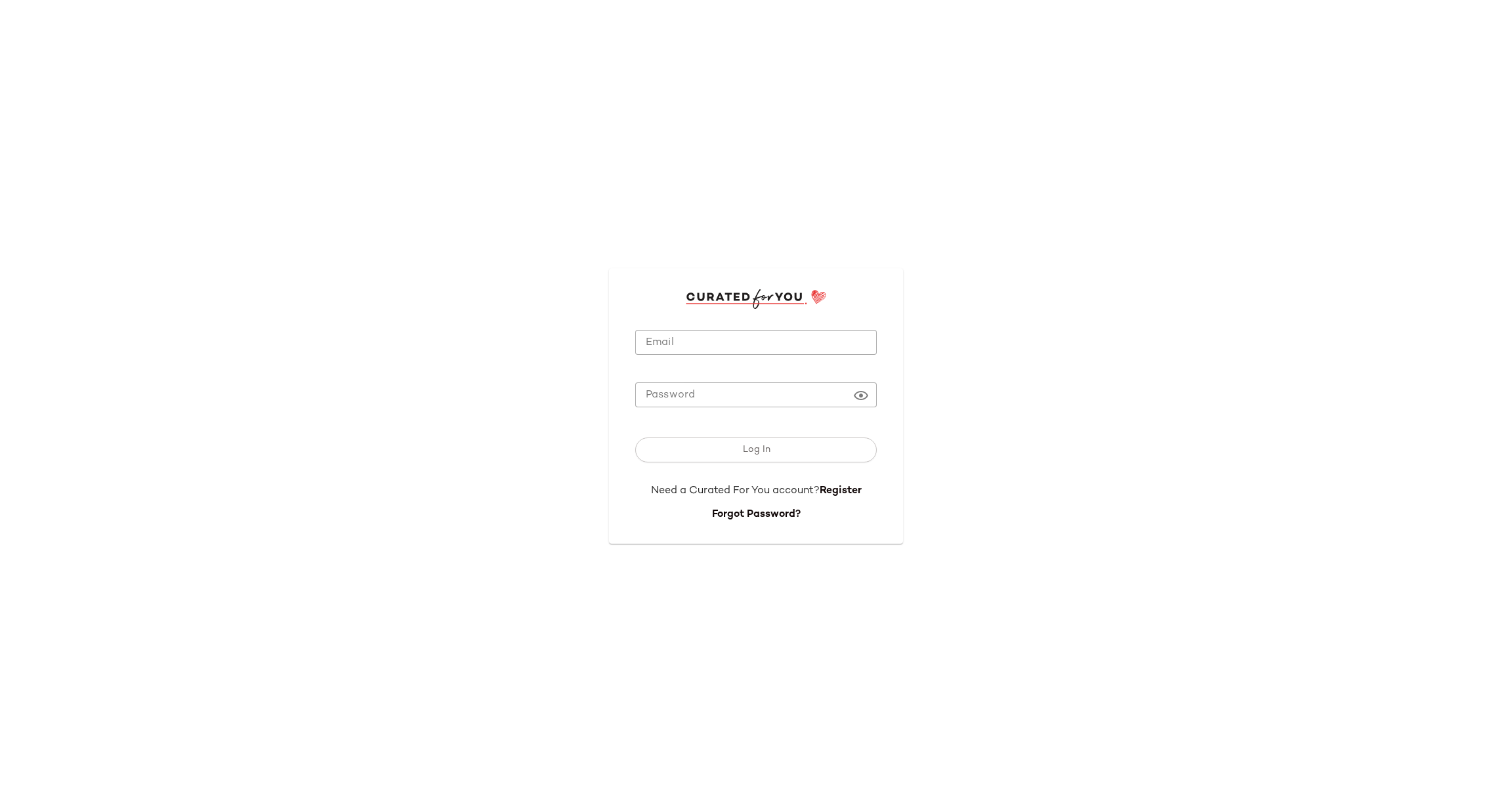
type input "**********"
click at [660, 335] on input "**********" at bounding box center [756, 342] width 242 height 26
click at [725, 445] on button "Log In" at bounding box center [756, 450] width 242 height 25
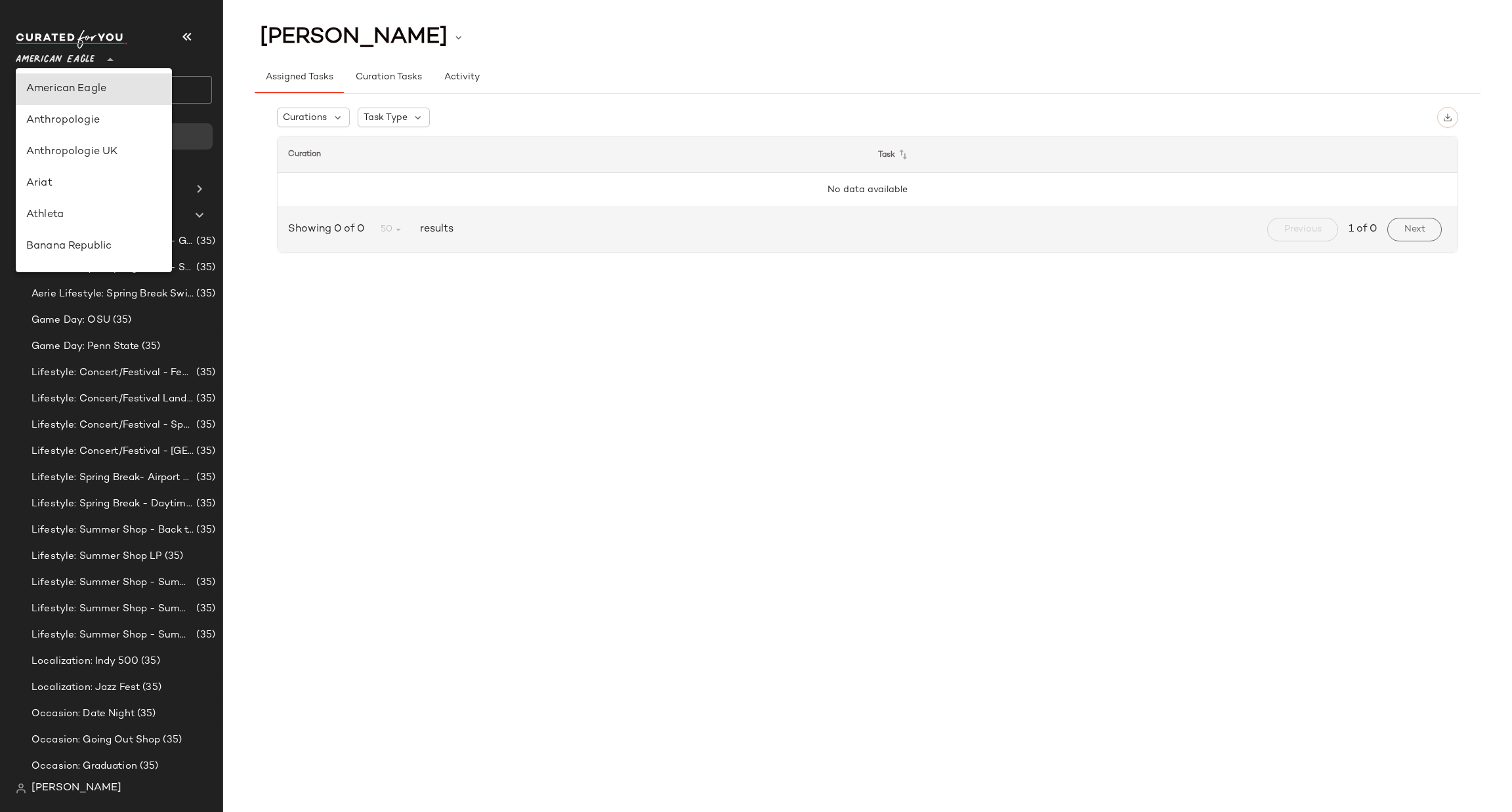
click at [111, 59] on icon at bounding box center [110, 60] width 16 height 16
type input "**"
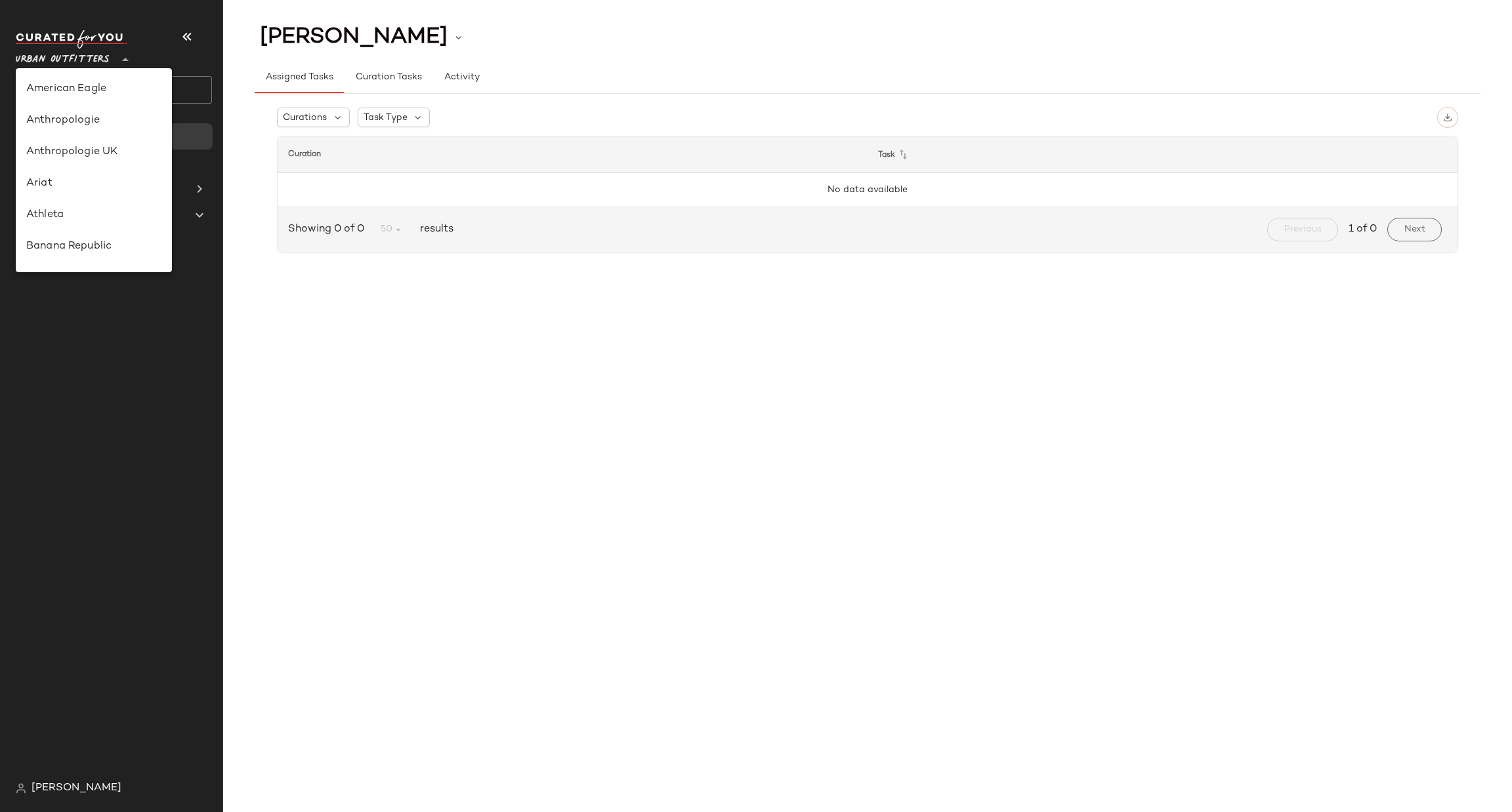
scroll to position [674, 0]
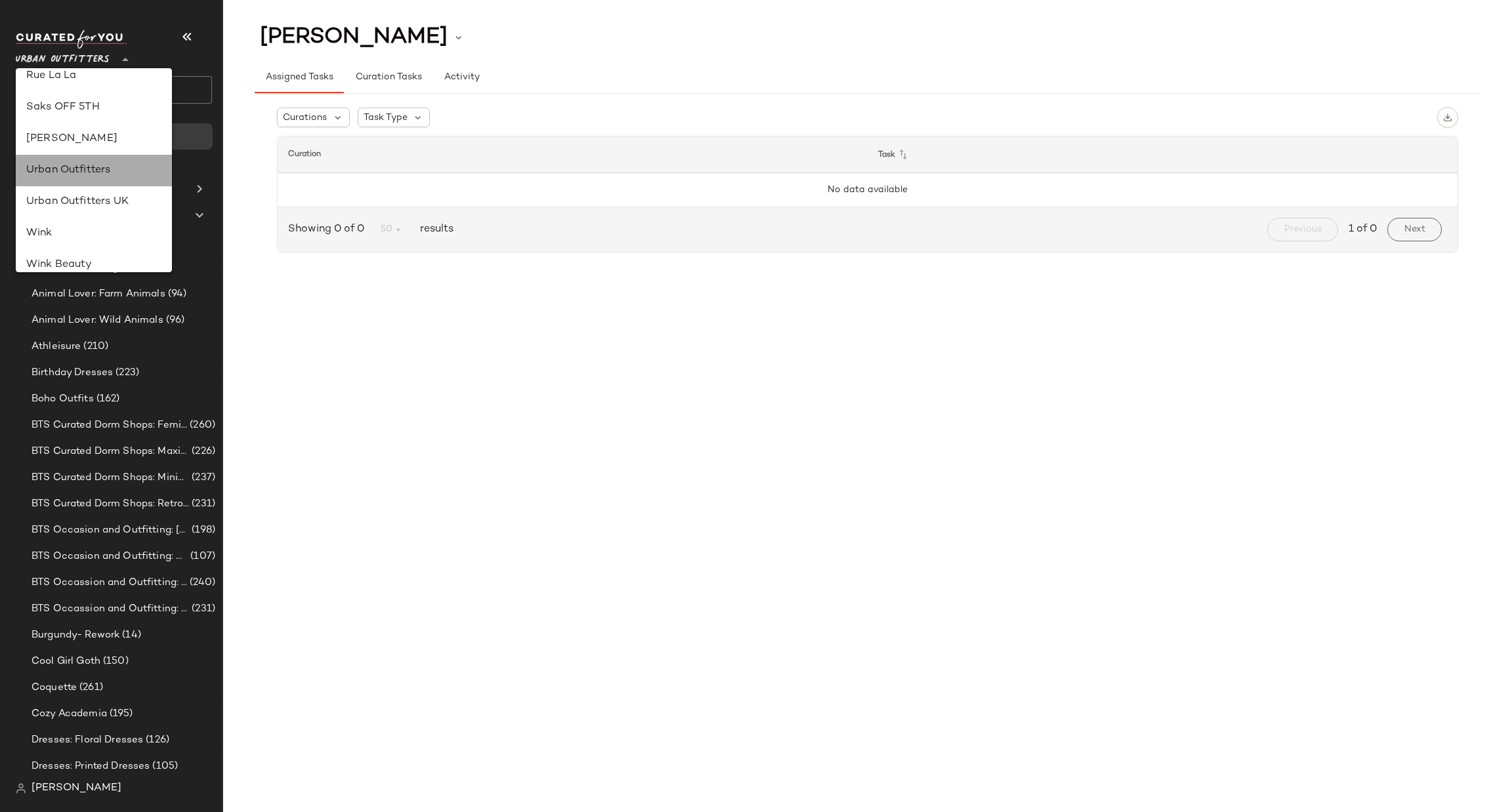
click at [103, 175] on div "Urban Outfitters" at bounding box center [93, 171] width 135 height 16
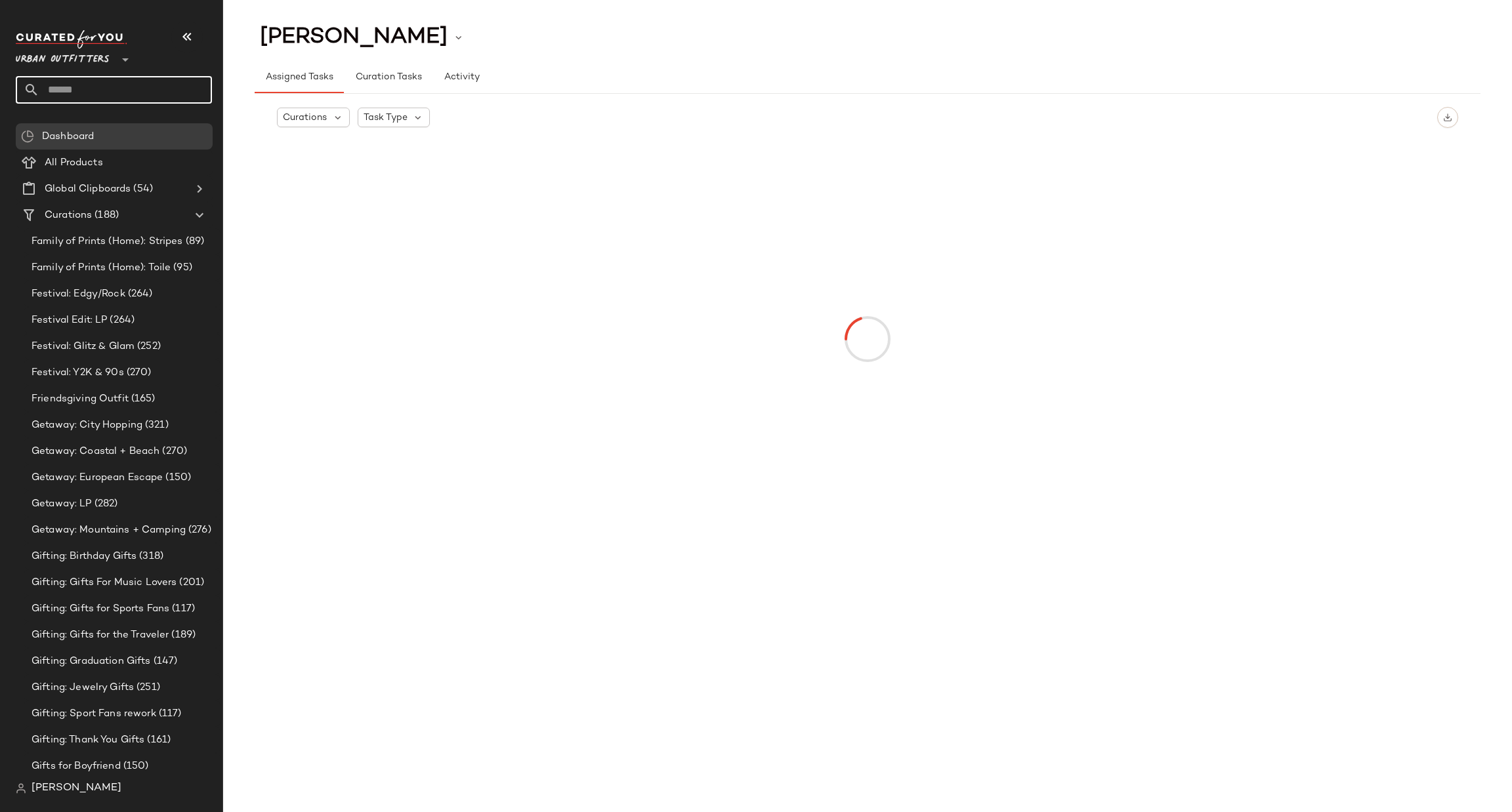
click at [163, 85] on input "text" at bounding box center [126, 89] width 173 height 27
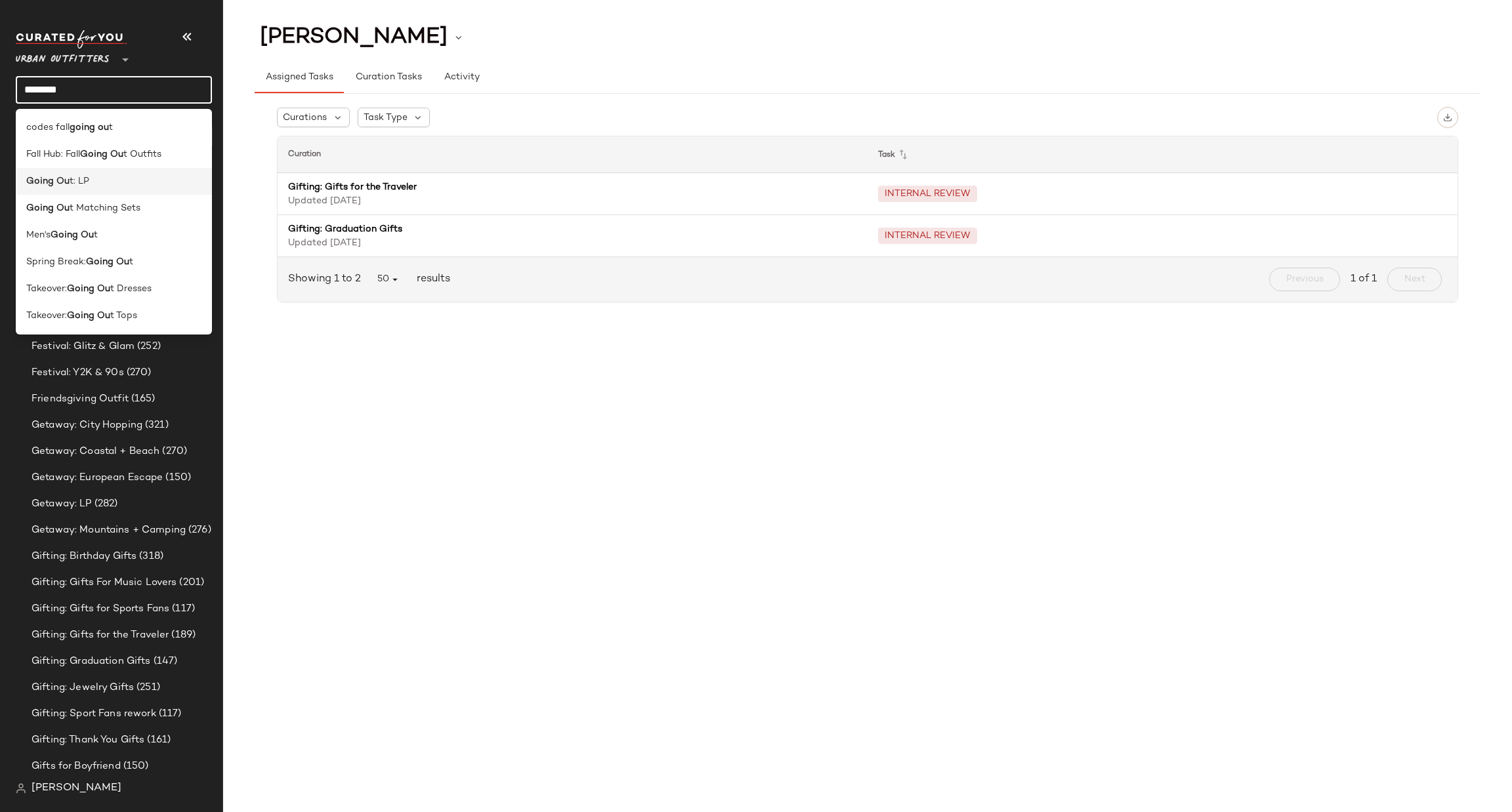
type input "********"
click at [145, 177] on div "Going Ou t: LP" at bounding box center [114, 182] width 175 height 14
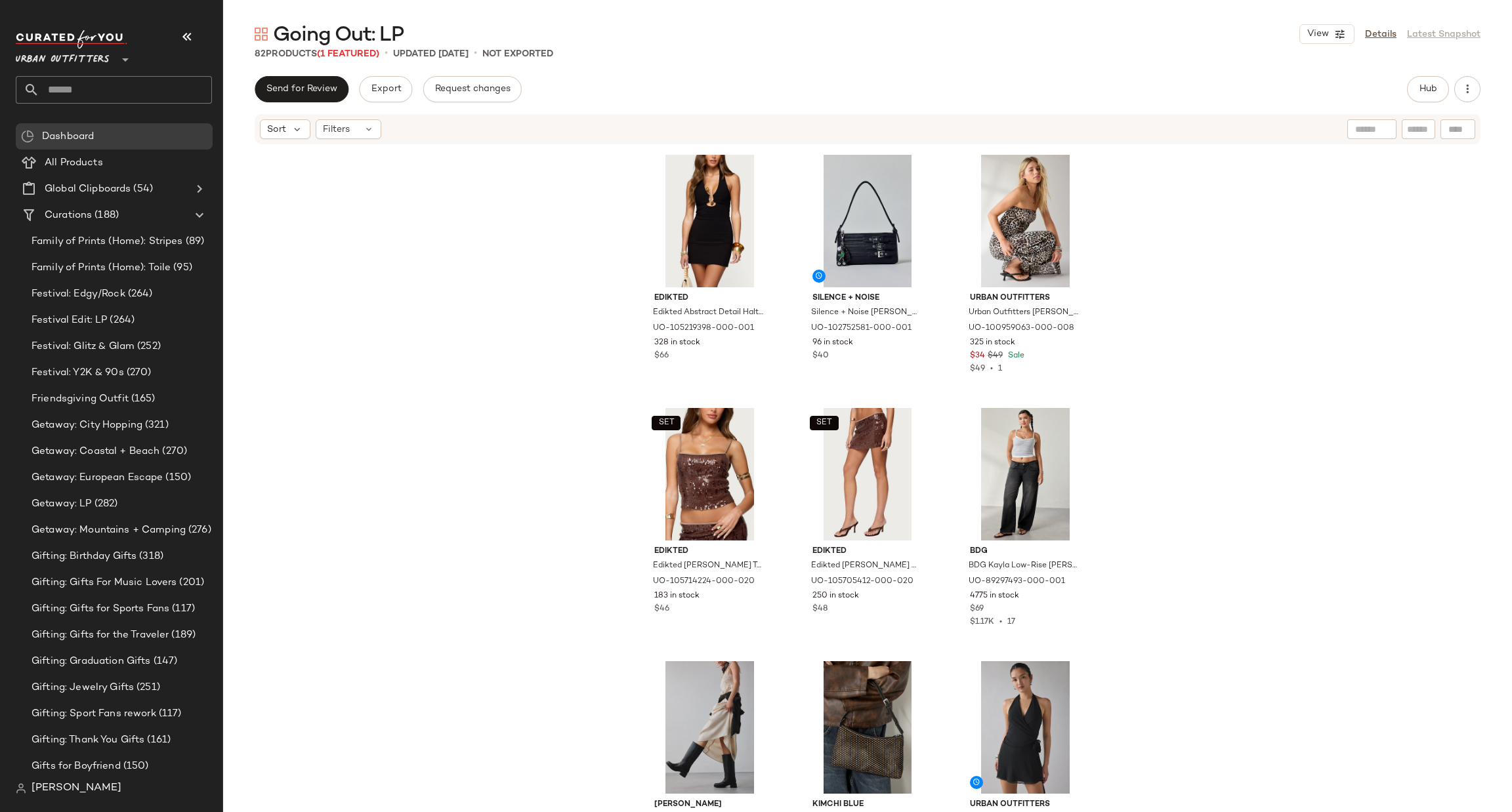
scroll to position [1584, 0]
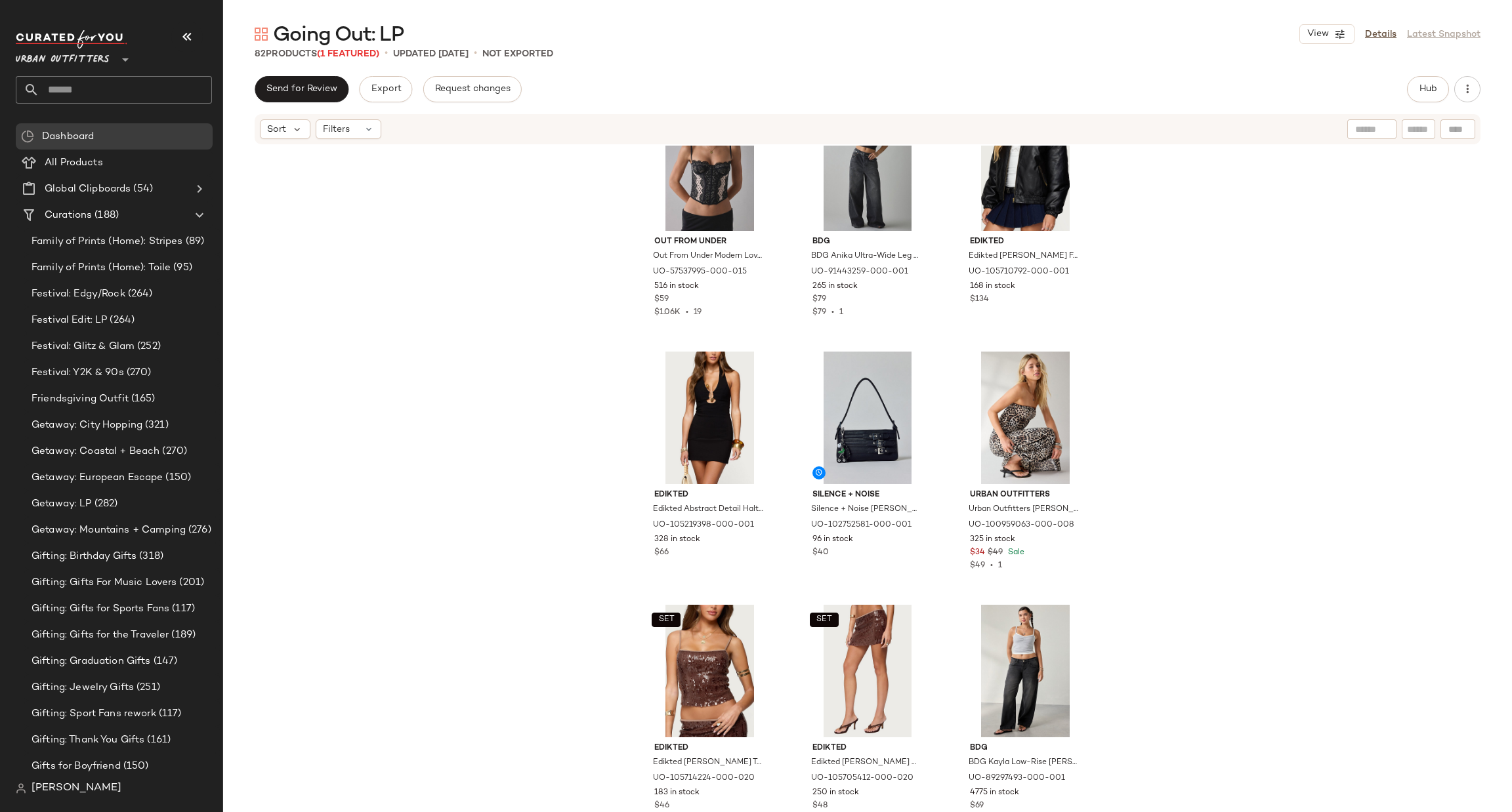
click at [139, 93] on input "text" at bounding box center [126, 89] width 173 height 27
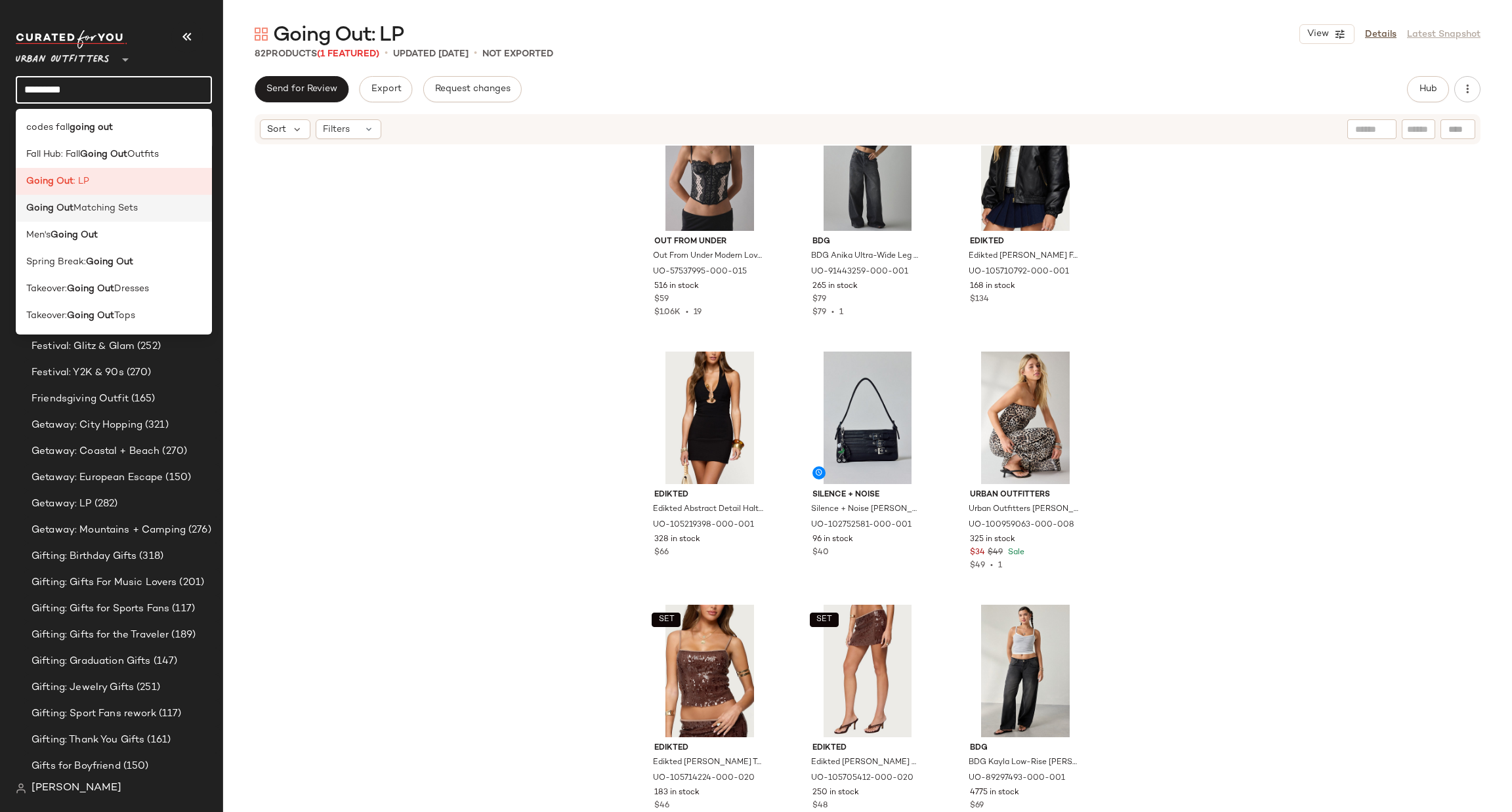
type input "*********"
click at [171, 202] on div "Going Out Matching Sets" at bounding box center [114, 208] width 175 height 14
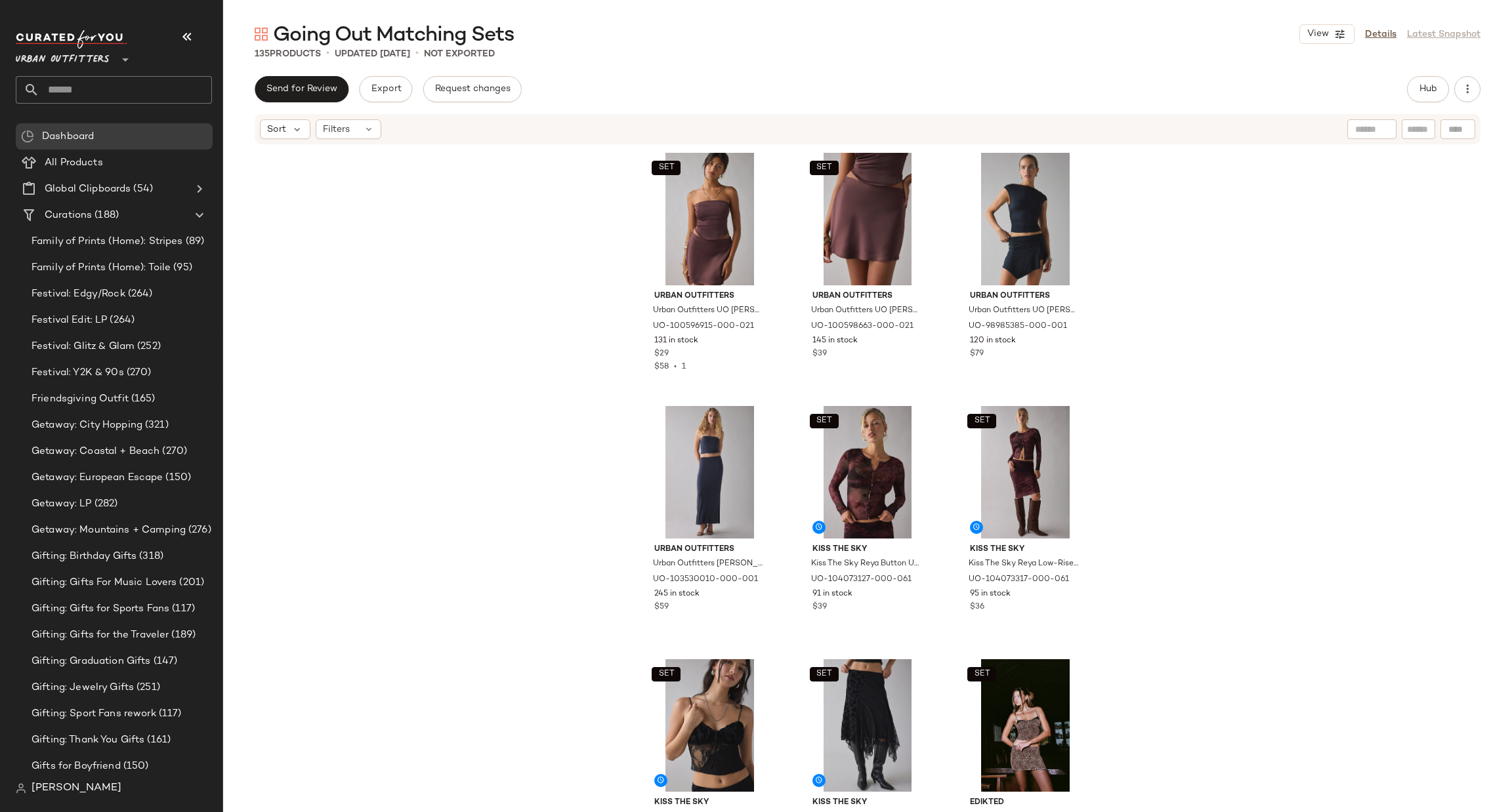
click at [1340, 48] on div "135 Products • updated Sep 19th • Not Exported" at bounding box center [868, 54] width 1289 height 13
click at [1341, 37] on icon "button" at bounding box center [1339, 34] width 11 height 11
click at [1289, 106] on label "Mobile (2 Grid)" at bounding box center [1253, 113] width 76 height 26
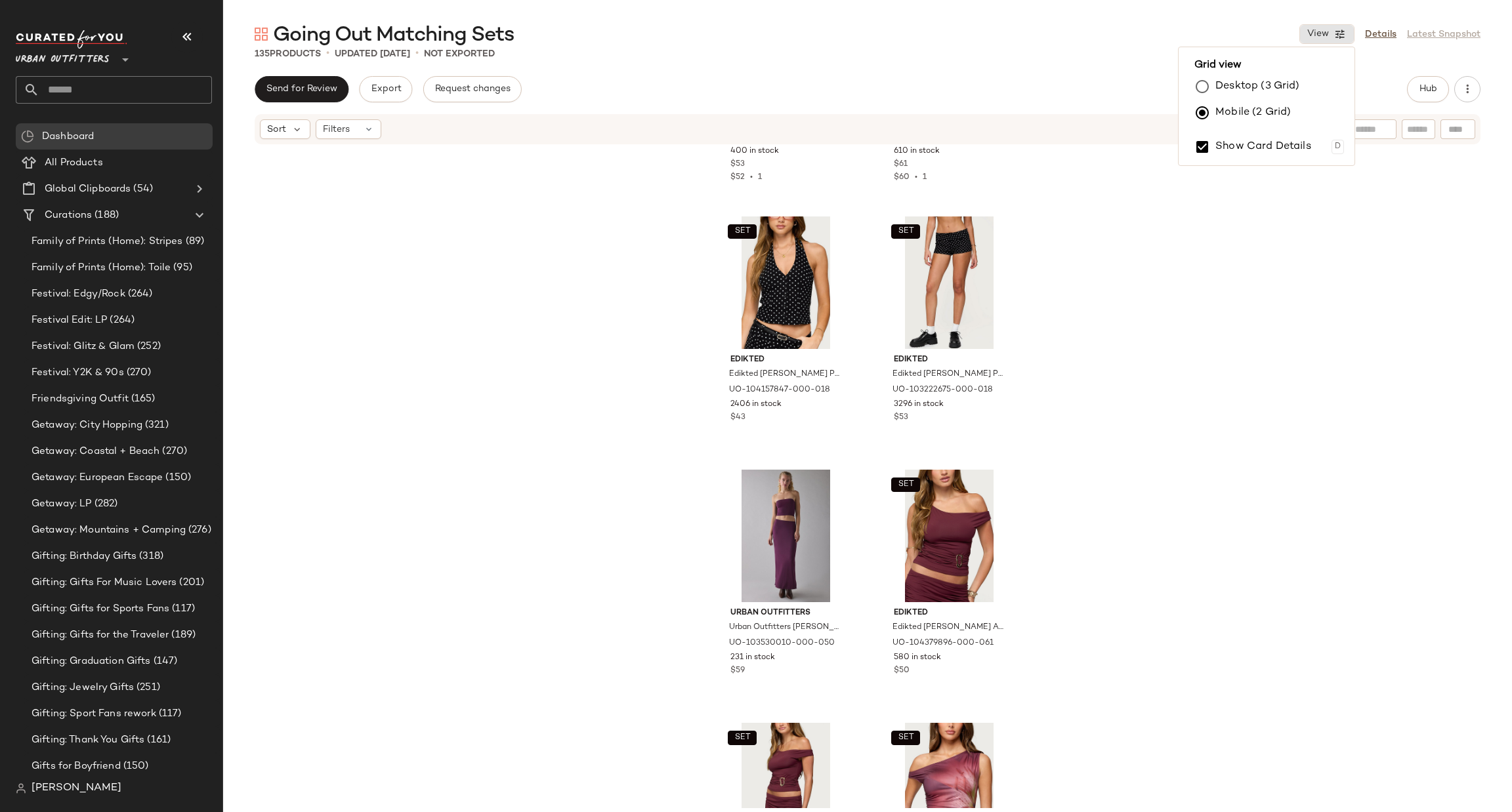
scroll to position [5013, 0]
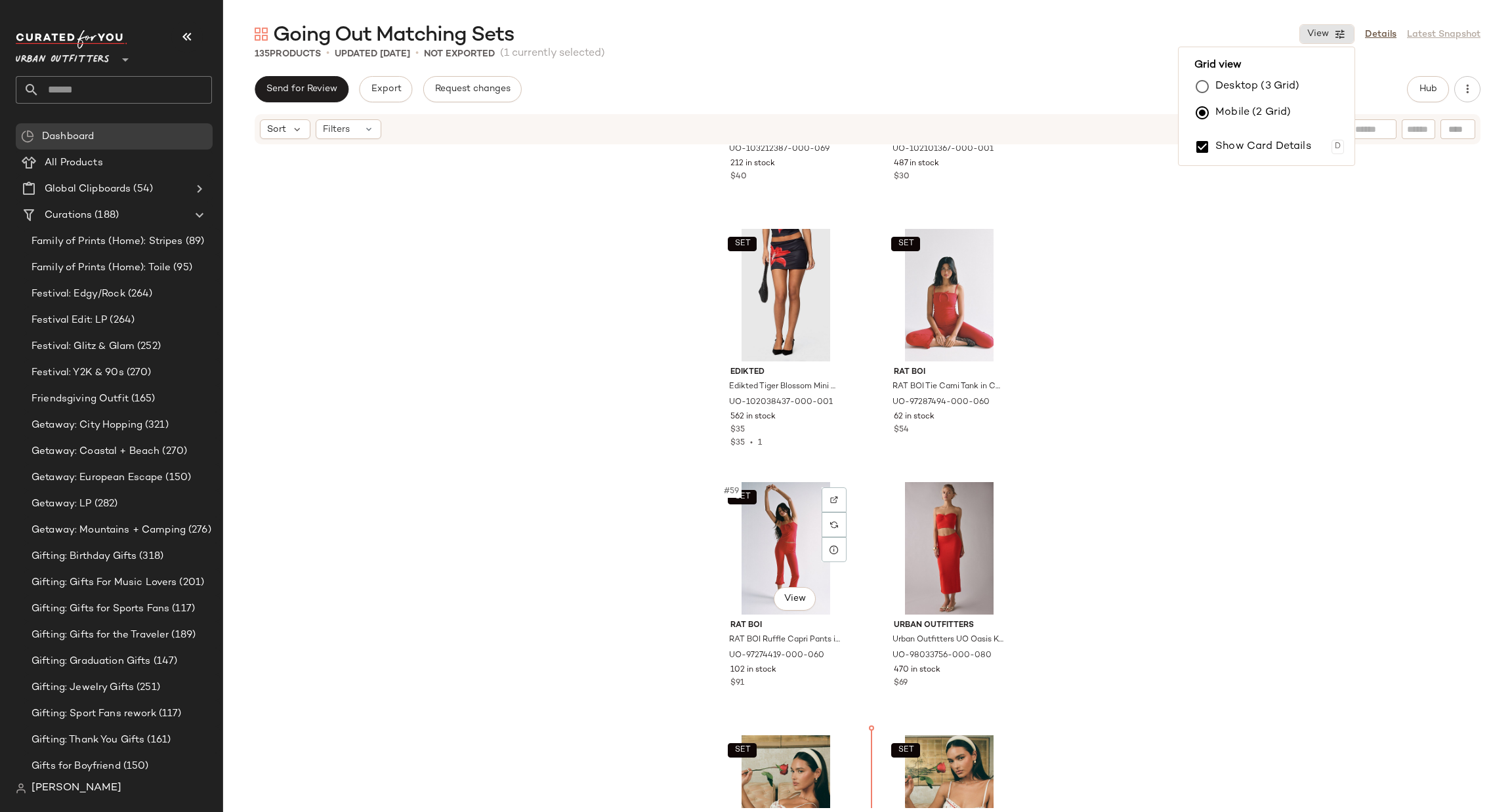
scroll to position [7034, 0]
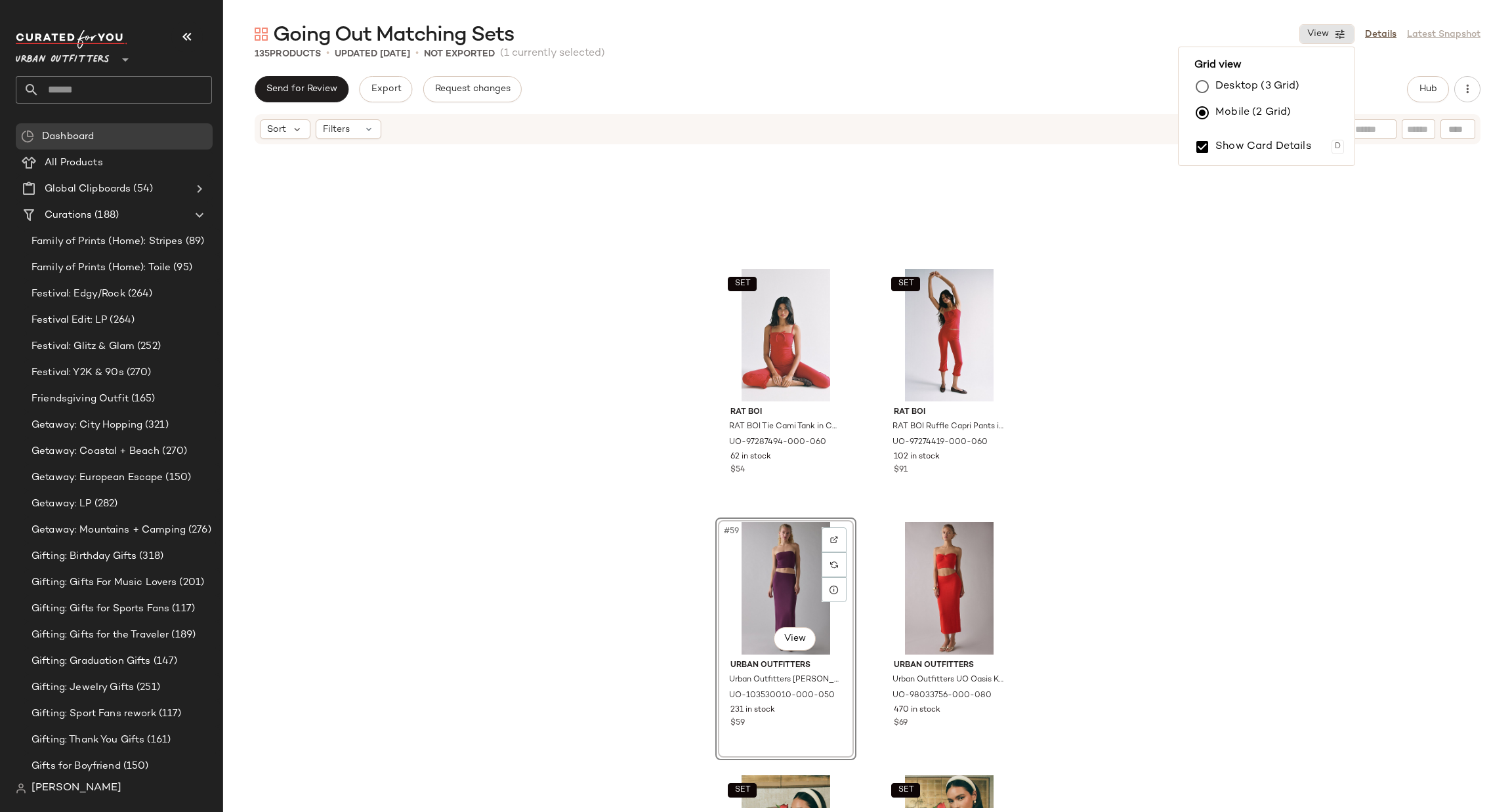
scroll to position [7230, 0]
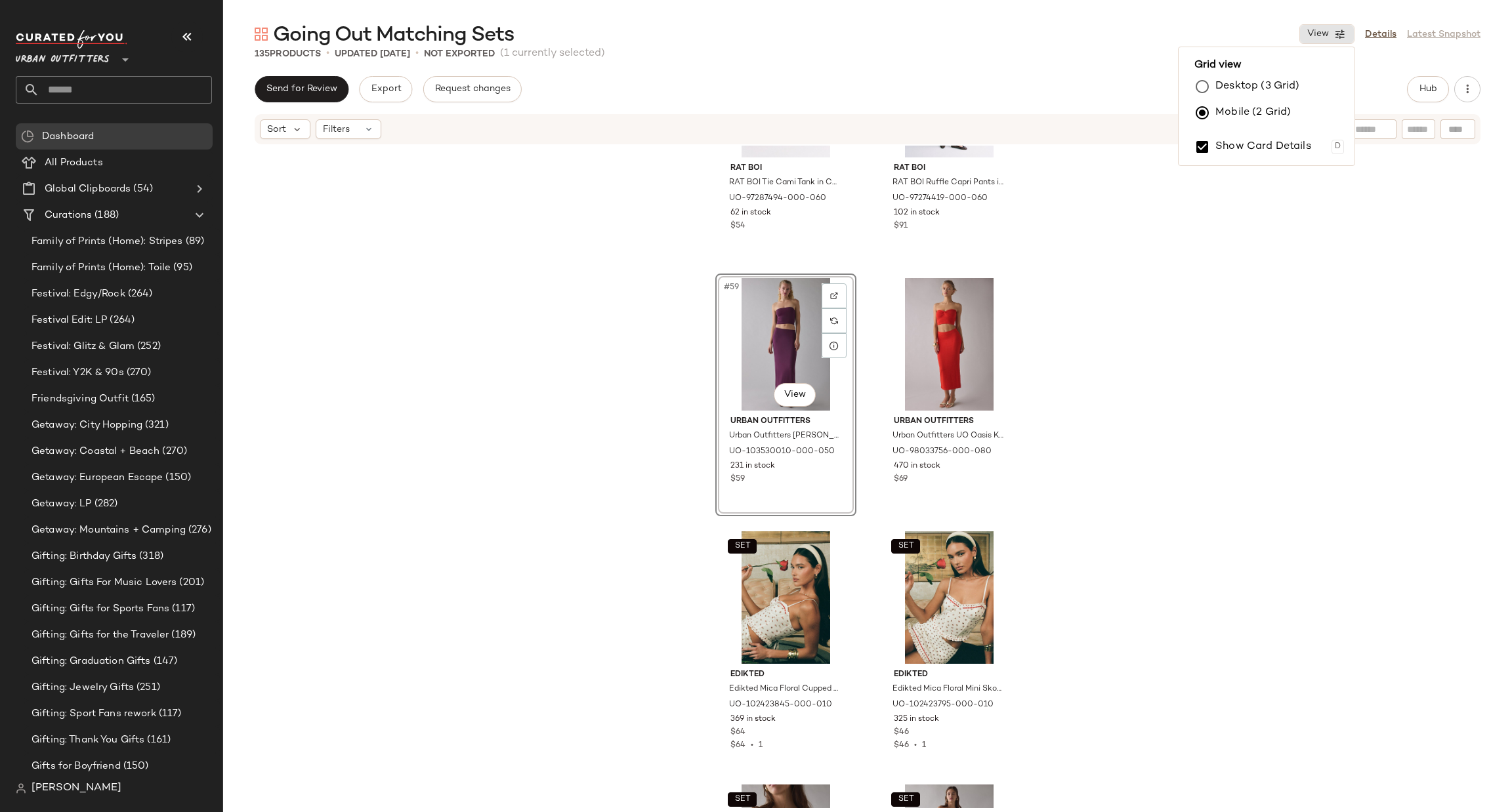
click at [767, 311] on div "#59 View" at bounding box center [786, 345] width 132 height 132
click at [927, 313] on div "#60 View" at bounding box center [950, 345] width 132 height 132
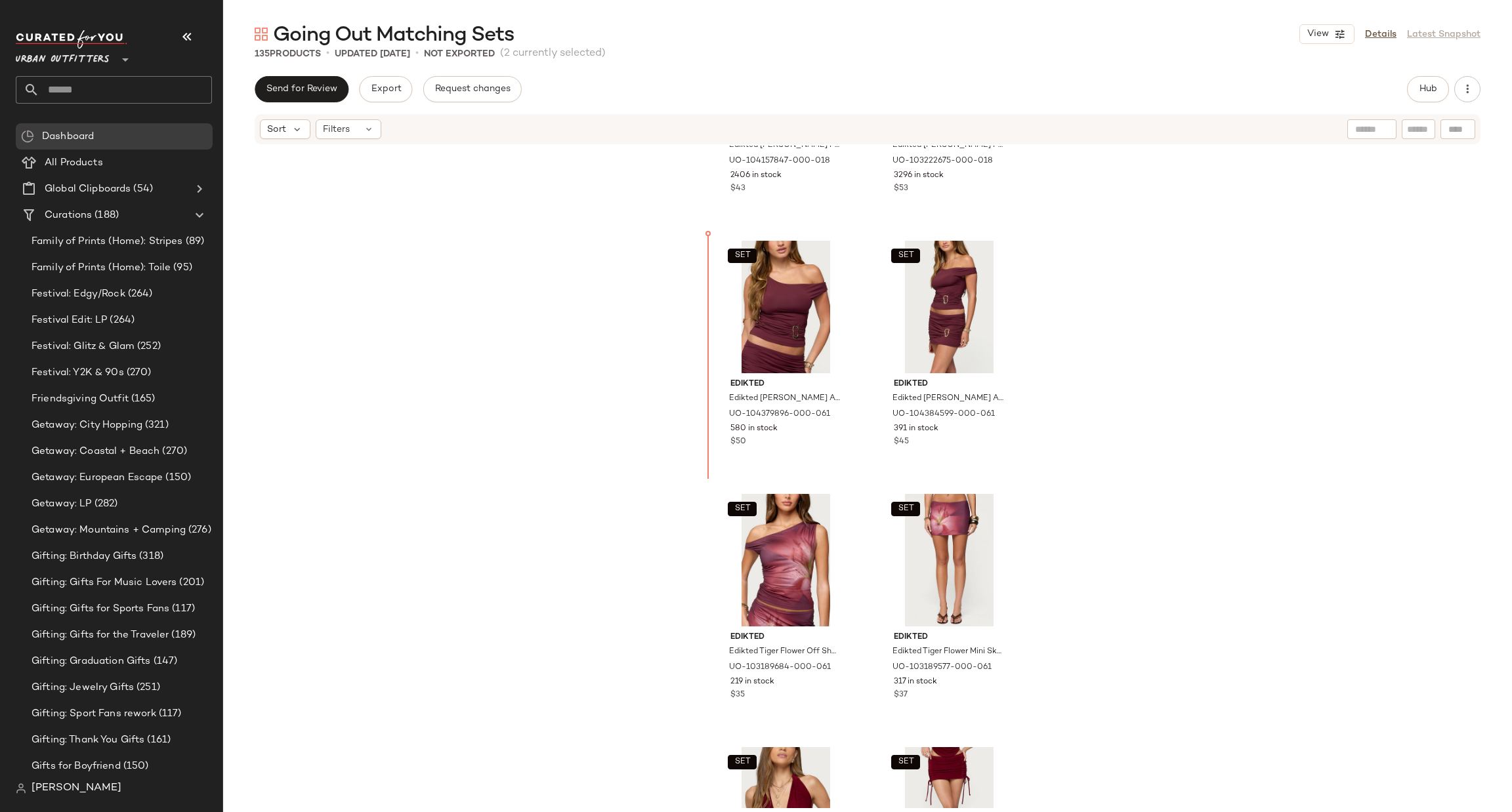
scroll to position [5164, 0]
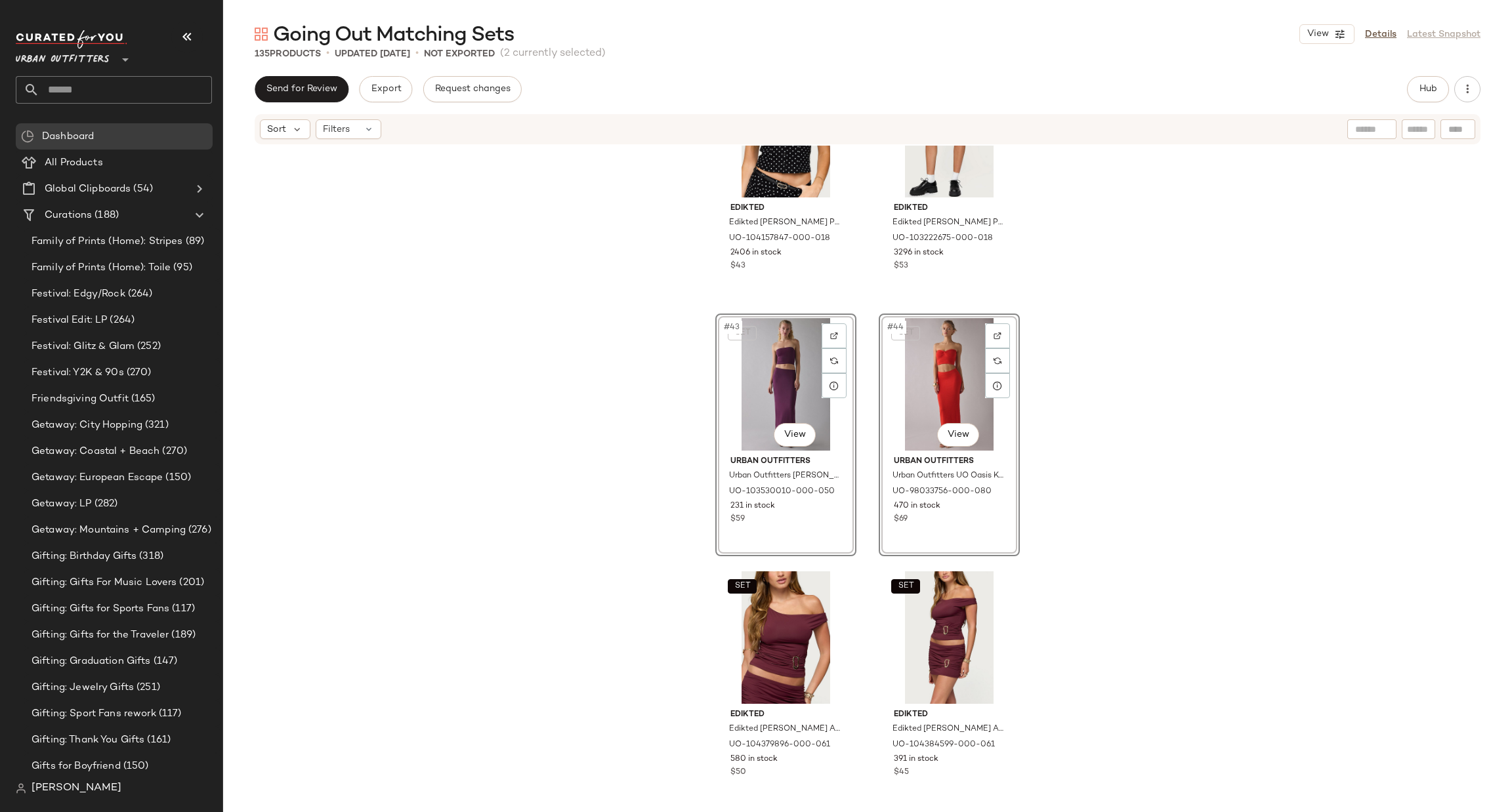
click at [1086, 331] on div "SET Edikted Edikted Twyla Polka Dot Halter Top in Black/And/White, Women's at U…" at bounding box center [868, 477] width 1289 height 663
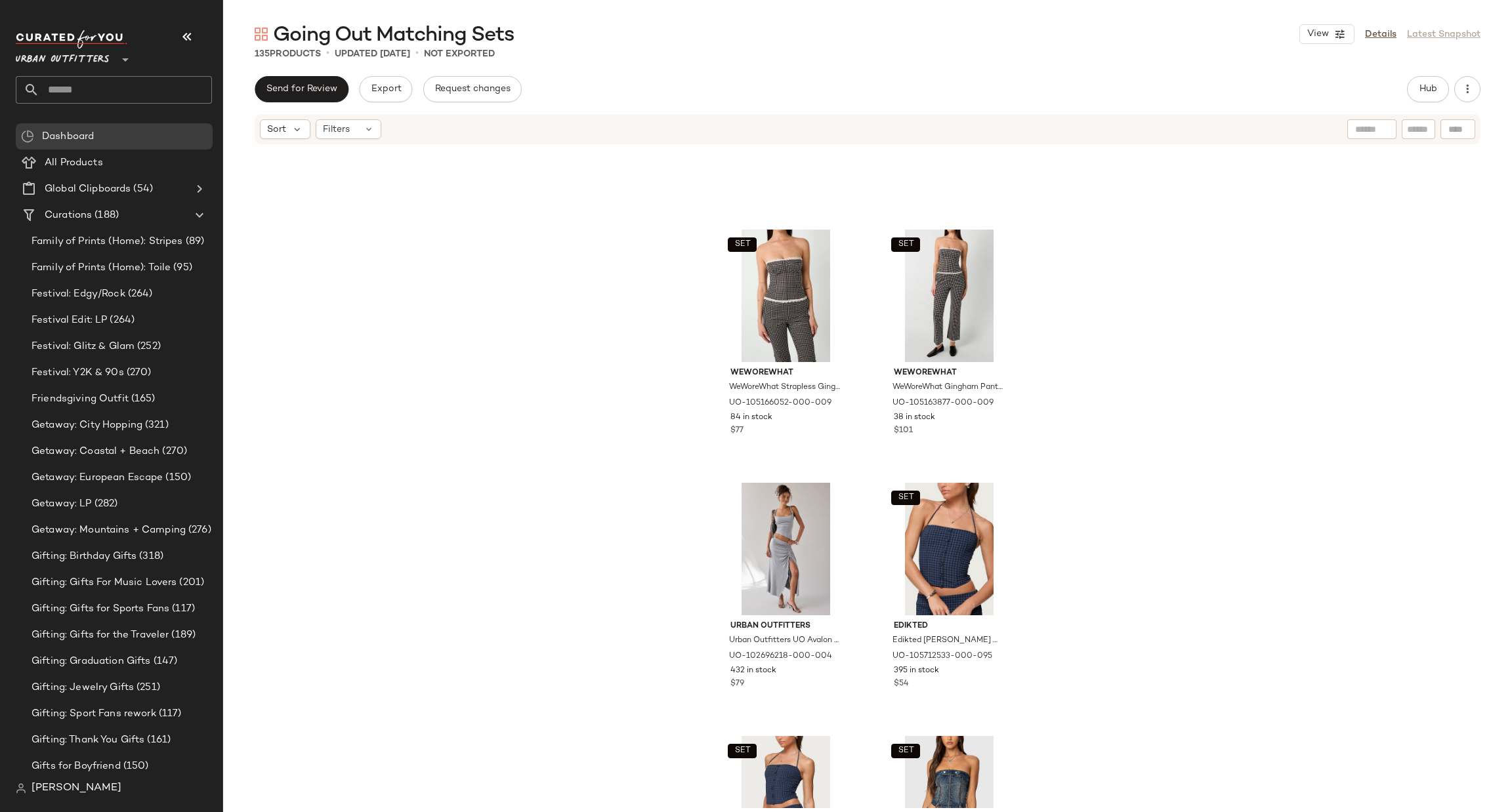
scroll to position [8511, 0]
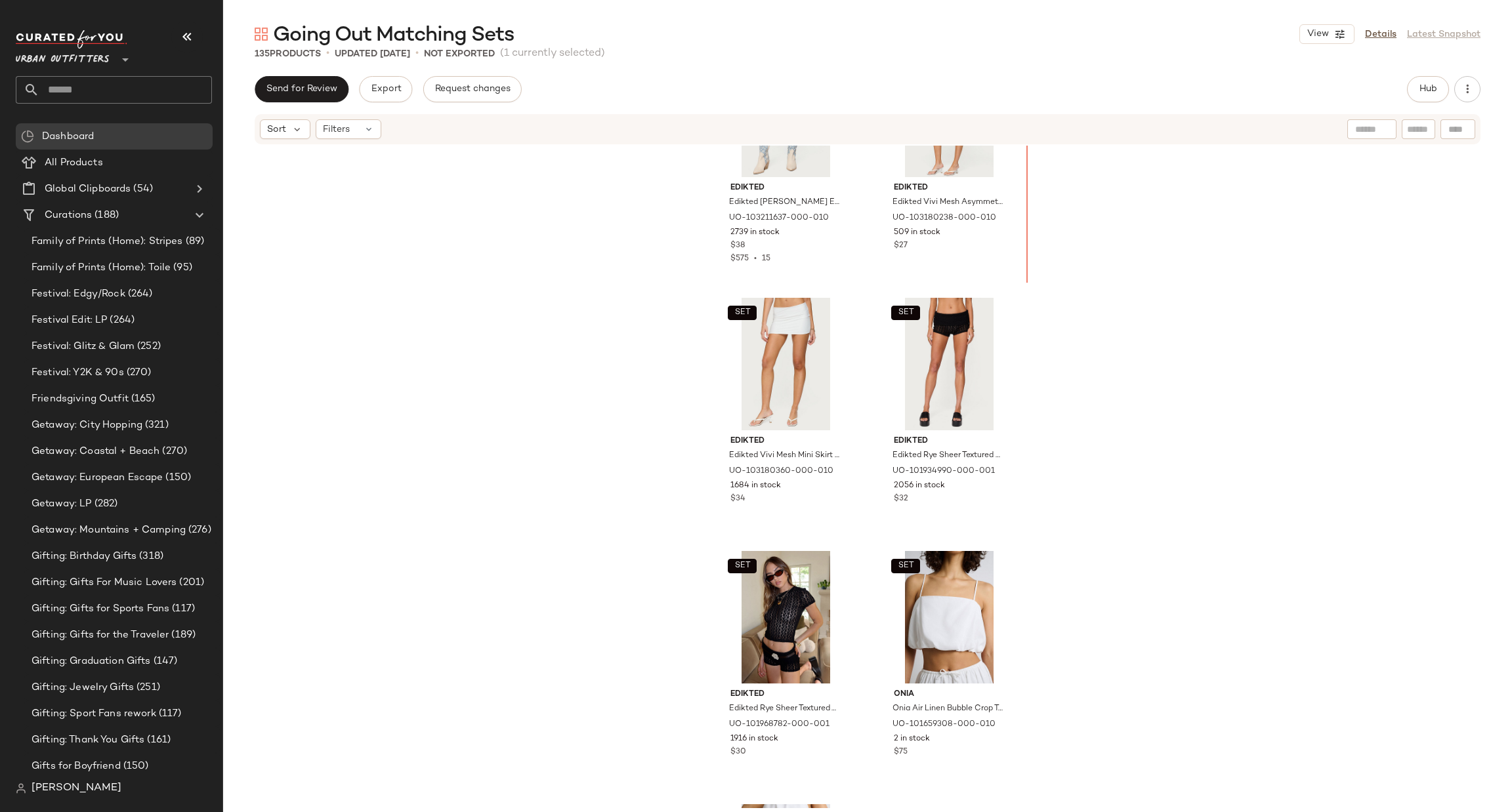
scroll to position [16239, 0]
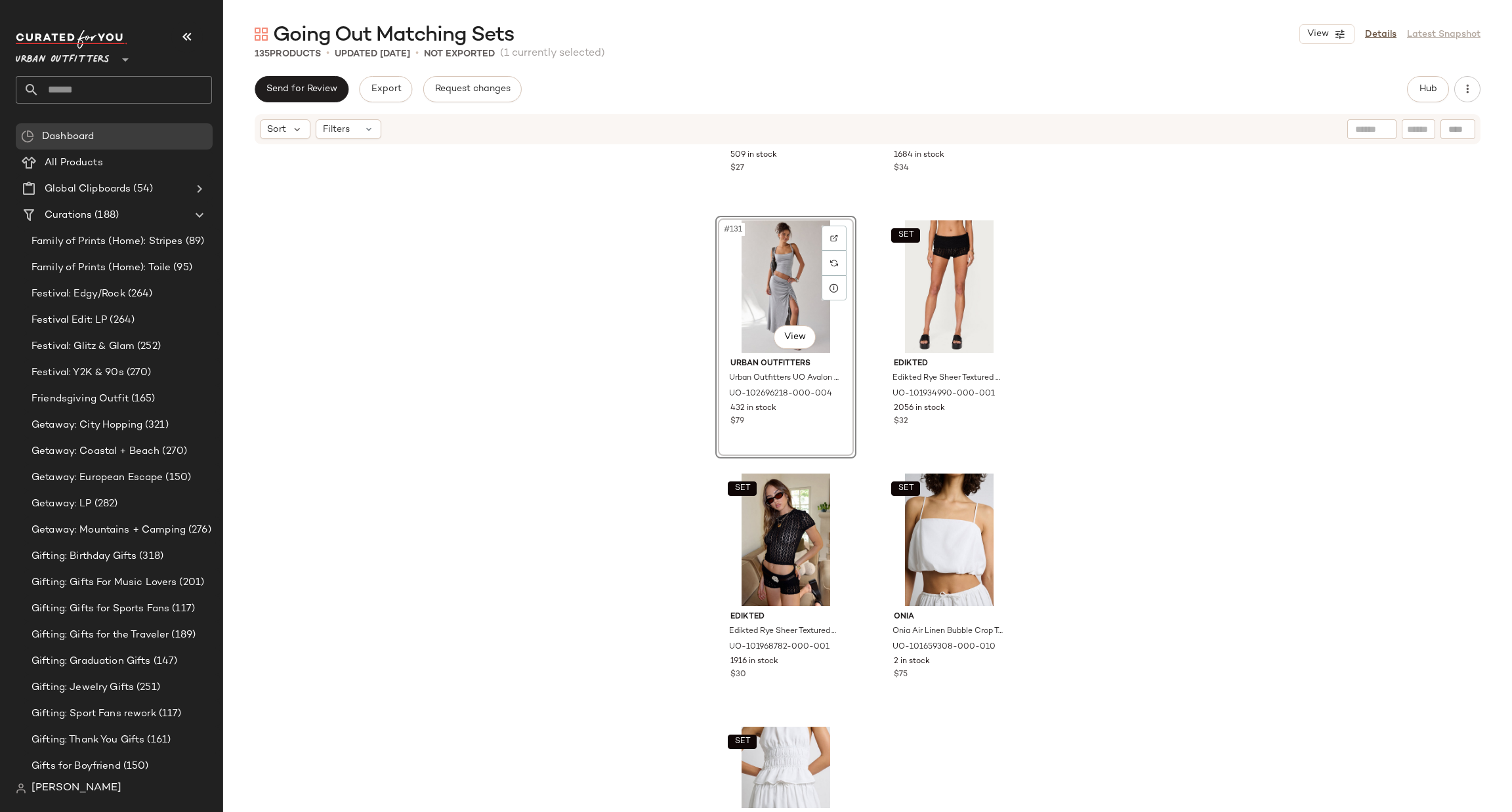
scroll to position [16437, 0]
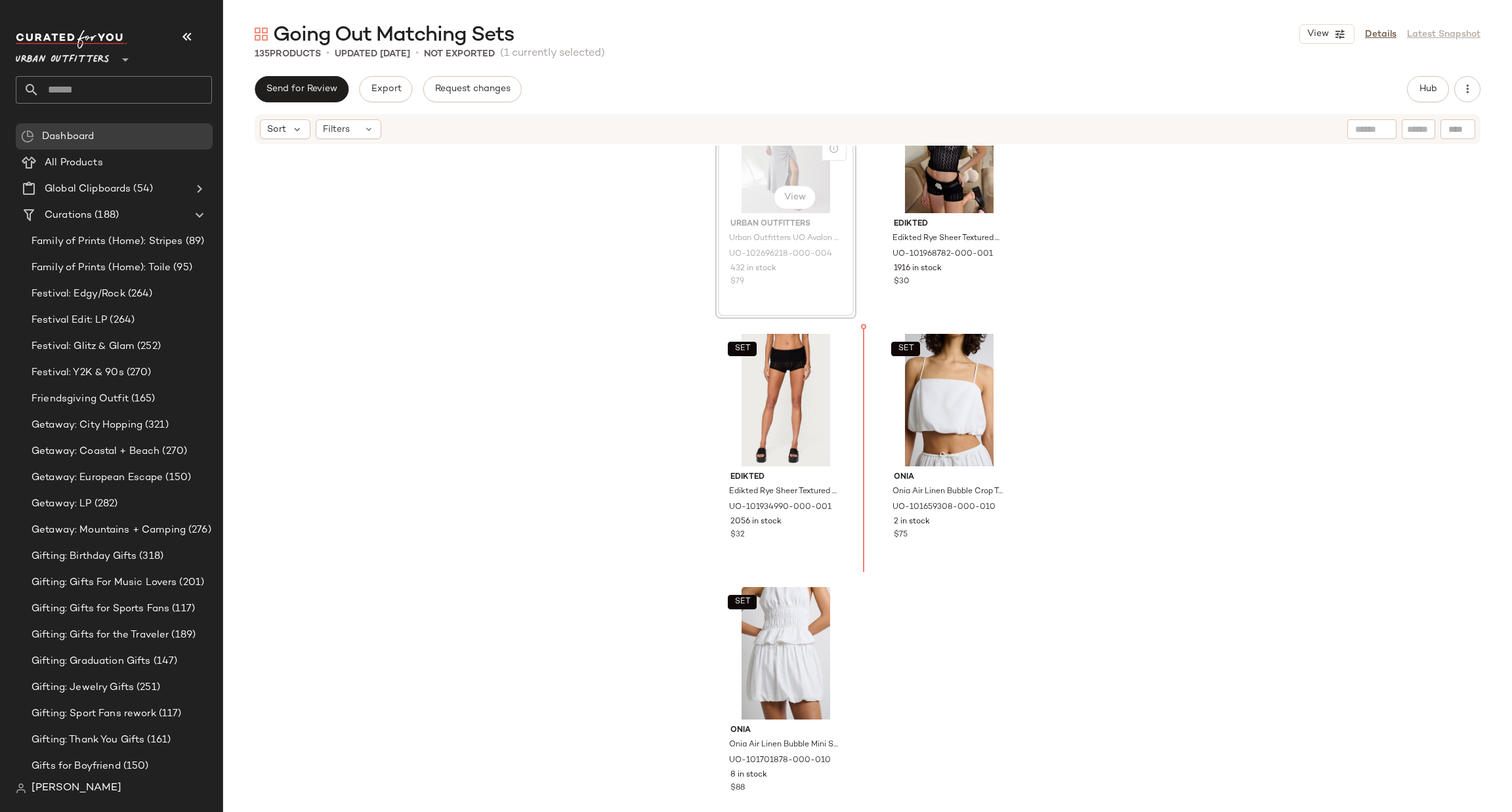
scroll to position [16563, 0]
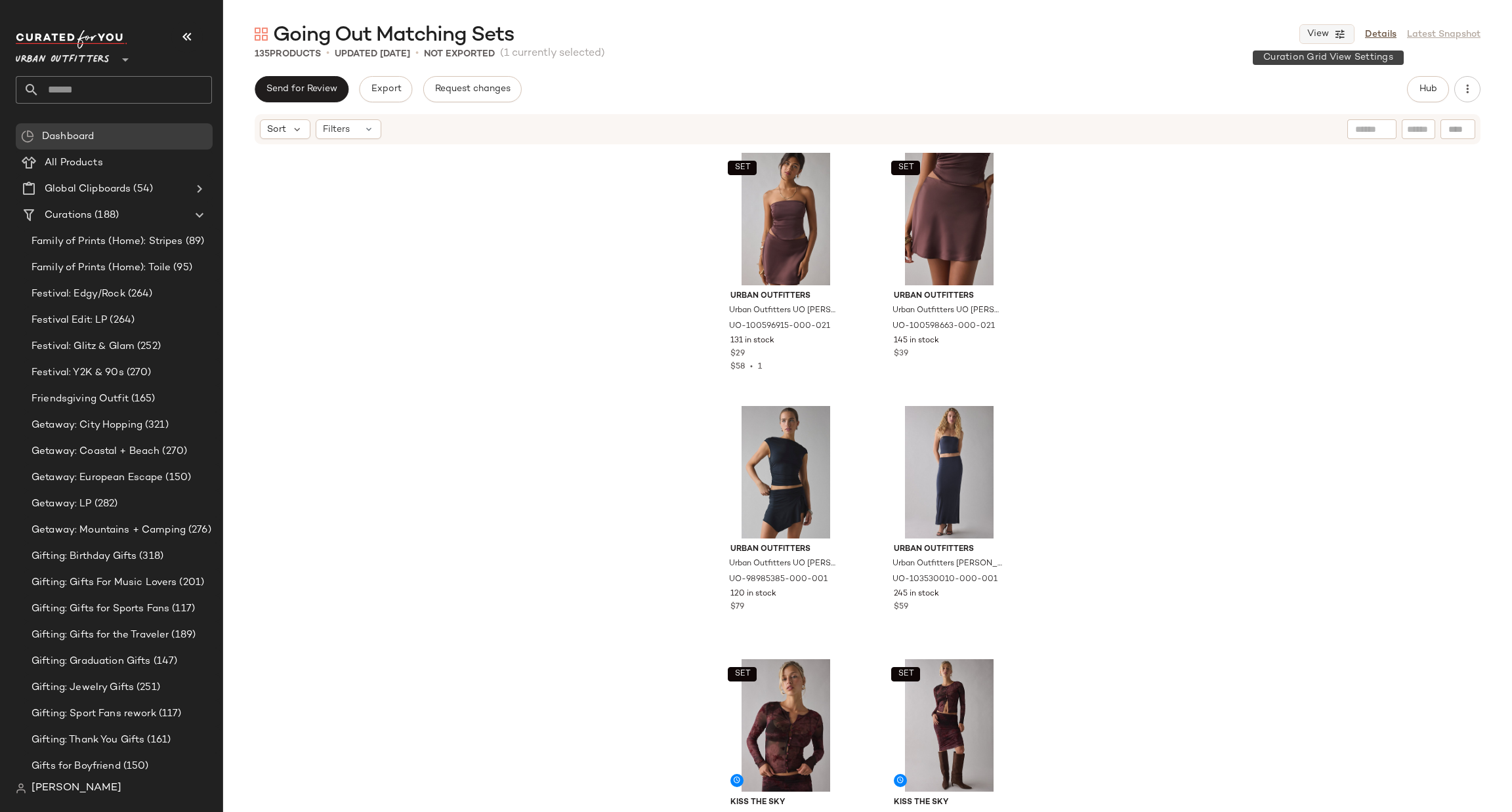
click at [1328, 32] on span "View" at bounding box center [1317, 34] width 22 height 11
click at [1302, 79] on div "Desktop (3 Grid)" at bounding box center [1267, 86] width 155 height 26
click at [1281, 99] on label "Desktop (3 Grid)" at bounding box center [1256, 86] width 84 height 26
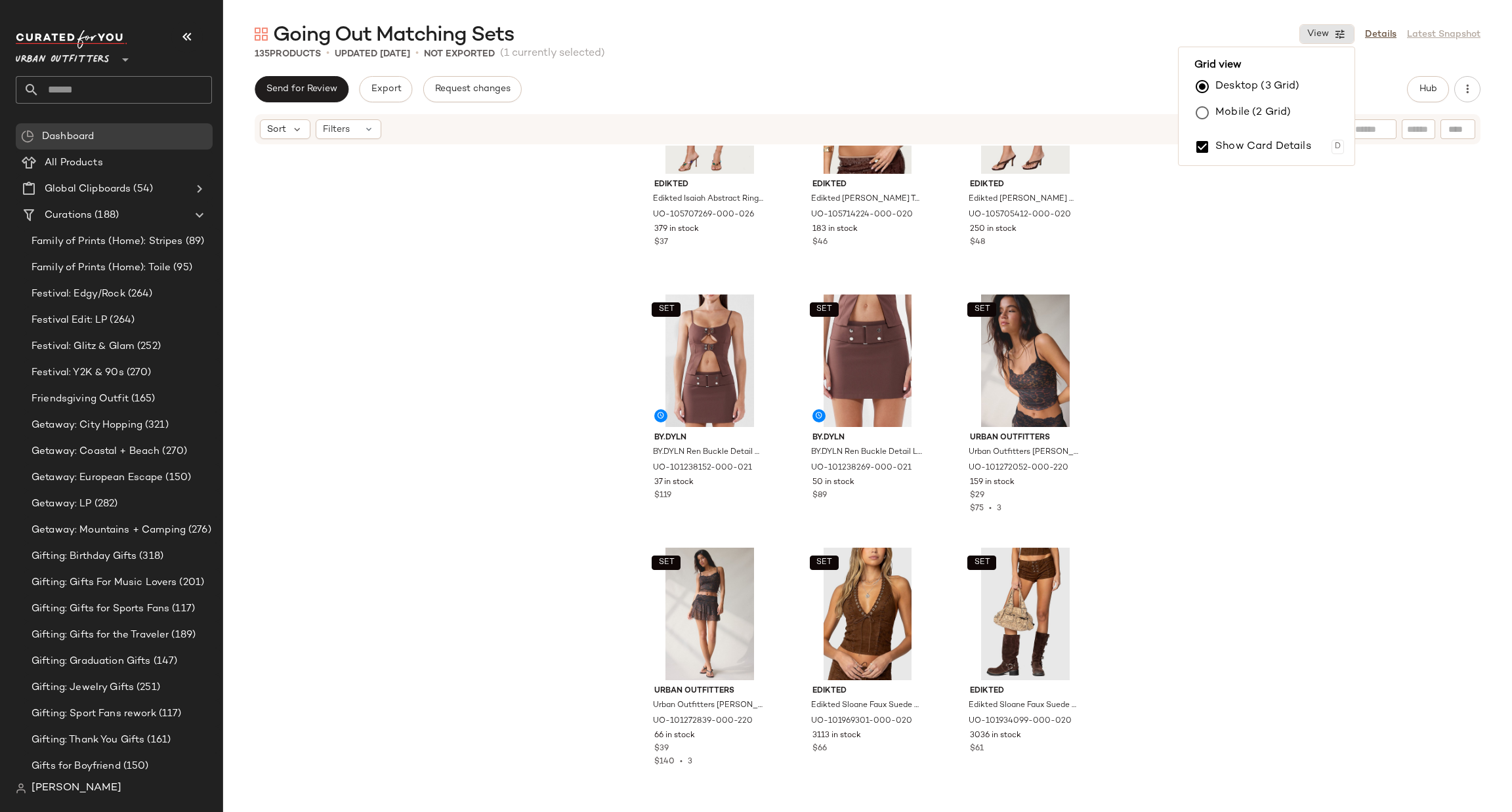
click at [1203, 371] on div "SET Edikted Edikted Isaiah Abstract Ring Mini Skirt in Dark/Brown, Women's at U…" at bounding box center [868, 477] width 1289 height 663
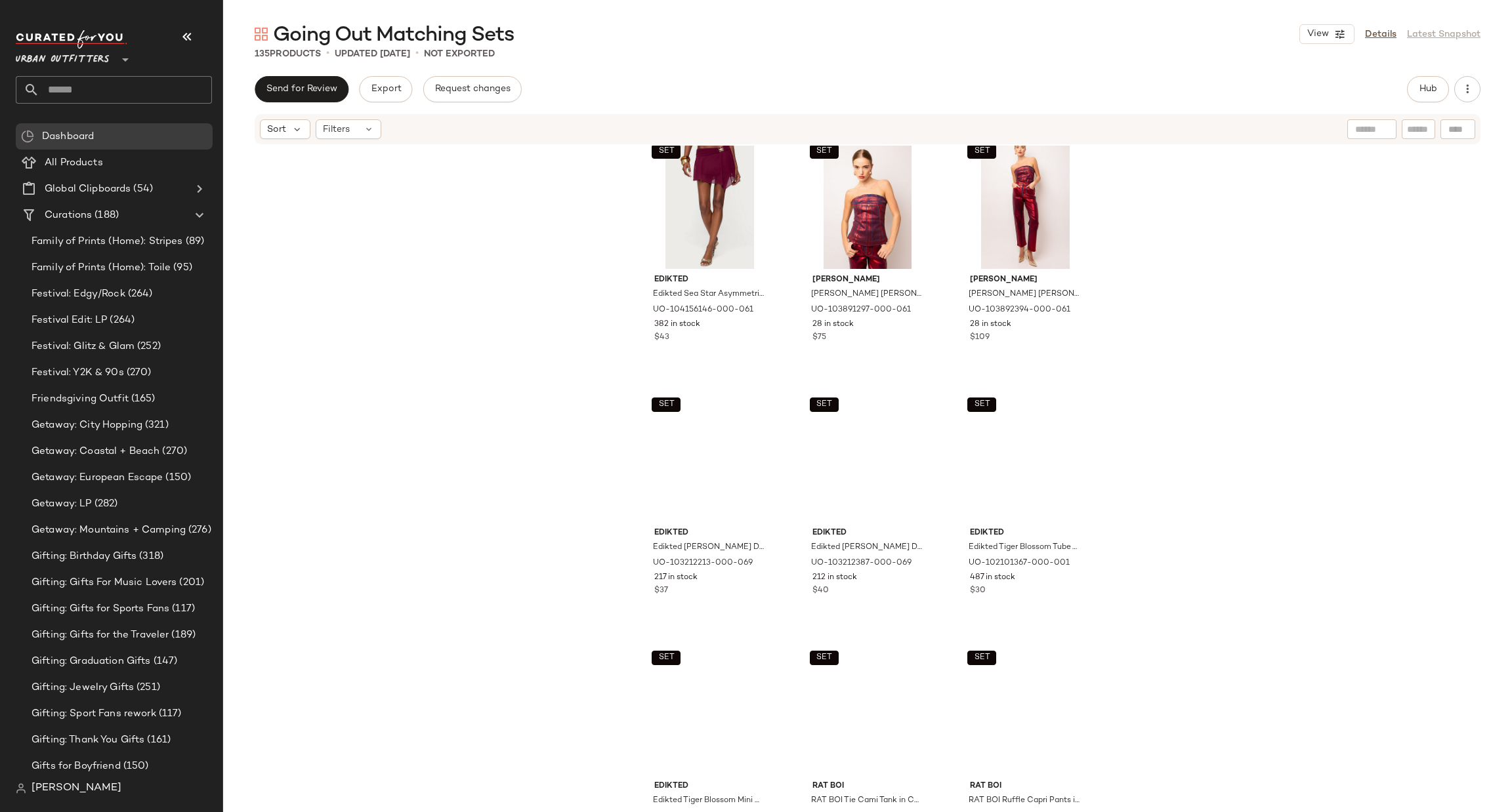
scroll to position [4340, 0]
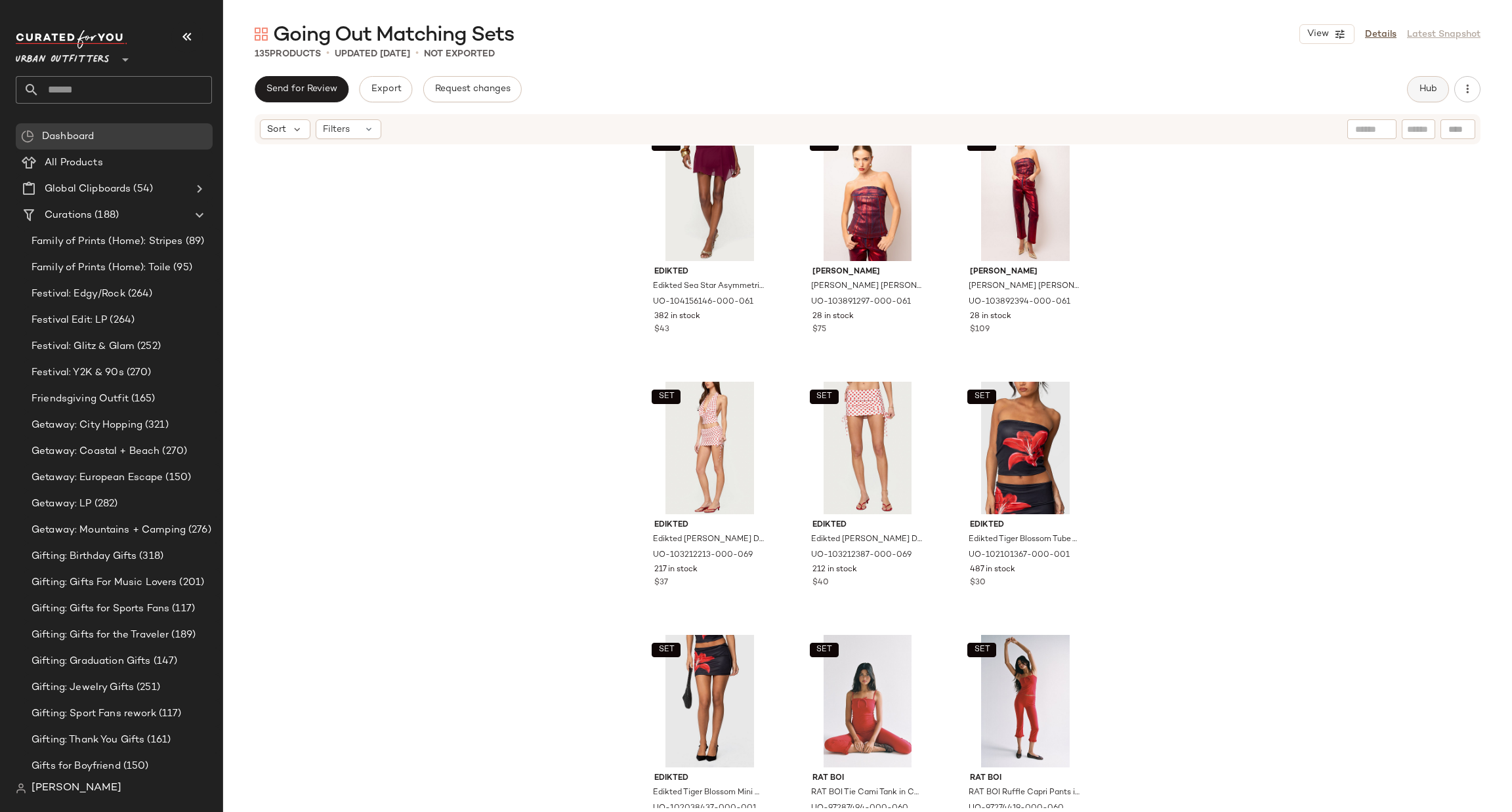
click at [1415, 99] on button "Hub" at bounding box center [1428, 89] width 42 height 26
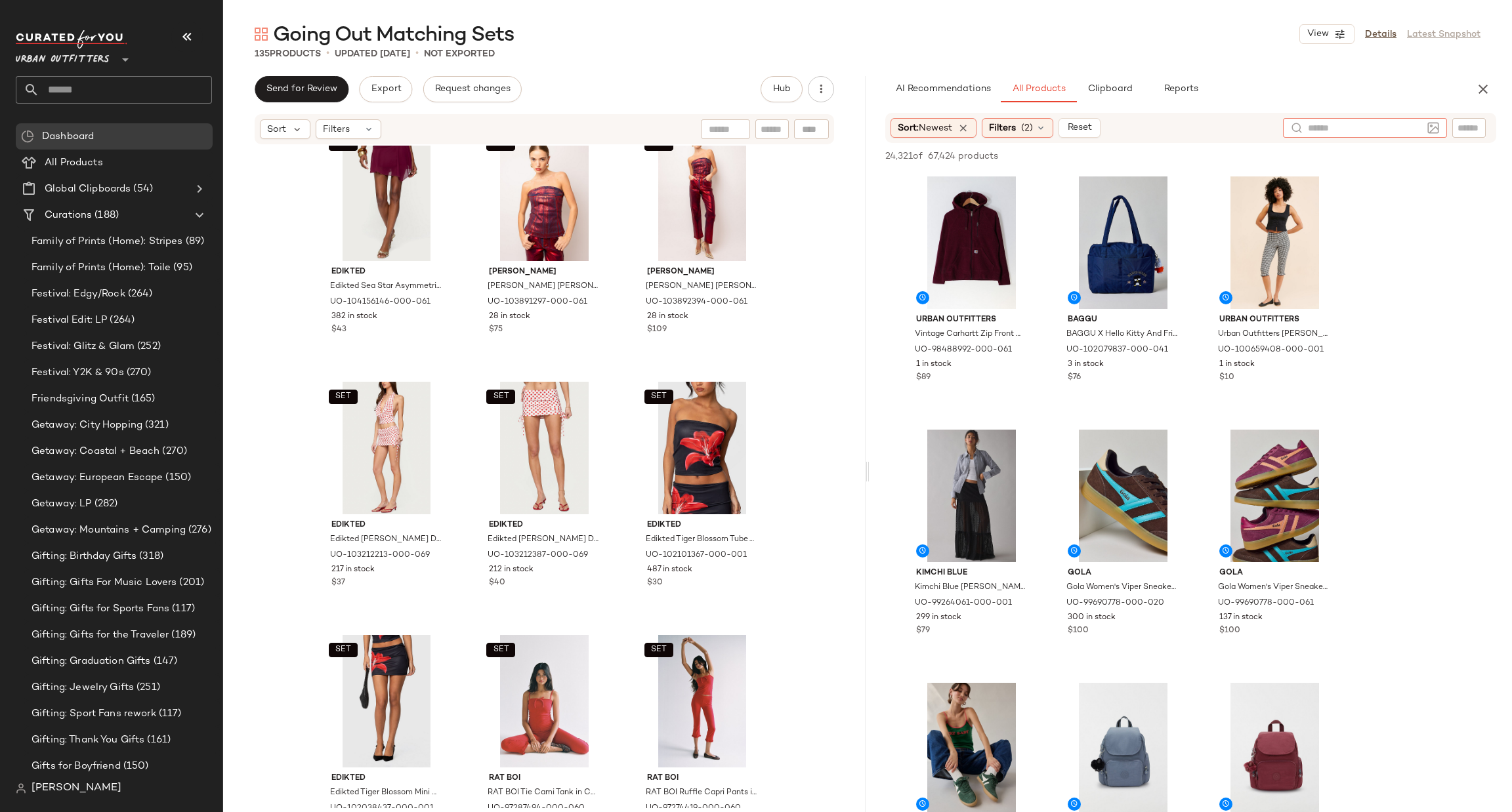
click at [1412, 130] on input "text" at bounding box center [1365, 129] width 115 height 14
type input "***"
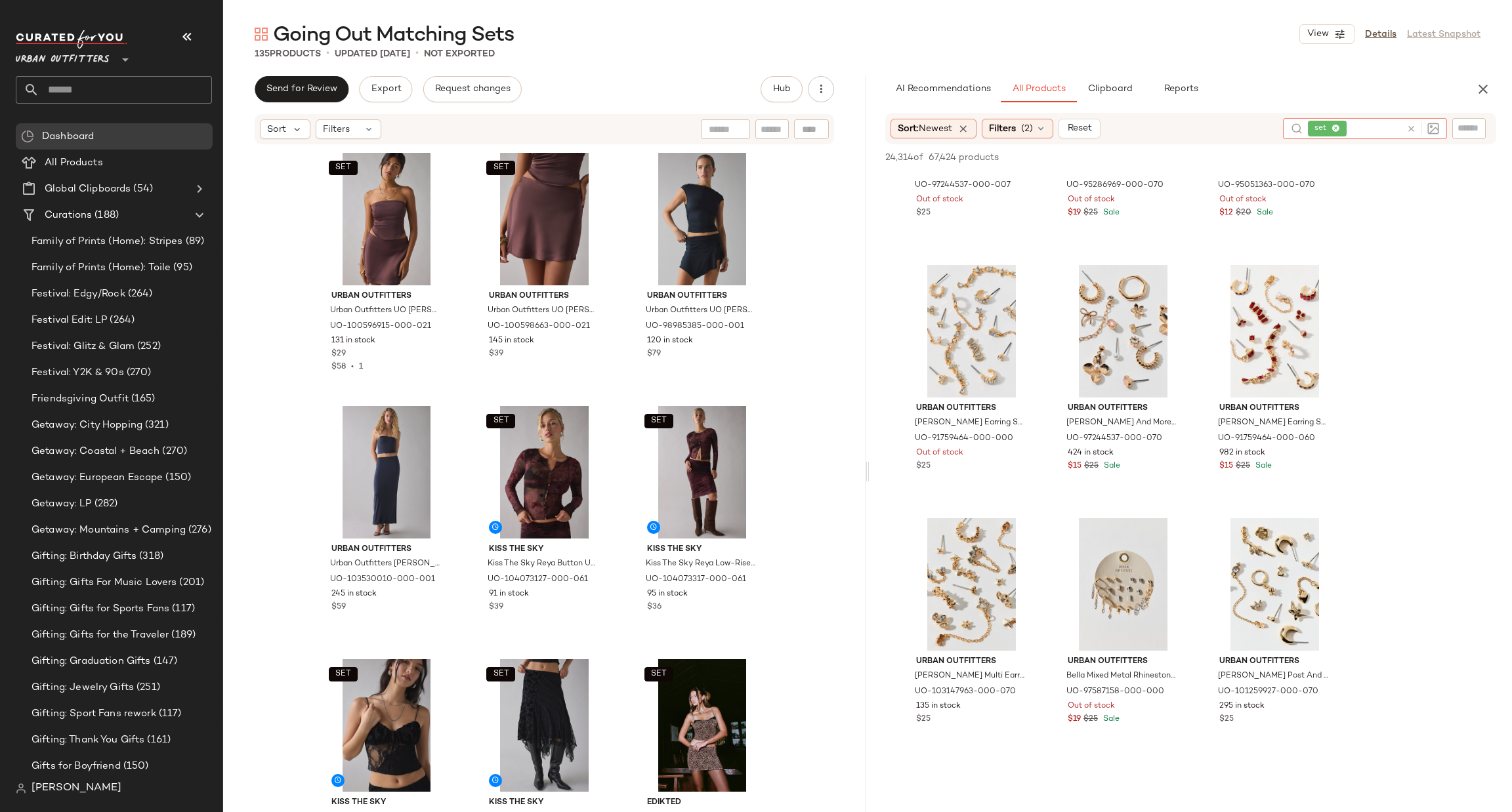
scroll to position [984, 0]
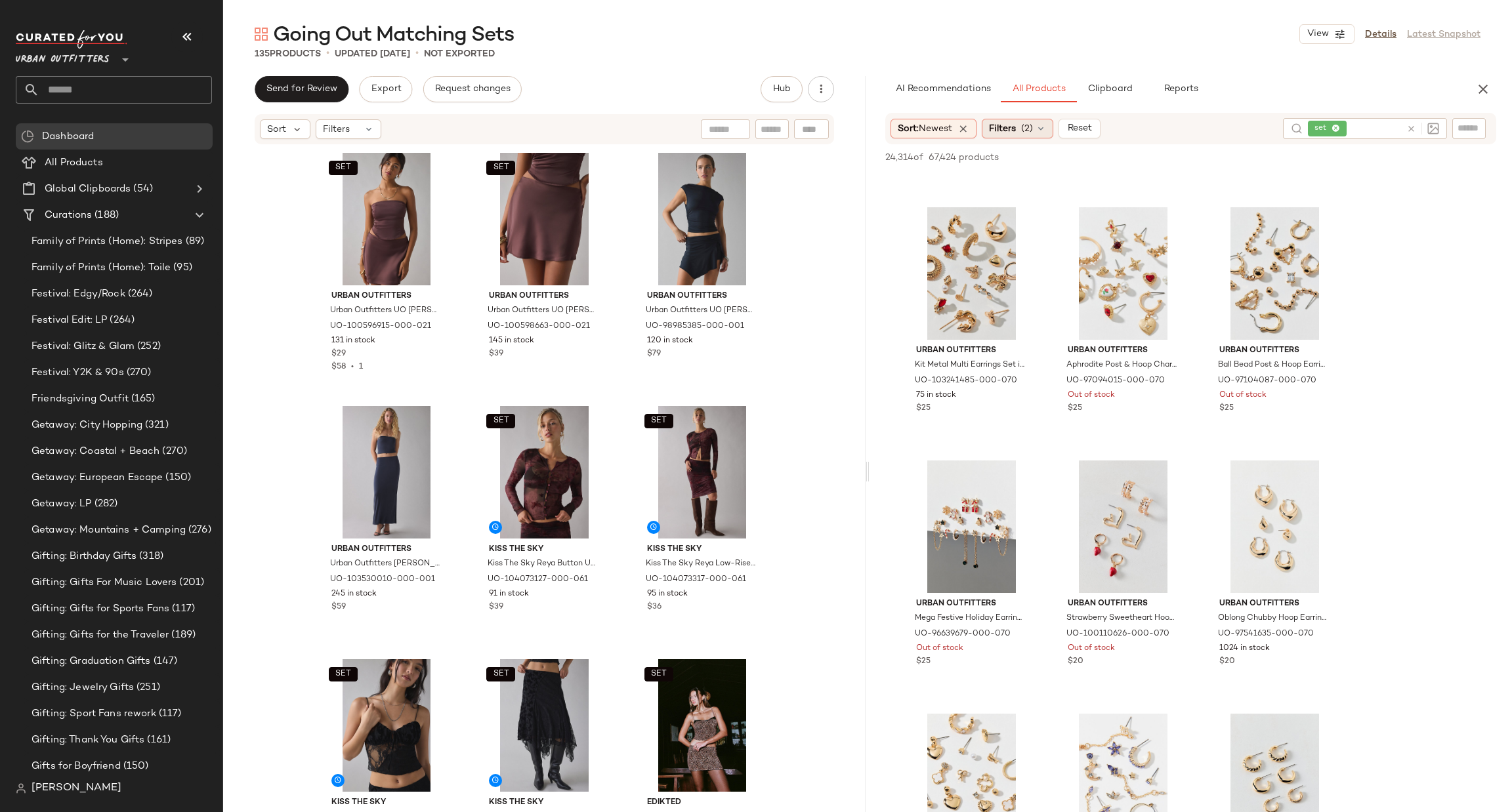
click at [1022, 130] on div "Filters (2)" at bounding box center [1017, 129] width 71 height 19
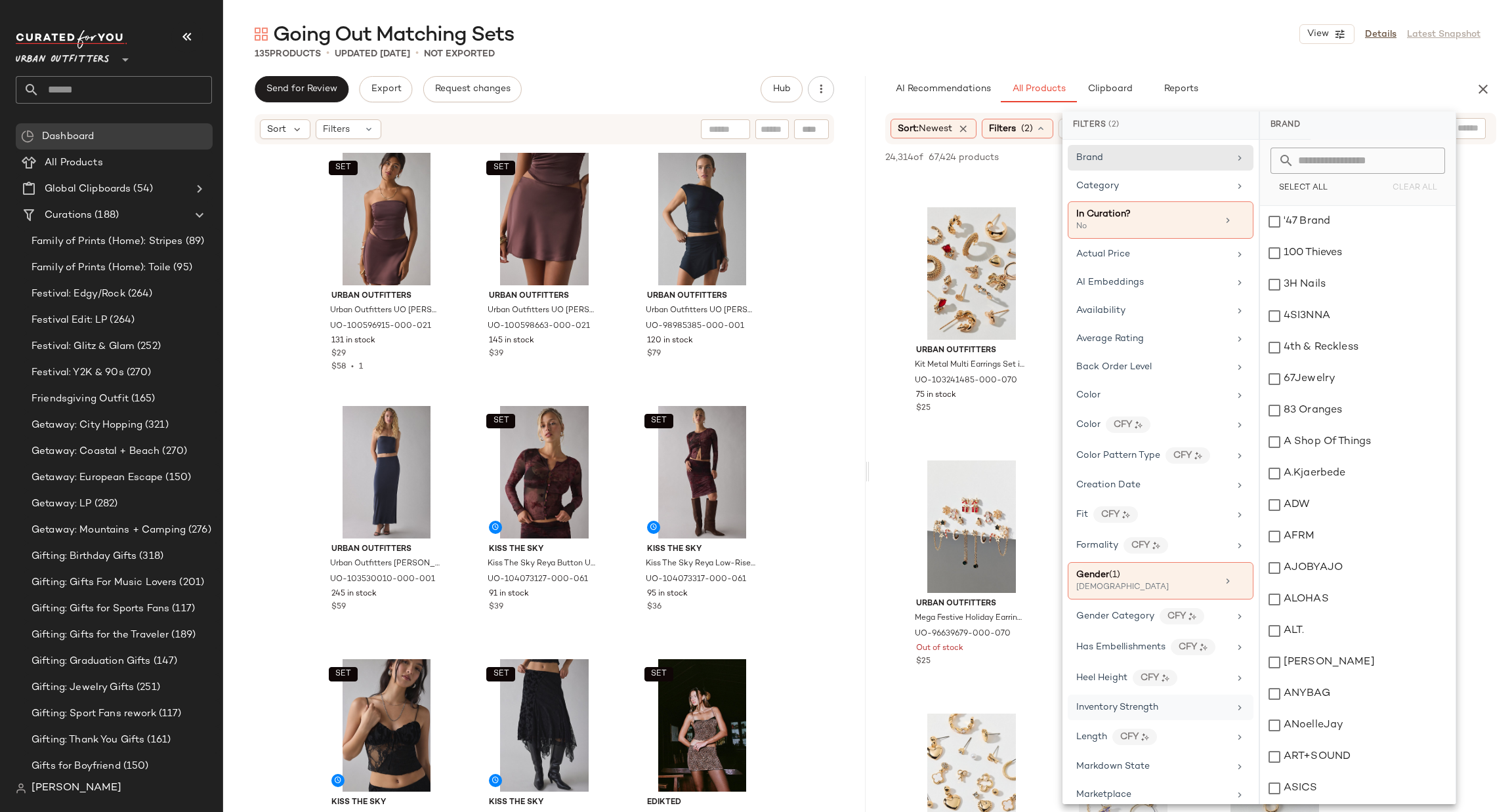
scroll to position [699, 0]
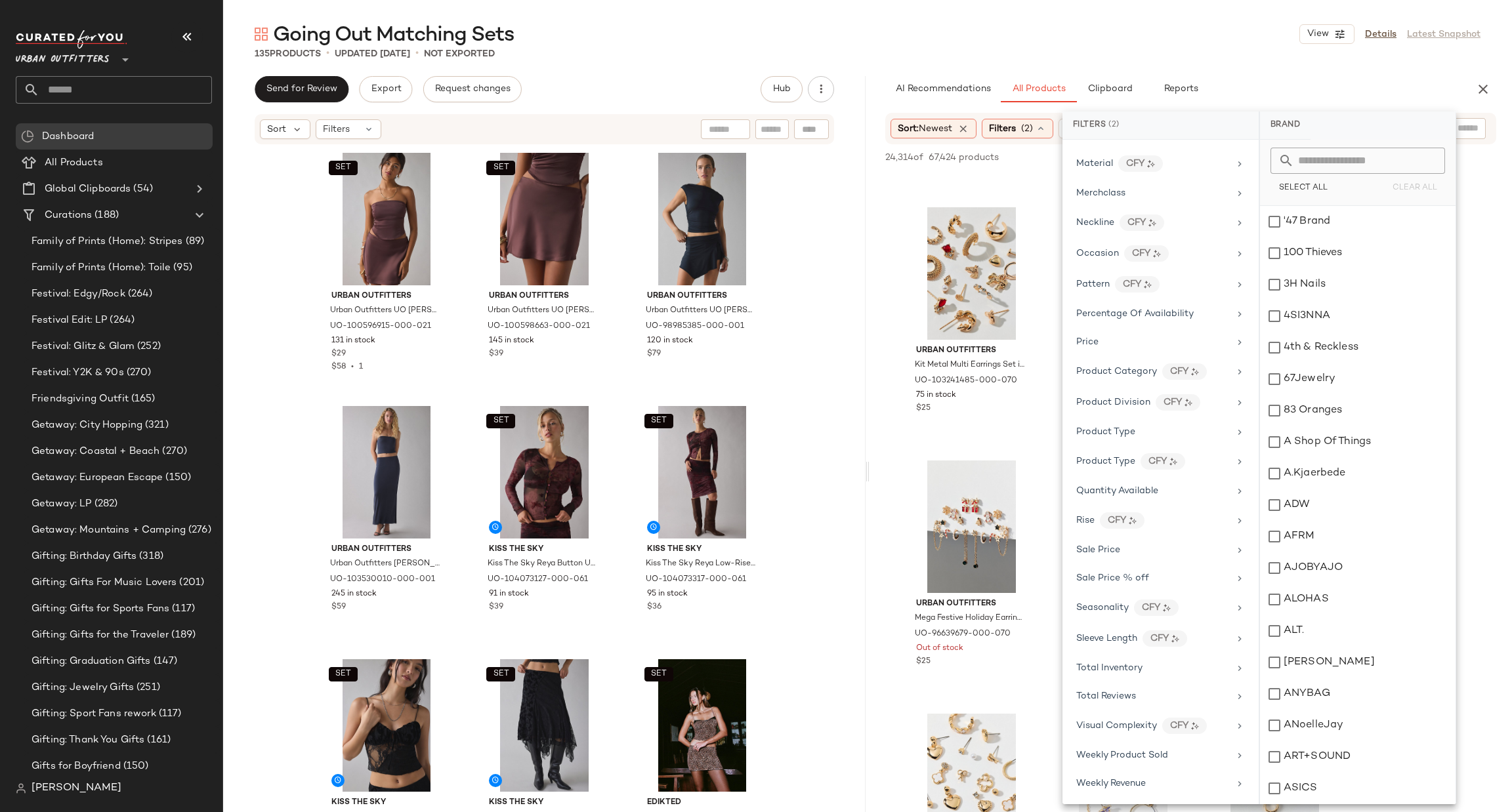
click at [1012, 168] on div "24,314 of 67,424 products • 0 selected Add to Top Add to Bottom Deselect All" at bounding box center [1190, 159] width 643 height 29
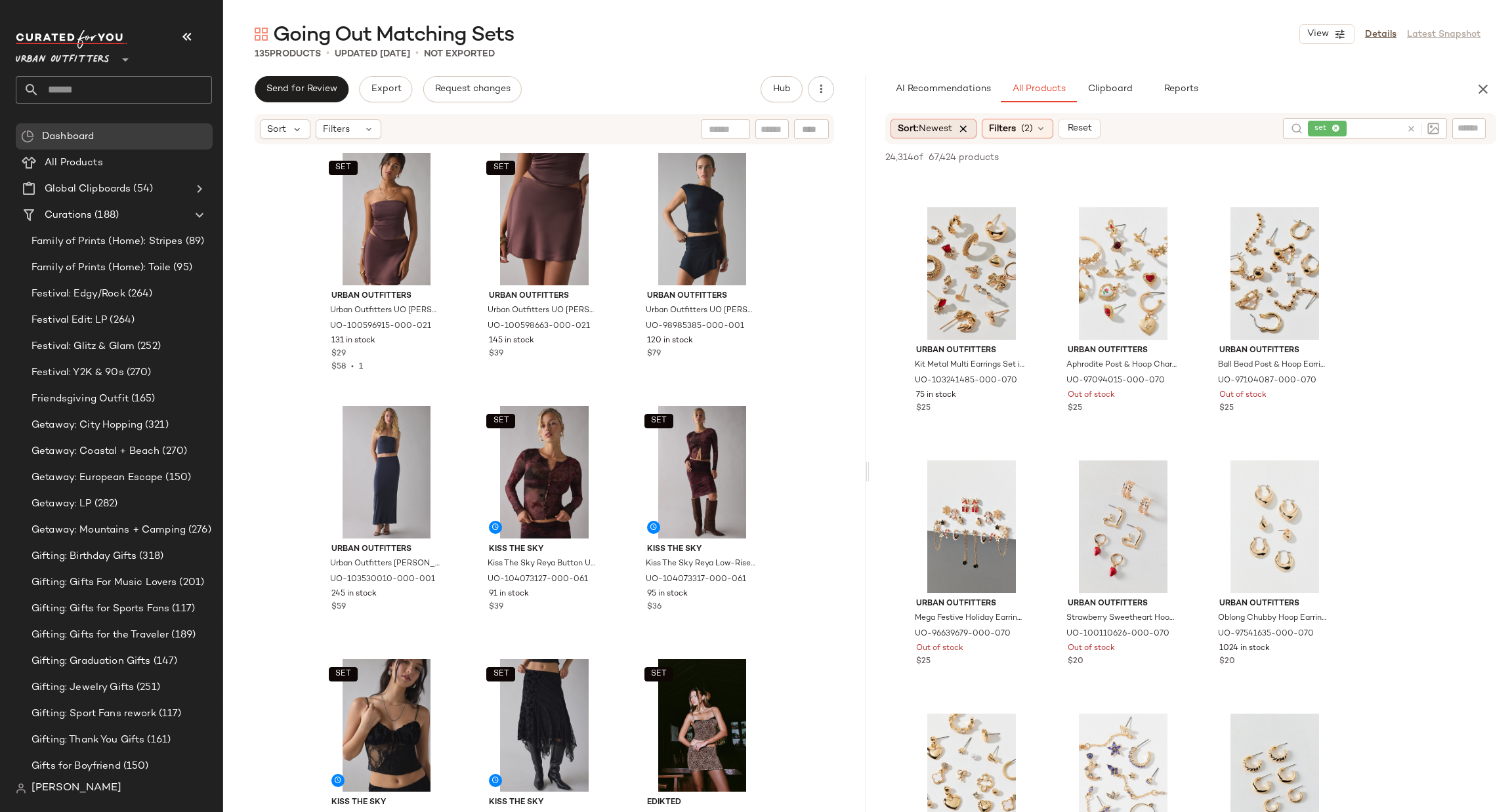
click at [964, 131] on icon at bounding box center [963, 128] width 11 height 11
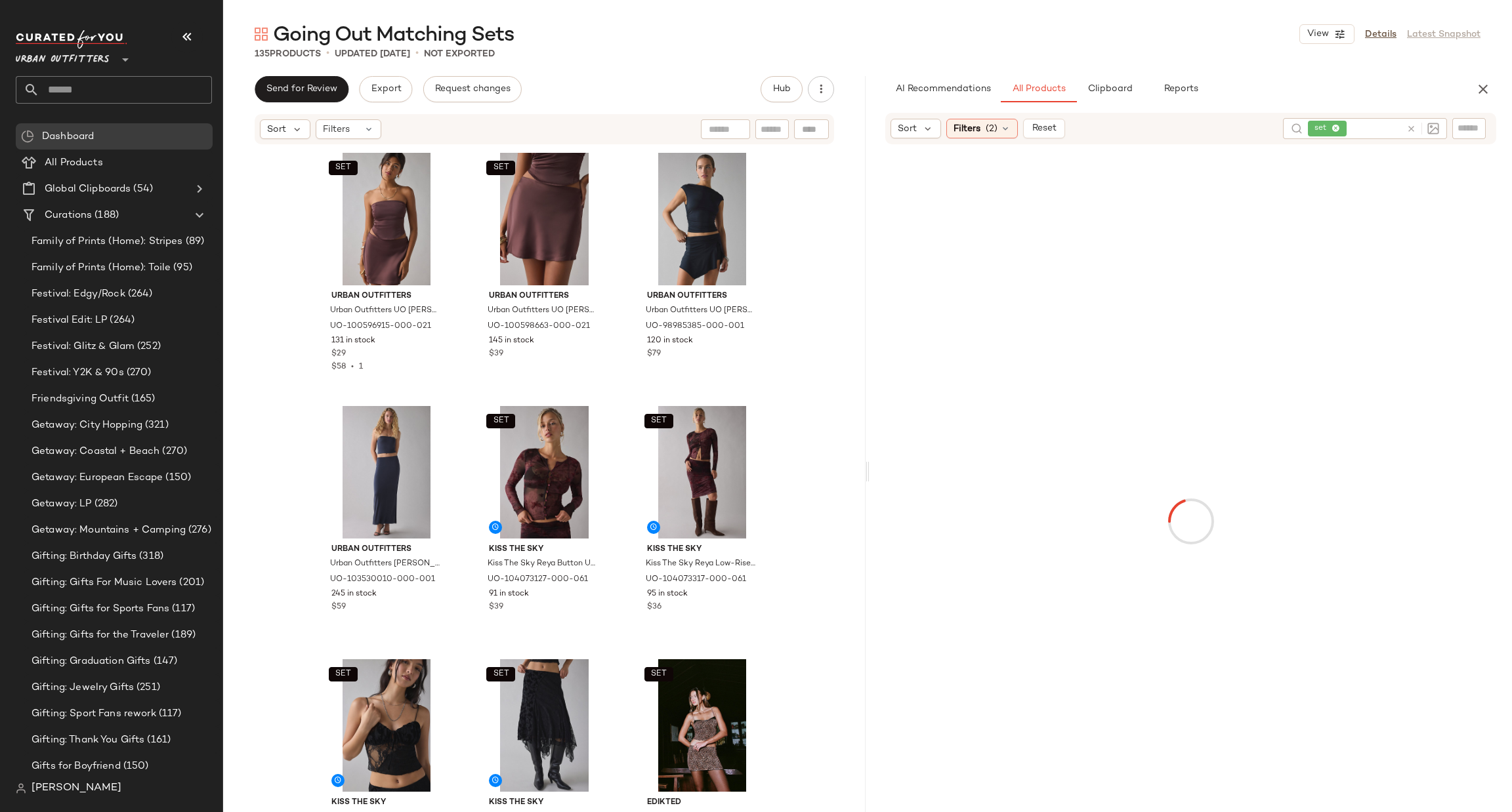
click at [1411, 126] on icon at bounding box center [1411, 129] width 10 height 10
click at [981, 136] on div "Filters (2)" at bounding box center [981, 128] width 71 height 19
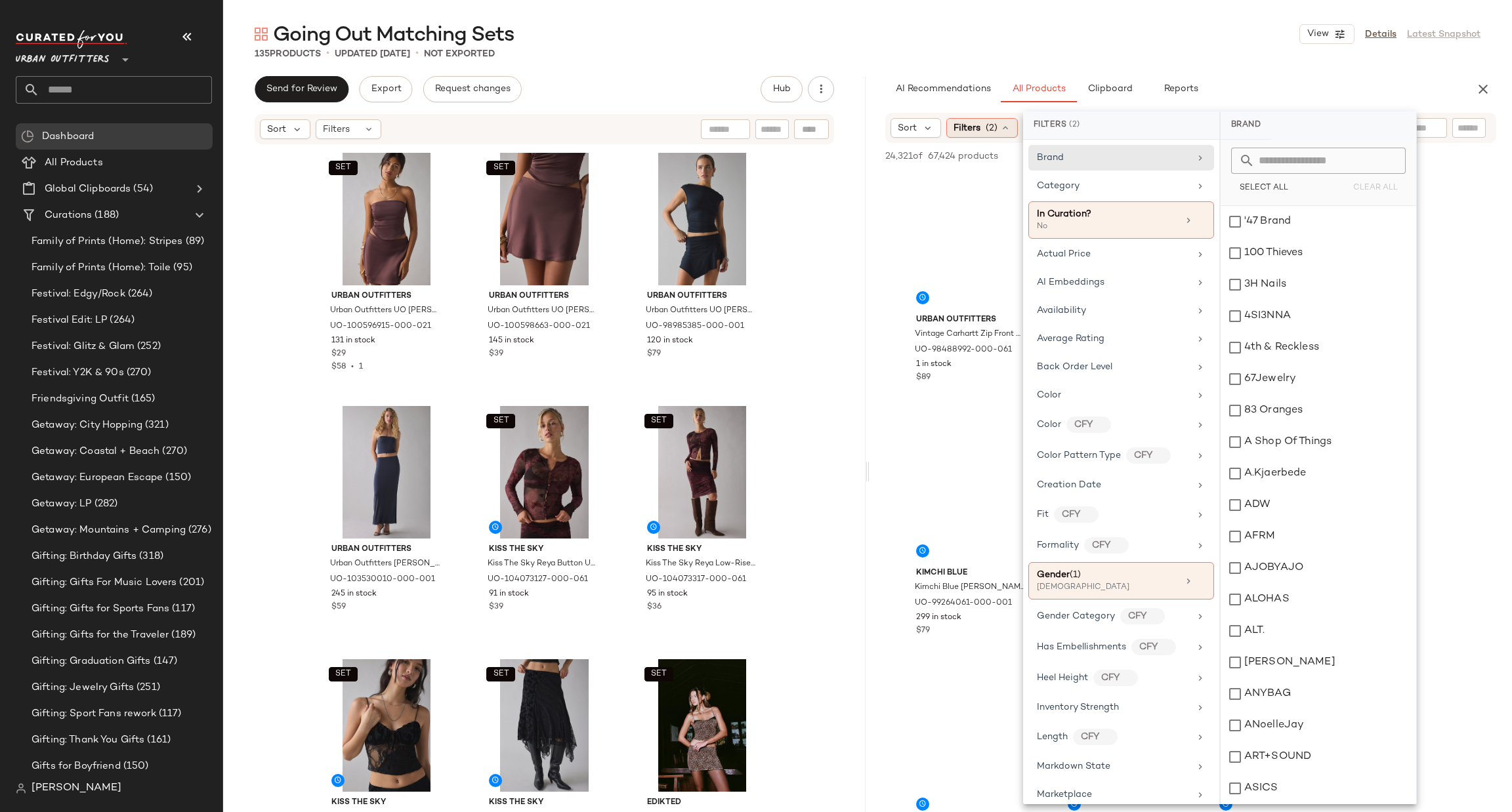
click at [987, 124] on span "(2)" at bounding box center [991, 129] width 11 height 14
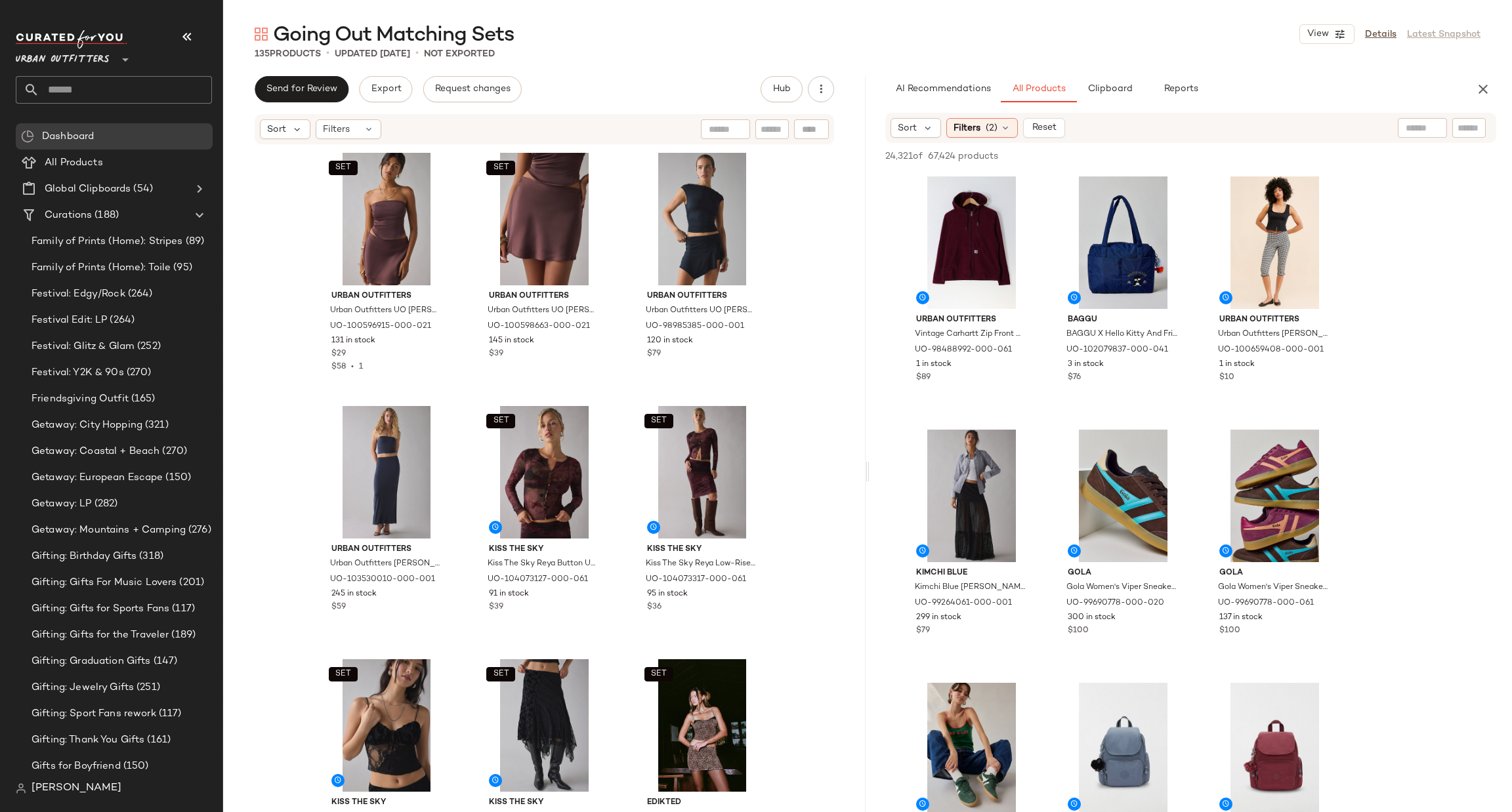
click at [987, 124] on span "(2)" at bounding box center [991, 129] width 11 height 14
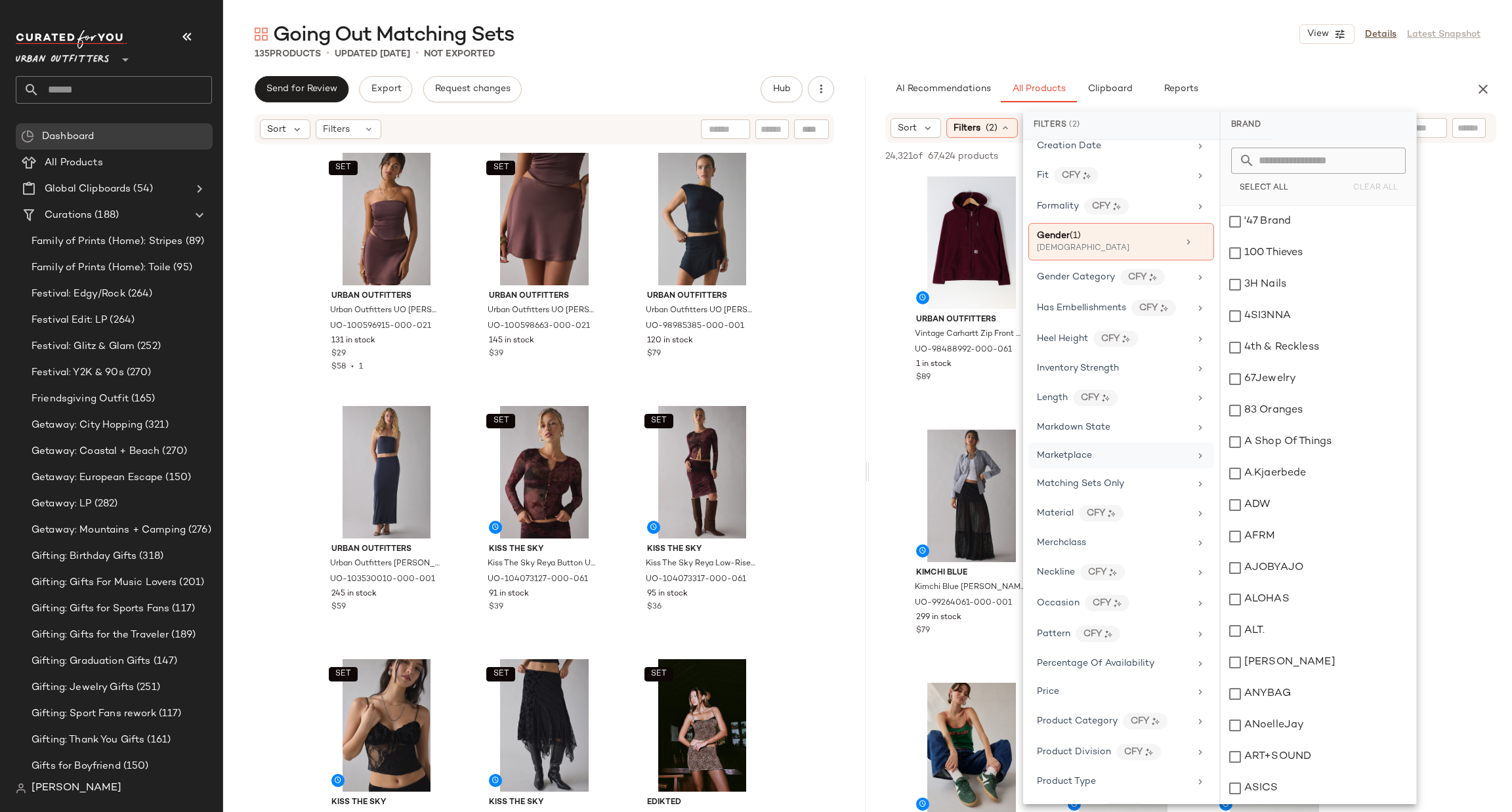
scroll to position [306, 0]
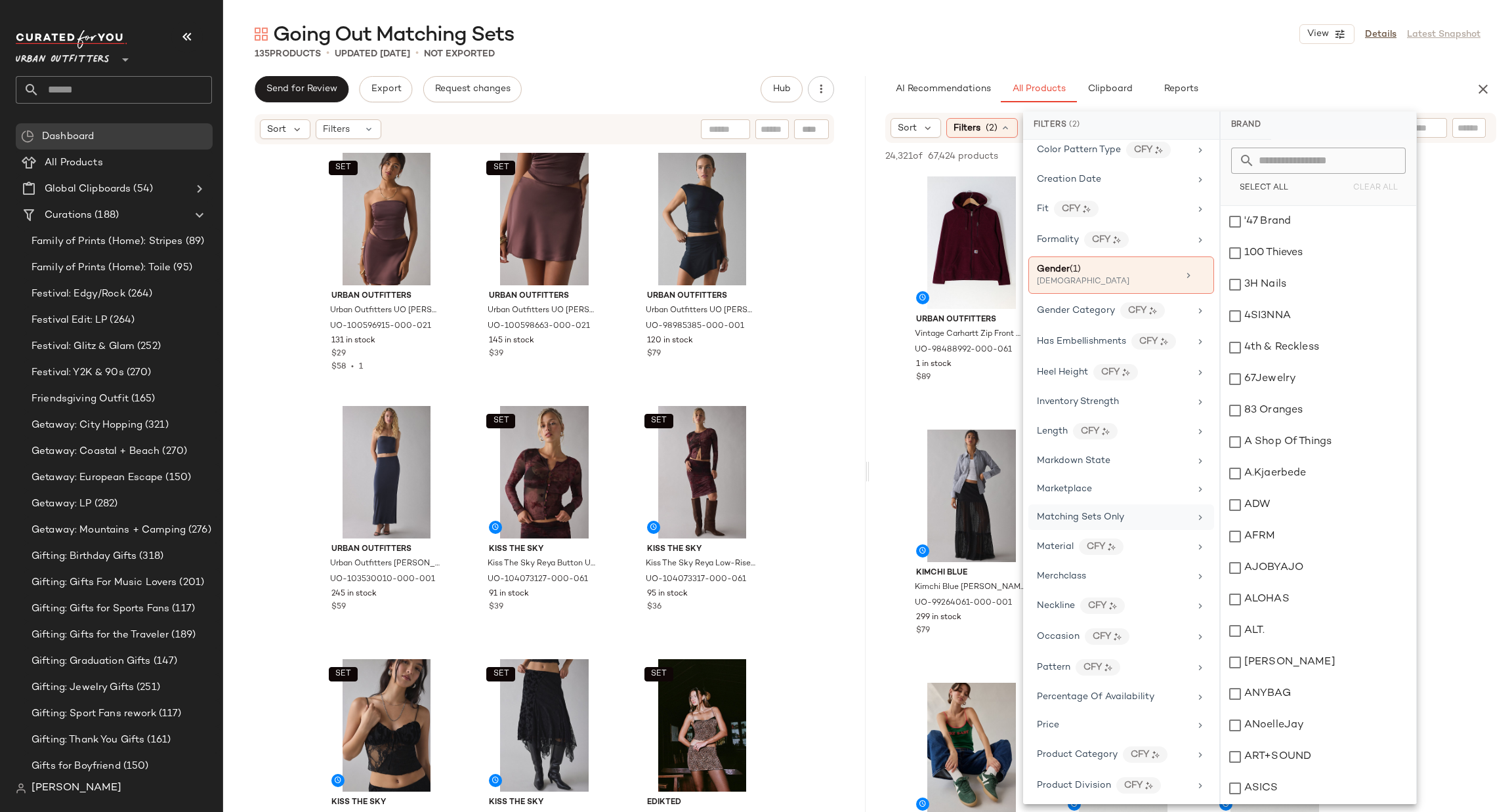
click at [1098, 510] on div "Matching Sets Only" at bounding box center [1121, 517] width 186 height 26
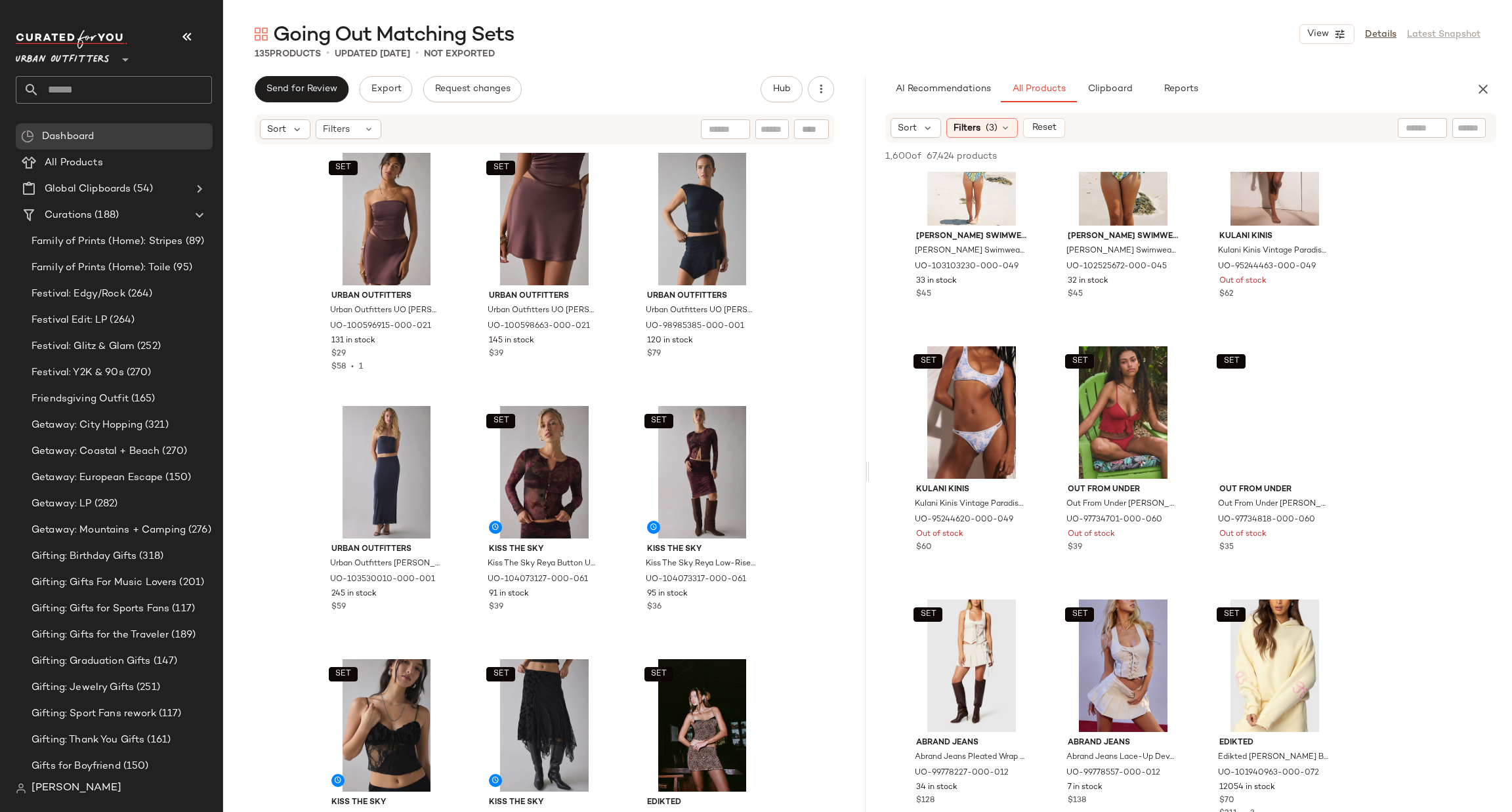
scroll to position [1378, 0]
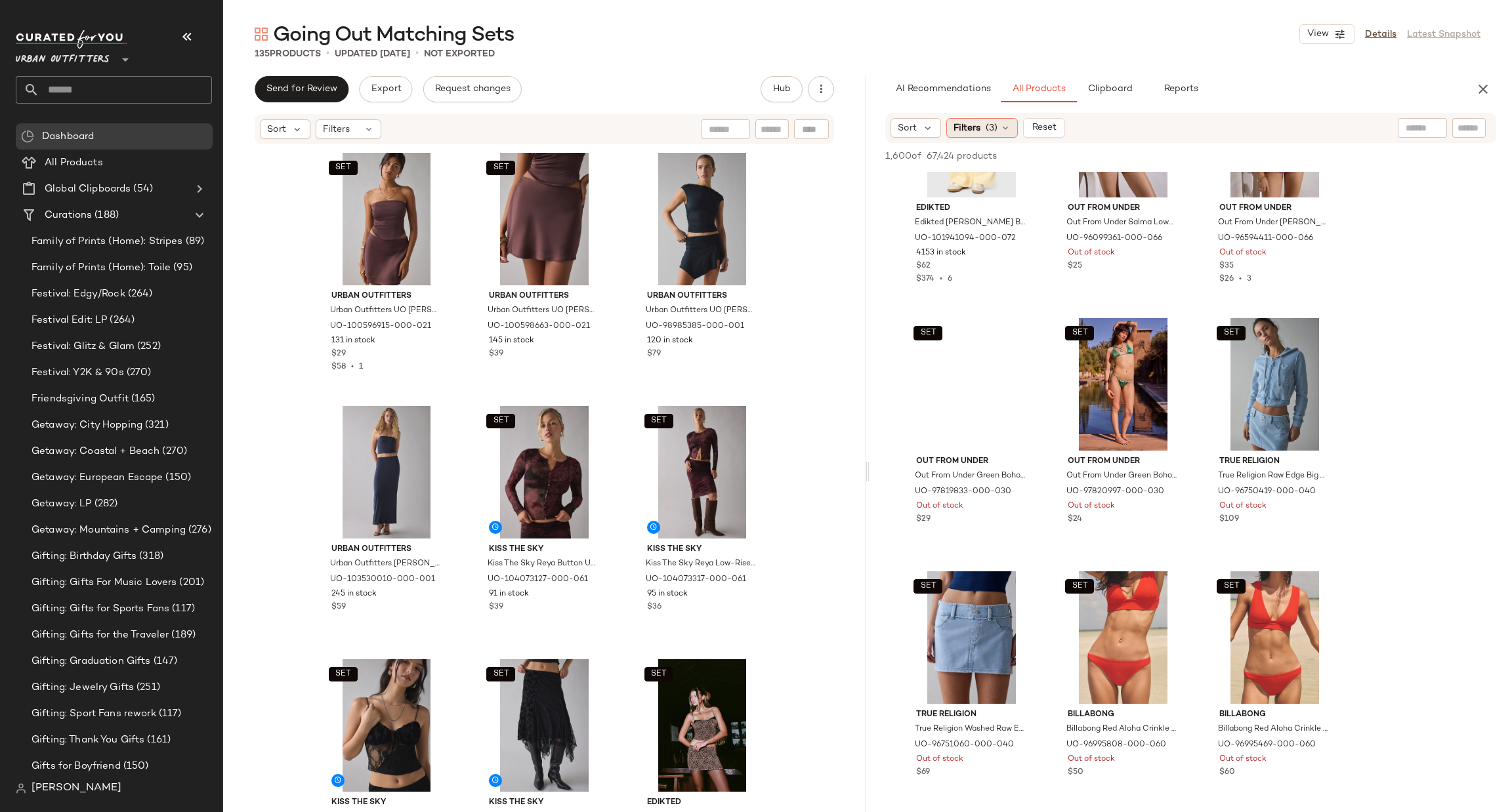
click at [1006, 127] on icon at bounding box center [1005, 128] width 11 height 11
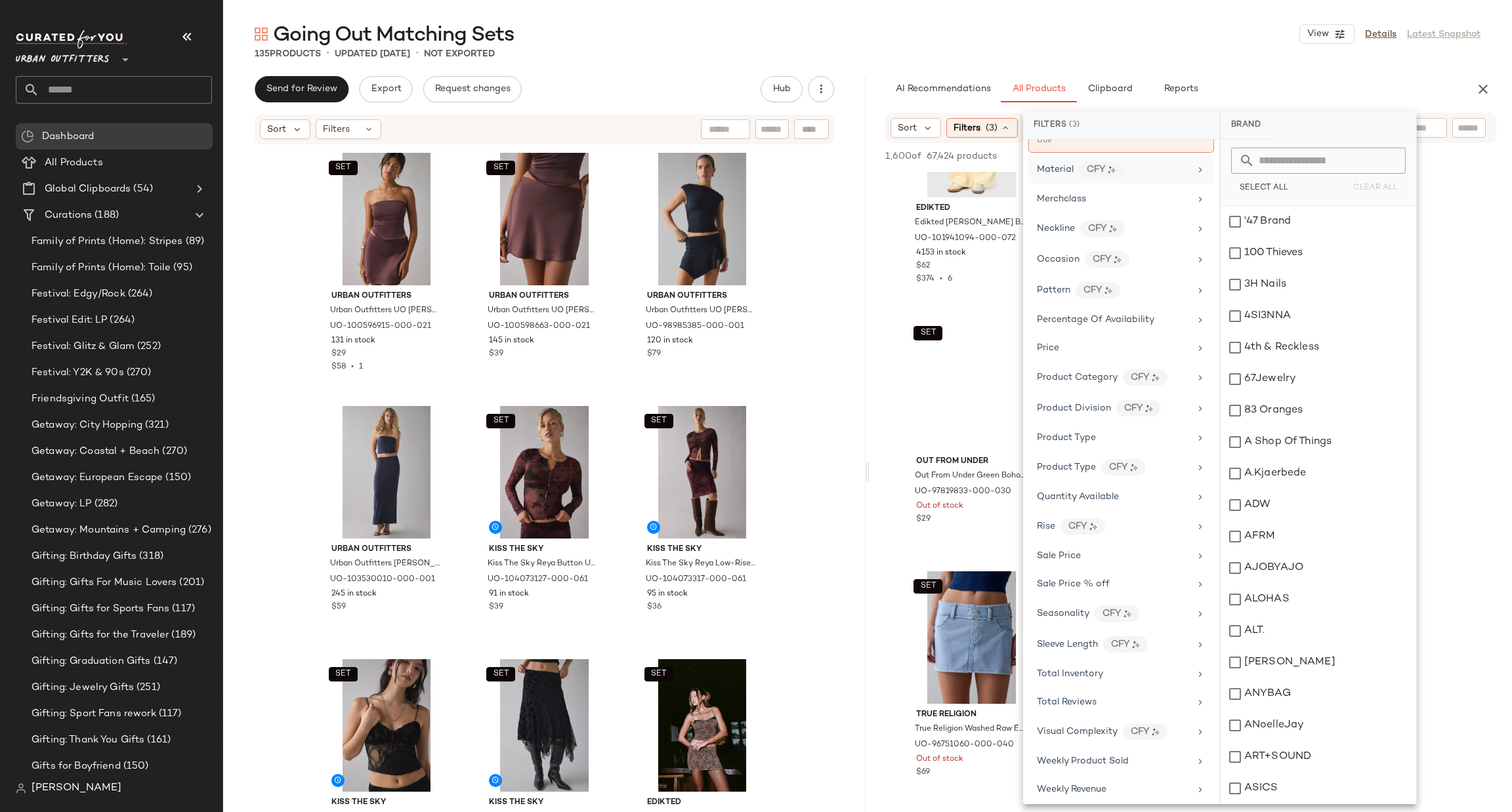
scroll to position [317, 0]
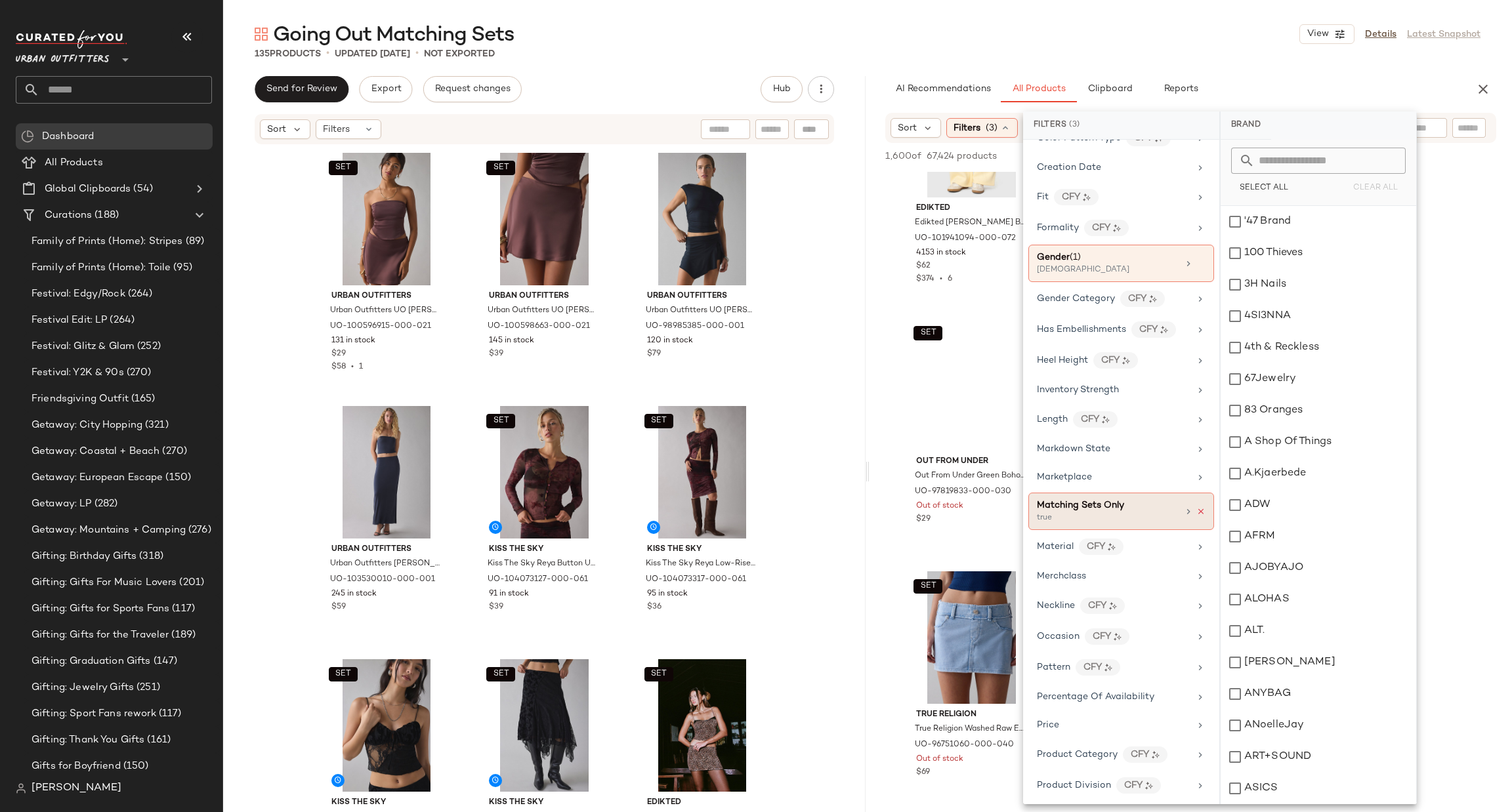
click at [1196, 514] on icon at bounding box center [1201, 511] width 9 height 9
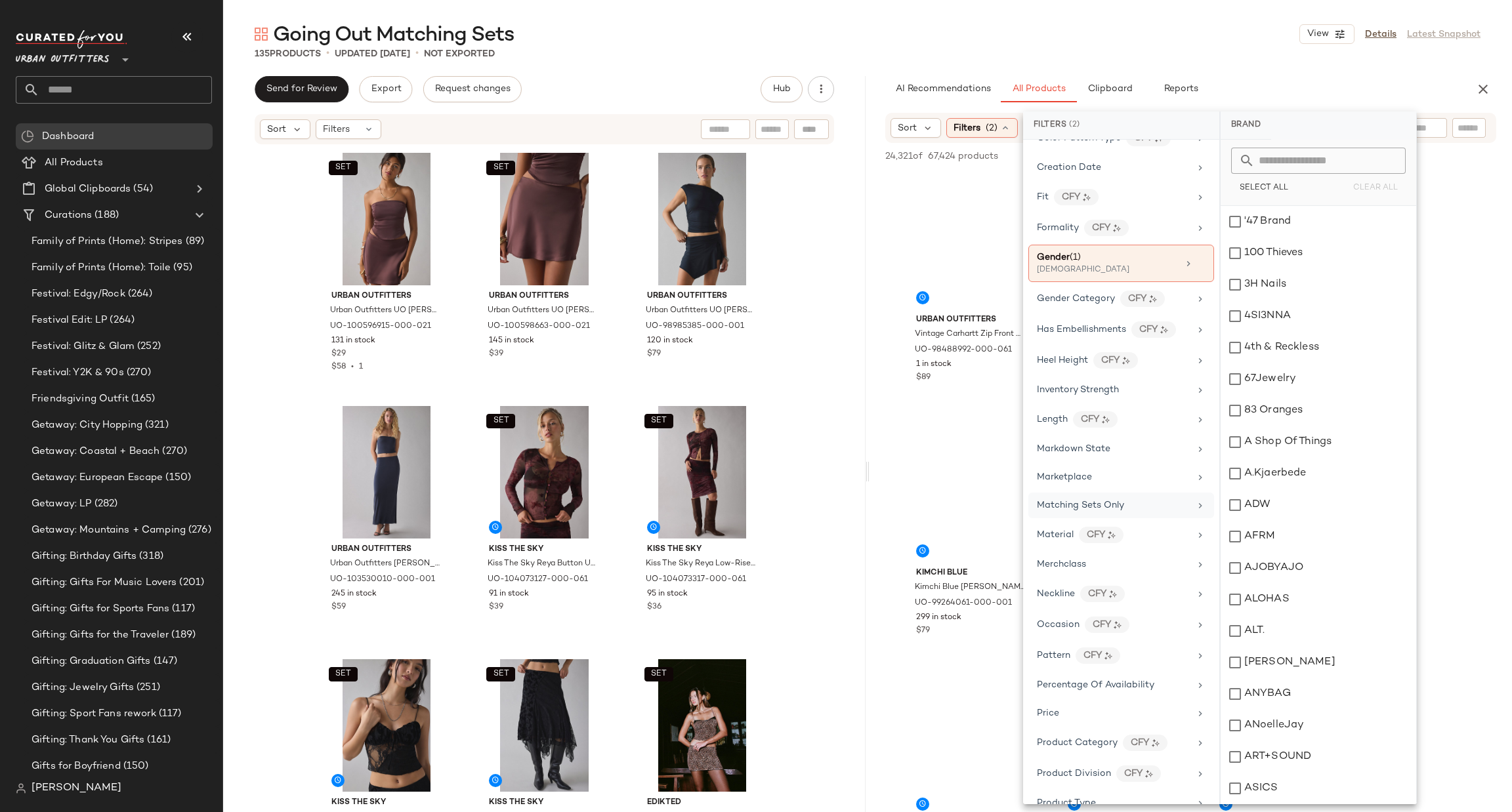
scroll to position [699, 0]
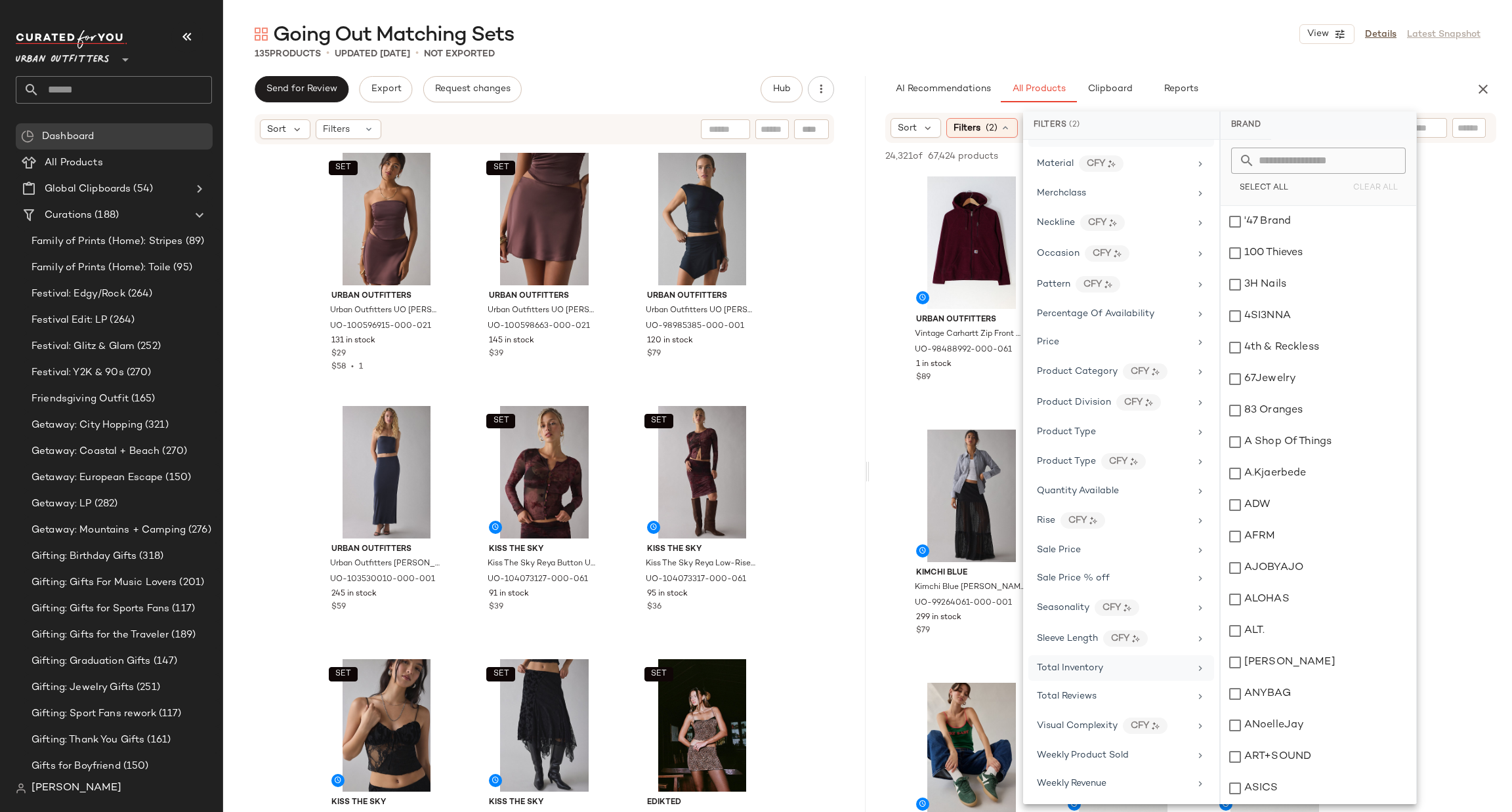
click at [1129, 658] on div "Total Inventory" at bounding box center [1121, 668] width 186 height 26
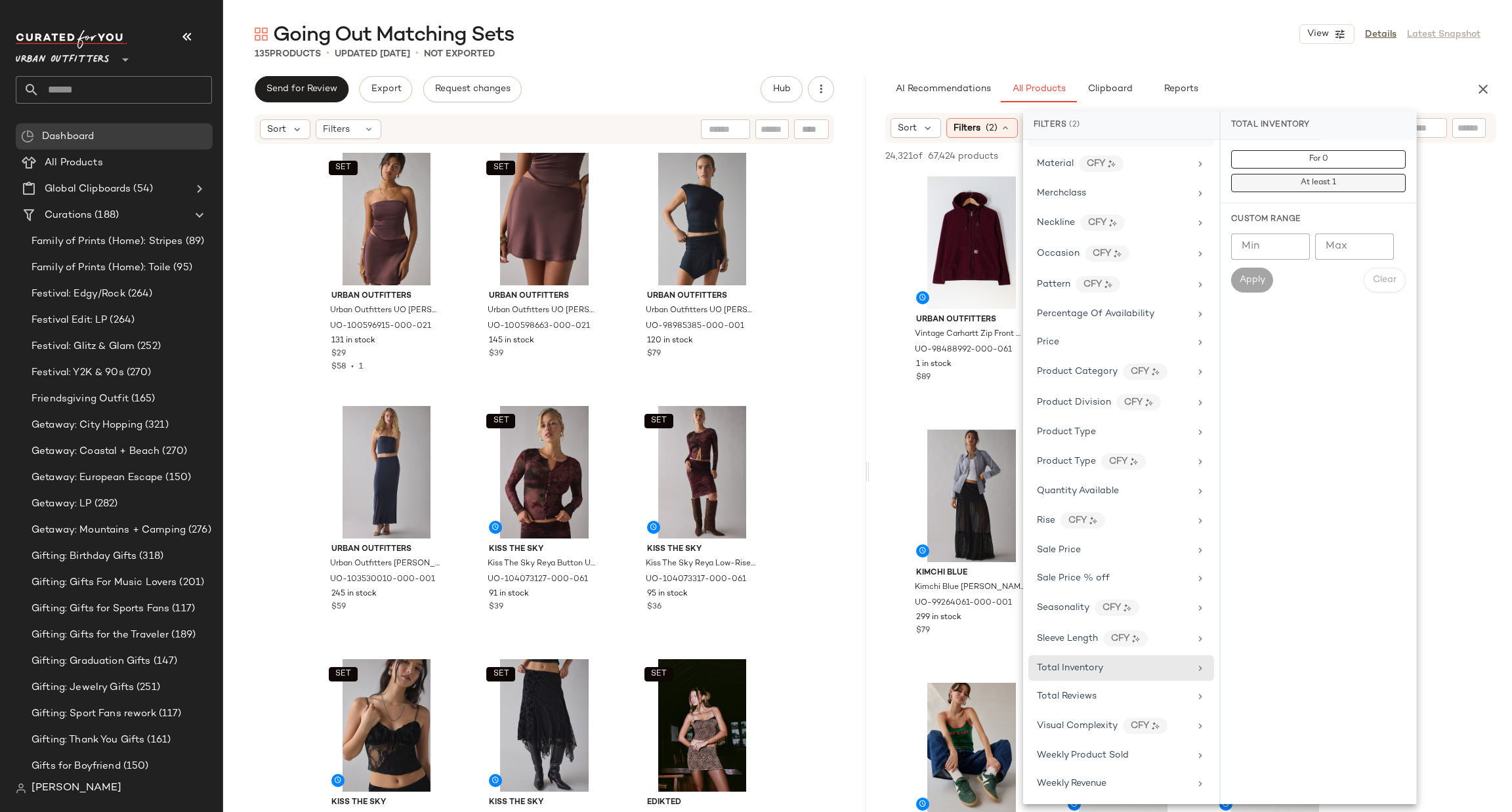
click at [1365, 189] on button "At least 1" at bounding box center [1318, 183] width 175 height 19
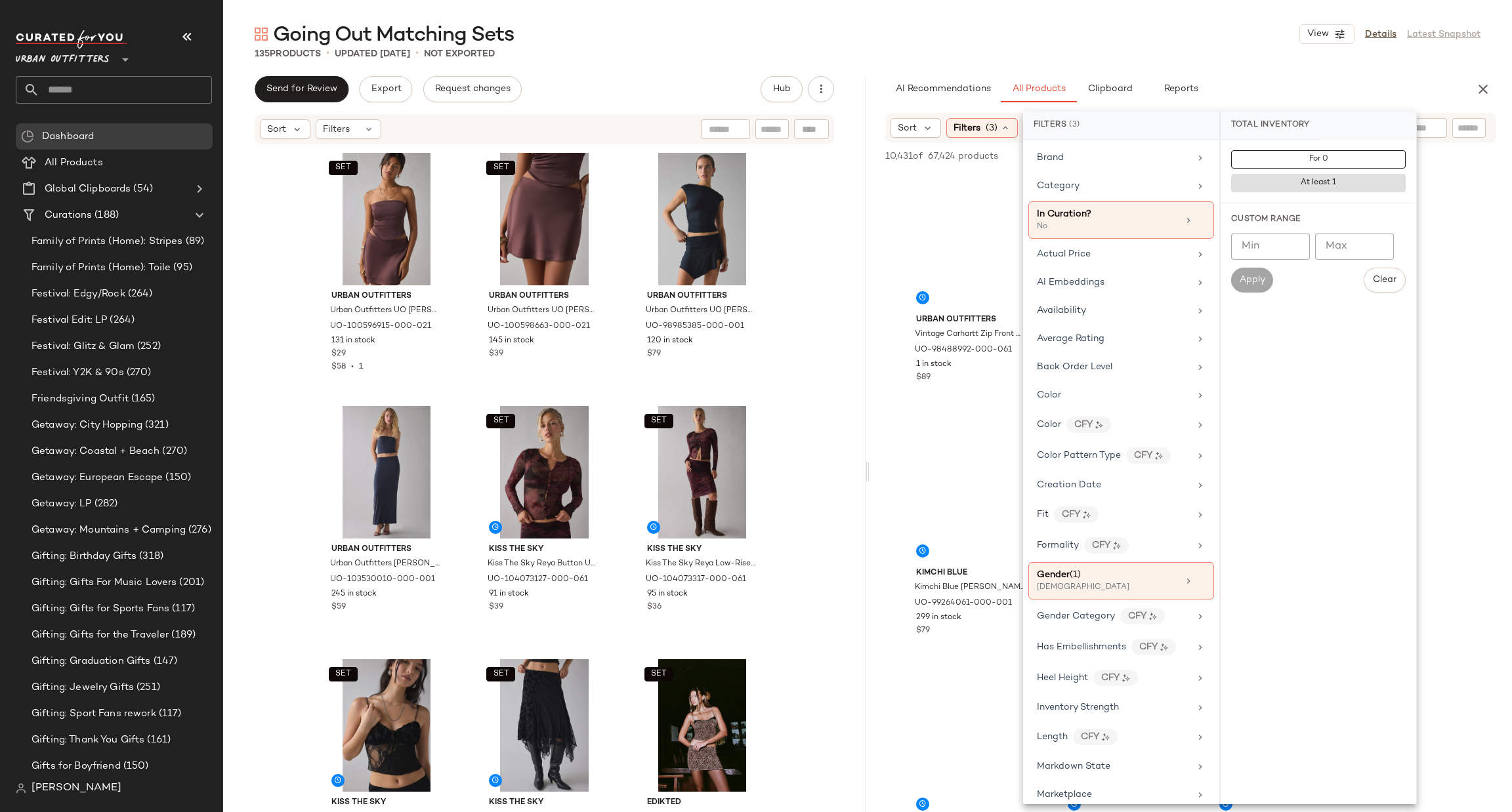
scroll to position [711, 0]
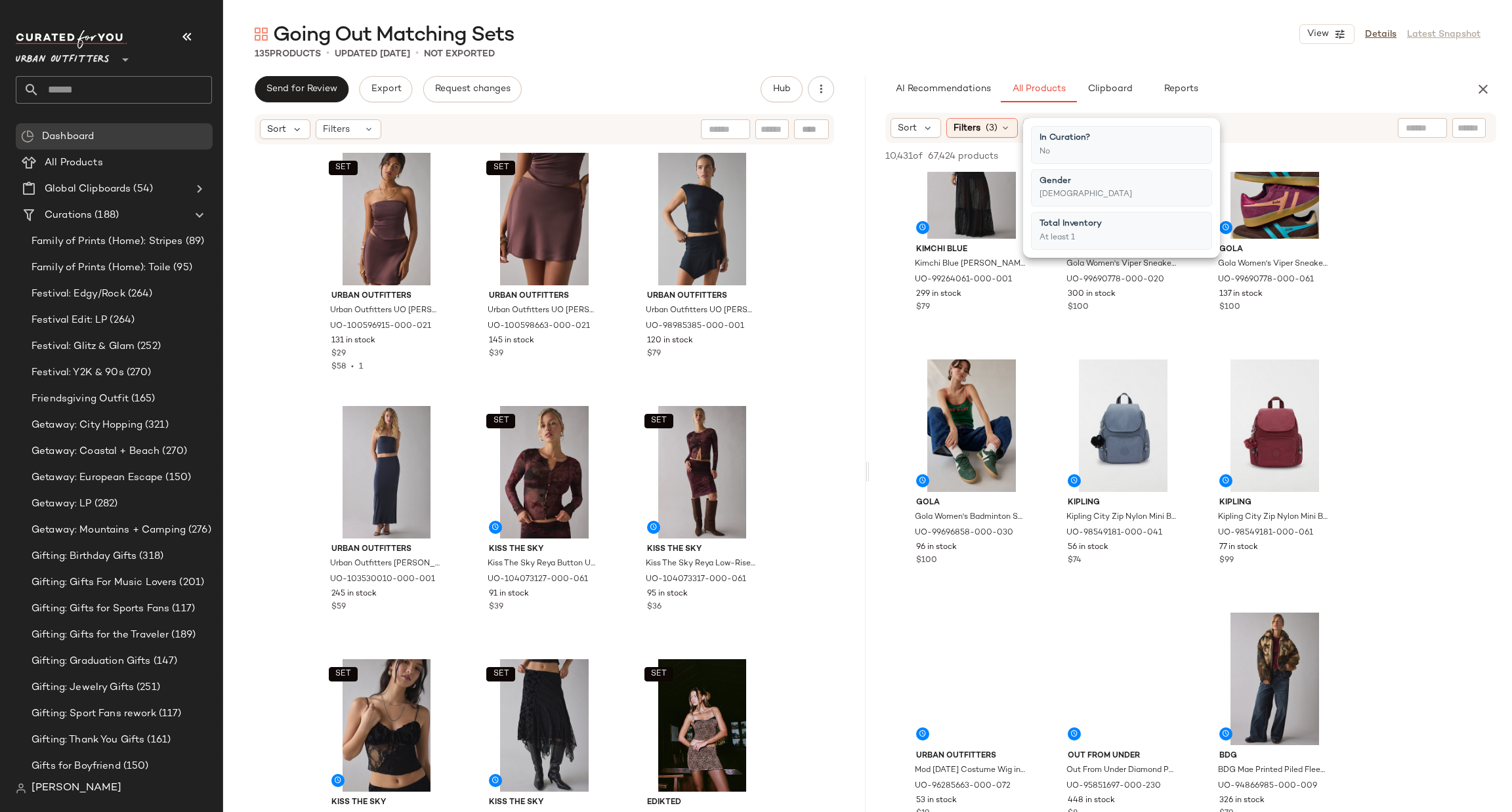
scroll to position [787, 0]
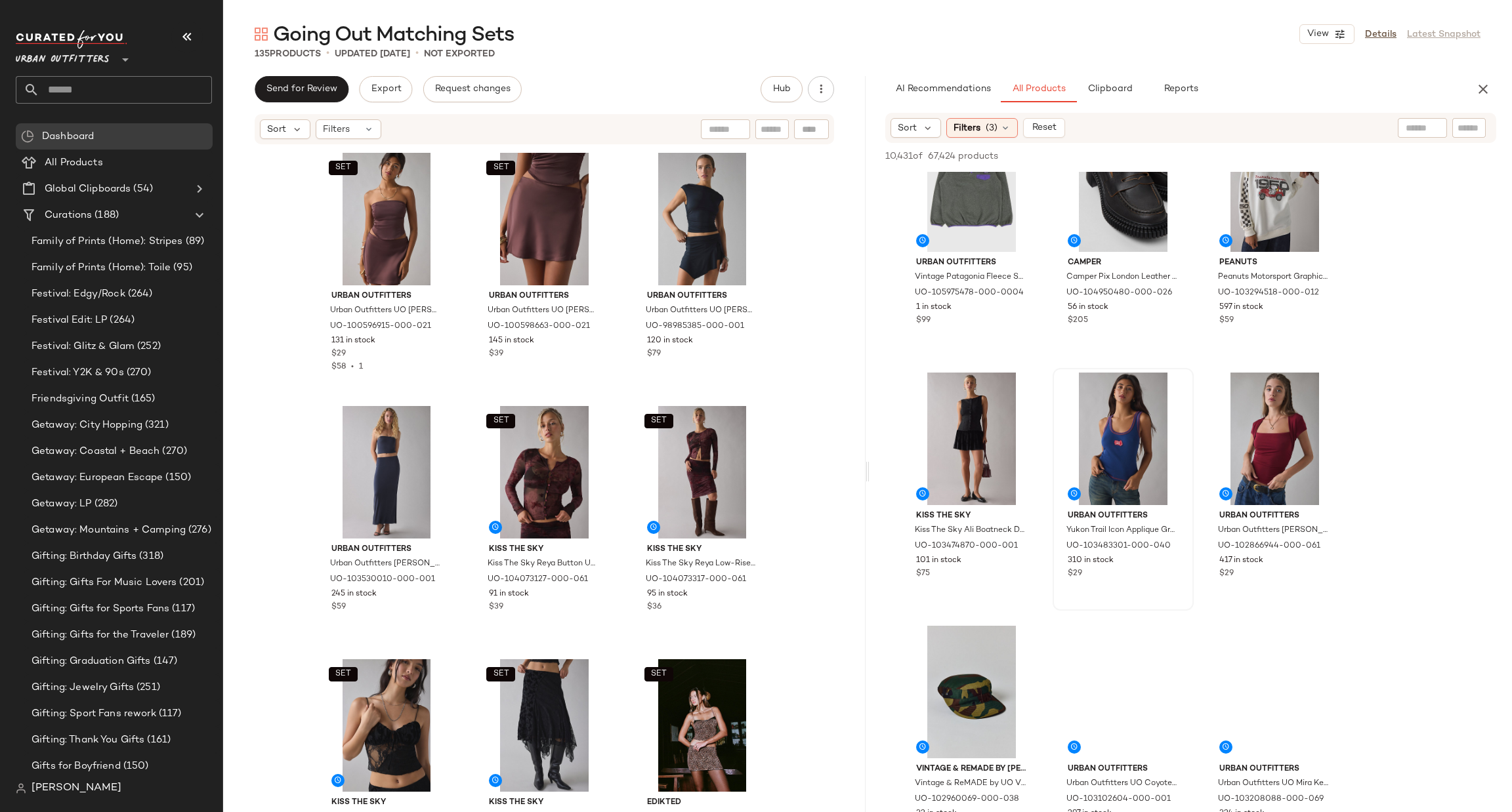
scroll to position [1771, 0]
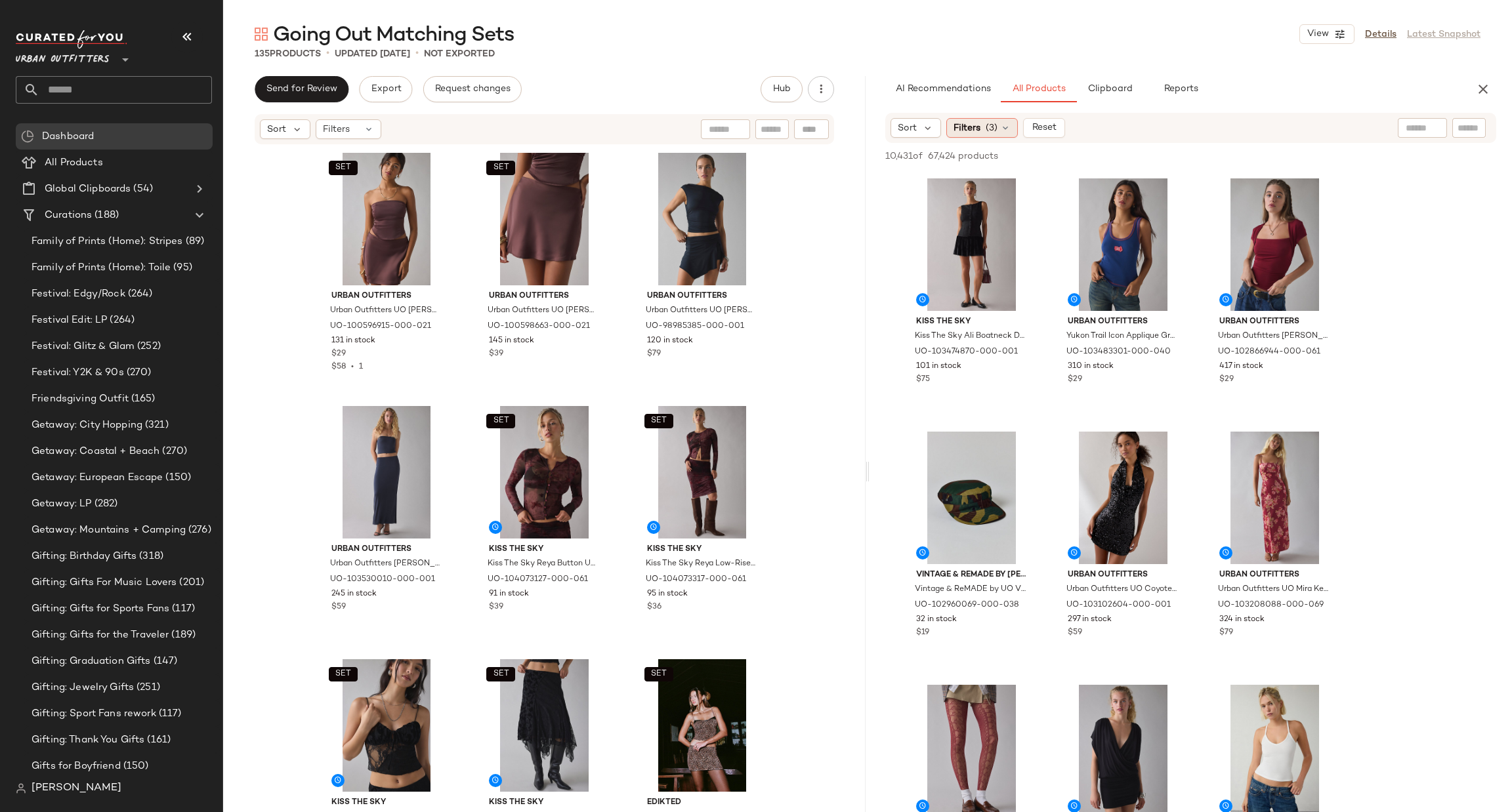
click at [993, 128] on span "(3)" at bounding box center [991, 129] width 11 height 14
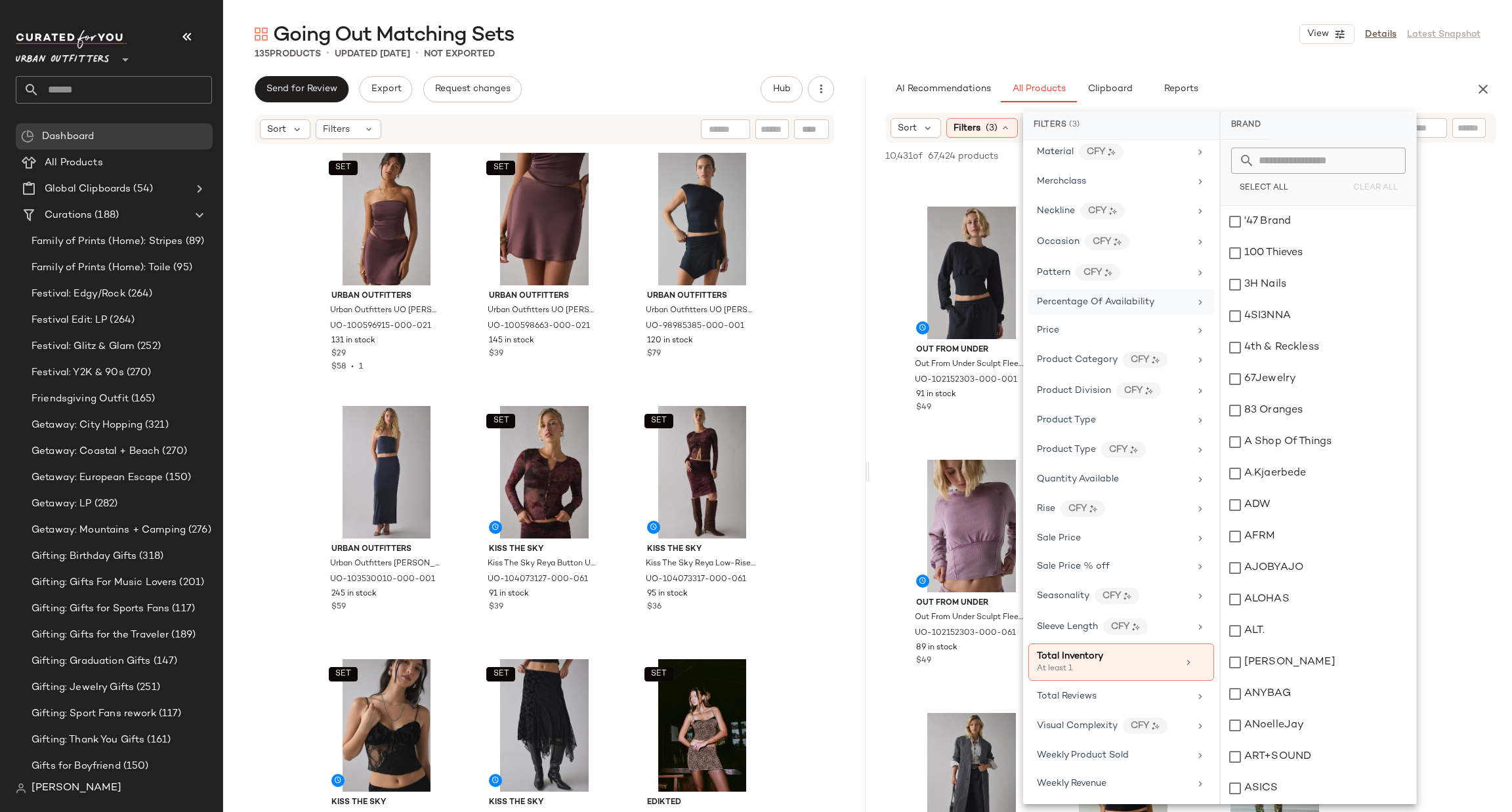
scroll to position [515, 0]
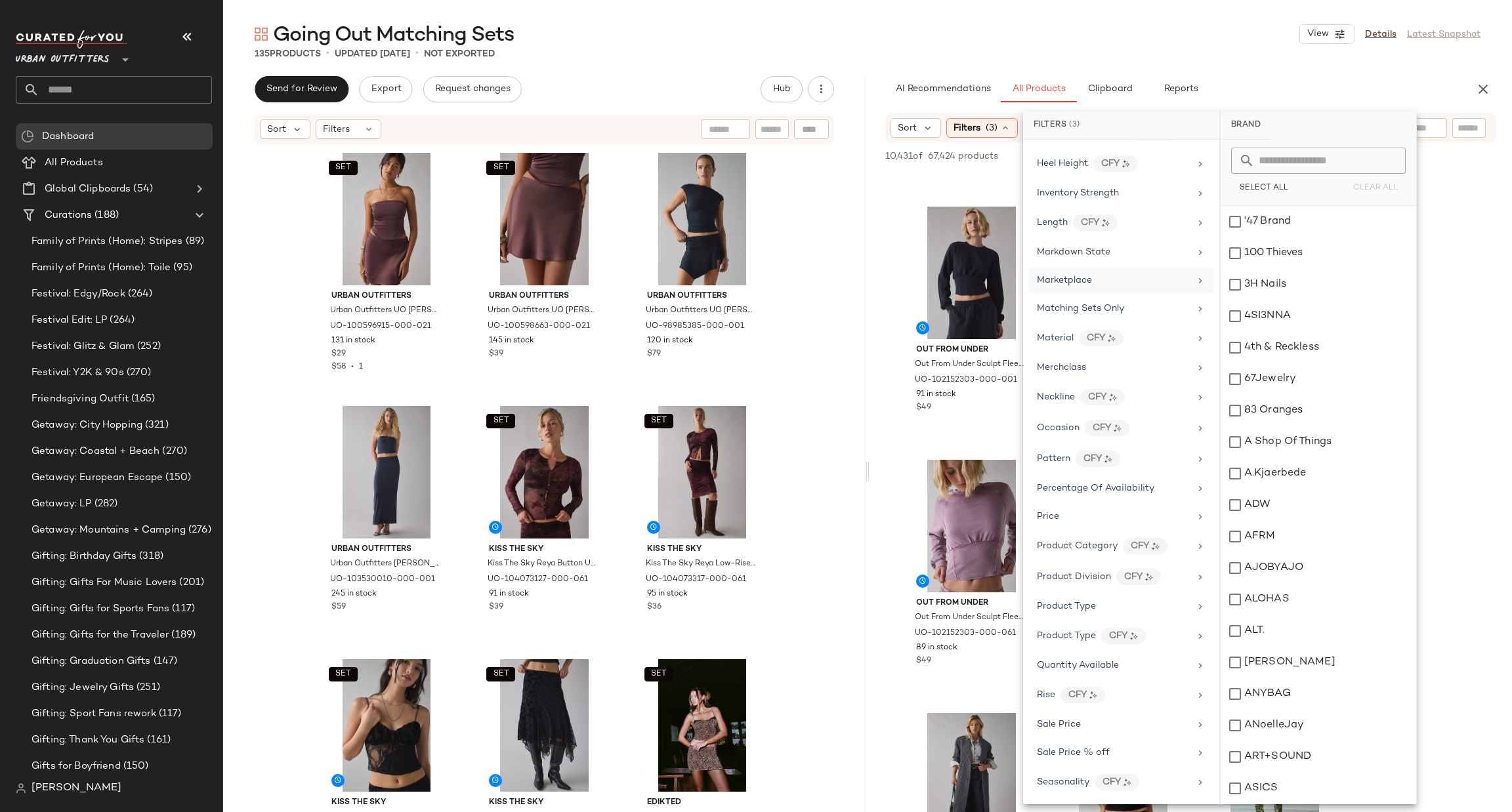
click at [1153, 287] on div "Marketplace" at bounding box center [1113, 280] width 153 height 14
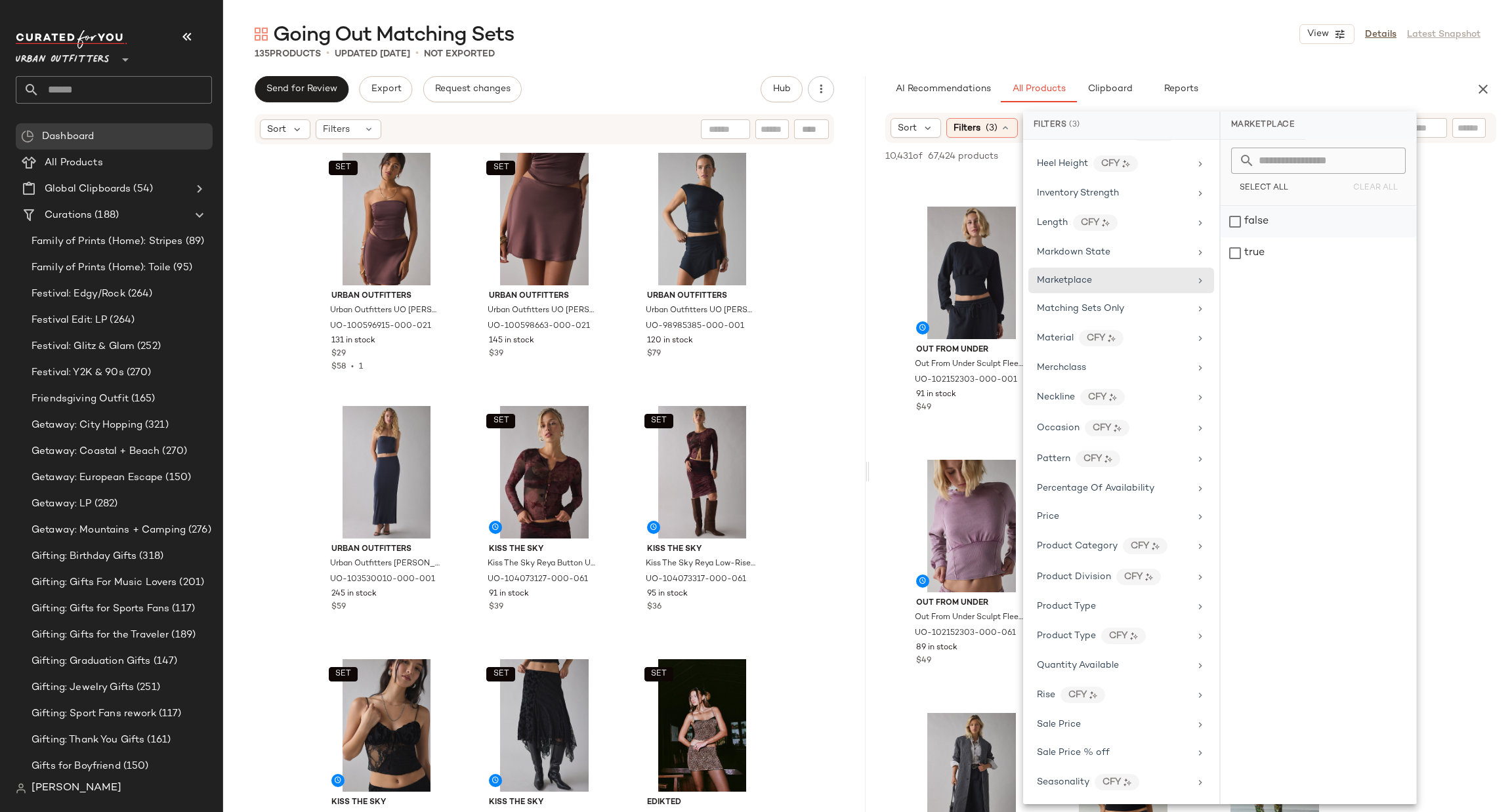
click at [1290, 227] on div "false" at bounding box center [1318, 222] width 196 height 32
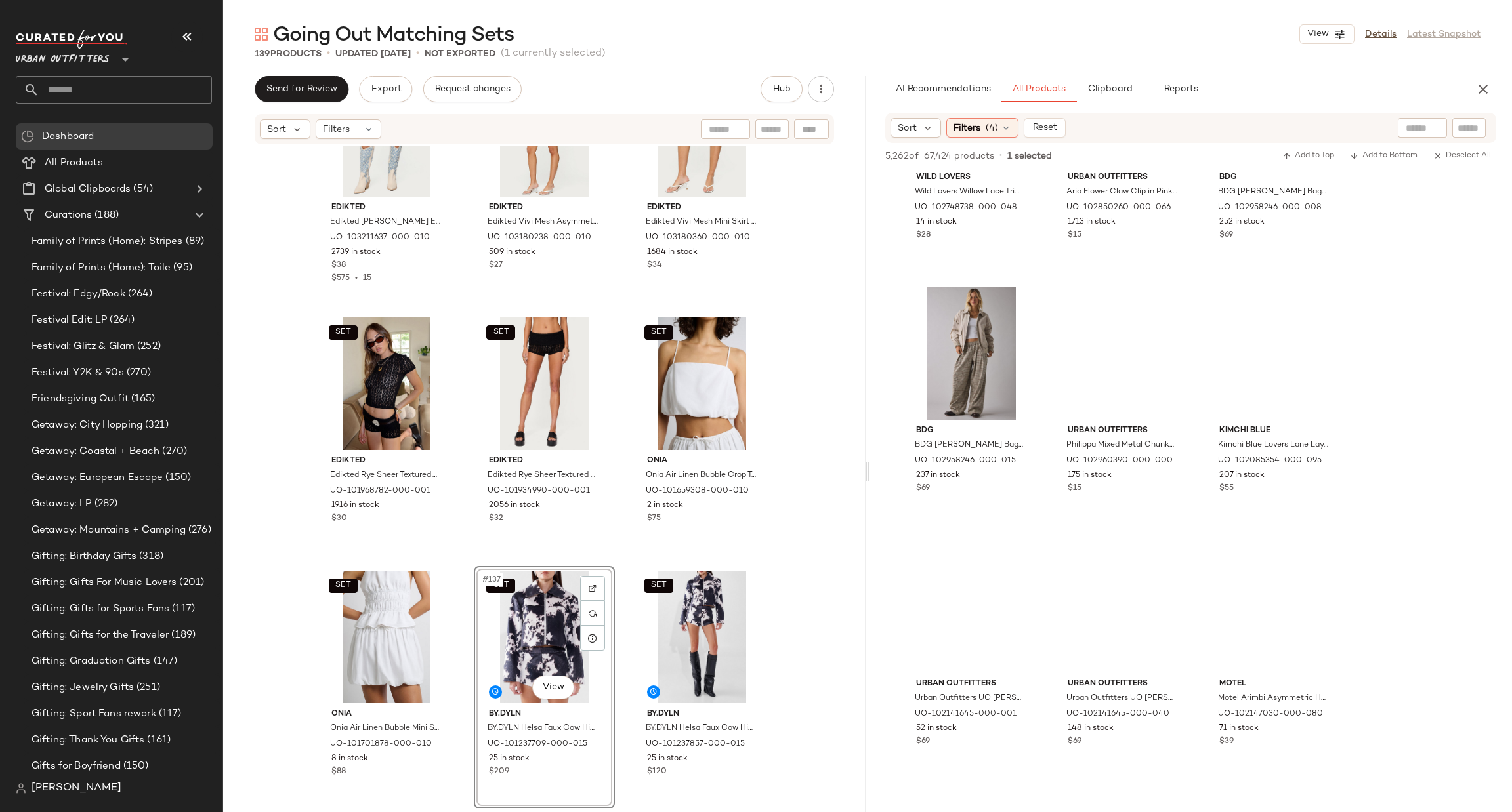
scroll to position [26484, 0]
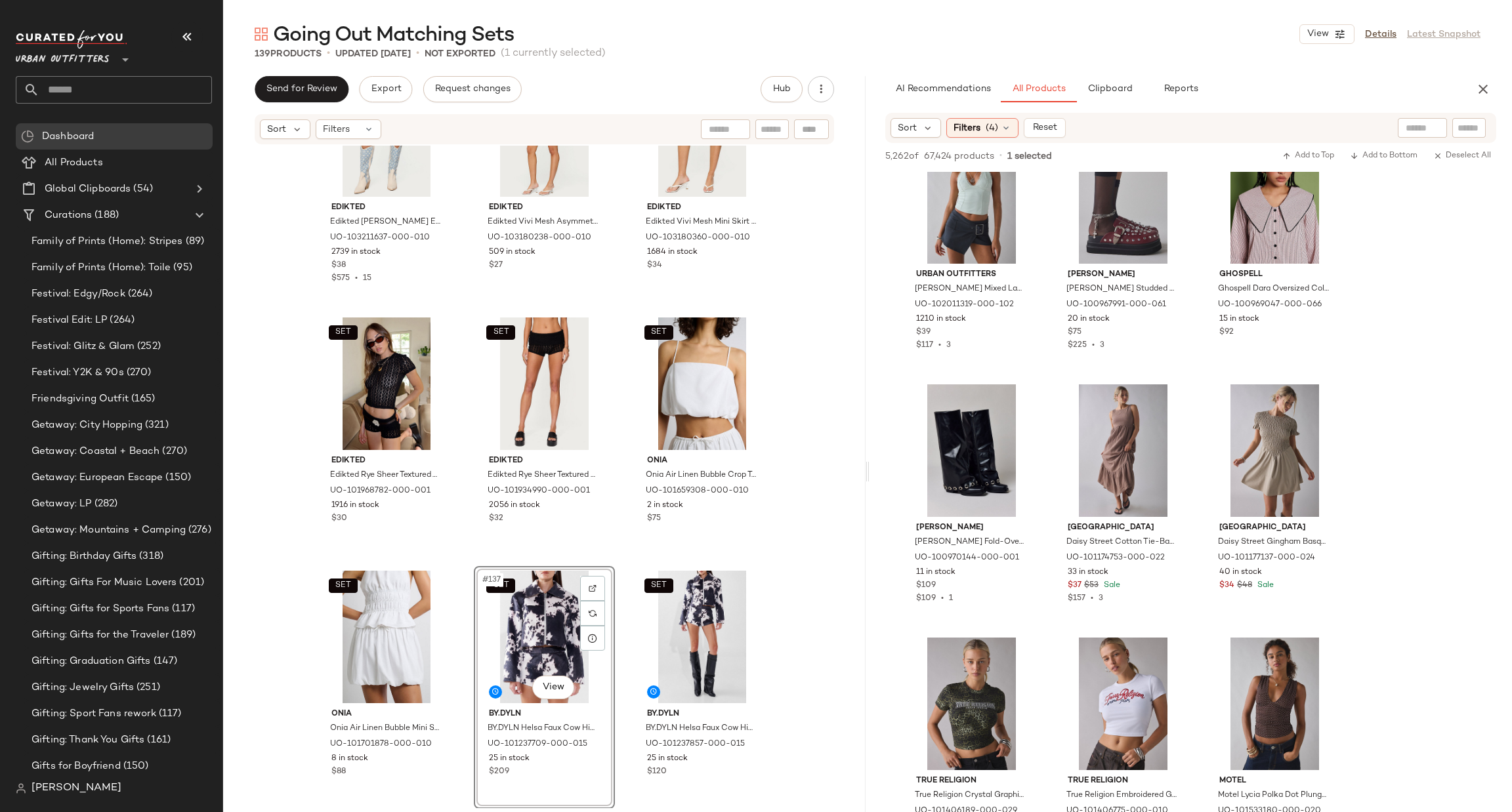
scroll to position [68713, 0]
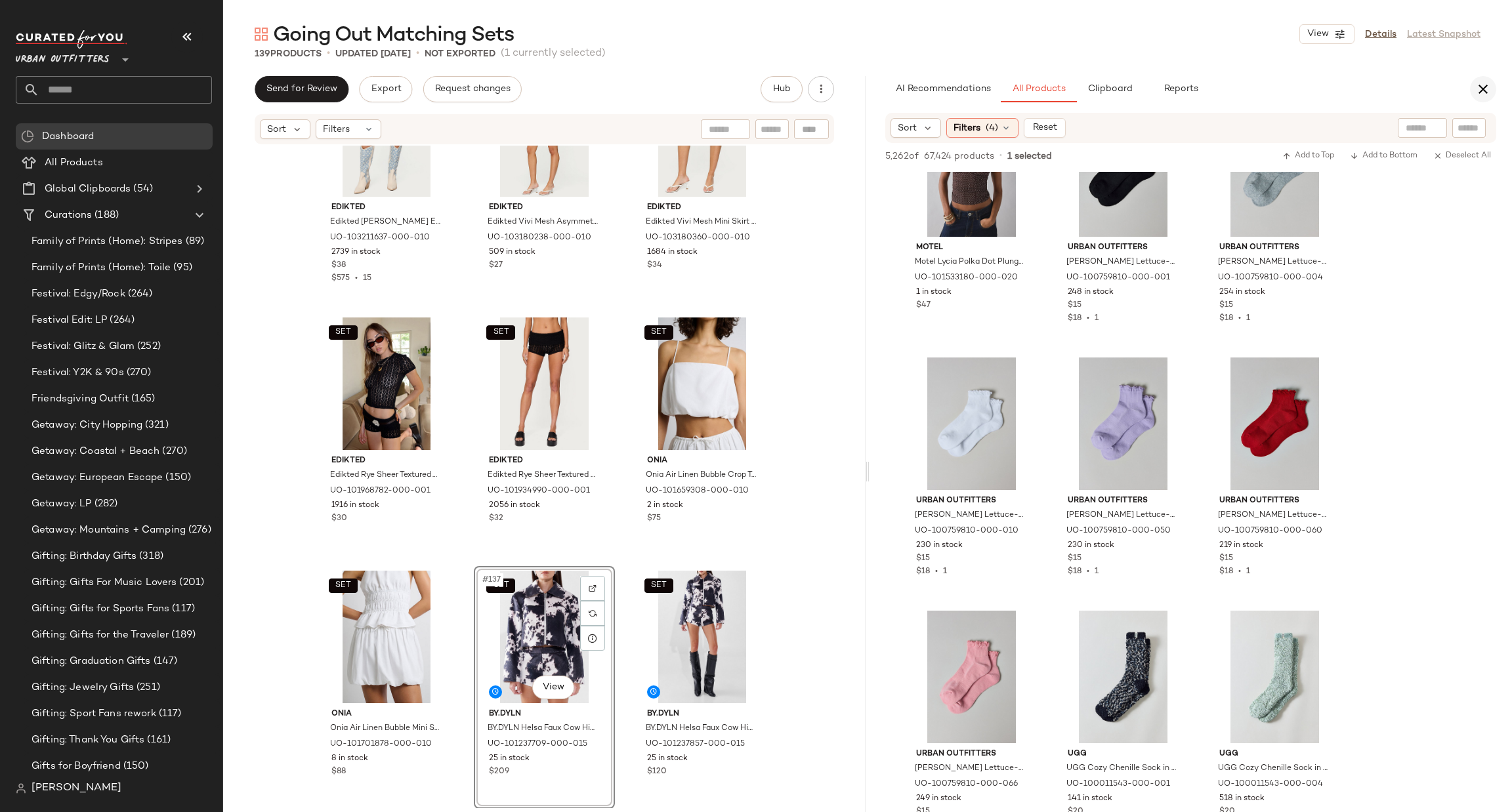
click at [1479, 86] on icon "button" at bounding box center [1483, 89] width 16 height 16
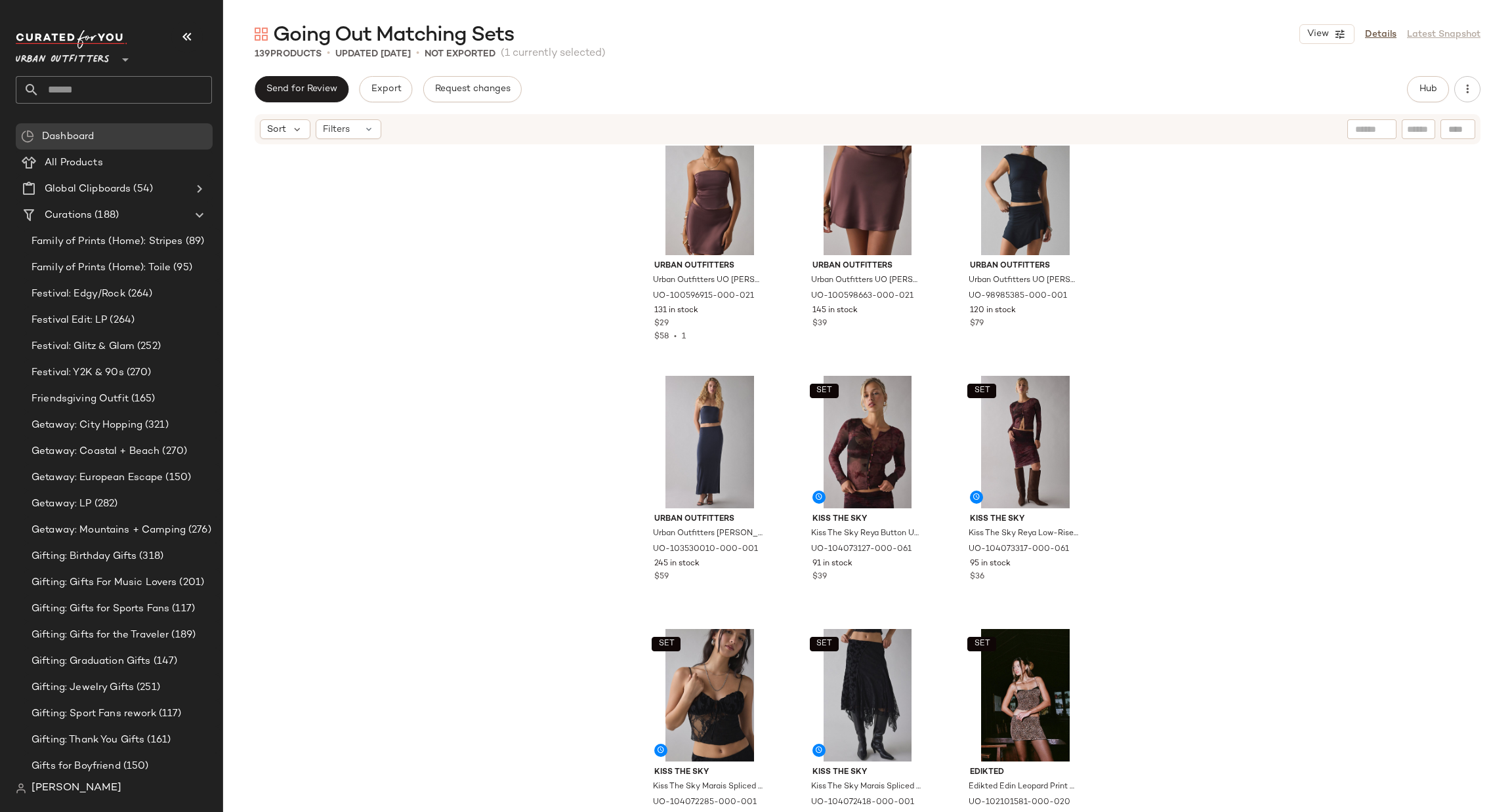
scroll to position [0, 0]
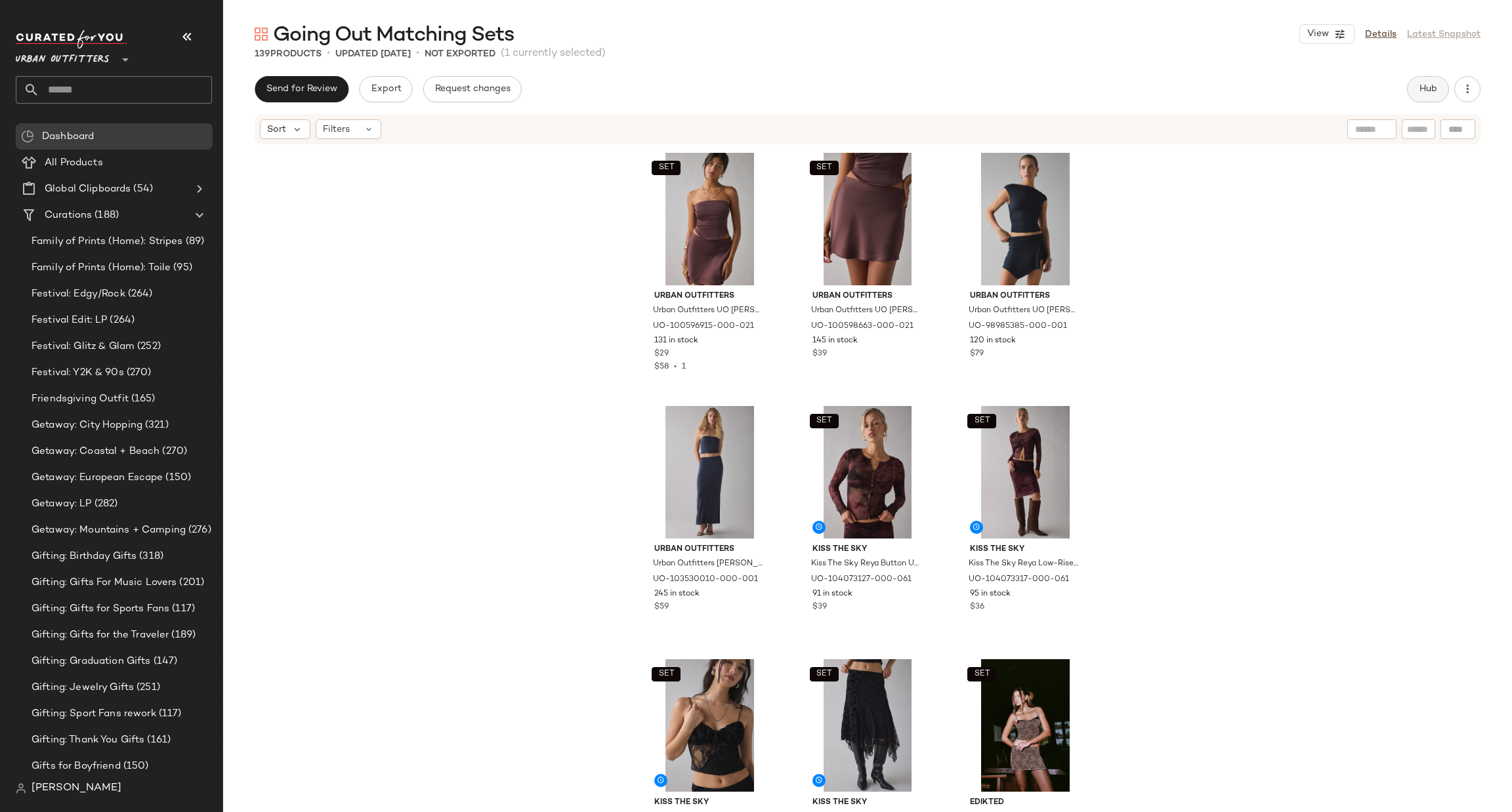
click at [1419, 100] on button "Hub" at bounding box center [1428, 89] width 42 height 26
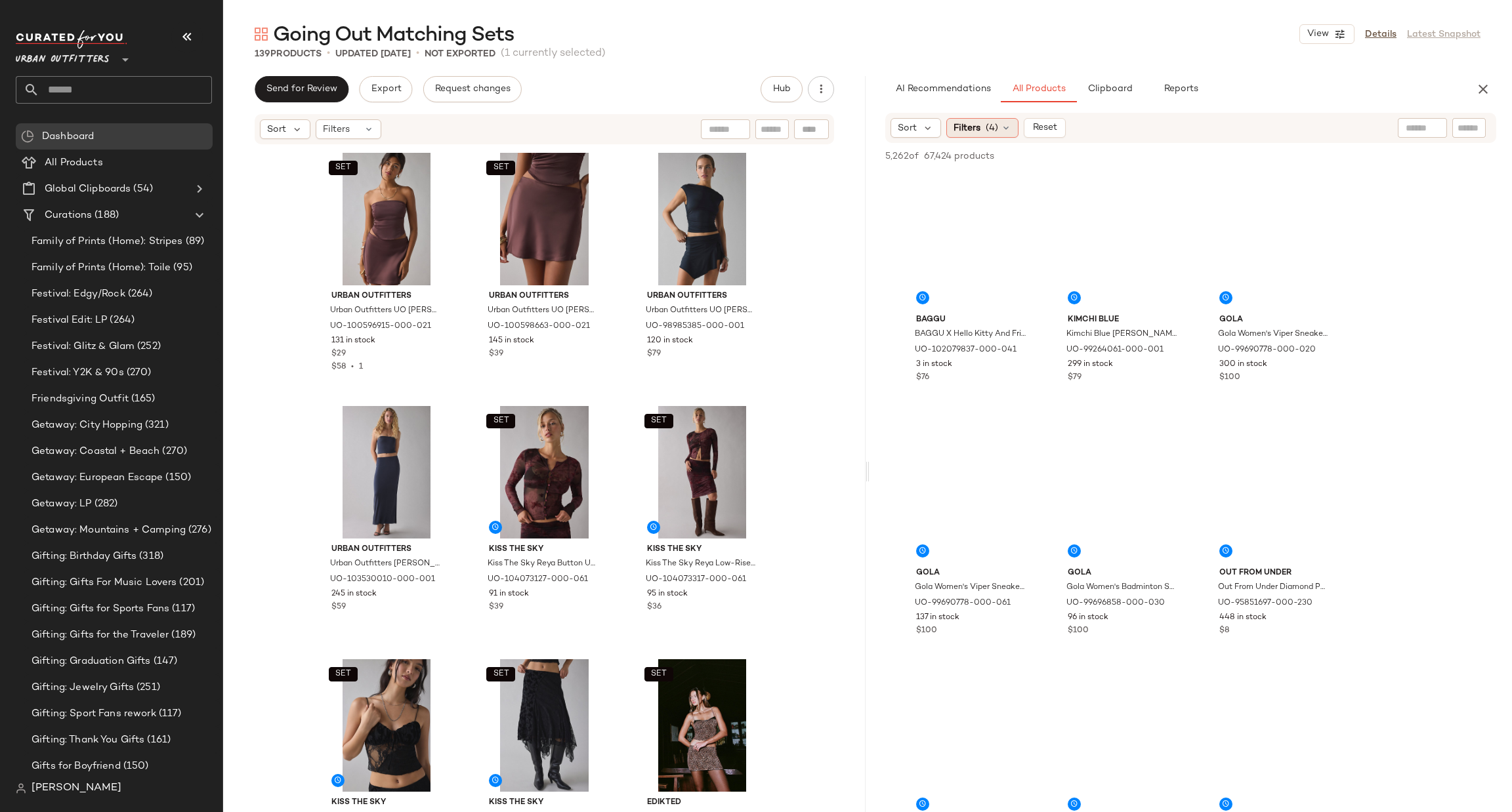
click at [974, 126] on span "Filters" at bounding box center [966, 129] width 27 height 14
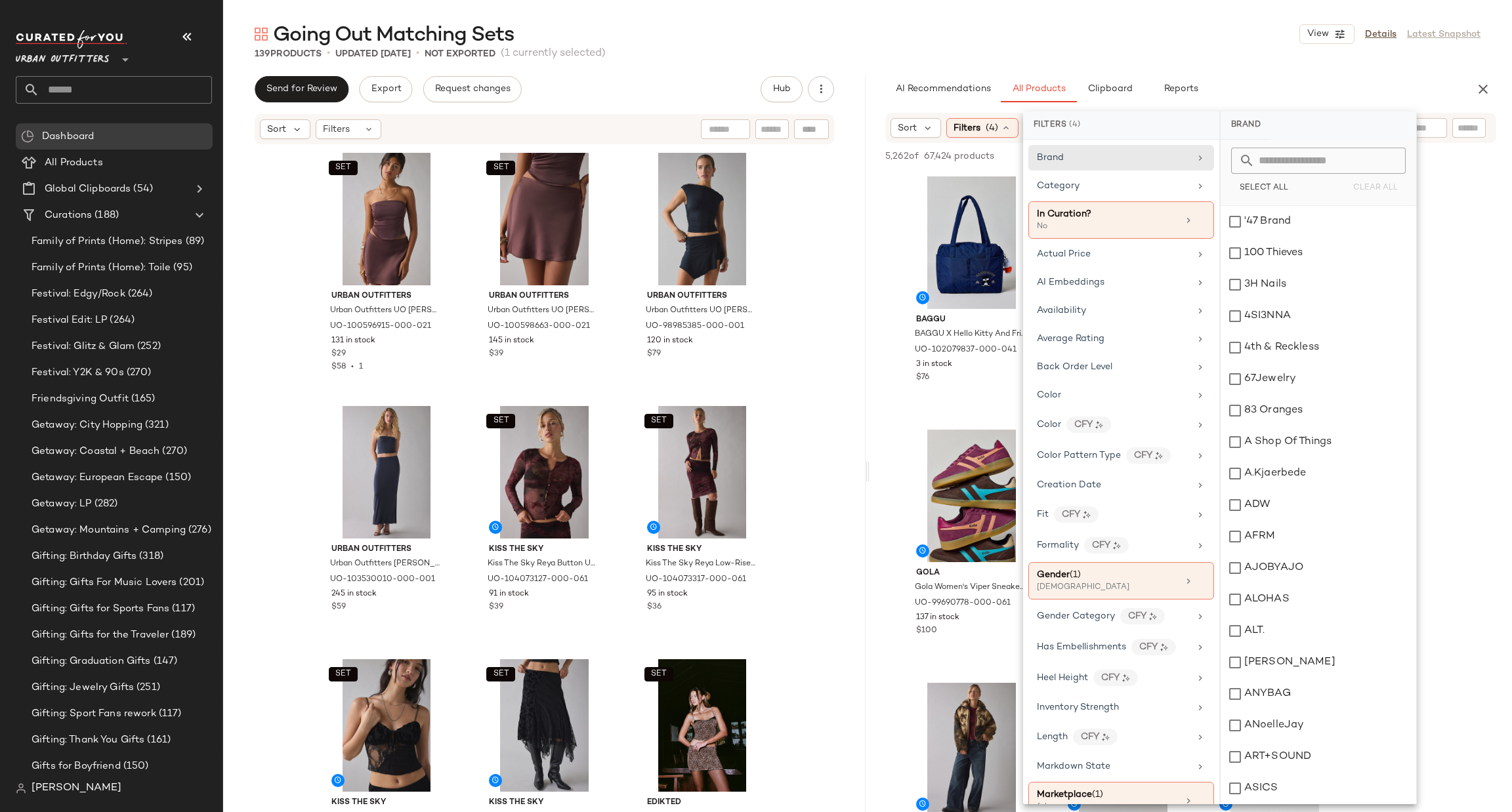
click at [1289, 153] on input "text" at bounding box center [1326, 160] width 143 height 26
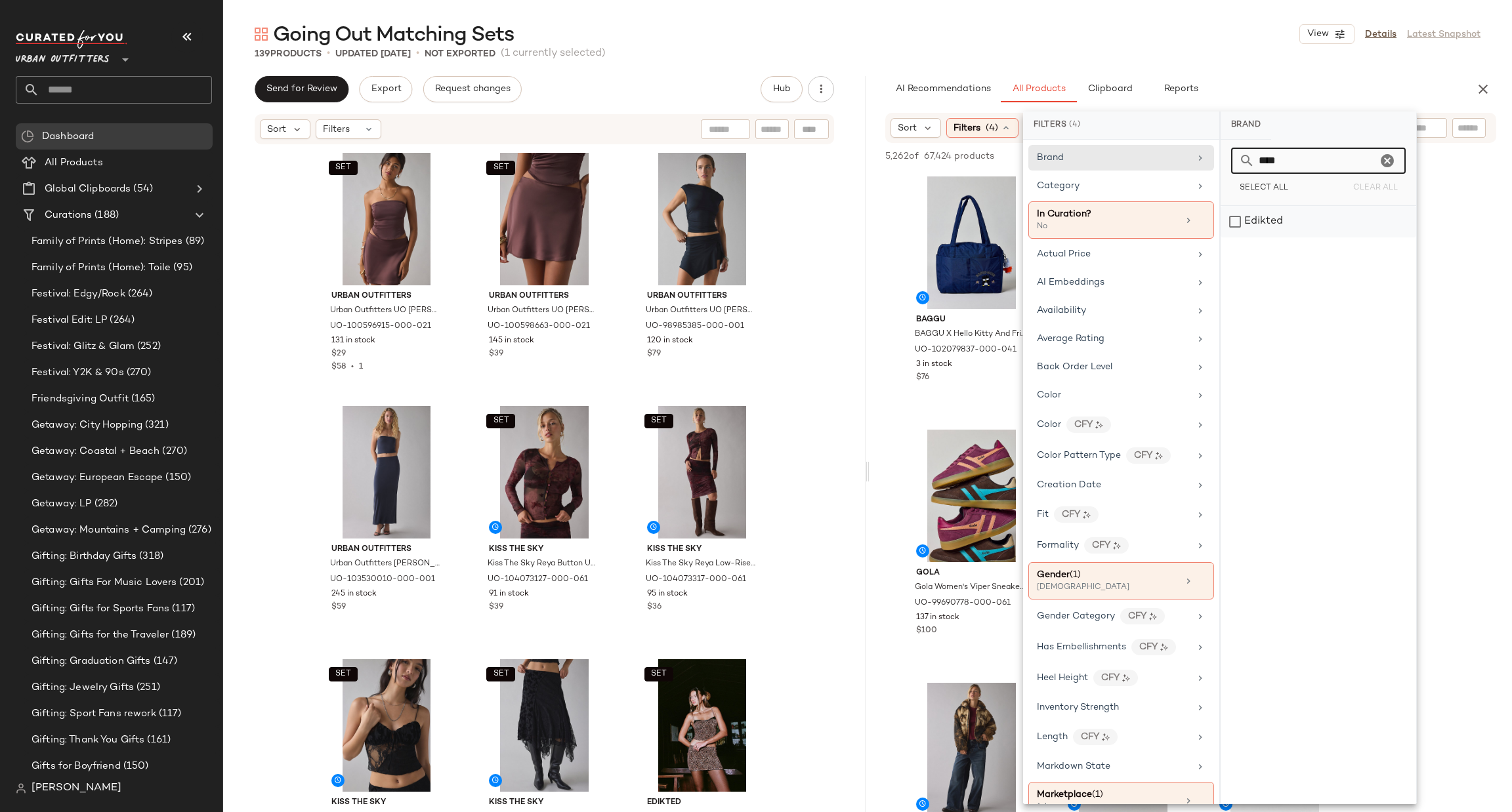
type input "****"
click at [1262, 222] on div "Edikted" at bounding box center [1318, 222] width 196 height 32
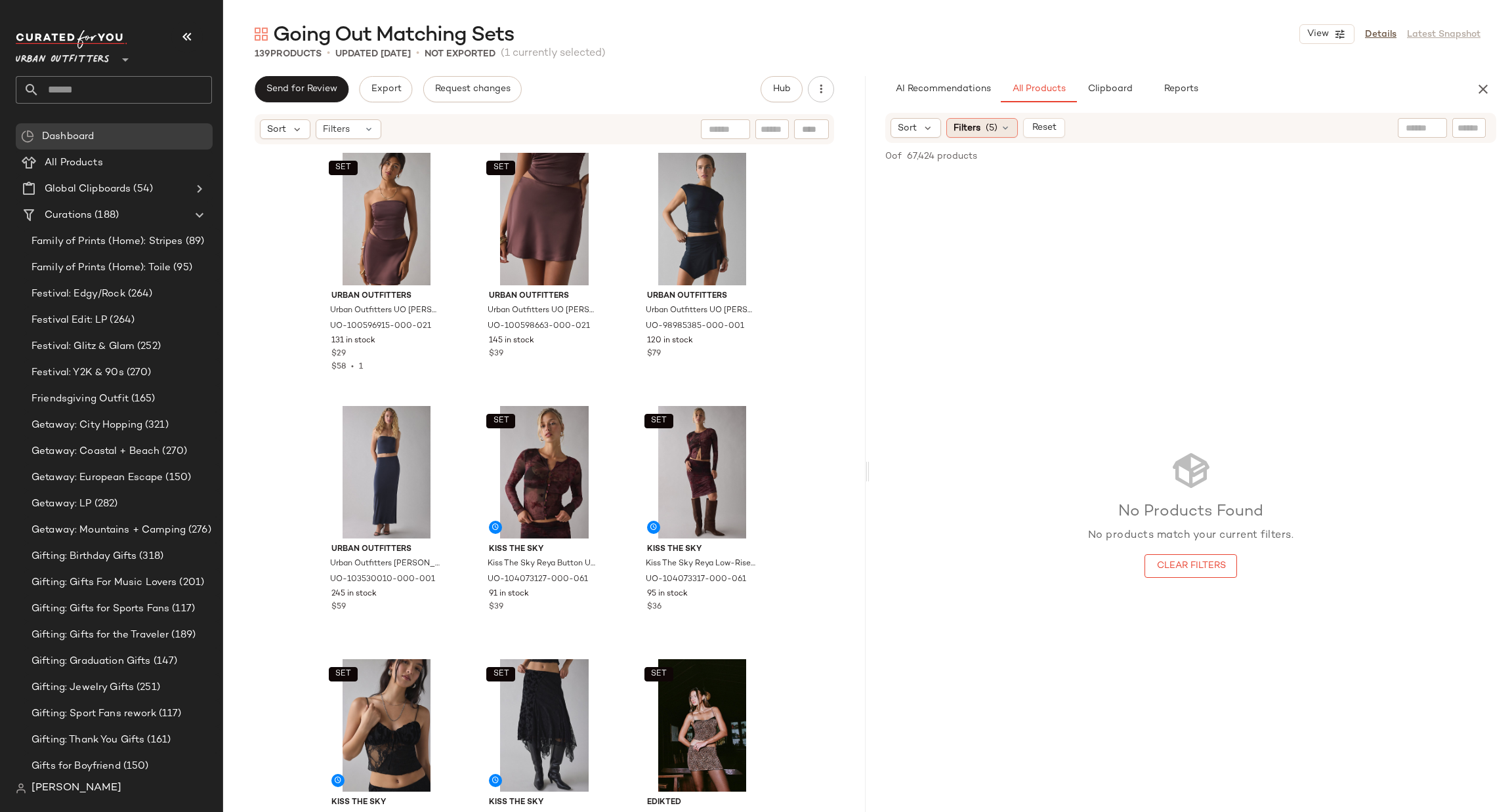
click at [979, 130] on span "Filters" at bounding box center [966, 129] width 27 height 14
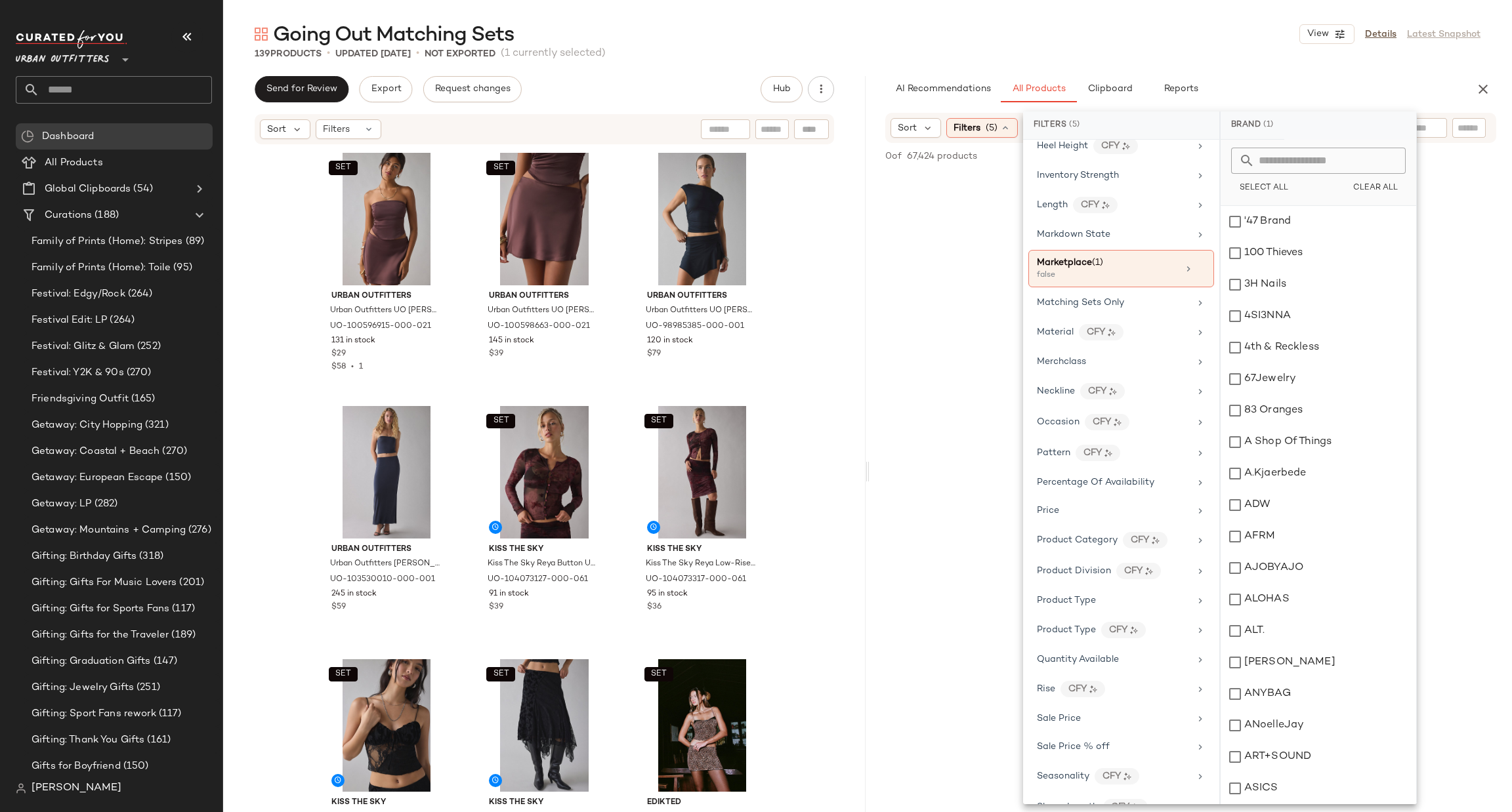
scroll to position [538, 0]
click at [1196, 279] on icon at bounding box center [1201, 275] width 9 height 9
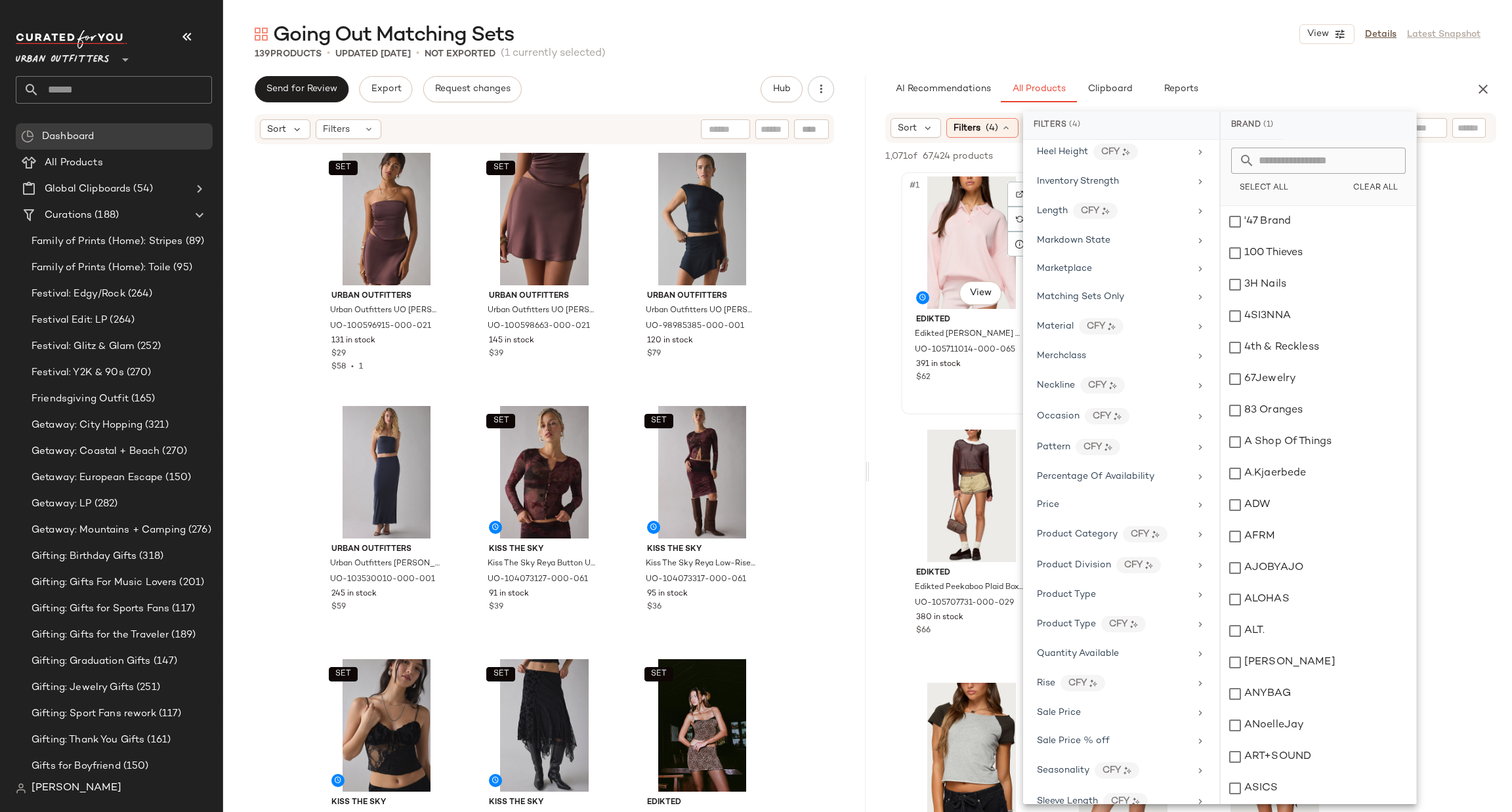
click at [938, 374] on div "$62" at bounding box center [972, 377] width 111 height 11
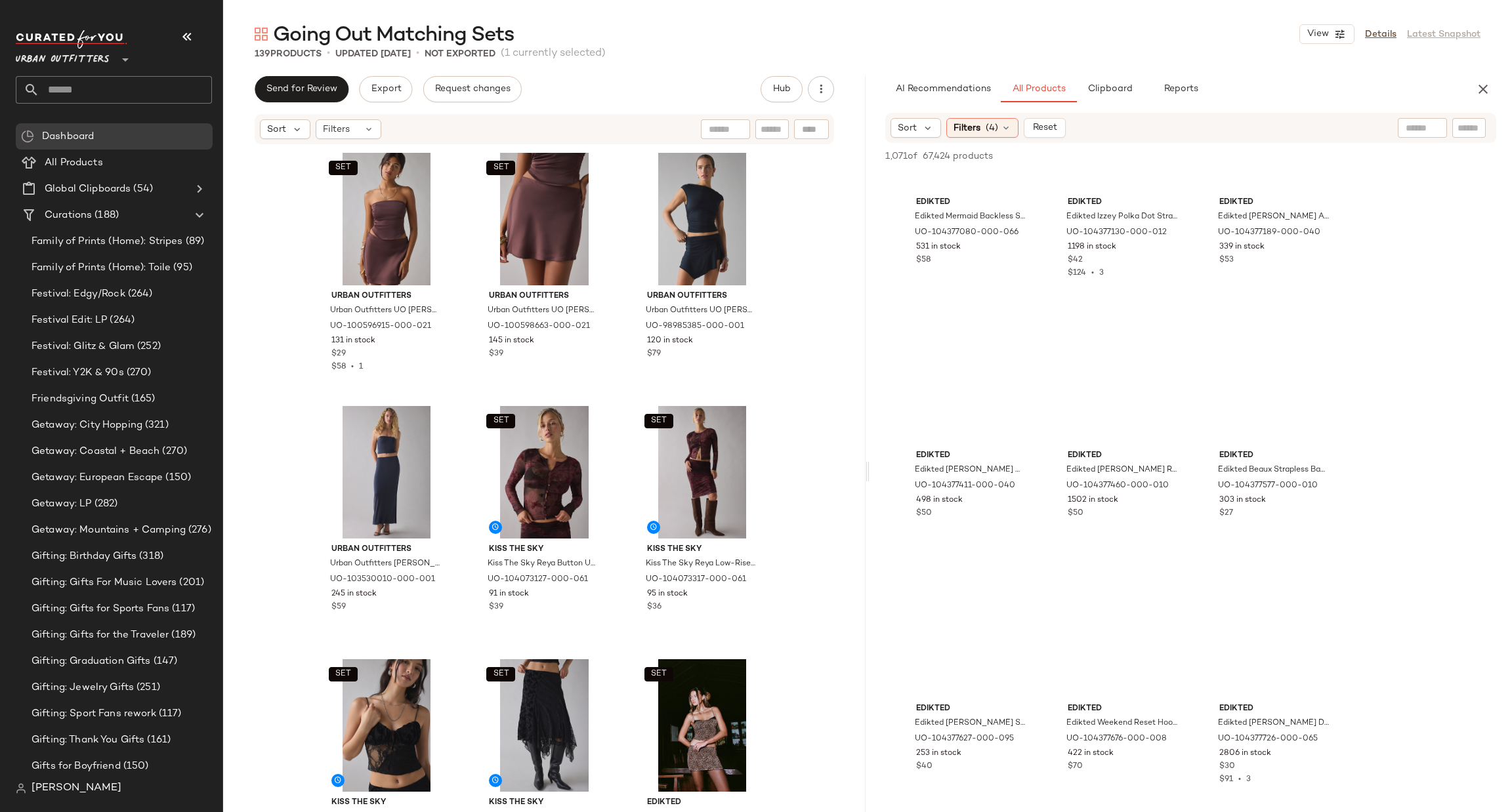
scroll to position [26736, 0]
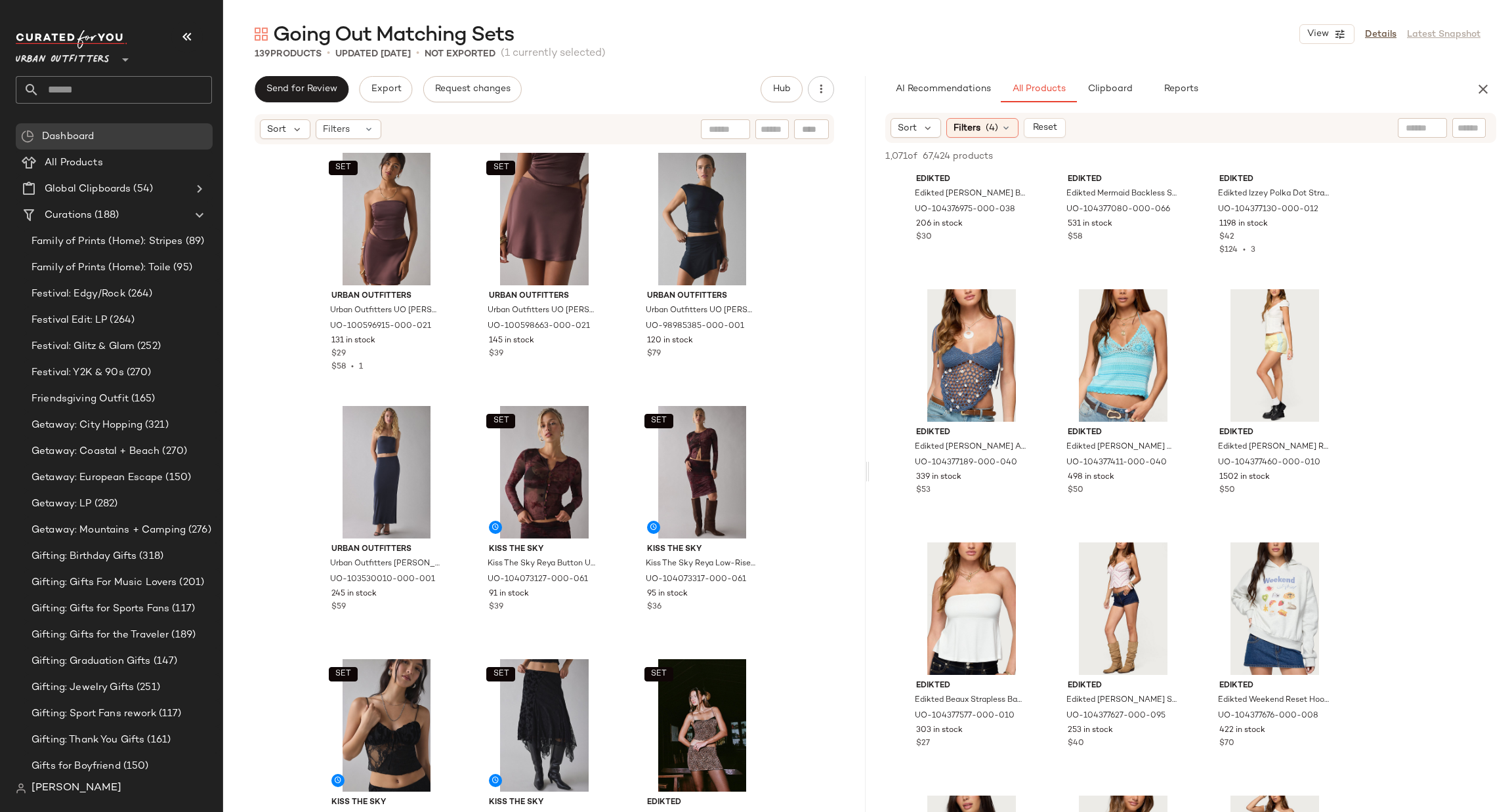
click at [1486, 91] on icon "button" at bounding box center [1483, 89] width 16 height 16
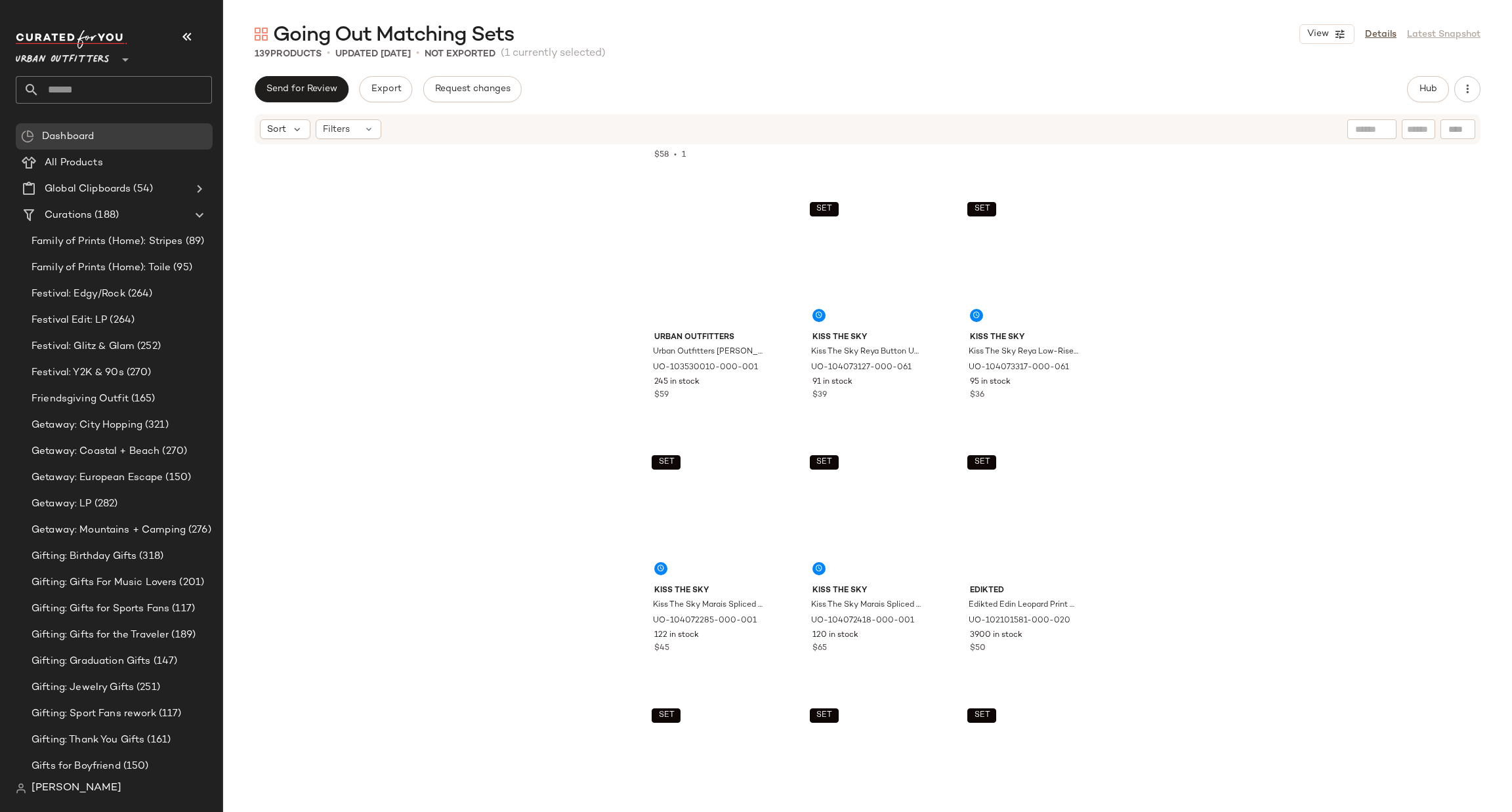
scroll to position [0, 0]
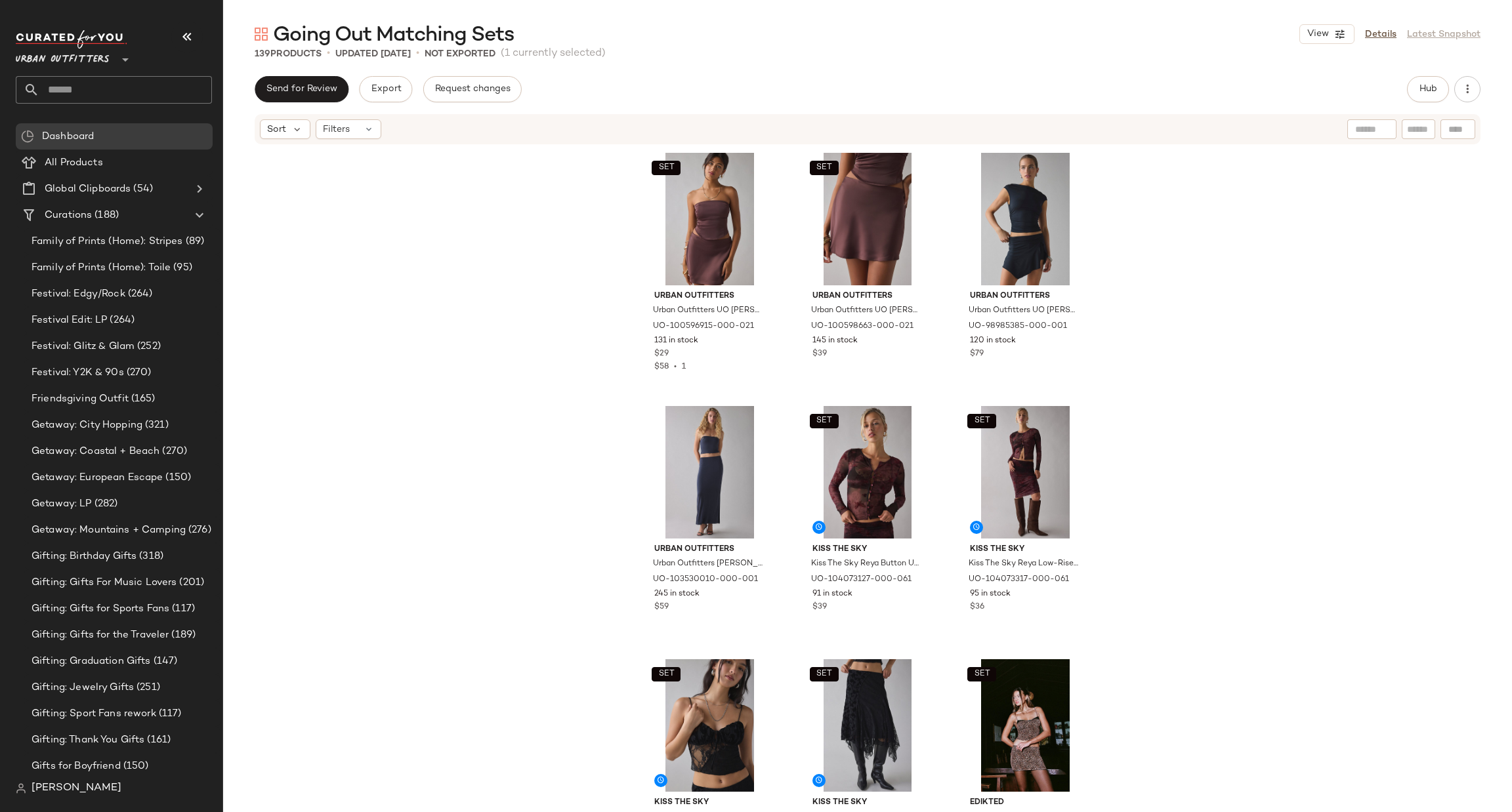
click at [153, 96] on input "text" at bounding box center [126, 89] width 173 height 27
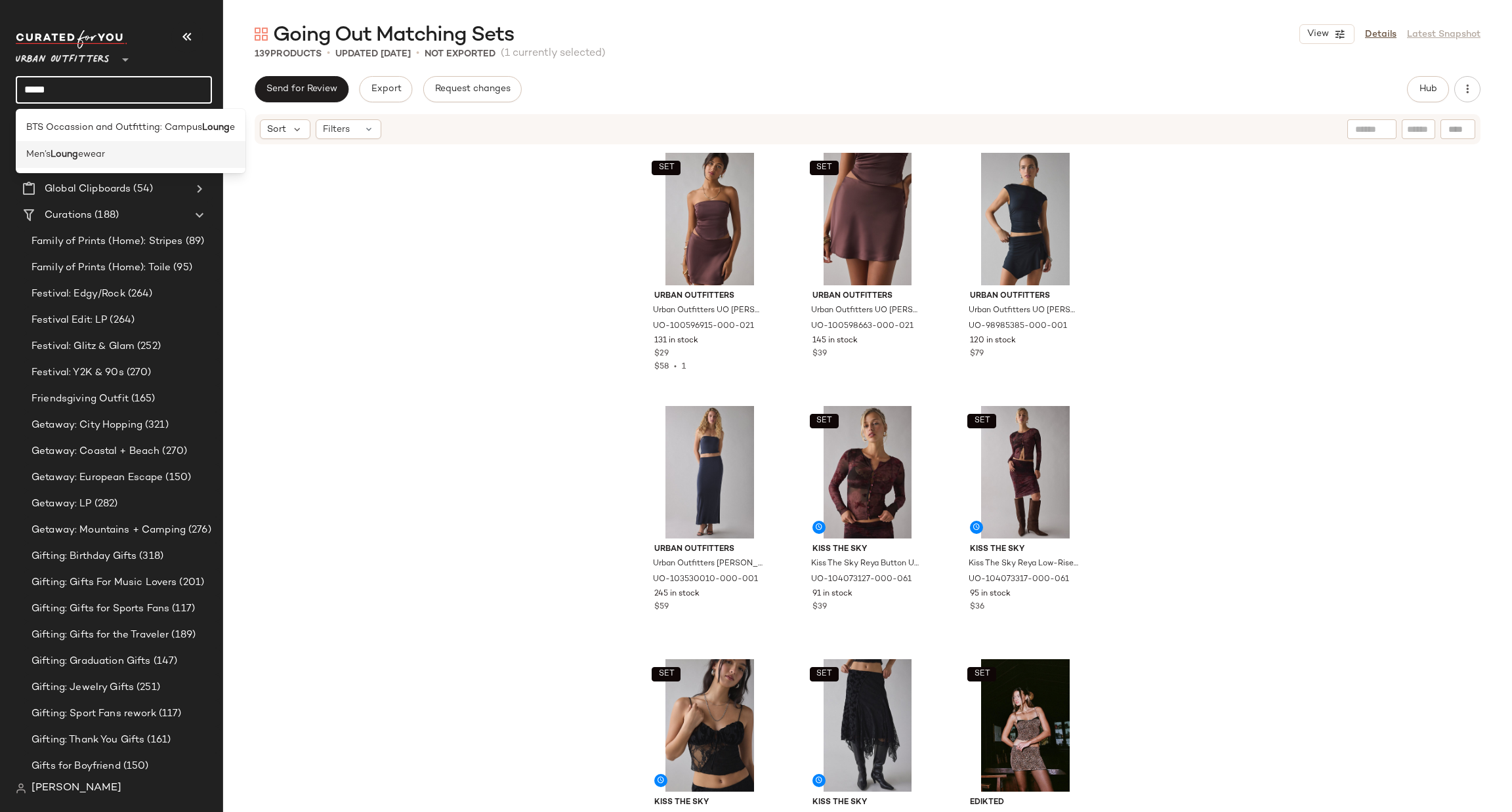
type input "*****"
click at [147, 150] on div "Men’s Loung ewear" at bounding box center [130, 154] width 209 height 14
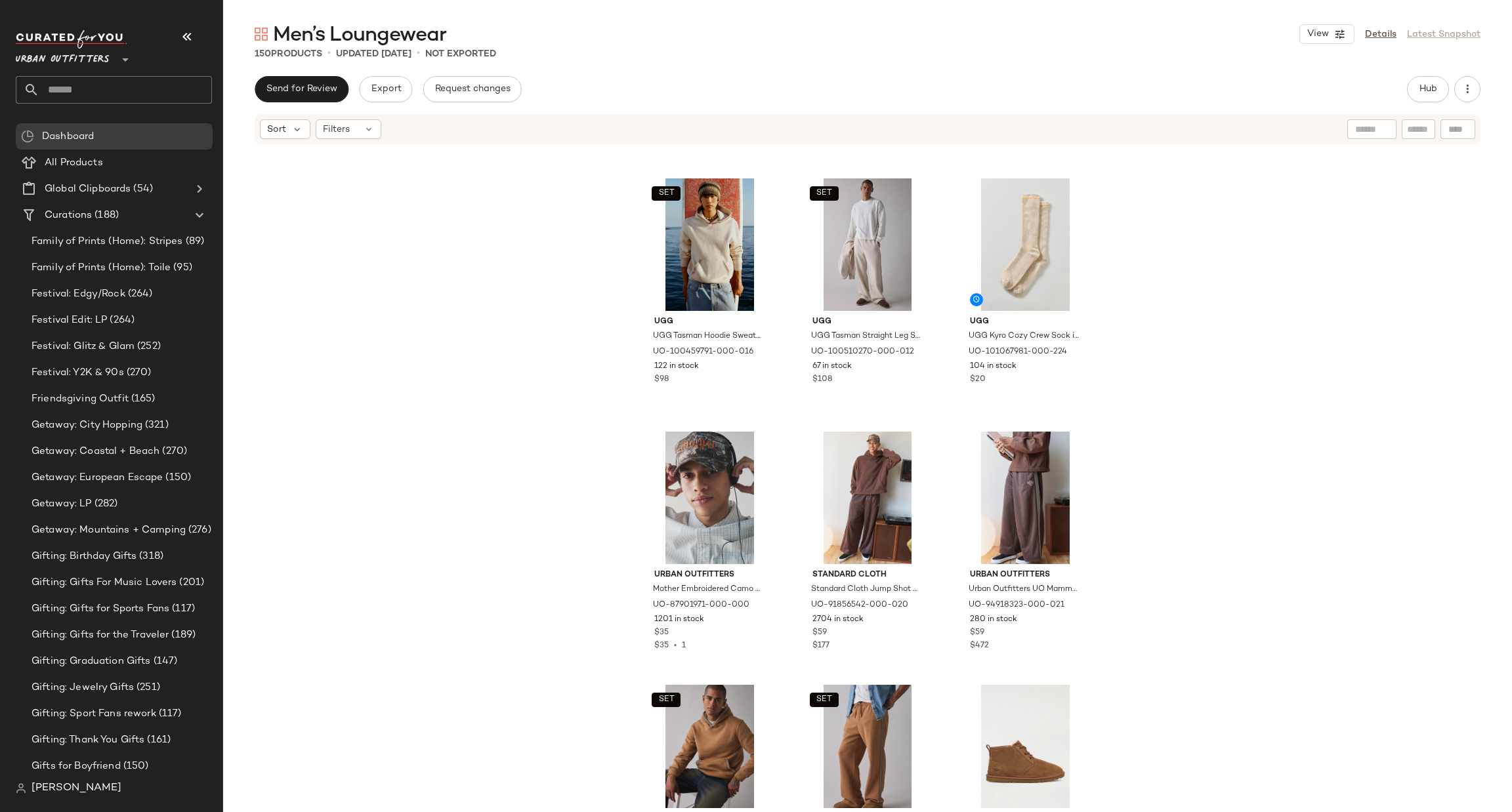
scroll to position [797, 0]
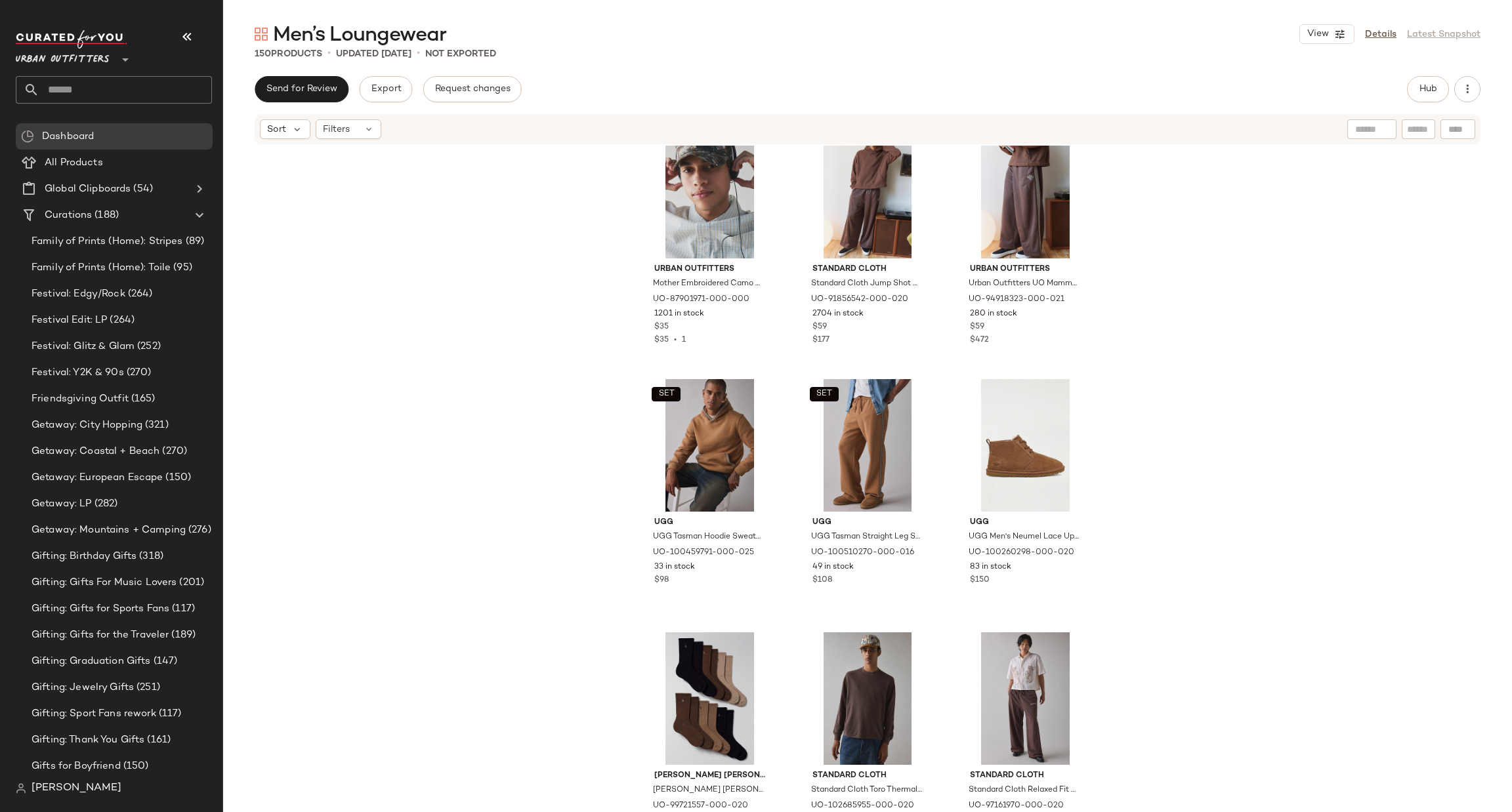
click at [119, 60] on icon at bounding box center [125, 60] width 16 height 16
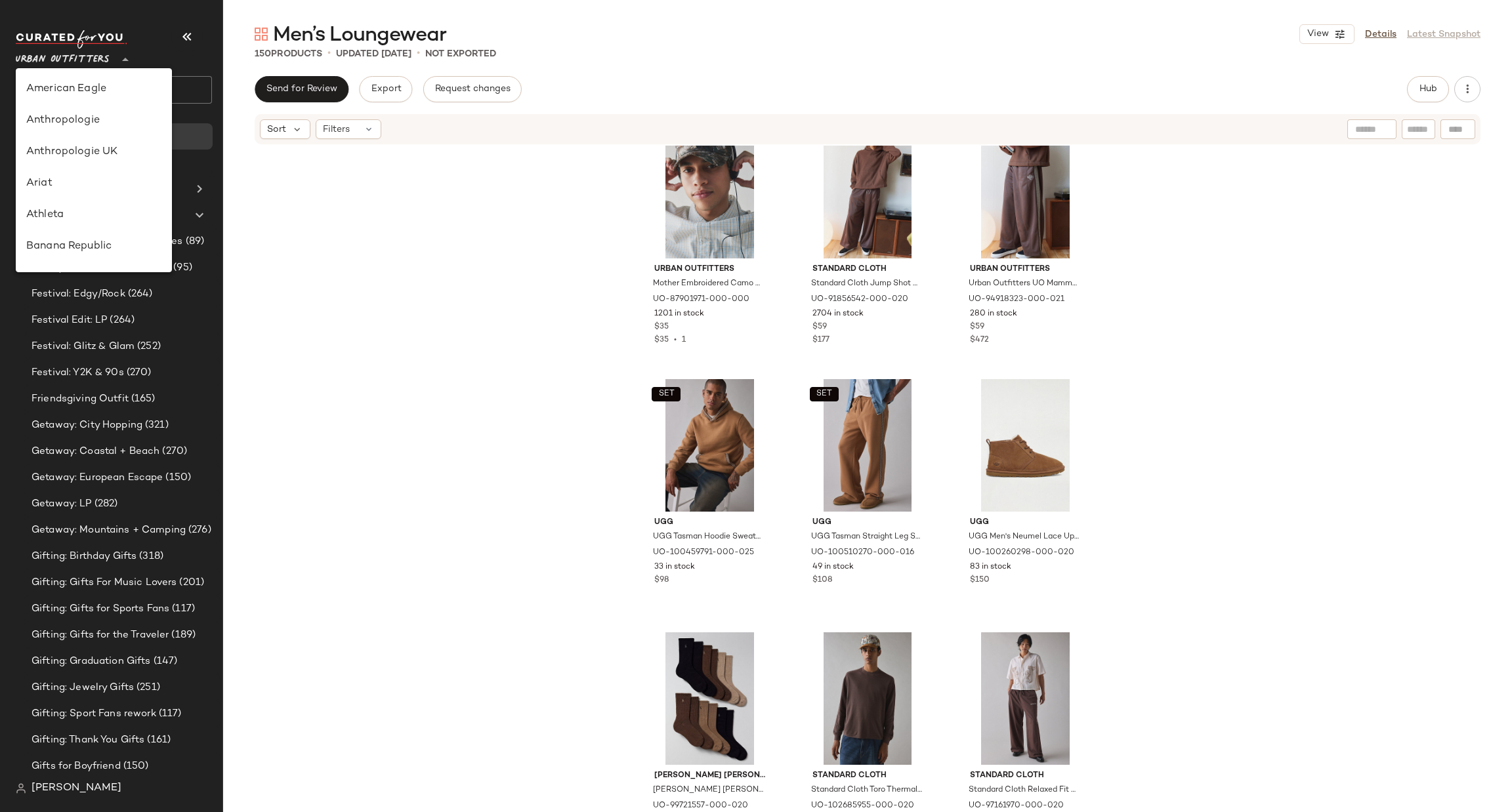
scroll to position [719, 0]
click at [141, 150] on div "Urban Outfitters UK" at bounding box center [93, 158] width 135 height 16
type input "**"
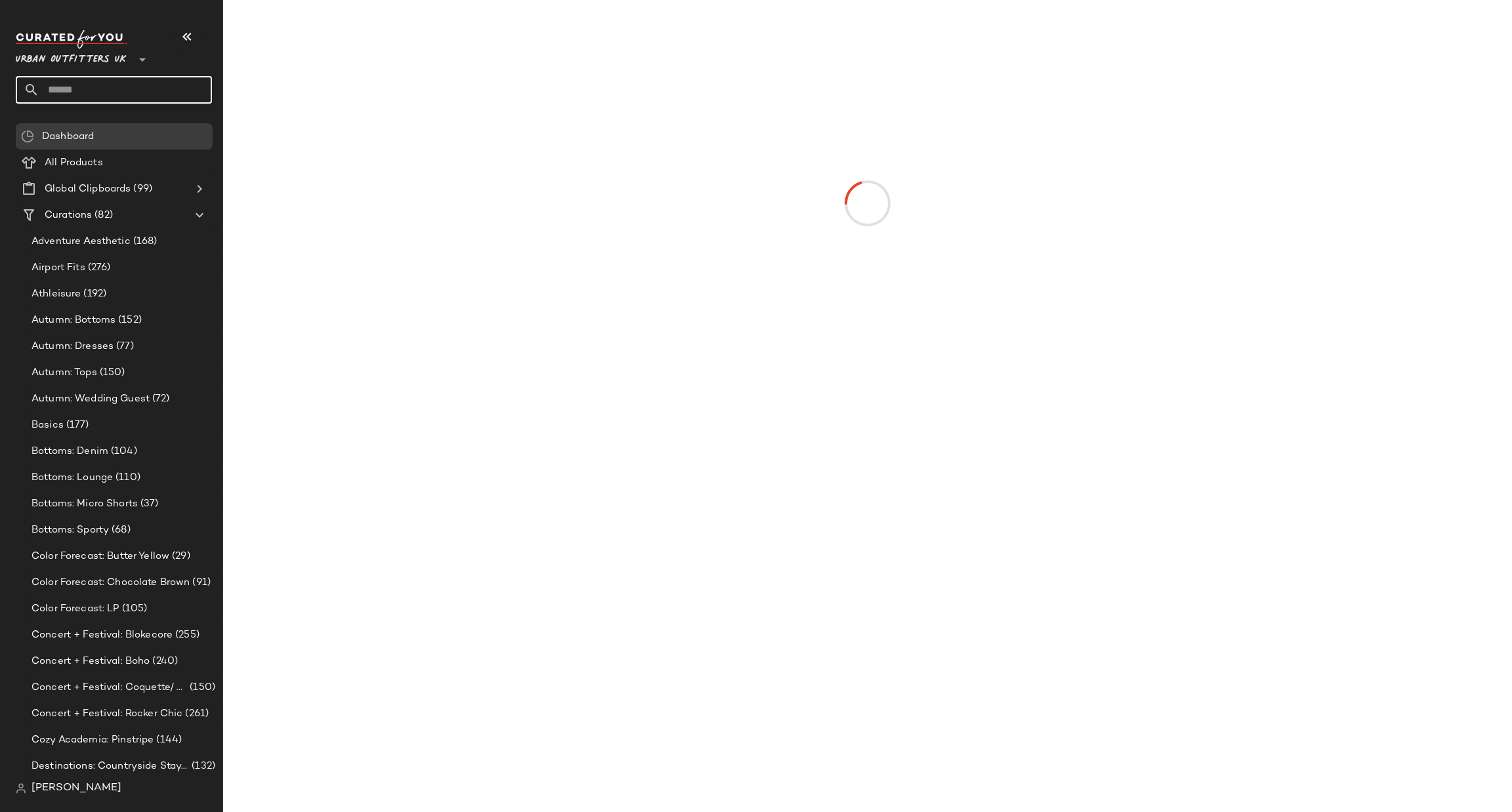
click at [123, 91] on input "text" at bounding box center [126, 89] width 173 height 27
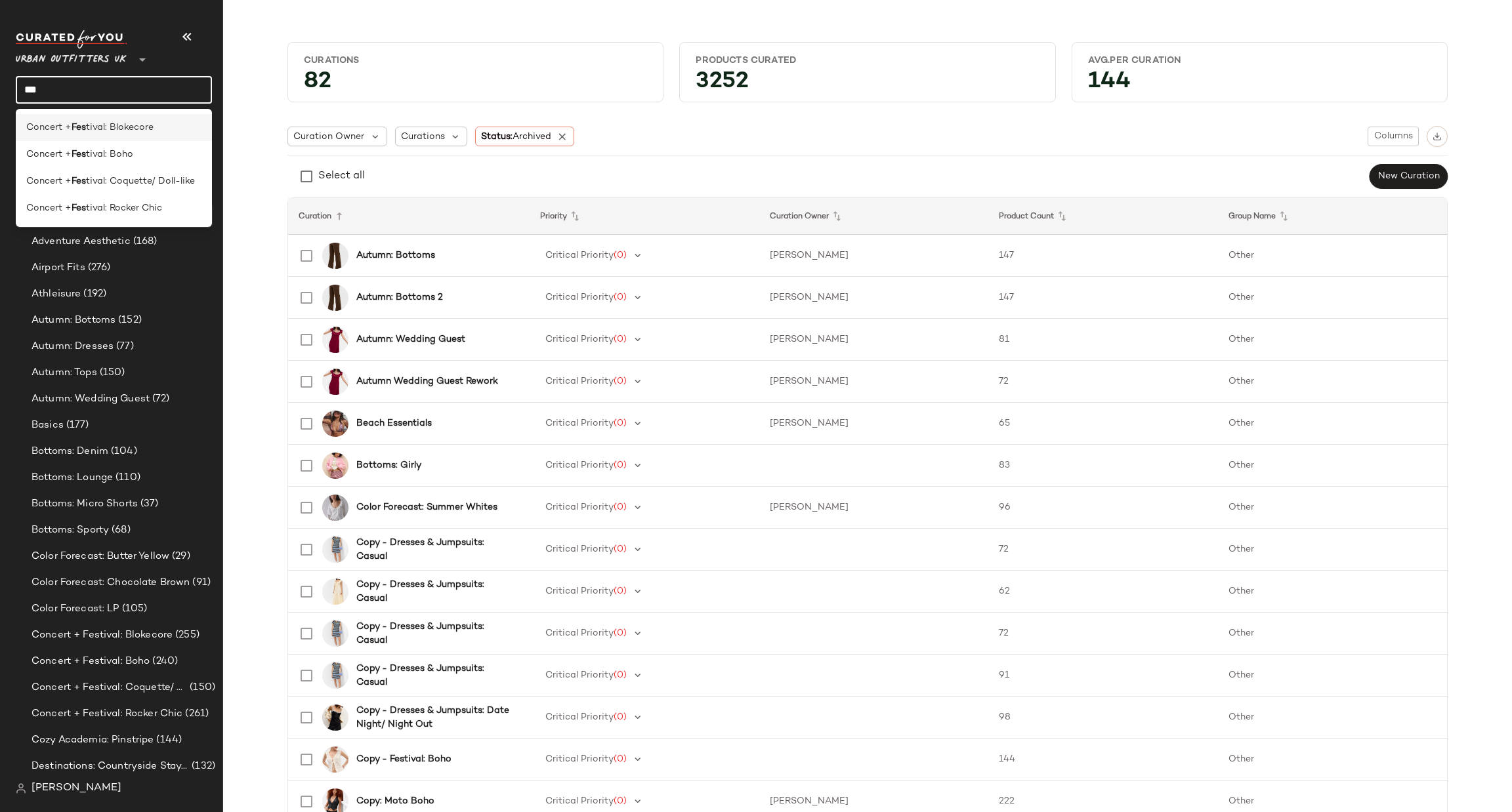
type input "***"
click at [163, 130] on div "Concert + Fes tival: Blokecore" at bounding box center [114, 128] width 175 height 14
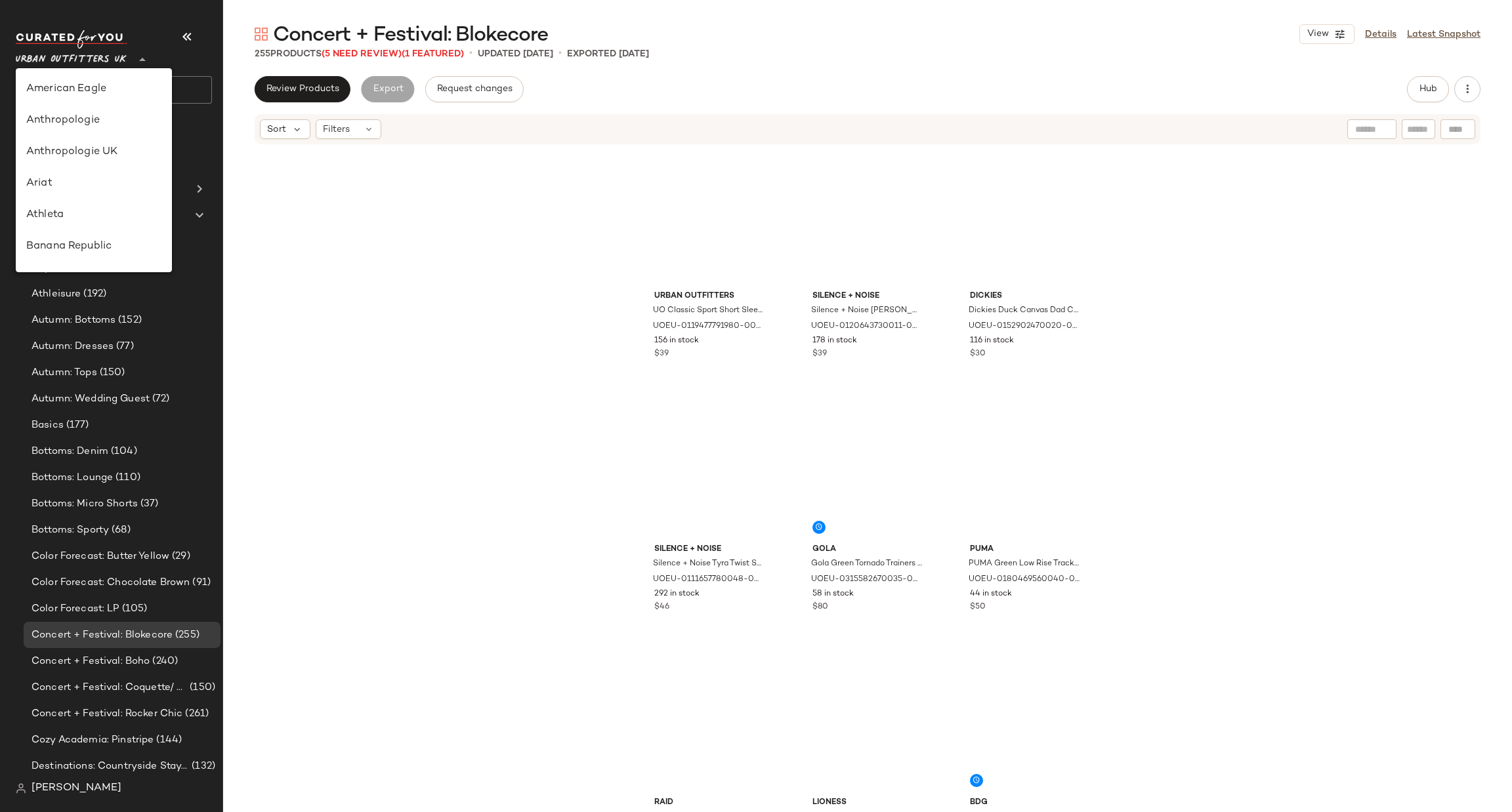
click at [131, 63] on div "Urban Outfitters UK **" at bounding box center [74, 51] width 116 height 33
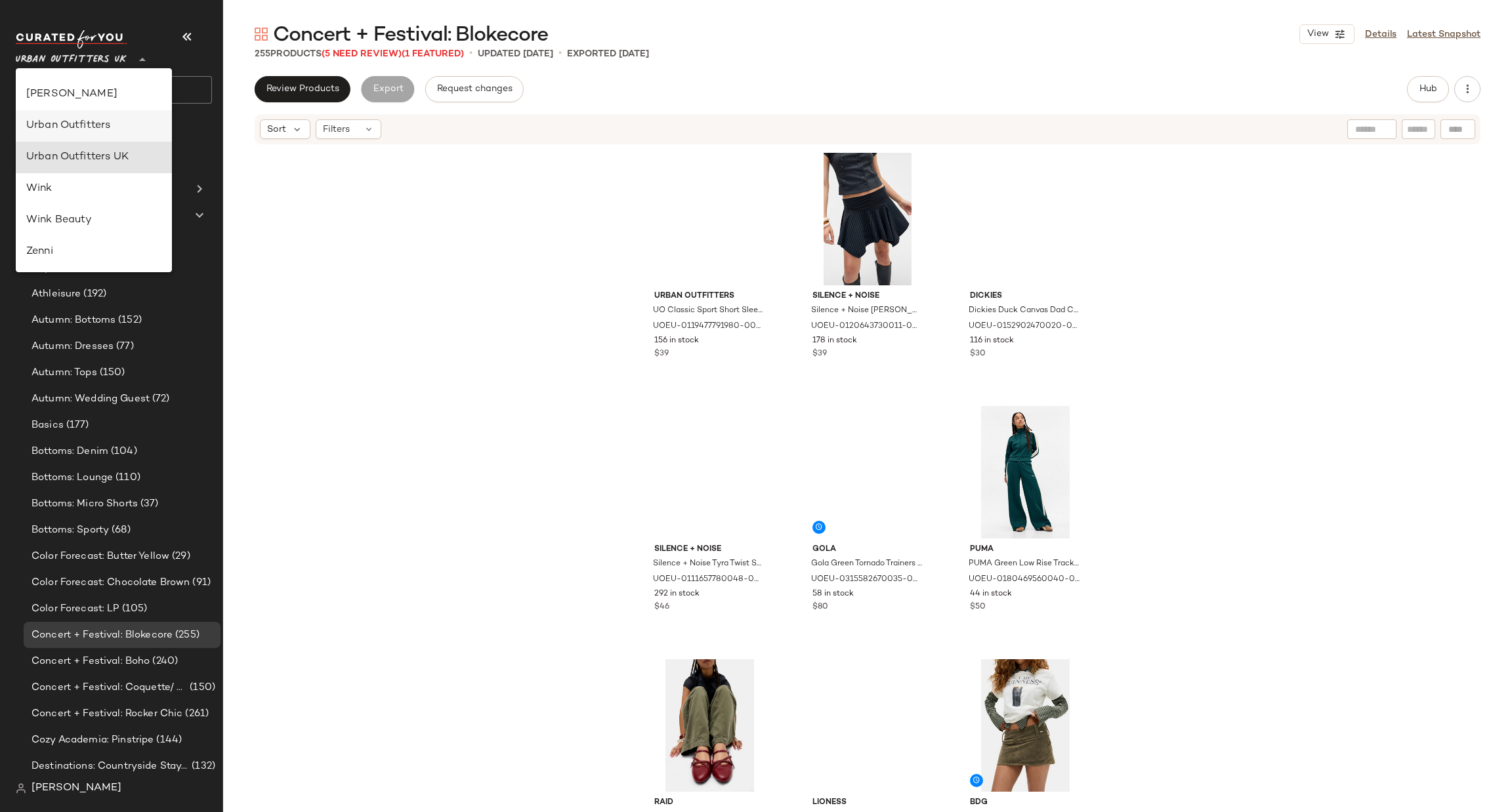
click at [149, 135] on div "Urban Outfitters" at bounding box center [93, 126] width 156 height 32
type input "**"
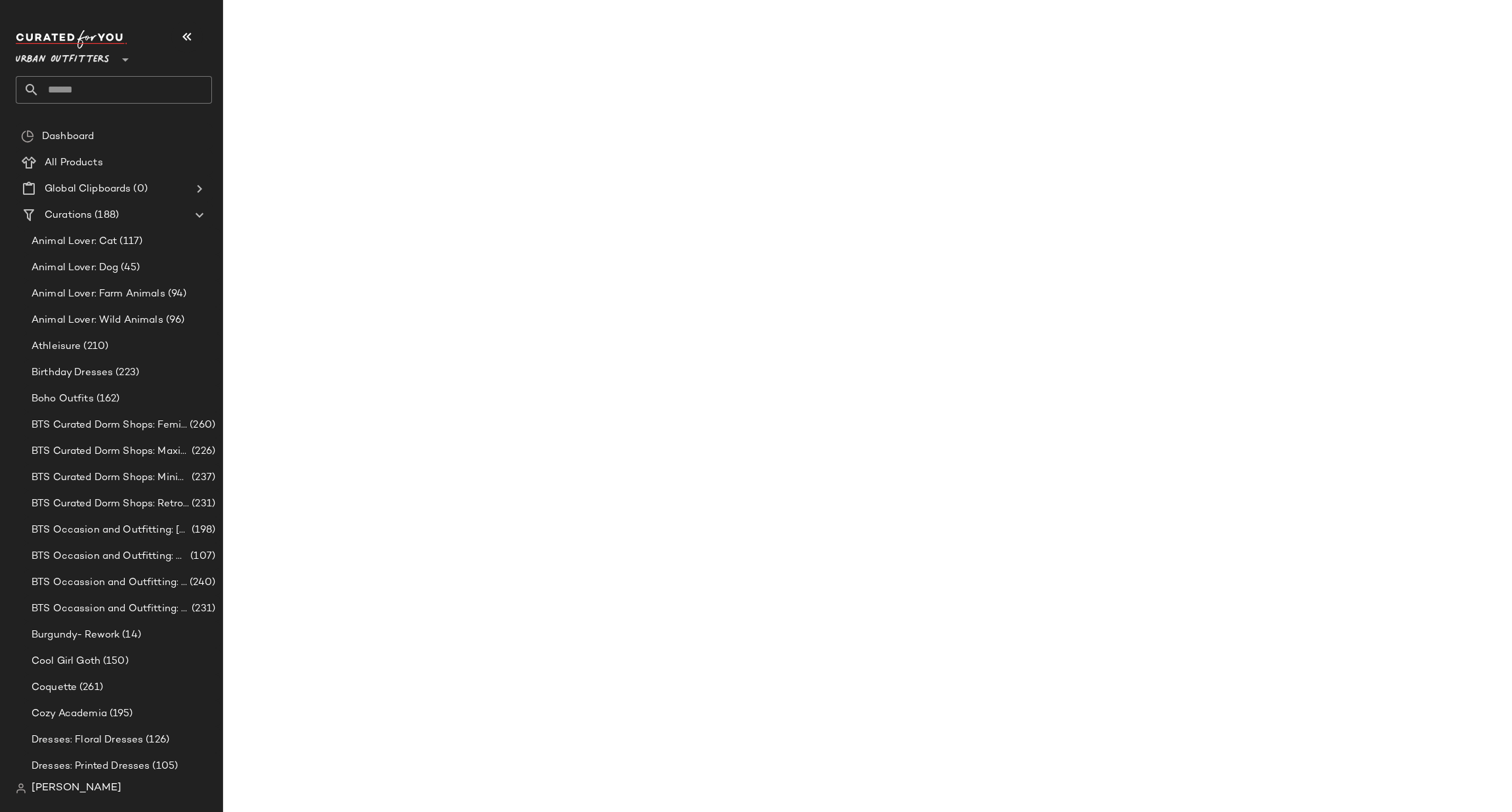
click at [127, 100] on input "text" at bounding box center [126, 89] width 173 height 27
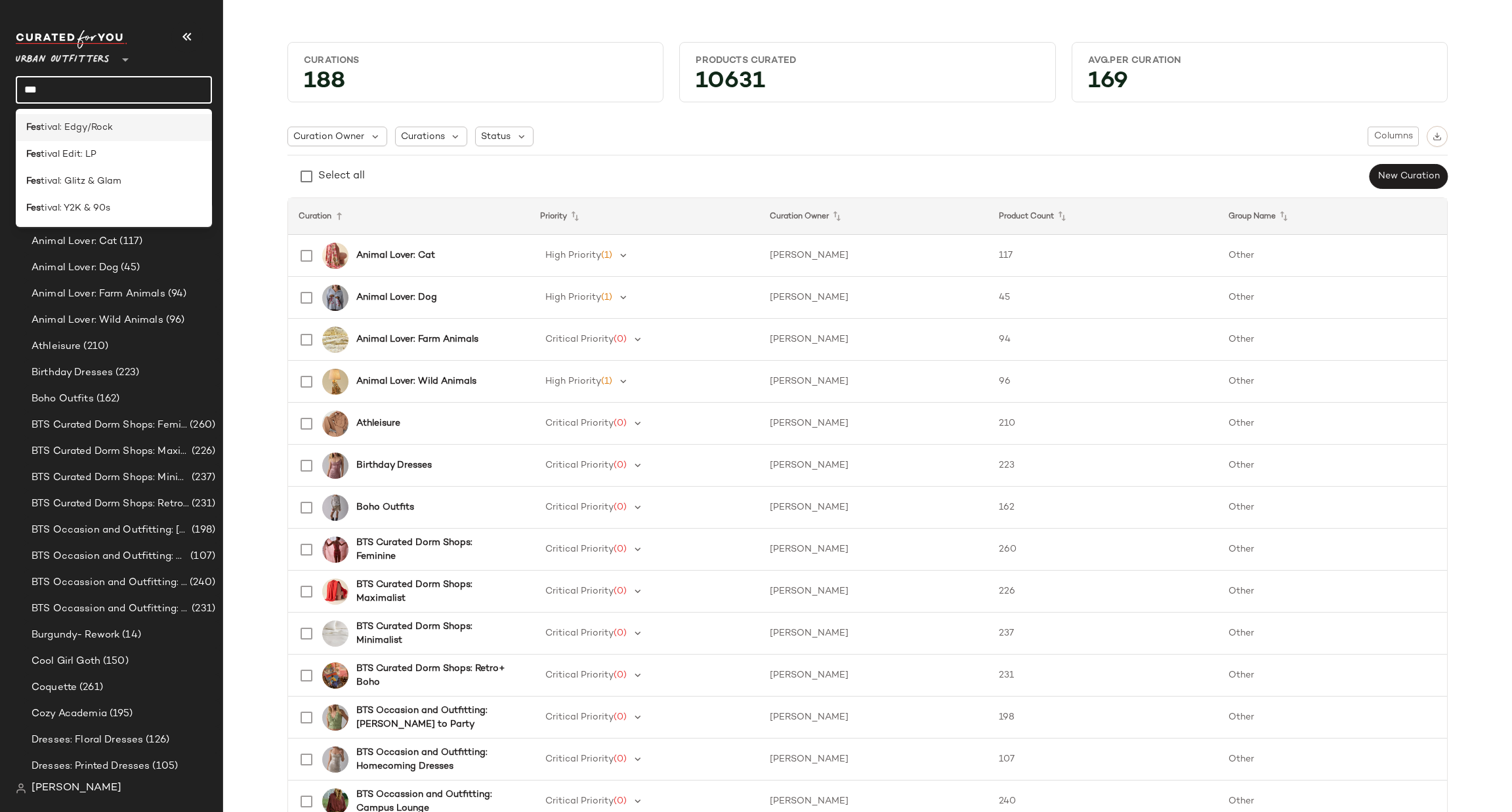
type input "***"
click at [137, 125] on div "Fes tival: Edgy/Rock" at bounding box center [114, 128] width 175 height 14
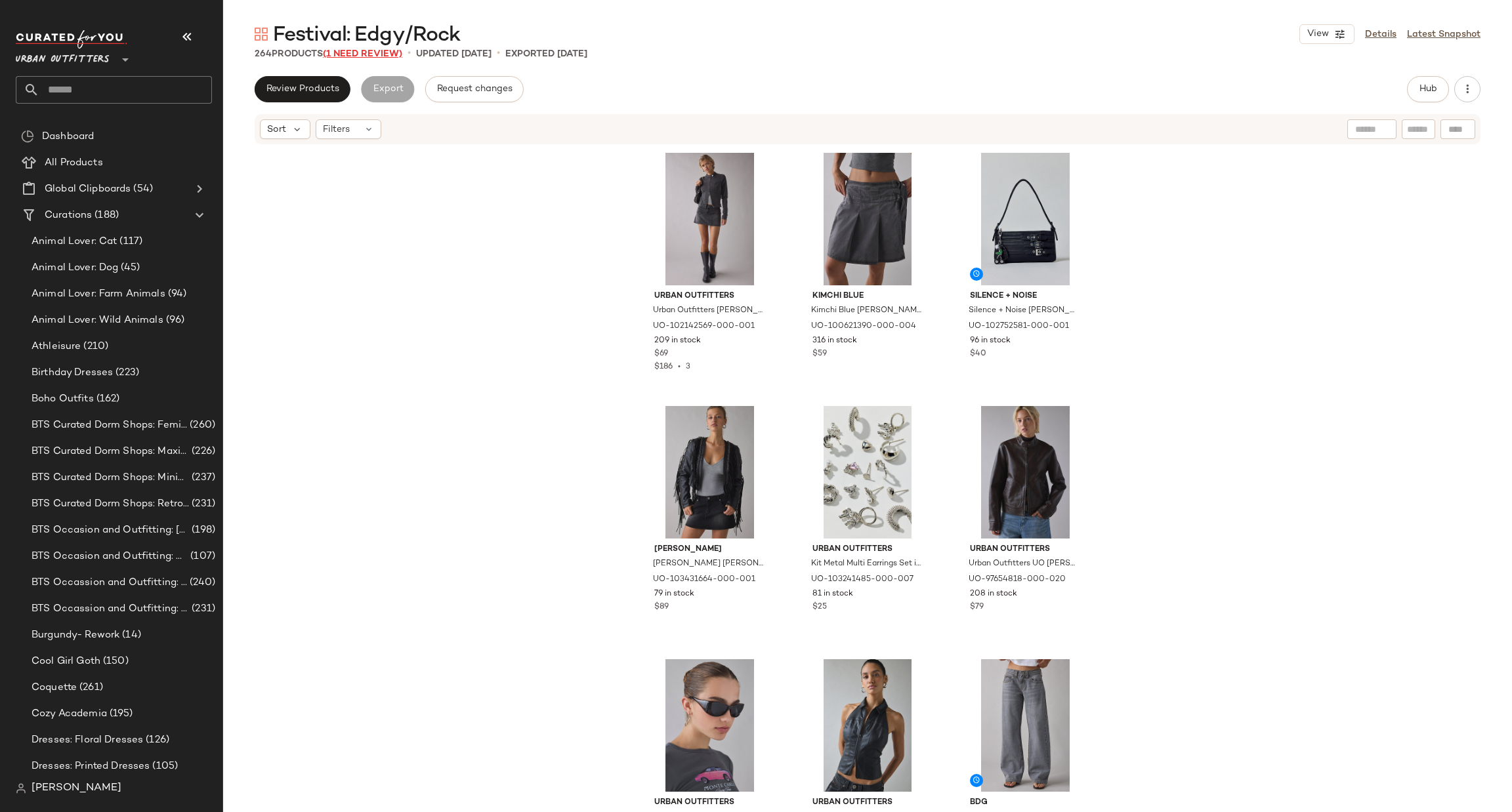
click at [353, 52] on span "(1 Need Review)" at bounding box center [362, 54] width 79 height 10
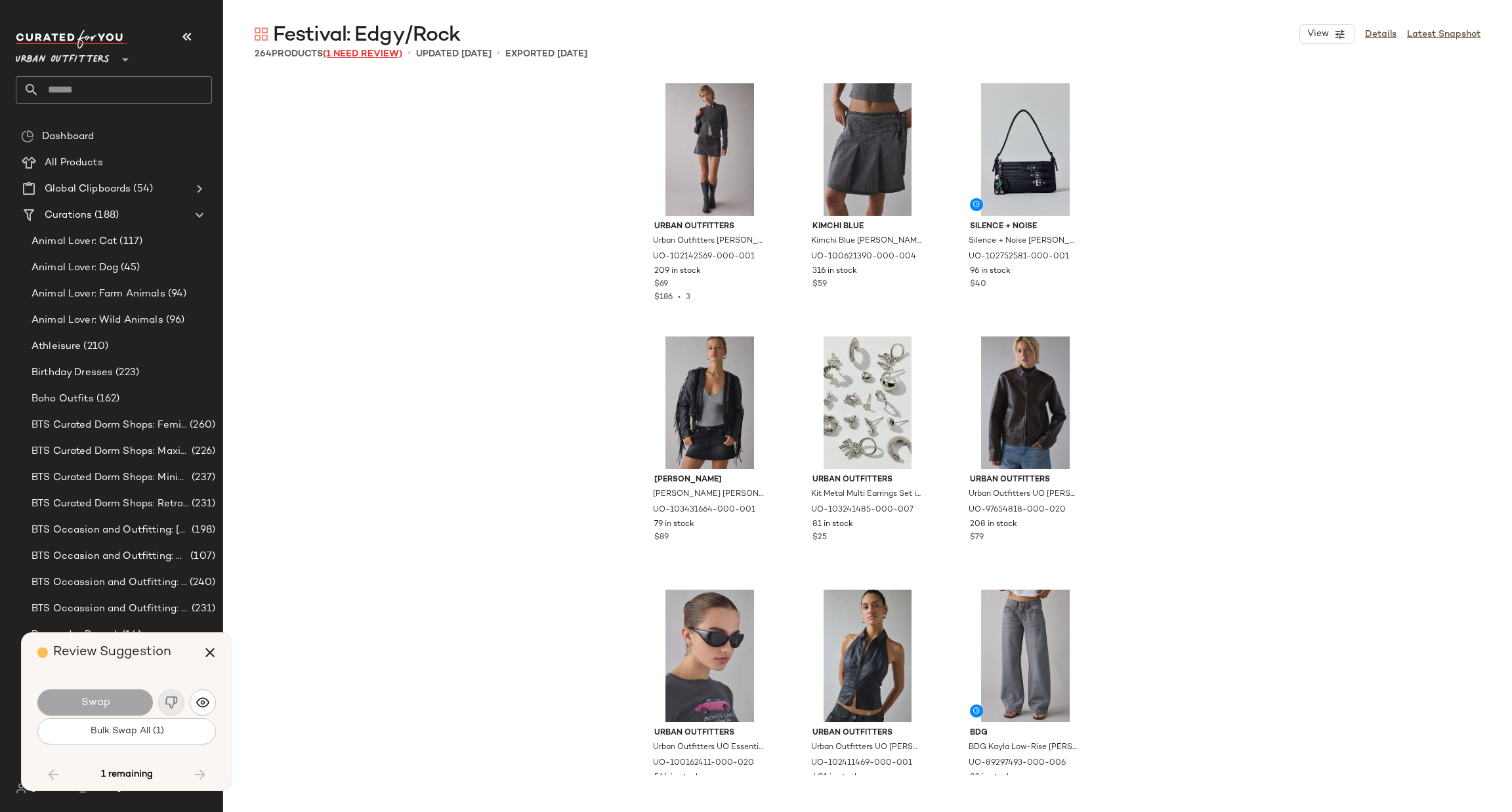
scroll to position [12158, 0]
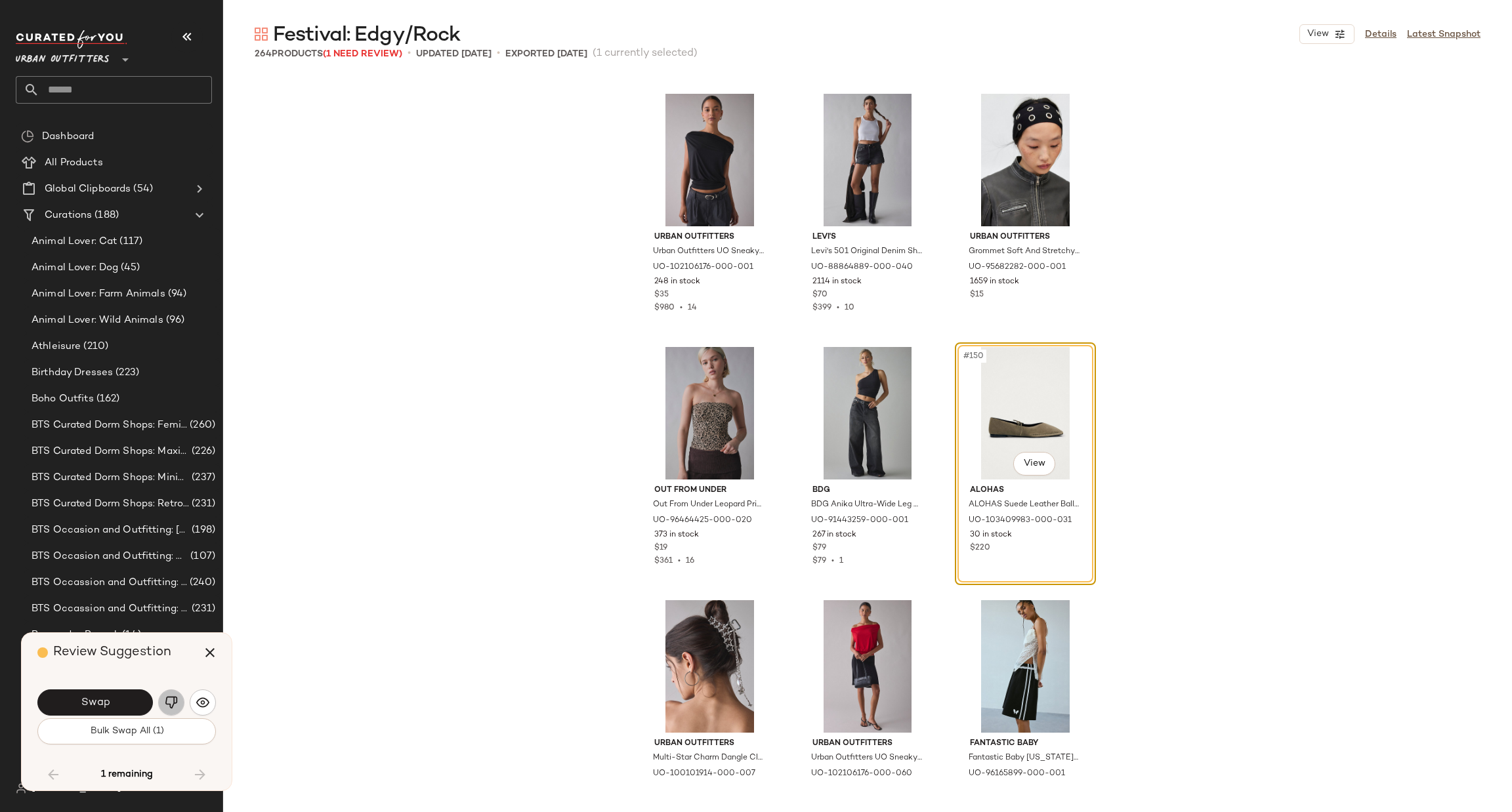
click at [170, 702] on img "button" at bounding box center [171, 703] width 13 height 13
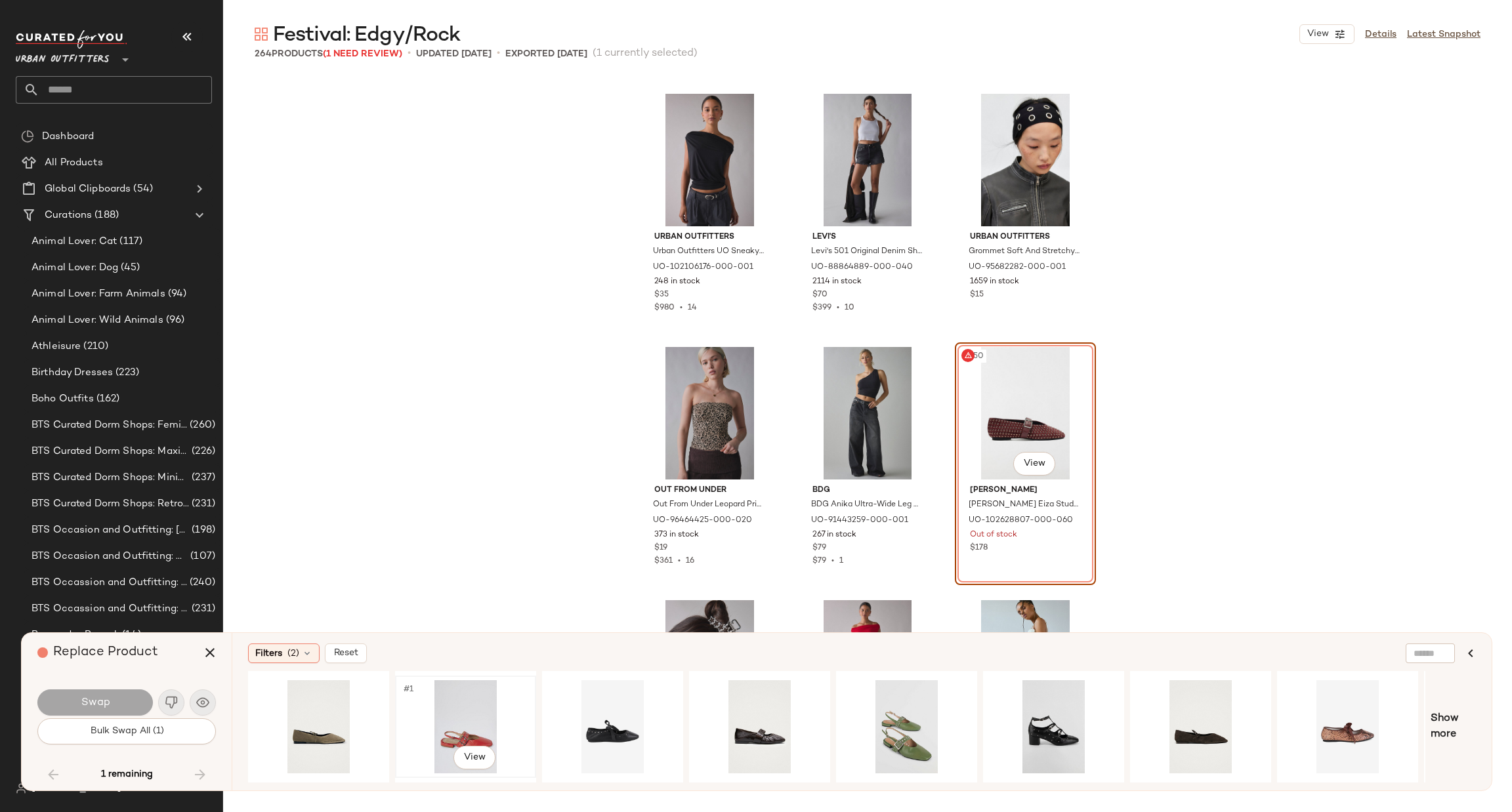
click at [473, 725] on div "#1 View" at bounding box center [466, 727] width 132 height 93
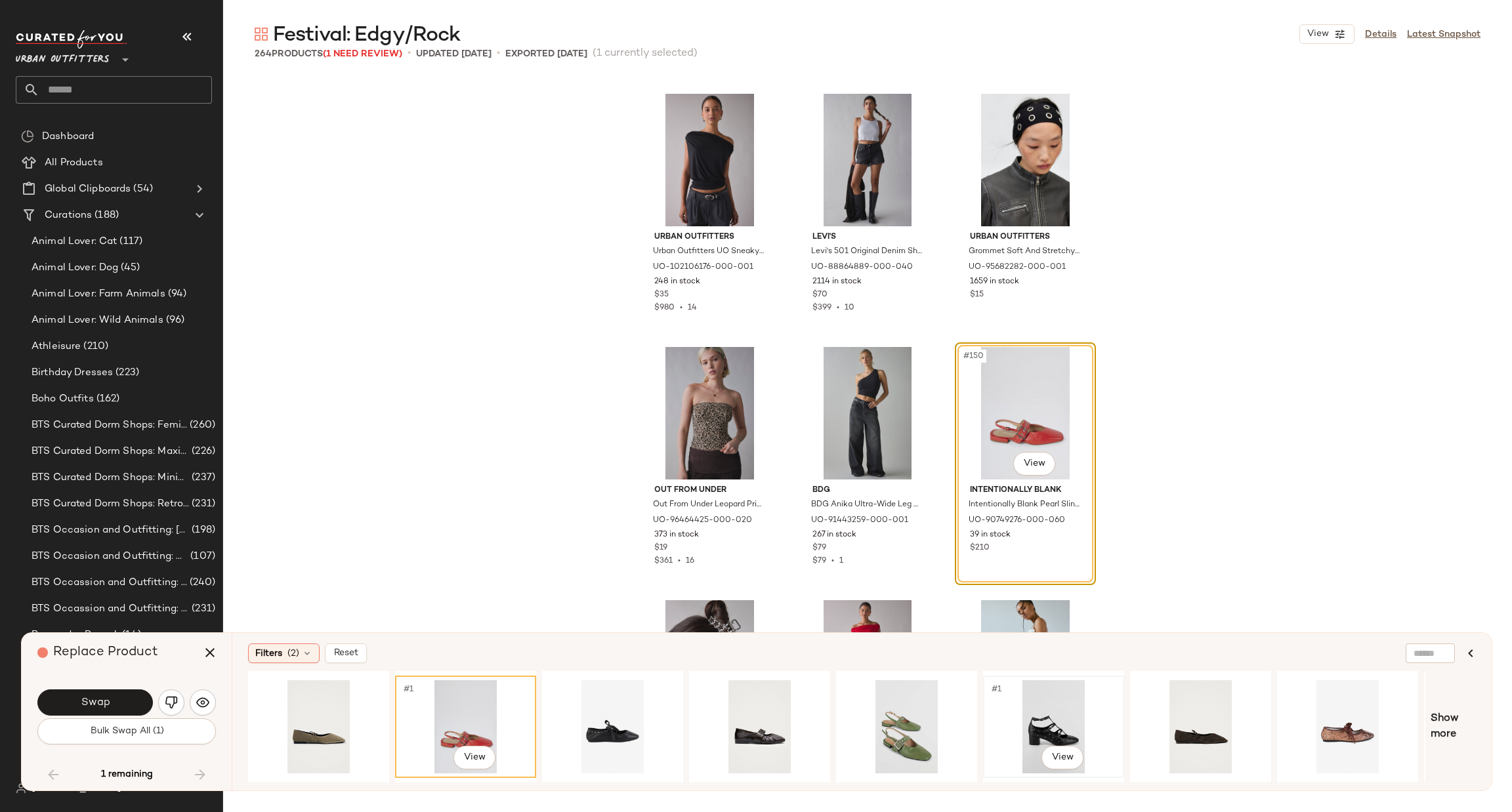
click at [1017, 708] on div "#1 View" at bounding box center [1054, 727] width 132 height 93
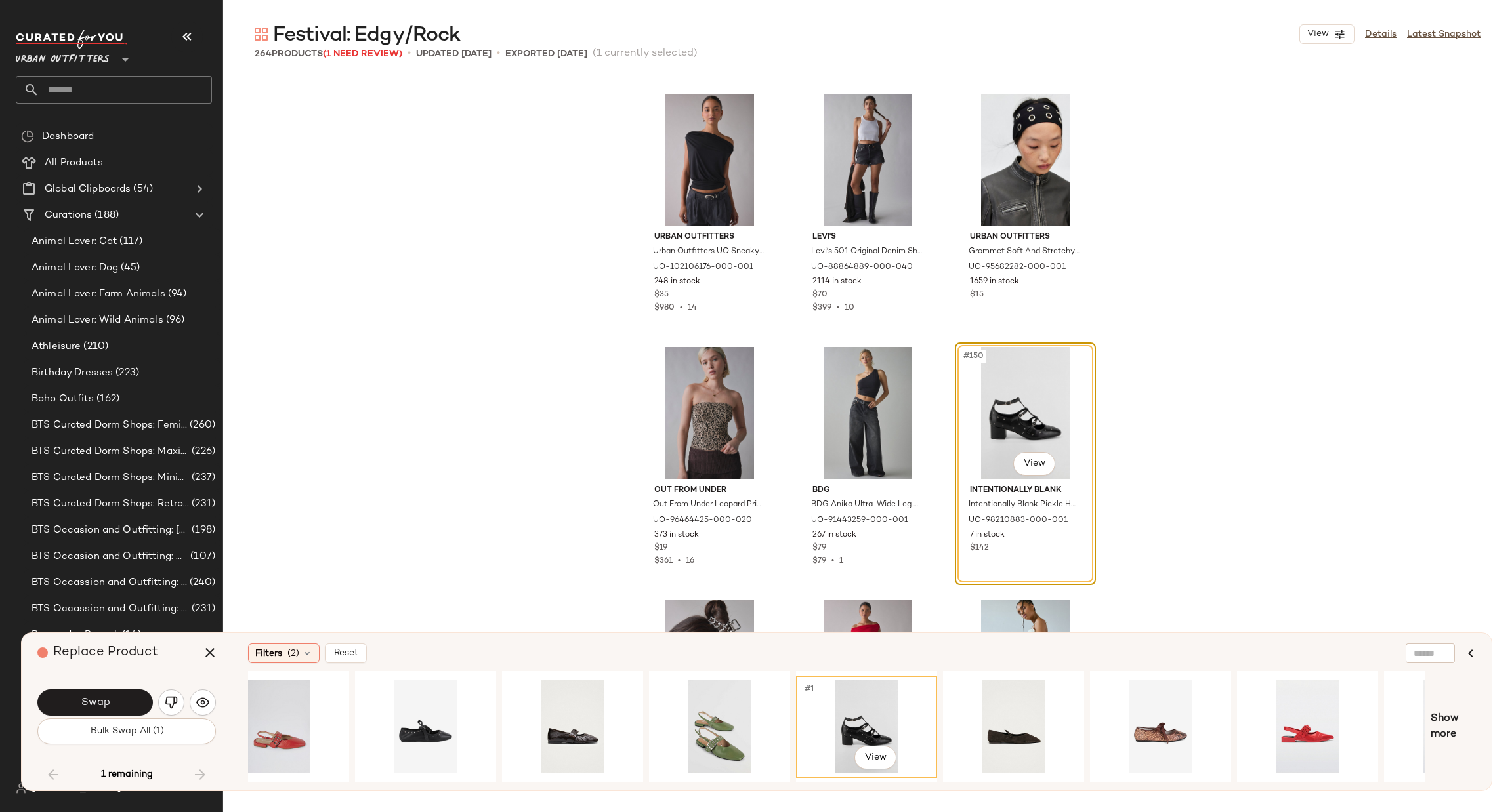
scroll to position [0, 286]
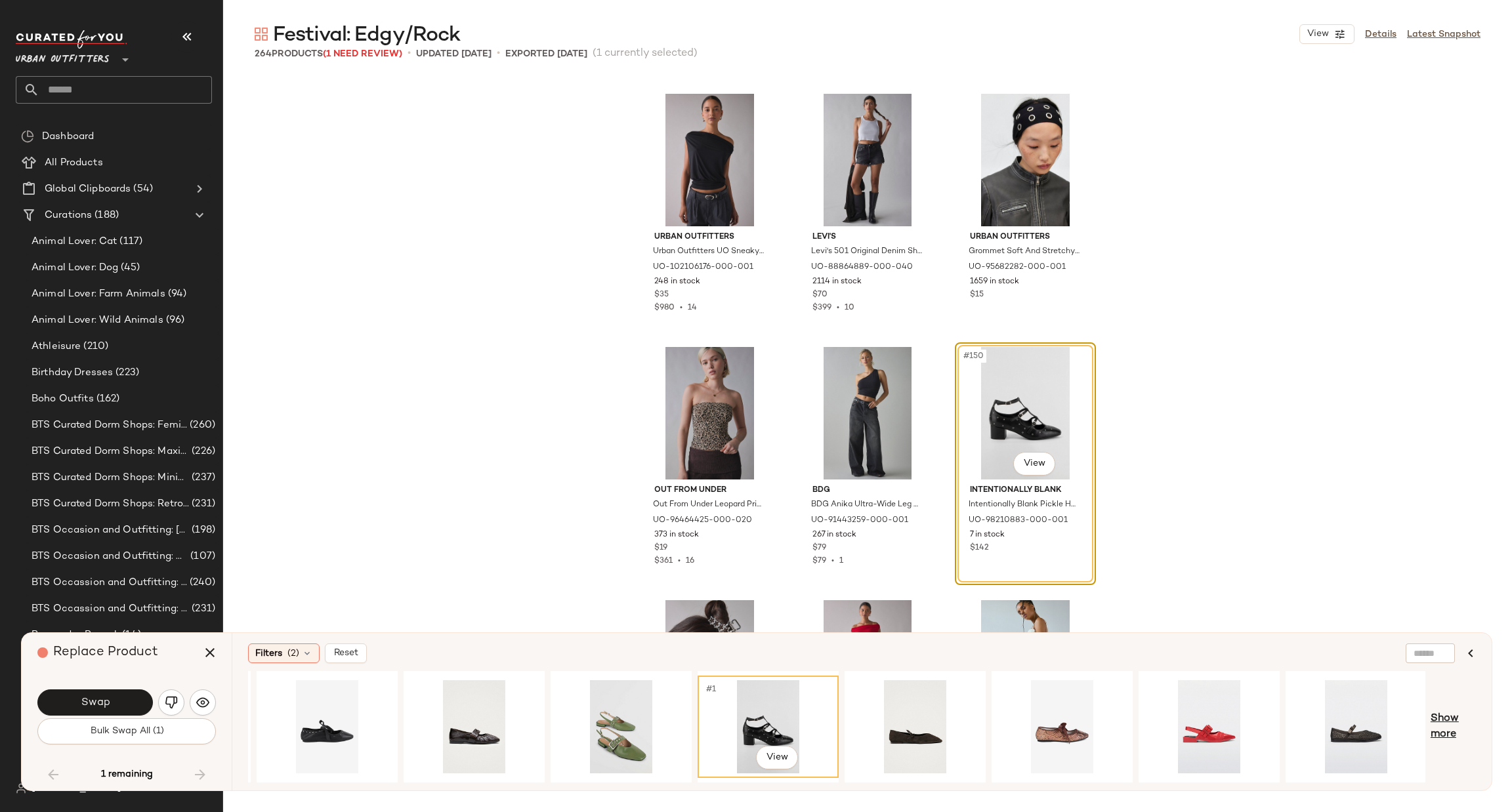
click at [1439, 721] on span "Show more" at bounding box center [1453, 727] width 45 height 32
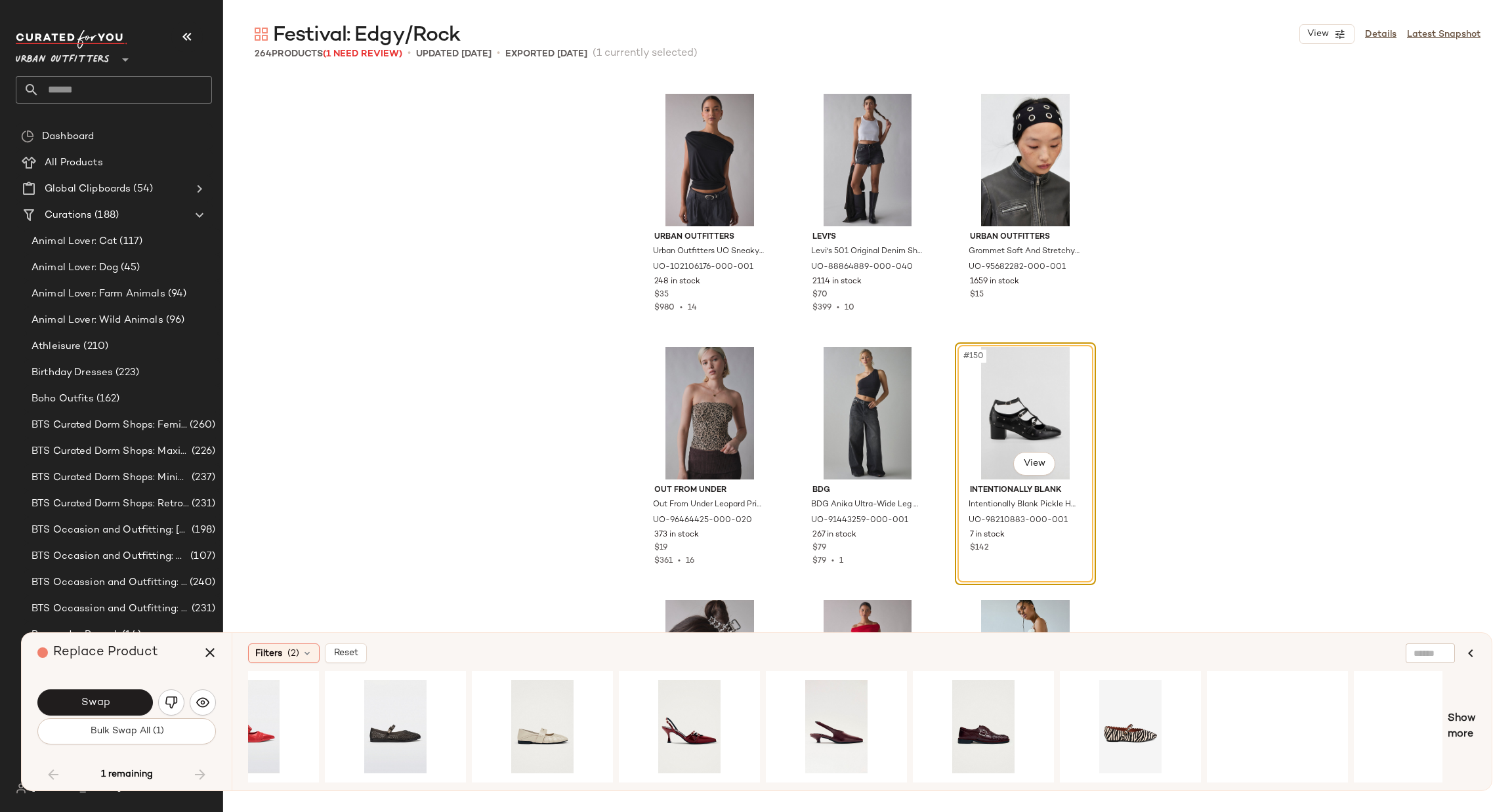
scroll to position [0, 1314]
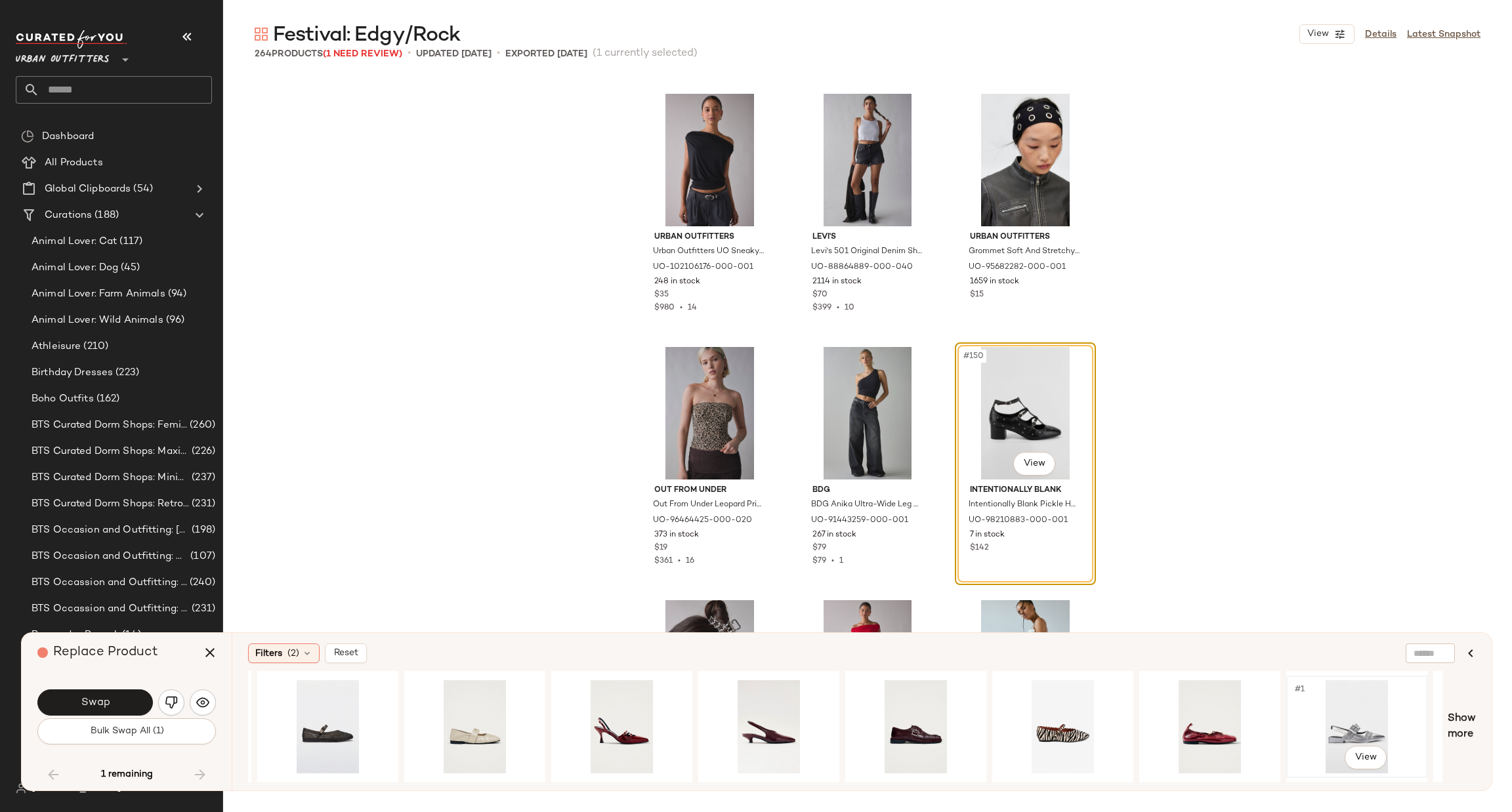
click at [1309, 726] on div "#1 View" at bounding box center [1357, 727] width 132 height 93
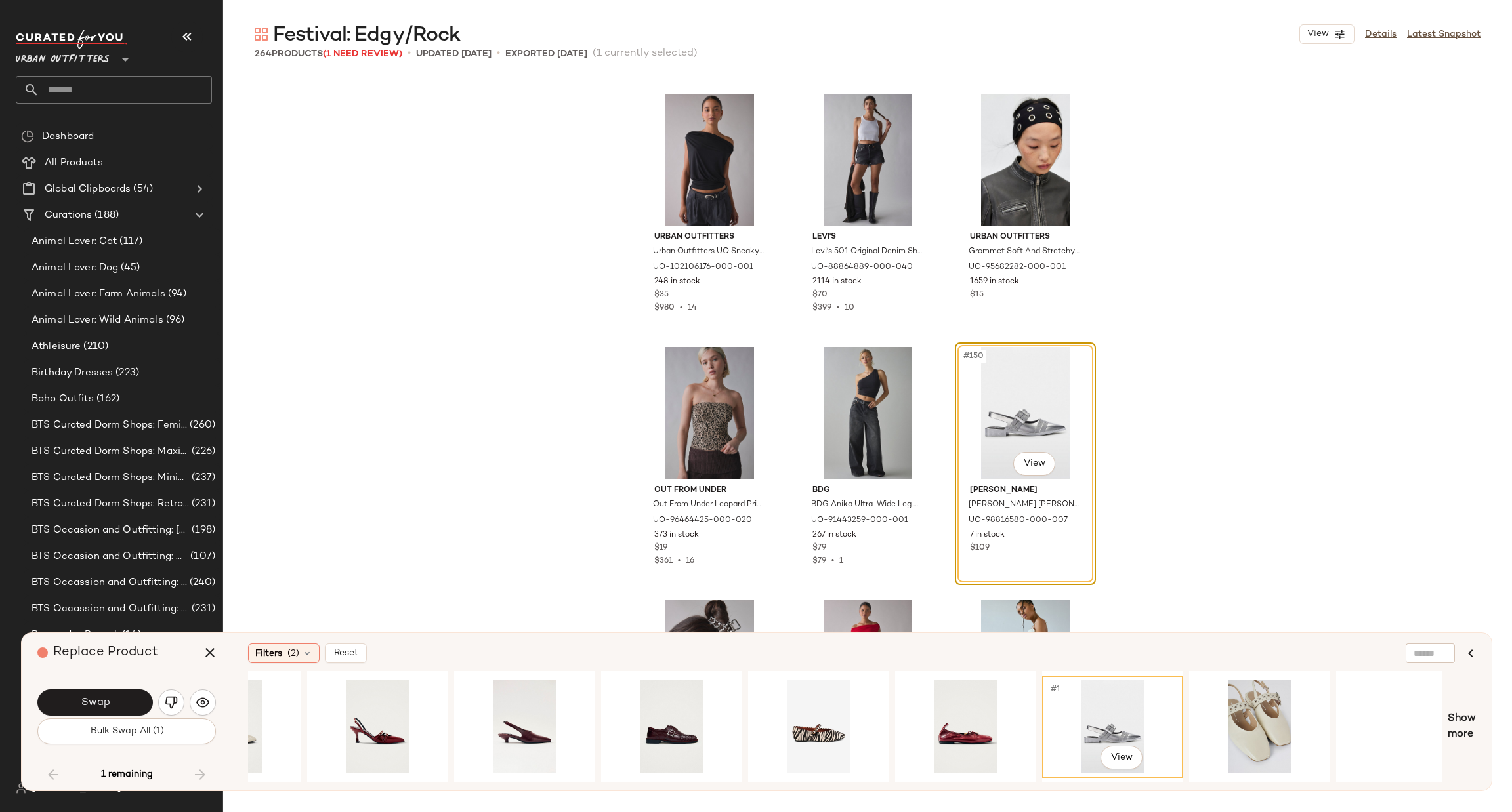
scroll to position [0, 1591]
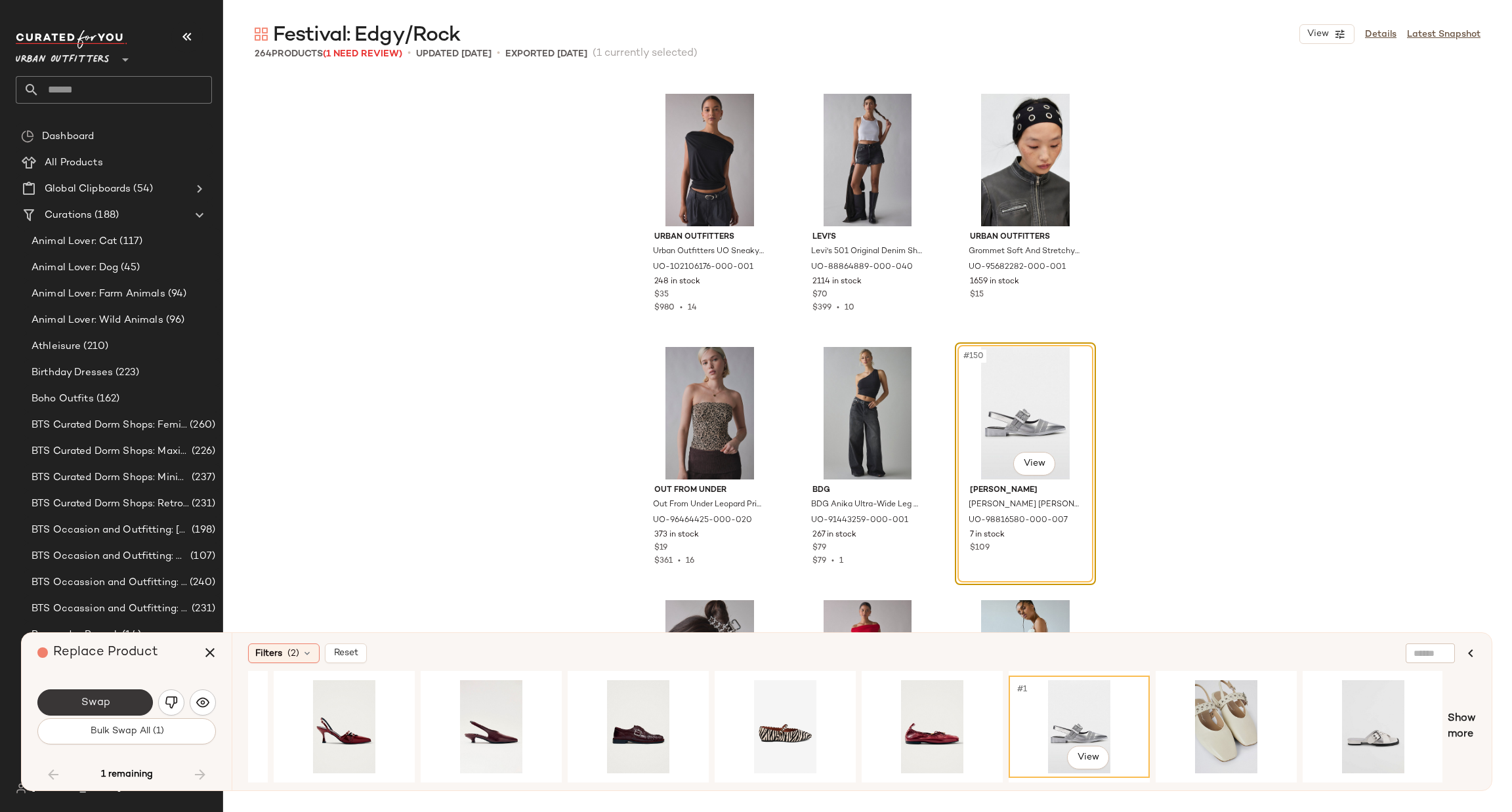
click at [112, 698] on button "Swap" at bounding box center [94, 703] width 115 height 26
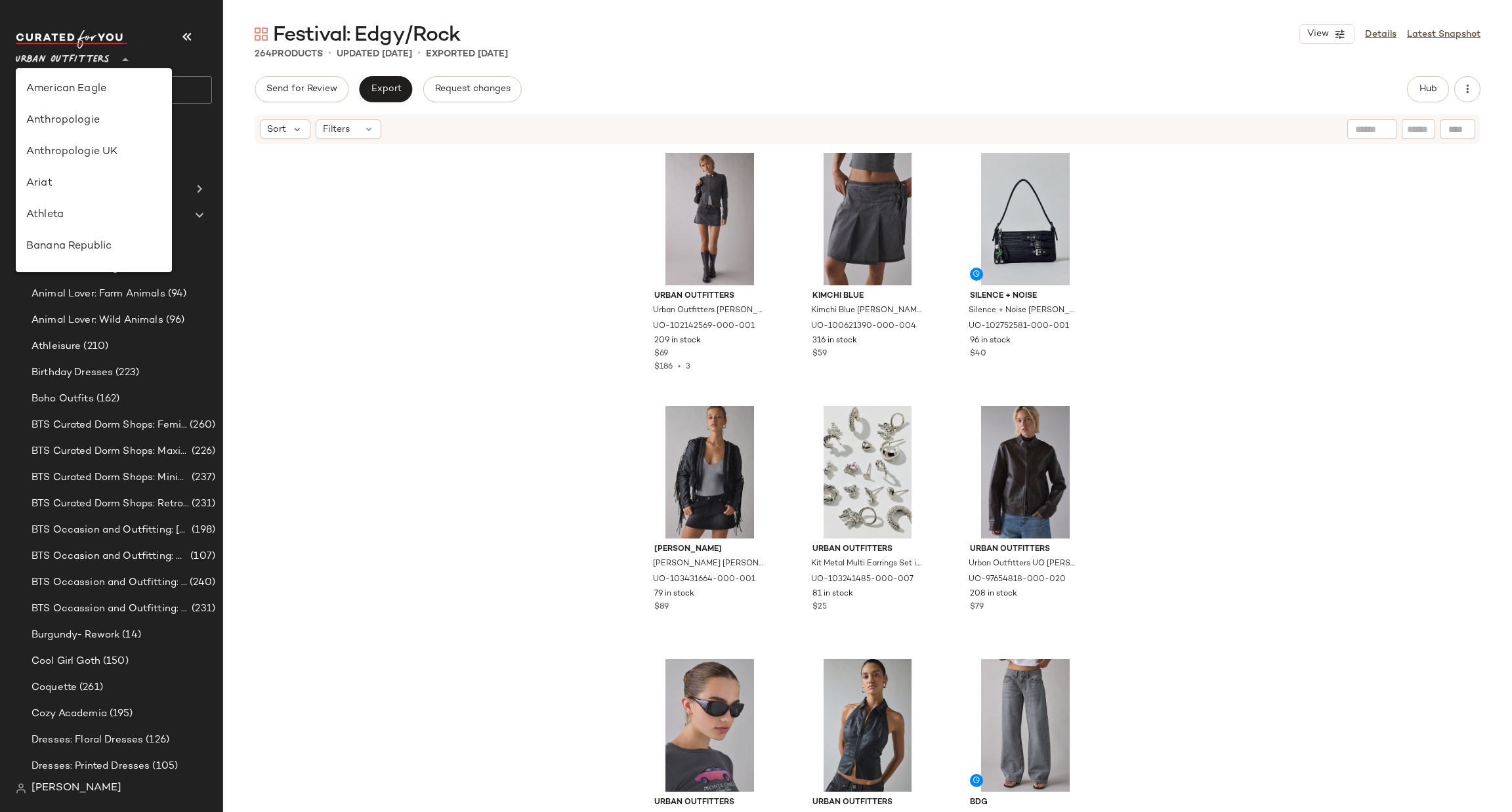
click at [101, 60] on span "Urban Outfitters" at bounding box center [63, 56] width 93 height 24
click at [124, 160] on div "Urban Outfitters UK" at bounding box center [93, 158] width 135 height 16
type input "**"
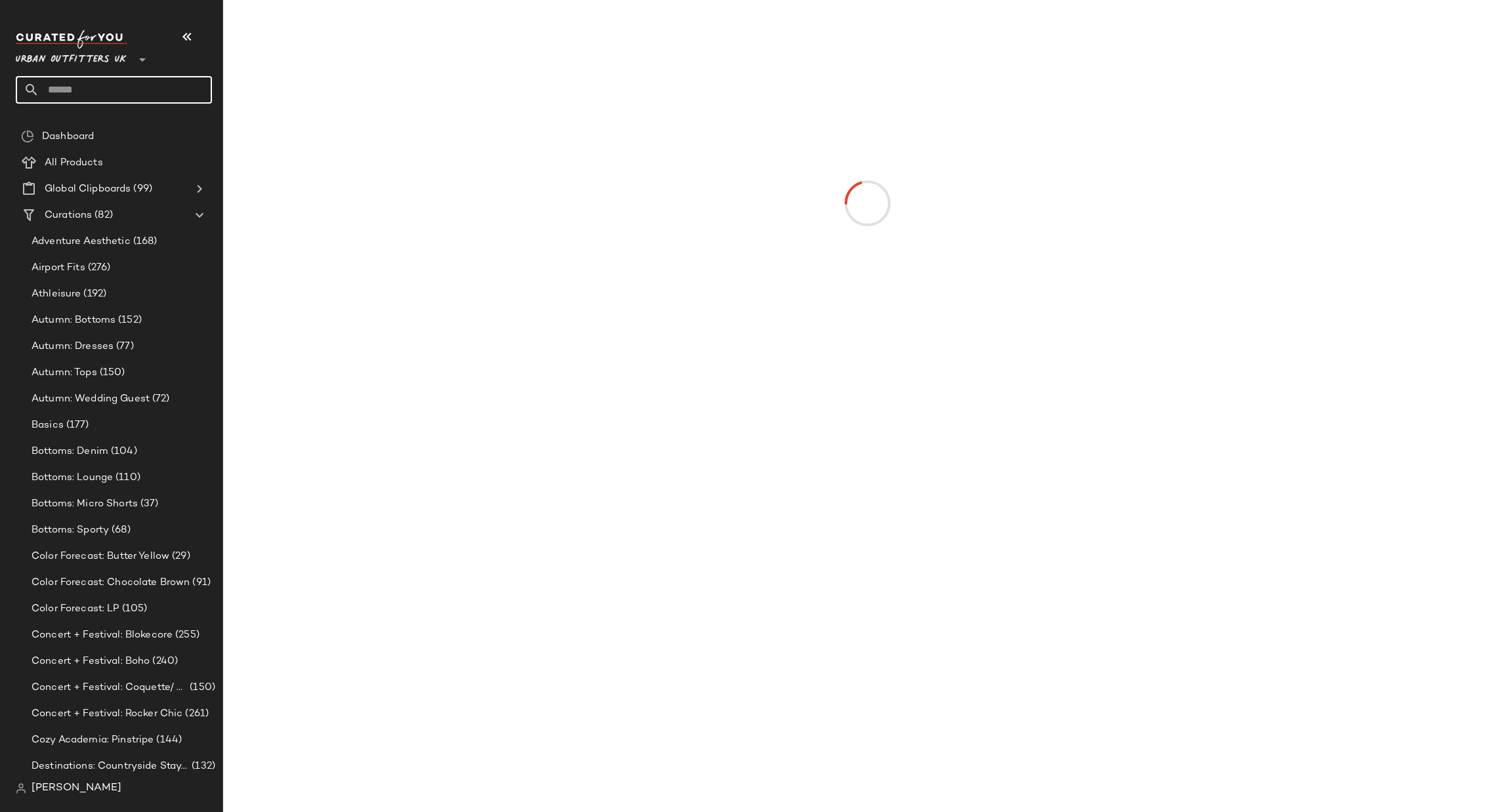
click at [136, 94] on input "text" at bounding box center [126, 89] width 173 height 27
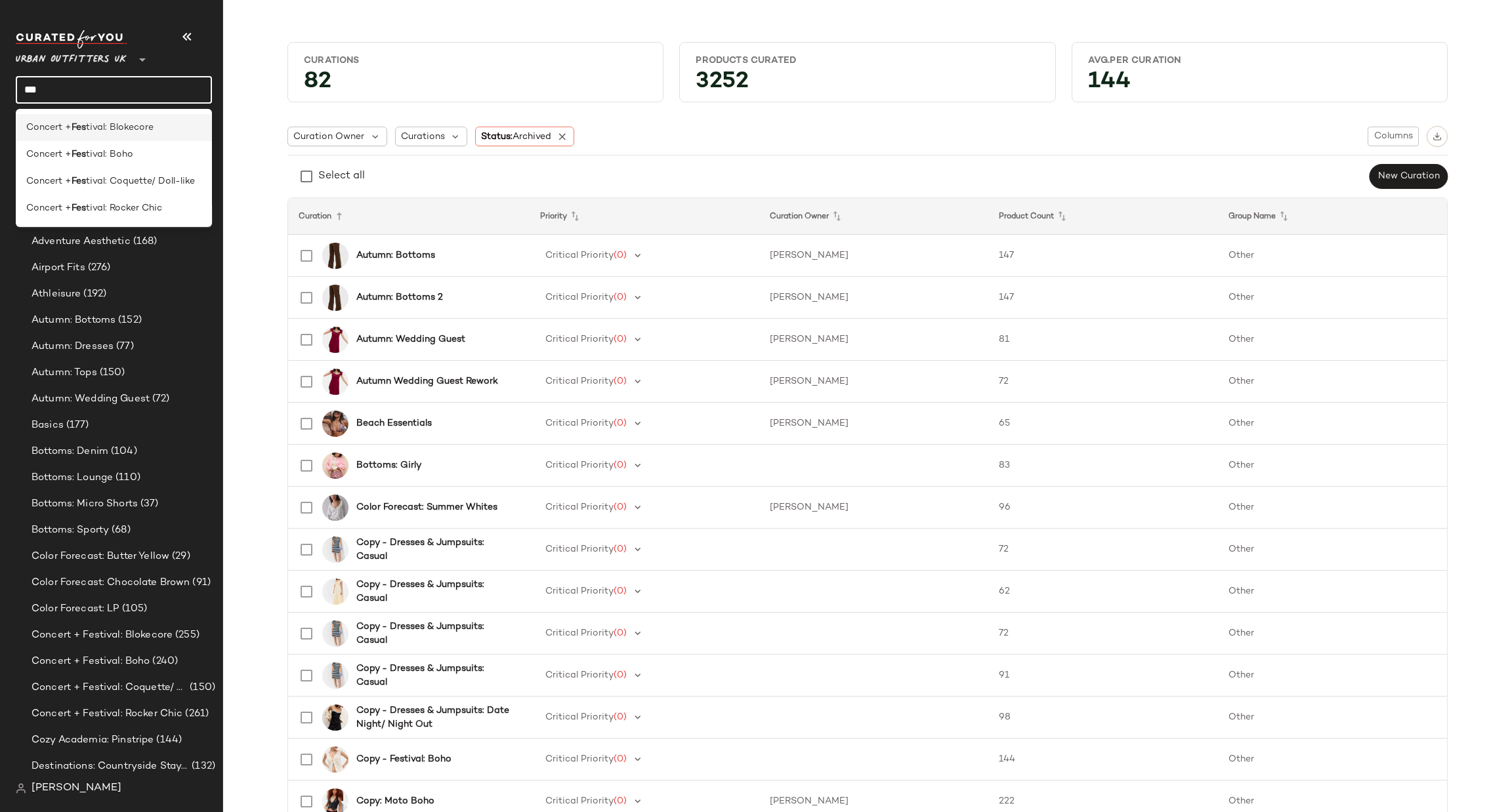
type input "***"
click at [137, 126] on span "tival: Blokecore" at bounding box center [119, 128] width 68 height 14
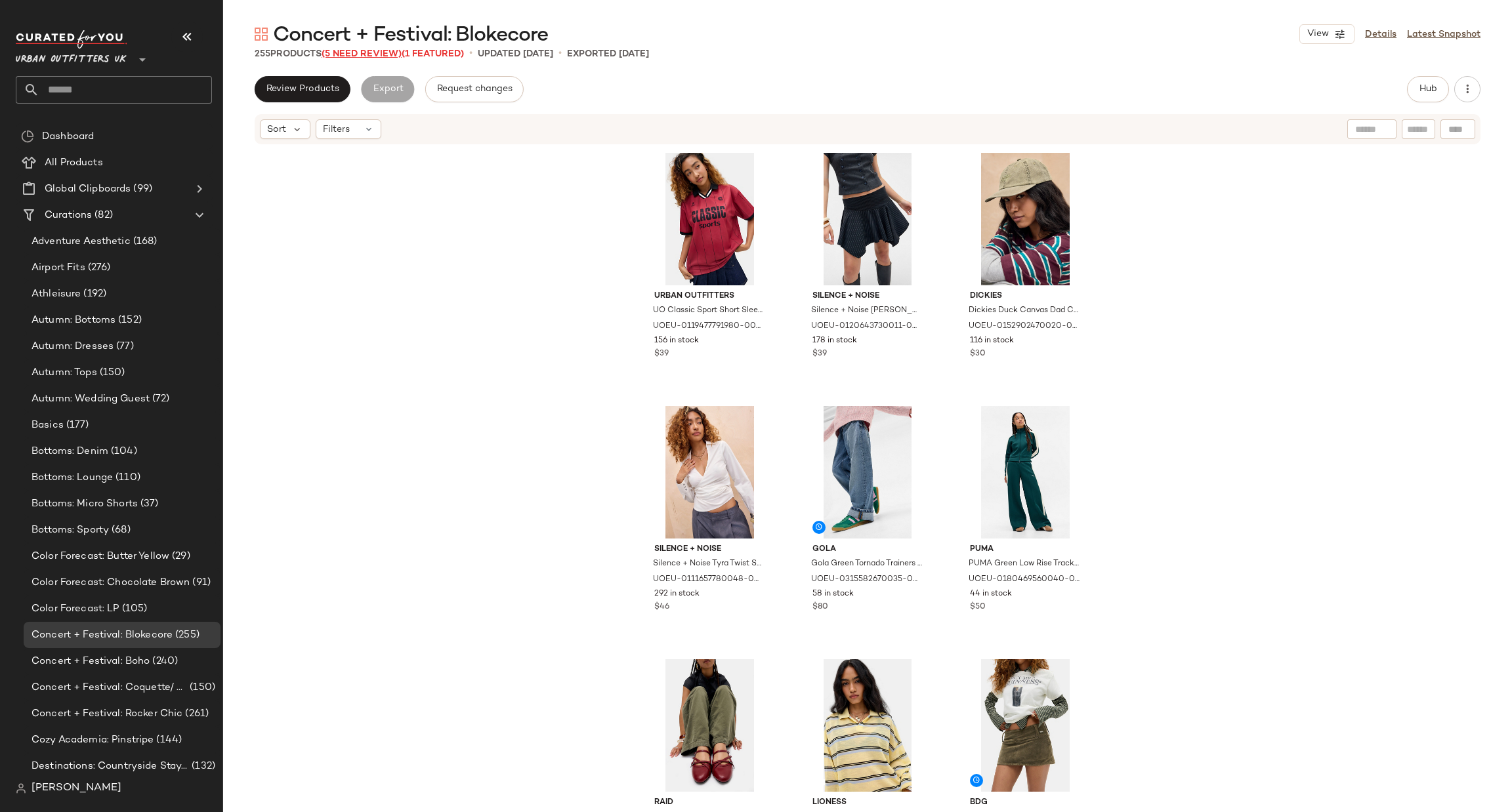
click at [369, 53] on span "(5 Need Review)" at bounding box center [361, 54] width 80 height 10
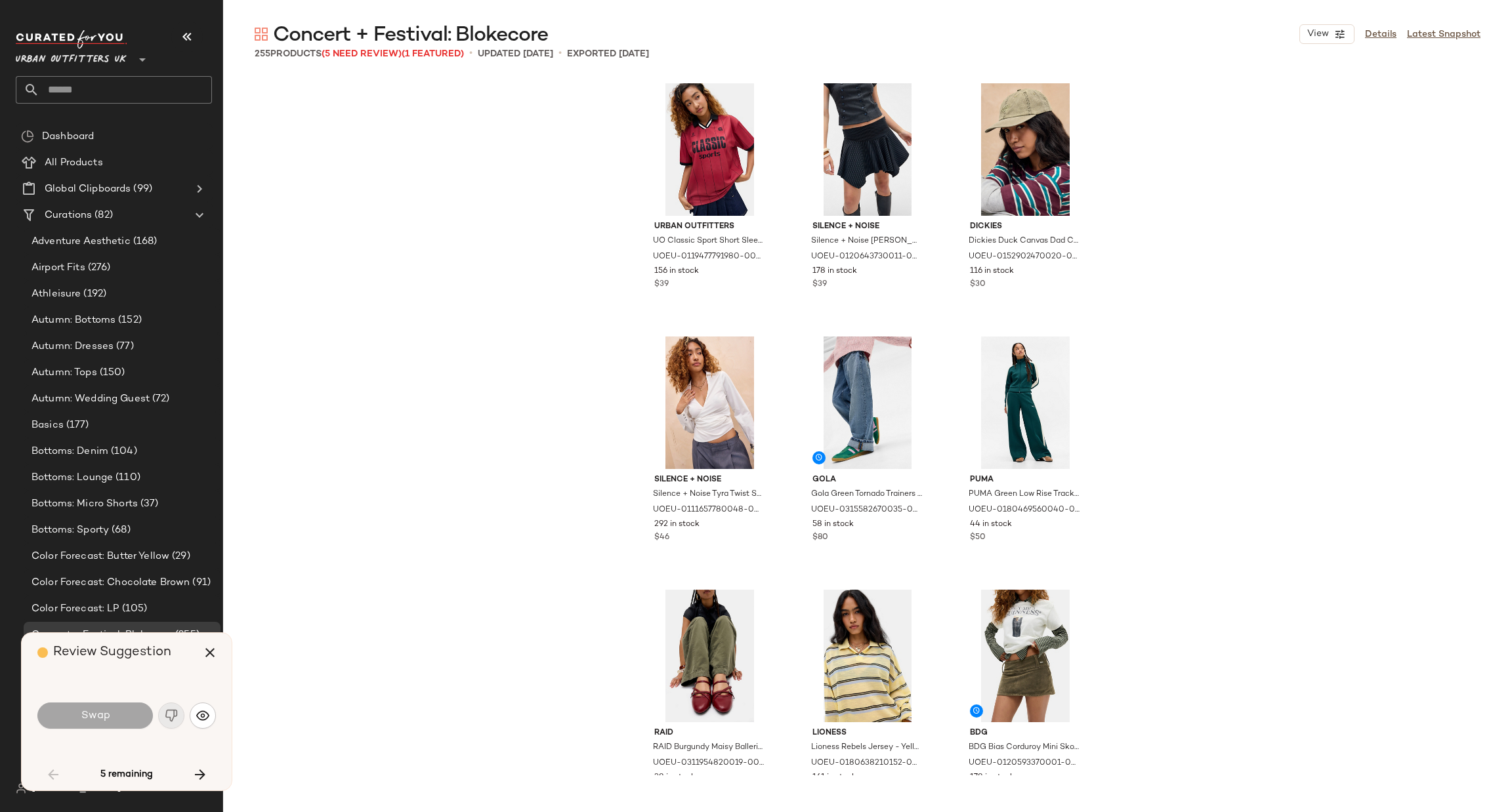
scroll to position [4813, 0]
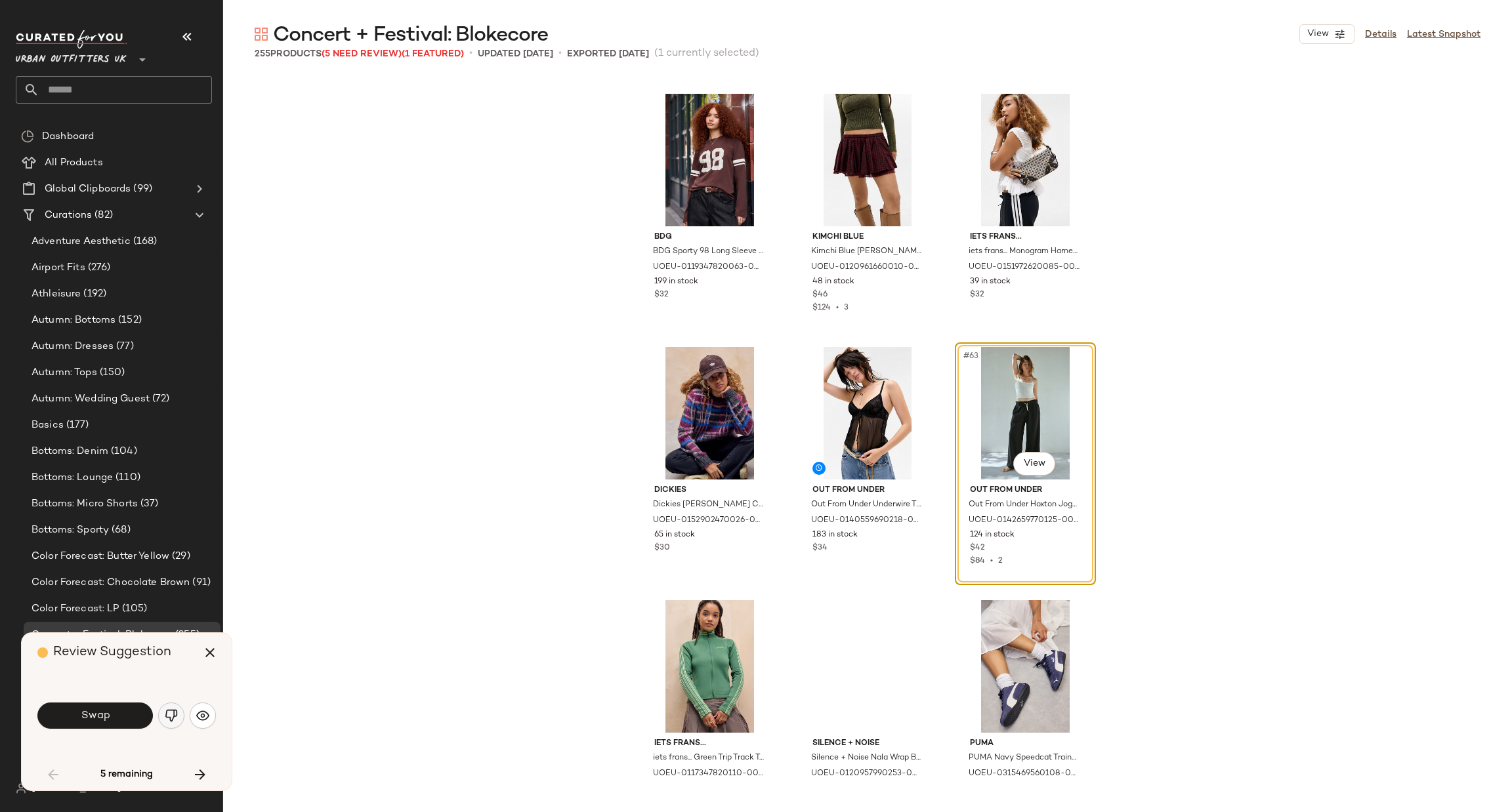
click at [166, 720] on img "button" at bounding box center [171, 716] width 13 height 13
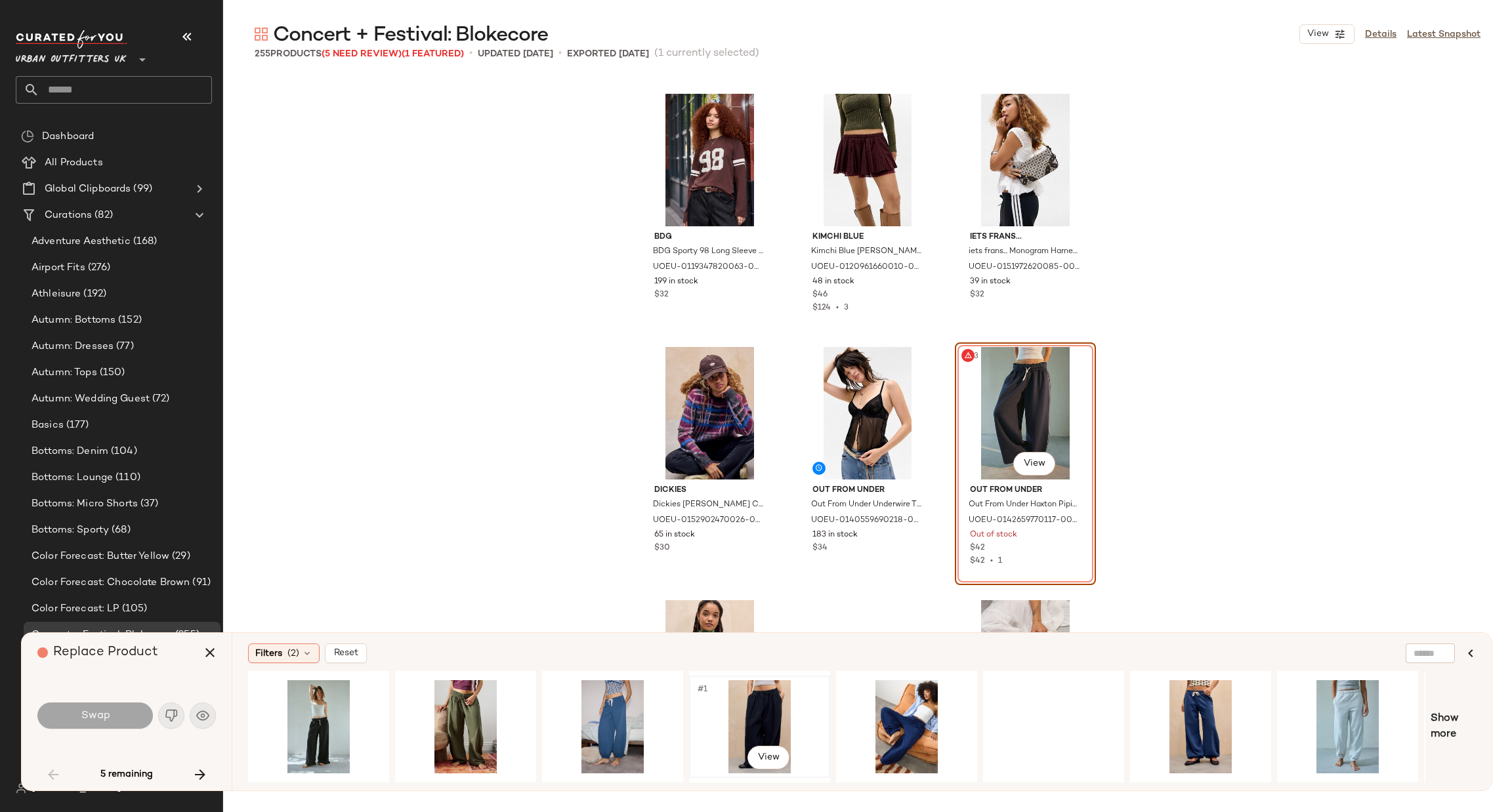
click at [750, 697] on div "#1 View" at bounding box center [760, 727] width 132 height 93
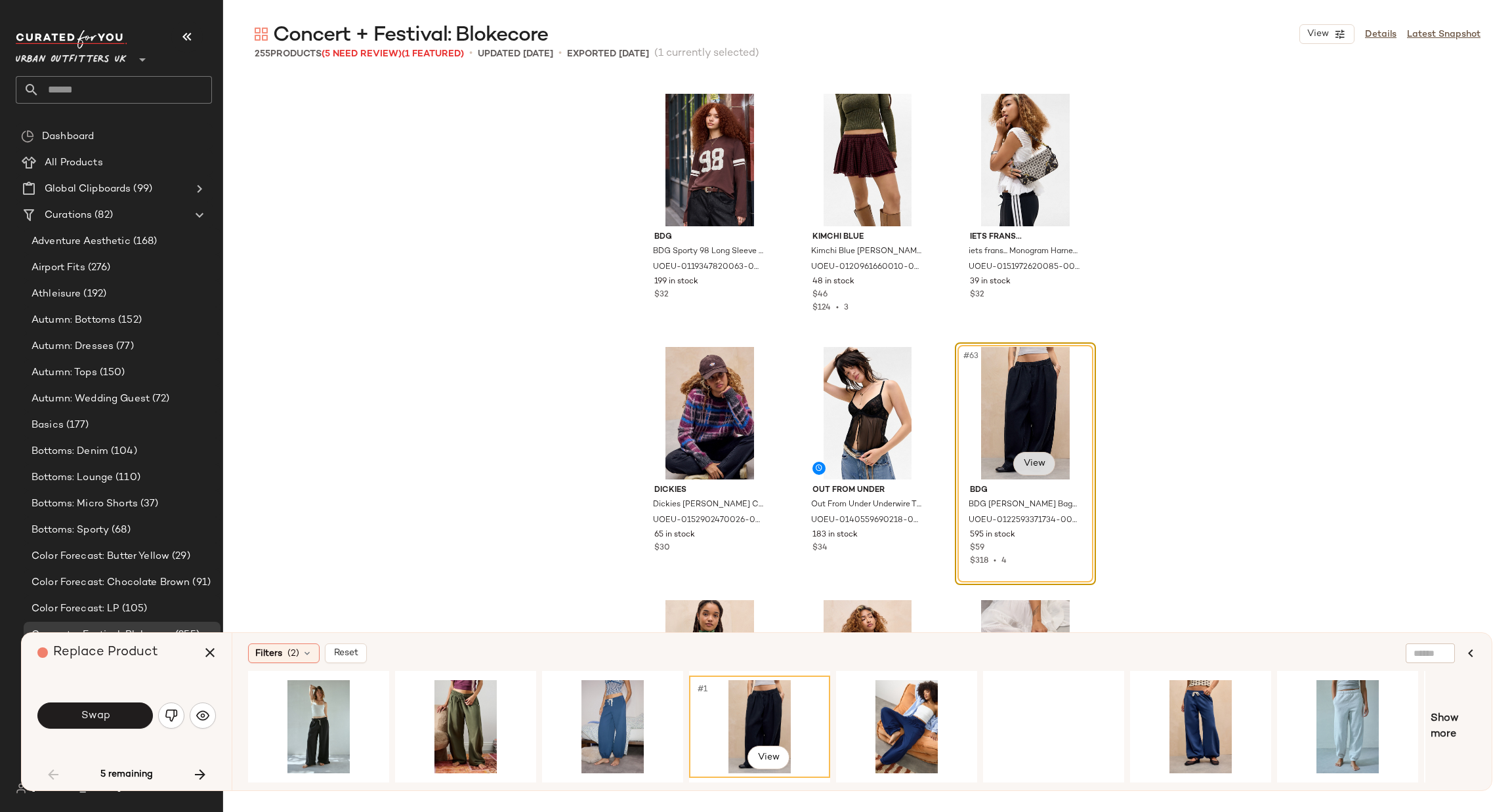
click at [1031, 473] on body "Urban Outfitters UK ** Dashboard All Products Global Clipboards (99) Curations …" at bounding box center [756, 406] width 1512 height 812
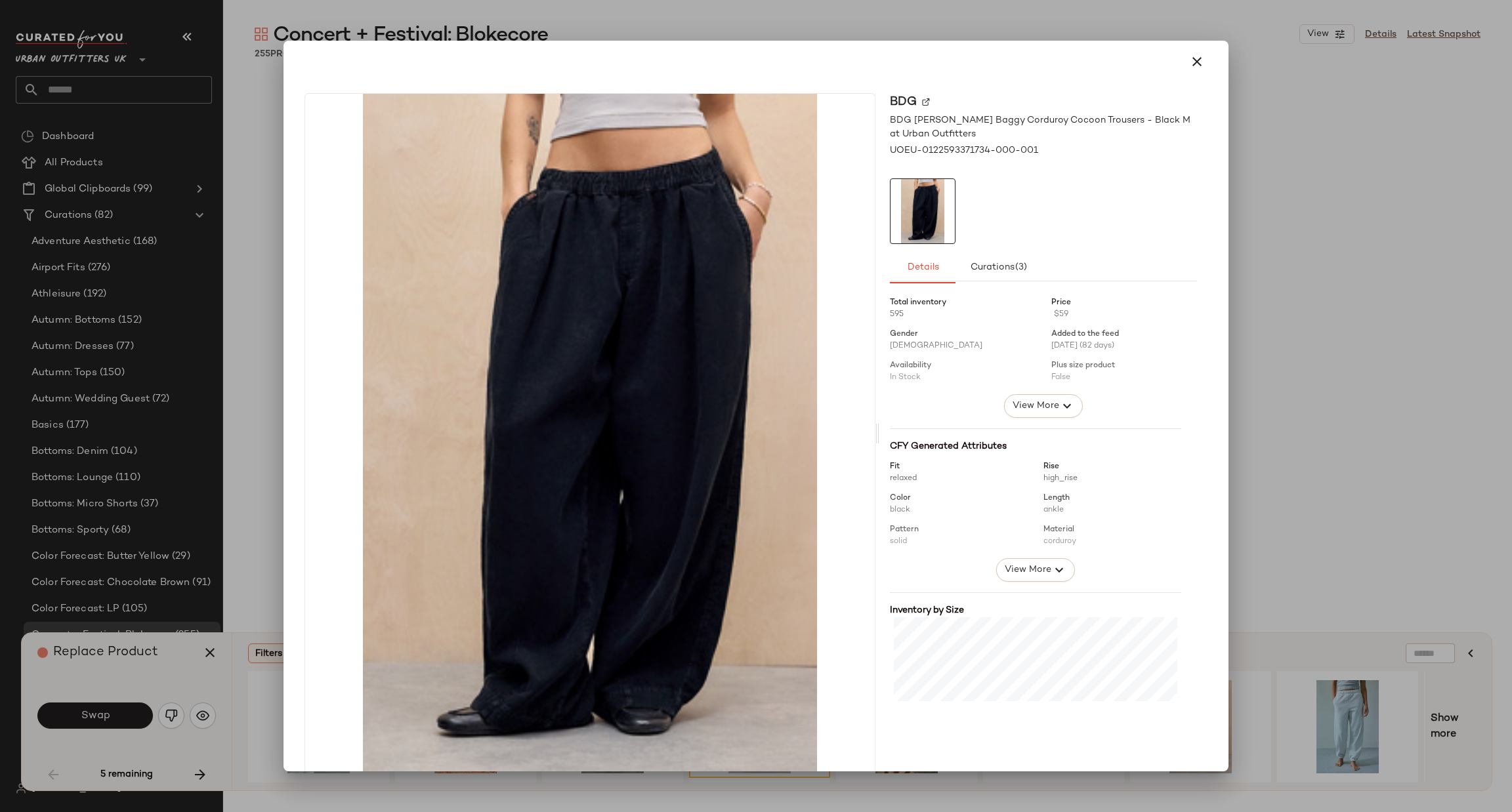
click at [1290, 391] on div at bounding box center [756, 406] width 1512 height 812
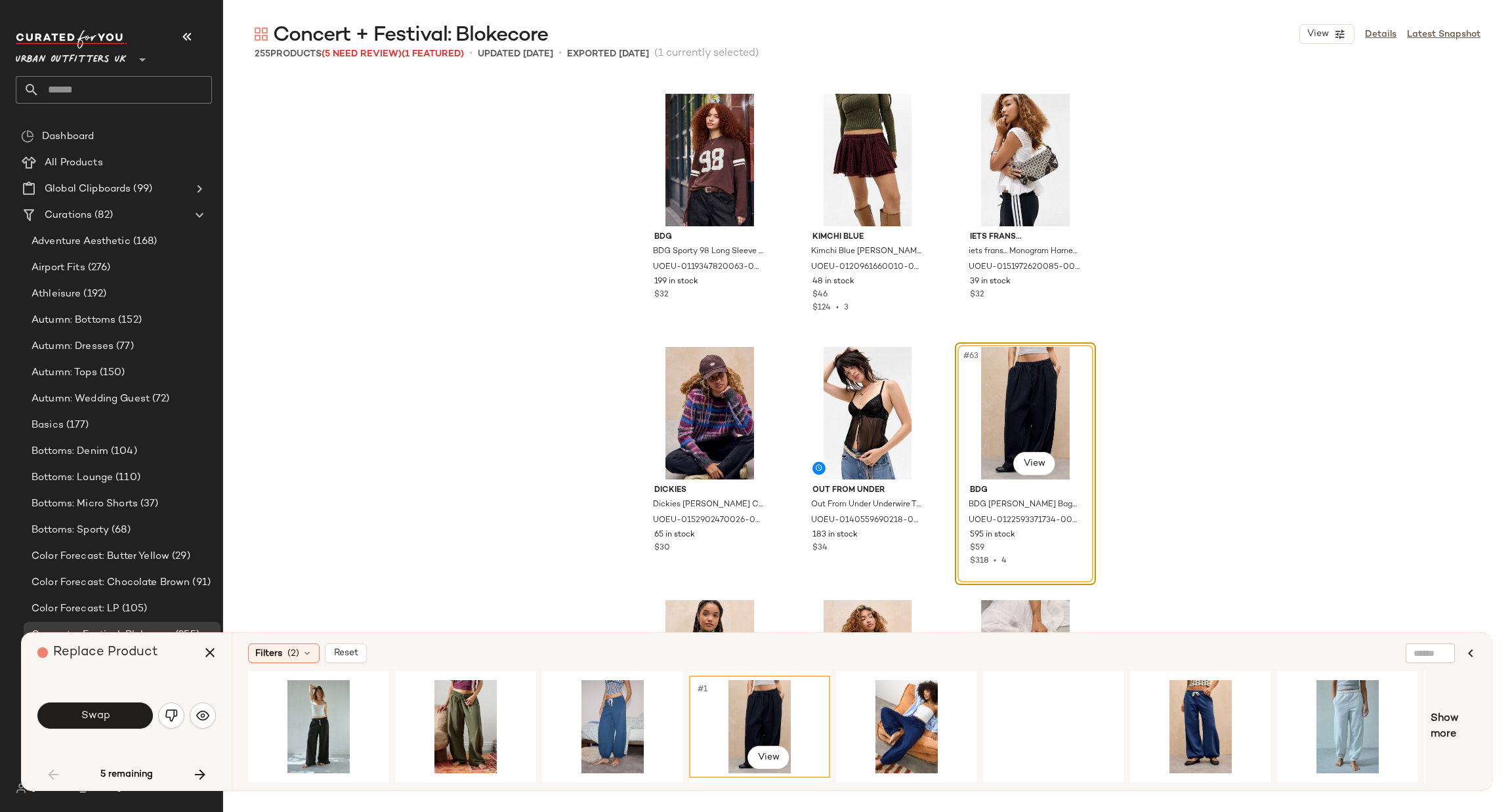
click at [96, 730] on div "Swap" at bounding box center [126, 716] width 178 height 32
click at [104, 714] on span "Swap" at bounding box center [94, 716] width 29 height 12
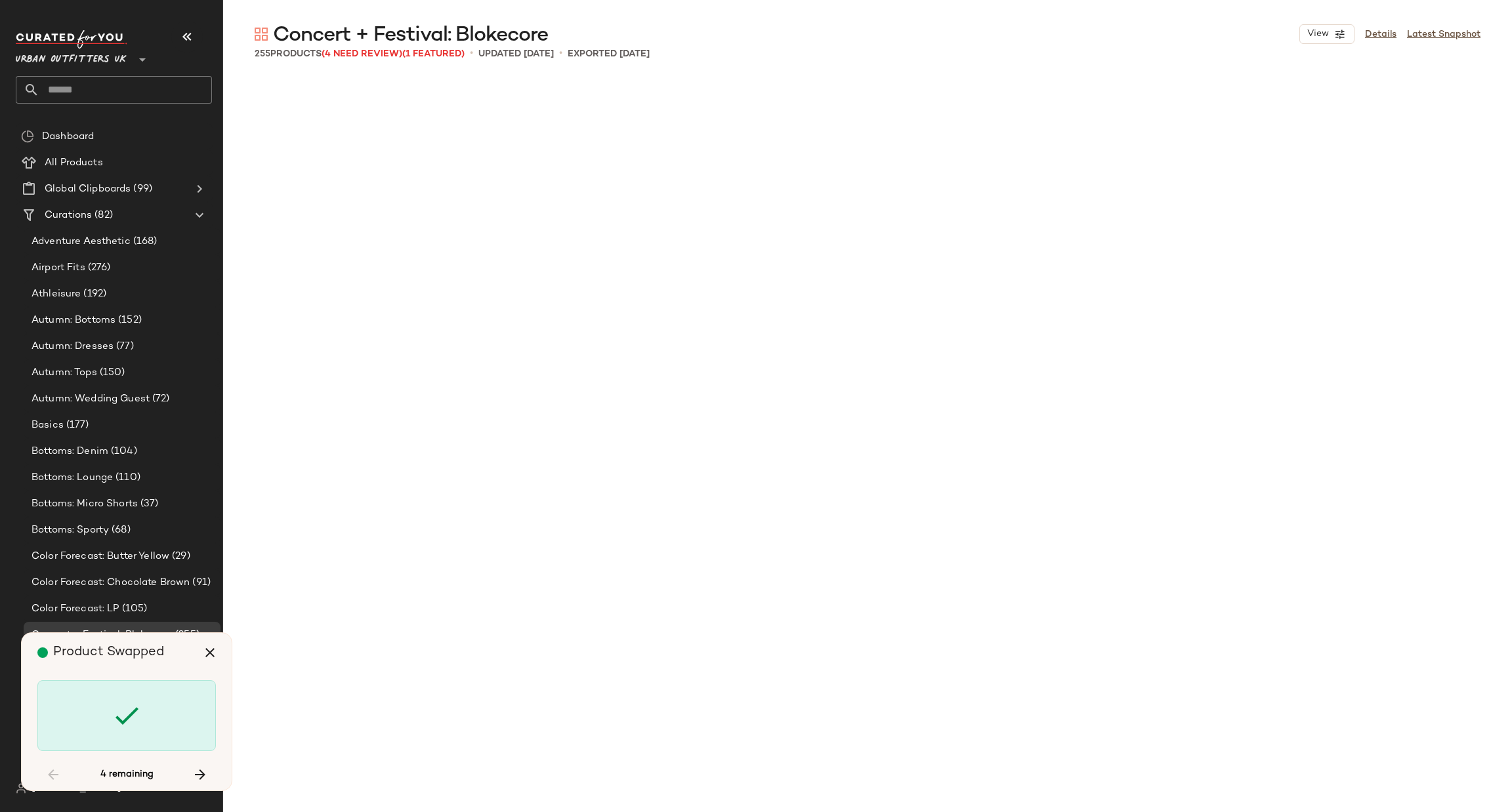
scroll to position [8105, 0]
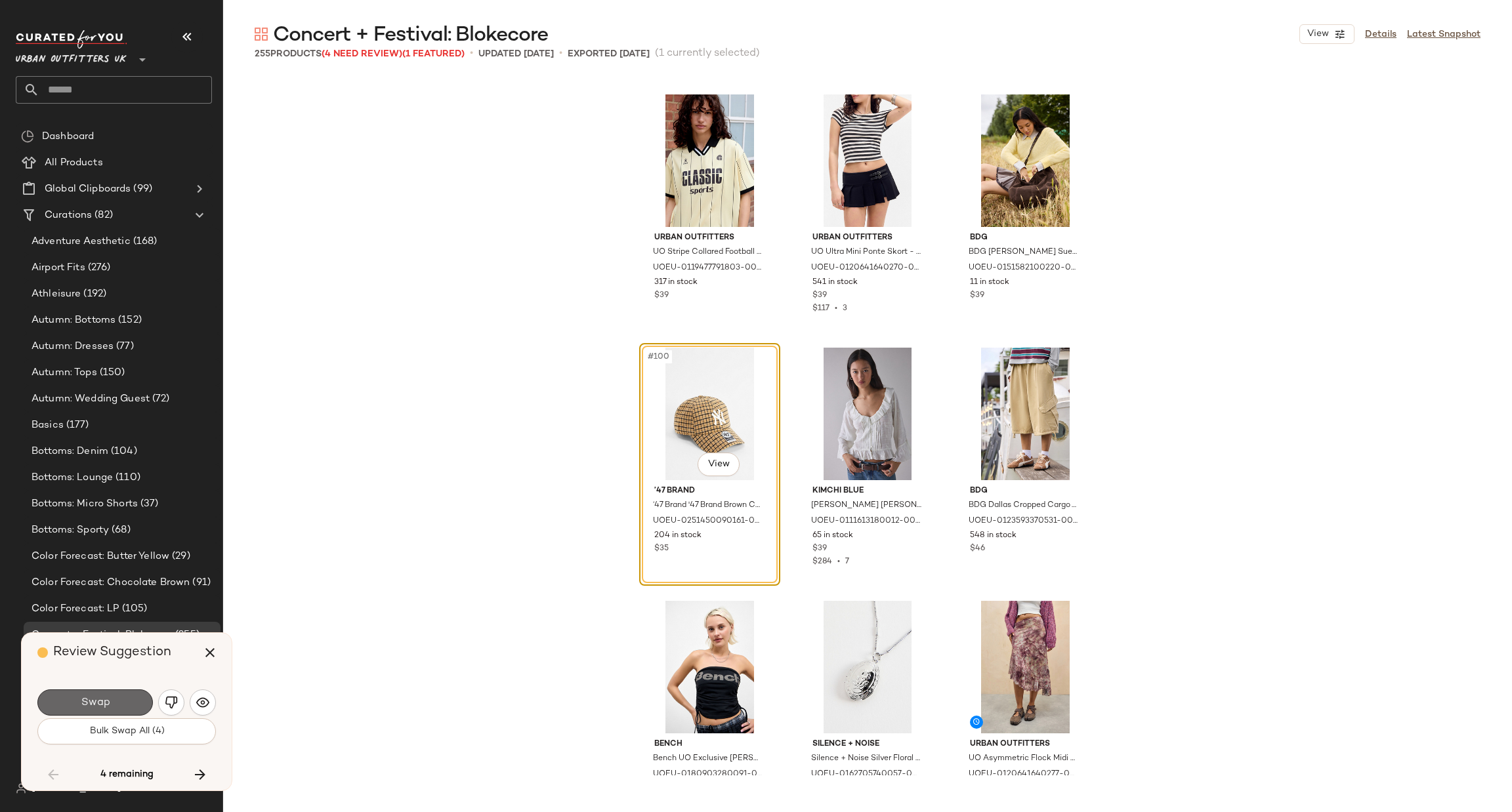
click at [115, 699] on button "Swap" at bounding box center [94, 703] width 115 height 26
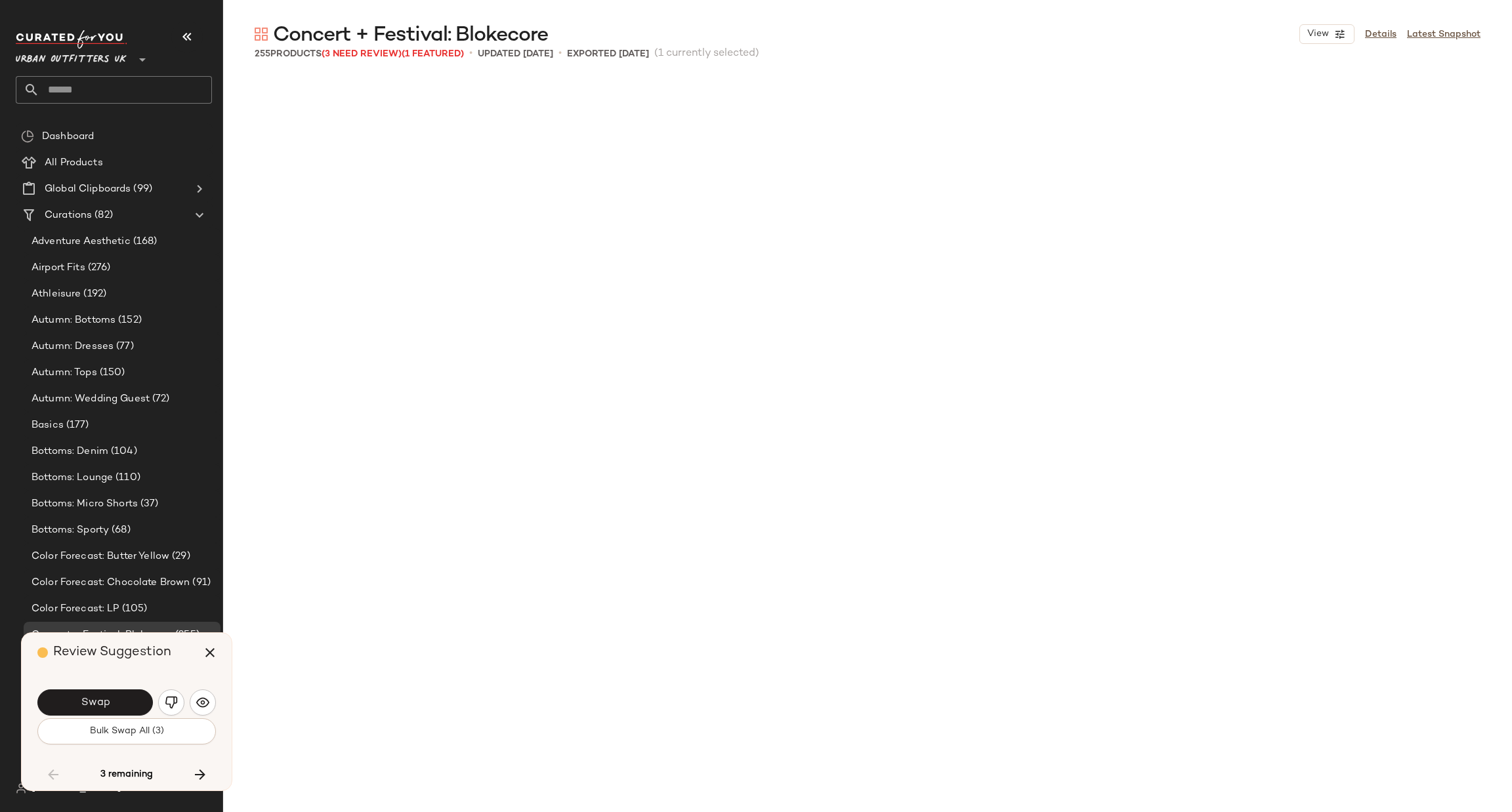
scroll to position [8864, 0]
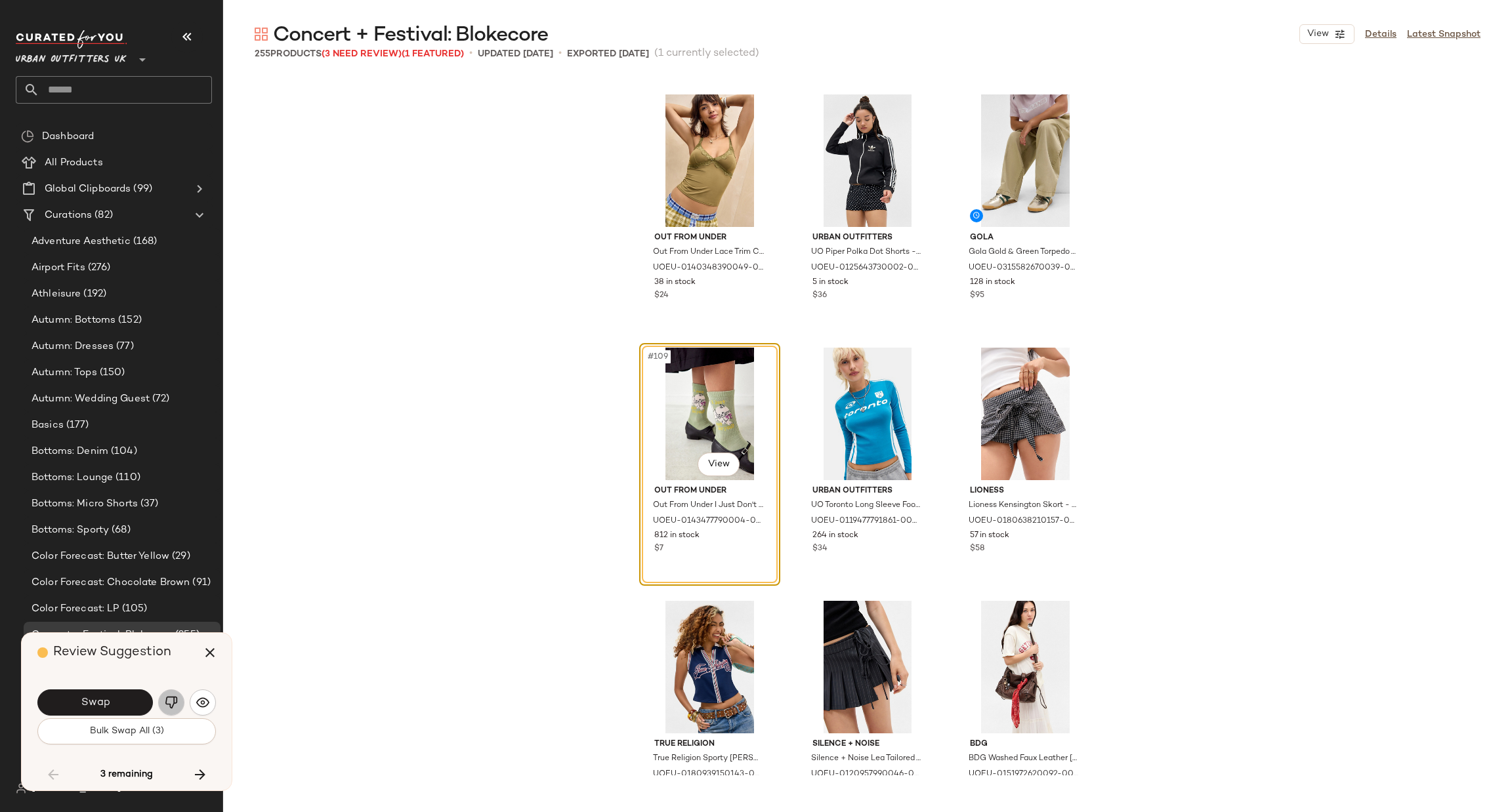
click at [168, 707] on img "button" at bounding box center [171, 703] width 13 height 13
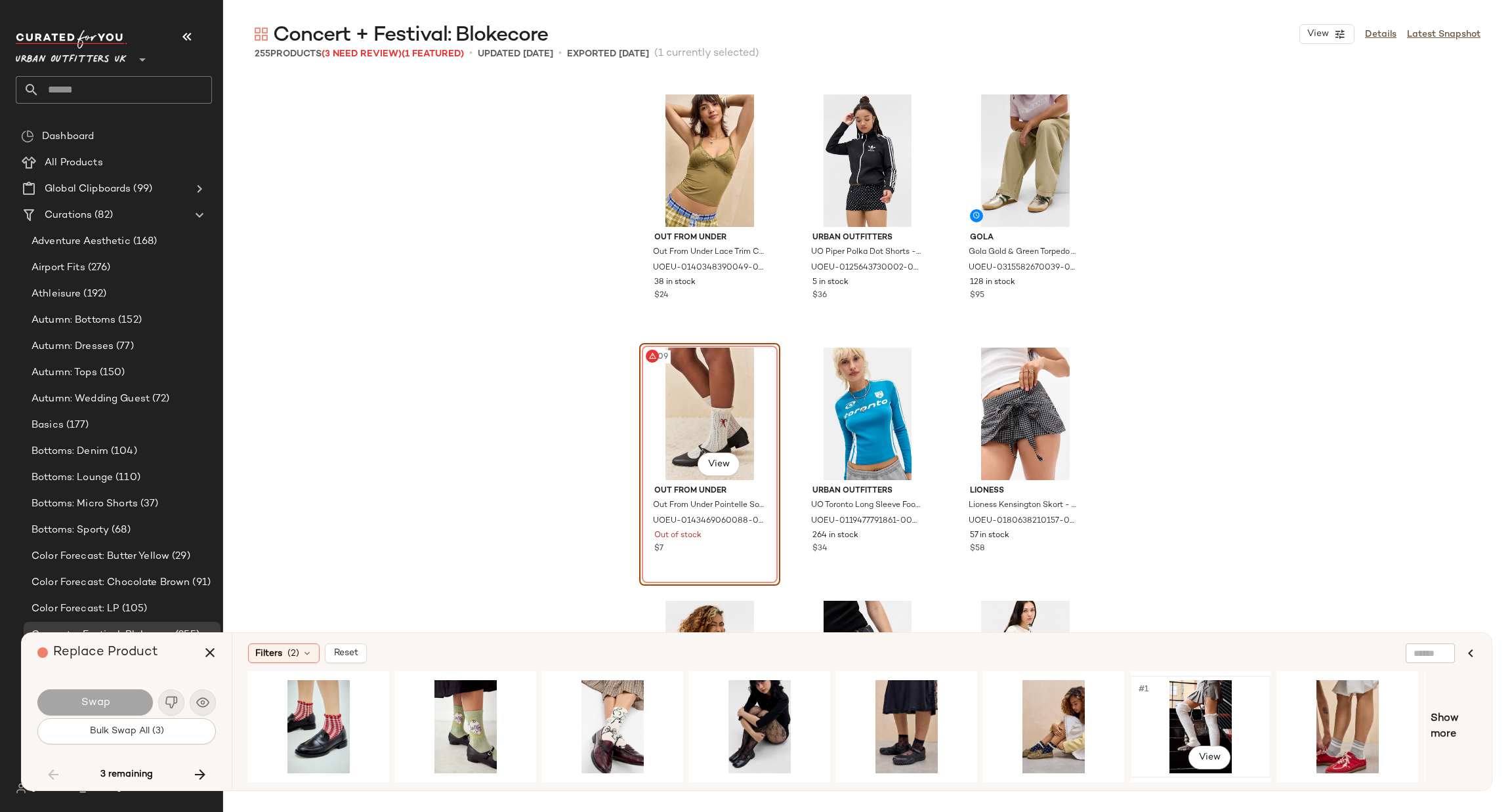
click at [1210, 717] on div "#1 View" at bounding box center [1201, 727] width 132 height 93
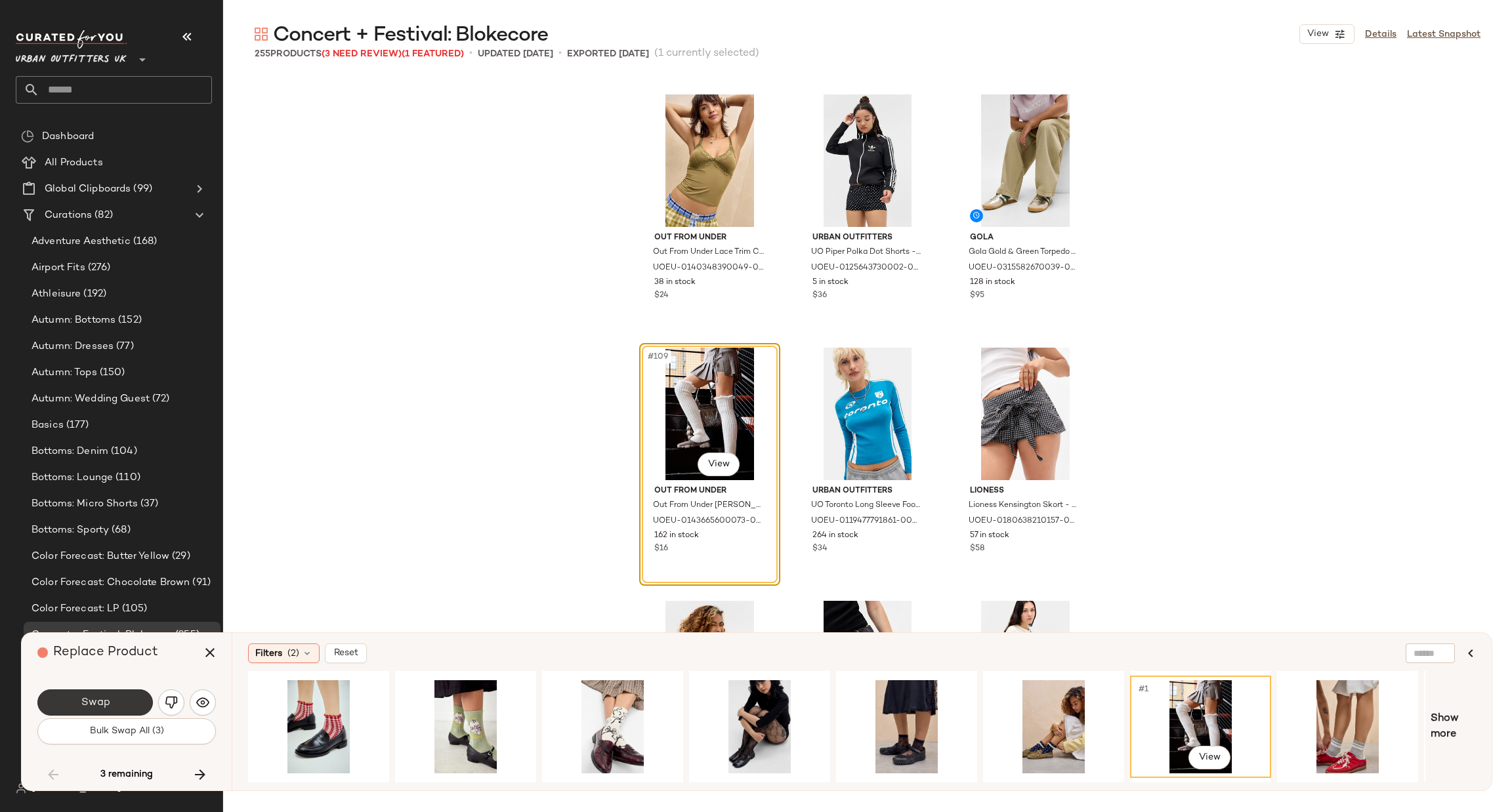
click at [96, 701] on span "Swap" at bounding box center [94, 703] width 29 height 12
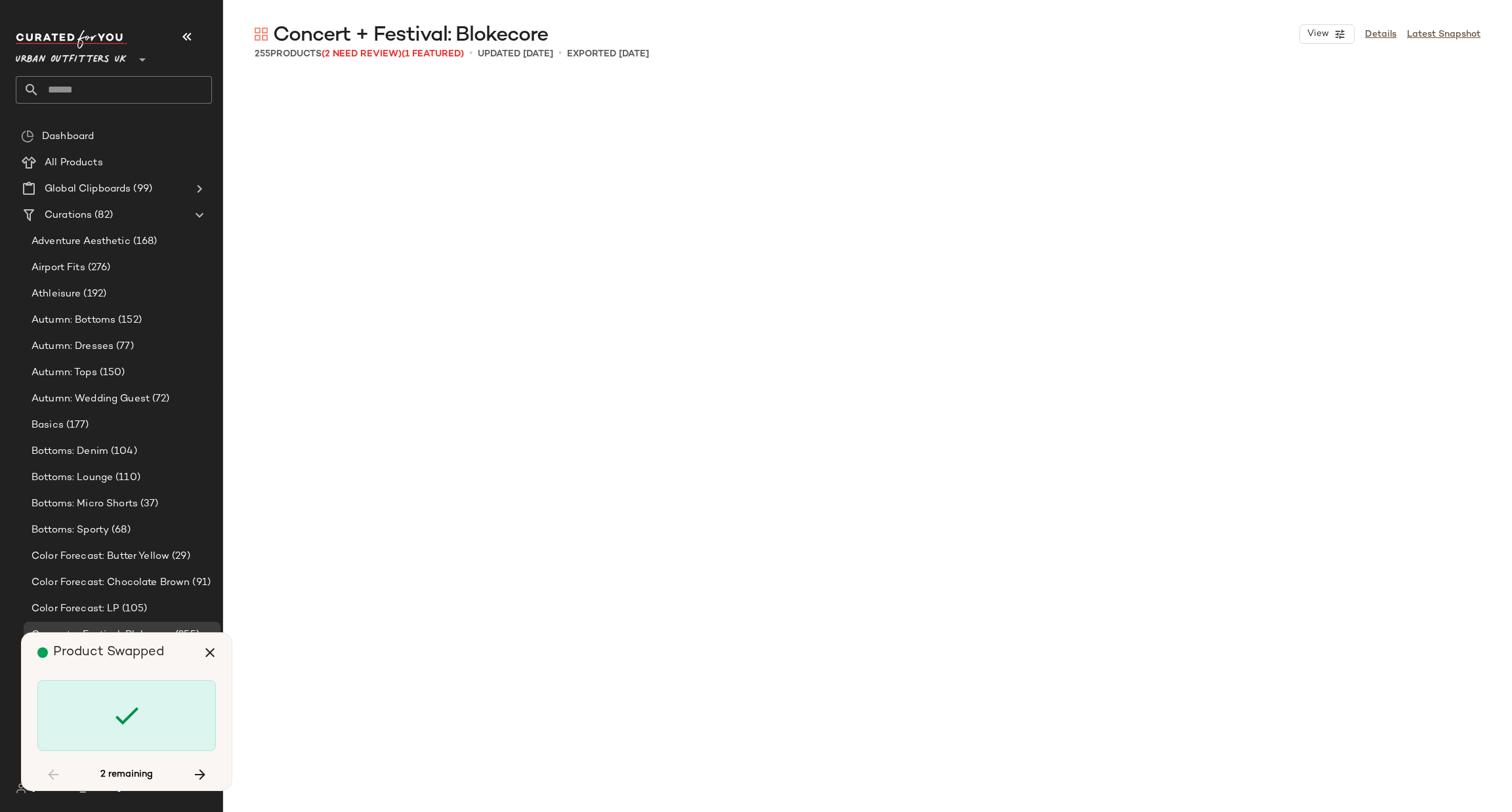
scroll to position [15957, 0]
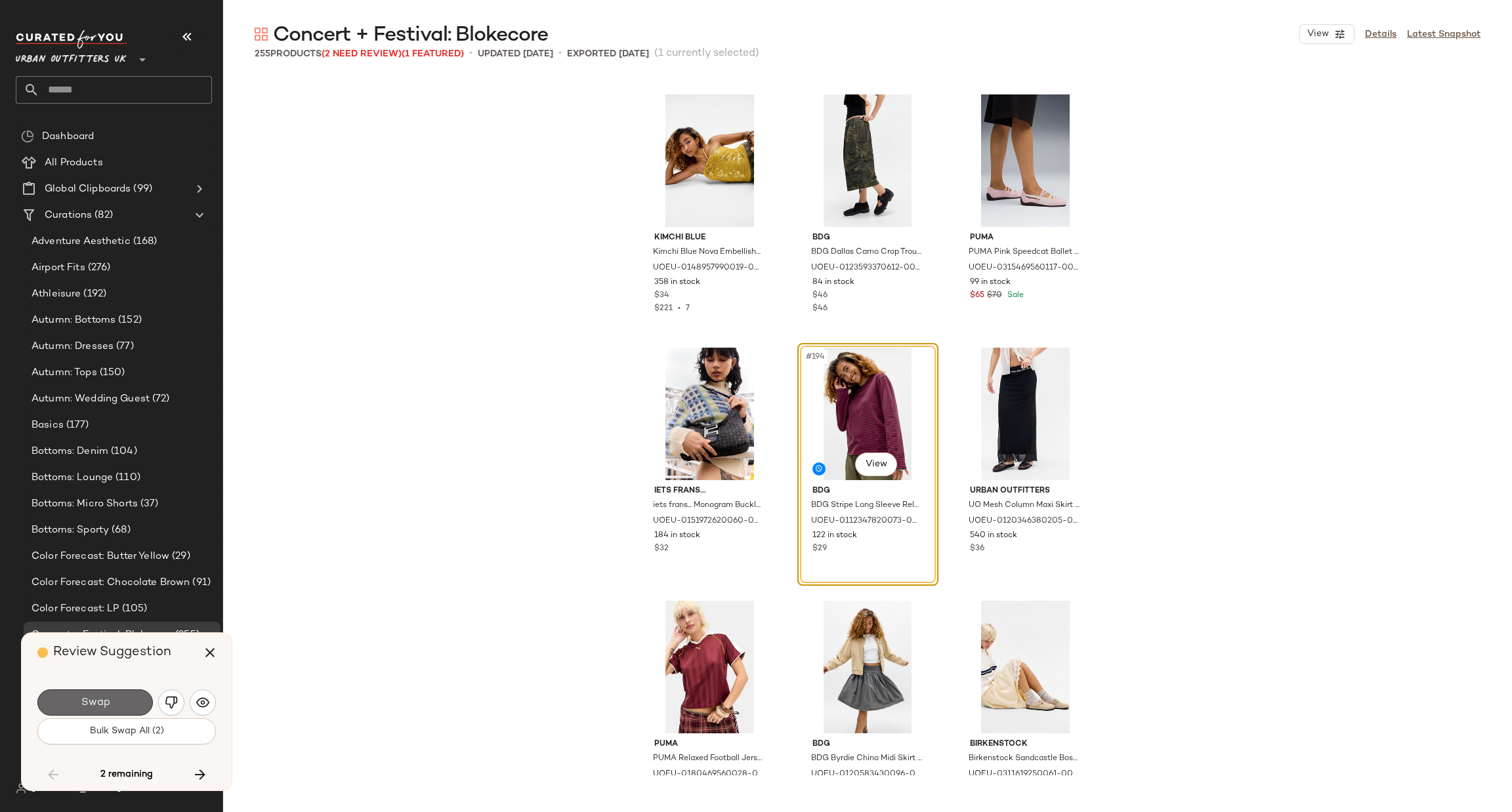
click at [87, 701] on span "Swap" at bounding box center [94, 703] width 29 height 12
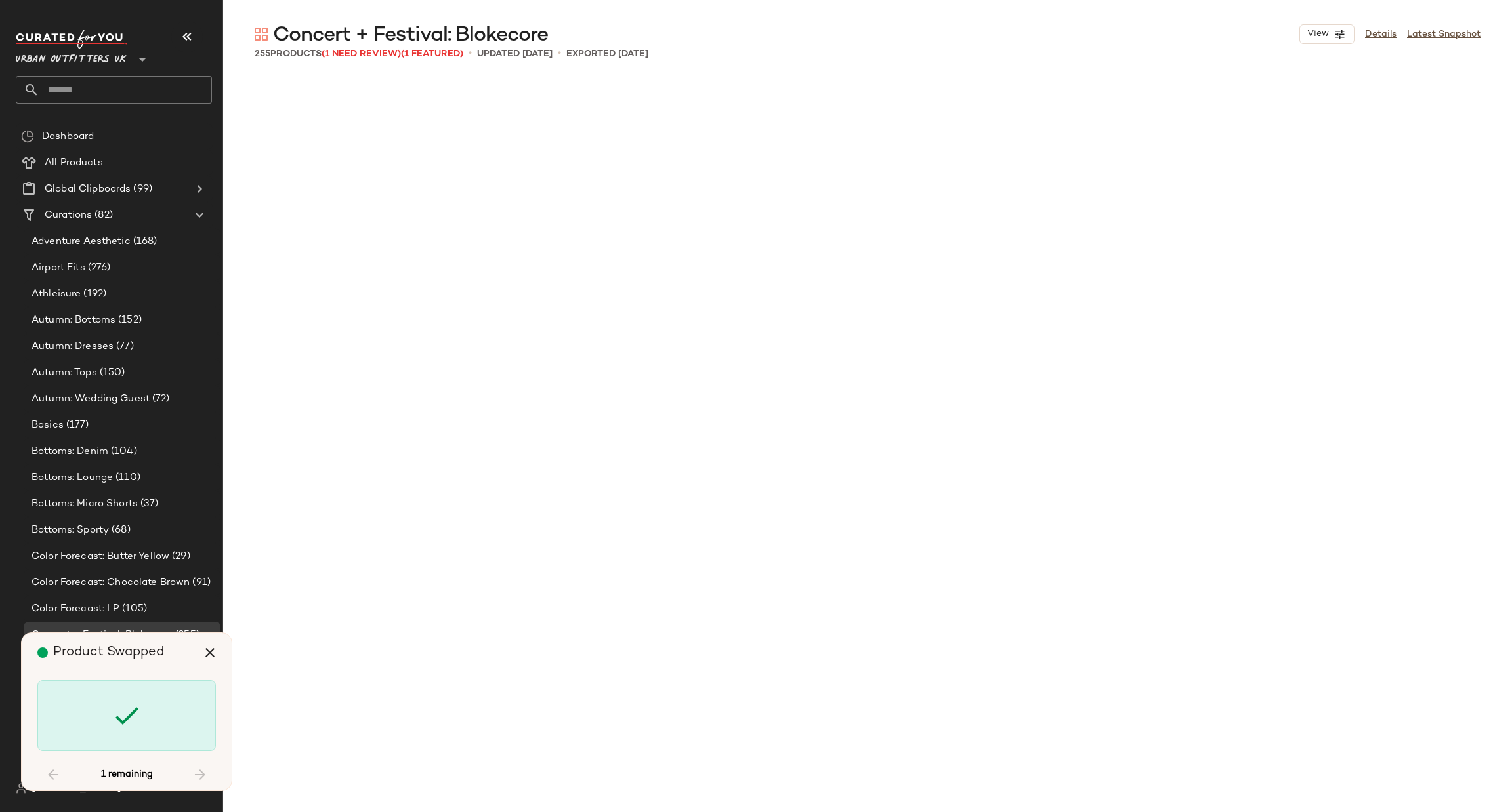
scroll to position [17223, 0]
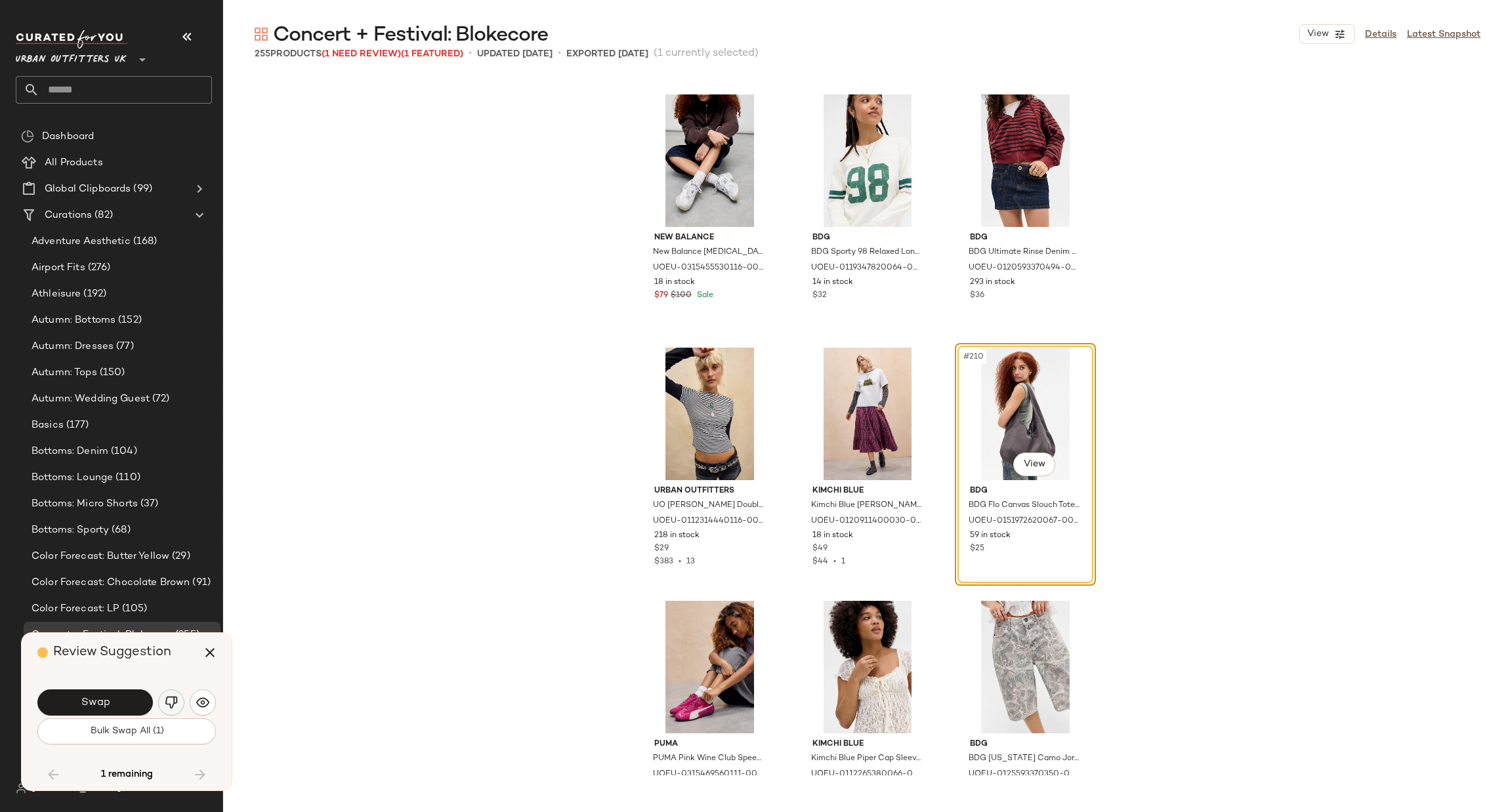
click at [171, 697] on img "button" at bounding box center [171, 703] width 13 height 13
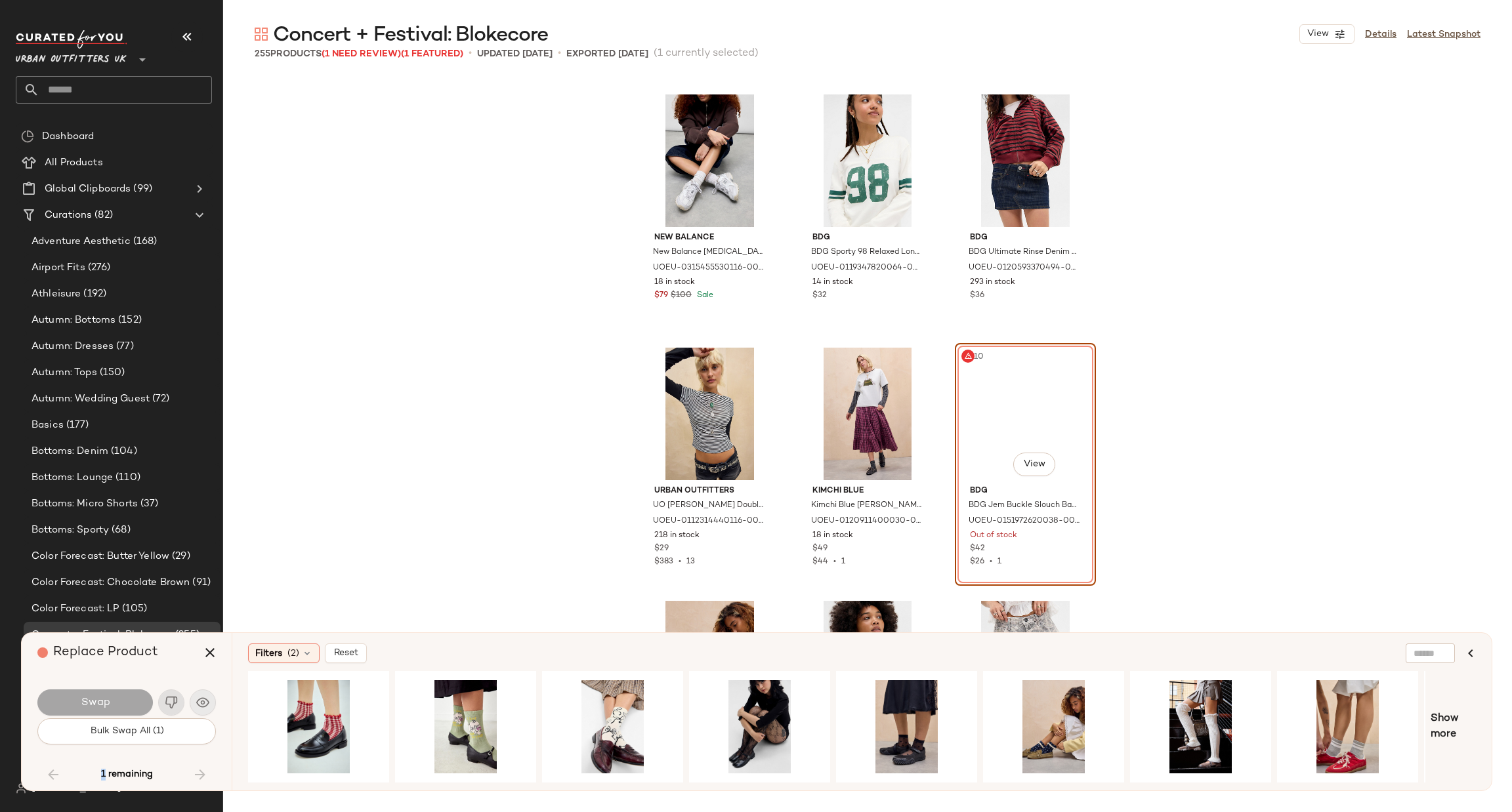
click at [171, 697] on div "Swap" at bounding box center [126, 703] width 178 height 32
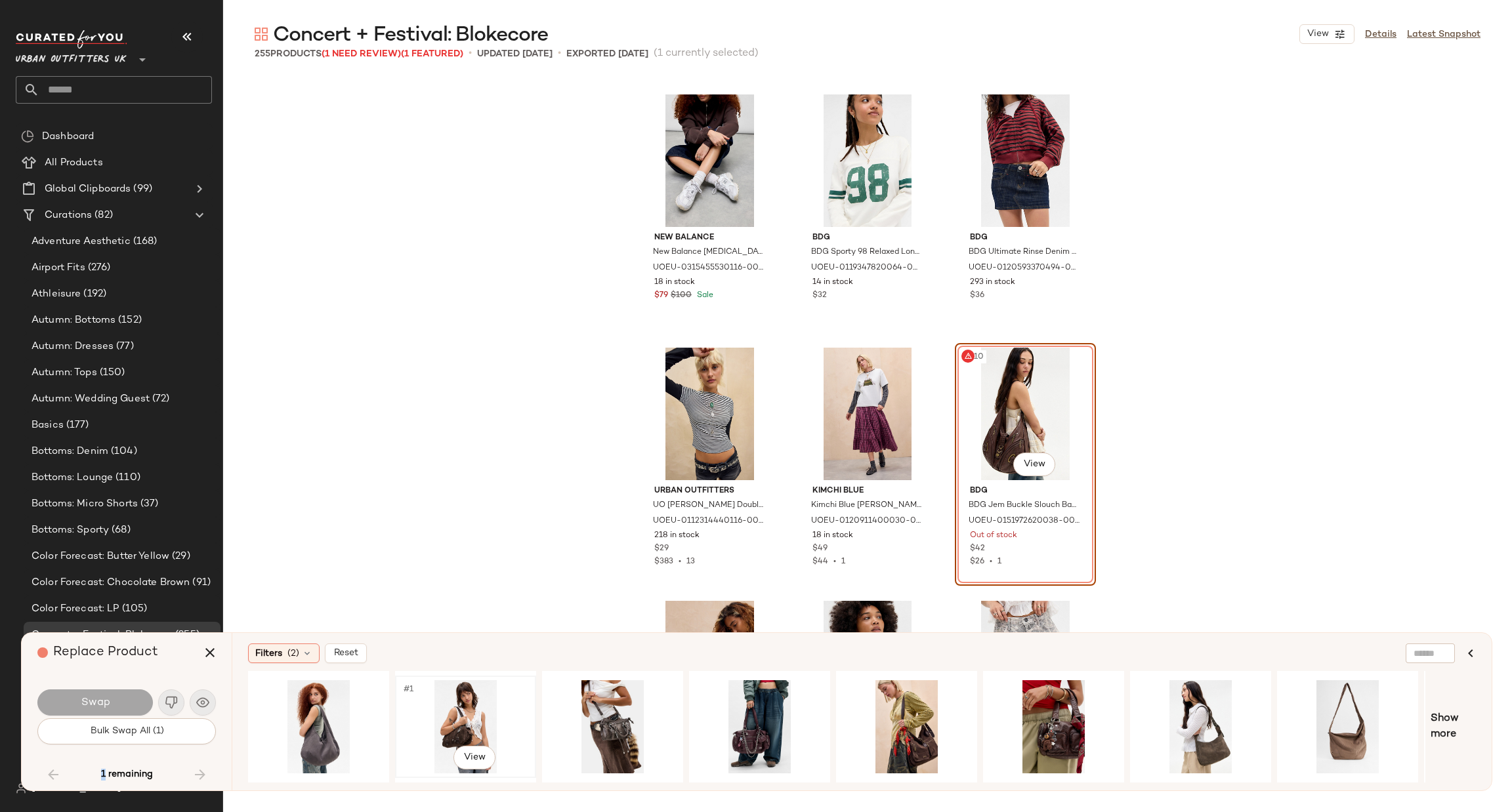
click at [487, 725] on div "#1 View" at bounding box center [466, 727] width 132 height 93
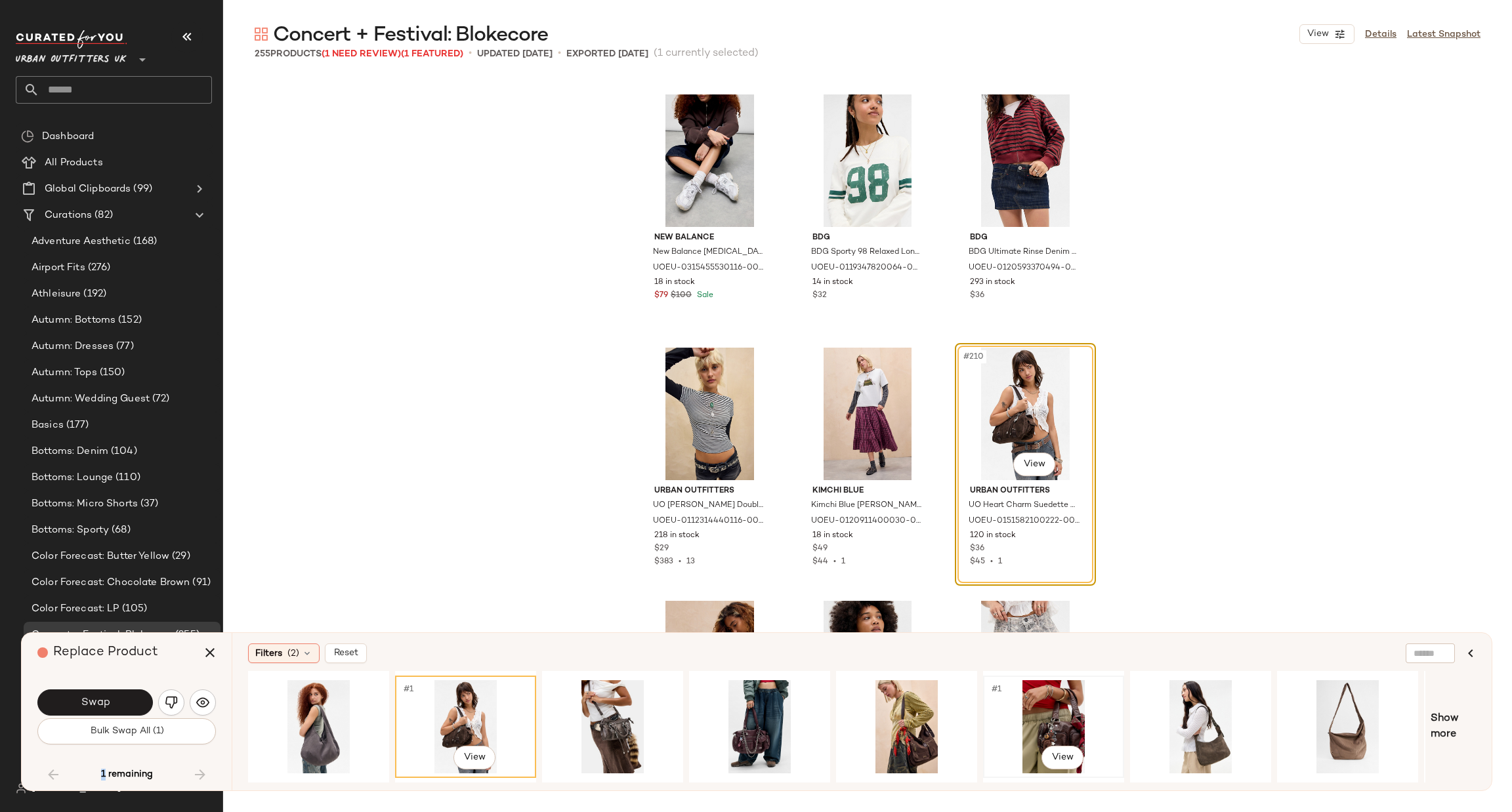
click at [1046, 712] on div "#1 View" at bounding box center [1054, 727] width 132 height 93
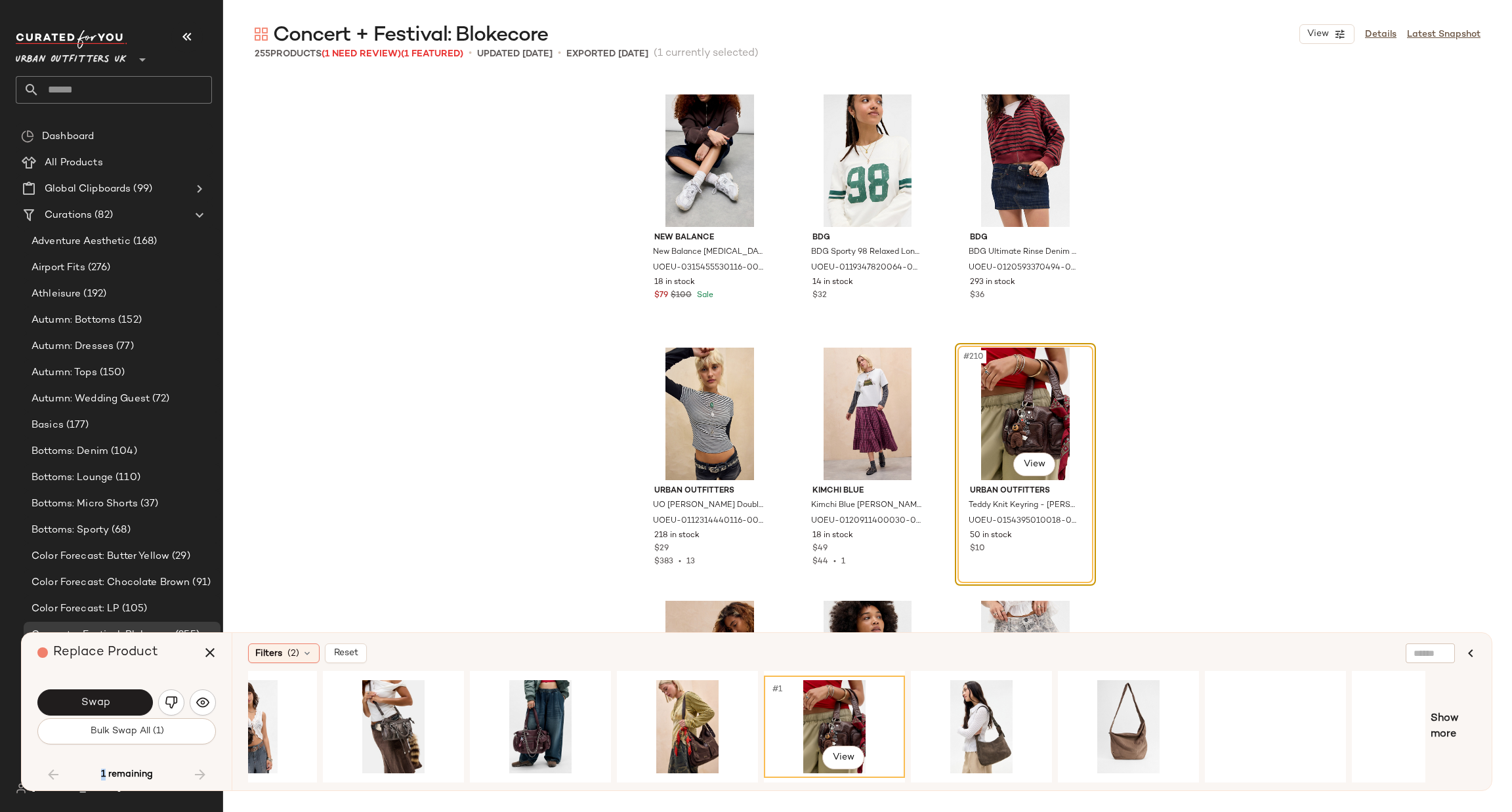
scroll to position [0, 286]
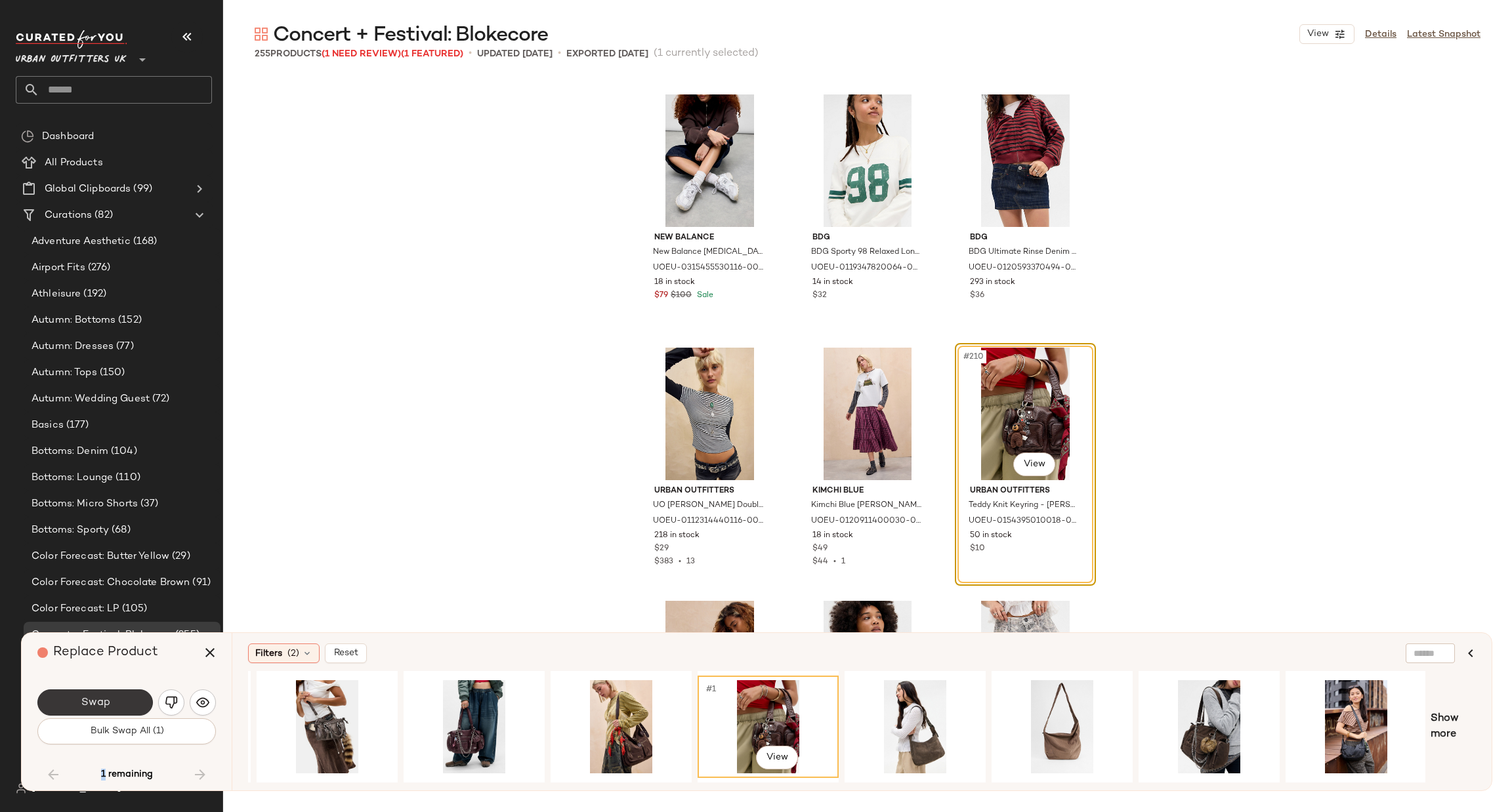
click at [114, 700] on button "Swap" at bounding box center [94, 703] width 115 height 26
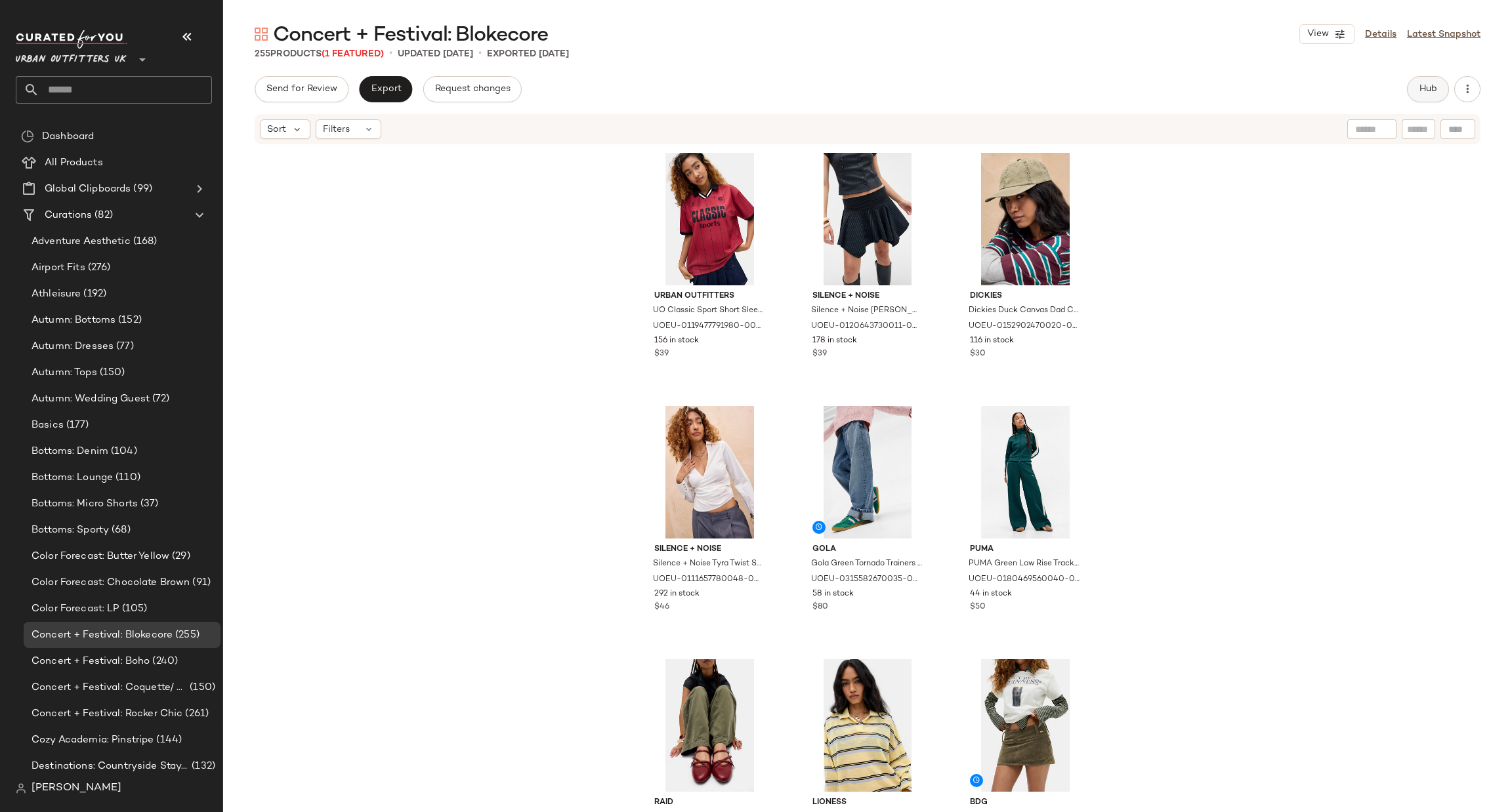
click at [1424, 90] on span "Hub" at bounding box center [1427, 89] width 19 height 11
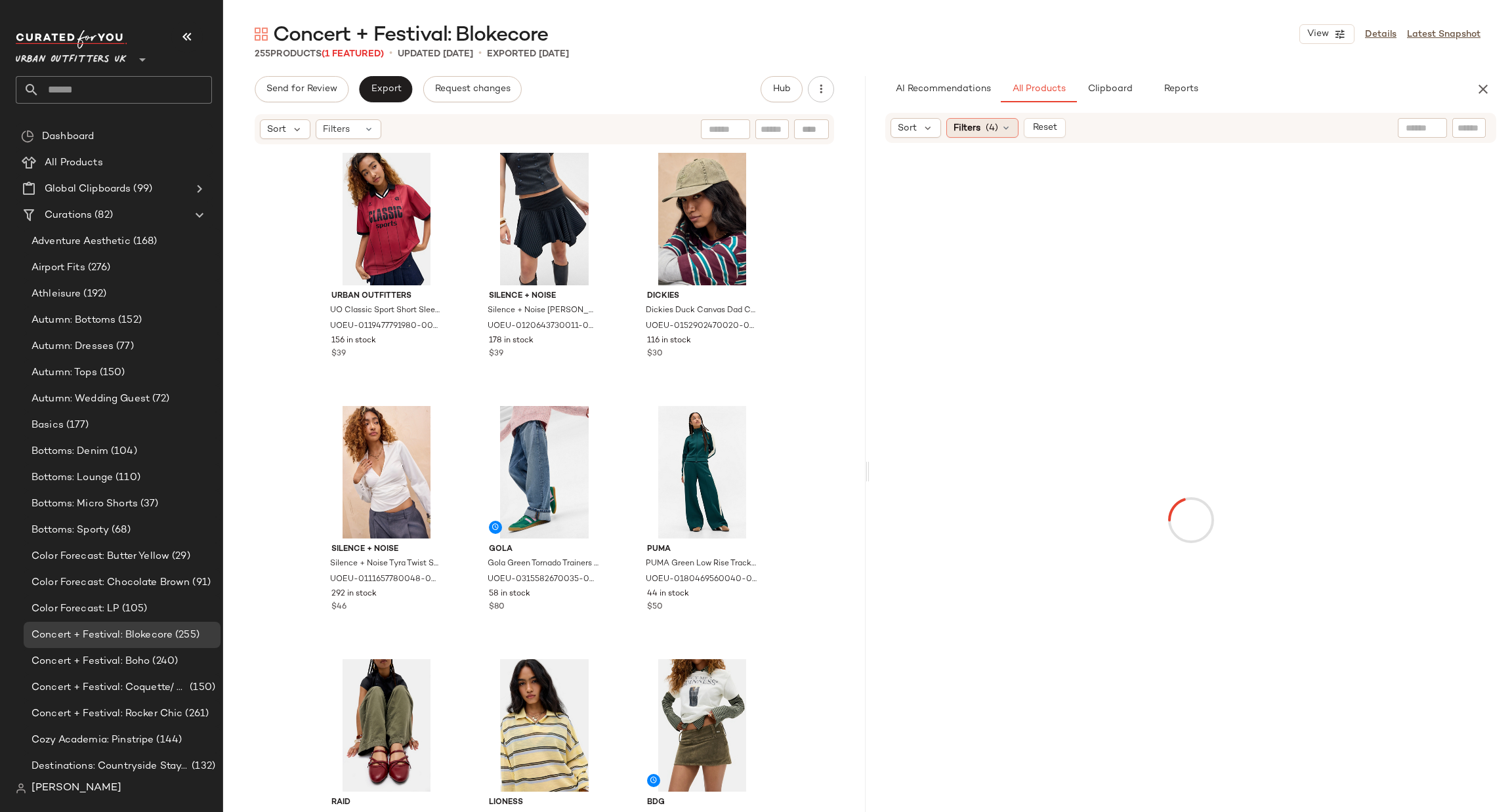
click at [966, 132] on span "Filters" at bounding box center [966, 129] width 27 height 14
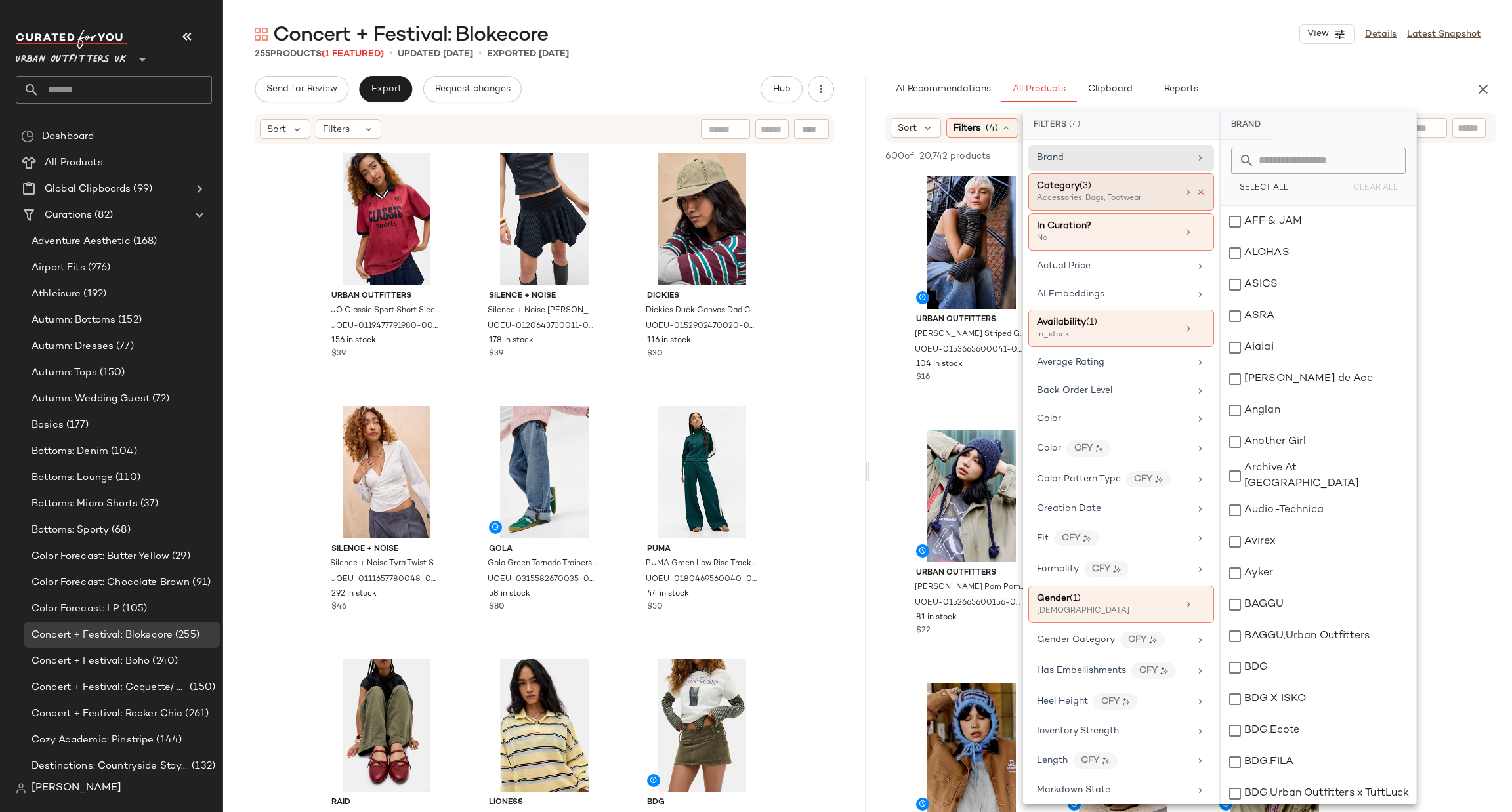
click at [1198, 197] on icon at bounding box center [1201, 192] width 9 height 9
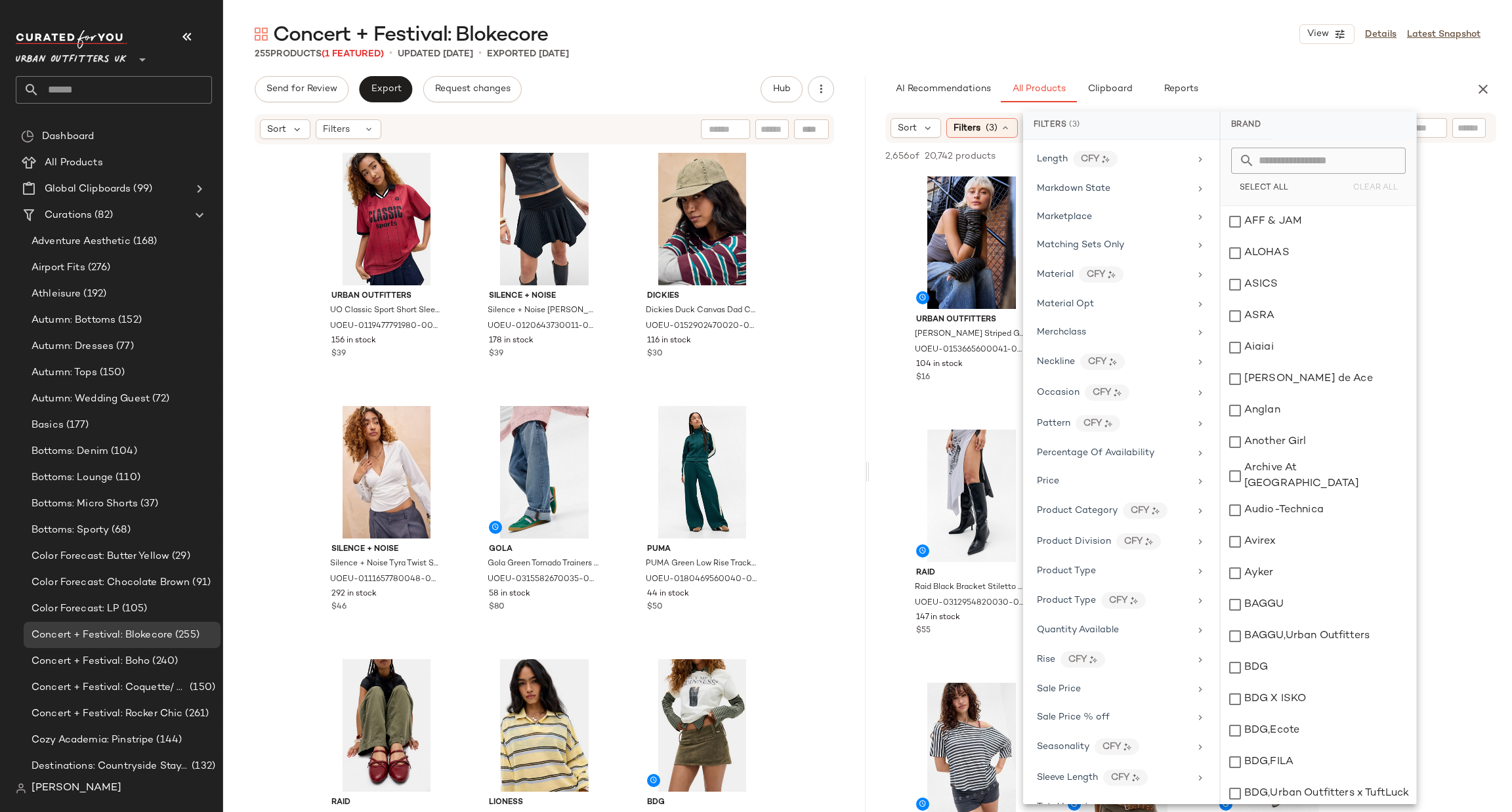
scroll to position [741, 0]
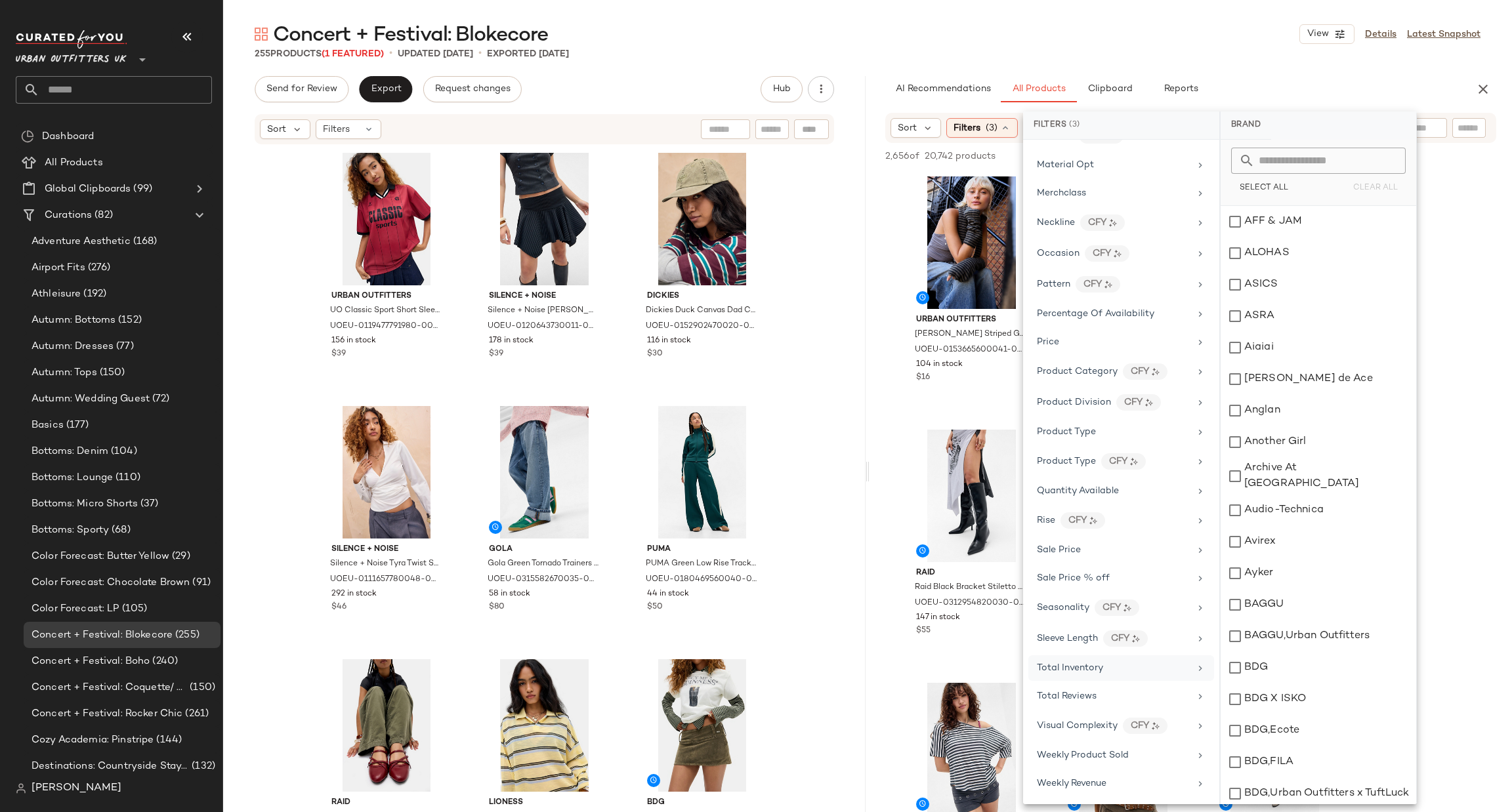
click at [1107, 667] on div "Total Inventory" at bounding box center [1113, 668] width 153 height 14
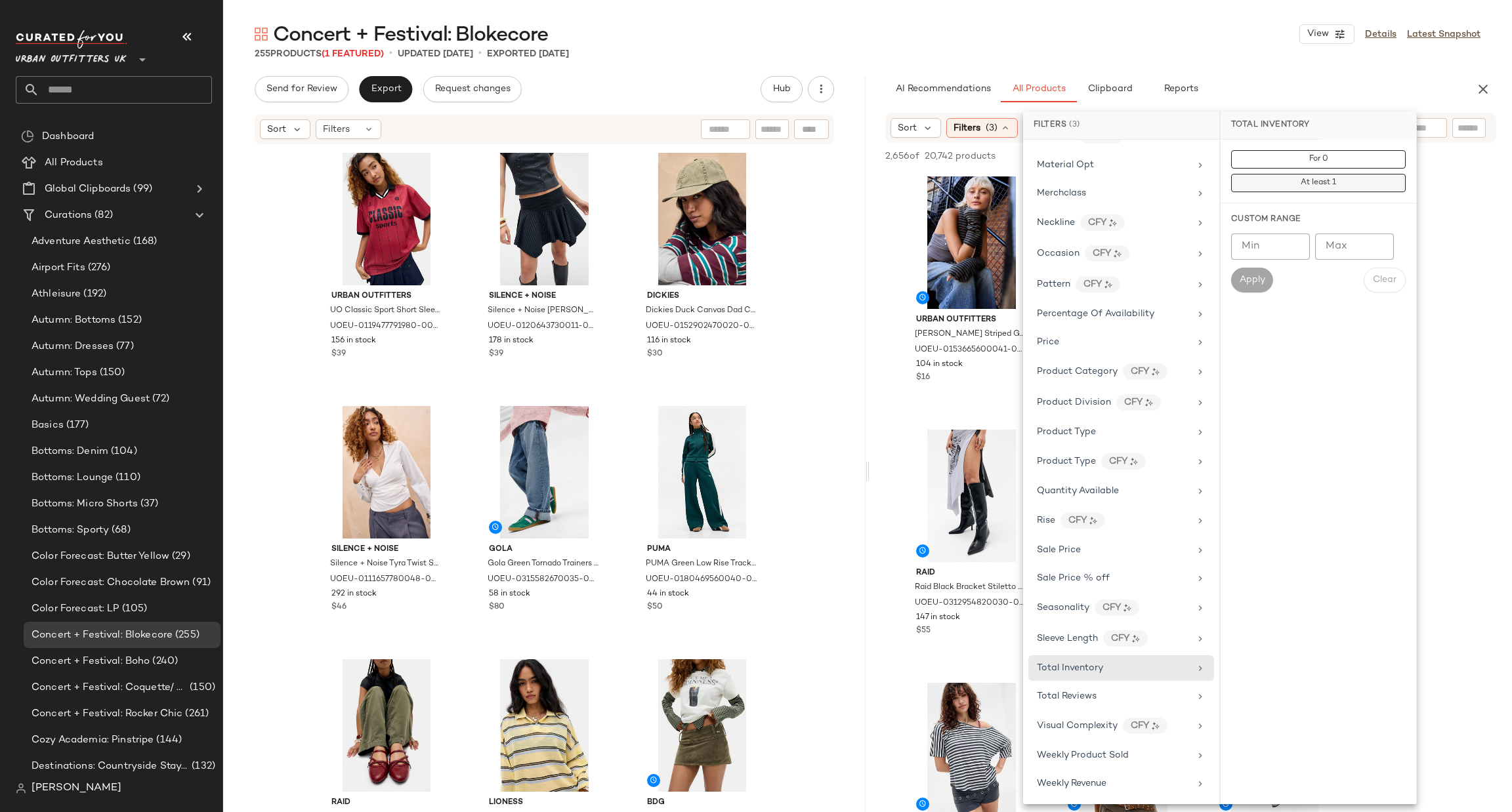
click at [1384, 181] on button "At least 1" at bounding box center [1318, 183] width 175 height 19
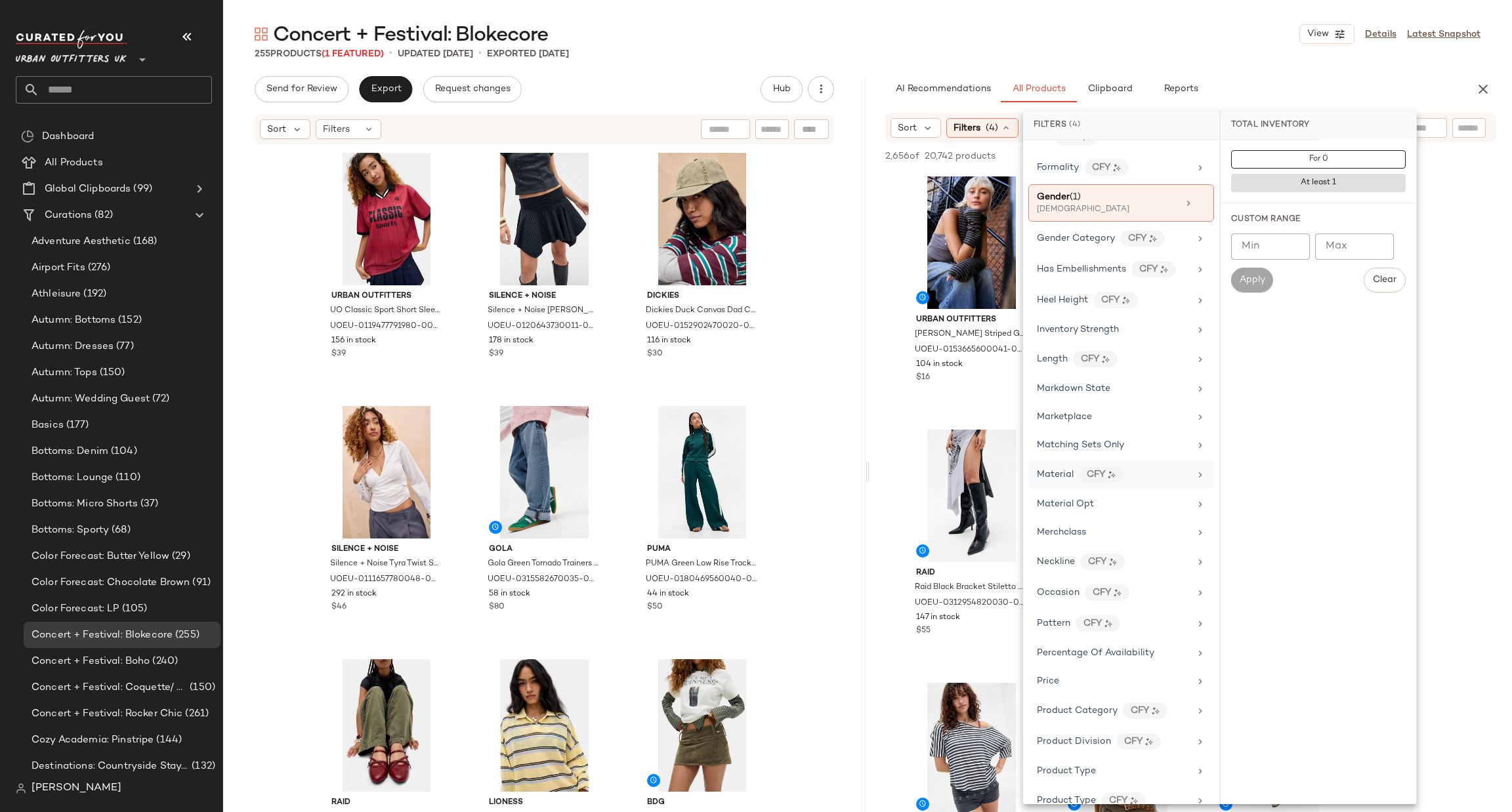
scroll to position [590, 0]
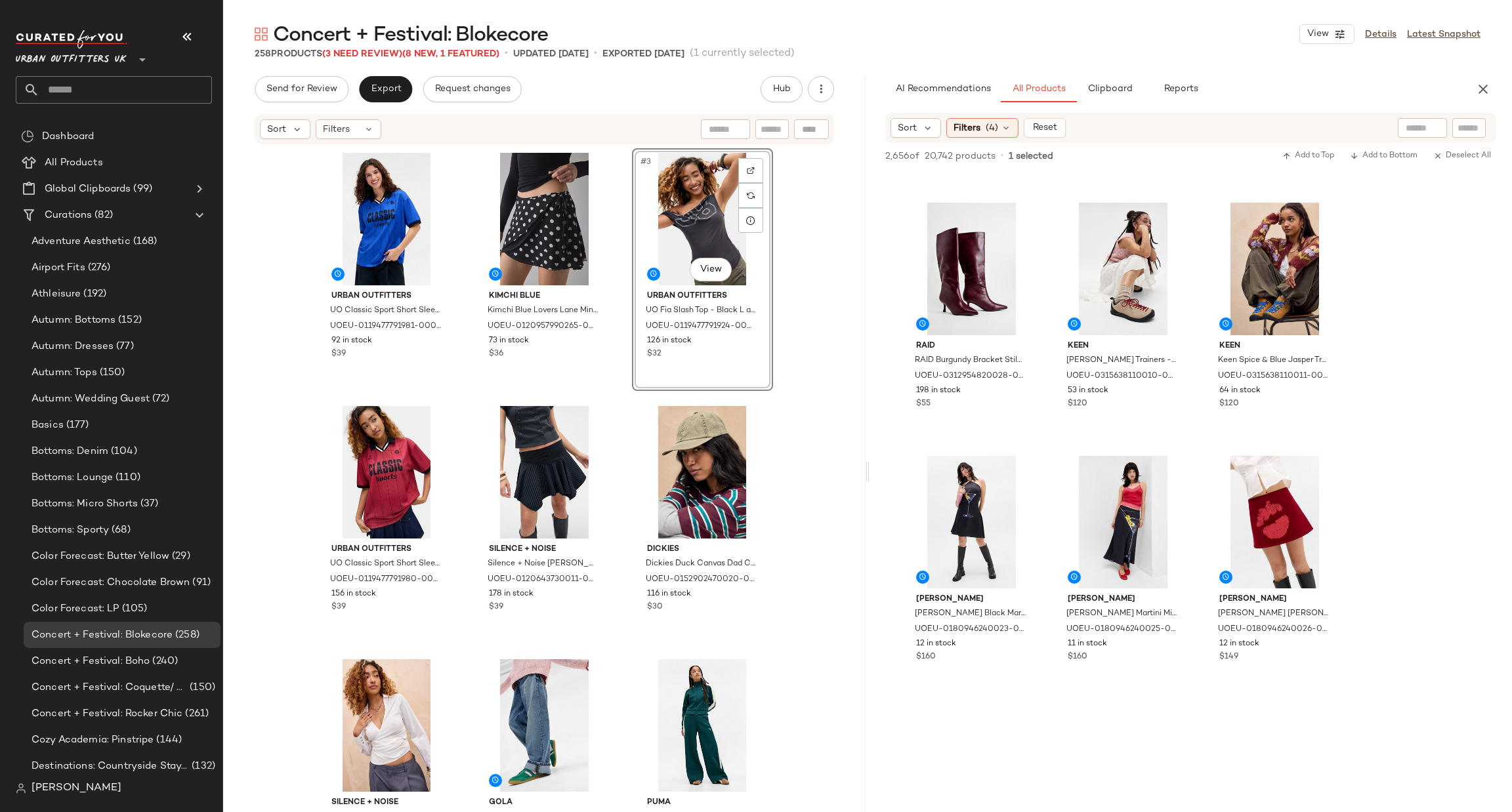
scroll to position [5709, 0]
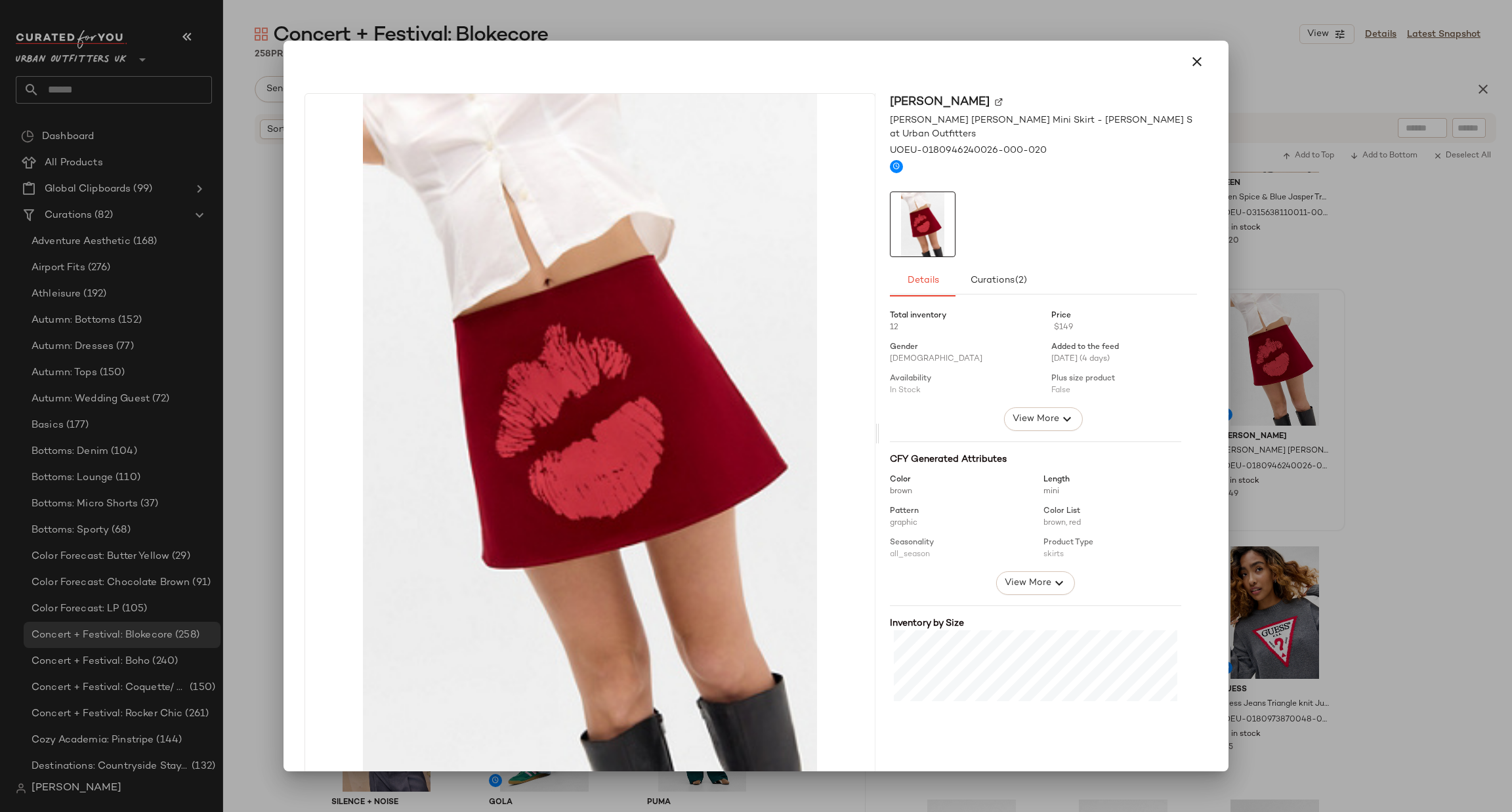
click at [1376, 363] on div at bounding box center [756, 406] width 1512 height 812
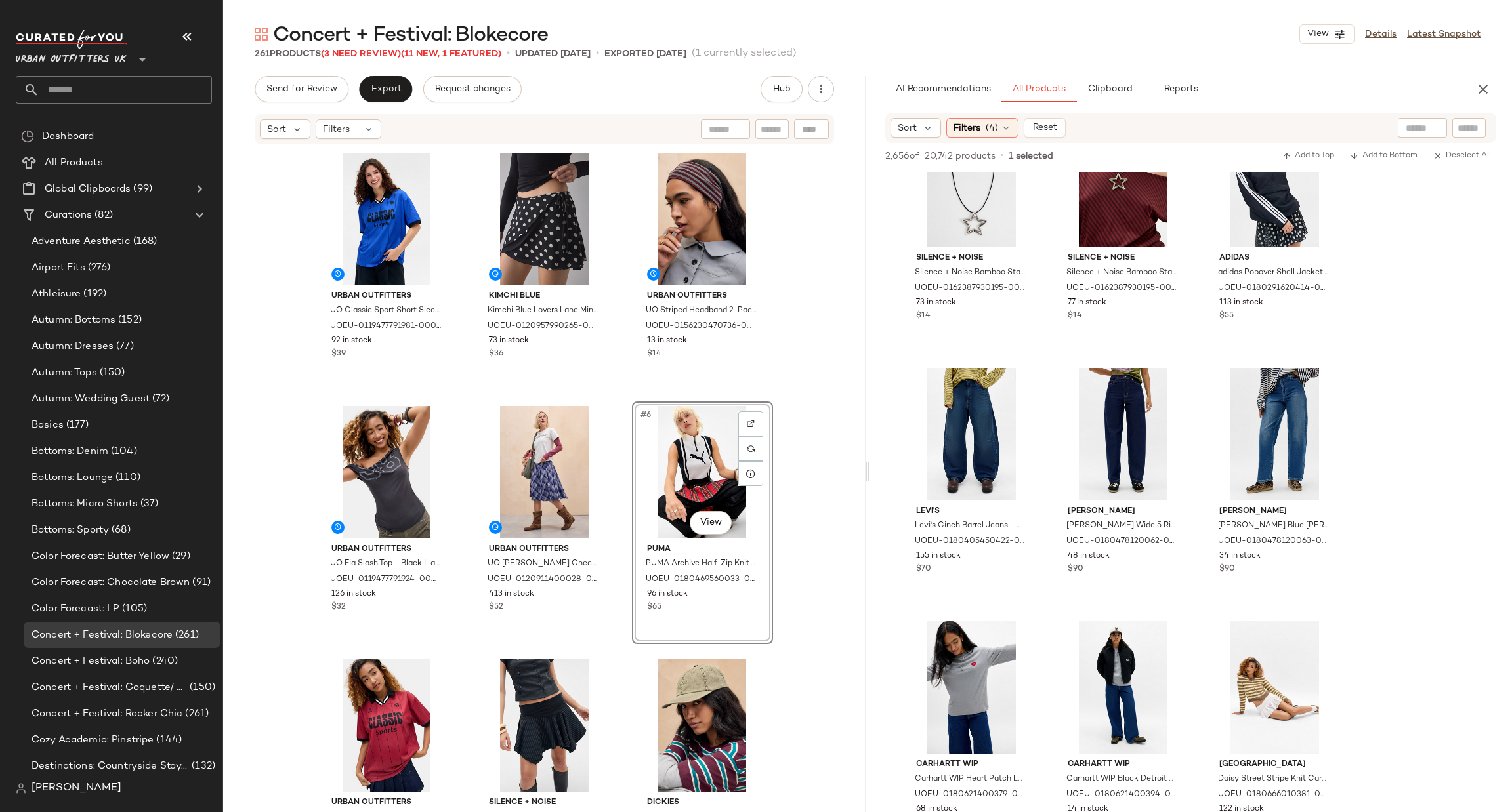
scroll to position [22605, 0]
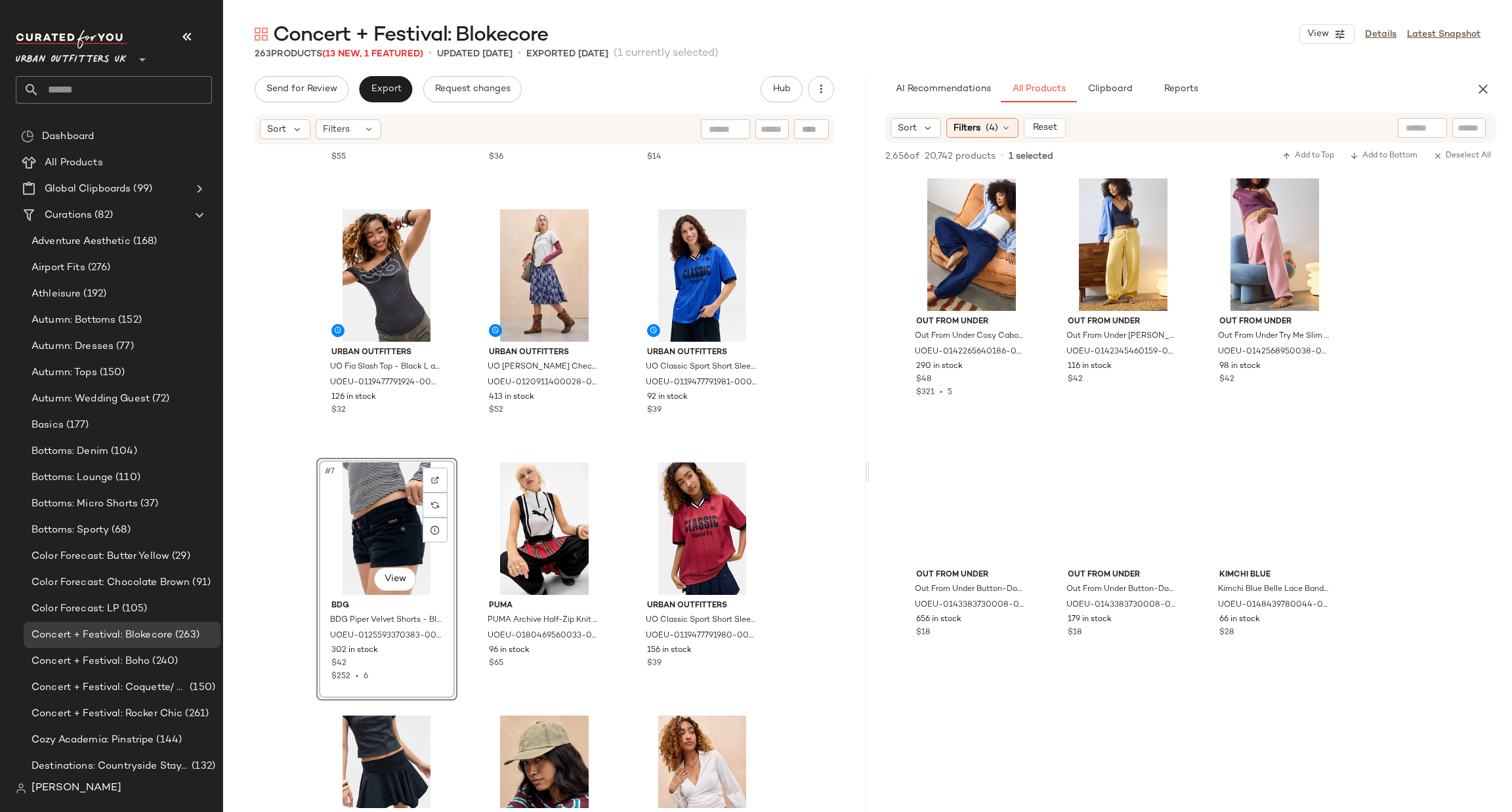
scroll to position [24825, 0]
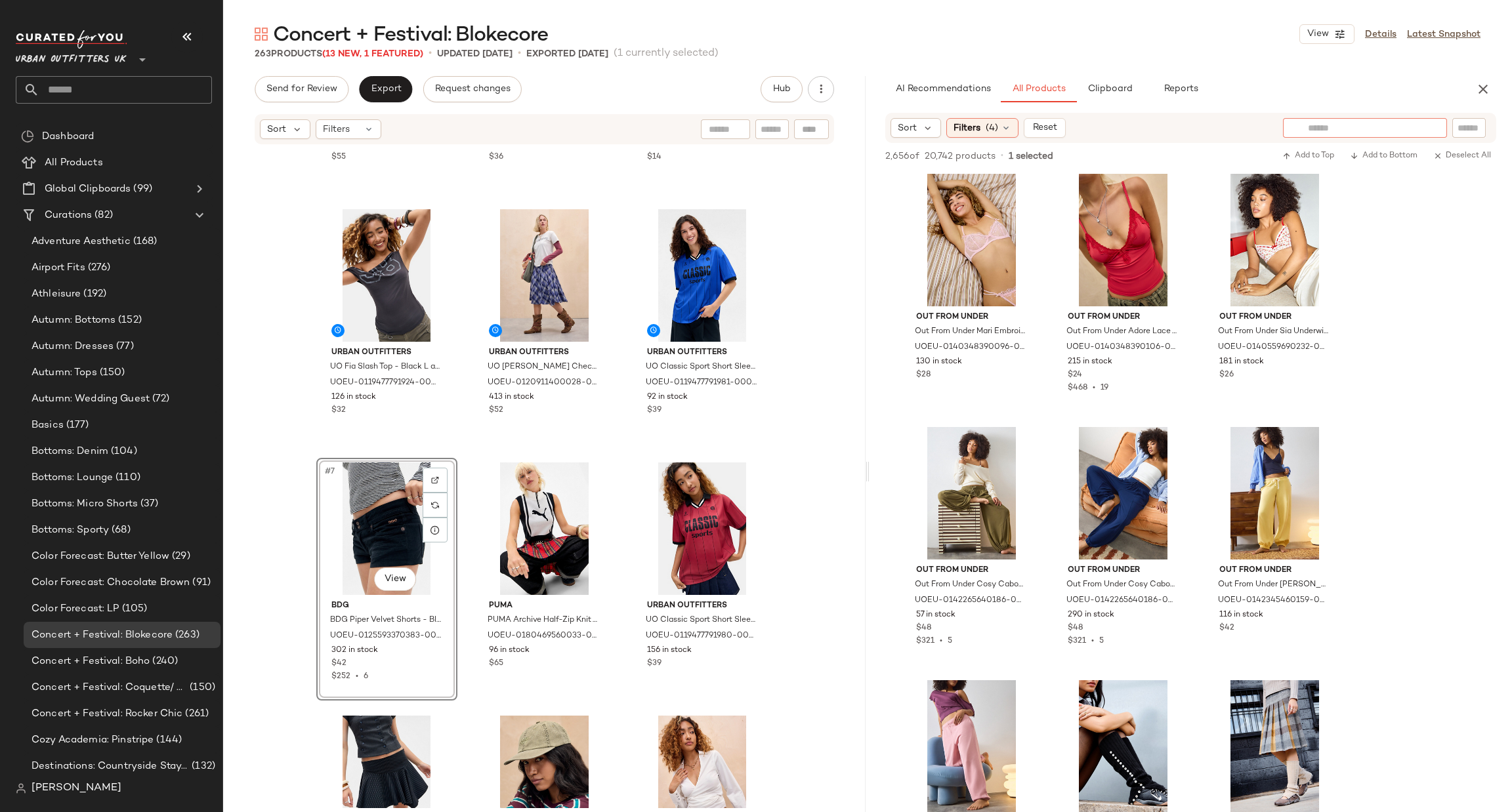
click at [1431, 123] on div at bounding box center [1365, 128] width 164 height 19
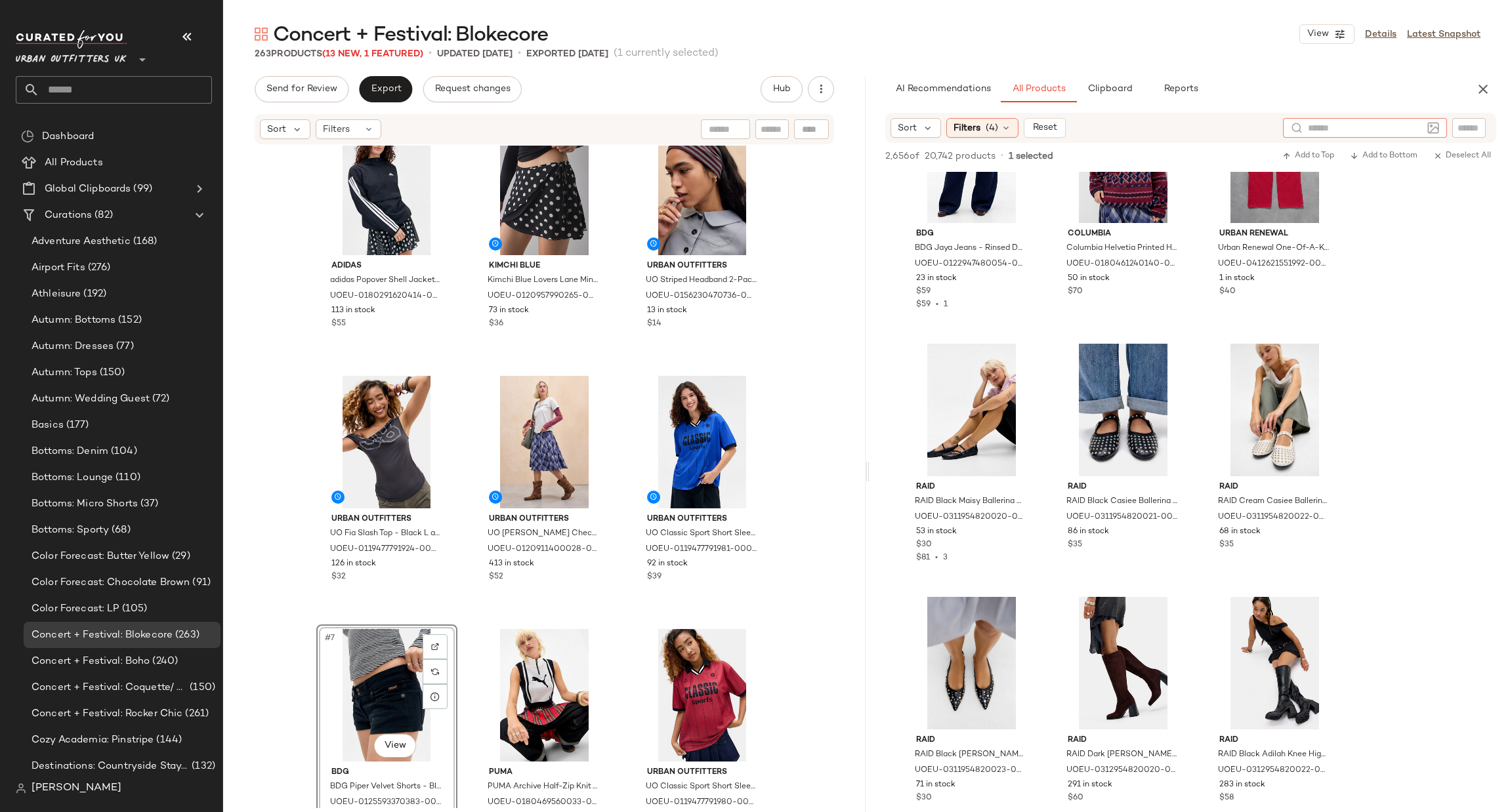
scroll to position [0, 0]
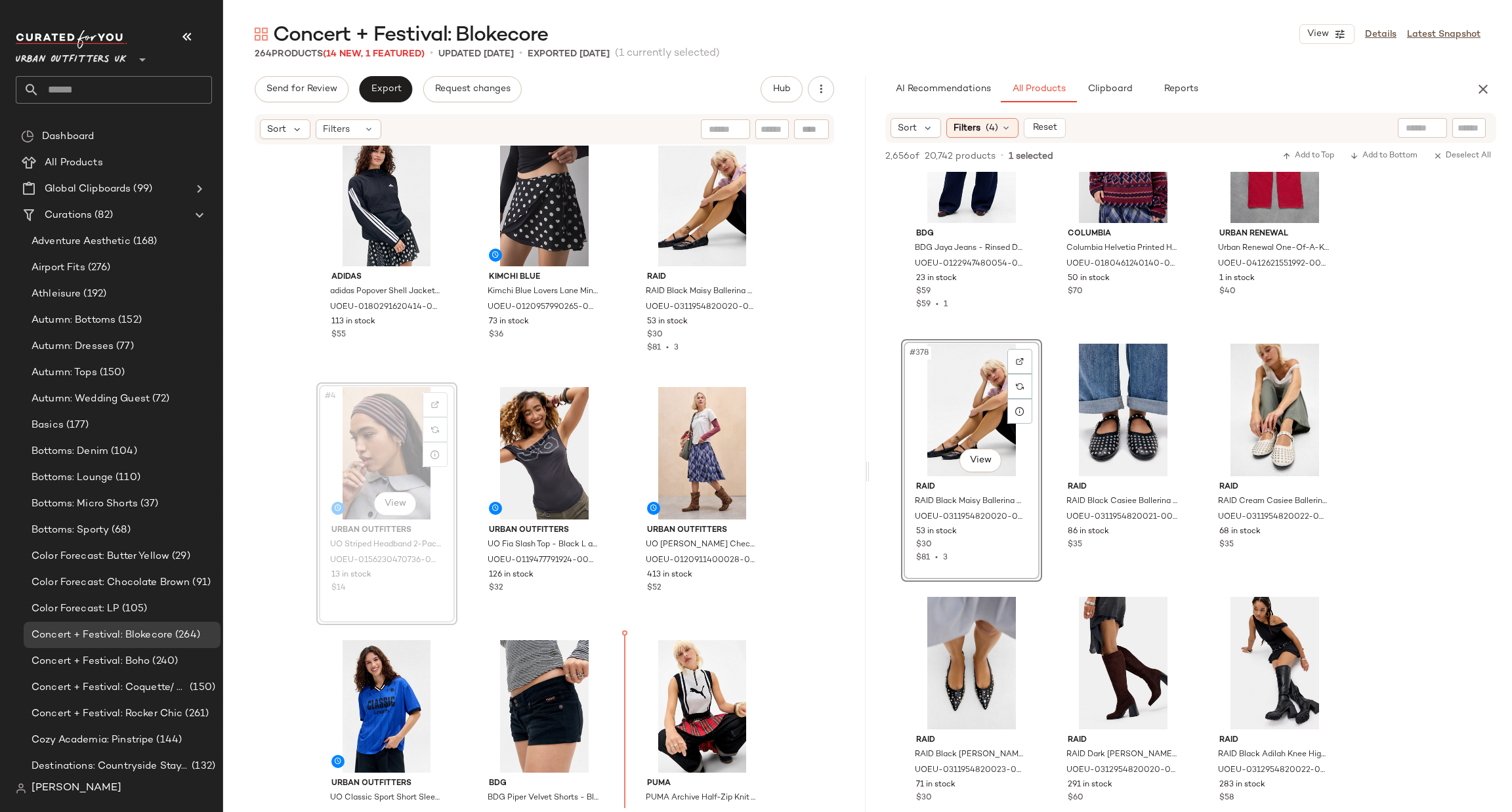
scroll to position [30, 0]
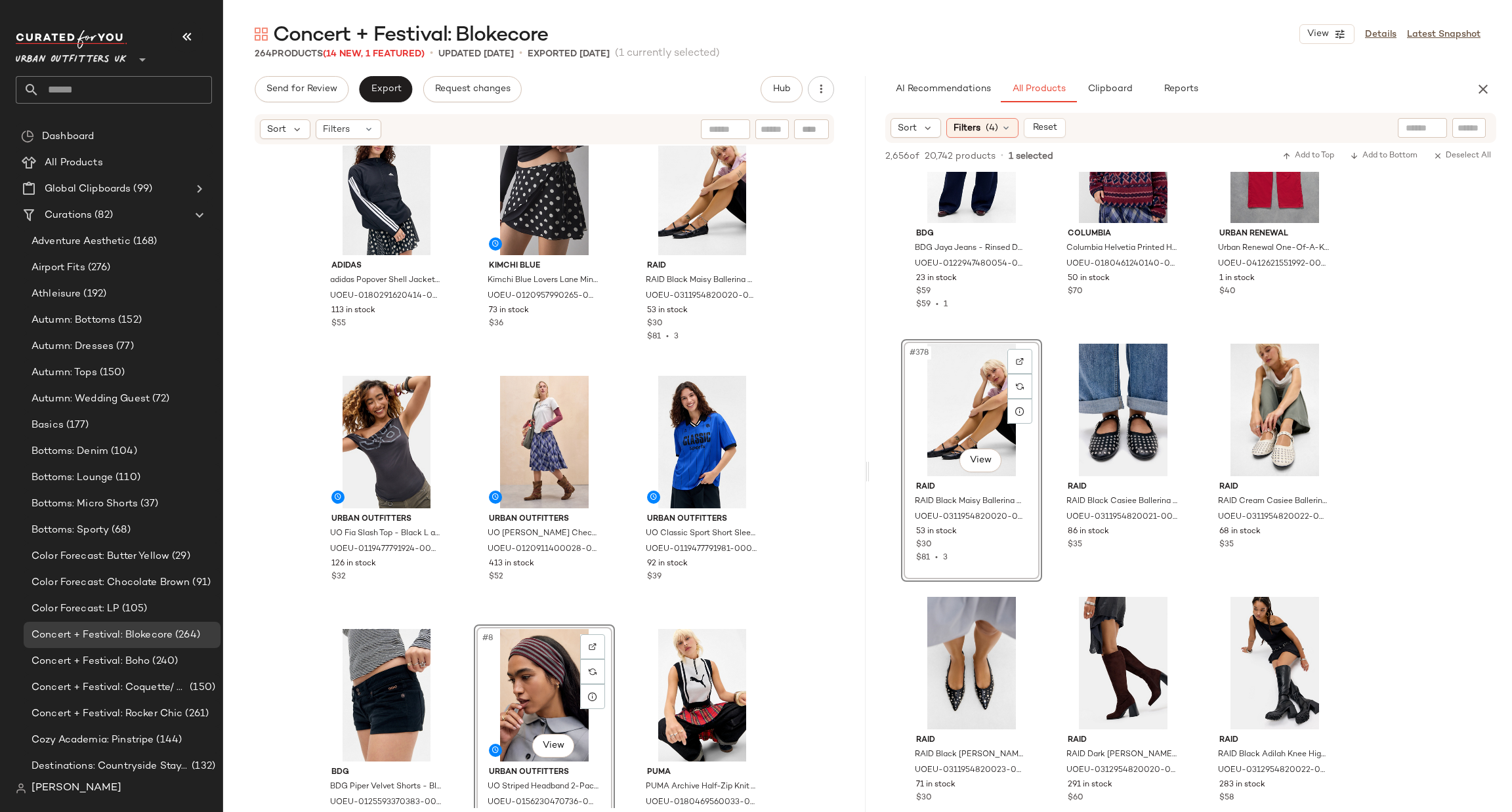
click at [1423, 132] on div at bounding box center [1422, 128] width 49 height 19
type input "***"
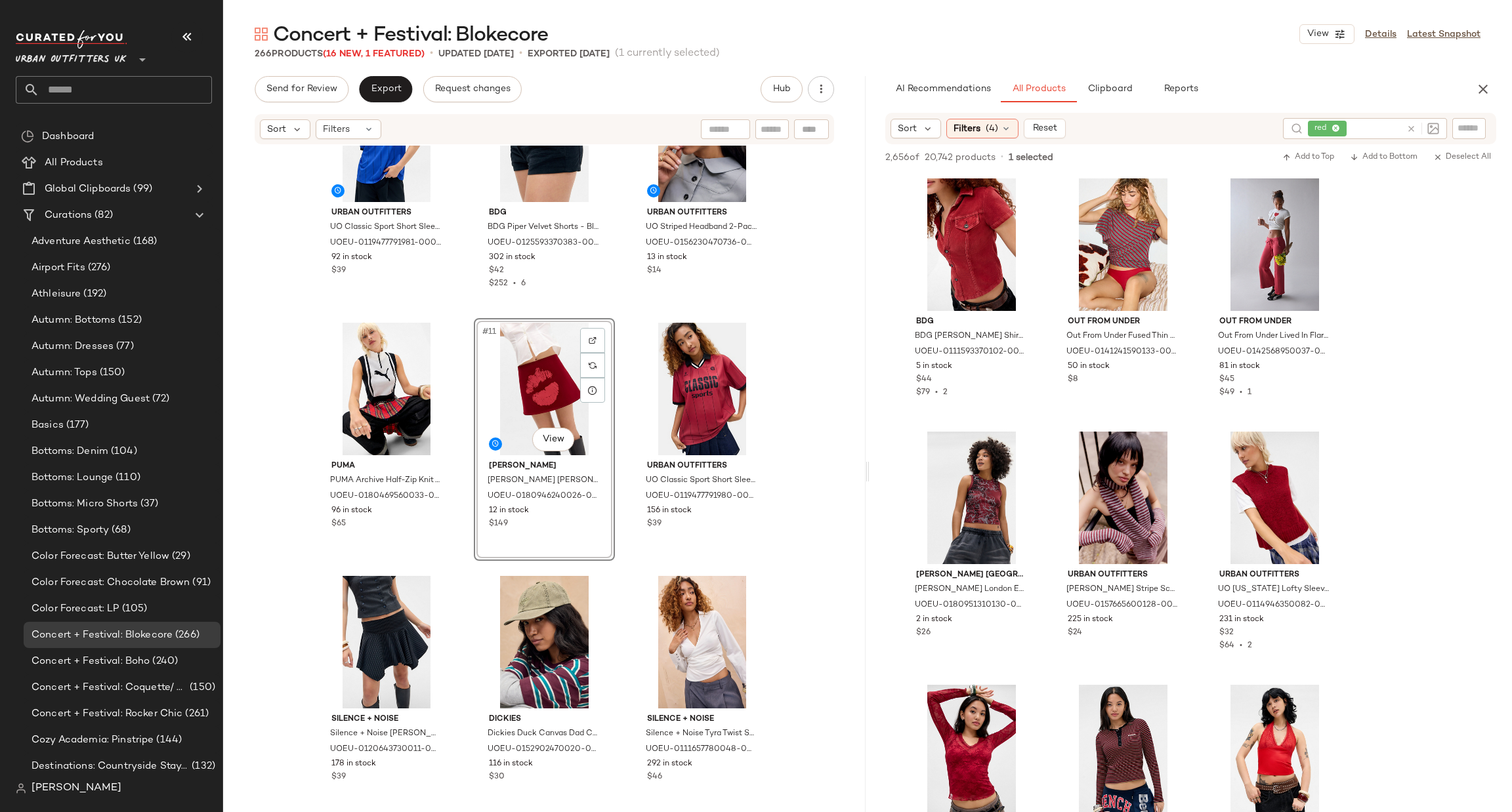
scroll to position [6299, 0]
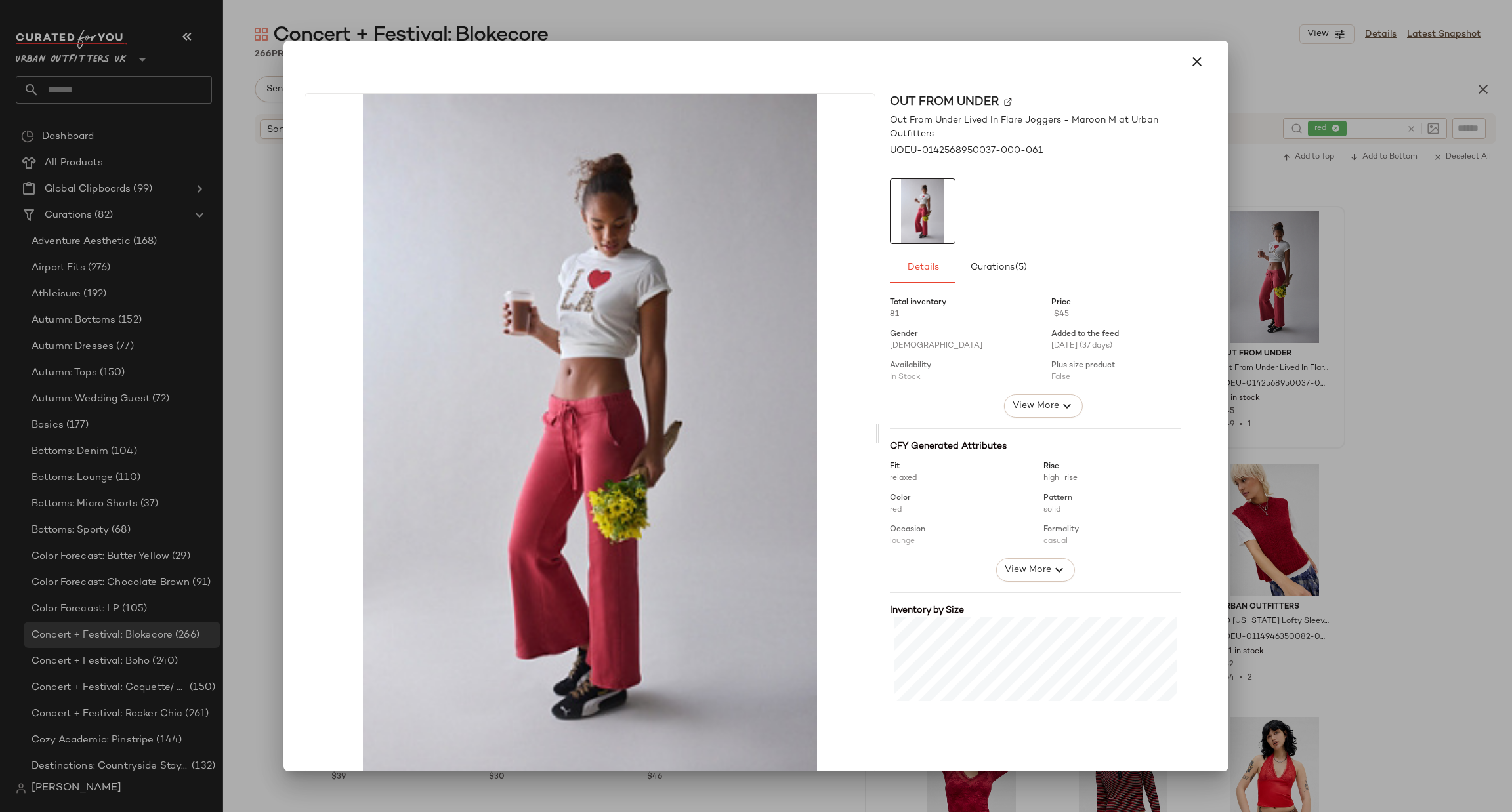
click at [1360, 316] on div at bounding box center [756, 406] width 1512 height 812
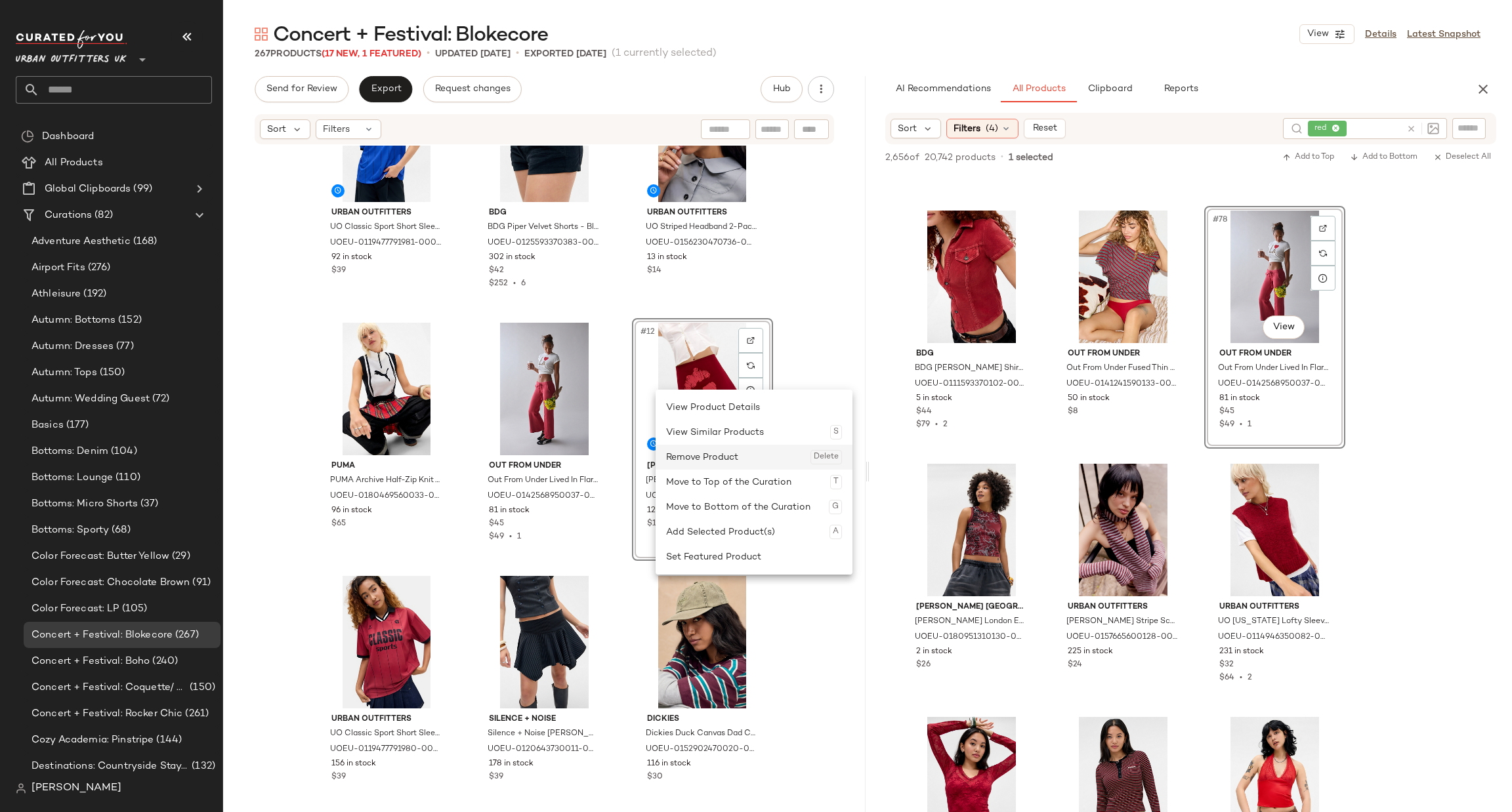
click at [704, 452] on div "Remove Product Delete" at bounding box center [753, 458] width 175 height 25
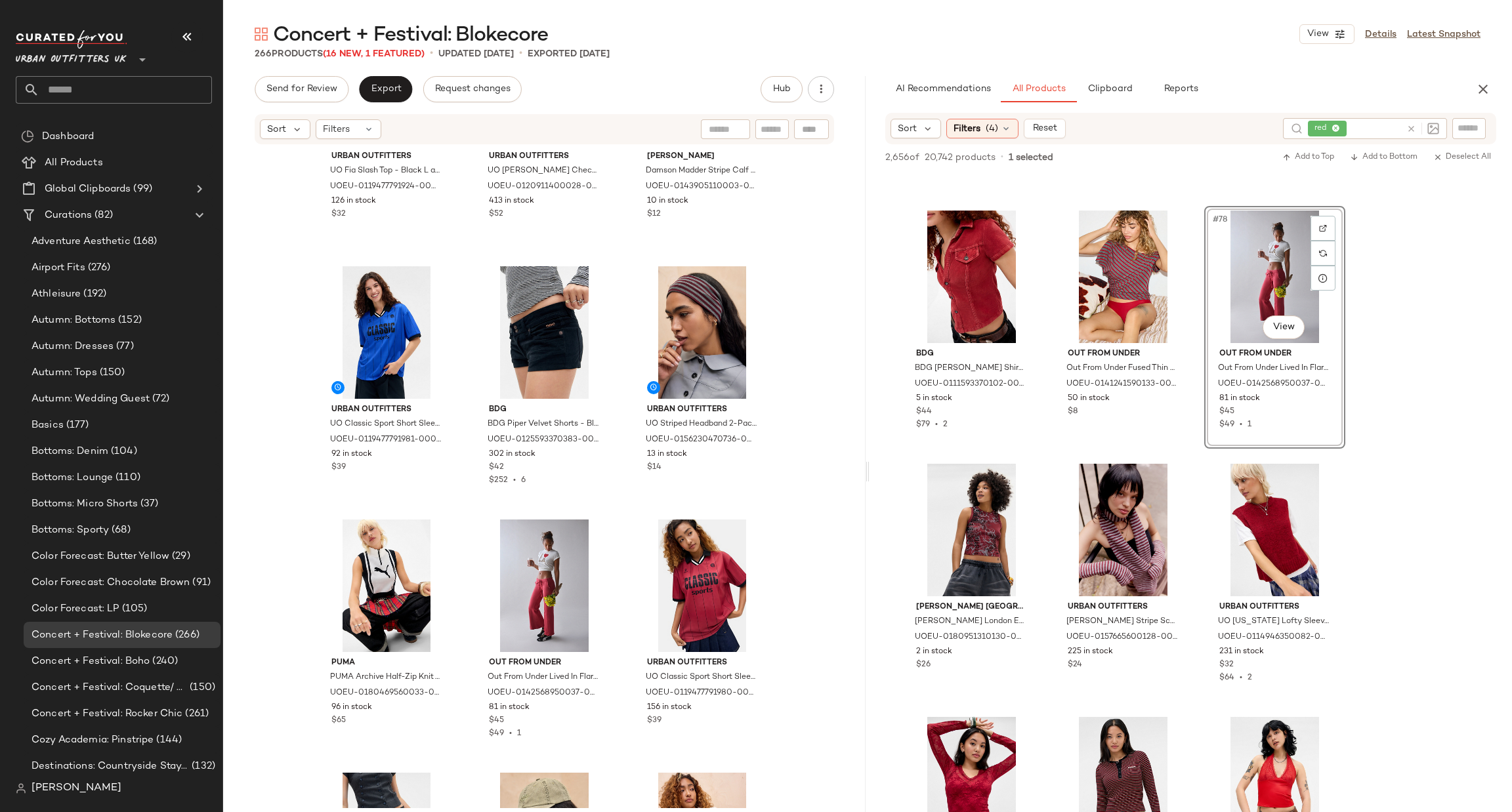
scroll to position [206, 0]
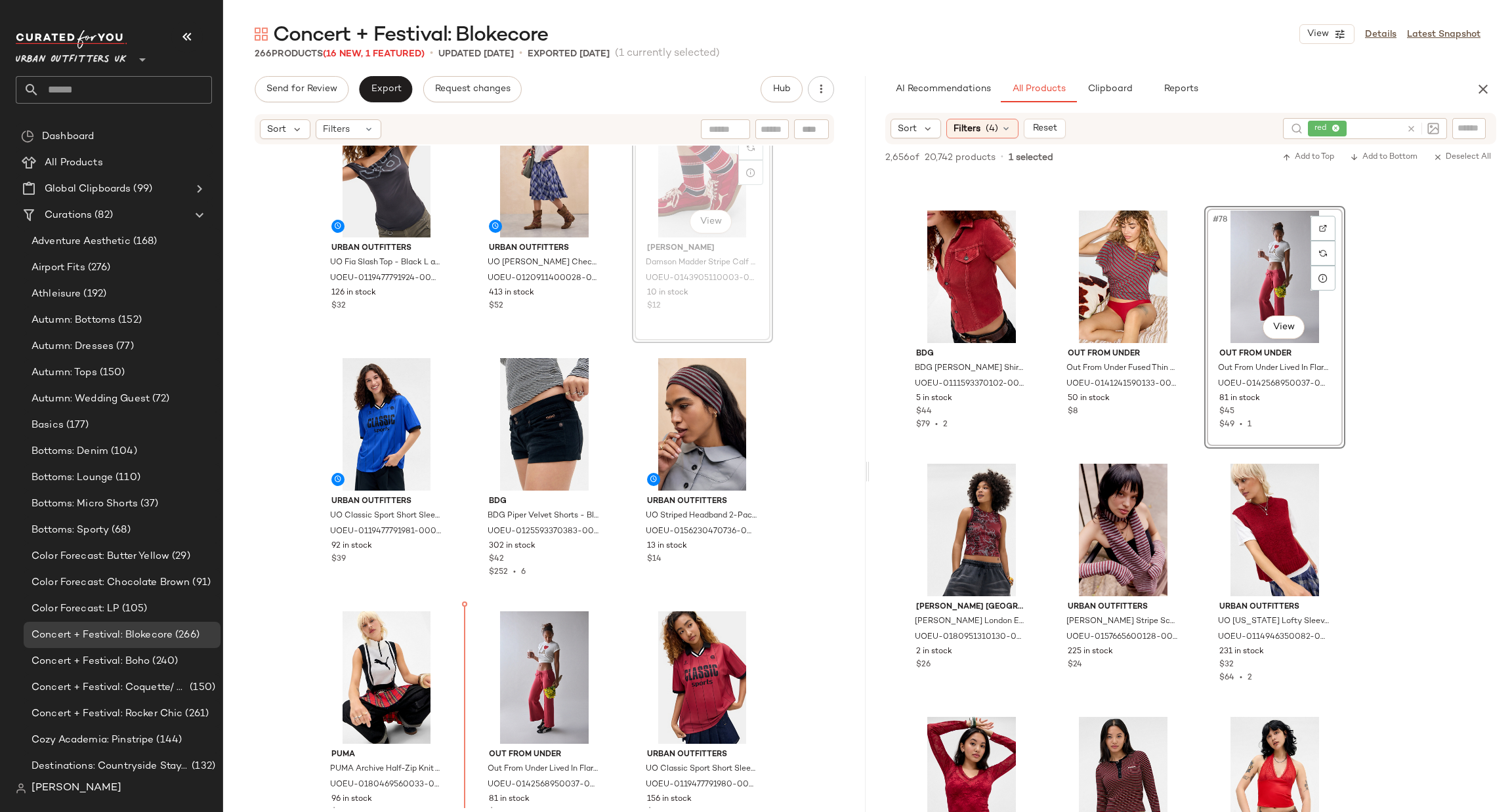
scroll to position [330, 0]
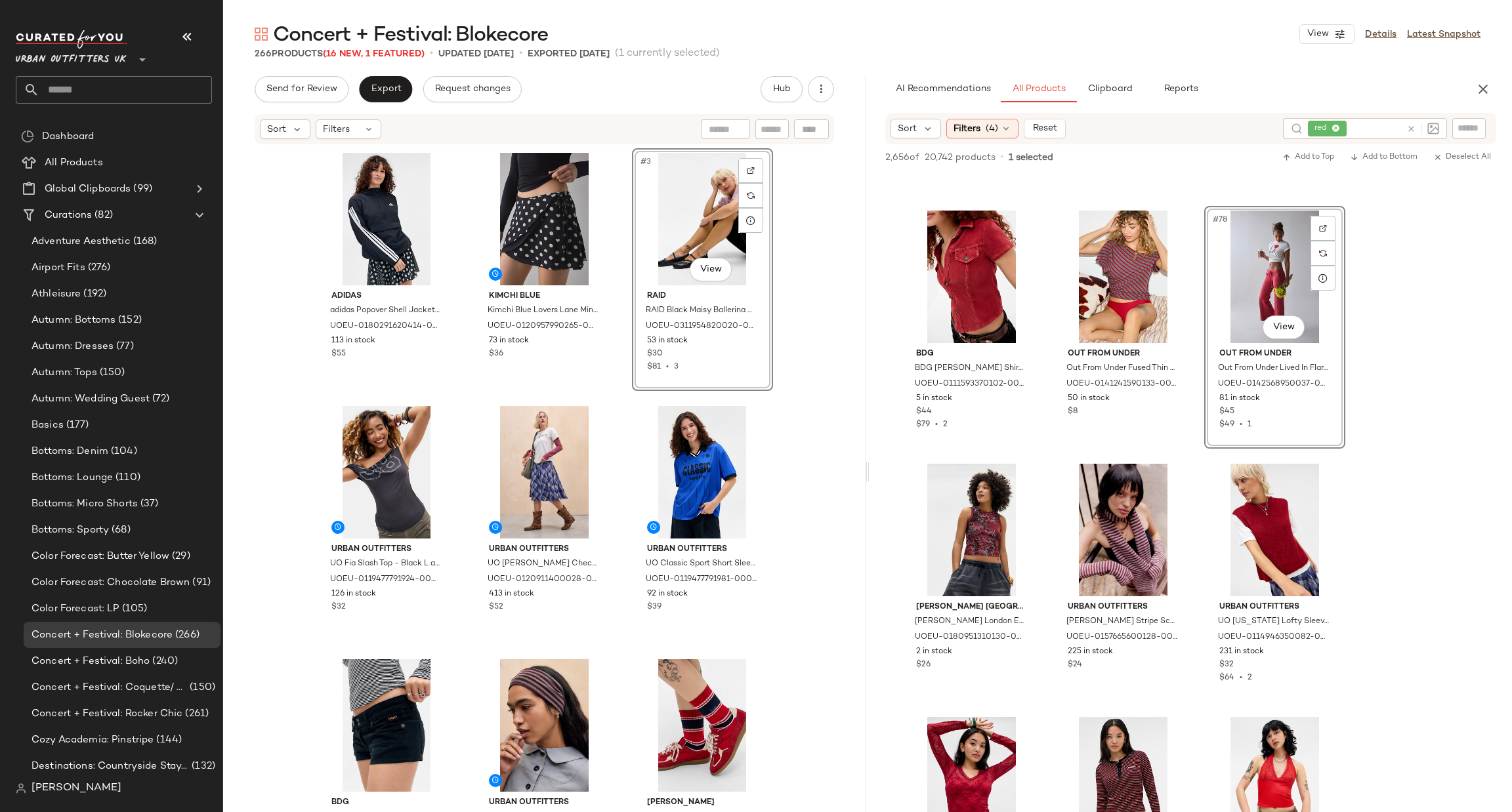
click at [1411, 127] on icon at bounding box center [1411, 129] width 10 height 10
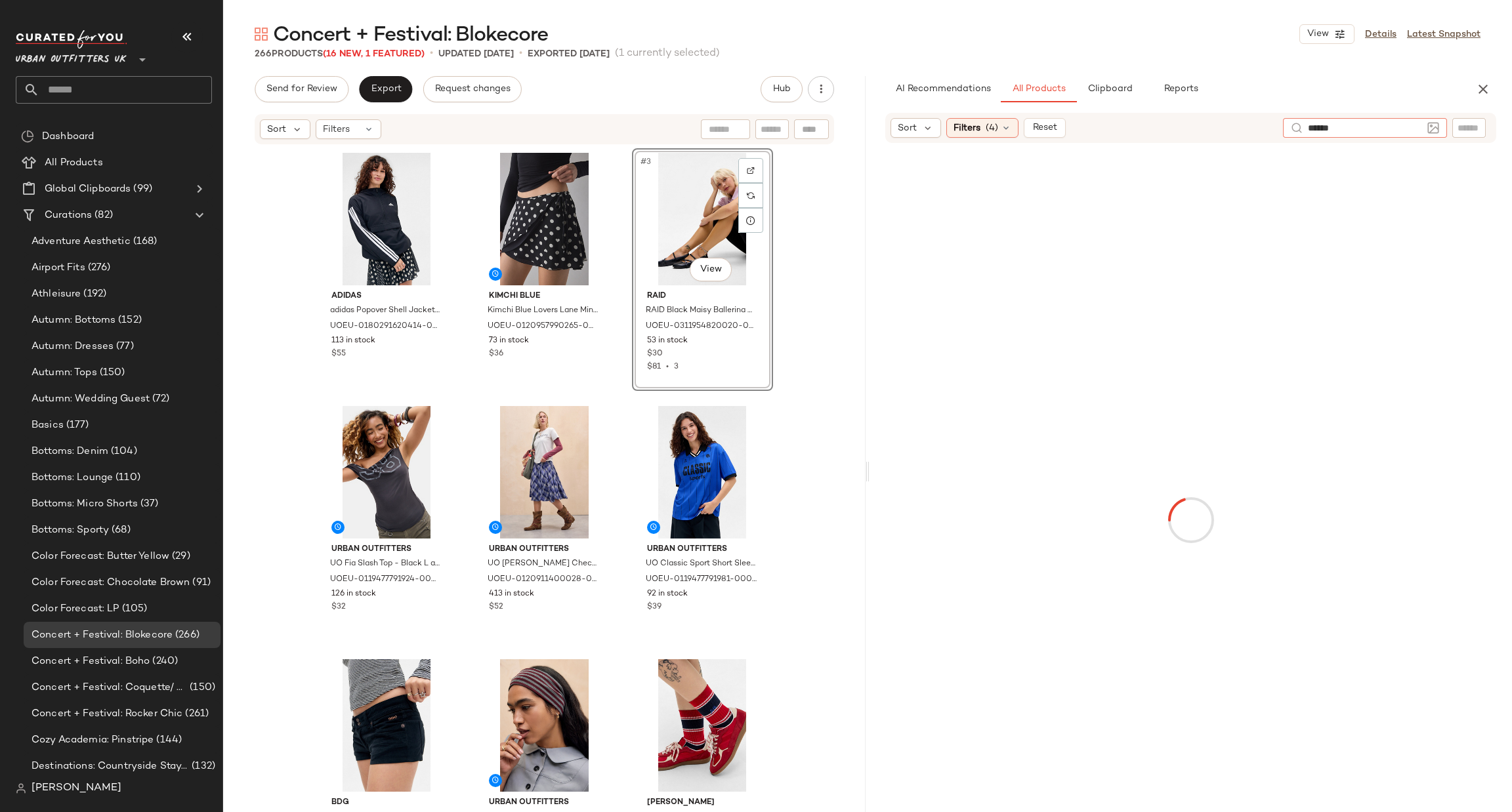
type input "*******"
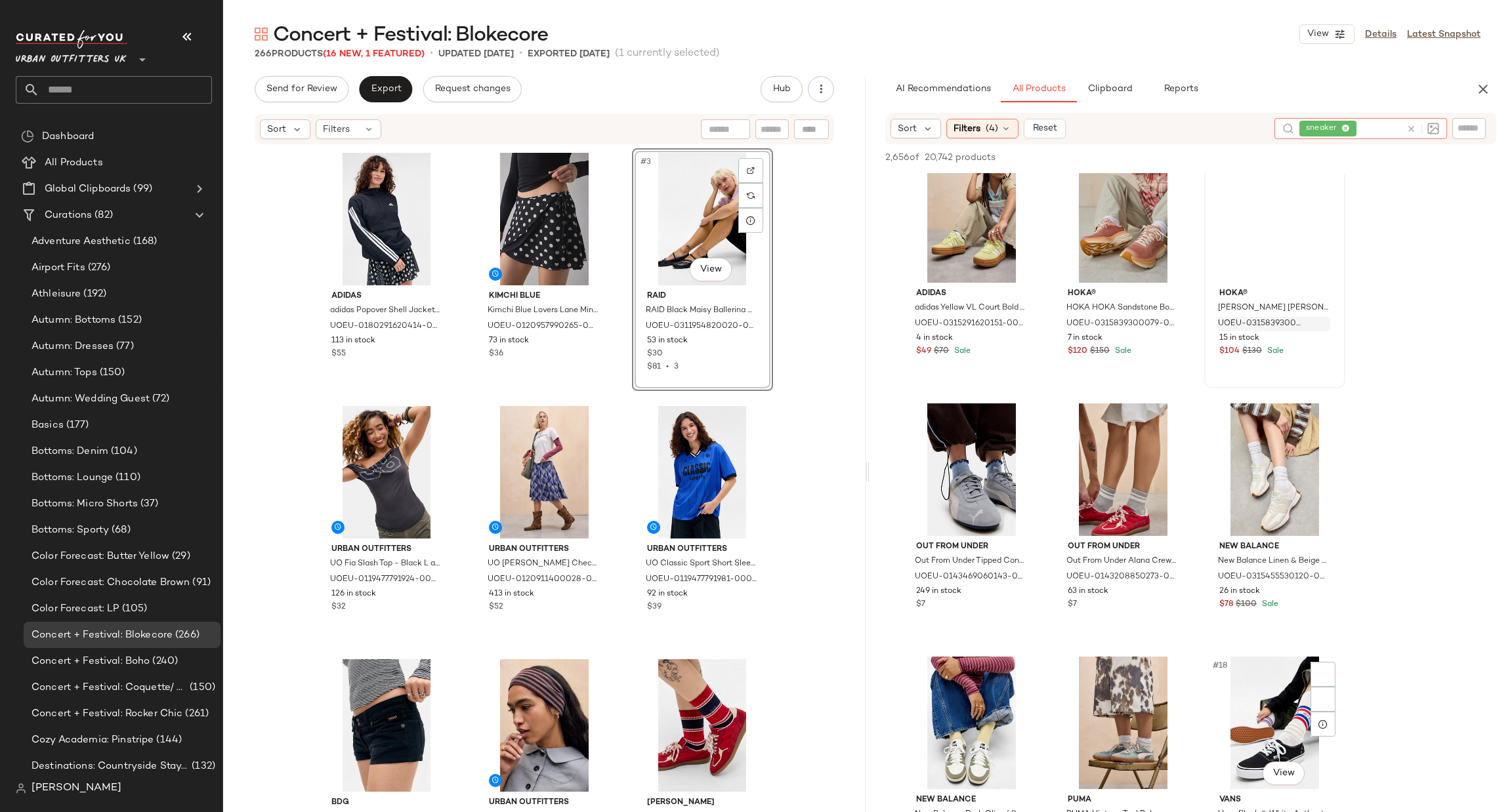
scroll to position [1378, 0]
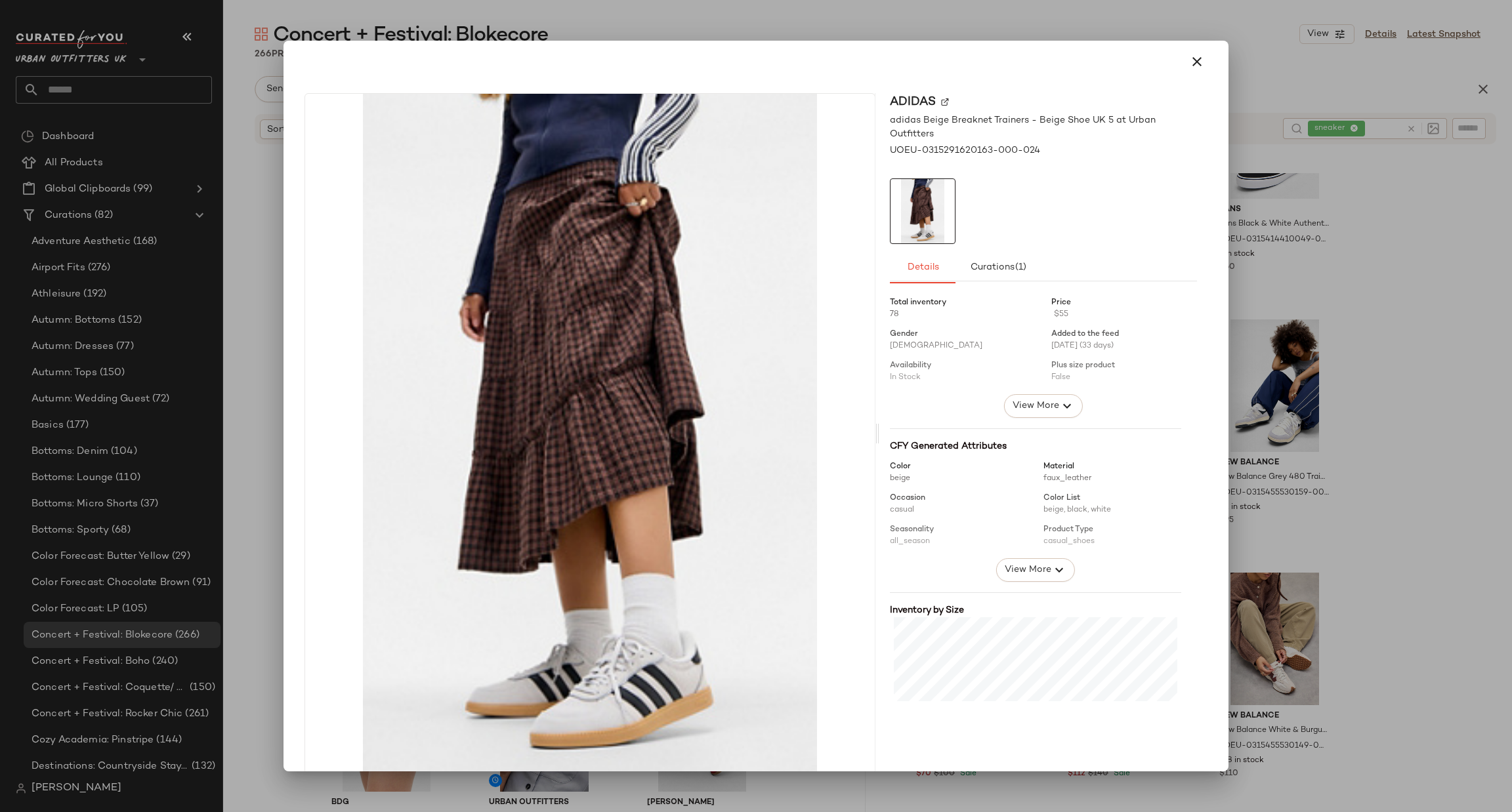
click at [1325, 401] on div at bounding box center [756, 406] width 1512 height 812
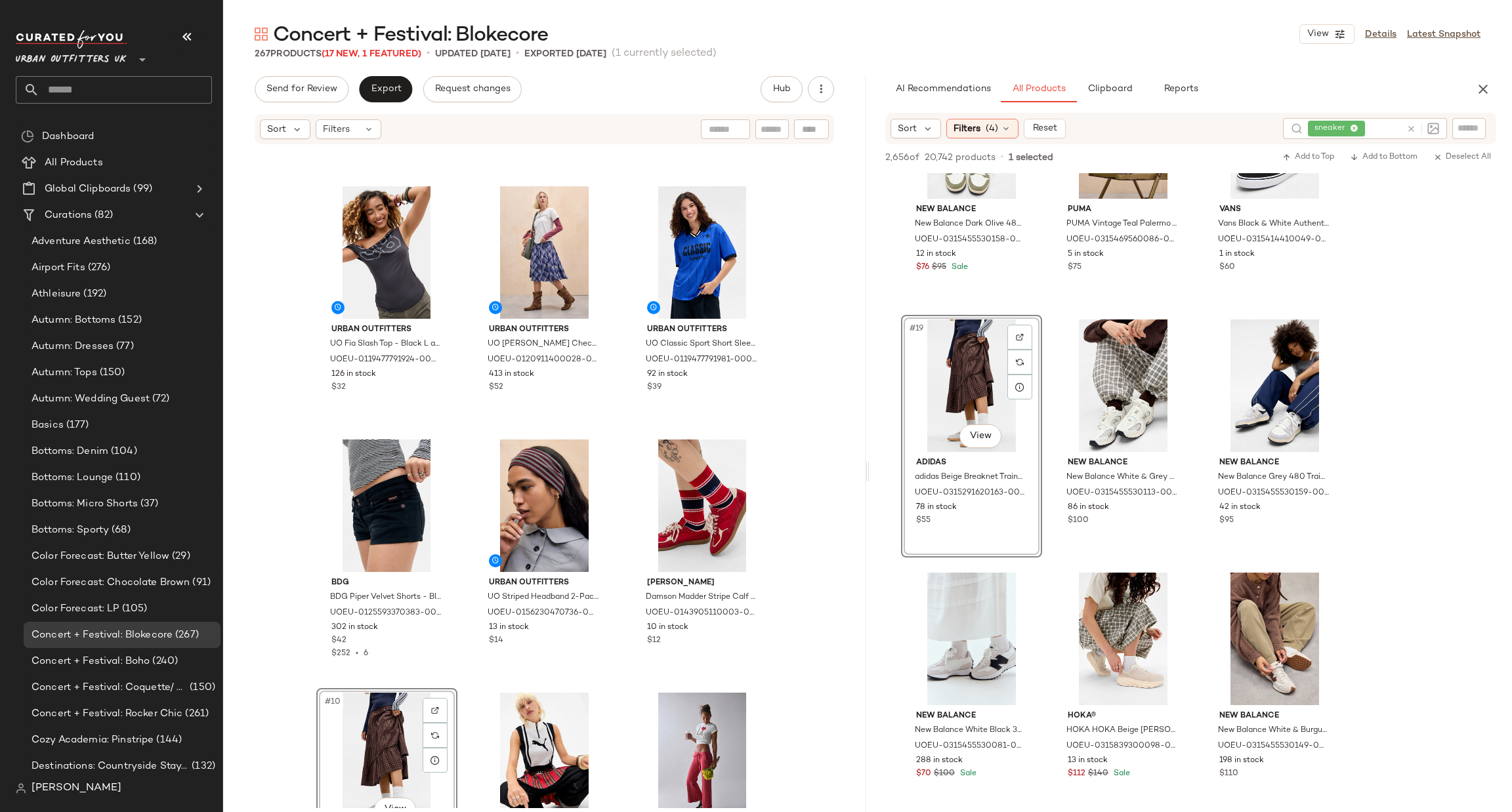
scroll to position [206, 0]
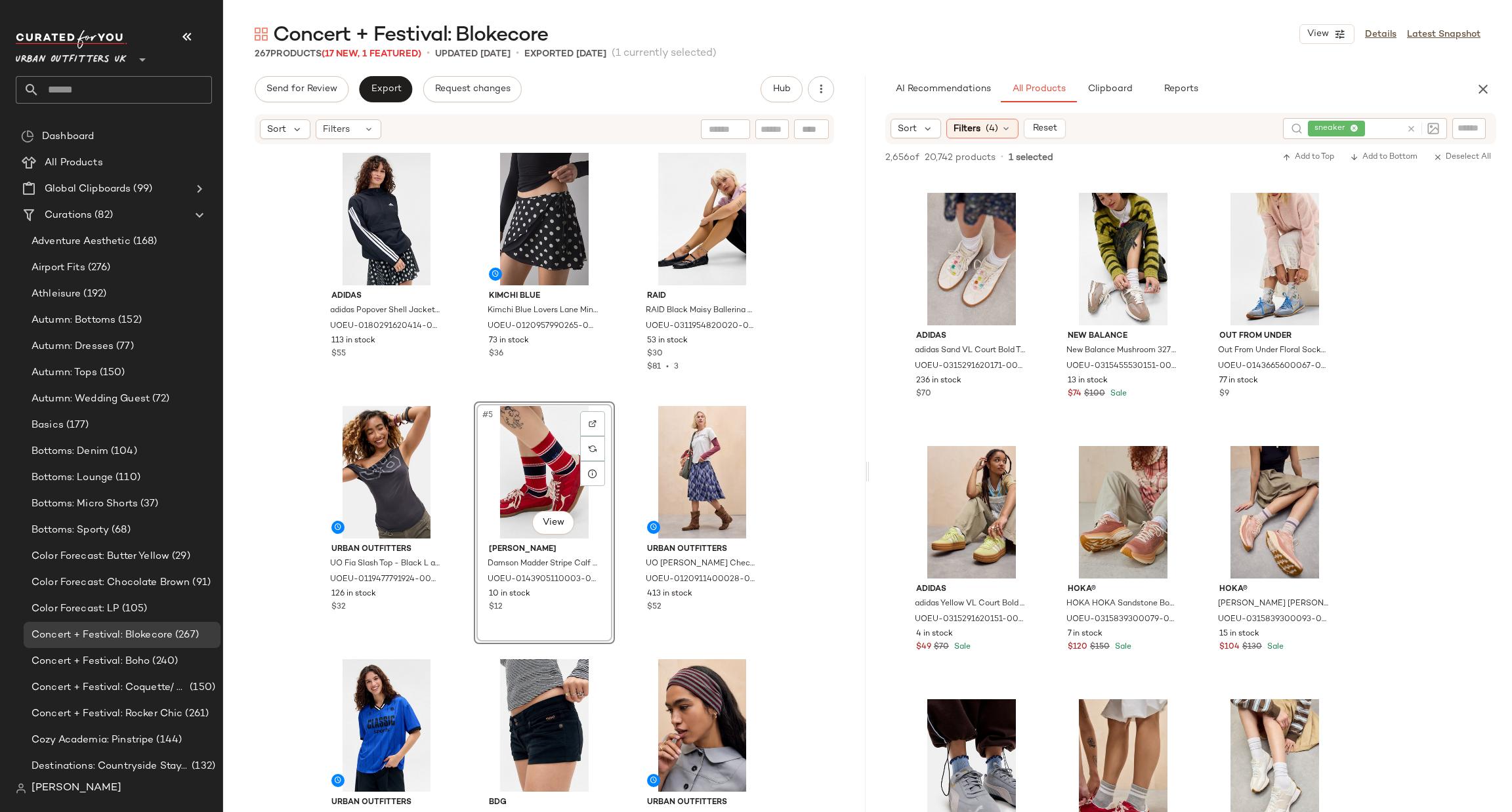
scroll to position [590, 0]
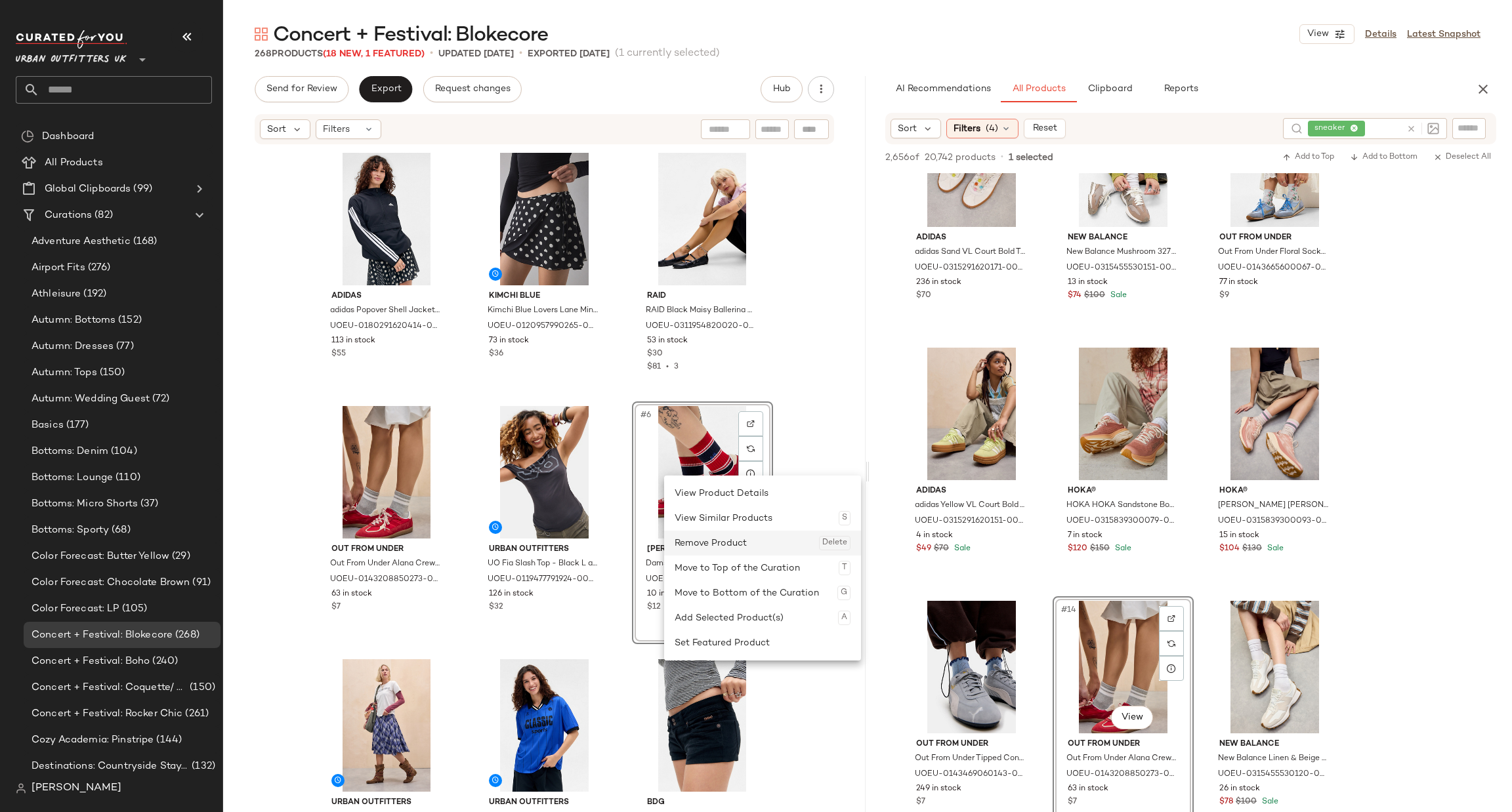
click at [689, 545] on div "Remove Product Delete" at bounding box center [762, 543] width 175 height 25
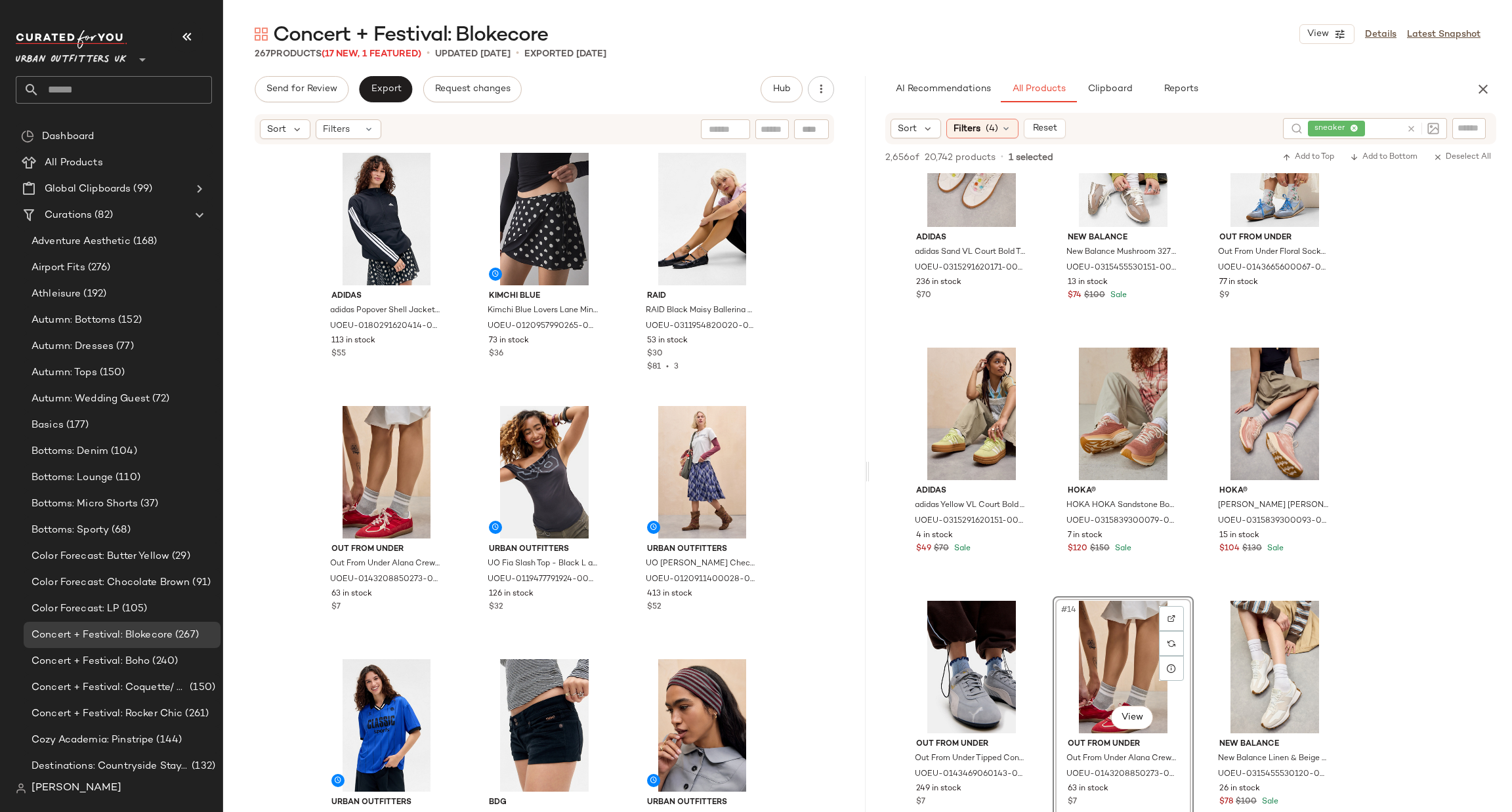
click at [801, 503] on div "adidas adidas Popover Shell Jacket - Black 2XS at Urban Outfitters UOEU-0180291…" at bounding box center [544, 477] width 643 height 663
click at [1478, 88] on icon "button" at bounding box center [1483, 89] width 16 height 16
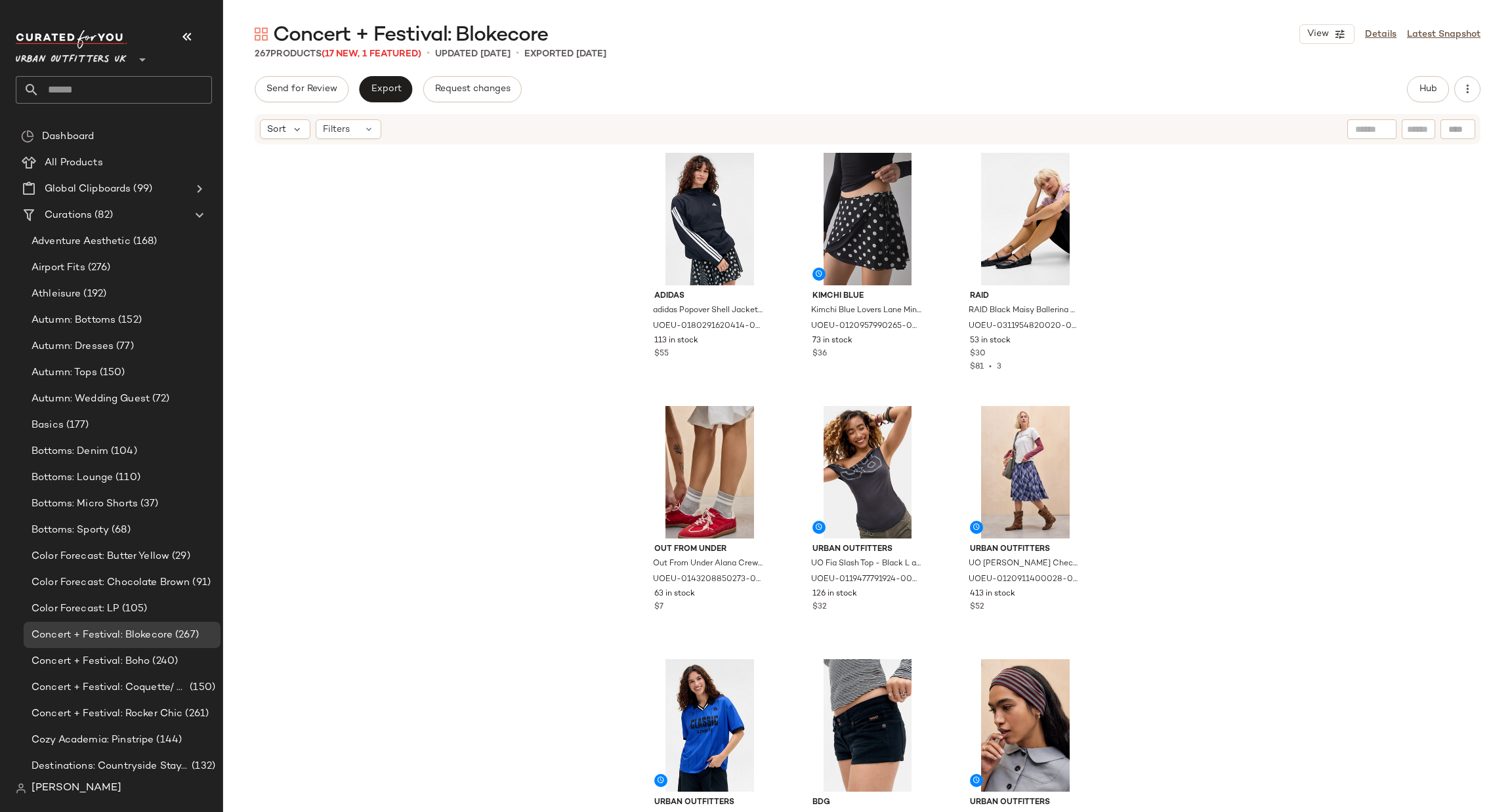
click at [137, 91] on input "text" at bounding box center [126, 89] width 173 height 27
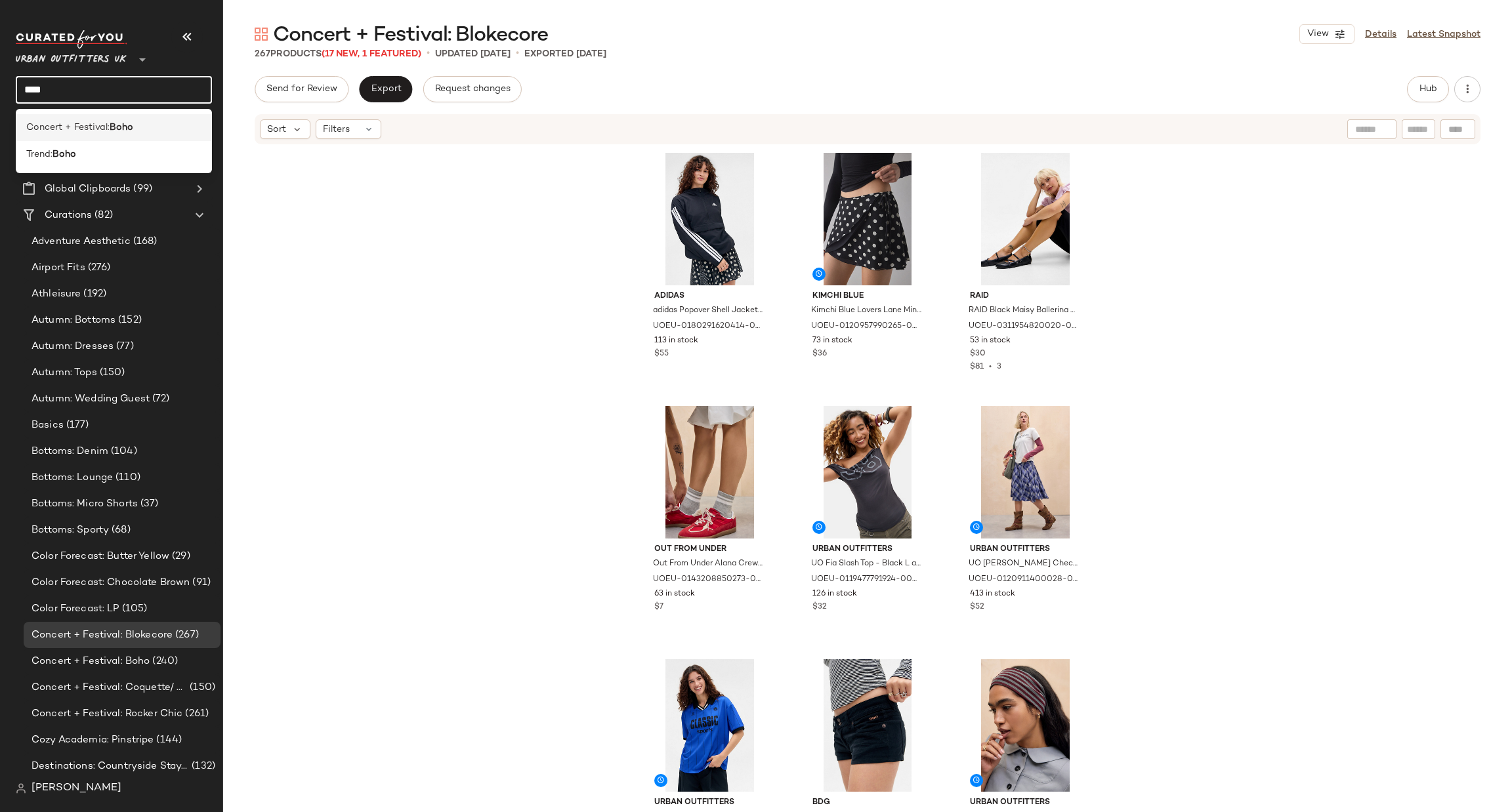
type input "****"
click at [138, 136] on div "Concert + Festival: Boho" at bounding box center [114, 128] width 197 height 27
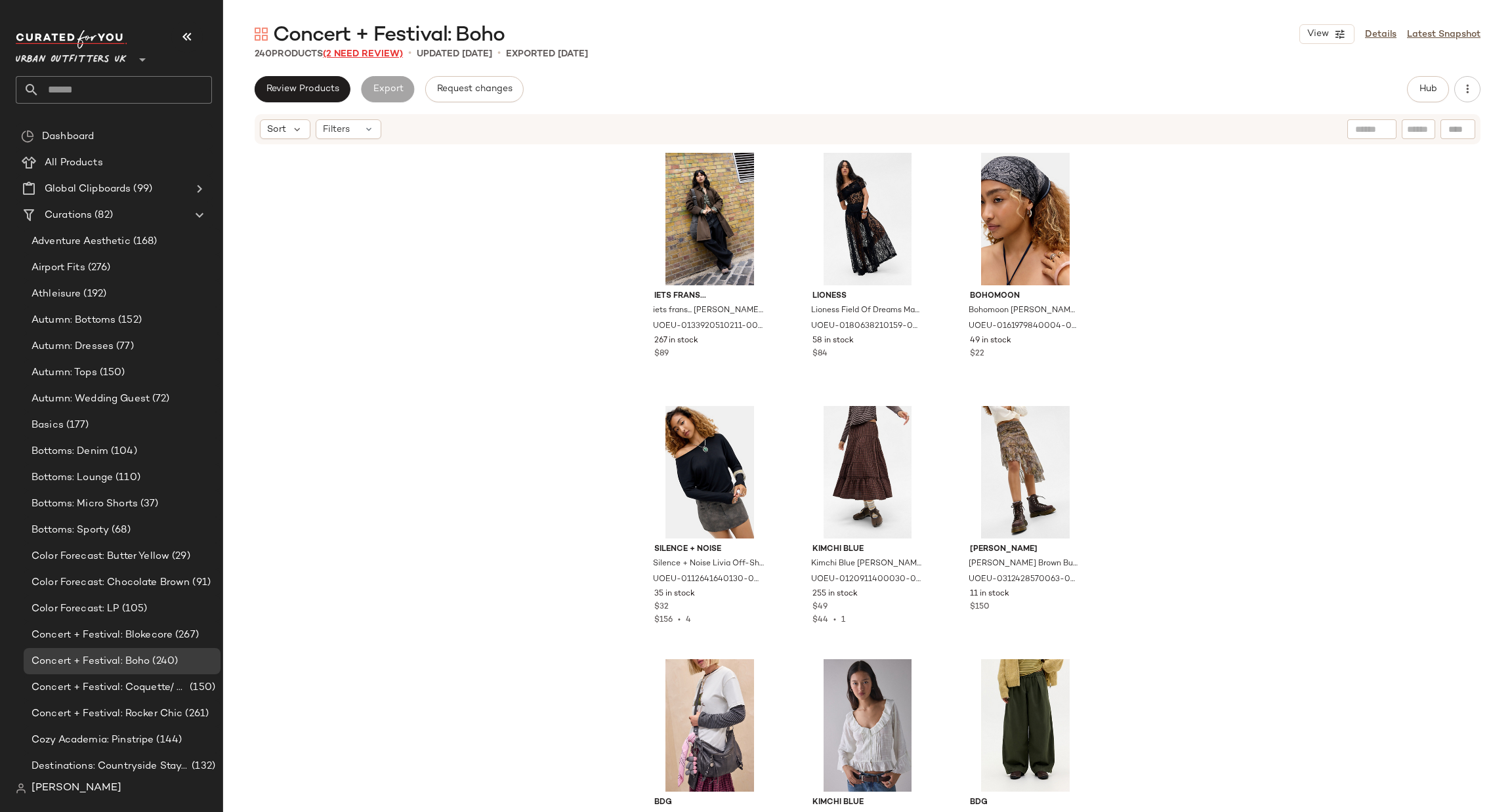
click at [352, 56] on span "(2 Need Review)" at bounding box center [362, 54] width 80 height 10
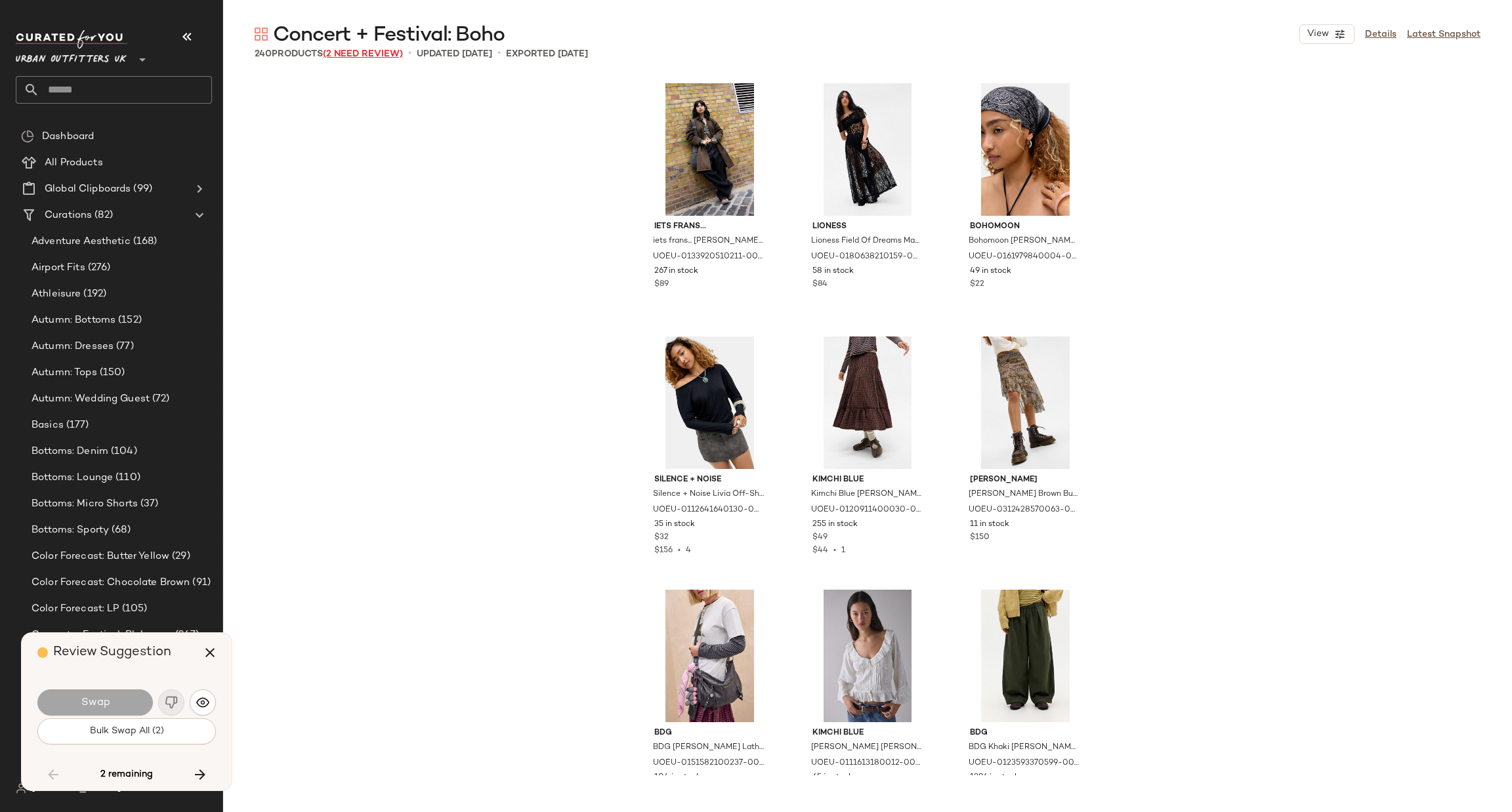
scroll to position [12158, 0]
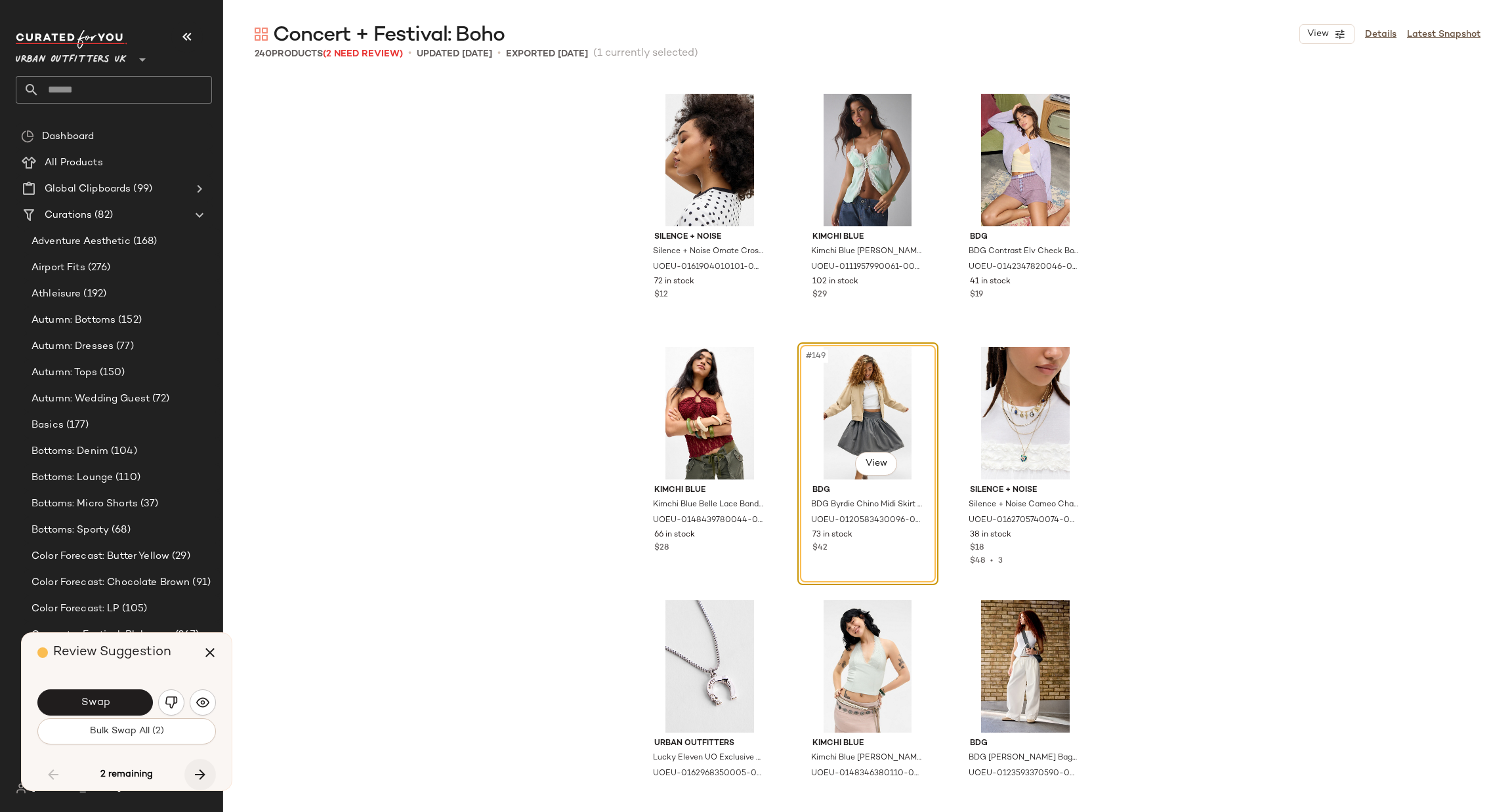
click at [197, 771] on icon "button" at bounding box center [200, 775] width 16 height 16
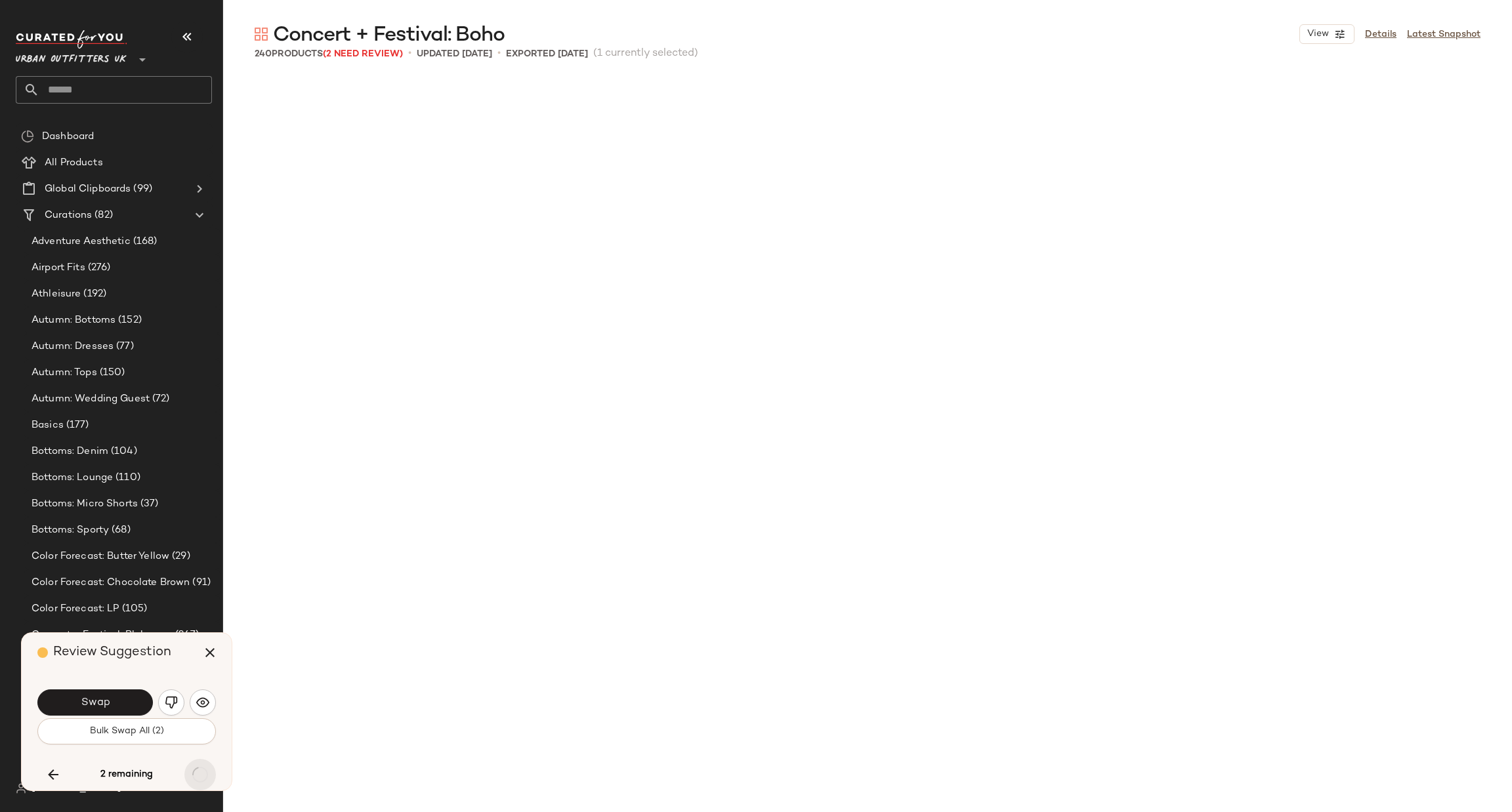
scroll to position [16211, 0]
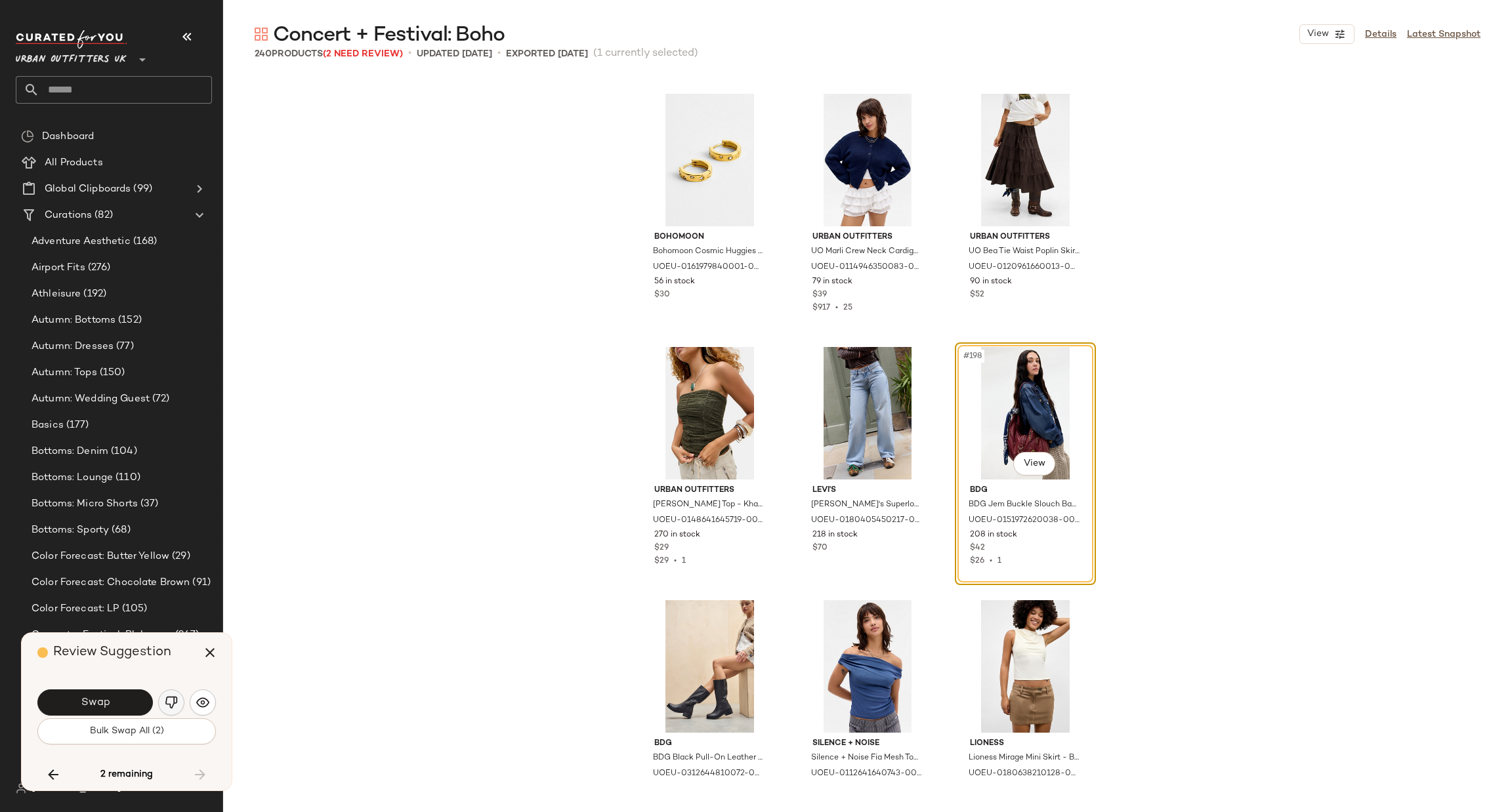
click at [171, 707] on img "button" at bounding box center [171, 703] width 13 height 13
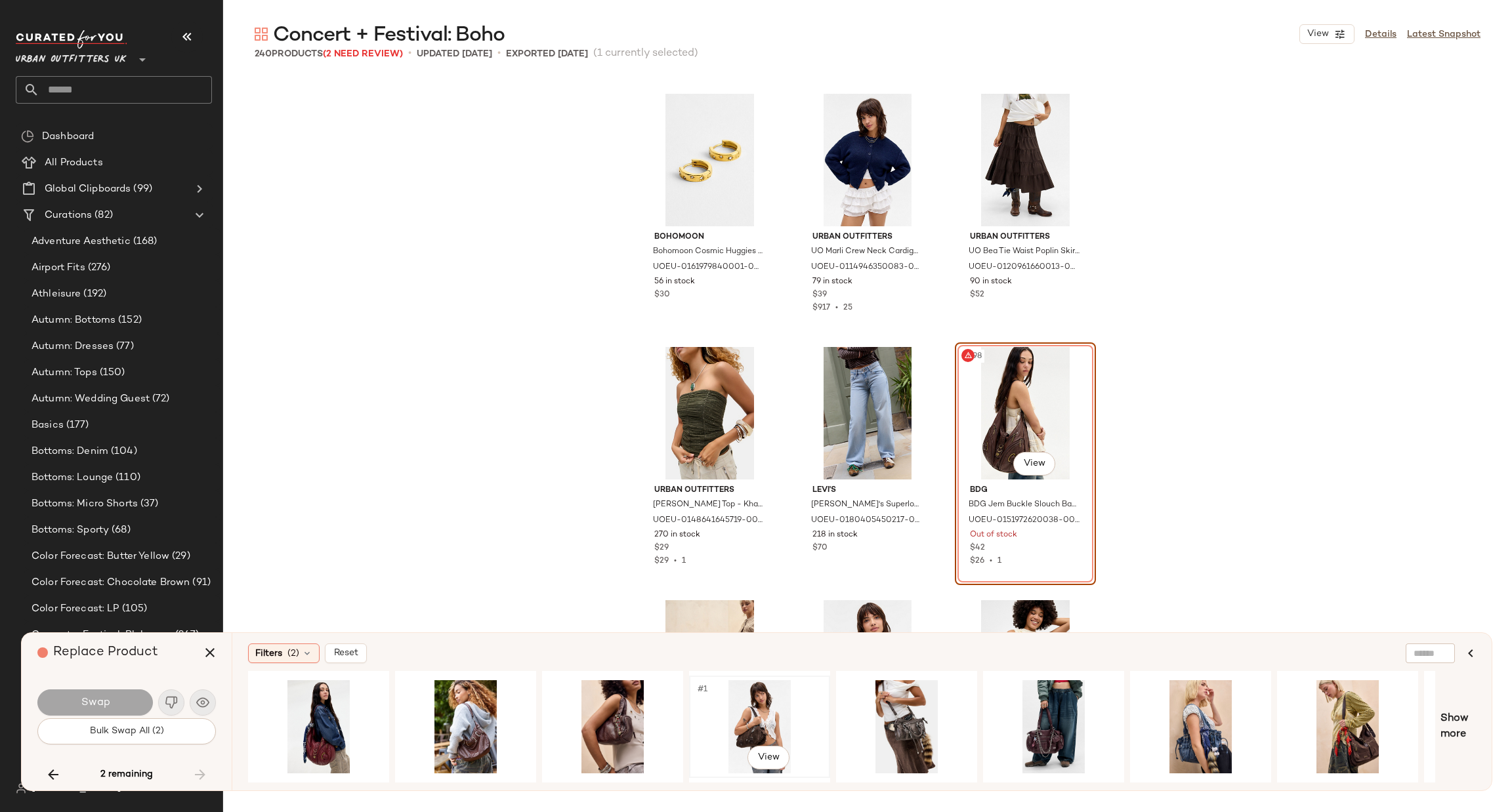
click at [786, 716] on div "#1 View" at bounding box center [760, 727] width 132 height 93
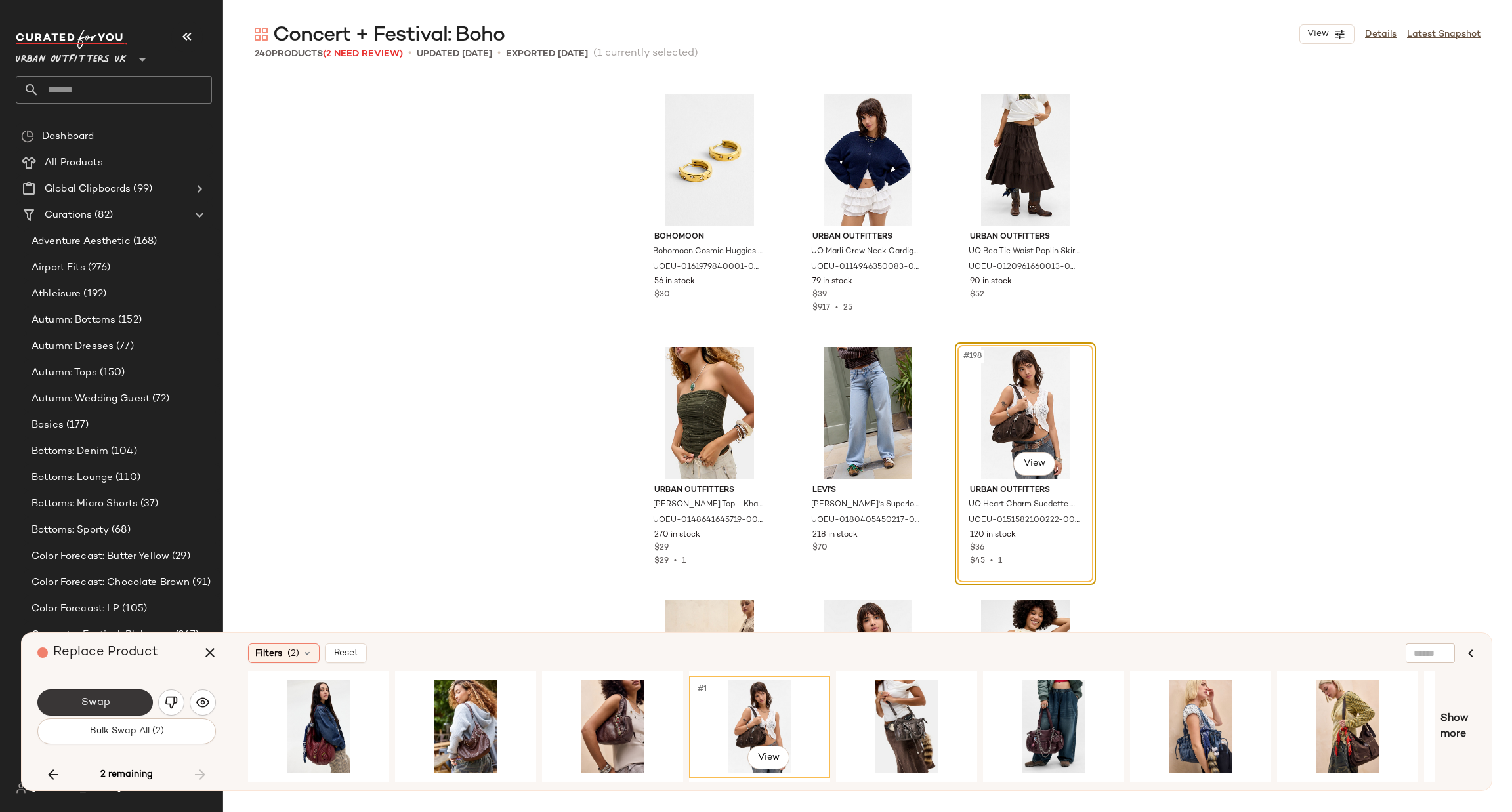
click at [127, 704] on button "Swap" at bounding box center [94, 703] width 115 height 26
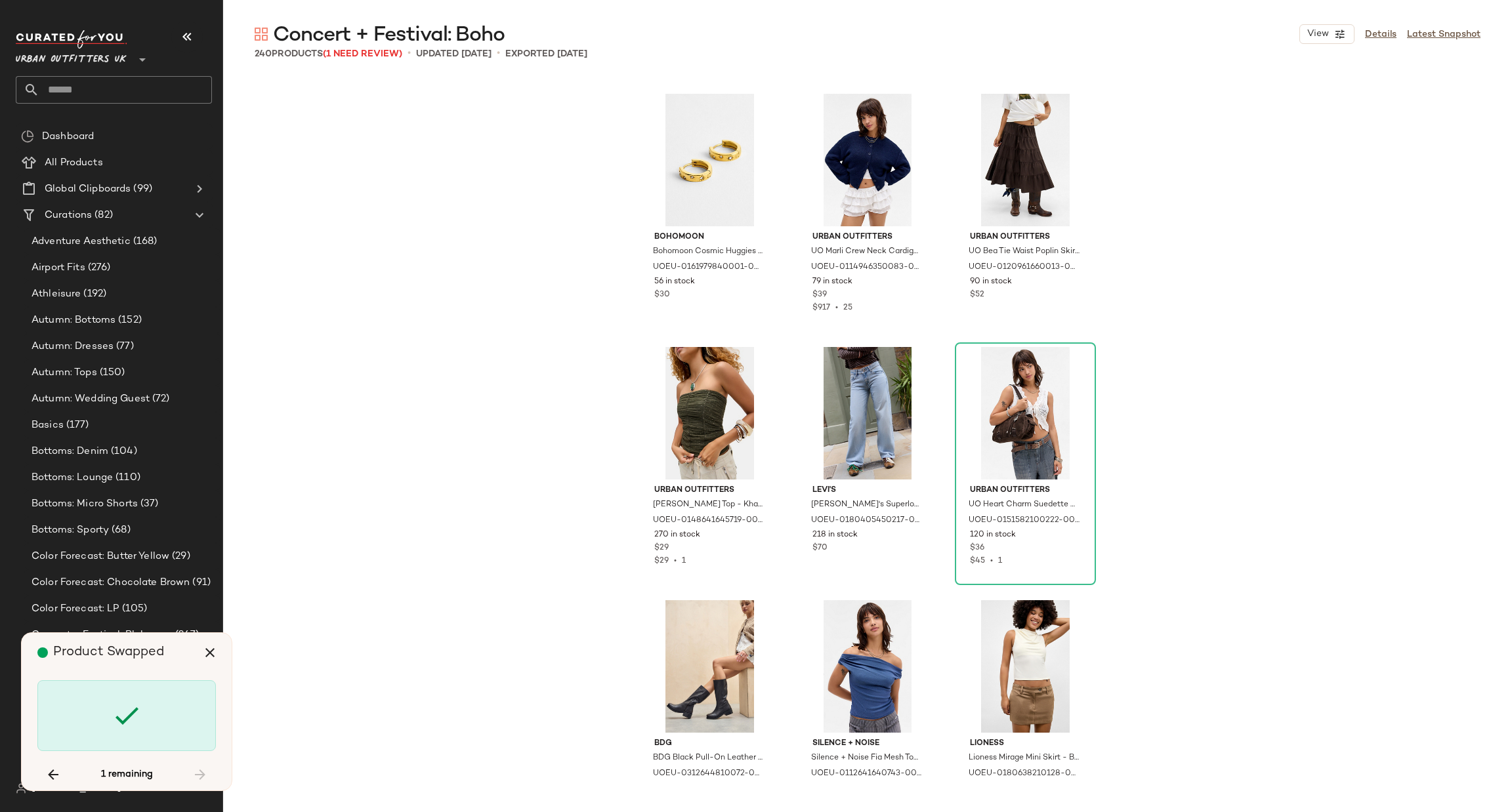
scroll to position [12158, 0]
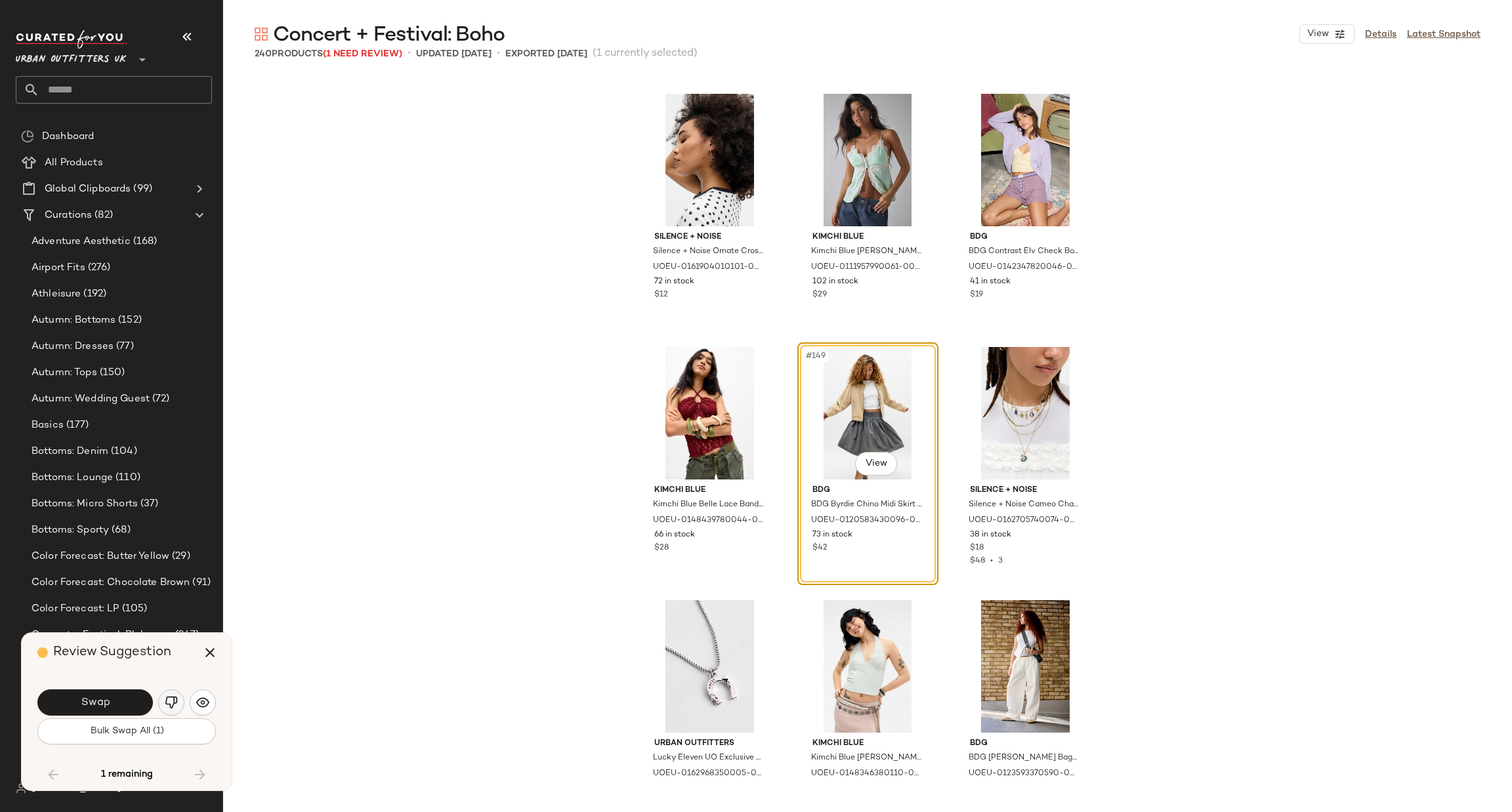
click at [168, 708] on img "button" at bounding box center [171, 703] width 13 height 13
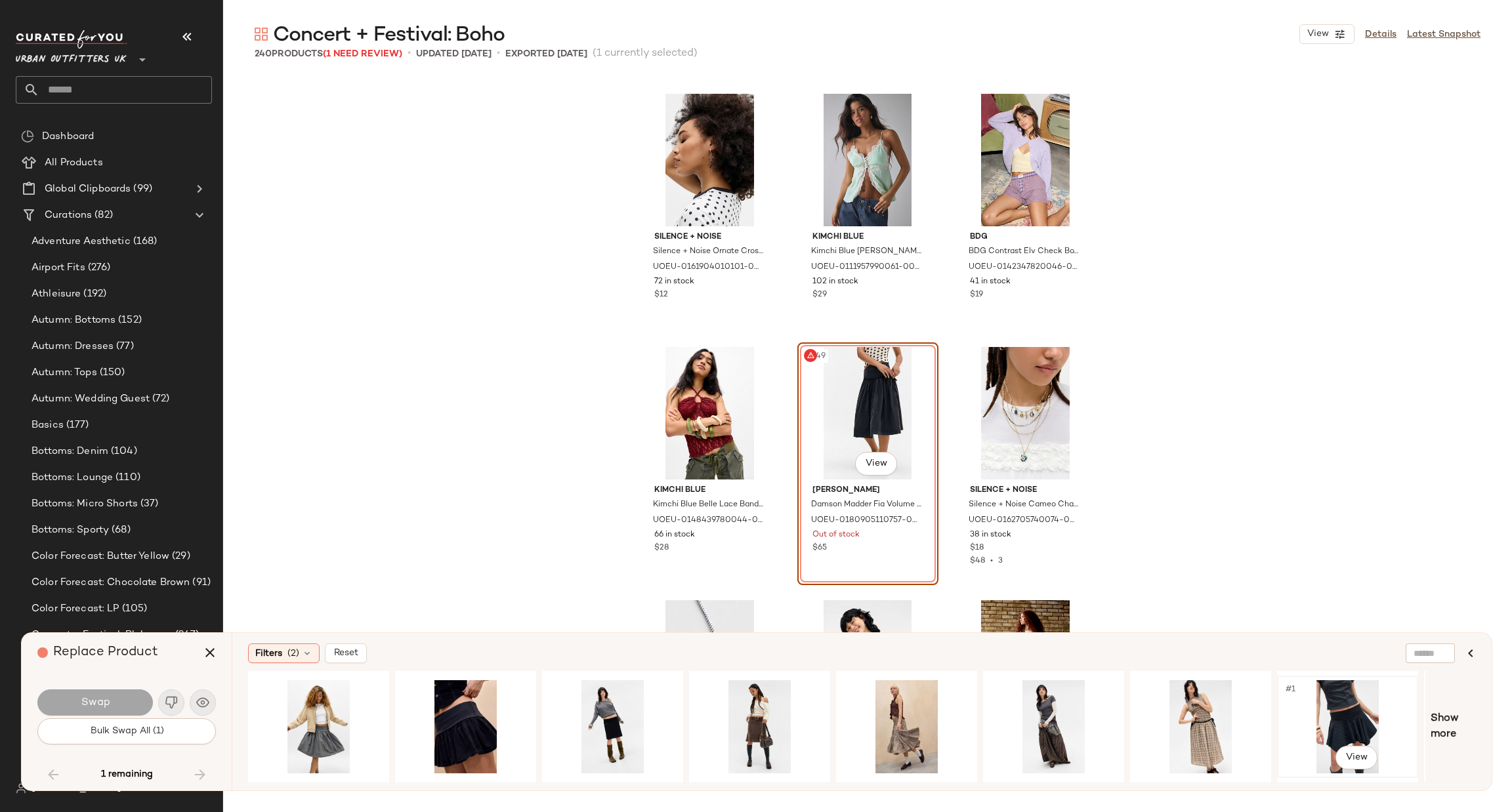
click at [1341, 710] on div "#1 View" at bounding box center [1348, 727] width 132 height 93
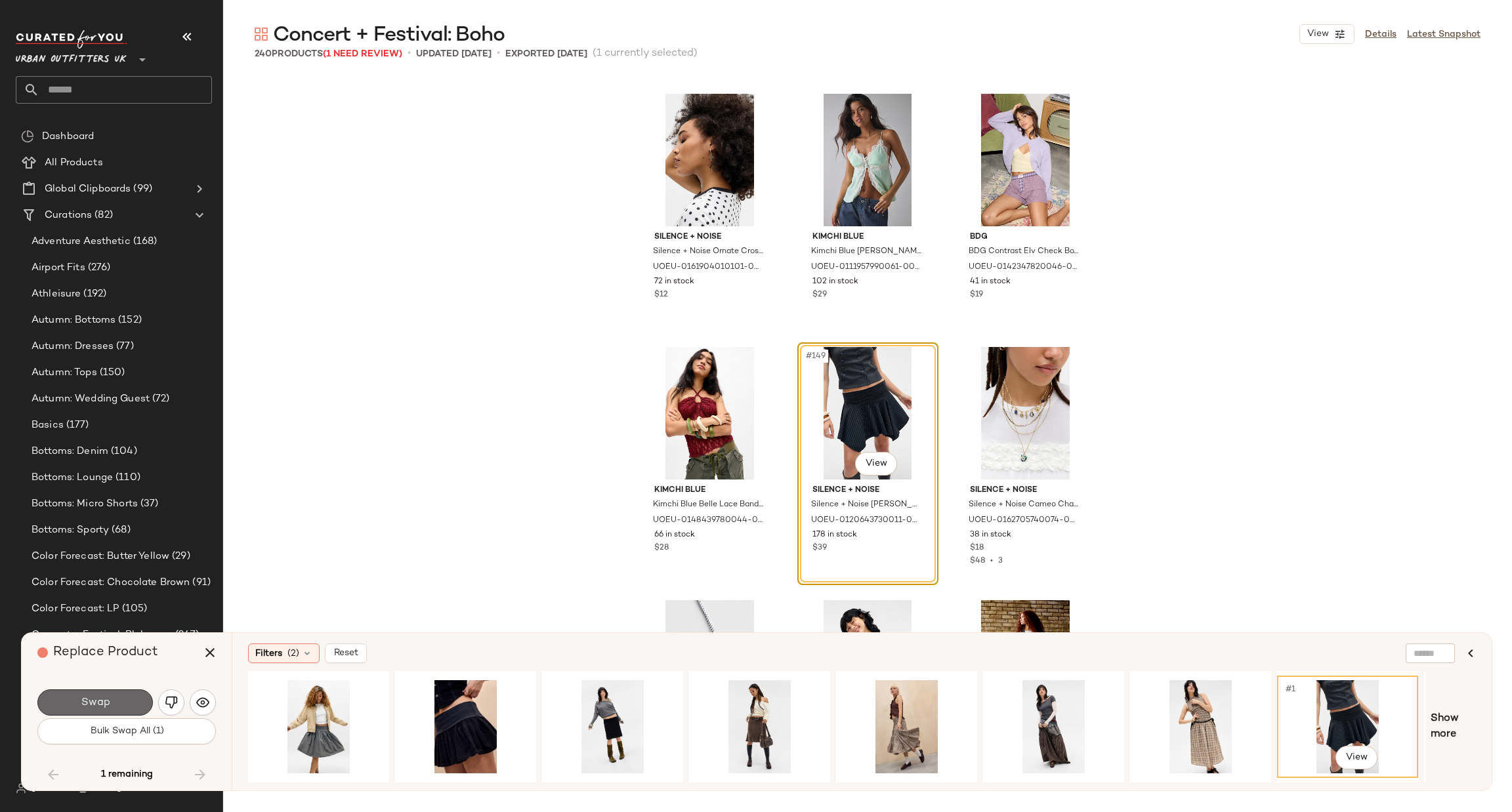
click at [96, 704] on span "Swap" at bounding box center [94, 703] width 29 height 12
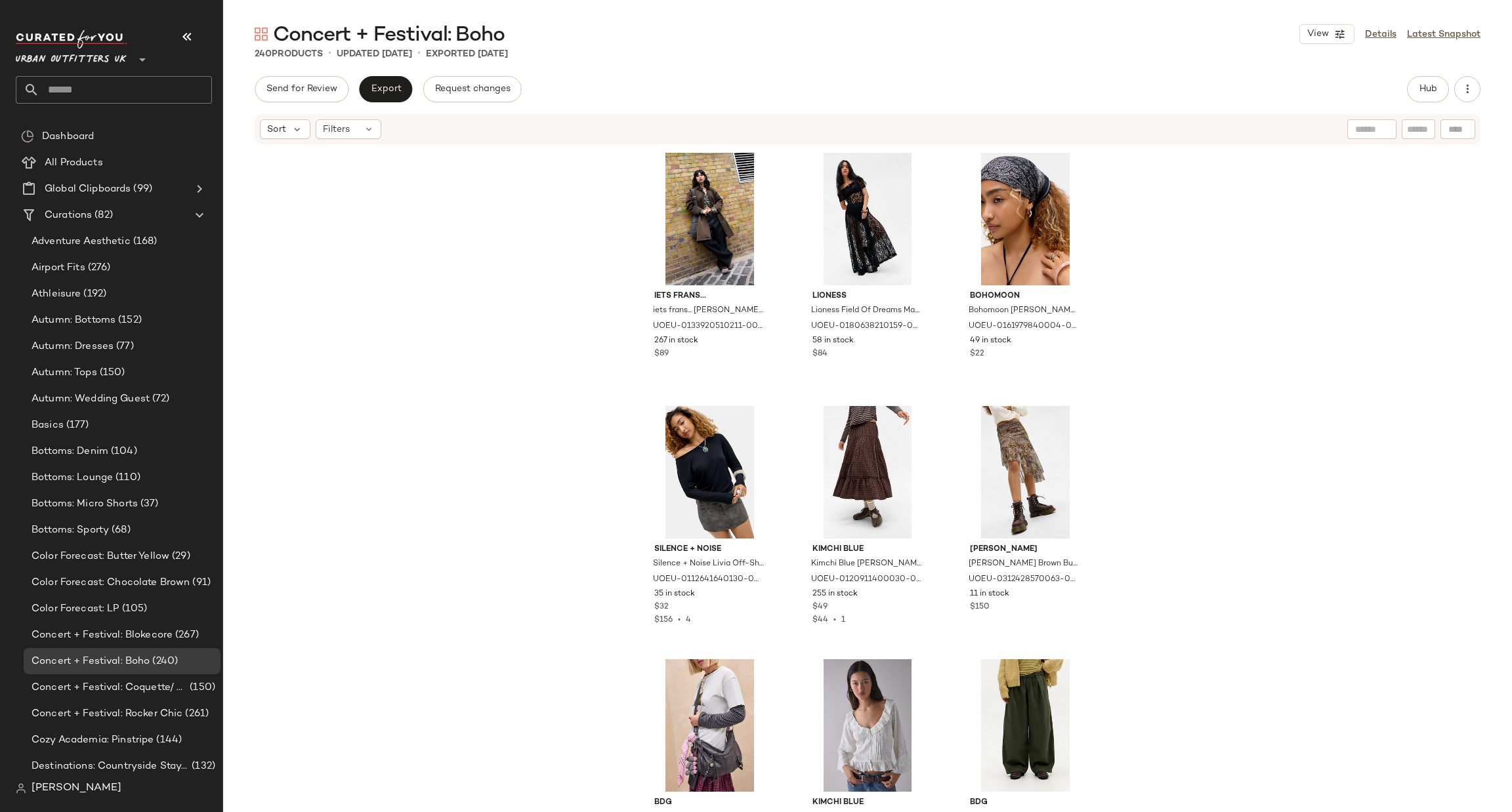
click at [1423, 75] on div "Concert + Festival: Boho View Details Latest Snapshot 240 Products • updated Se…" at bounding box center [868, 417] width 1289 height 792
click at [1438, 86] on button "Hub" at bounding box center [1428, 89] width 42 height 26
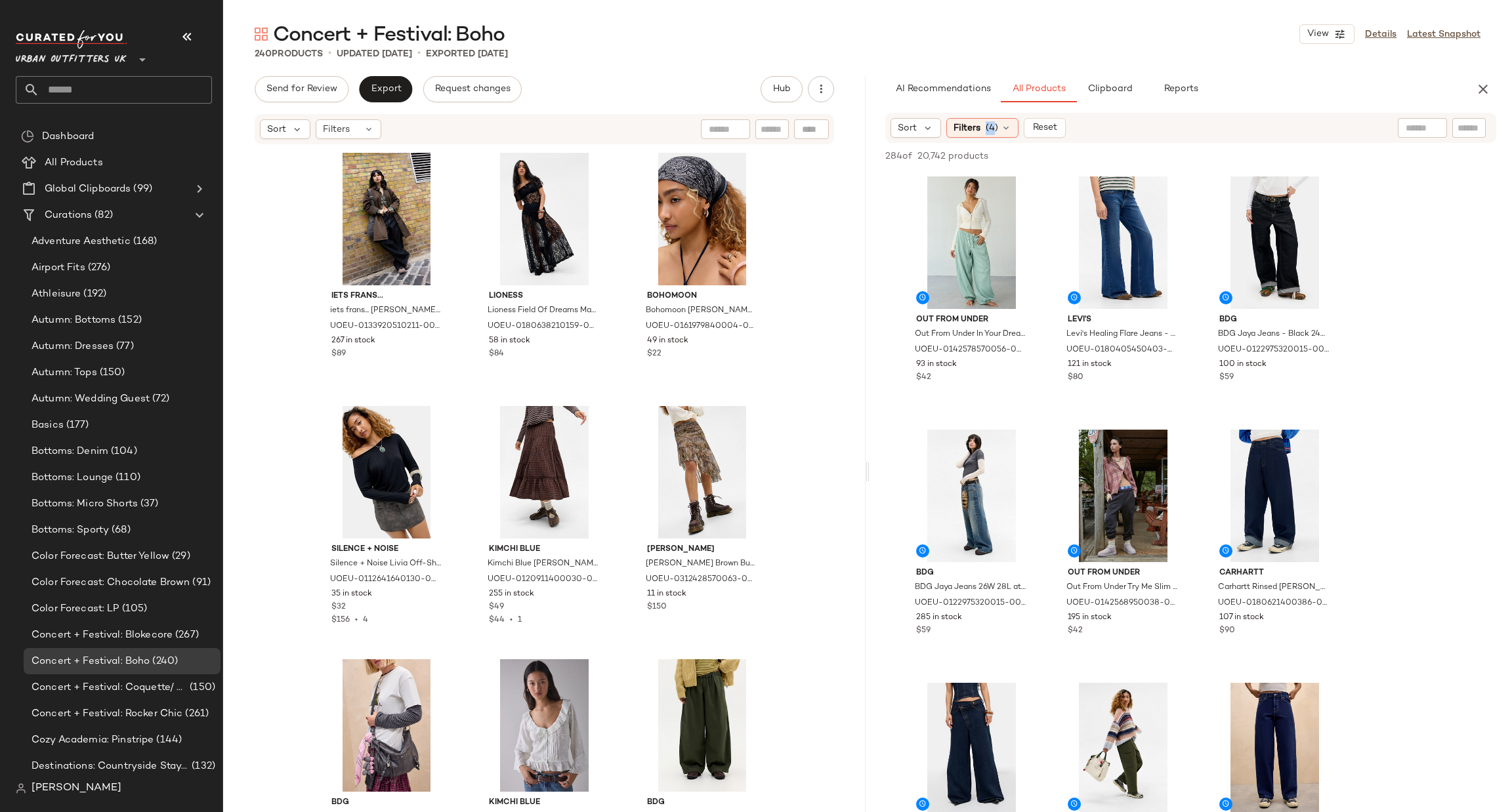
click at [978, 113] on div "Sort Filters (4) Reset" at bounding box center [1190, 128] width 611 height 30
click at [976, 126] on span "Filters" at bounding box center [966, 129] width 27 height 14
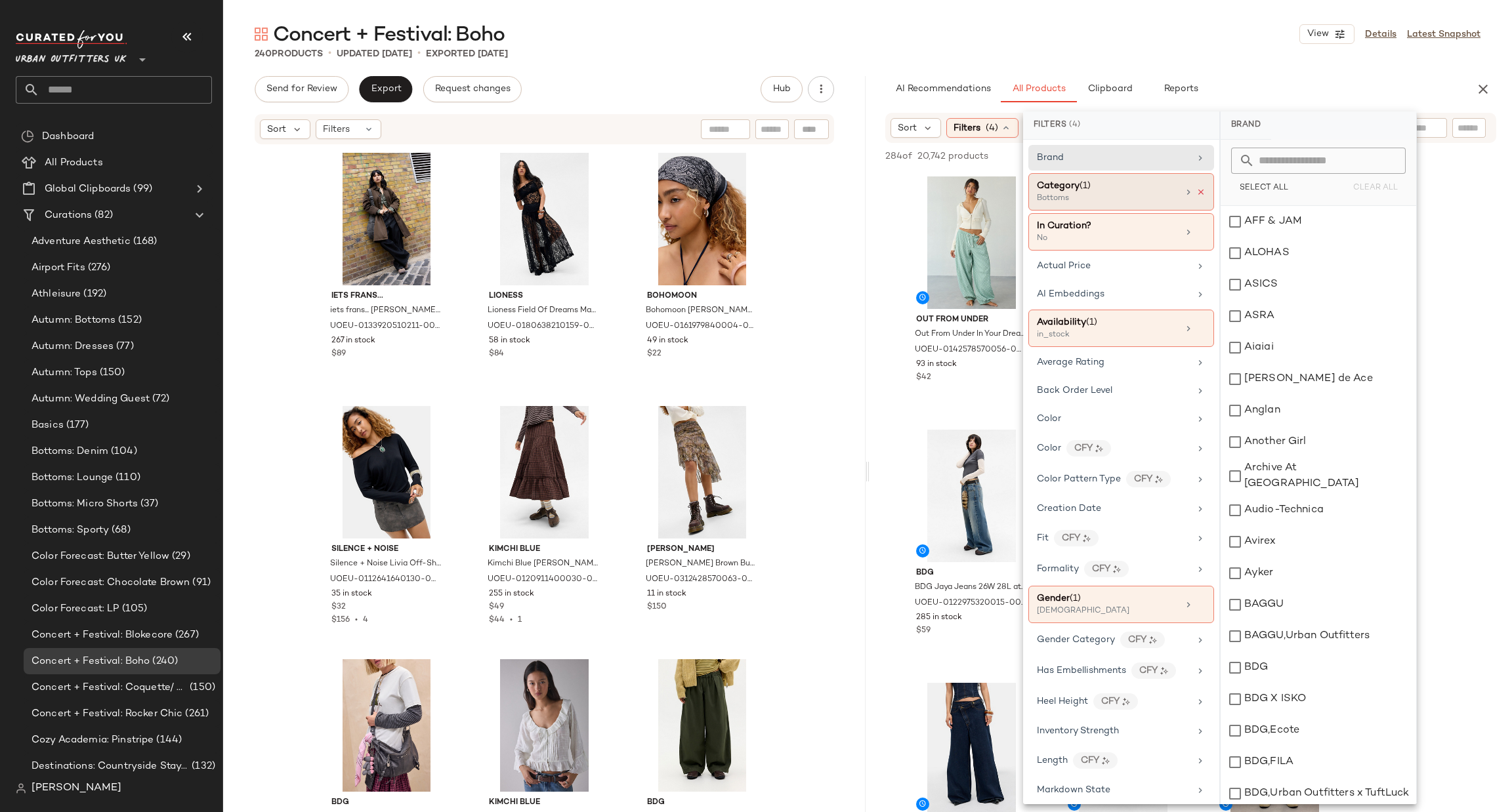
click at [1196, 191] on icon at bounding box center [1201, 192] width 9 height 9
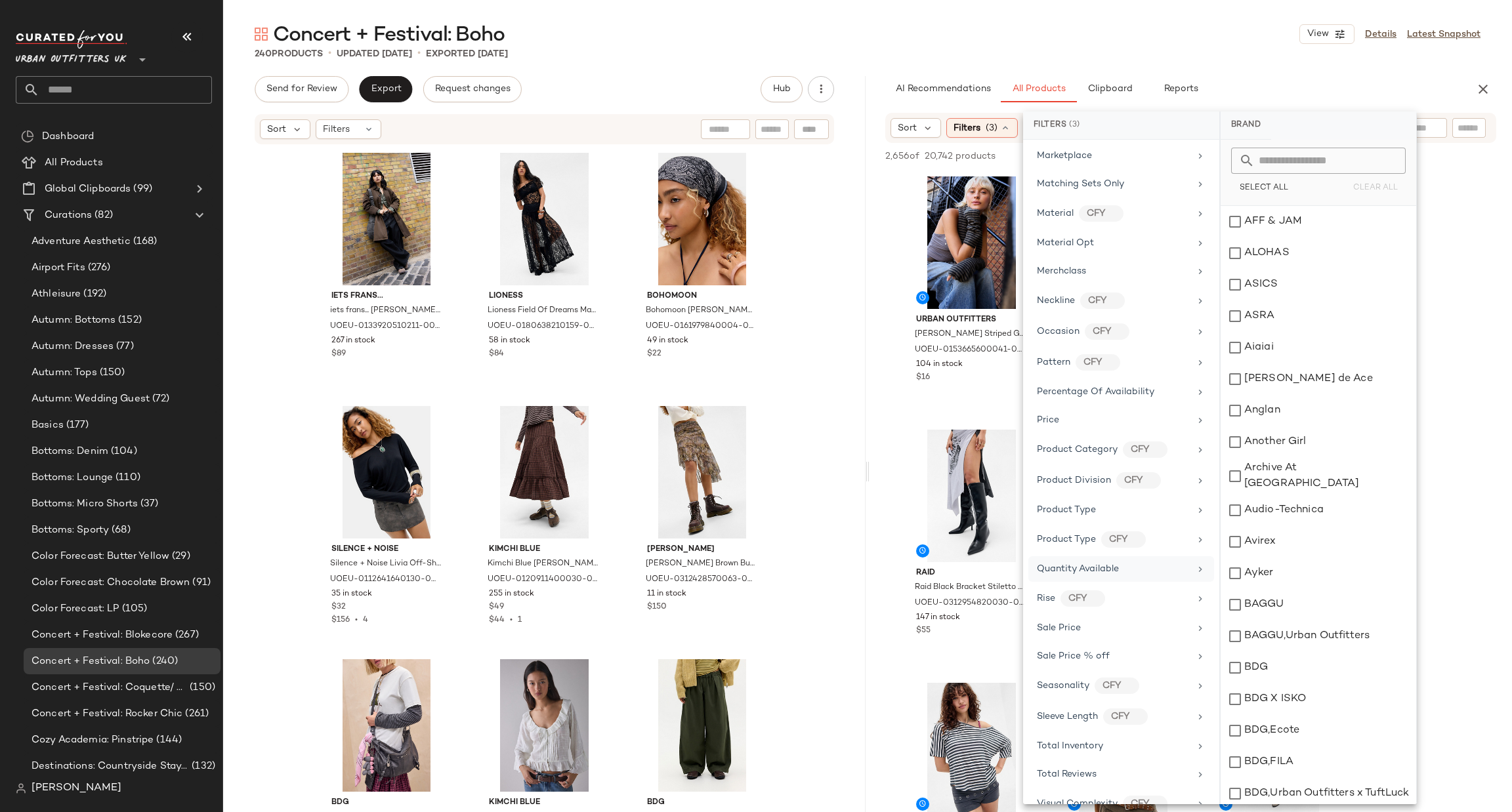
scroll to position [741, 0]
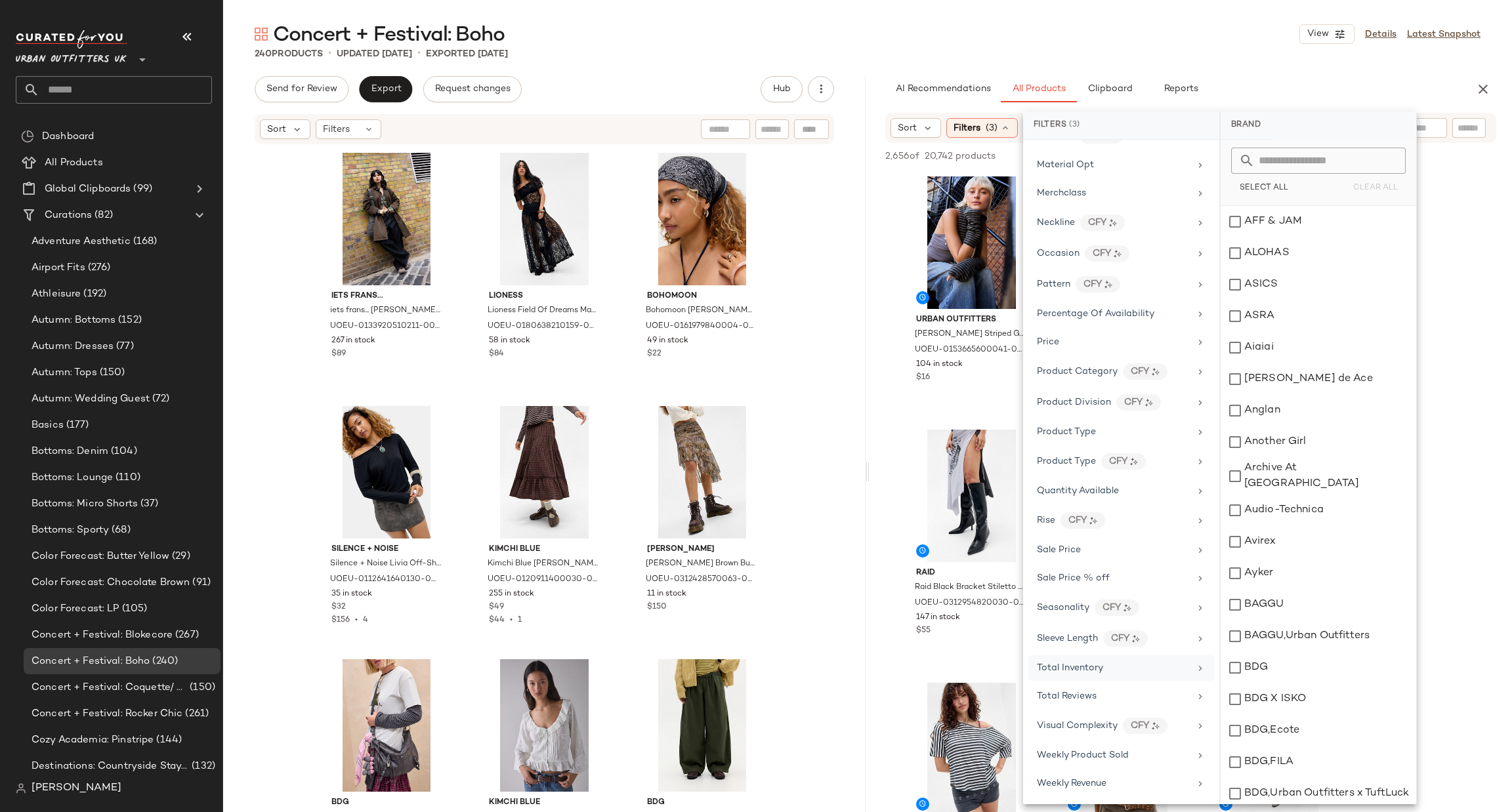
click at [1078, 667] on span "Total Inventory" at bounding box center [1069, 667] width 66 height 10
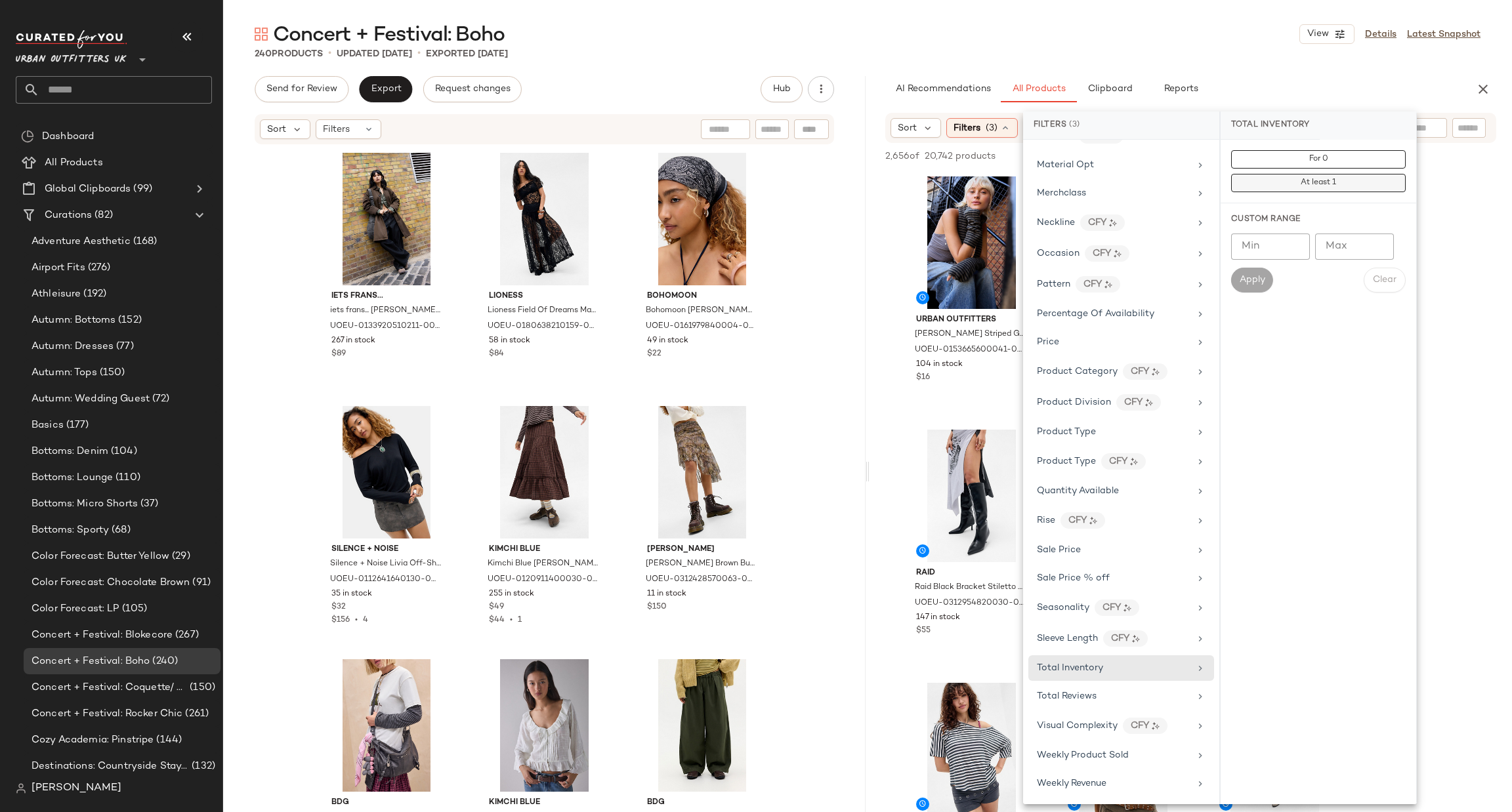
click at [1341, 181] on button "At least 1" at bounding box center [1318, 183] width 175 height 19
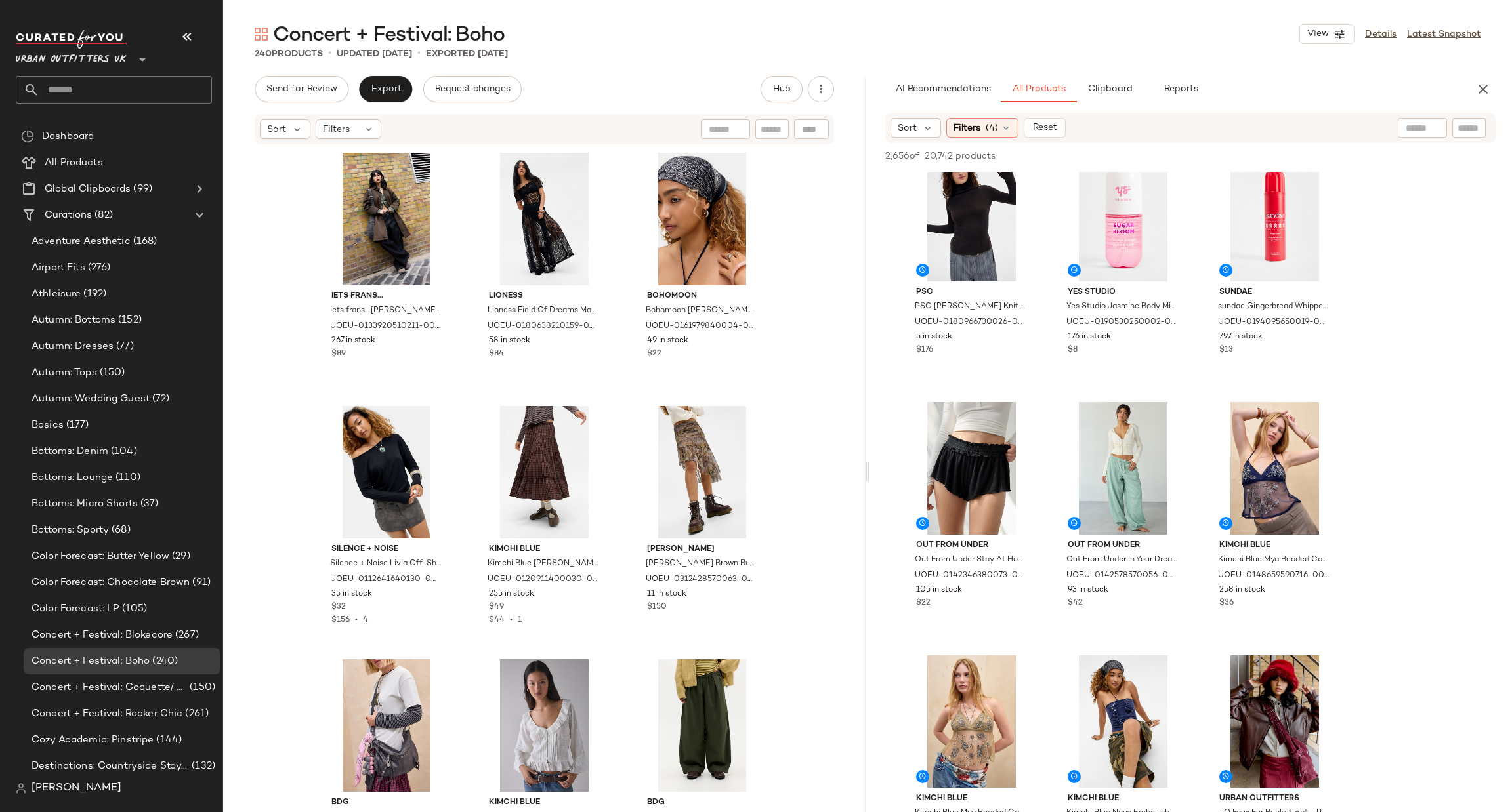
scroll to position [1181, 0]
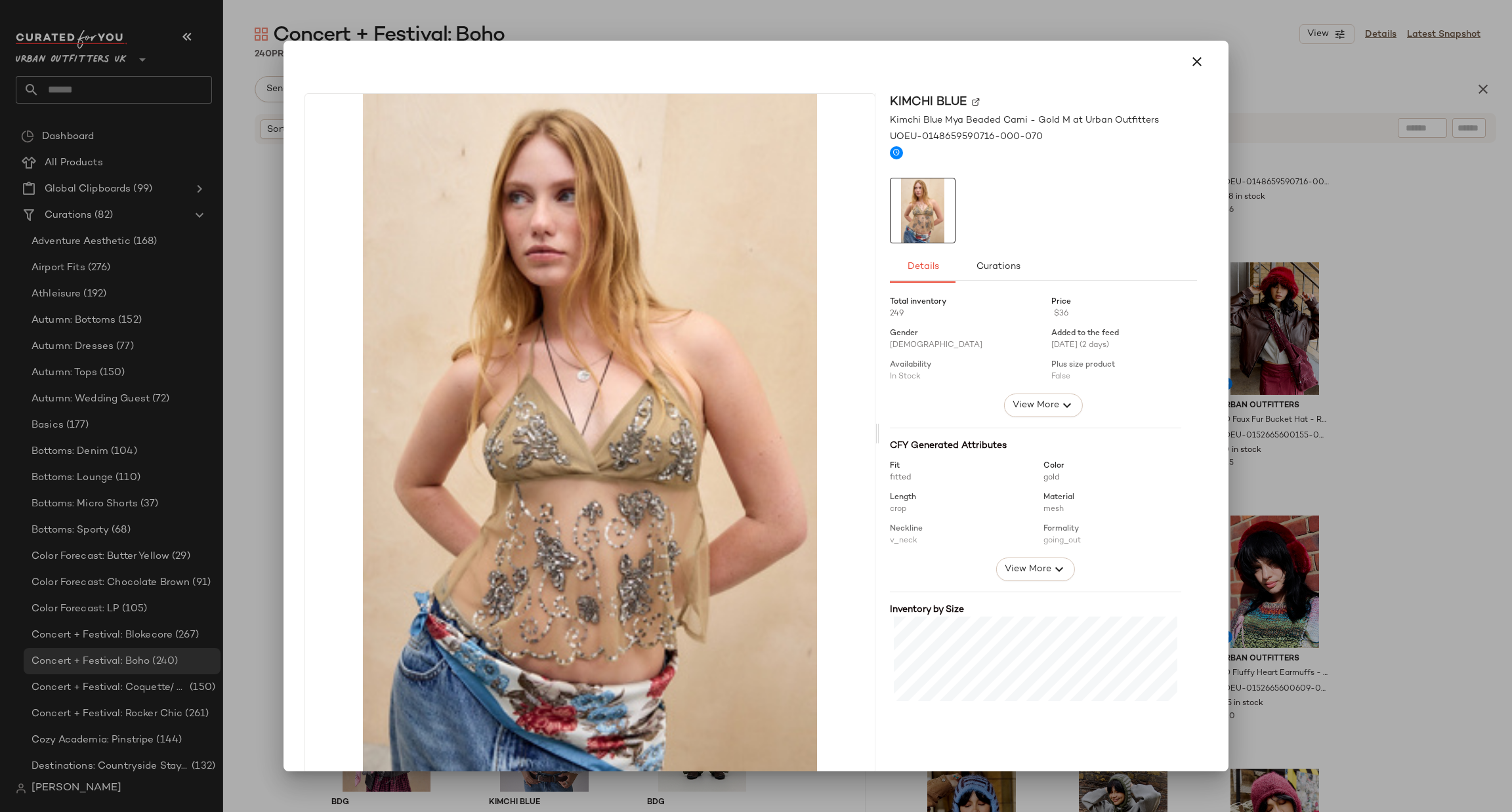
click at [1399, 369] on div at bounding box center [756, 406] width 1512 height 812
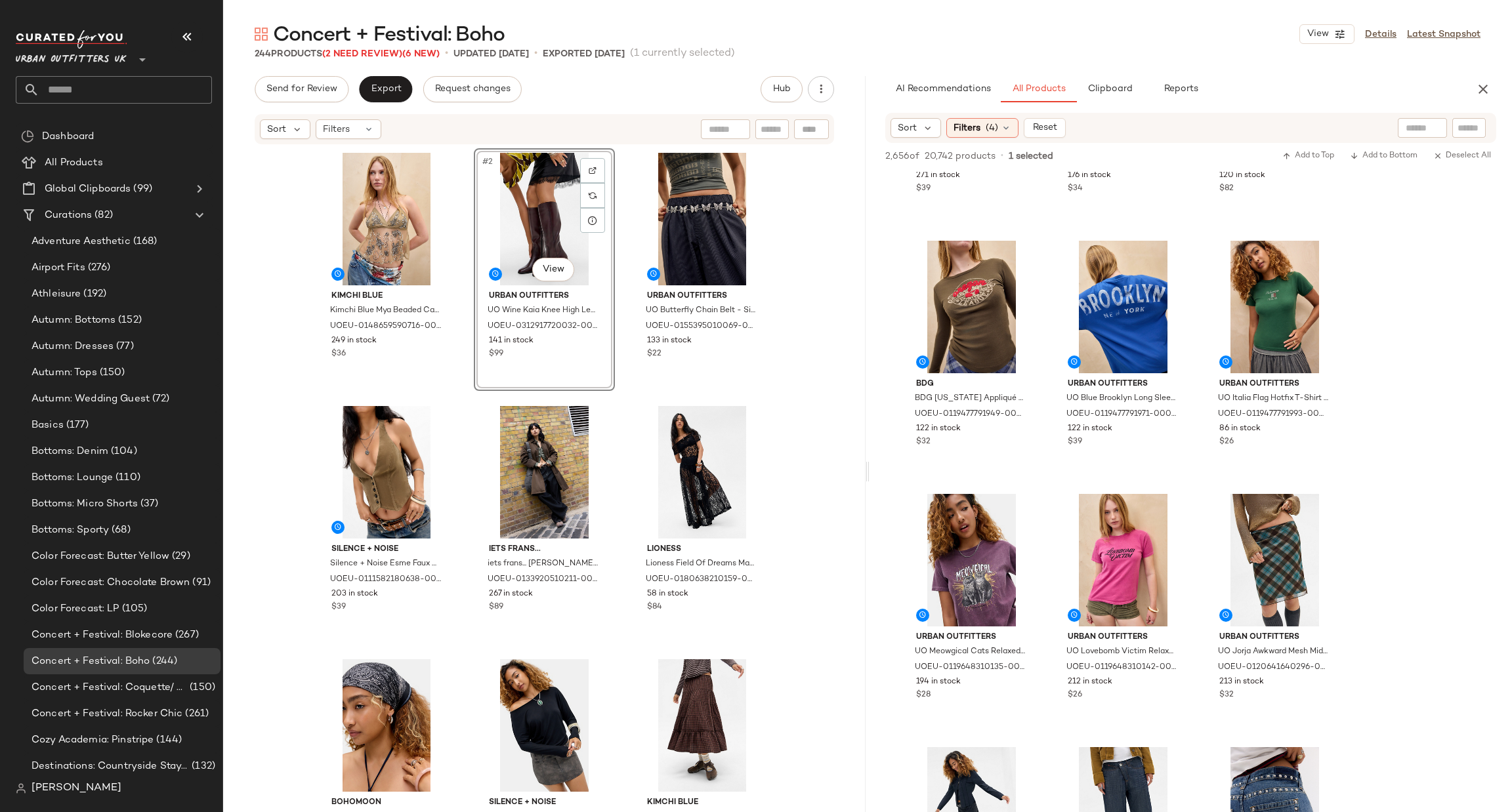
scroll to position [11221, 0]
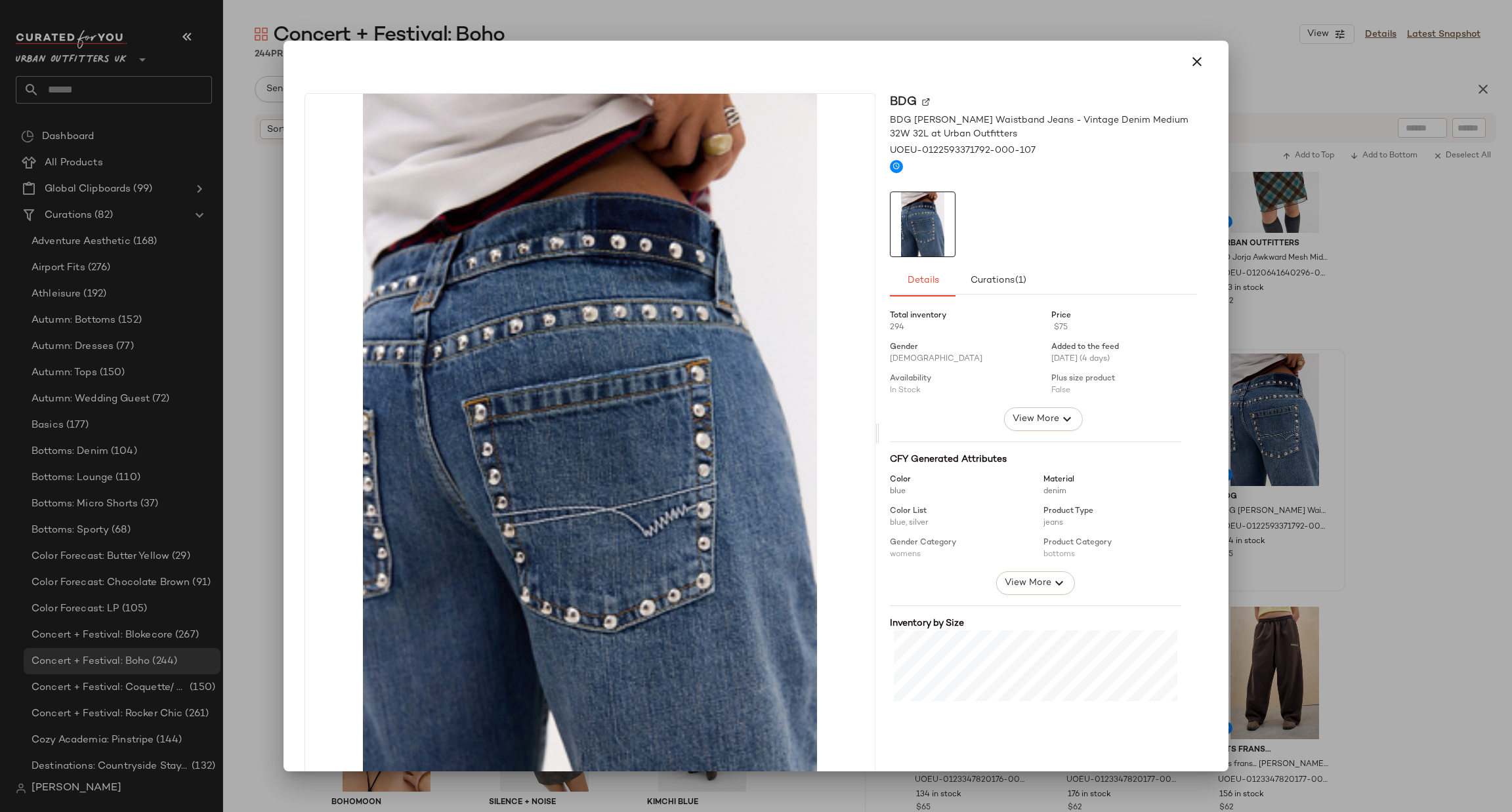
click at [1433, 402] on div at bounding box center [756, 406] width 1512 height 812
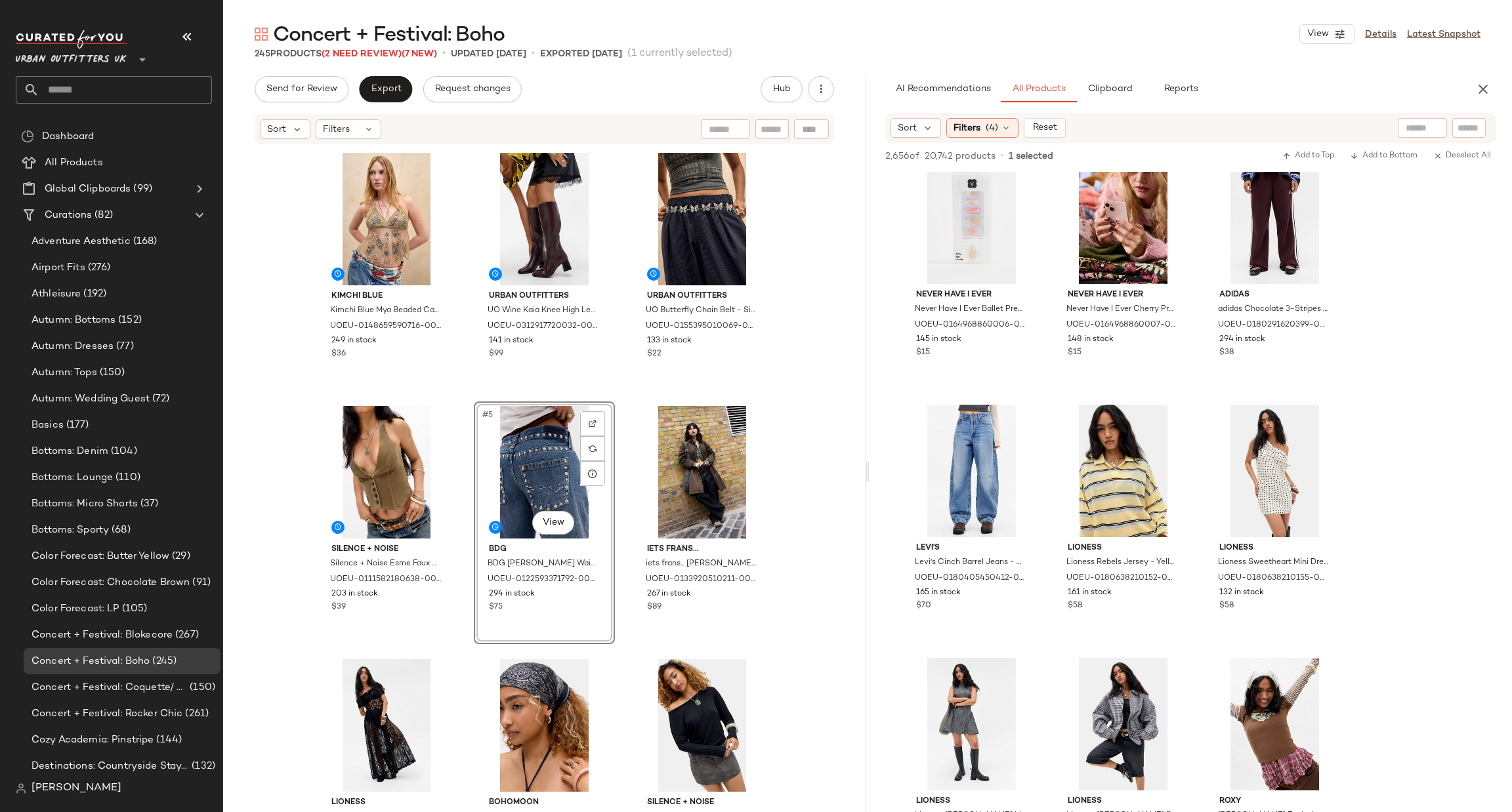
scroll to position [14491, 0]
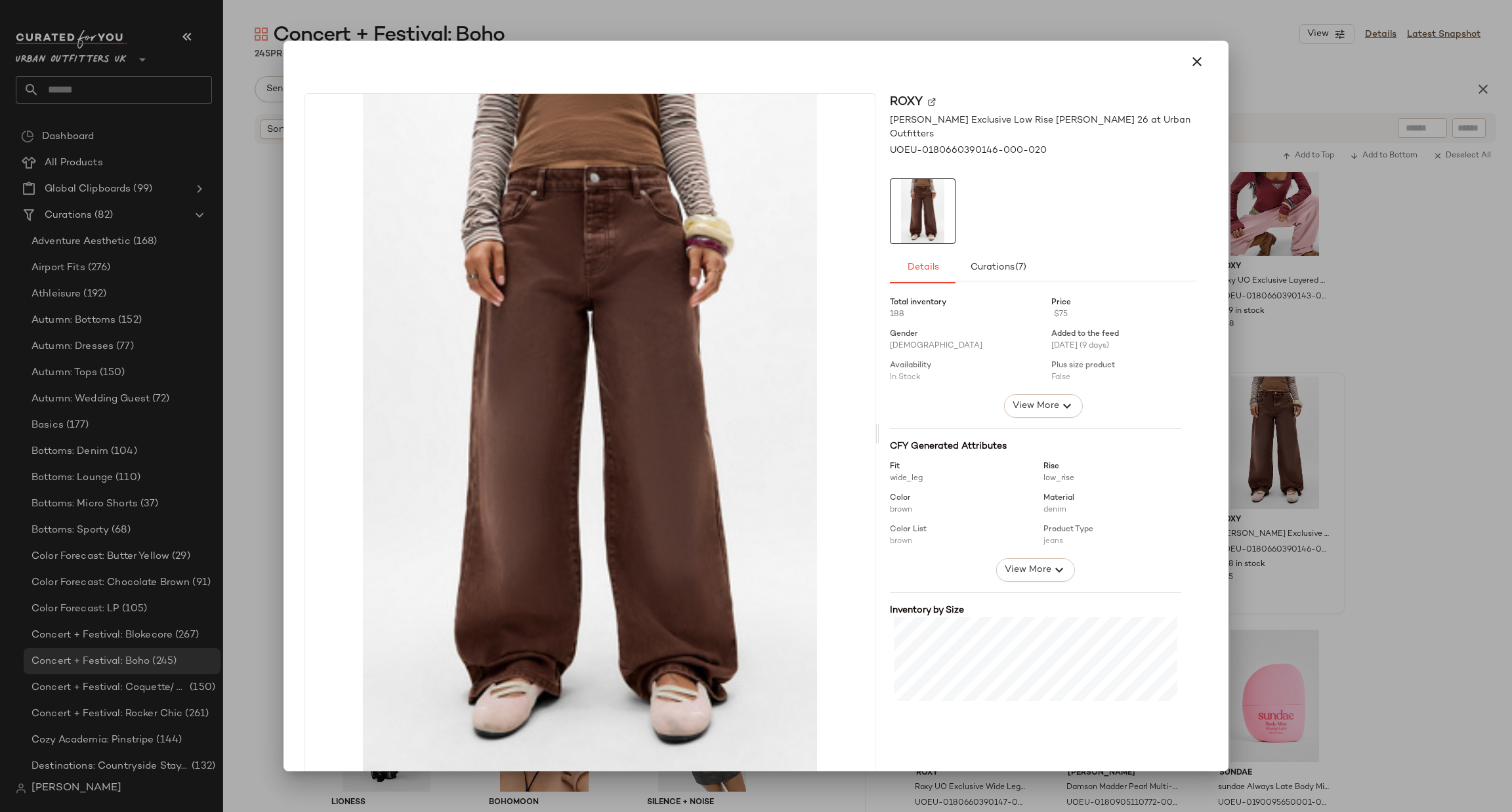
click at [1372, 427] on div at bounding box center [756, 406] width 1512 height 812
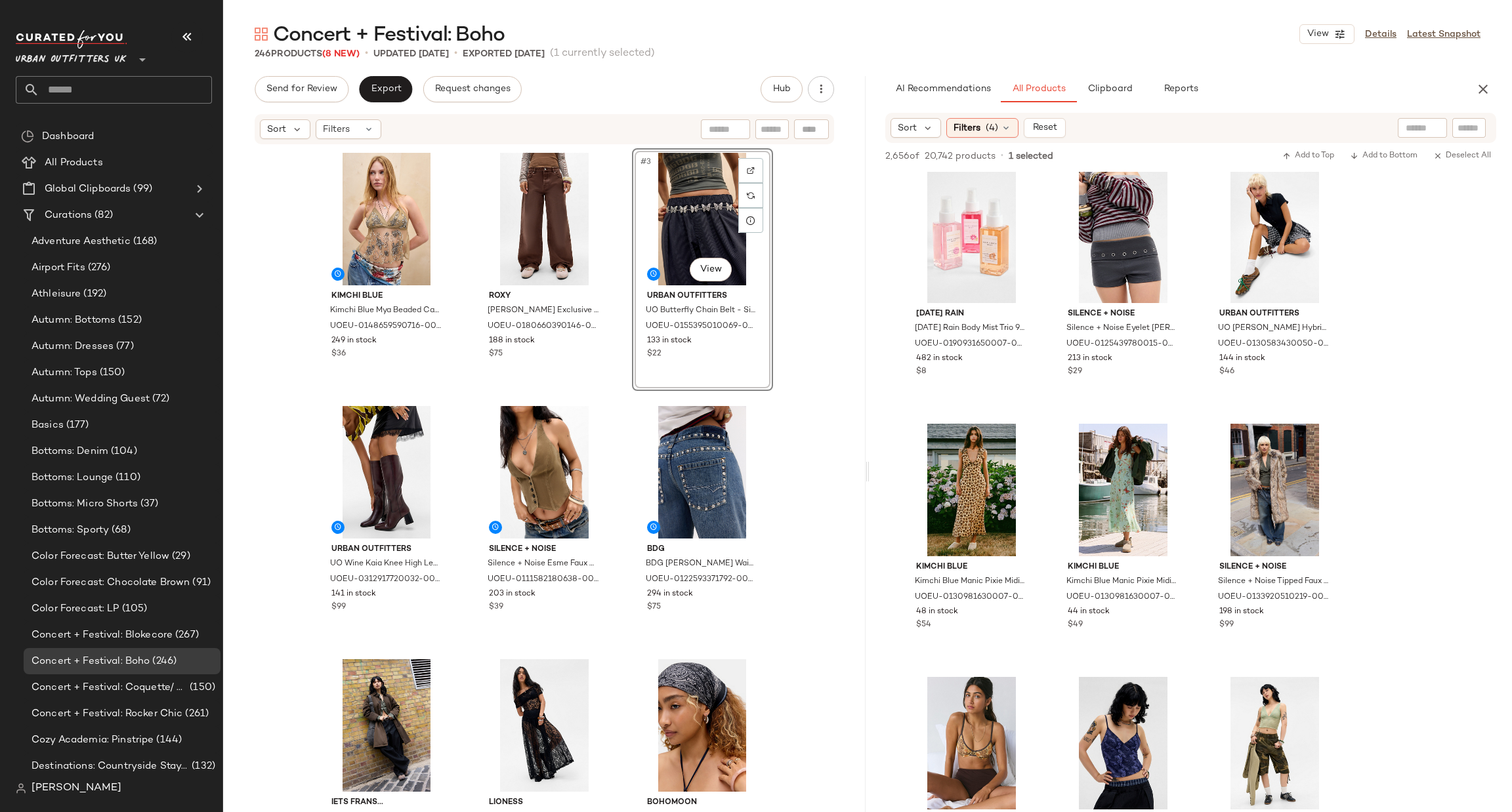
scroll to position [14968, 0]
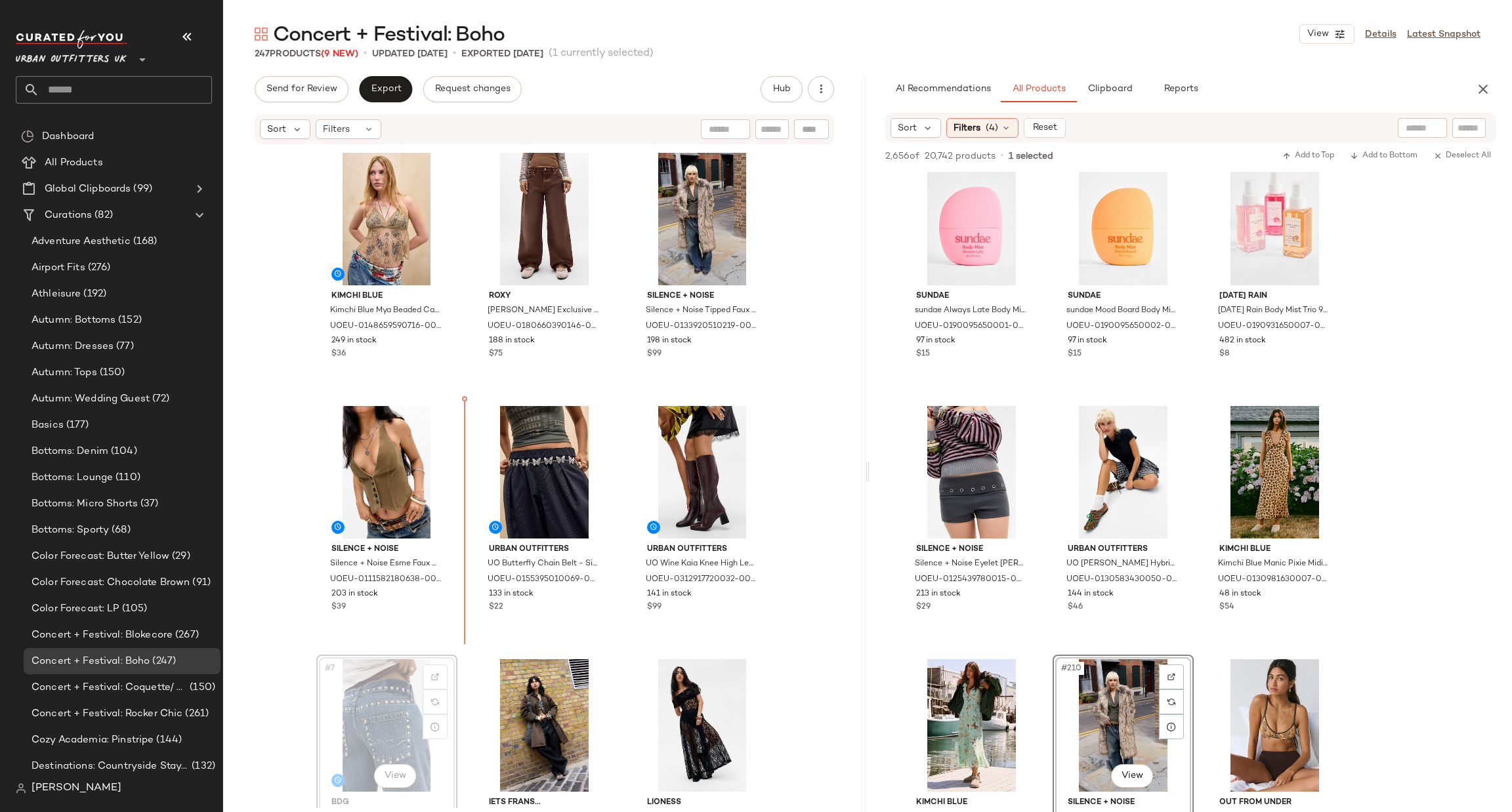
scroll to position [1, 0]
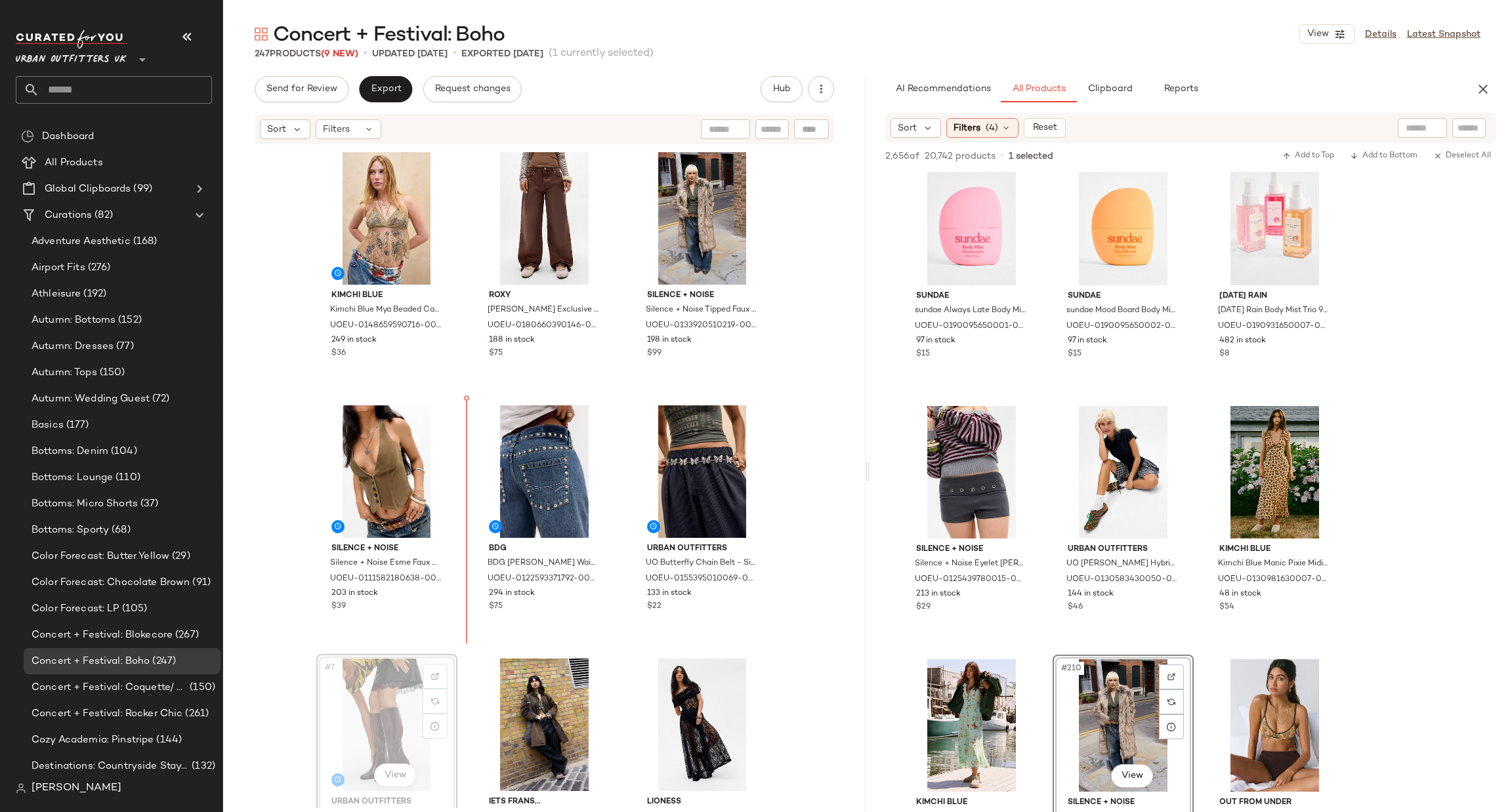
scroll to position [1, 0]
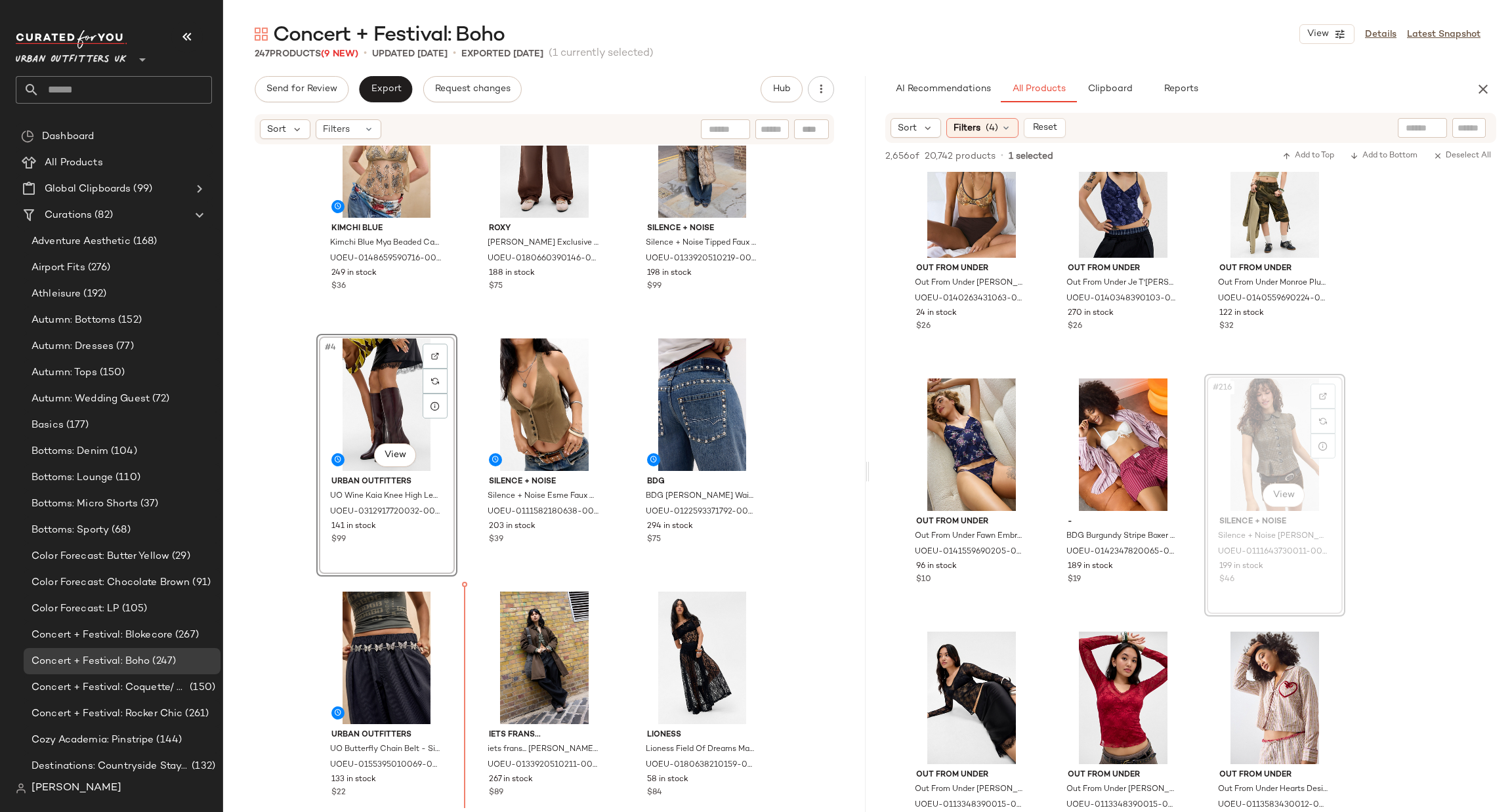
scroll to position [76, 0]
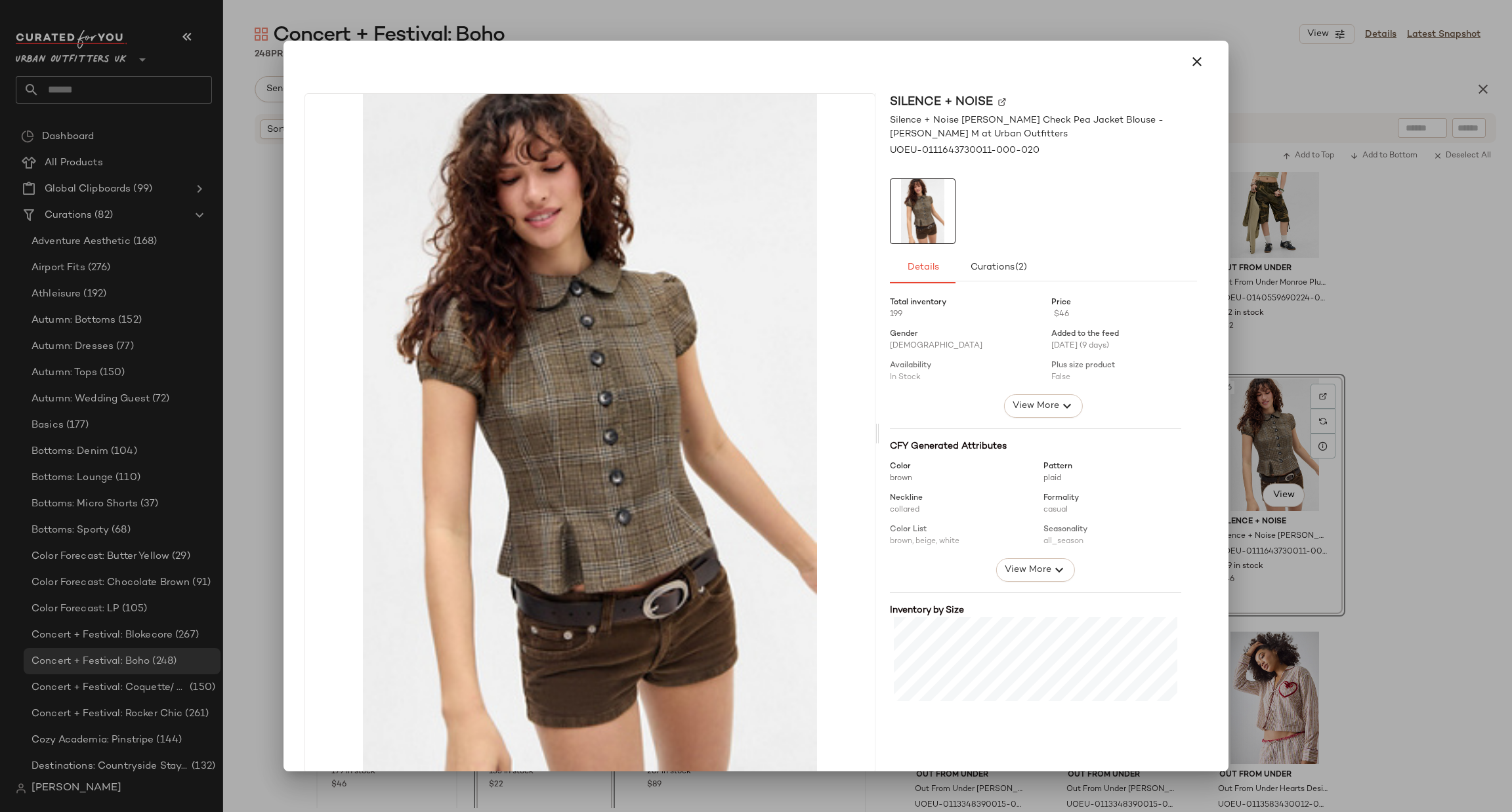
click at [1353, 318] on div at bounding box center [756, 406] width 1512 height 812
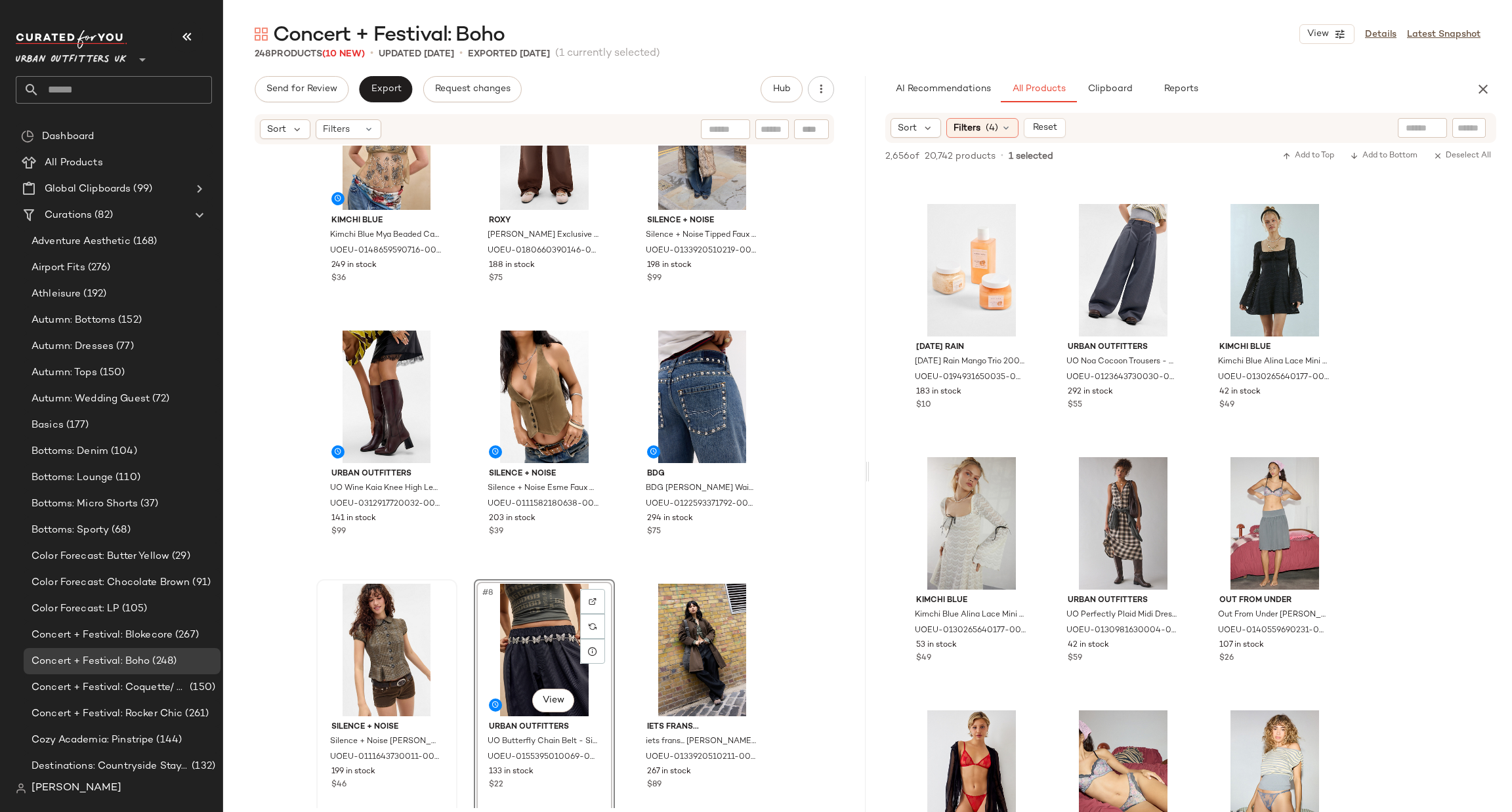
scroll to position [16767, 0]
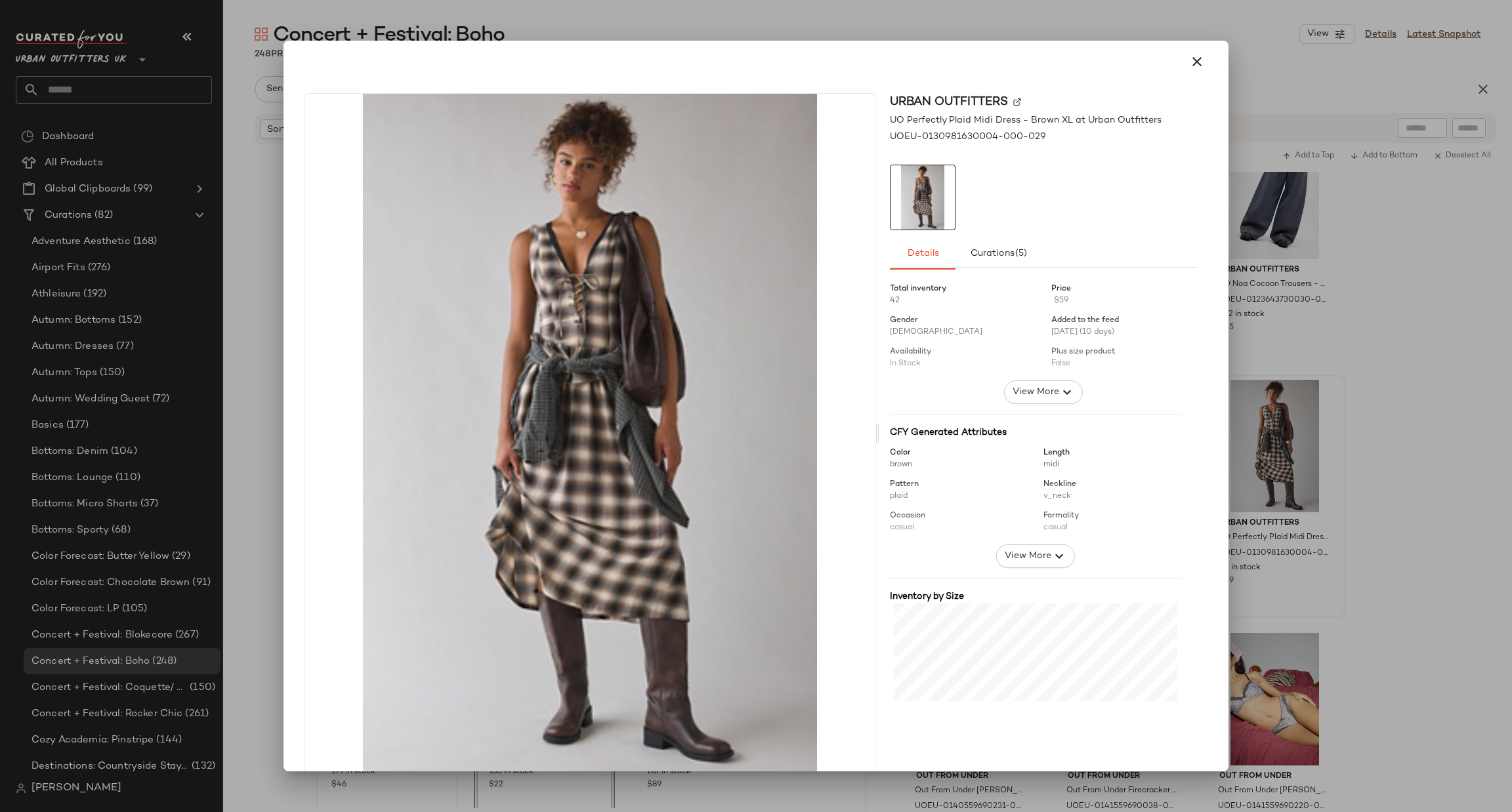
click at [1381, 425] on div at bounding box center [756, 406] width 1512 height 812
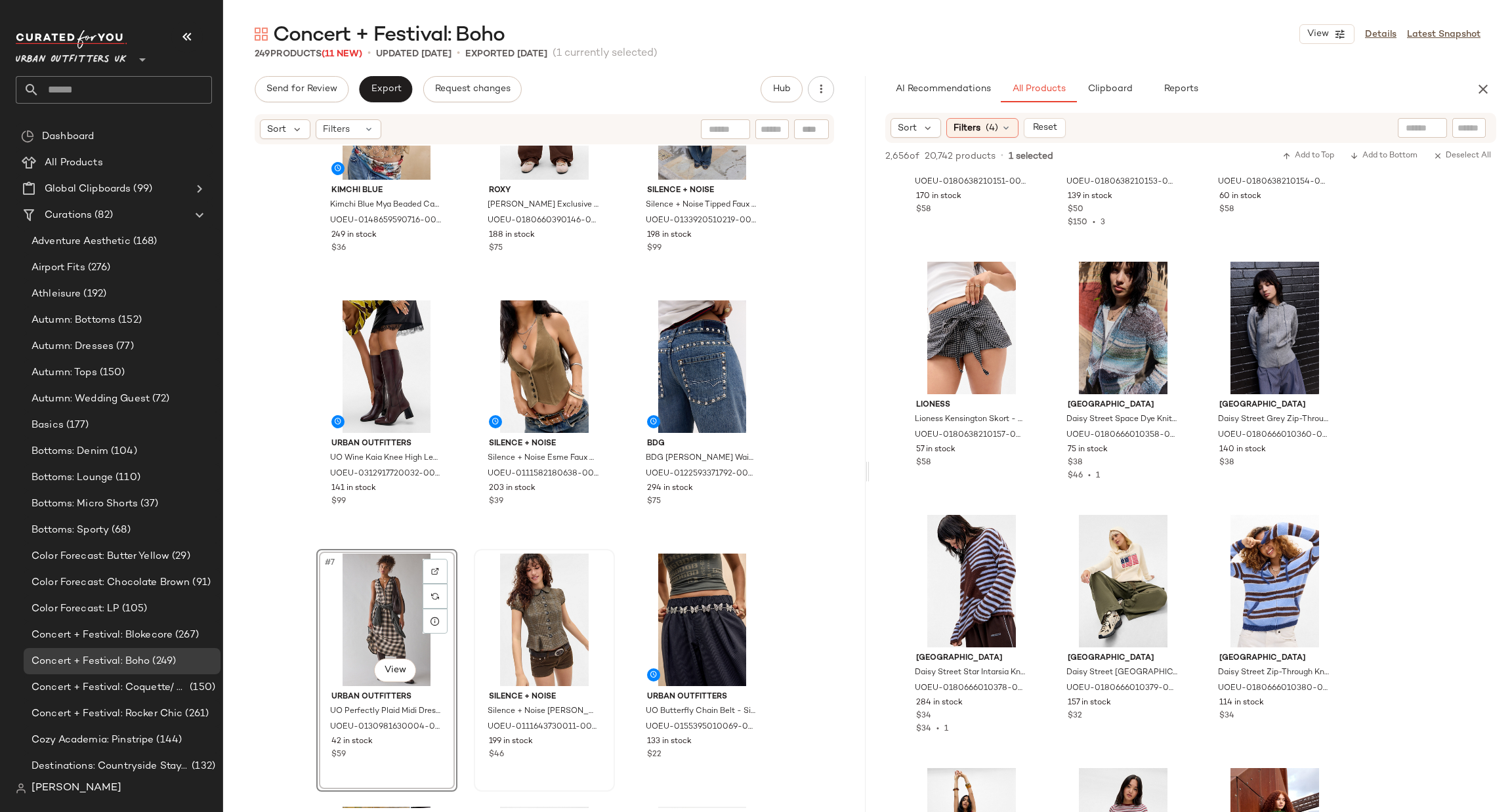
scroll to position [18849, 0]
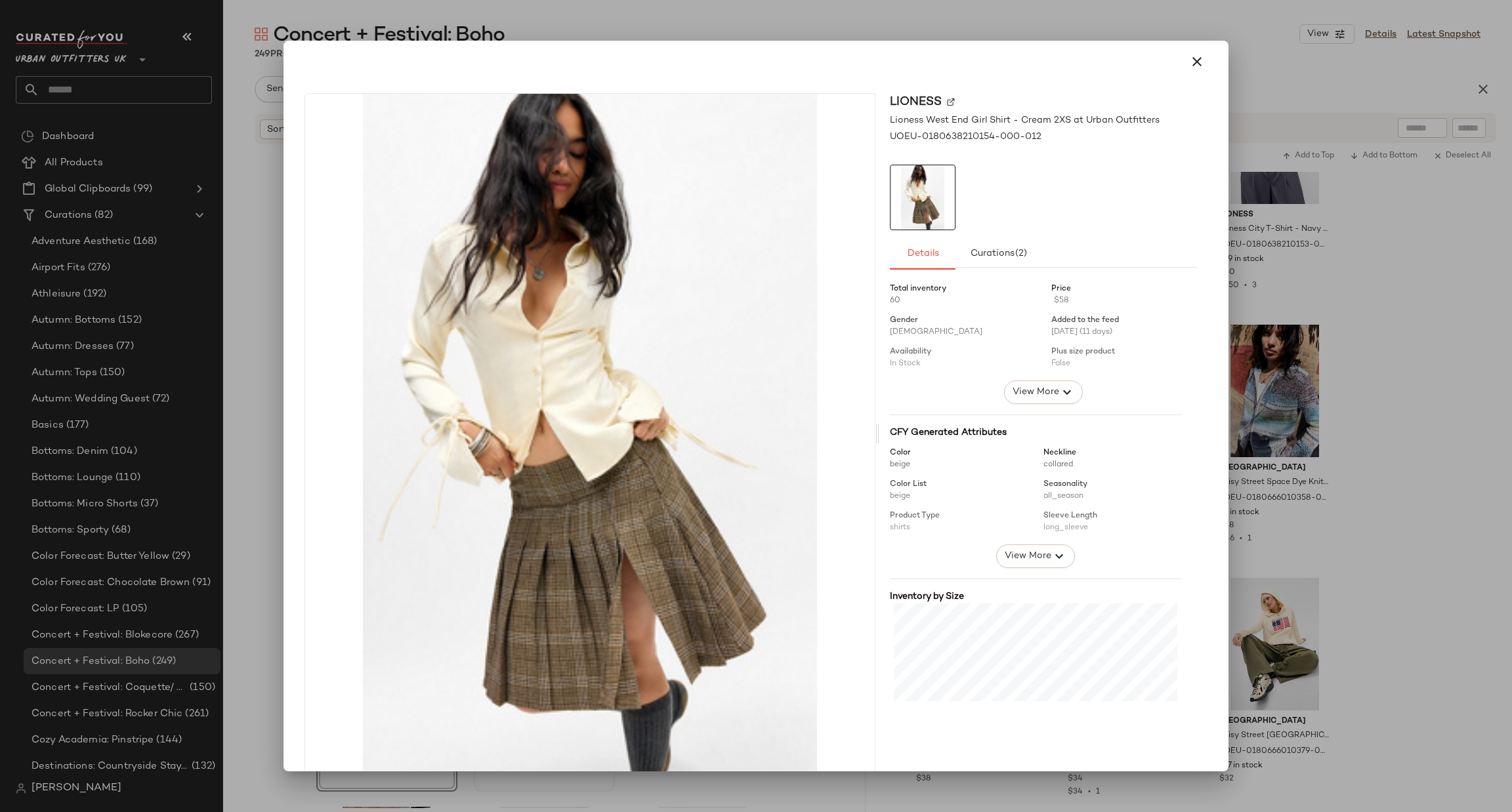
click at [1415, 335] on div at bounding box center [756, 406] width 1512 height 812
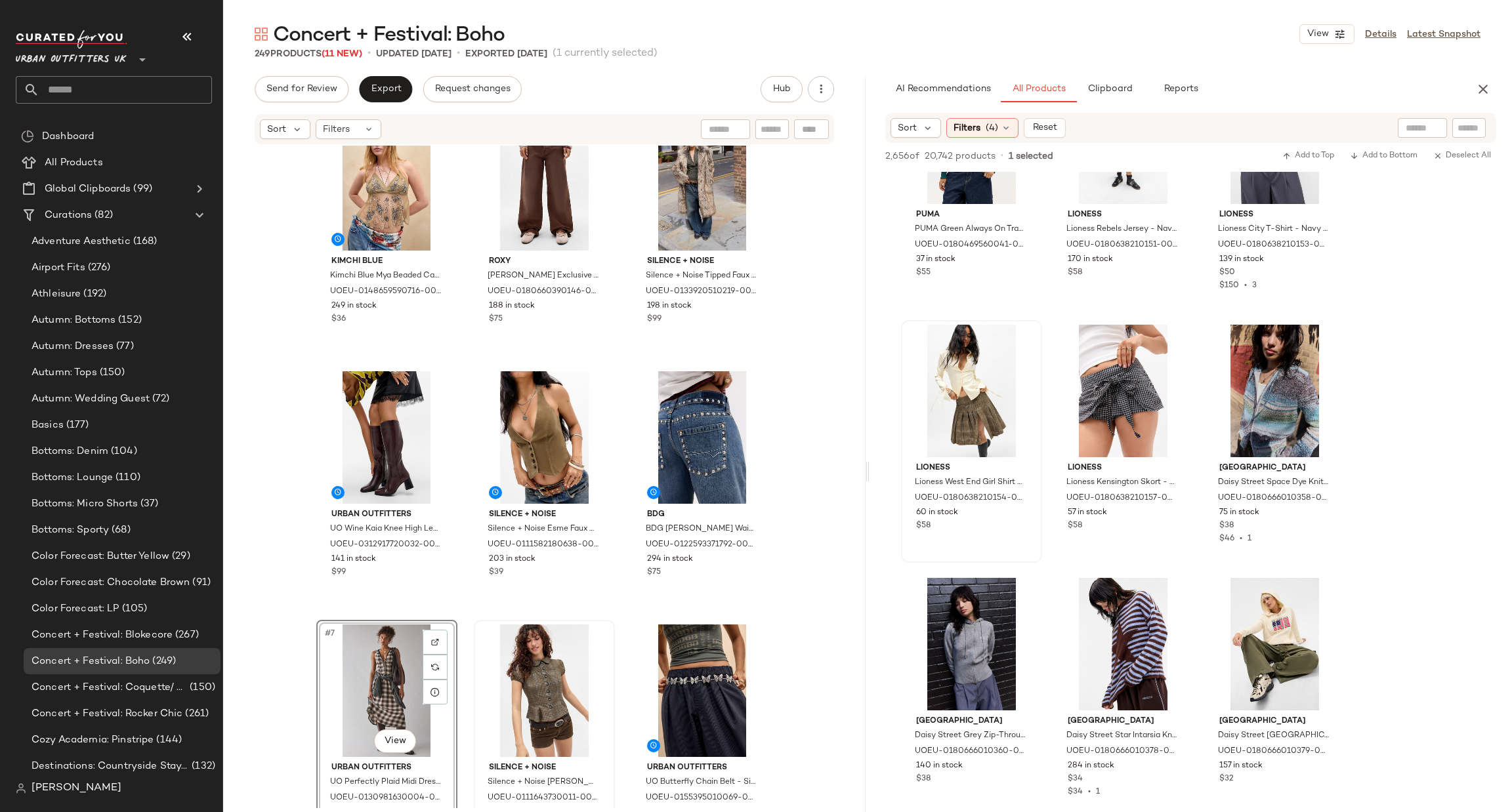
scroll to position [0, 0]
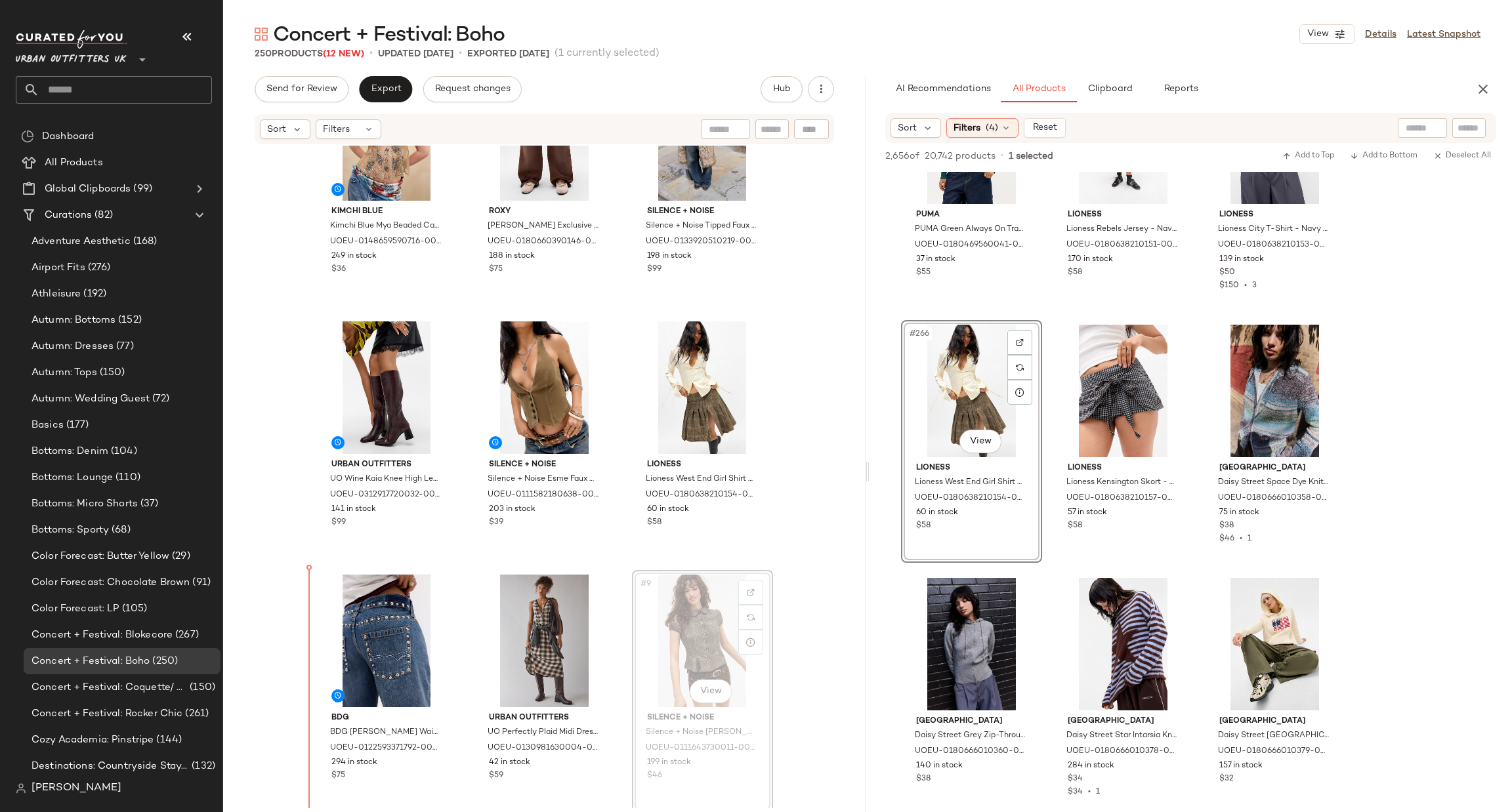
scroll to position [85, 0]
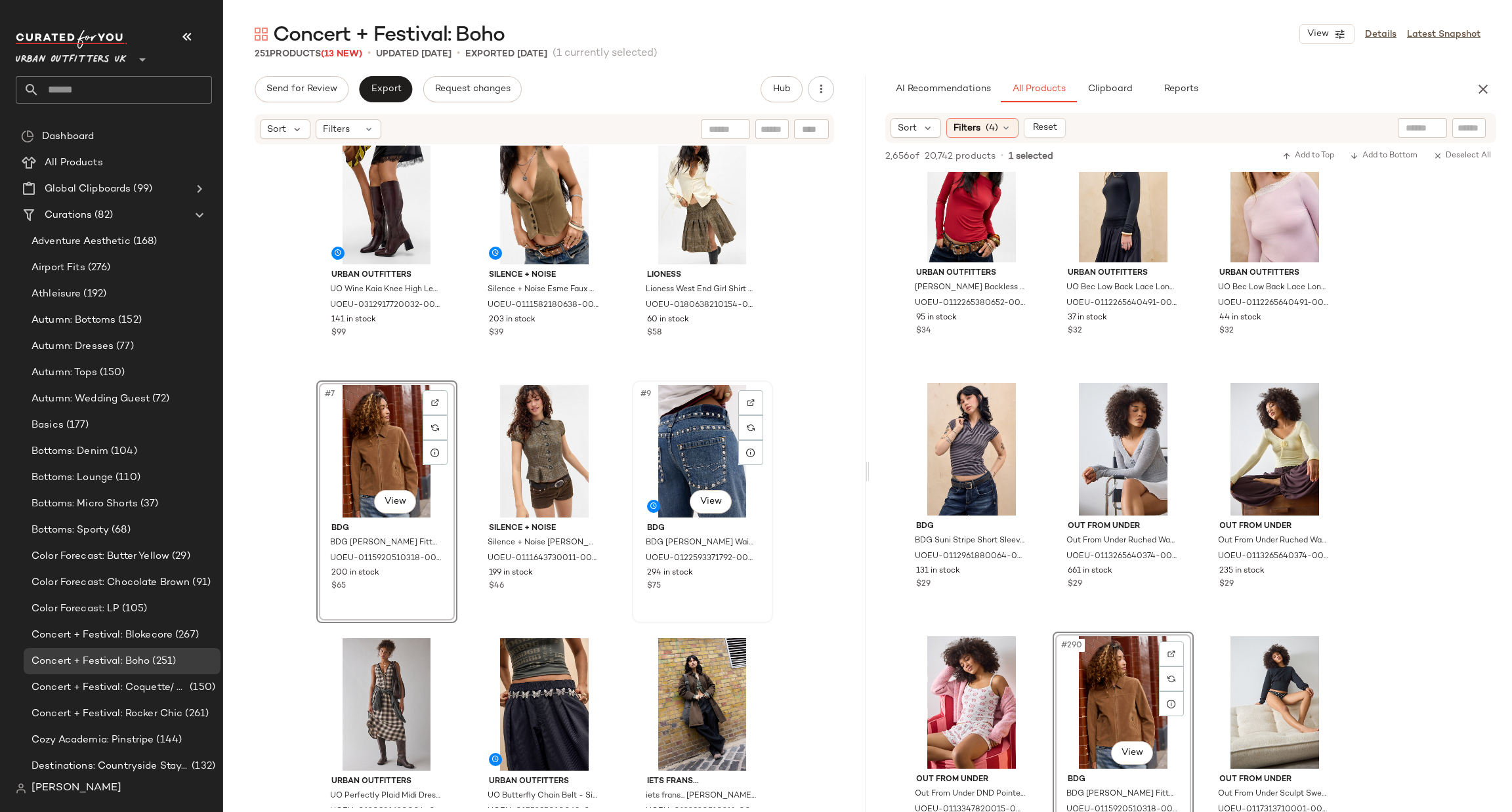
scroll to position [294, 0]
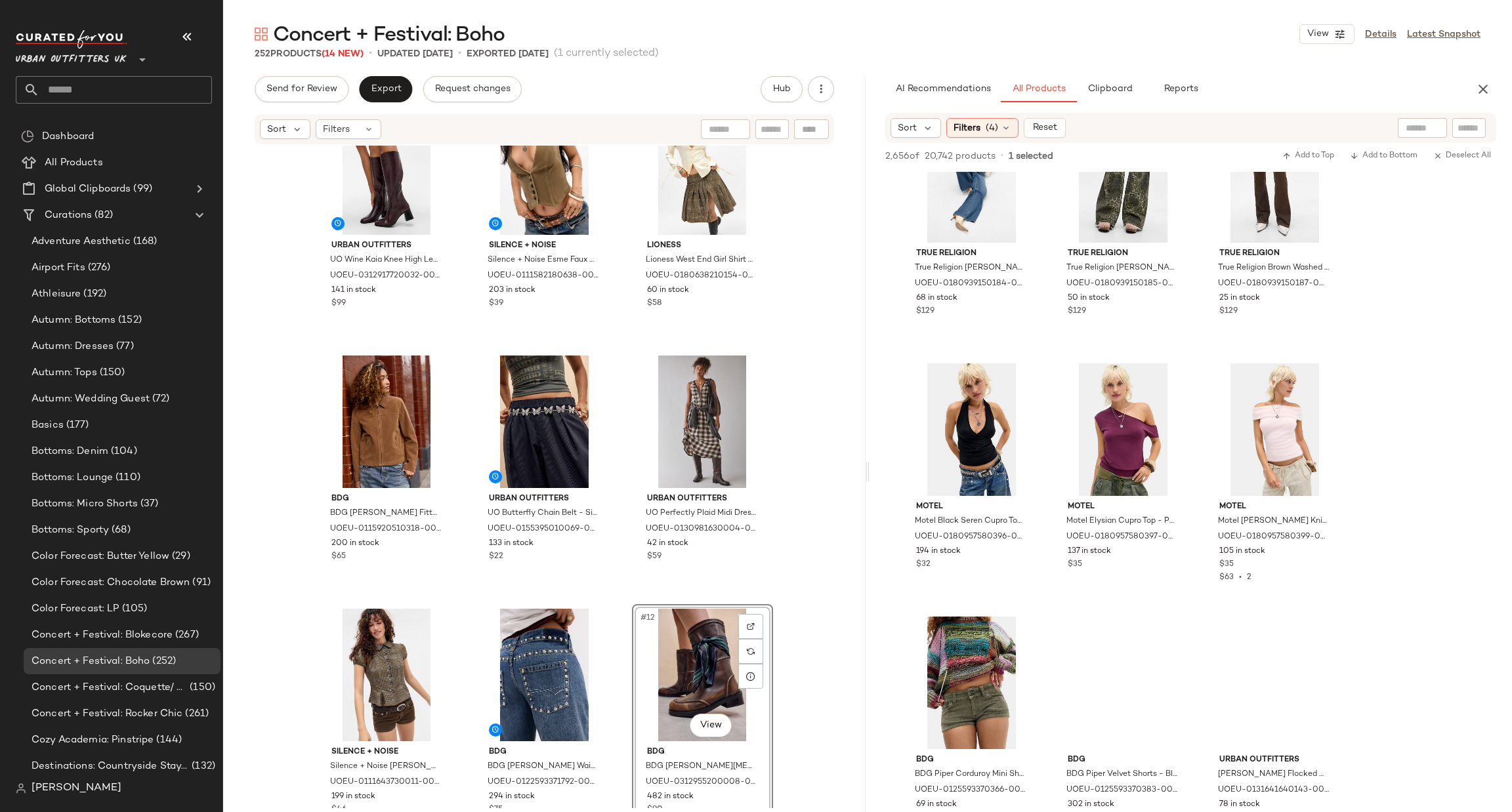
scroll to position [23623, 0]
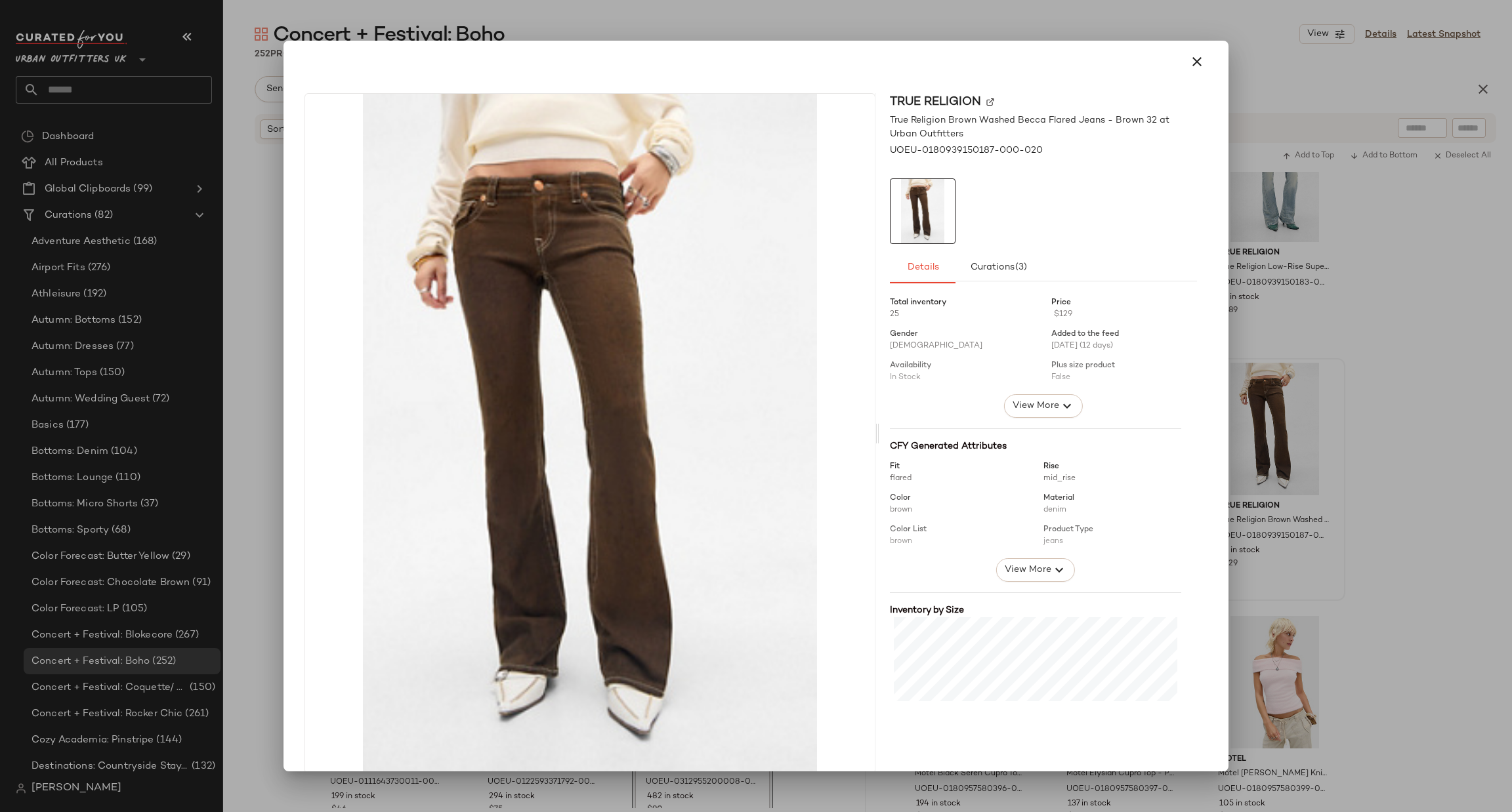
click at [1397, 422] on div at bounding box center [756, 406] width 1512 height 812
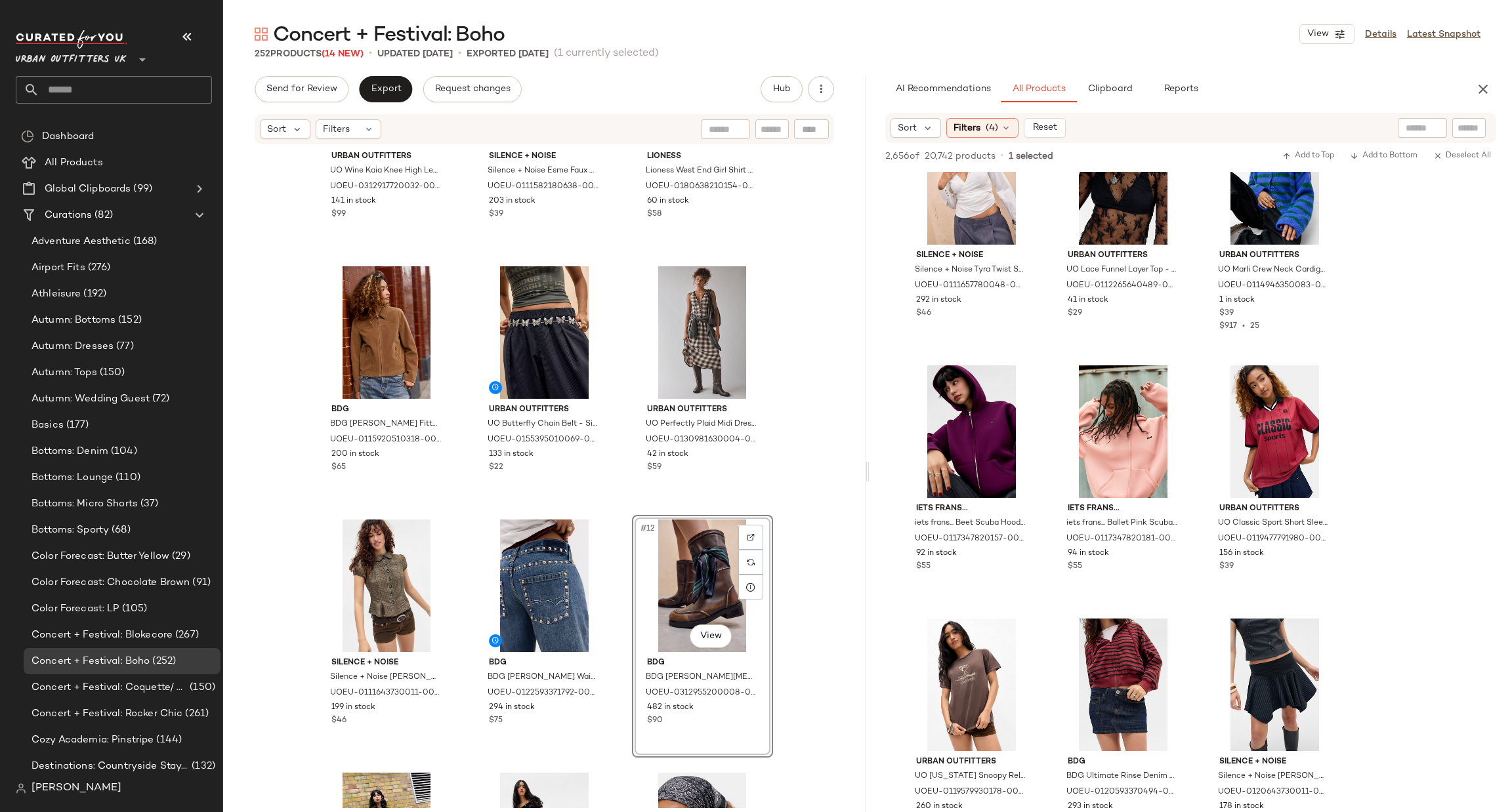
scroll to position [26406, 0]
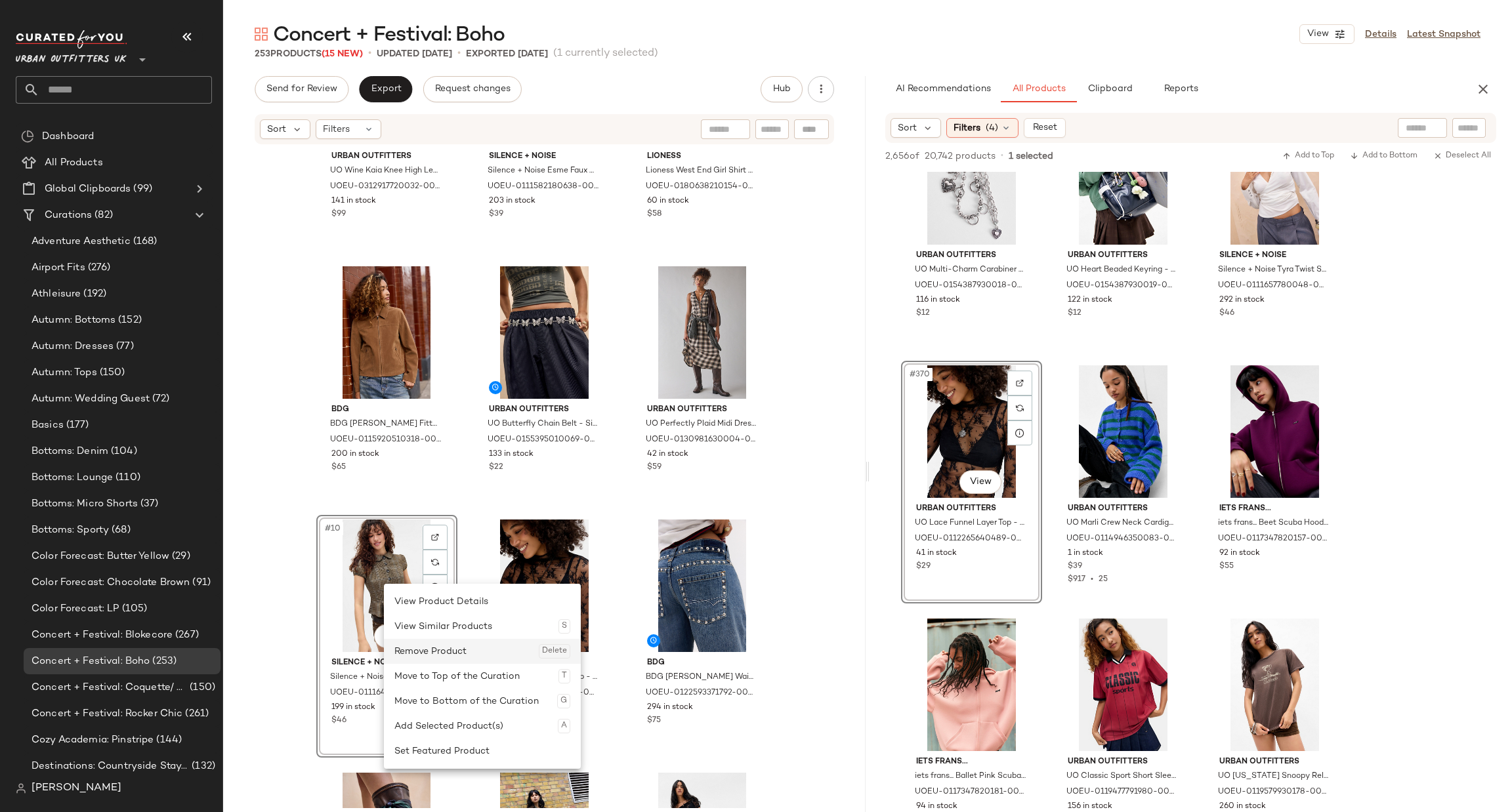
click at [439, 652] on div "Remove Product Delete" at bounding box center [481, 652] width 175 height 25
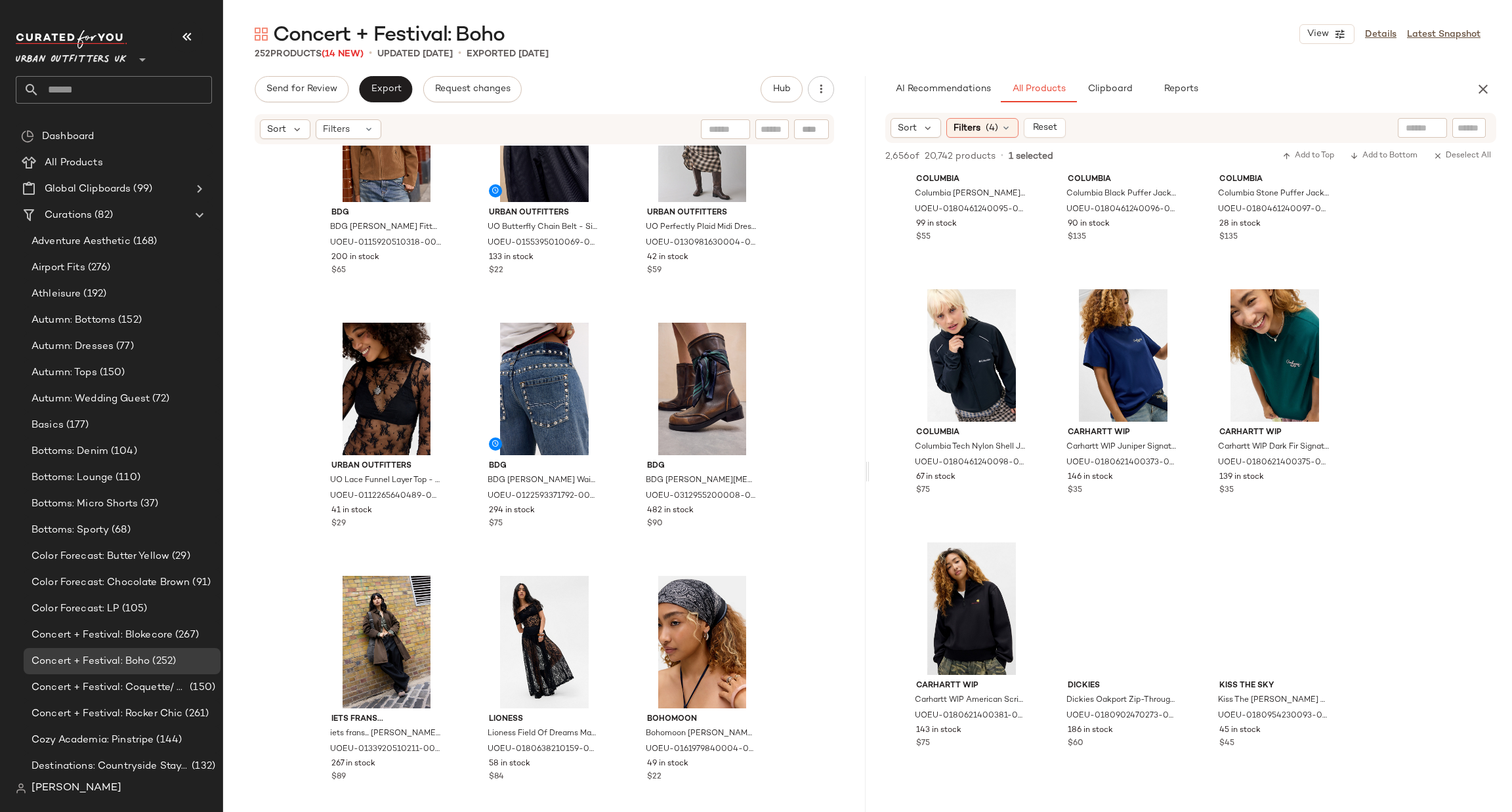
scroll to position [28232, 0]
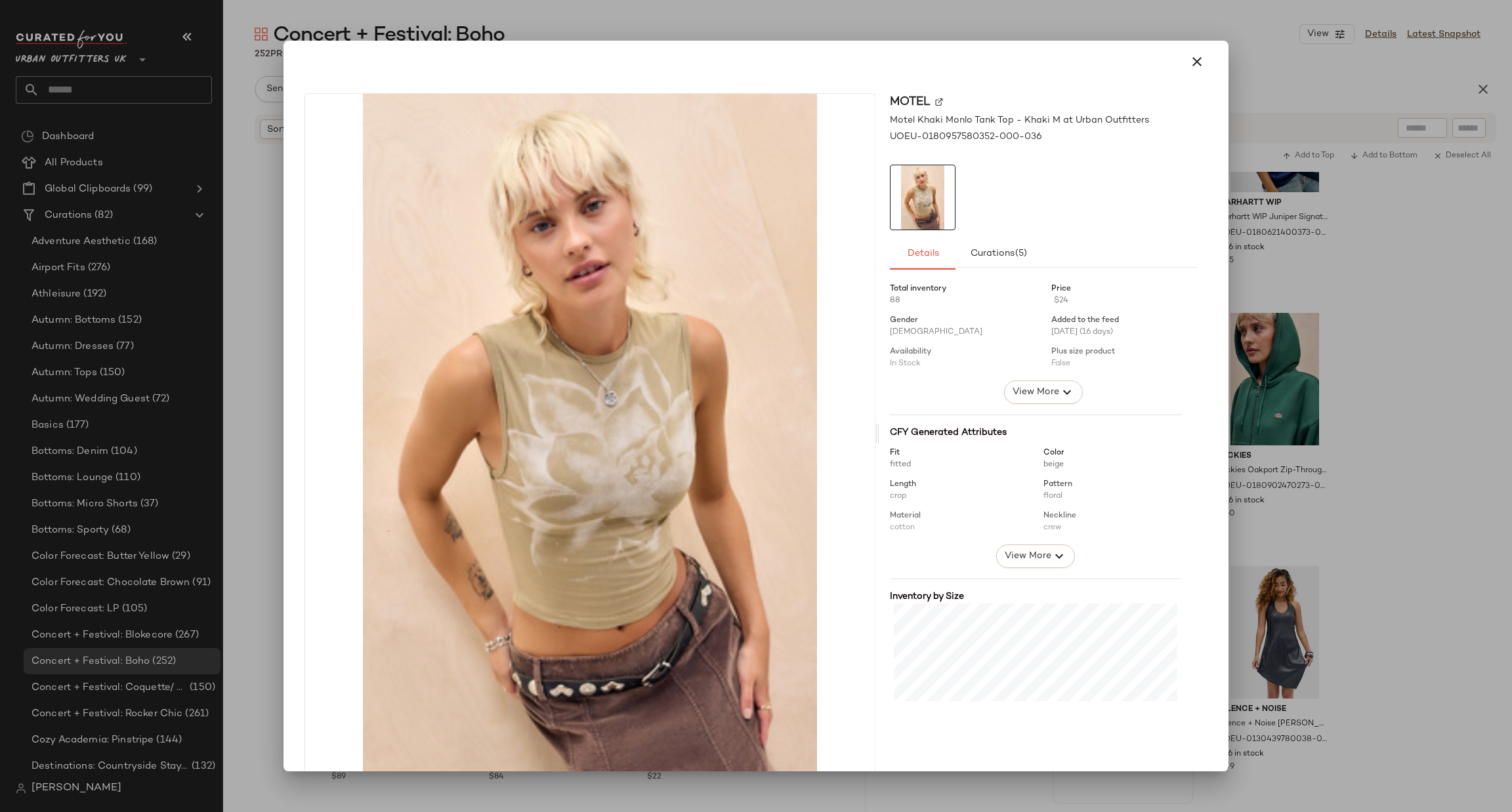
click at [1355, 476] on div at bounding box center [756, 406] width 1512 height 812
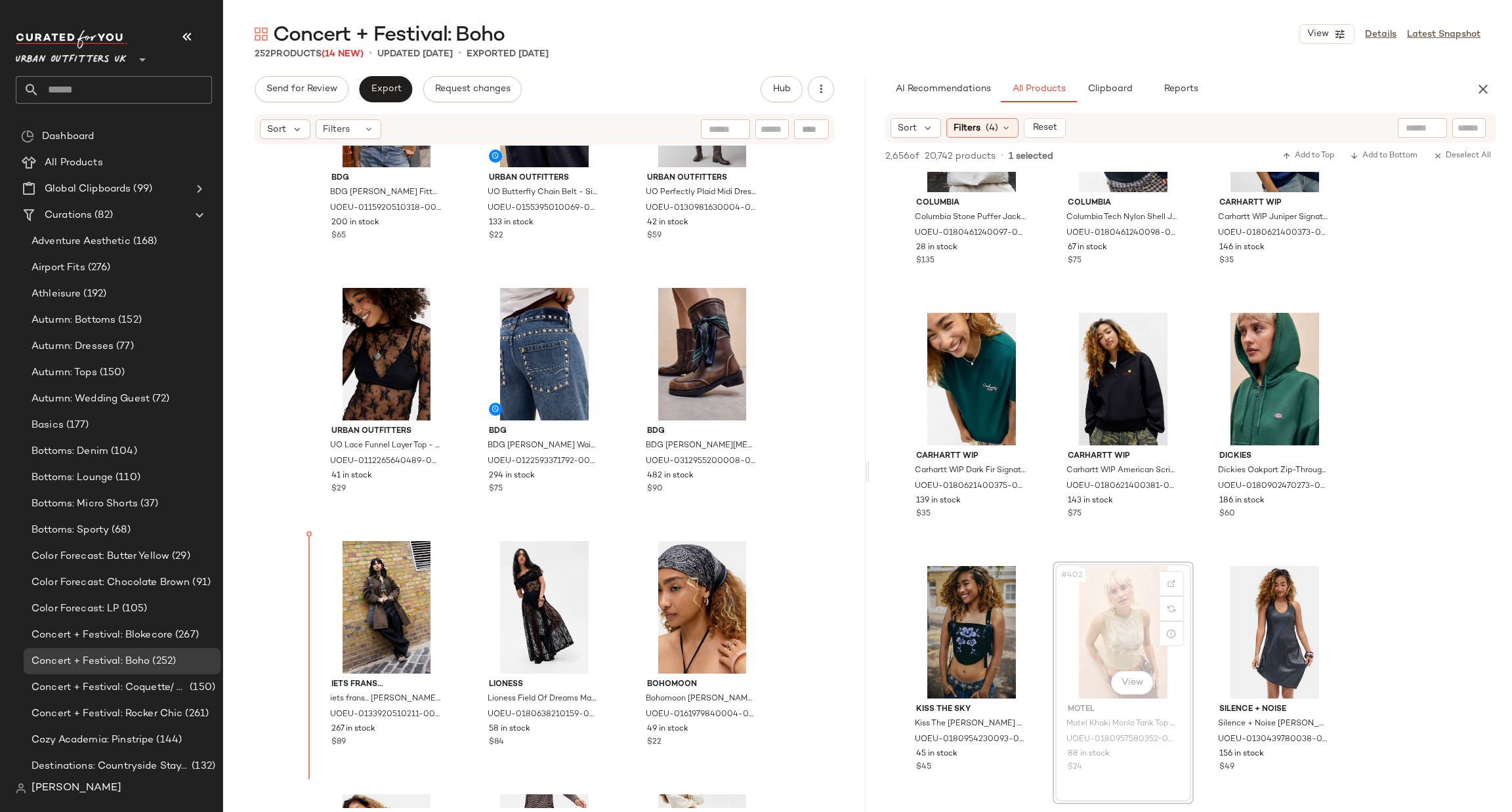
scroll to position [636, 0]
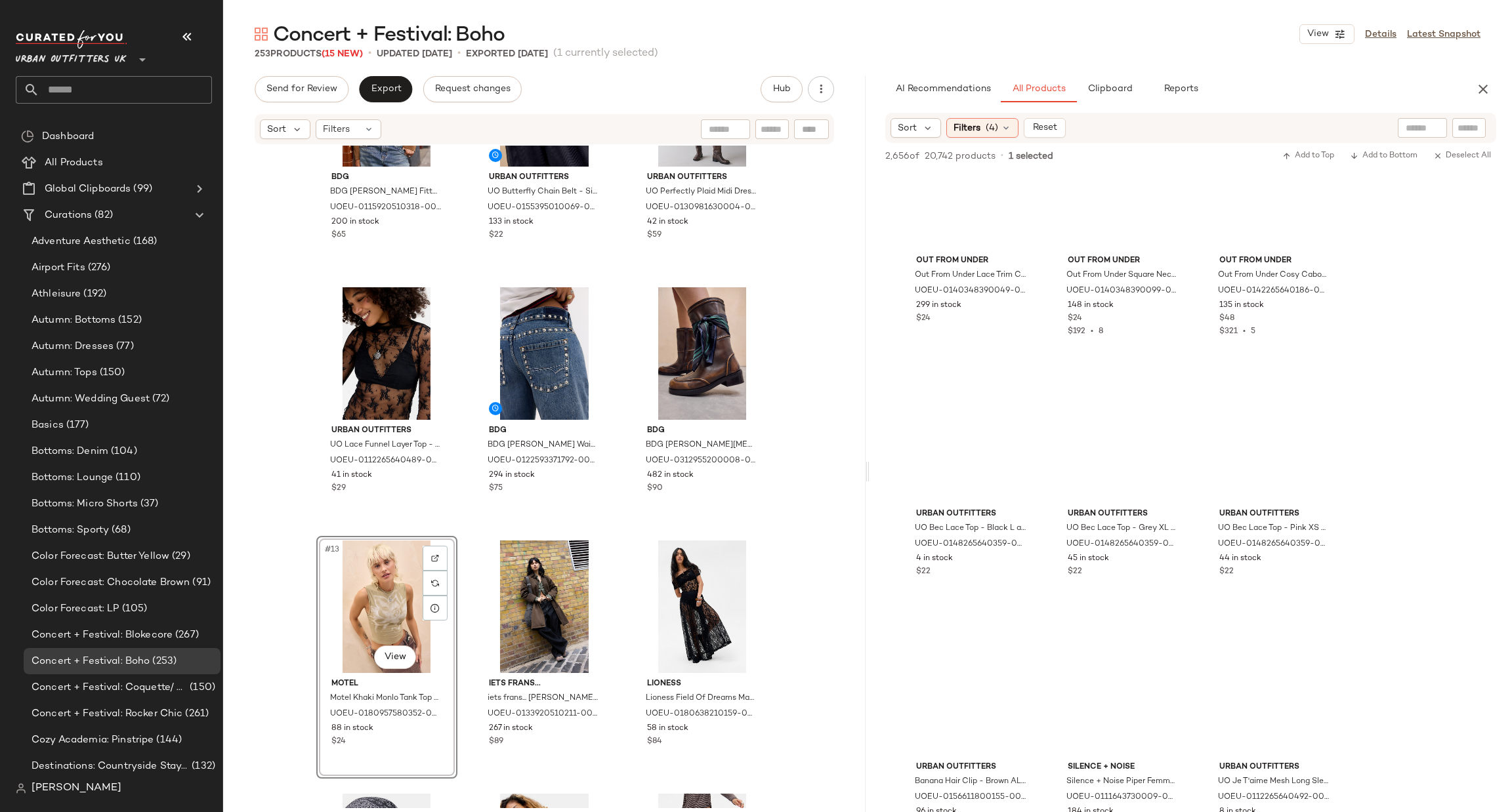
scroll to position [32734, 0]
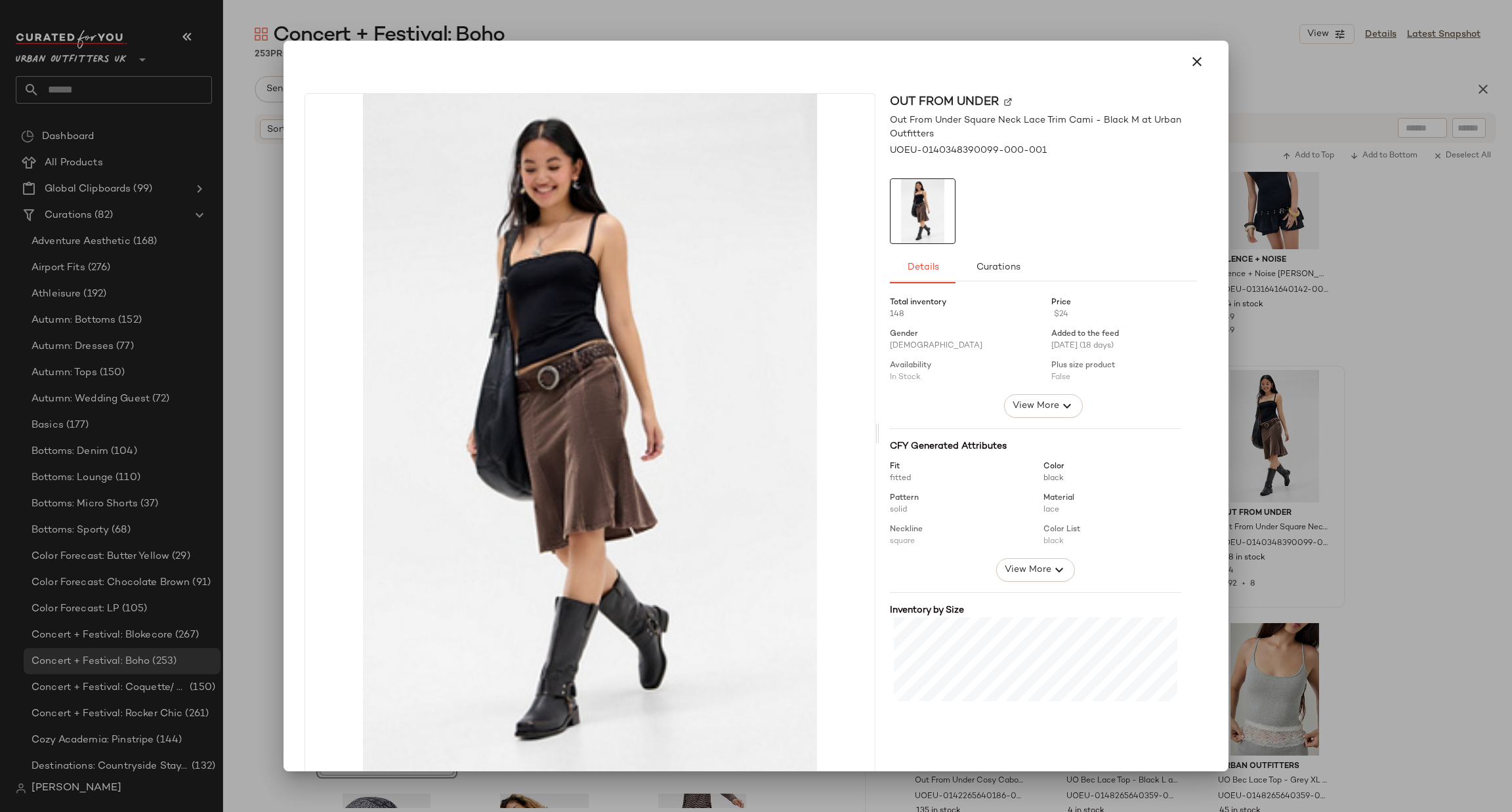
click at [1357, 463] on div at bounding box center [756, 406] width 1512 height 812
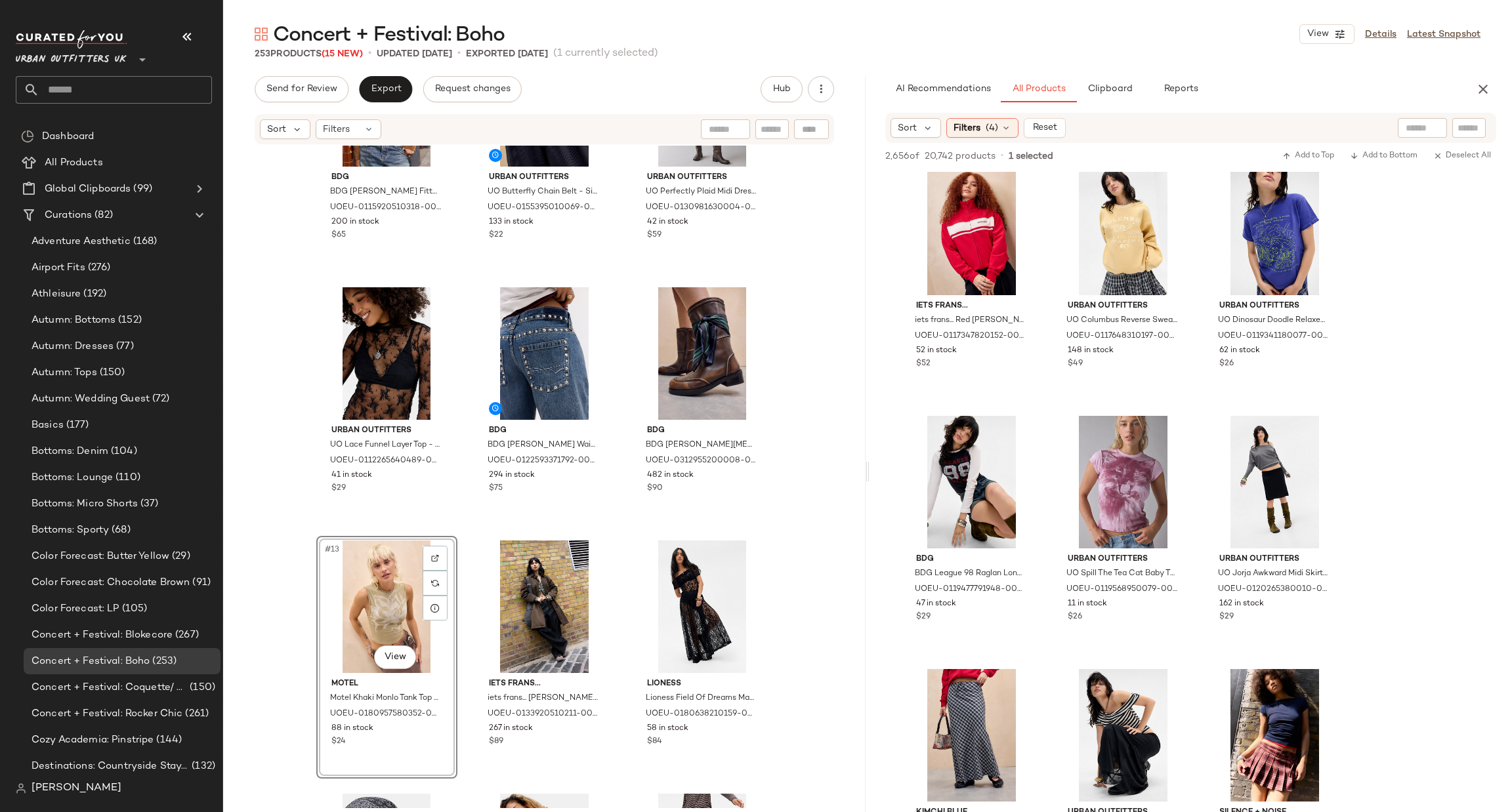
scroll to position [42407, 0]
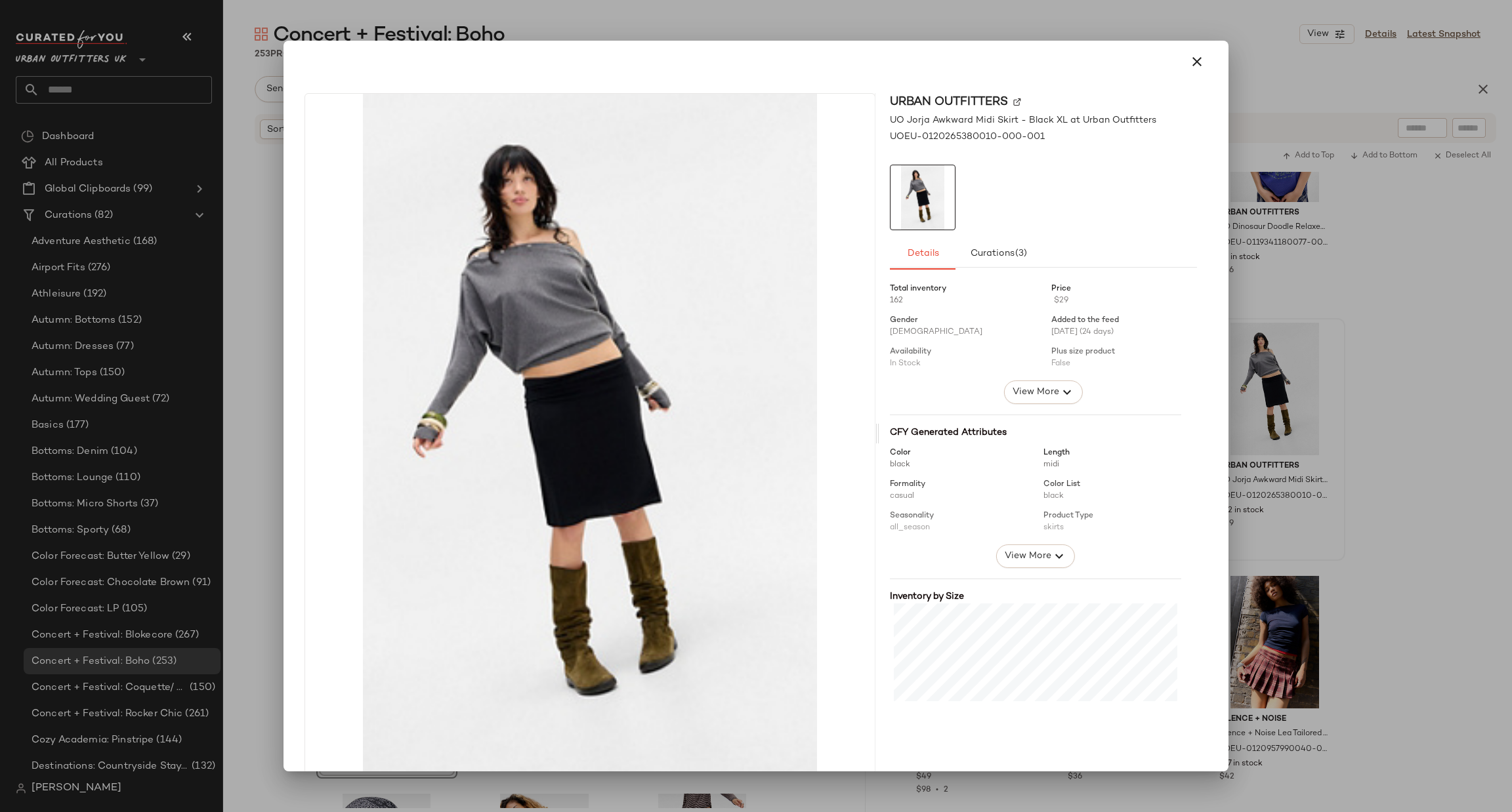
click at [1376, 412] on div at bounding box center [756, 406] width 1512 height 812
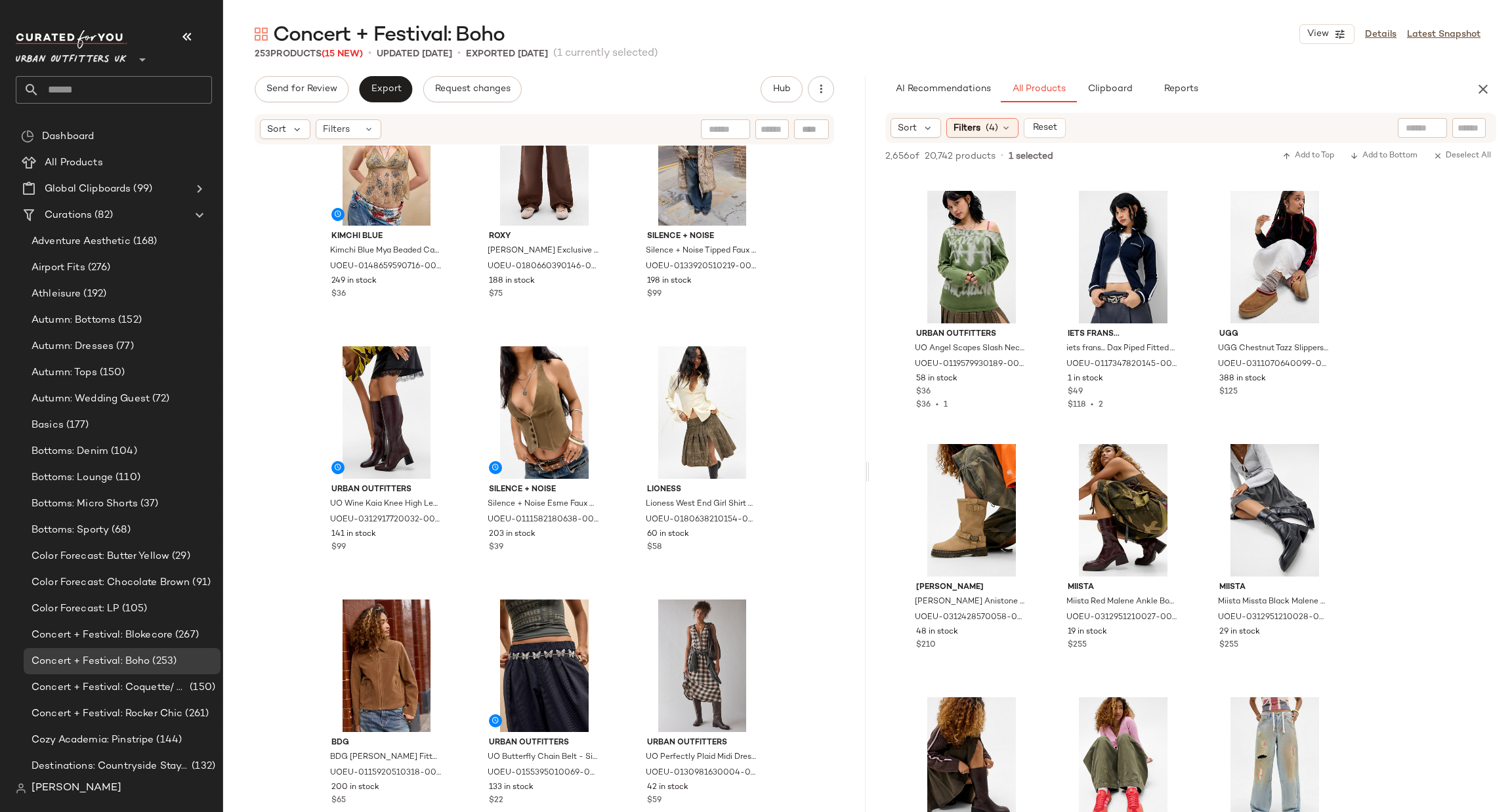
scroll to position [0, 0]
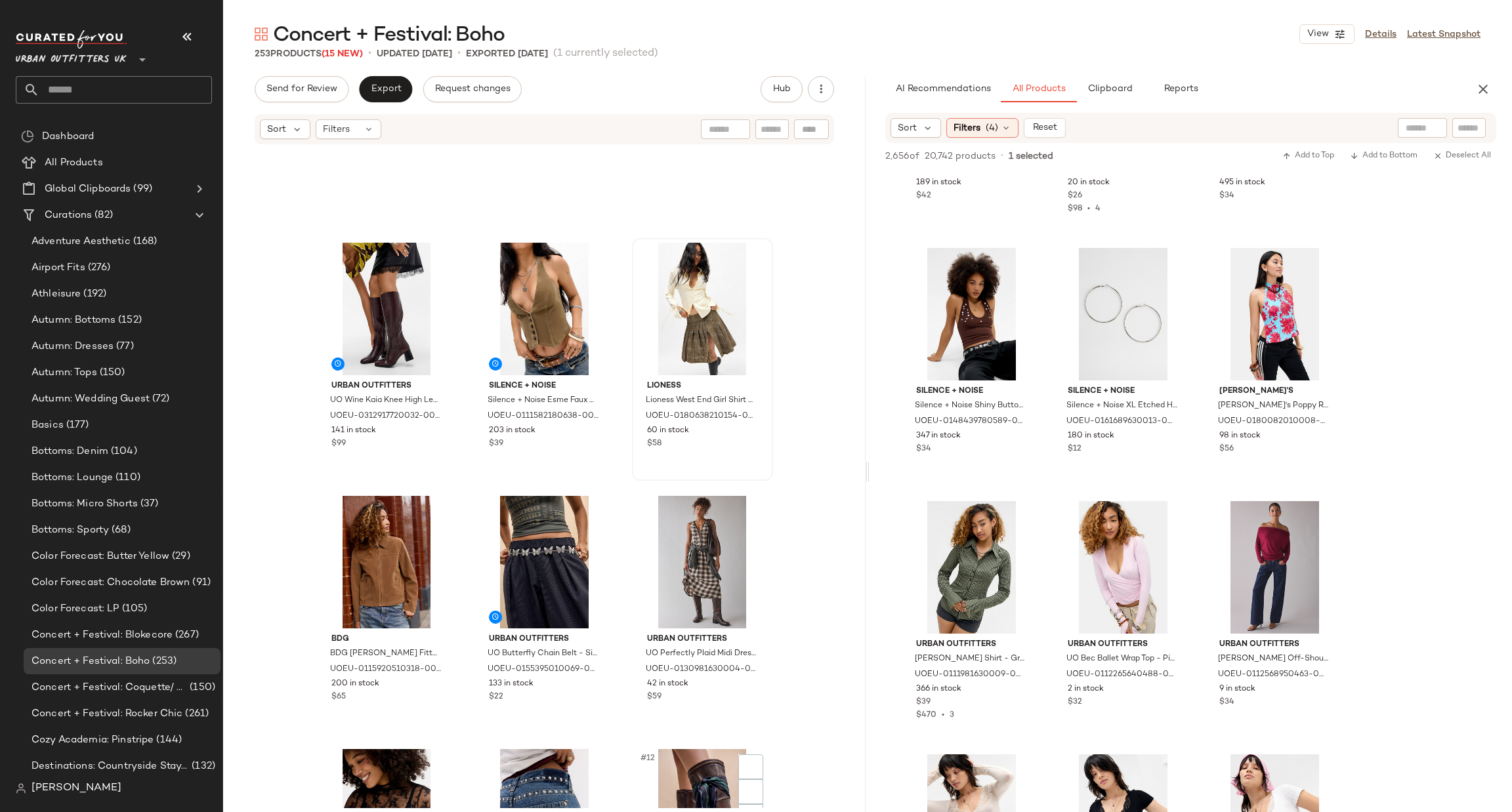
scroll to position [600, 0]
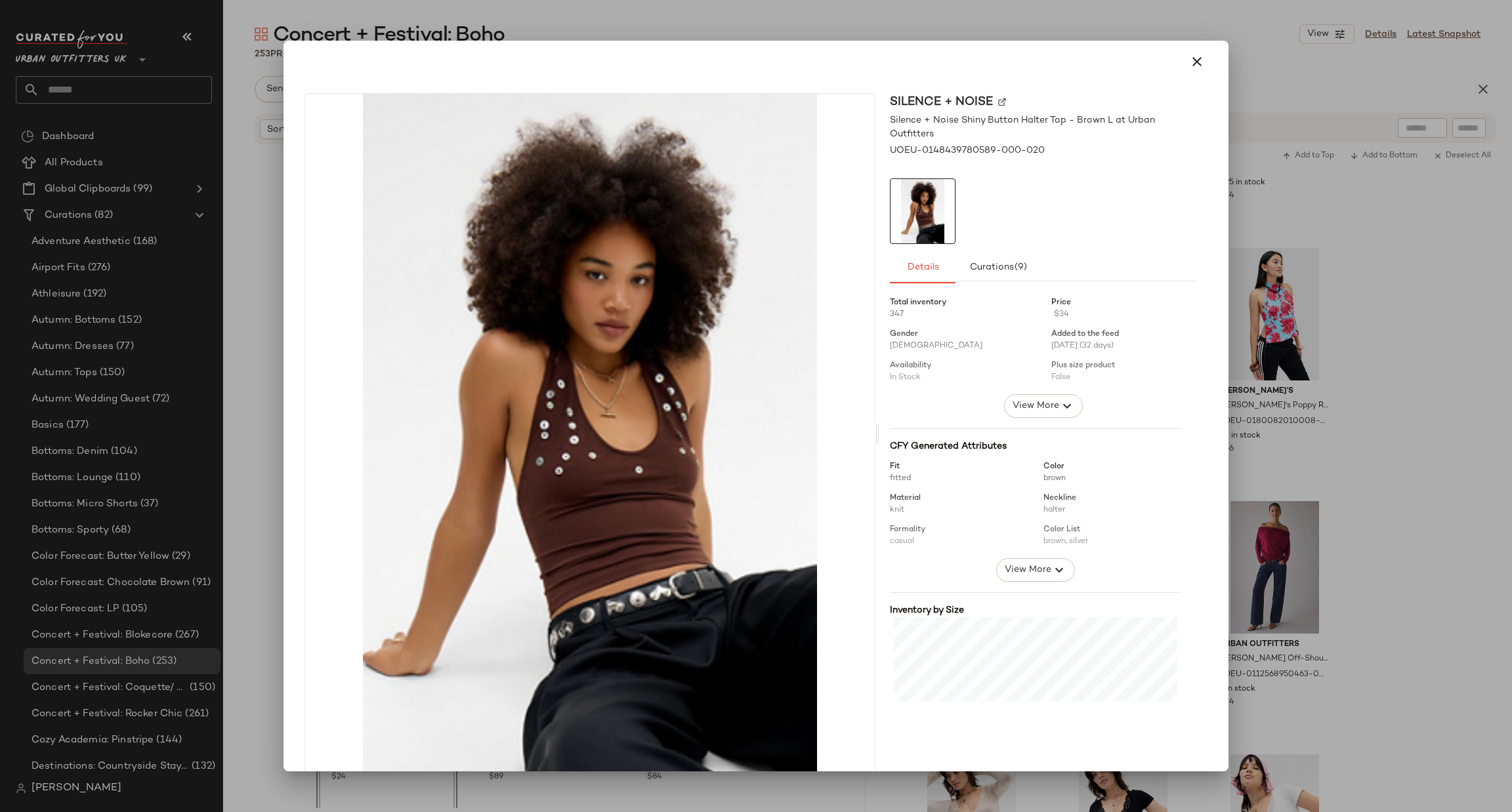
click at [1305, 369] on div at bounding box center [756, 406] width 1512 height 812
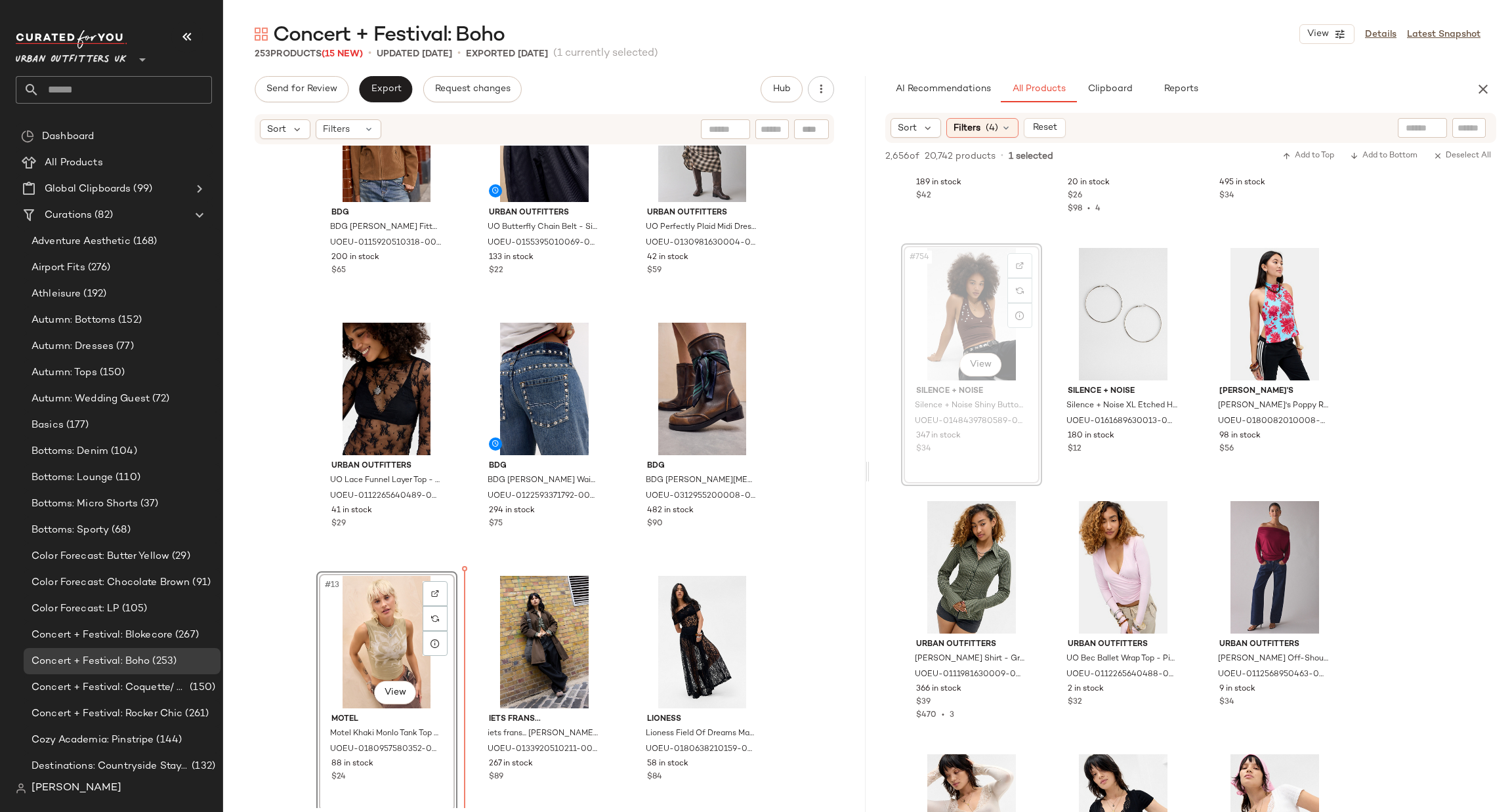
scroll to position [604, 0]
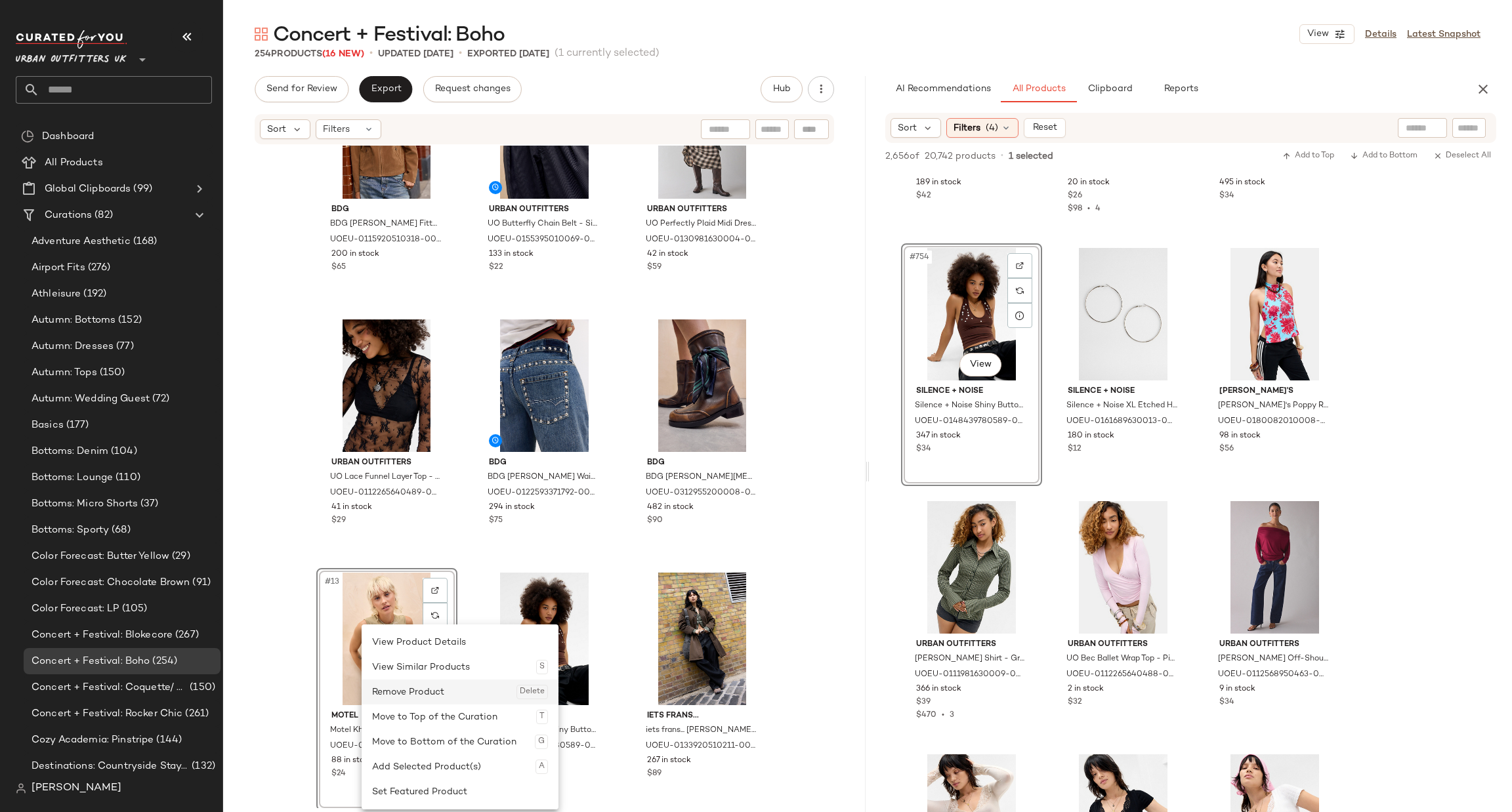
click at [418, 692] on div "Remove Product Delete" at bounding box center [459, 692] width 175 height 25
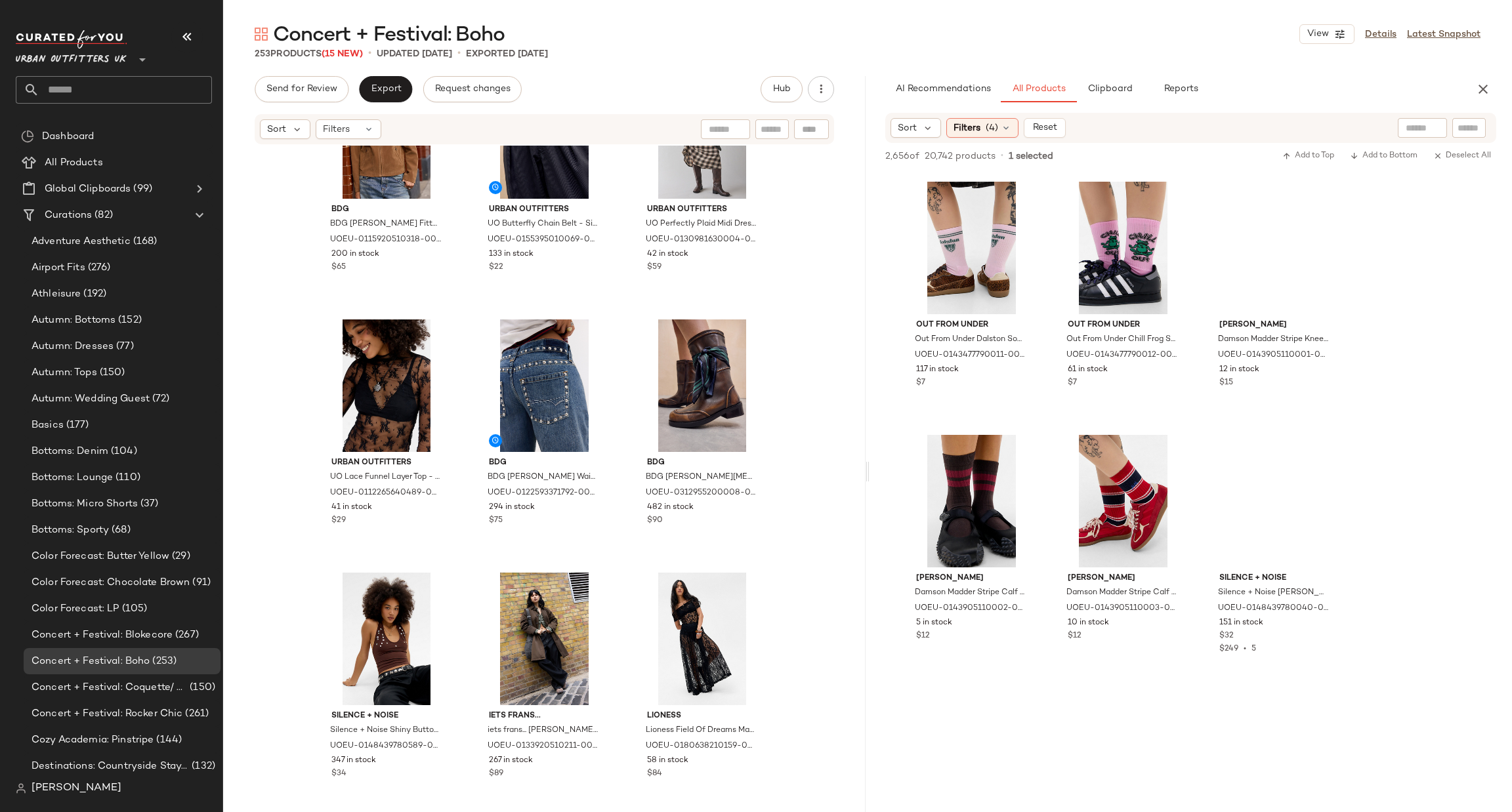
scroll to position [50951, 0]
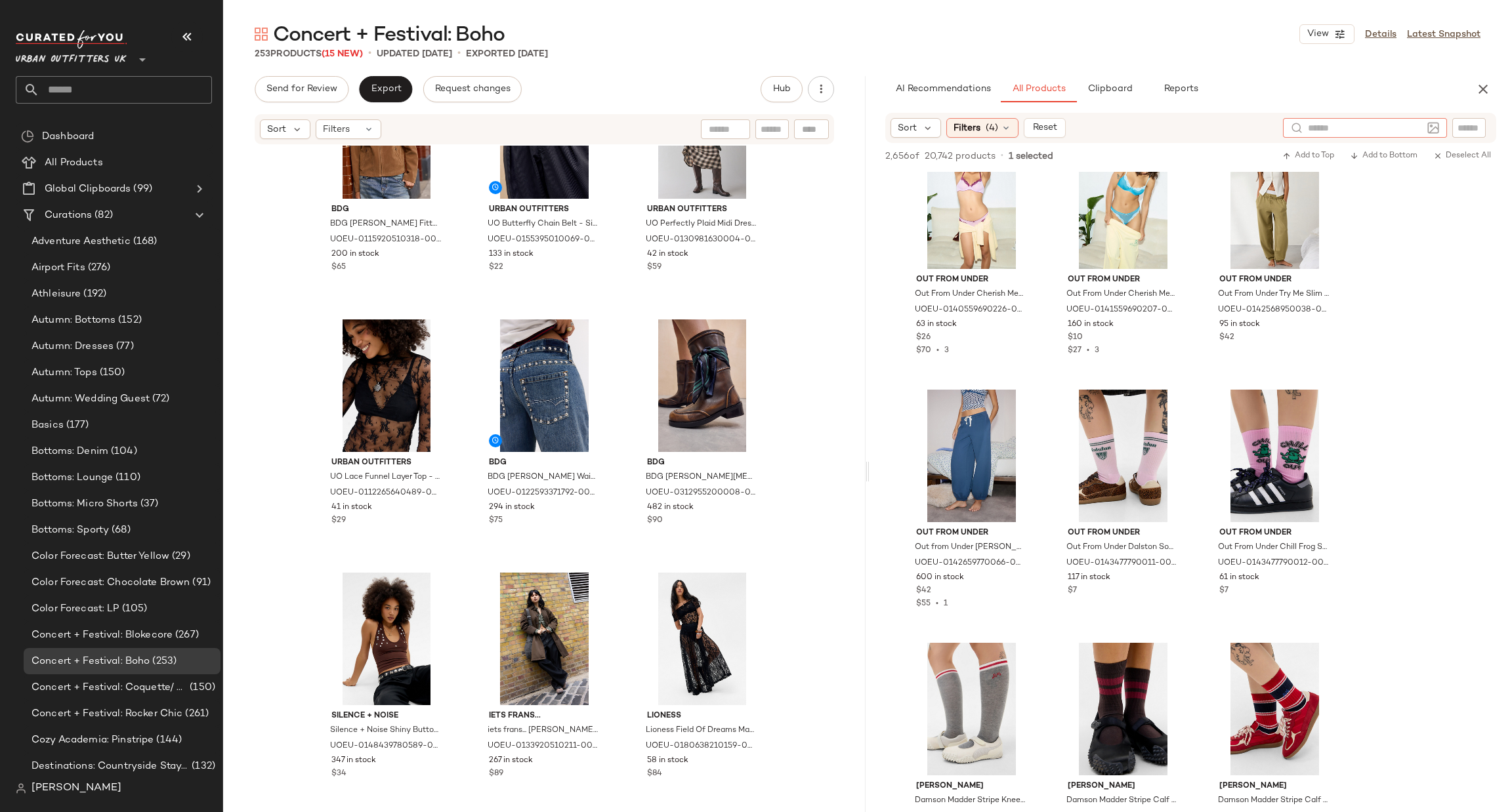
click at [1409, 127] on input "text" at bounding box center [1365, 129] width 115 height 14
type input "****"
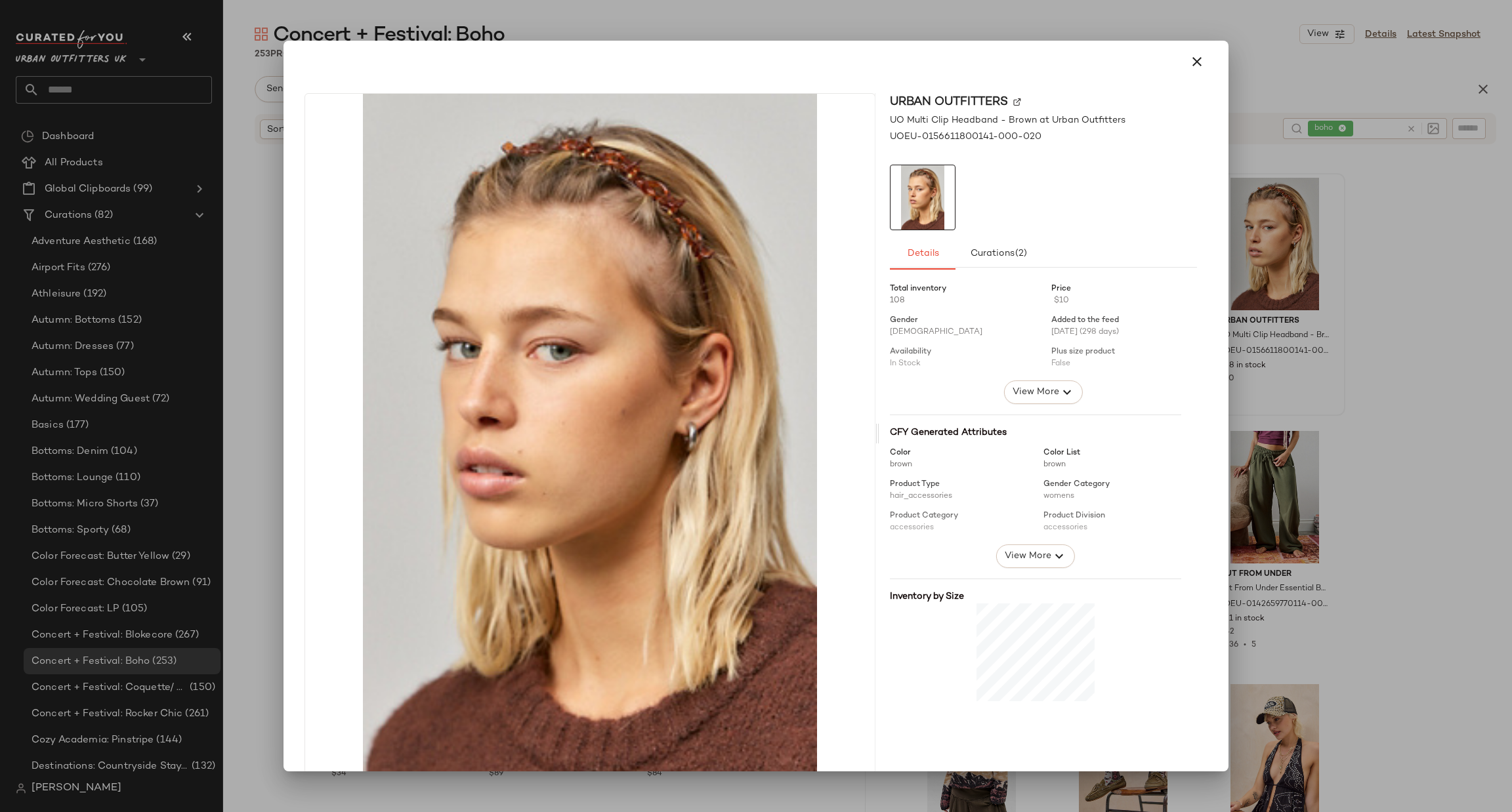
click at [1376, 354] on div at bounding box center [756, 406] width 1512 height 812
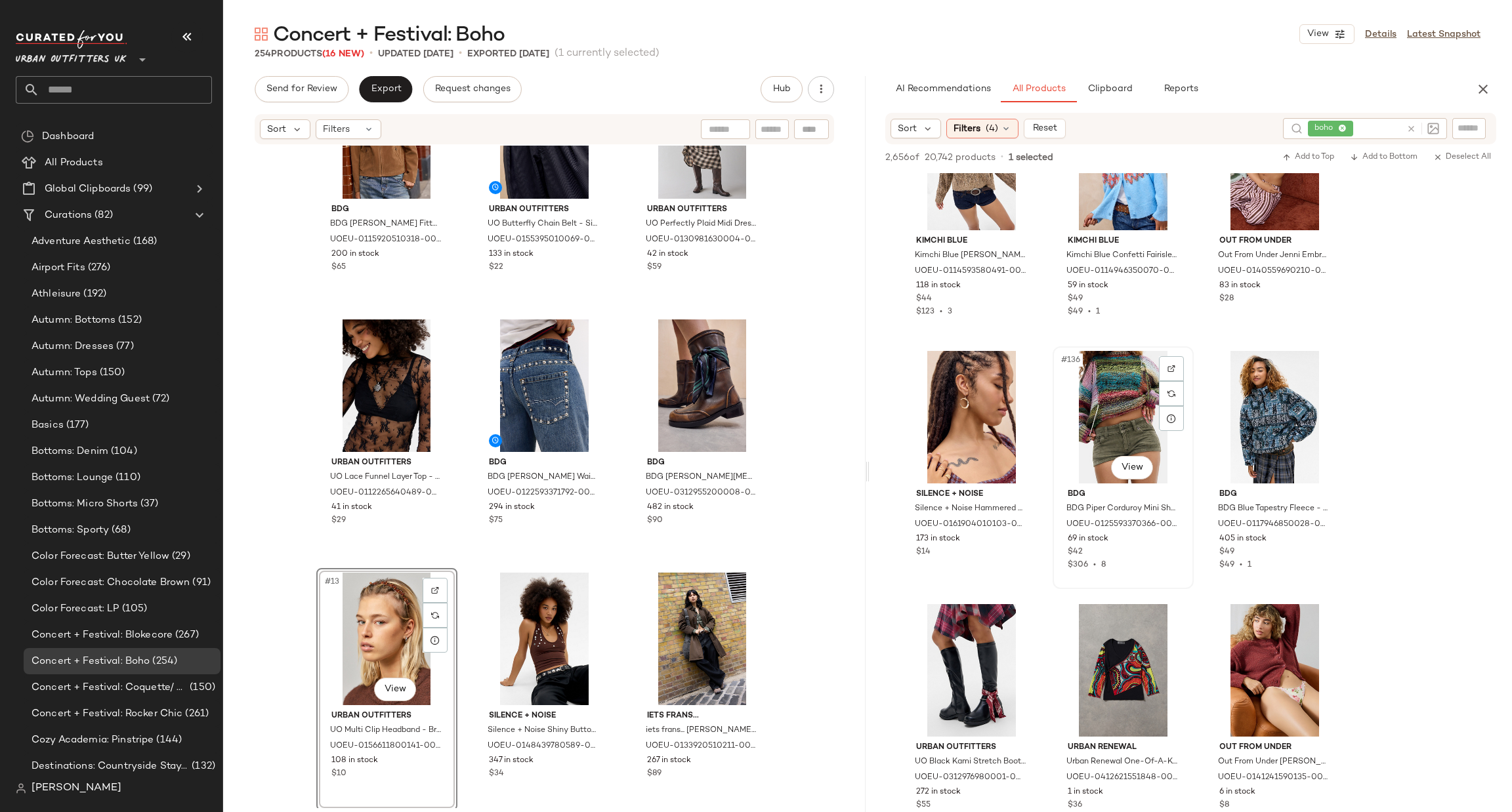
scroll to position [2362, 0]
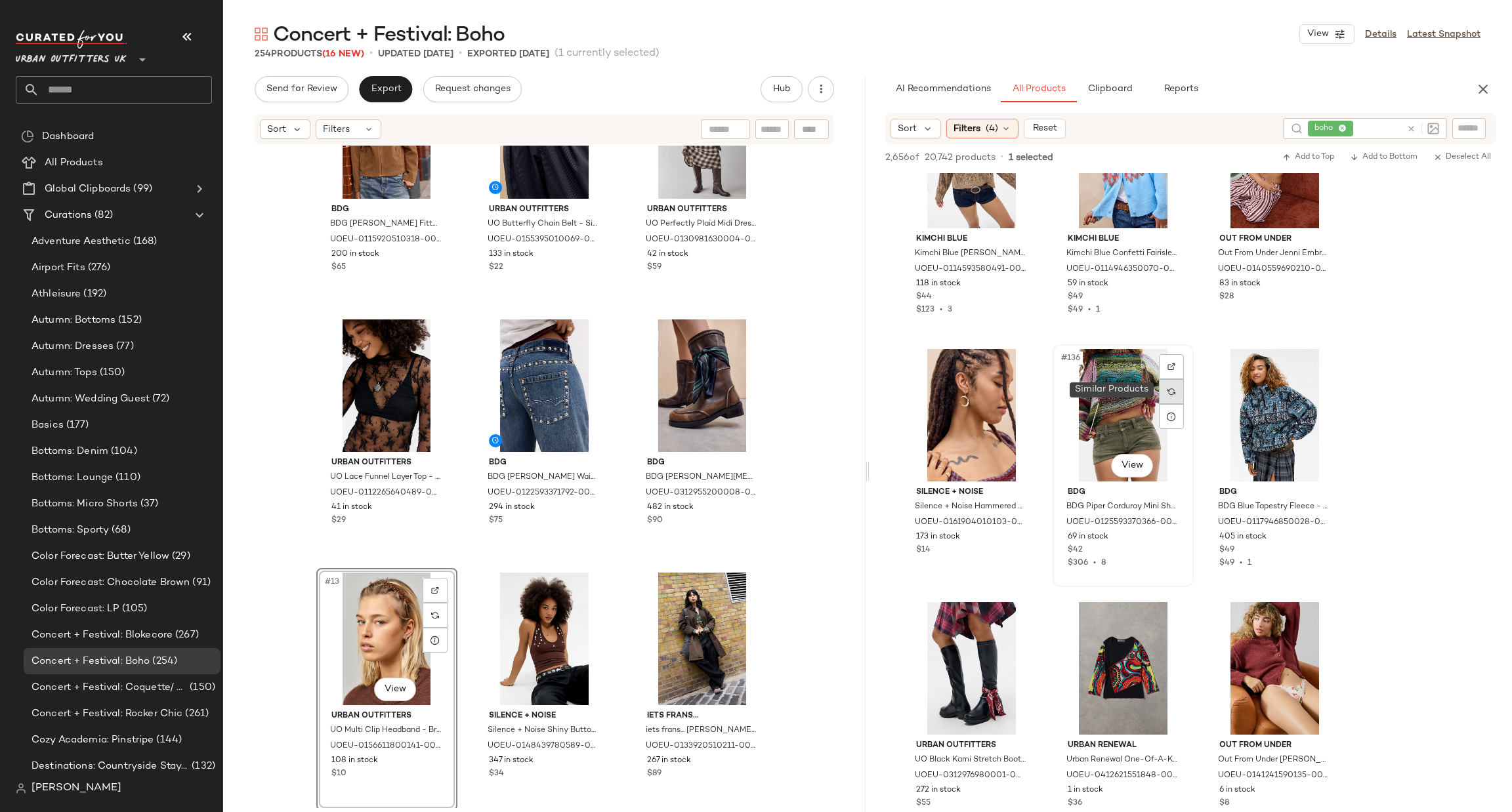
click at [1158, 396] on div at bounding box center [1171, 391] width 25 height 25
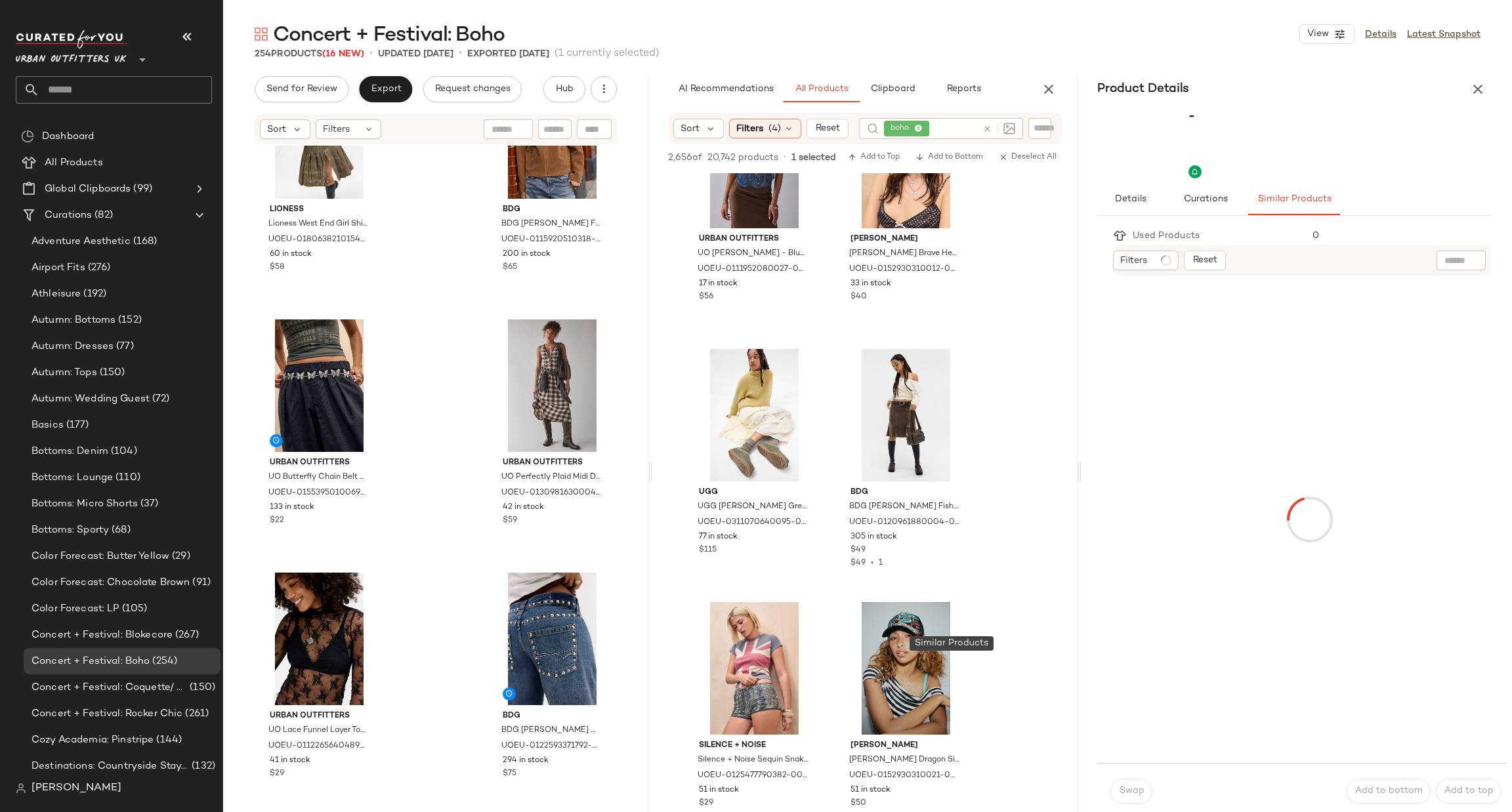
scroll to position [3376, 0]
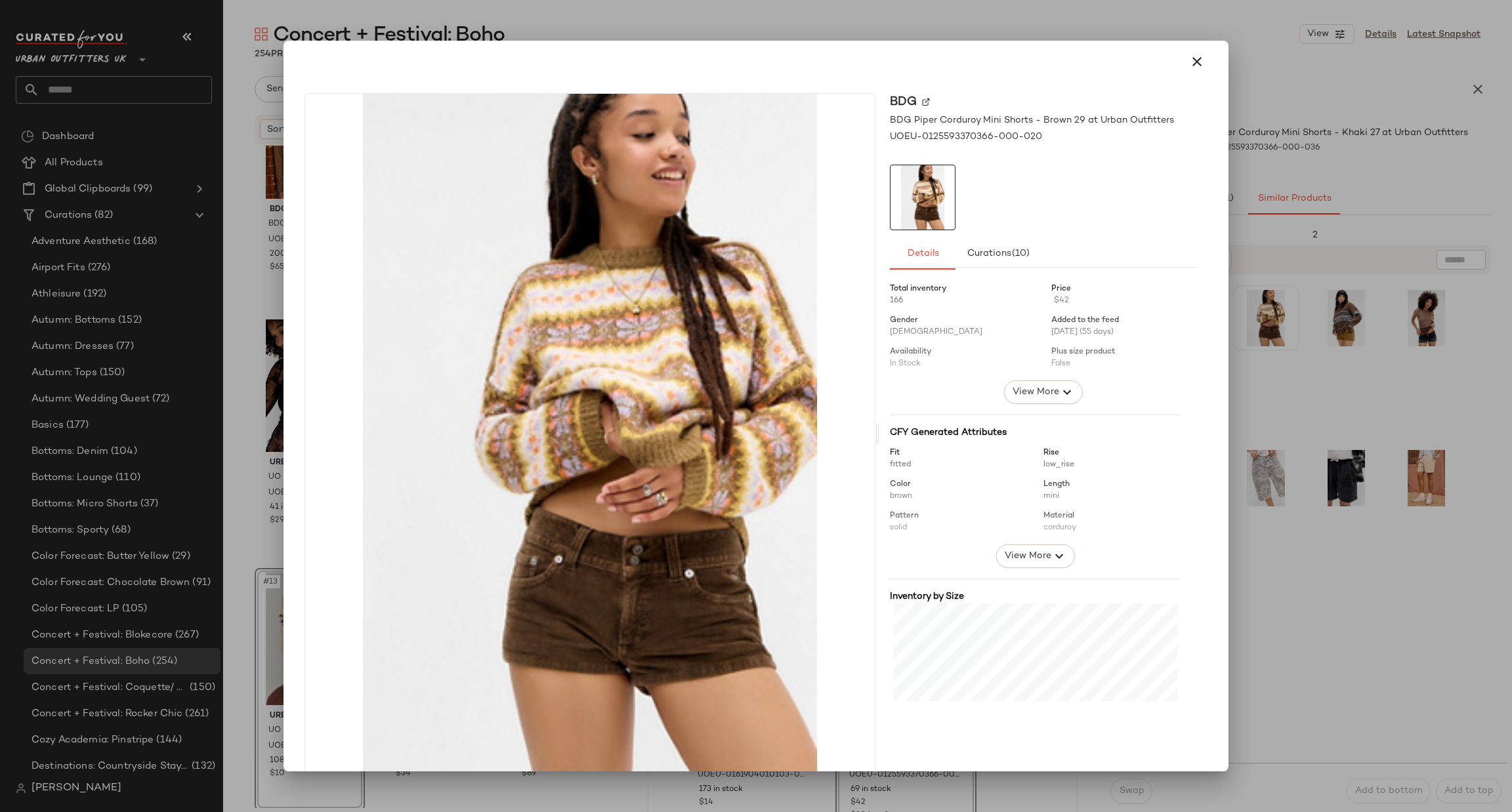
click at [1269, 383] on div at bounding box center [756, 406] width 1512 height 812
drag, startPoint x: 1263, startPoint y: 326, endPoint x: 871, endPoint y: 511, distance: 433.5
click at [1274, 556] on div at bounding box center [756, 406] width 1512 height 812
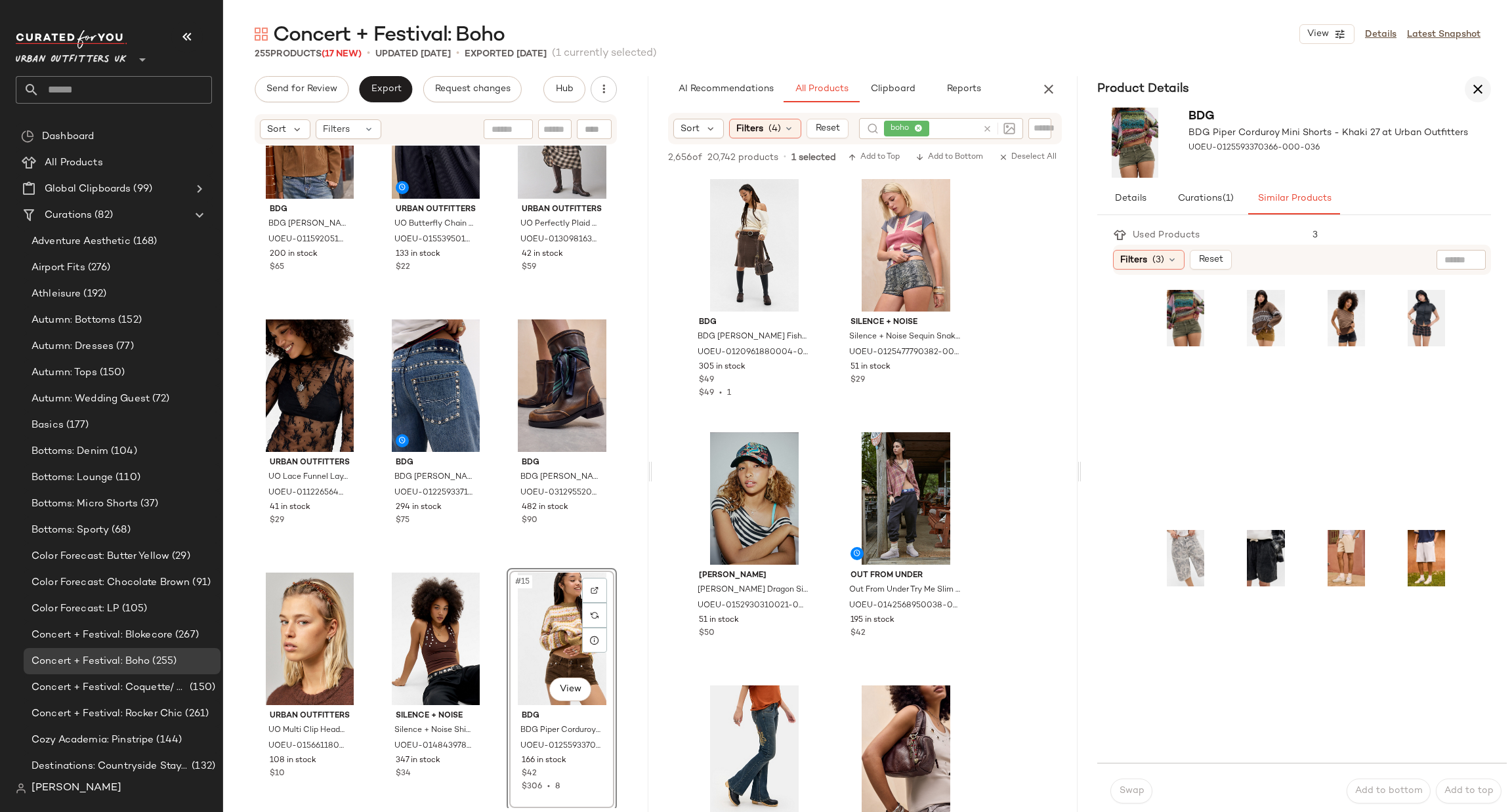
click at [1486, 88] on button "button" at bounding box center [1478, 89] width 26 height 26
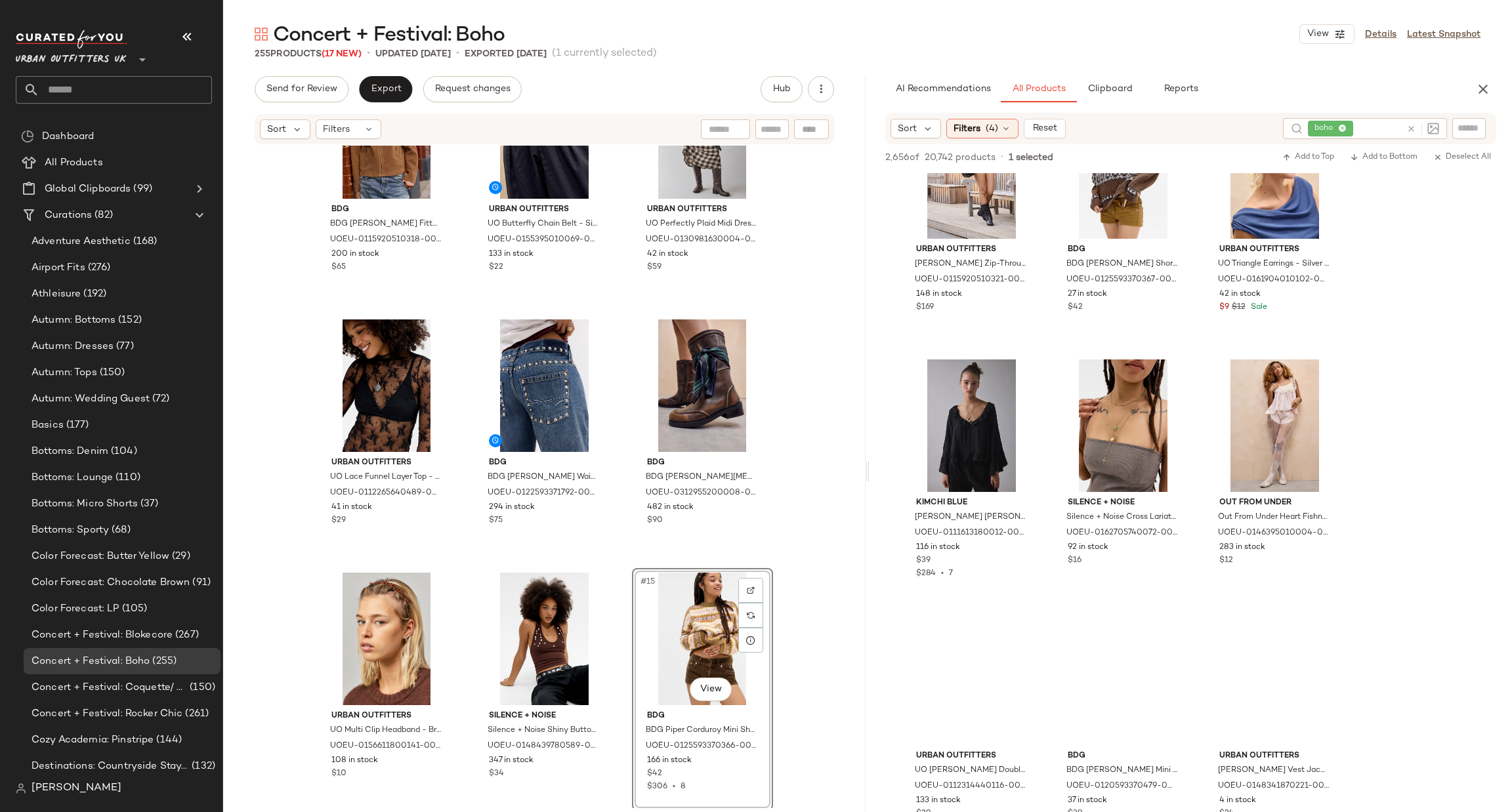
scroll to position [12378, 0]
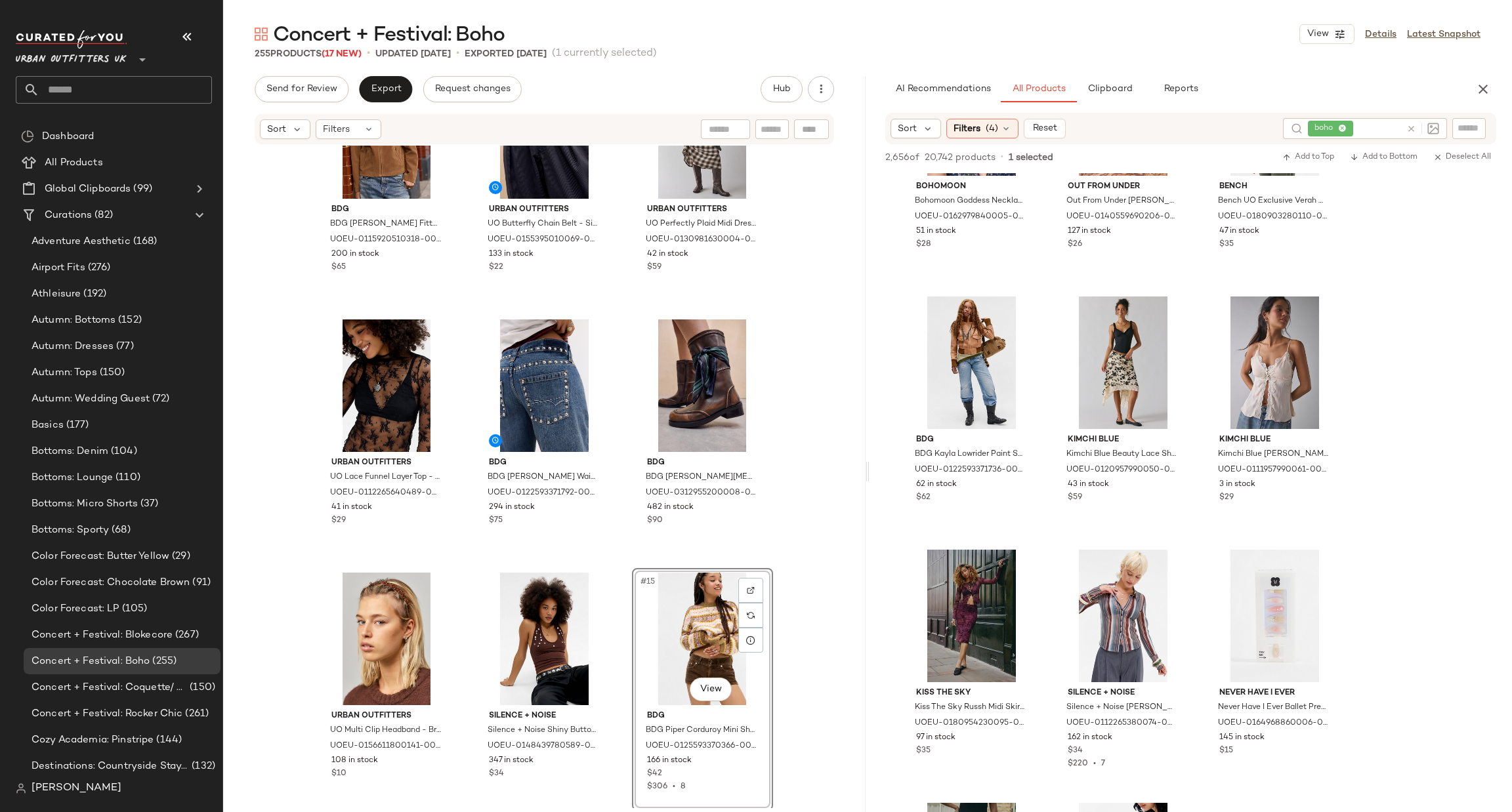
click at [1415, 126] on icon at bounding box center [1411, 129] width 10 height 10
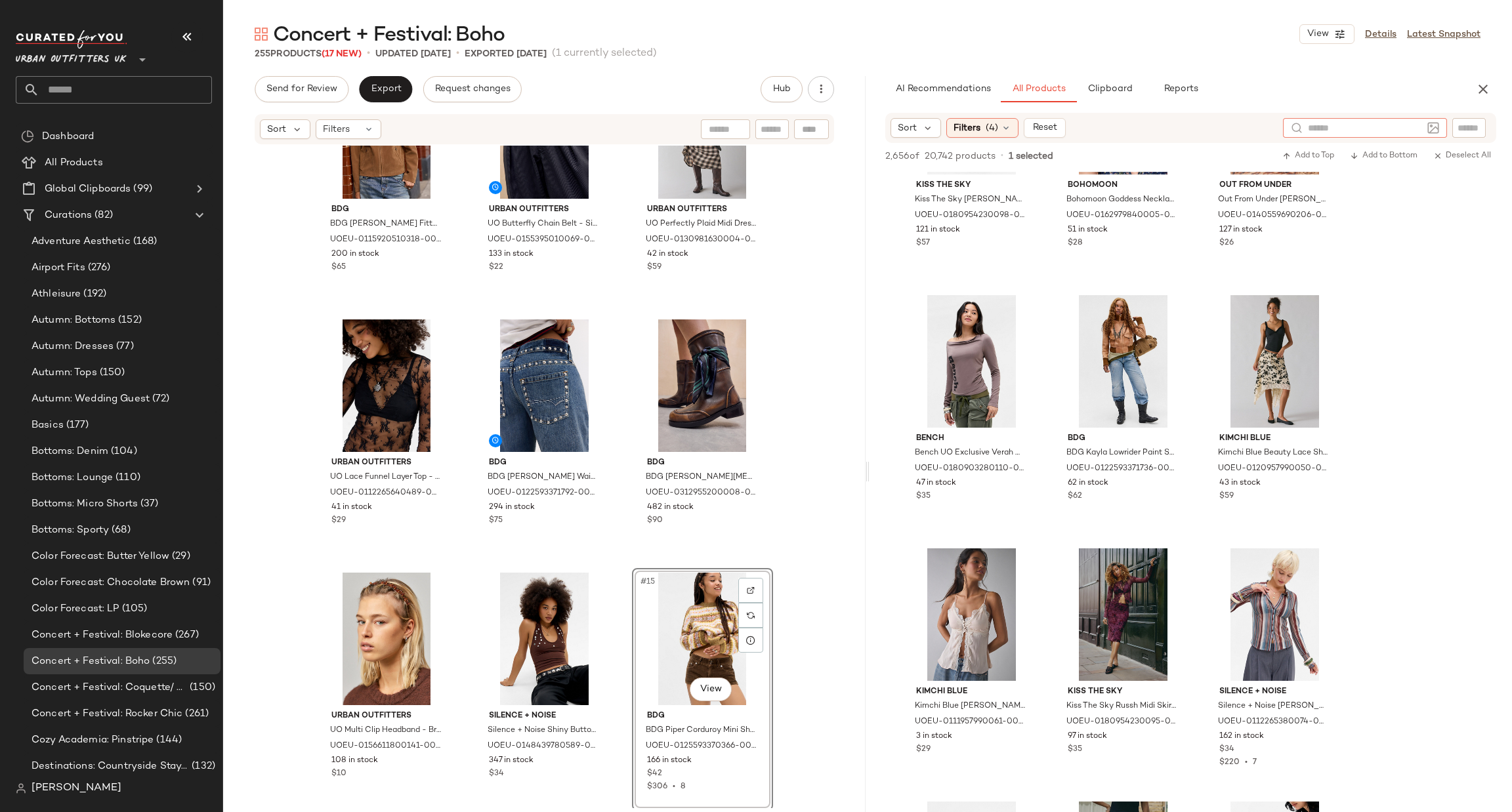
scroll to position [13306, 0]
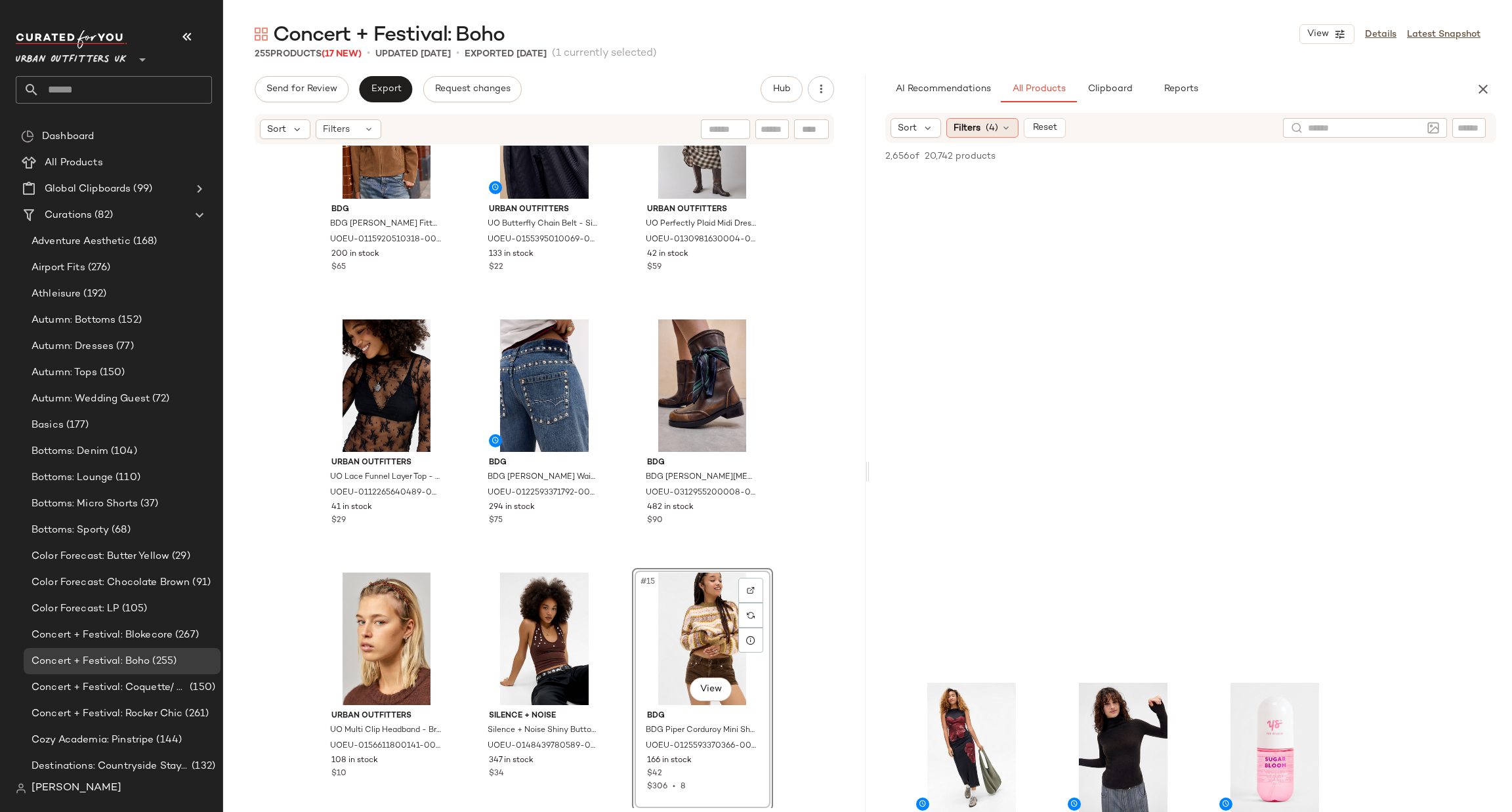
click at [962, 132] on span "Filters" at bounding box center [966, 129] width 27 height 14
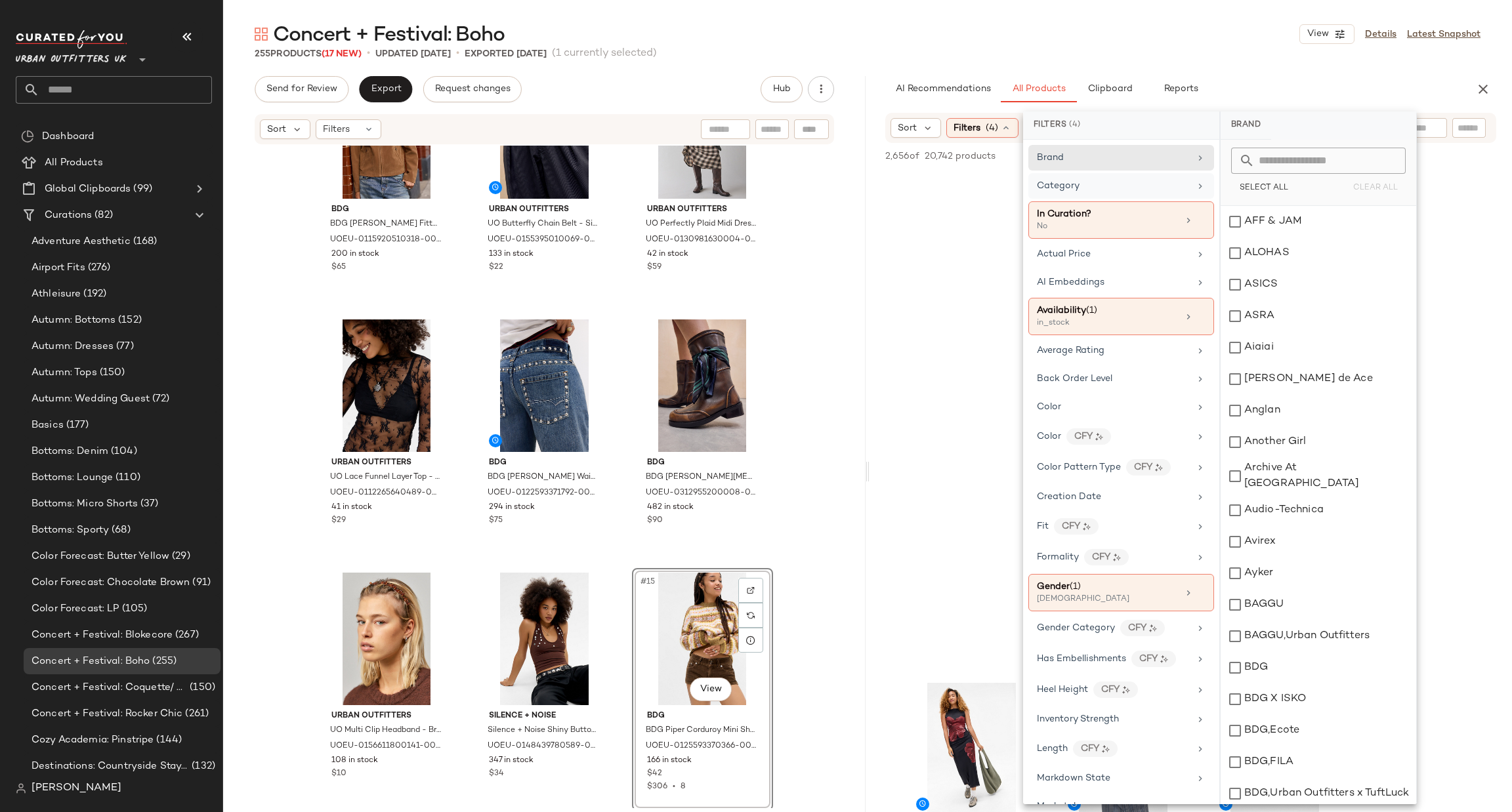
click at [1082, 182] on div "Category" at bounding box center [1113, 186] width 153 height 14
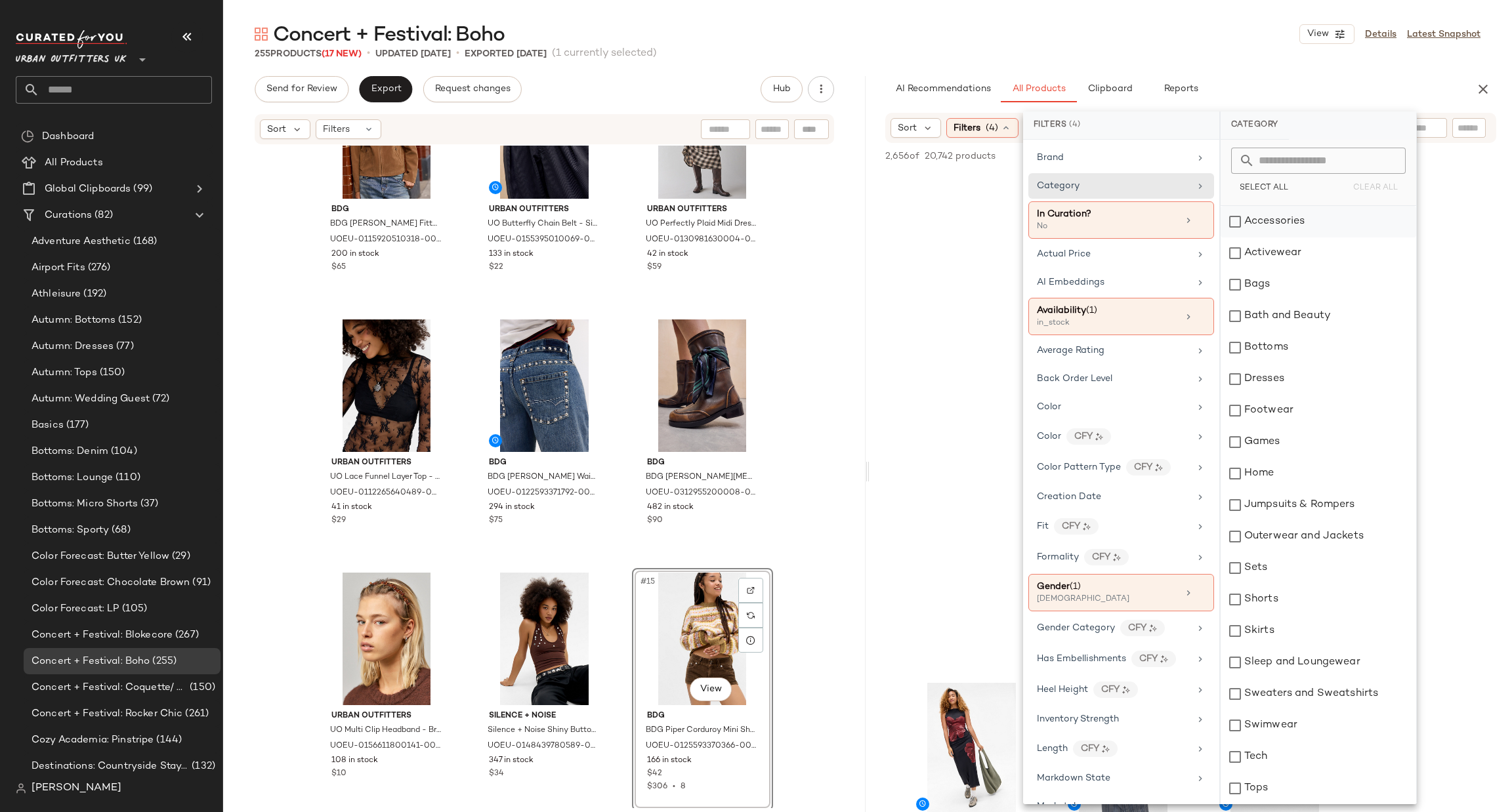
click at [1243, 219] on div "Accessories" at bounding box center [1318, 222] width 196 height 32
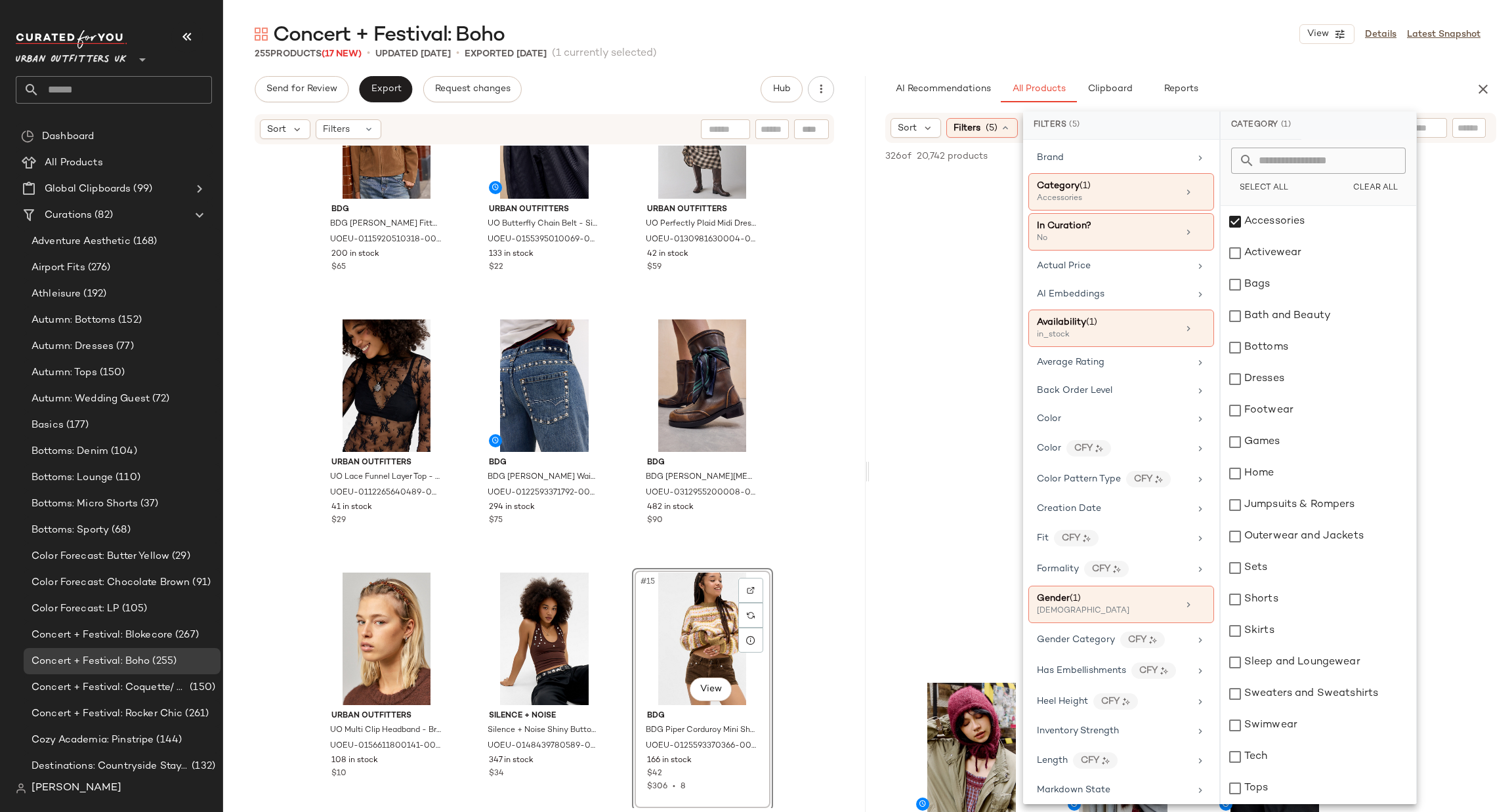
click at [1462, 307] on div at bounding box center [1190, 425] width 643 height 507
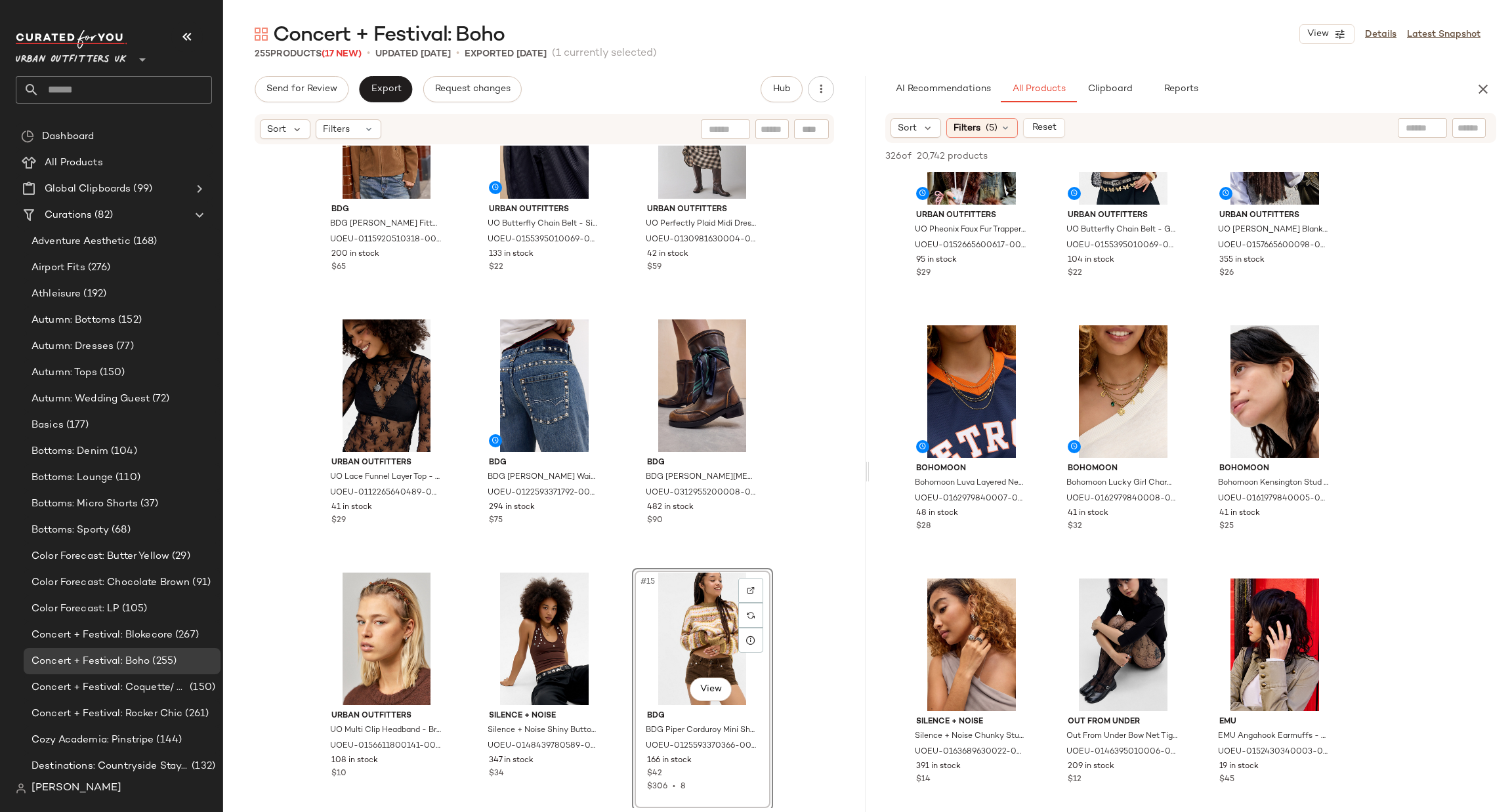
scroll to position [1378, 0]
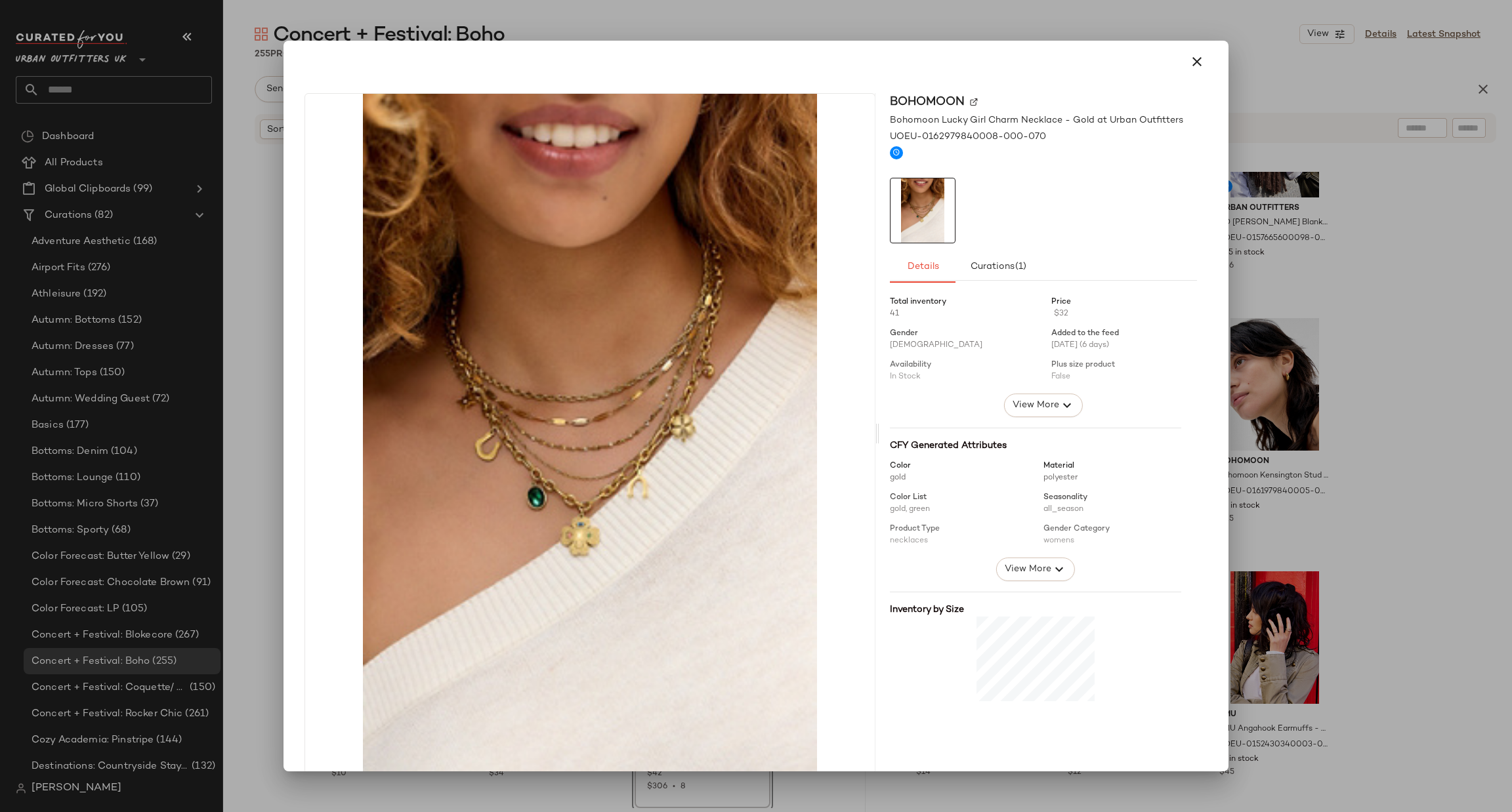
click at [1353, 379] on div at bounding box center [756, 406] width 1512 height 812
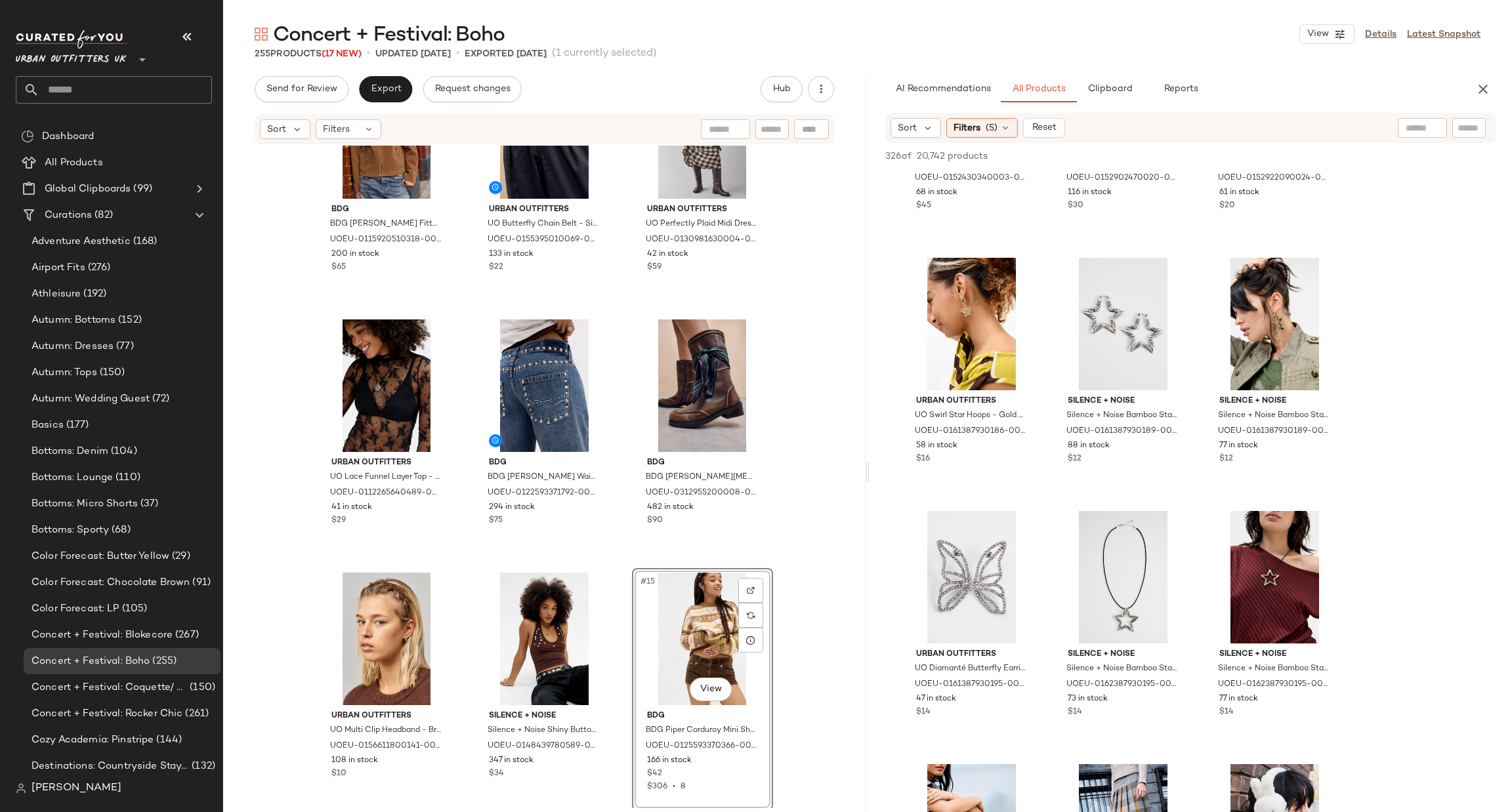
scroll to position [2164, 0]
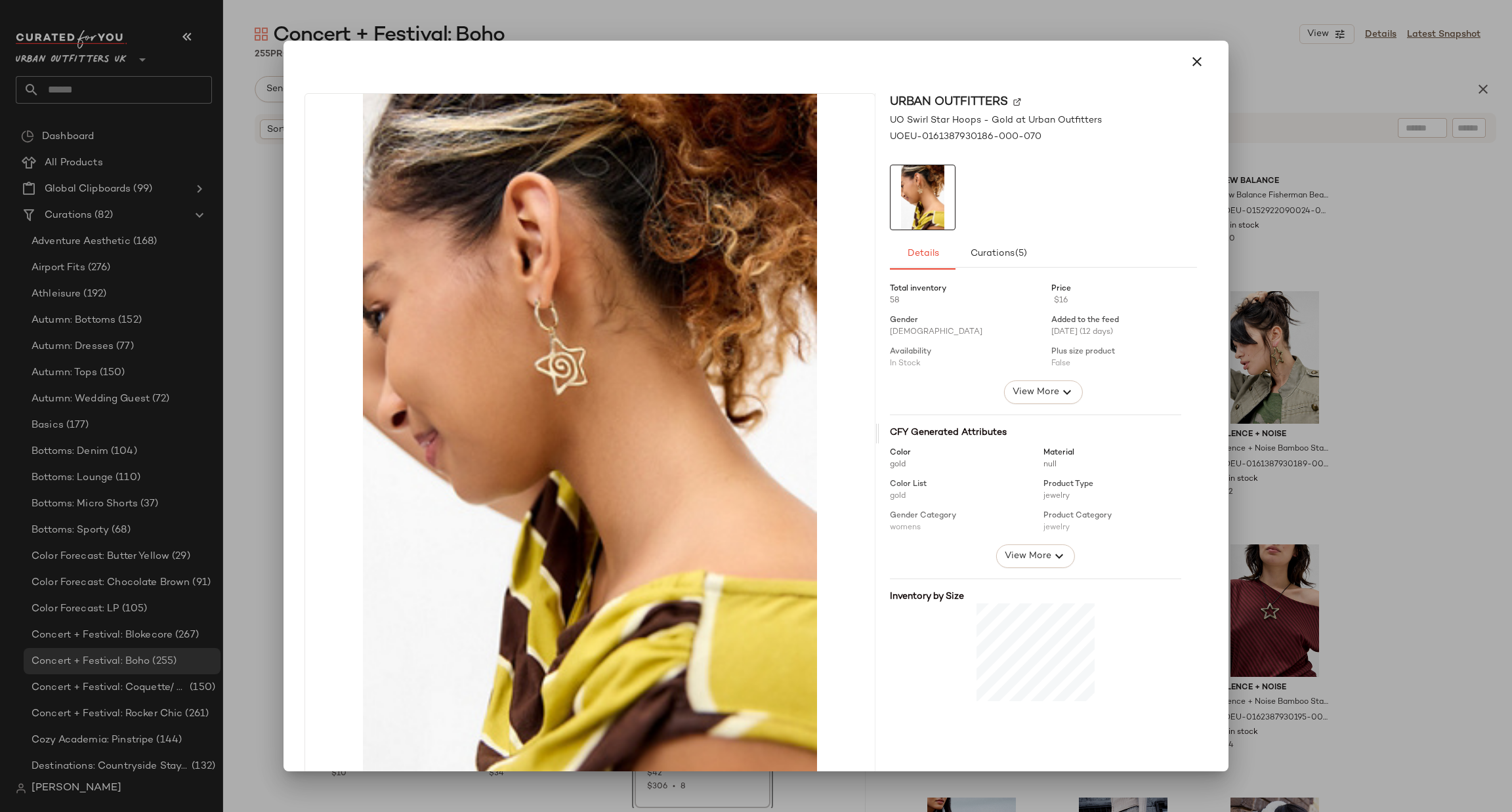
click at [1347, 375] on div at bounding box center [756, 406] width 1512 height 812
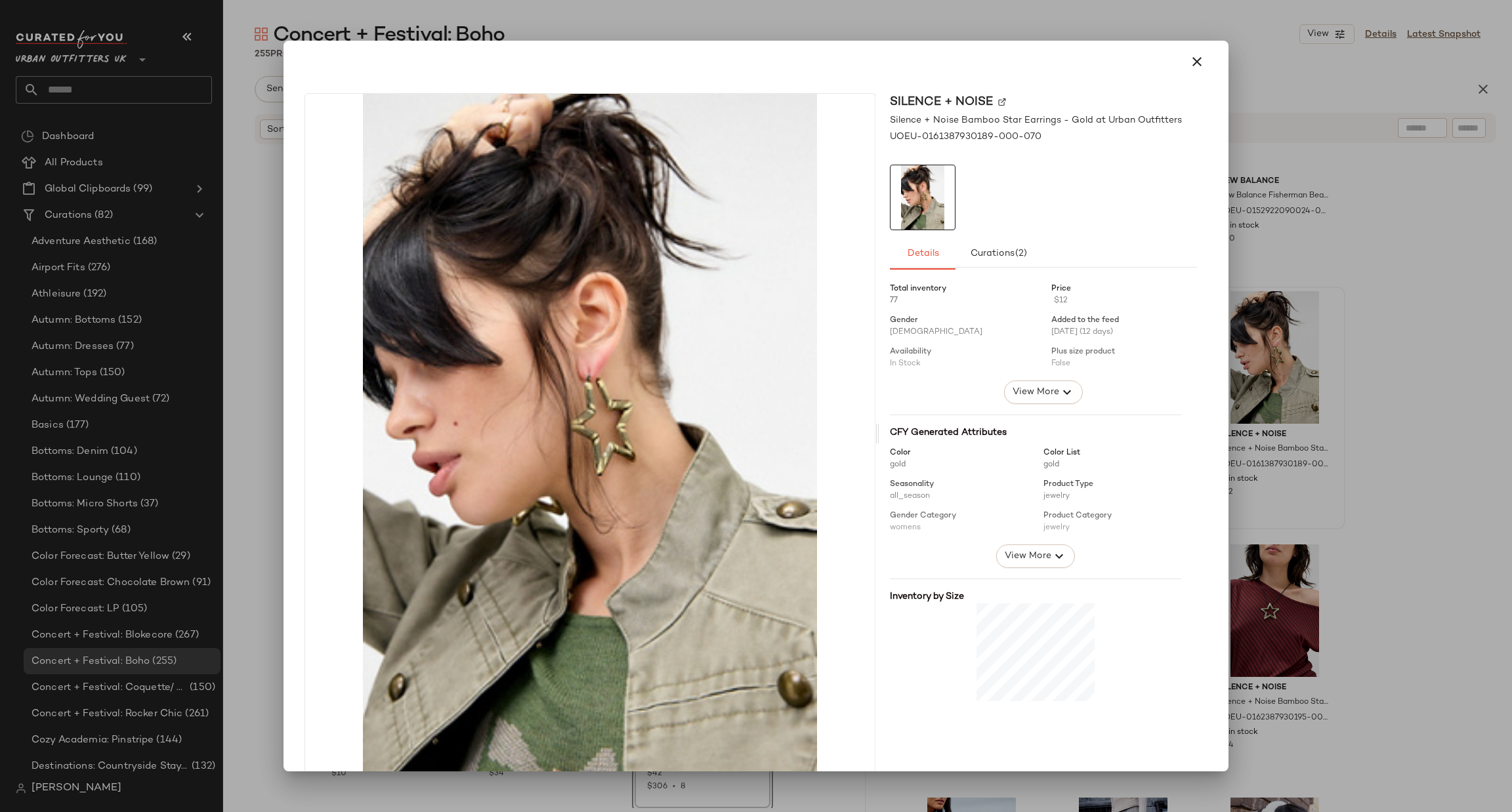
click at [1389, 369] on div at bounding box center [756, 406] width 1512 height 812
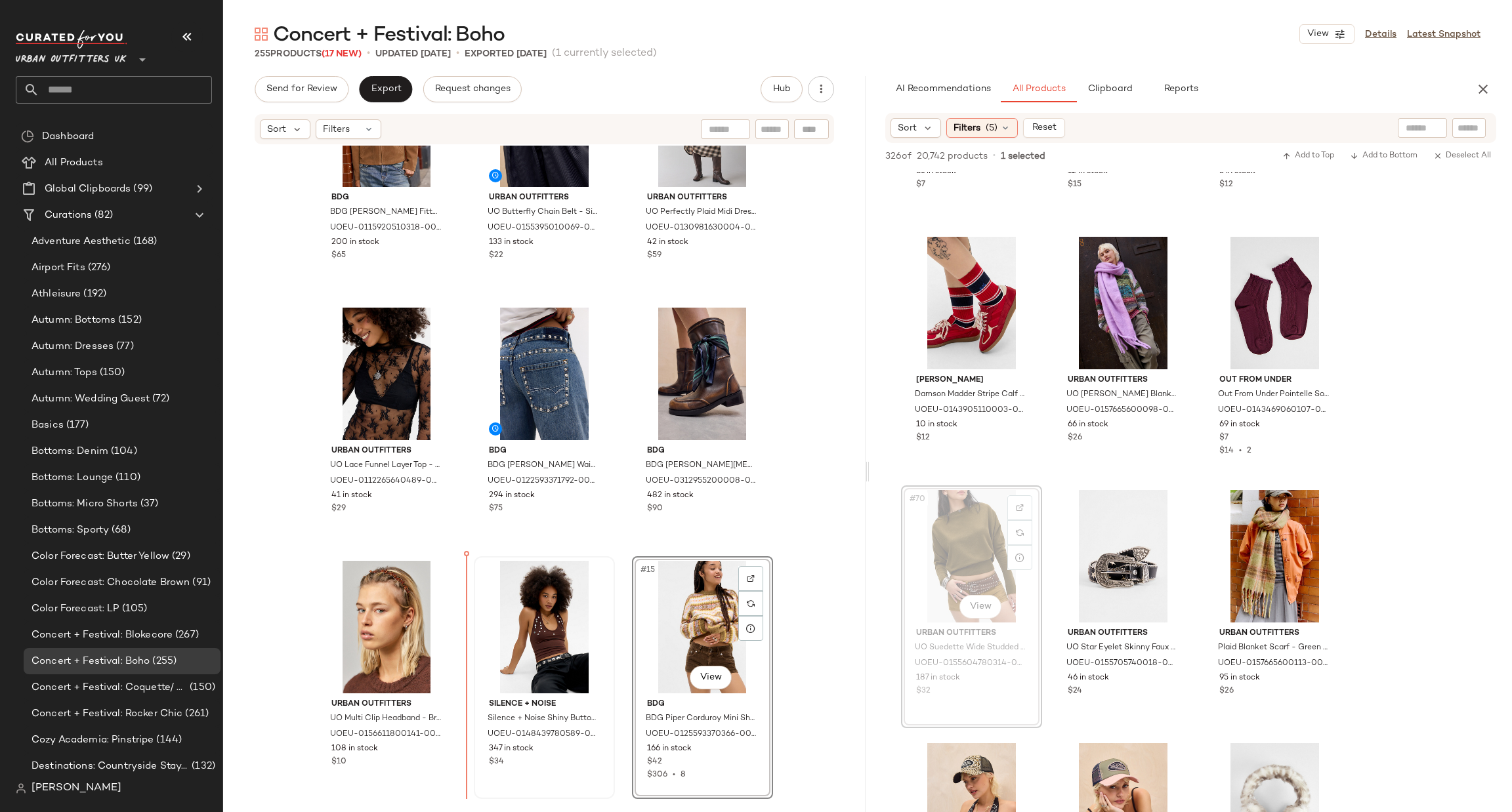
scroll to position [617, 0]
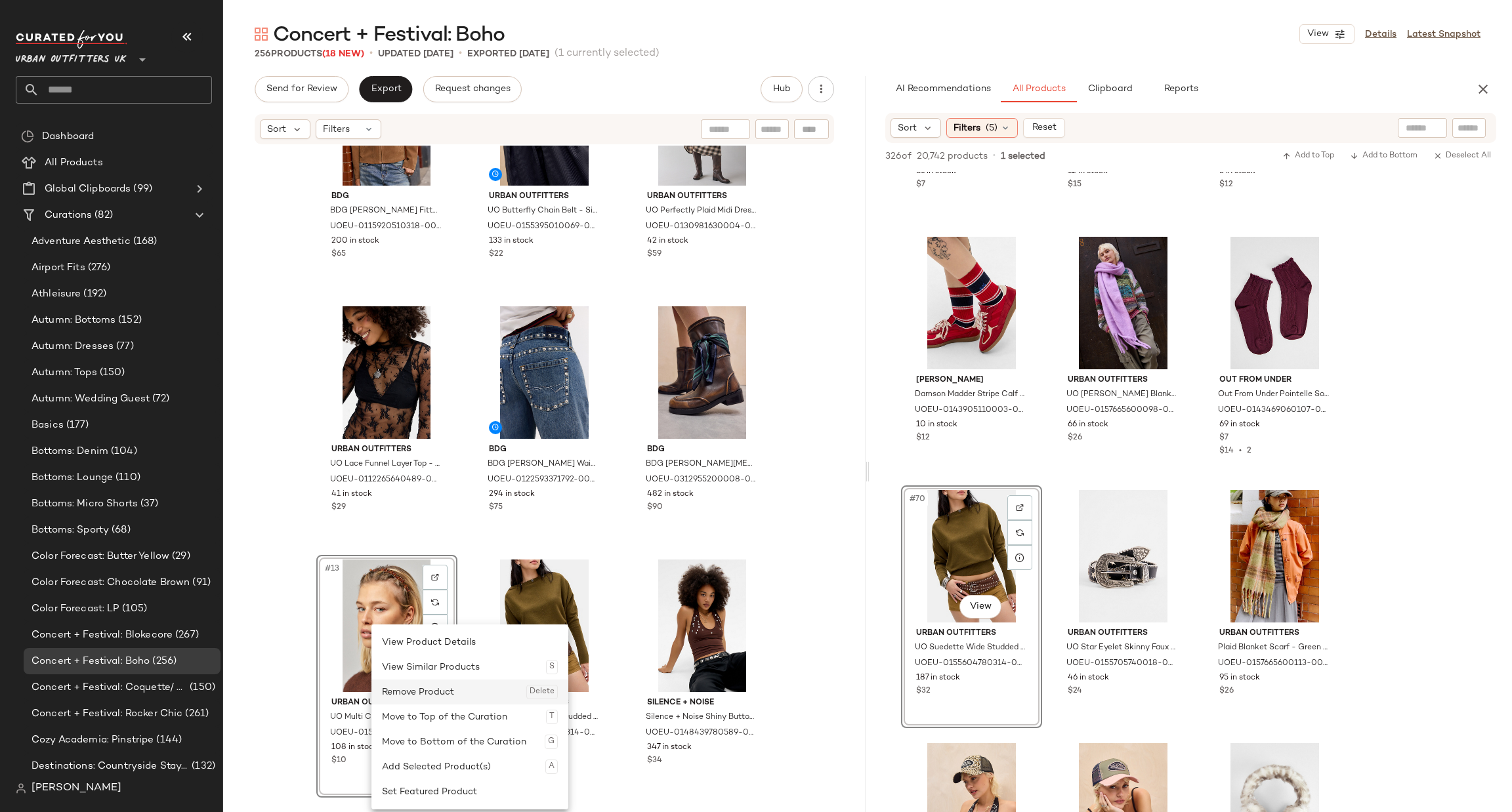
click at [426, 689] on div "Remove Product Delete" at bounding box center [469, 692] width 175 height 25
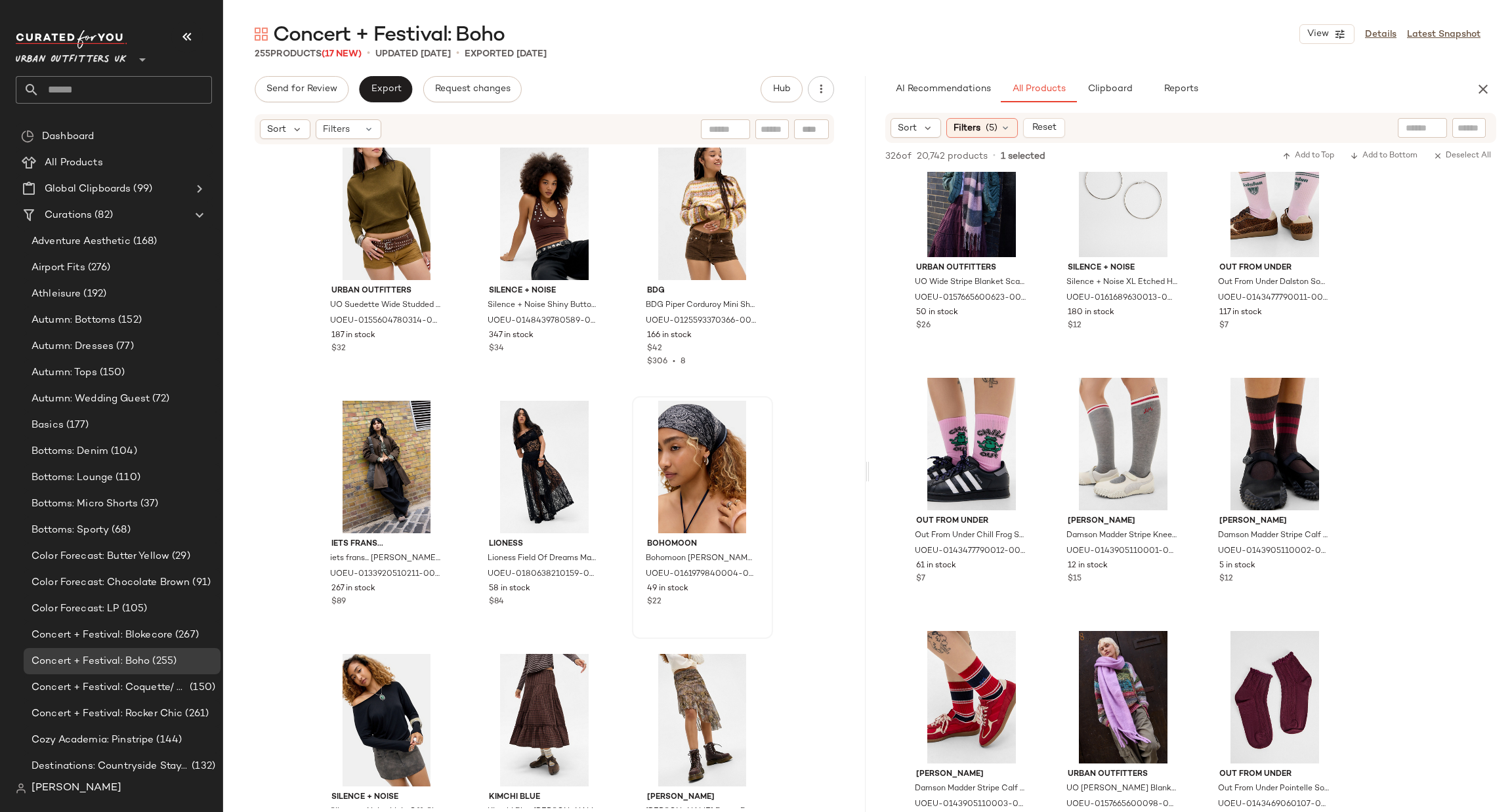
scroll to position [995, 0]
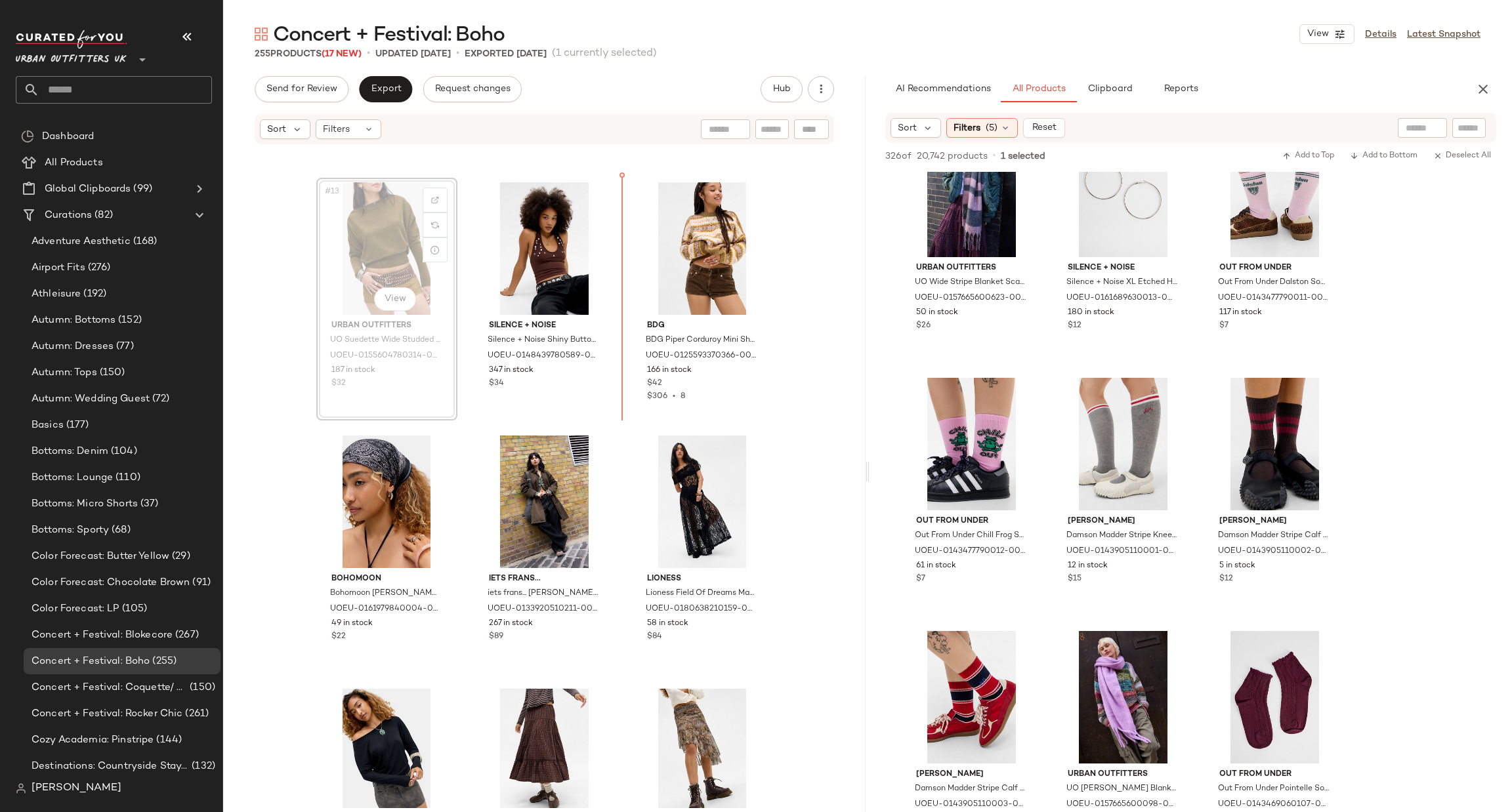
scroll to position [993, 0]
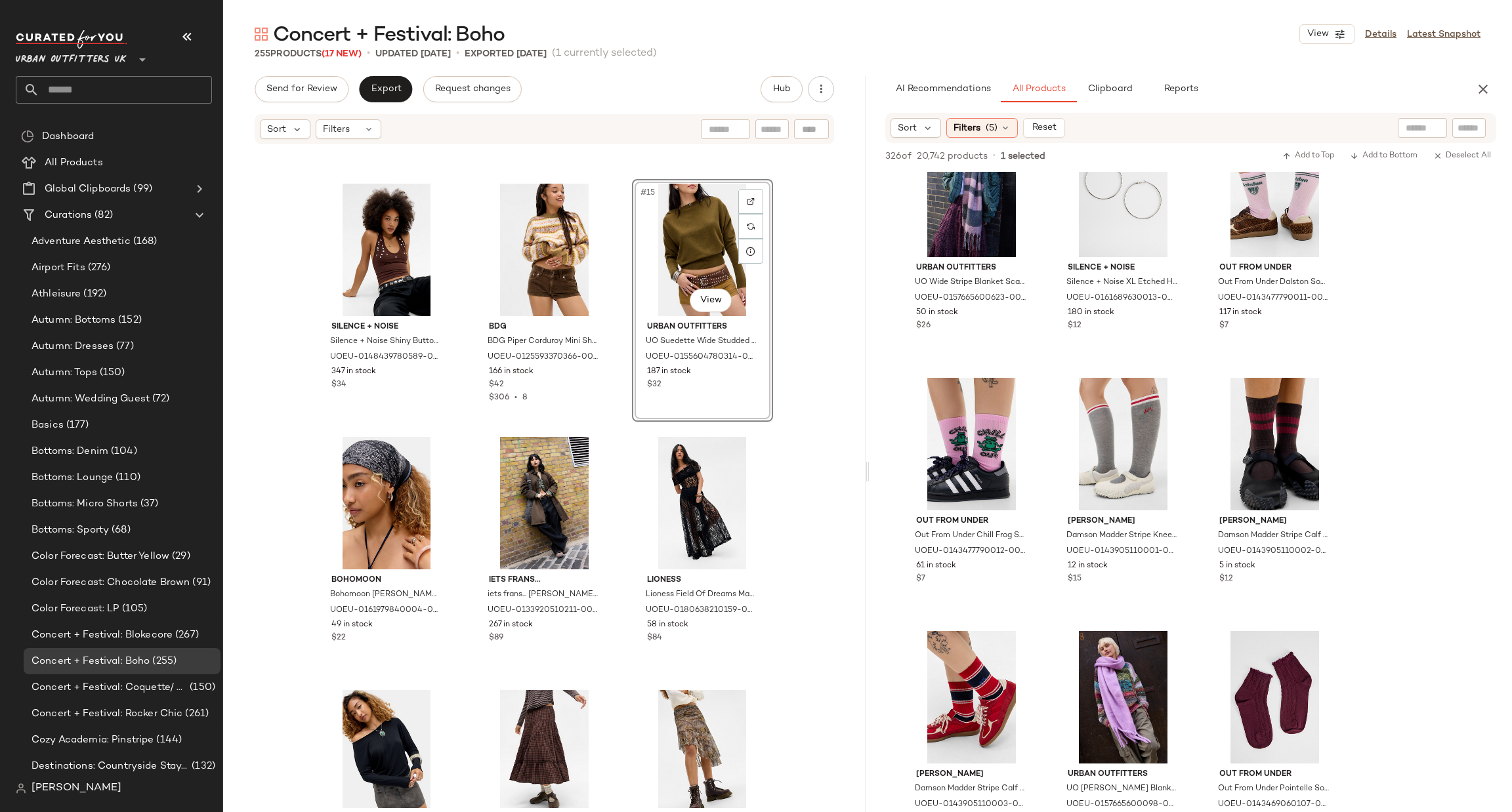
scroll to position [600, 0]
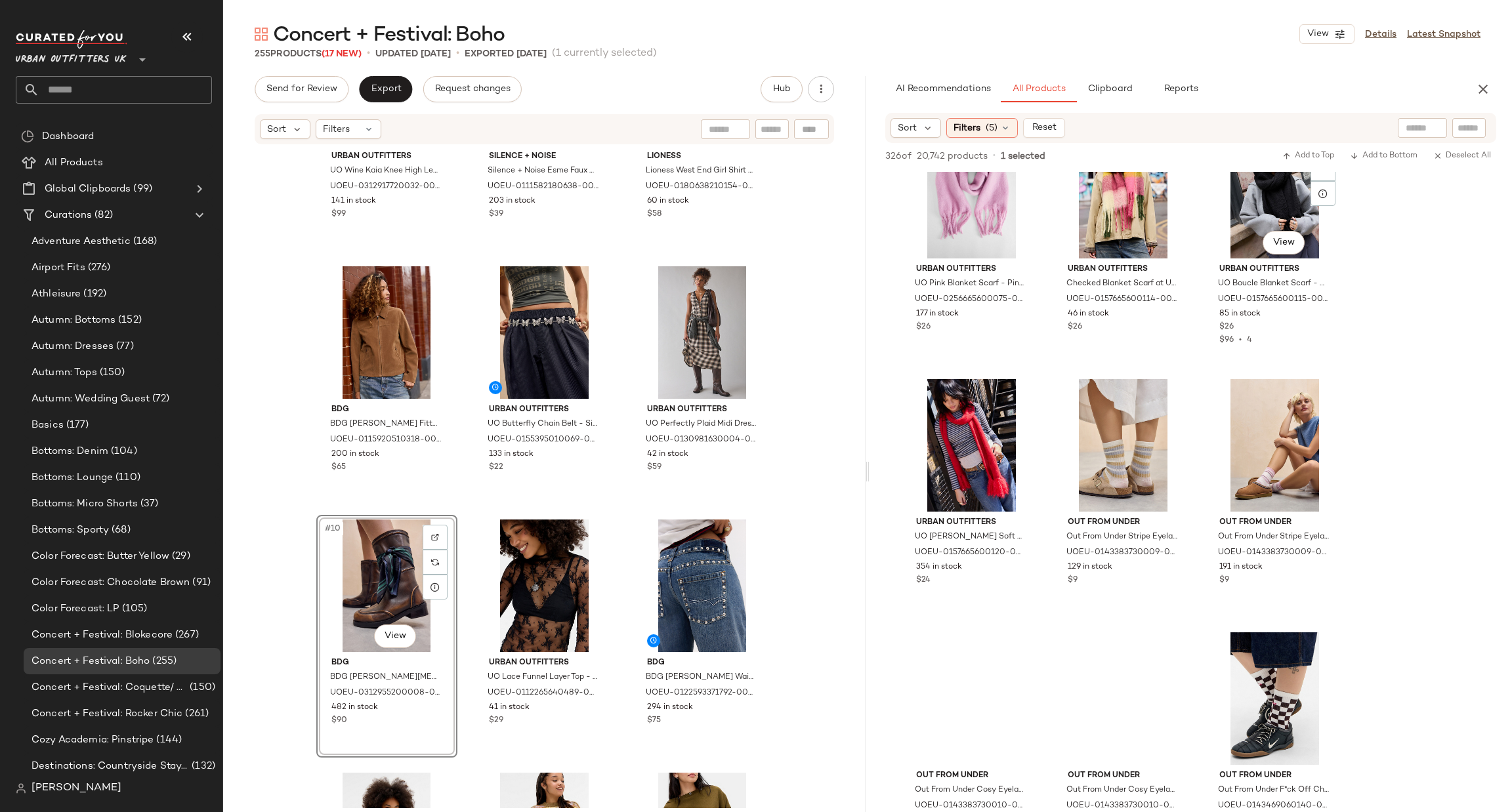
scroll to position [7480, 0]
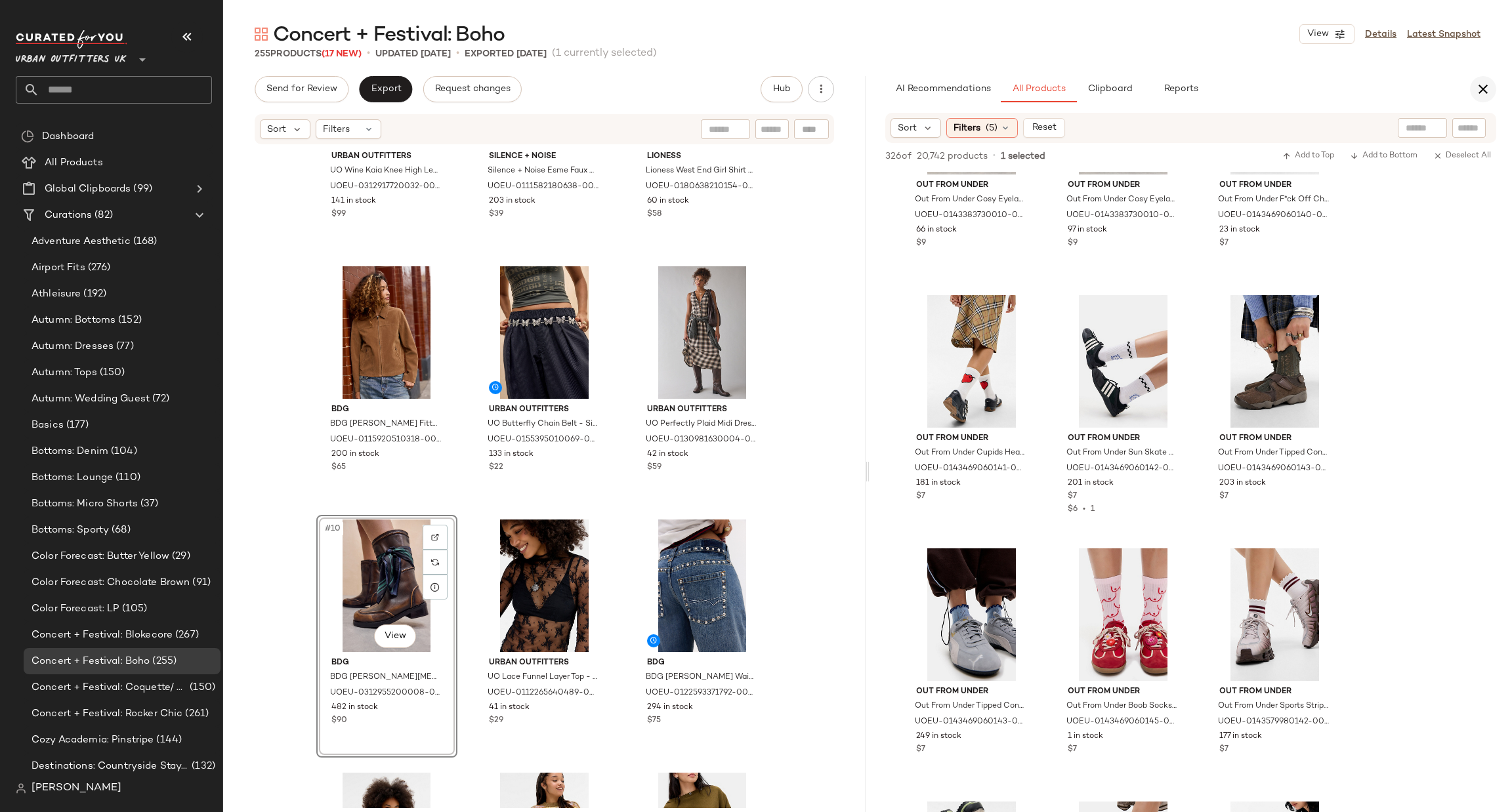
click at [1487, 99] on button "button" at bounding box center [1483, 89] width 26 height 26
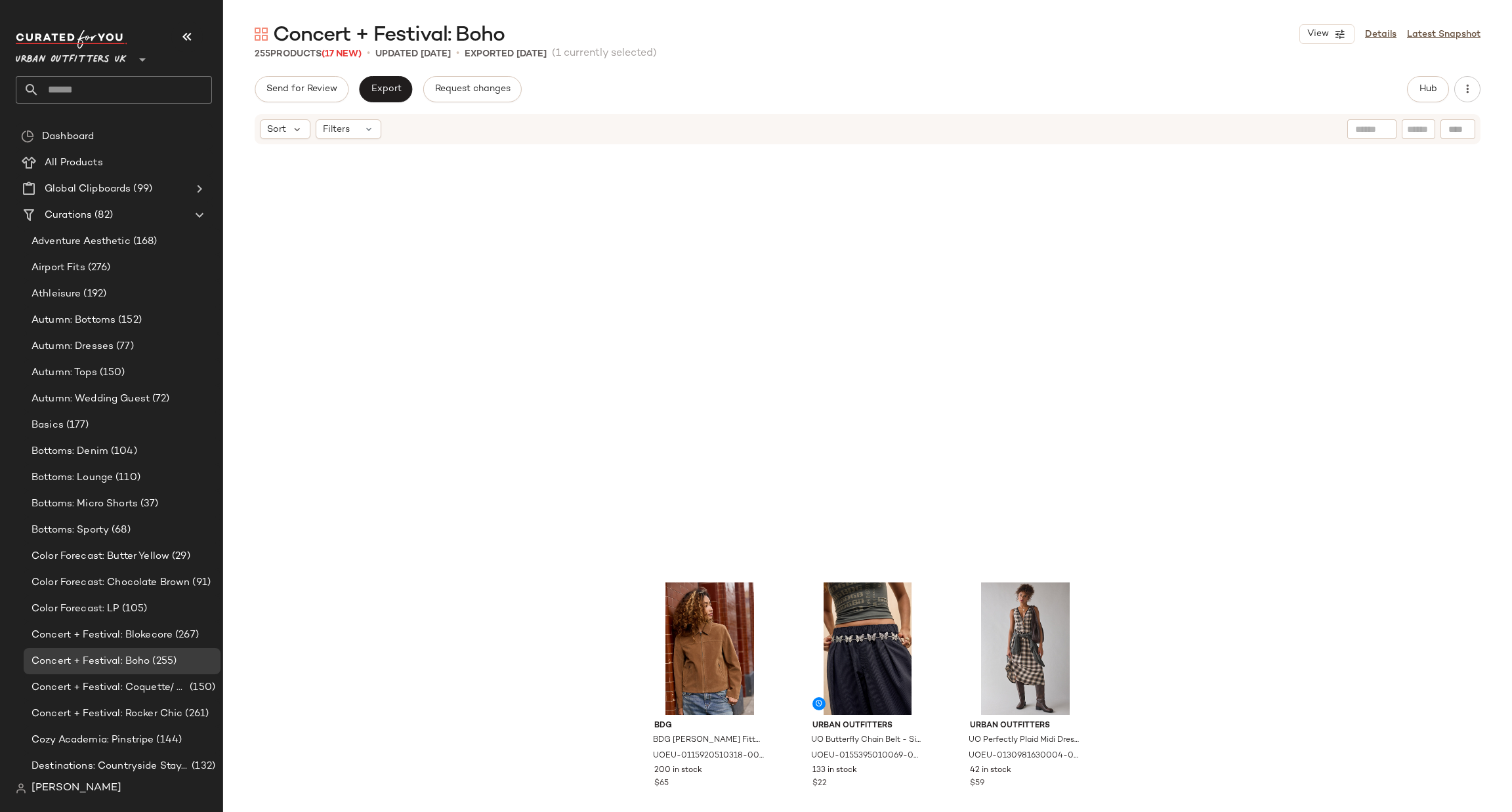
scroll to position [0, 0]
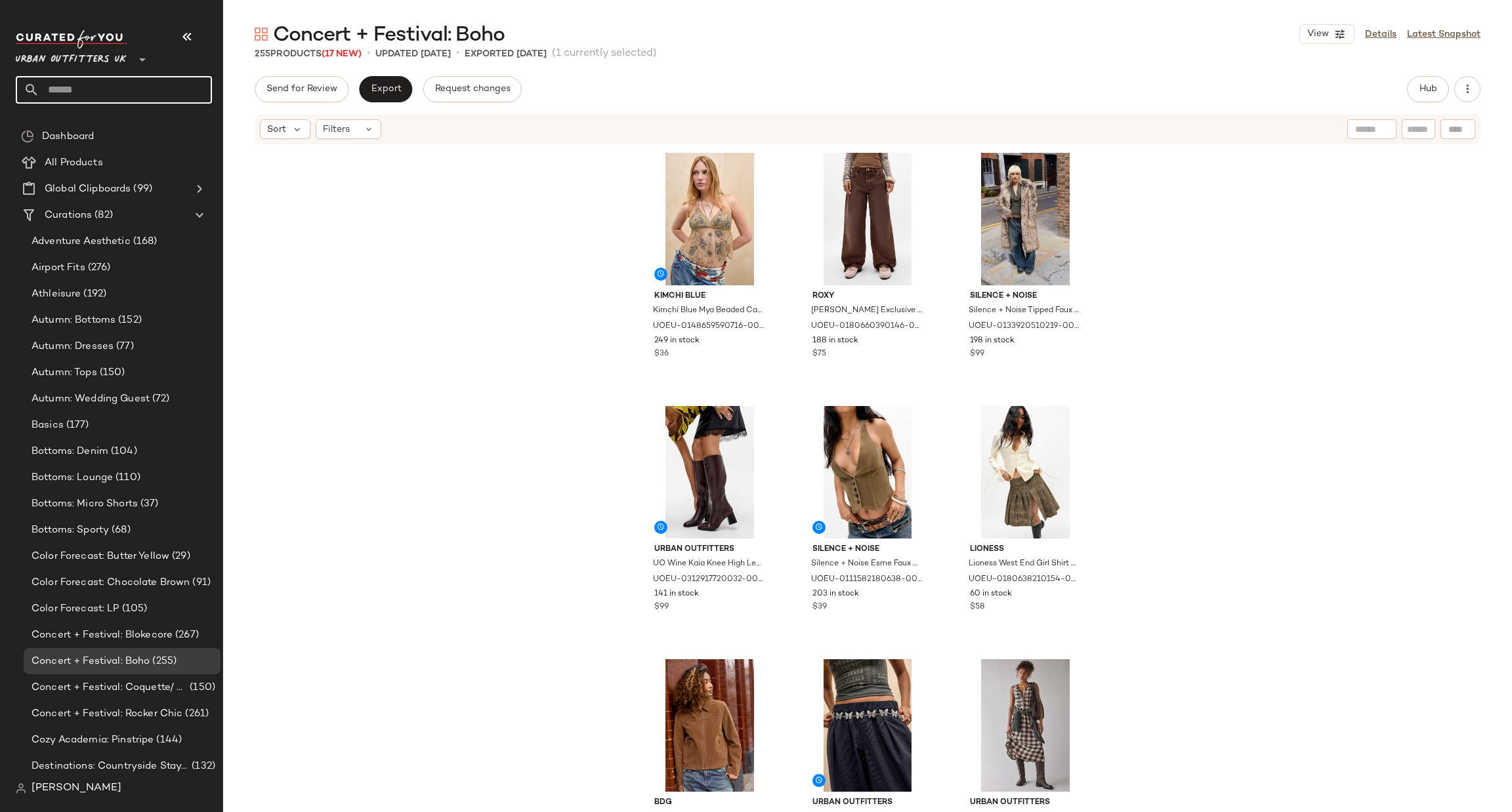
click at [115, 88] on input "text" at bounding box center [126, 89] width 173 height 27
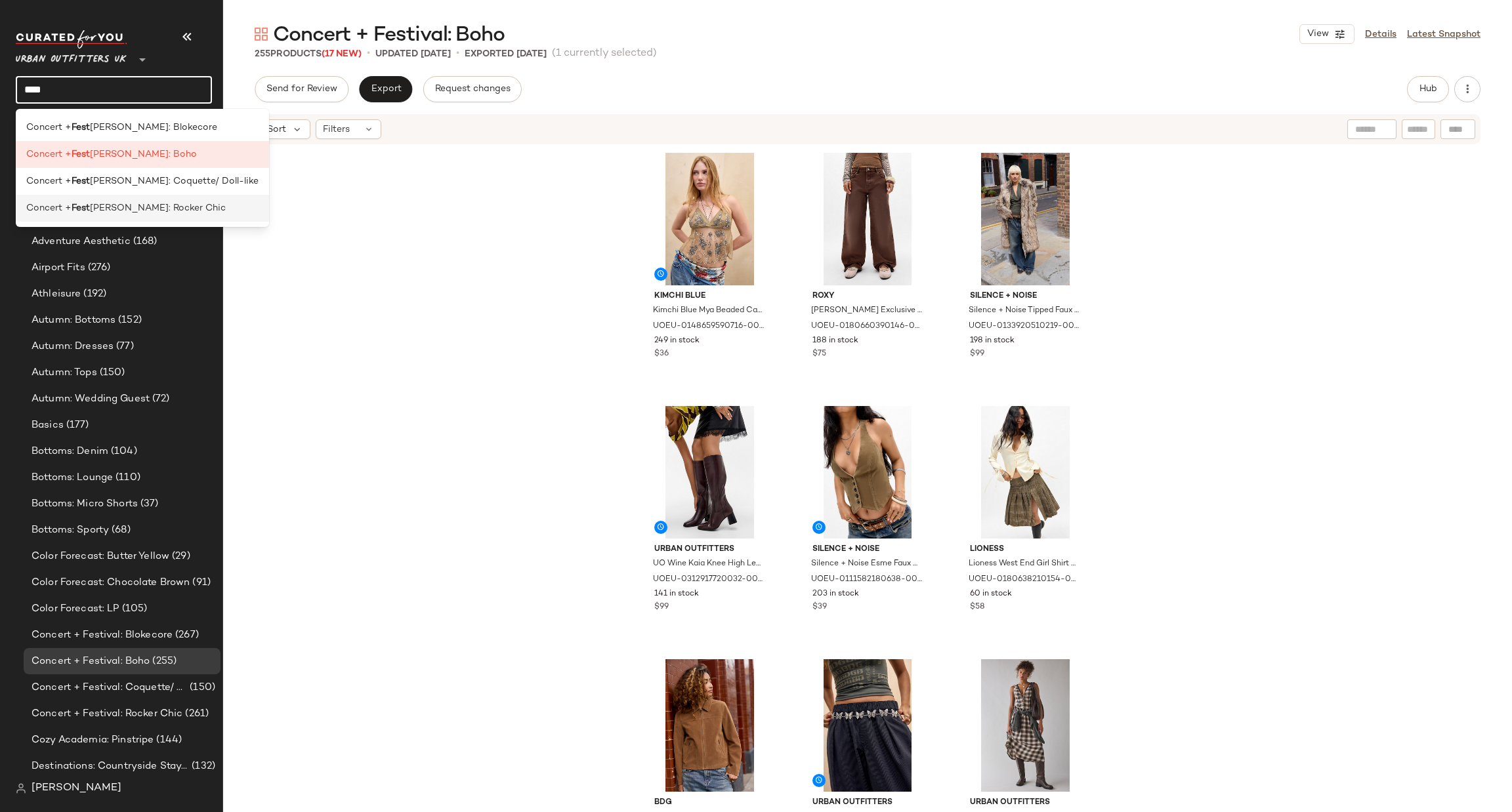
type input "****"
click at [157, 203] on span "ival: Rocker Chic" at bounding box center [158, 208] width 136 height 14
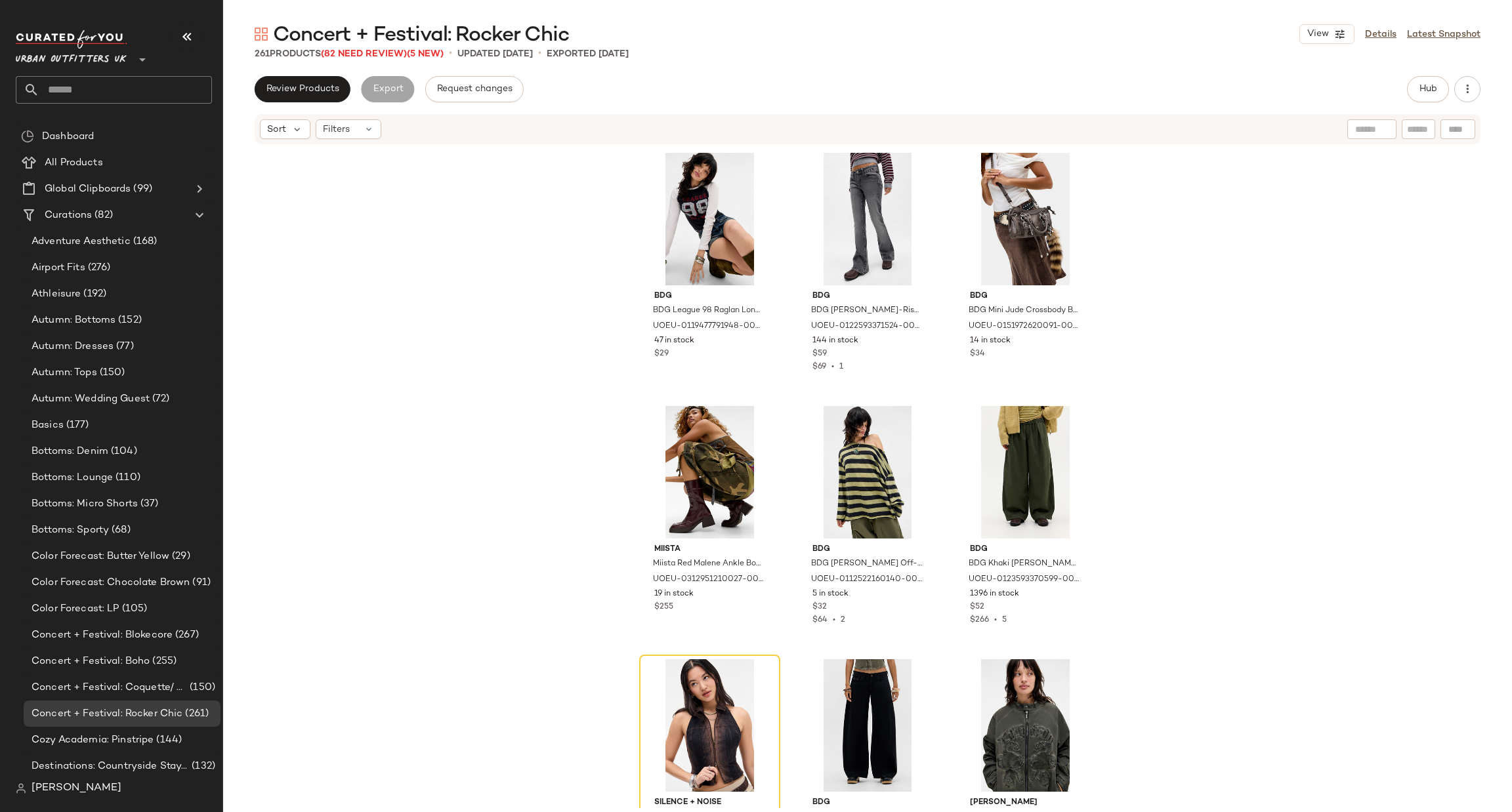
click at [373, 60] on div "261 Products (82 Need Review) (5 New)" at bounding box center [349, 55] width 189 height 14
click at [373, 50] on span "(82 Need Review)" at bounding box center [363, 54] width 86 height 10
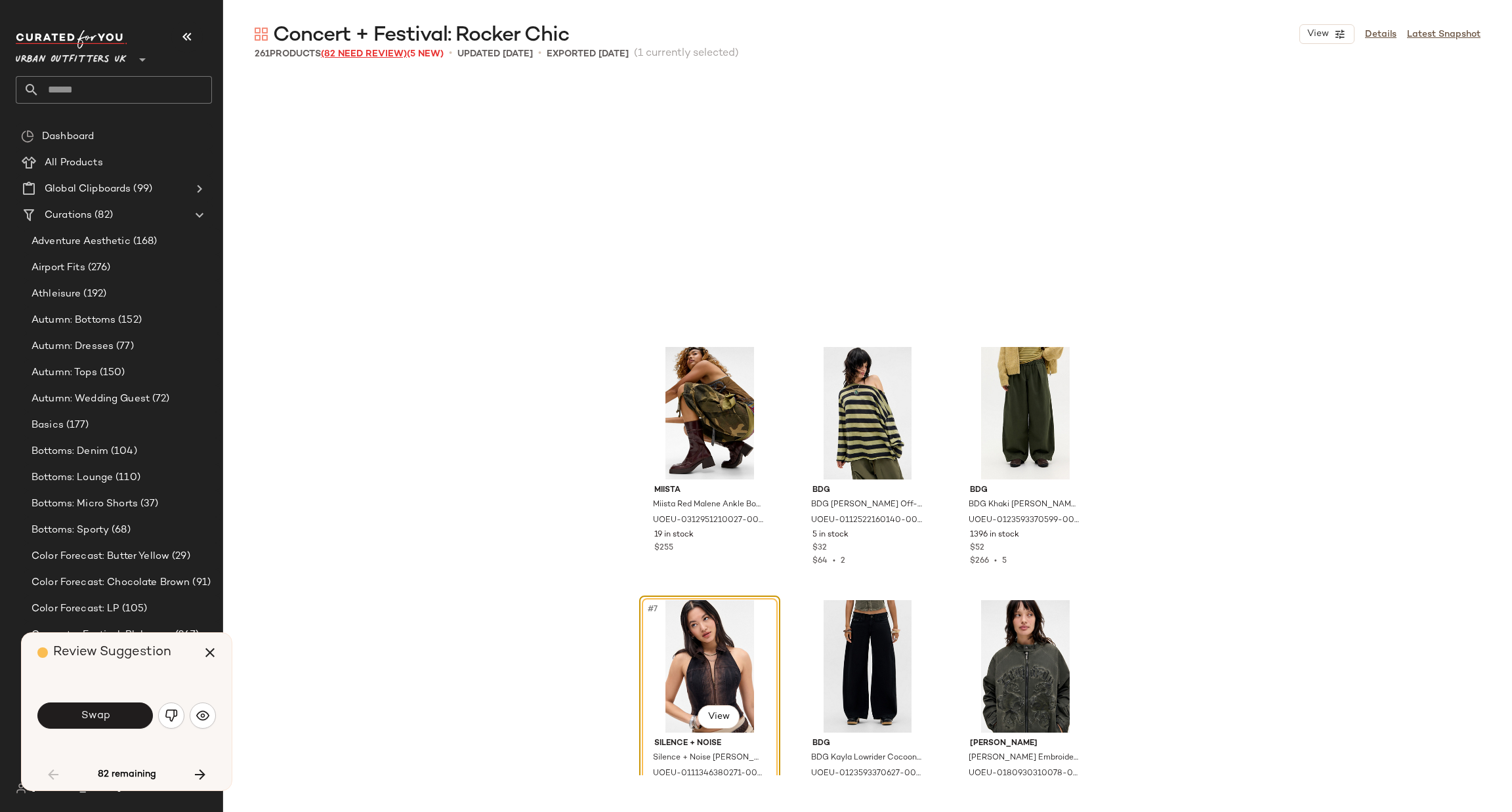
scroll to position [263, 0]
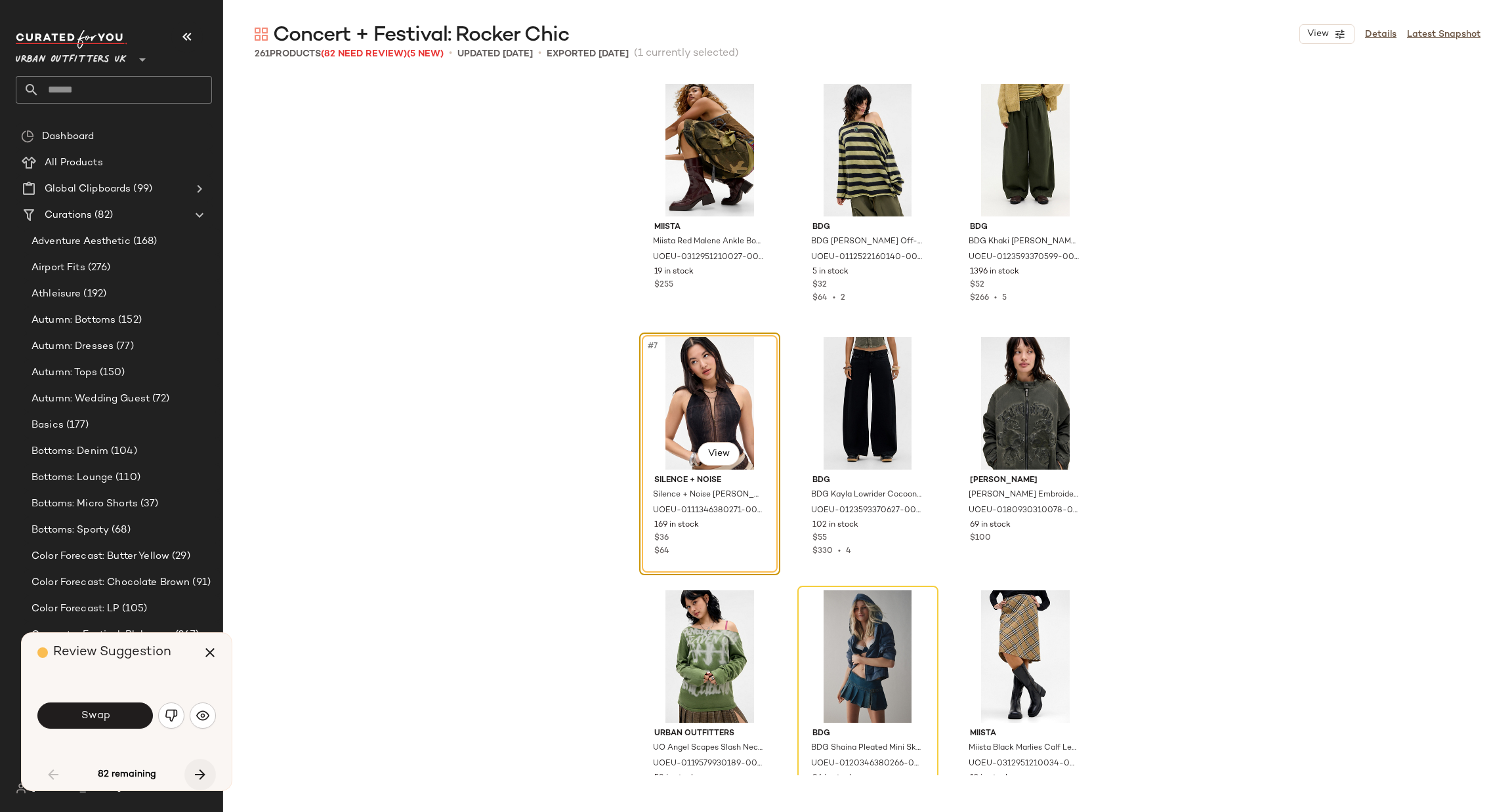
click at [200, 773] on icon "button" at bounding box center [200, 775] width 16 height 16
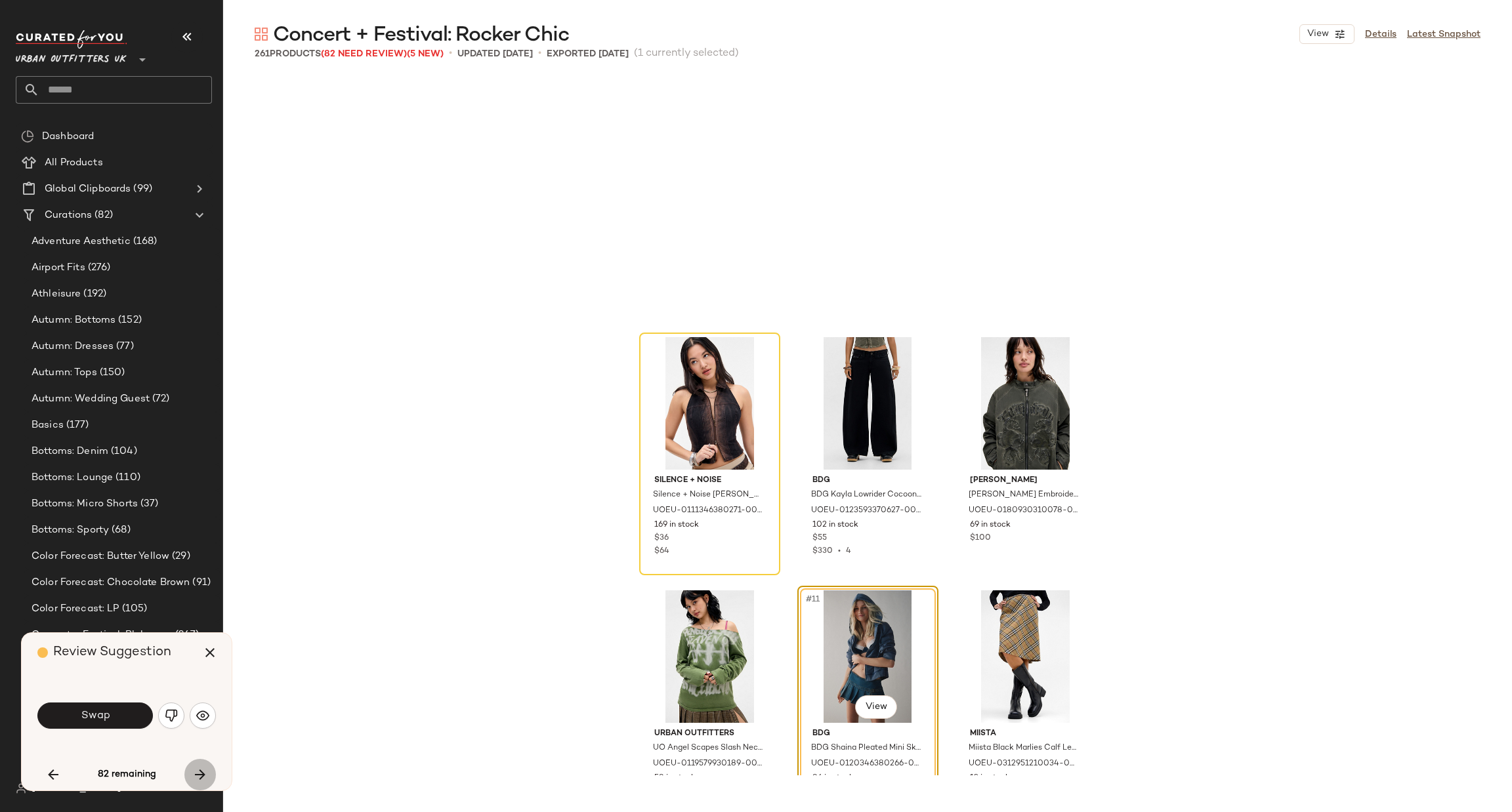
scroll to position [506, 0]
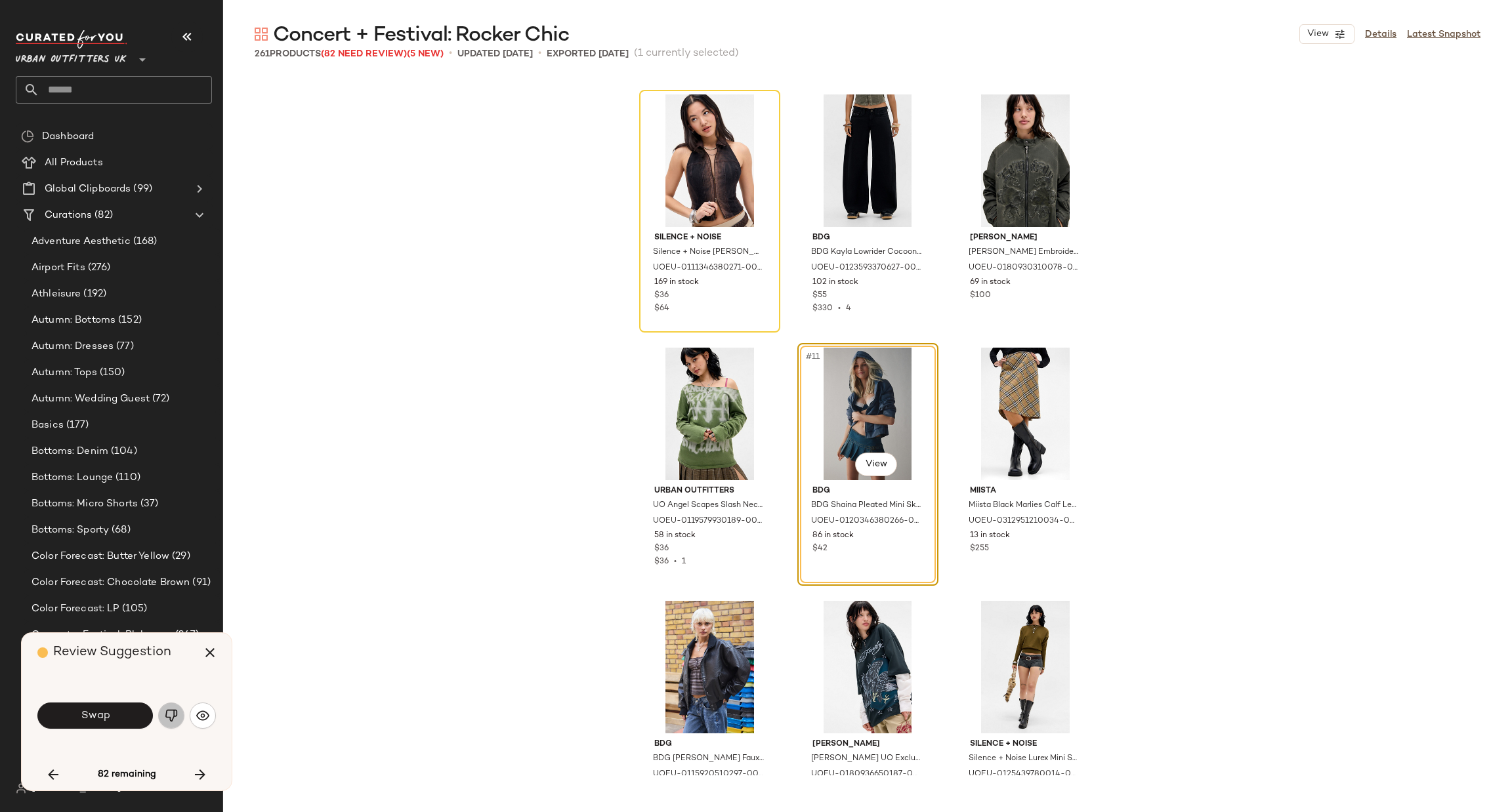
click at [168, 708] on button "button" at bounding box center [171, 716] width 26 height 26
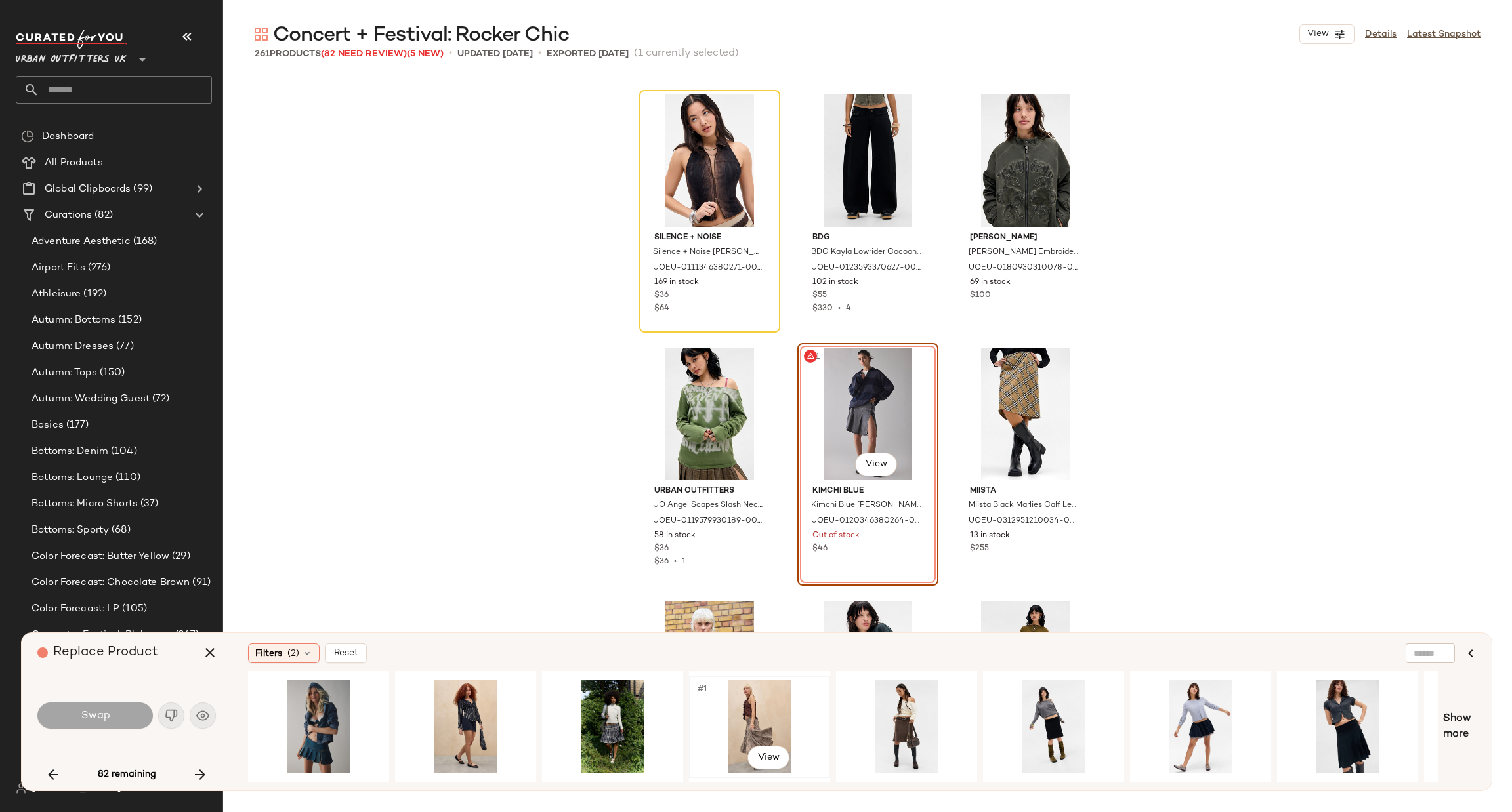
click at [719, 707] on div "#1 View" at bounding box center [760, 727] width 132 height 93
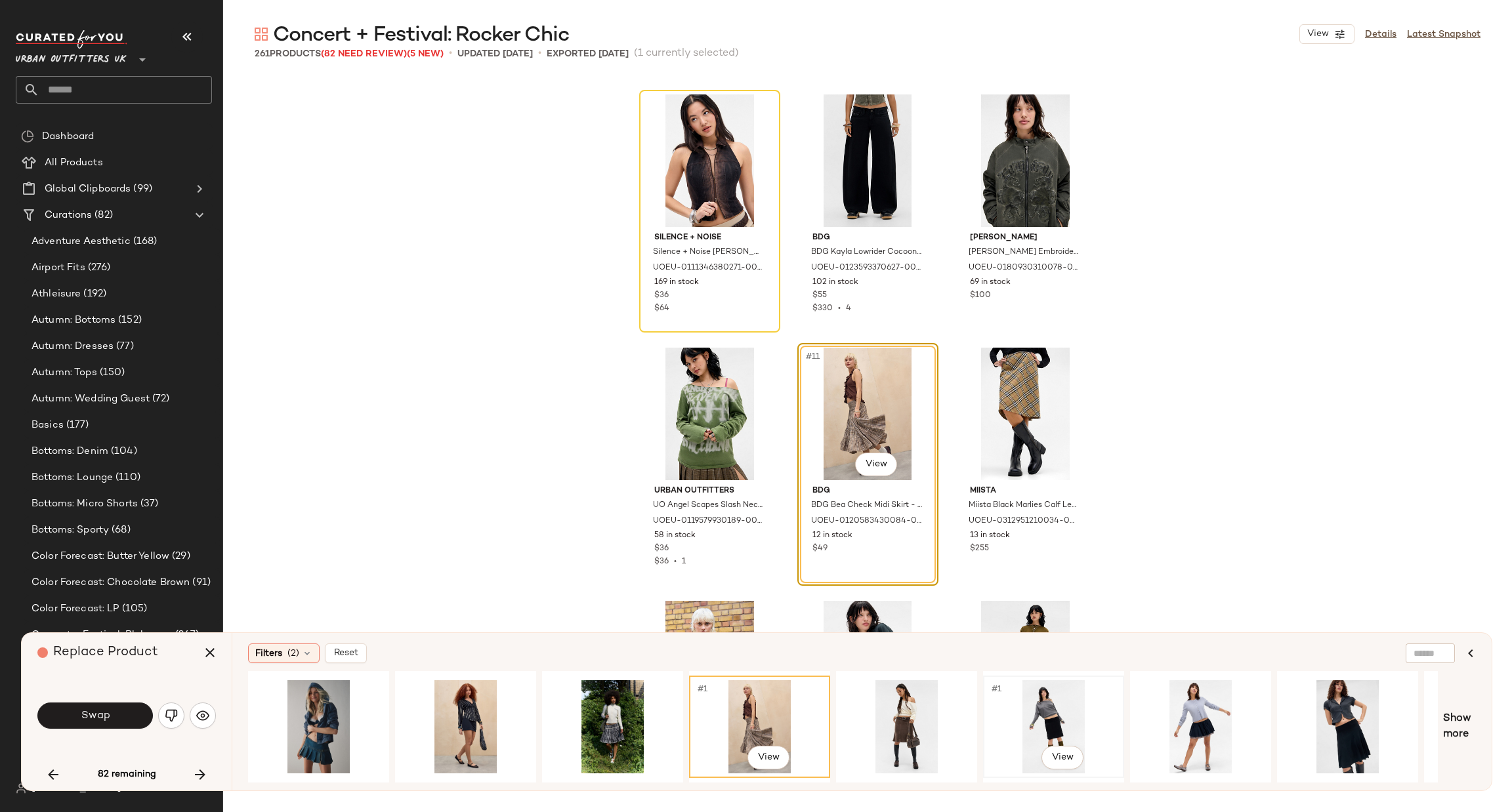
click at [1012, 706] on div "#1 View" at bounding box center [1054, 727] width 132 height 93
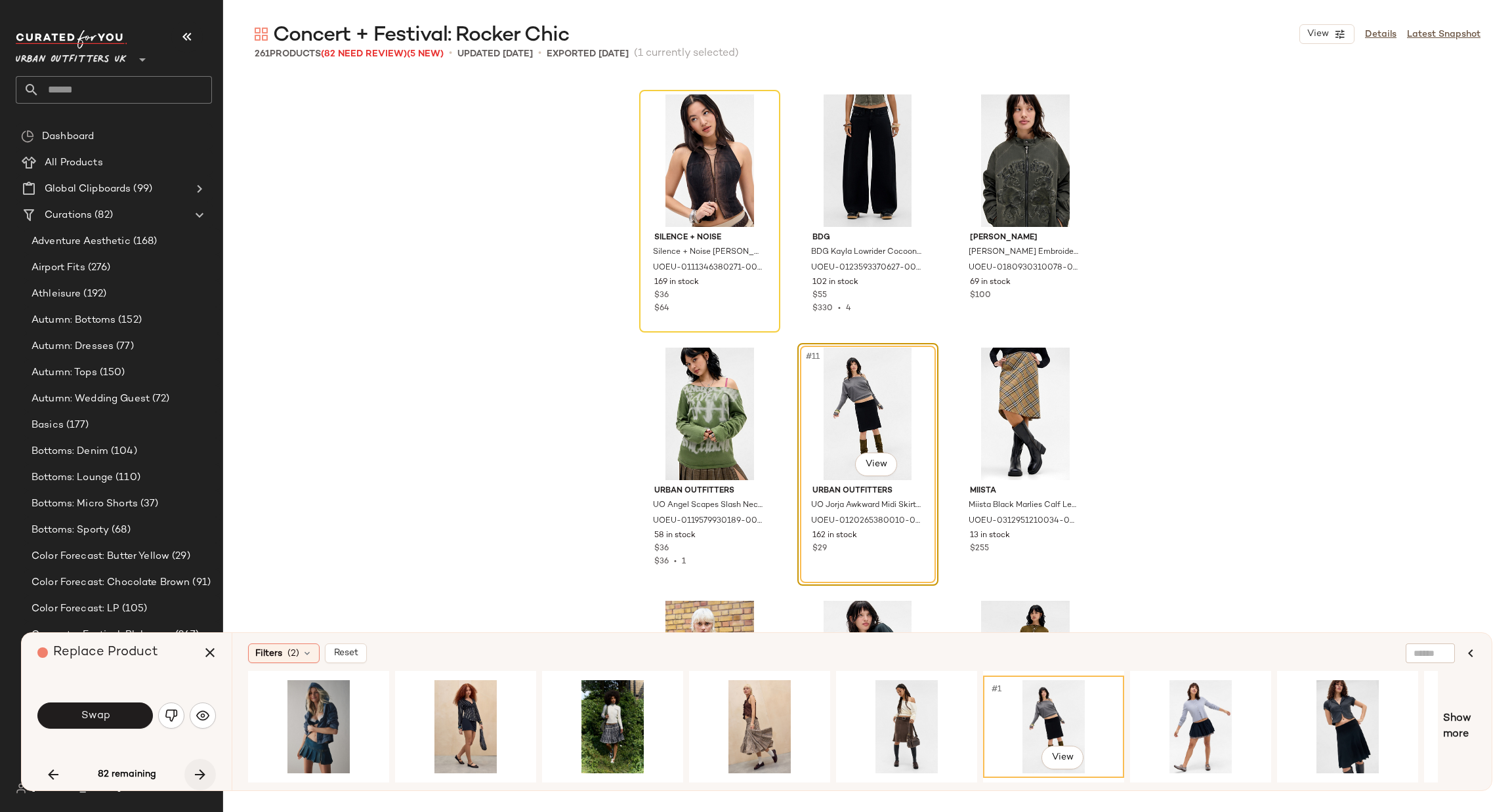
click at [204, 769] on icon "button" at bounding box center [200, 775] width 16 height 16
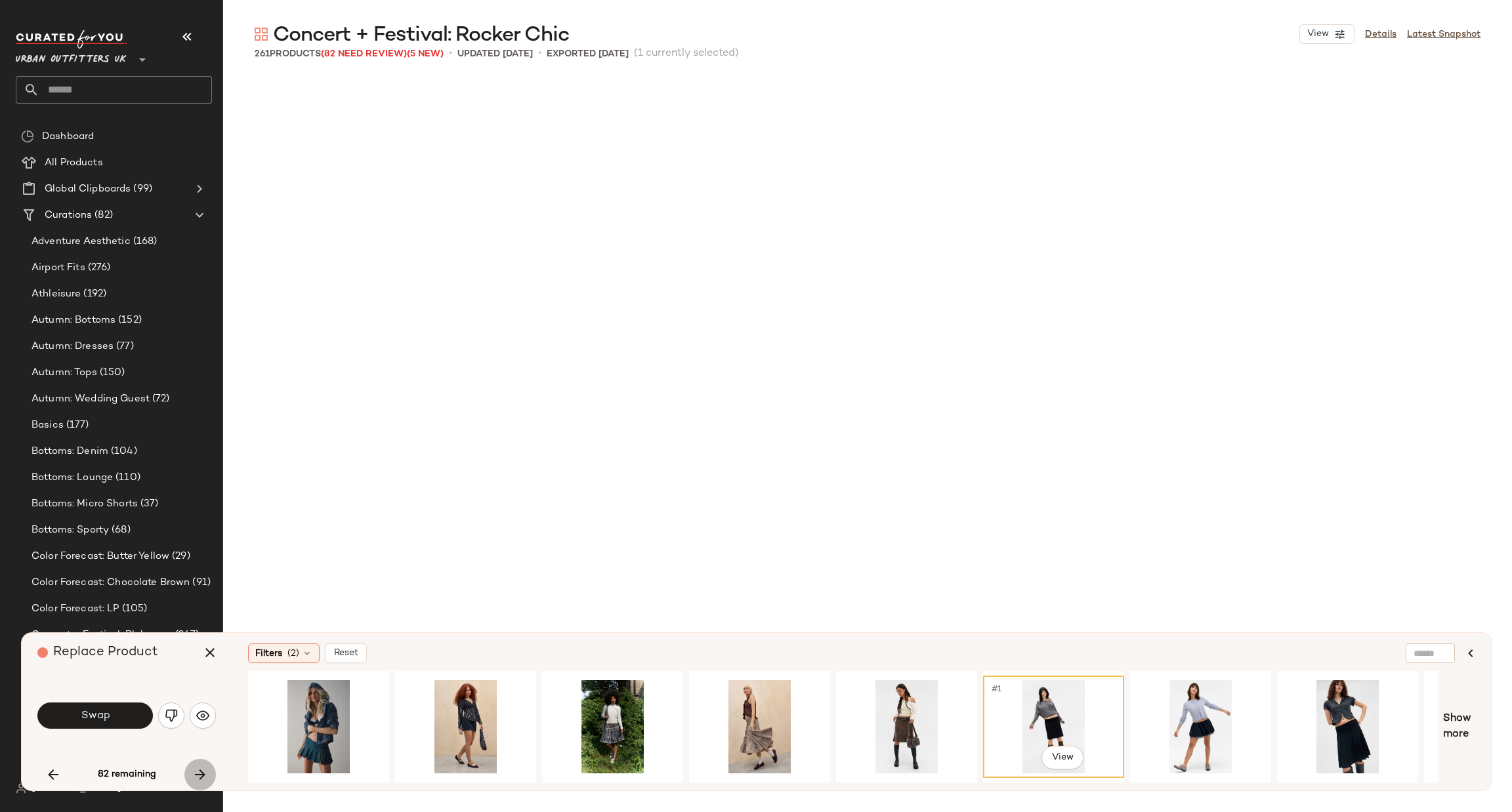
scroll to position [2026, 0]
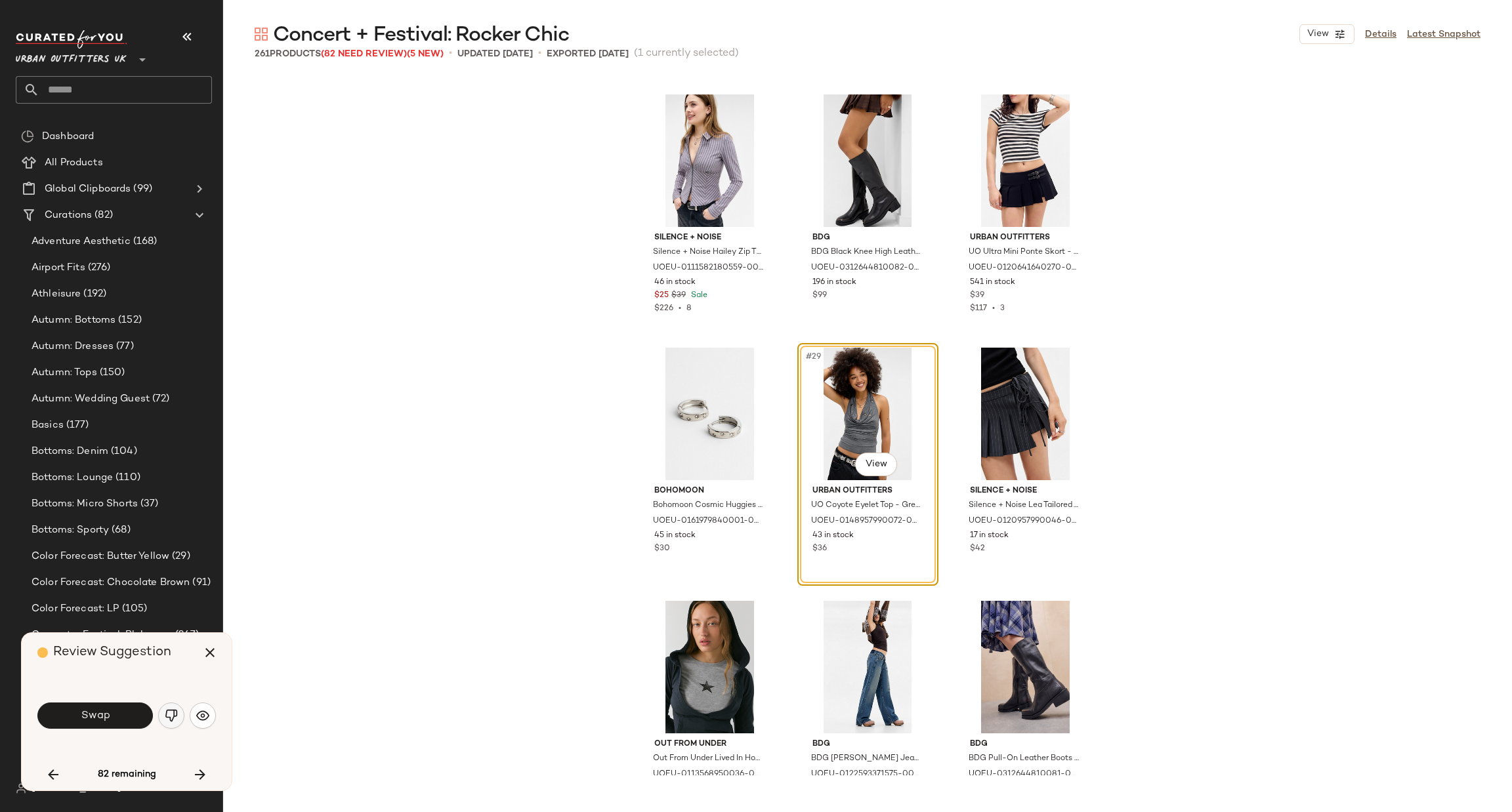
click at [168, 712] on img "button" at bounding box center [171, 716] width 13 height 13
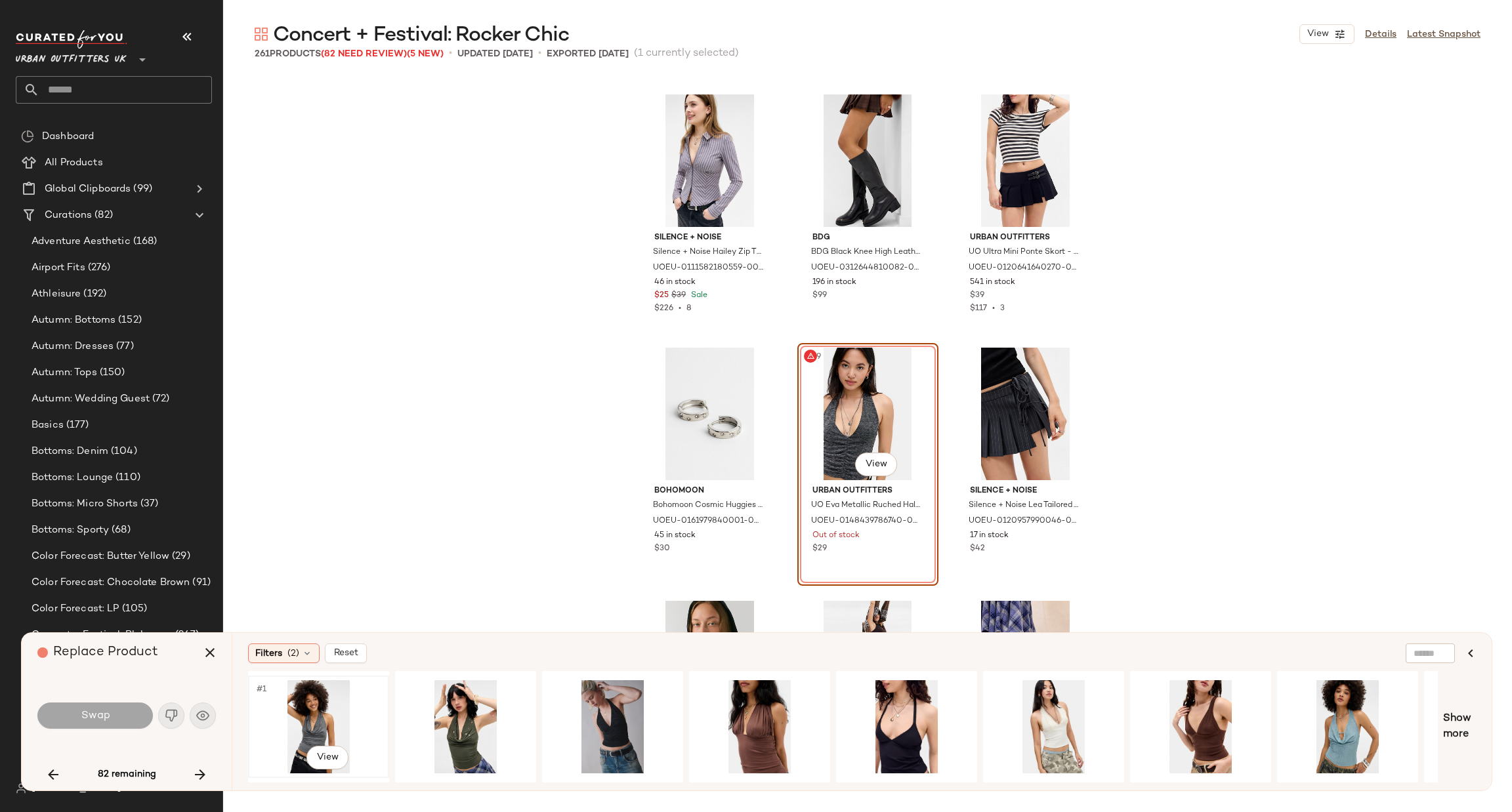
click at [307, 689] on div "#1 View" at bounding box center [319, 727] width 132 height 93
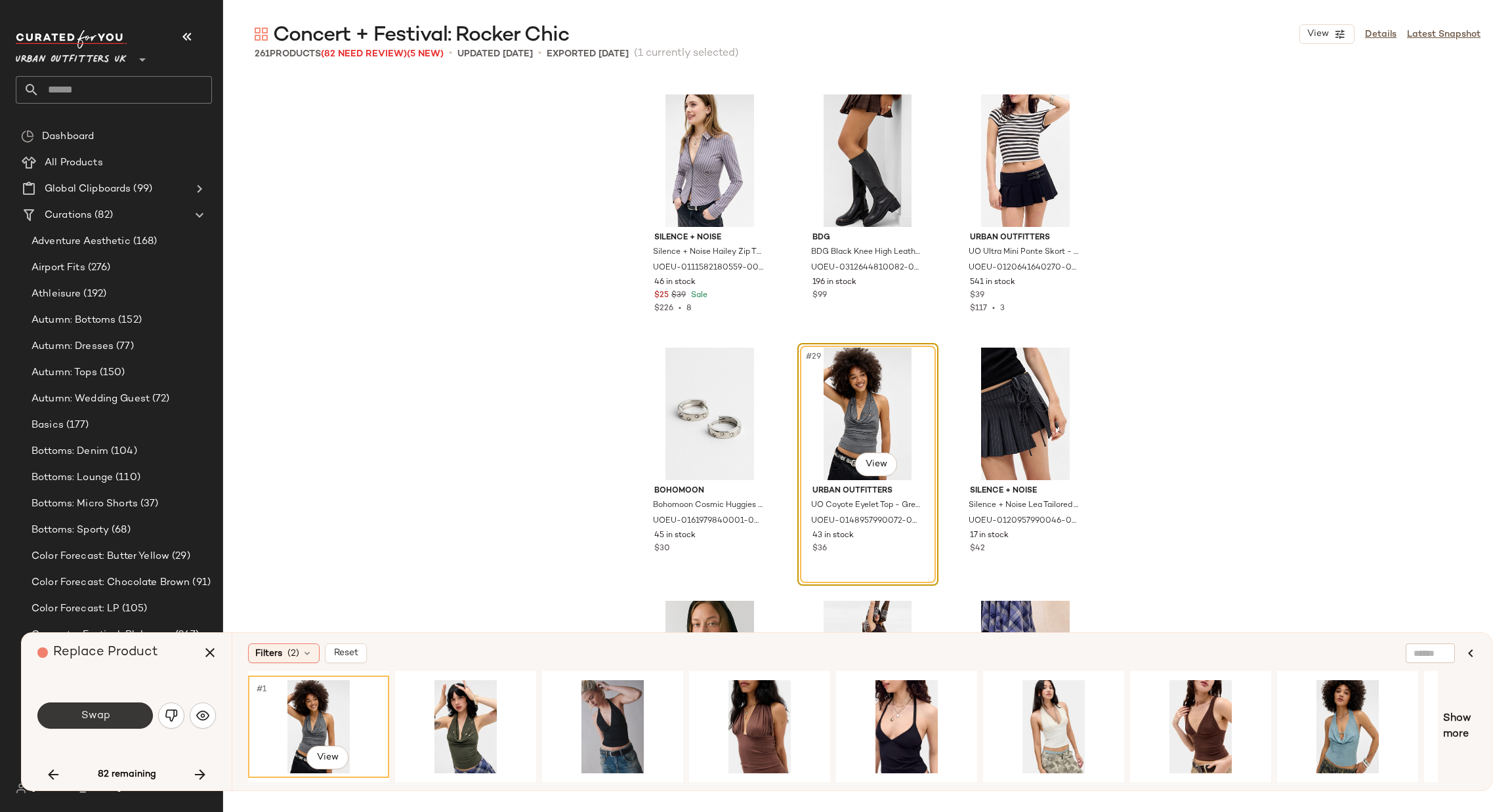
click at [125, 712] on button "Swap" at bounding box center [94, 716] width 115 height 26
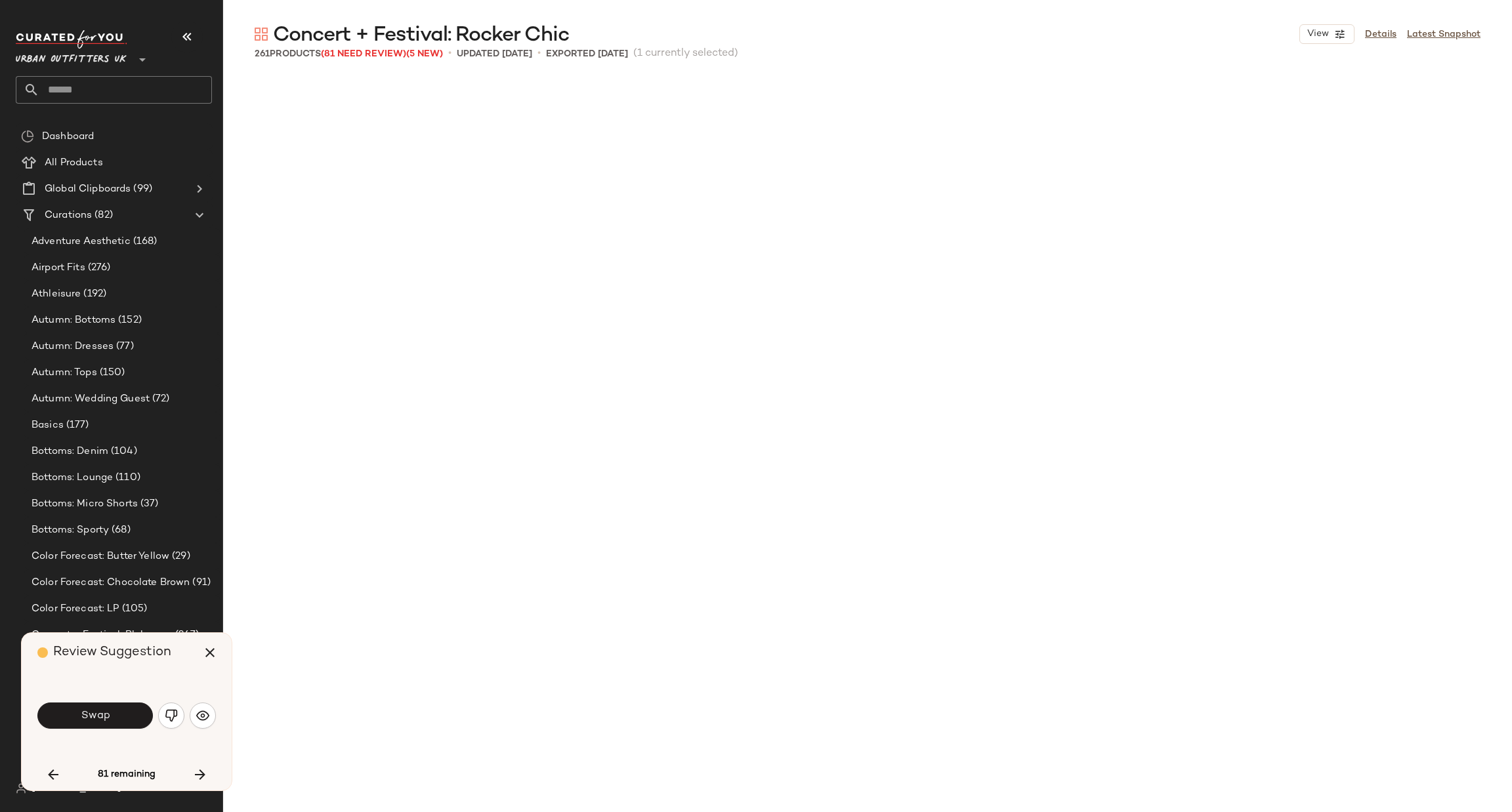
scroll to position [2785, 0]
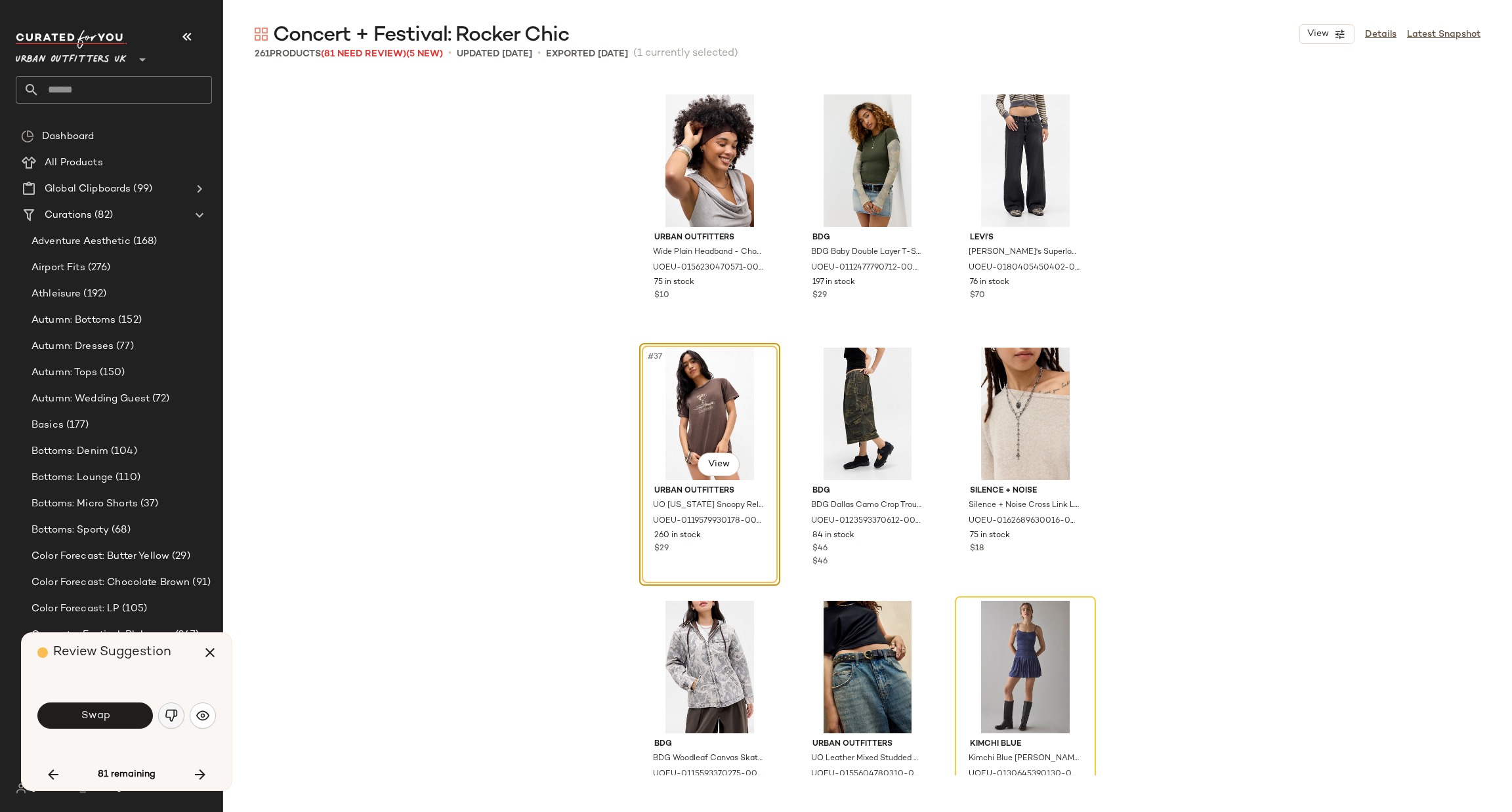
click at [172, 715] on img "button" at bounding box center [171, 716] width 13 height 13
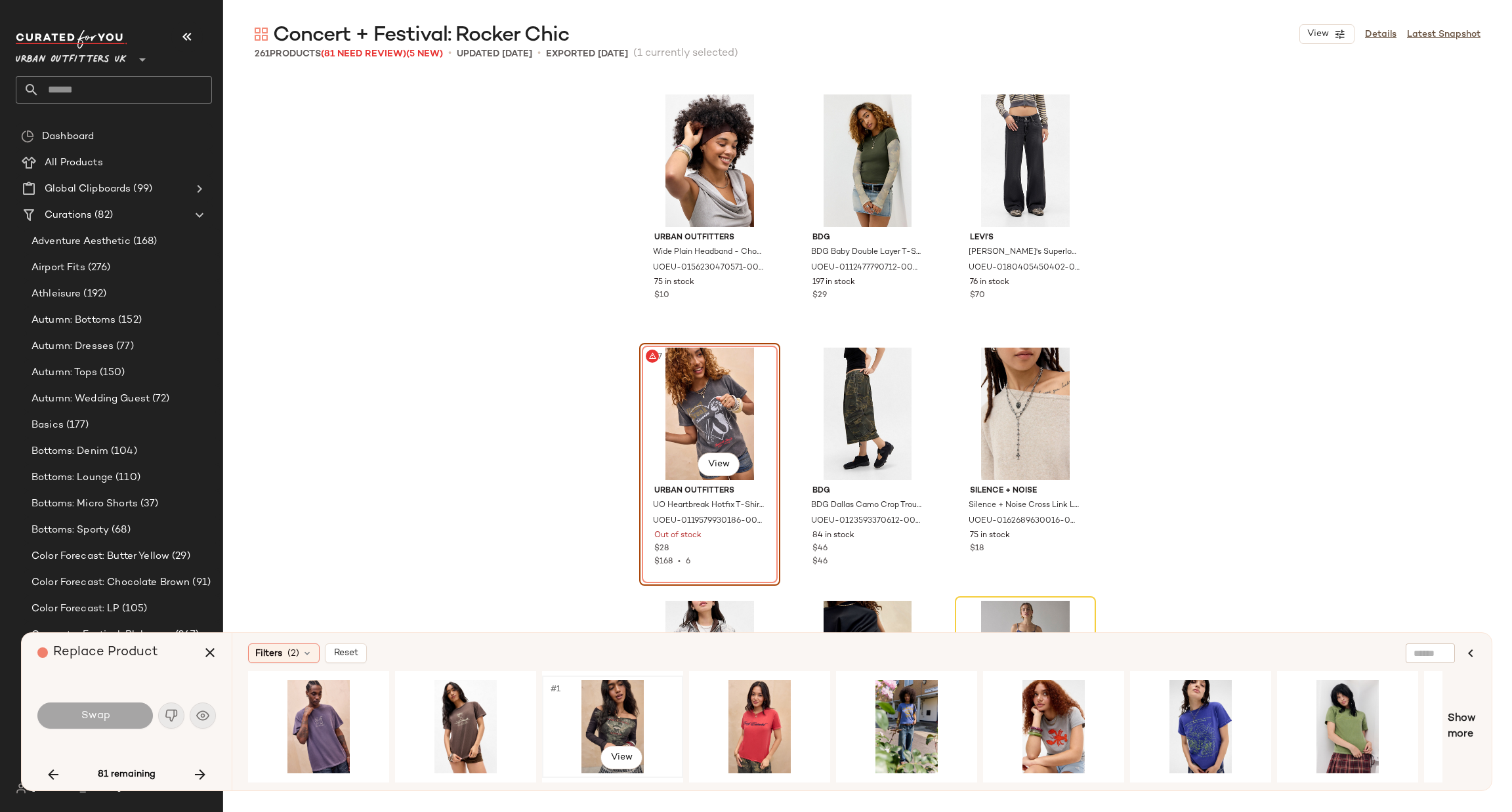
click at [594, 710] on div "#1 View" at bounding box center [613, 727] width 132 height 93
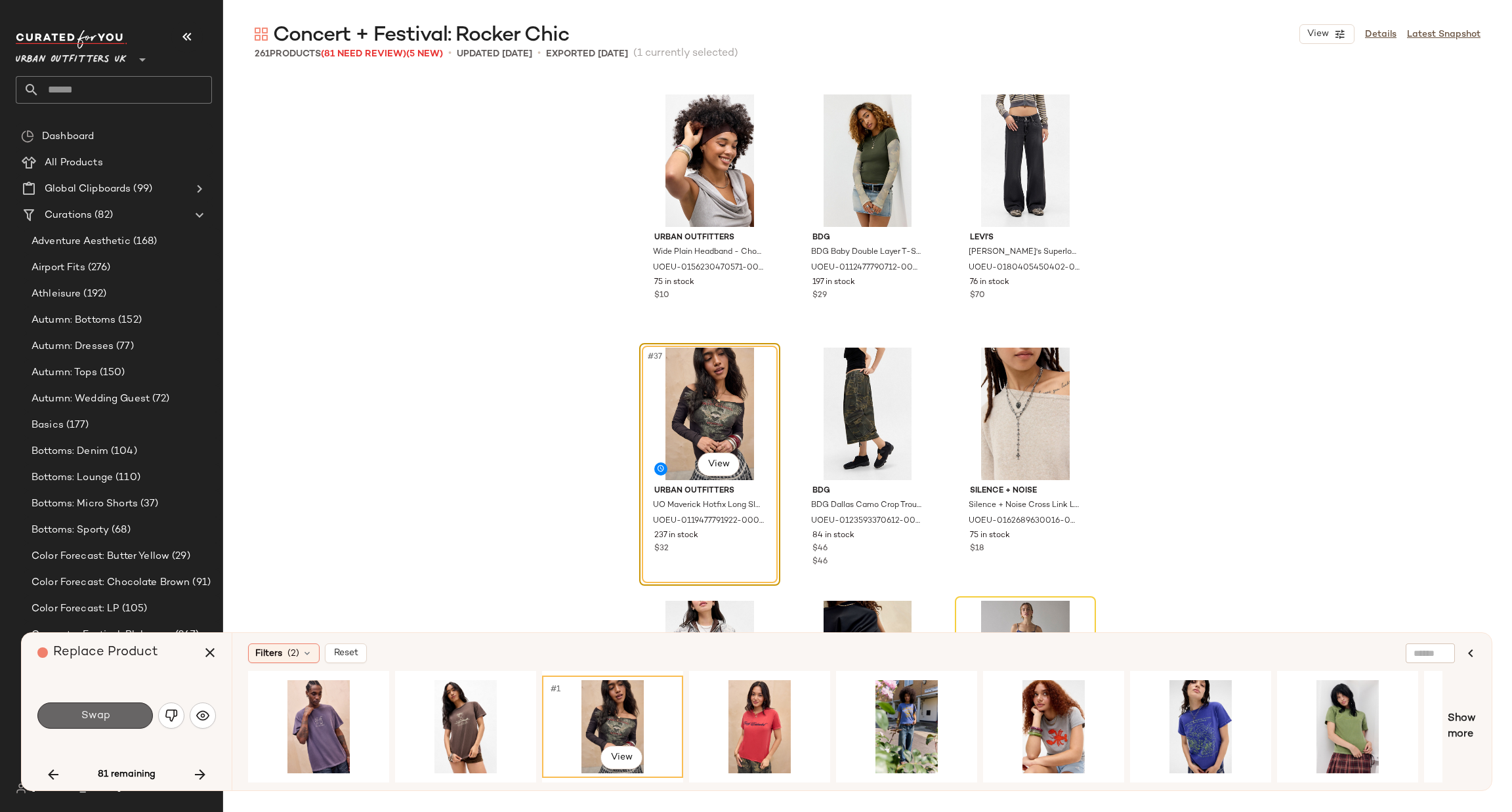
click at [120, 719] on button "Swap" at bounding box center [94, 716] width 115 height 26
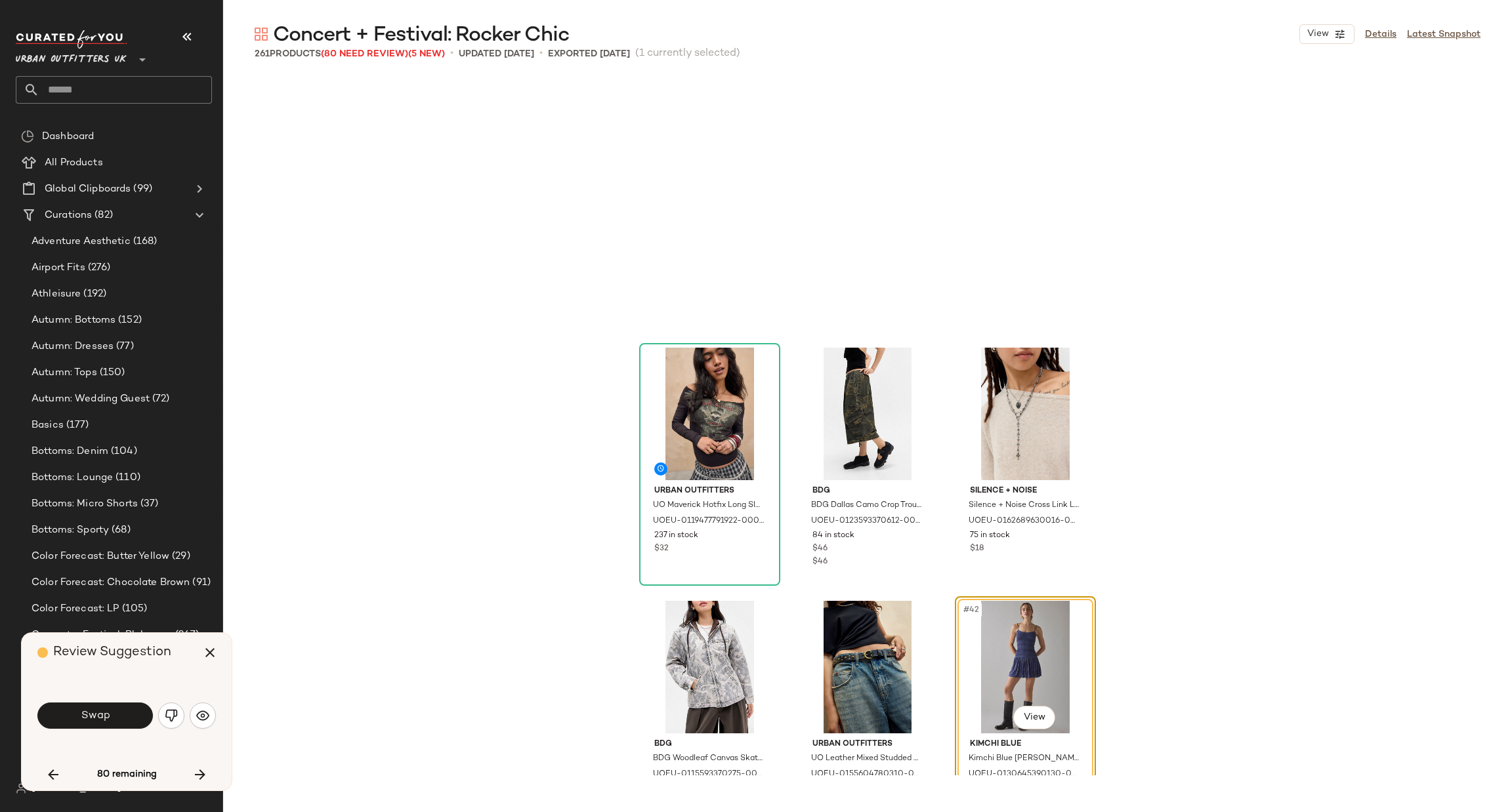
scroll to position [3039, 0]
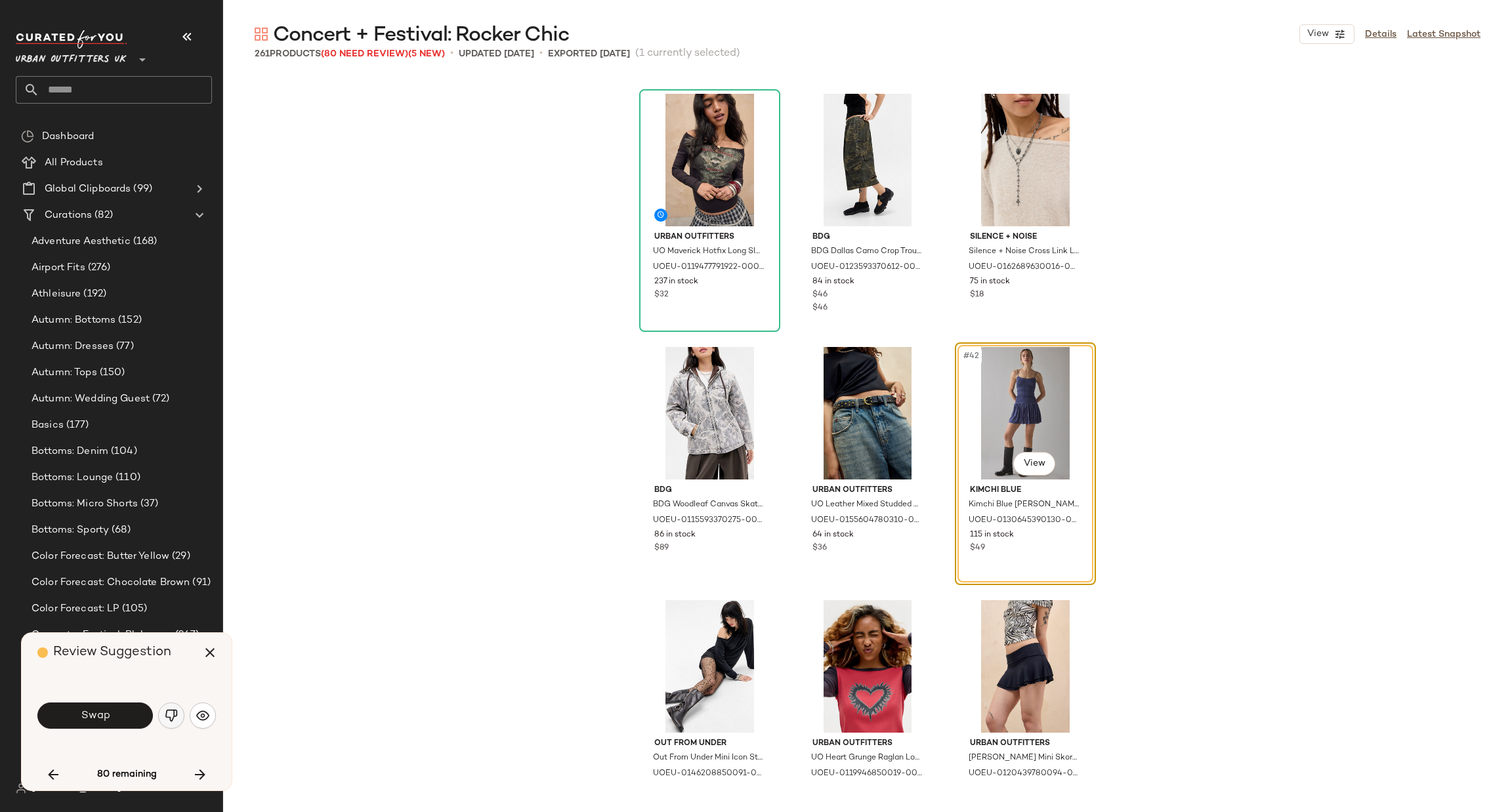
click at [175, 713] on img "button" at bounding box center [171, 716] width 13 height 13
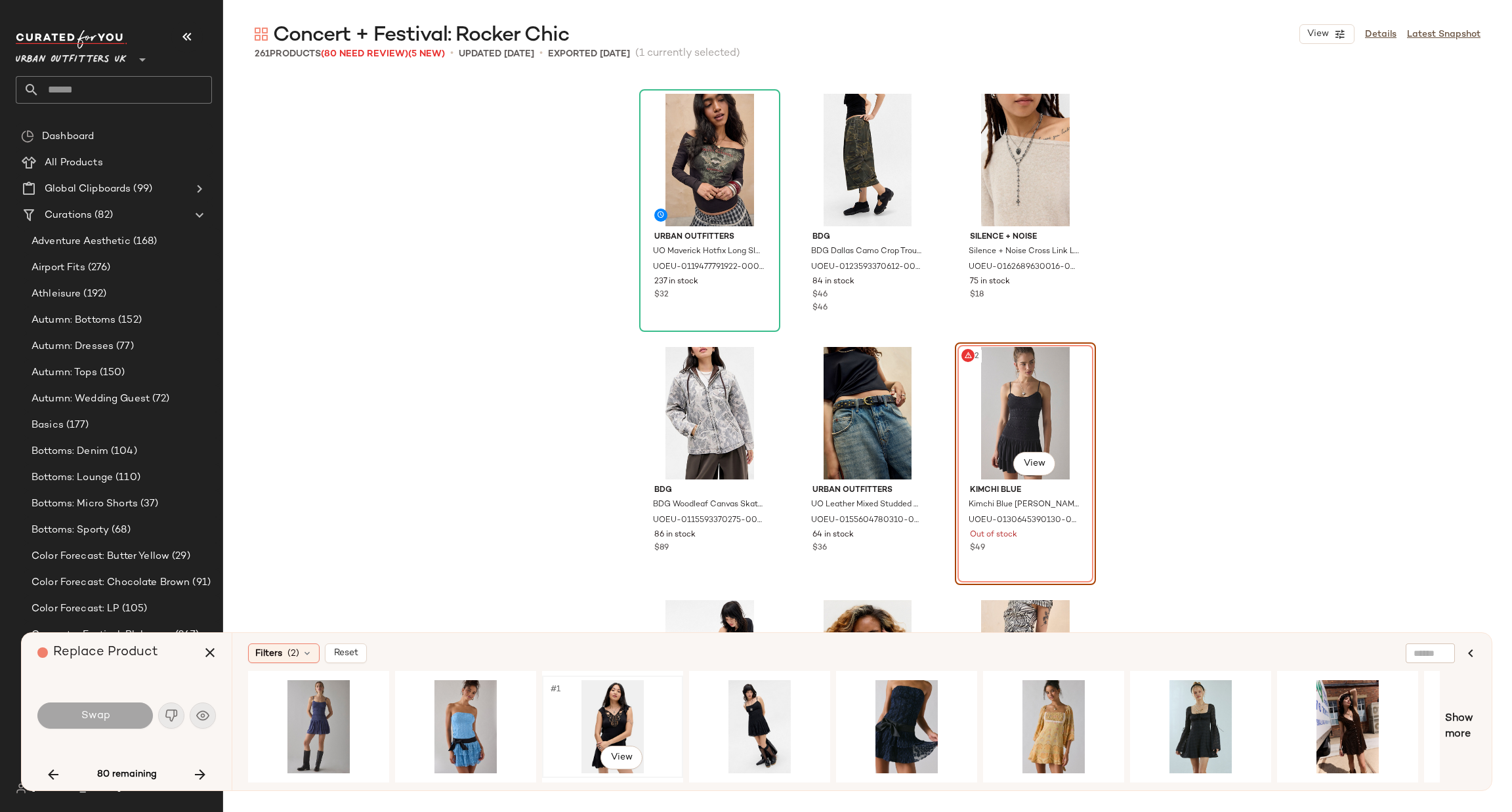
click at [570, 699] on div "#1 View" at bounding box center [613, 727] width 132 height 93
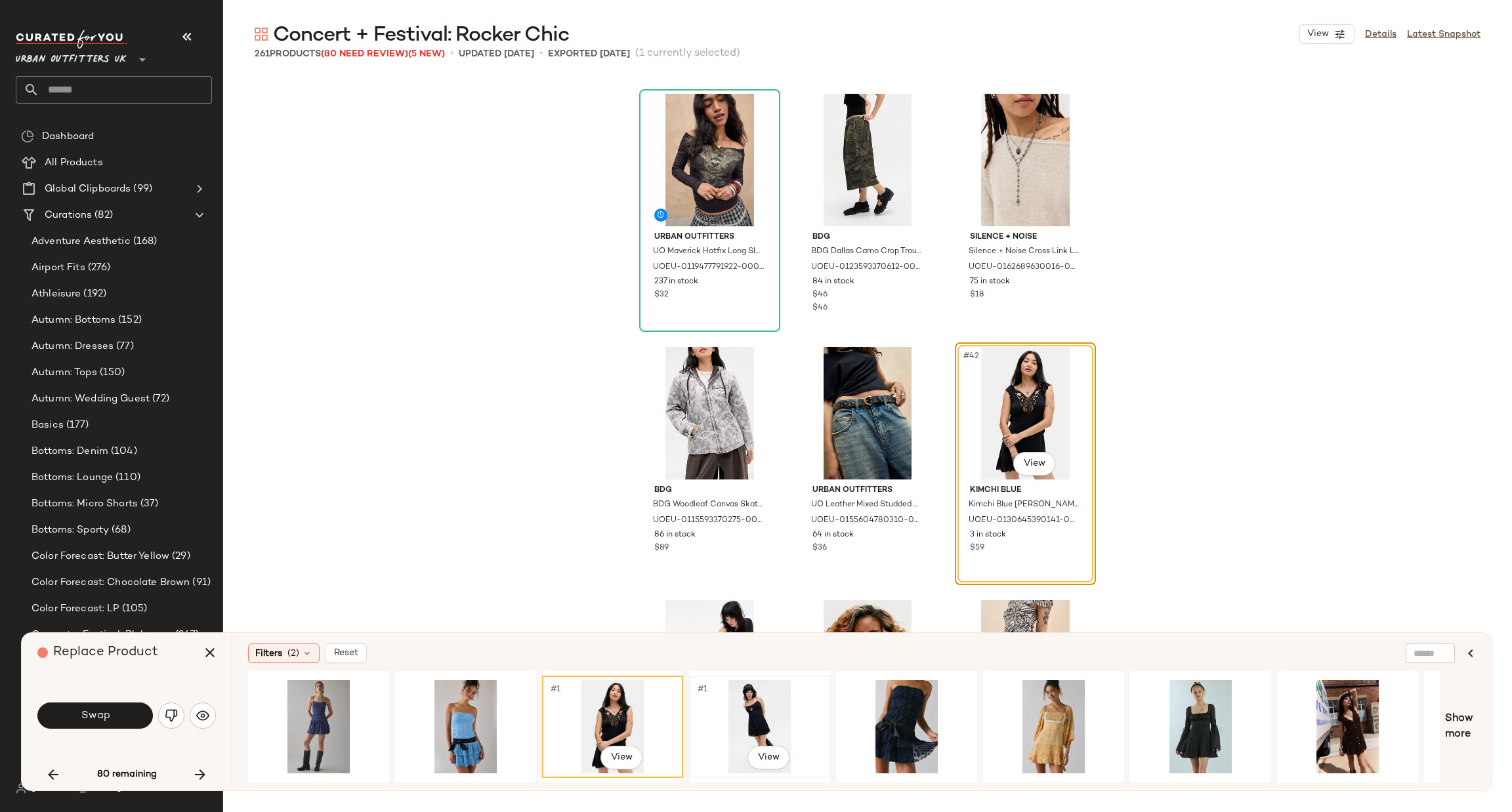
click at [757, 706] on div "#1 View" at bounding box center [760, 727] width 132 height 93
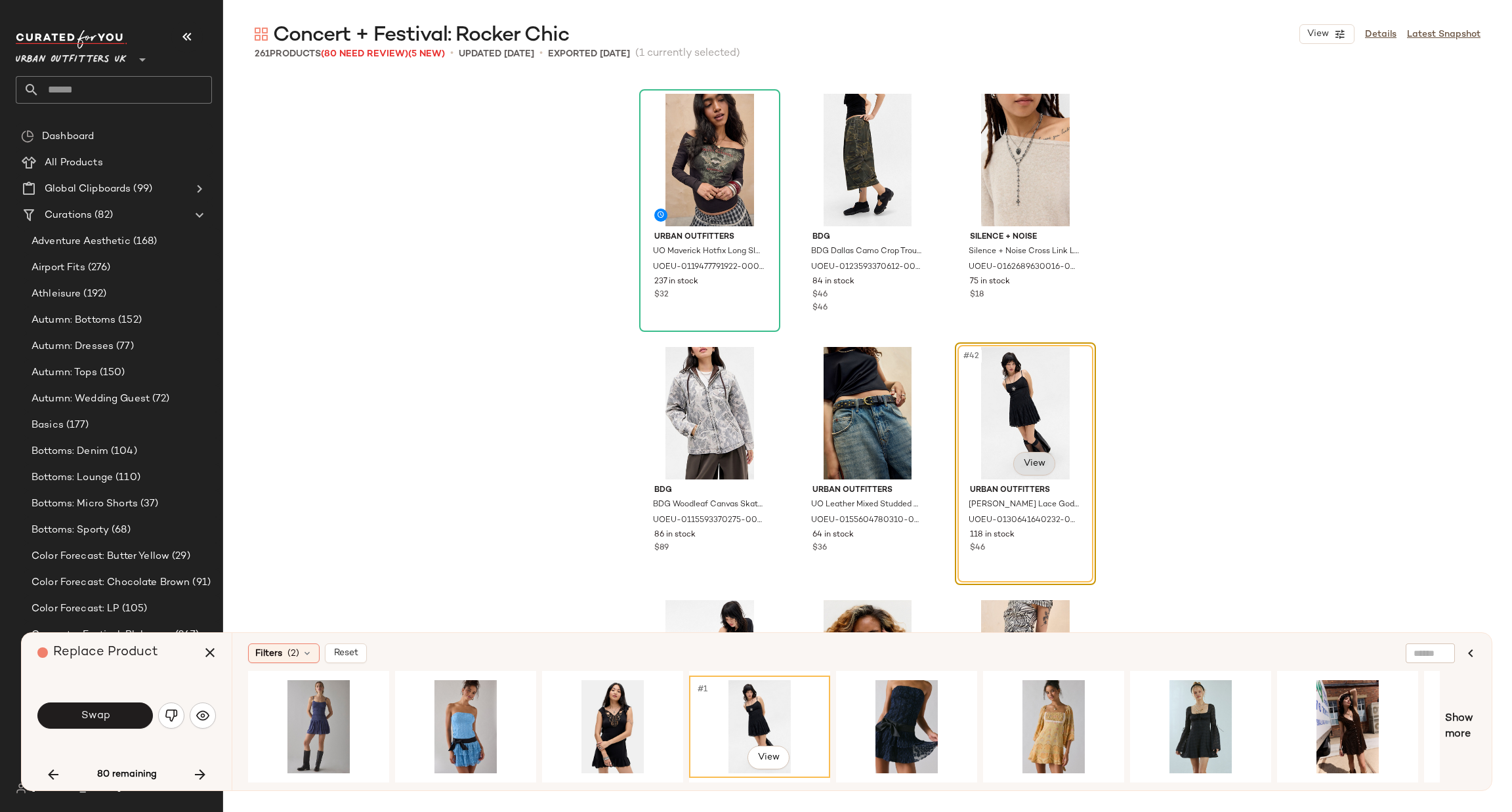
click at [1035, 460] on body "Urban Outfitters UK ** Dashboard All Products Global Clipboards (99) Curations …" at bounding box center [756, 406] width 1512 height 812
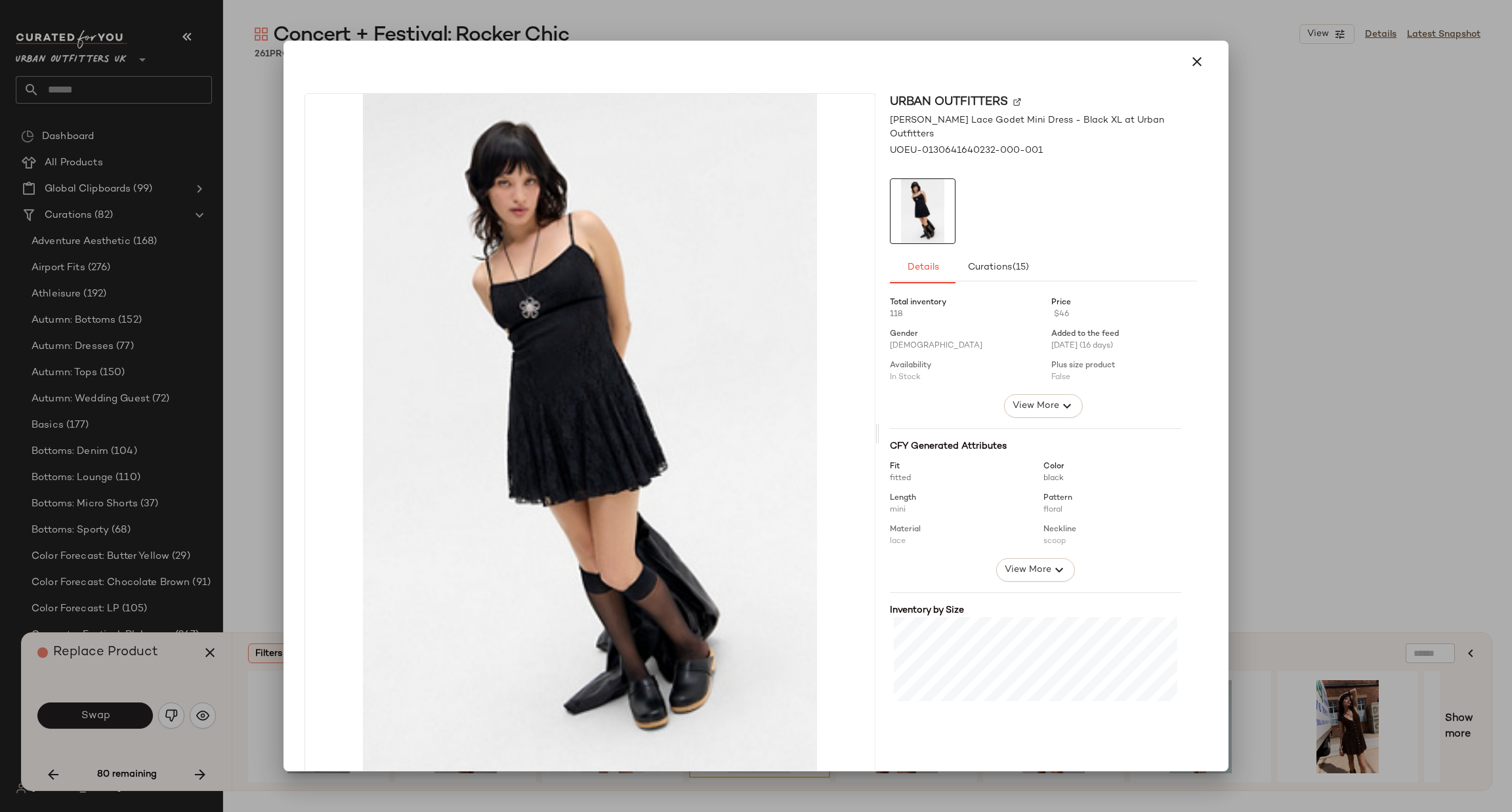
click at [1285, 420] on div at bounding box center [756, 406] width 1512 height 812
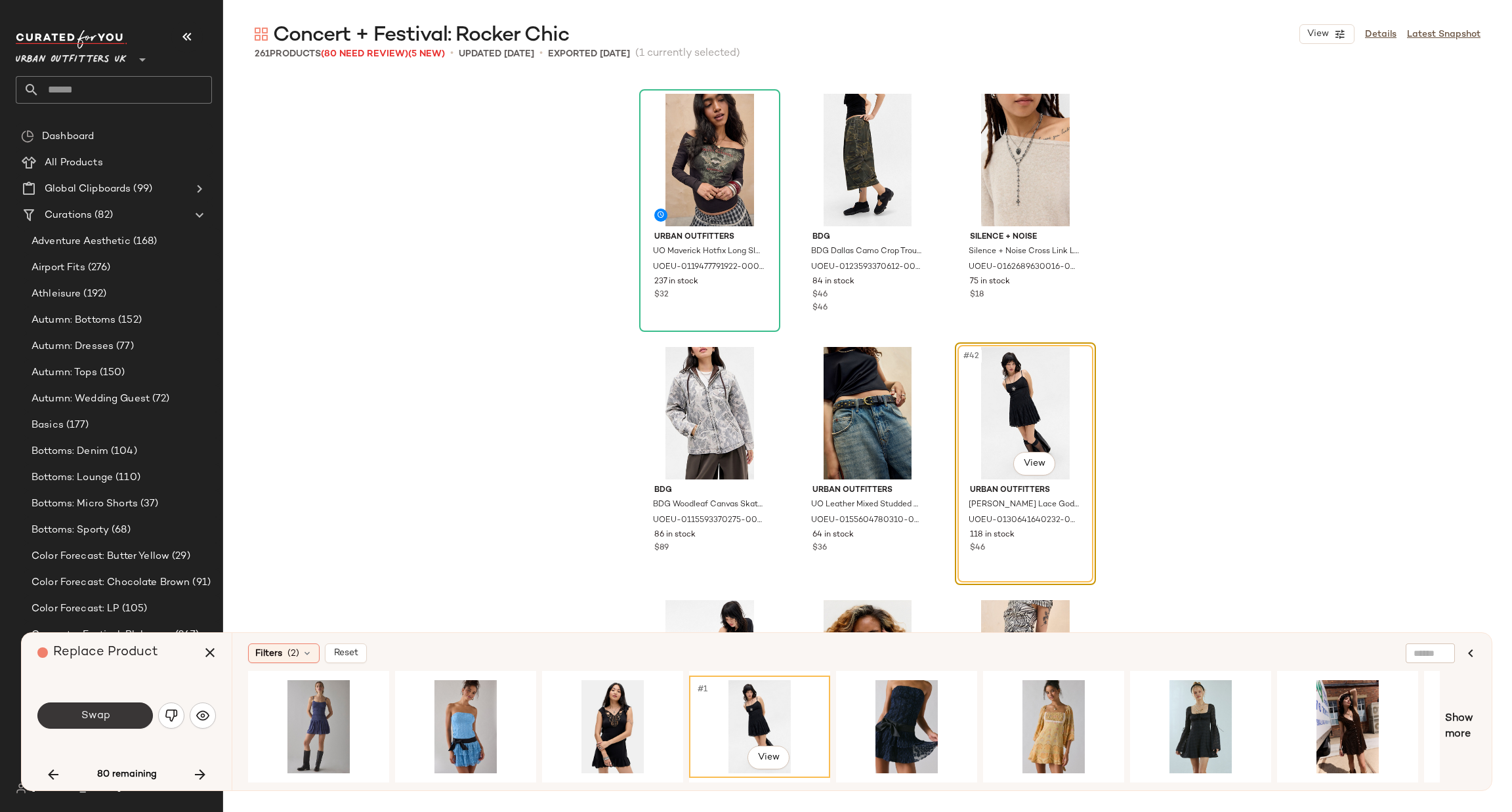
click at [119, 718] on button "Swap" at bounding box center [94, 716] width 115 height 26
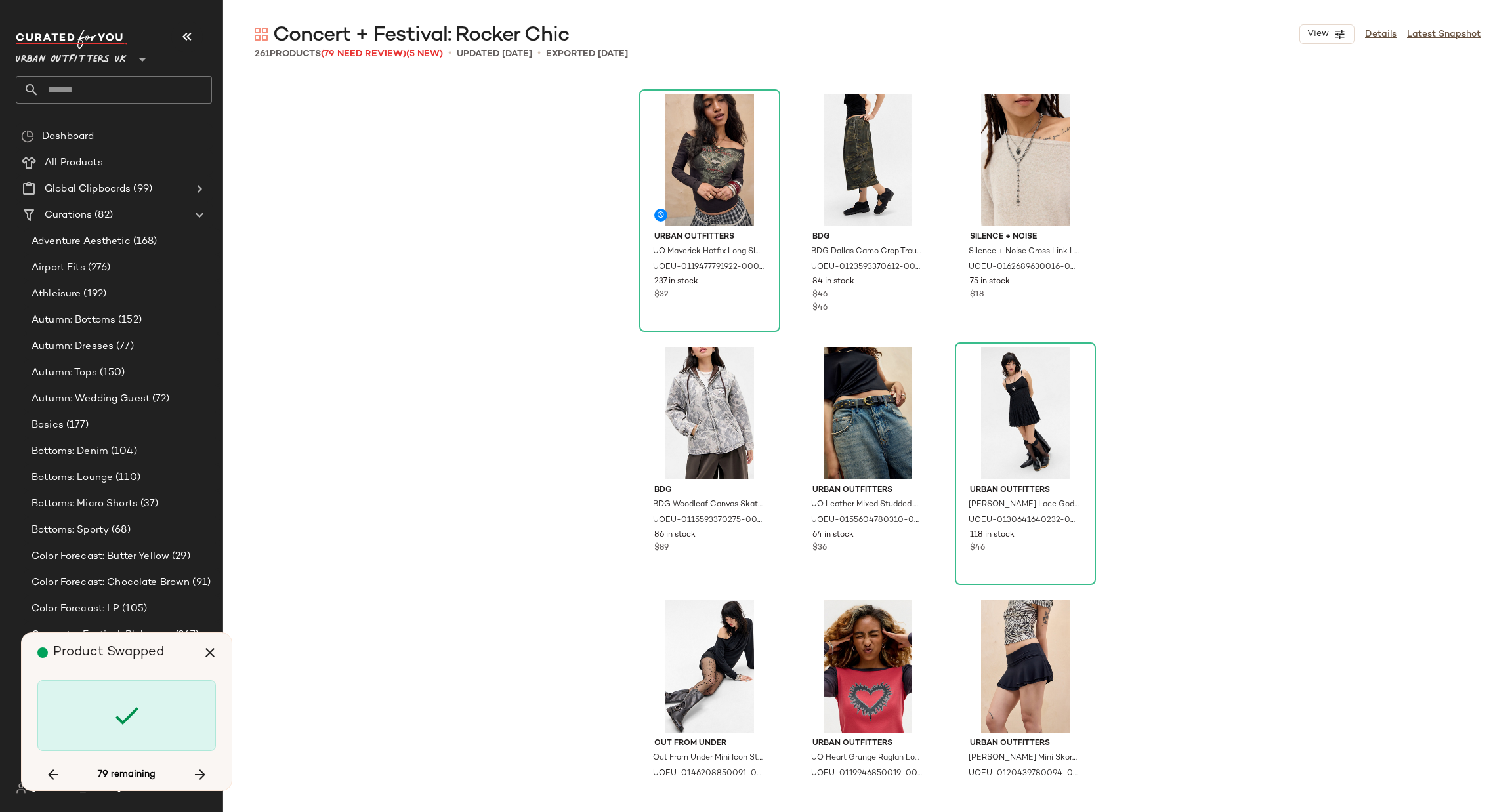
scroll to position [3799, 0]
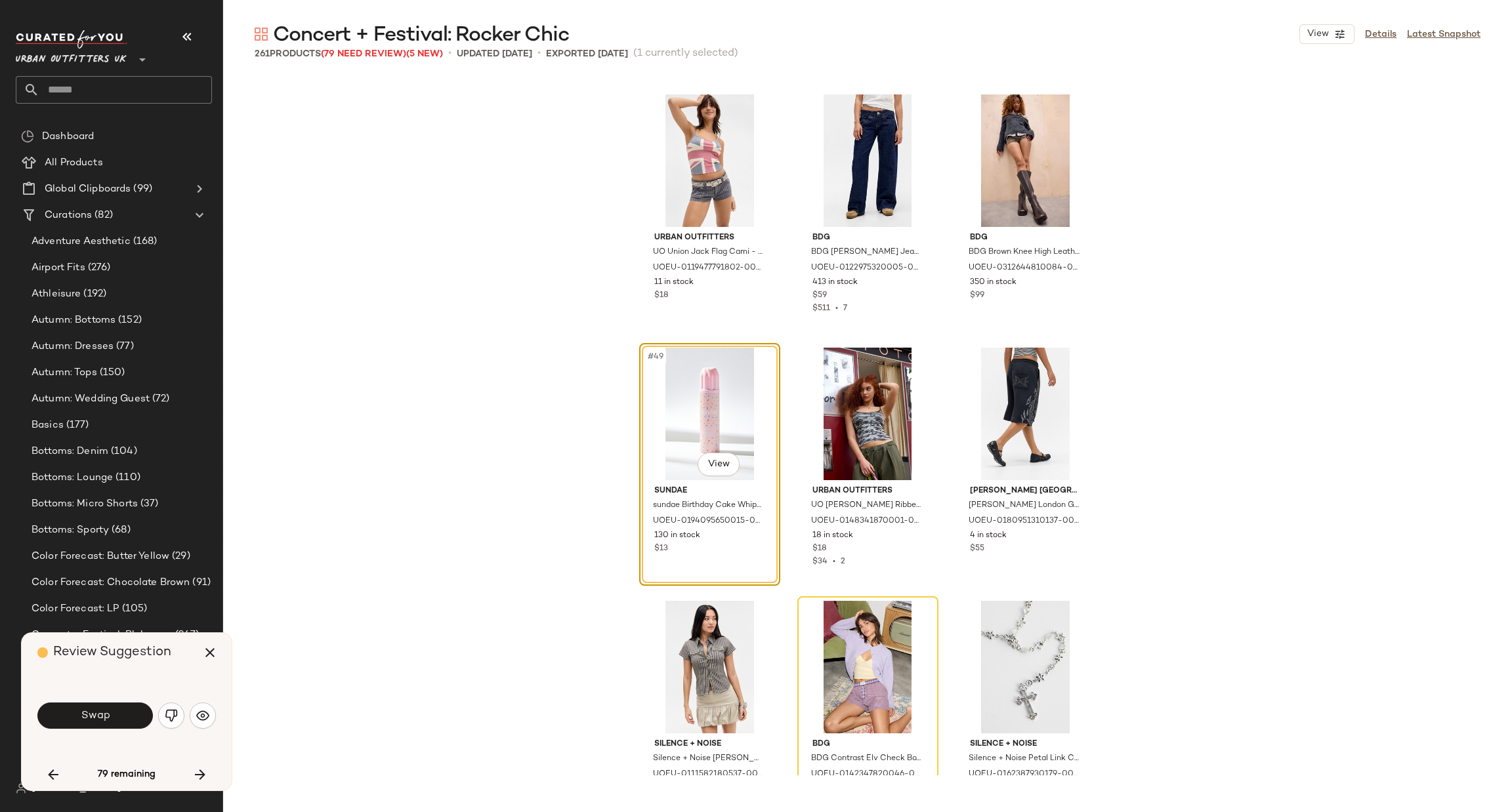
click at [166, 717] on img "button" at bounding box center [171, 716] width 13 height 13
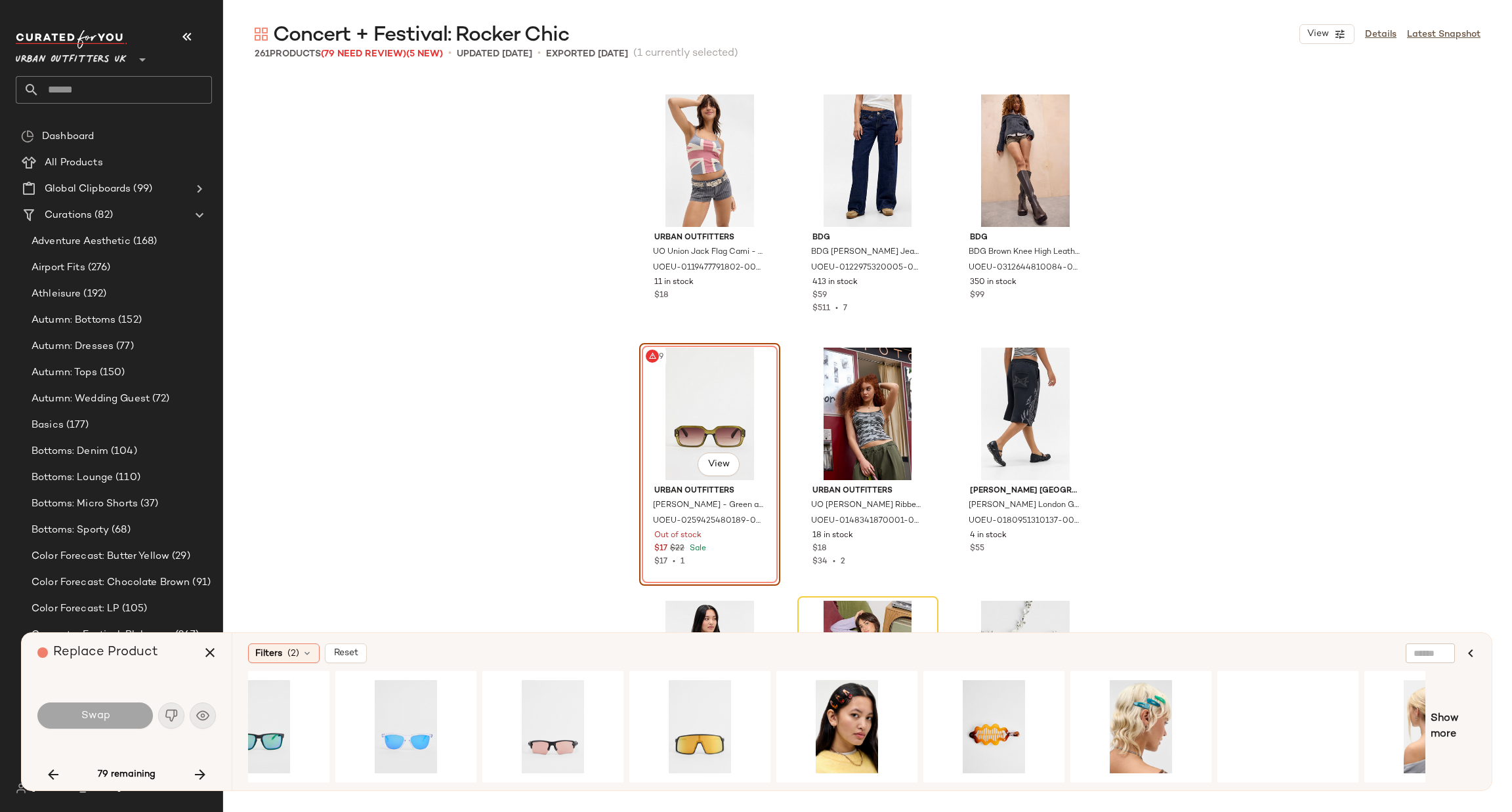
scroll to position [0, 286]
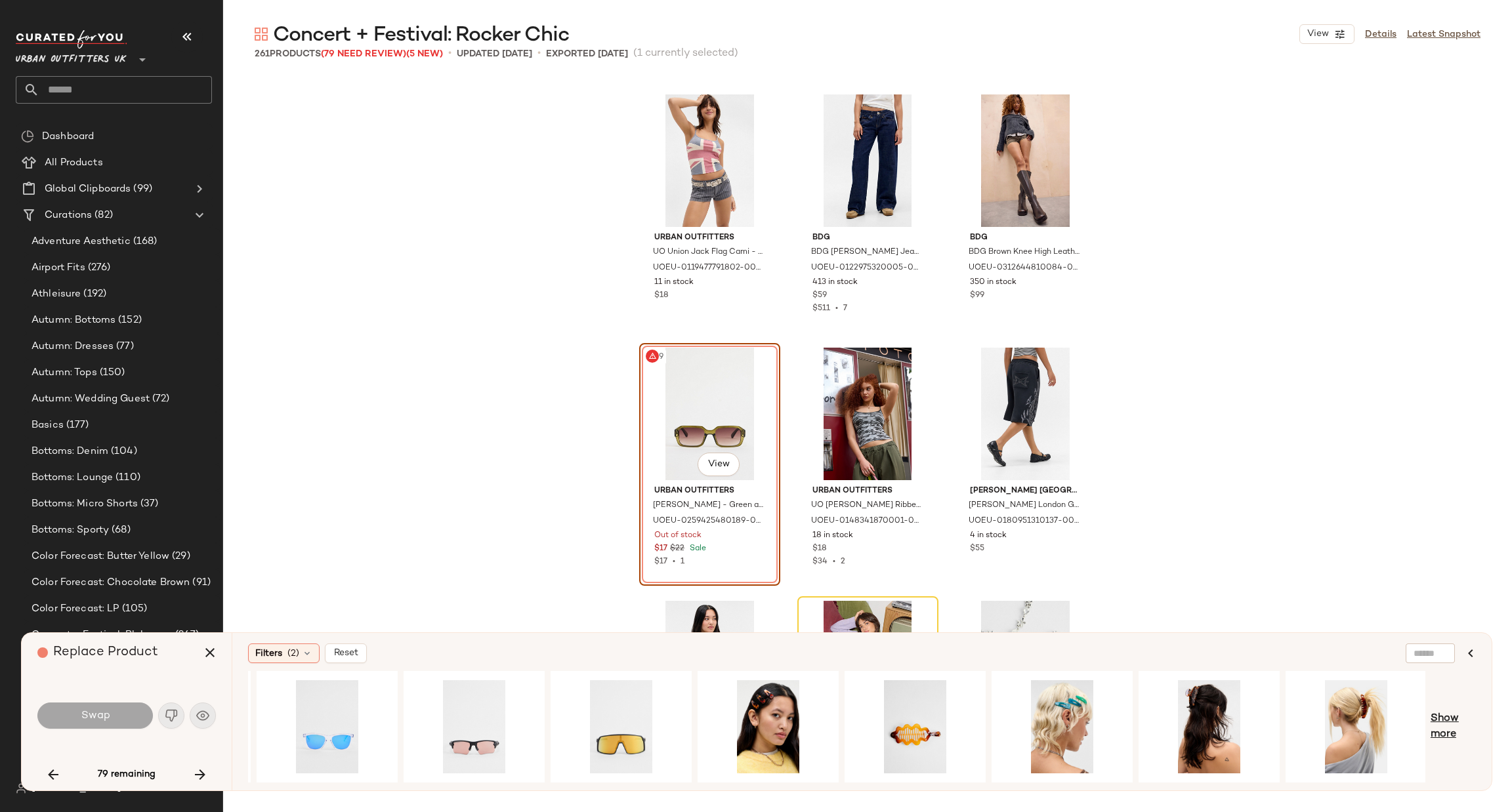
click at [1436, 712] on span "Show more" at bounding box center [1453, 727] width 45 height 32
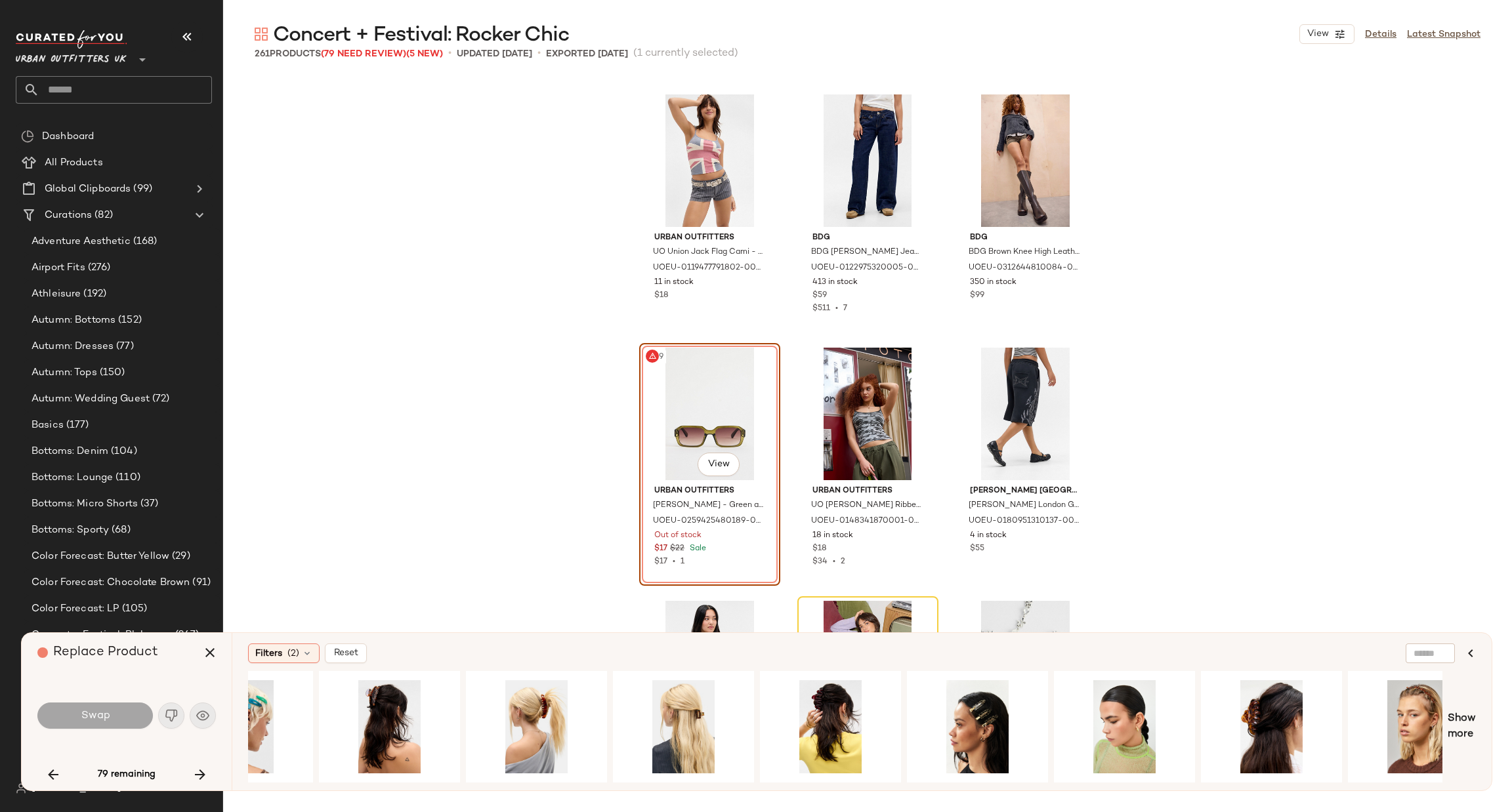
scroll to position [0, 1259]
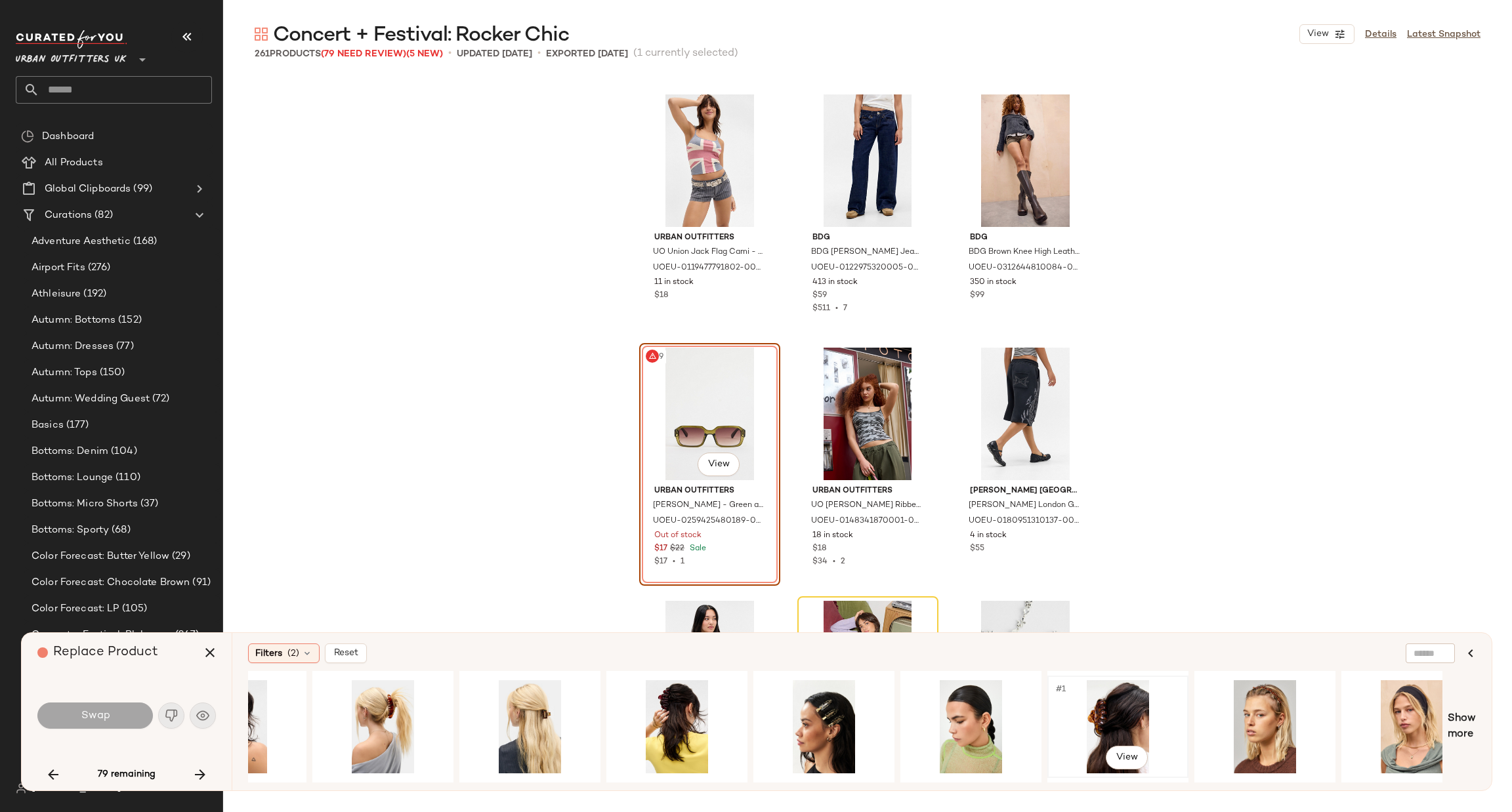
drag, startPoint x: 1148, startPoint y: 776, endPoint x: 1179, endPoint y: 775, distance: 31.0
click at [1179, 775] on div "#1 View" at bounding box center [1118, 726] width 141 height 112
click at [1393, 694] on div "#1 View" at bounding box center [1412, 727] width 132 height 93
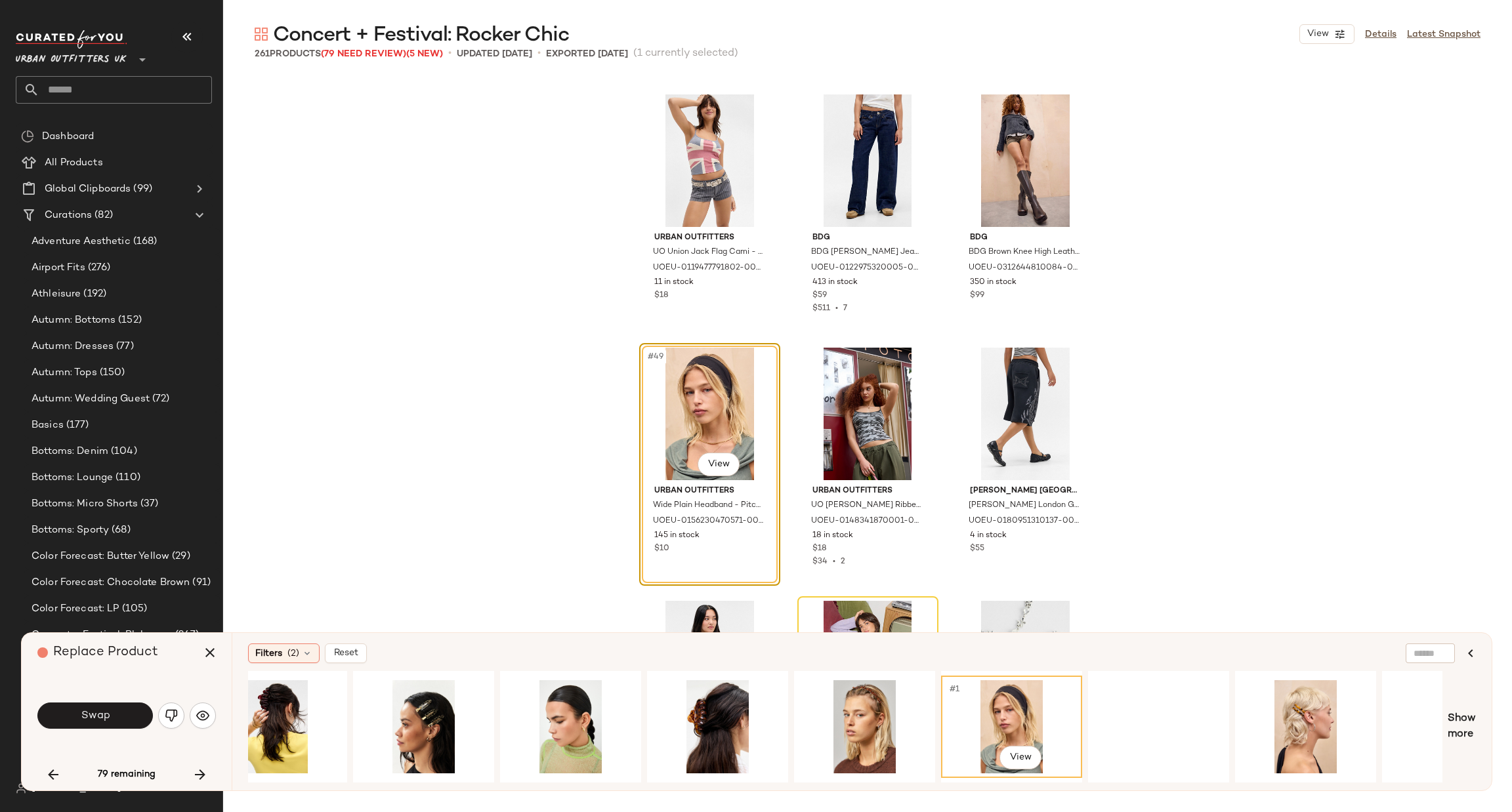
scroll to position [0, 1739]
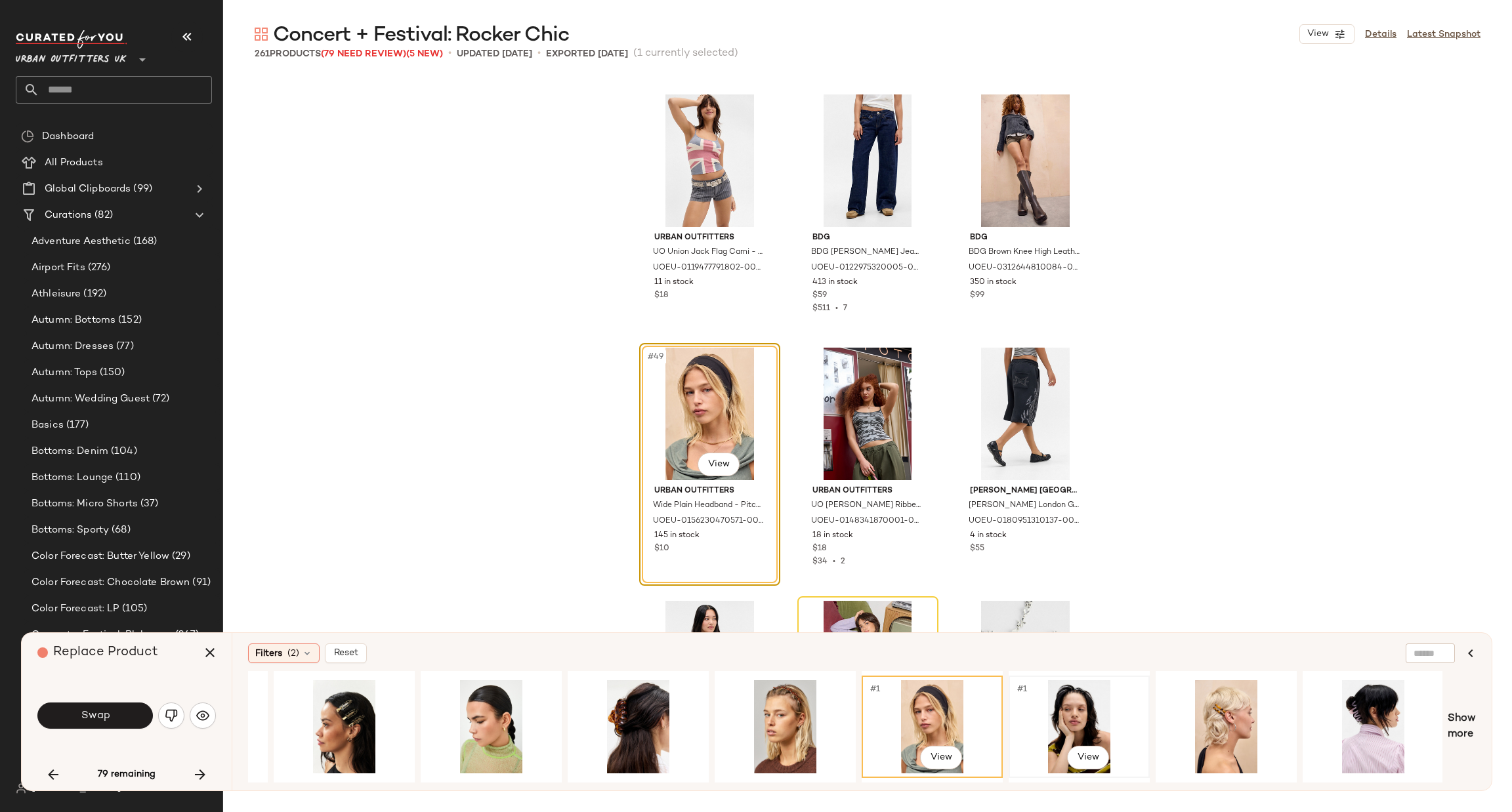
click at [1081, 710] on div "#1 View" at bounding box center [1079, 727] width 132 height 93
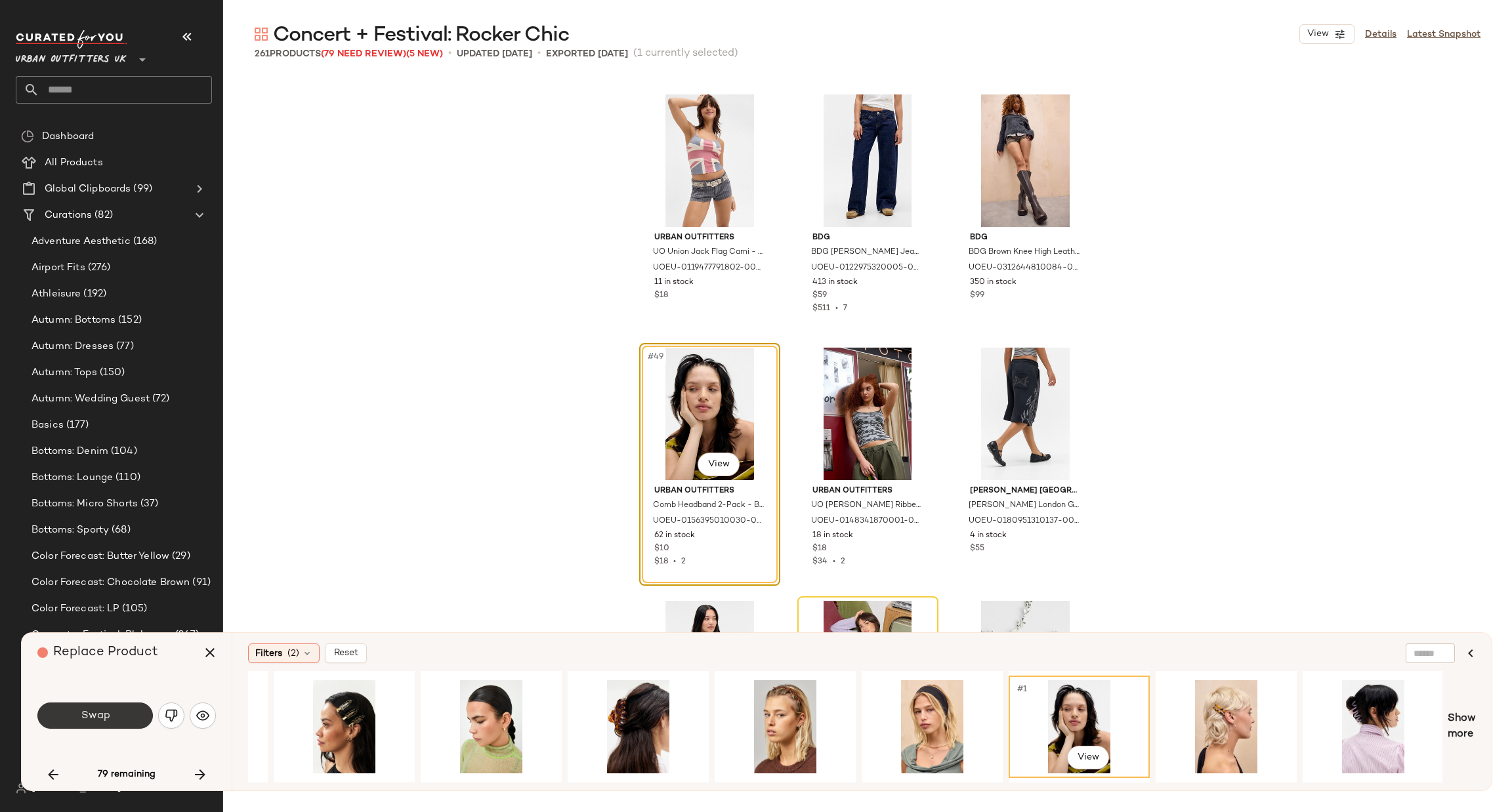
click at [125, 710] on button "Swap" at bounding box center [94, 716] width 115 height 26
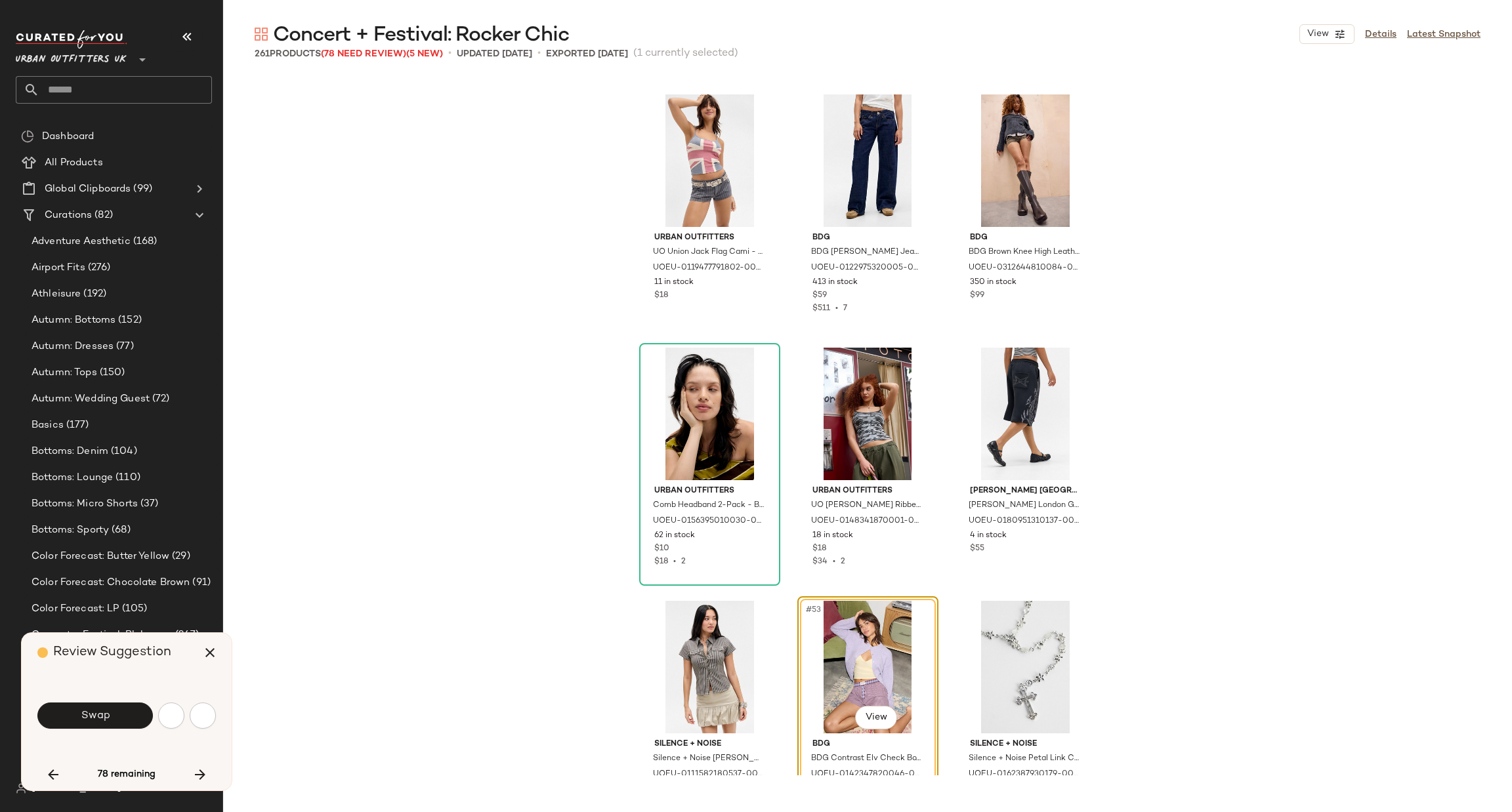
scroll to position [4053, 0]
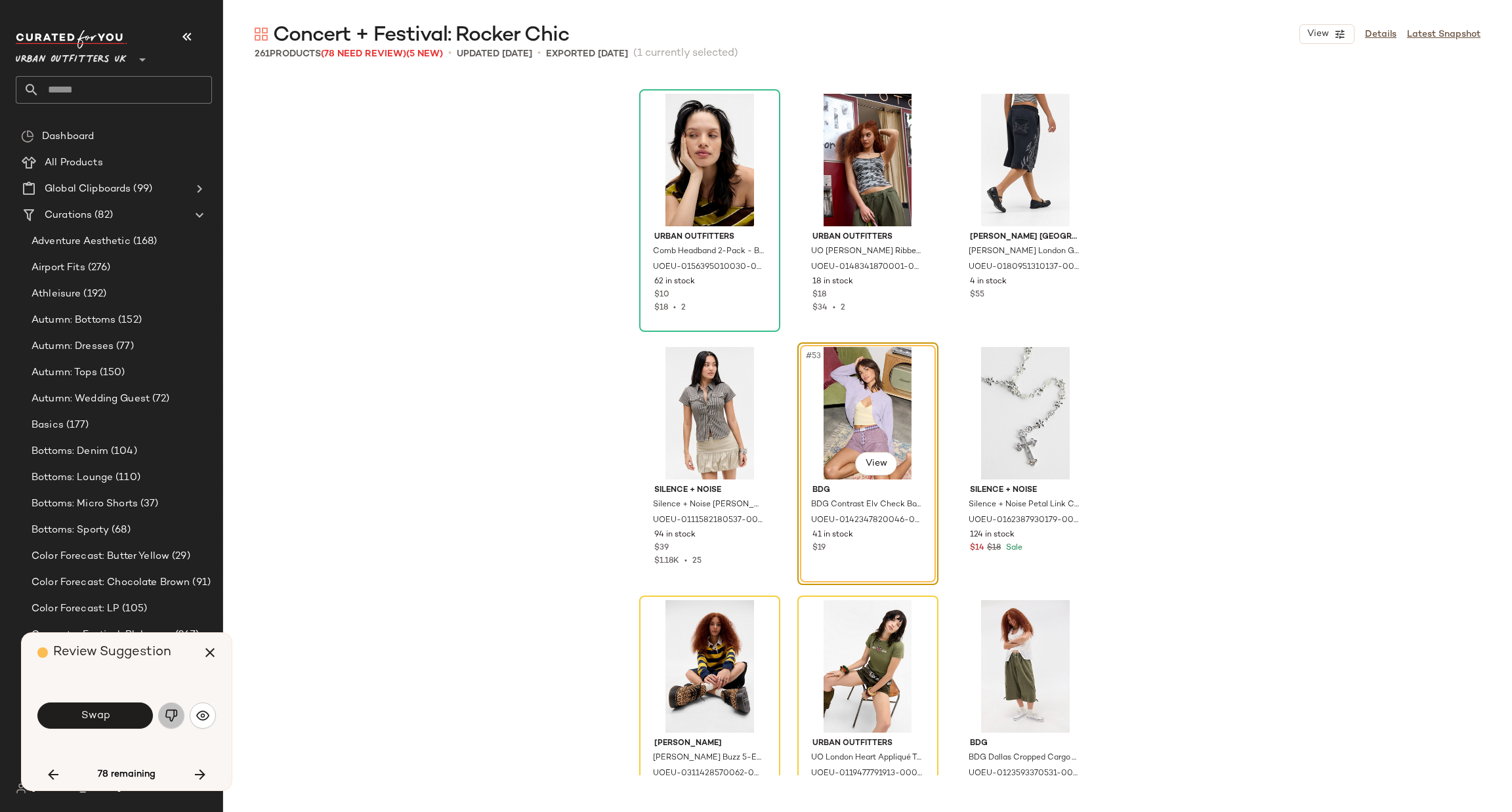
click at [168, 725] on button "button" at bounding box center [171, 716] width 26 height 26
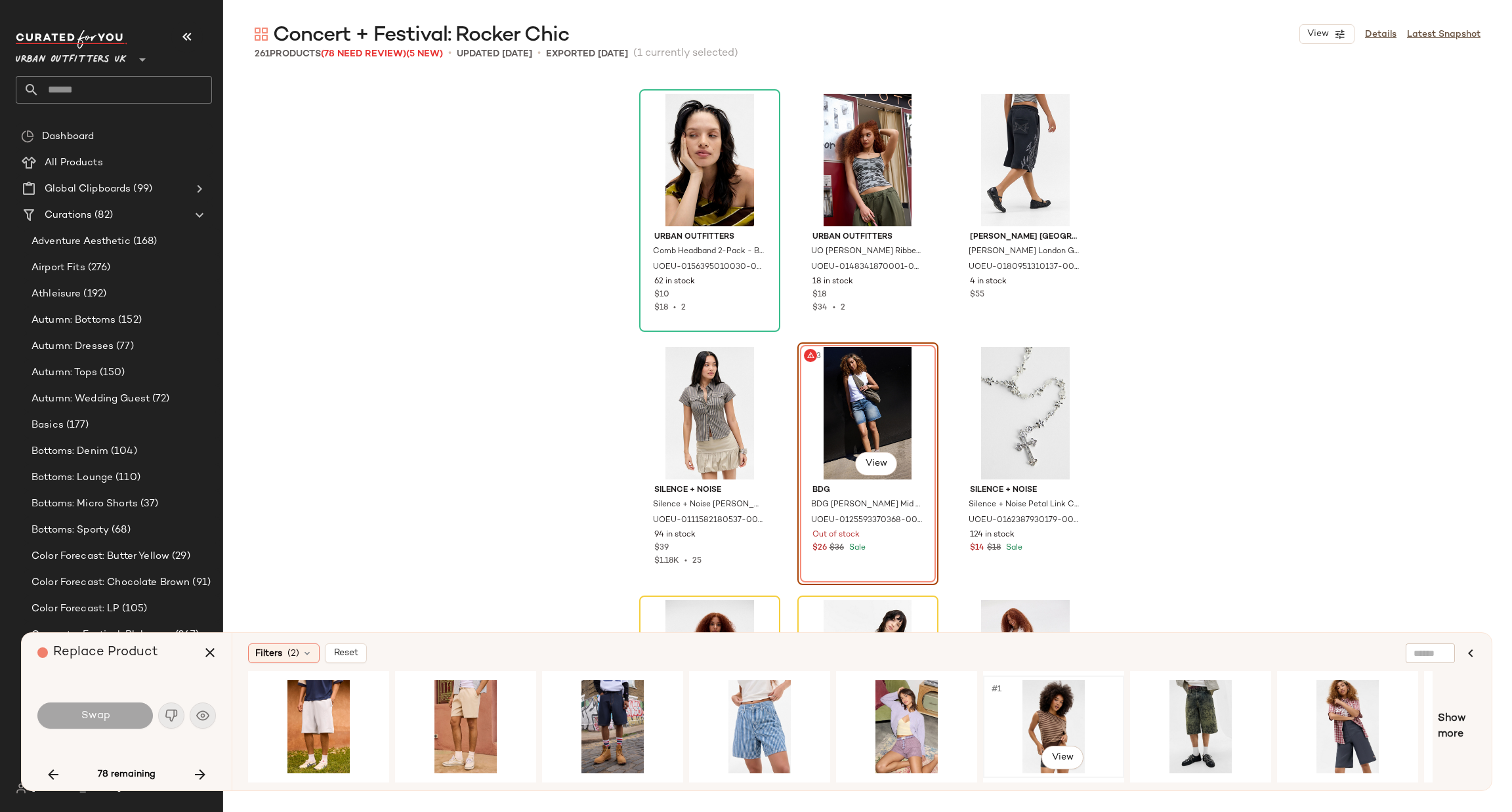
click at [1046, 716] on div "#1 View" at bounding box center [1054, 727] width 132 height 93
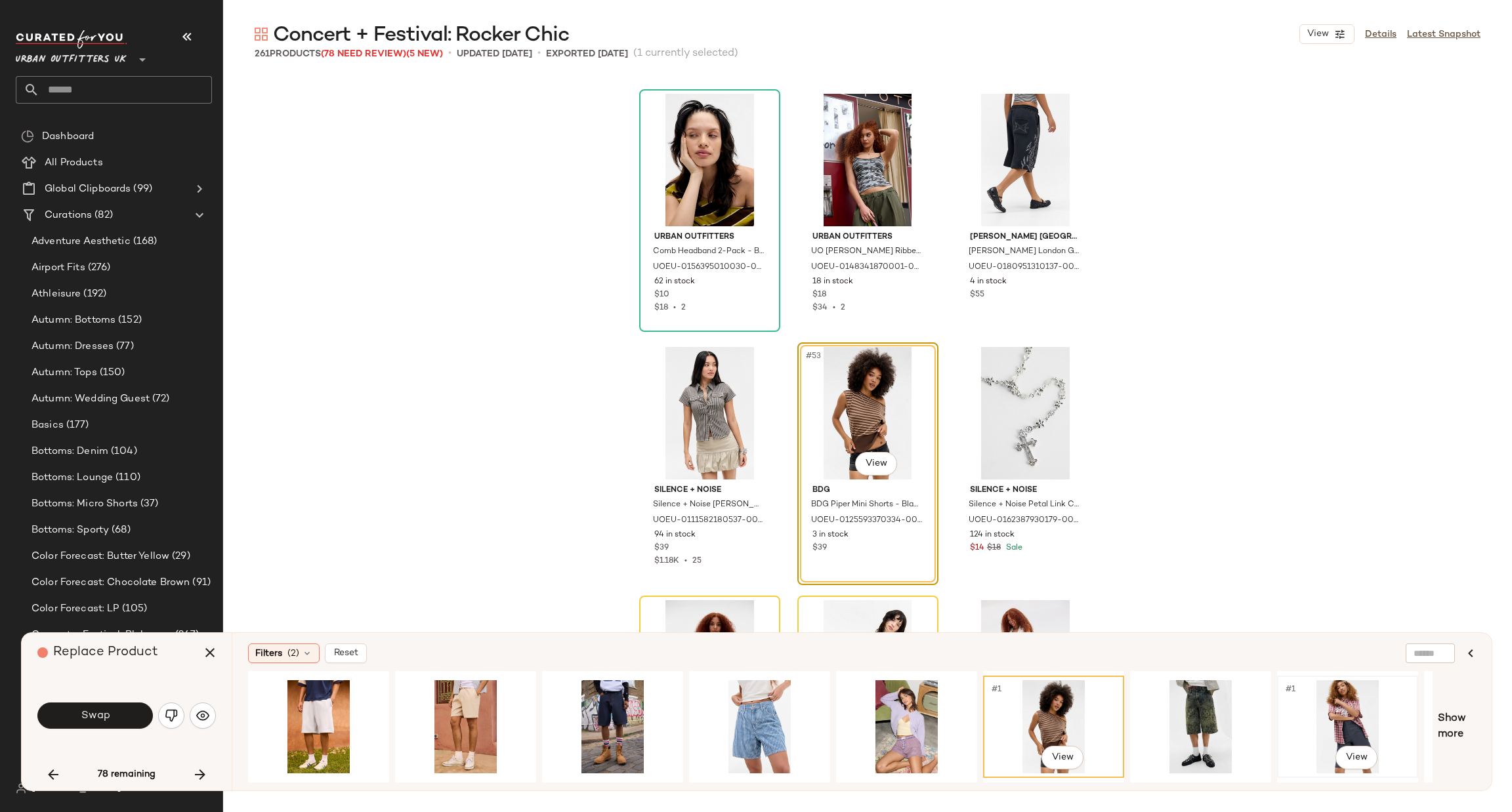
click at [1345, 719] on div "#1 View" at bounding box center [1348, 727] width 132 height 93
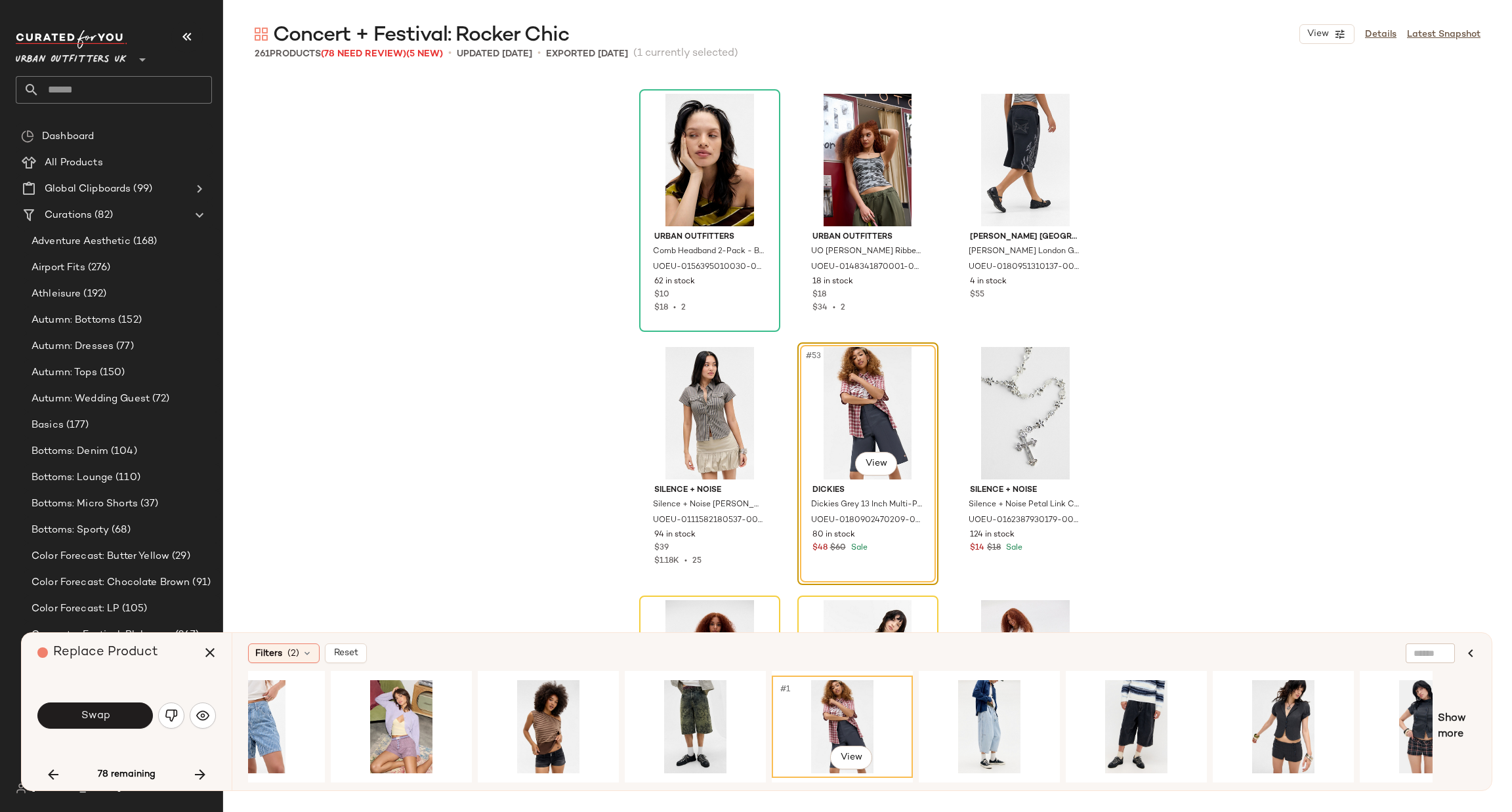
scroll to position [0, 547]
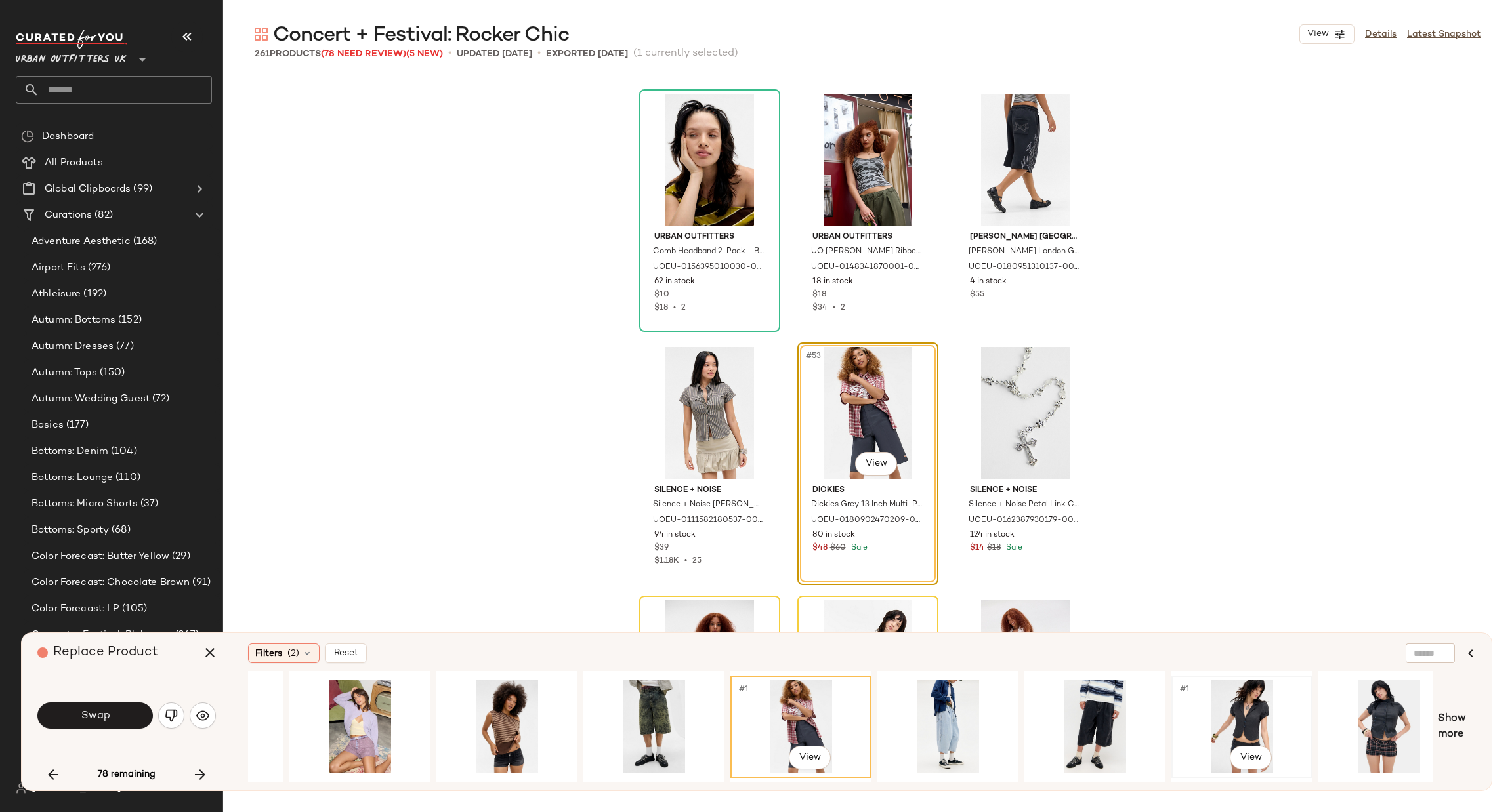
click at [1253, 719] on div "#1 View" at bounding box center [1242, 727] width 132 height 93
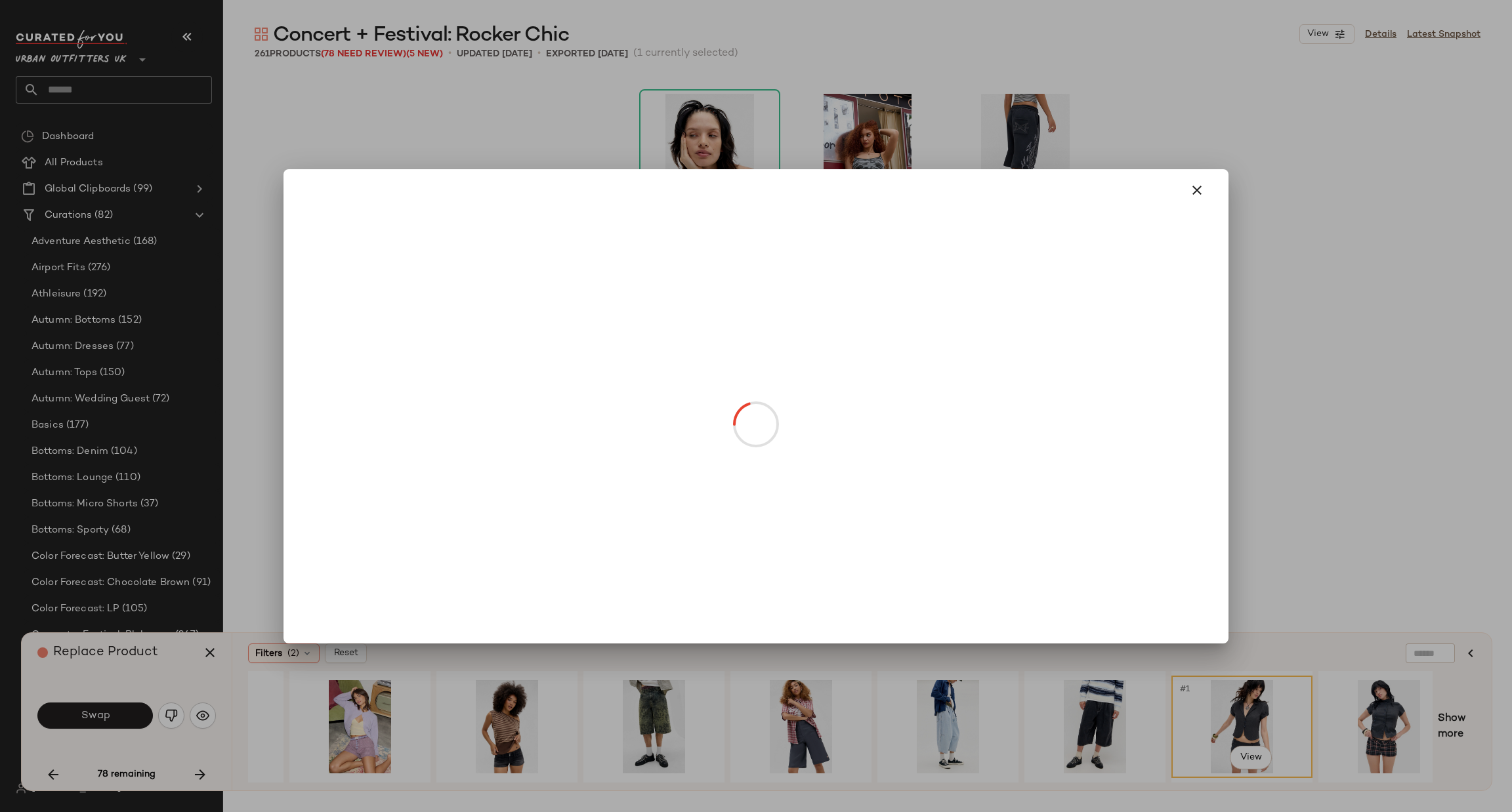
click at [872, 457] on body "Urban Outfitters UK ** Dashboard All Products Global Clipboards (99) Curations …" at bounding box center [756, 406] width 1512 height 812
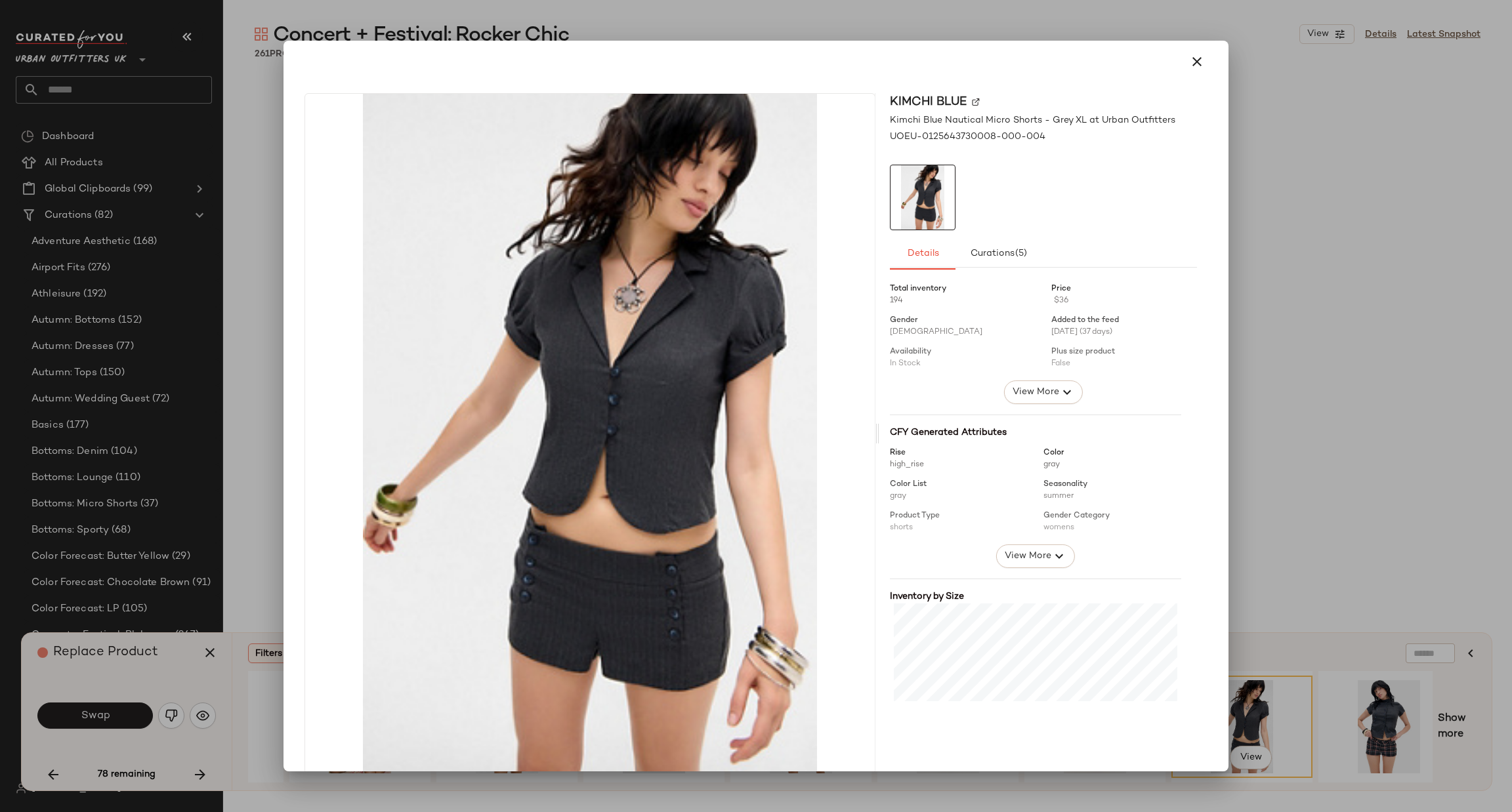
click at [1318, 391] on div at bounding box center [756, 406] width 1512 height 812
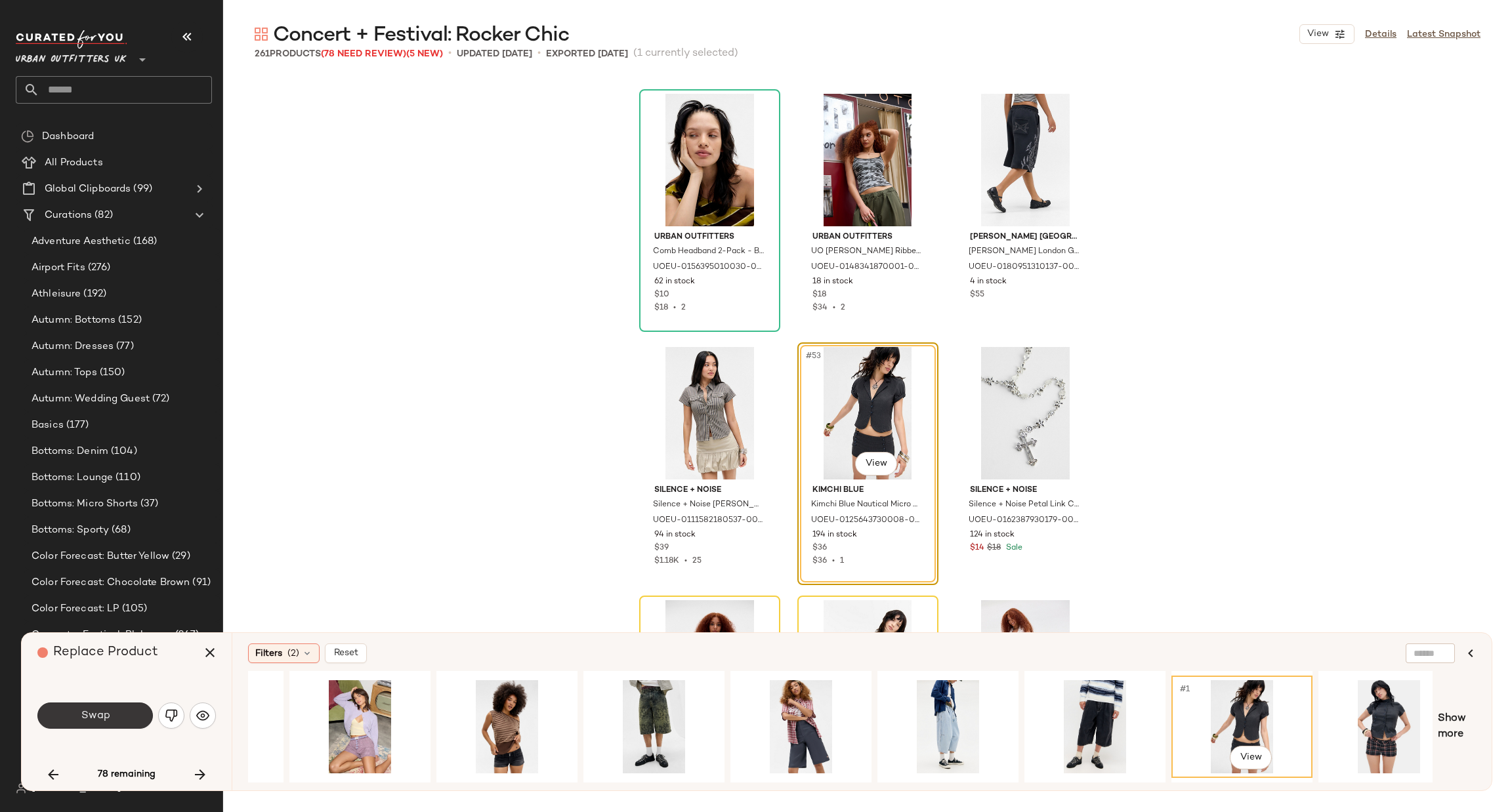
click at [107, 718] on span "Swap" at bounding box center [94, 716] width 29 height 12
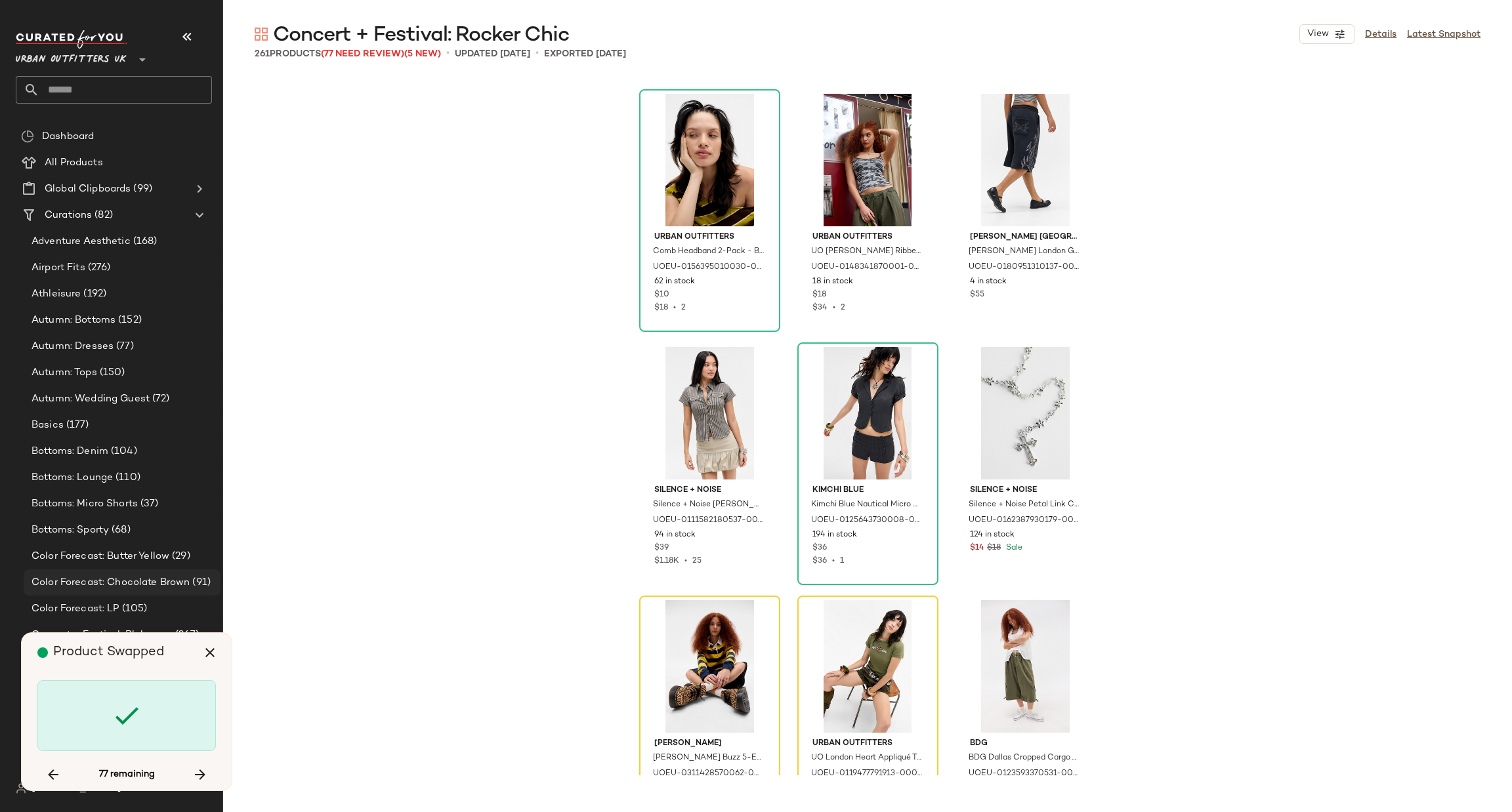
scroll to position [4305, 0]
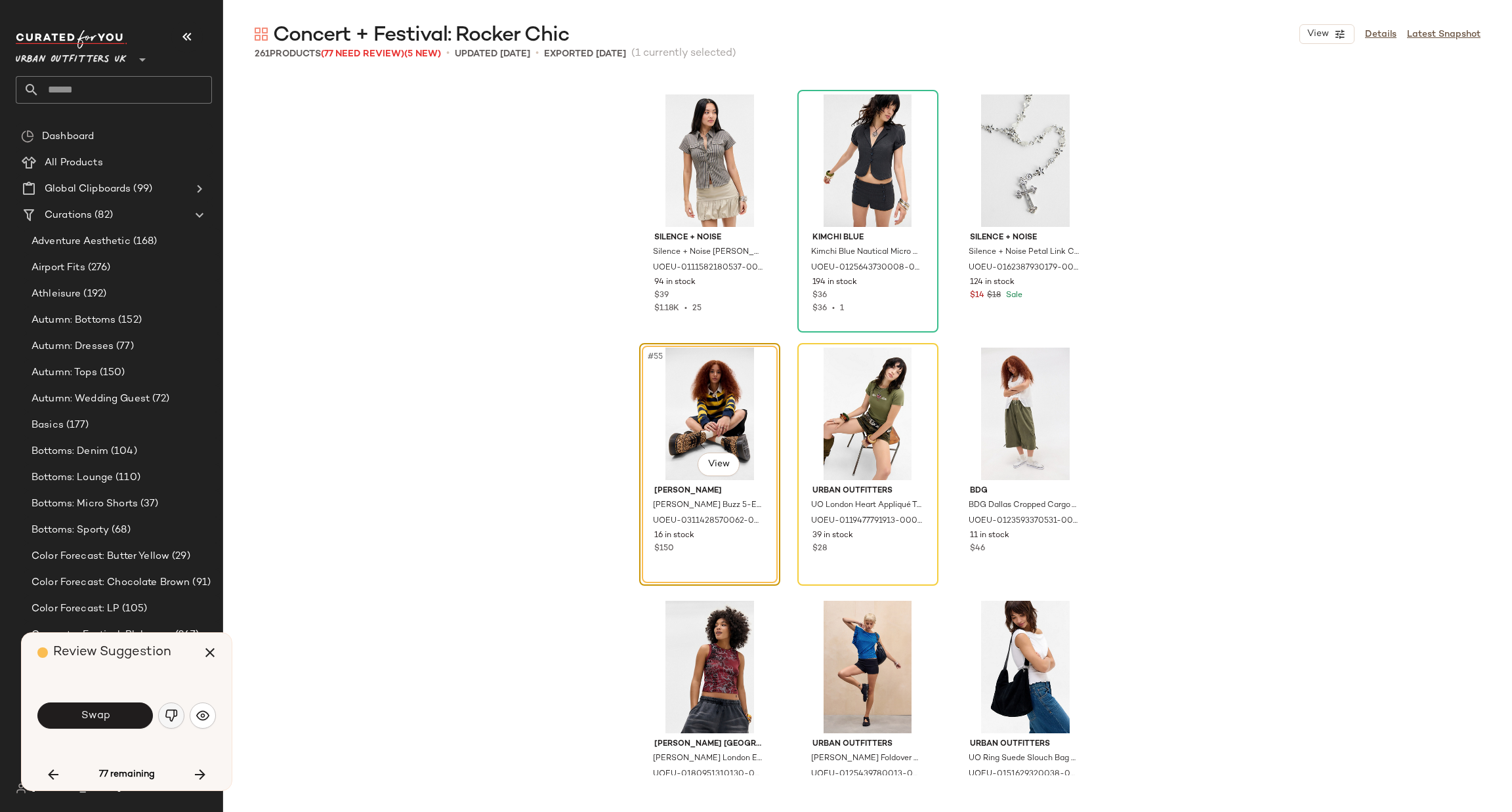
click at [163, 719] on button "button" at bounding box center [171, 716] width 26 height 26
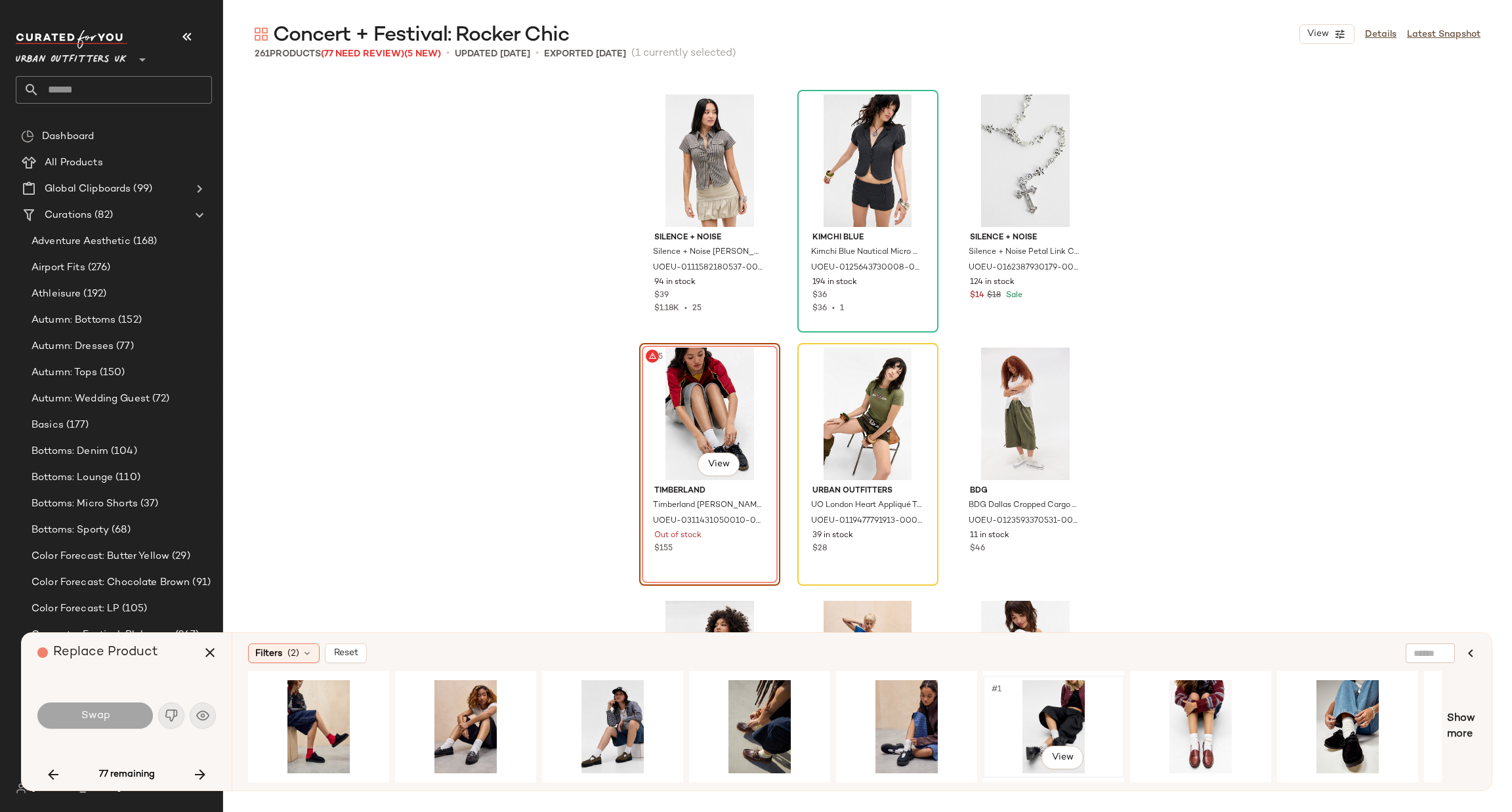
click at [1049, 717] on div "#1 View" at bounding box center [1054, 727] width 132 height 93
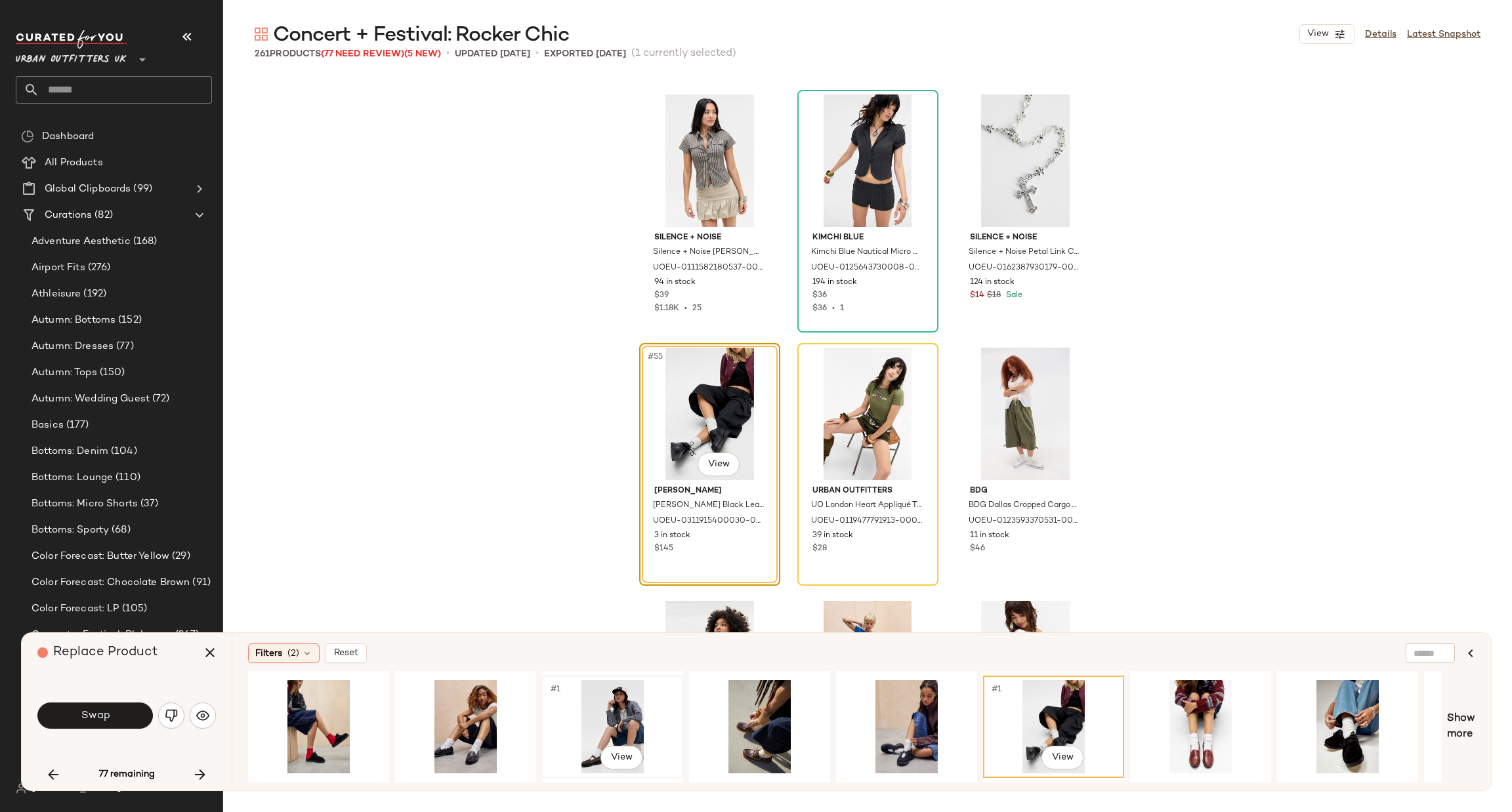
click at [605, 720] on div "#1 View" at bounding box center [613, 727] width 132 height 93
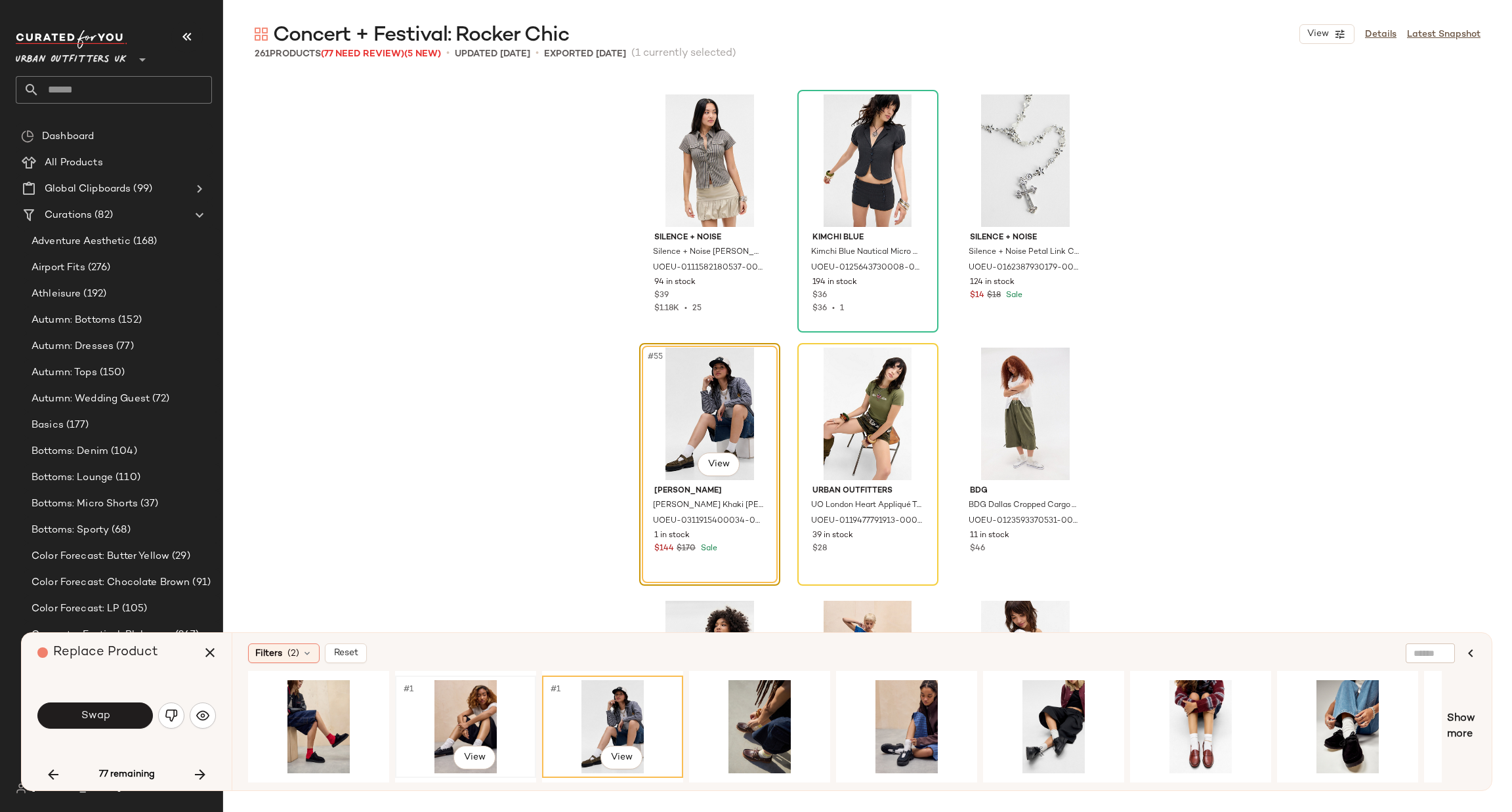
click at [487, 711] on div "#1 View" at bounding box center [466, 727] width 132 height 93
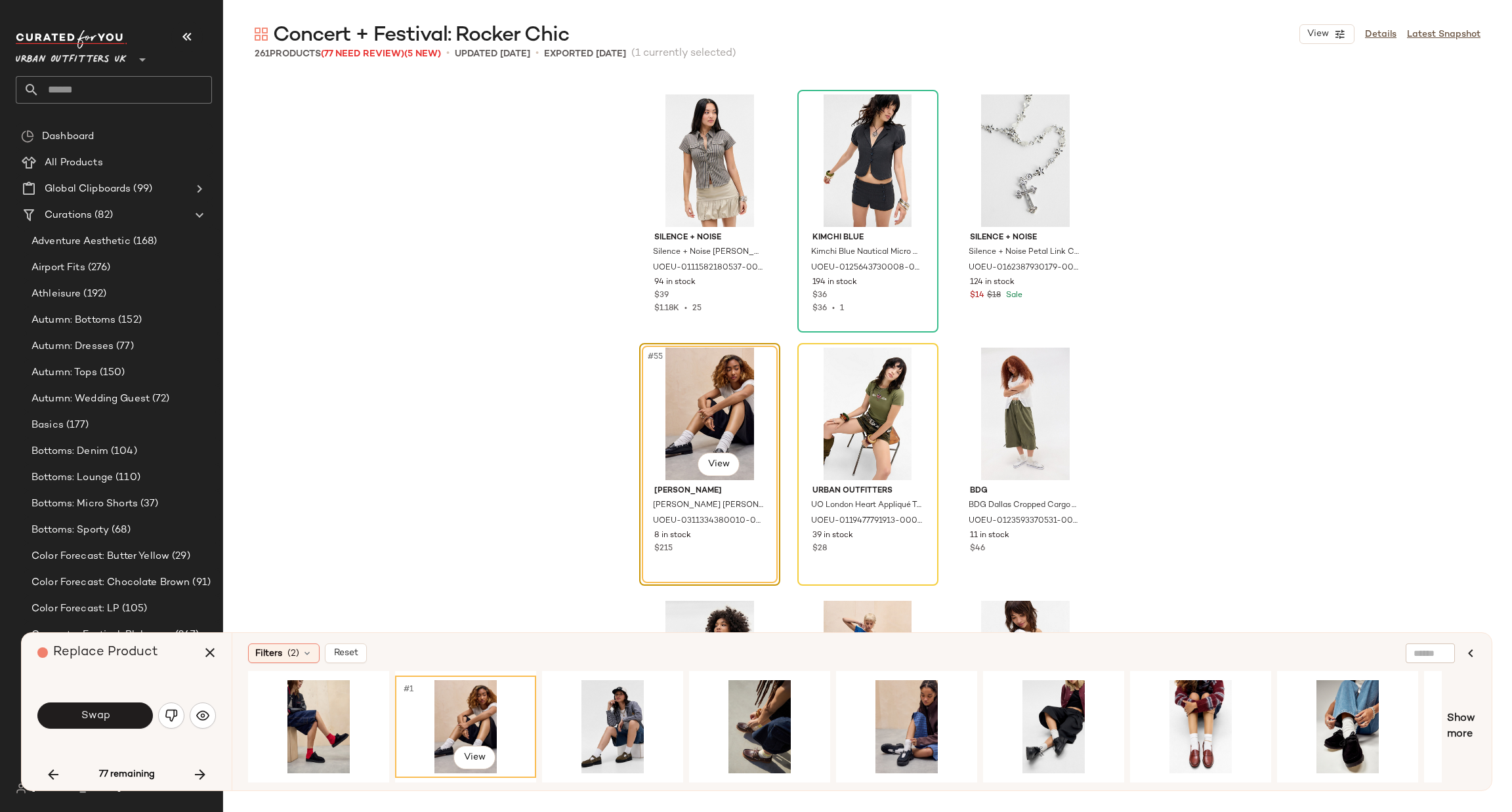
drag, startPoint x: 112, startPoint y: 709, endPoint x: 123, endPoint y: 705, distance: 11.7
click at [112, 709] on button "Swap" at bounding box center [94, 716] width 115 height 26
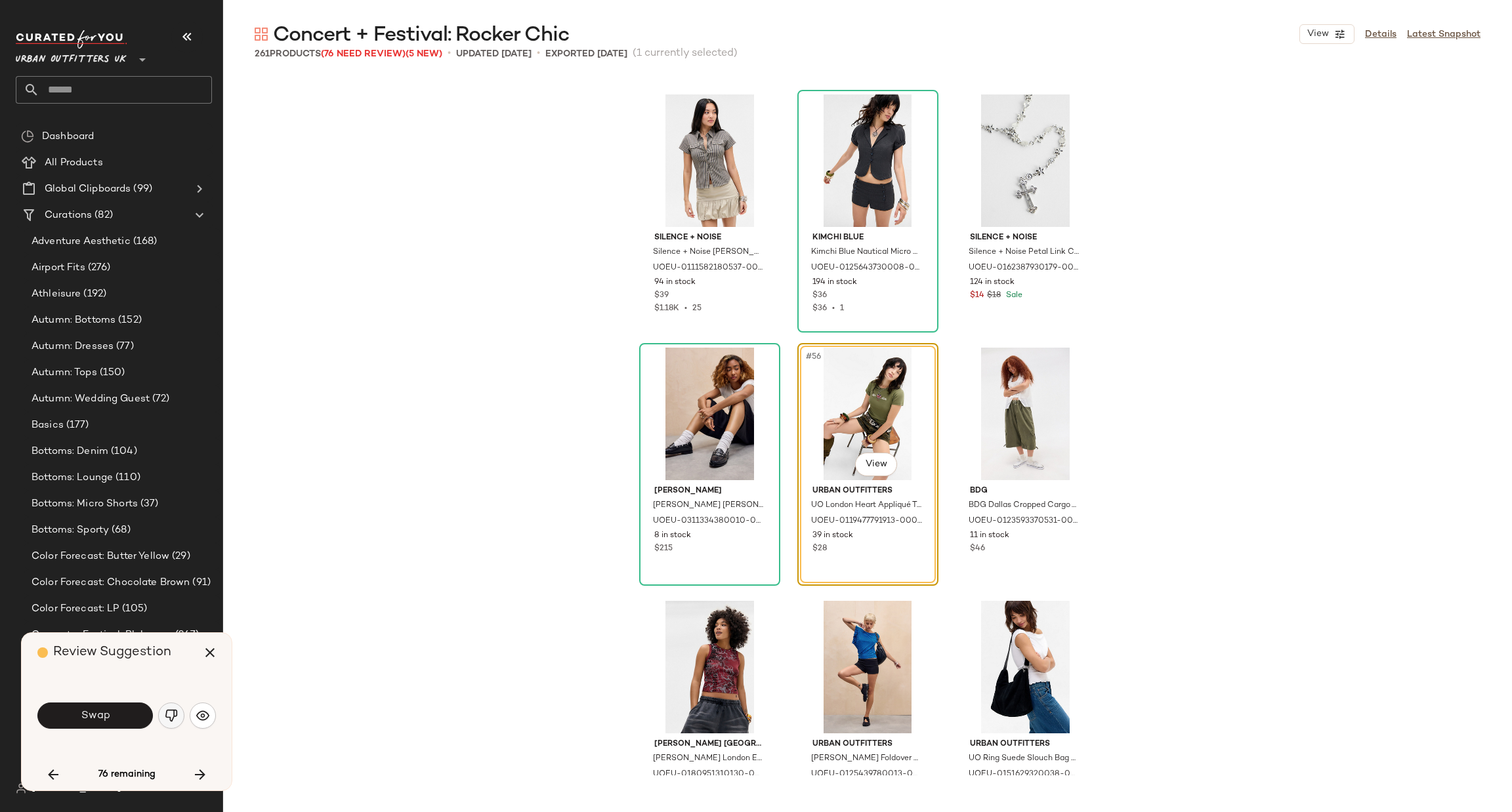
click at [163, 716] on button "button" at bounding box center [171, 716] width 26 height 26
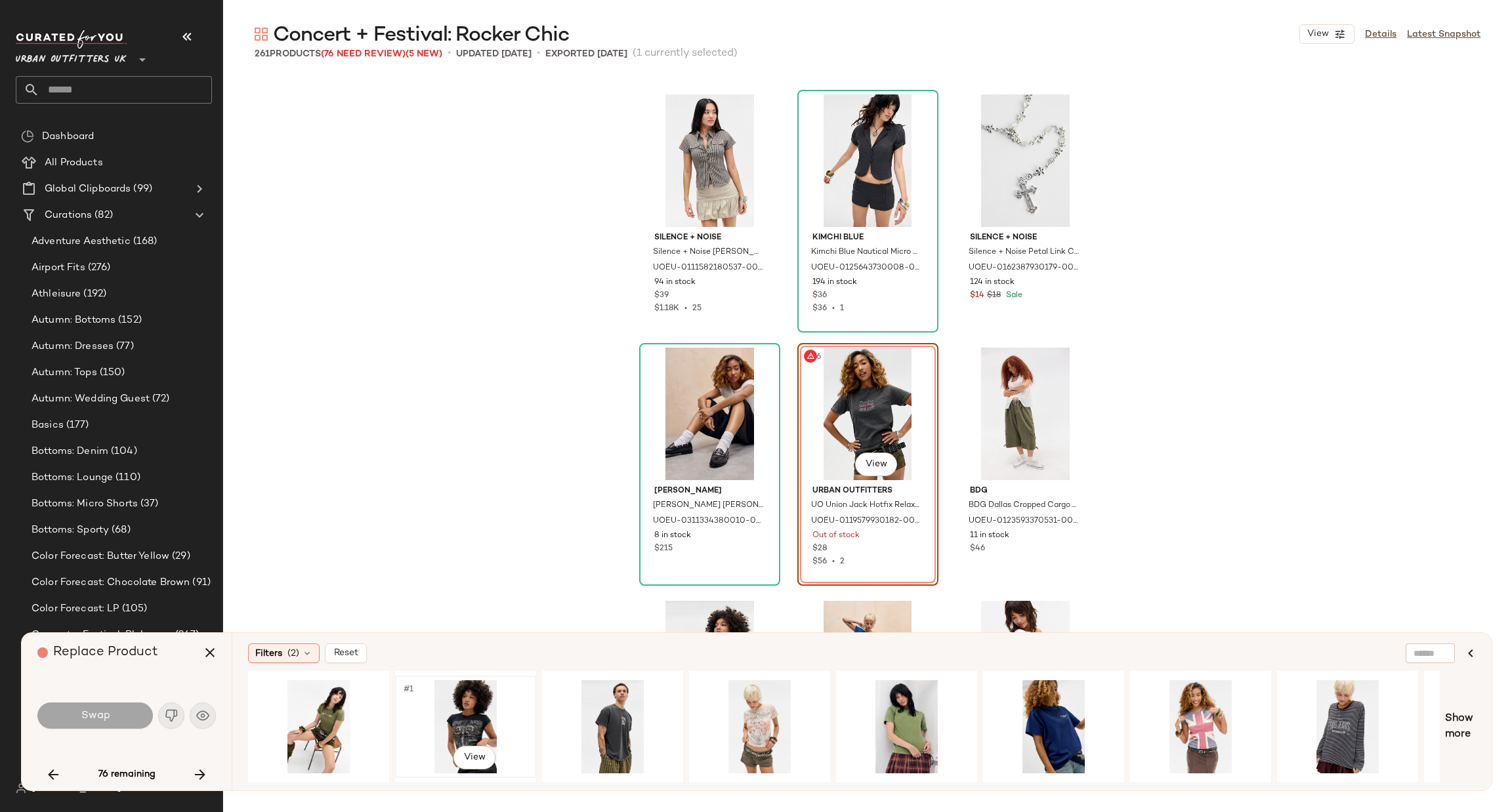
click at [472, 710] on div "#1 View" at bounding box center [466, 727] width 132 height 93
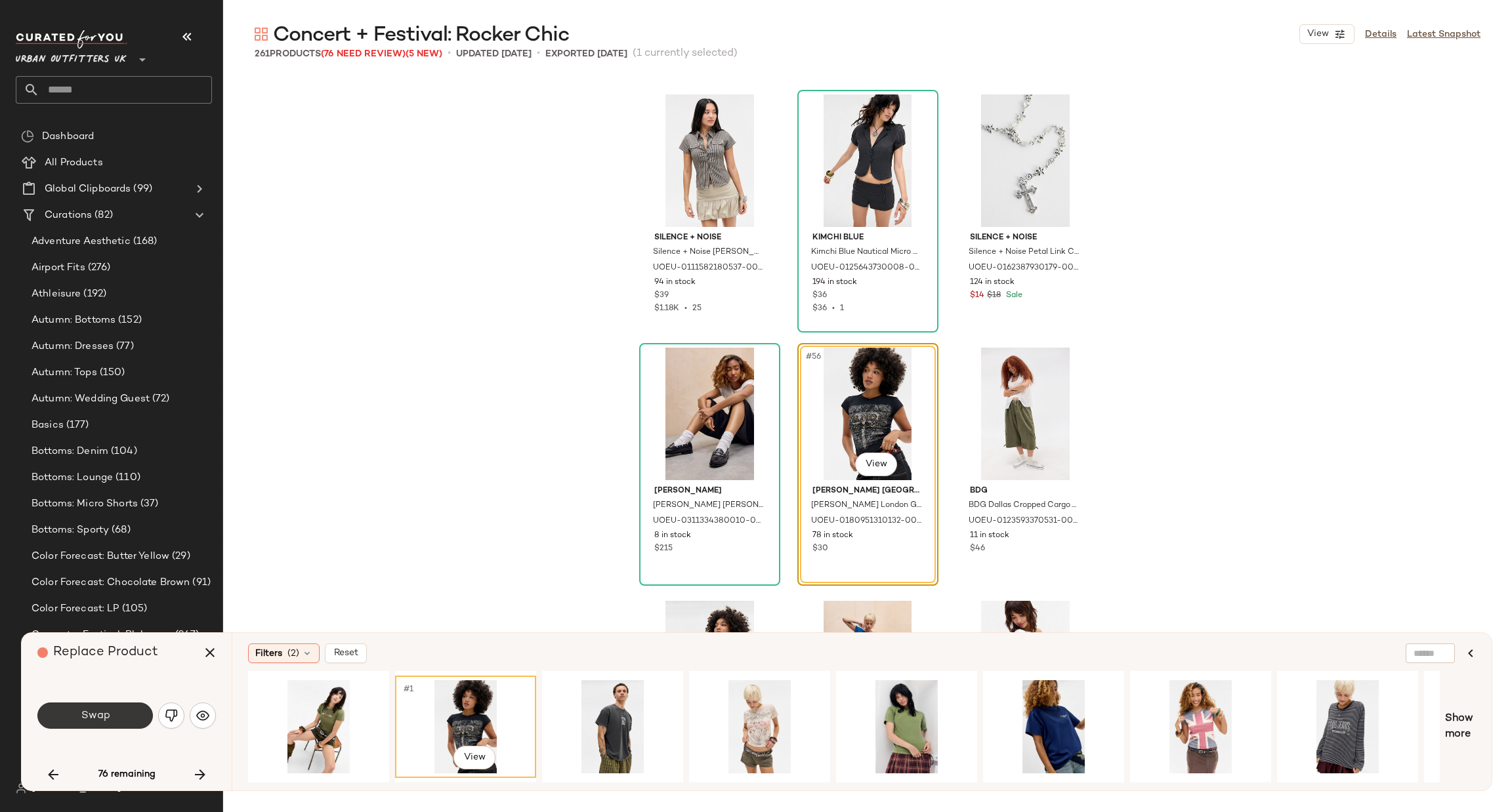
click at [99, 719] on span "Swap" at bounding box center [94, 716] width 29 height 12
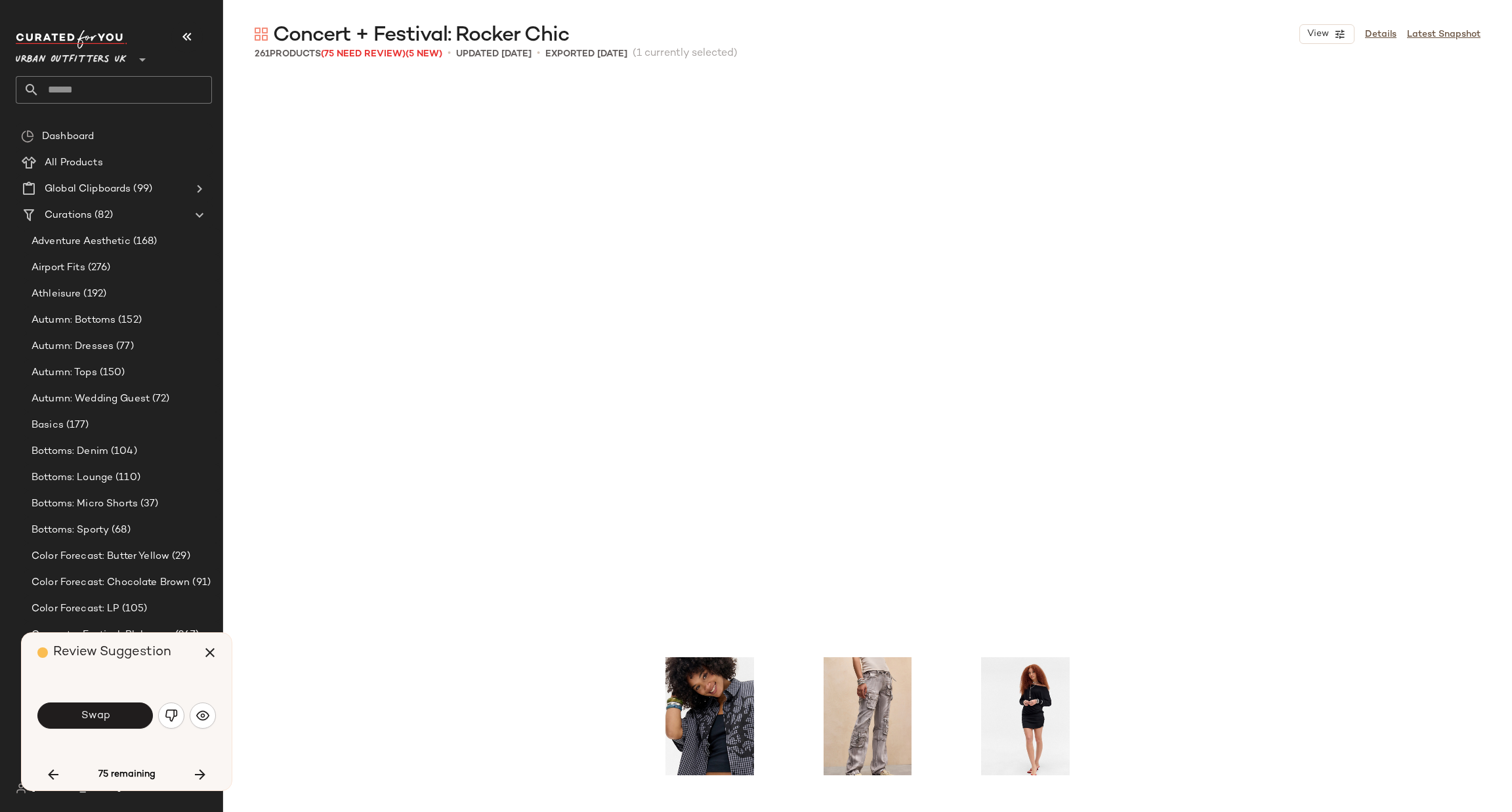
scroll to position [5065, 0]
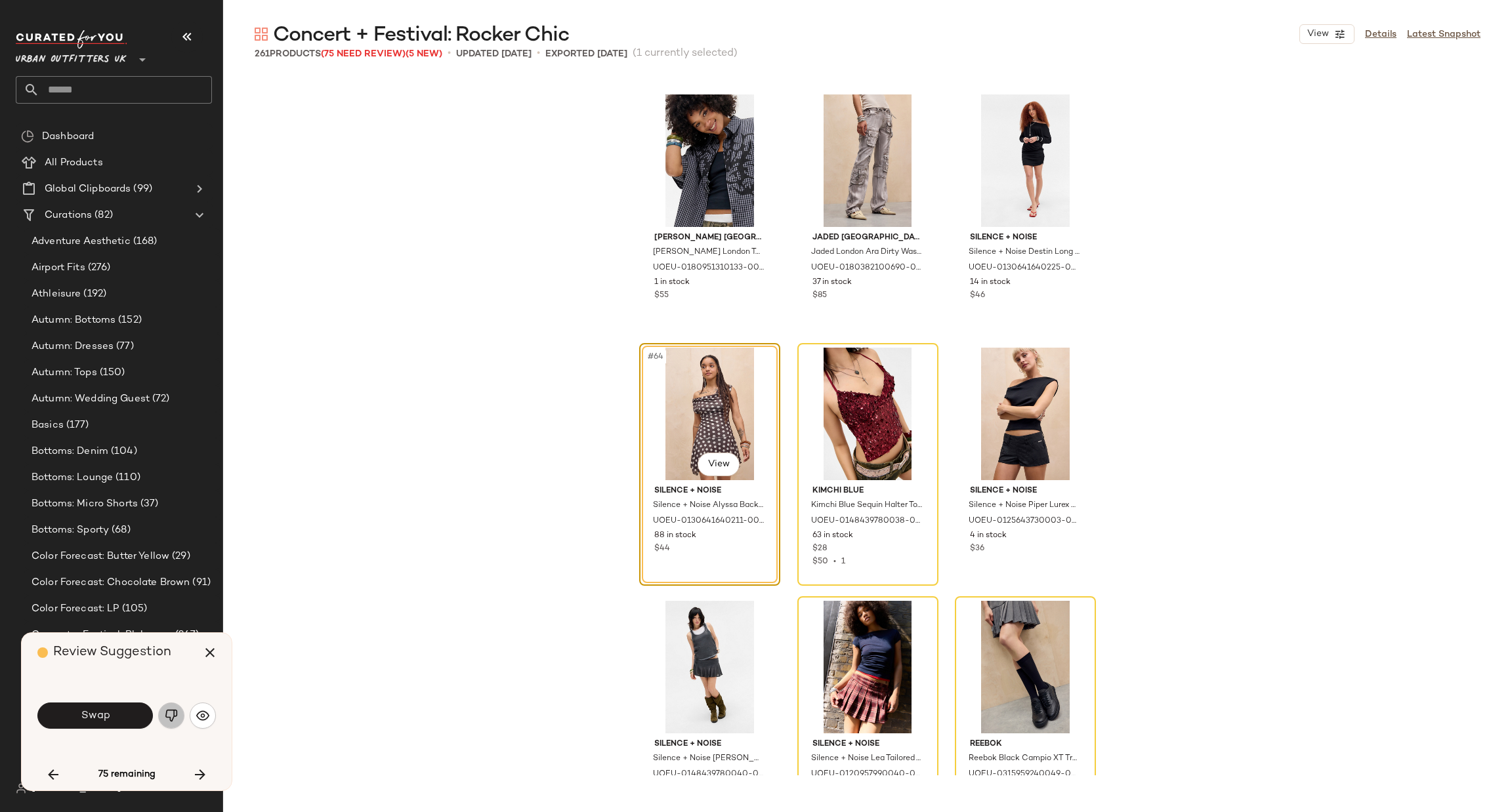
click at [178, 708] on button "button" at bounding box center [171, 716] width 26 height 26
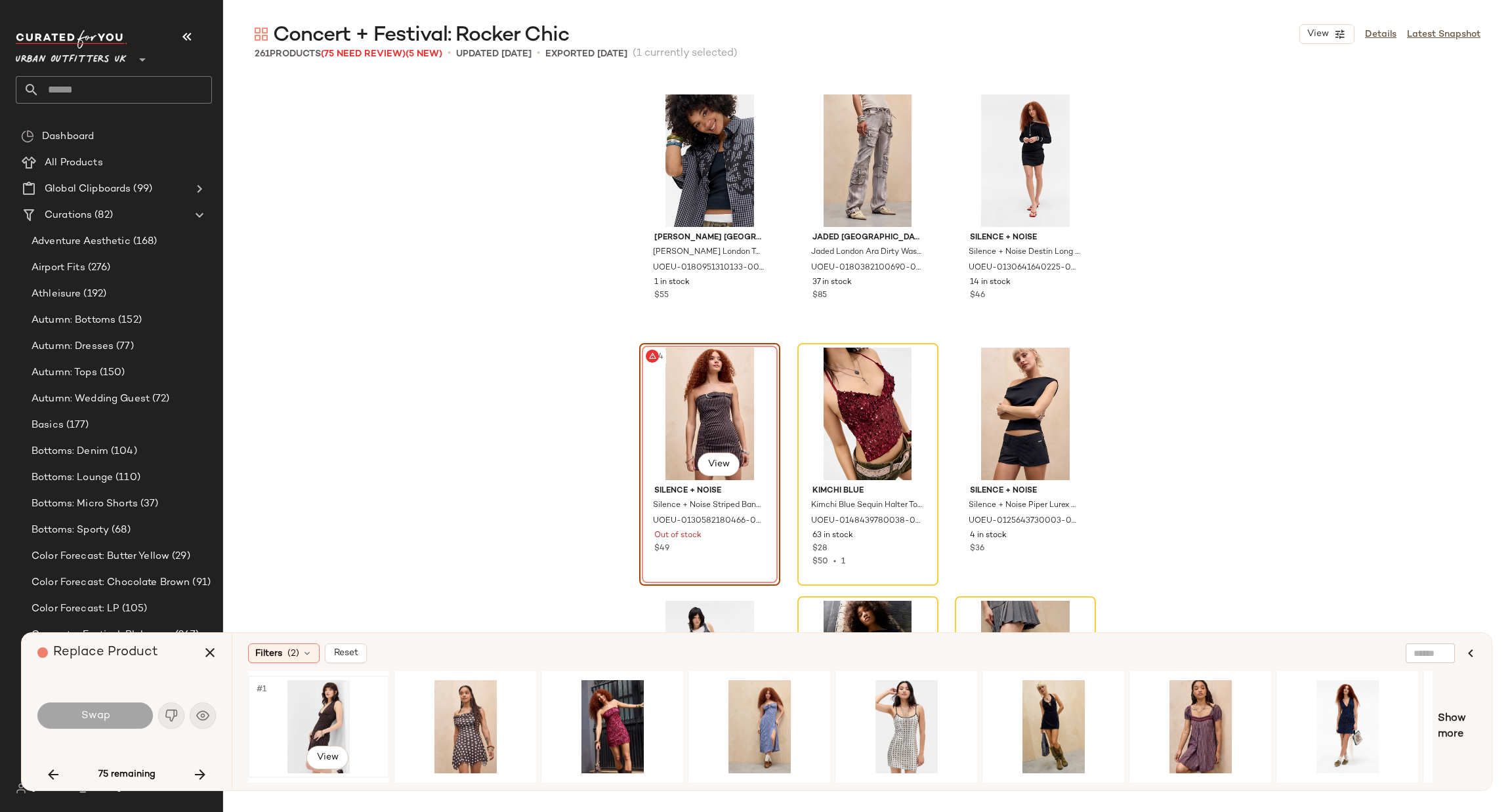
click at [334, 707] on div "#1 View" at bounding box center [319, 727] width 132 height 93
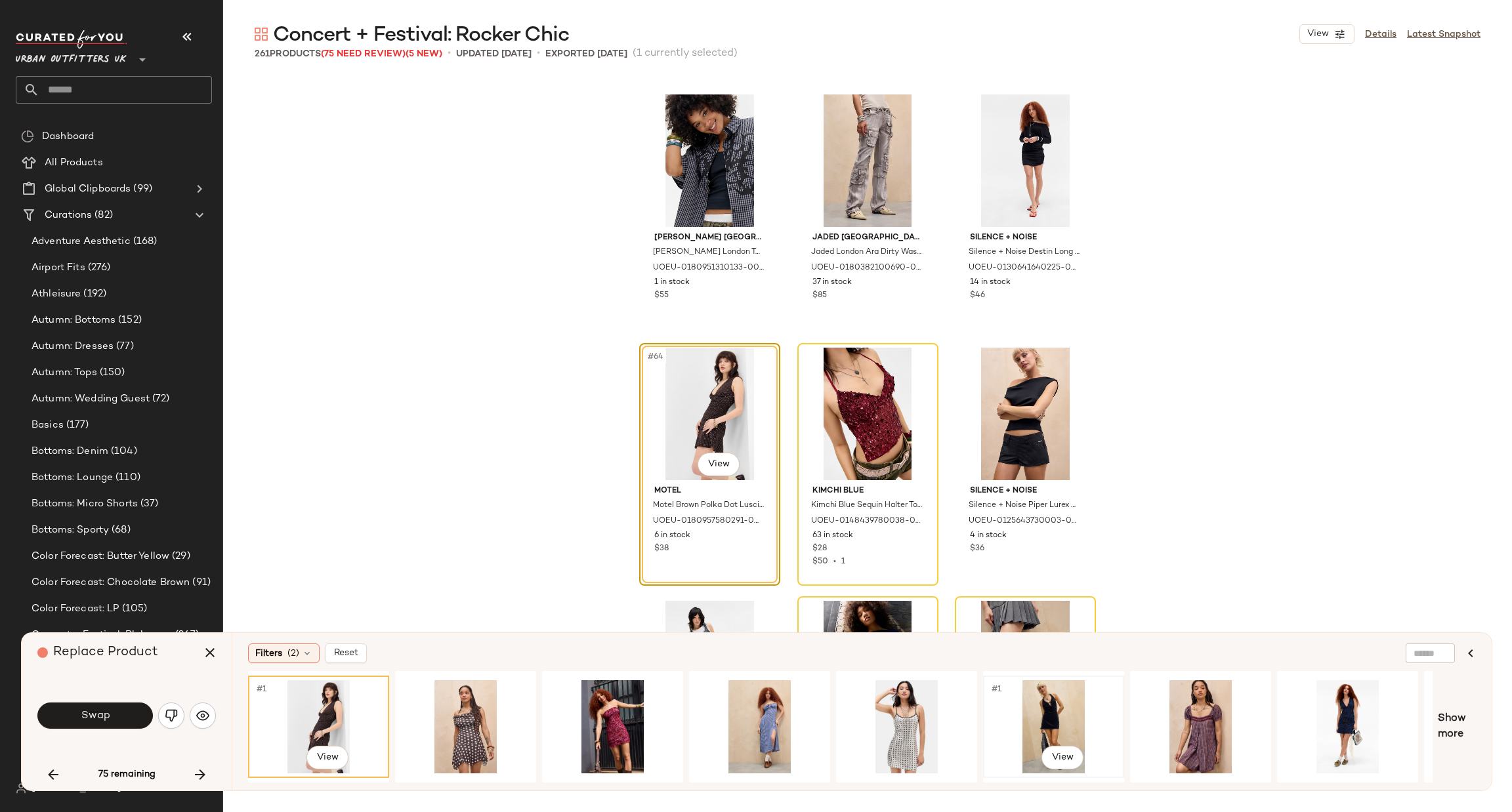
click at [1036, 707] on div "#1 View" at bounding box center [1054, 727] width 132 height 93
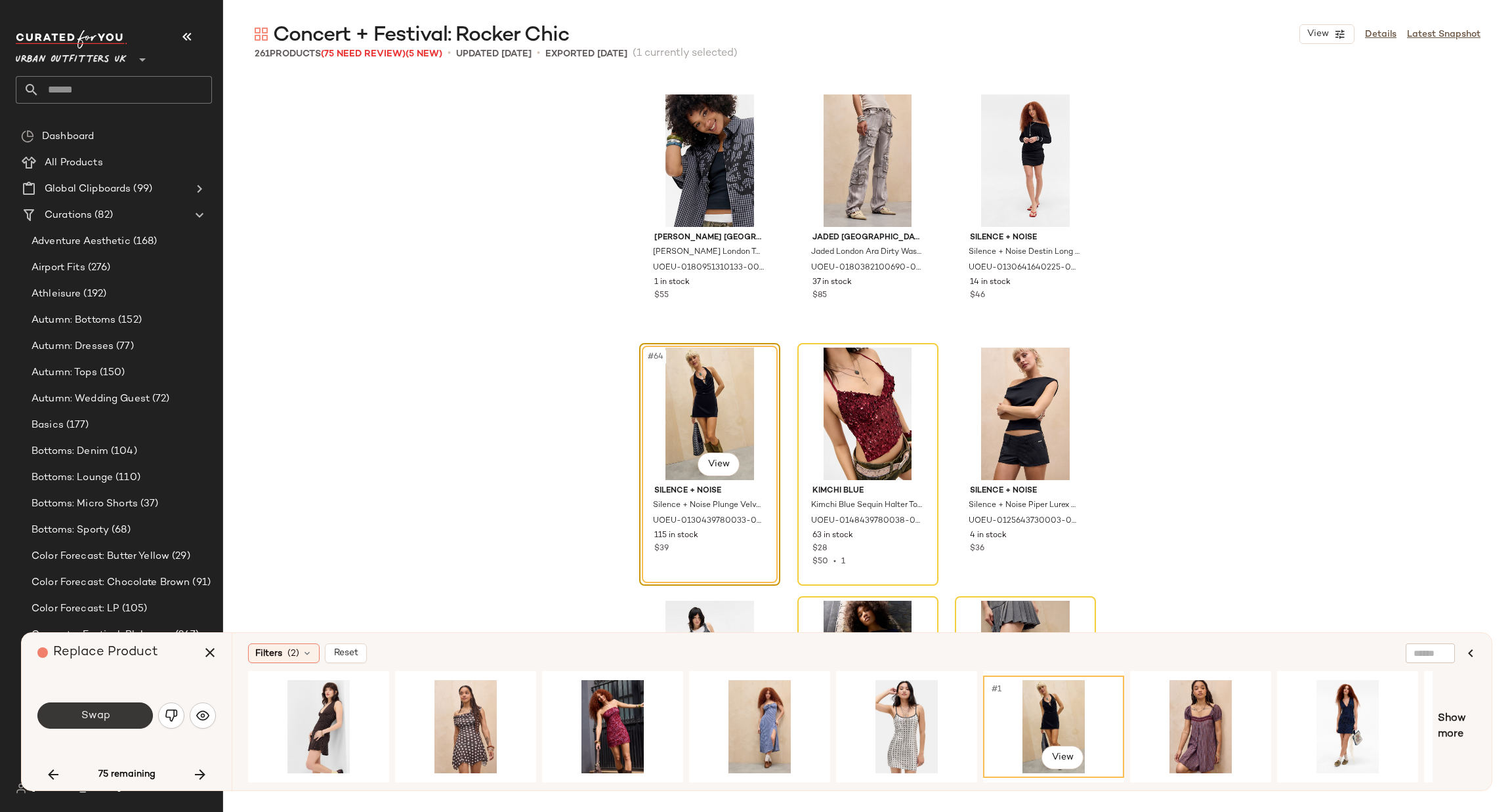
click at [104, 705] on button "Swap" at bounding box center [94, 716] width 115 height 26
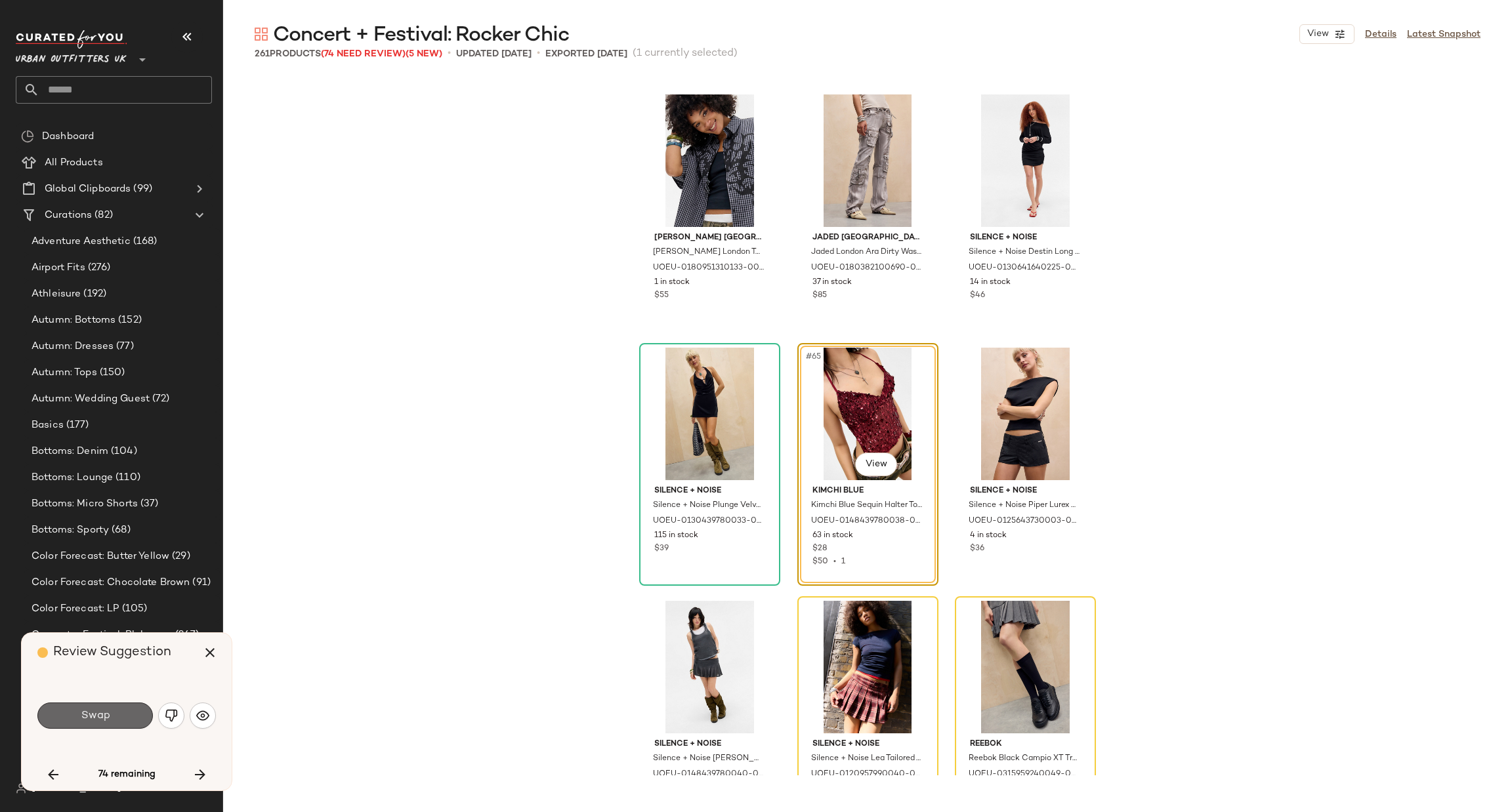
click at [121, 718] on button "Swap" at bounding box center [94, 716] width 115 height 26
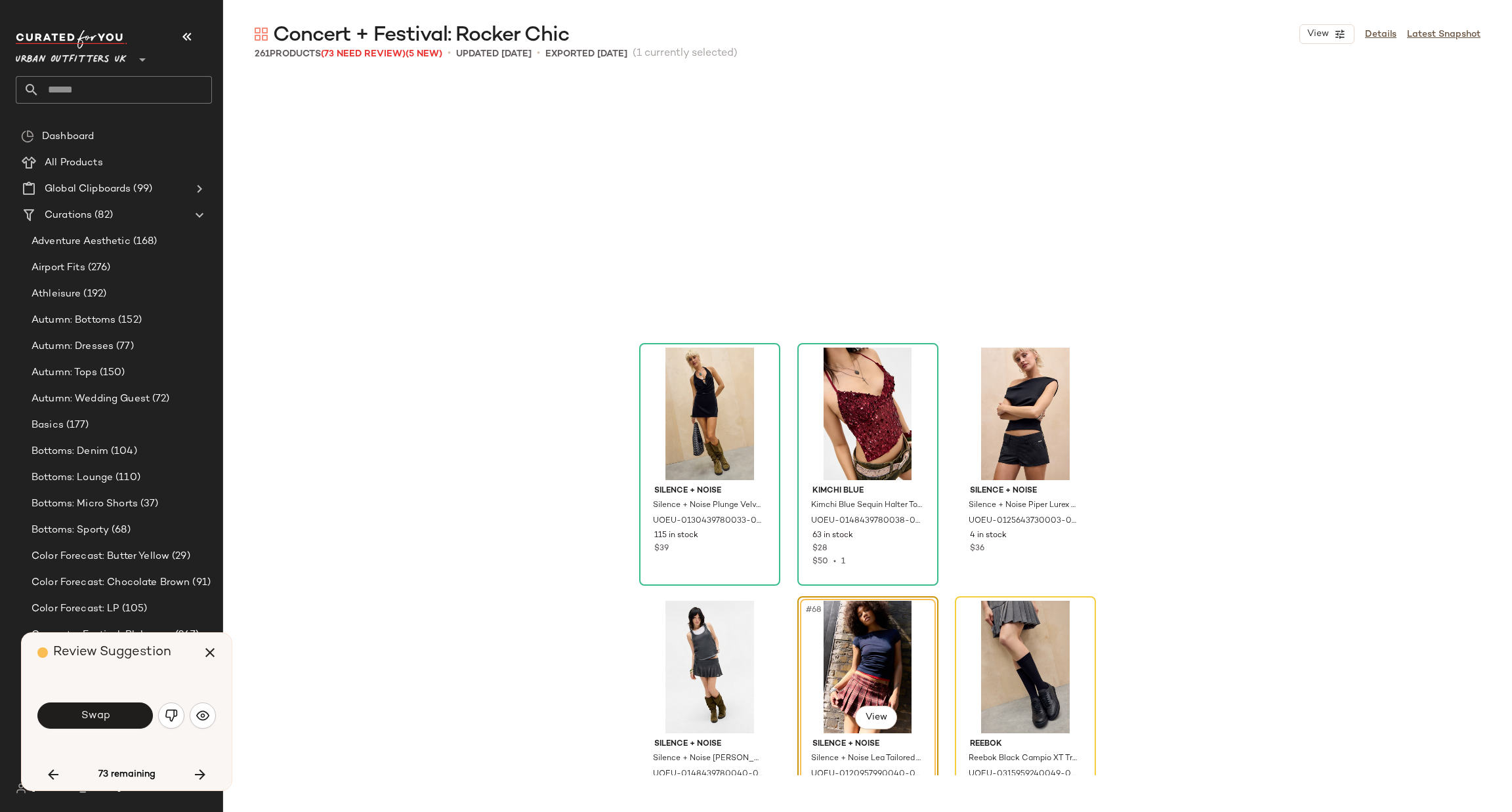
scroll to position [5318, 0]
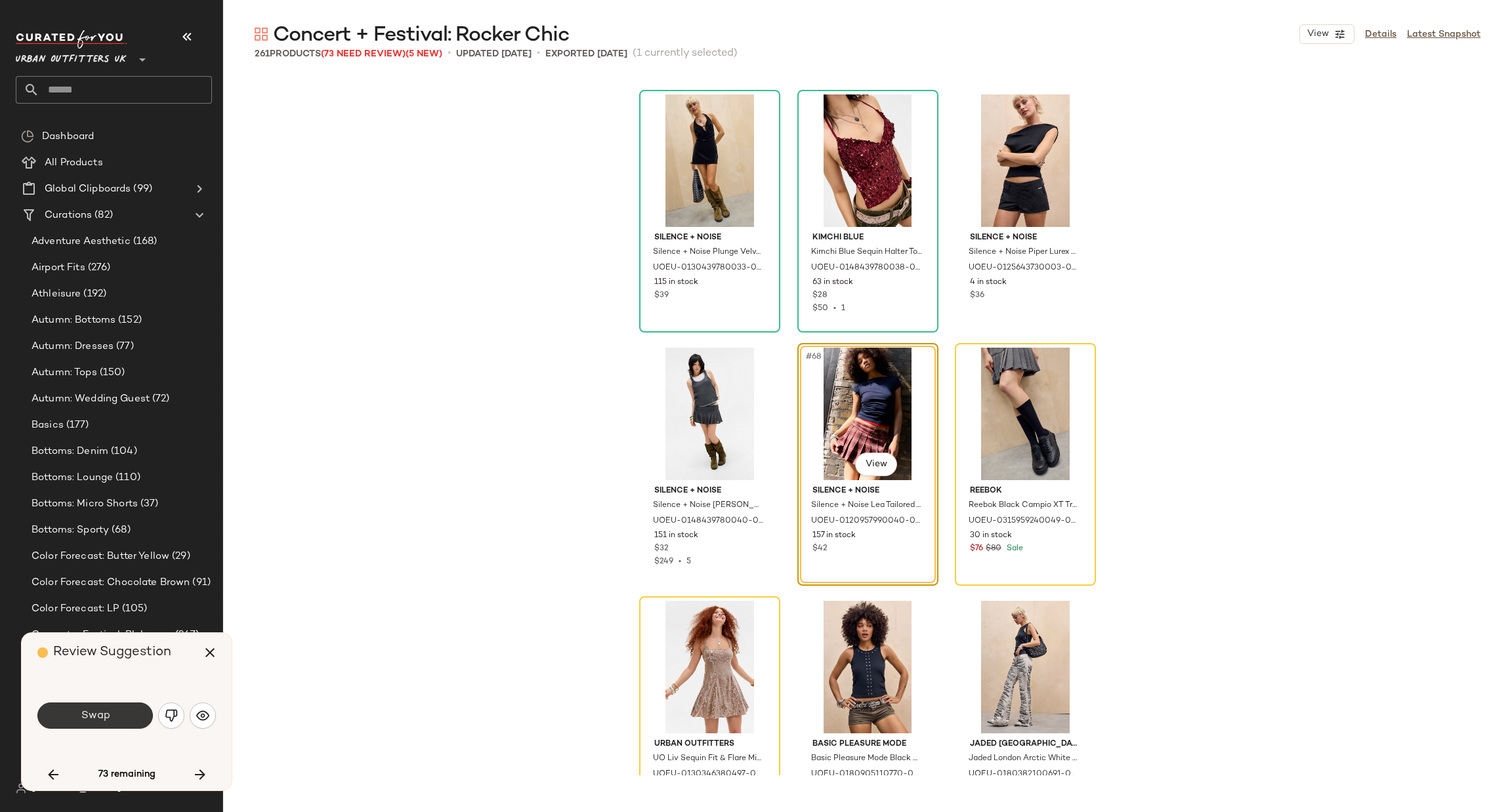
click at [103, 710] on span "Swap" at bounding box center [94, 716] width 29 height 12
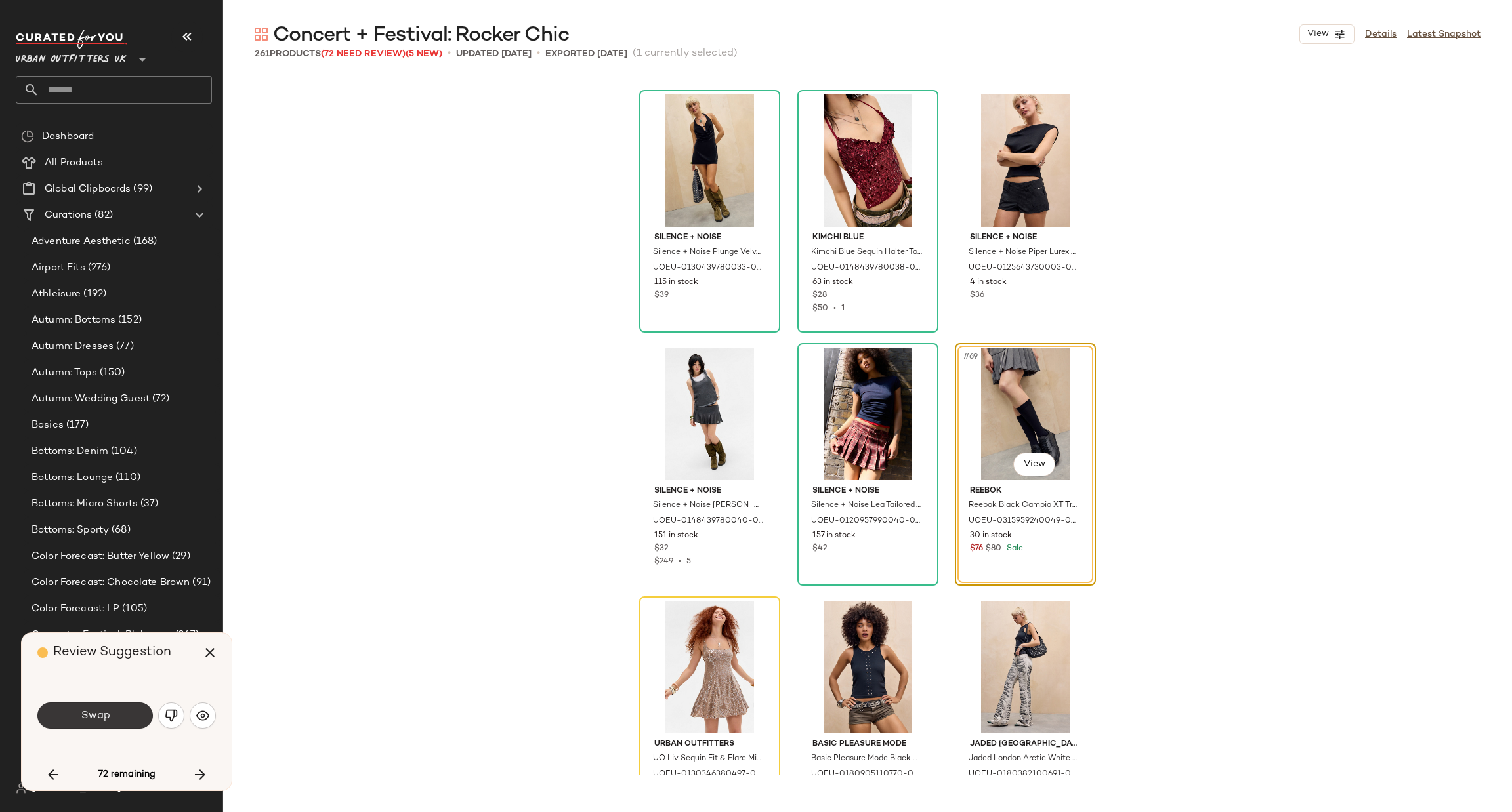
click at [109, 710] on button "Swap" at bounding box center [94, 716] width 115 height 26
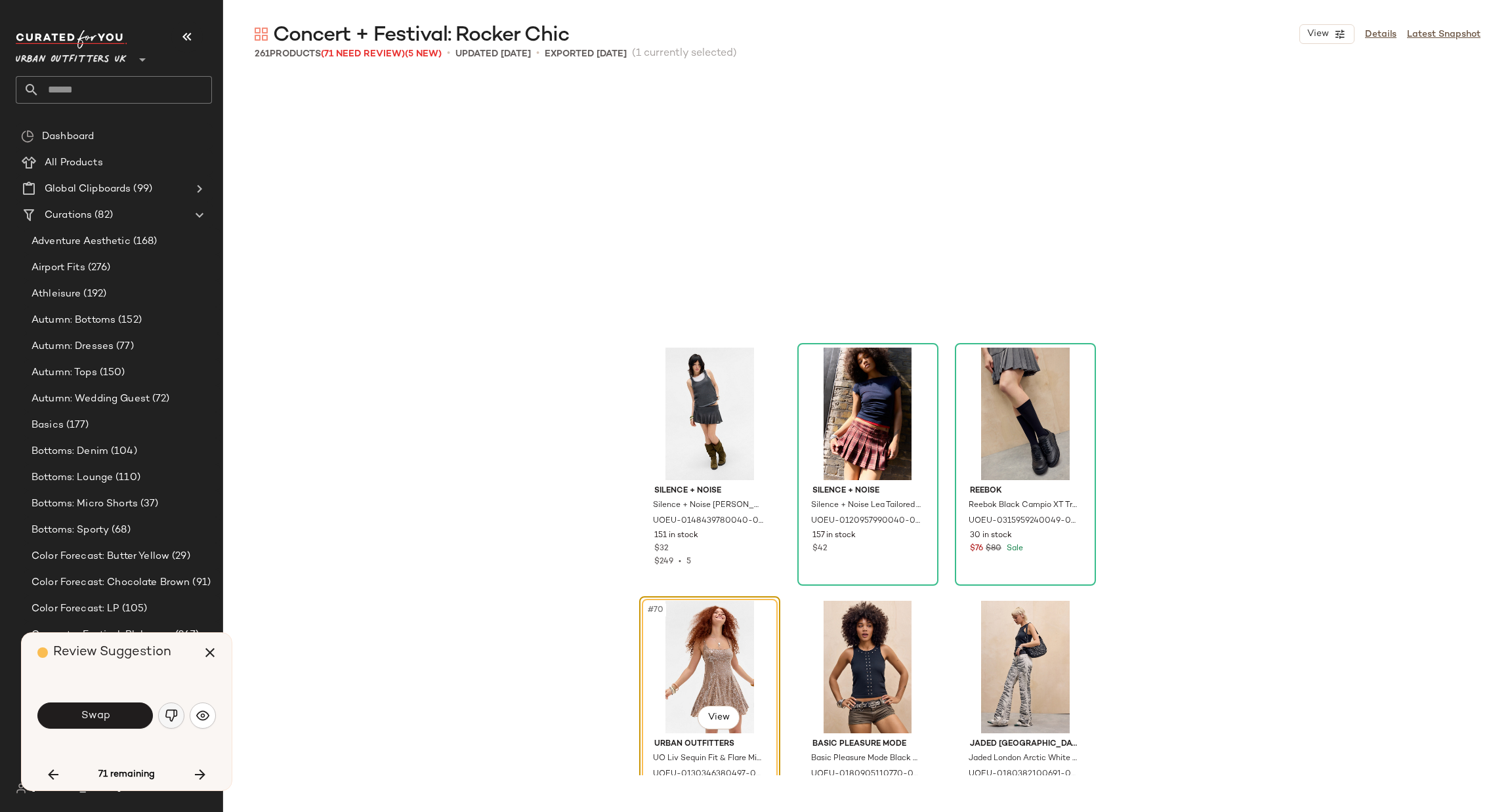
scroll to position [5572, 0]
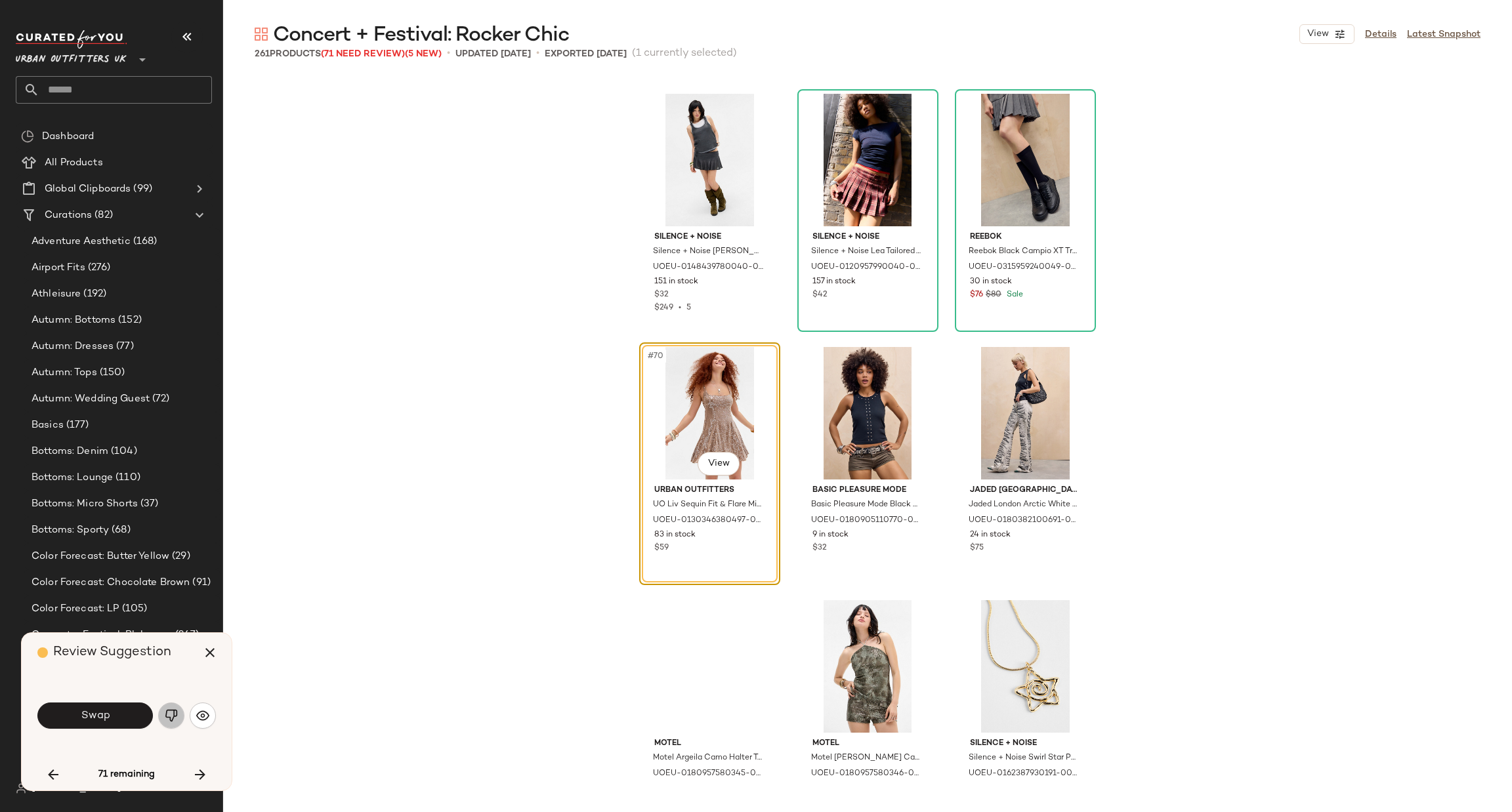
click at [172, 717] on img "button" at bounding box center [171, 716] width 13 height 13
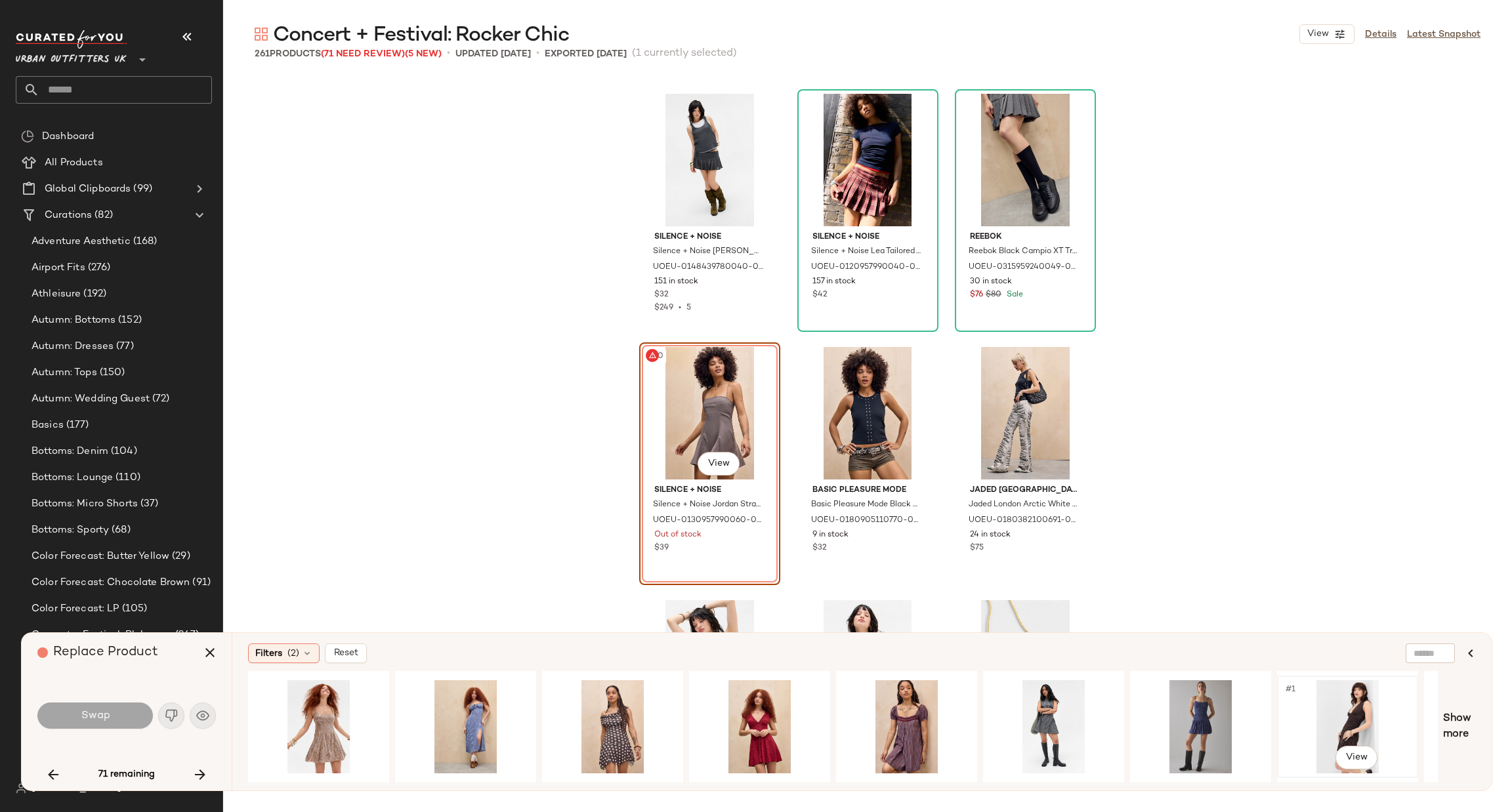
click at [1332, 719] on div "#1 View" at bounding box center [1348, 727] width 132 height 93
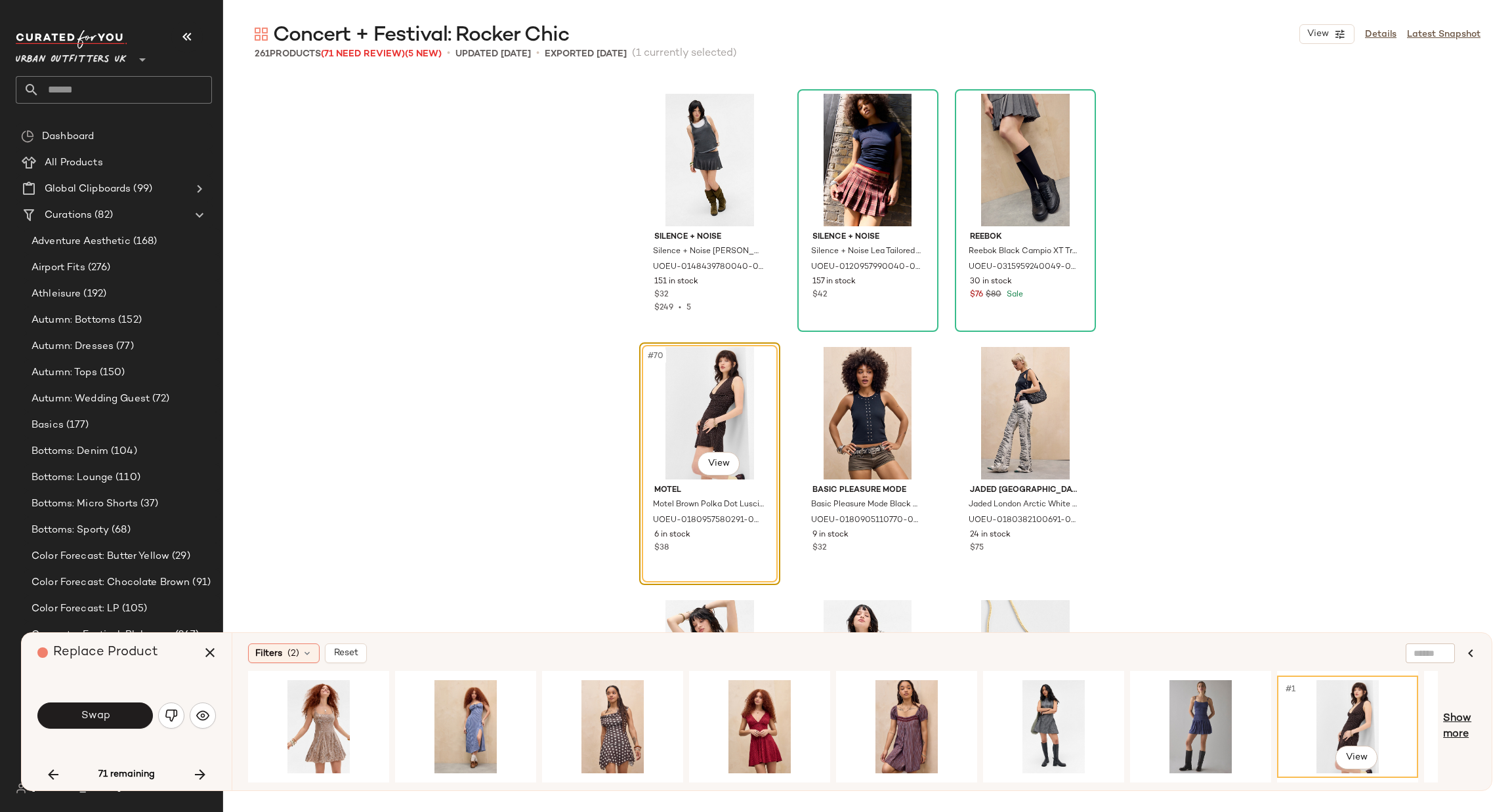
click at [1456, 722] on span "Show more" at bounding box center [1459, 727] width 33 height 32
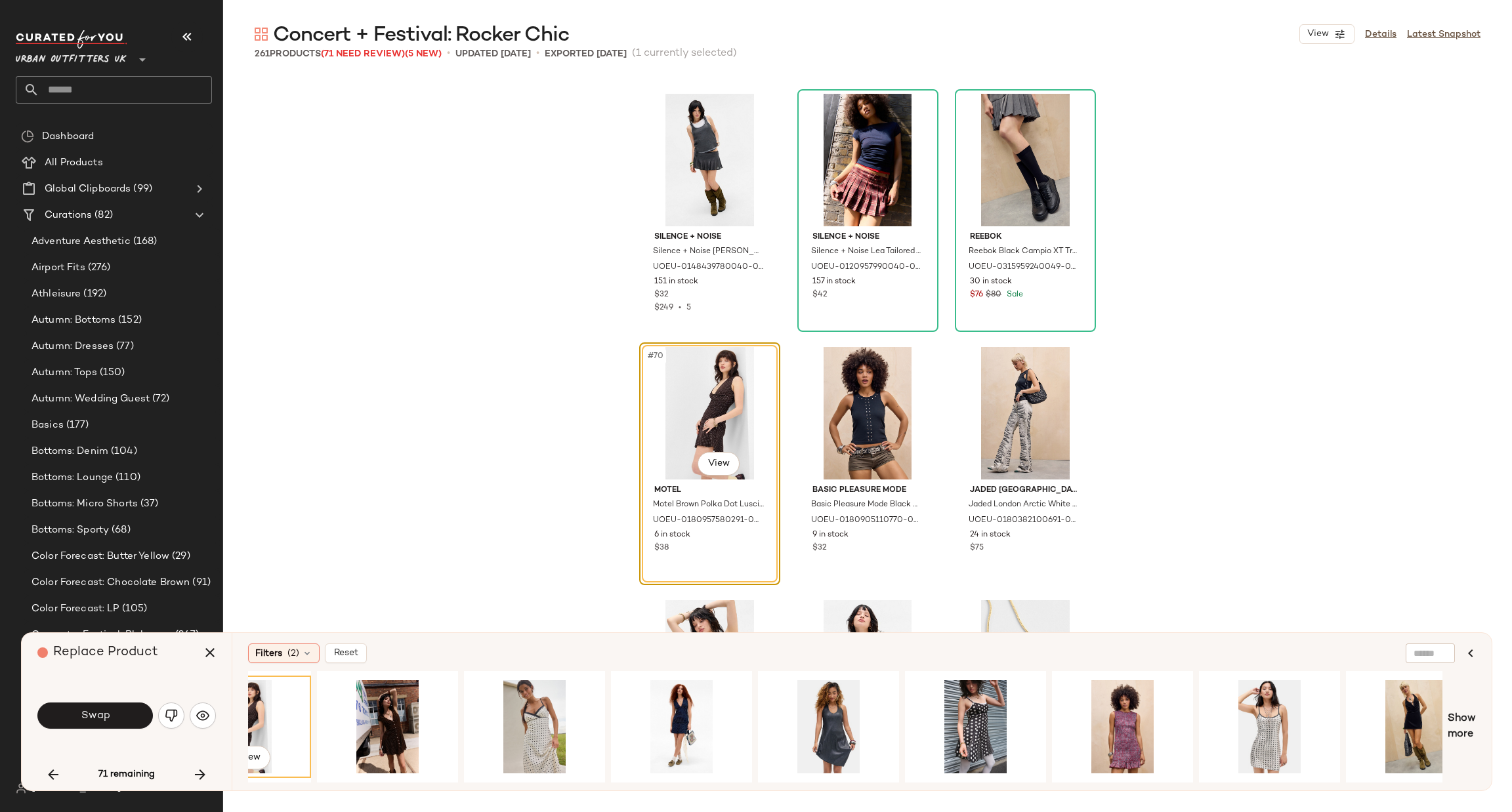
scroll to position [0, 1117]
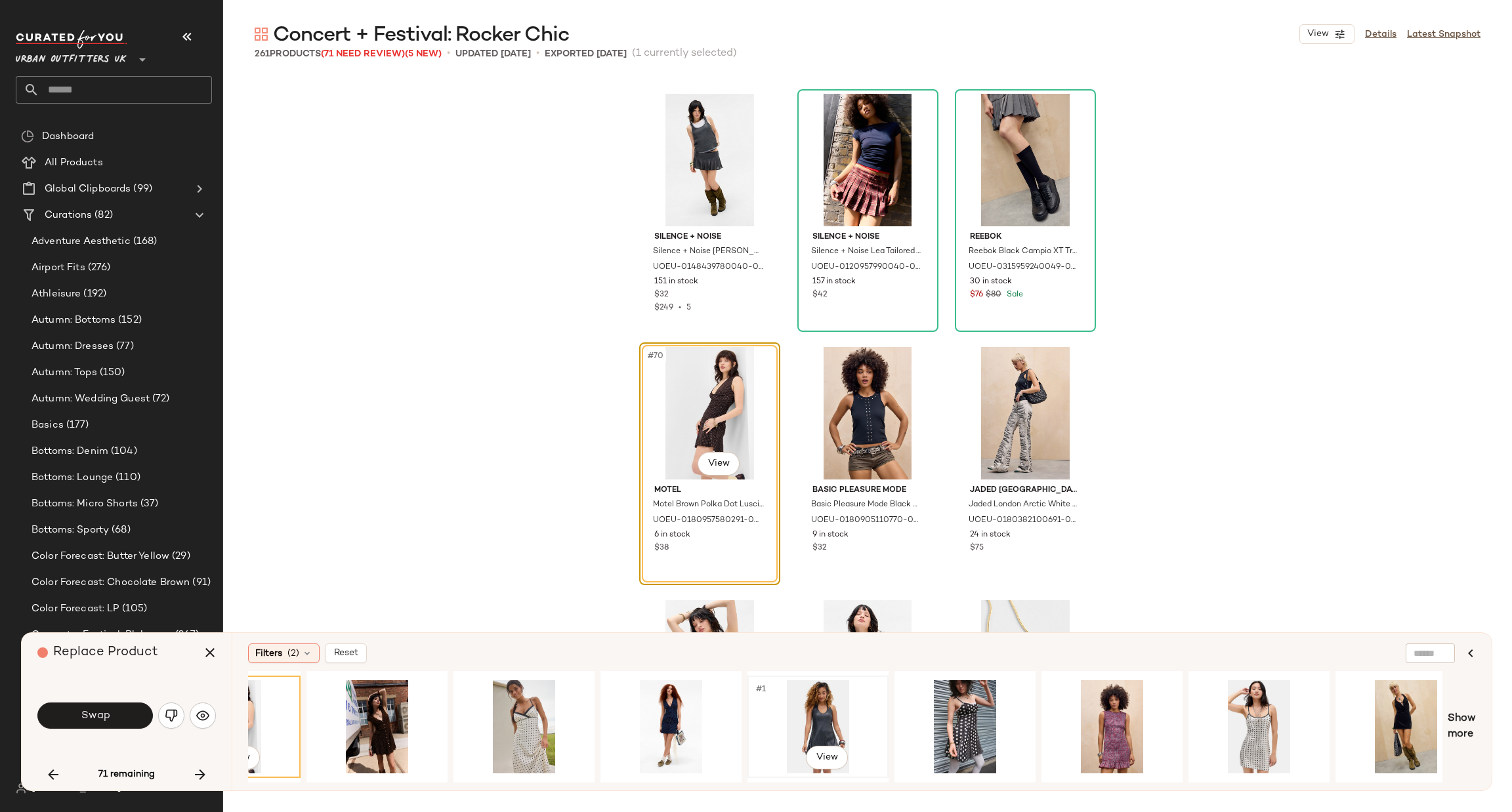
click at [823, 711] on div "#1 View" at bounding box center [818, 727] width 132 height 93
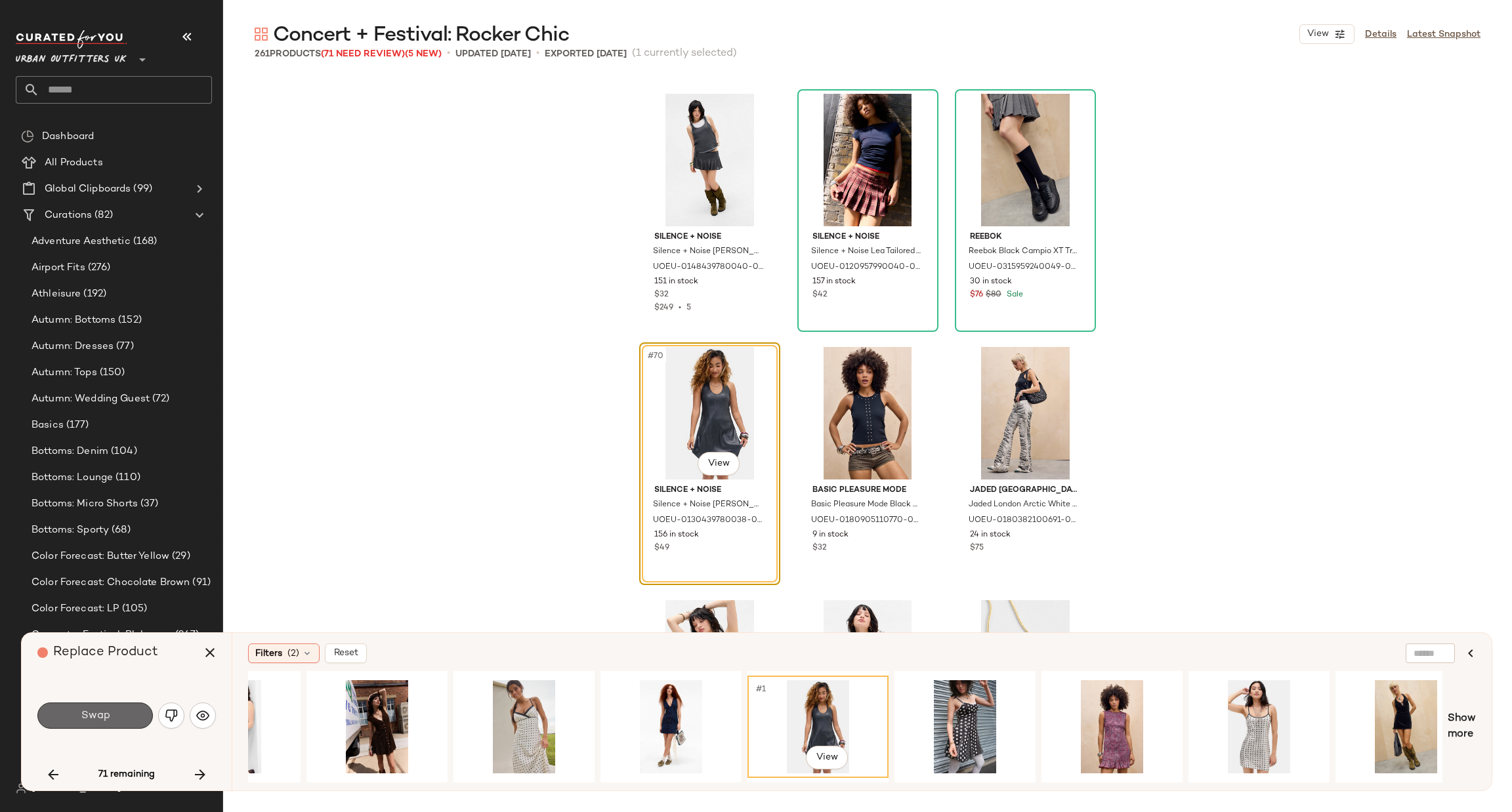
click at [96, 717] on span "Swap" at bounding box center [94, 716] width 29 height 12
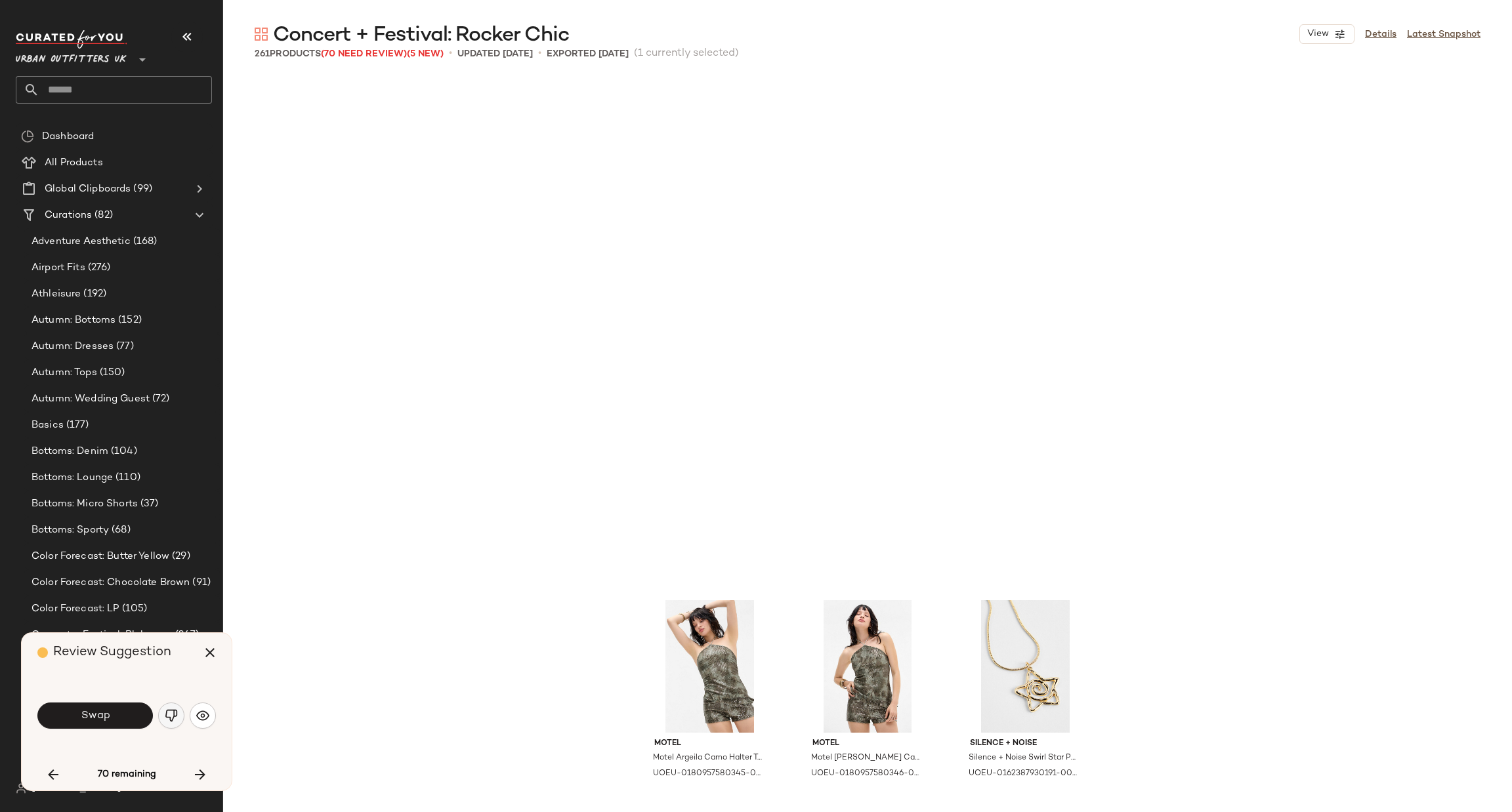
scroll to position [6079, 0]
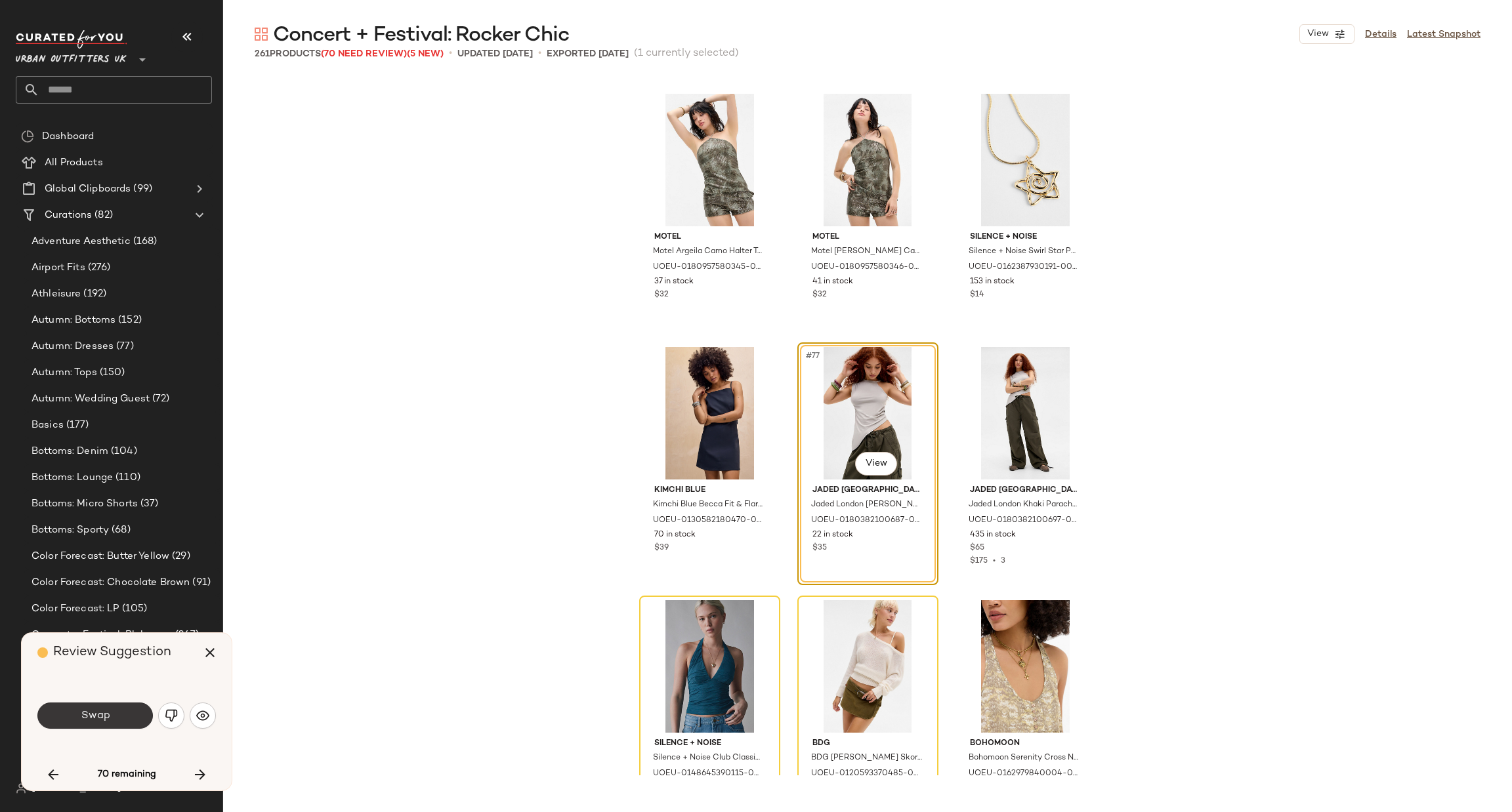
click at [78, 719] on button "Swap" at bounding box center [94, 716] width 115 height 26
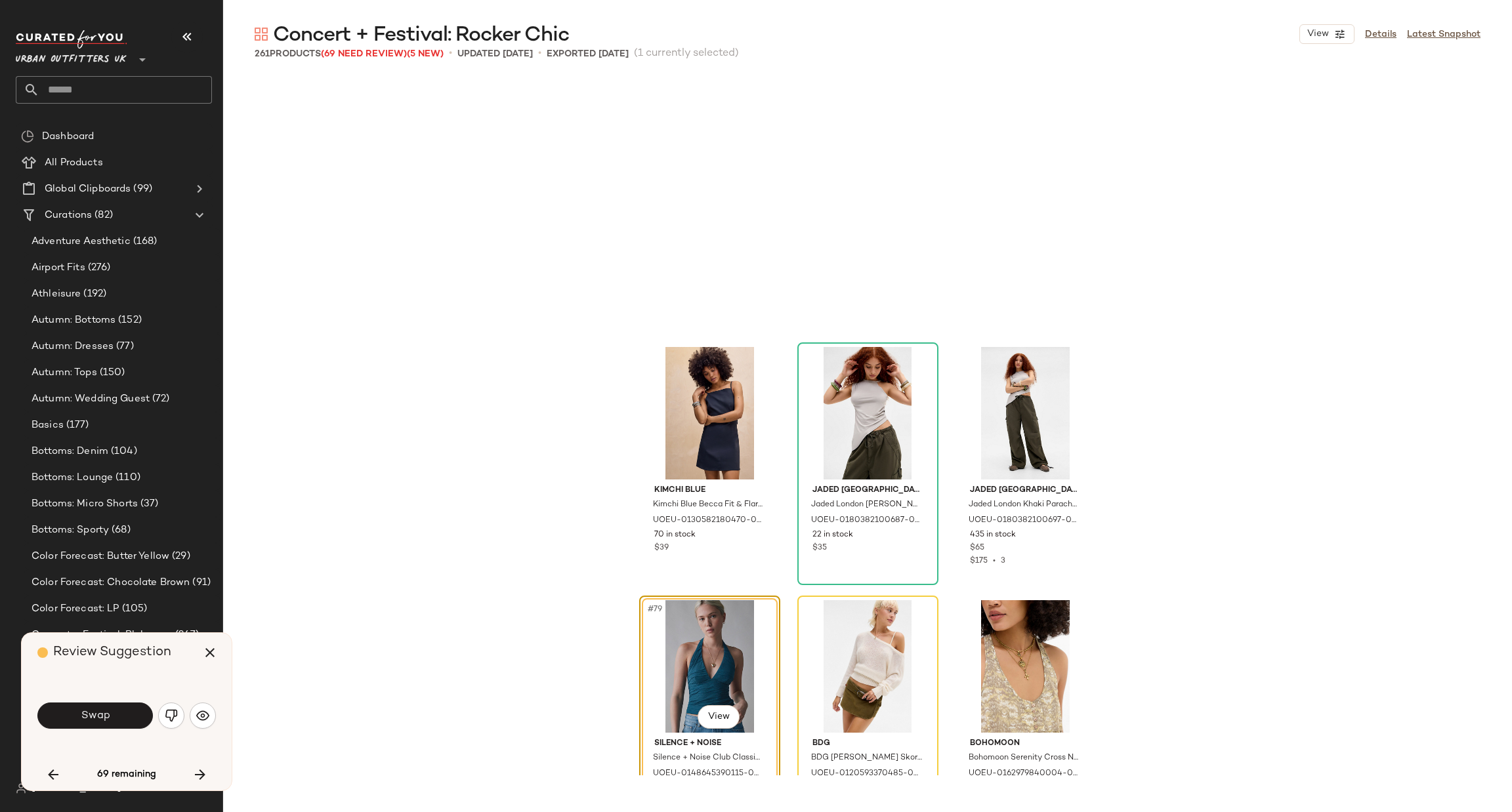
scroll to position [6332, 0]
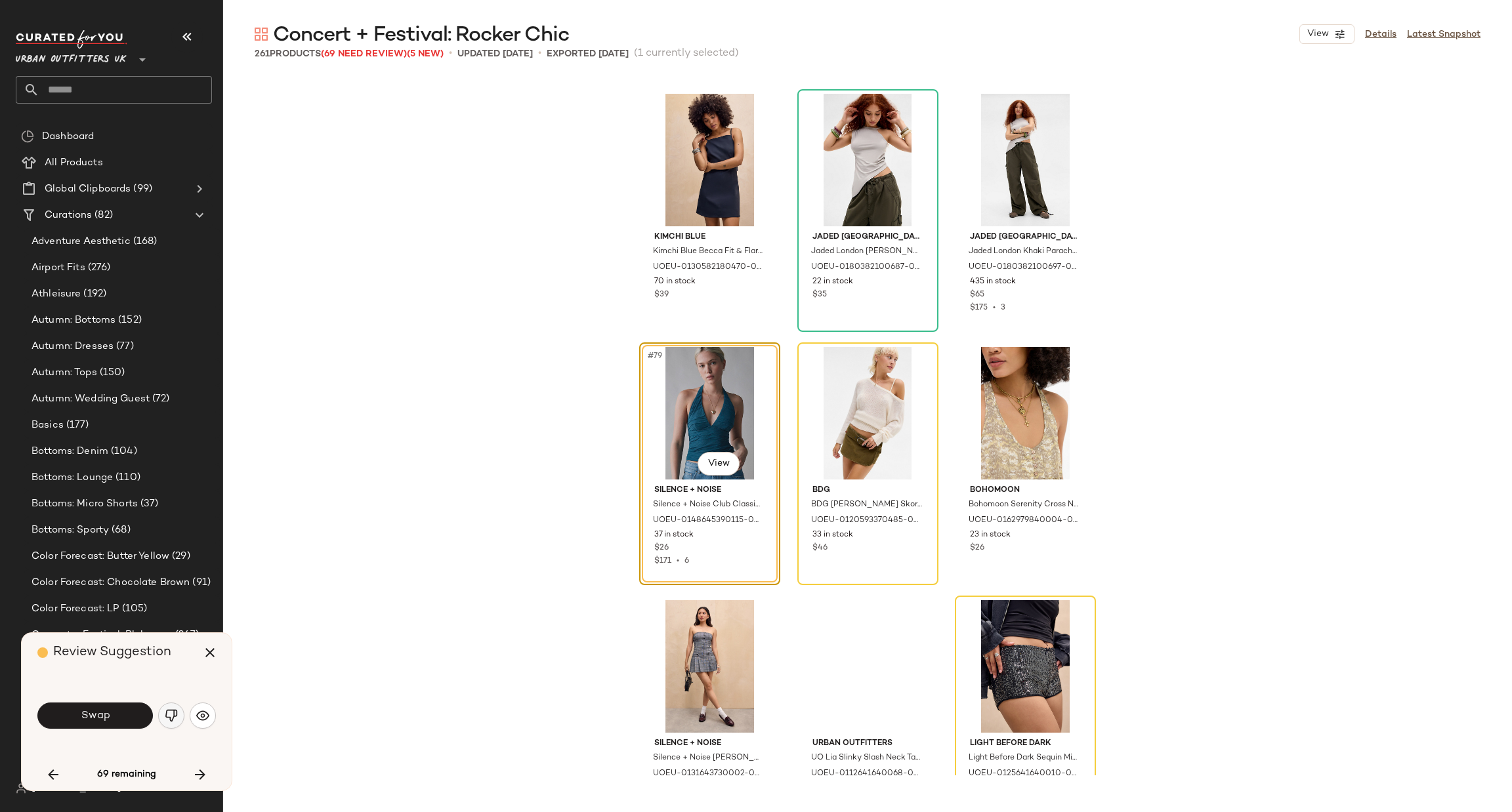
click at [168, 712] on img "button" at bounding box center [171, 716] width 13 height 13
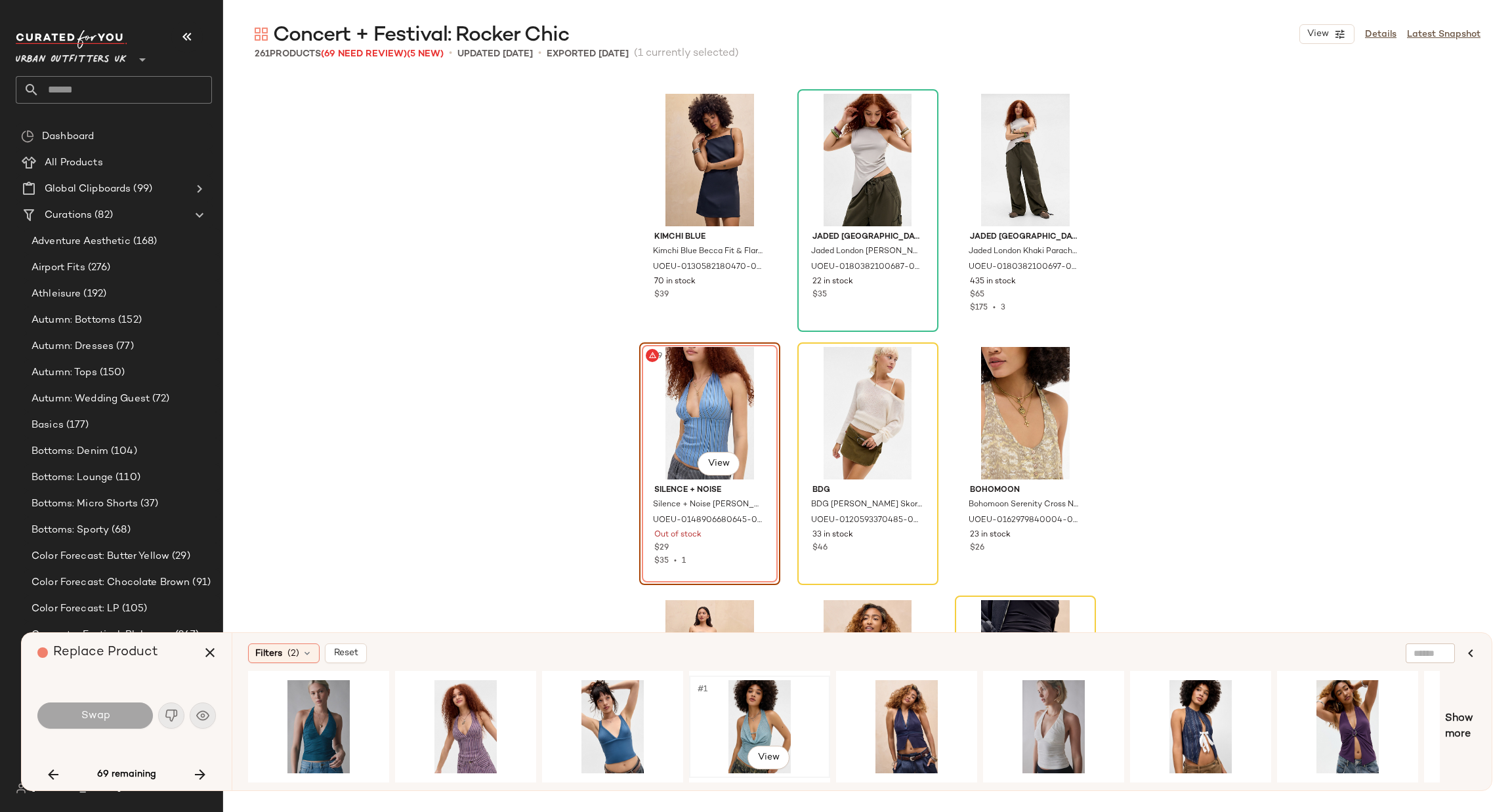
click at [749, 707] on div "#1 View" at bounding box center [760, 727] width 132 height 93
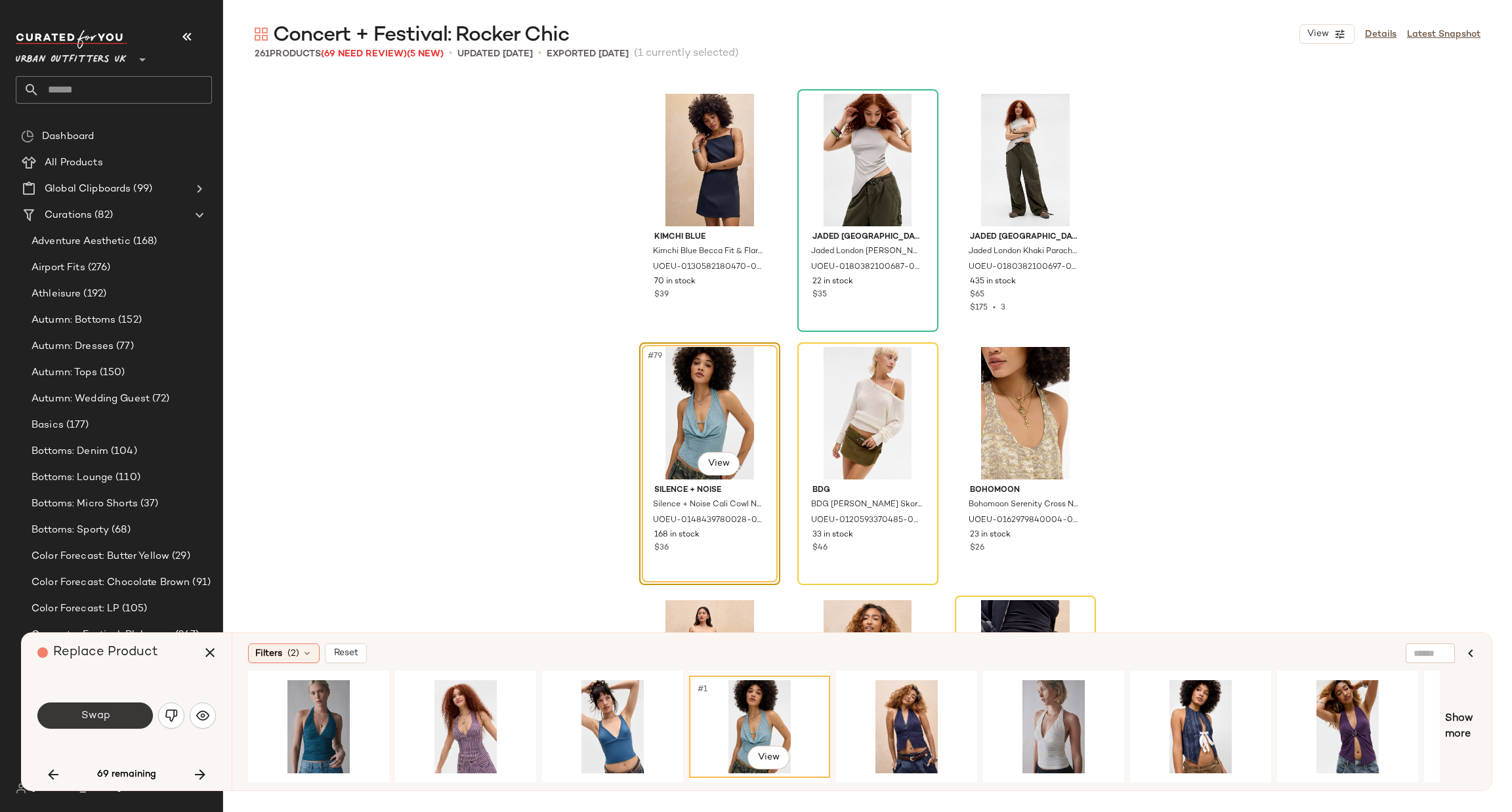
click at [128, 710] on button "Swap" at bounding box center [94, 716] width 115 height 26
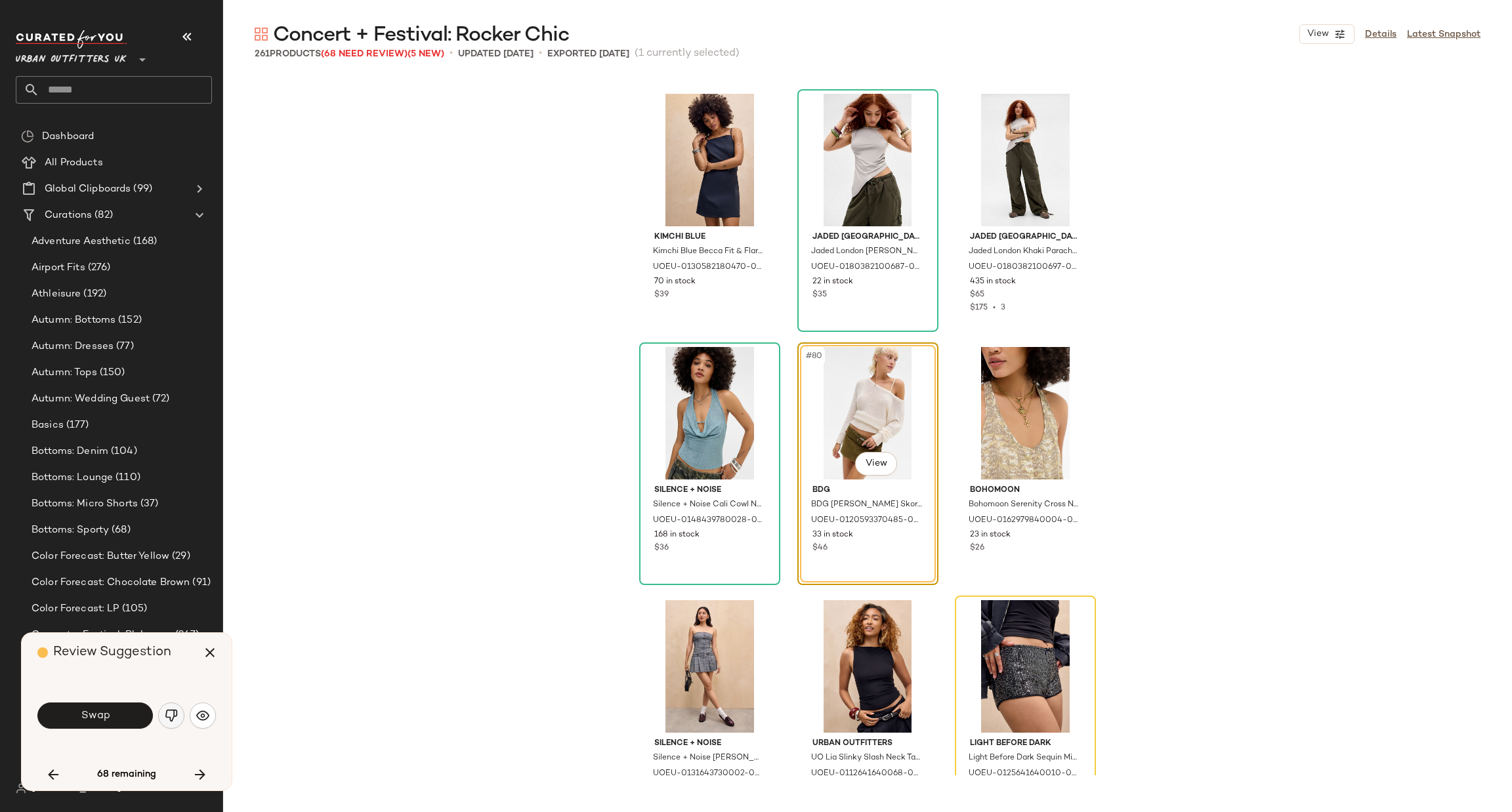
click at [165, 708] on button "button" at bounding box center [171, 716] width 26 height 26
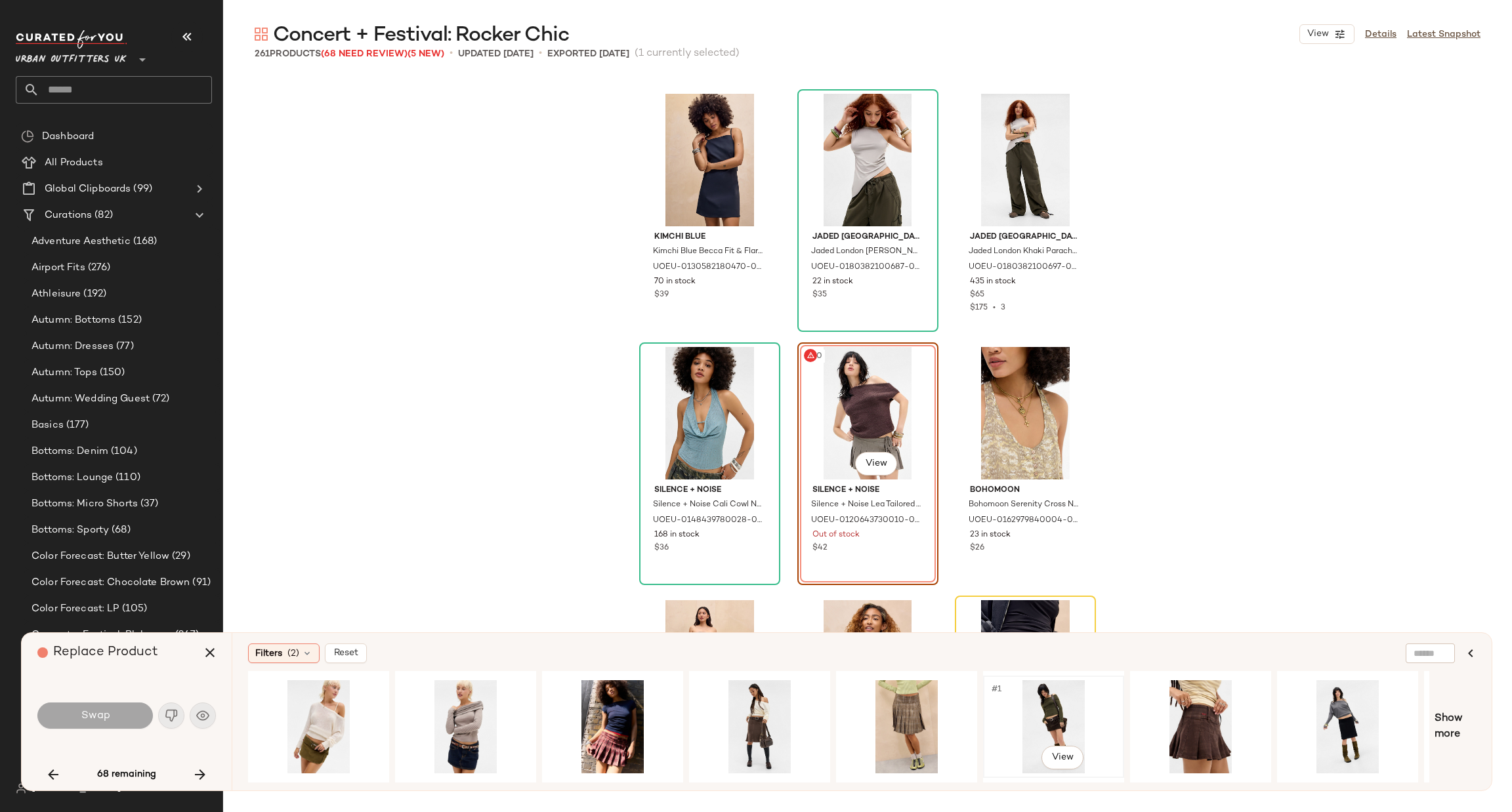
click at [1051, 718] on div "#1 View" at bounding box center [1054, 727] width 132 height 93
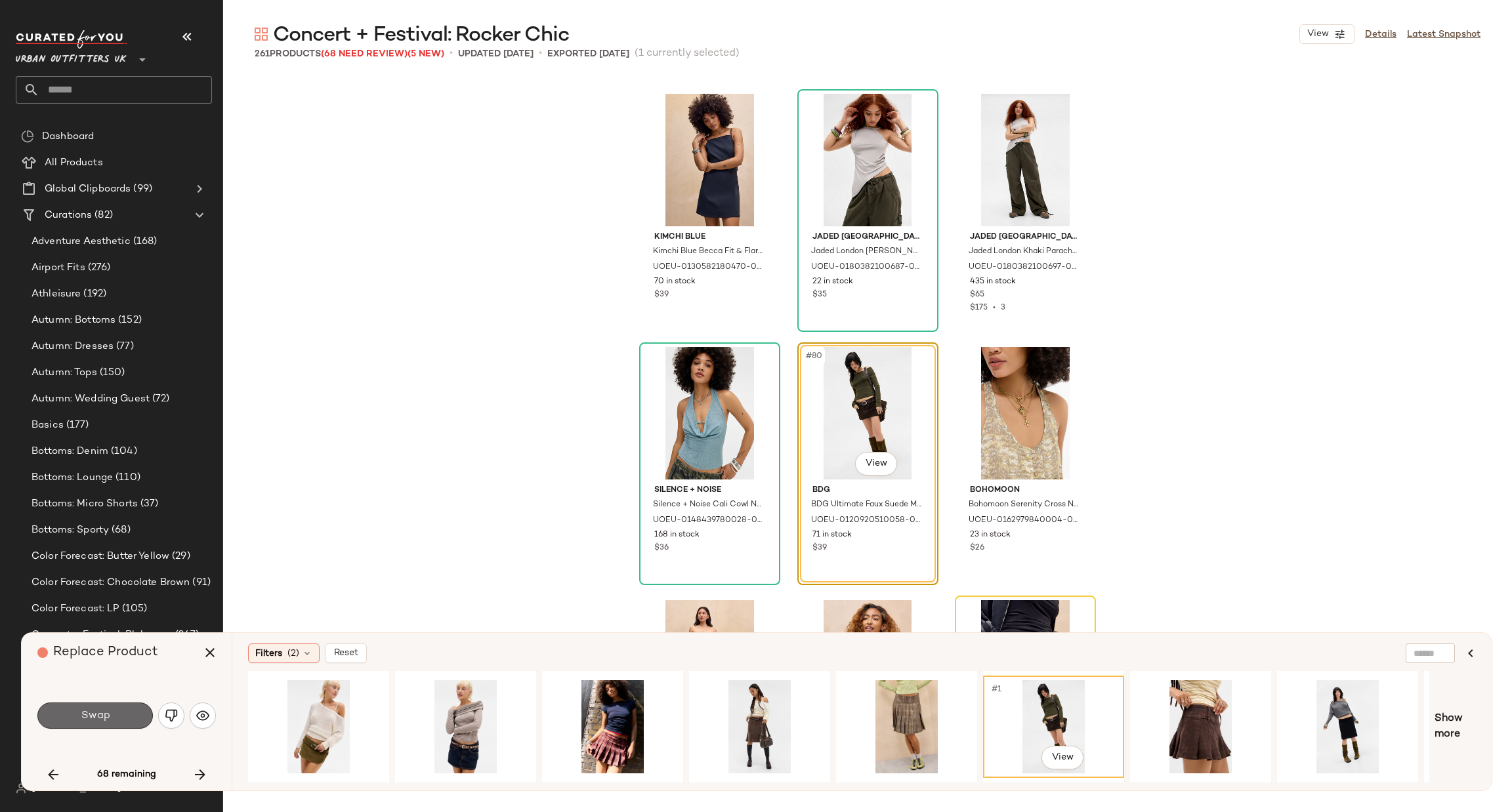
click at [88, 711] on span "Swap" at bounding box center [94, 716] width 29 height 12
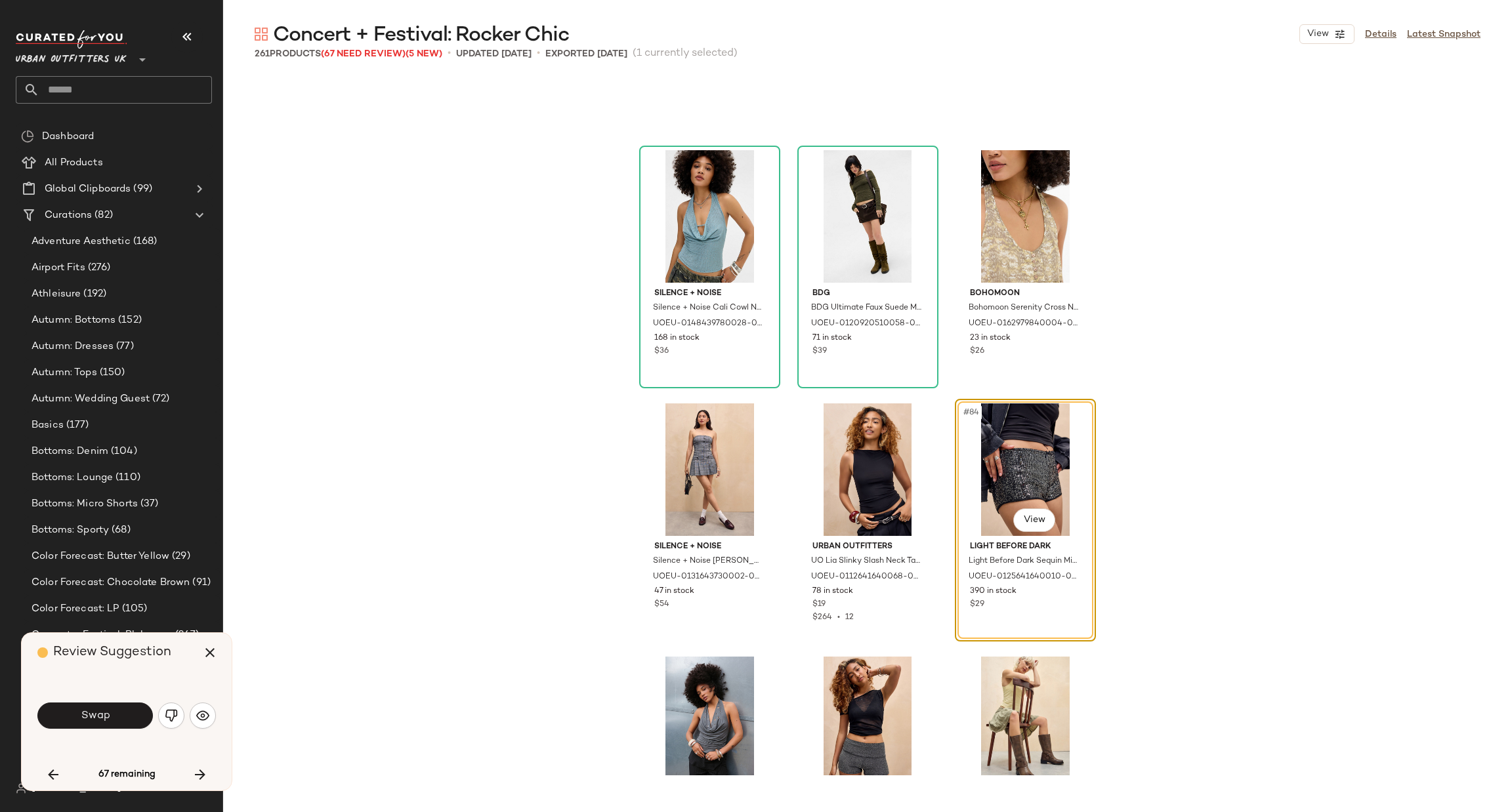
scroll to position [6585, 0]
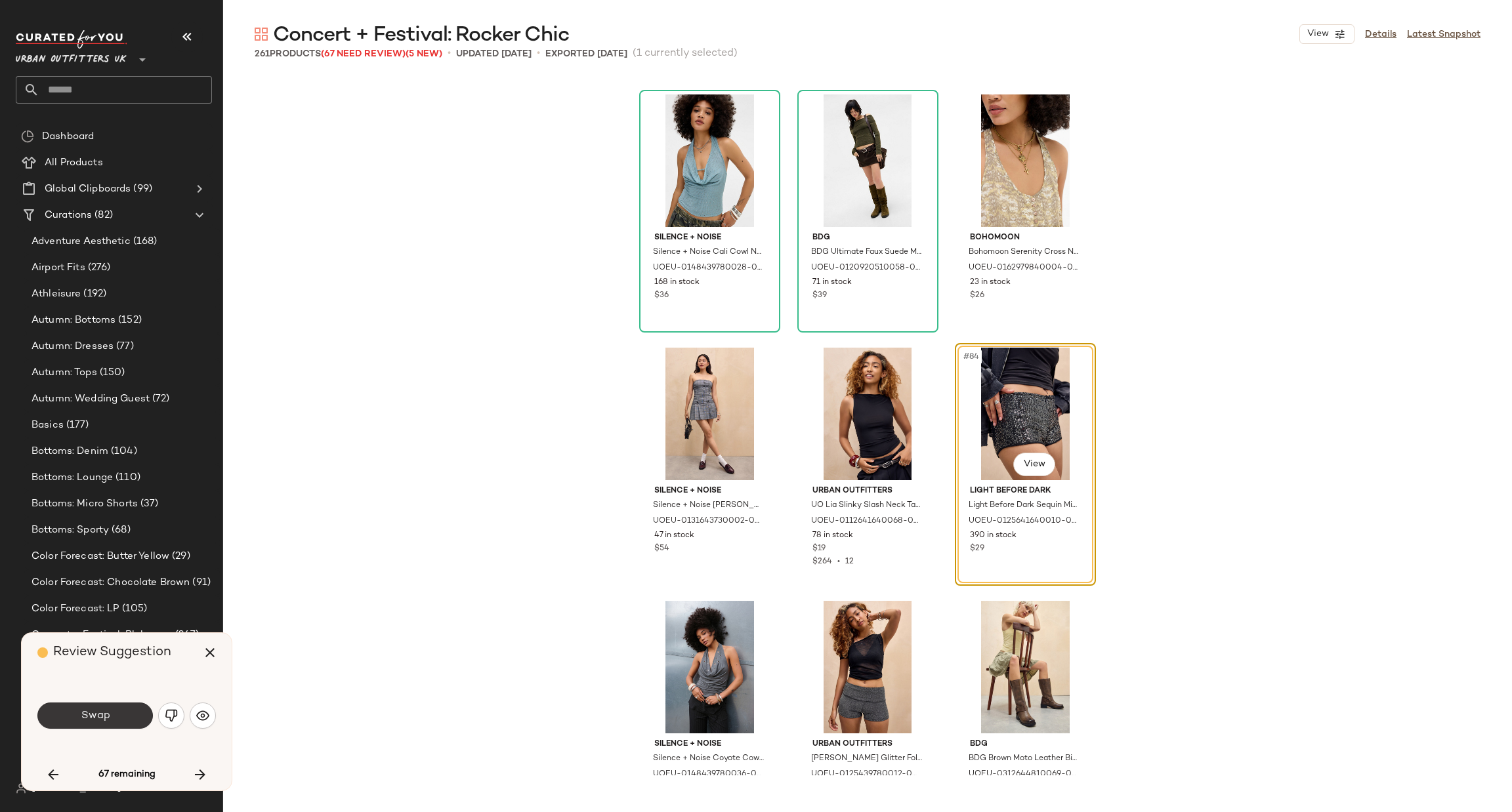
click at [121, 717] on button "Swap" at bounding box center [94, 716] width 115 height 26
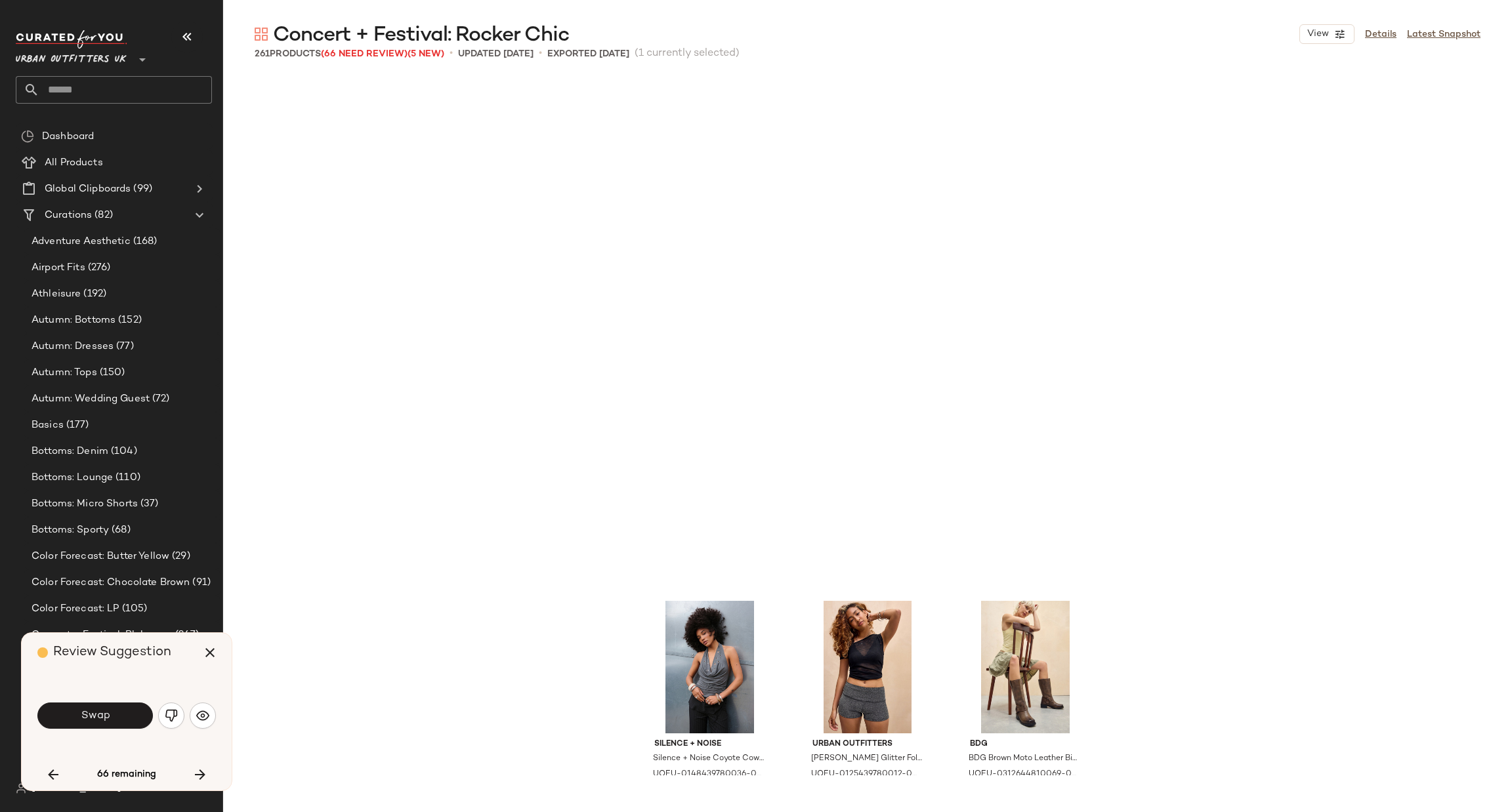
scroll to position [7092, 0]
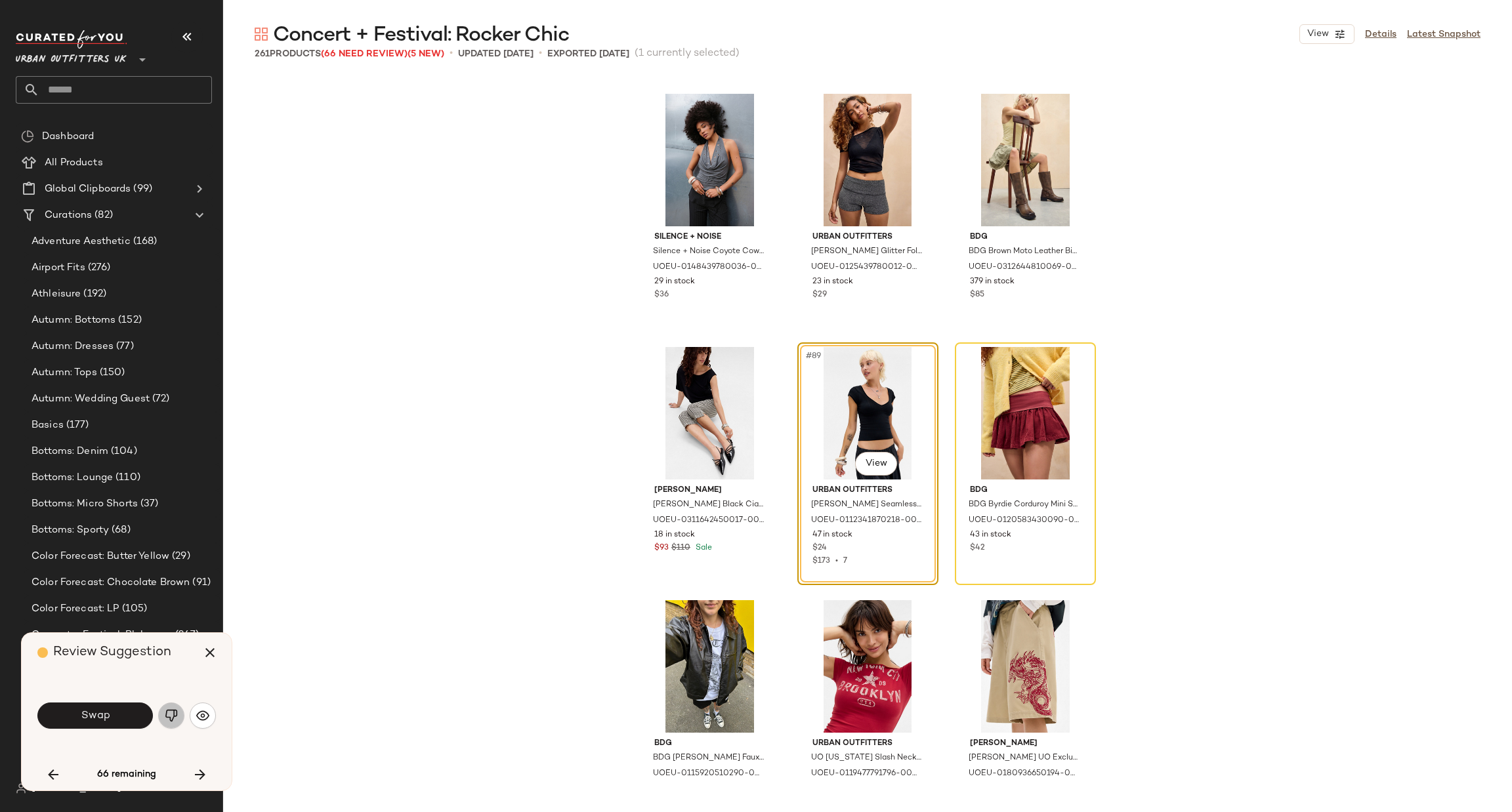
click at [168, 713] on img "button" at bounding box center [171, 716] width 13 height 13
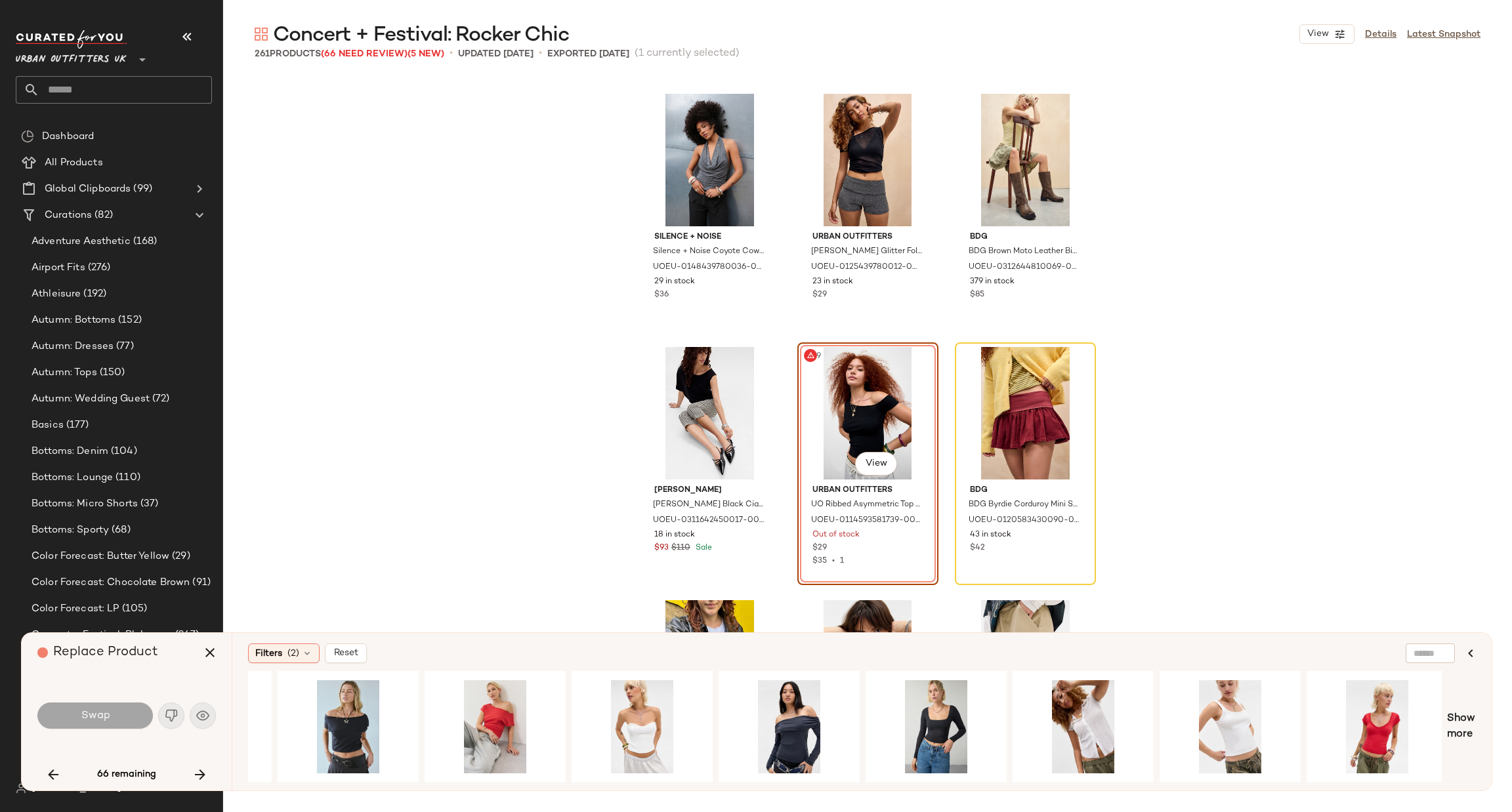
scroll to position [0, 1151]
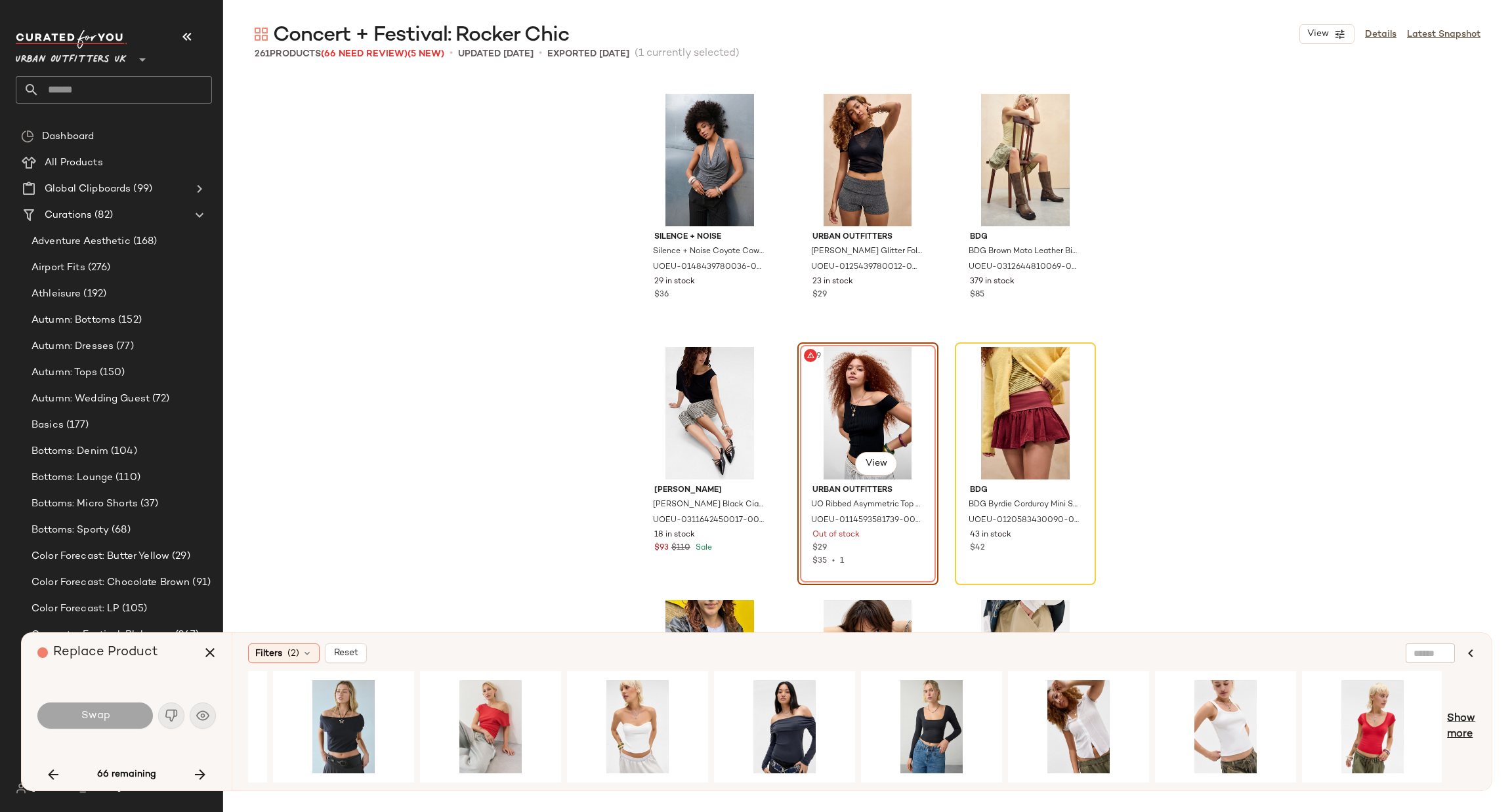
click at [1465, 741] on span "Show more" at bounding box center [1461, 727] width 29 height 32
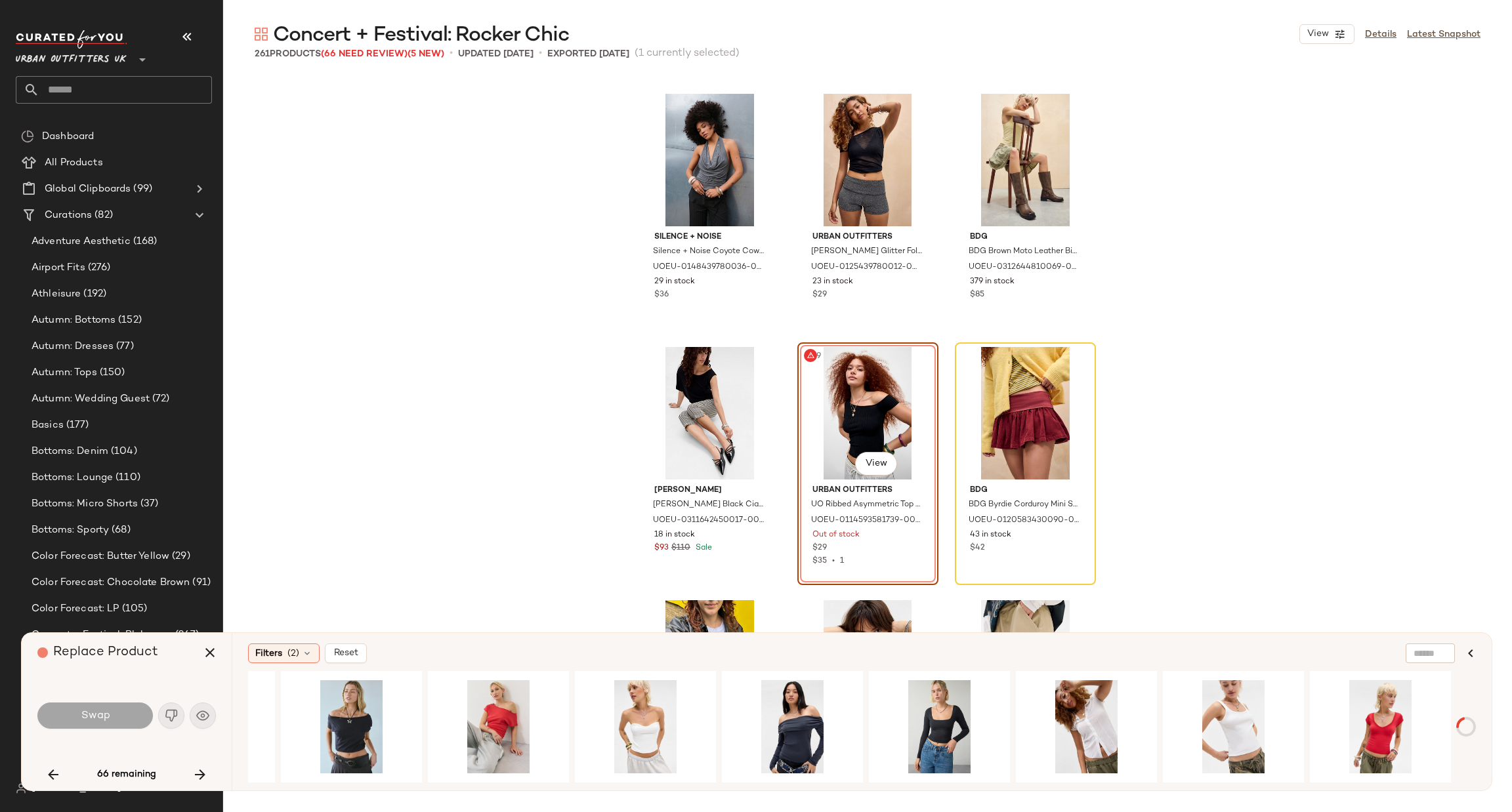
scroll to position [0, 1143]
click at [855, 776] on div at bounding box center [793, 726] width 141 height 112
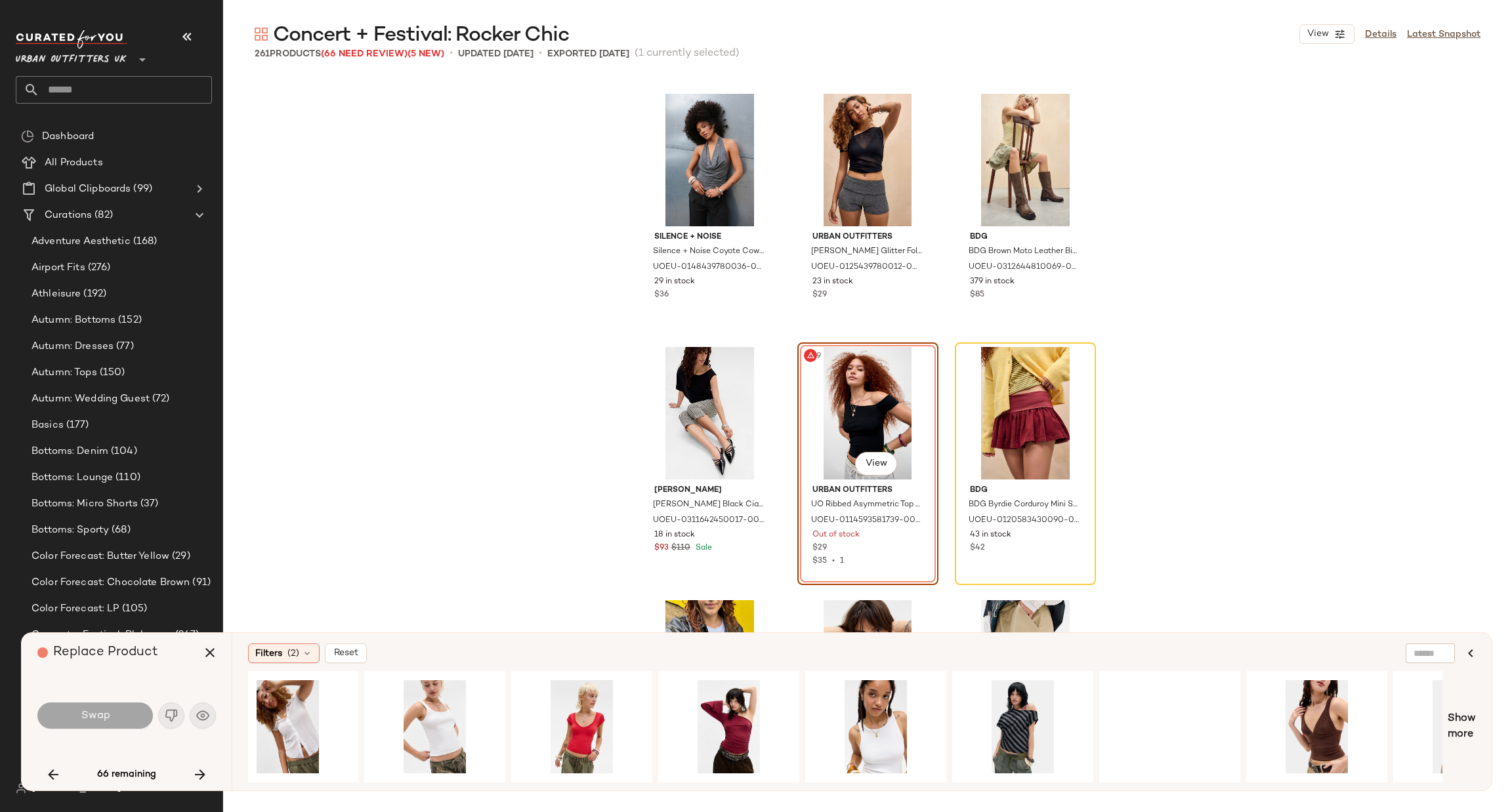
scroll to position [0, 1970]
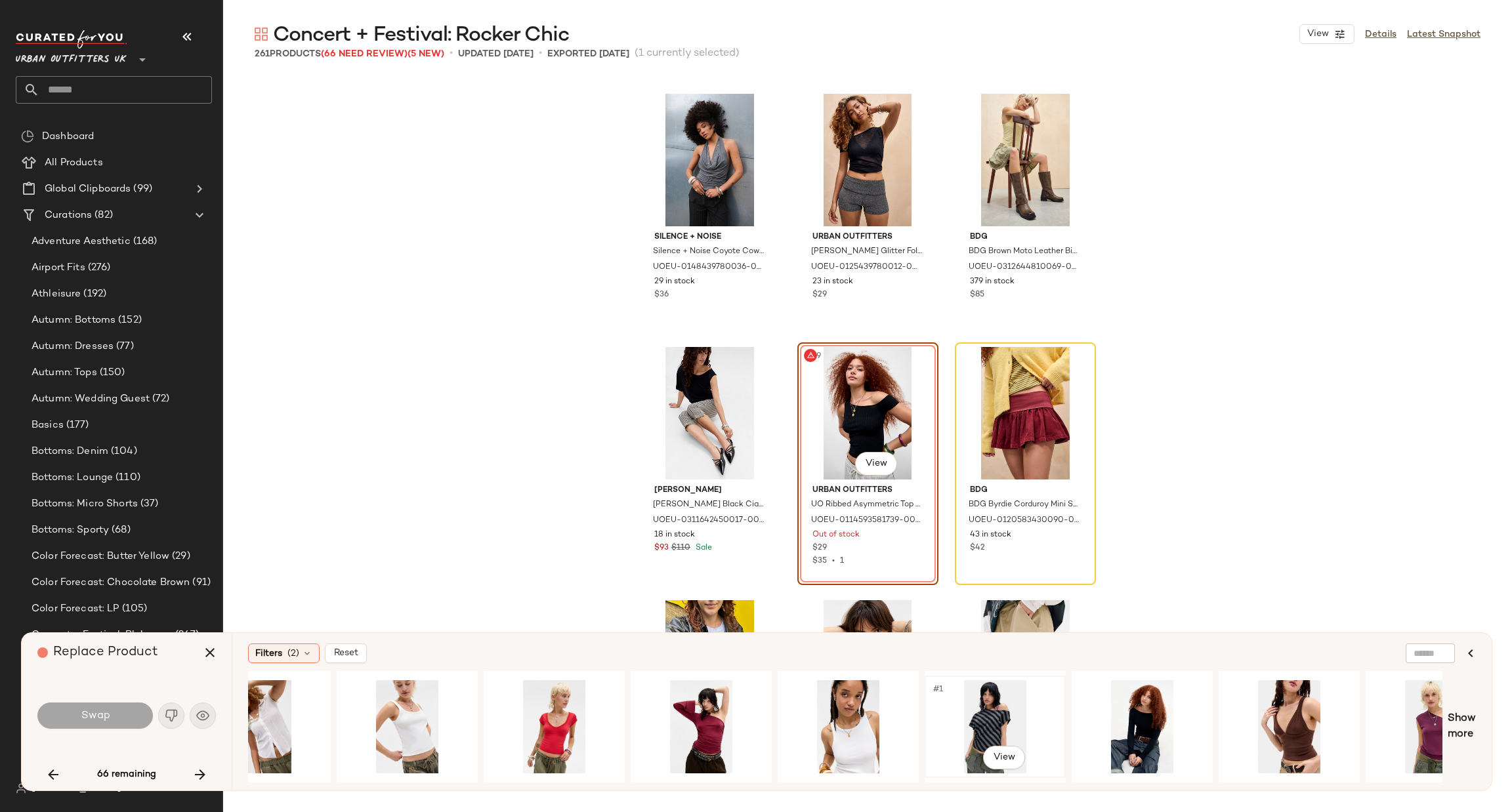
click at [973, 717] on div "#1 View" at bounding box center [995, 727] width 132 height 93
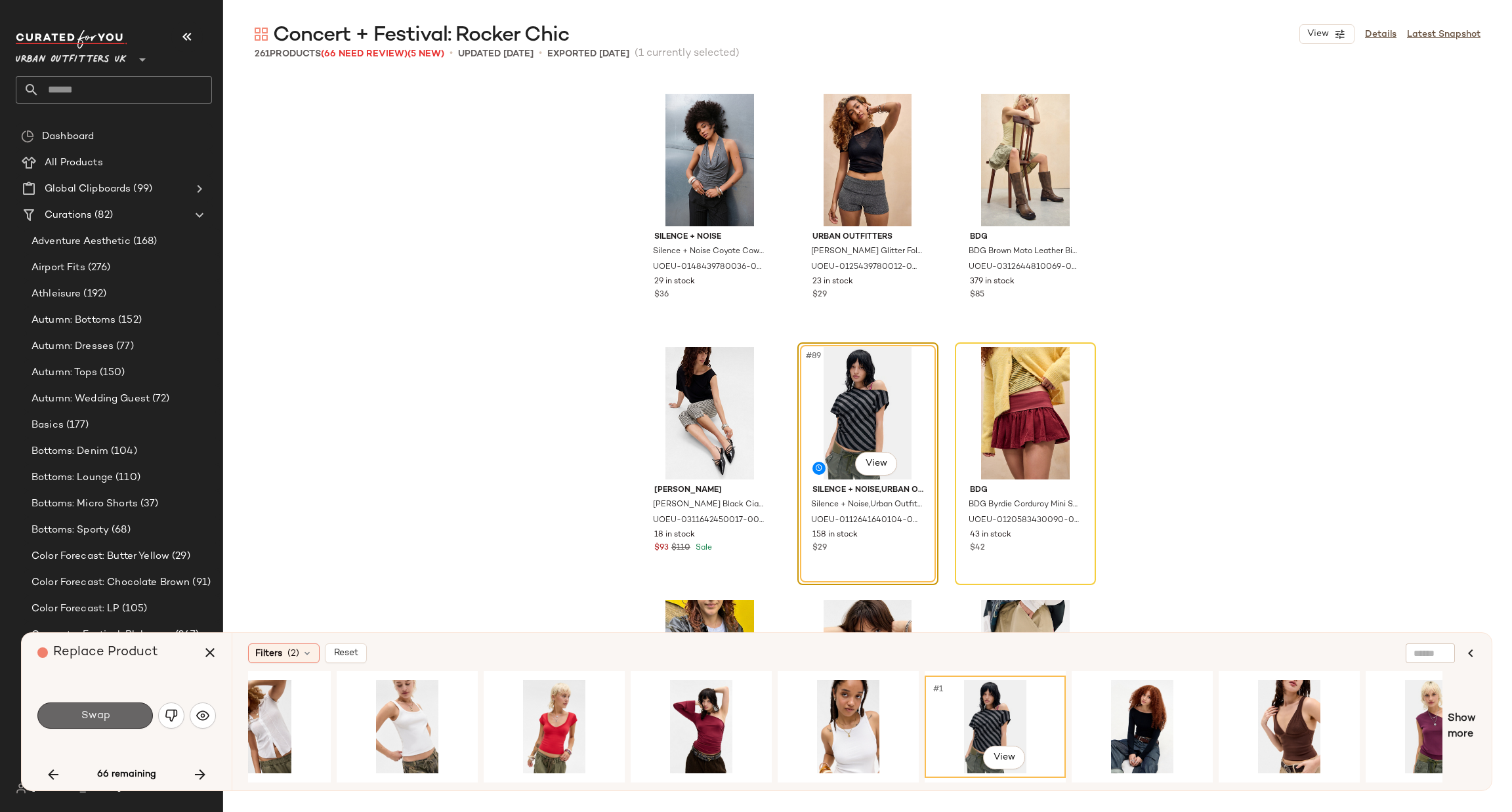
click at [125, 725] on button "Swap" at bounding box center [94, 716] width 115 height 26
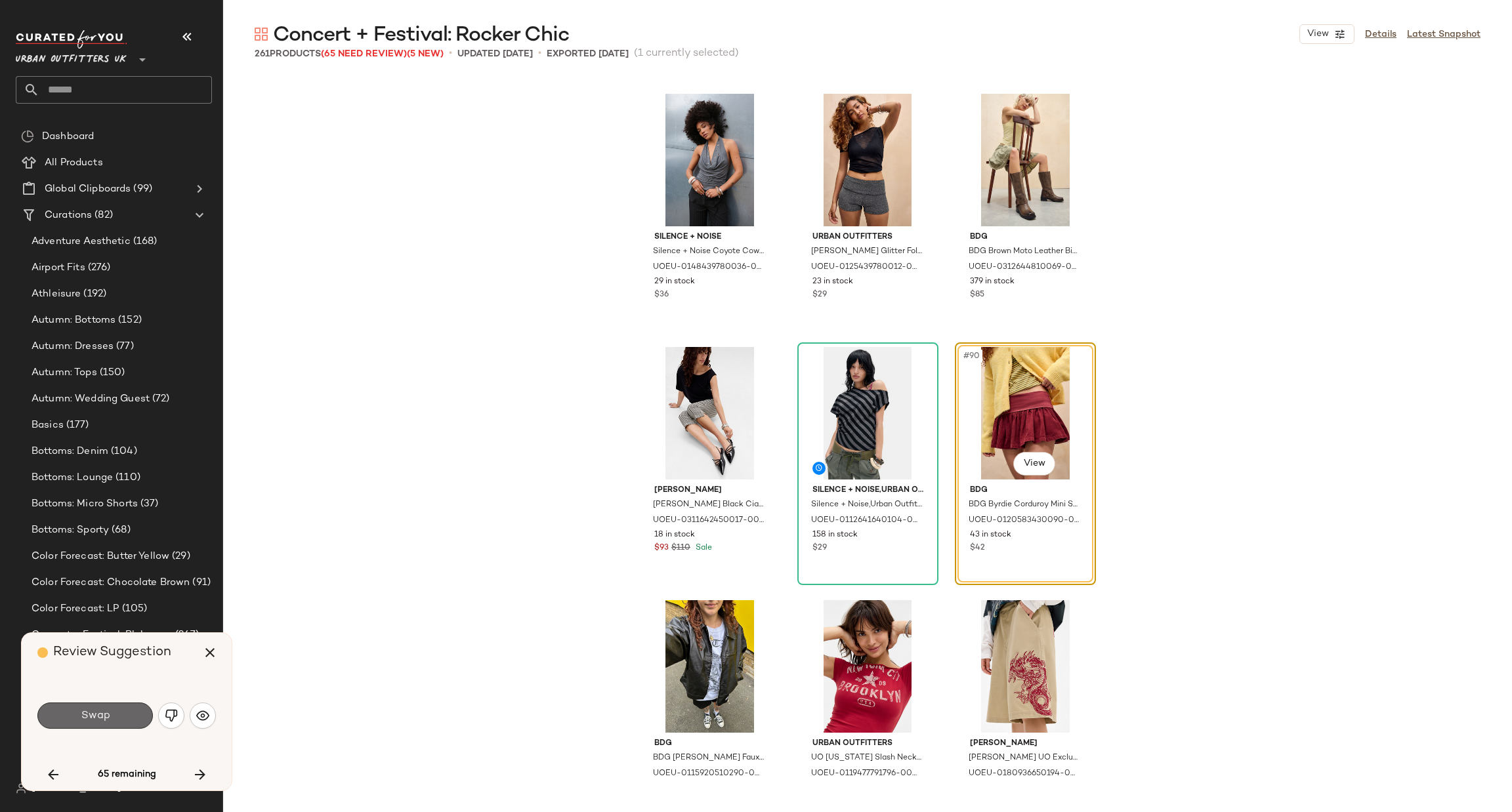
click at [135, 719] on button "Swap" at bounding box center [94, 716] width 115 height 26
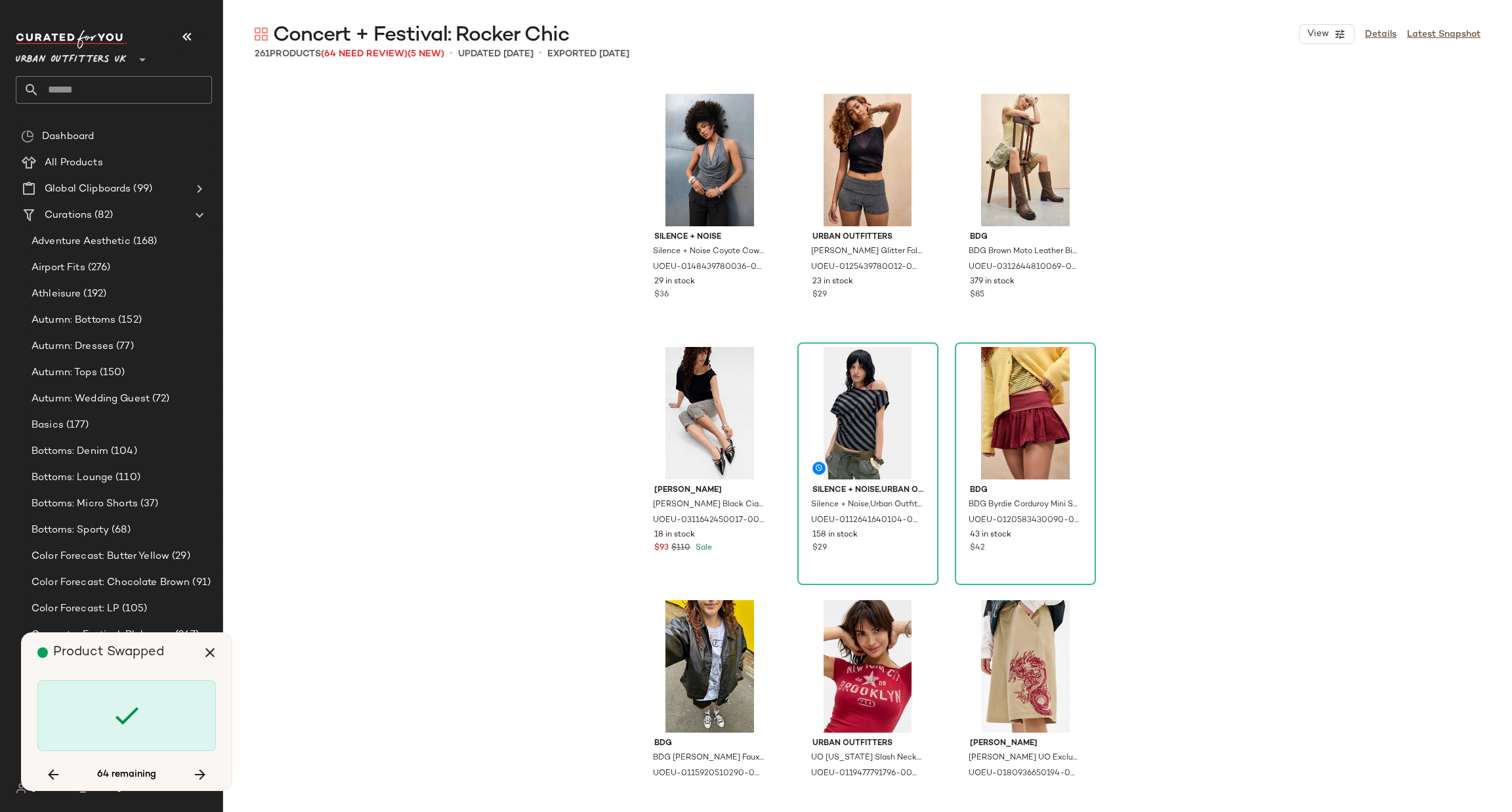
scroll to position [7598, 0]
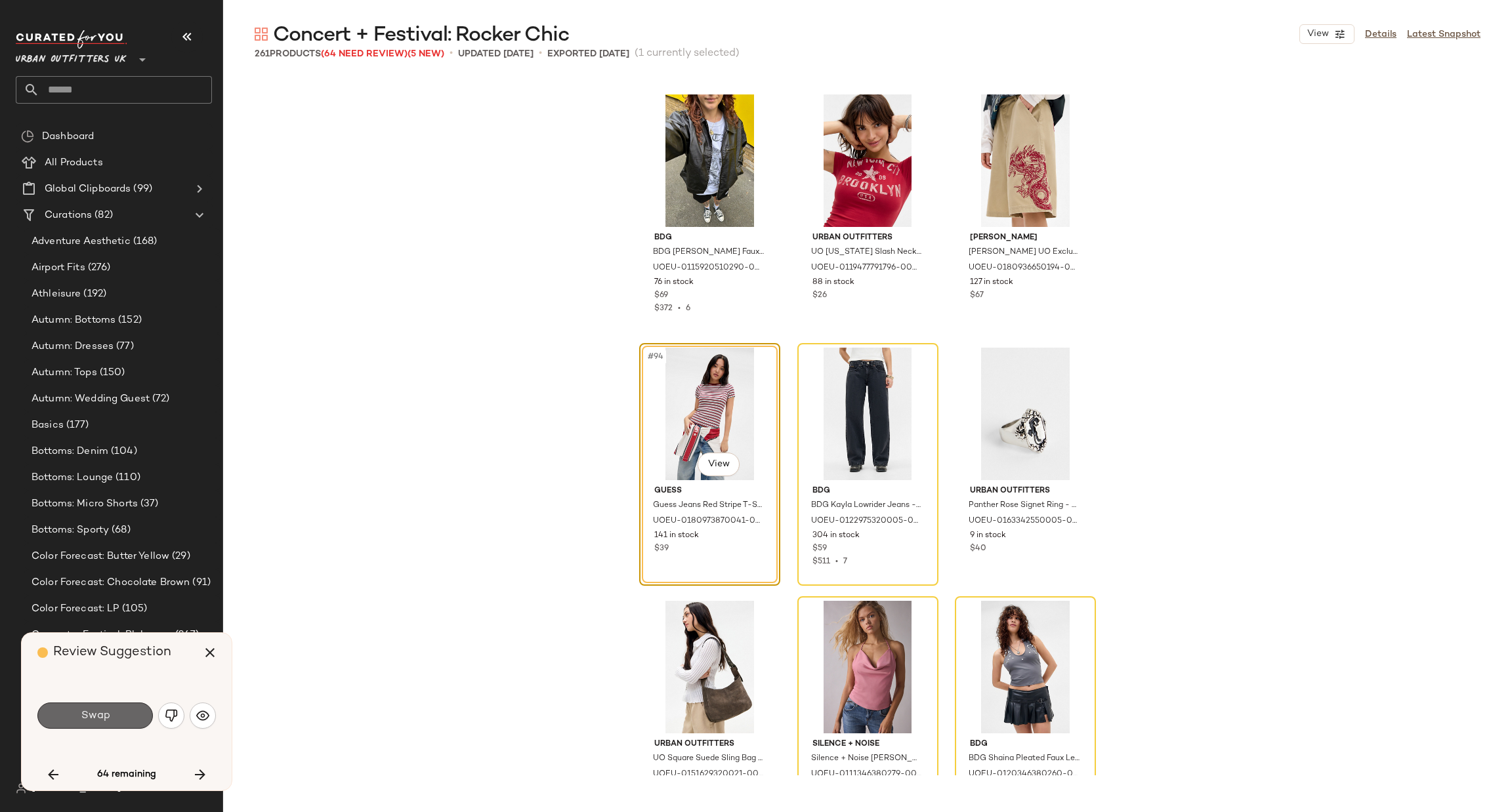
click at [133, 713] on button "Swap" at bounding box center [94, 716] width 115 height 26
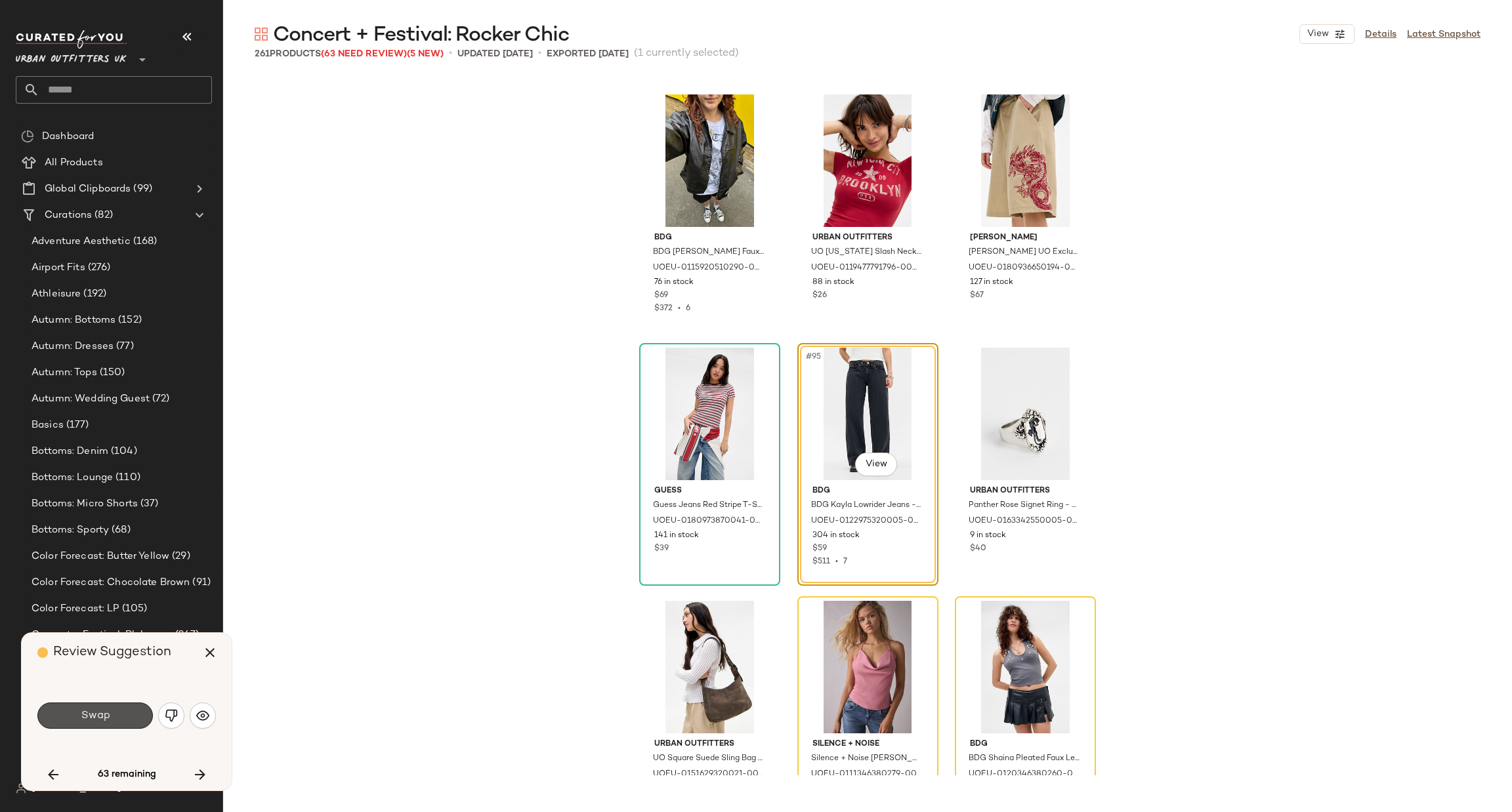
click at [133, 713] on button "Swap" at bounding box center [94, 716] width 115 height 26
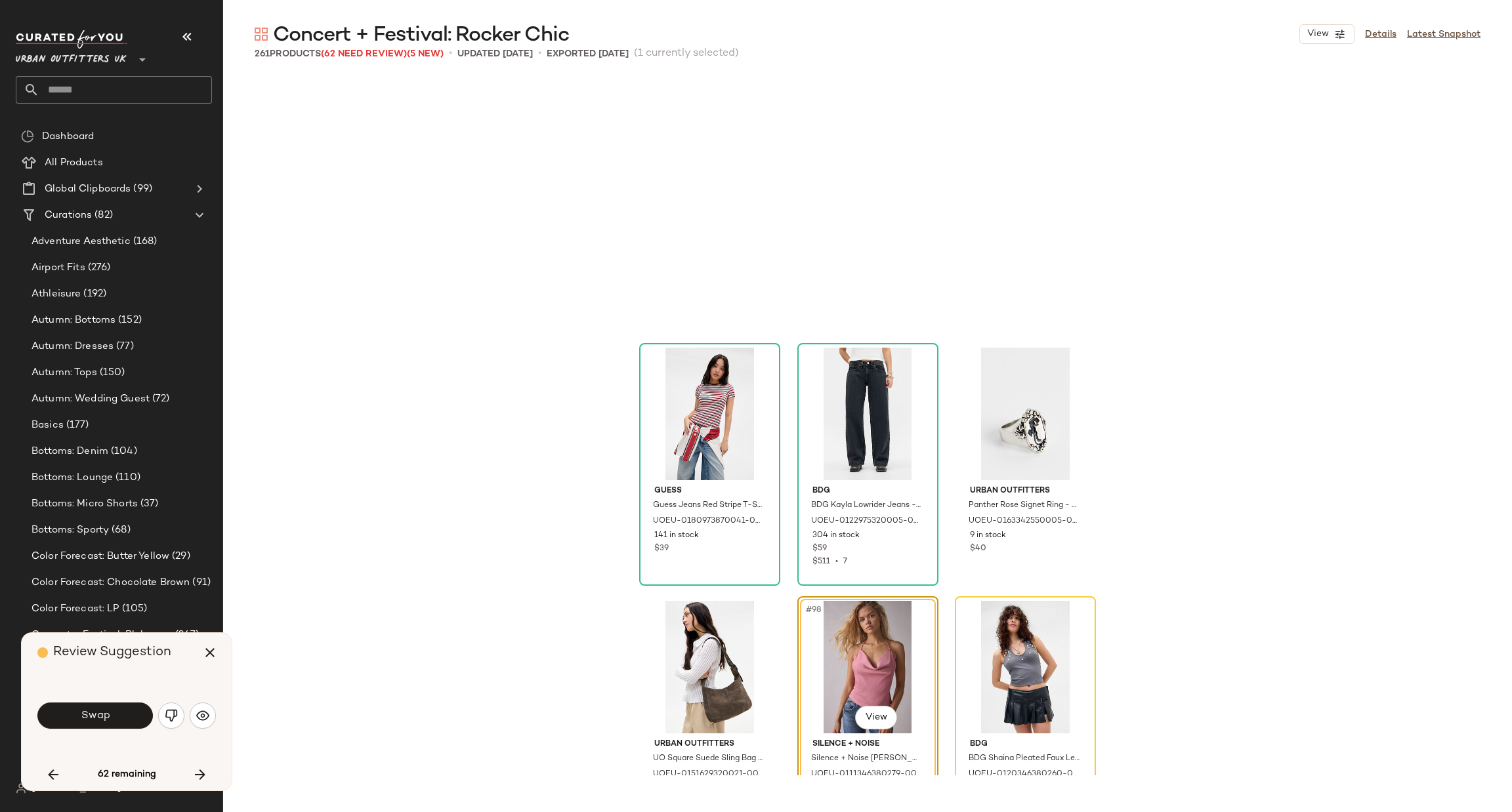
scroll to position [7852, 0]
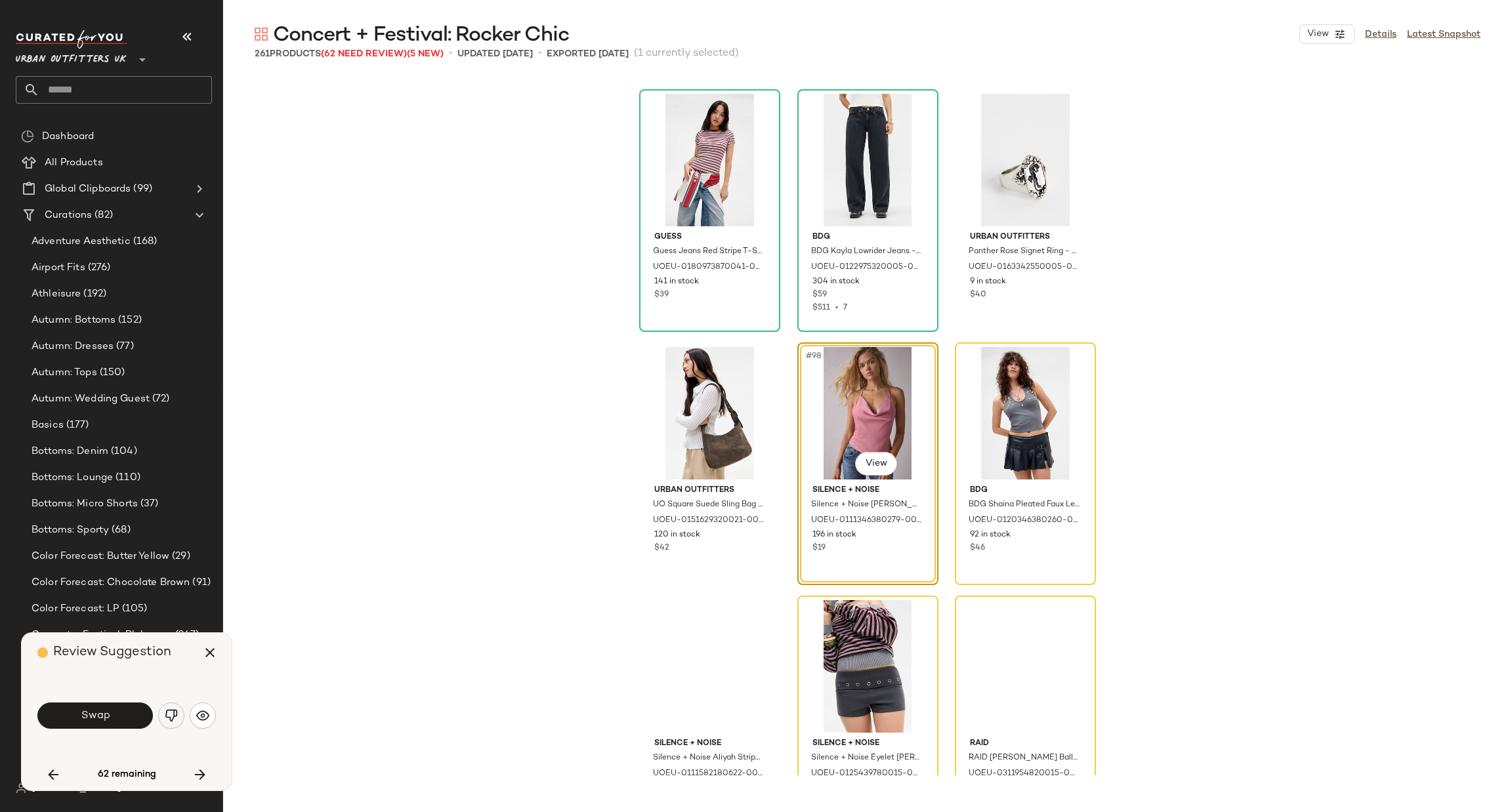
click at [171, 711] on img "button" at bounding box center [171, 716] width 13 height 13
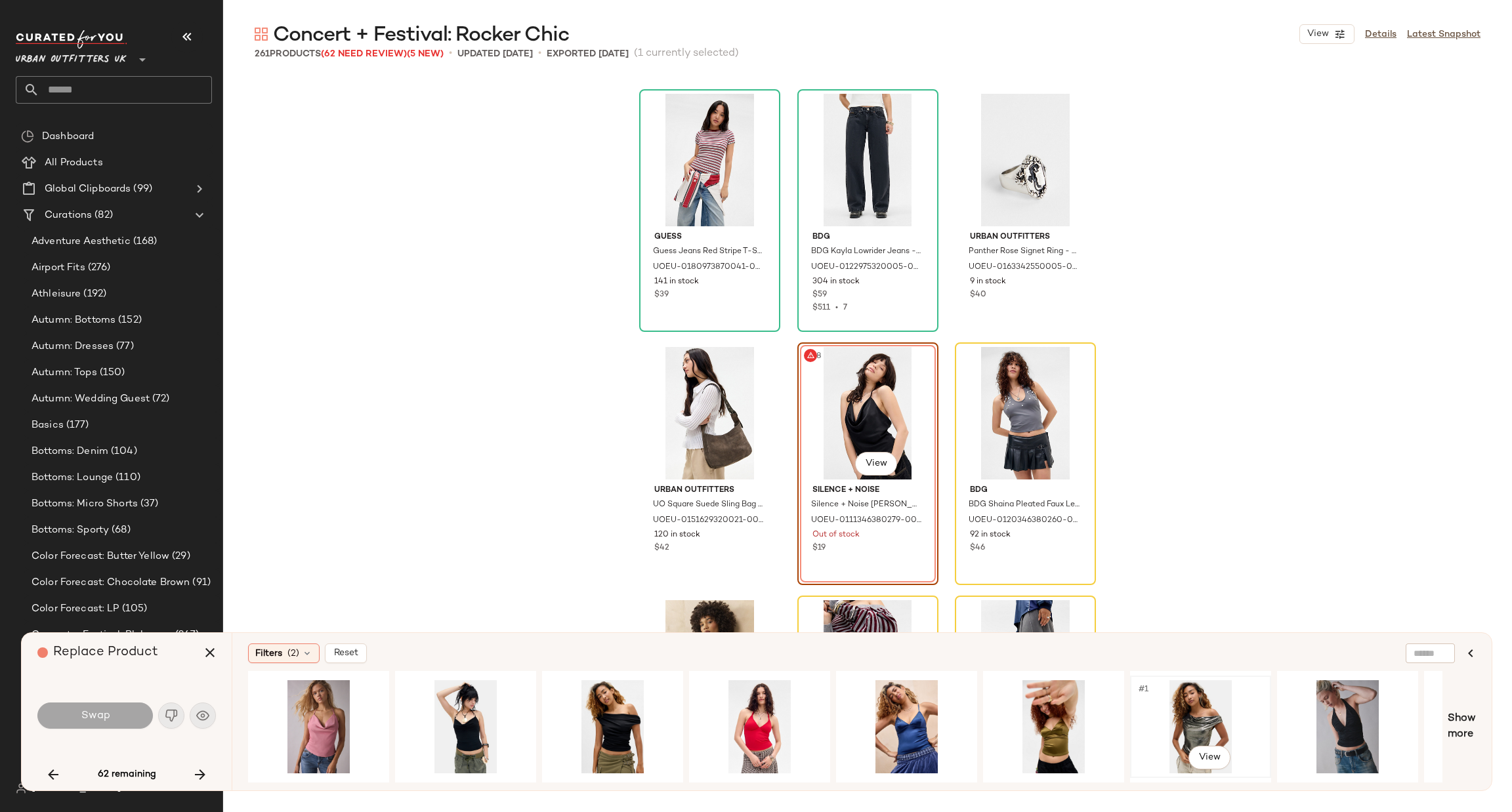
click at [1223, 707] on div "#1 View" at bounding box center [1201, 727] width 132 height 93
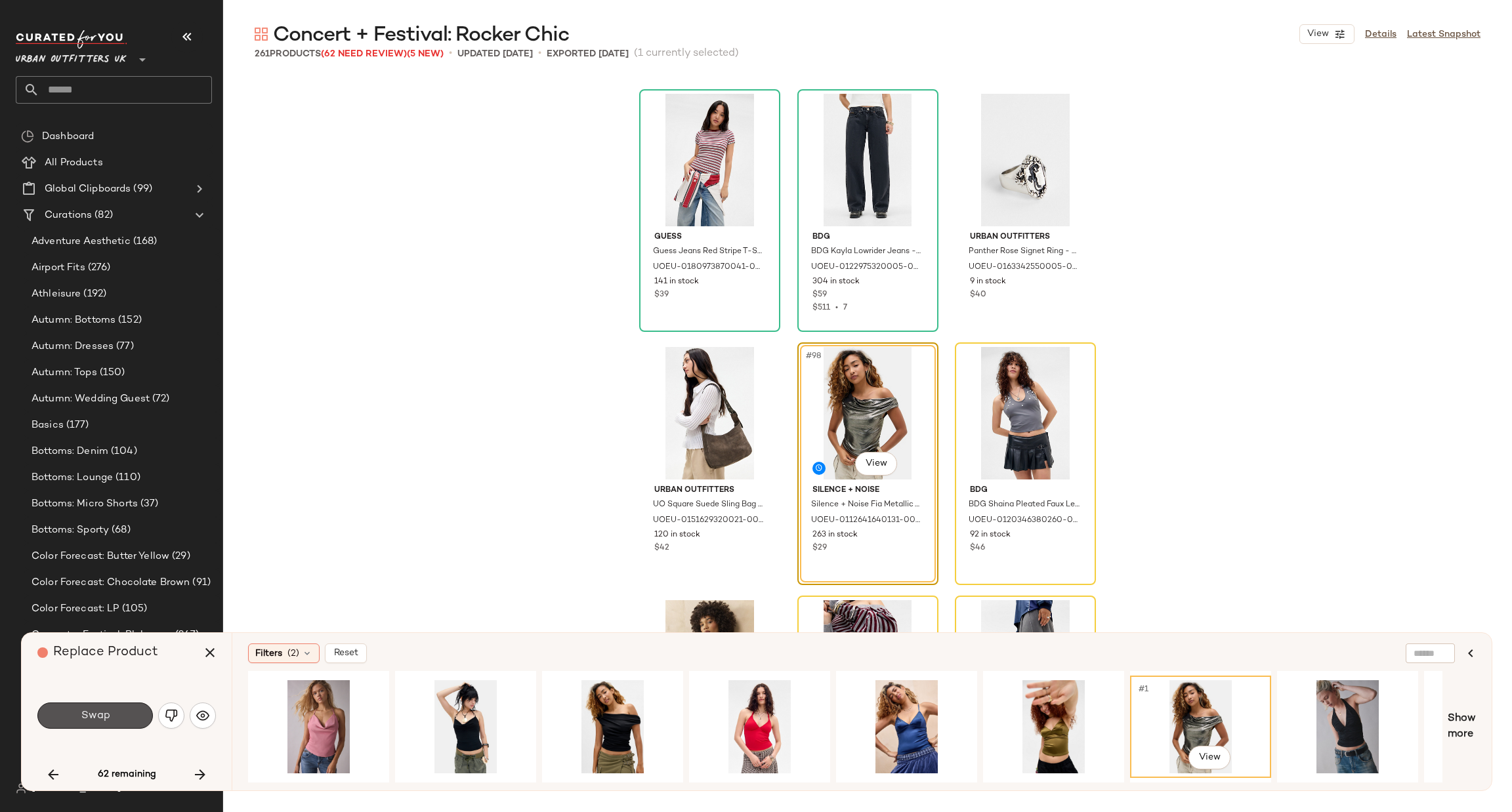
click at [132, 722] on button "Swap" at bounding box center [94, 716] width 115 height 26
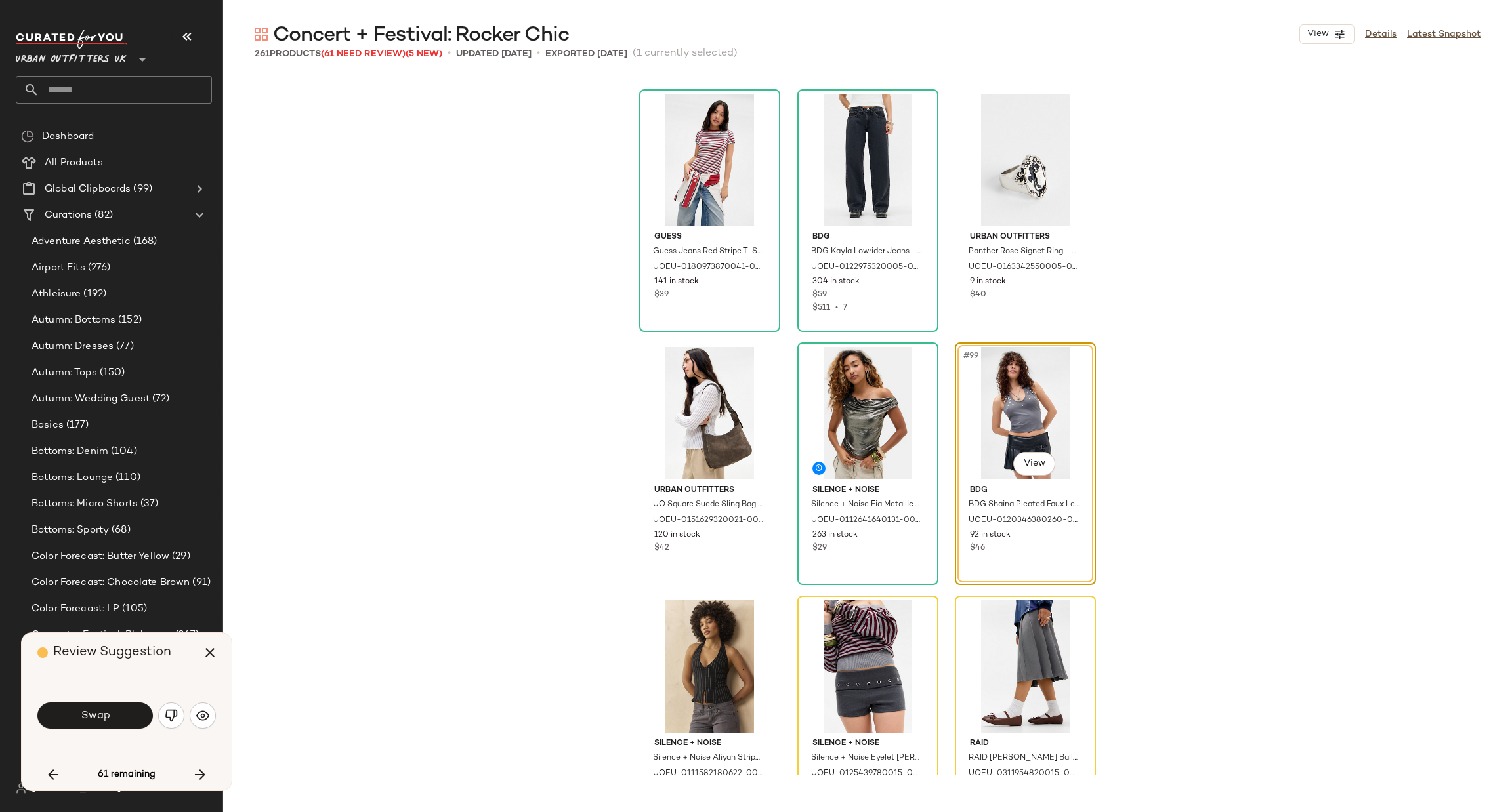
click at [138, 725] on button "Swap" at bounding box center [94, 716] width 115 height 26
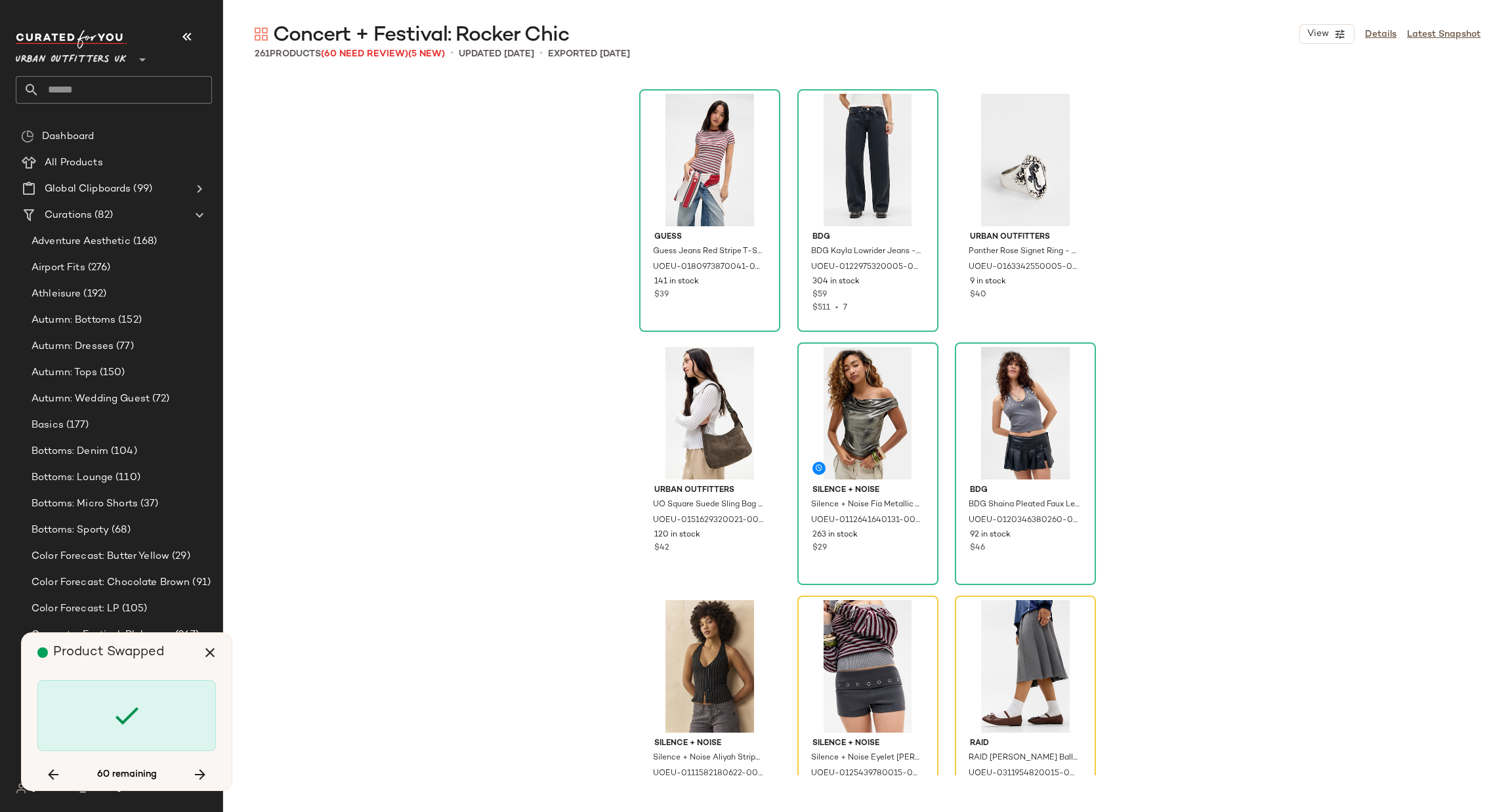
scroll to position [8105, 0]
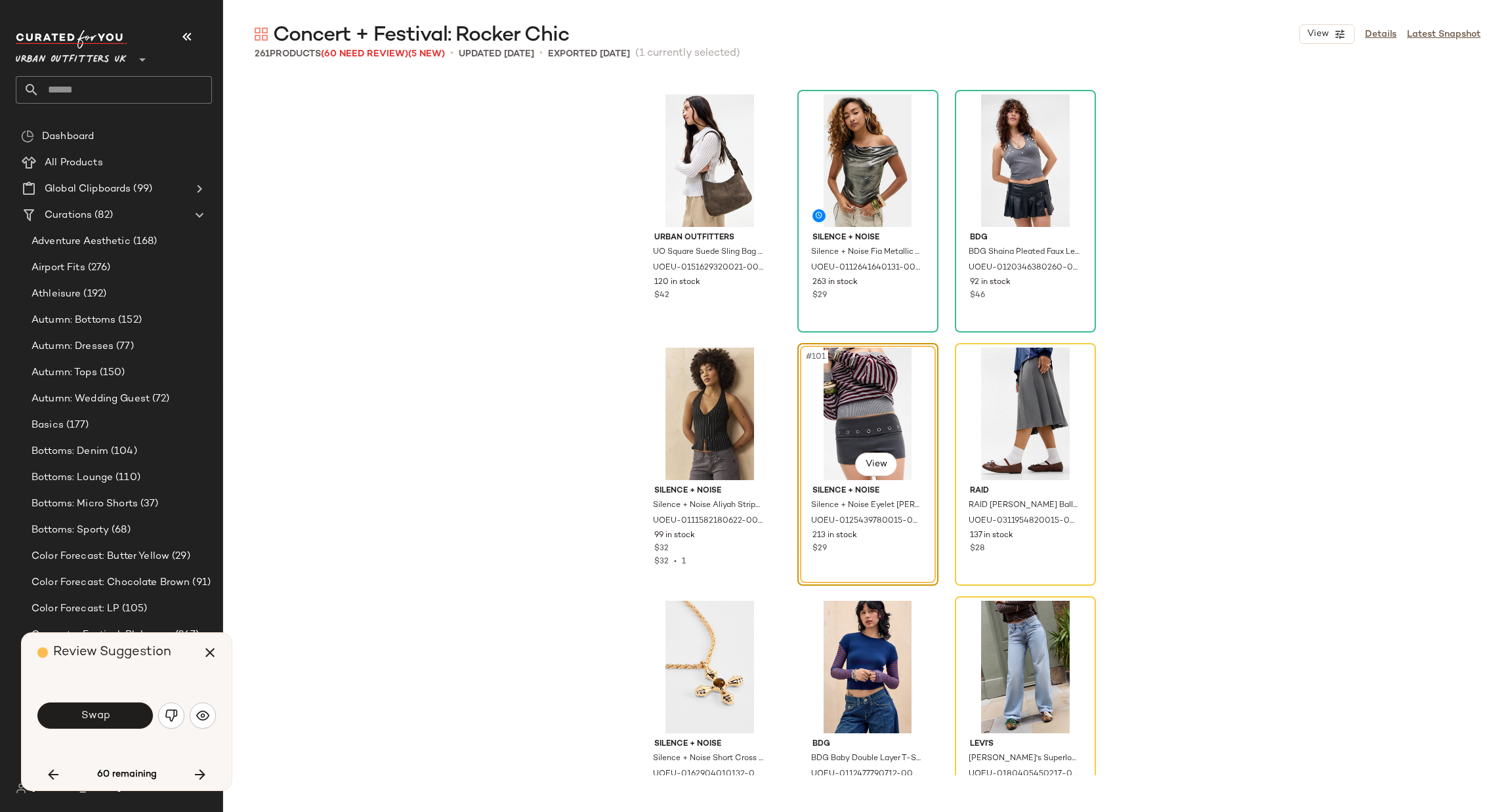
click at [138, 725] on button "Swap" at bounding box center [94, 716] width 115 height 26
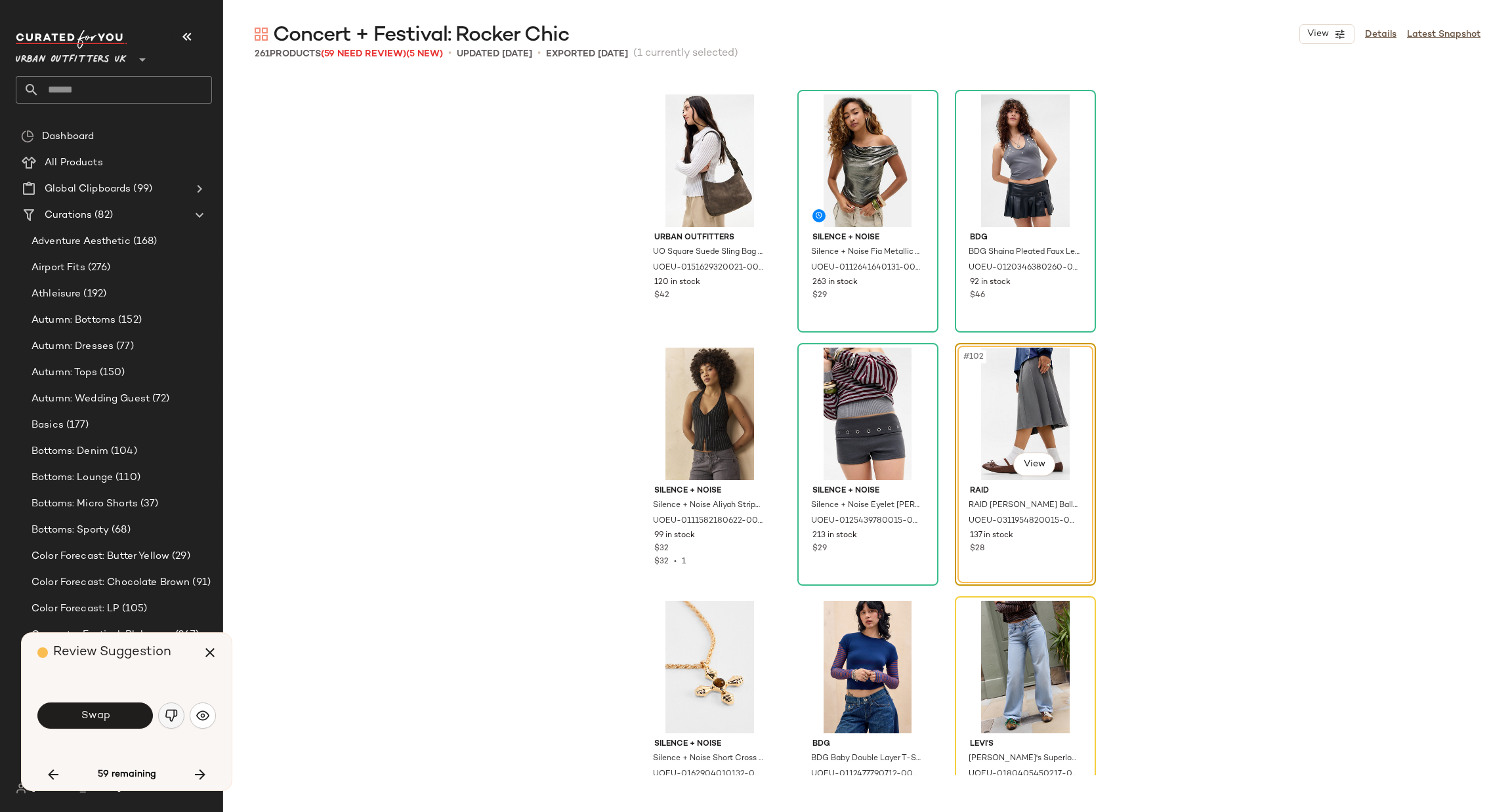
click at [175, 718] on img "button" at bounding box center [171, 716] width 13 height 13
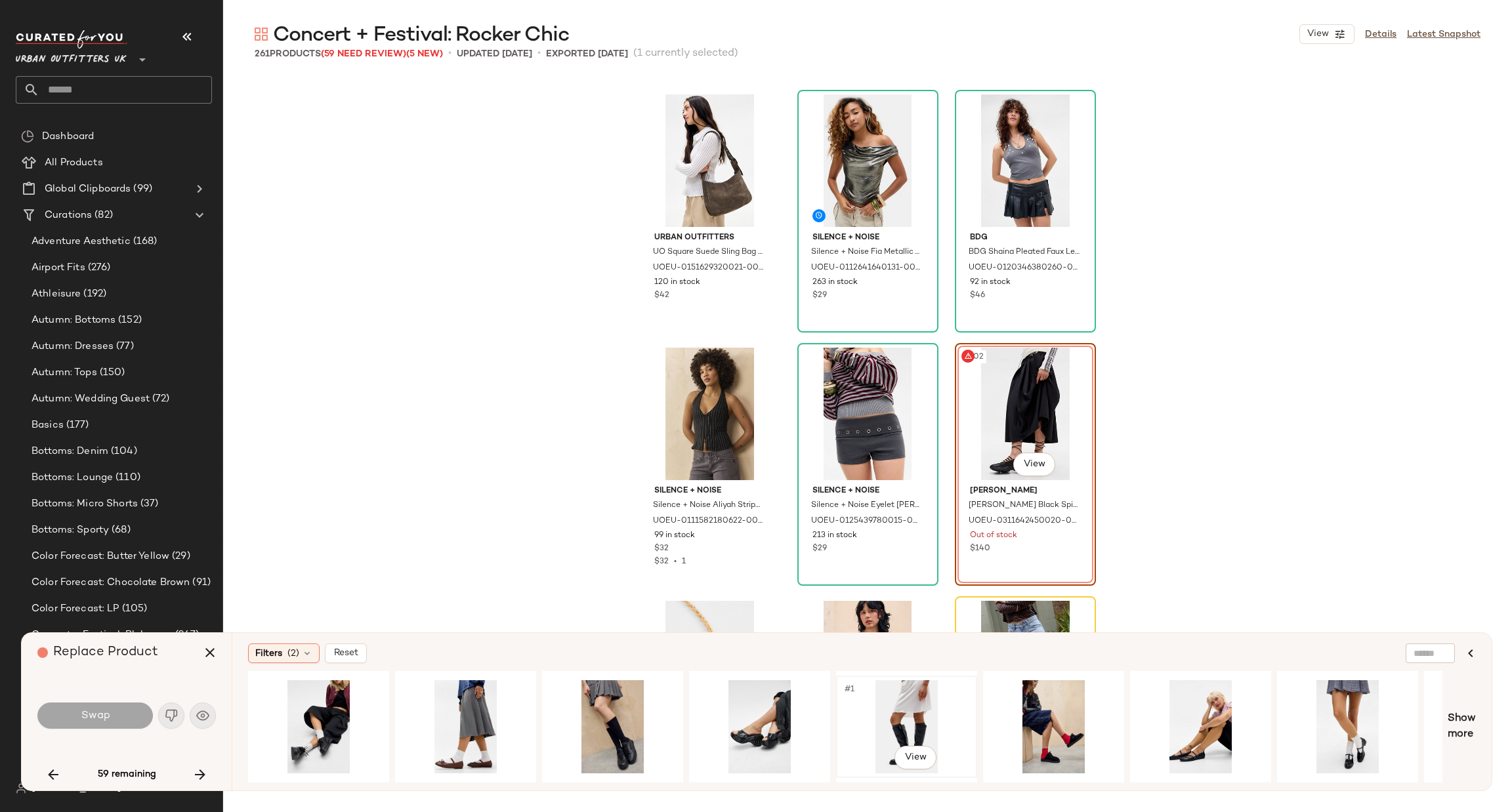
click at [916, 701] on div "#1 View" at bounding box center [906, 727] width 132 height 93
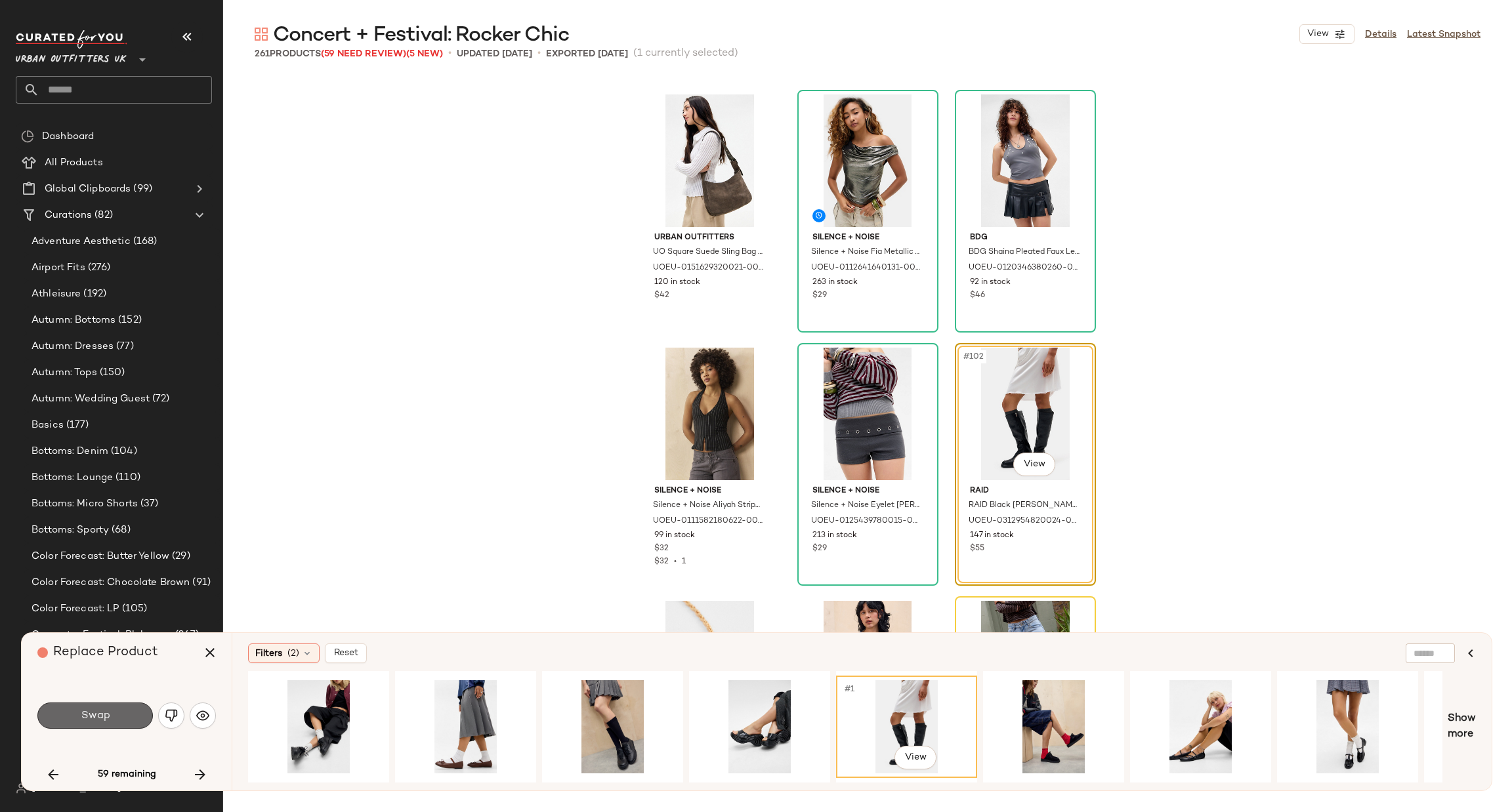
click at [115, 712] on button "Swap" at bounding box center [94, 716] width 115 height 26
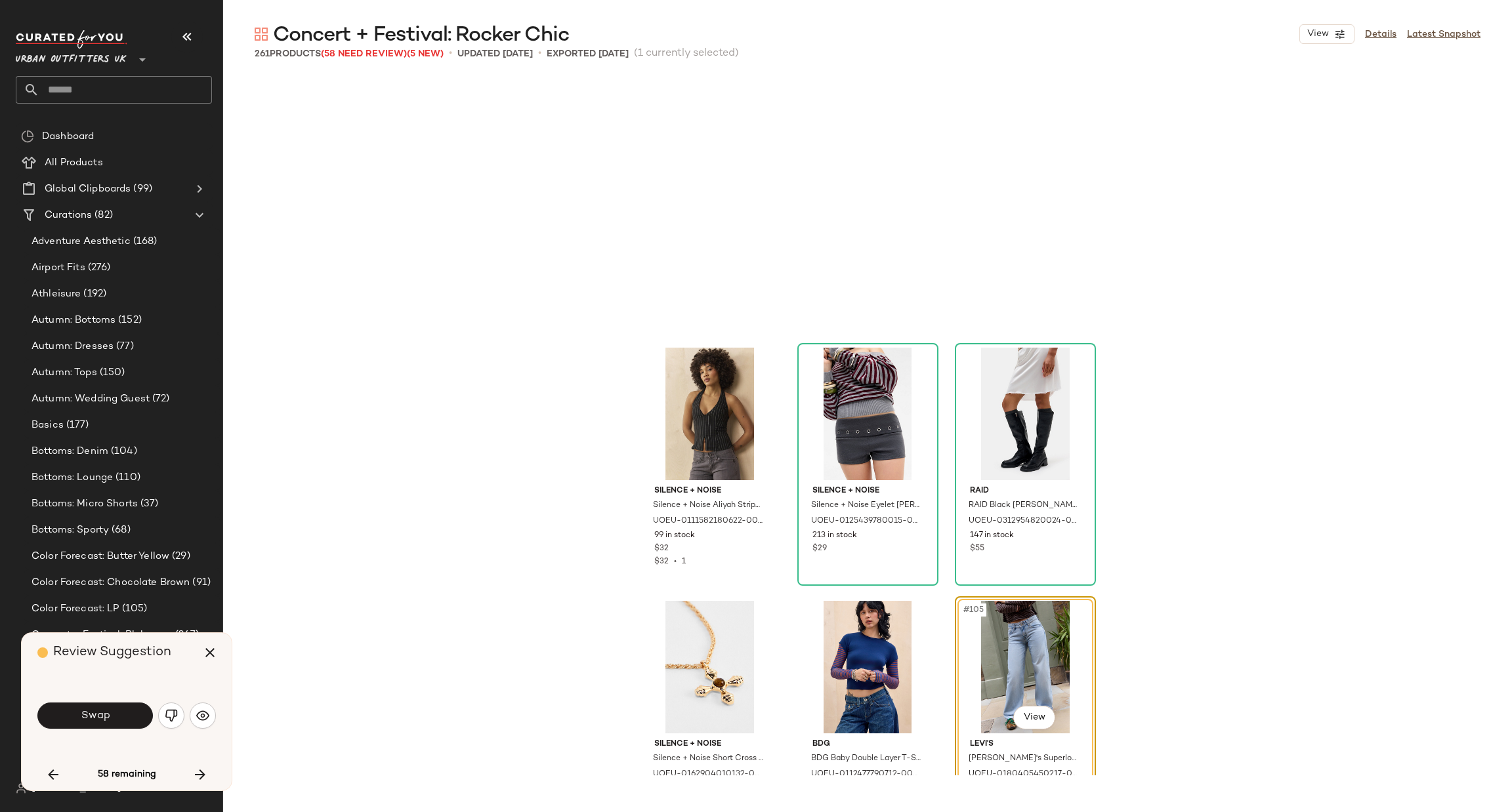
scroll to position [8358, 0]
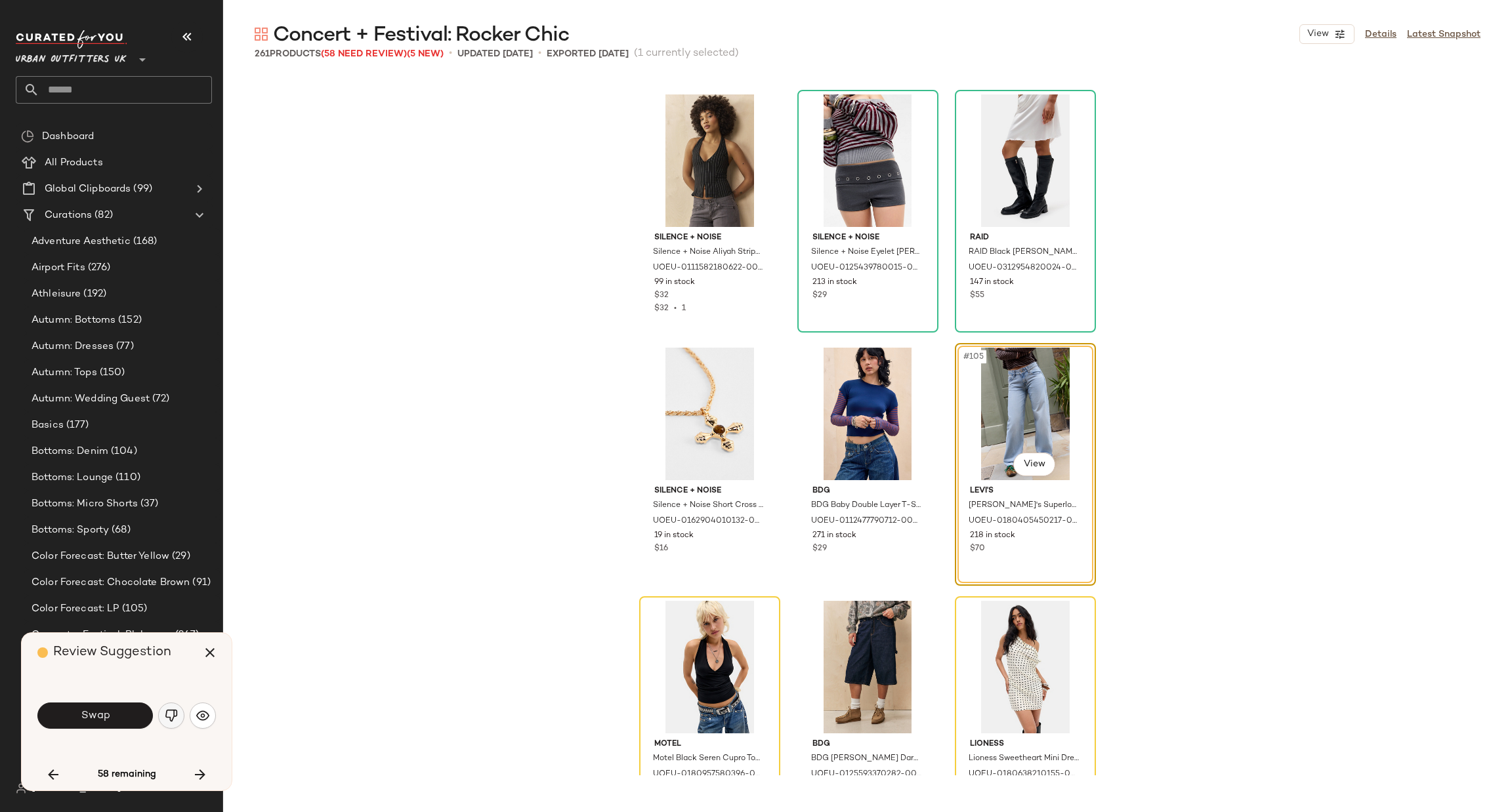
click at [171, 717] on img "button" at bounding box center [171, 716] width 13 height 13
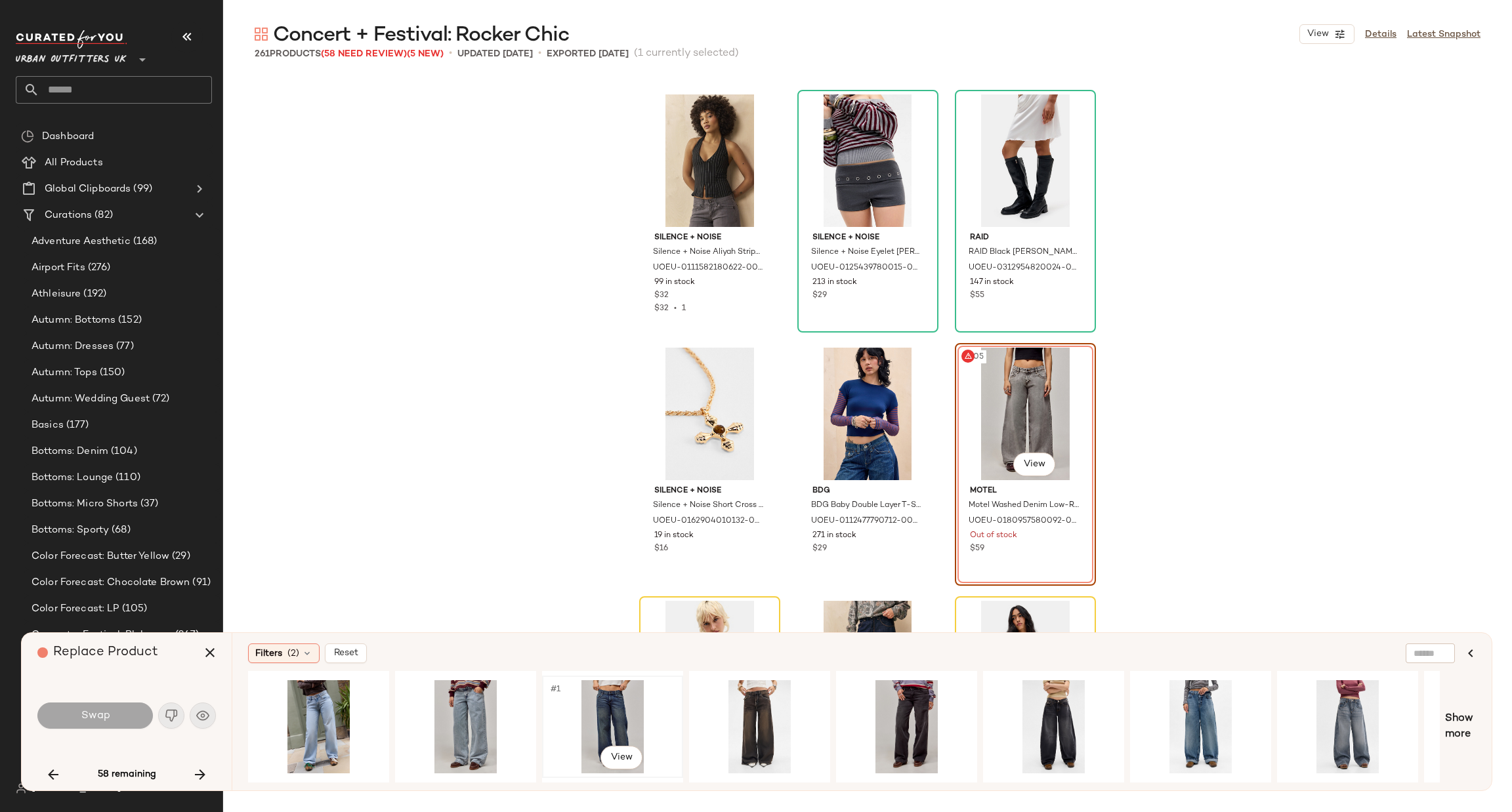
click at [629, 703] on div "#1 View" at bounding box center [613, 727] width 132 height 93
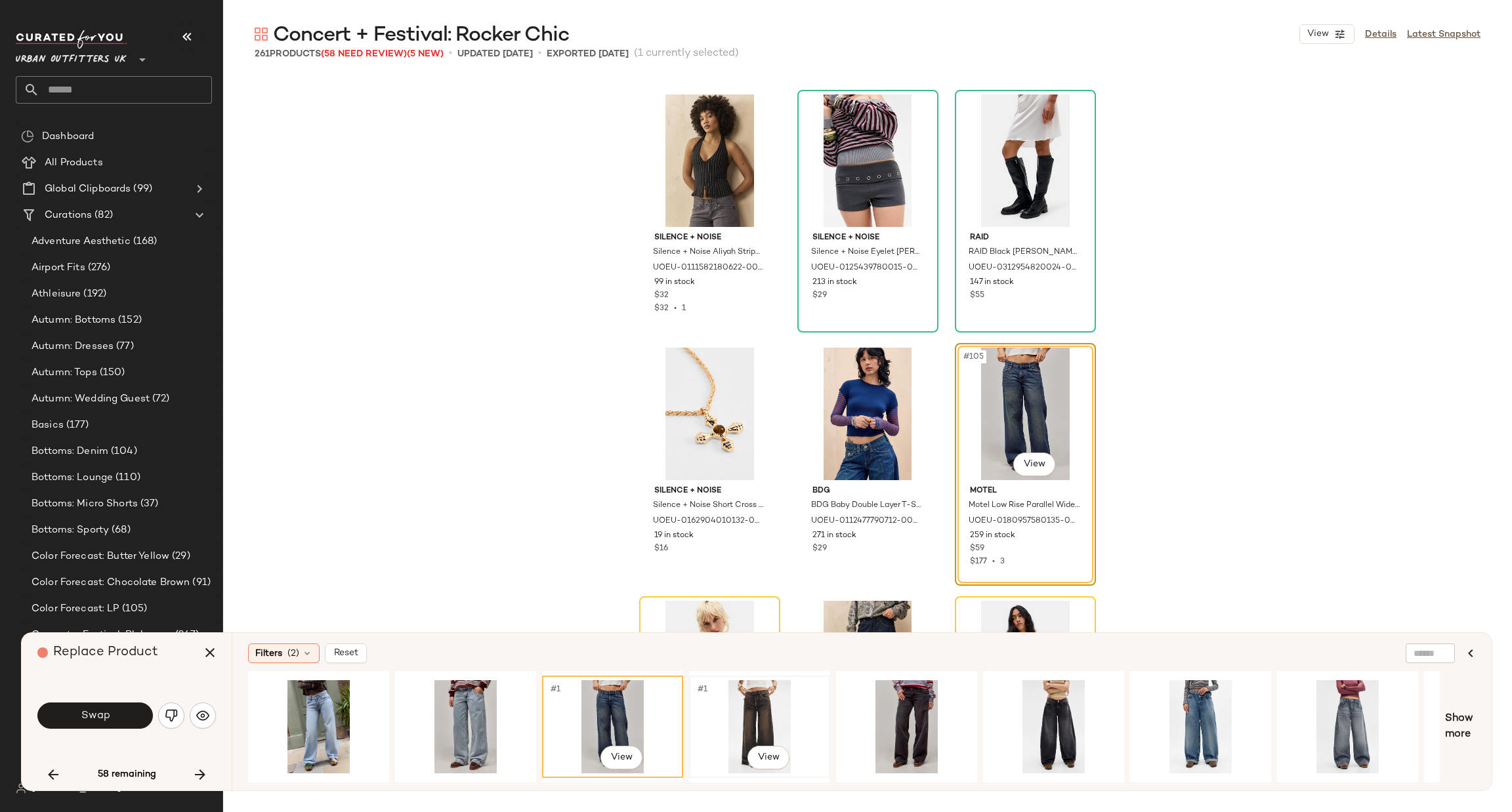
click at [750, 692] on div "#1 View" at bounding box center [760, 727] width 132 height 93
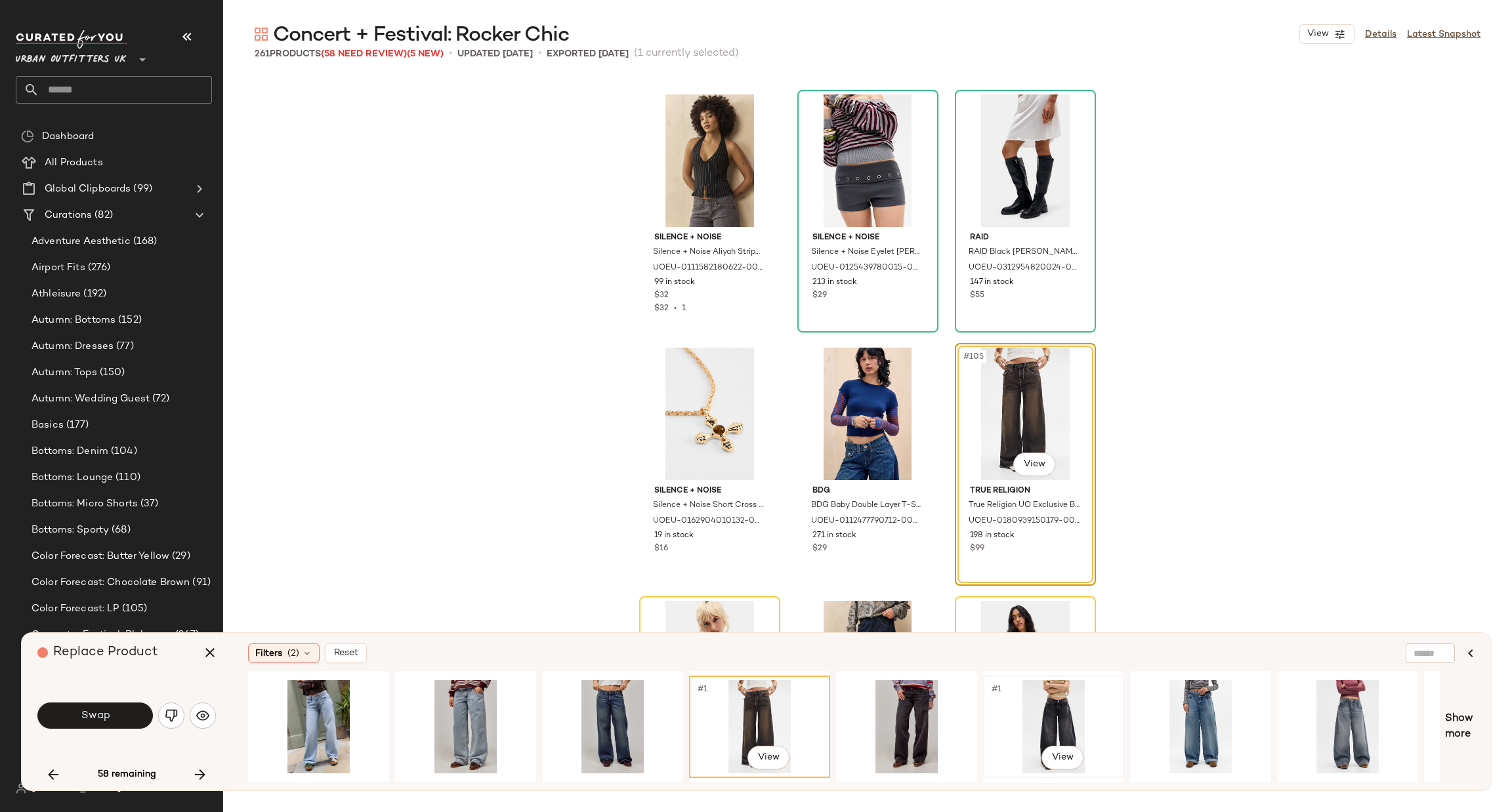
click at [1082, 709] on div "#1 View" at bounding box center [1054, 727] width 132 height 93
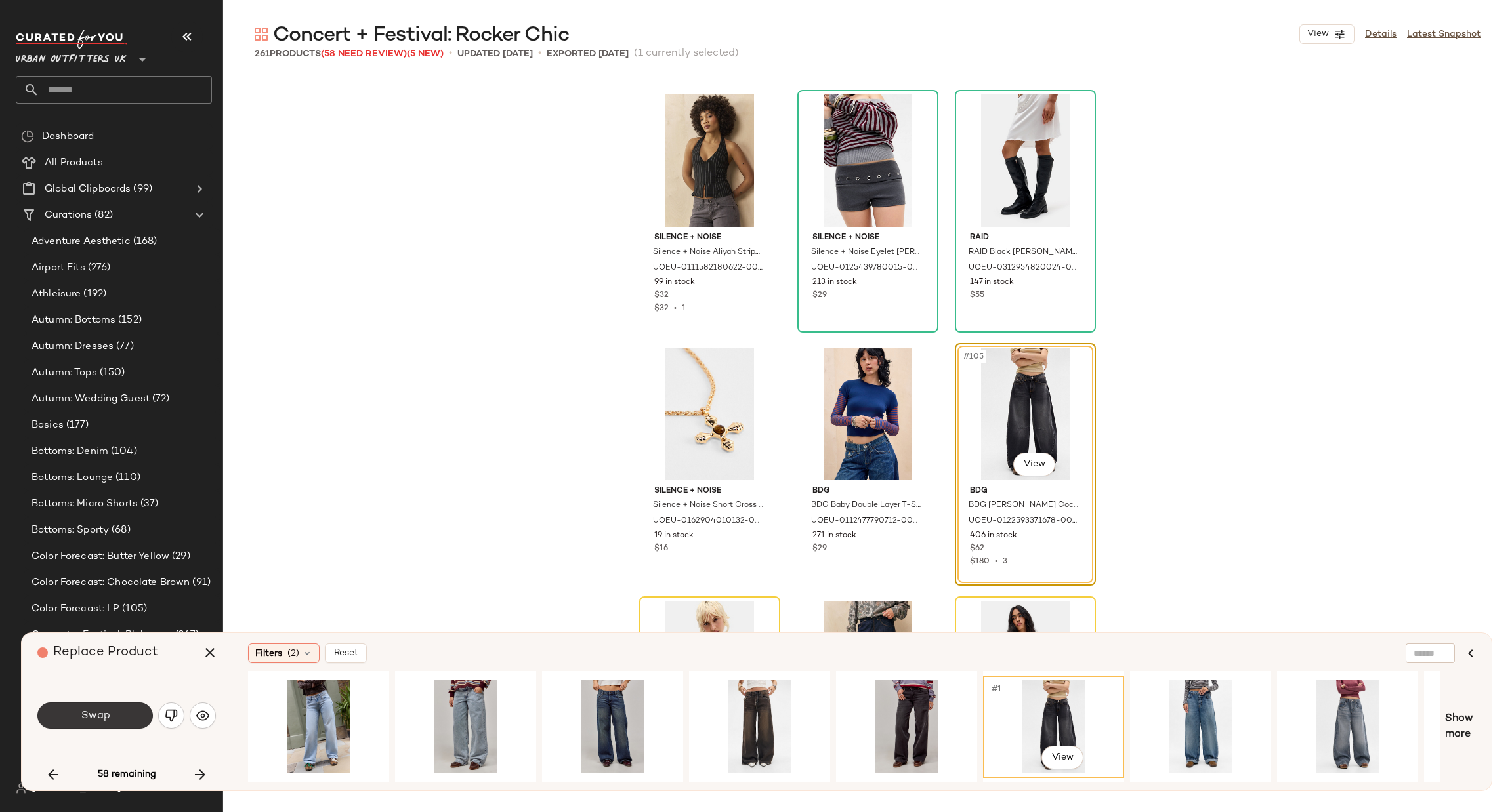
click at [103, 712] on span "Swap" at bounding box center [94, 716] width 29 height 12
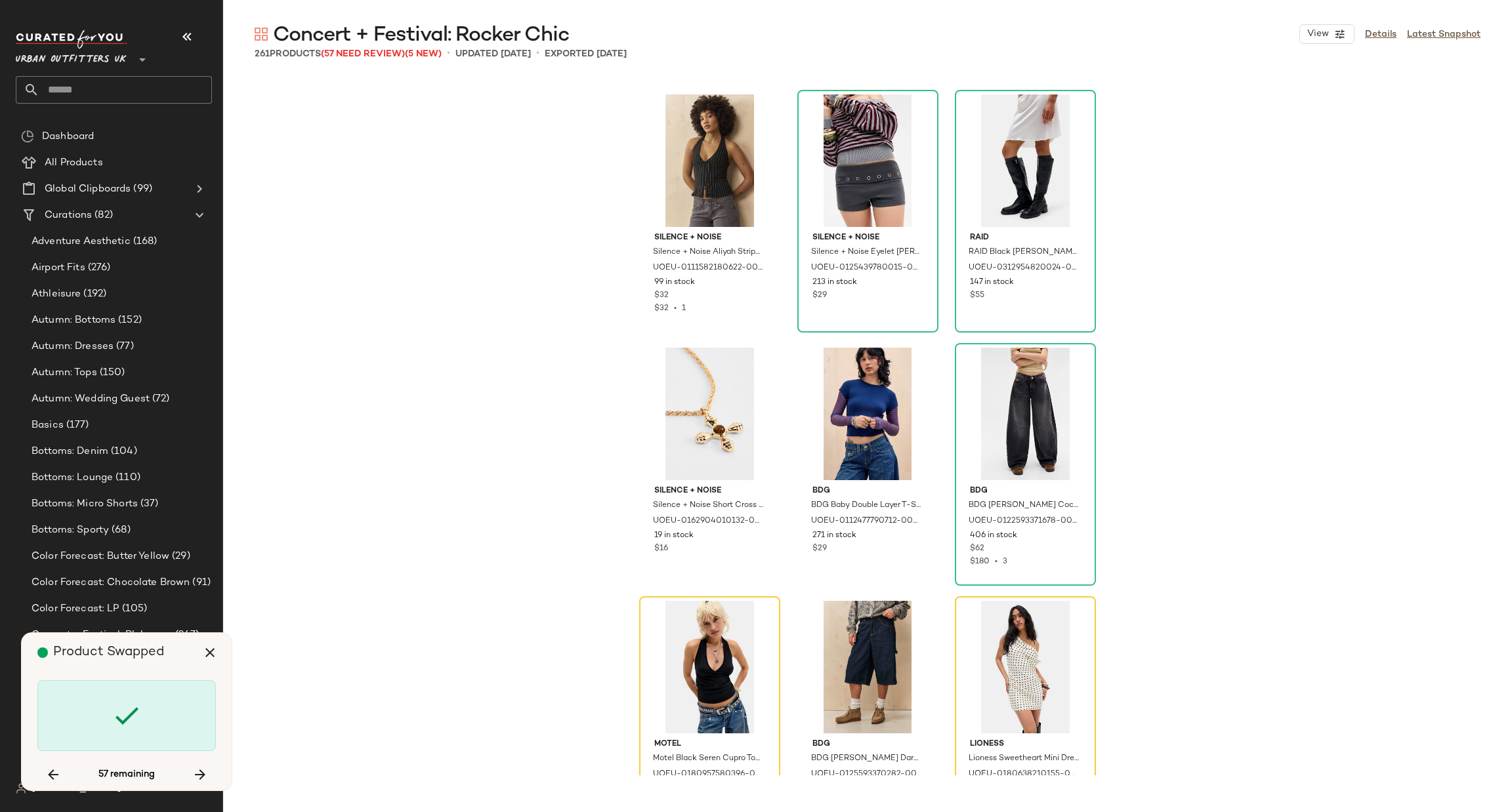
scroll to position [8612, 0]
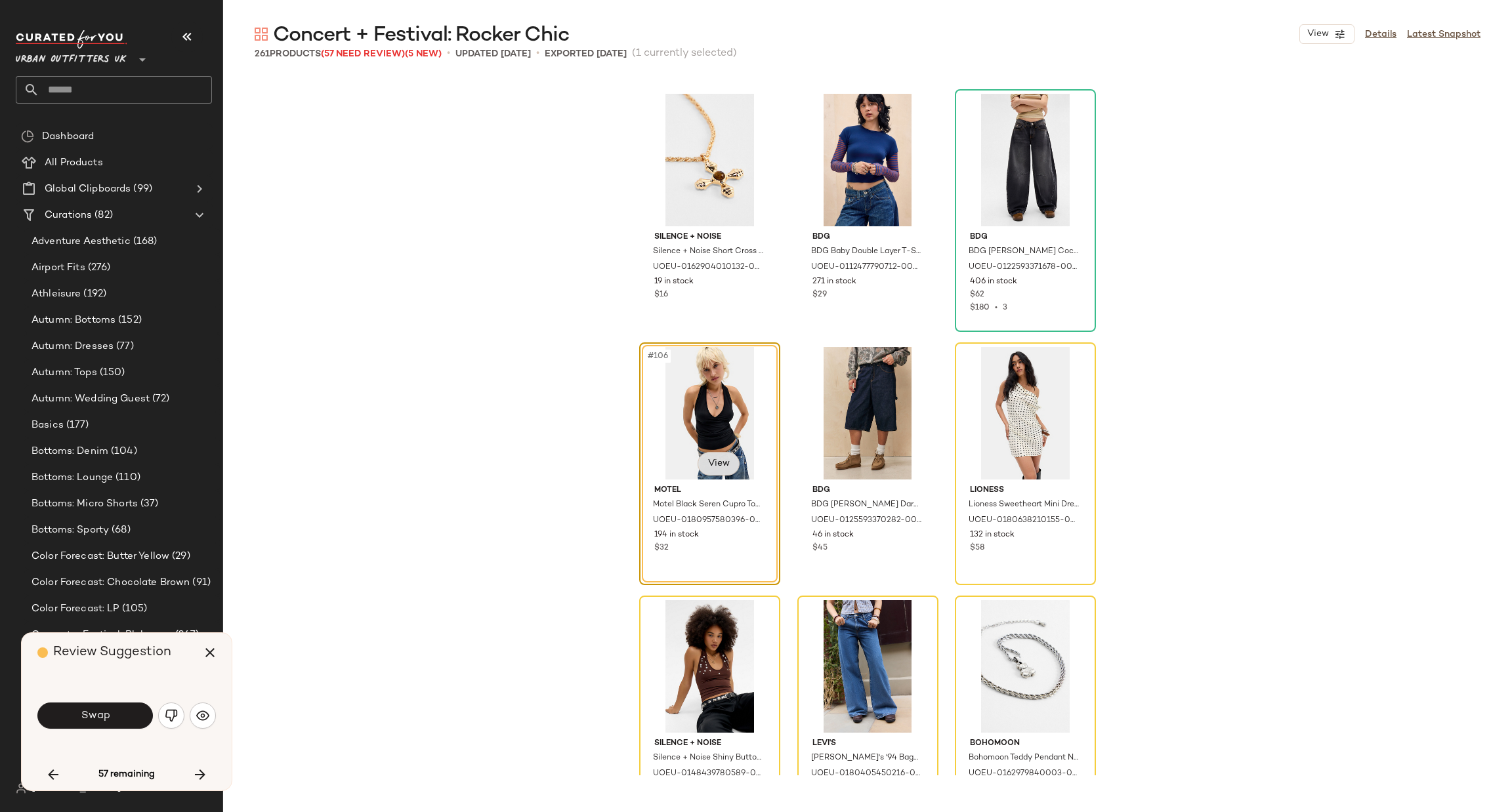
click at [722, 468] on body "Urban Outfitters UK ** Dashboard All Products Global Clipboards (99) Curations …" at bounding box center [756, 406] width 1512 height 812
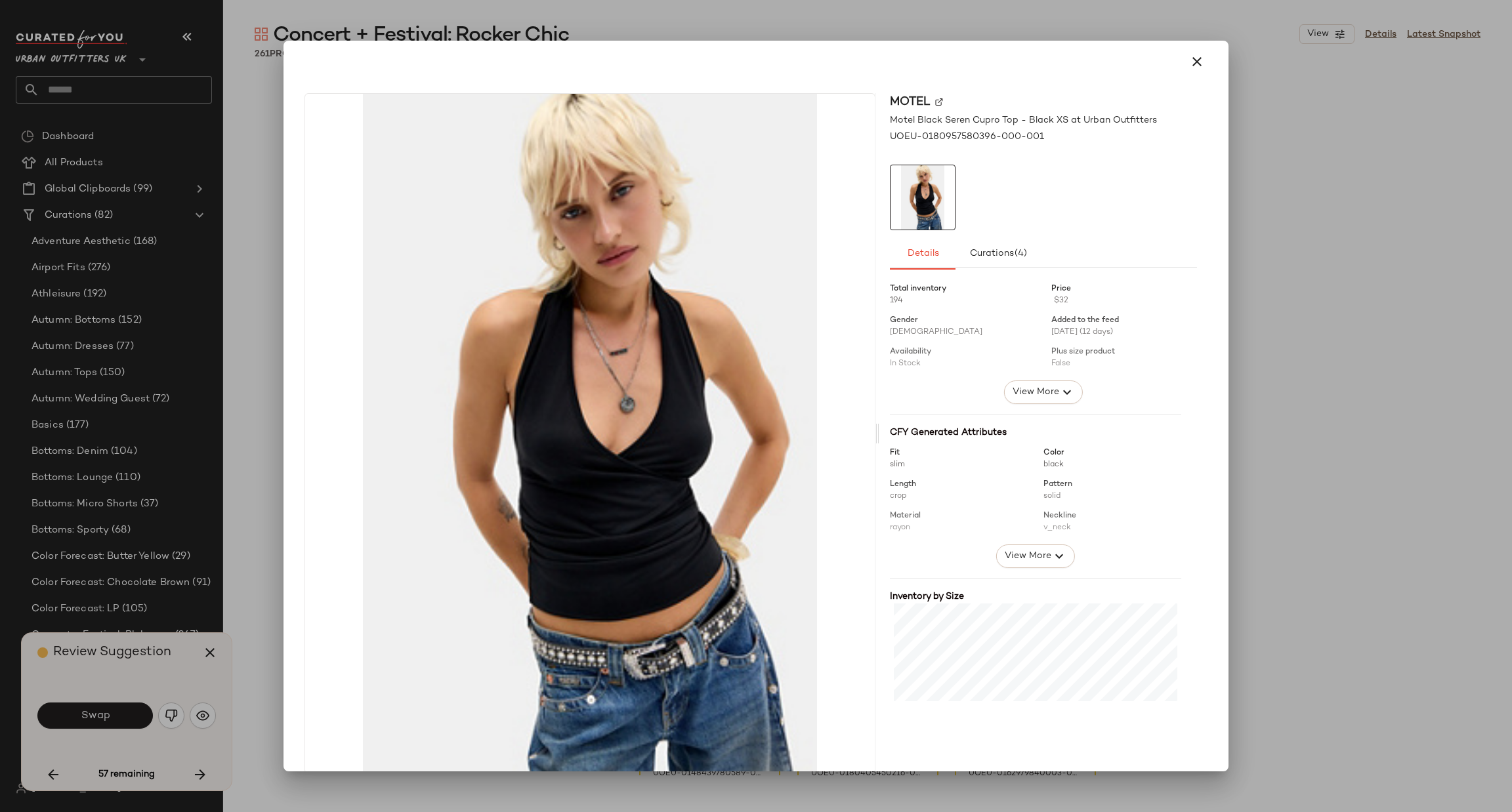
click at [1308, 345] on div at bounding box center [756, 406] width 1512 height 812
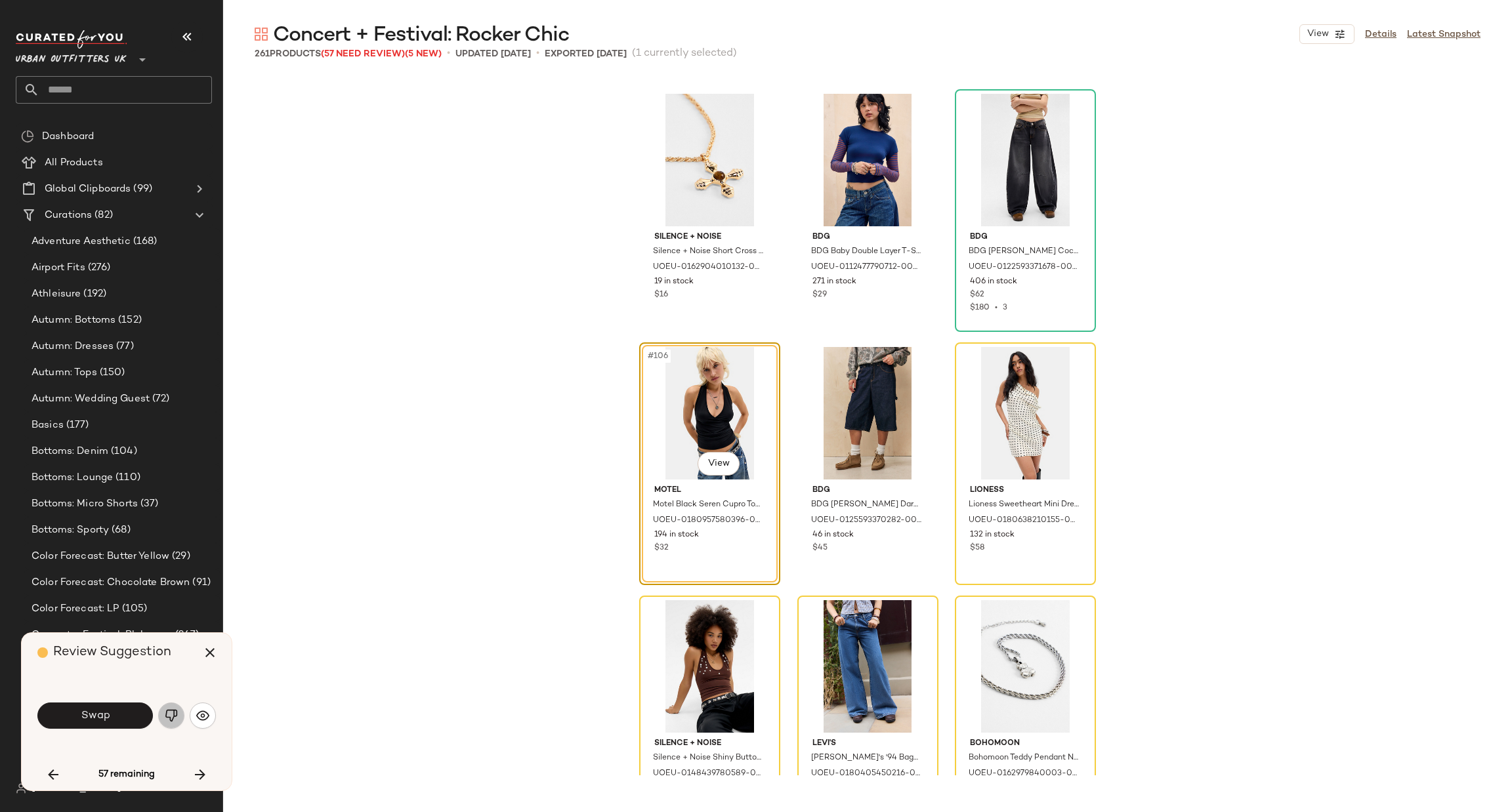
click at [171, 721] on img "button" at bounding box center [171, 716] width 13 height 13
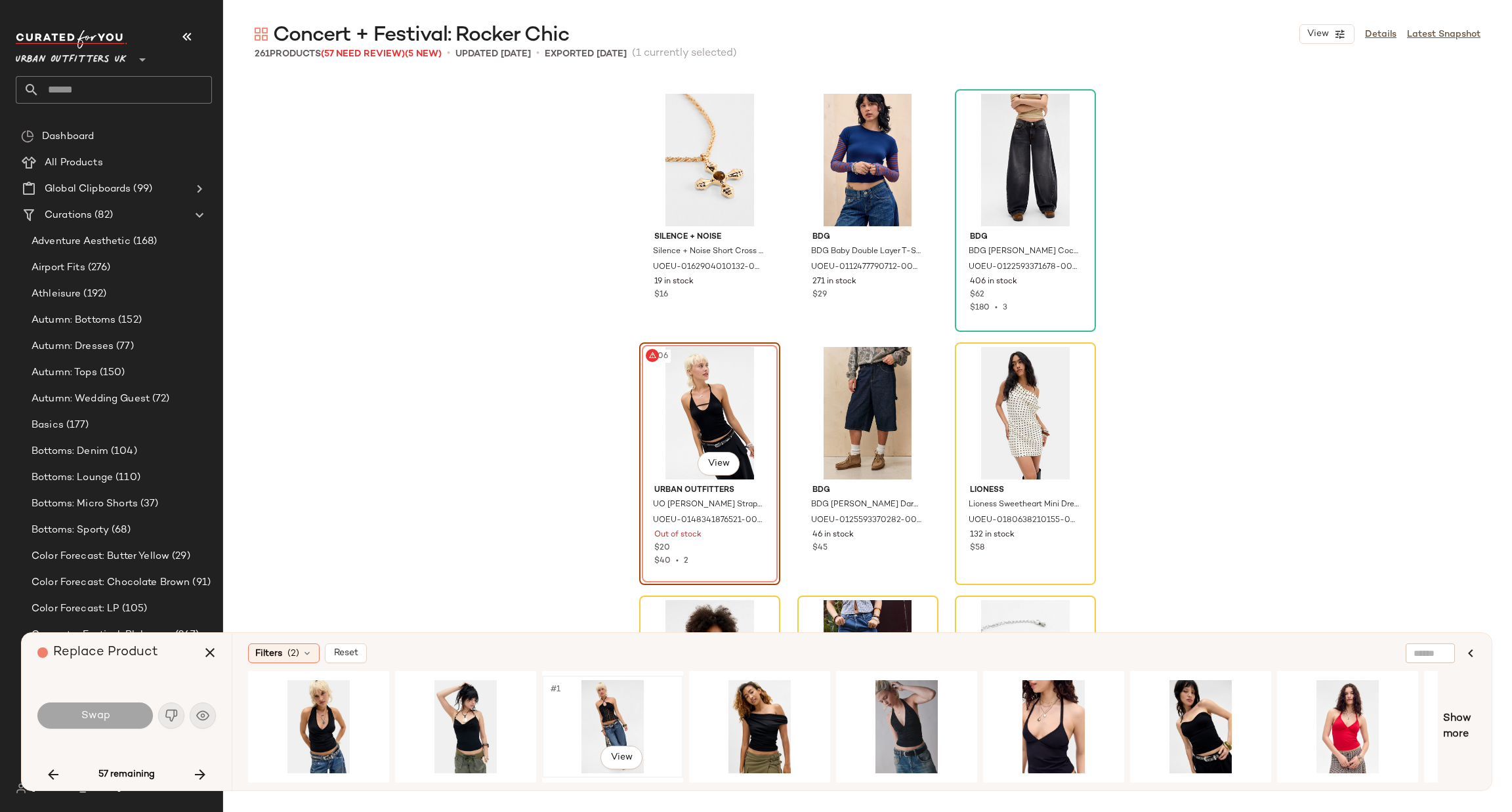
click at [638, 719] on div "#1 View" at bounding box center [613, 727] width 132 height 93
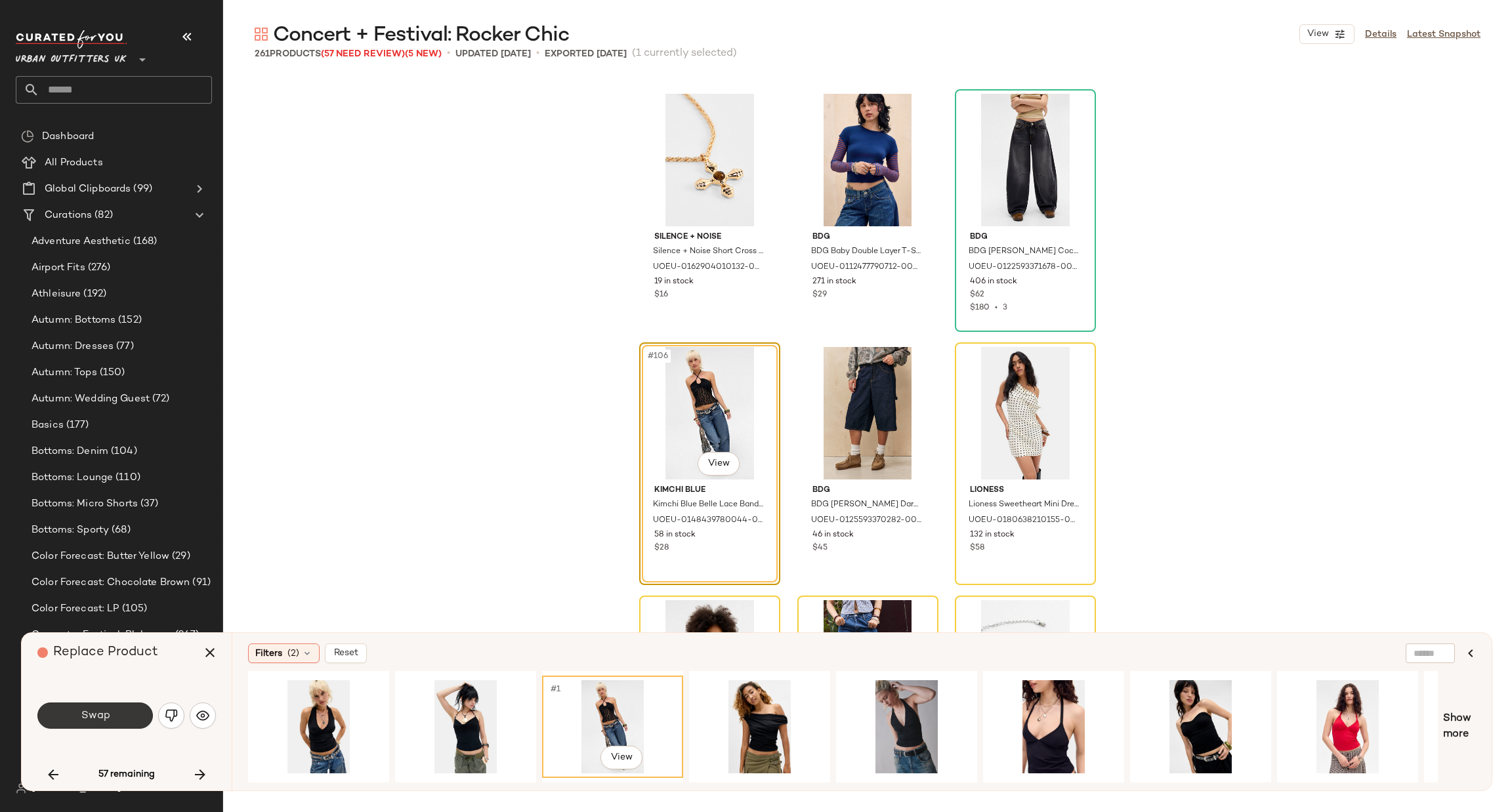
click at [87, 713] on span "Swap" at bounding box center [94, 716] width 29 height 12
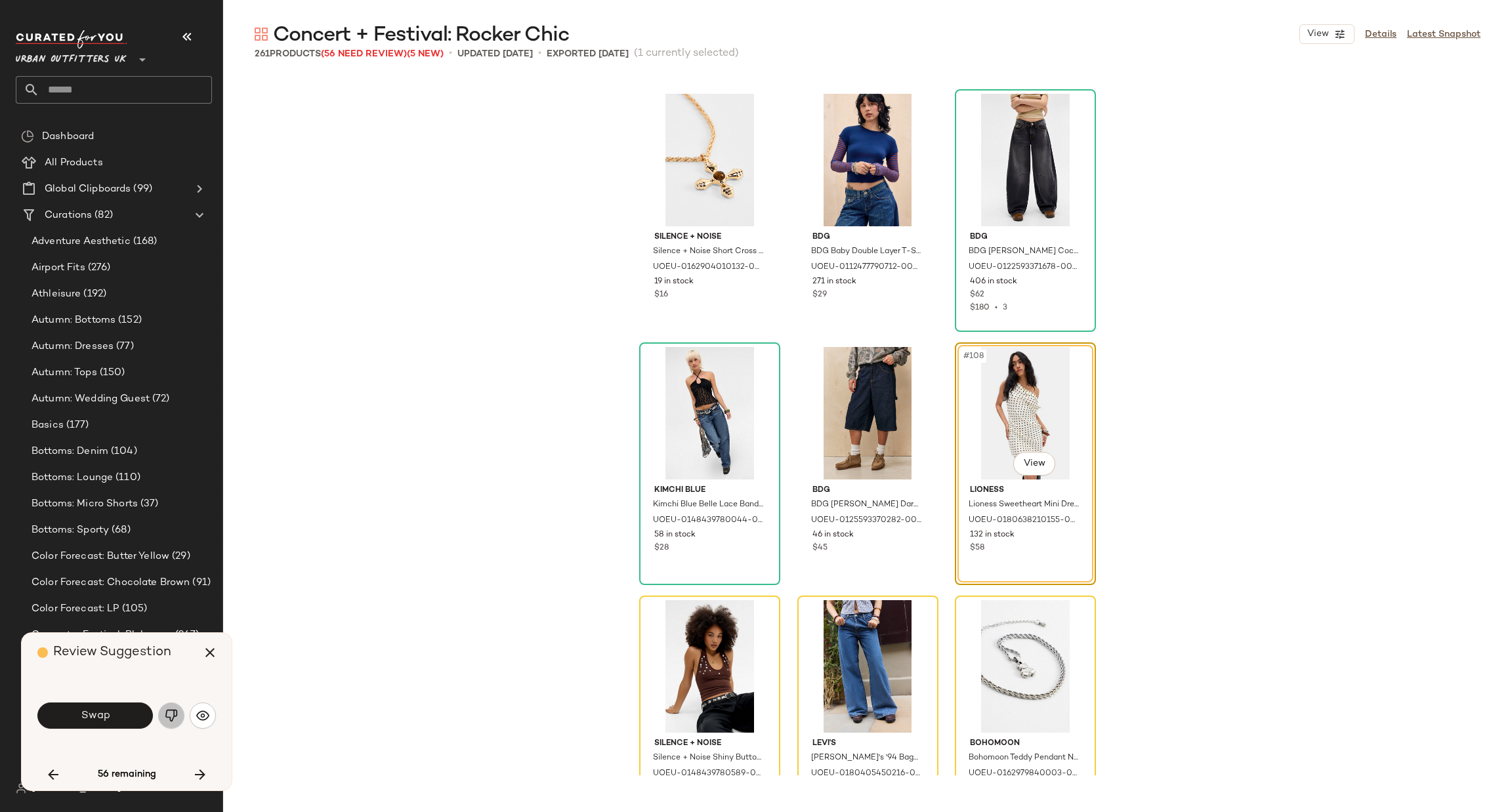
click at [167, 717] on img "button" at bounding box center [171, 716] width 13 height 13
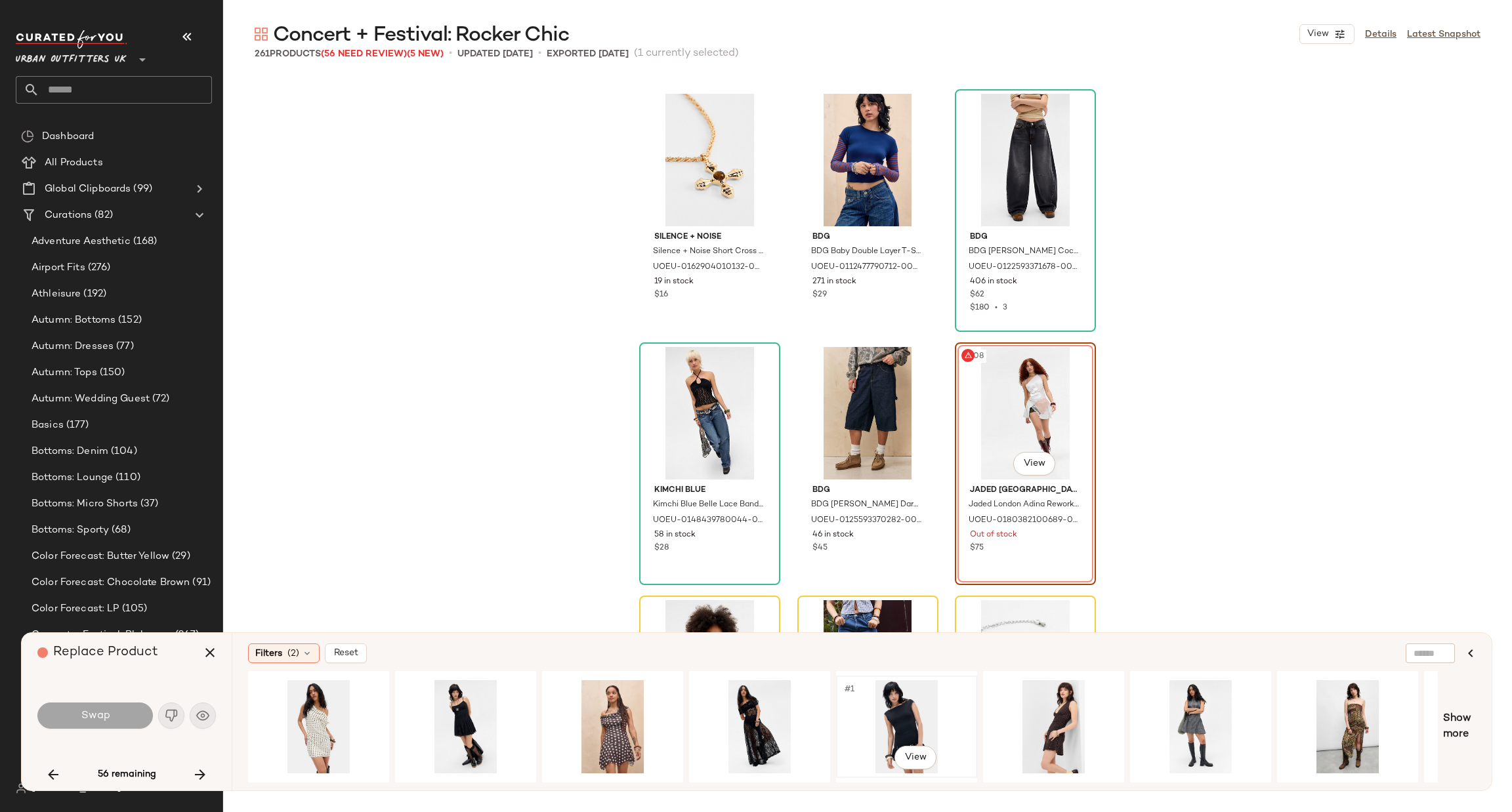
click at [910, 695] on div "#1 View" at bounding box center [906, 727] width 132 height 93
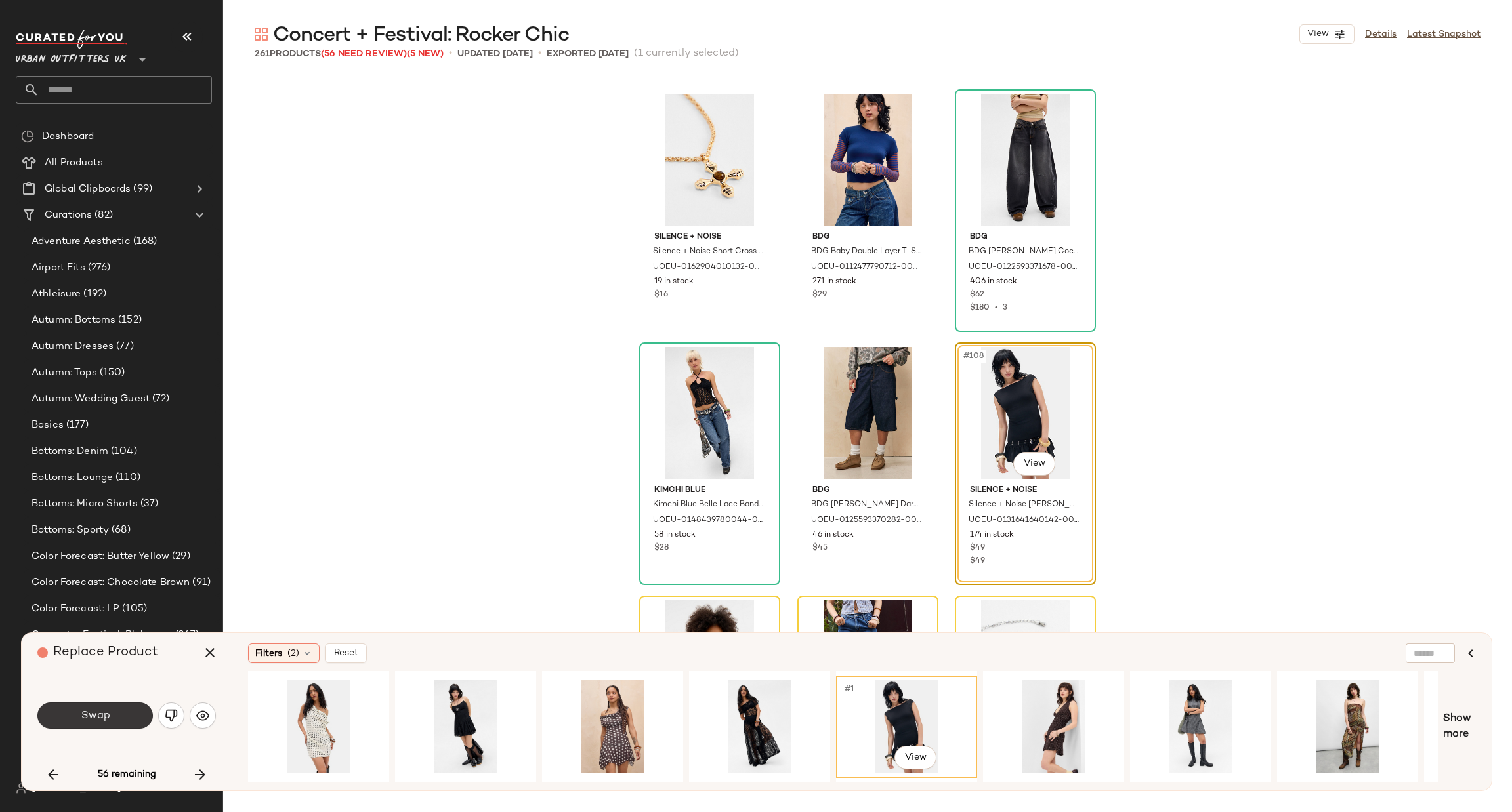
click at [117, 710] on button "Swap" at bounding box center [94, 716] width 115 height 26
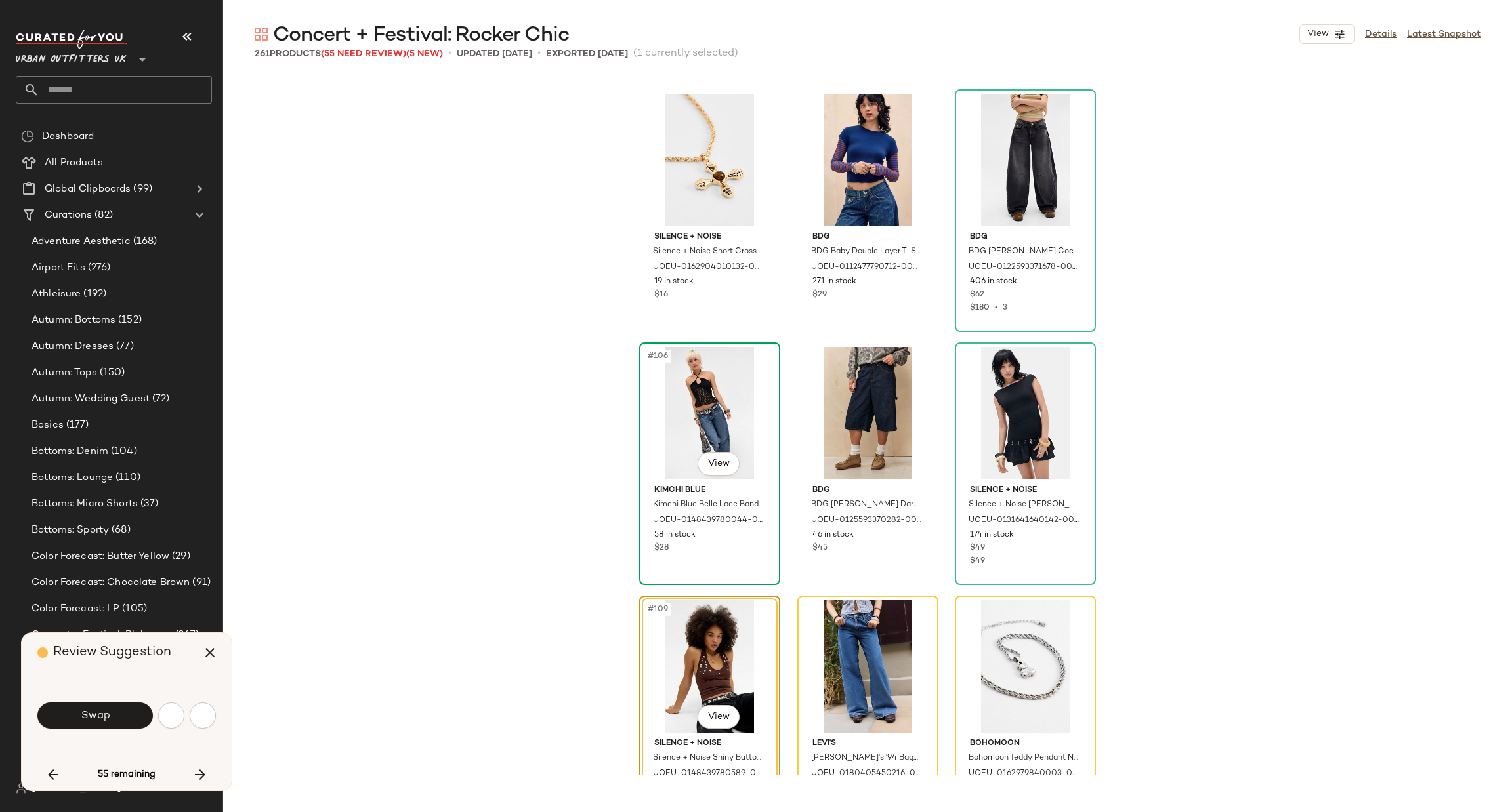
scroll to position [8864, 0]
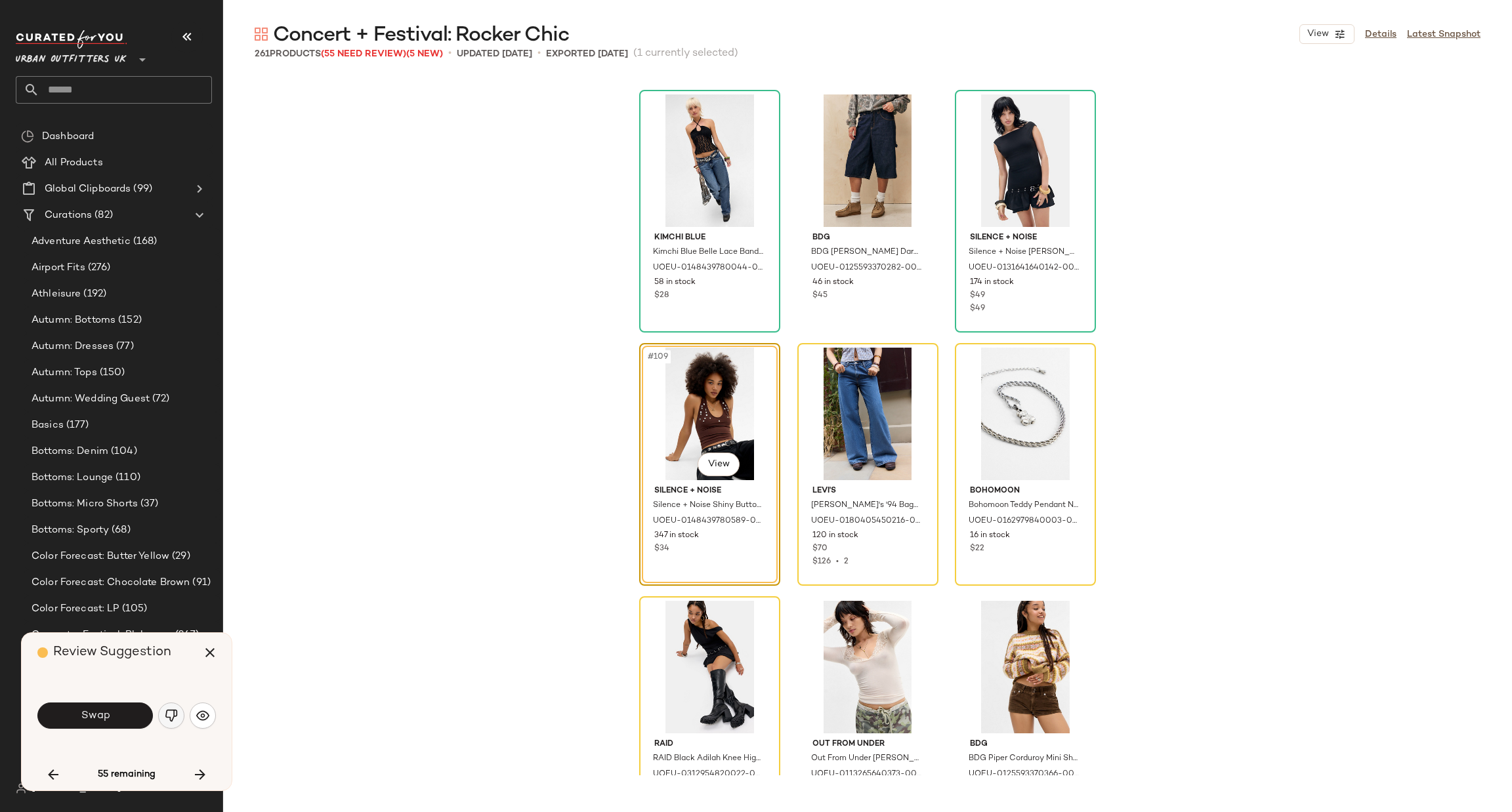
click at [163, 719] on button "button" at bounding box center [171, 716] width 26 height 26
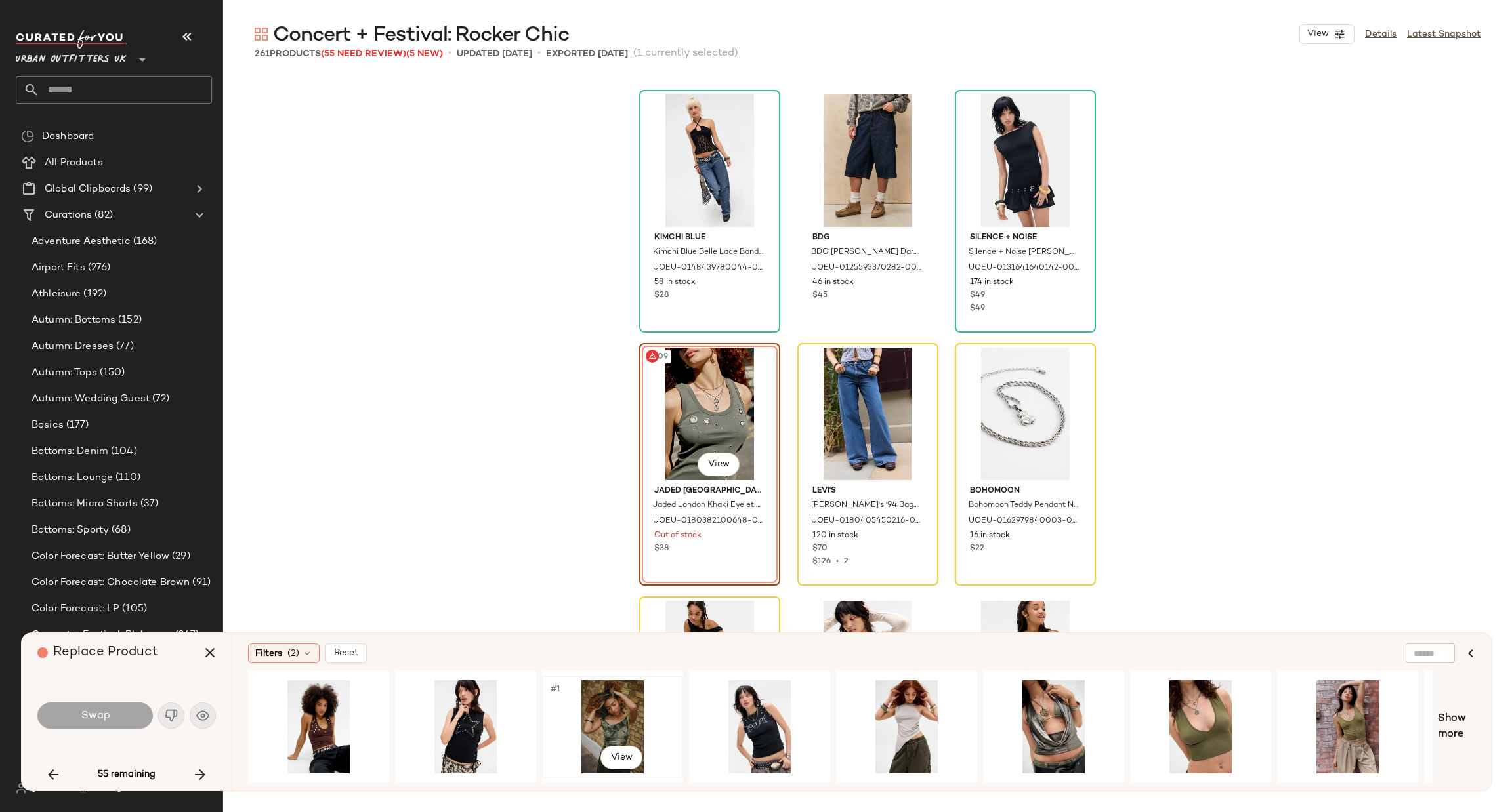
click at [615, 712] on div "#1 View" at bounding box center [613, 727] width 132 height 93
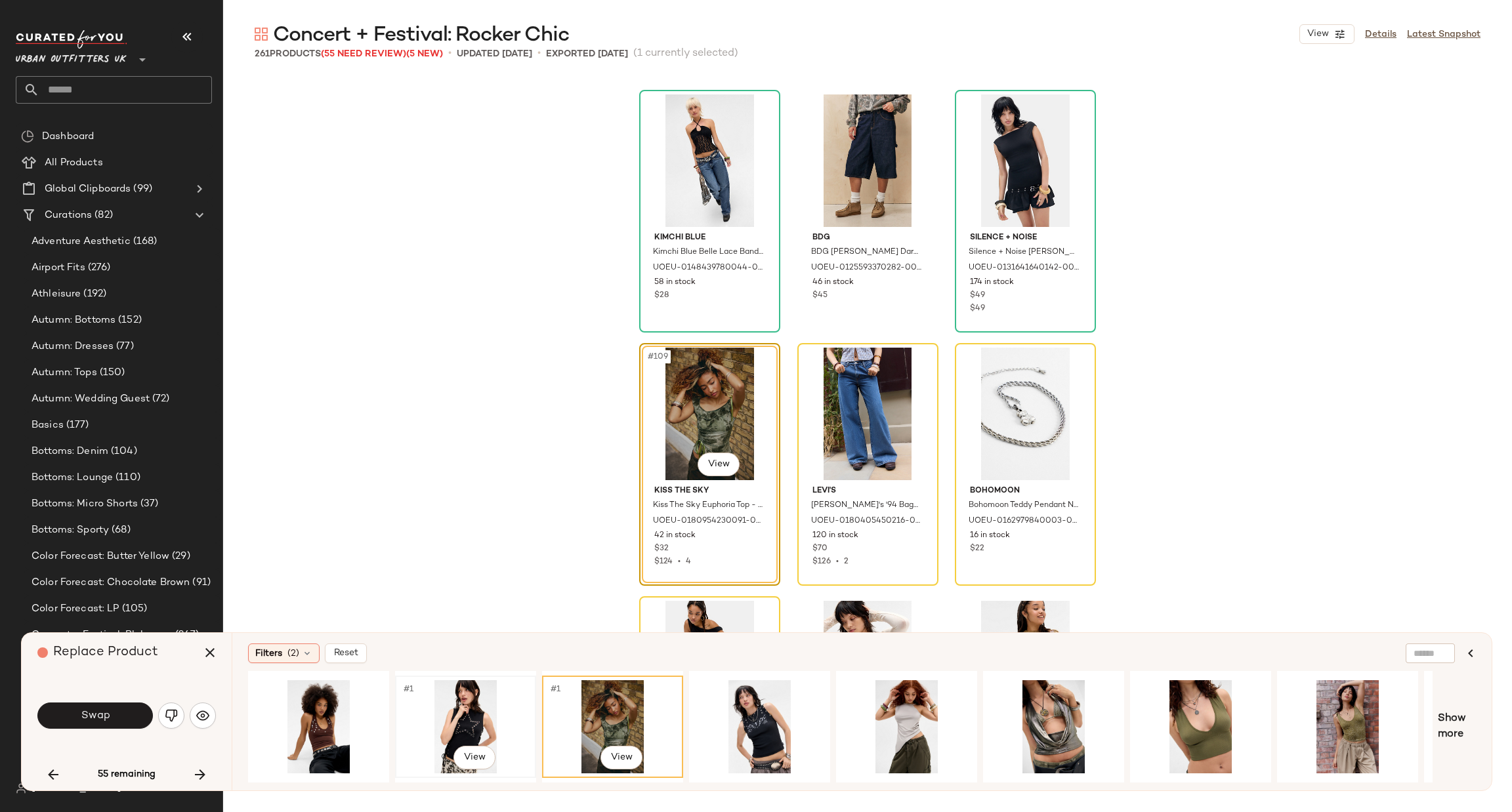
click at [482, 703] on div "#1 View" at bounding box center [466, 727] width 132 height 93
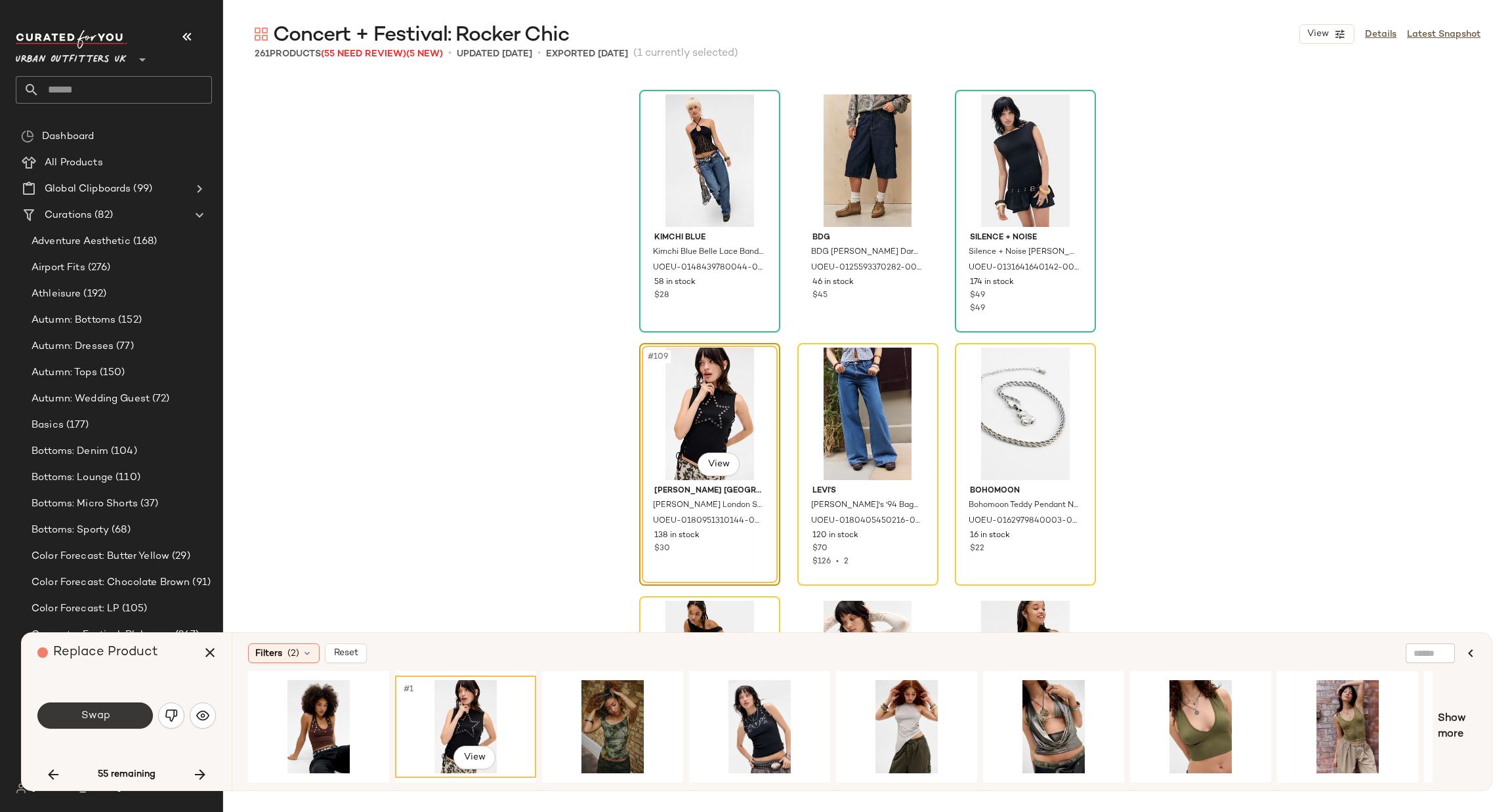
click at [127, 721] on button "Swap" at bounding box center [94, 716] width 115 height 26
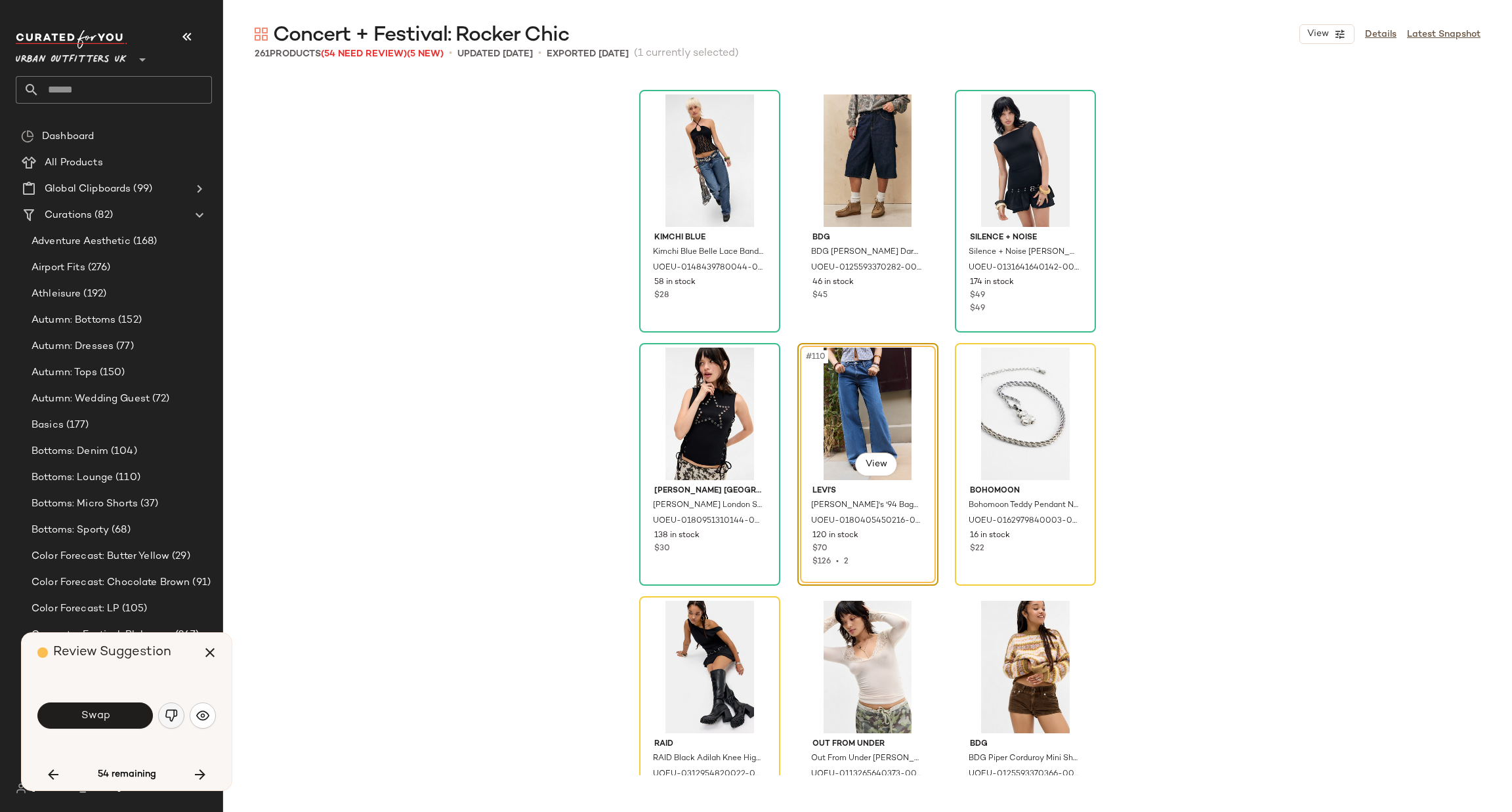
click at [178, 720] on button "button" at bounding box center [171, 716] width 26 height 26
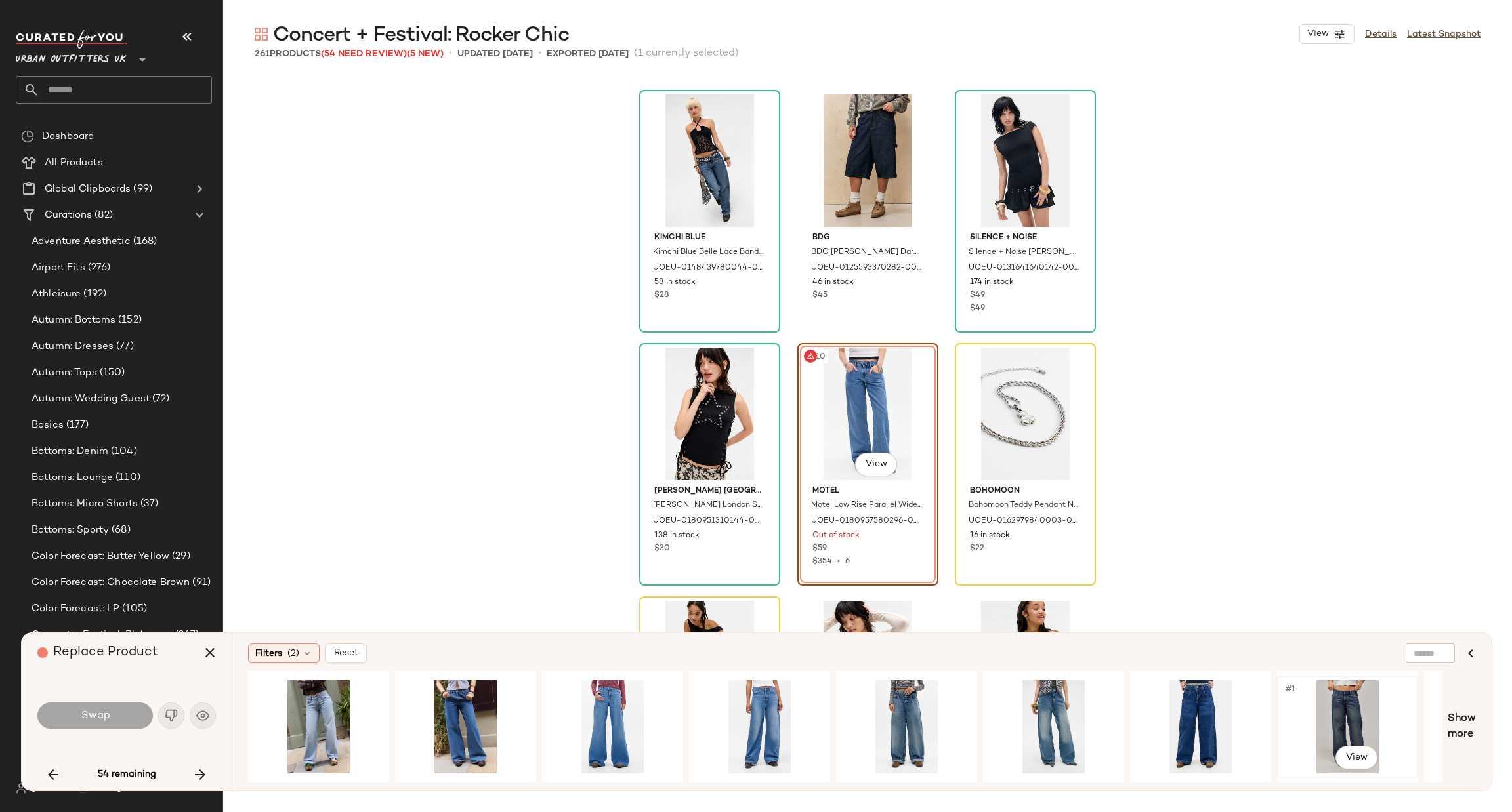
click at [1314, 716] on div "#1 View" at bounding box center [1348, 727] width 132 height 93
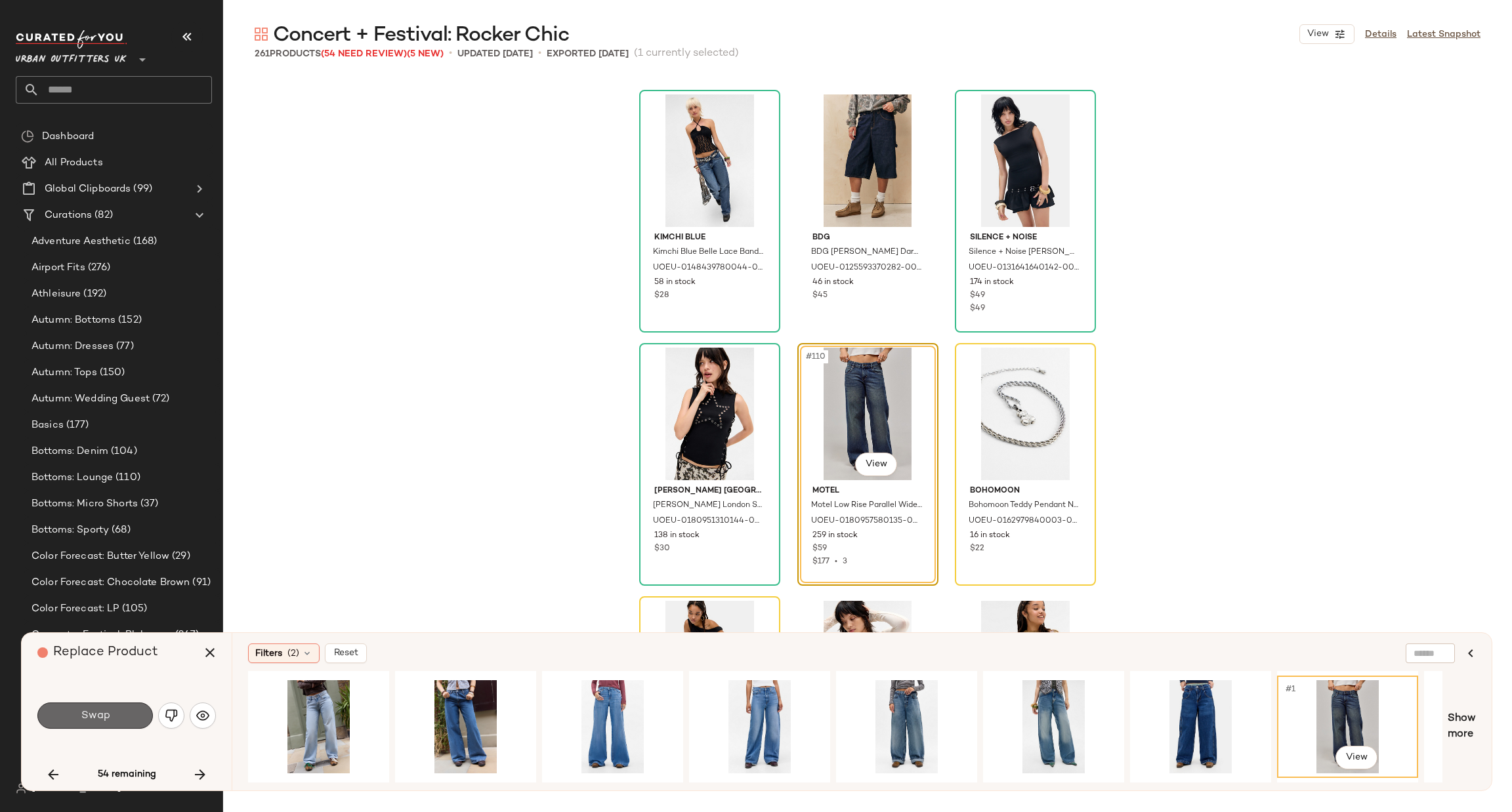
click at [77, 726] on button "Swap" at bounding box center [94, 716] width 115 height 26
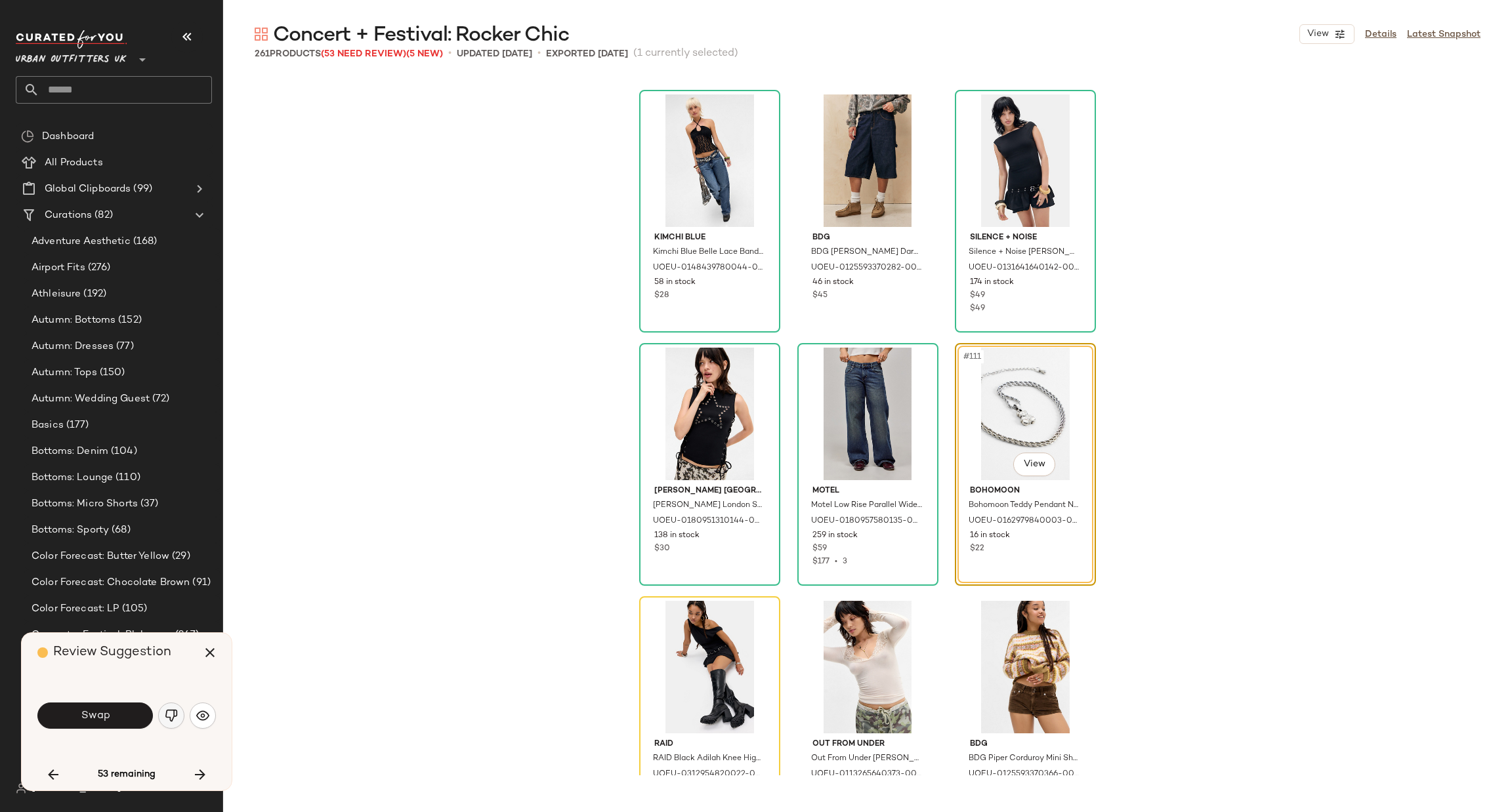
click at [166, 712] on img "button" at bounding box center [171, 716] width 13 height 13
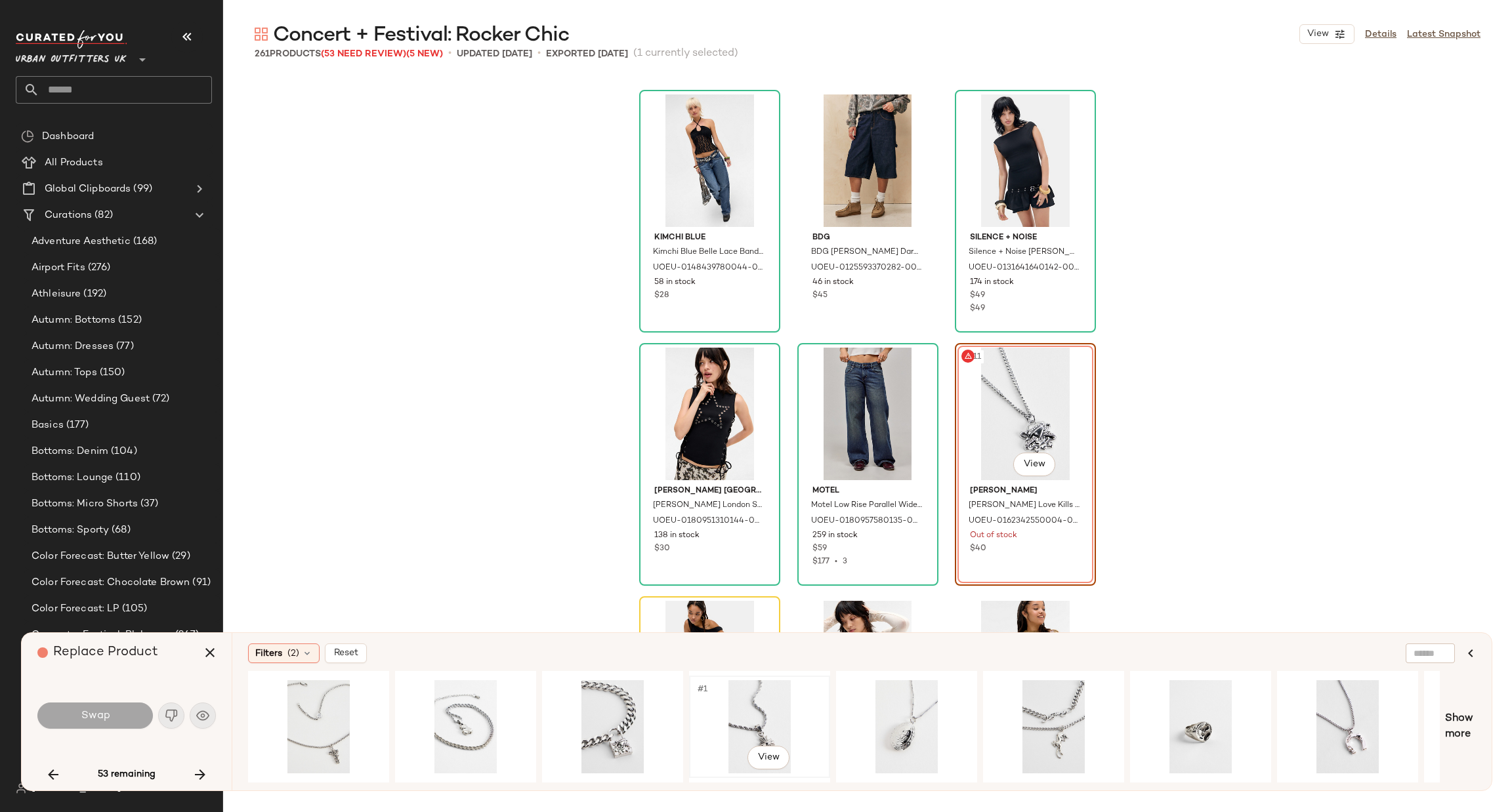
click at [777, 708] on div "#1 View" at bounding box center [760, 727] width 132 height 93
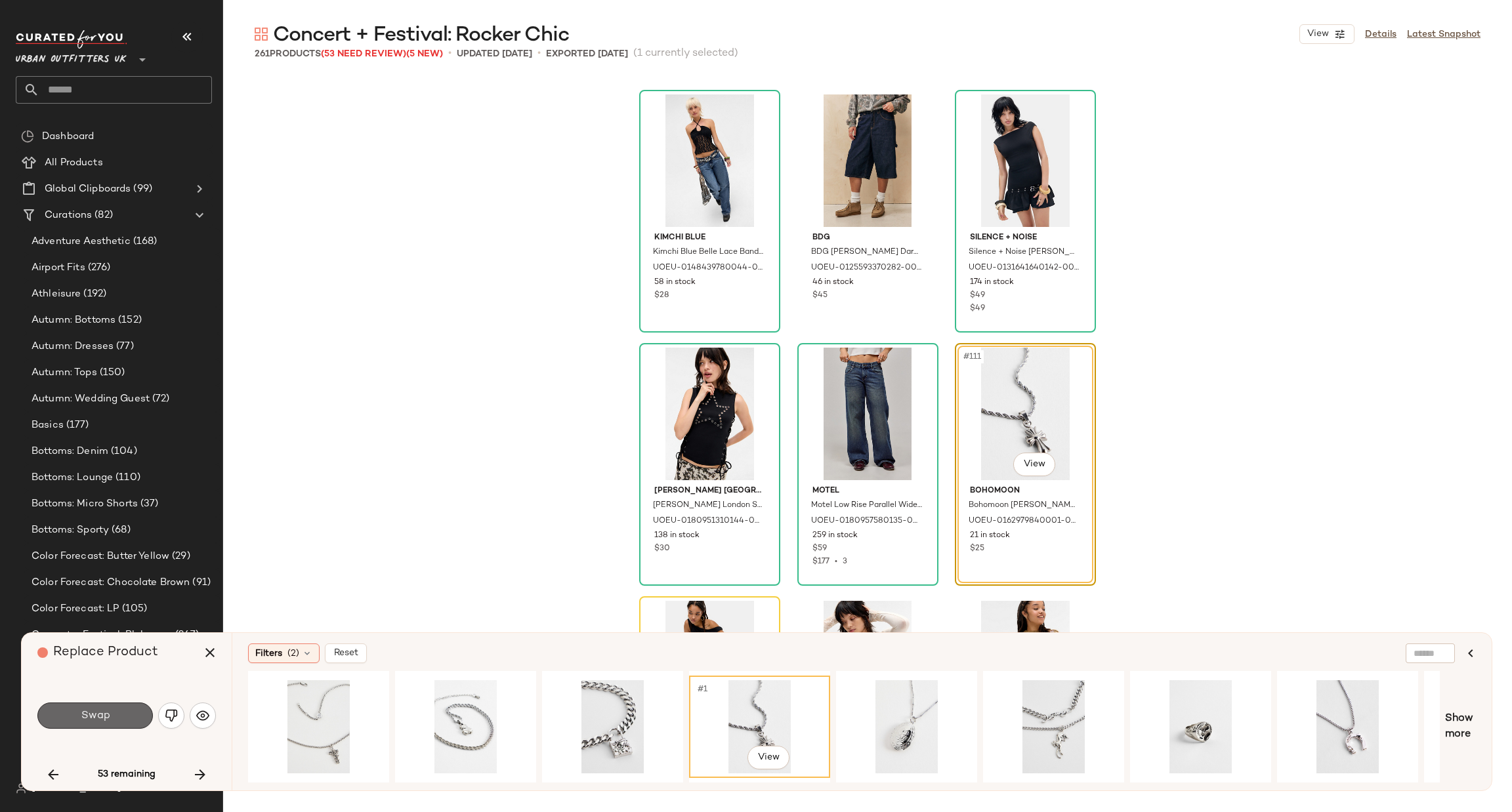
click at [113, 717] on button "Swap" at bounding box center [94, 716] width 115 height 26
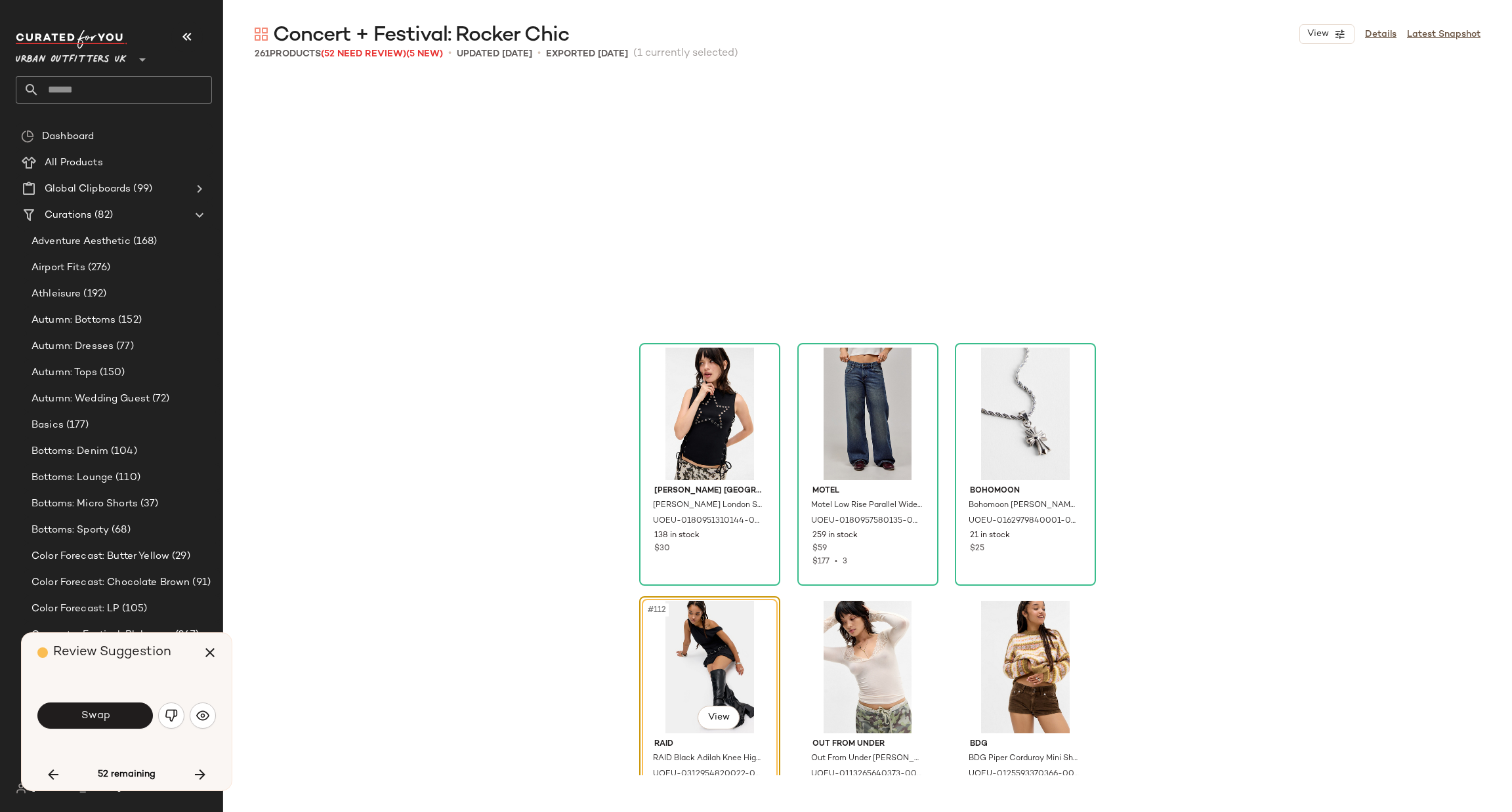
scroll to position [9118, 0]
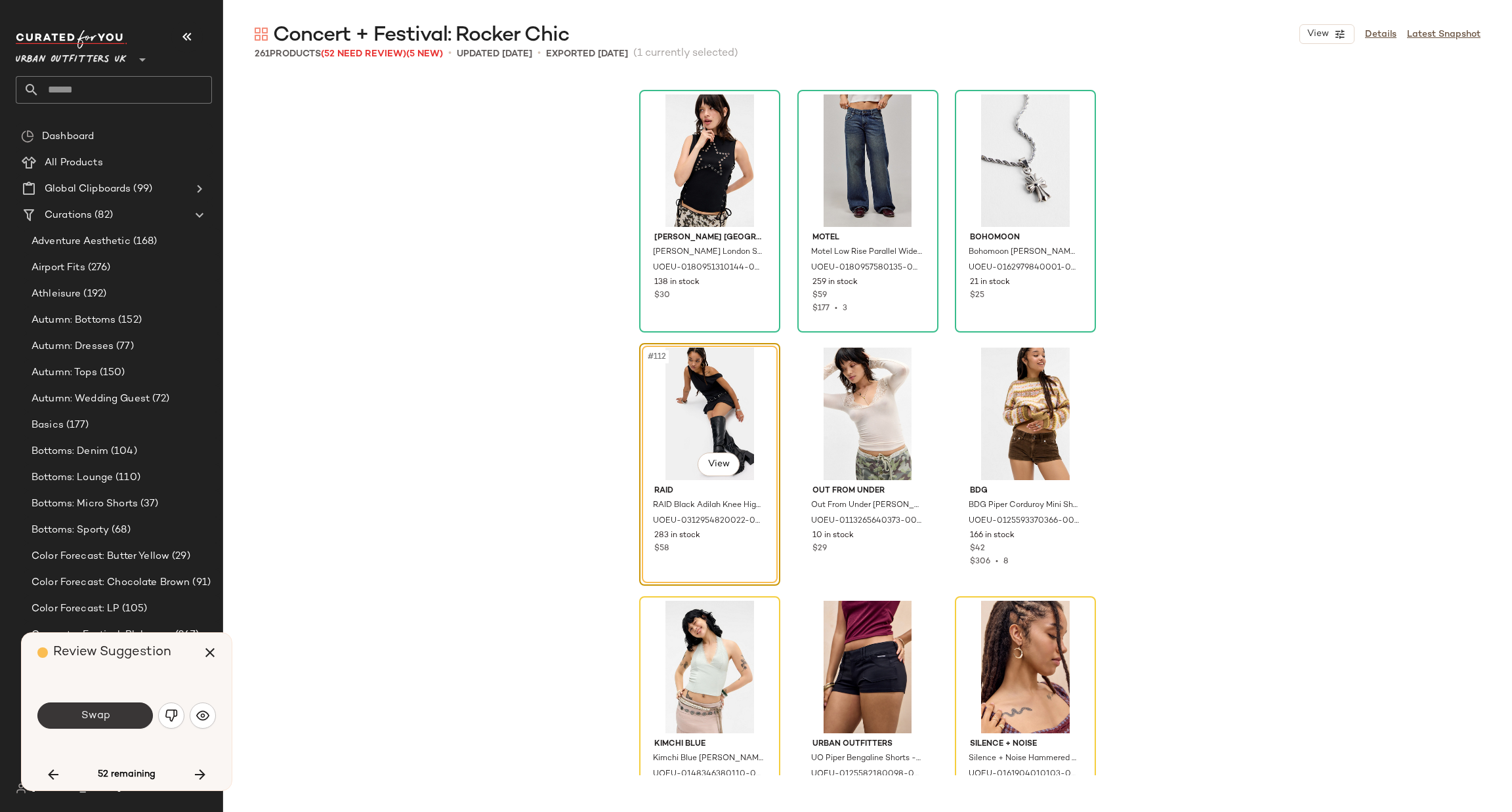
click at [119, 709] on button "Swap" at bounding box center [94, 716] width 115 height 26
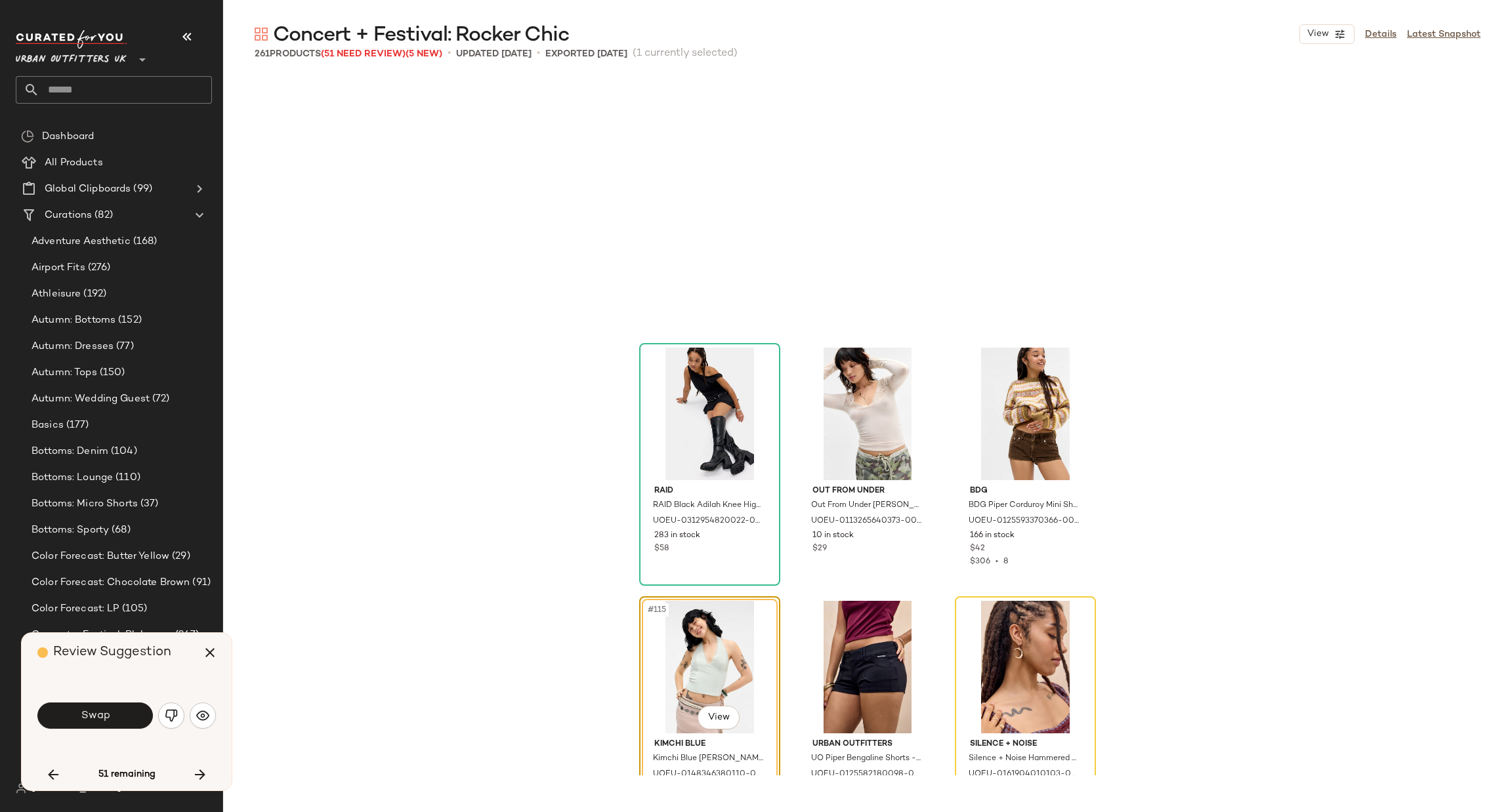
scroll to position [9372, 0]
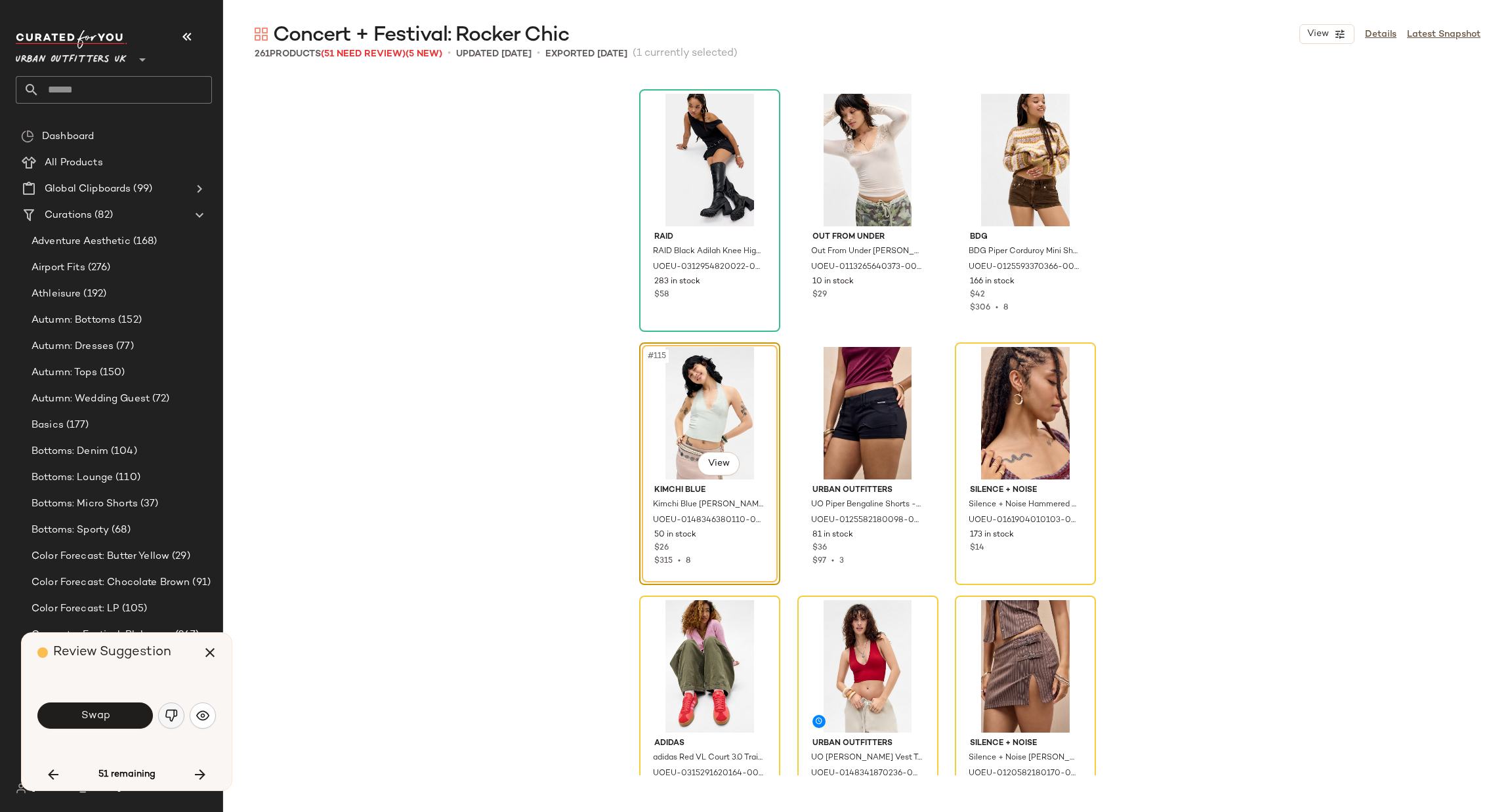
click at [168, 719] on img "button" at bounding box center [171, 716] width 13 height 13
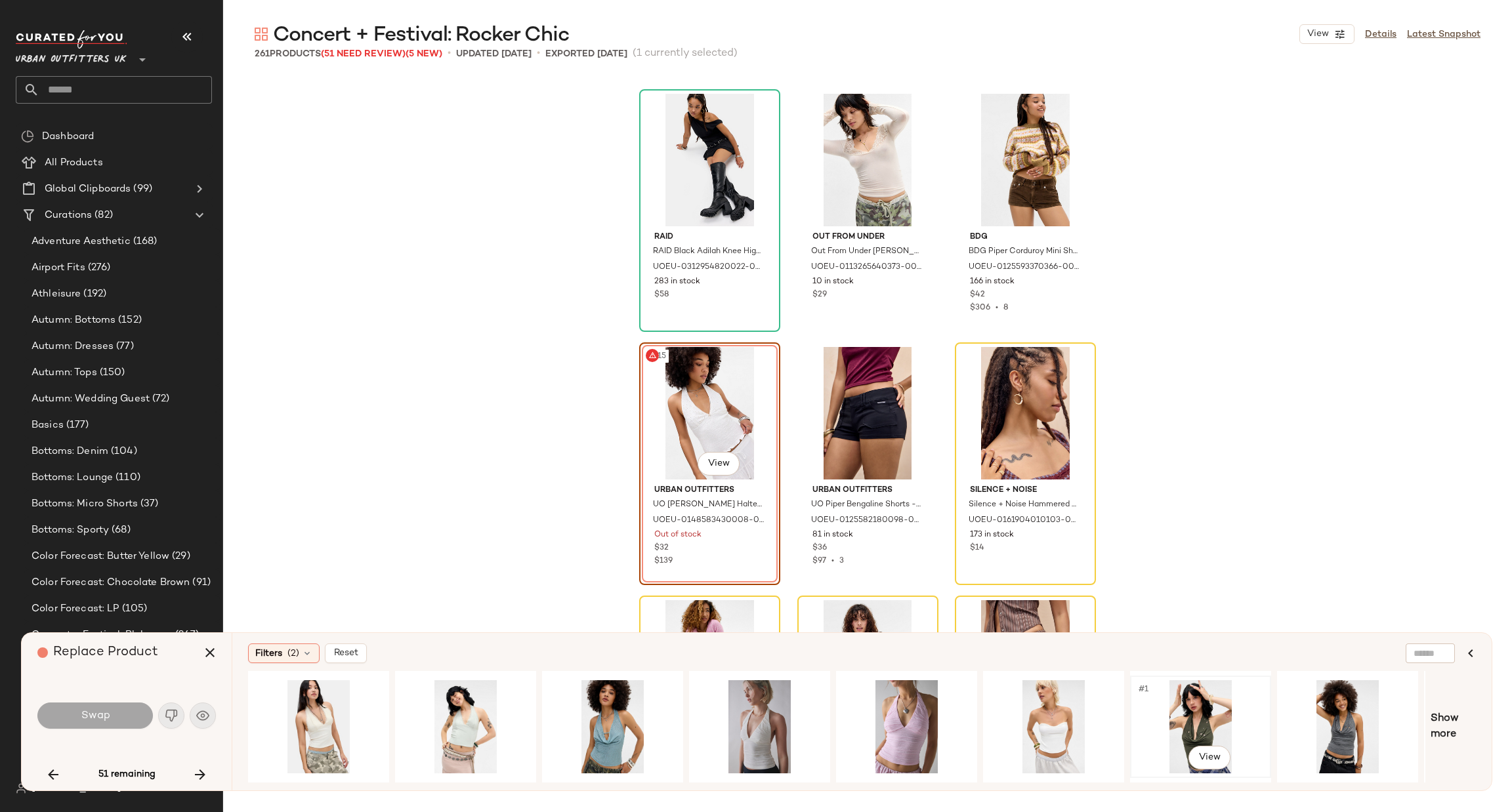
click at [1165, 710] on div "#1 View" at bounding box center [1201, 727] width 132 height 93
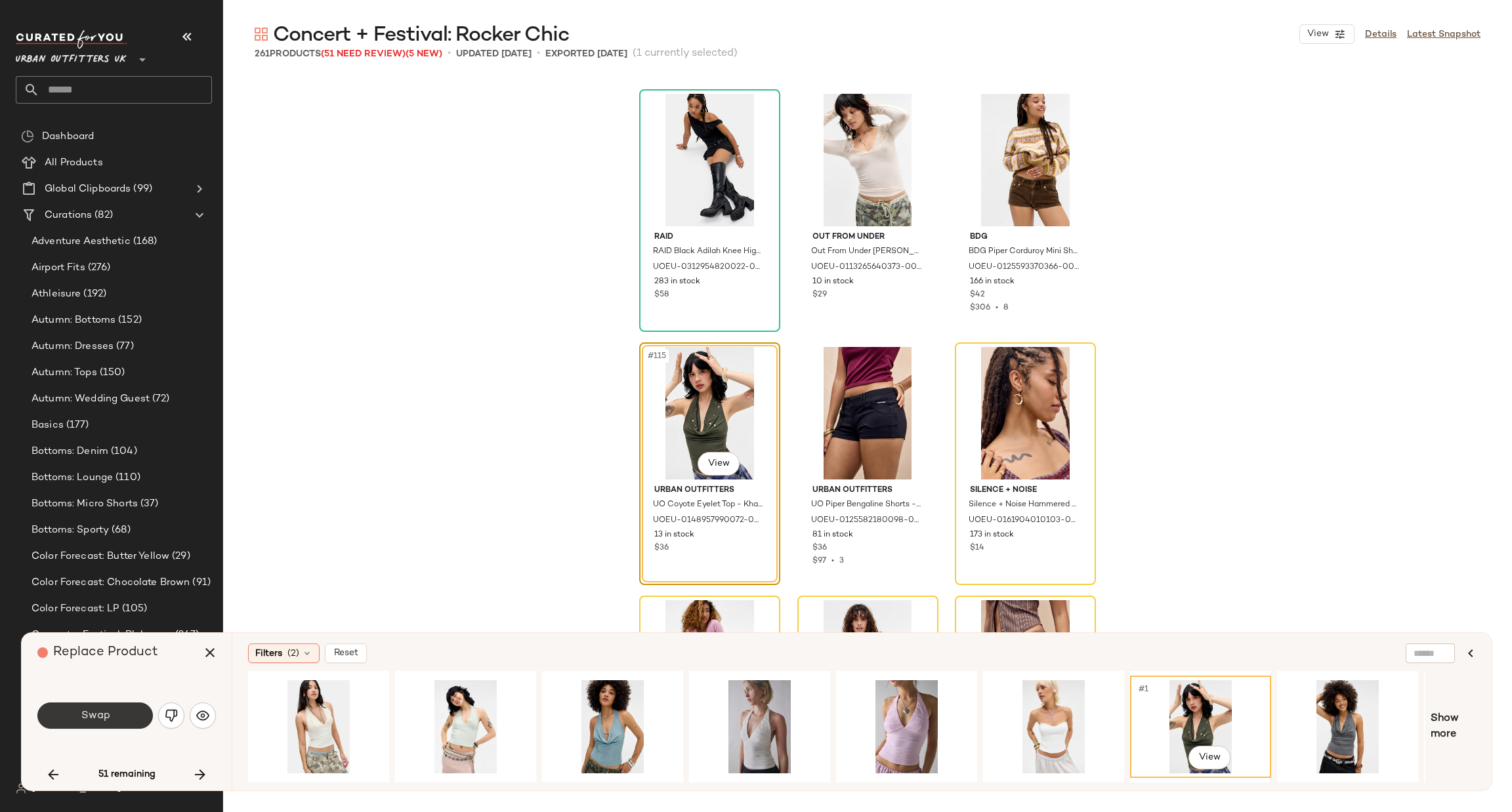
click at [72, 716] on button "Swap" at bounding box center [94, 716] width 115 height 26
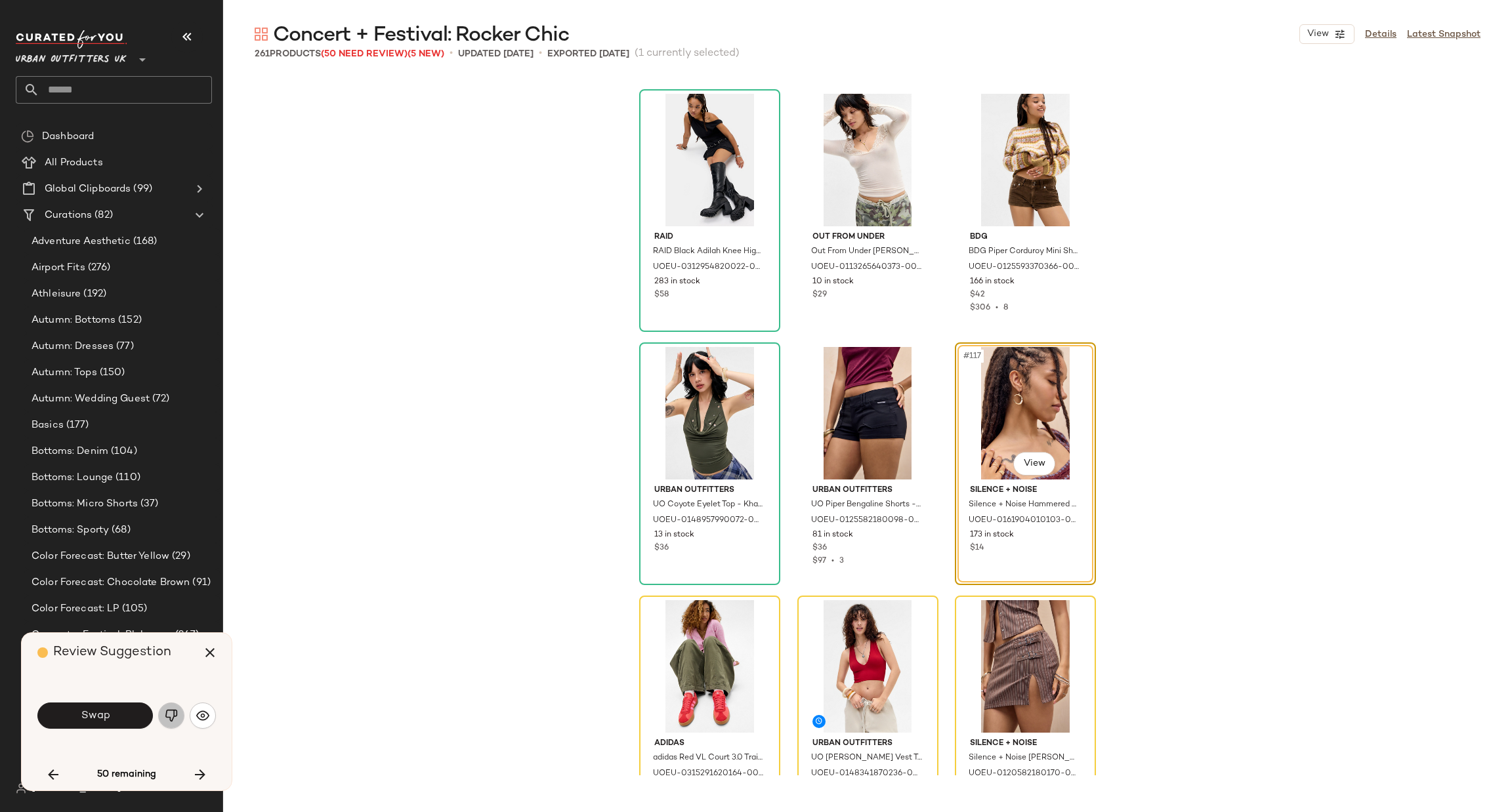
click at [180, 719] on button "button" at bounding box center [171, 716] width 26 height 26
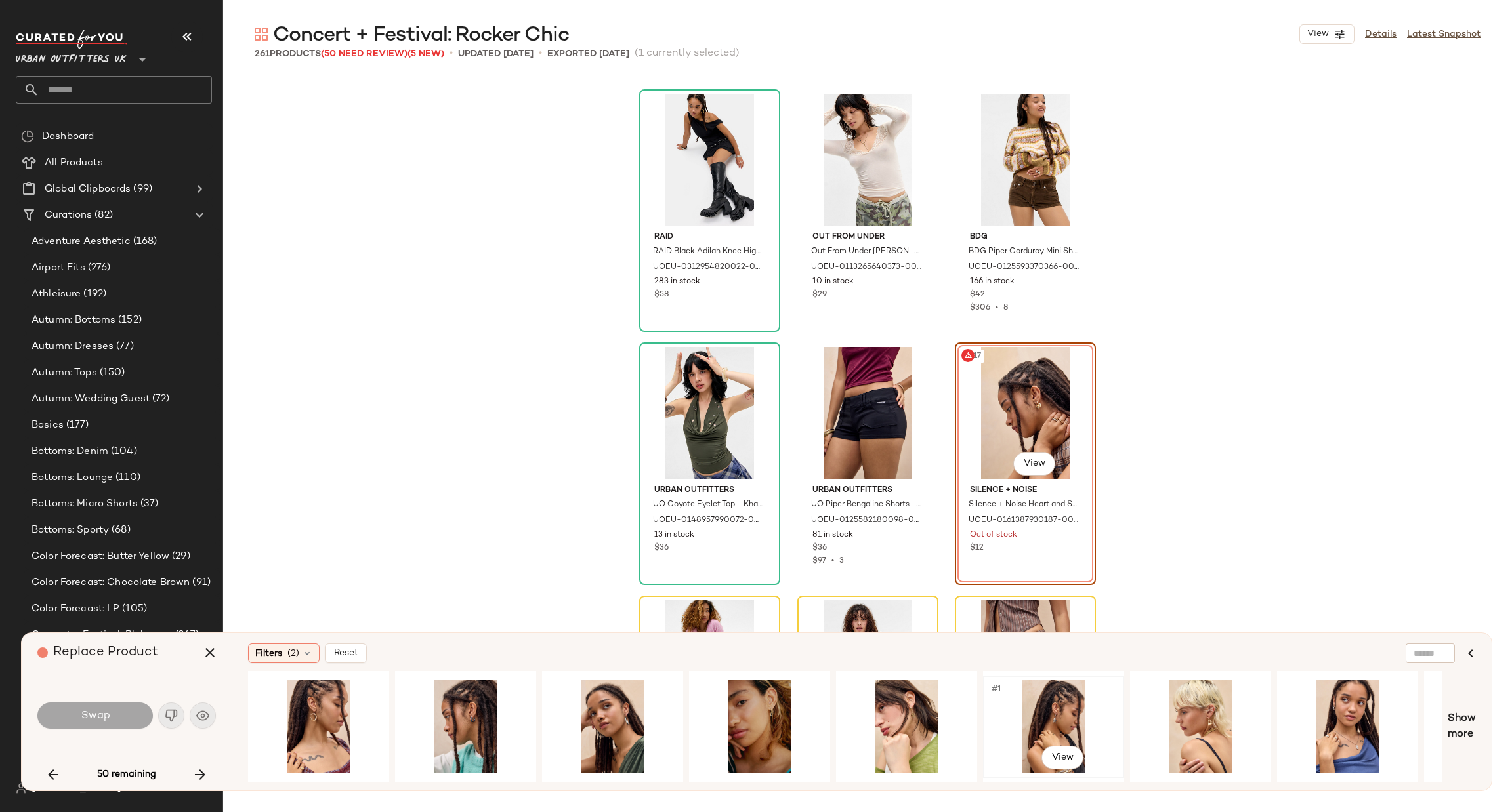
click at [1046, 707] on div "#1 View" at bounding box center [1054, 727] width 132 height 93
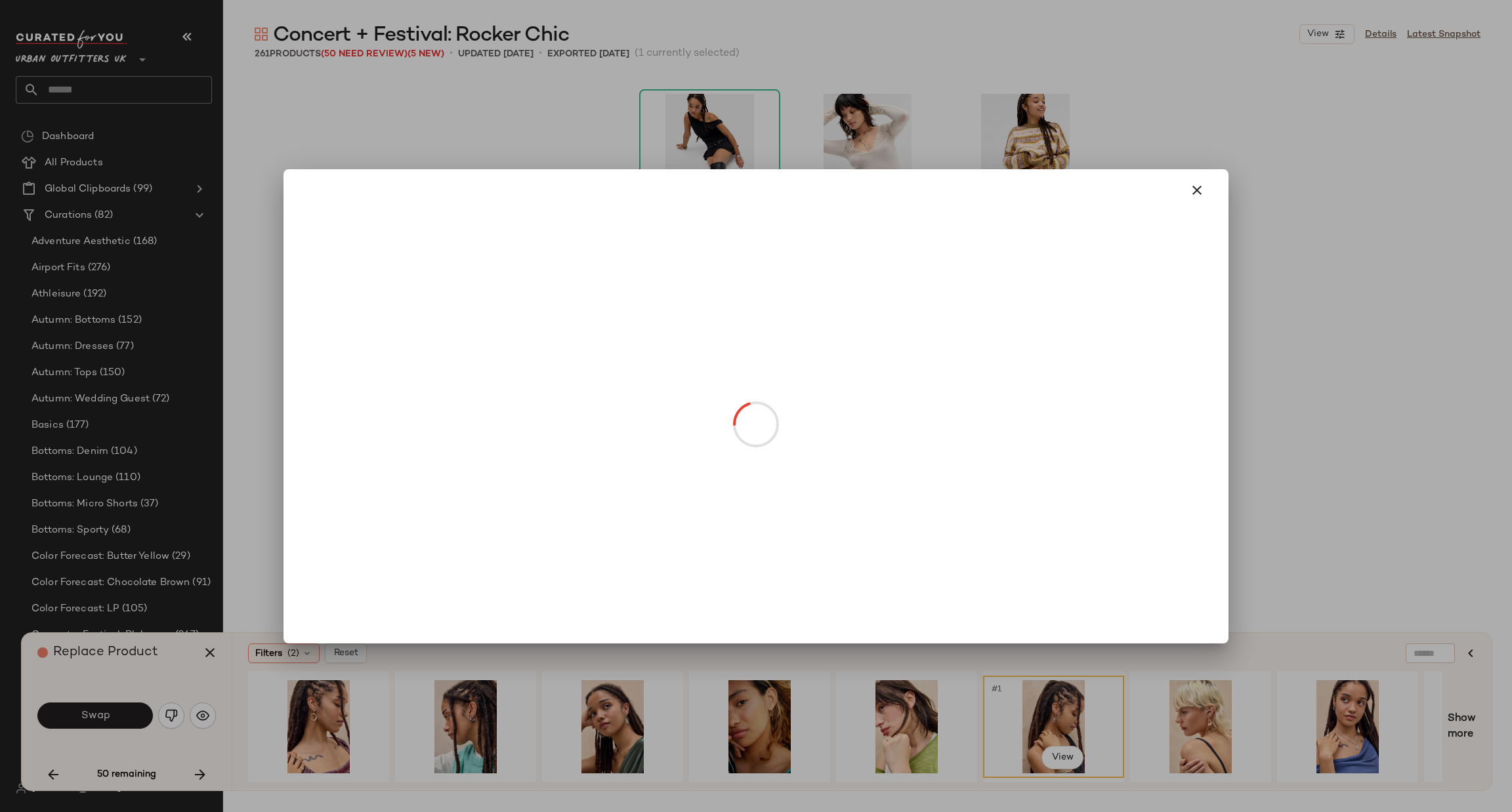
click at [1030, 462] on body "Urban Outfitters UK ** Dashboard All Products Global Clipboards (99) Curations …" at bounding box center [756, 406] width 1512 height 812
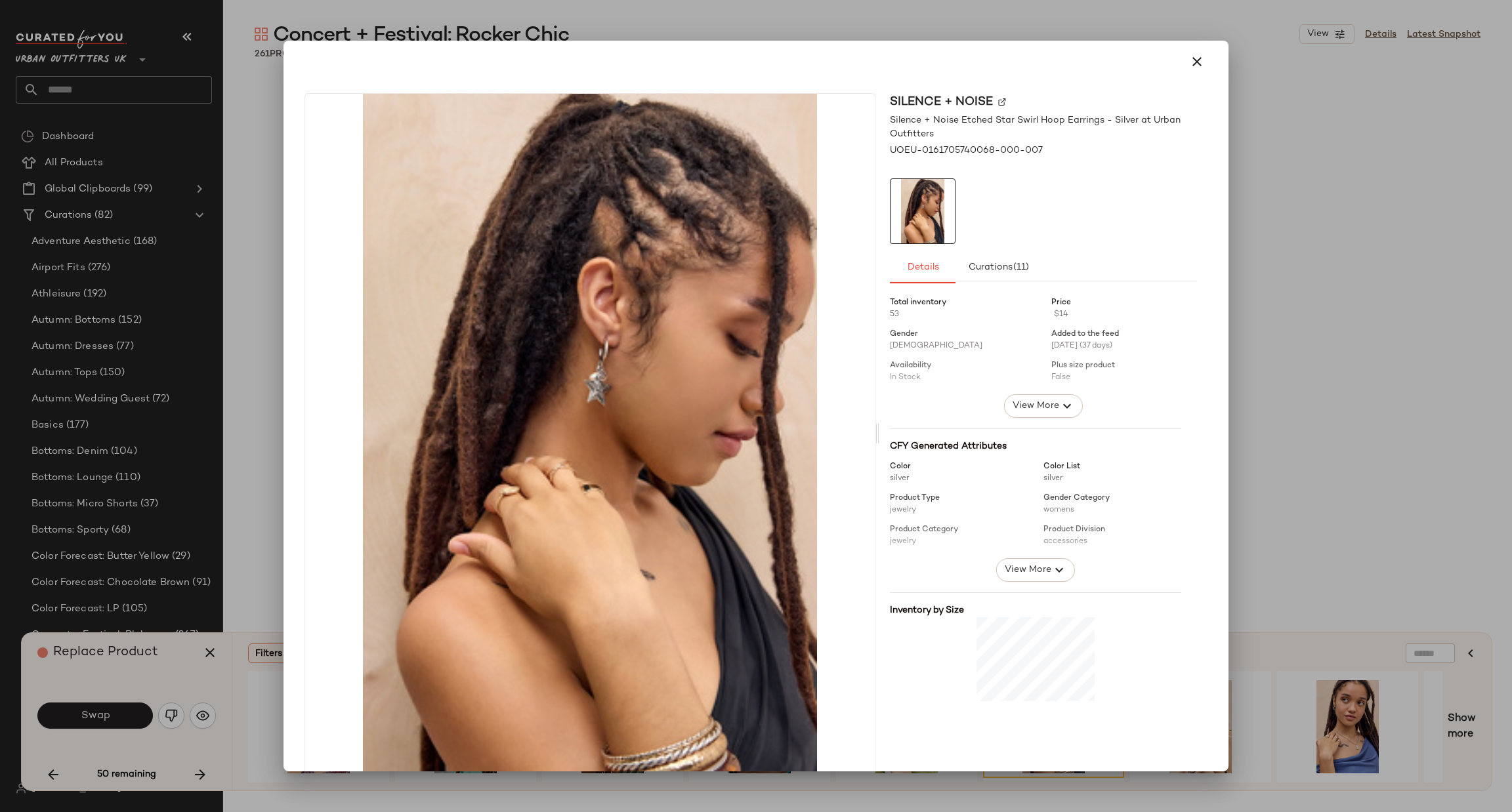
click at [1299, 443] on div at bounding box center [756, 406] width 1512 height 812
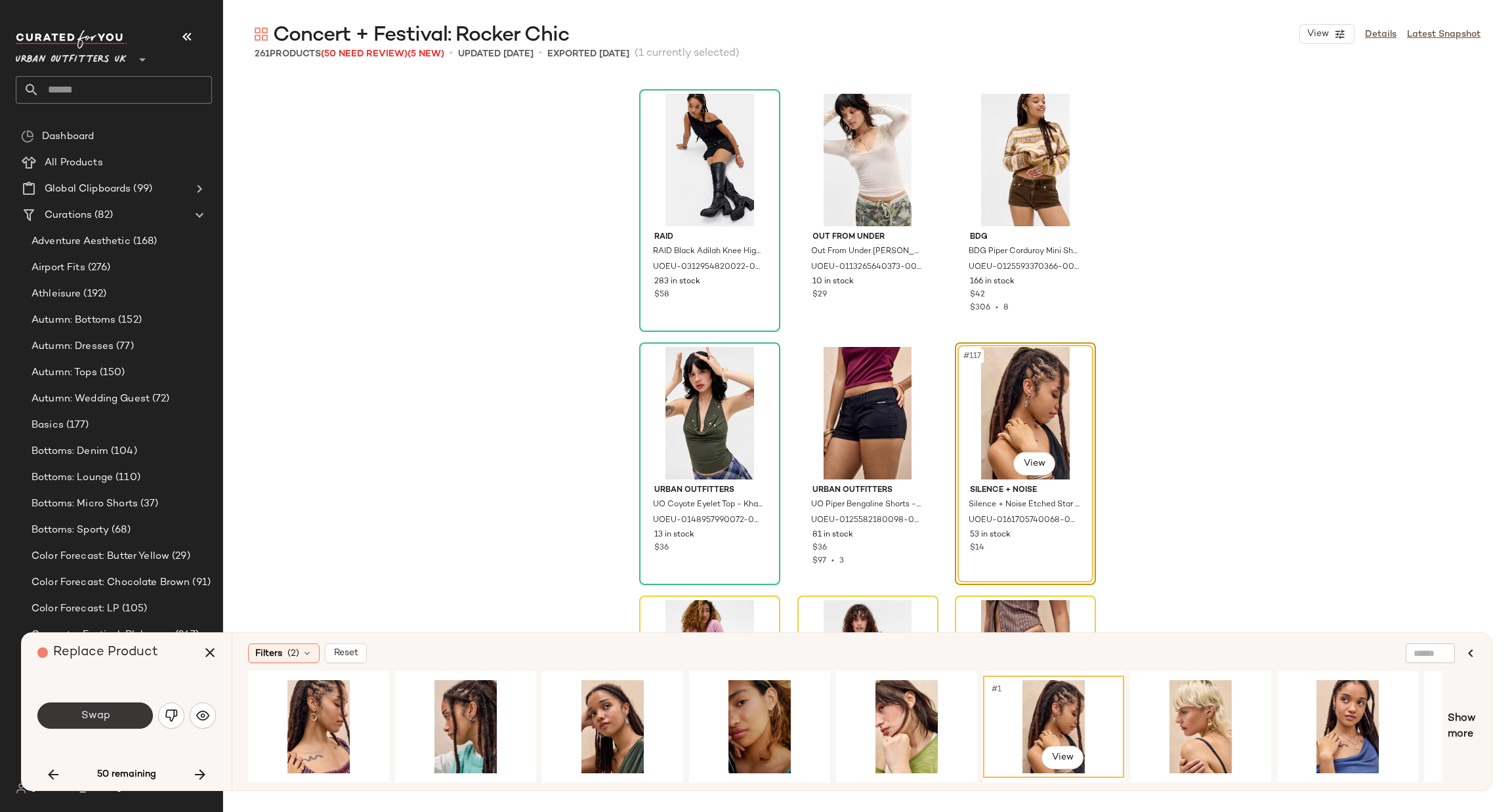
click at [97, 712] on span "Swap" at bounding box center [94, 716] width 29 height 12
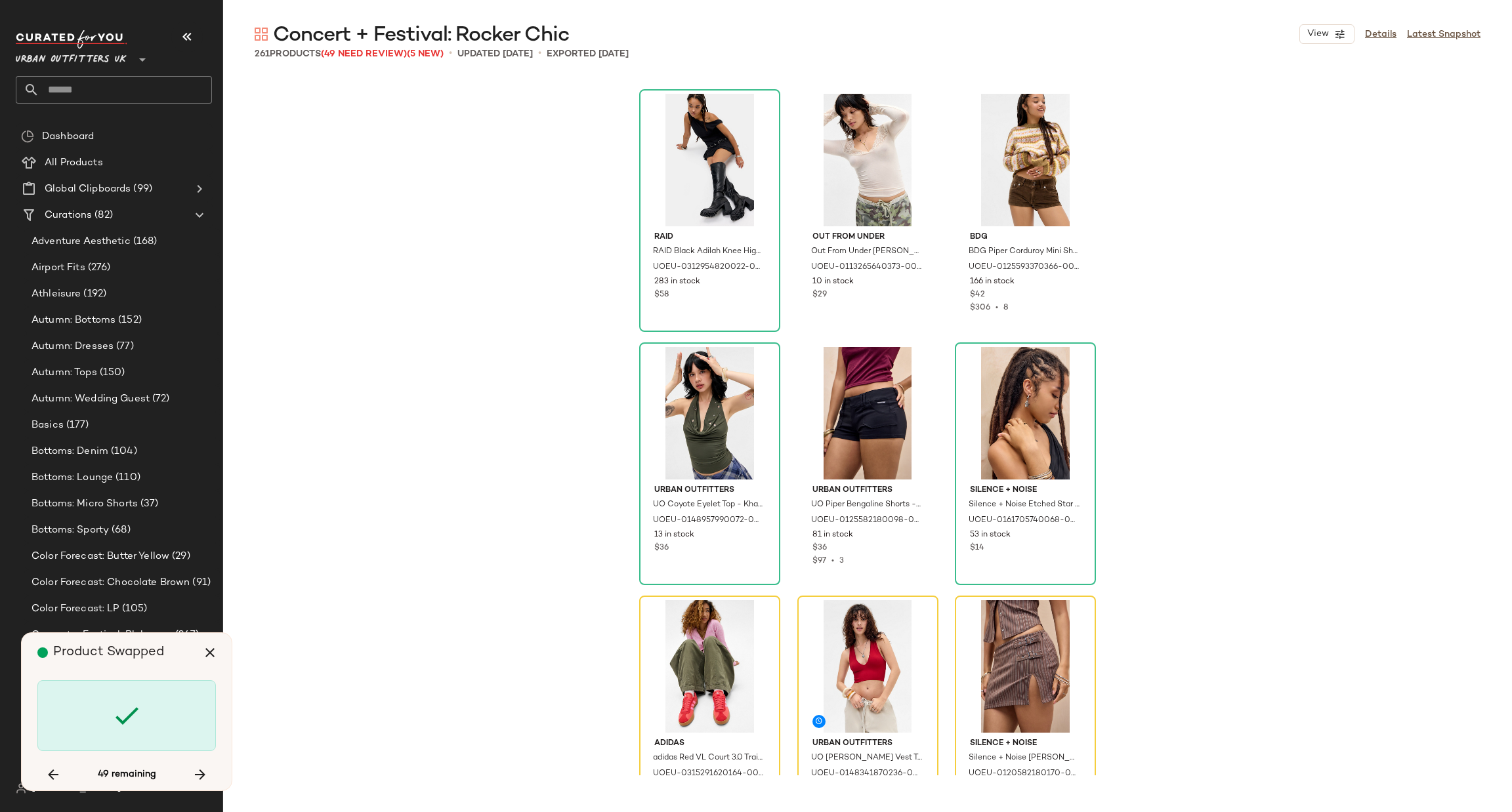
scroll to position [9624, 0]
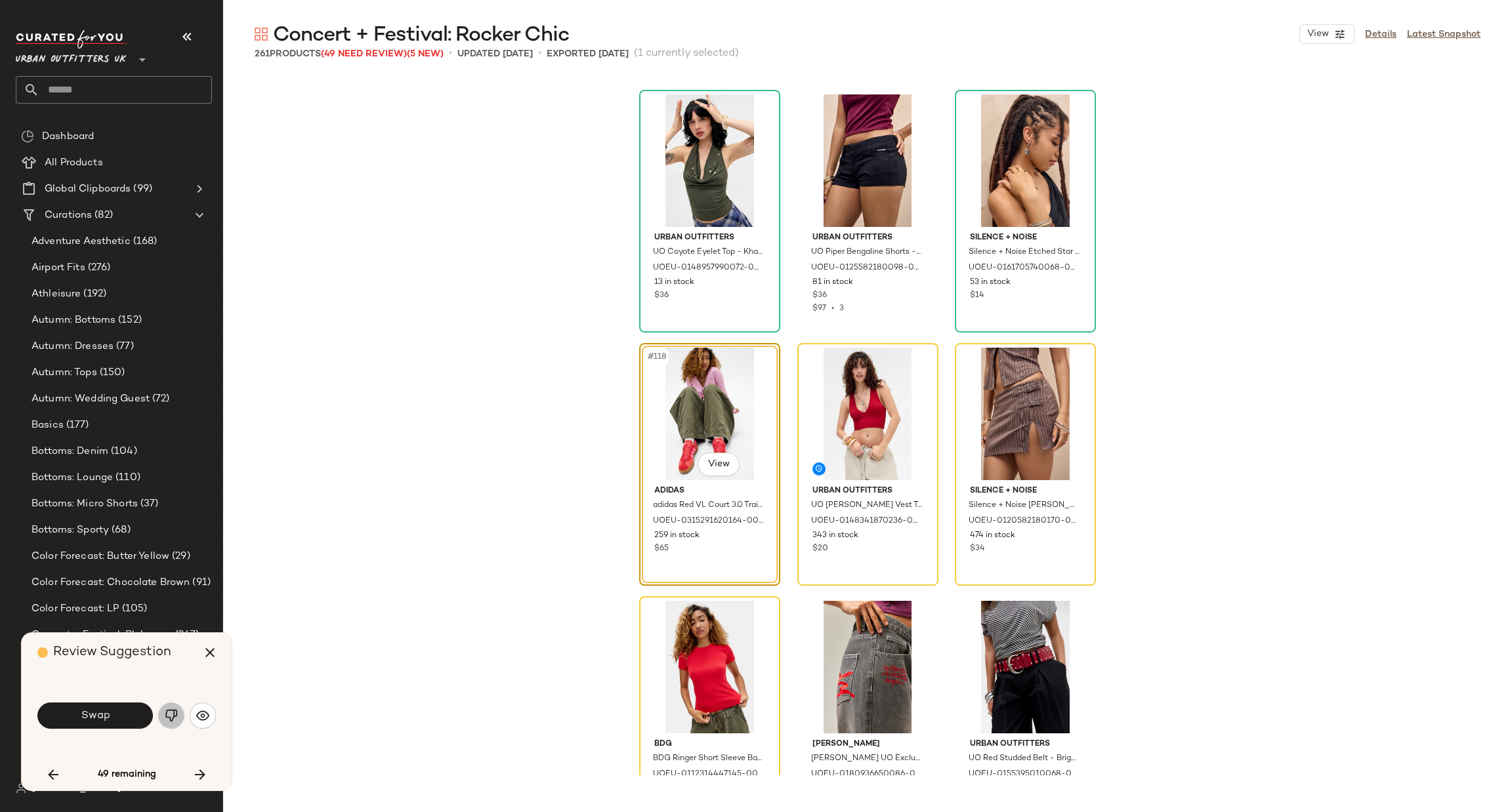
click at [171, 719] on img "button" at bounding box center [171, 716] width 13 height 13
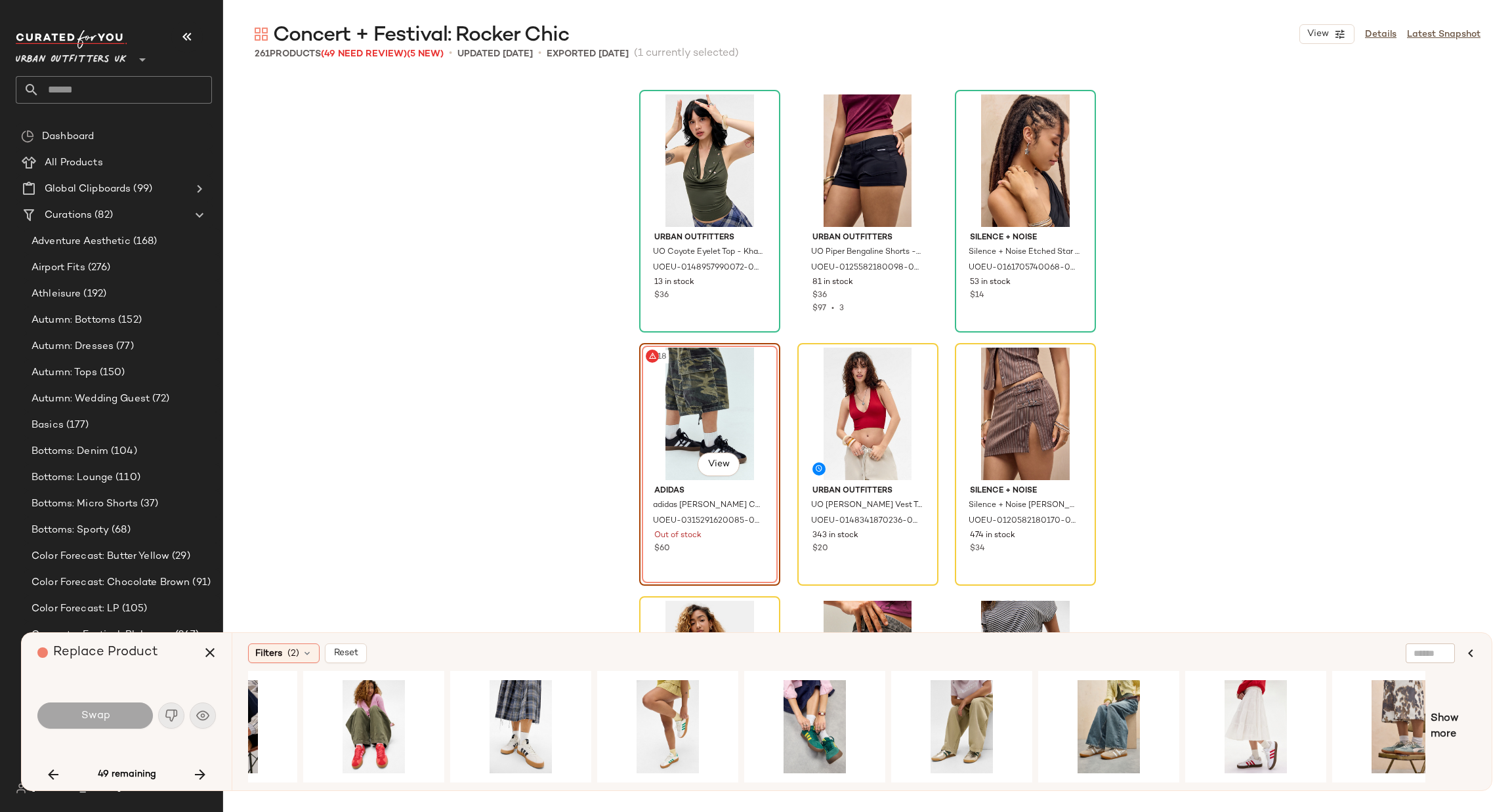
scroll to position [0, 286]
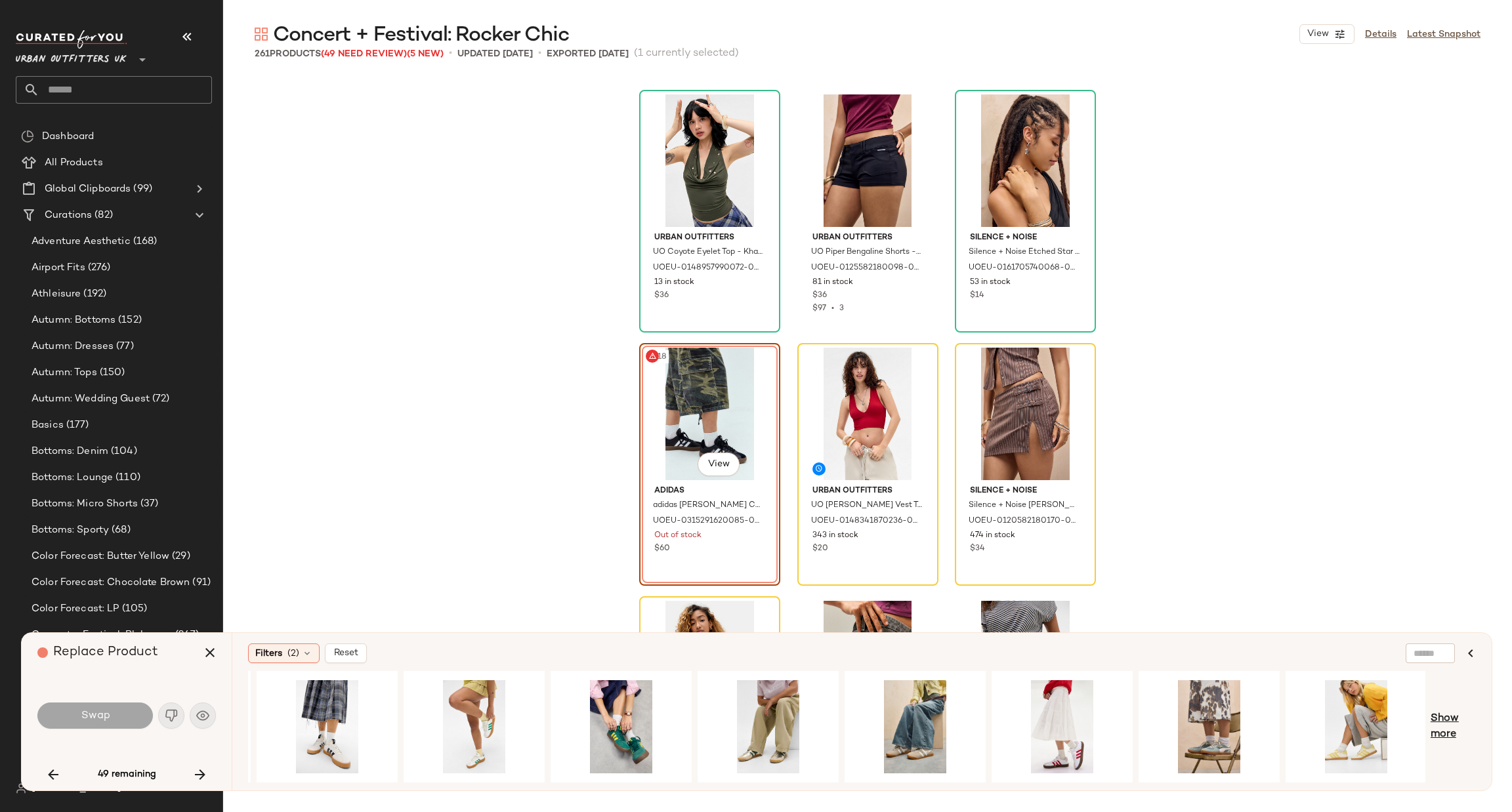
click at [1433, 717] on span "Show more" at bounding box center [1453, 727] width 45 height 32
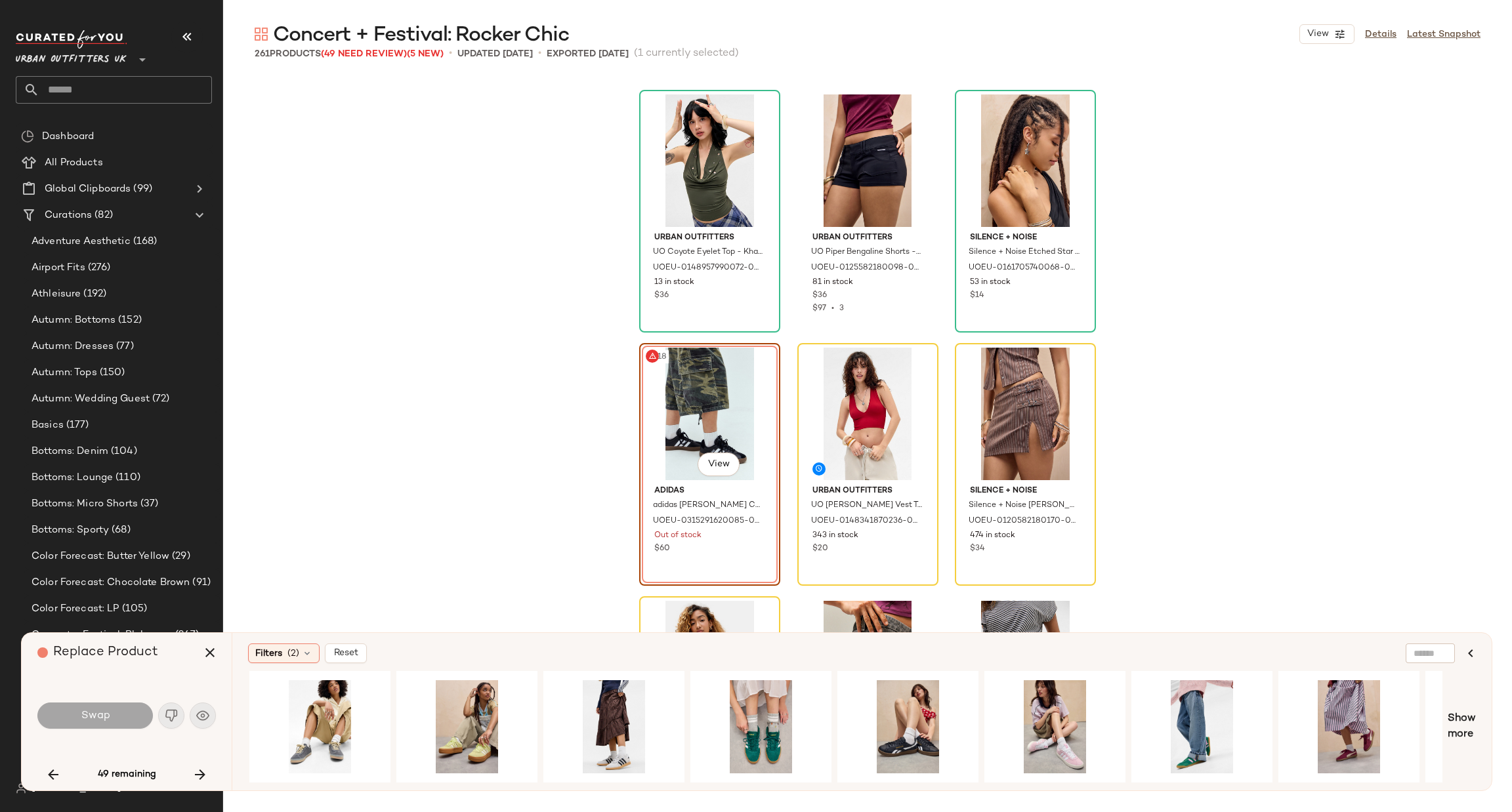
scroll to position [0, 1479]
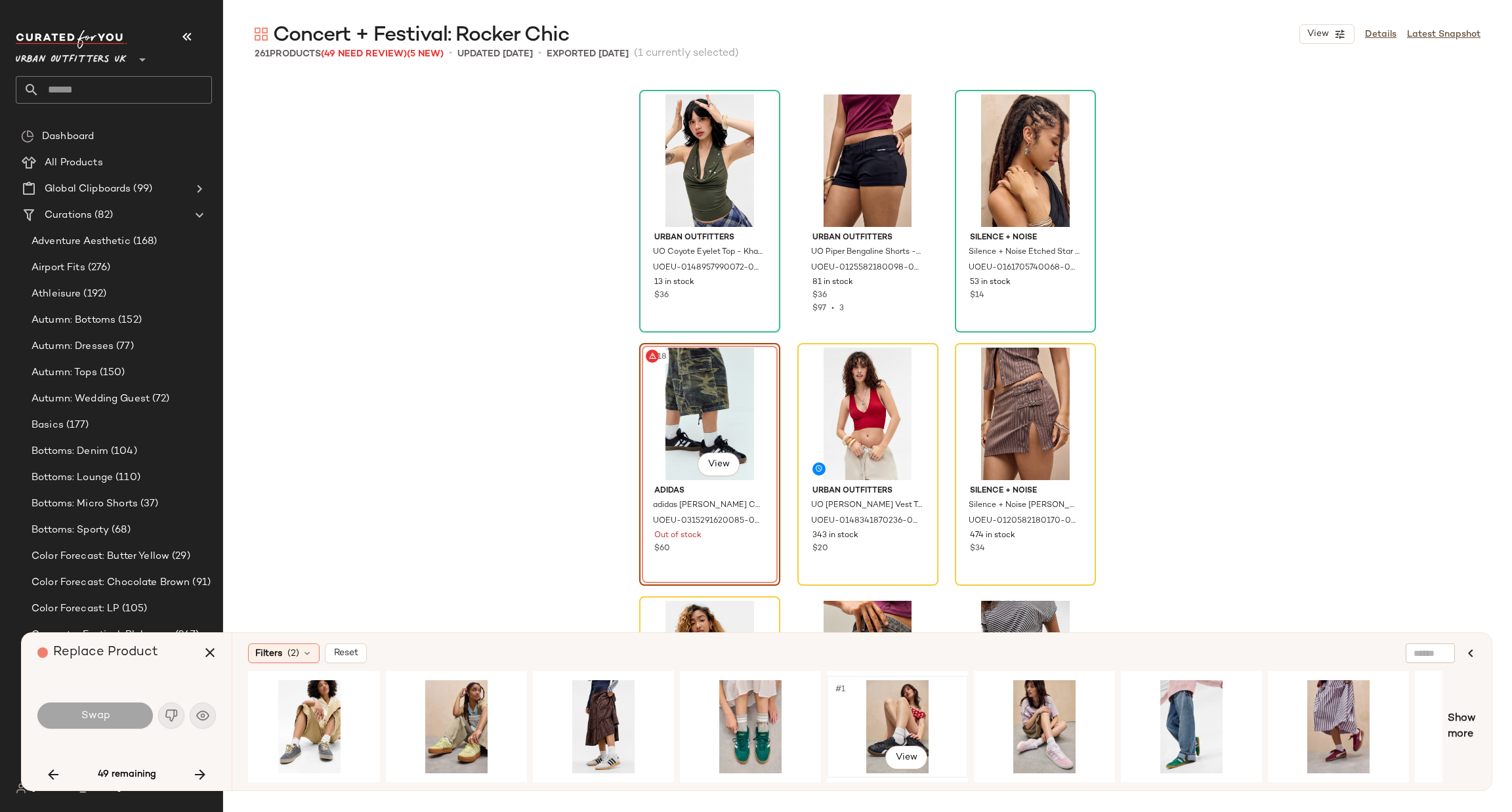
click at [888, 717] on div "#1 View" at bounding box center [898, 727] width 132 height 93
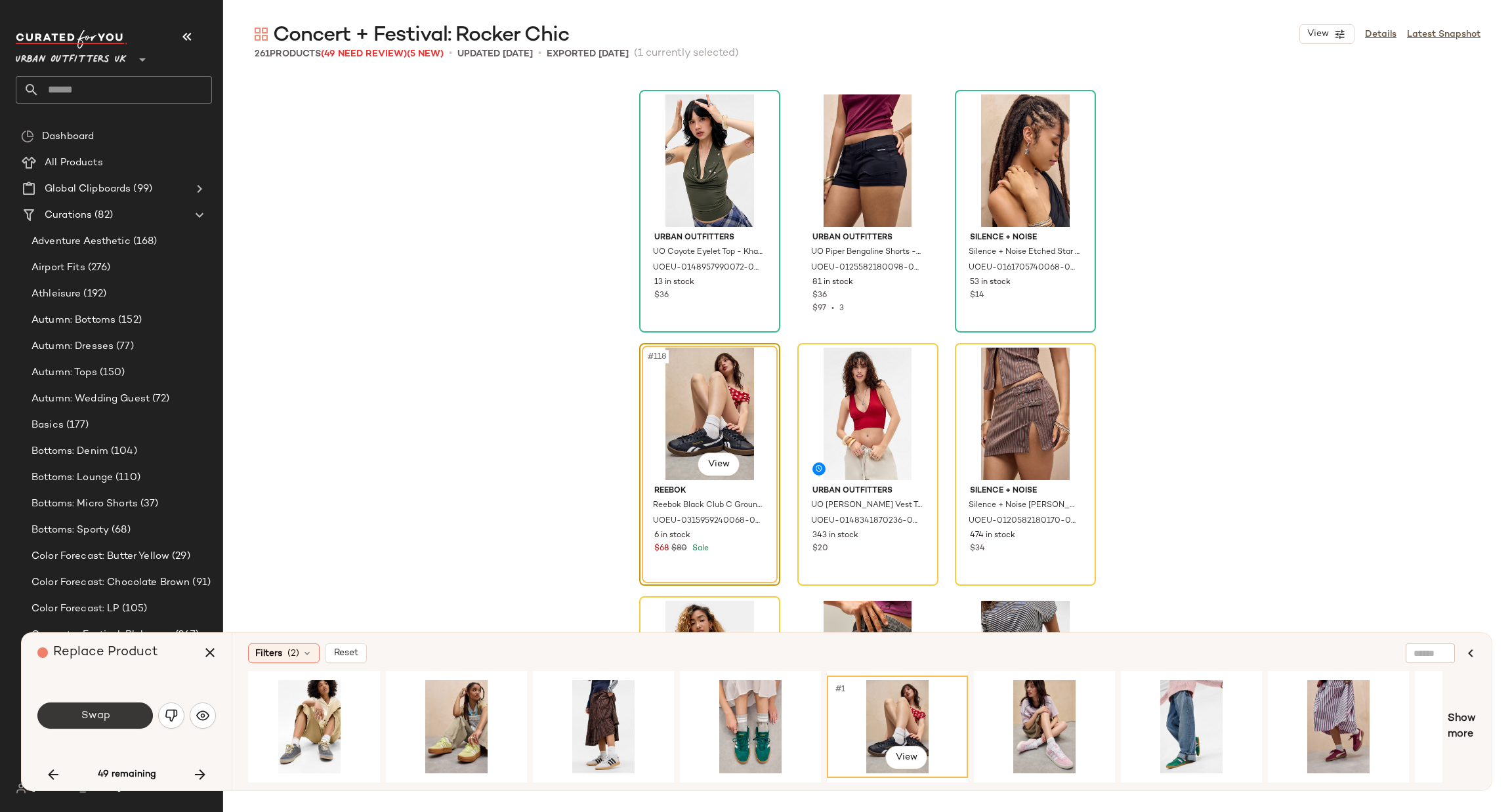
click at [119, 718] on button "Swap" at bounding box center [94, 716] width 115 height 26
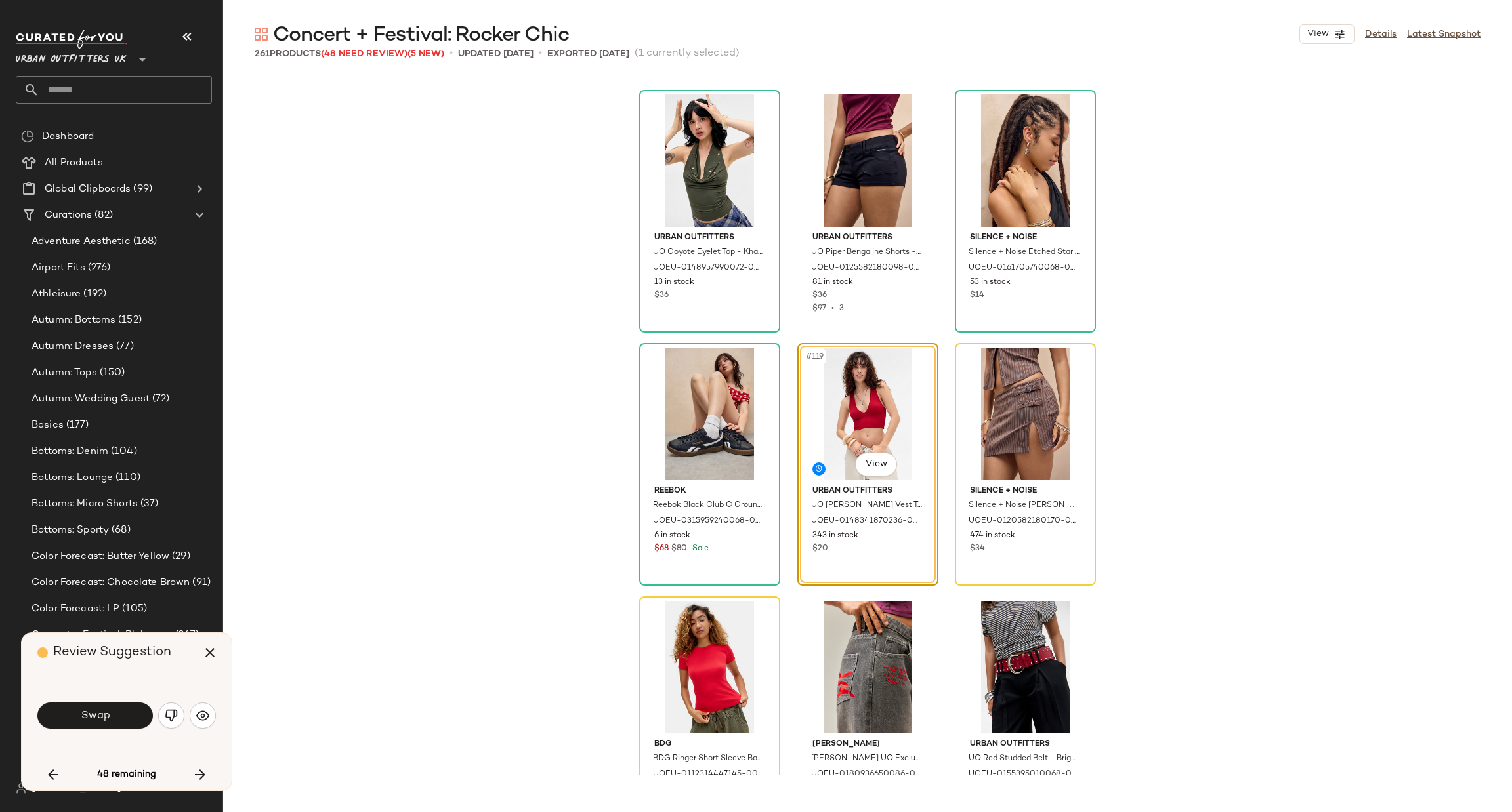
click at [172, 712] on img "button" at bounding box center [171, 716] width 13 height 13
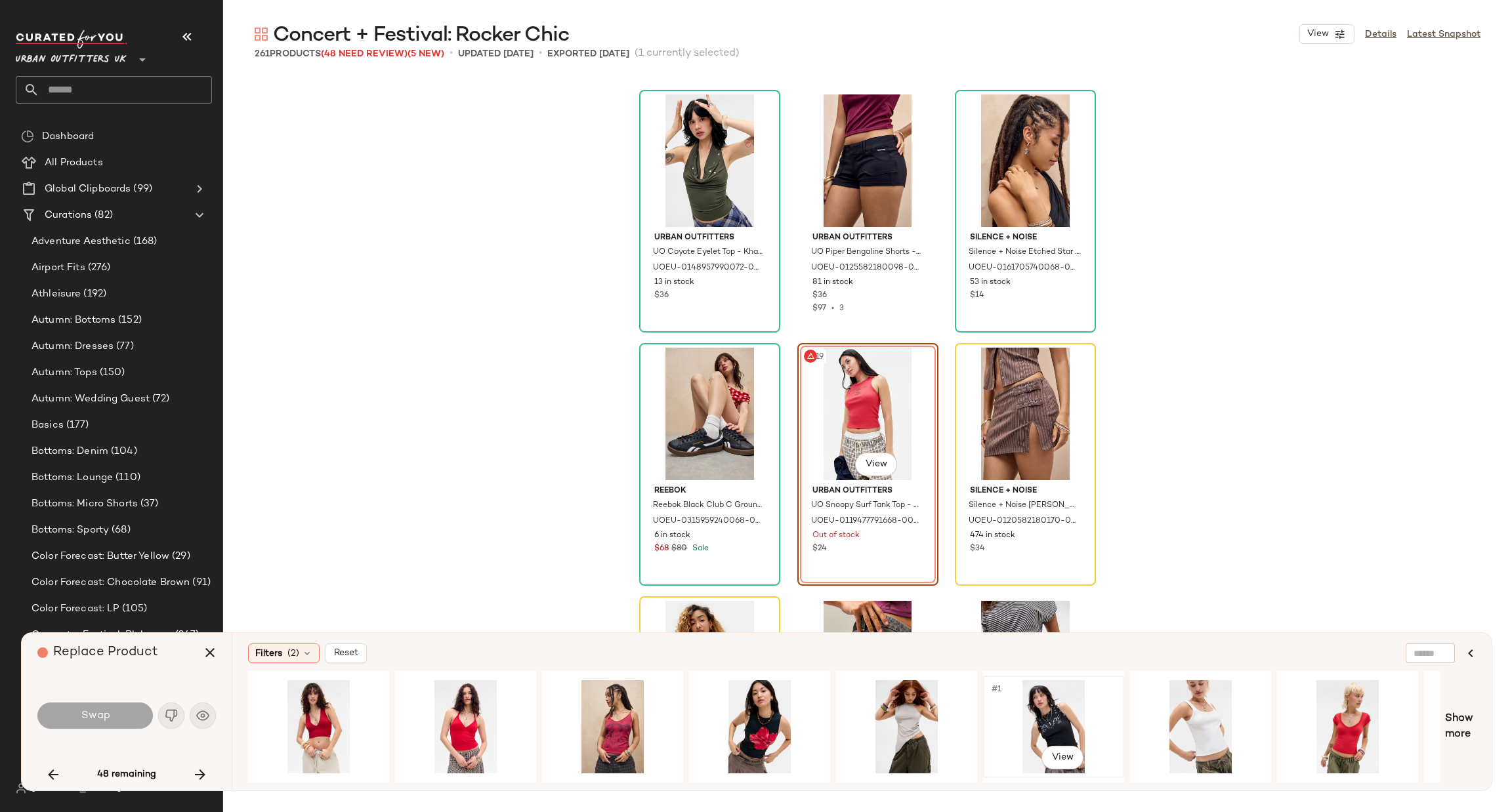
click at [1026, 725] on div "#1 View" at bounding box center [1054, 727] width 132 height 93
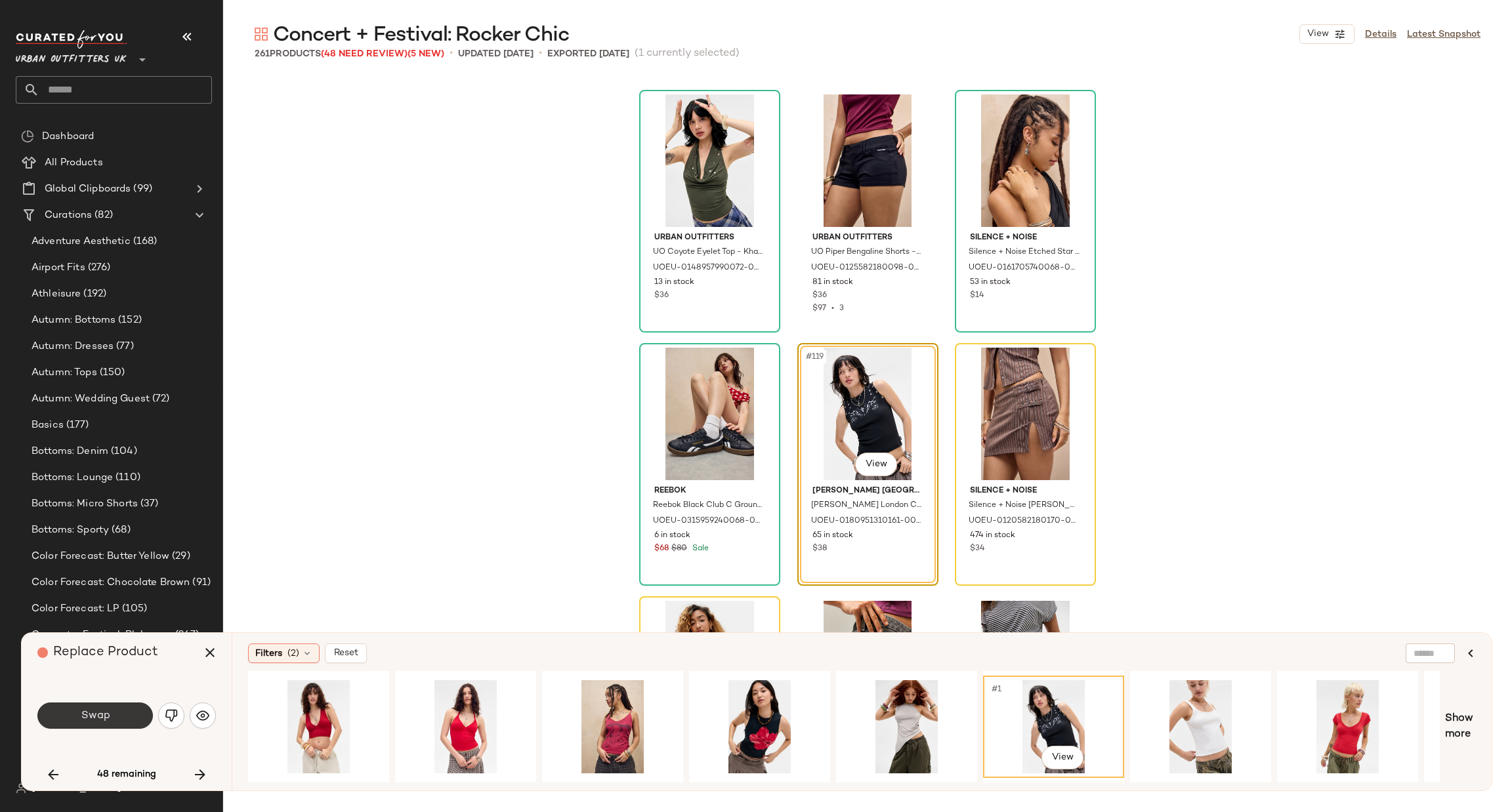
click at [112, 718] on button "Swap" at bounding box center [94, 716] width 115 height 26
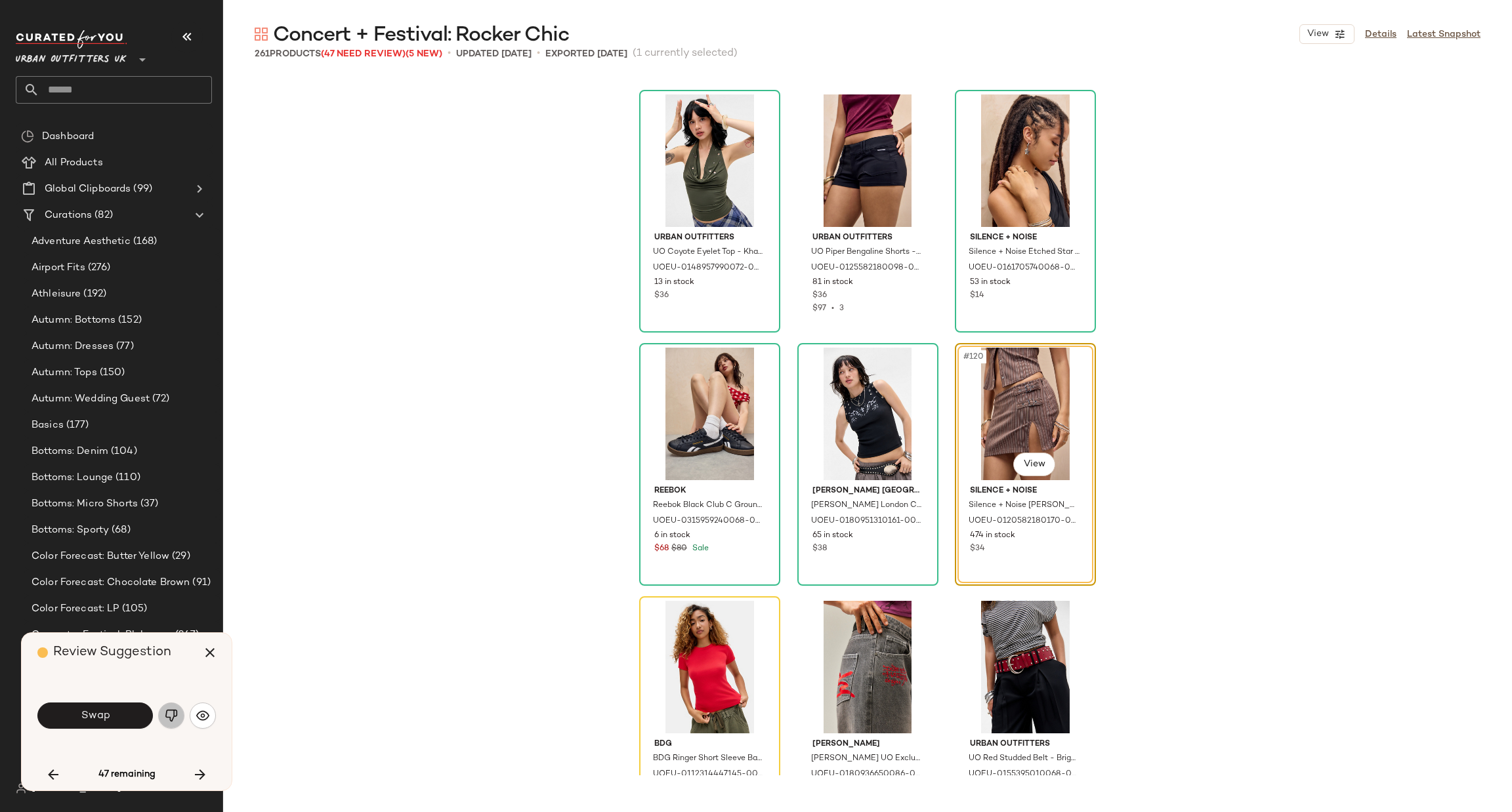
click at [171, 719] on img "button" at bounding box center [171, 716] width 13 height 13
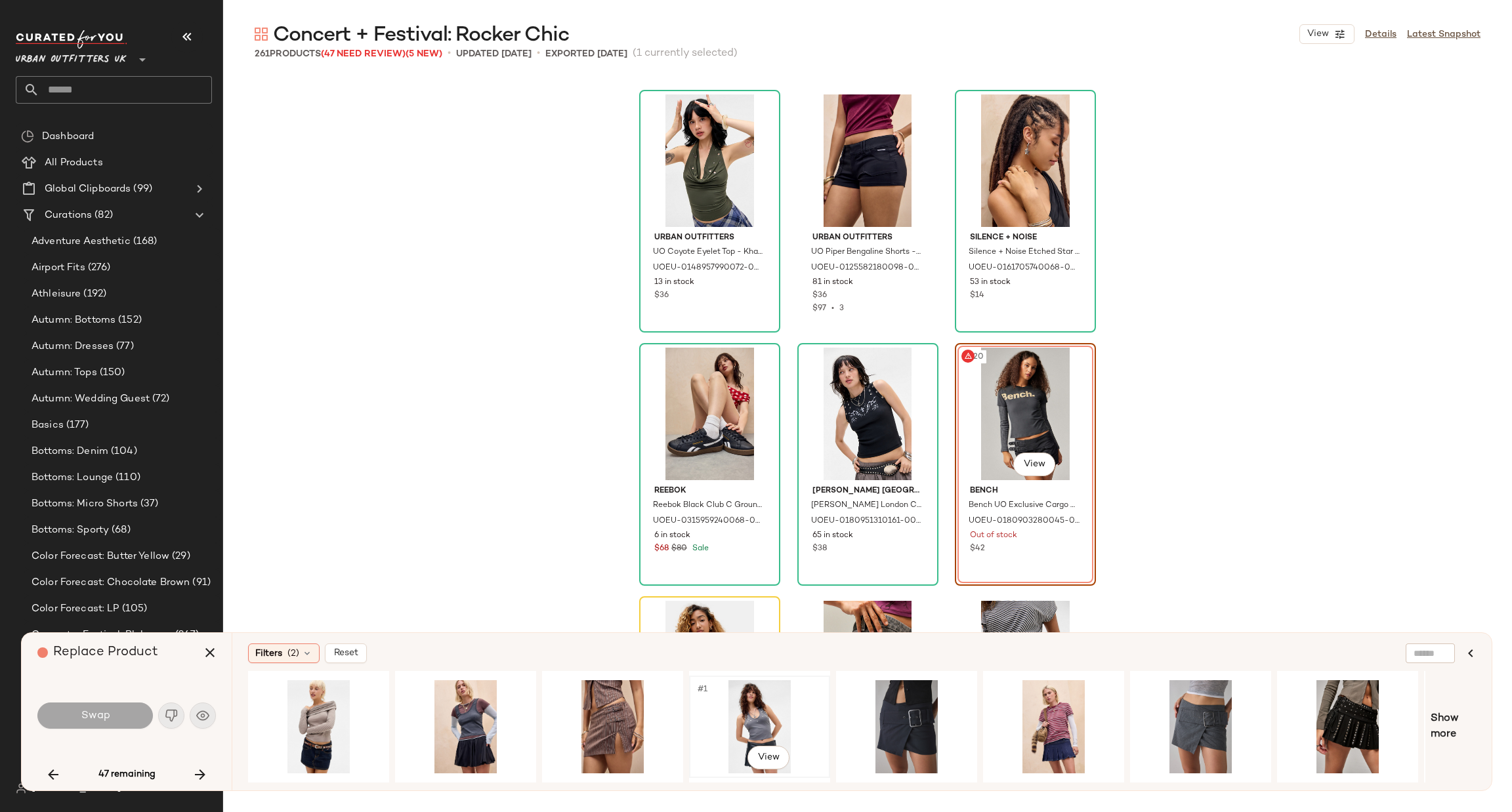
click at [758, 698] on div "#1 View" at bounding box center [760, 727] width 132 height 93
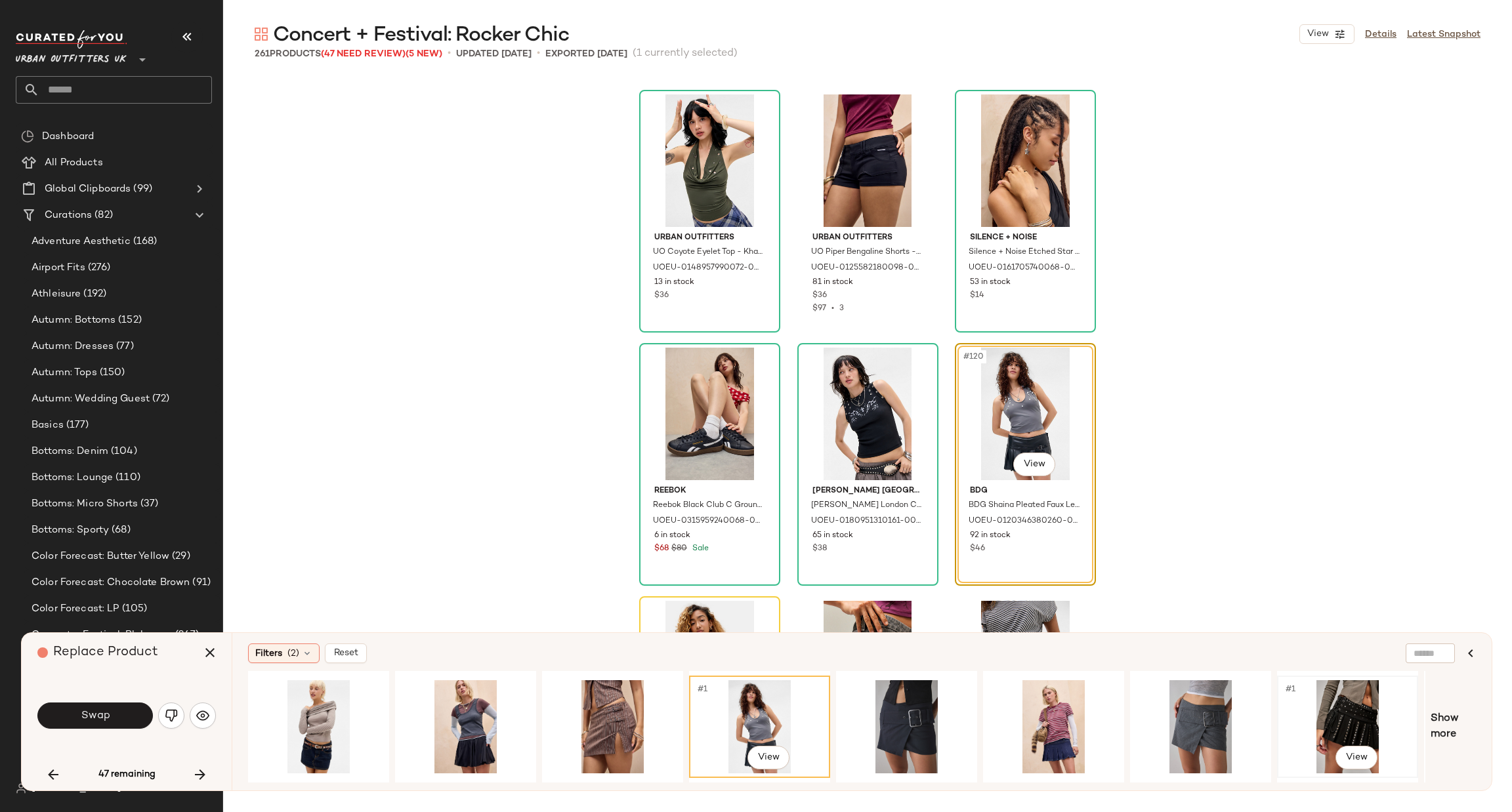
click at [1337, 698] on div "#1 View" at bounding box center [1348, 727] width 132 height 93
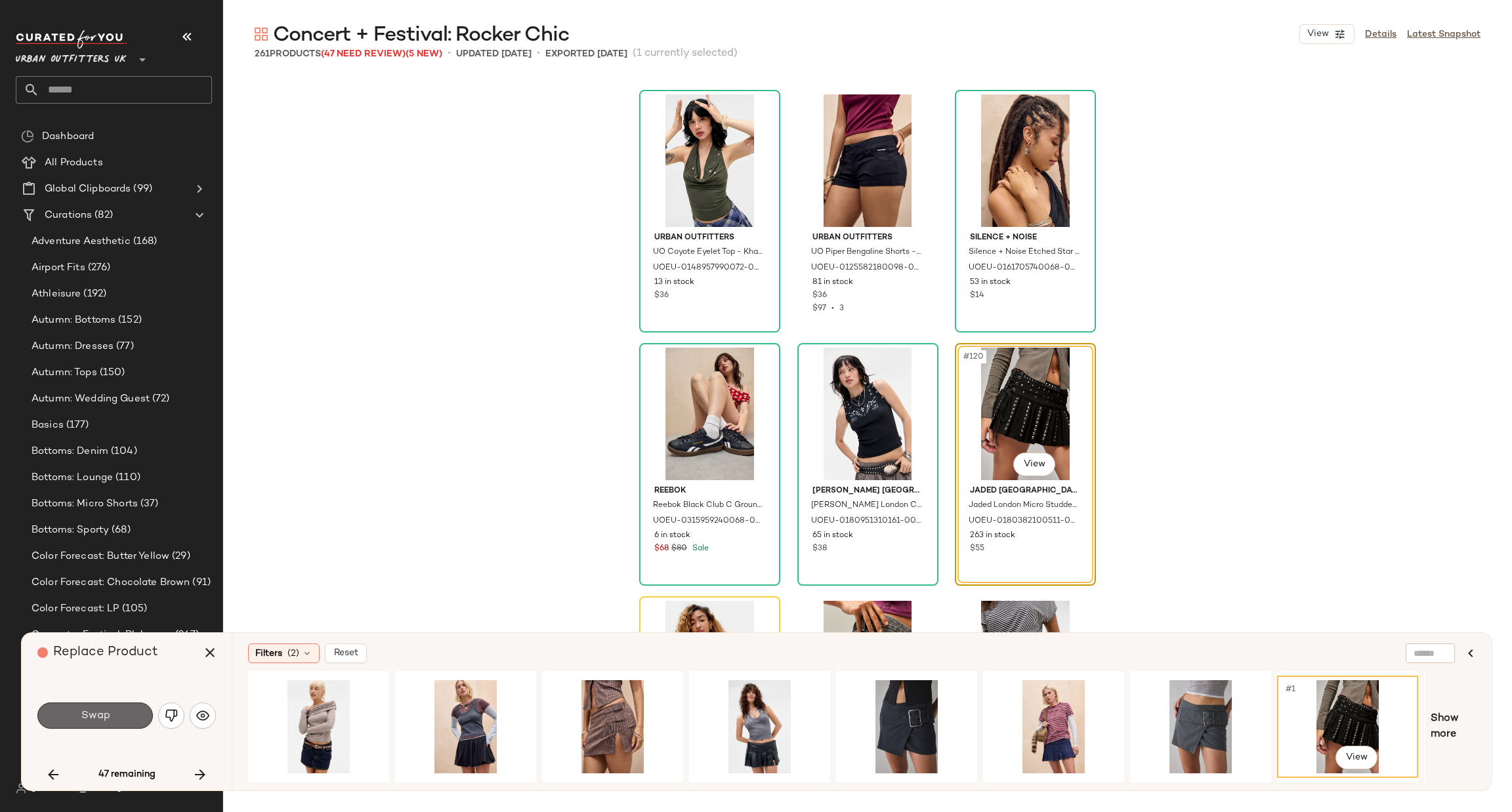
click at [101, 712] on span "Swap" at bounding box center [94, 716] width 29 height 12
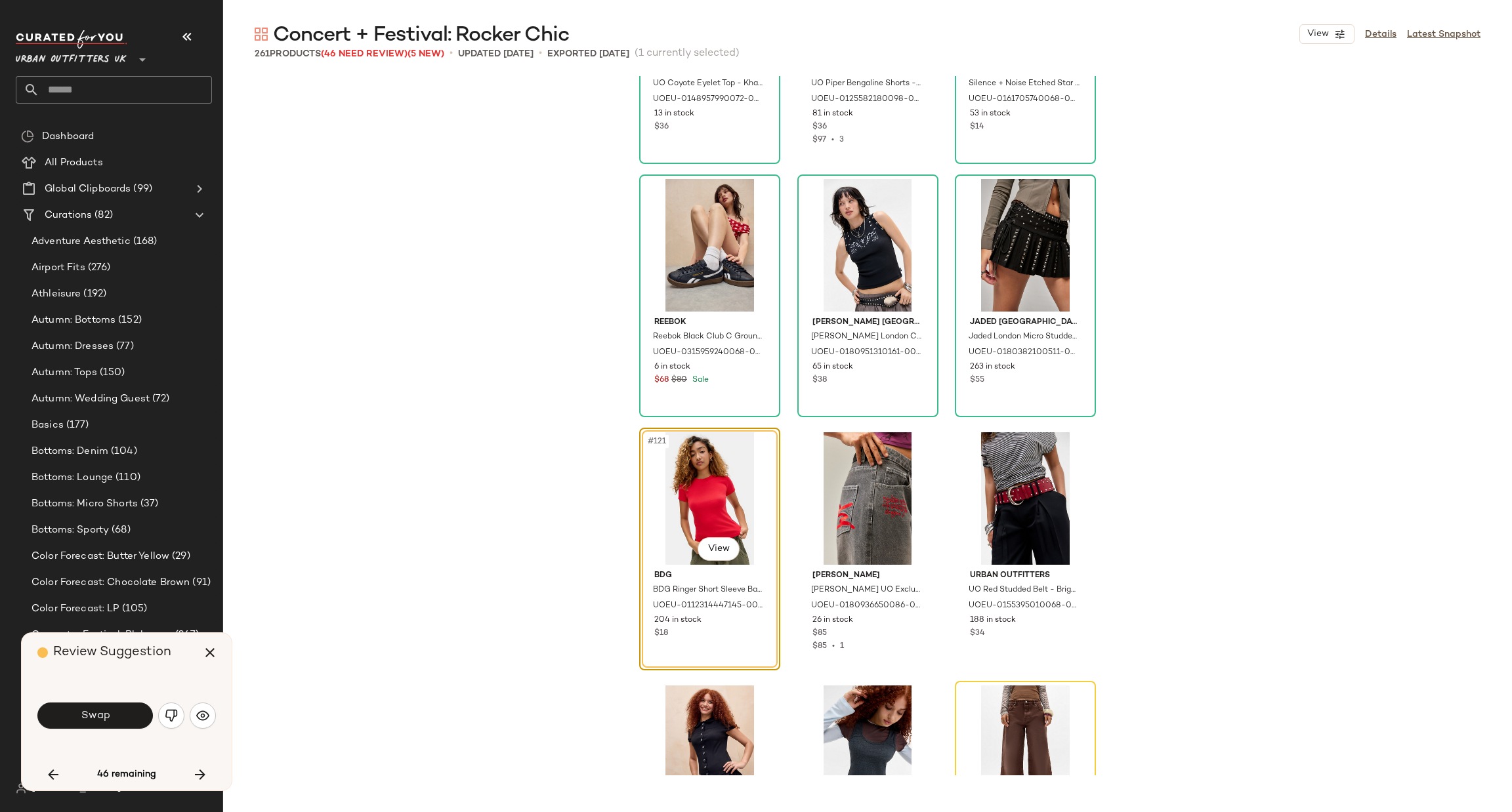
scroll to position [9759, 0]
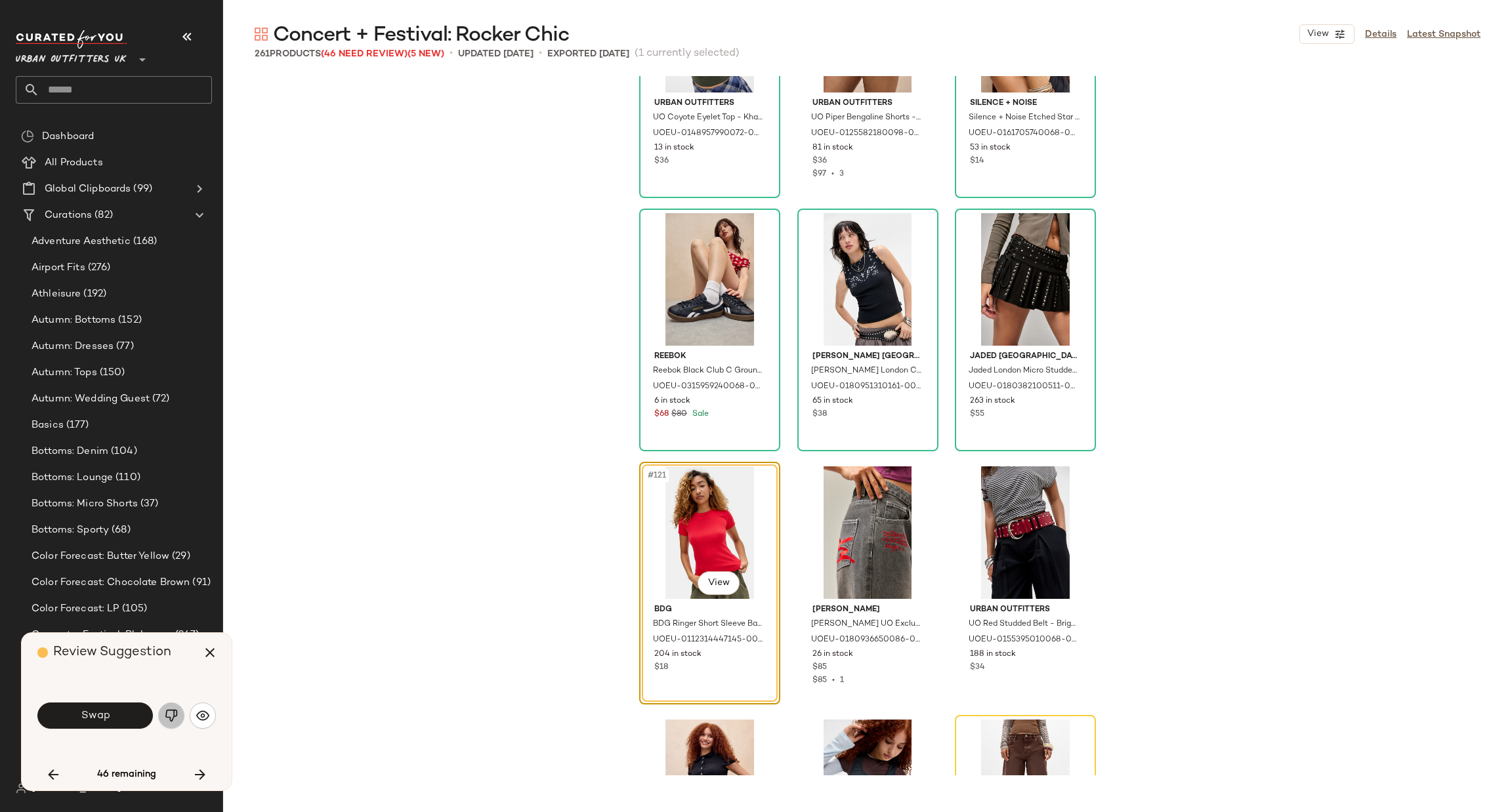
click at [170, 714] on img "button" at bounding box center [171, 716] width 13 height 13
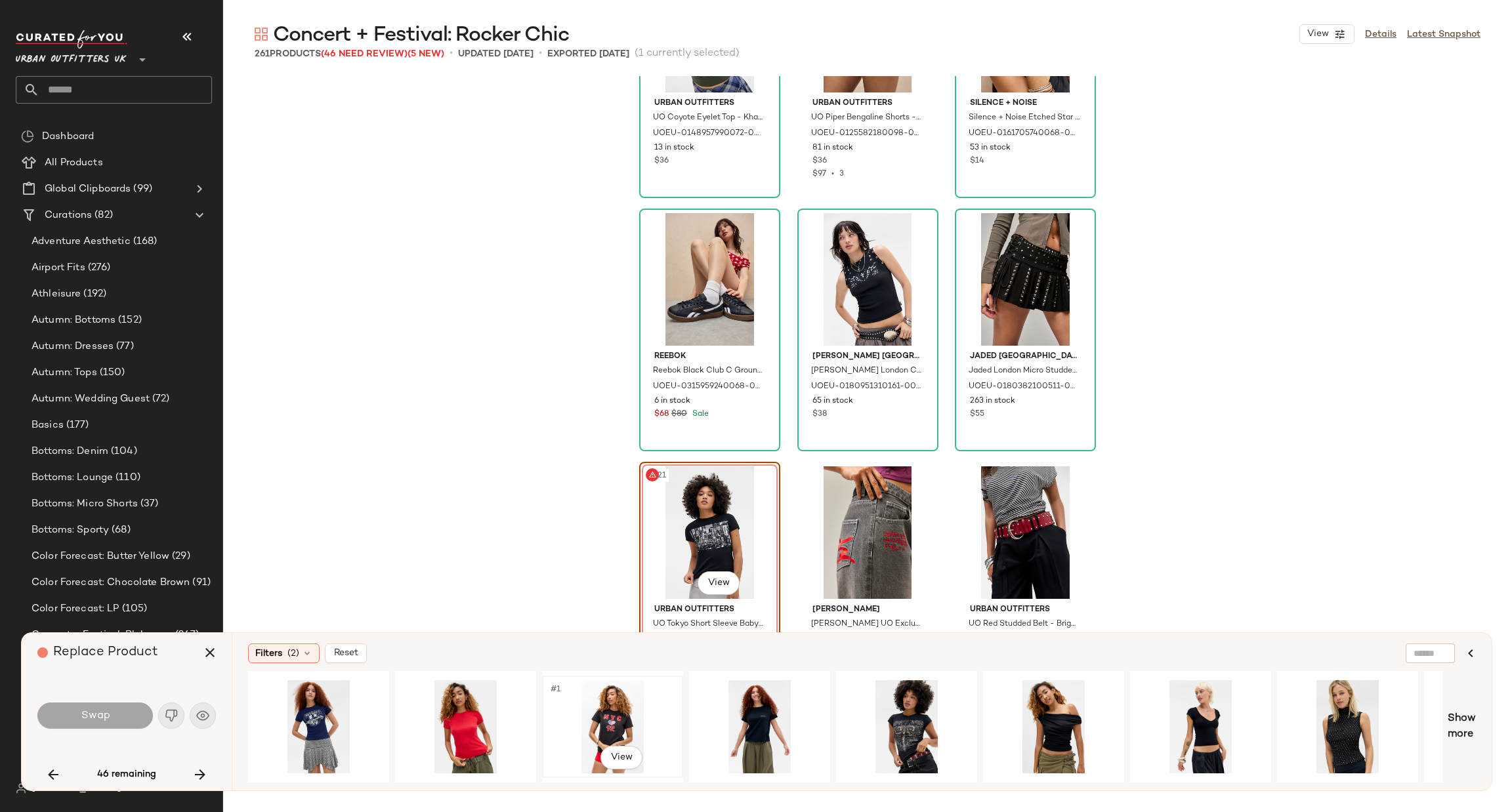
click at [607, 714] on div "#1 View" at bounding box center [613, 727] width 132 height 93
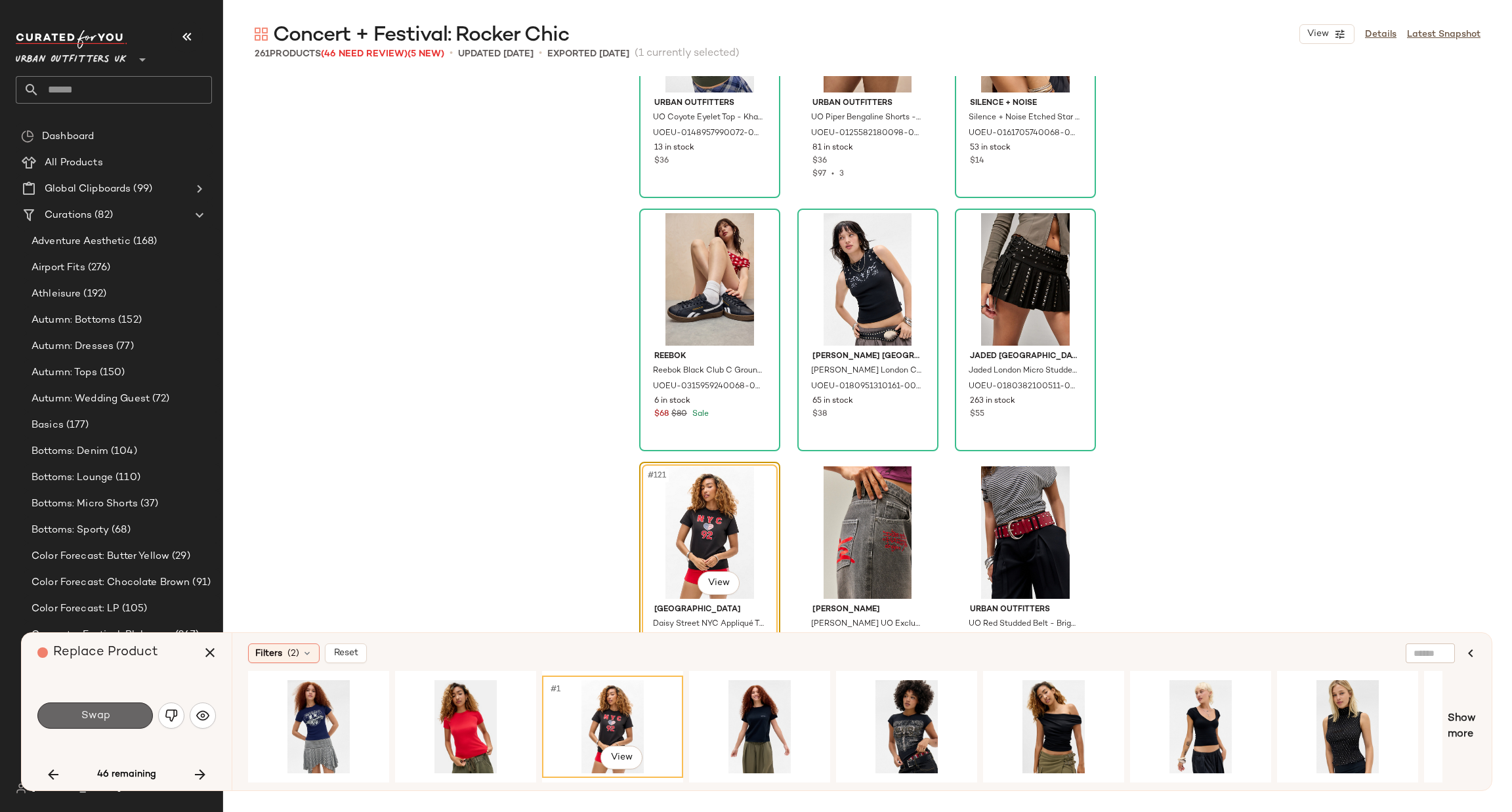
click at [138, 712] on button "Swap" at bounding box center [94, 716] width 115 height 26
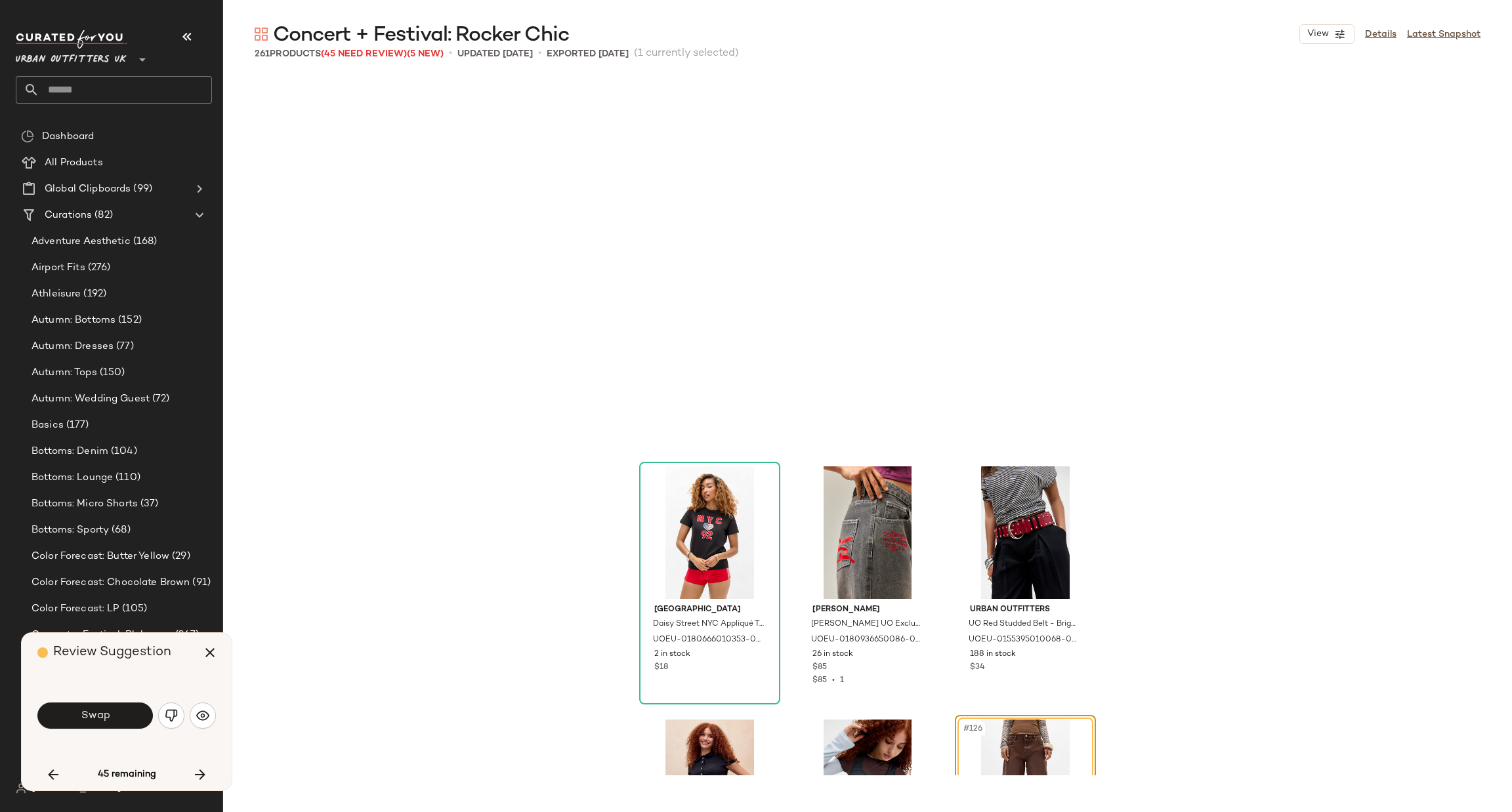
scroll to position [10132, 0]
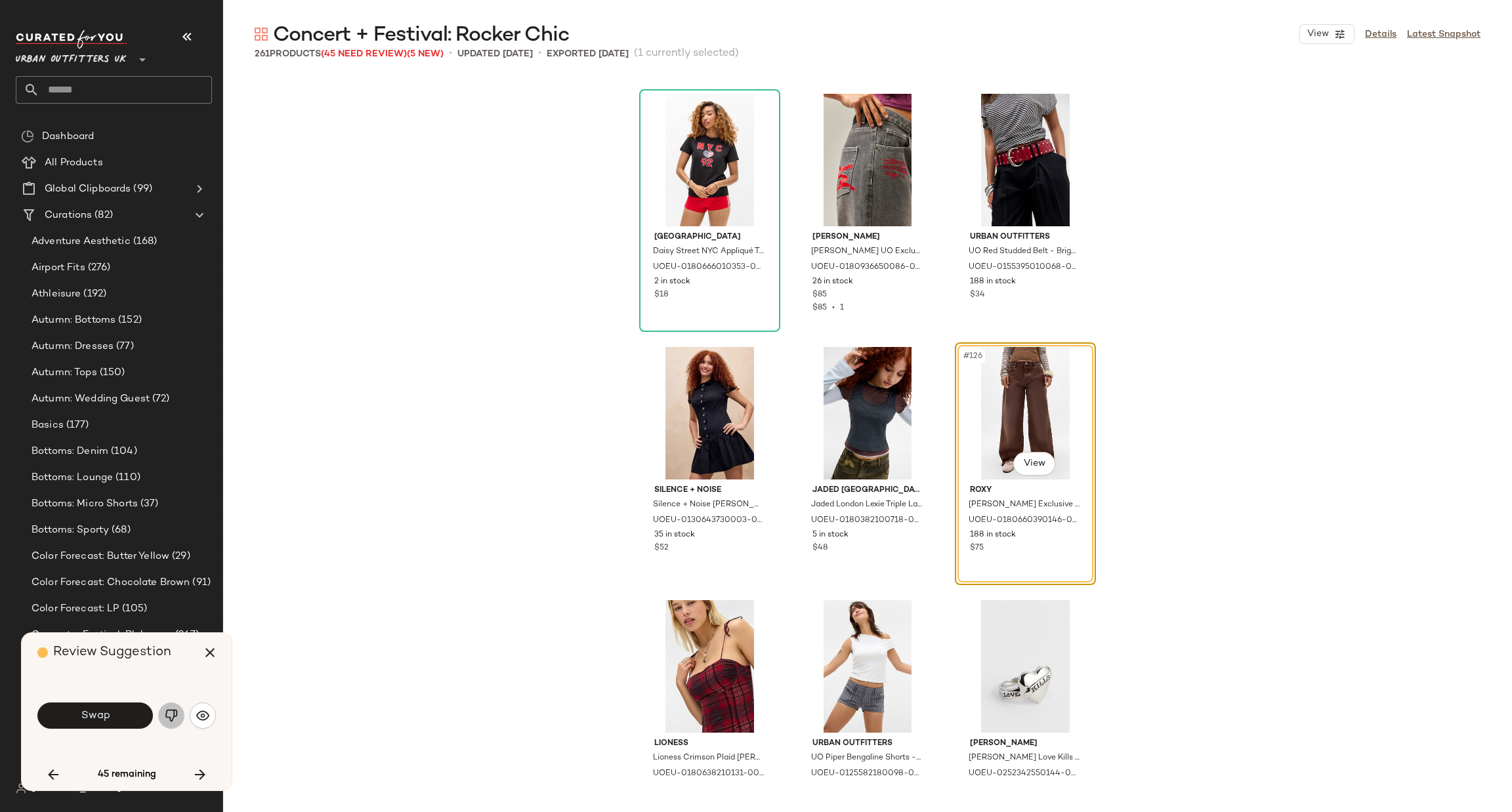
click at [178, 714] on button "button" at bounding box center [171, 716] width 26 height 26
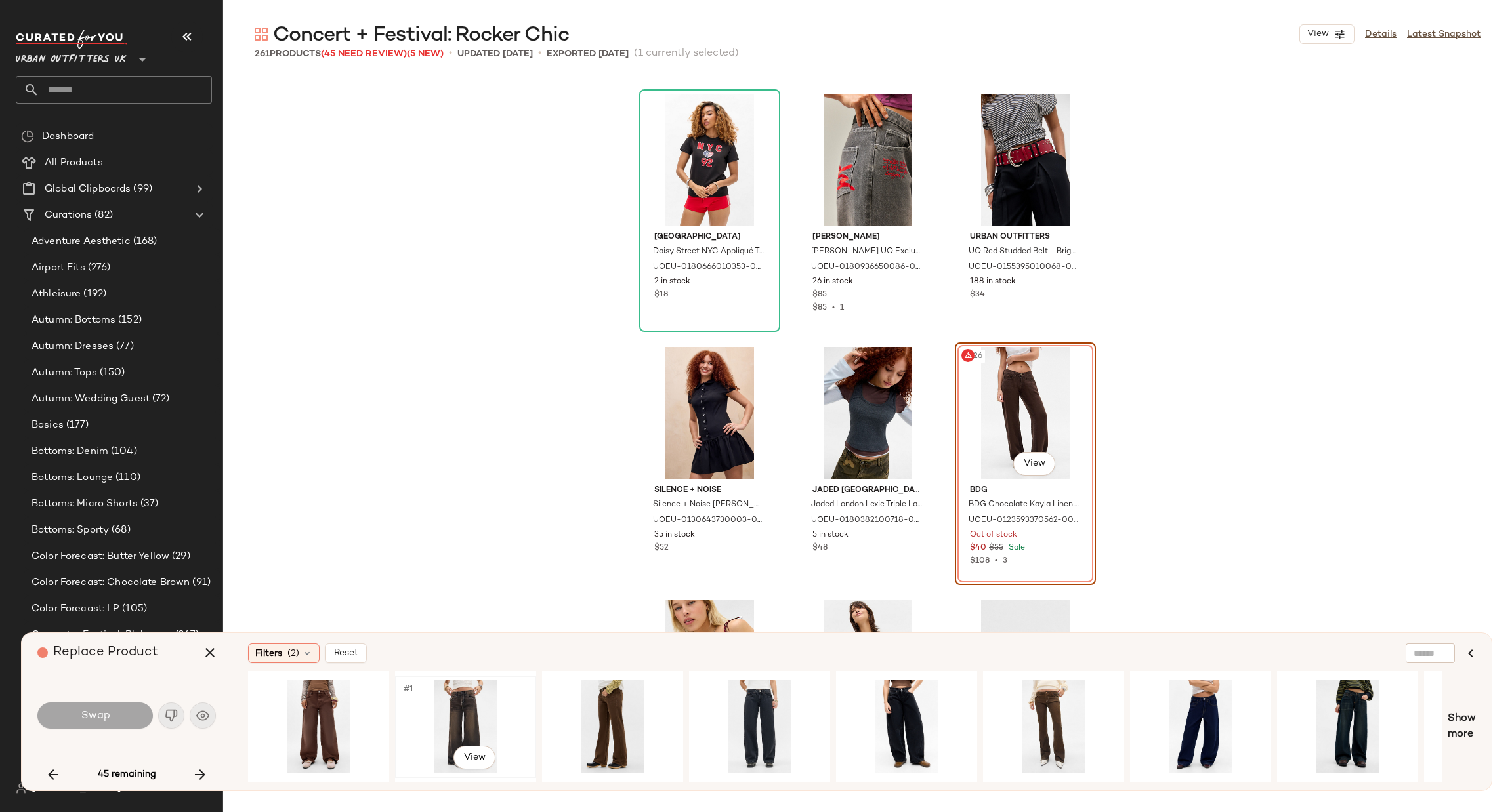
click at [454, 706] on div "#1 View" at bounding box center [466, 727] width 132 height 93
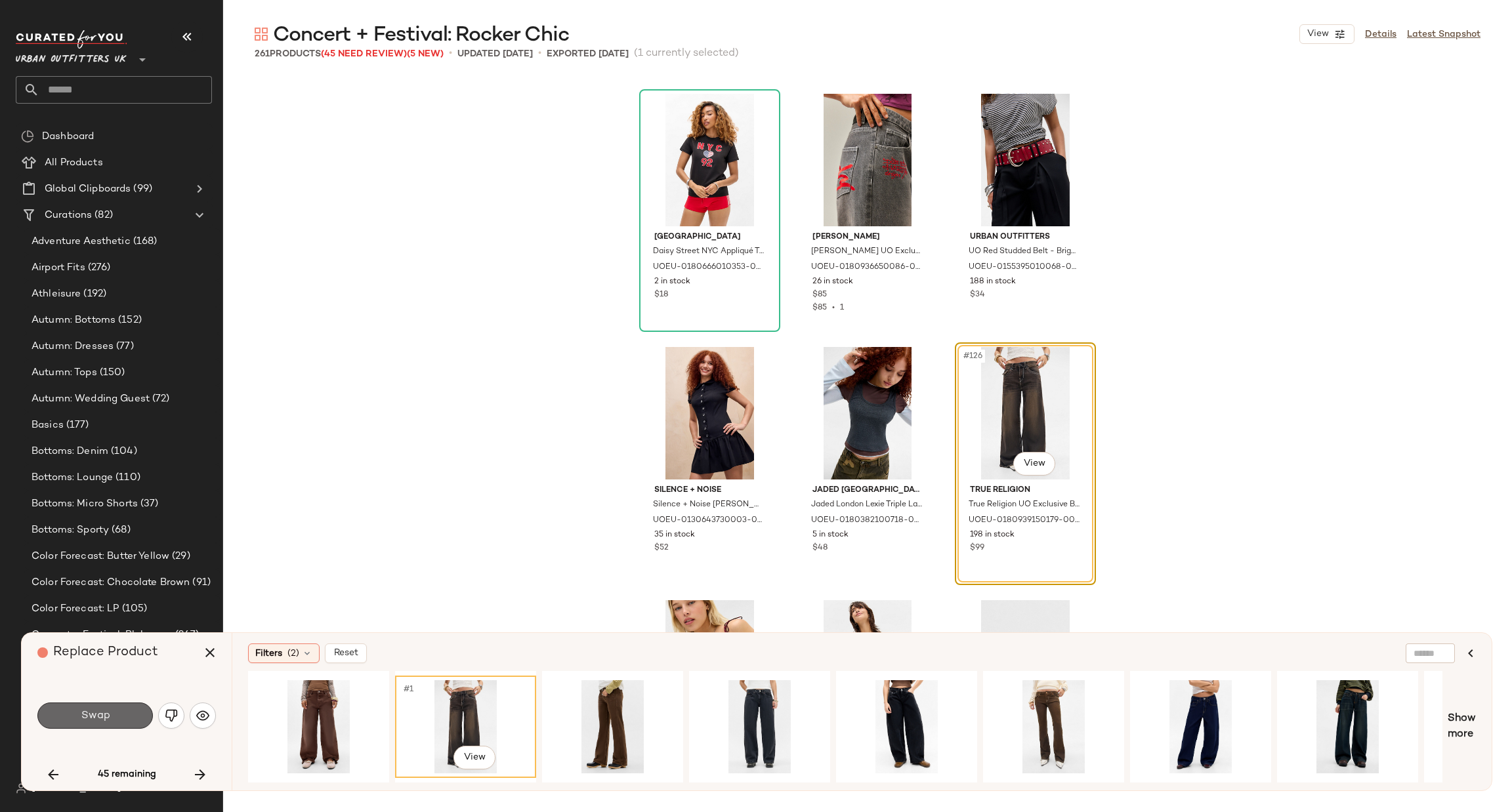
click at [121, 708] on button "Swap" at bounding box center [94, 716] width 115 height 26
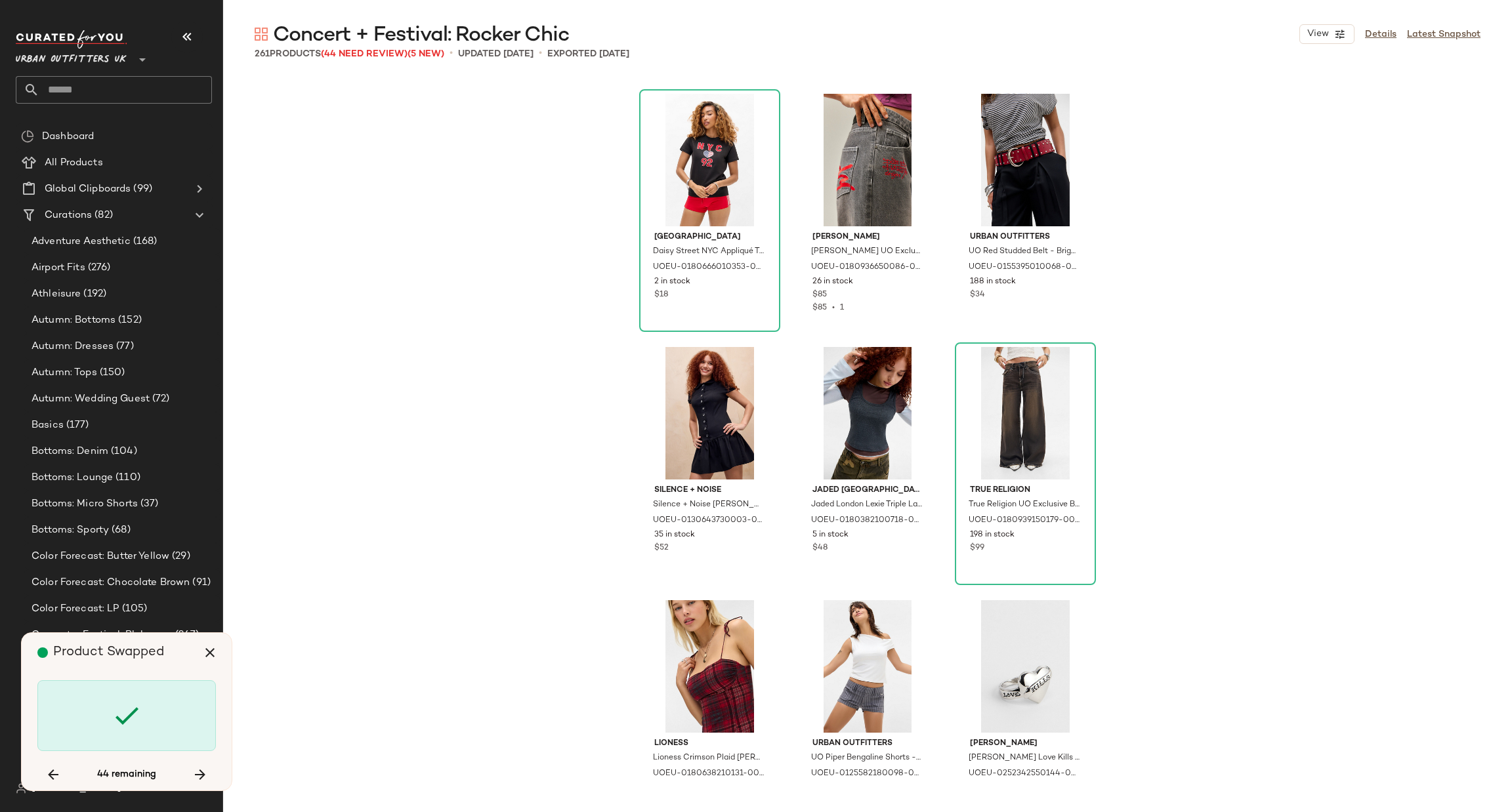
scroll to position [10891, 0]
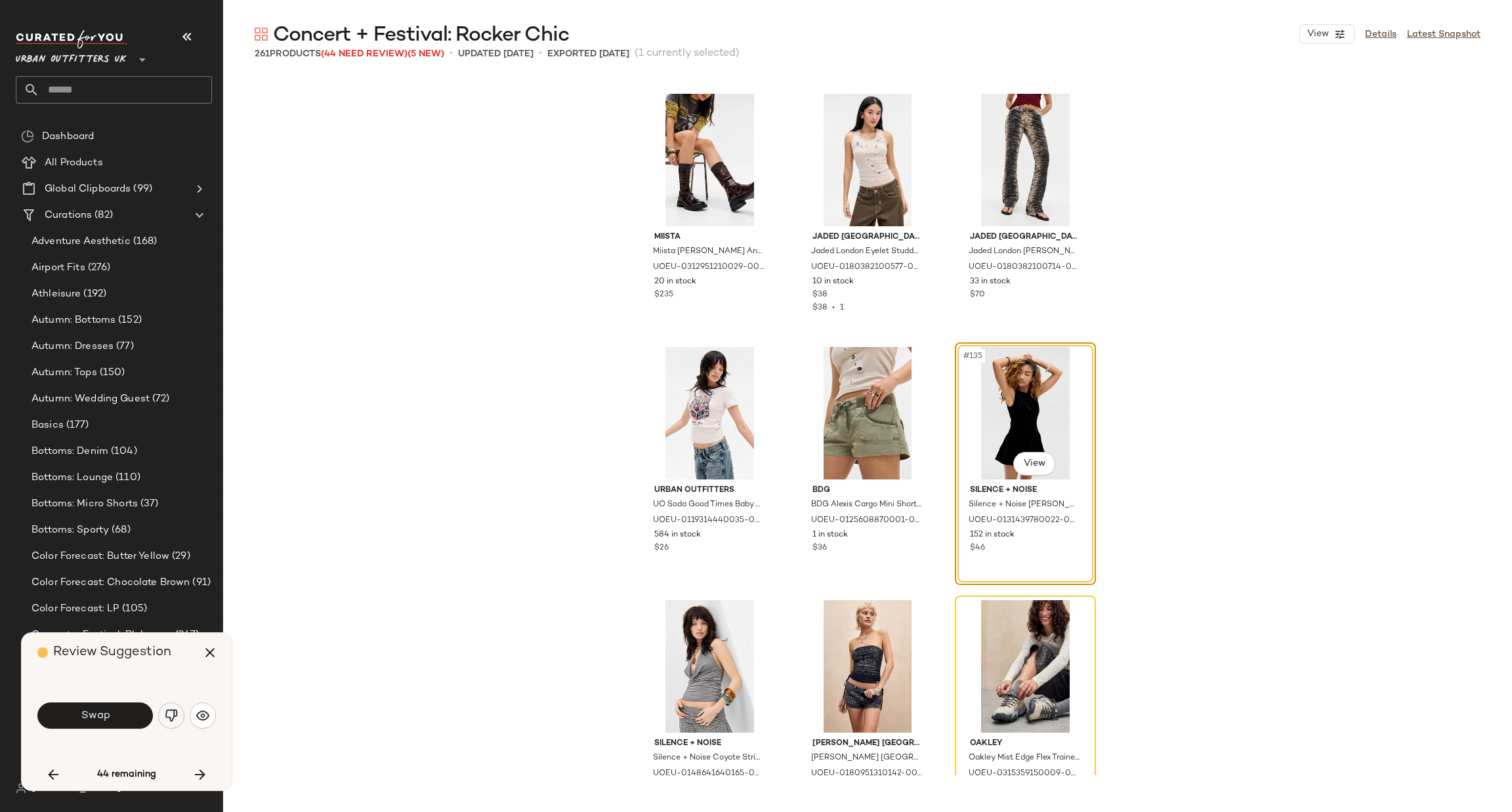
click at [171, 719] on img "button" at bounding box center [171, 716] width 13 height 13
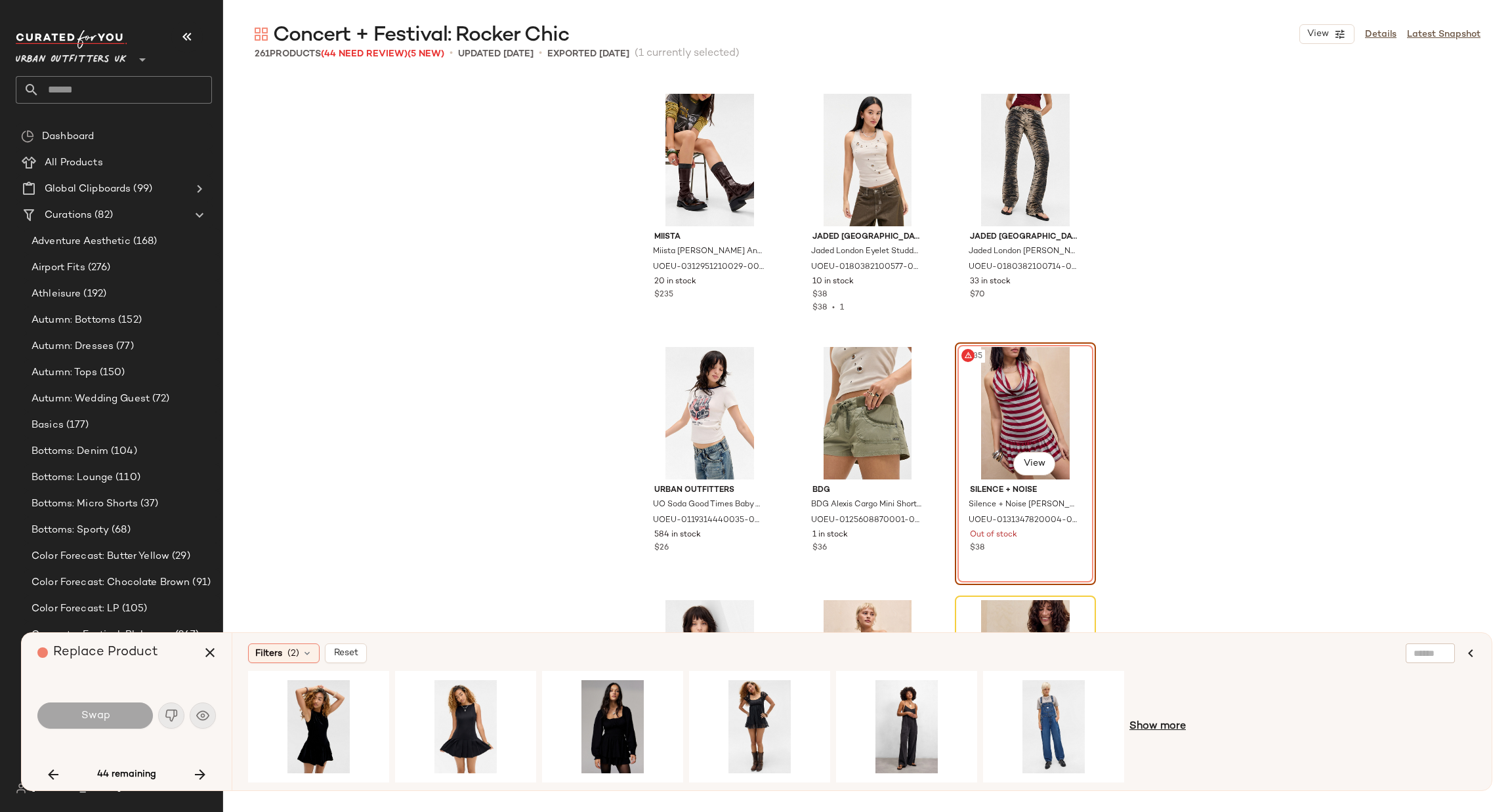
click at [1145, 722] on span "Show more" at bounding box center [1158, 727] width 56 height 16
click at [459, 710] on div "#1 View" at bounding box center [466, 727] width 132 height 93
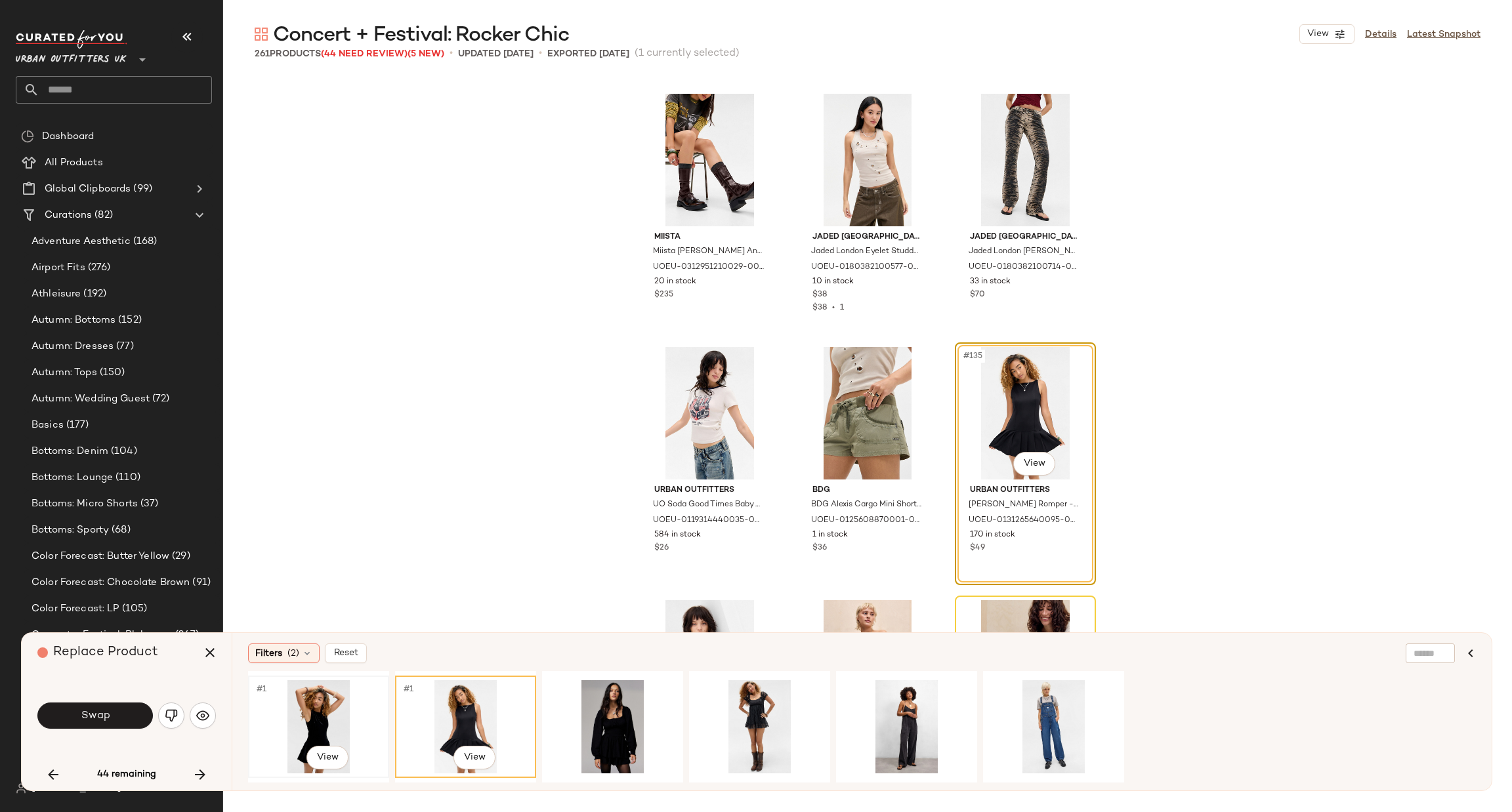
click at [355, 722] on div "#1 View" at bounding box center [319, 727] width 132 height 93
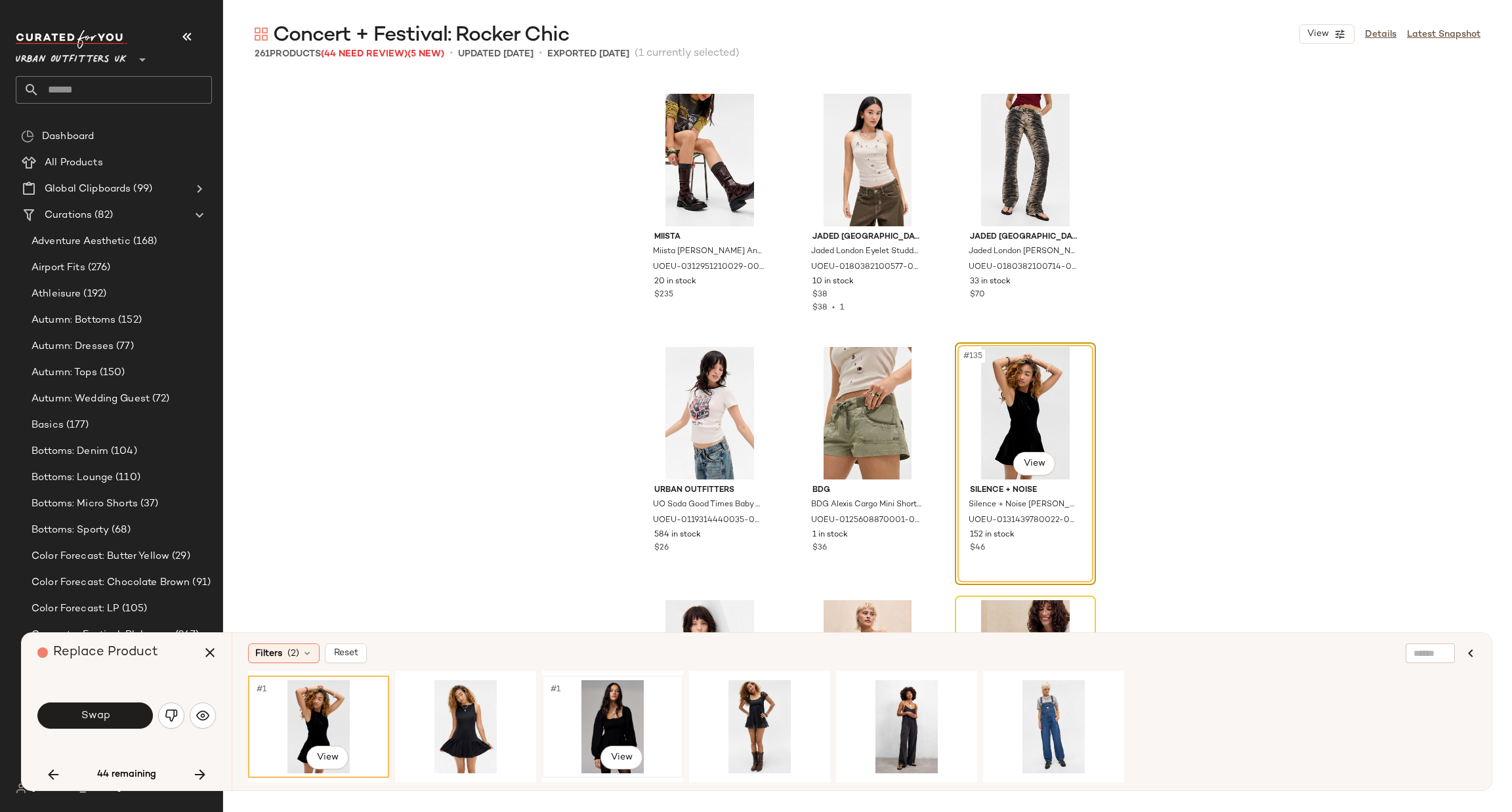
click at [632, 719] on div "#1 View" at bounding box center [613, 727] width 132 height 93
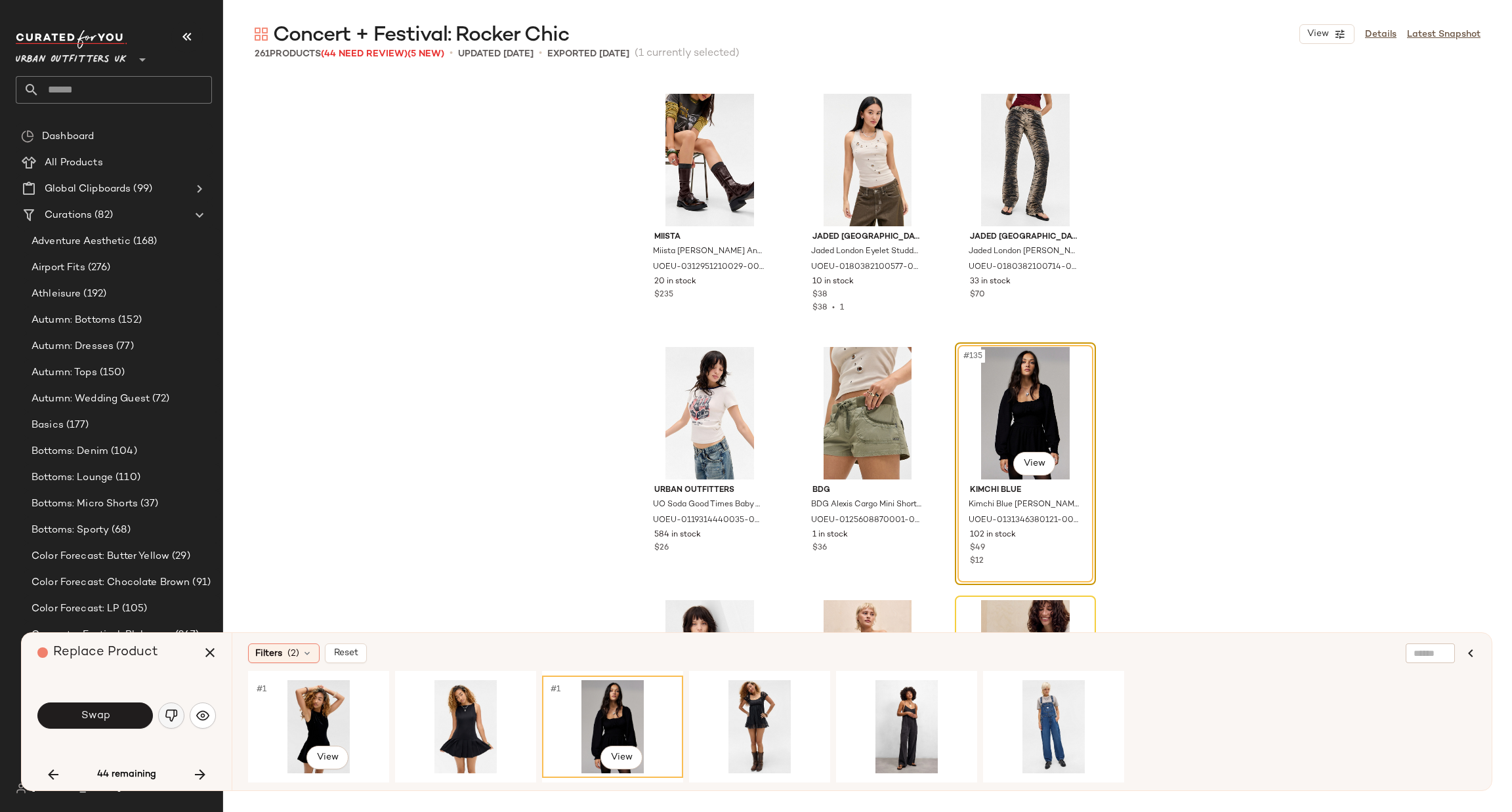
drag, startPoint x: 302, startPoint y: 701, endPoint x: 172, endPoint y: 707, distance: 130.1
click at [296, 701] on div "#1 View" at bounding box center [319, 727] width 132 height 93
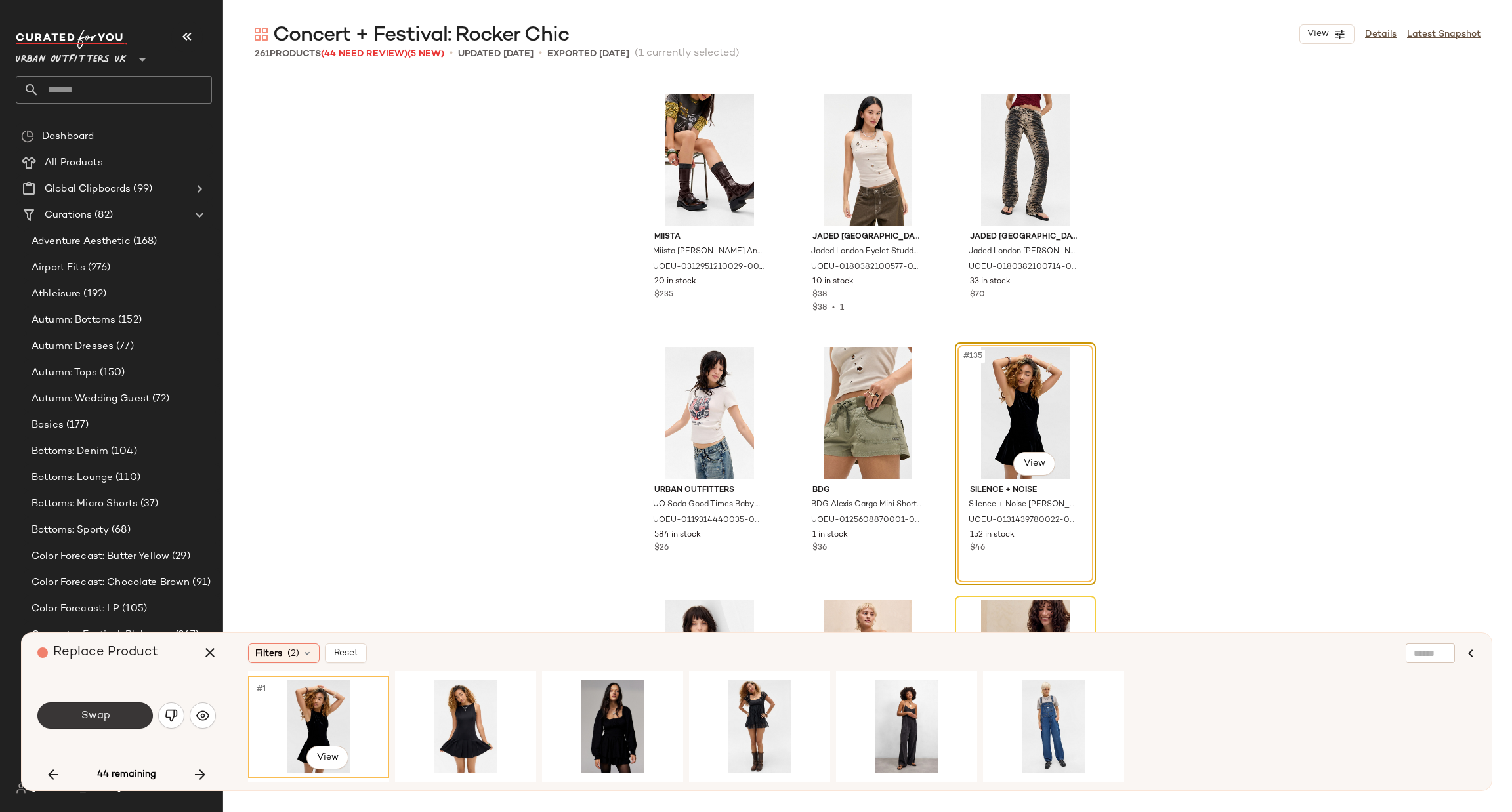
click at [115, 711] on button "Swap" at bounding box center [94, 716] width 115 height 26
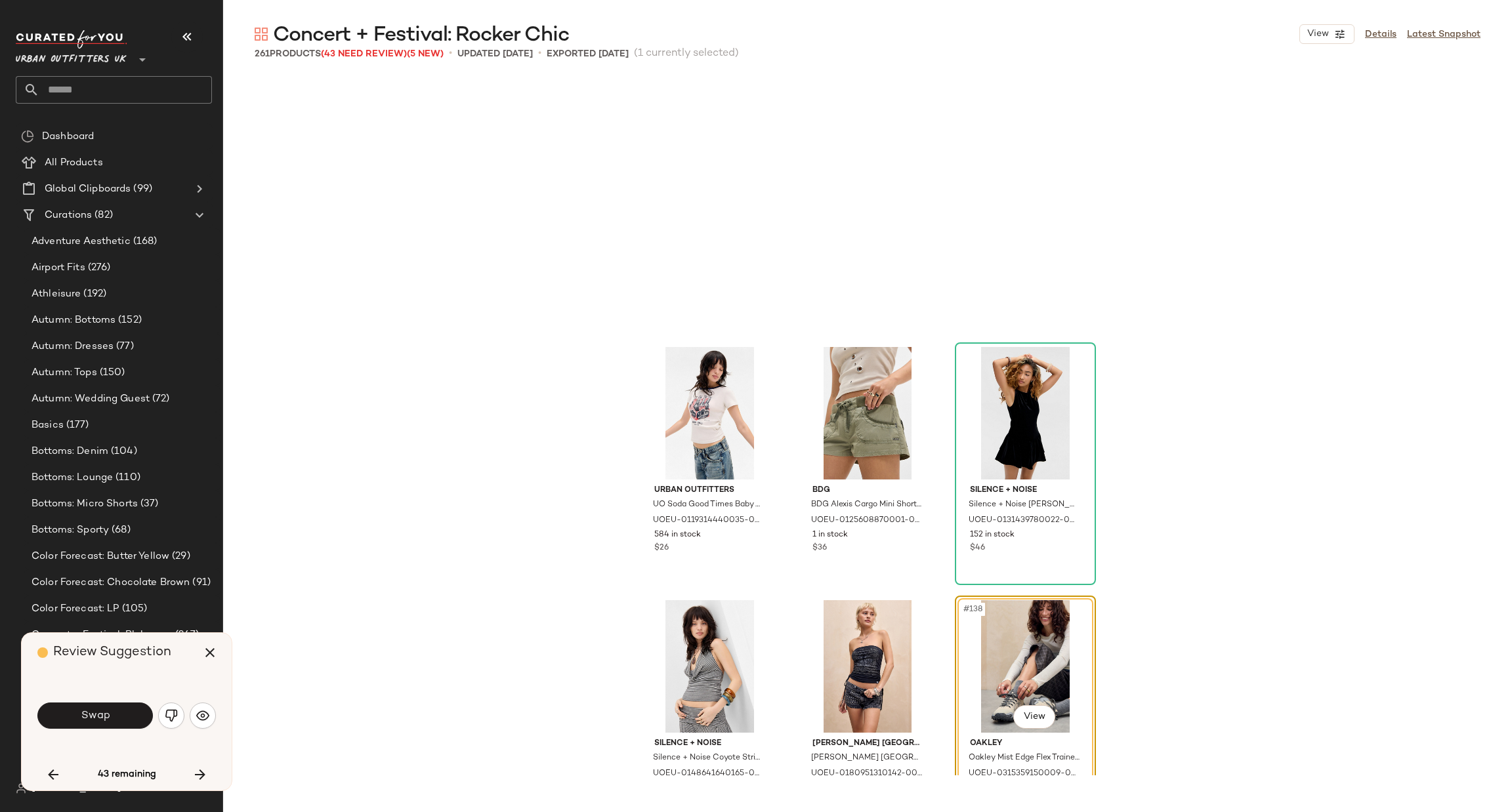
scroll to position [11144, 0]
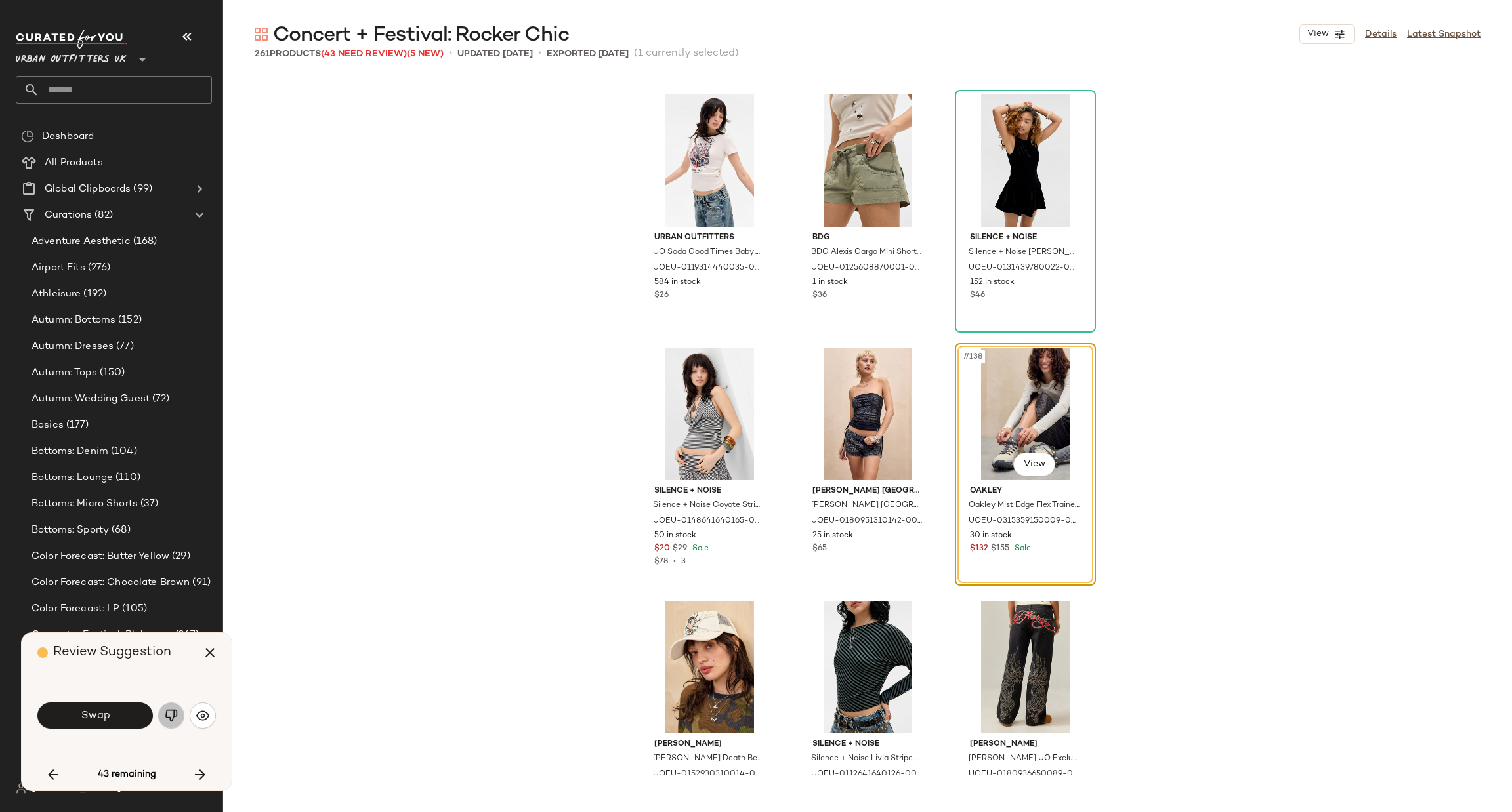
click at [176, 710] on img "button" at bounding box center [171, 716] width 13 height 13
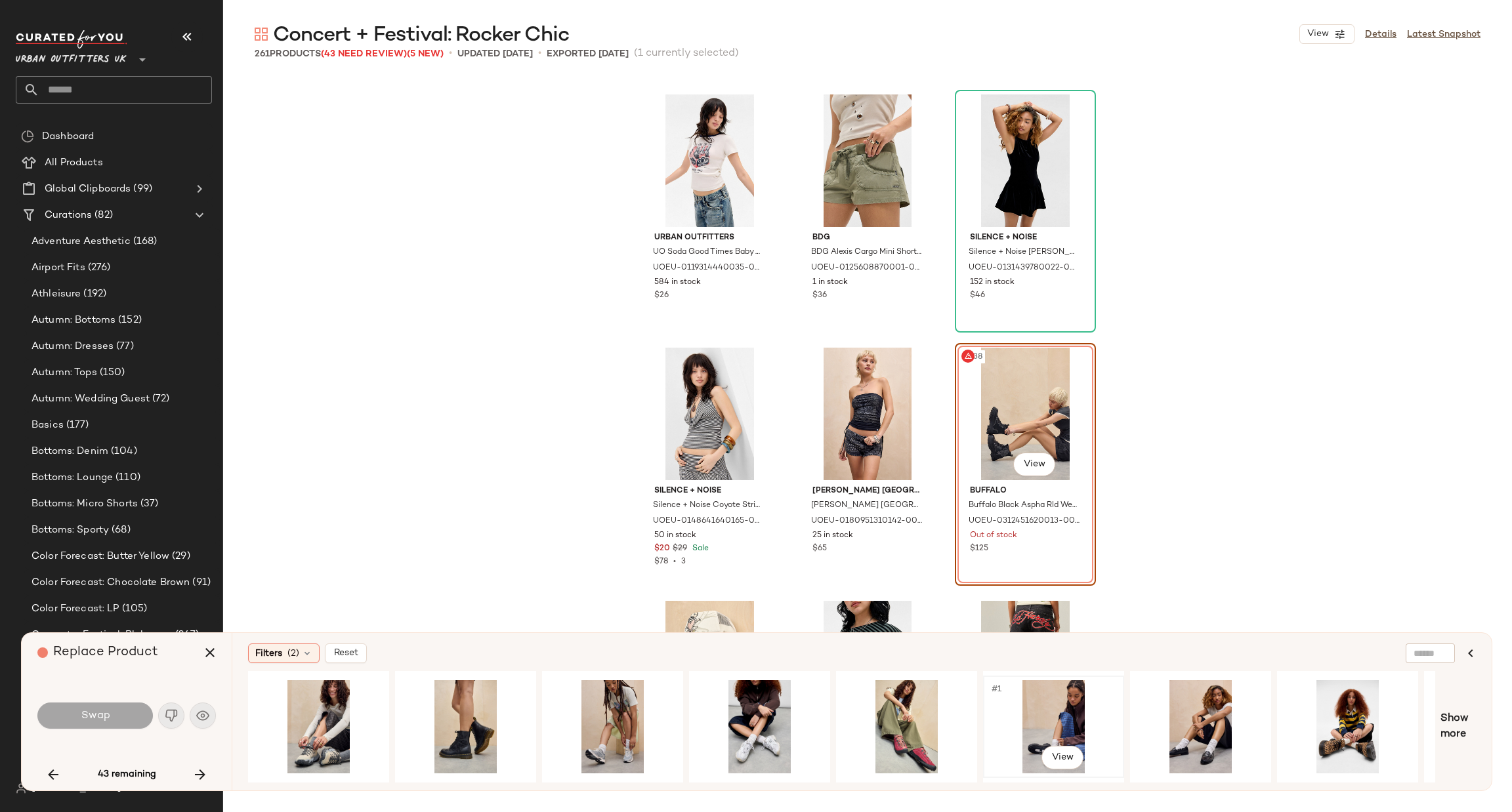
click at [1061, 702] on div "#1 View" at bounding box center [1054, 727] width 132 height 93
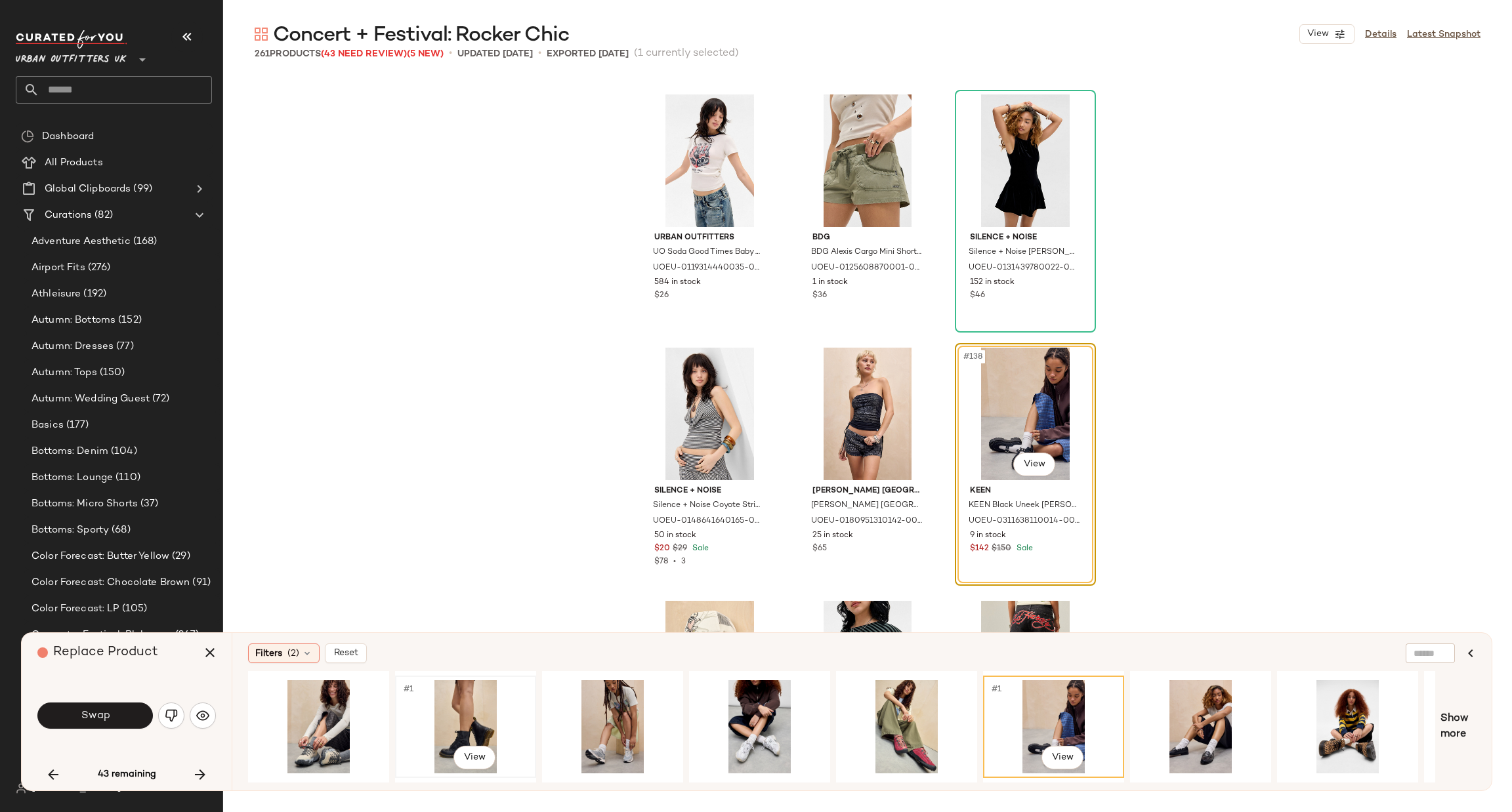
click at [448, 717] on div "#1 View" at bounding box center [466, 727] width 132 height 93
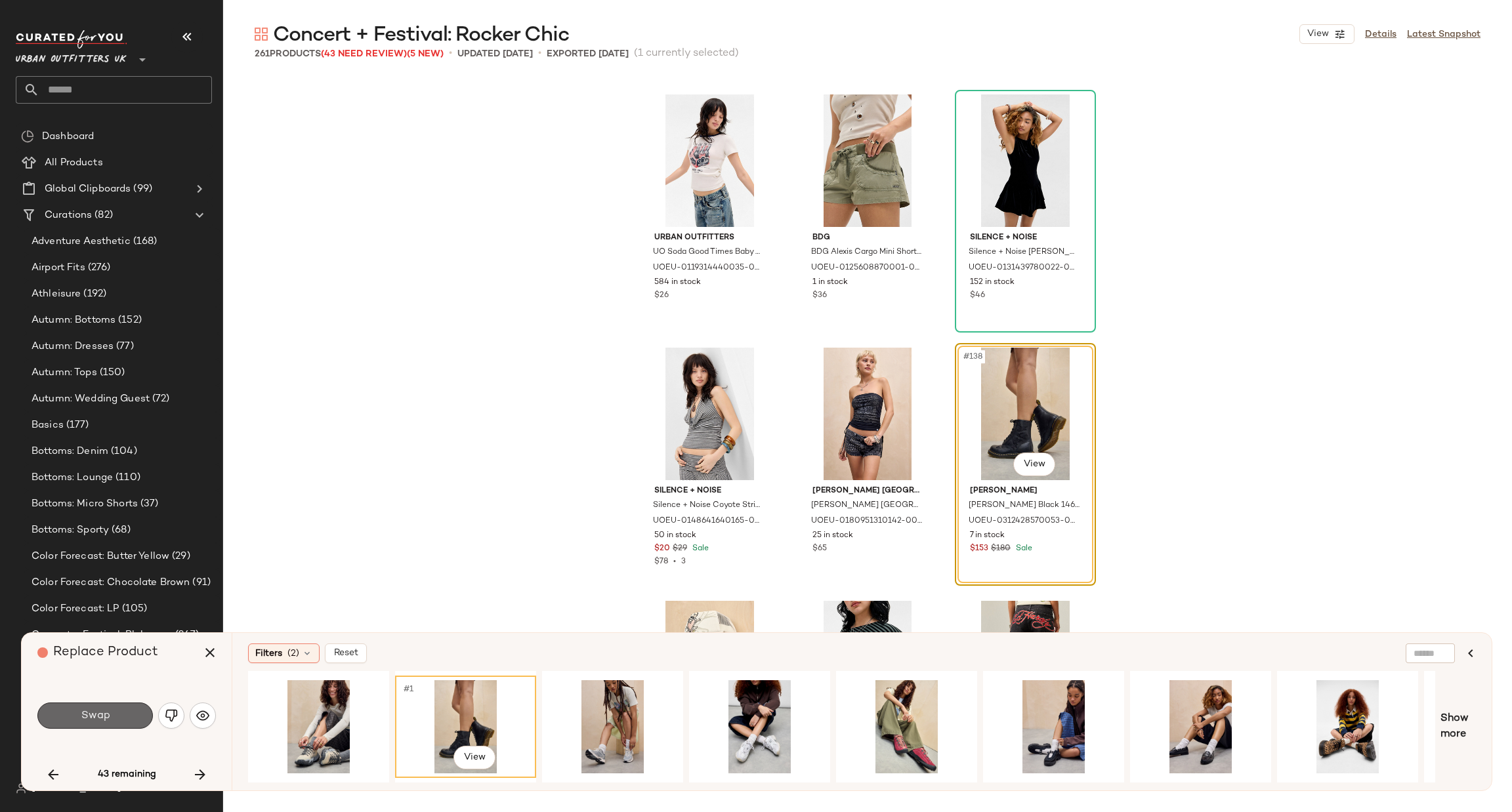
click at [135, 714] on button "Swap" at bounding box center [94, 716] width 115 height 26
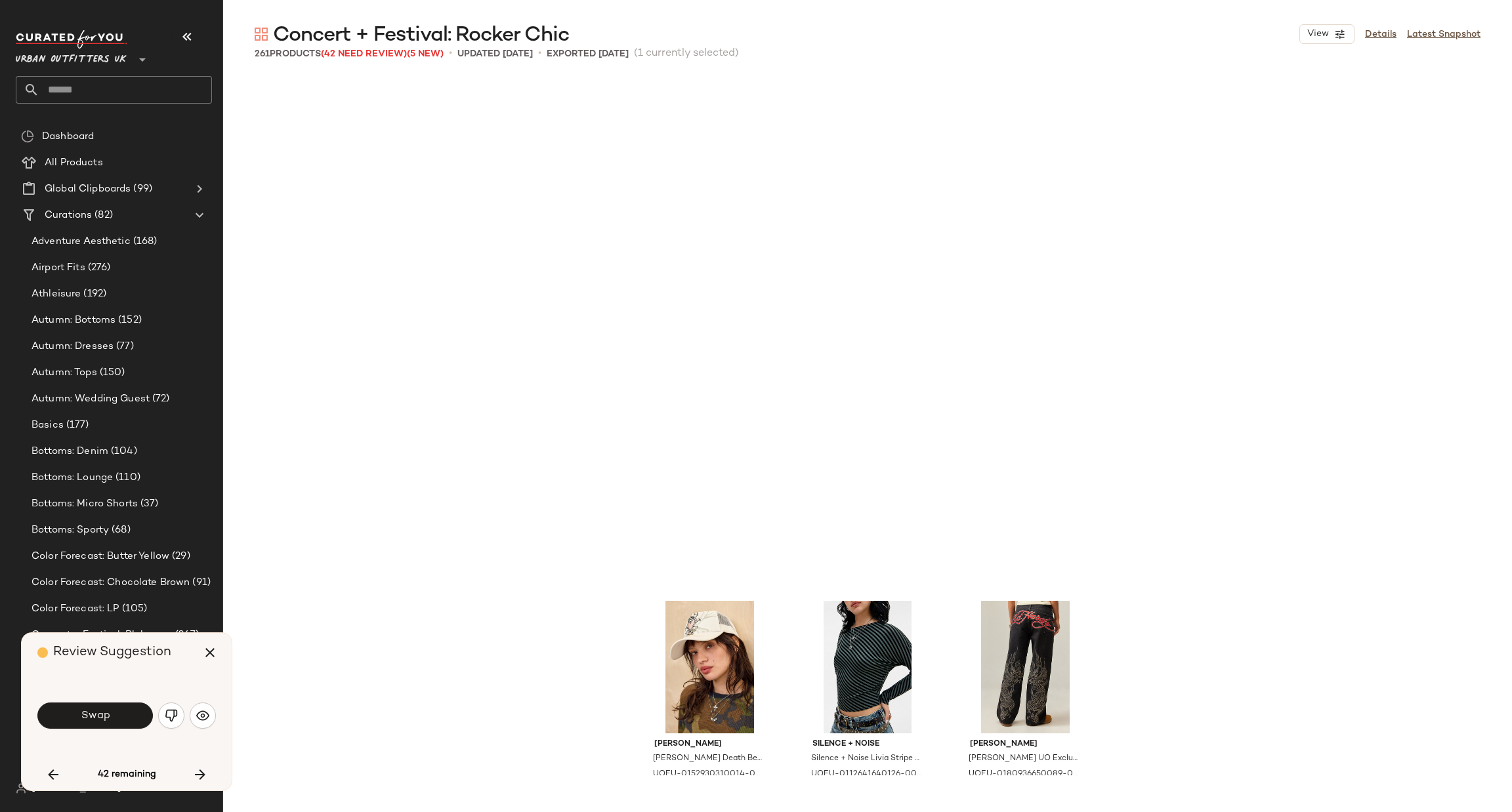
scroll to position [11651, 0]
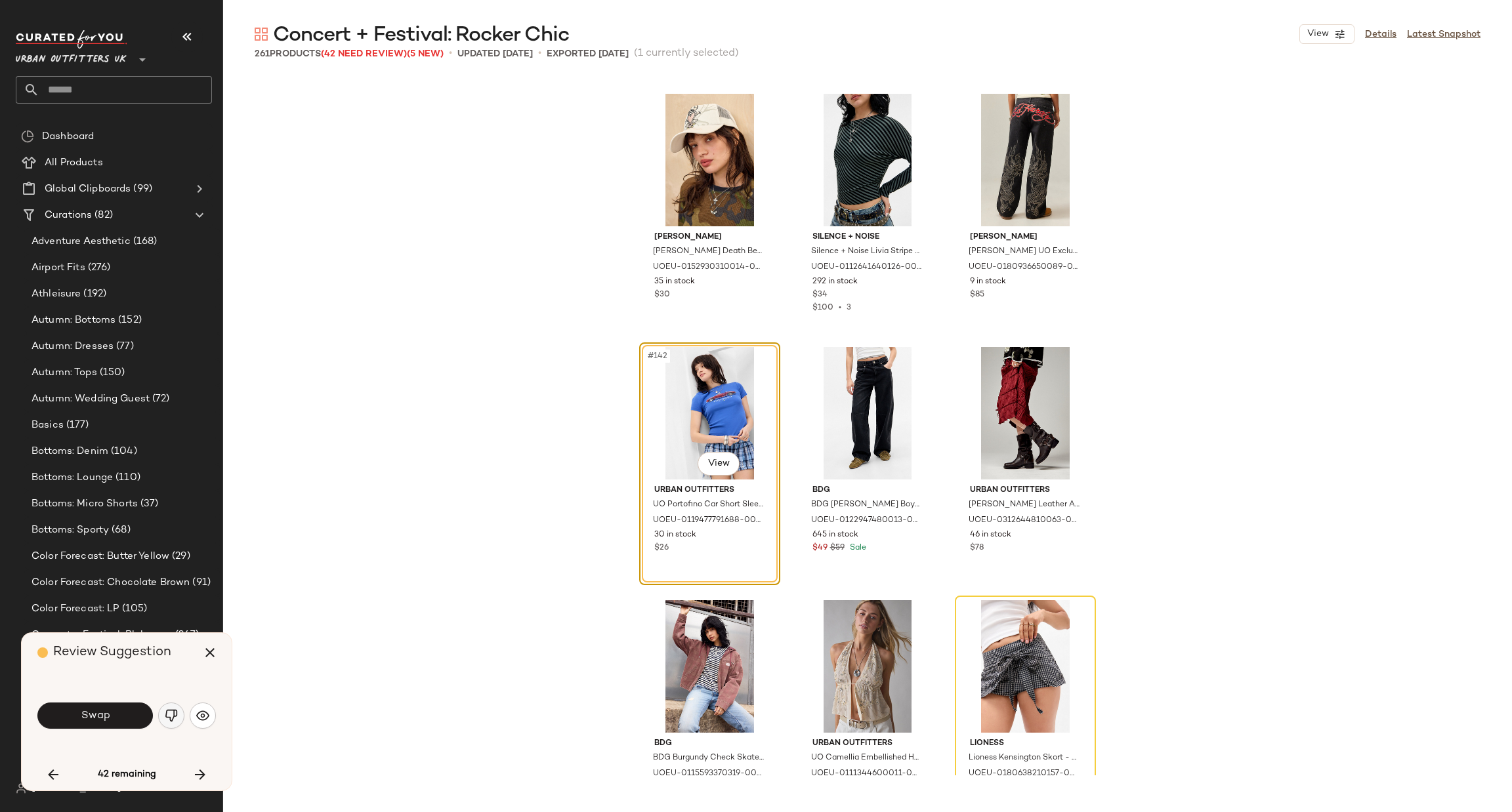
click at [171, 714] on img "button" at bounding box center [171, 716] width 13 height 13
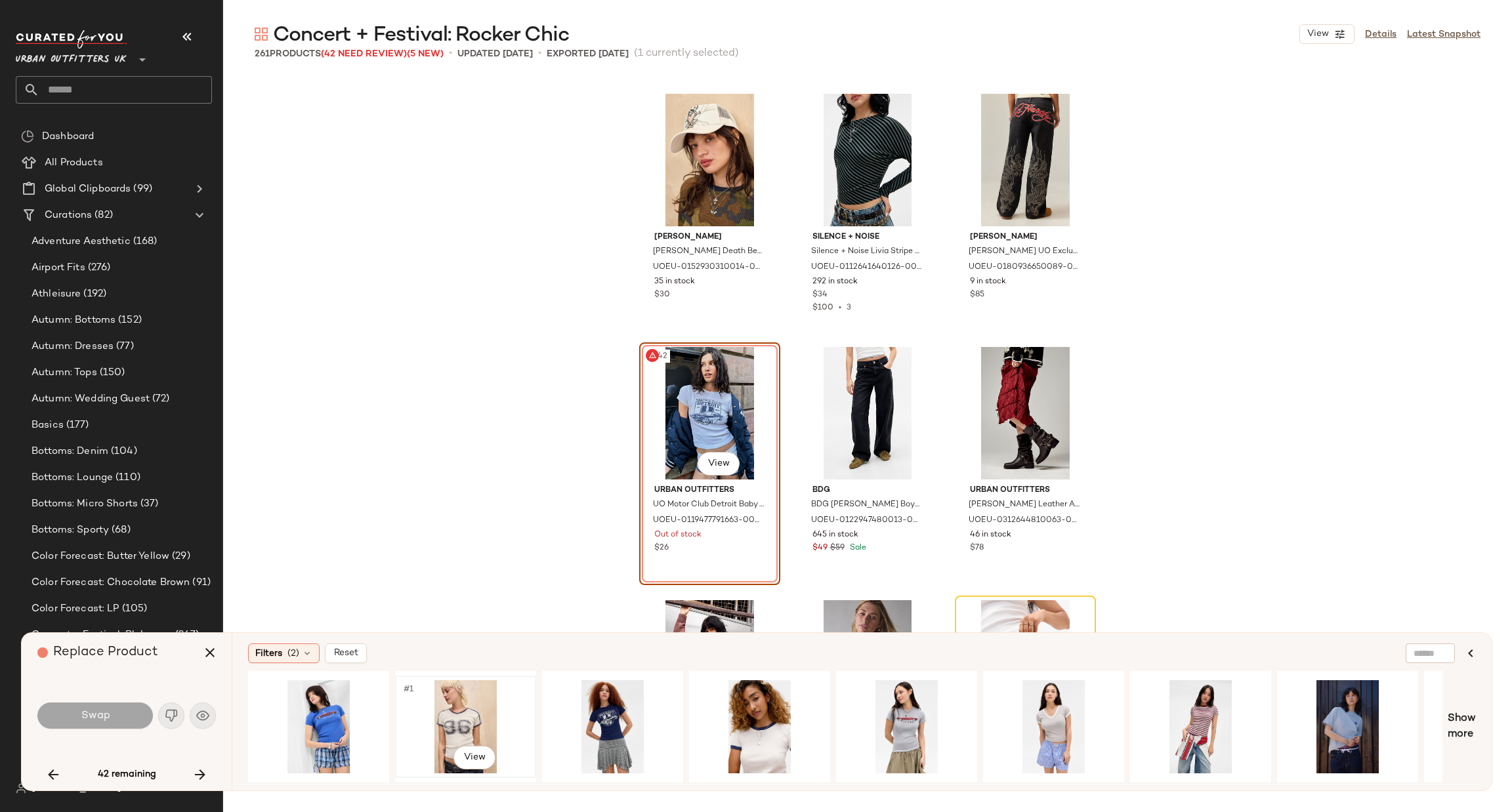
click at [455, 712] on div "#1 View" at bounding box center [466, 727] width 132 height 93
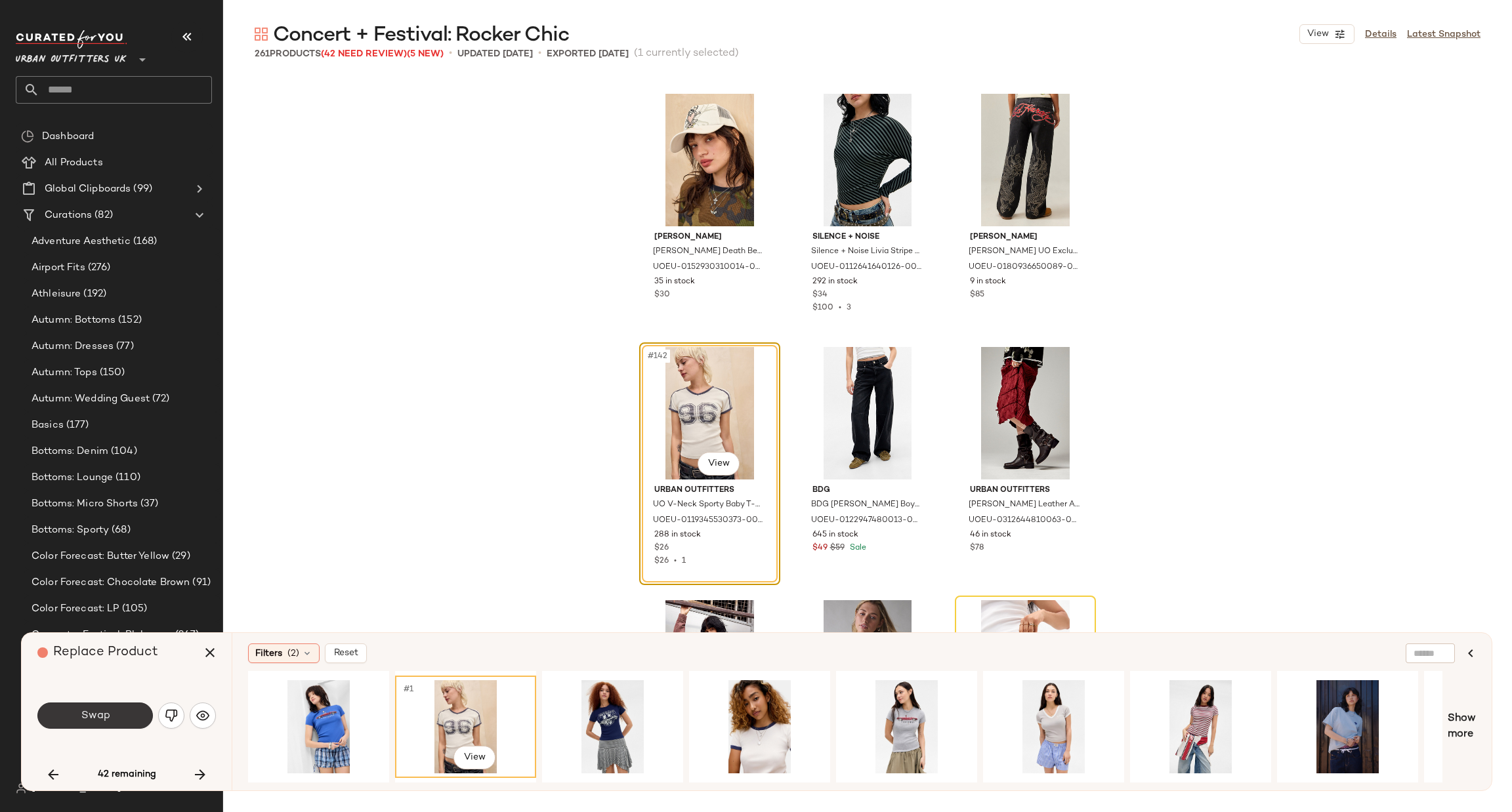
click at [65, 724] on button "Swap" at bounding box center [94, 716] width 115 height 26
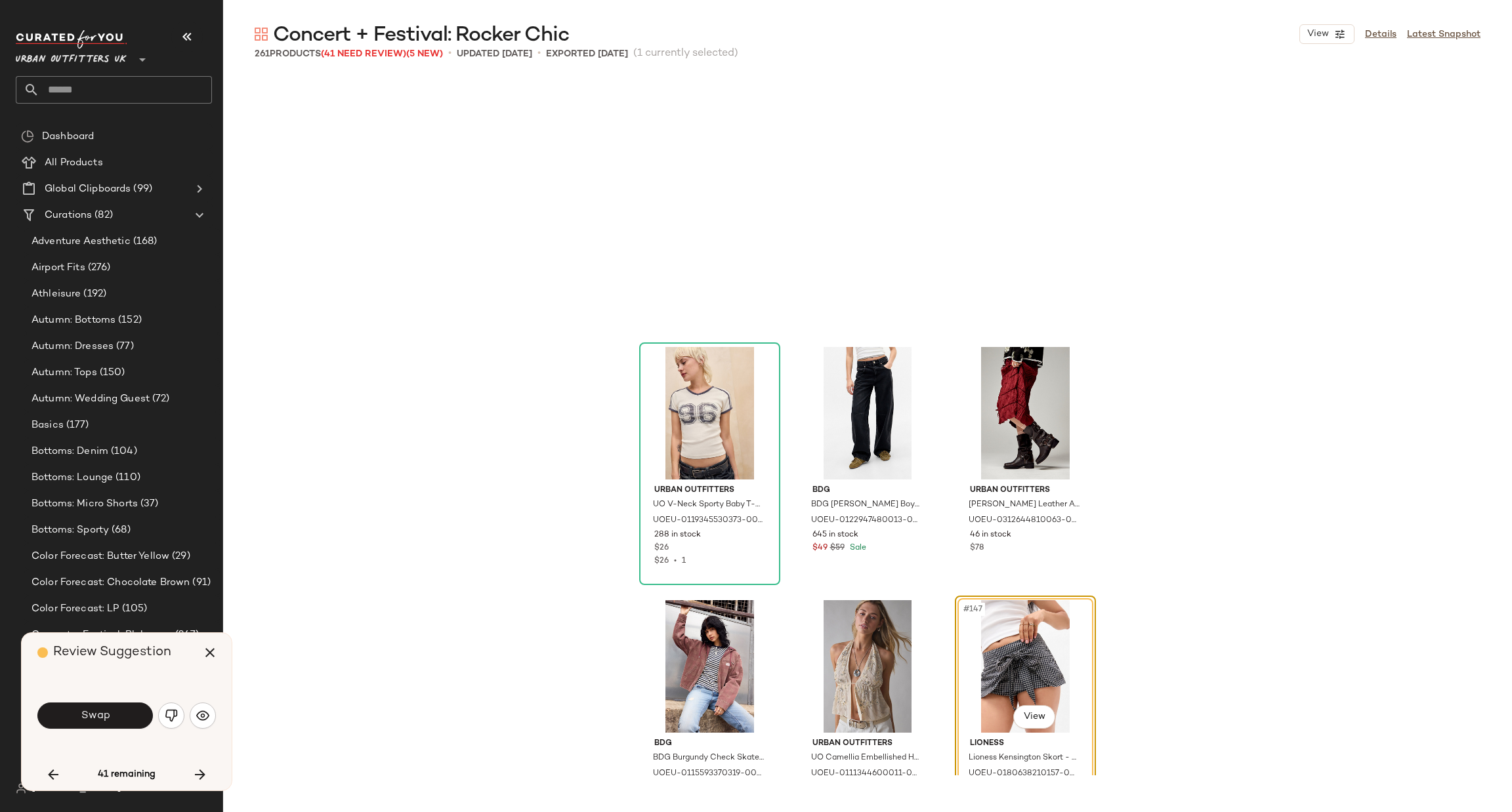
scroll to position [11904, 0]
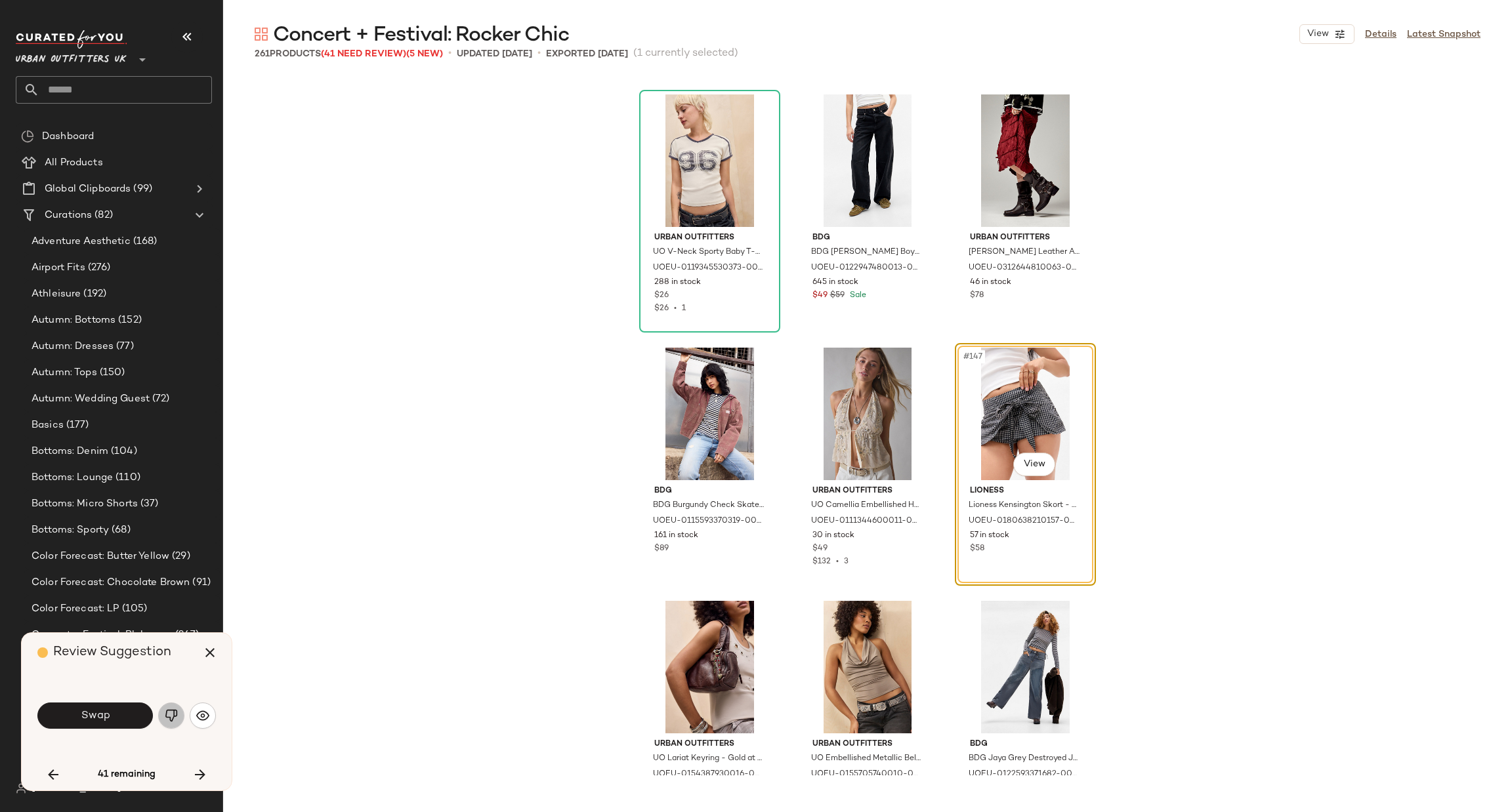
click at [167, 715] on img "button" at bounding box center [171, 716] width 13 height 13
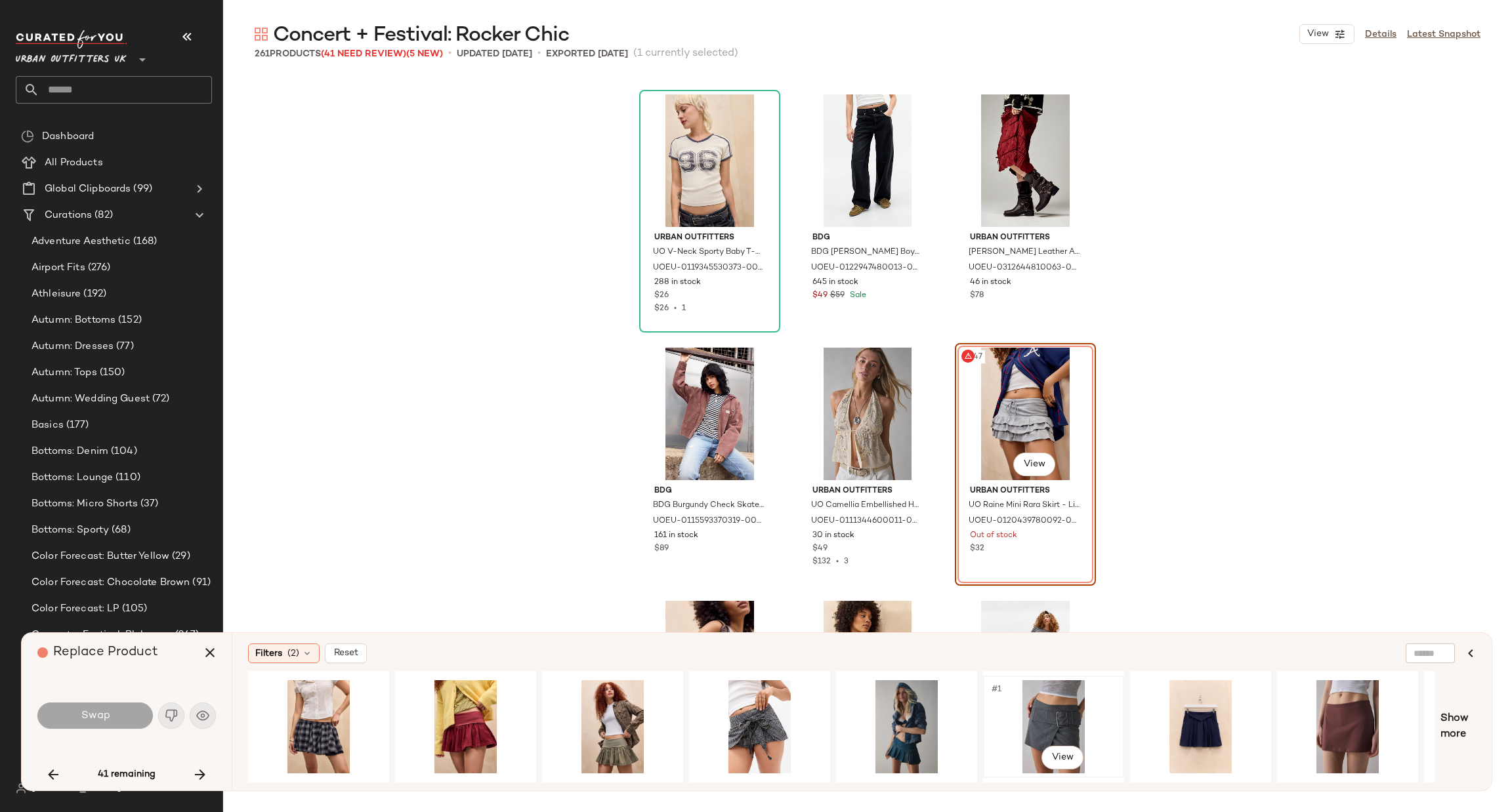
click at [1063, 694] on div "#1 View" at bounding box center [1054, 727] width 132 height 93
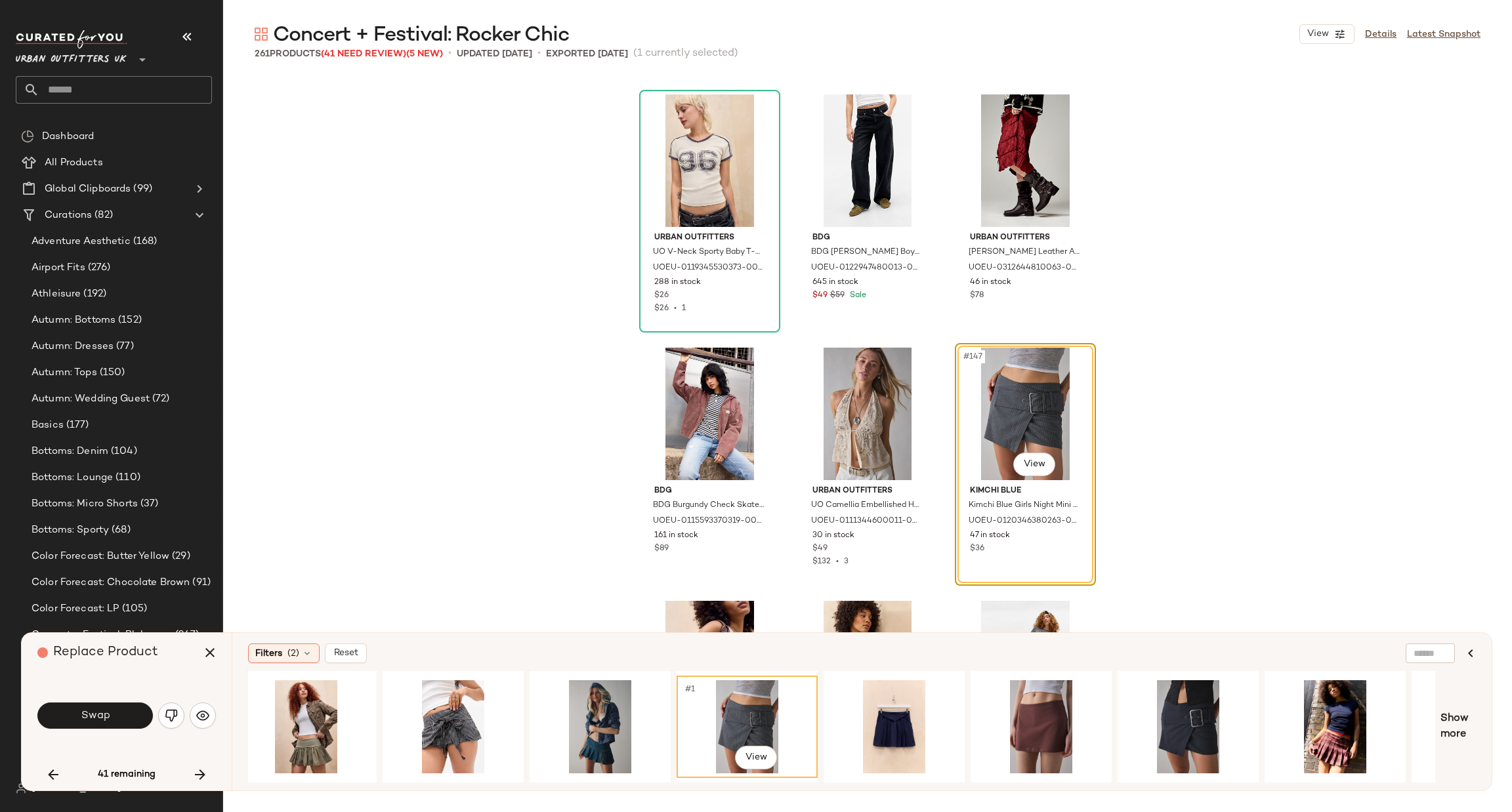
scroll to position [0, 0]
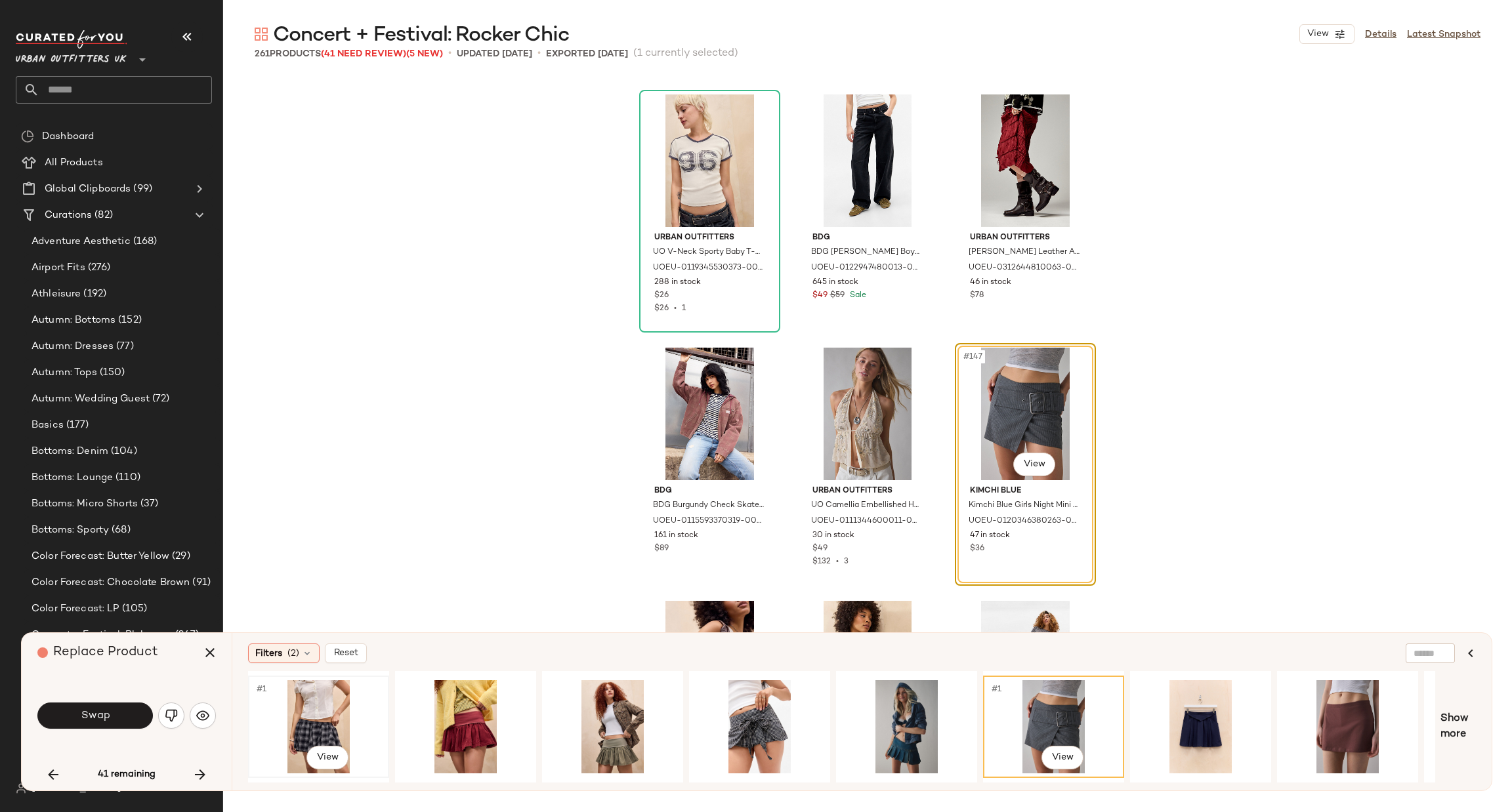
click at [310, 713] on div "#1 View" at bounding box center [319, 727] width 132 height 93
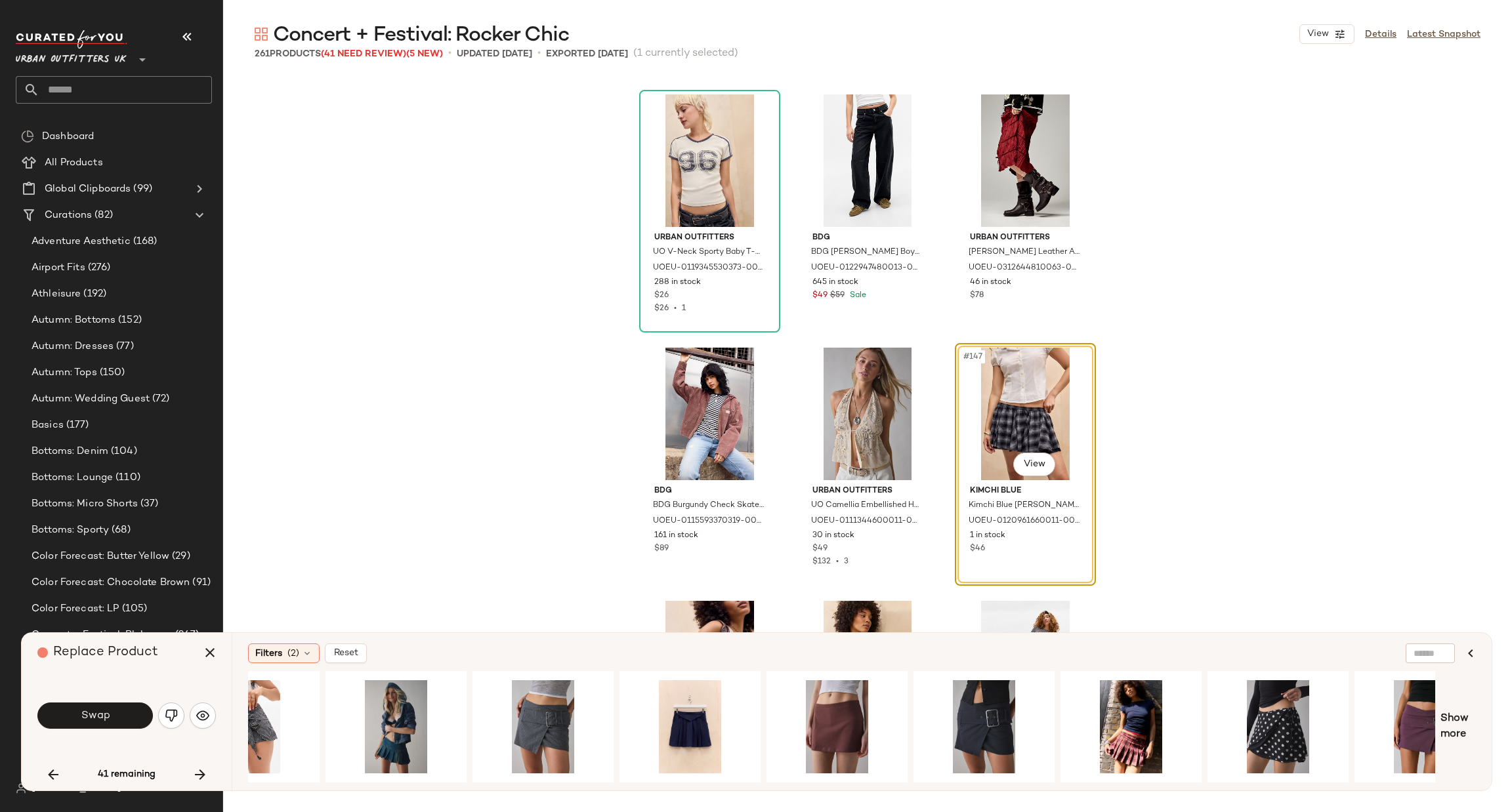
scroll to position [0, 521]
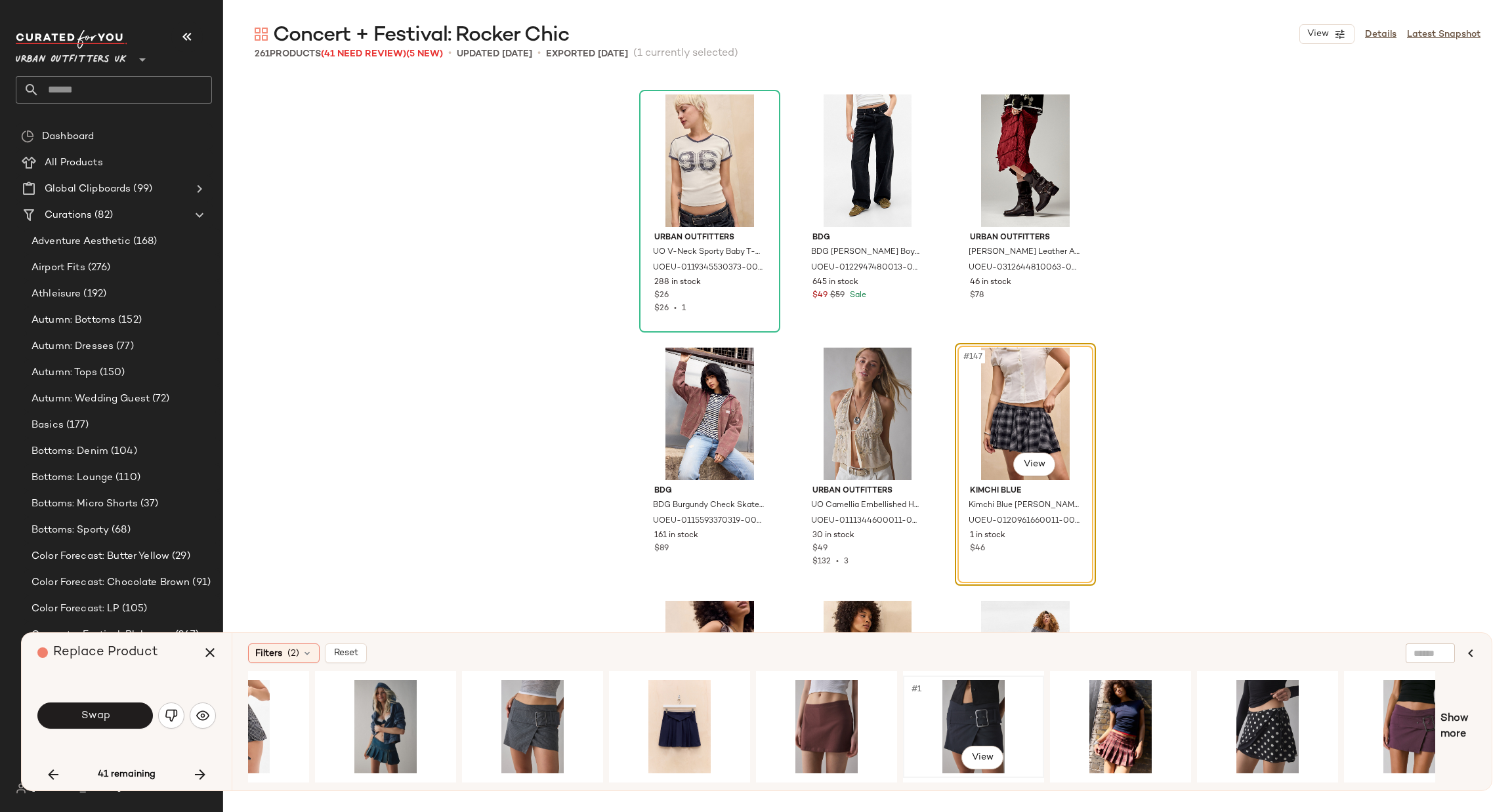
click at [944, 706] on div "#1 View" at bounding box center [973, 727] width 132 height 93
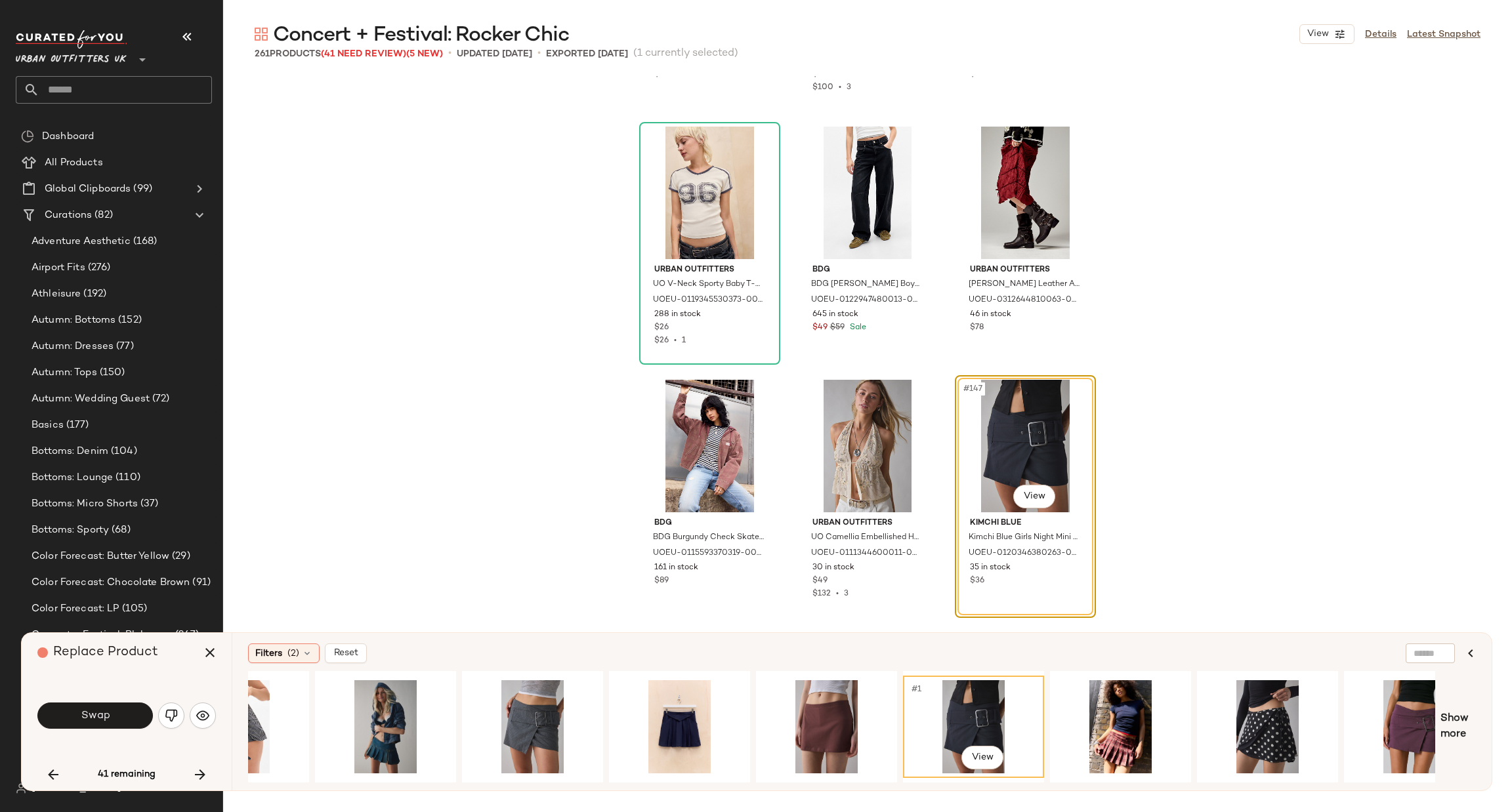
scroll to position [11904, 0]
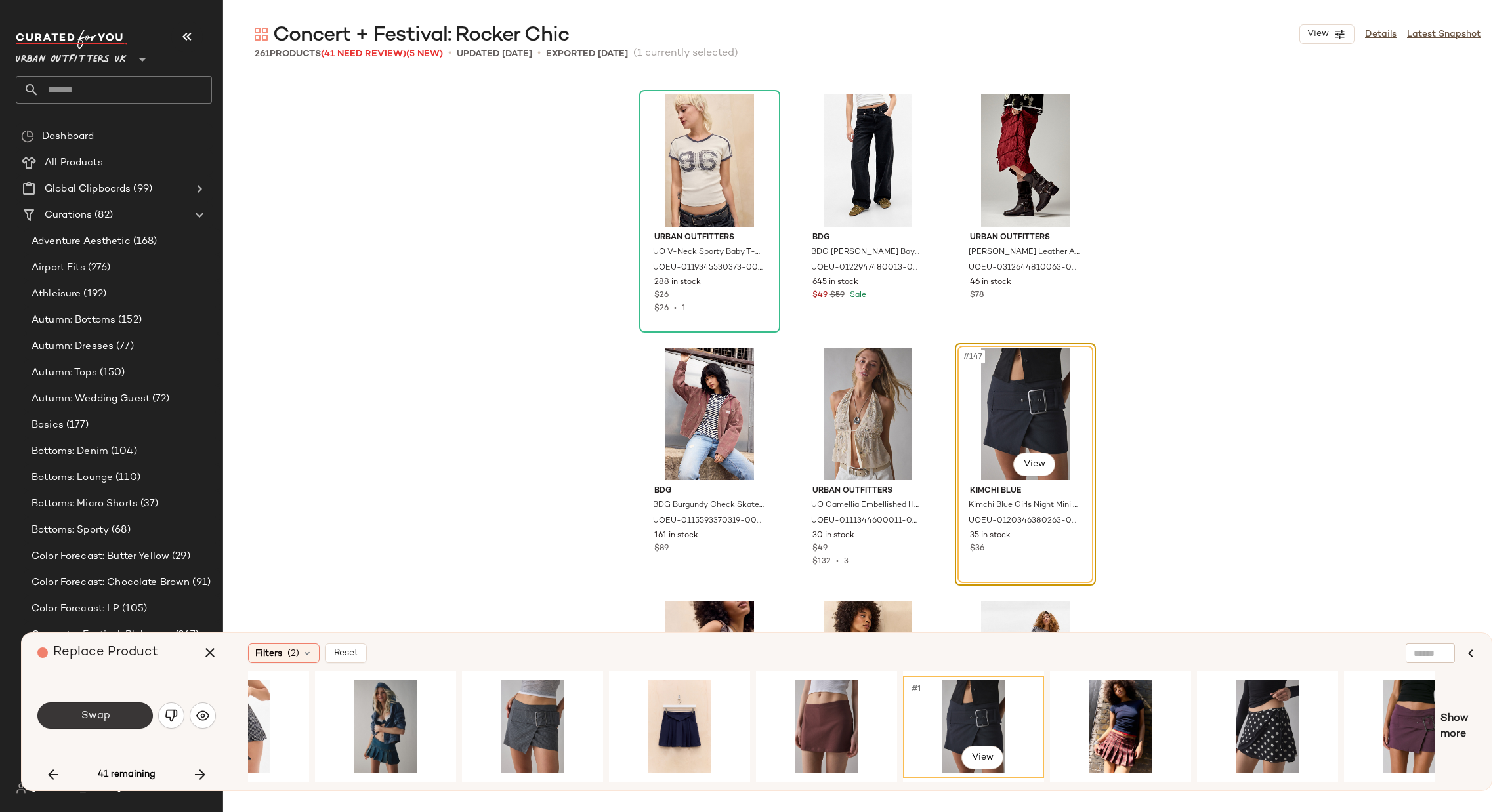
click at [116, 712] on button "Swap" at bounding box center [94, 716] width 115 height 26
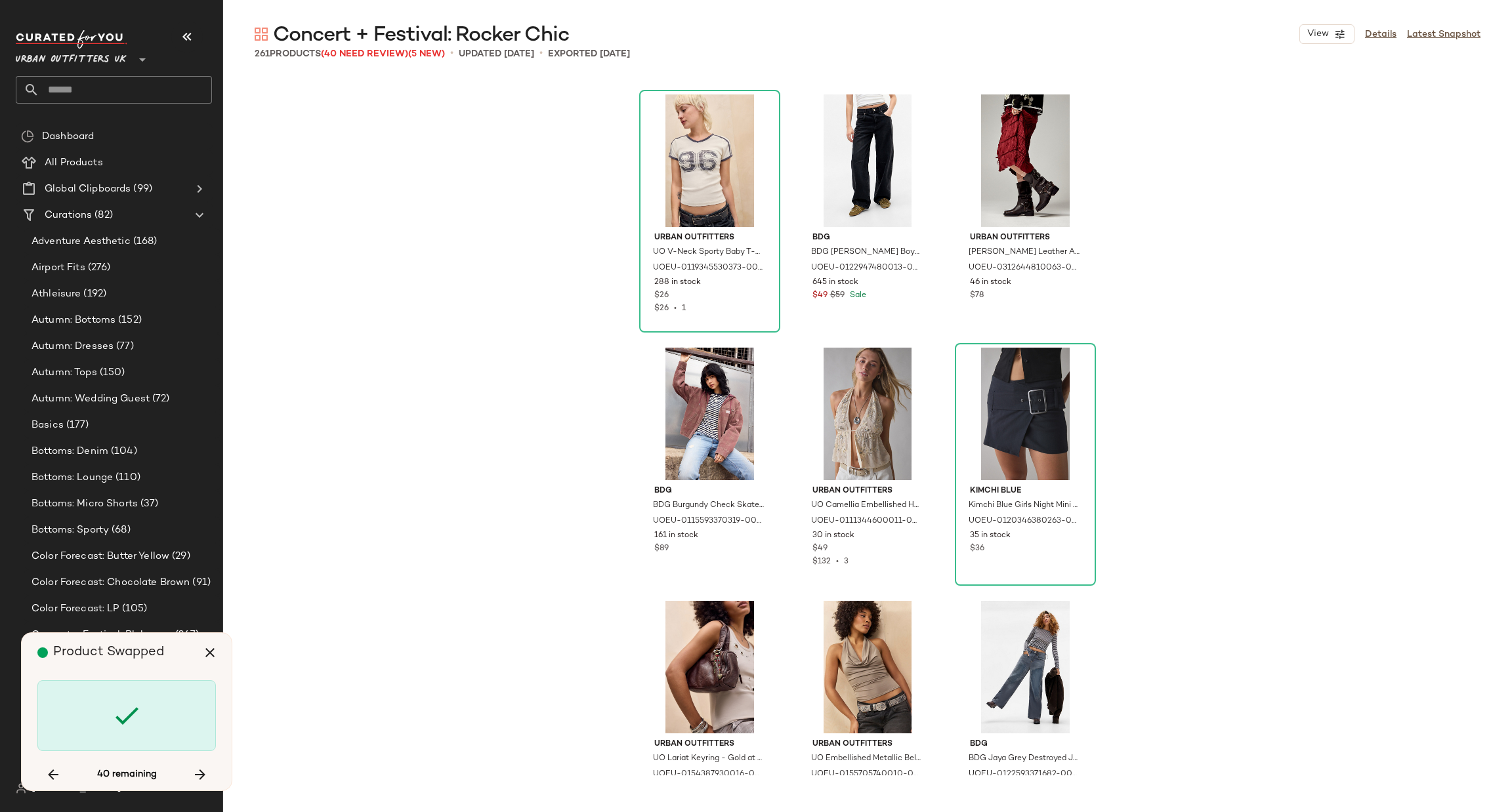
scroll to position [12411, 0]
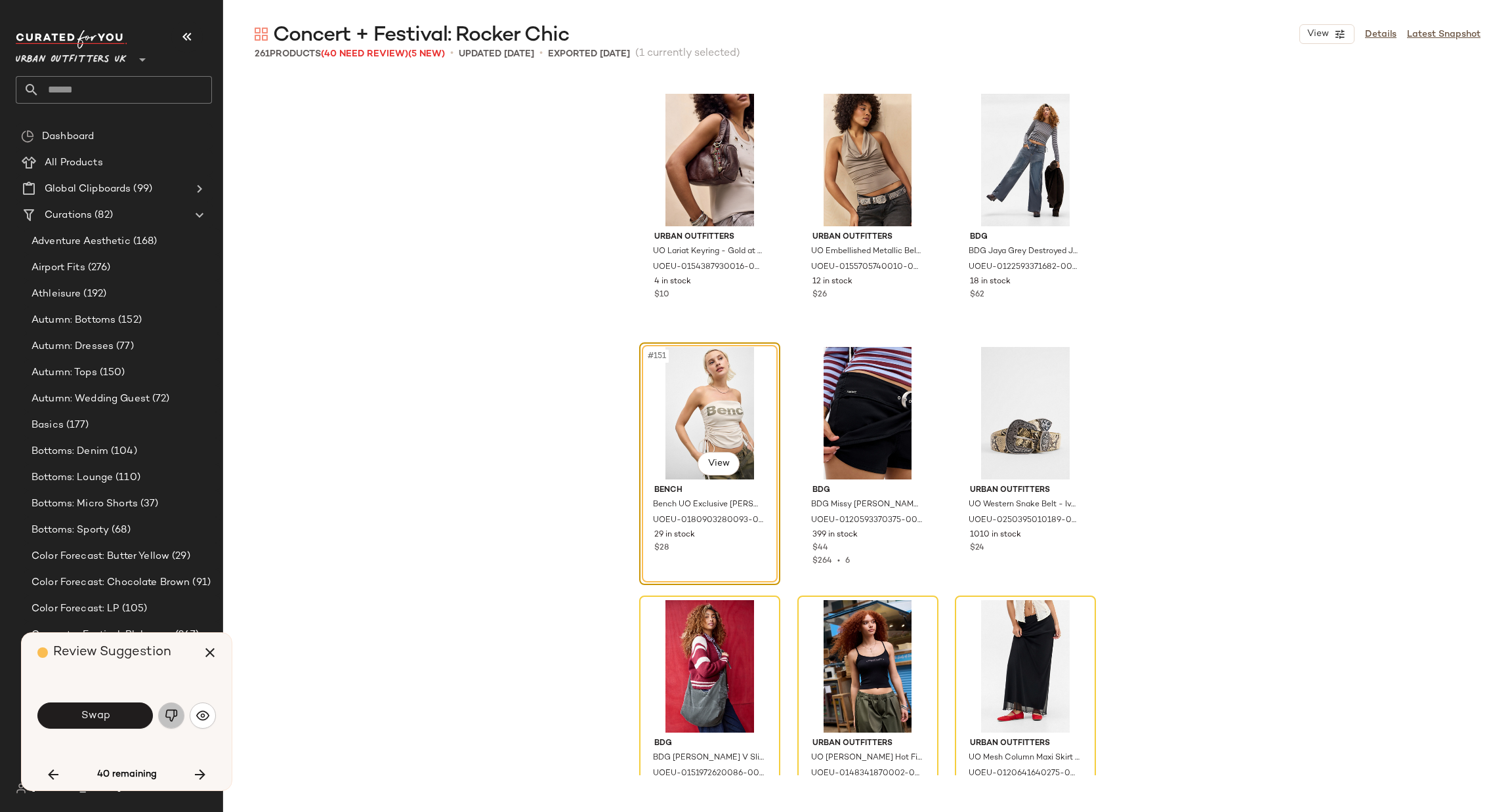
click at [165, 719] on img "button" at bounding box center [171, 716] width 13 height 13
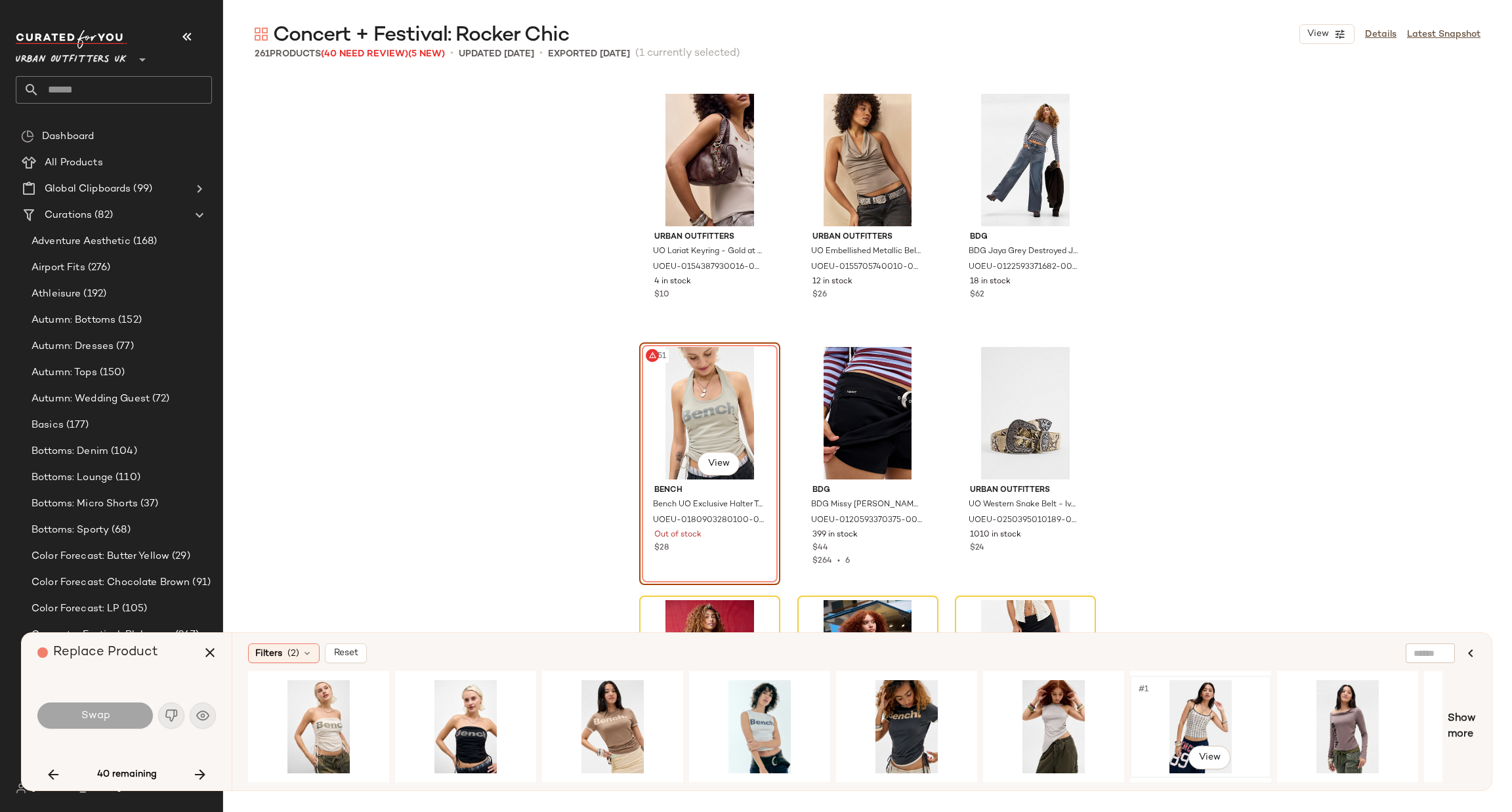
click at [1190, 699] on div "#1 View" at bounding box center [1201, 727] width 132 height 93
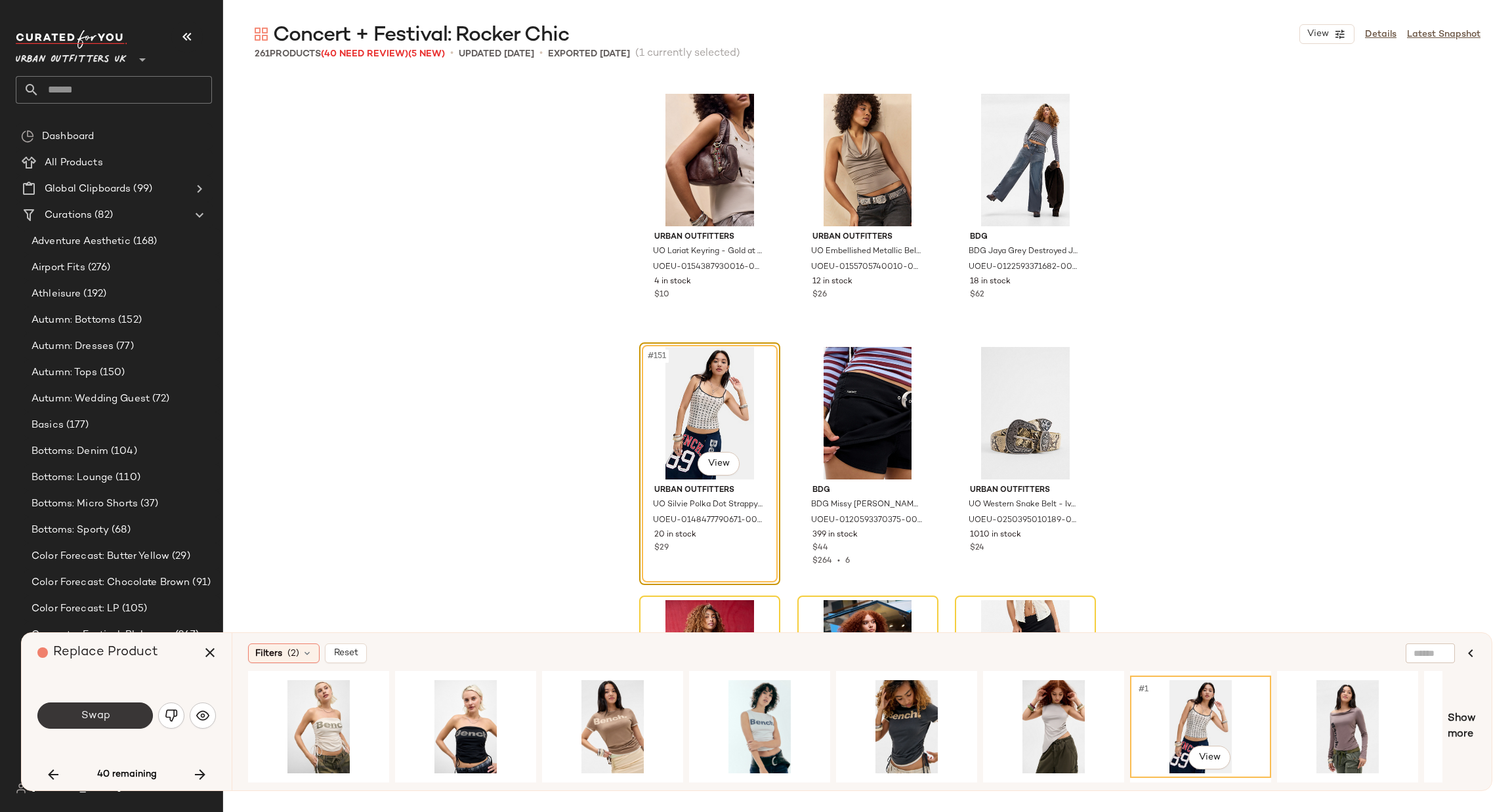
click at [121, 717] on button "Swap" at bounding box center [94, 716] width 115 height 26
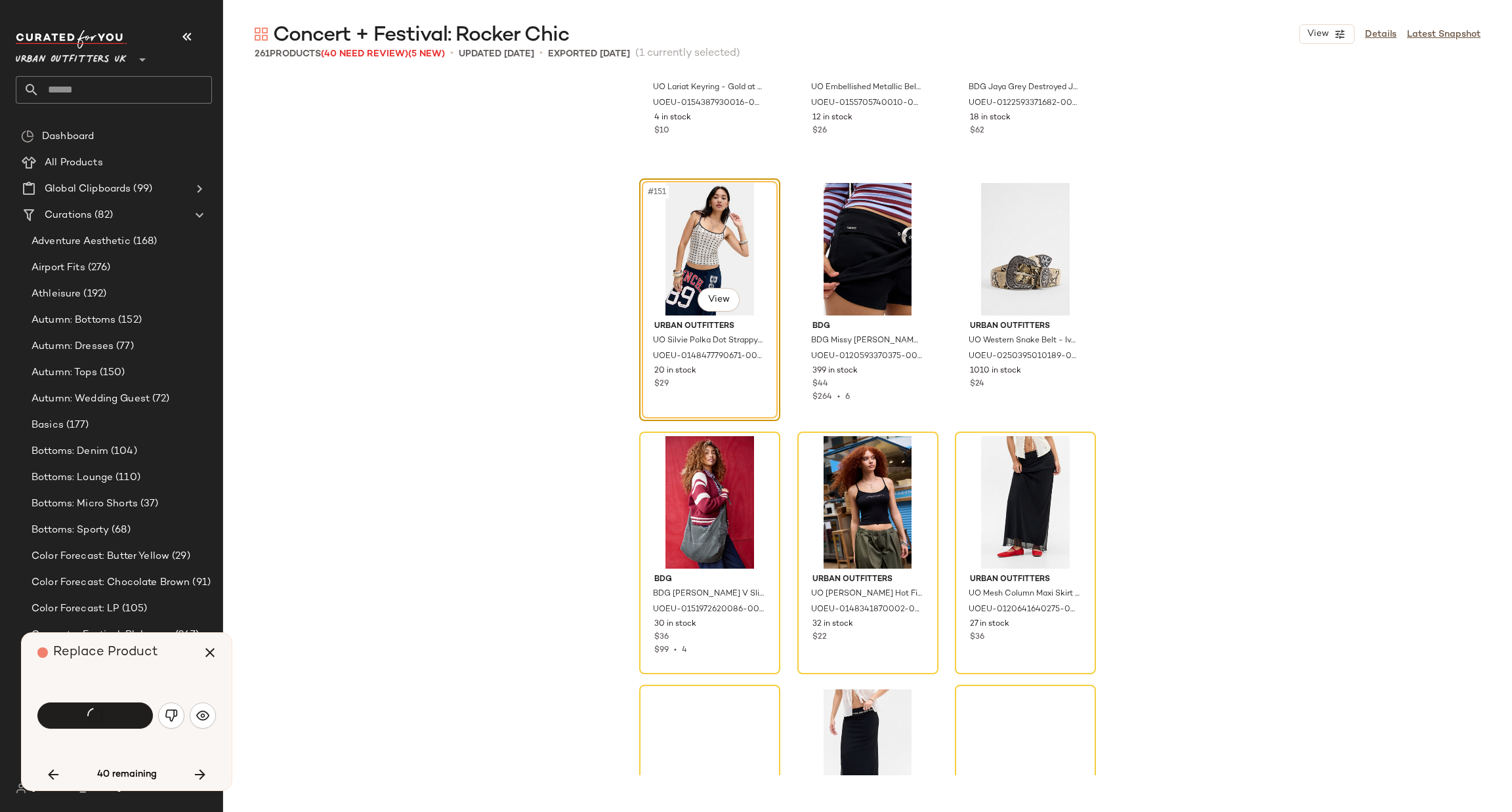
scroll to position [12608, 0]
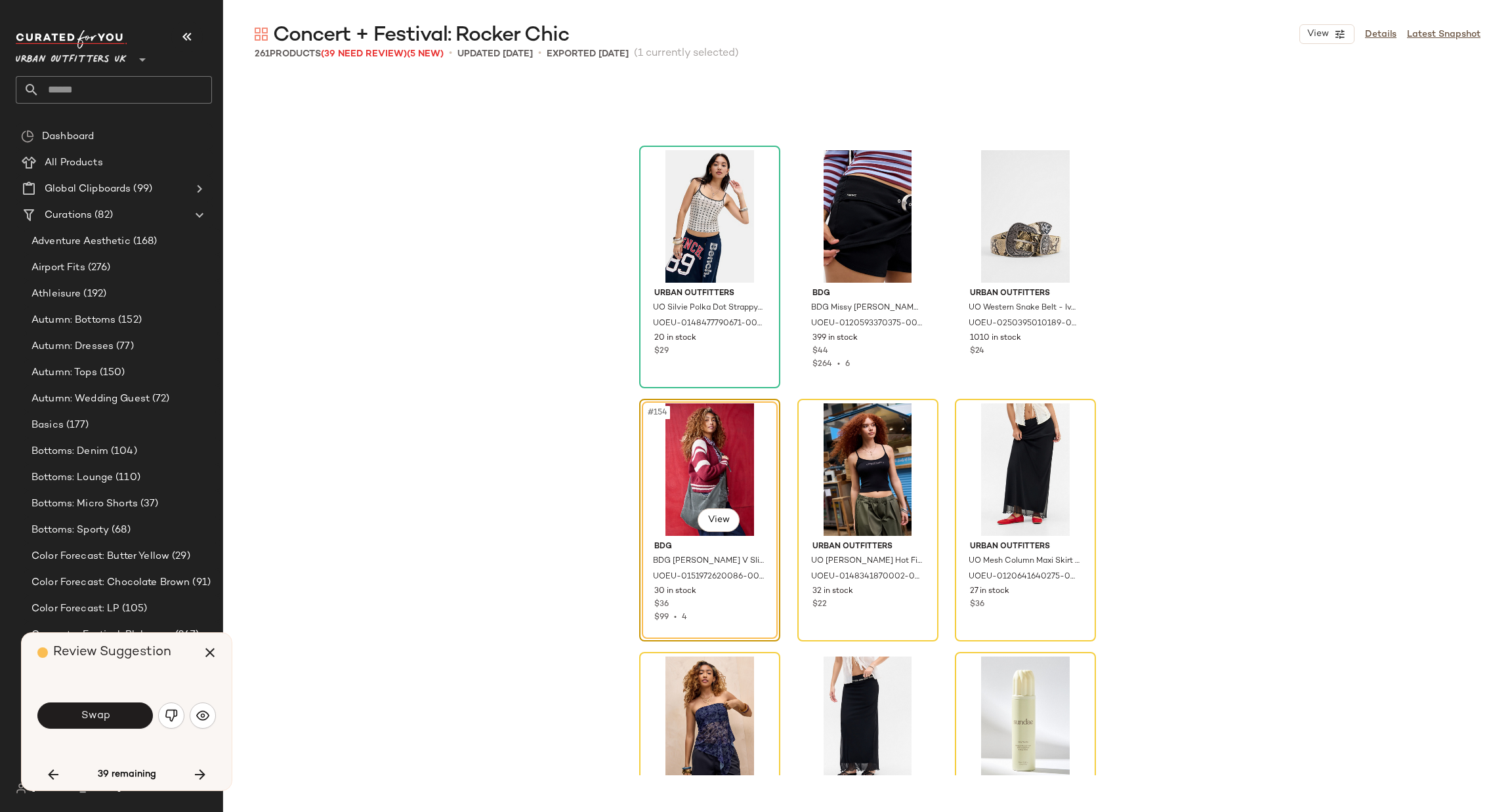
scroll to position [12664, 0]
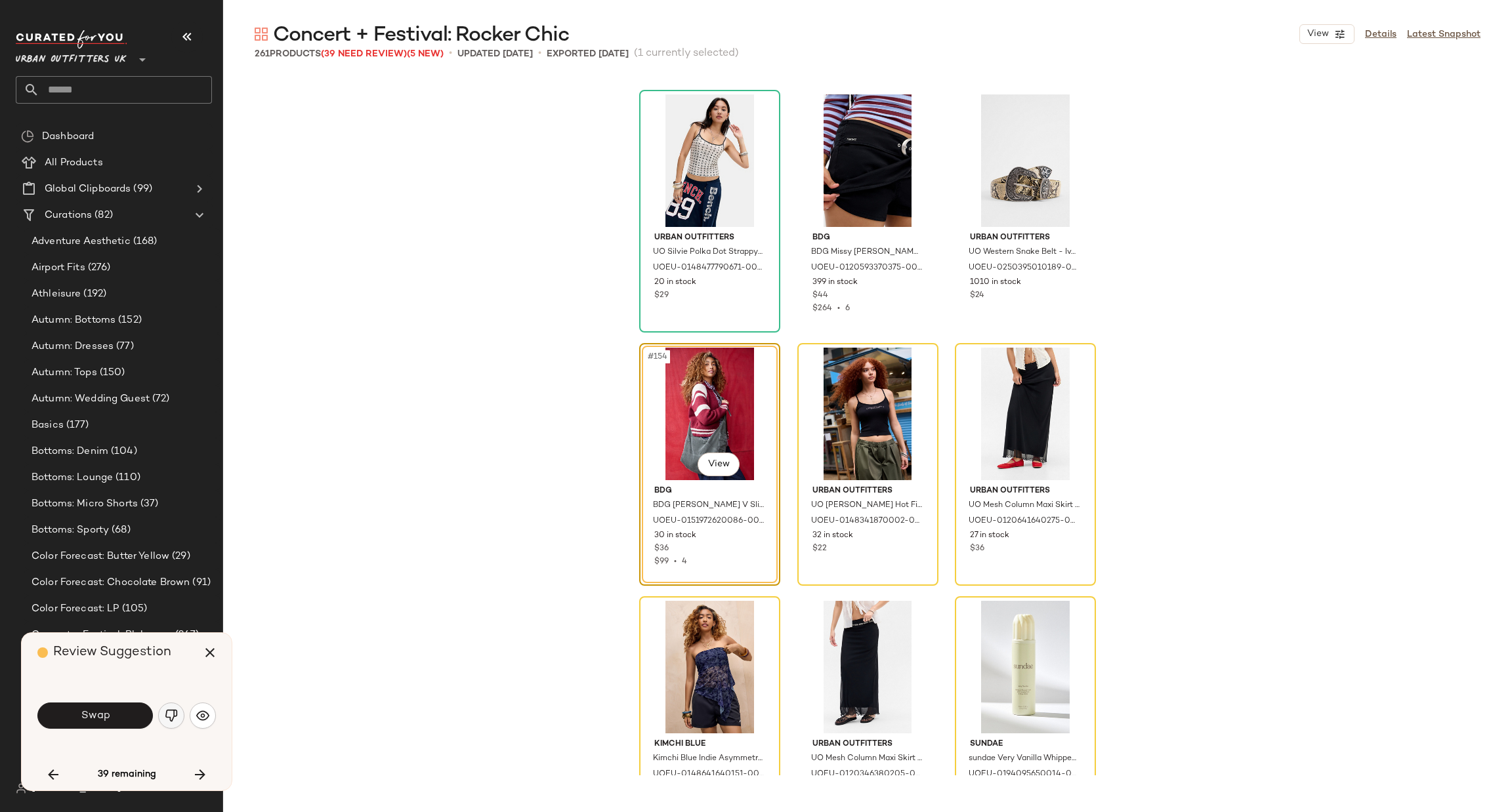
click at [175, 719] on img "button" at bounding box center [171, 716] width 13 height 13
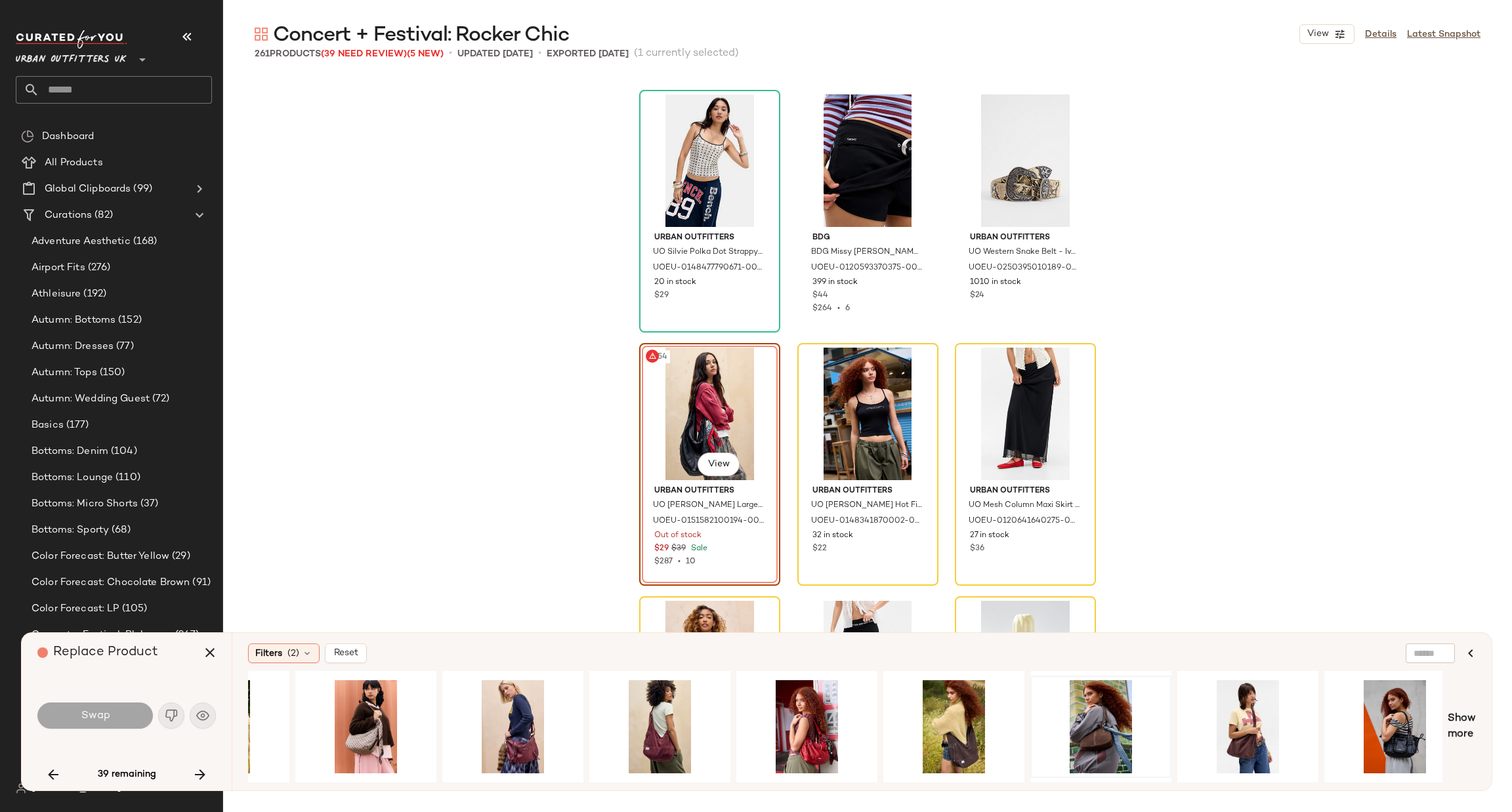
scroll to position [0, 832]
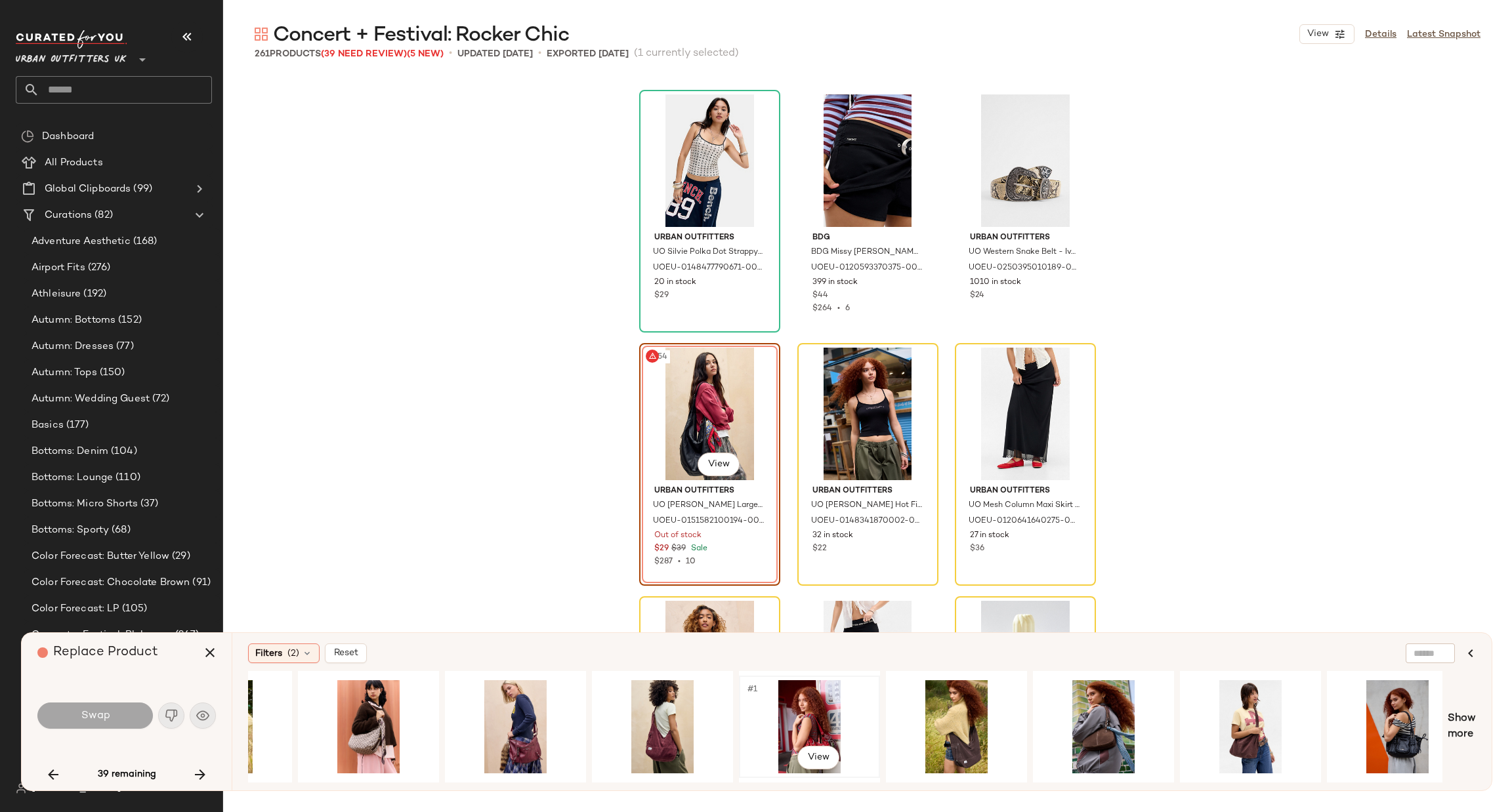
click at [826, 717] on div "#1 View" at bounding box center [809, 727] width 132 height 93
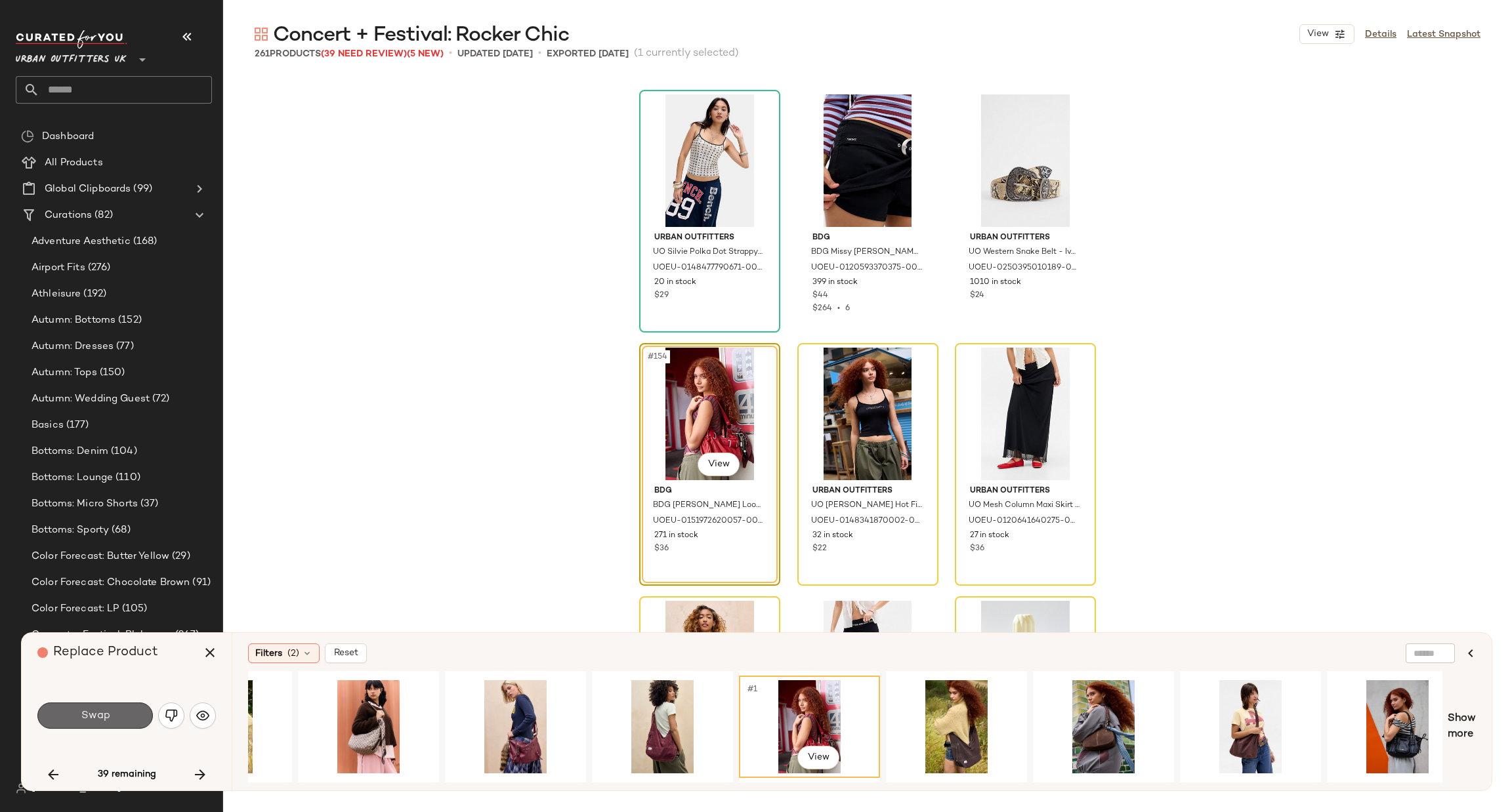
click at [114, 715] on button "Swap" at bounding box center [94, 716] width 115 height 26
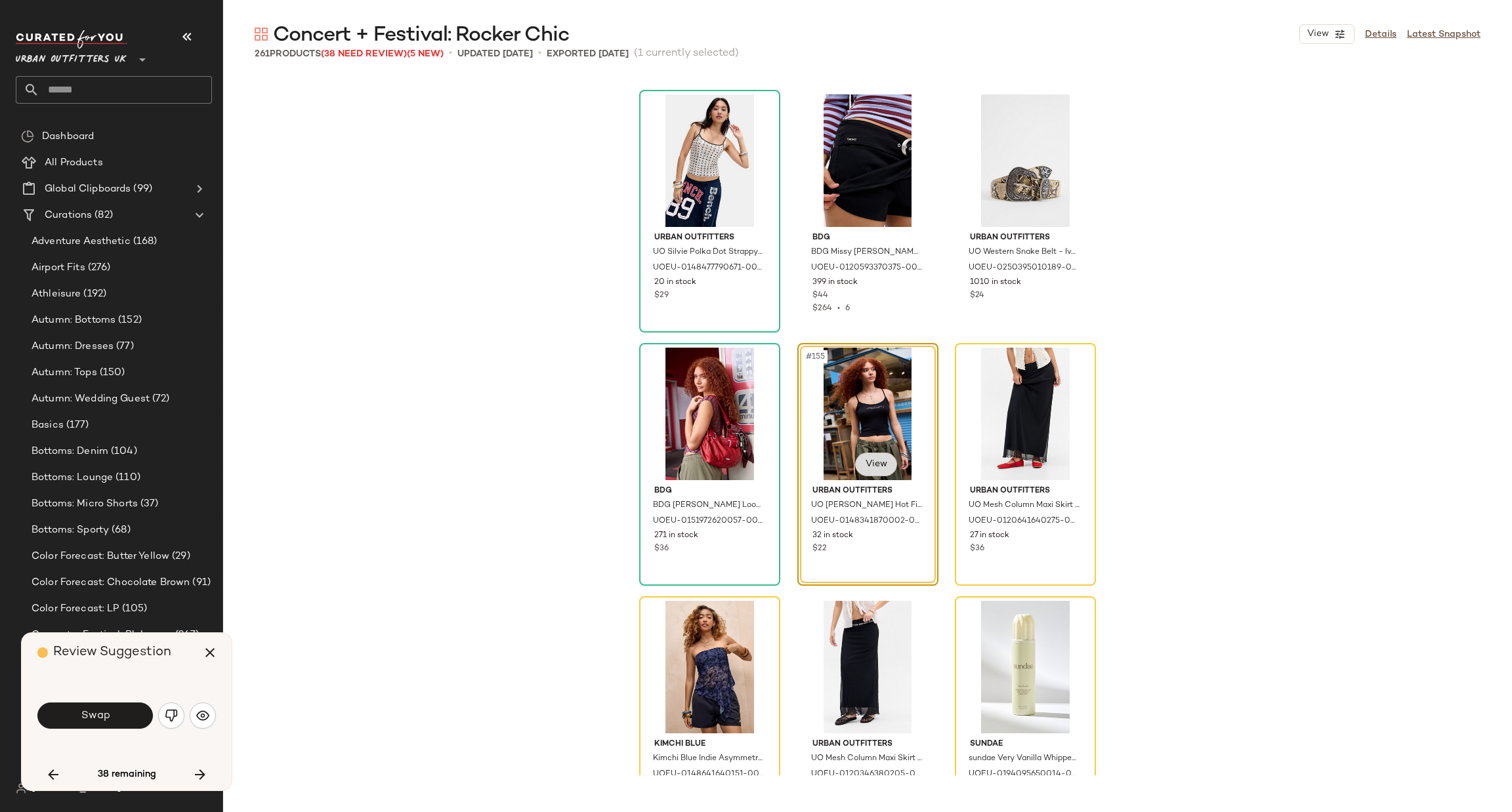
click at [874, 457] on body "Urban Outfitters UK ** Dashboard All Products Global Clipboards (99) Curations …" at bounding box center [756, 406] width 1512 height 812
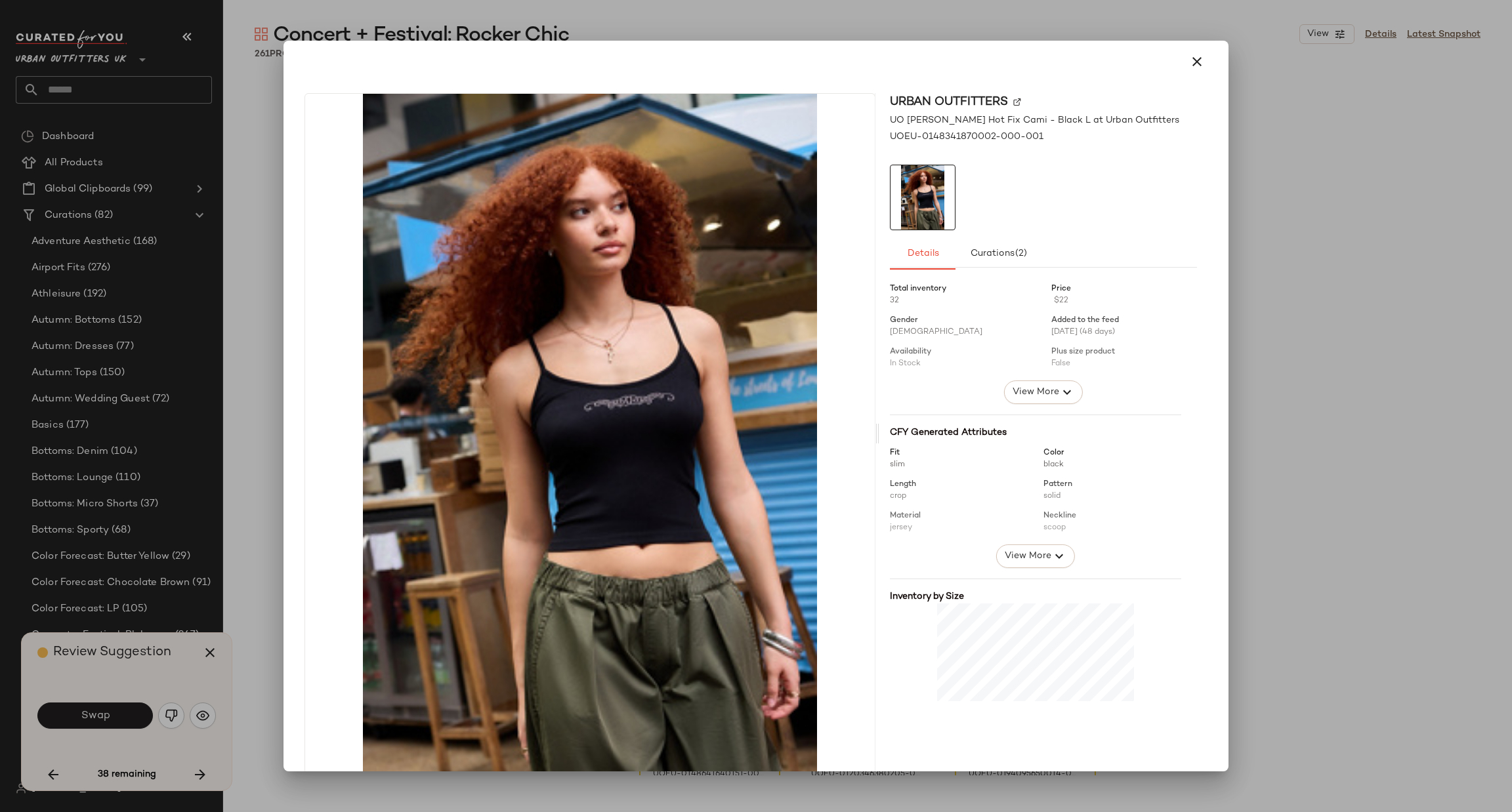
click at [1338, 384] on div at bounding box center [756, 406] width 1512 height 812
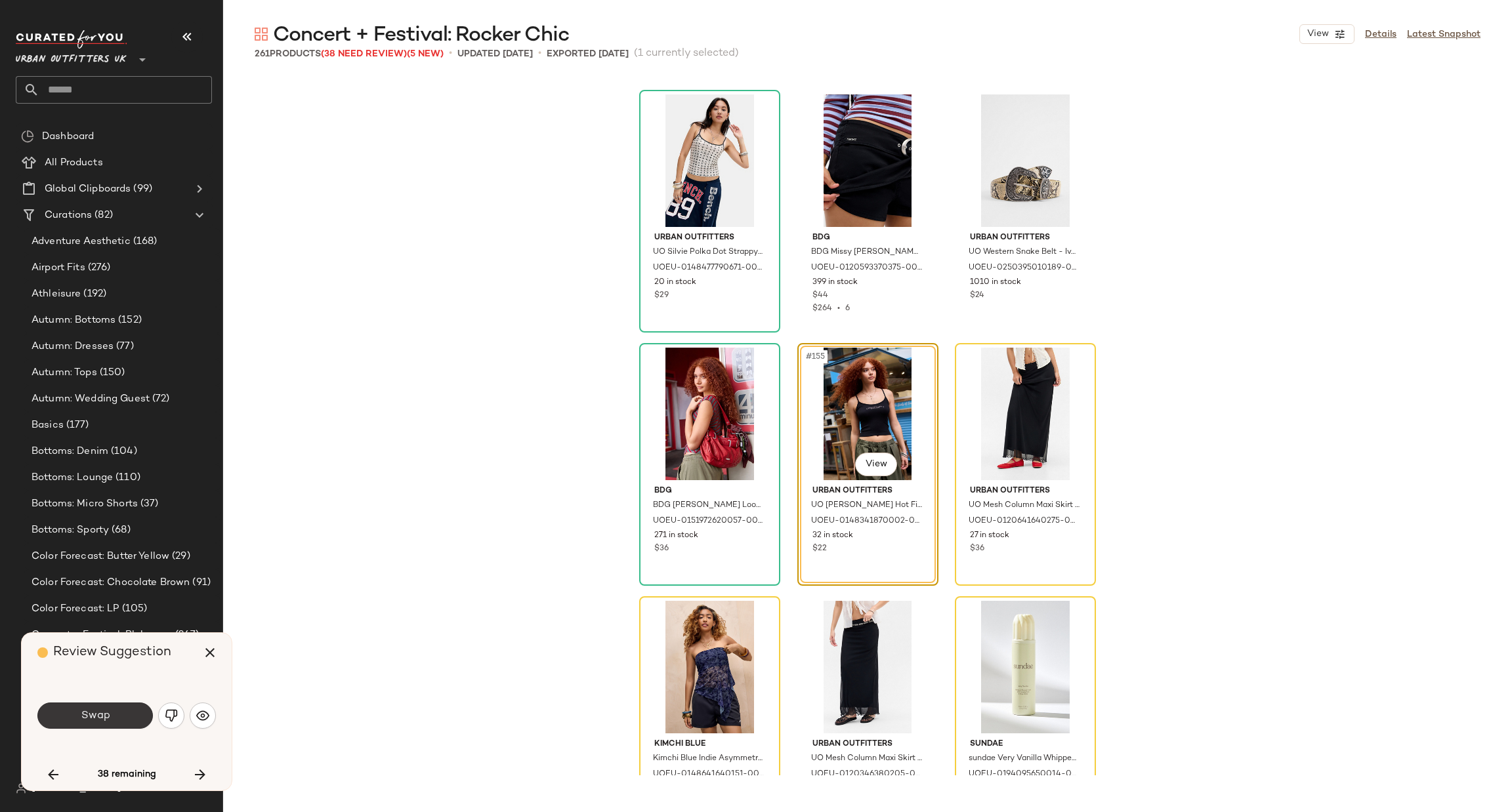
click at [127, 717] on button "Swap" at bounding box center [94, 716] width 115 height 26
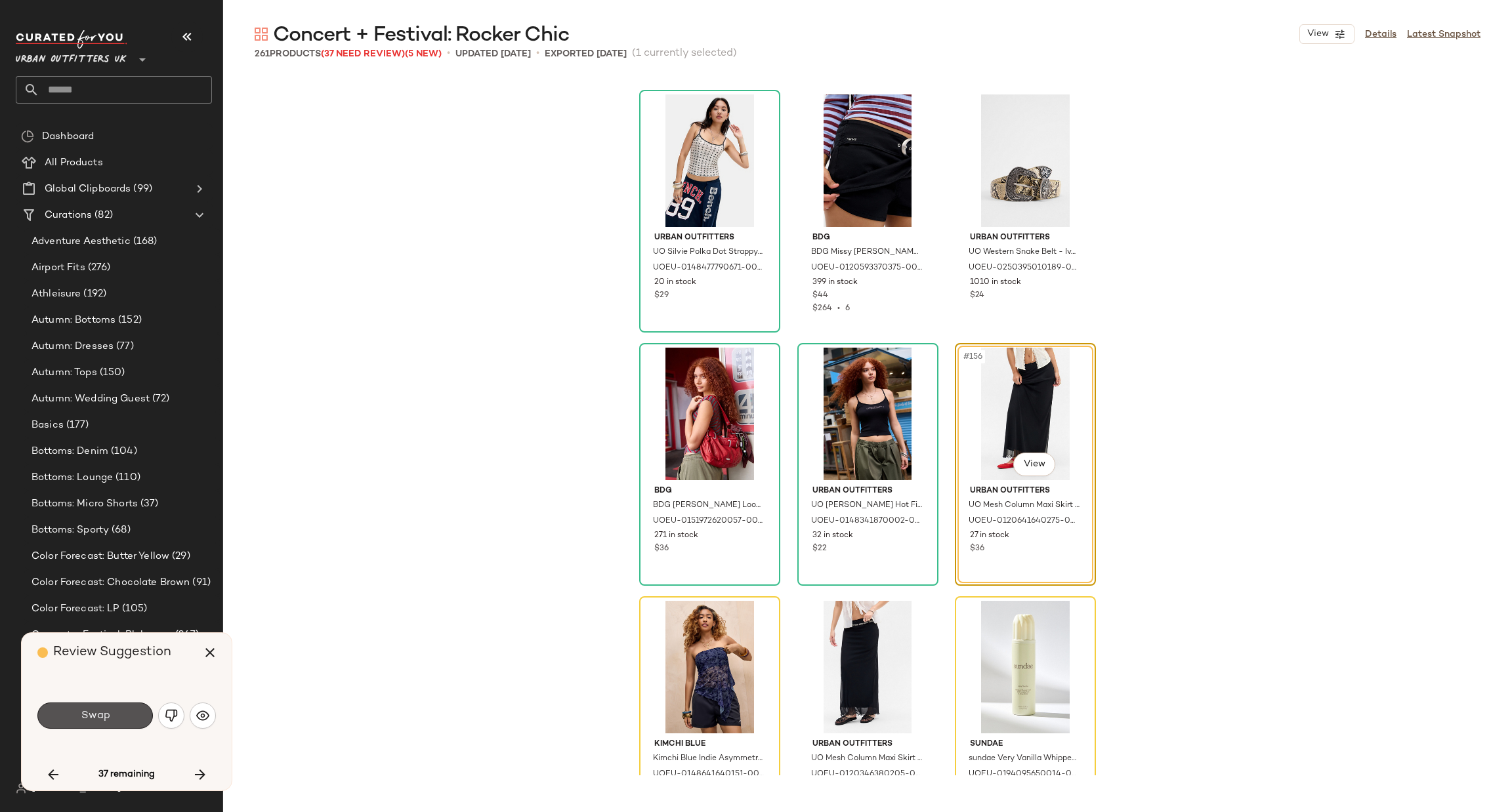
click at [125, 713] on button "Swap" at bounding box center [94, 716] width 115 height 26
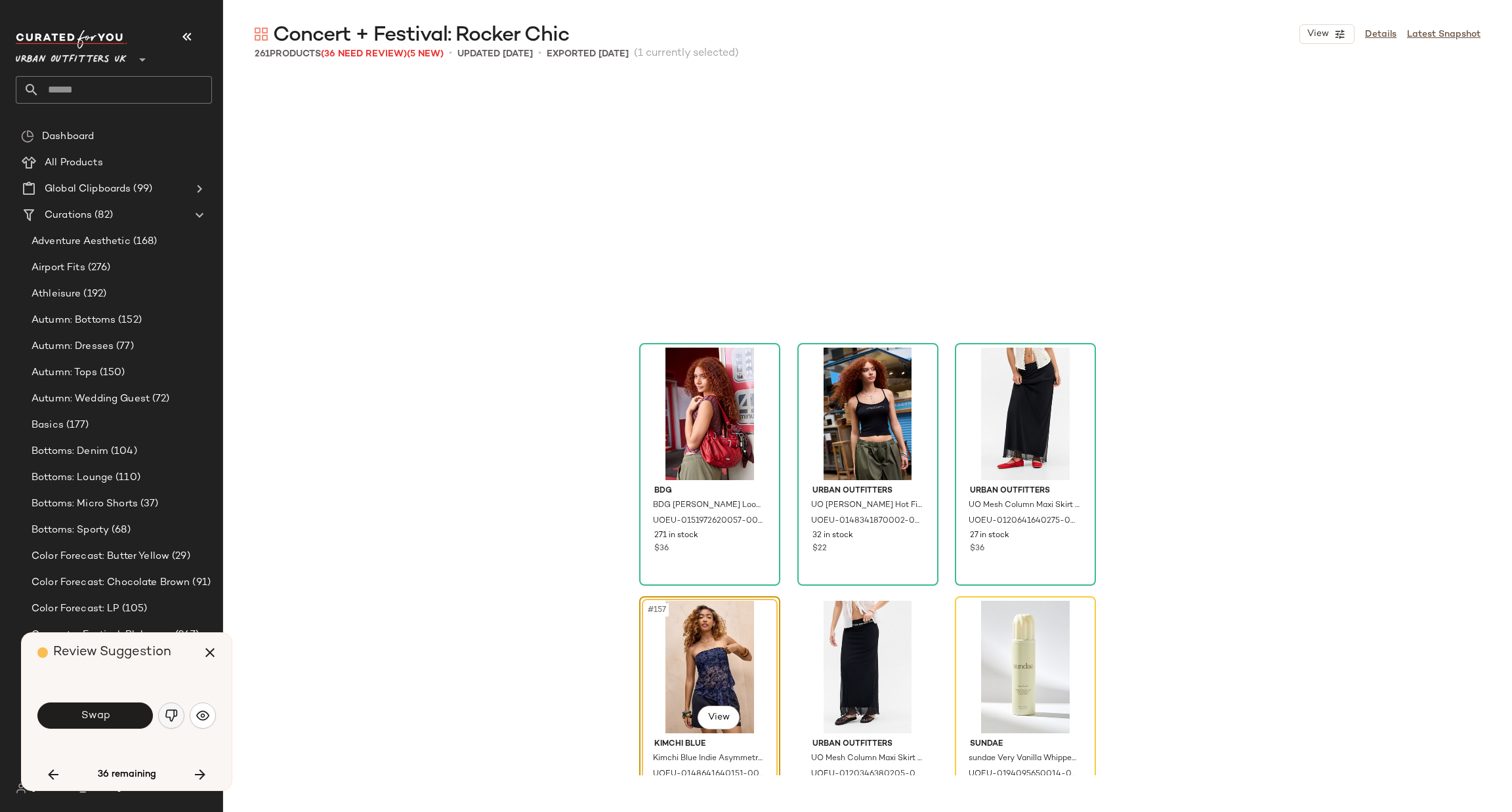
scroll to position [12918, 0]
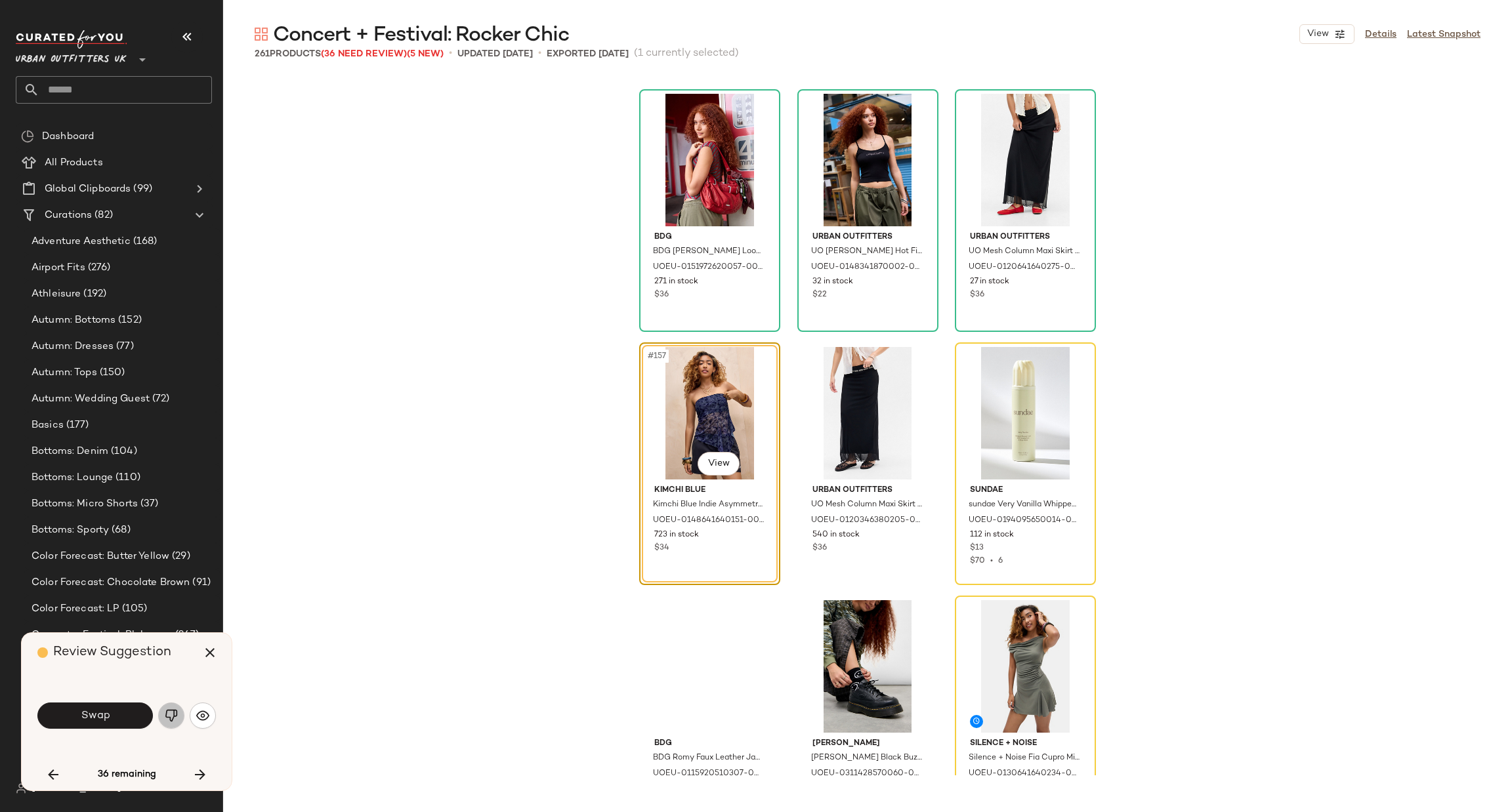
click at [170, 716] on img "button" at bounding box center [171, 716] width 13 height 13
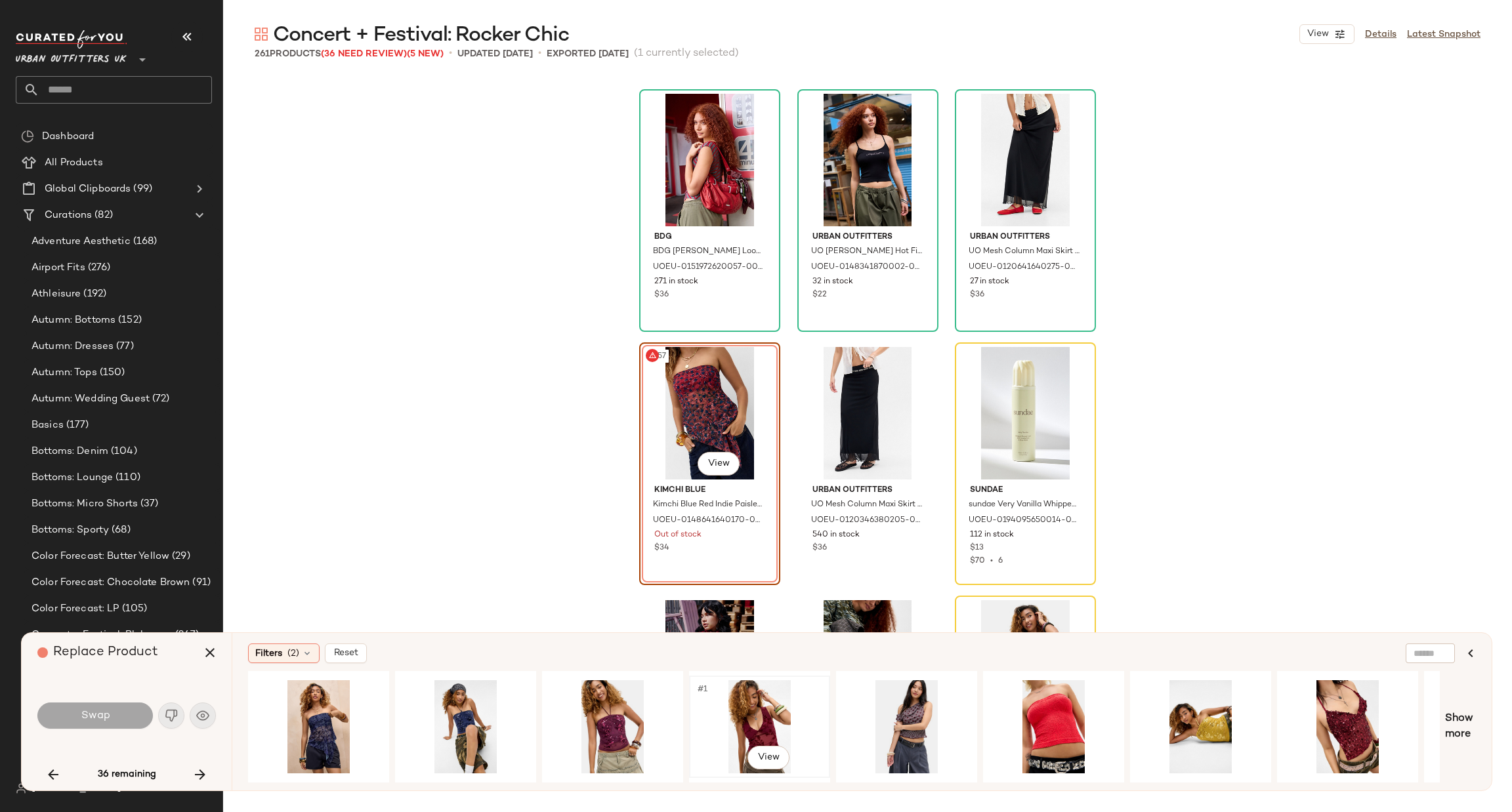
click at [771, 698] on div "#1 View" at bounding box center [760, 727] width 132 height 93
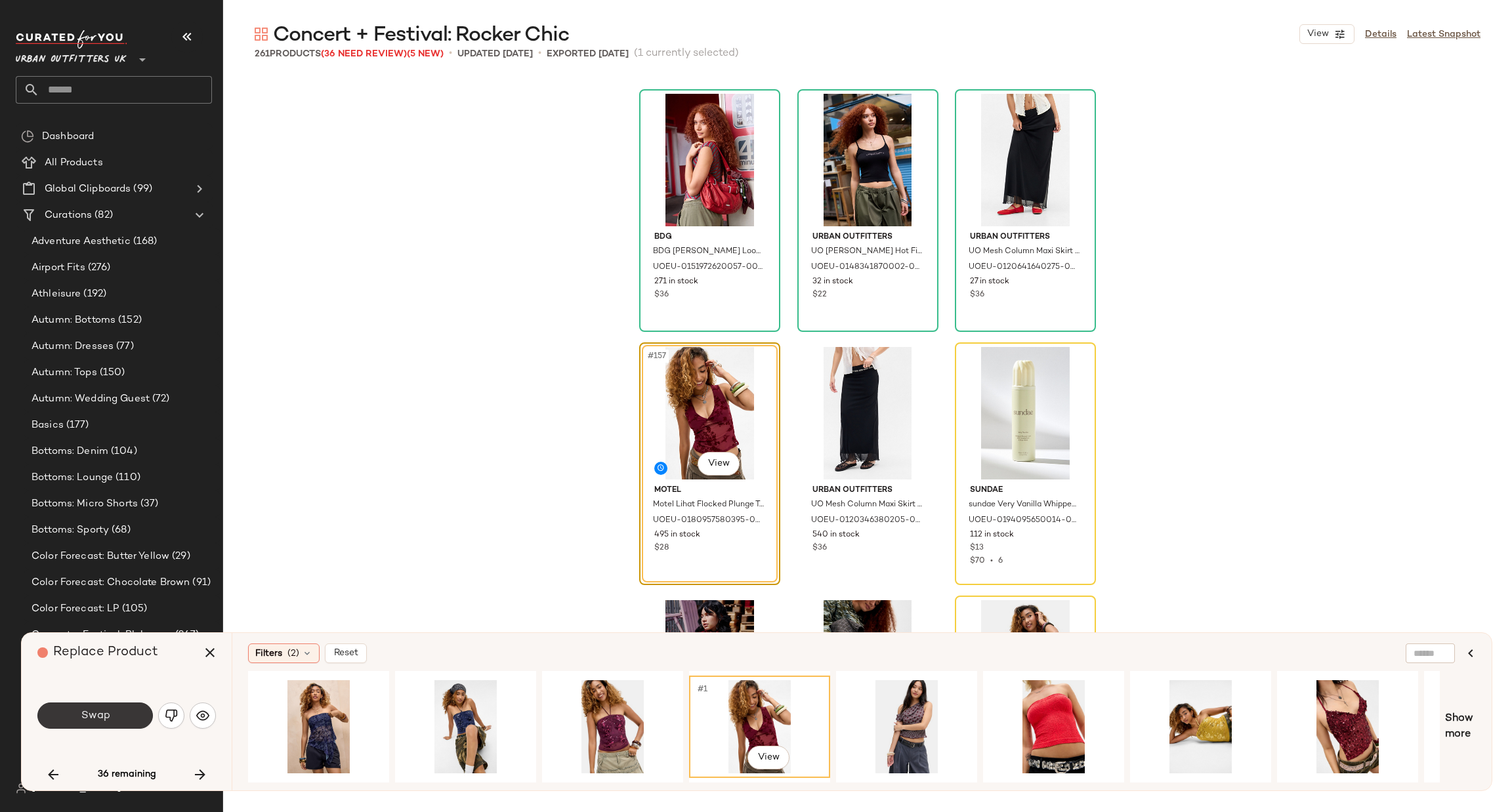
click at [120, 710] on button "Swap" at bounding box center [94, 716] width 115 height 26
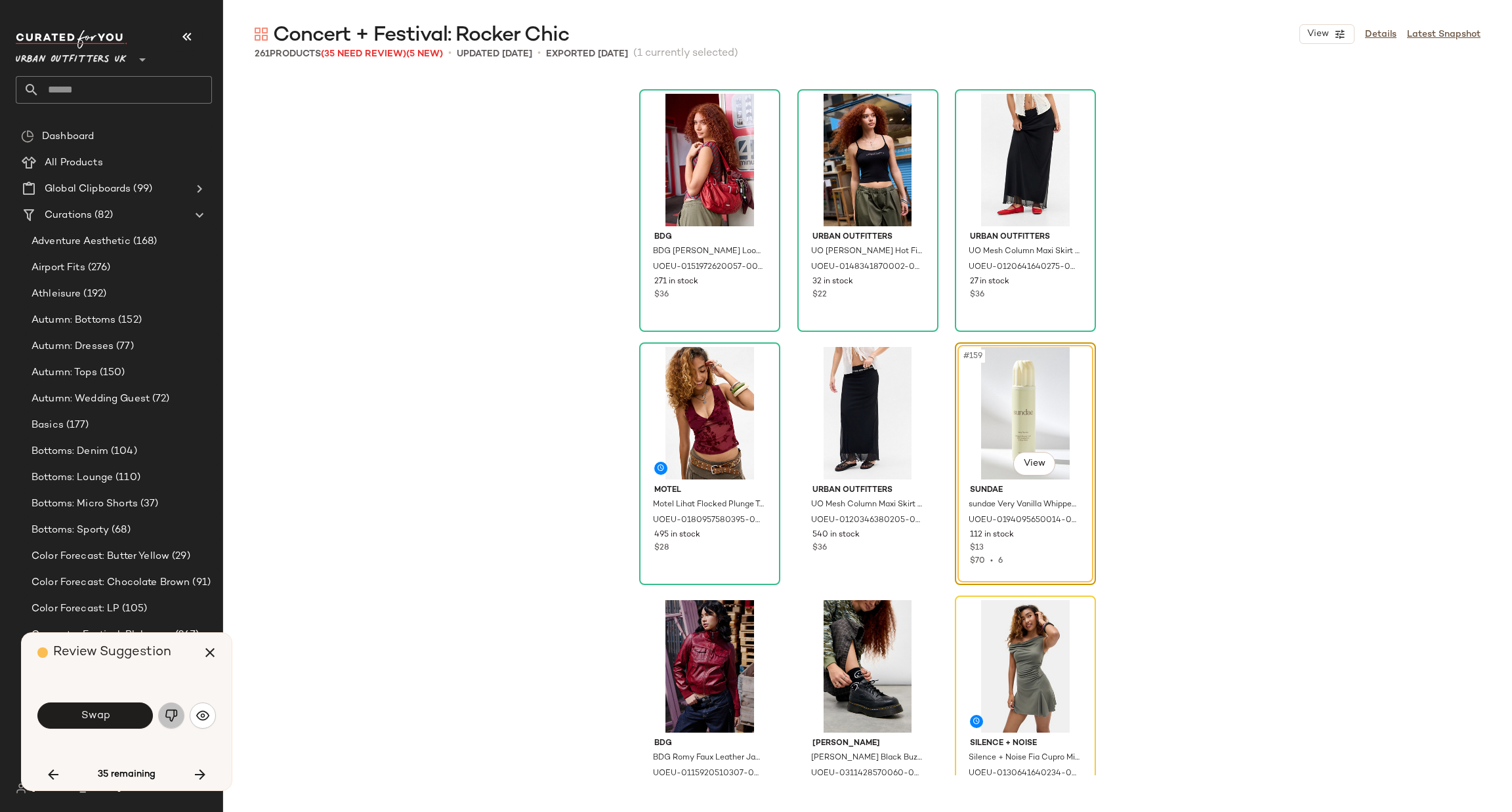
click at [165, 716] on img "button" at bounding box center [171, 716] width 13 height 13
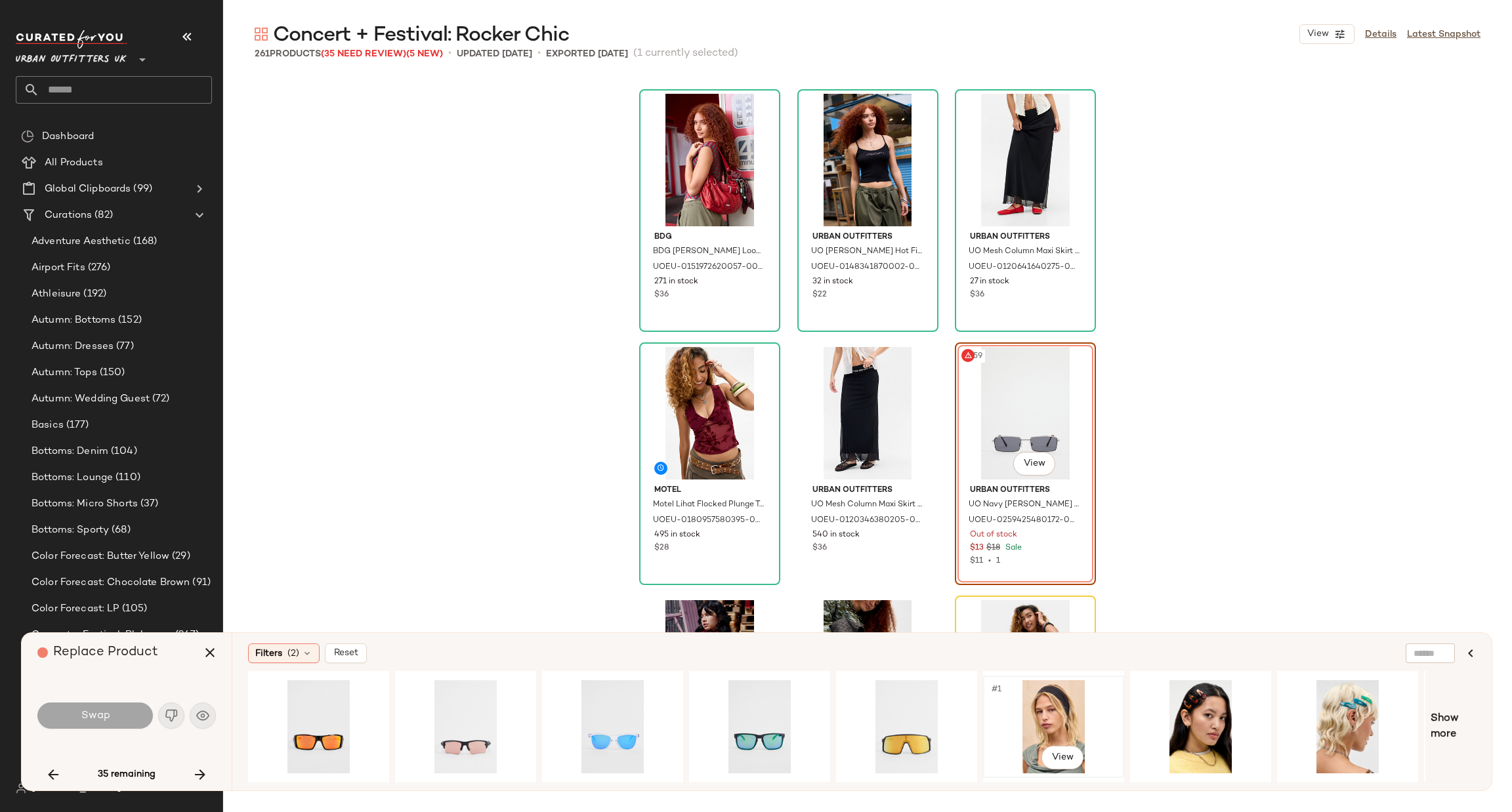
click at [1041, 709] on div "#1 View" at bounding box center [1054, 727] width 132 height 93
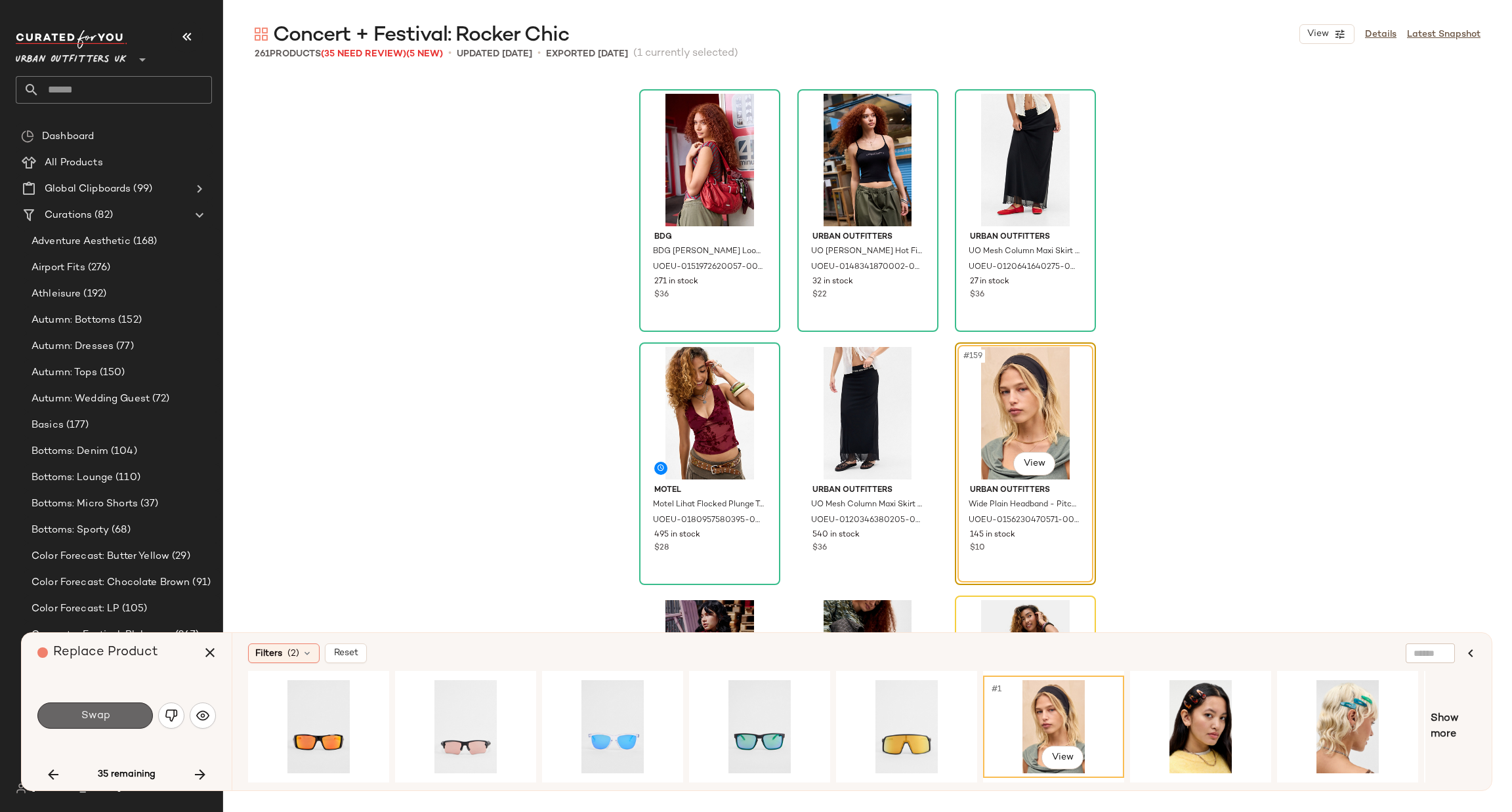
click at [91, 715] on span "Swap" at bounding box center [94, 716] width 29 height 12
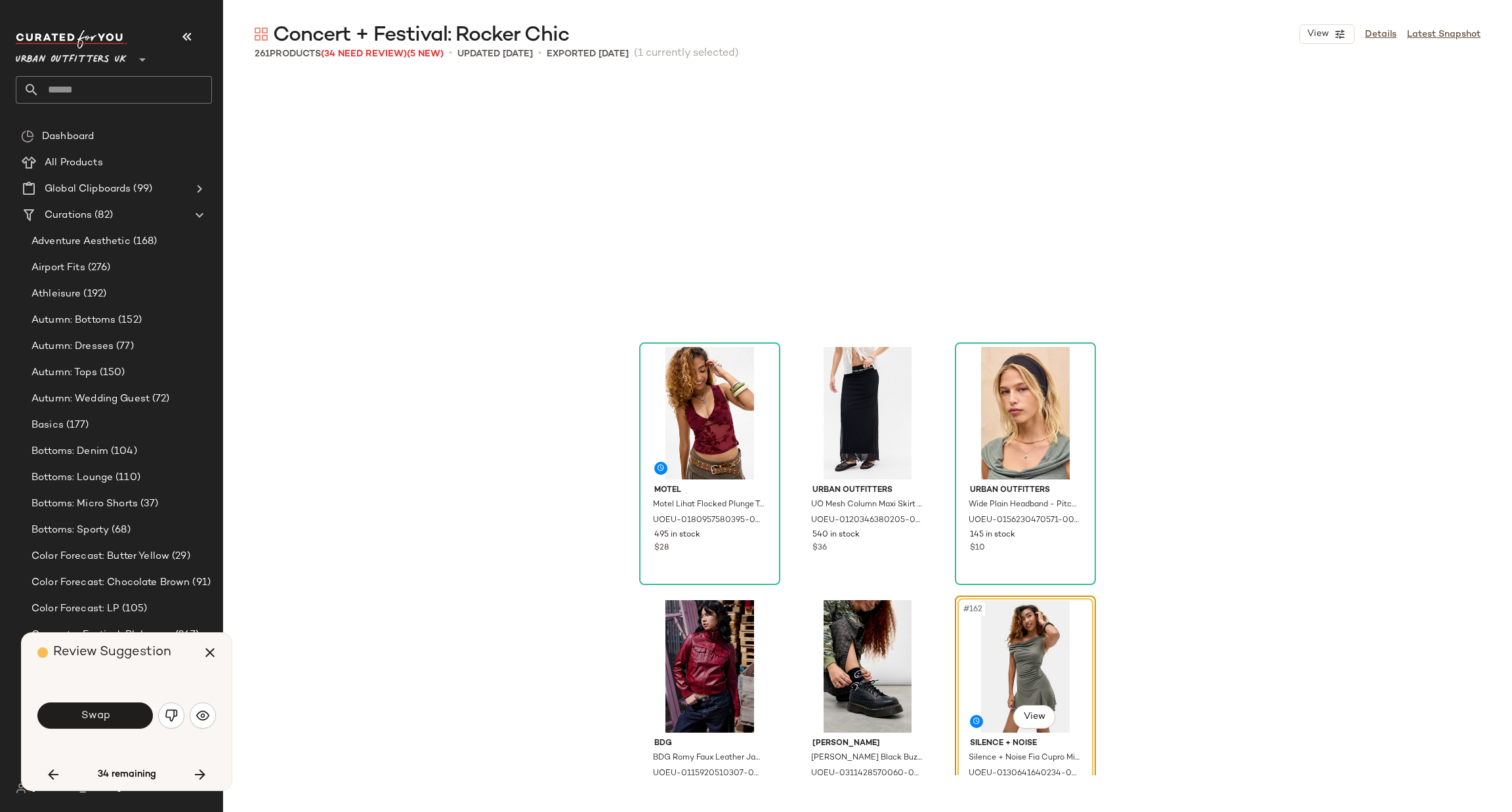
scroll to position [13171, 0]
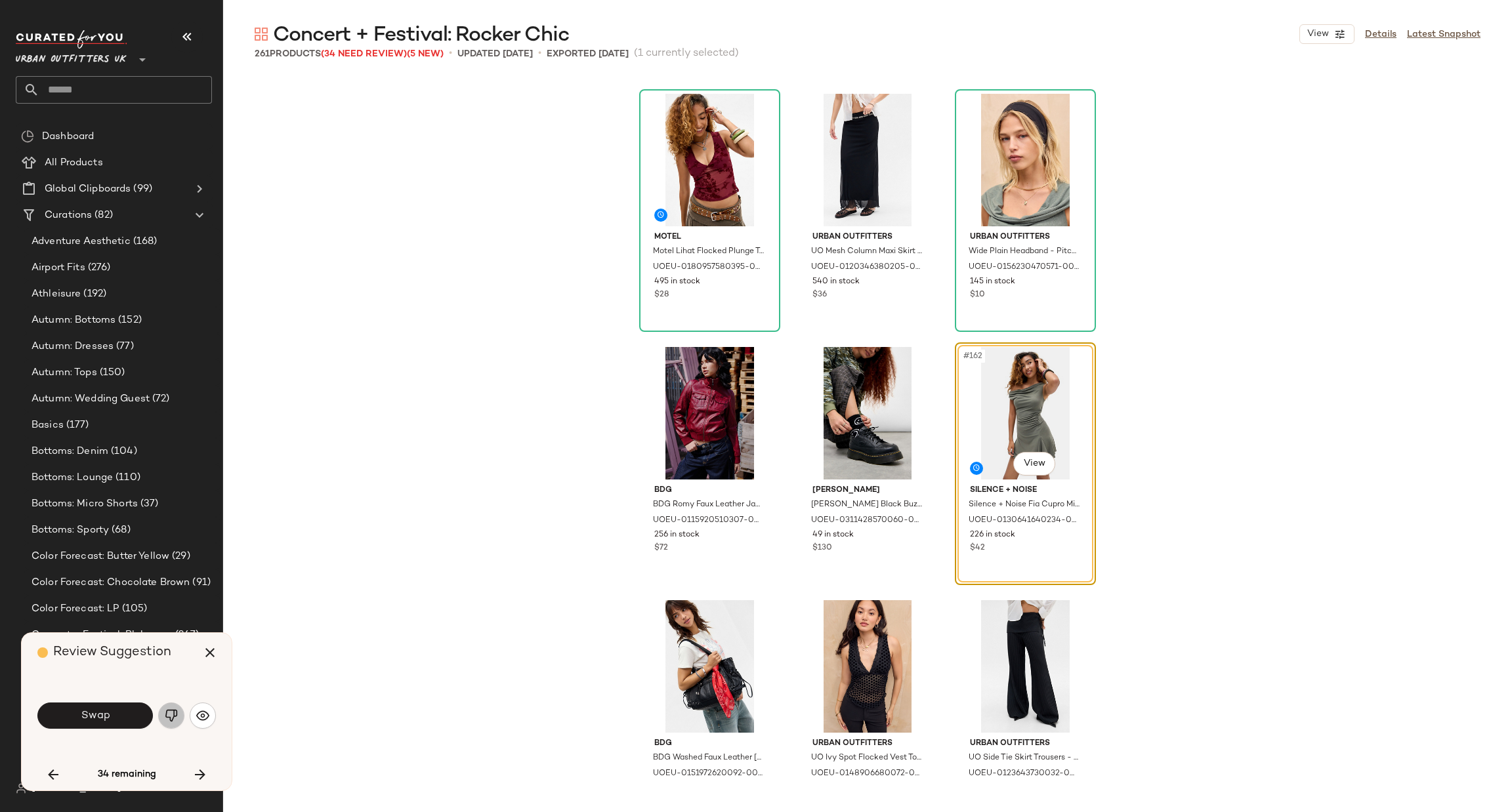
click at [174, 718] on img "button" at bounding box center [171, 716] width 13 height 13
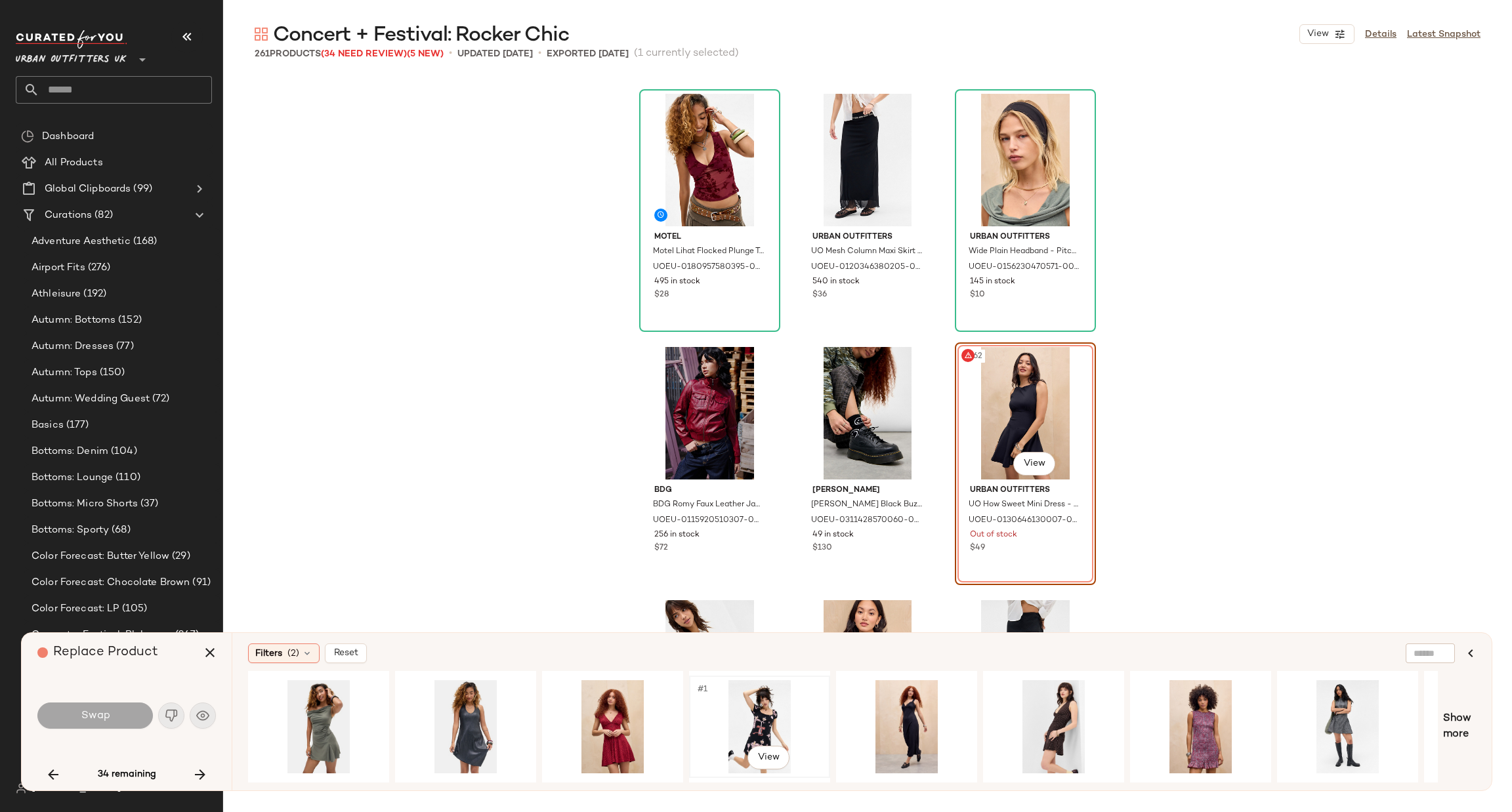
click at [758, 701] on div "#1 View" at bounding box center [760, 727] width 132 height 93
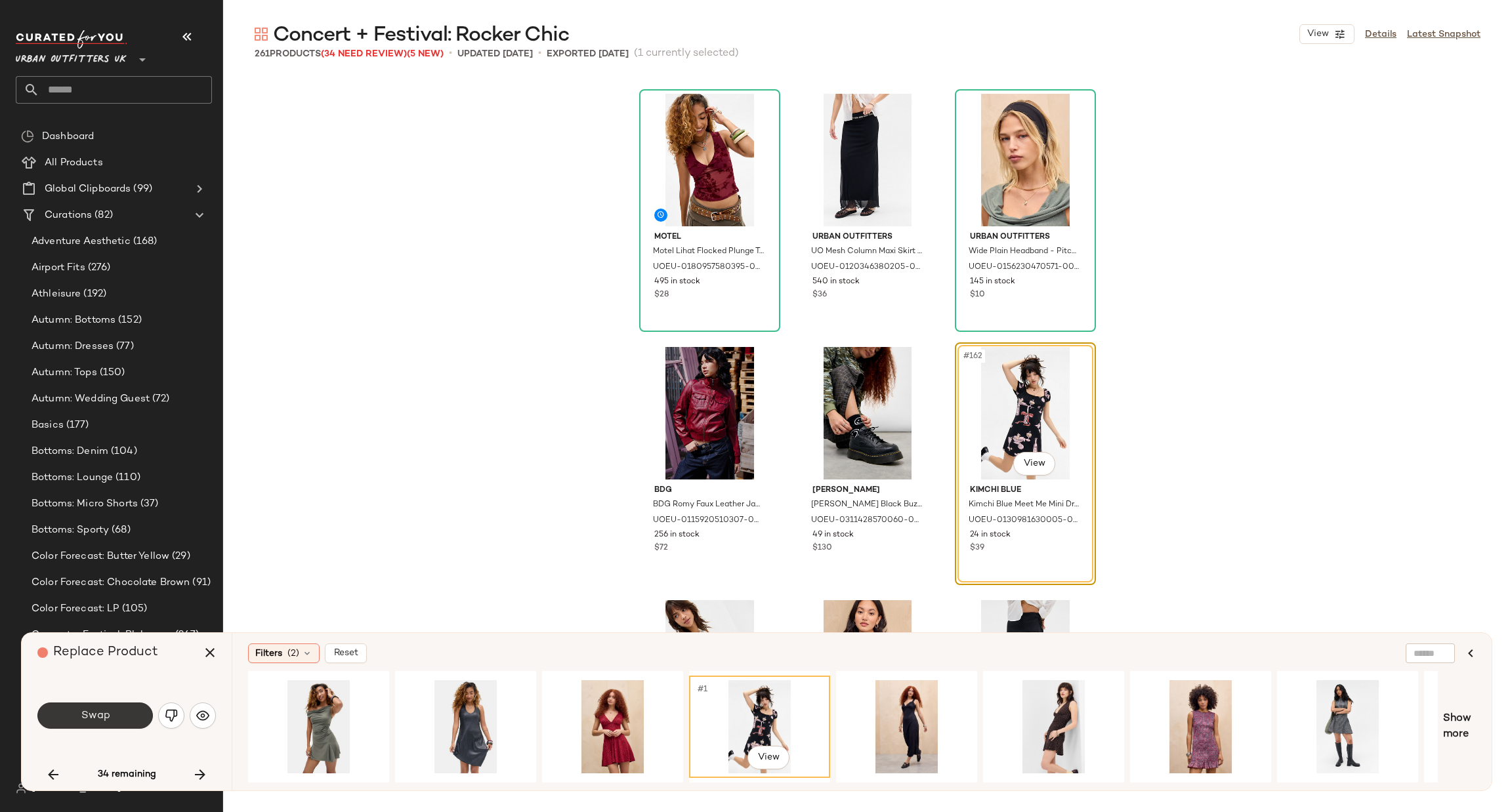
click at [92, 717] on span "Swap" at bounding box center [94, 716] width 29 height 12
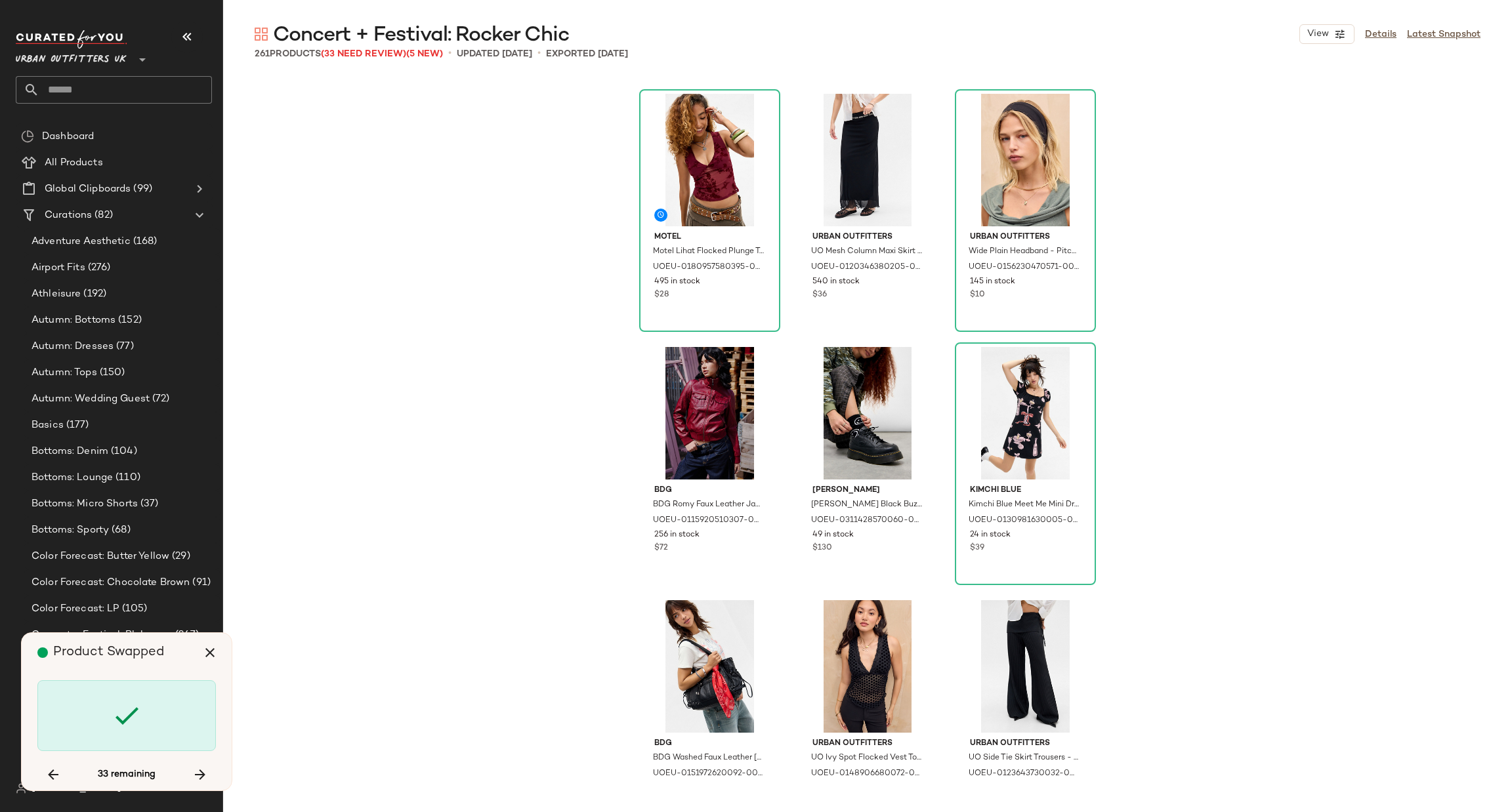
scroll to position [13677, 0]
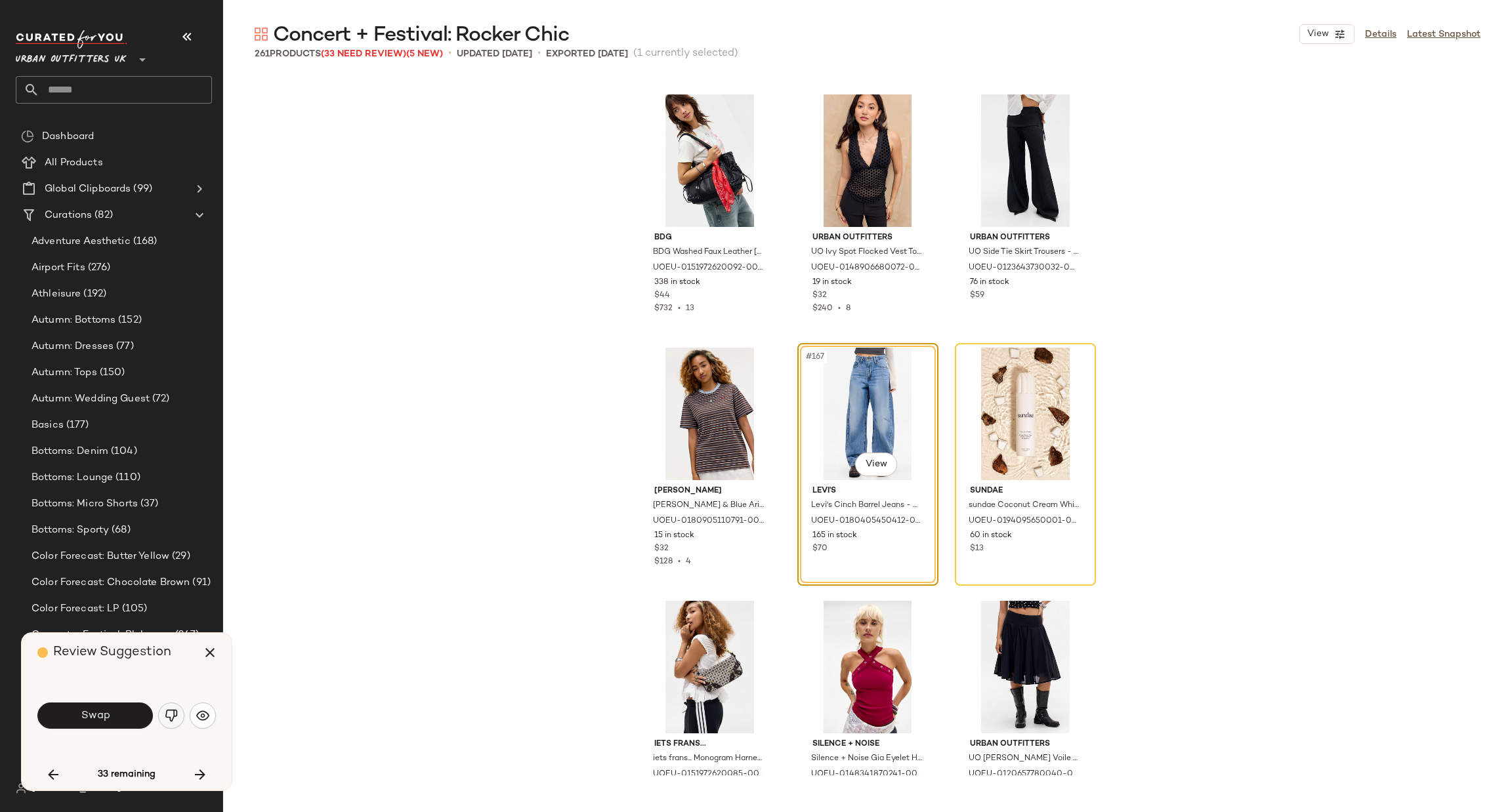
click at [172, 715] on img "button" at bounding box center [171, 716] width 13 height 13
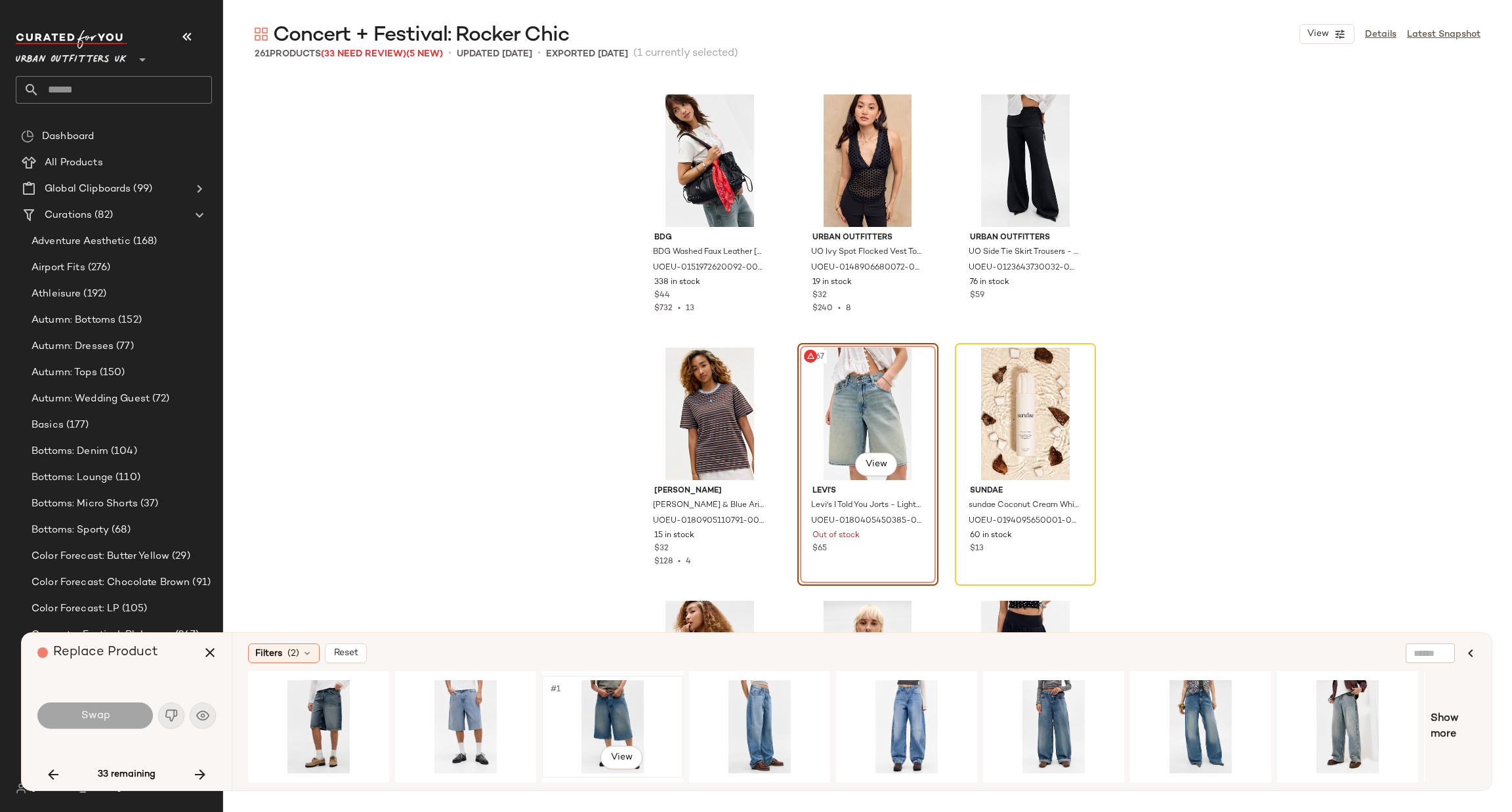
click at [621, 706] on div "#1 View" at bounding box center [613, 727] width 132 height 93
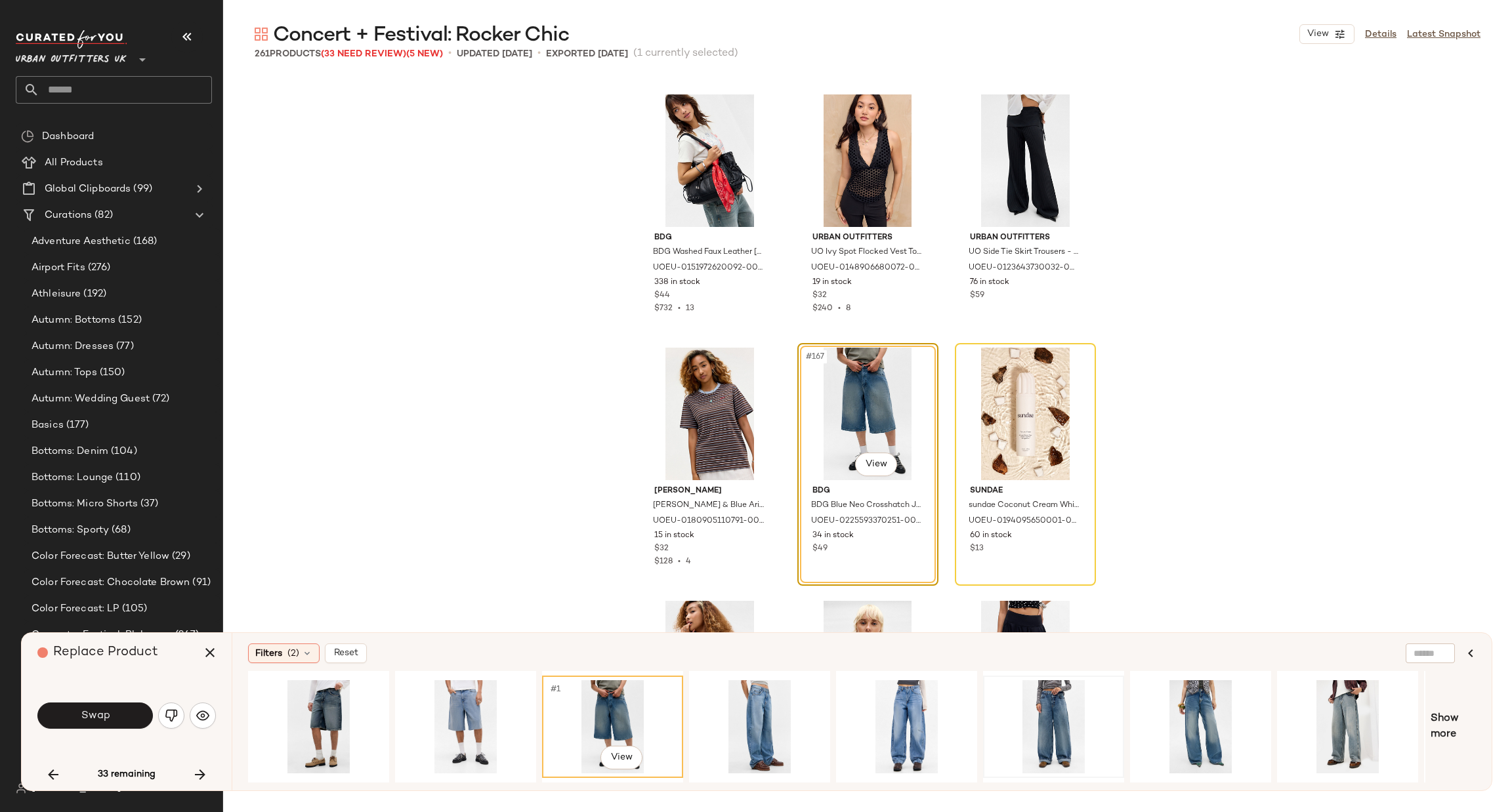
drag, startPoint x: 848, startPoint y: 783, endPoint x: 1064, endPoint y: 769, distance: 216.5
click at [1046, 781] on div "#1 View" at bounding box center [836, 726] width 1177 height 112
click at [1443, 740] on span "Show more" at bounding box center [1453, 727] width 45 height 32
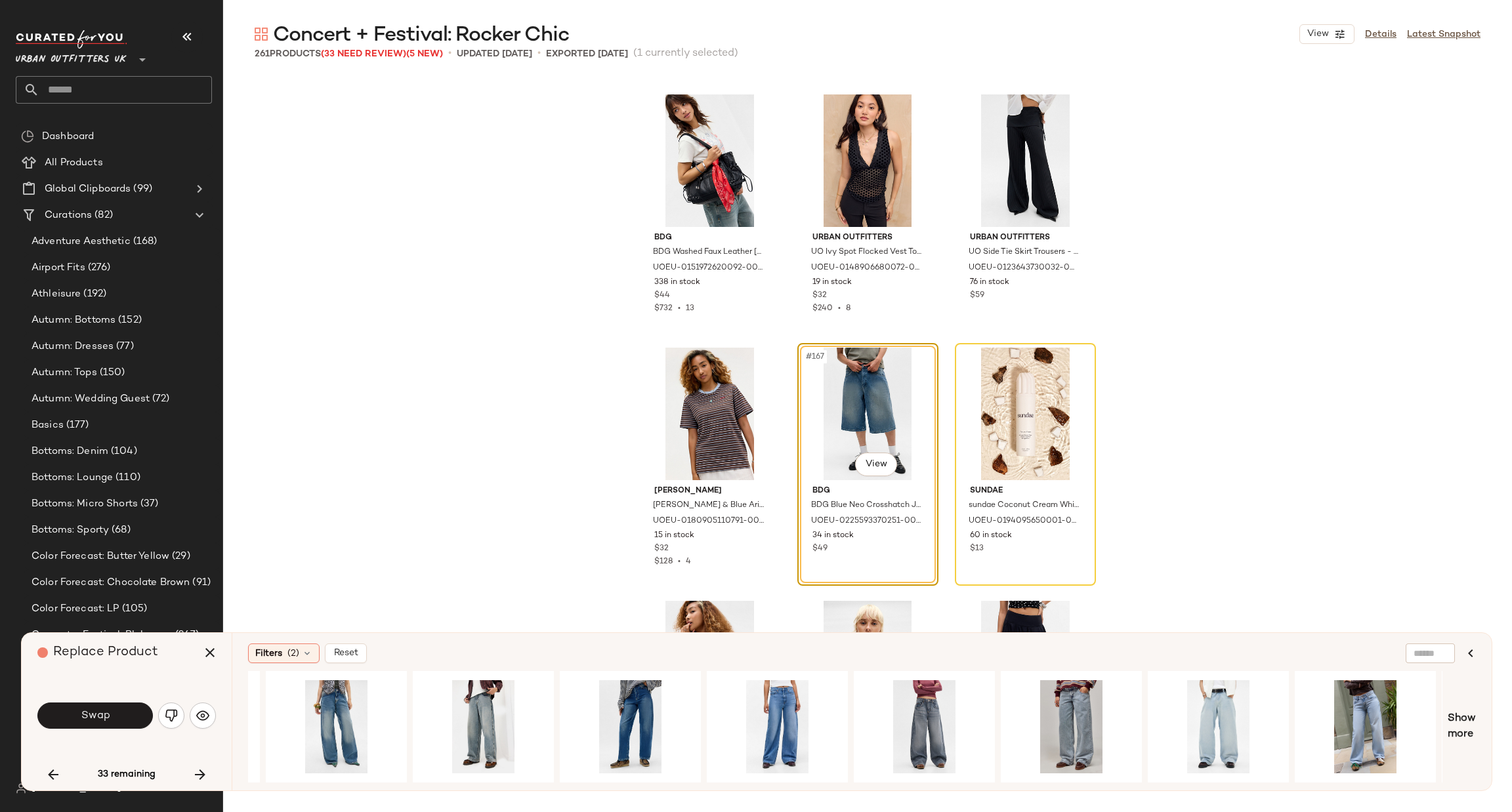
scroll to position [0, 976]
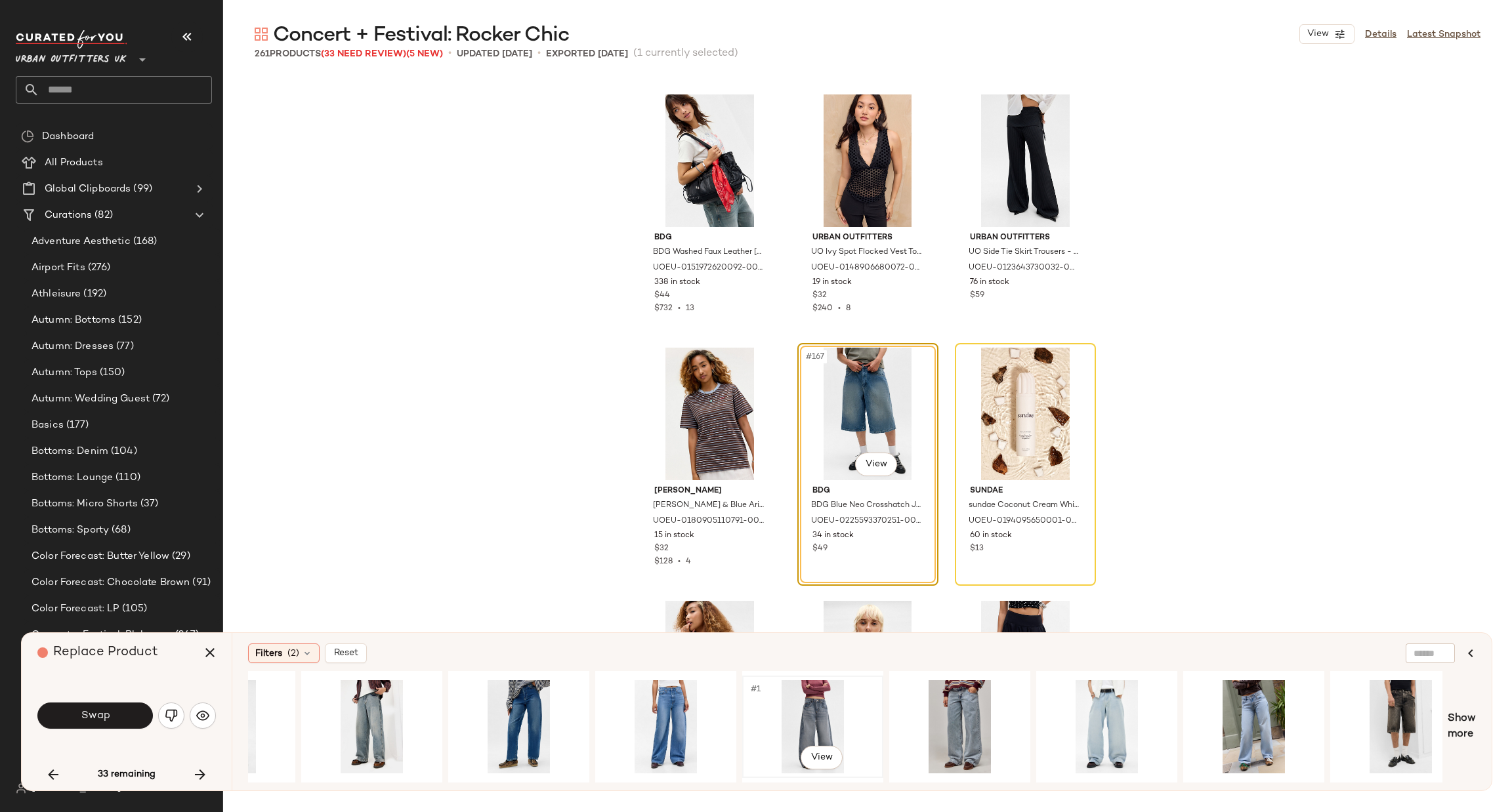
click at [791, 705] on div "#1 View" at bounding box center [813, 727] width 132 height 93
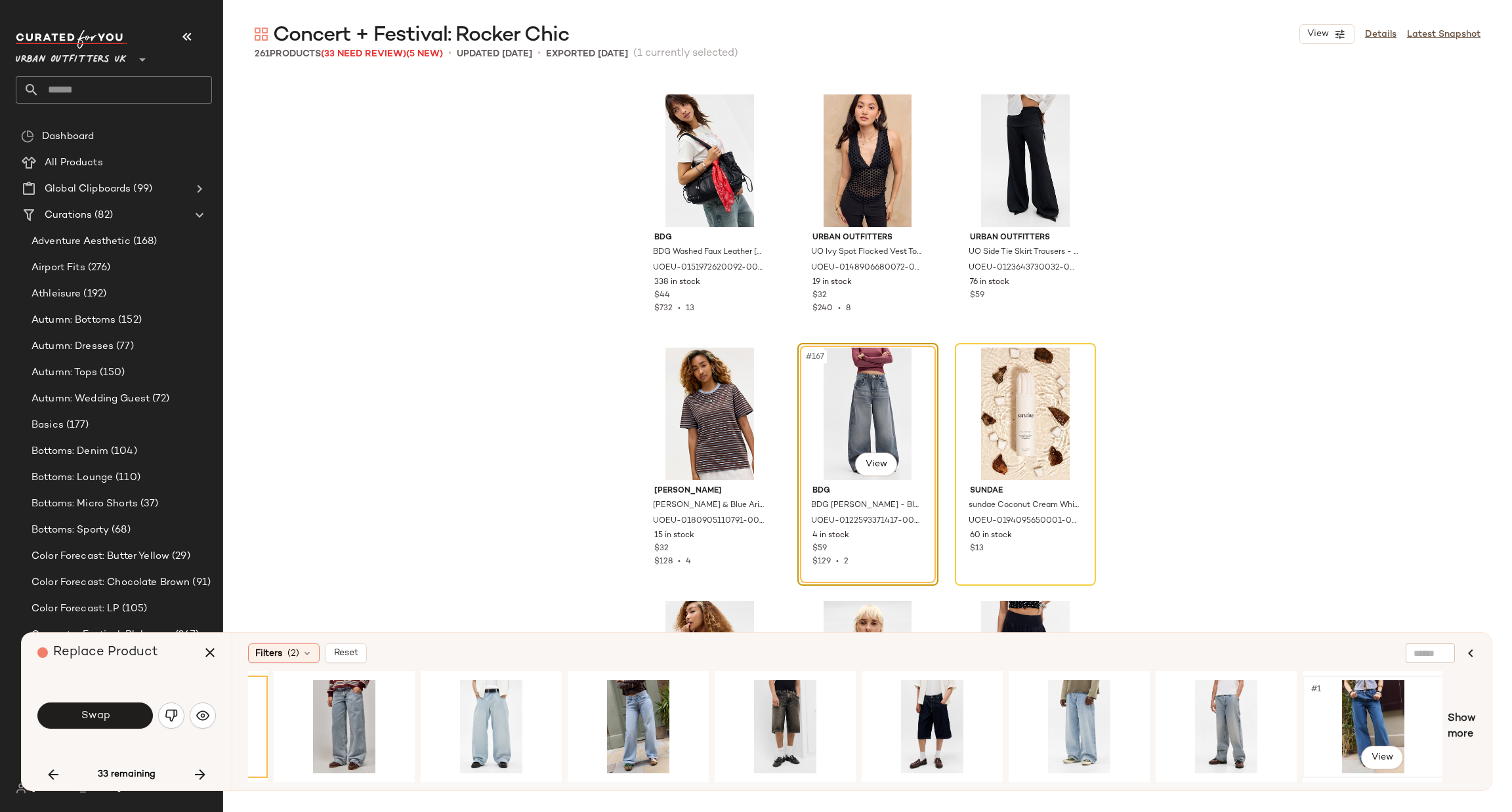
click at [1351, 705] on div "#1 View" at bounding box center [1374, 727] width 132 height 93
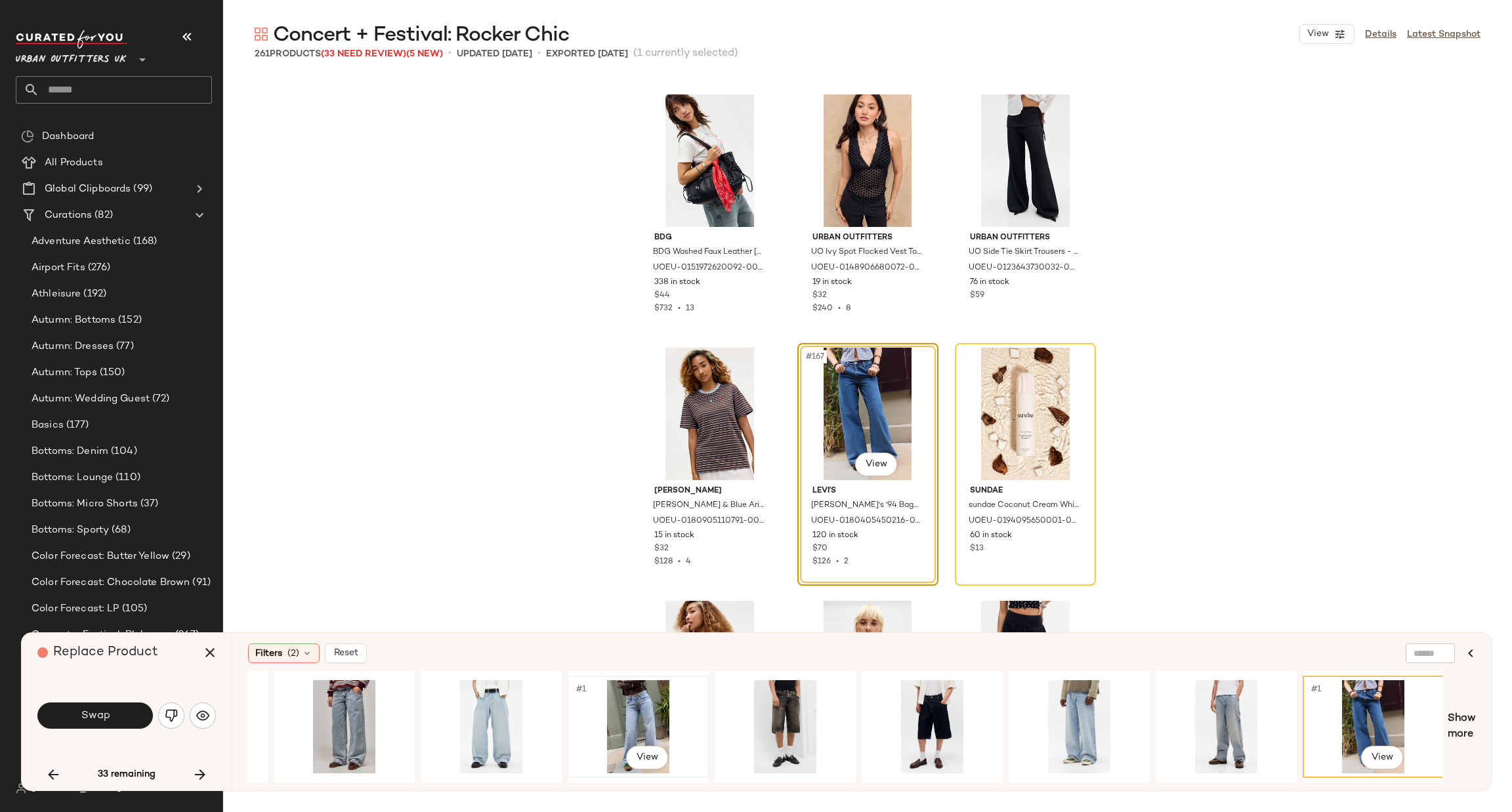
click at [649, 703] on div "#1 View" at bounding box center [638, 727] width 132 height 93
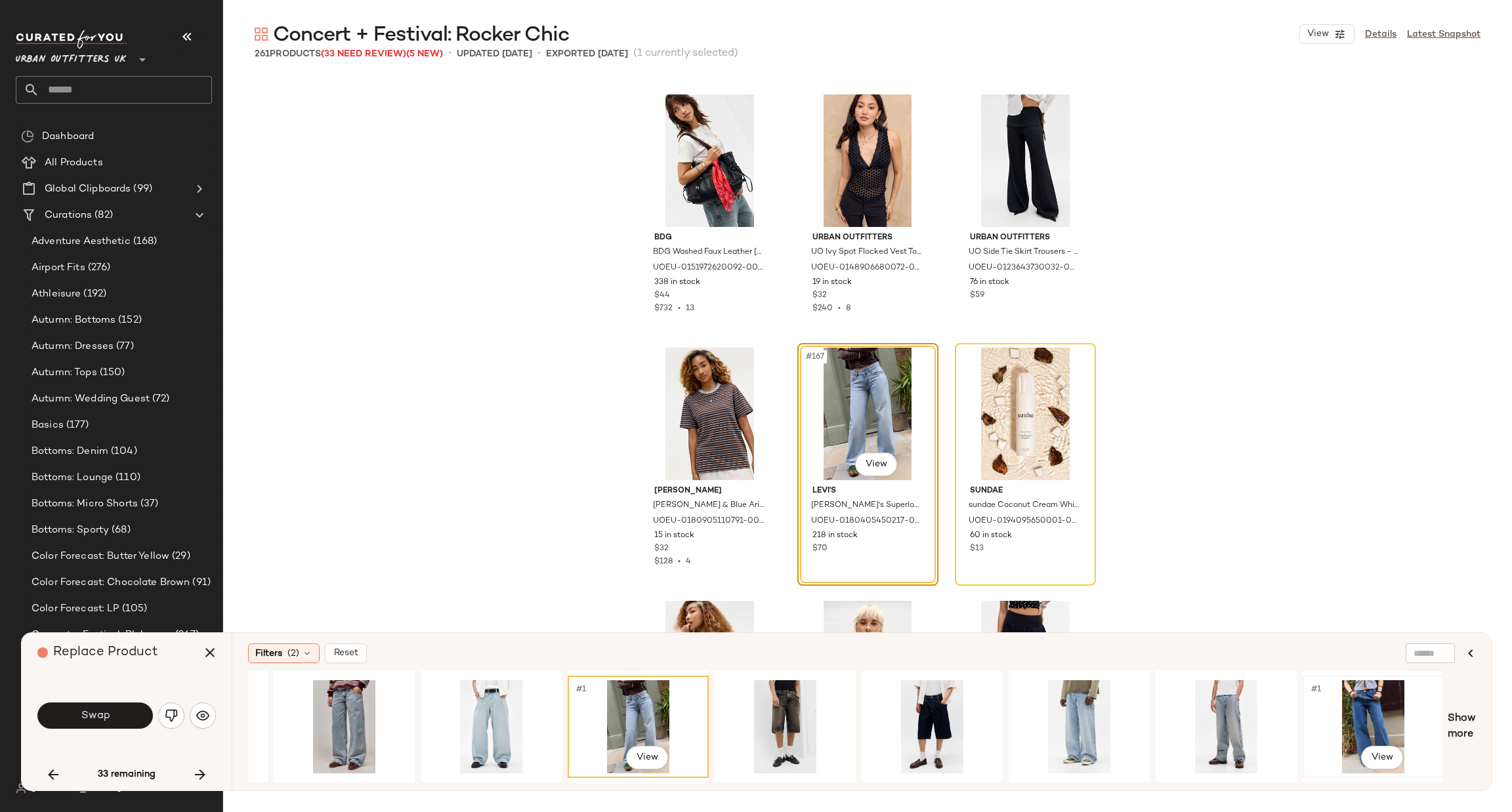
click at [1441, 722] on div "#1 View" at bounding box center [1373, 726] width 138 height 100
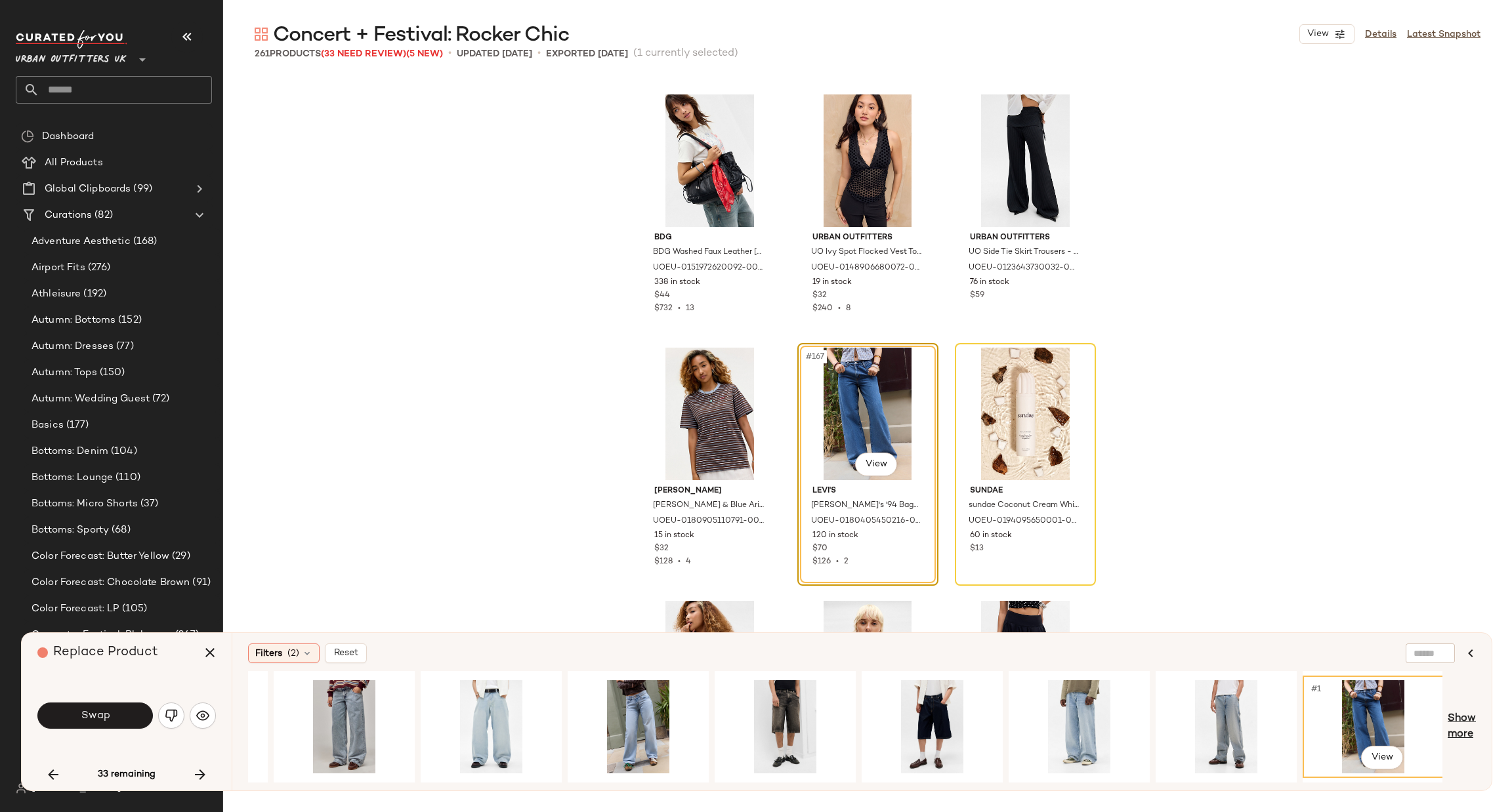
click at [1459, 722] on span "Show more" at bounding box center [1462, 727] width 28 height 32
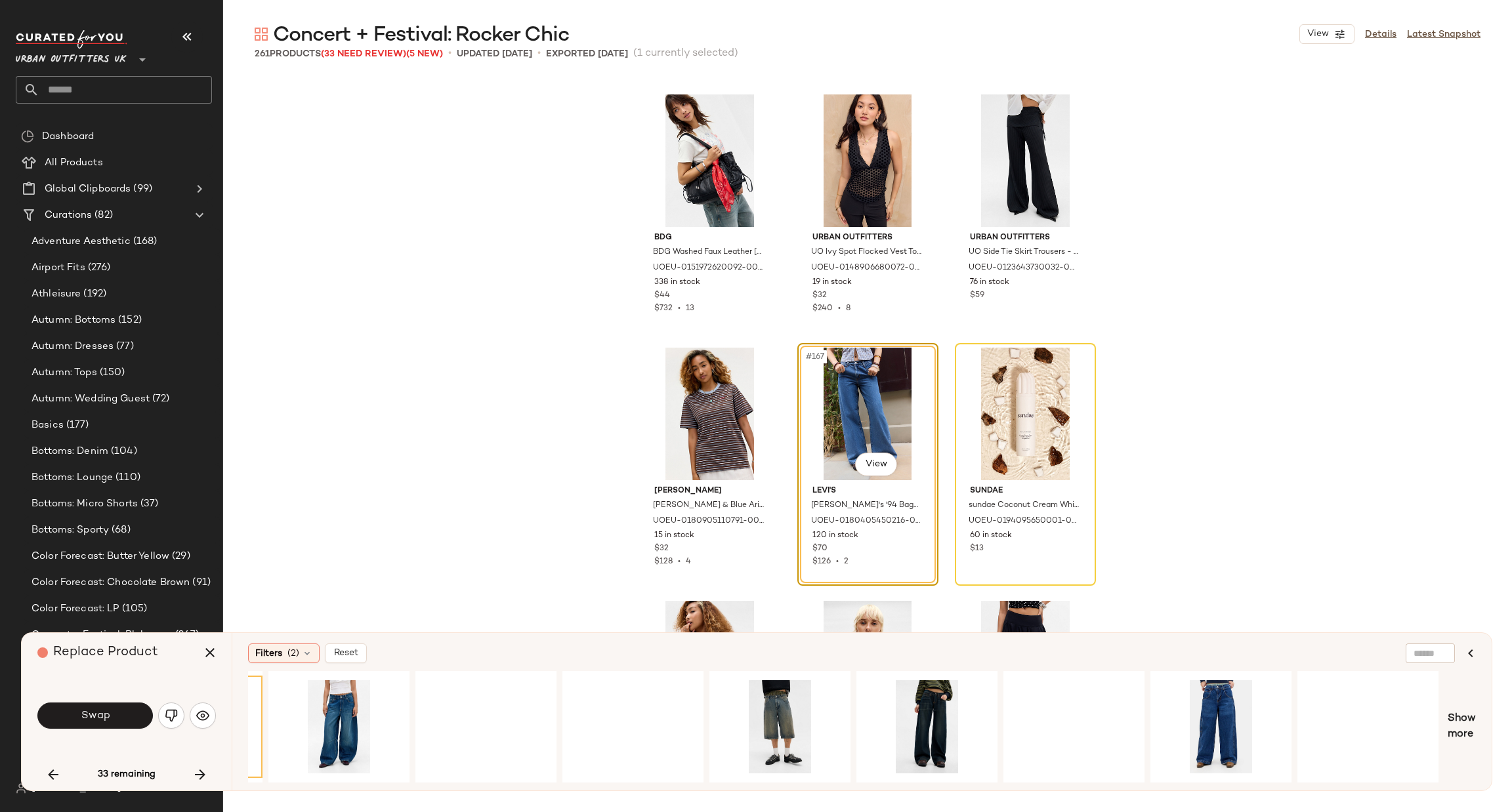
scroll to position [0, 2775]
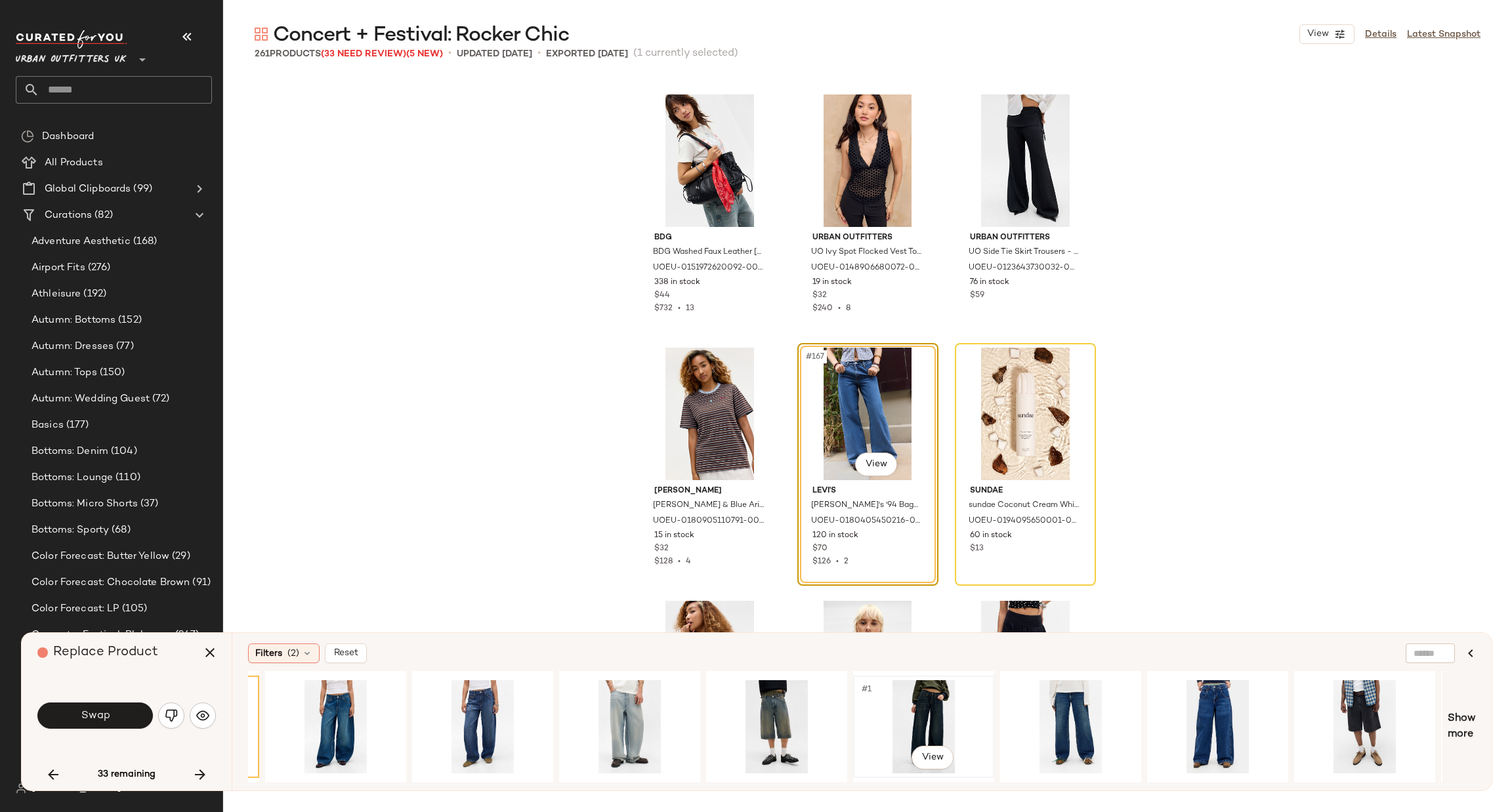
click at [957, 693] on div "#1 View" at bounding box center [924, 727] width 132 height 93
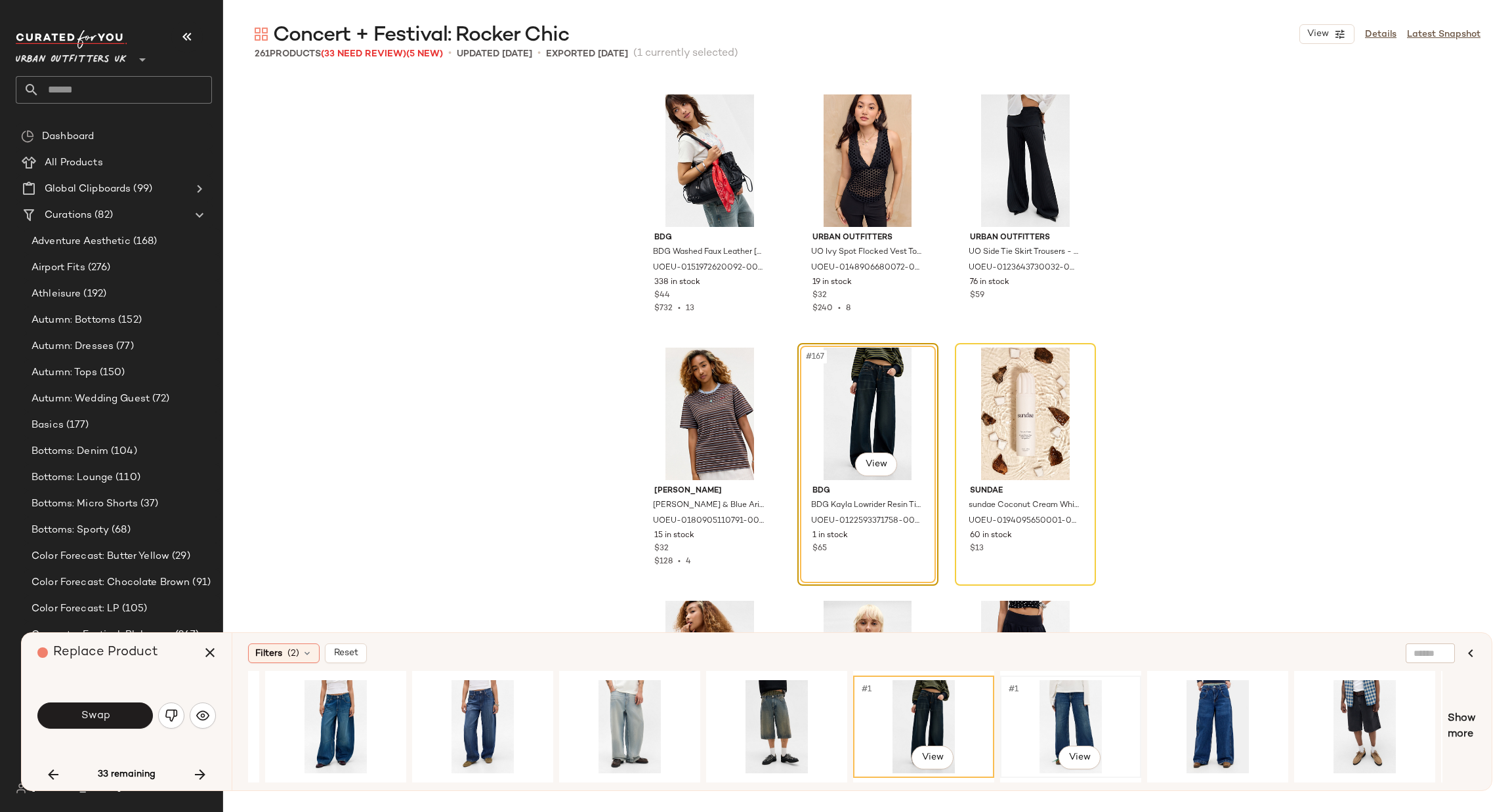
click at [1062, 712] on div "#1 View" at bounding box center [1070, 727] width 132 height 93
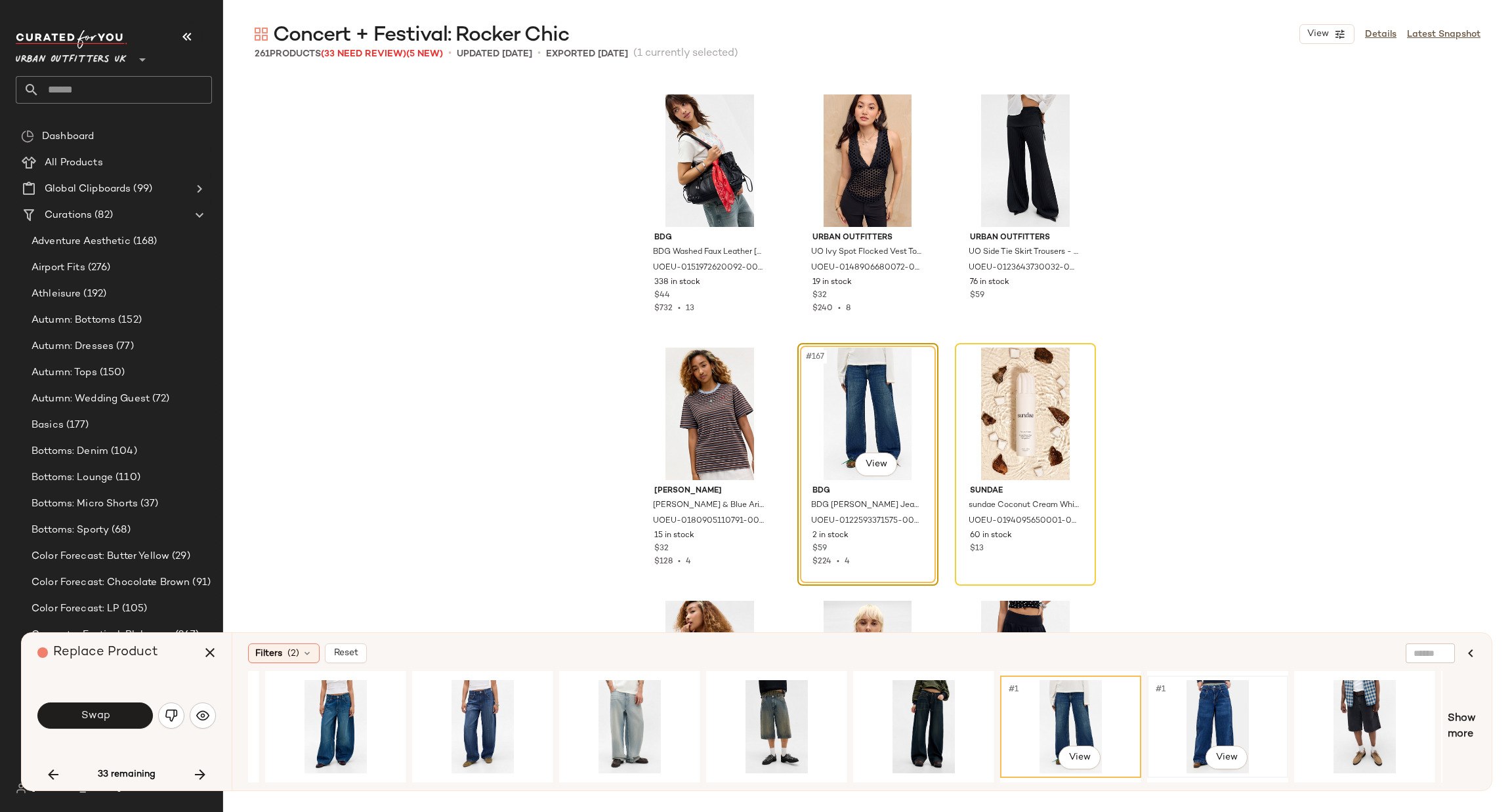
click at [1195, 719] on div "#1 View" at bounding box center [1218, 727] width 132 height 93
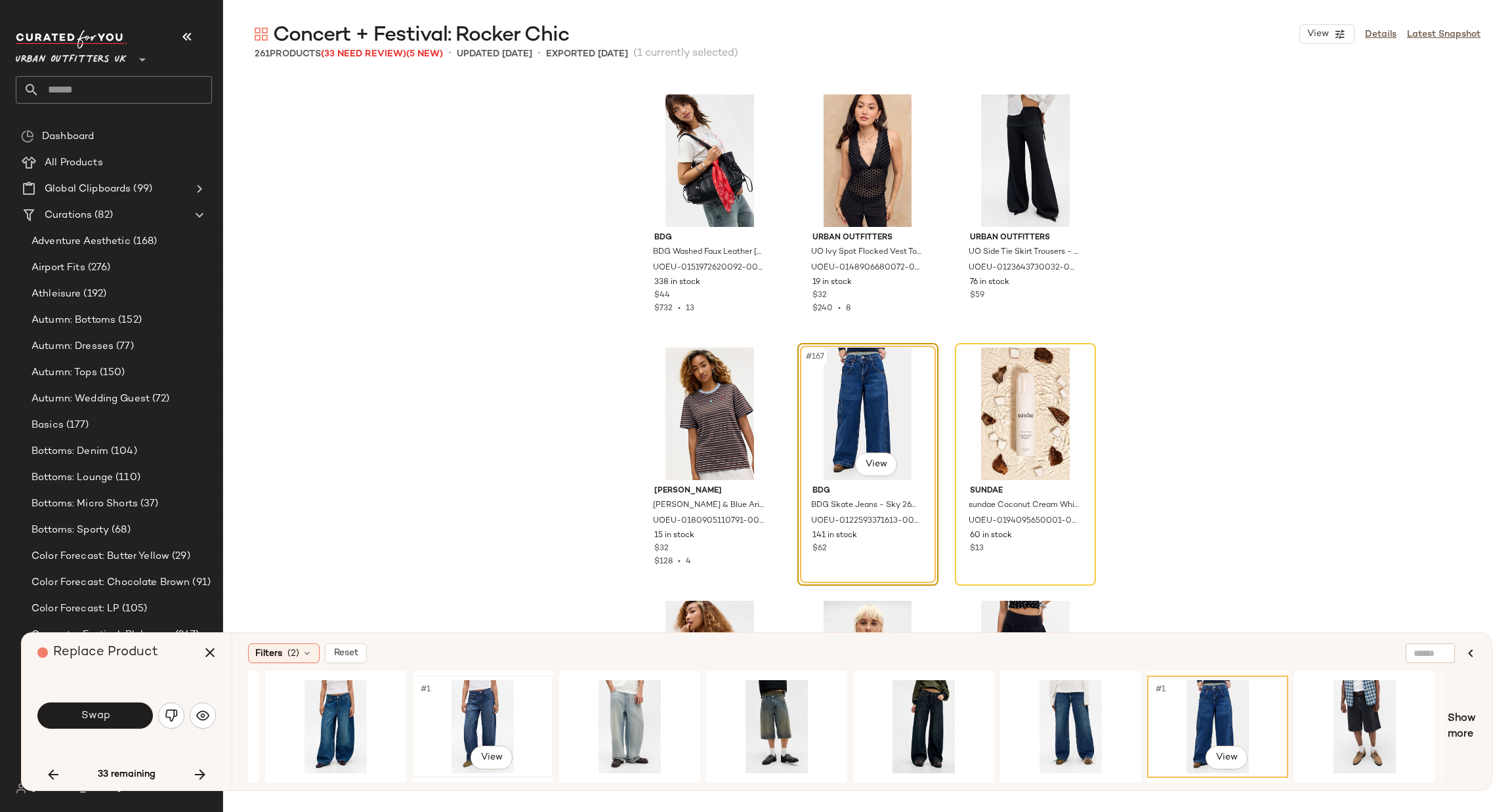
click at [475, 697] on div "#1 View" at bounding box center [483, 727] width 132 height 93
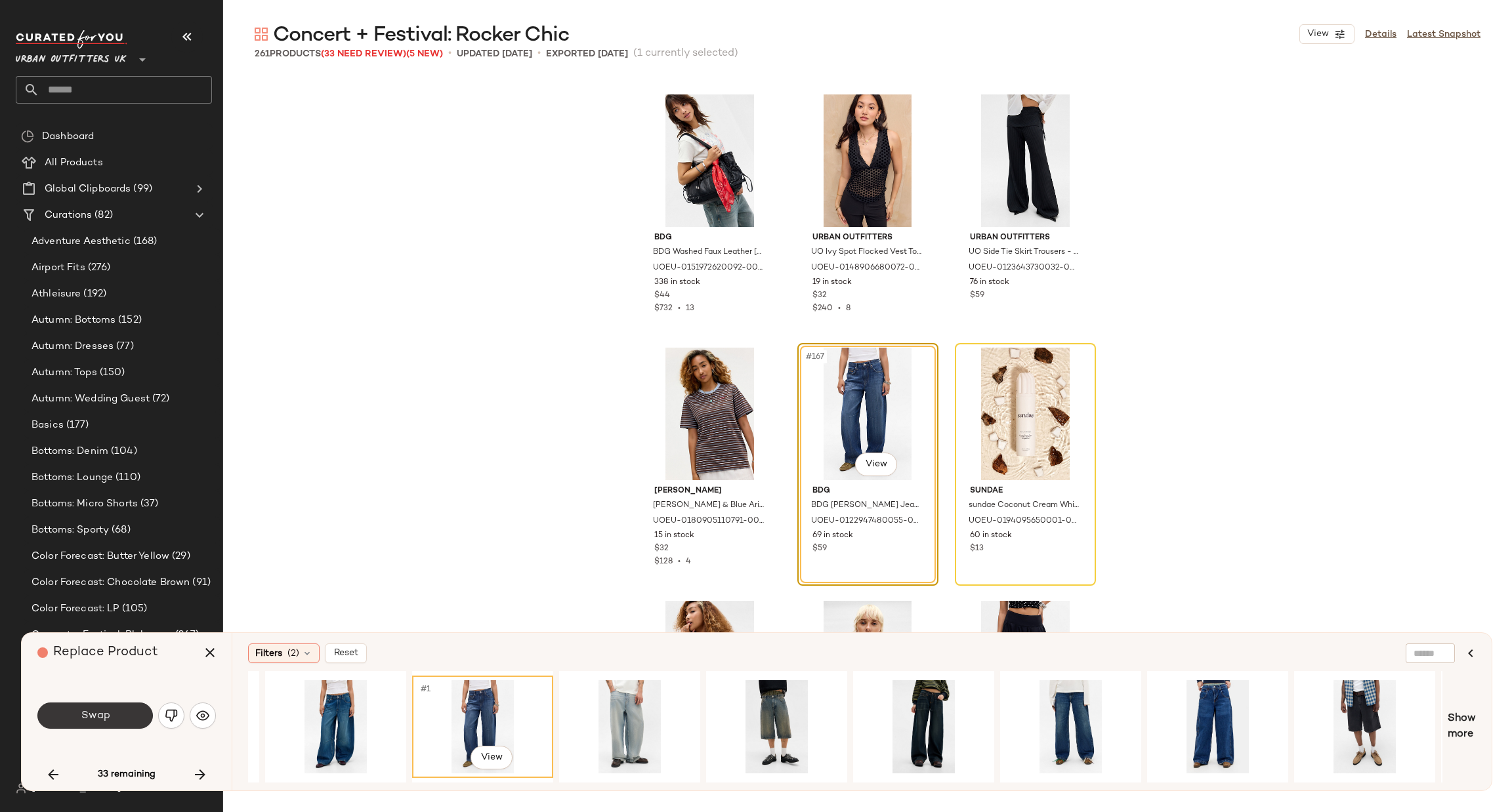
click at [121, 718] on button "Swap" at bounding box center [94, 716] width 115 height 26
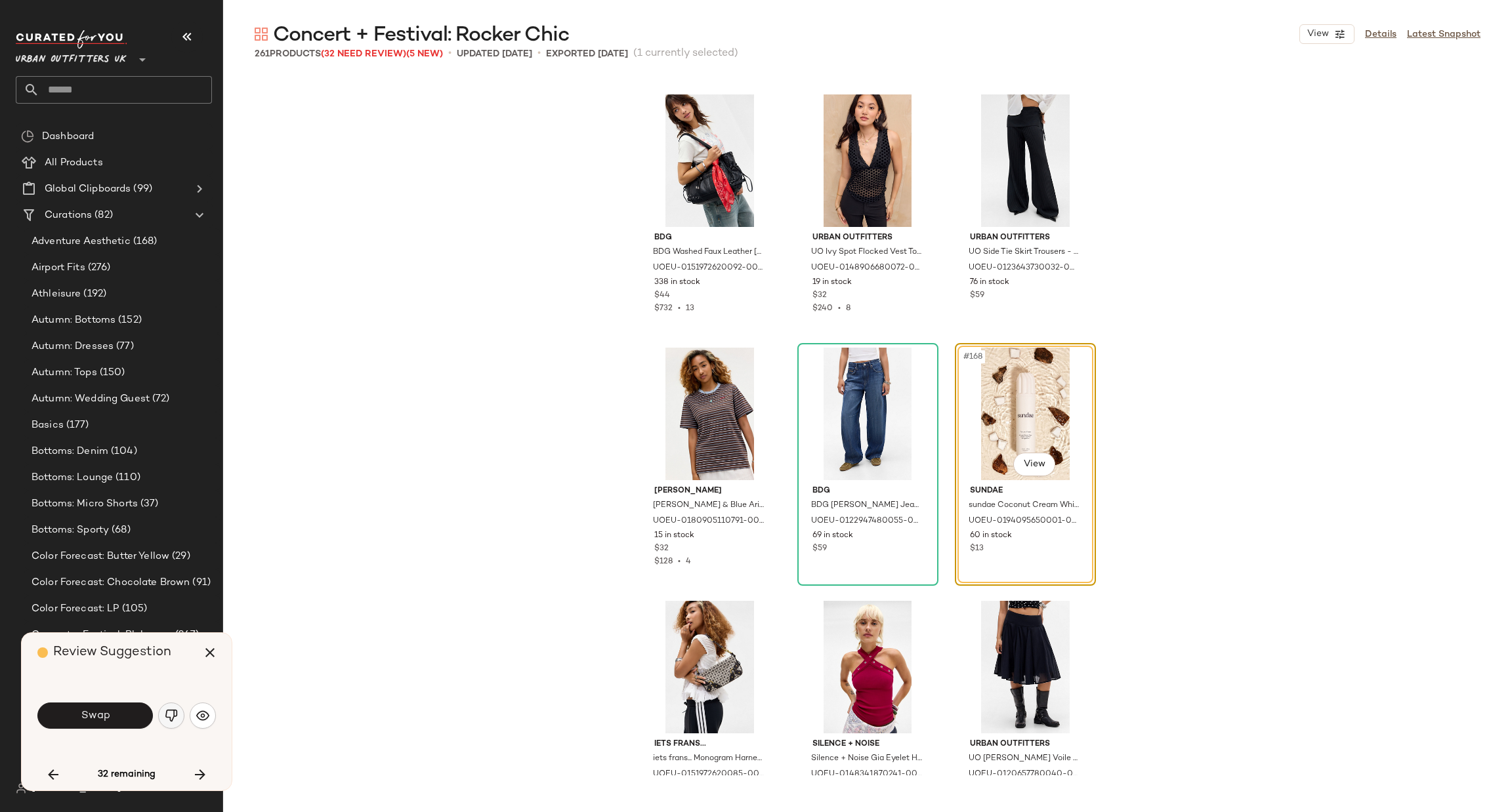
click at [167, 717] on img "button" at bounding box center [171, 716] width 13 height 13
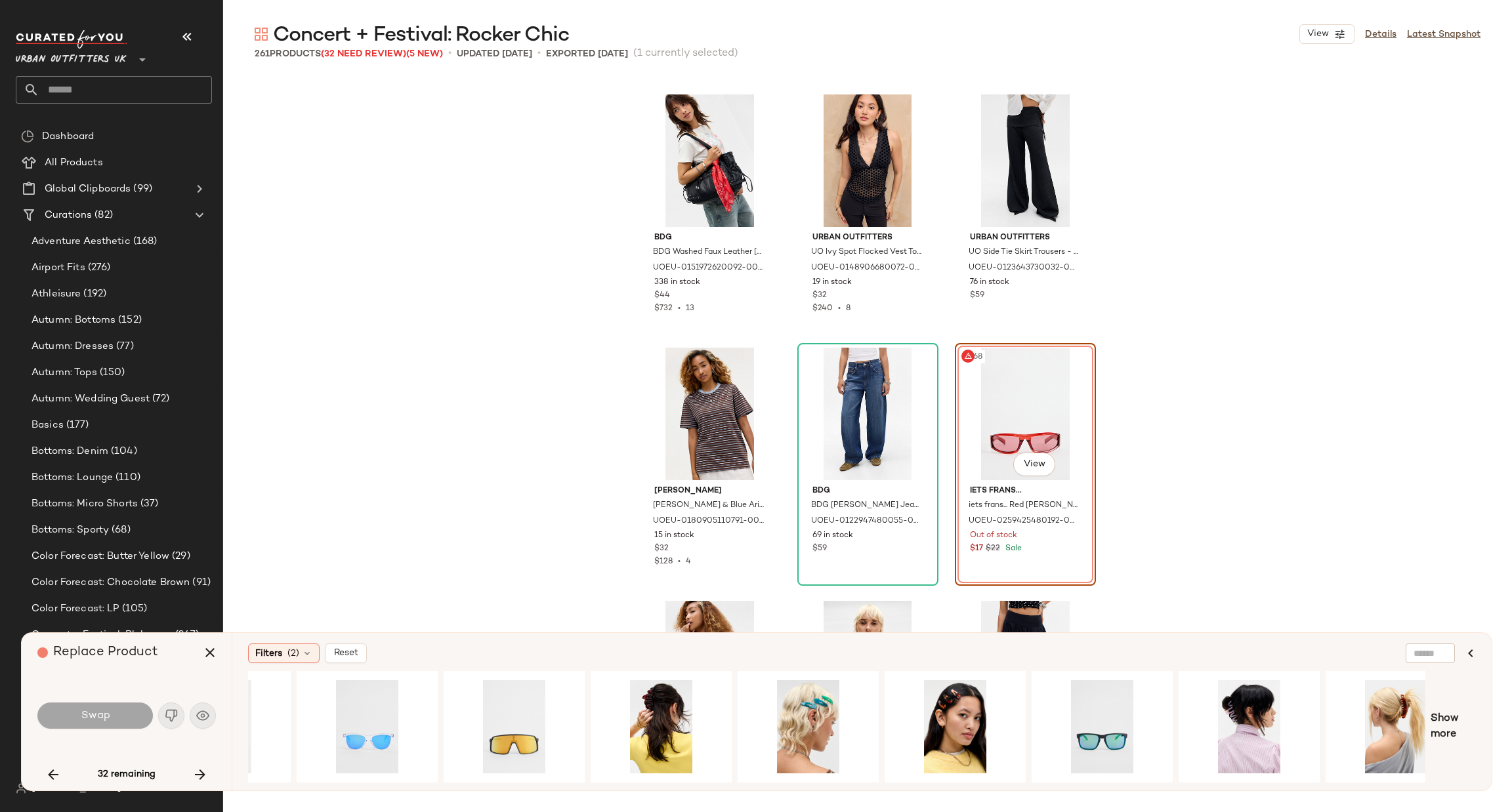
scroll to position [0, 286]
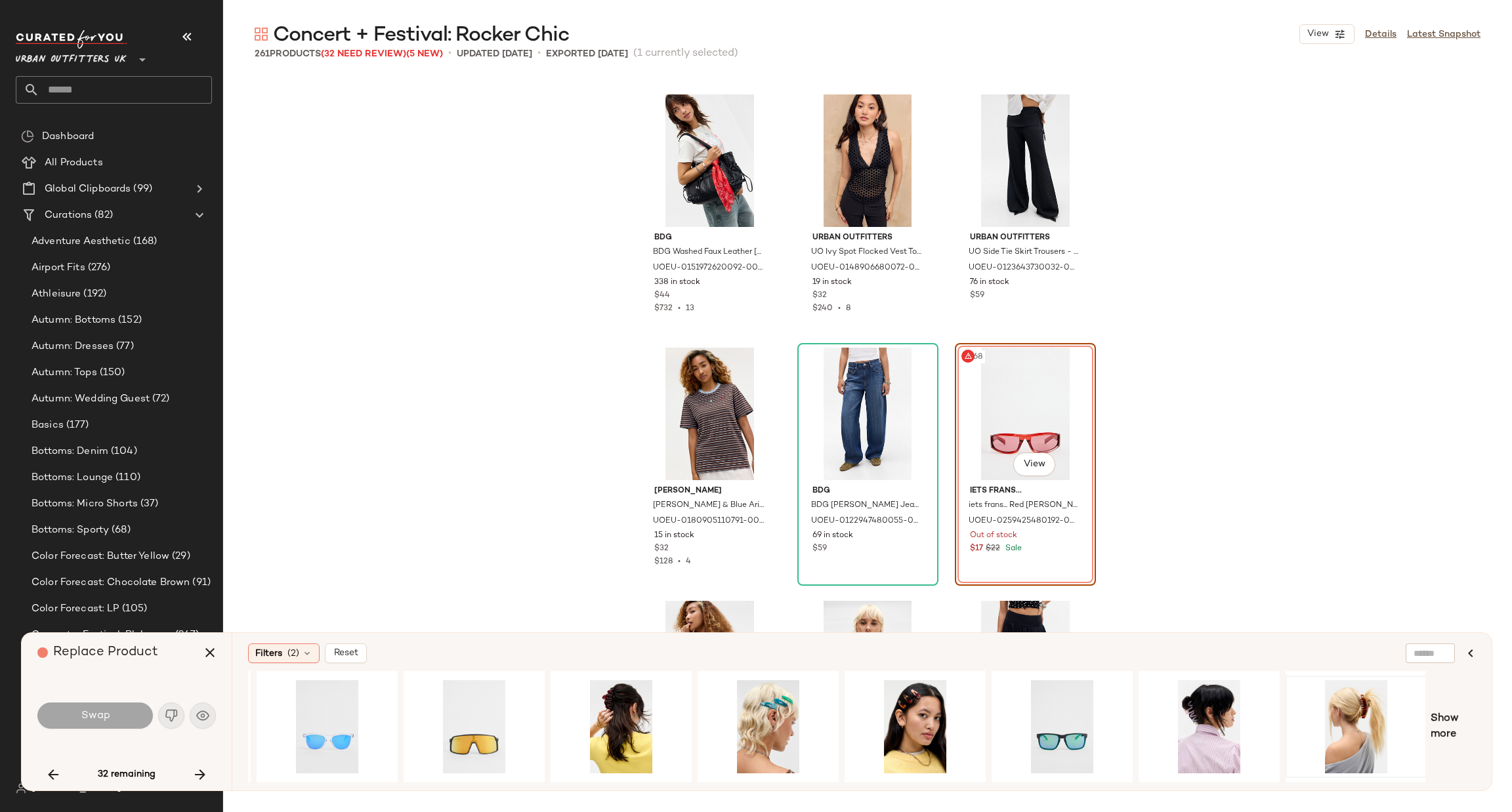
click at [1443, 727] on span "Show more" at bounding box center [1453, 727] width 45 height 32
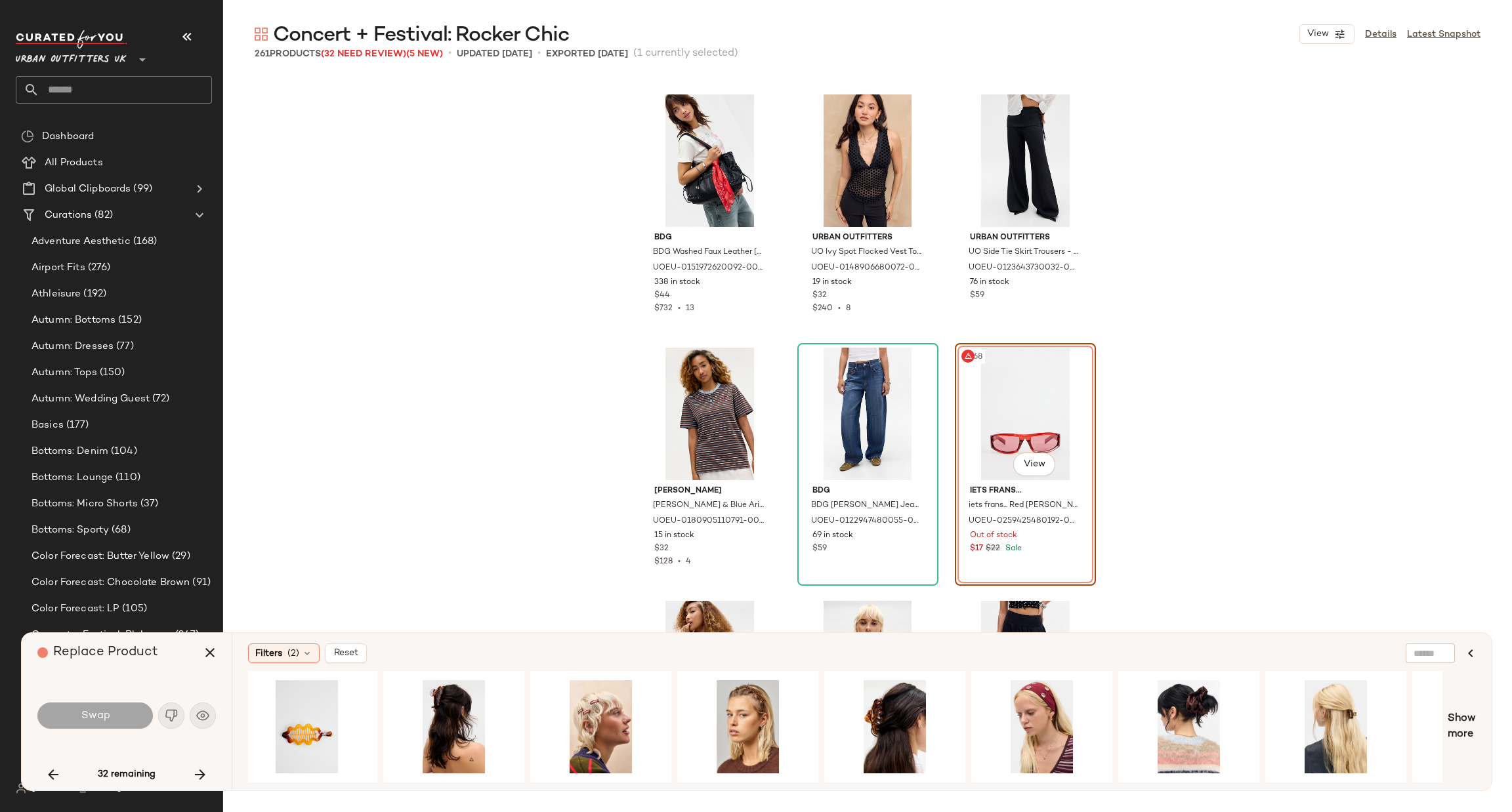
scroll to position [0, 1487]
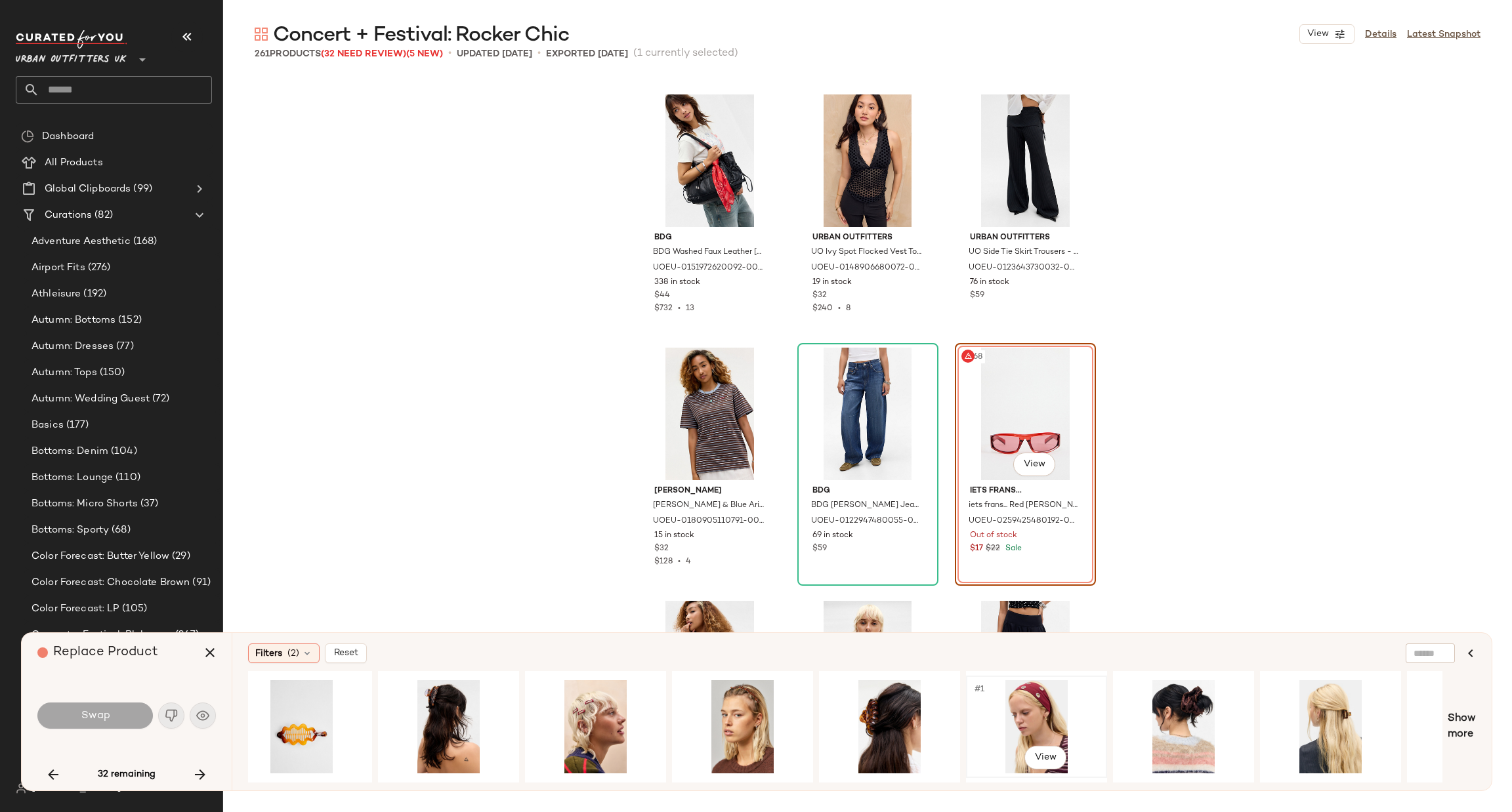
click at [1006, 701] on div "#1 View" at bounding box center [1037, 727] width 132 height 93
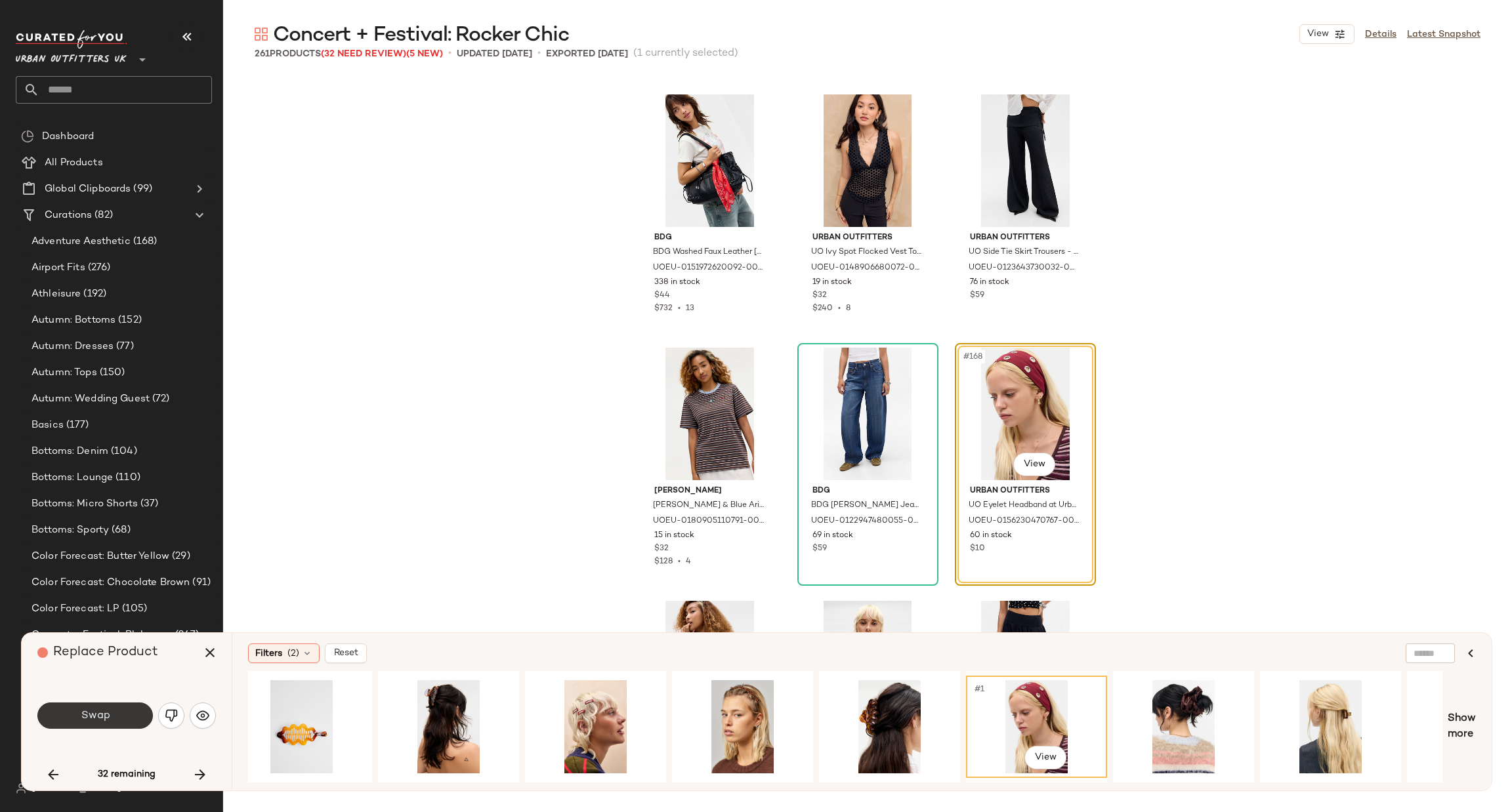
click at [131, 719] on button "Swap" at bounding box center [94, 716] width 115 height 26
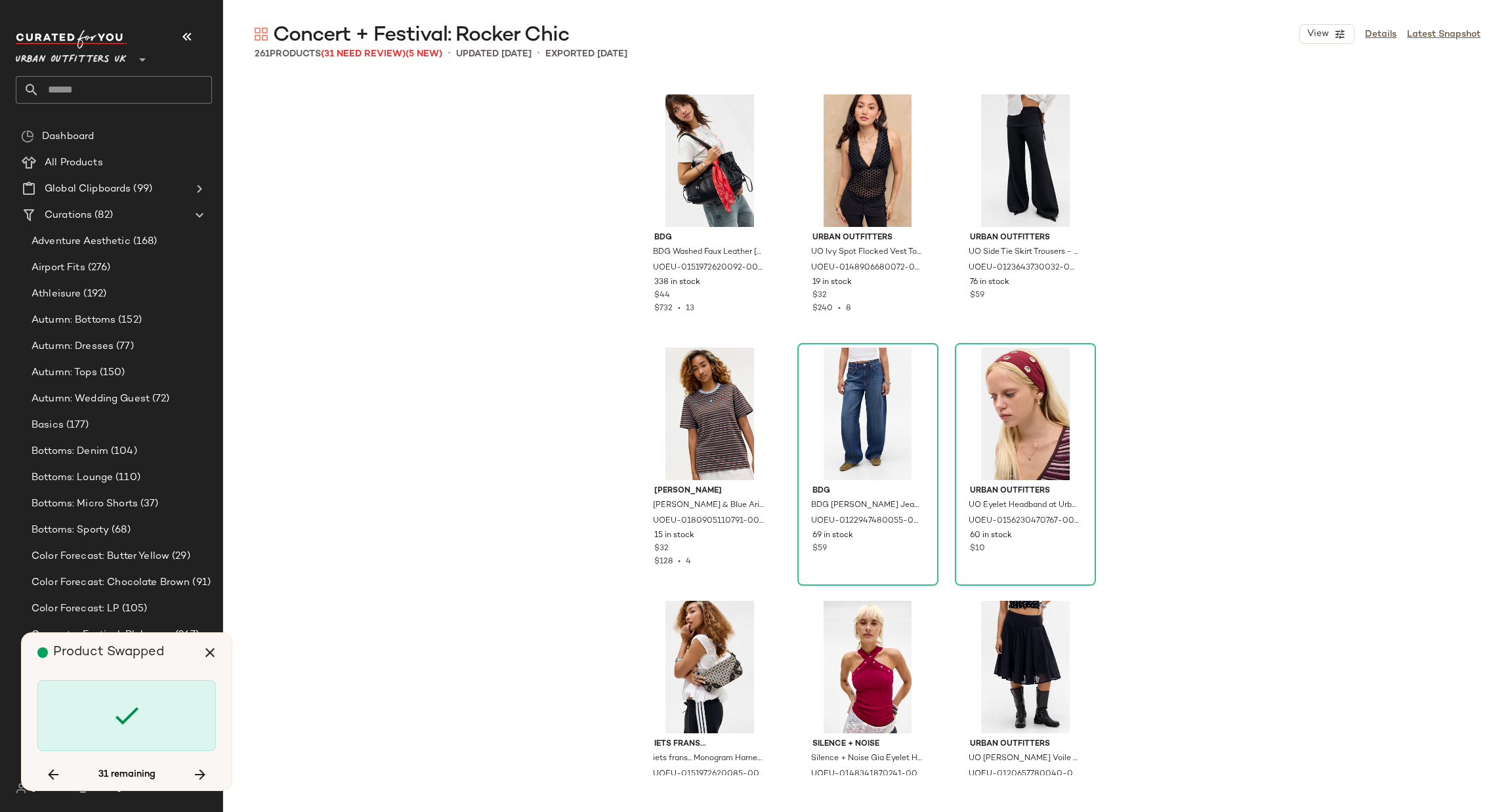
scroll to position [14437, 0]
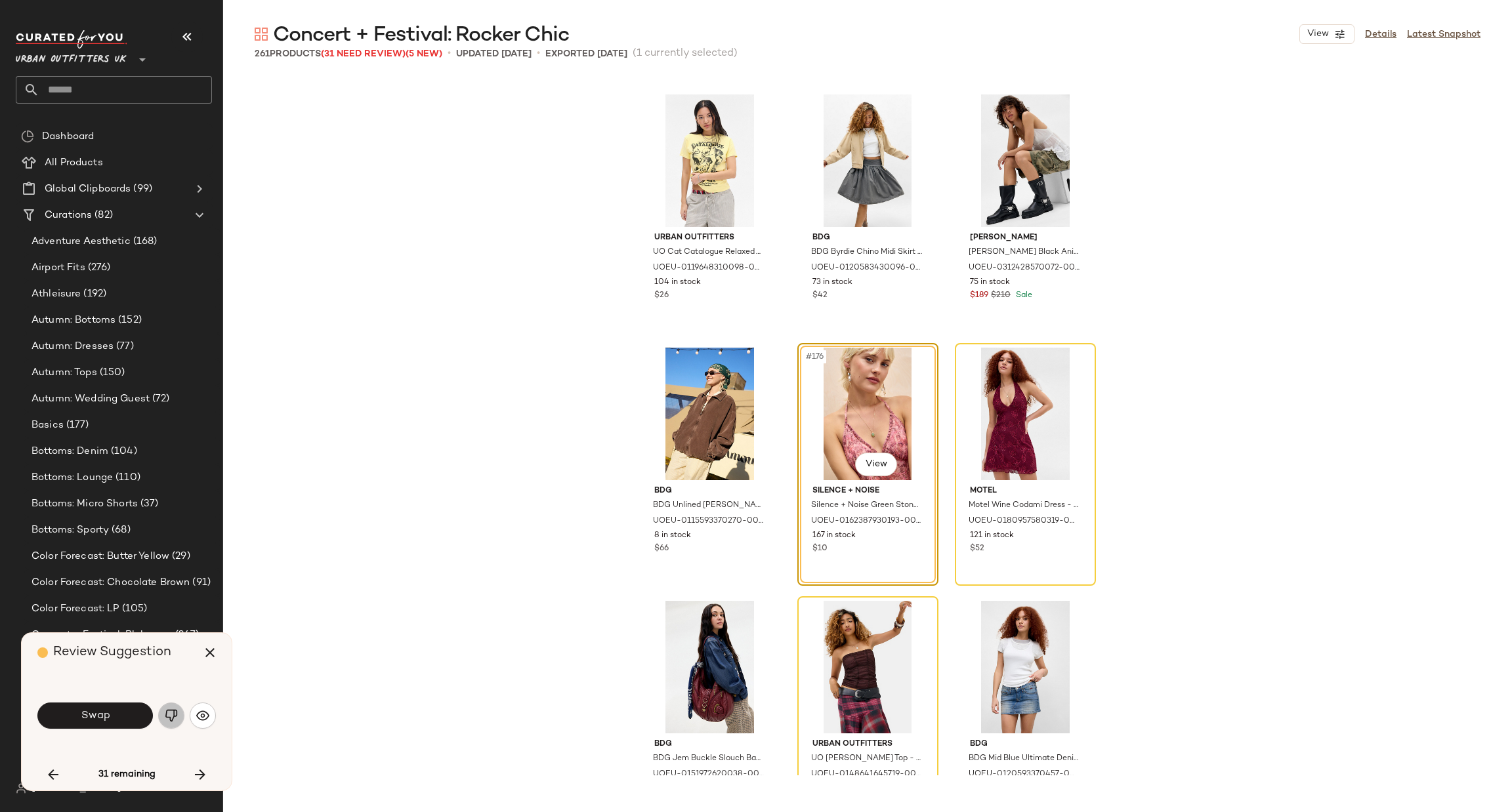
click at [172, 718] on img "button" at bounding box center [171, 716] width 13 height 13
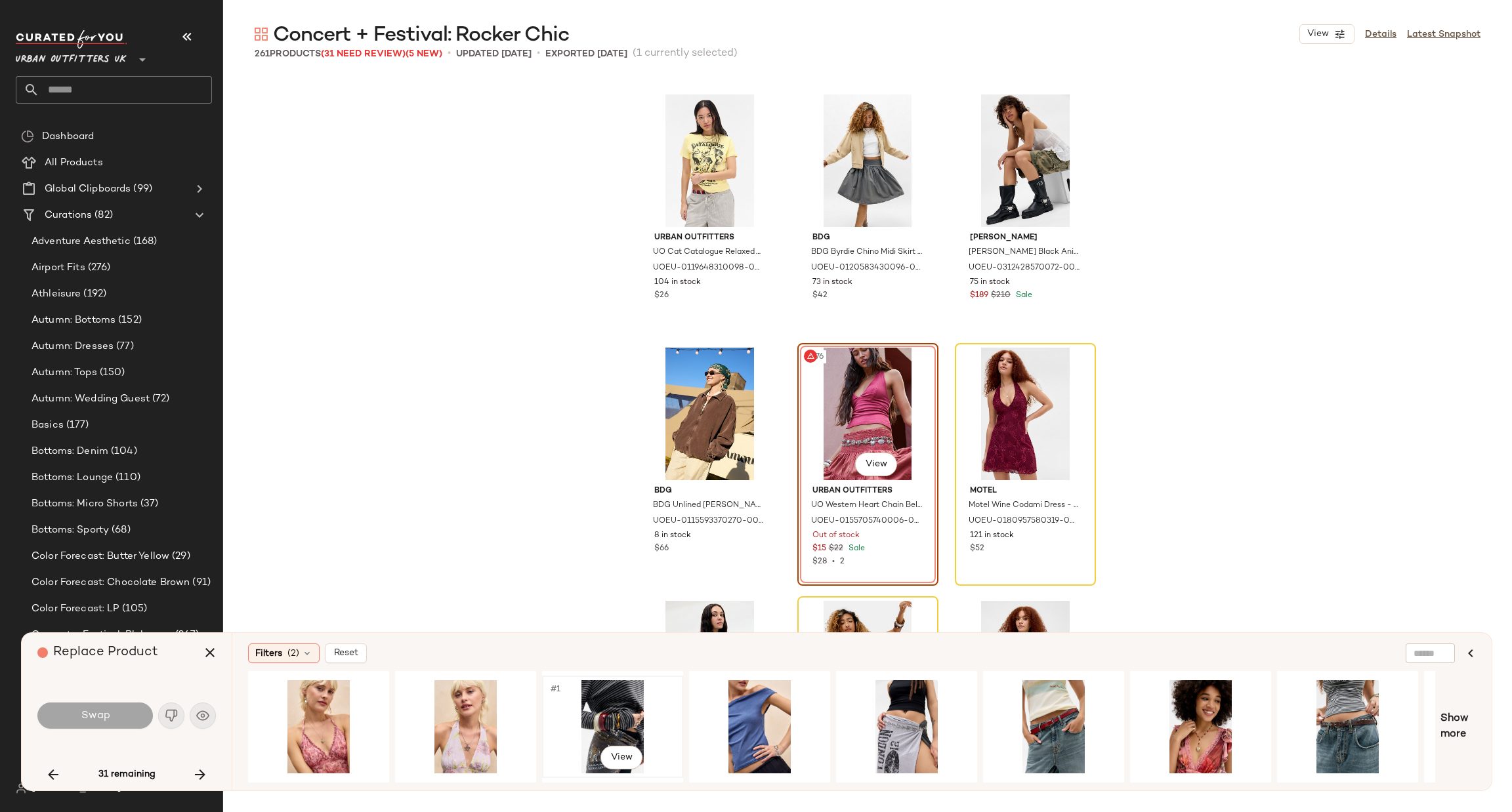
click at [622, 703] on div "#1 View" at bounding box center [613, 727] width 132 height 93
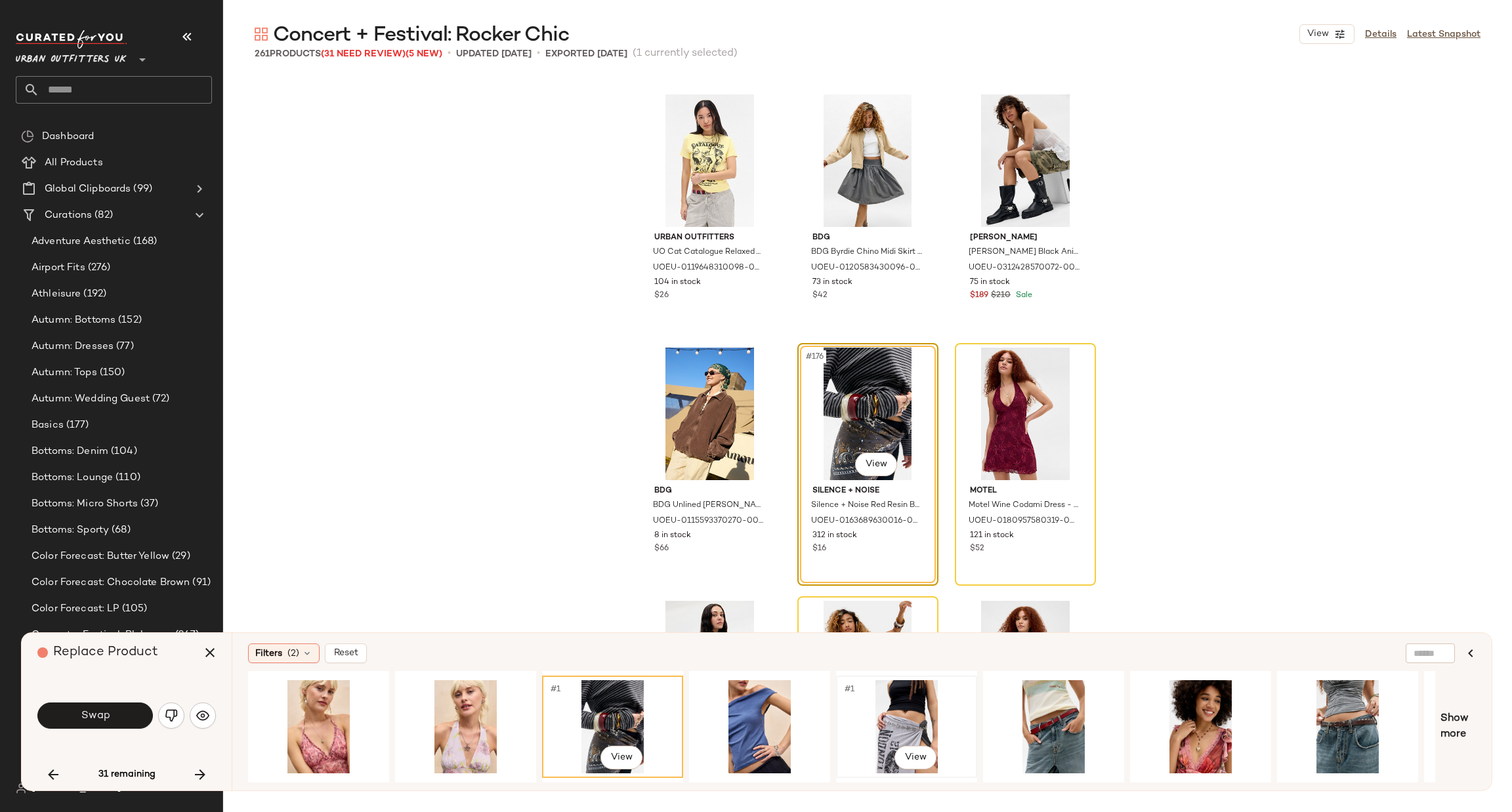
click at [879, 697] on div "#1 View" at bounding box center [906, 727] width 132 height 93
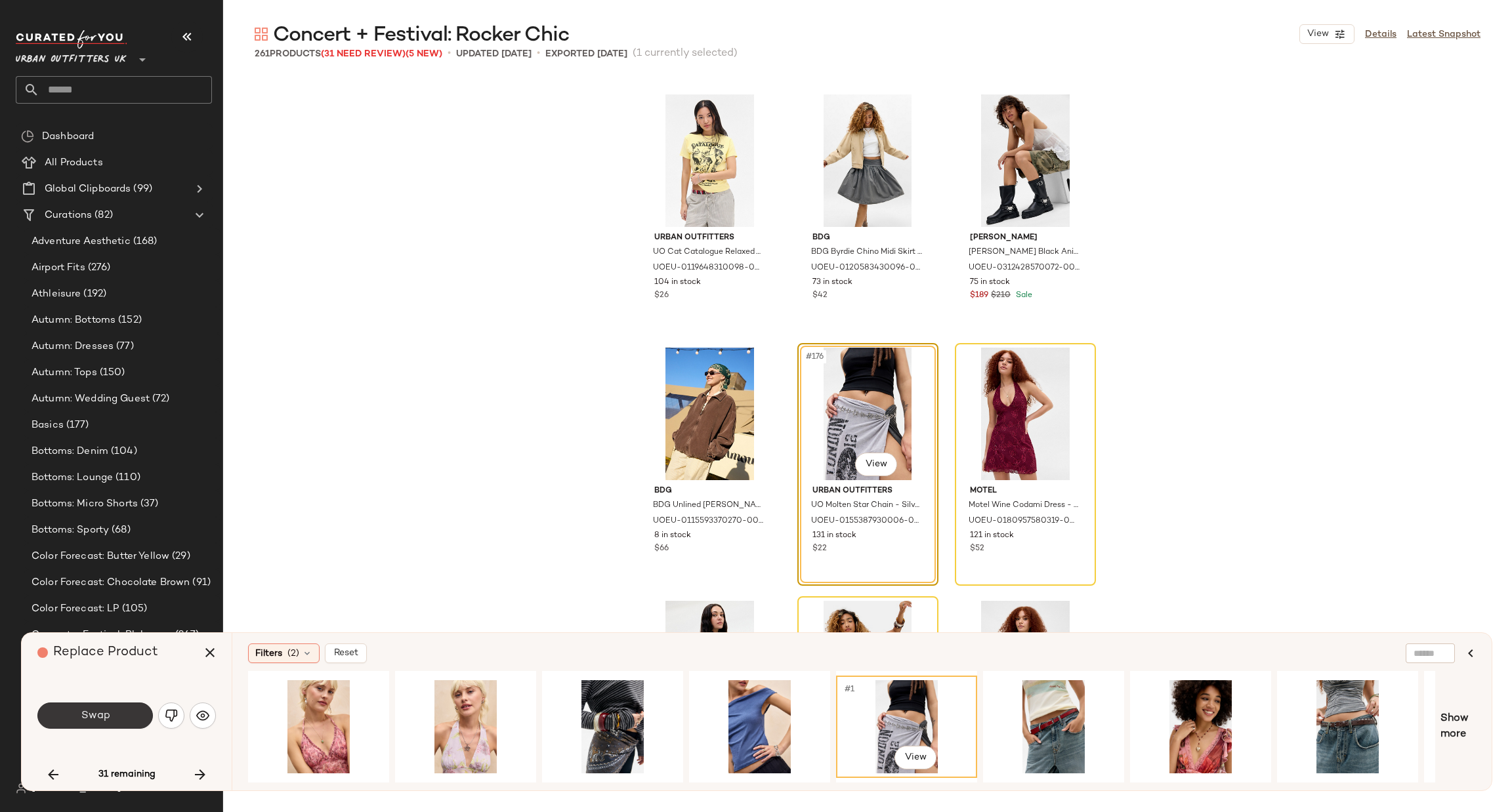
click at [119, 710] on button "Swap" at bounding box center [94, 716] width 115 height 26
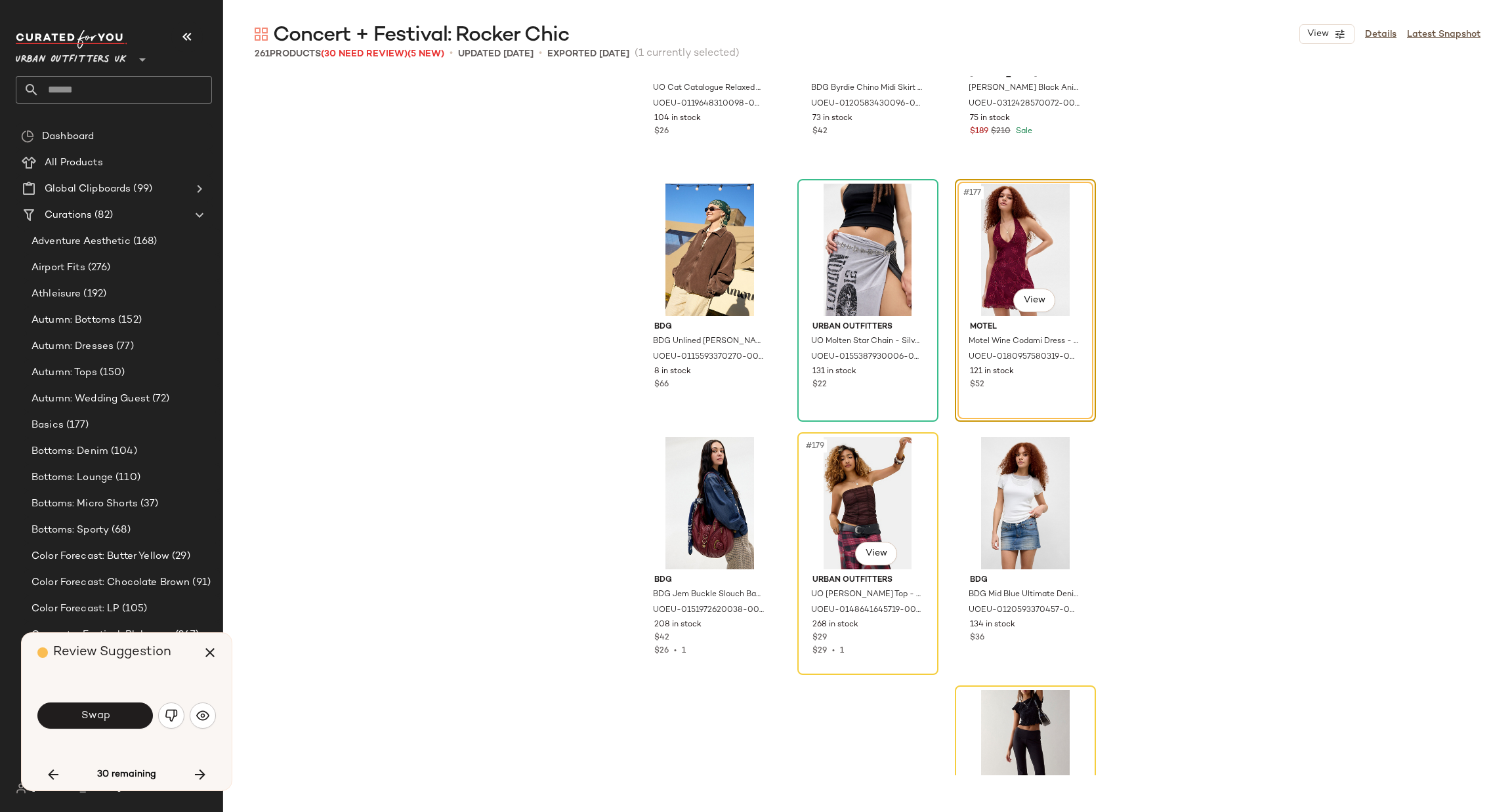
scroll to position [14634, 0]
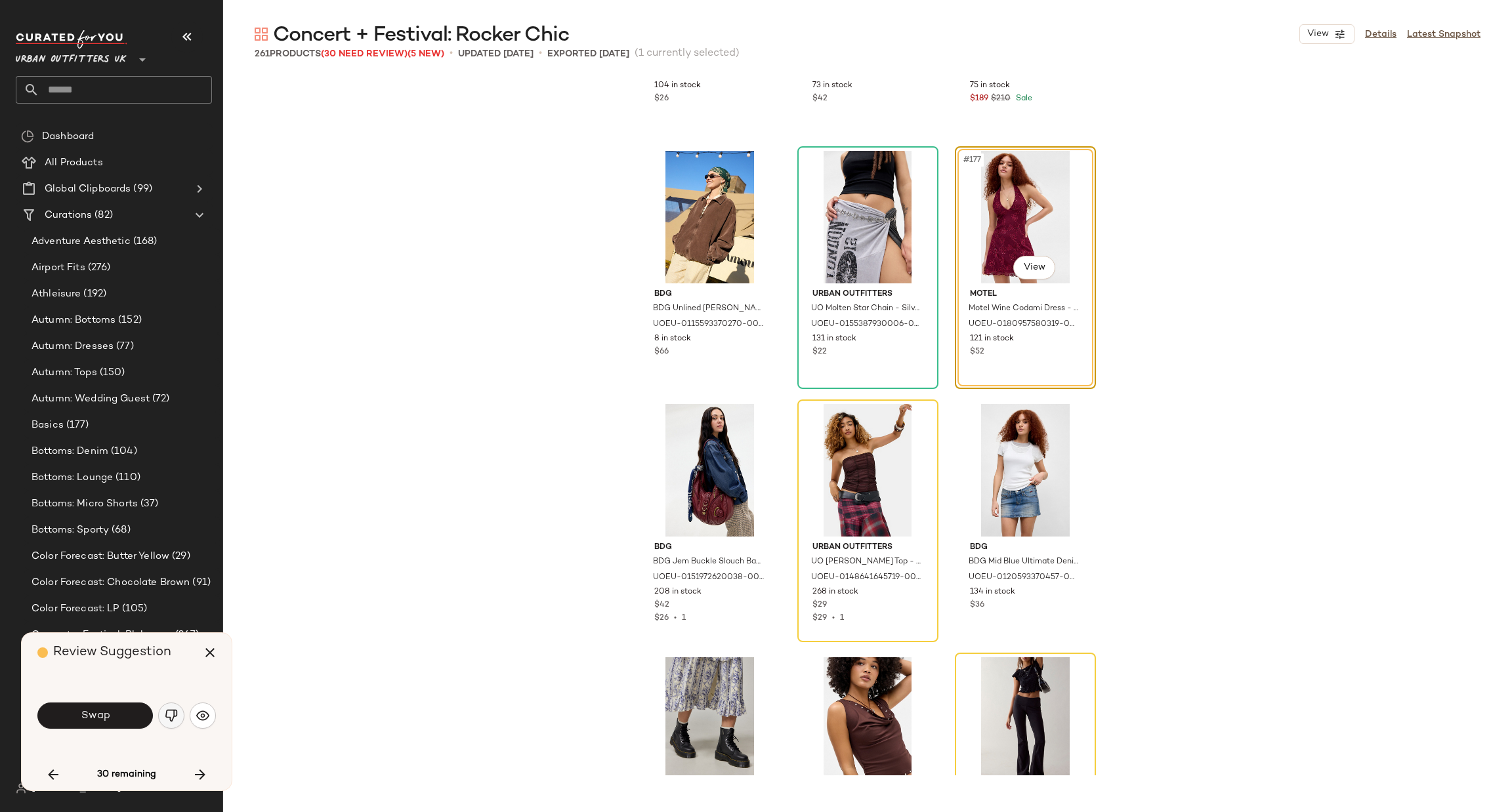
click at [171, 720] on img "button" at bounding box center [171, 716] width 13 height 13
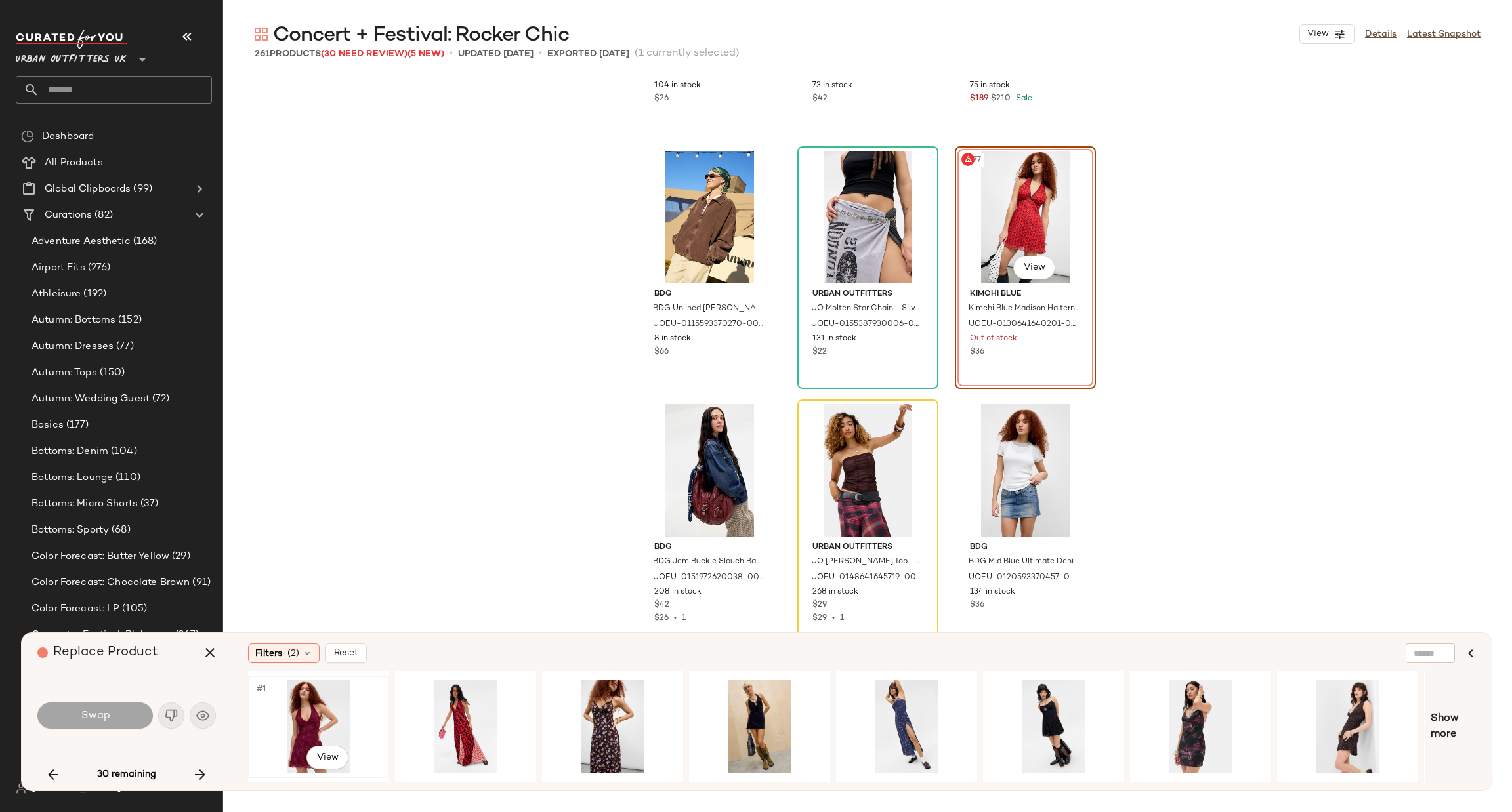
click at [324, 722] on div "#1 View" at bounding box center [319, 727] width 132 height 93
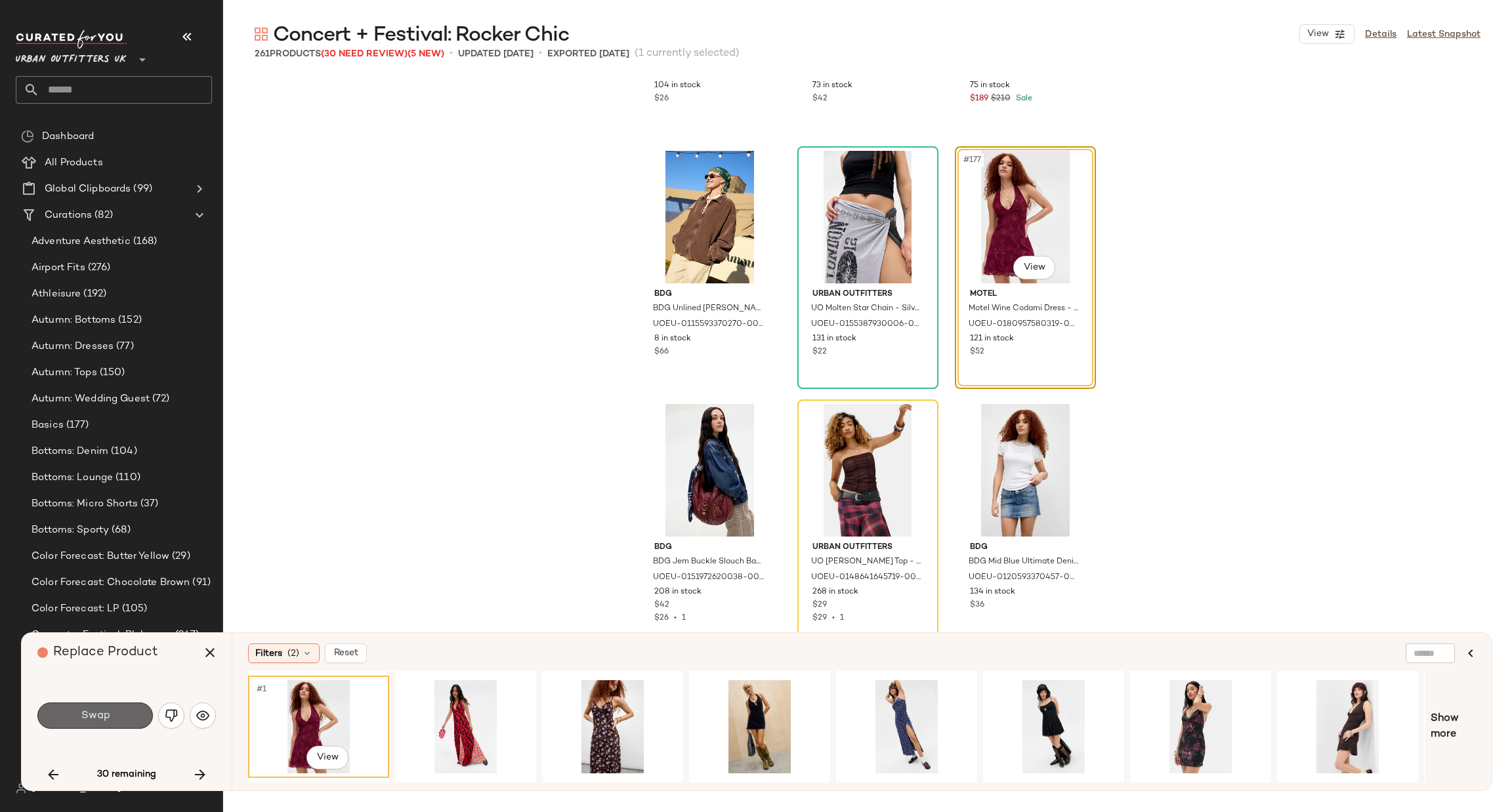
click at [92, 710] on span "Swap" at bounding box center [94, 716] width 29 height 12
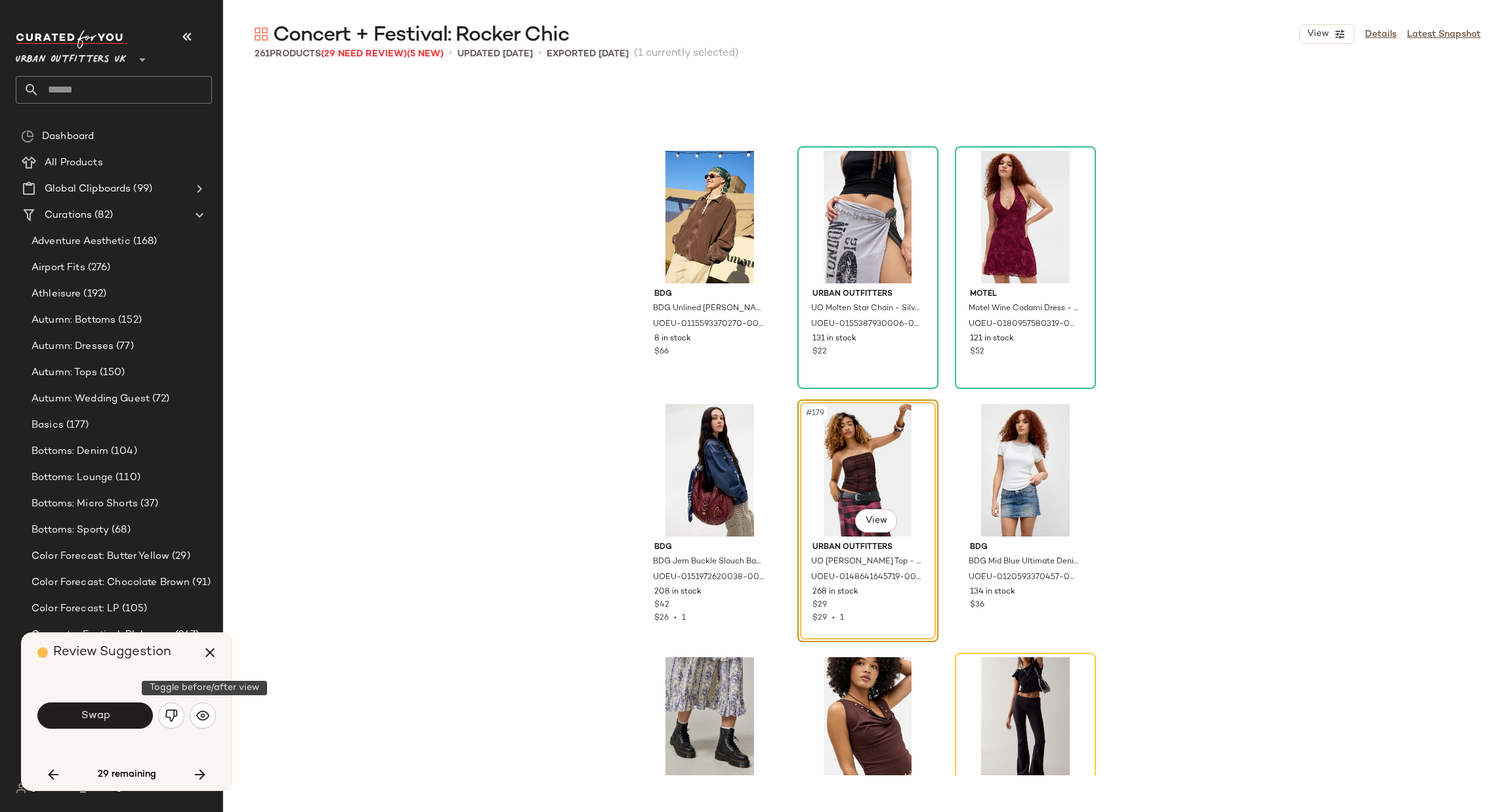
scroll to position [14691, 0]
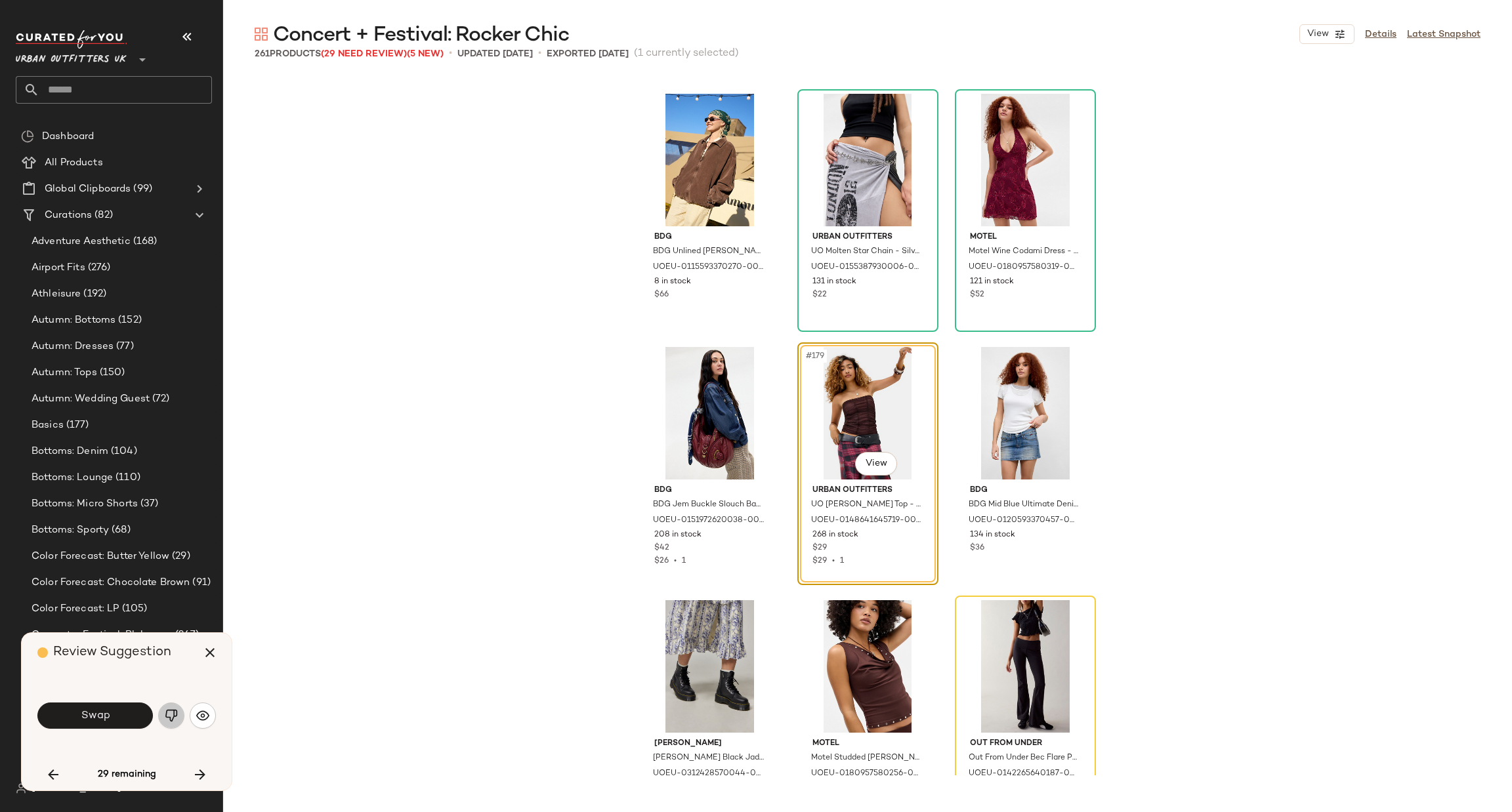
click at [163, 713] on button "button" at bounding box center [171, 716] width 26 height 26
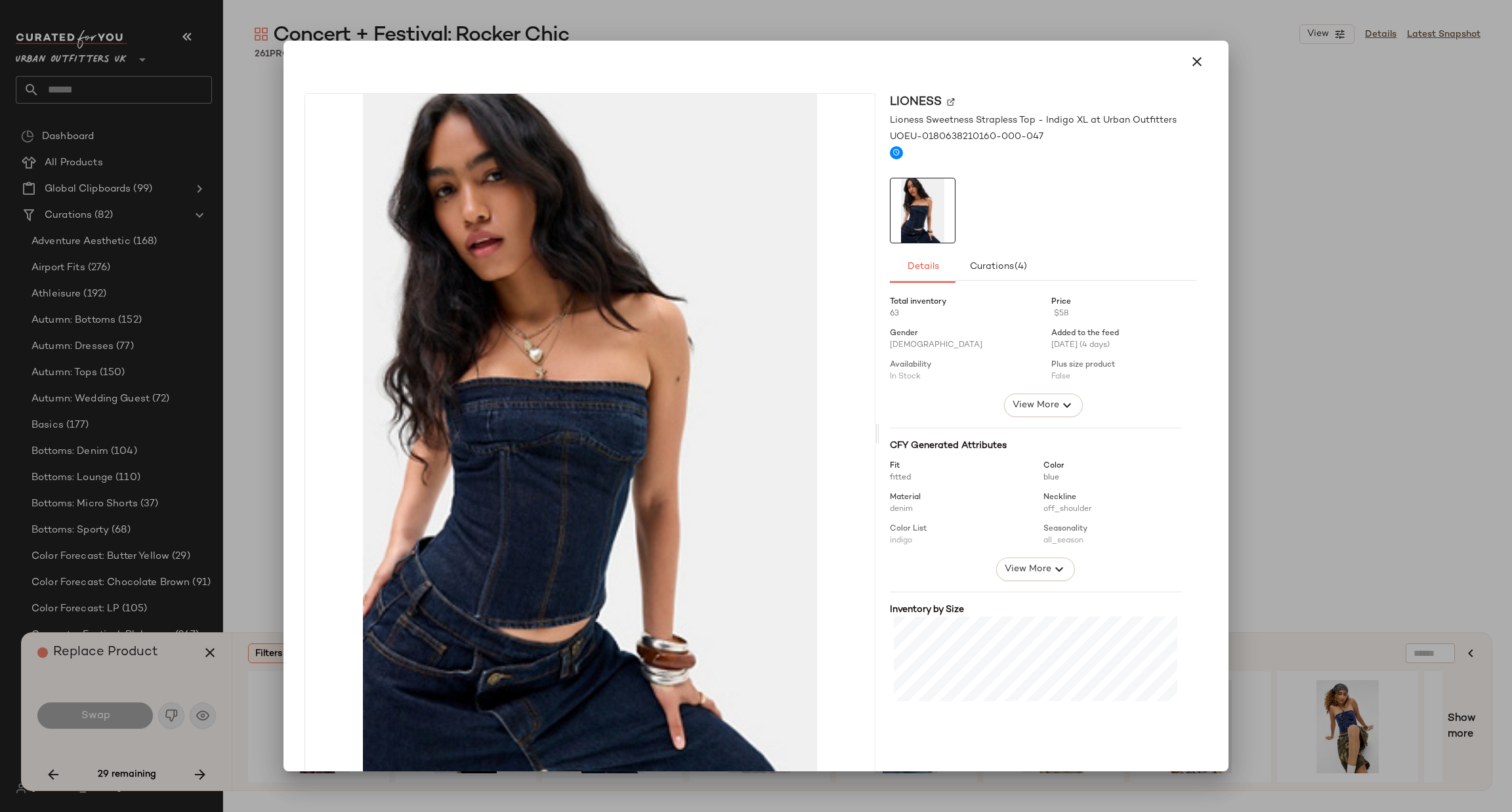
click at [1265, 419] on div at bounding box center [756, 406] width 1512 height 812
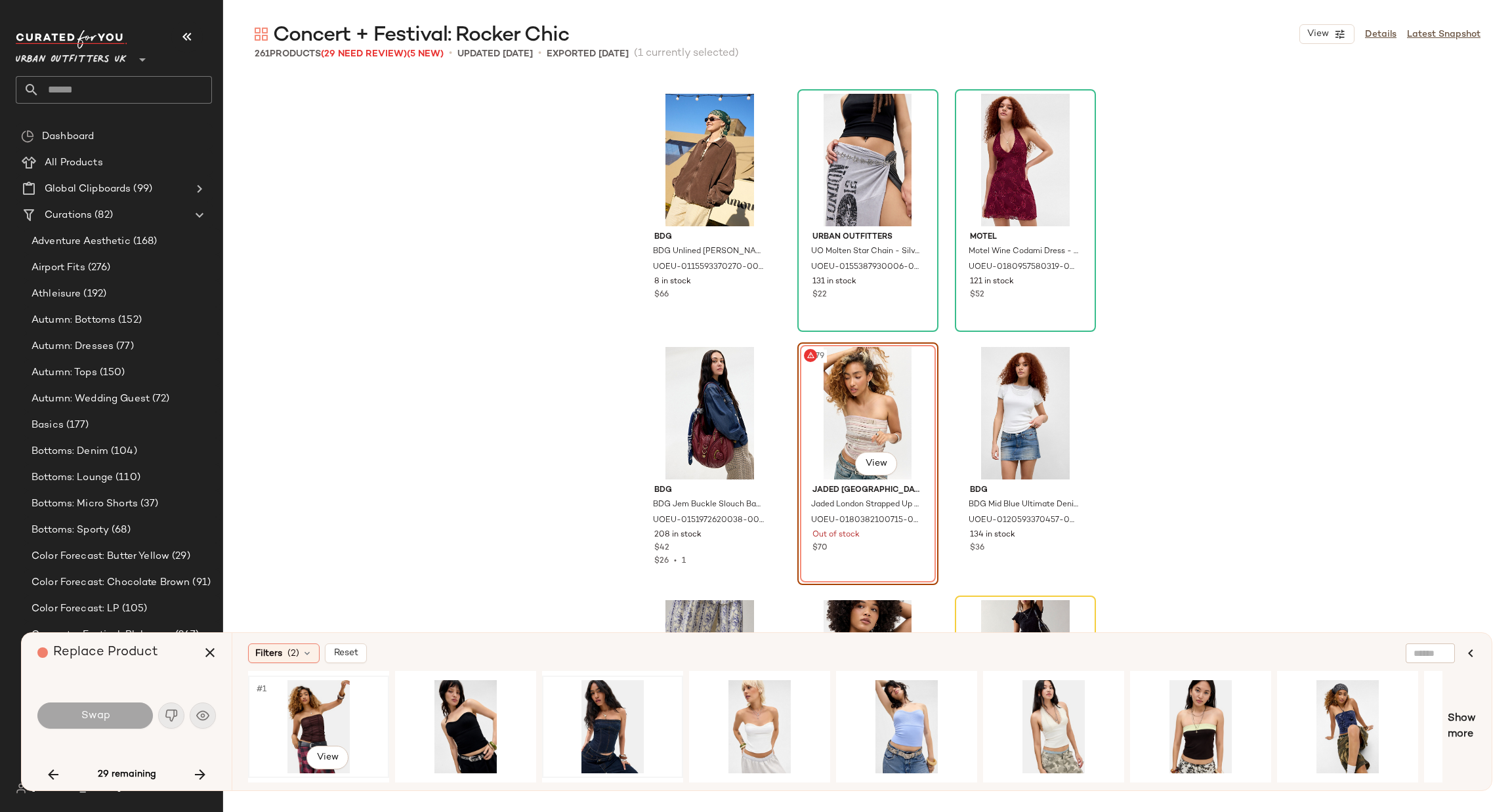
click at [326, 728] on div "#1 View" at bounding box center [319, 727] width 132 height 93
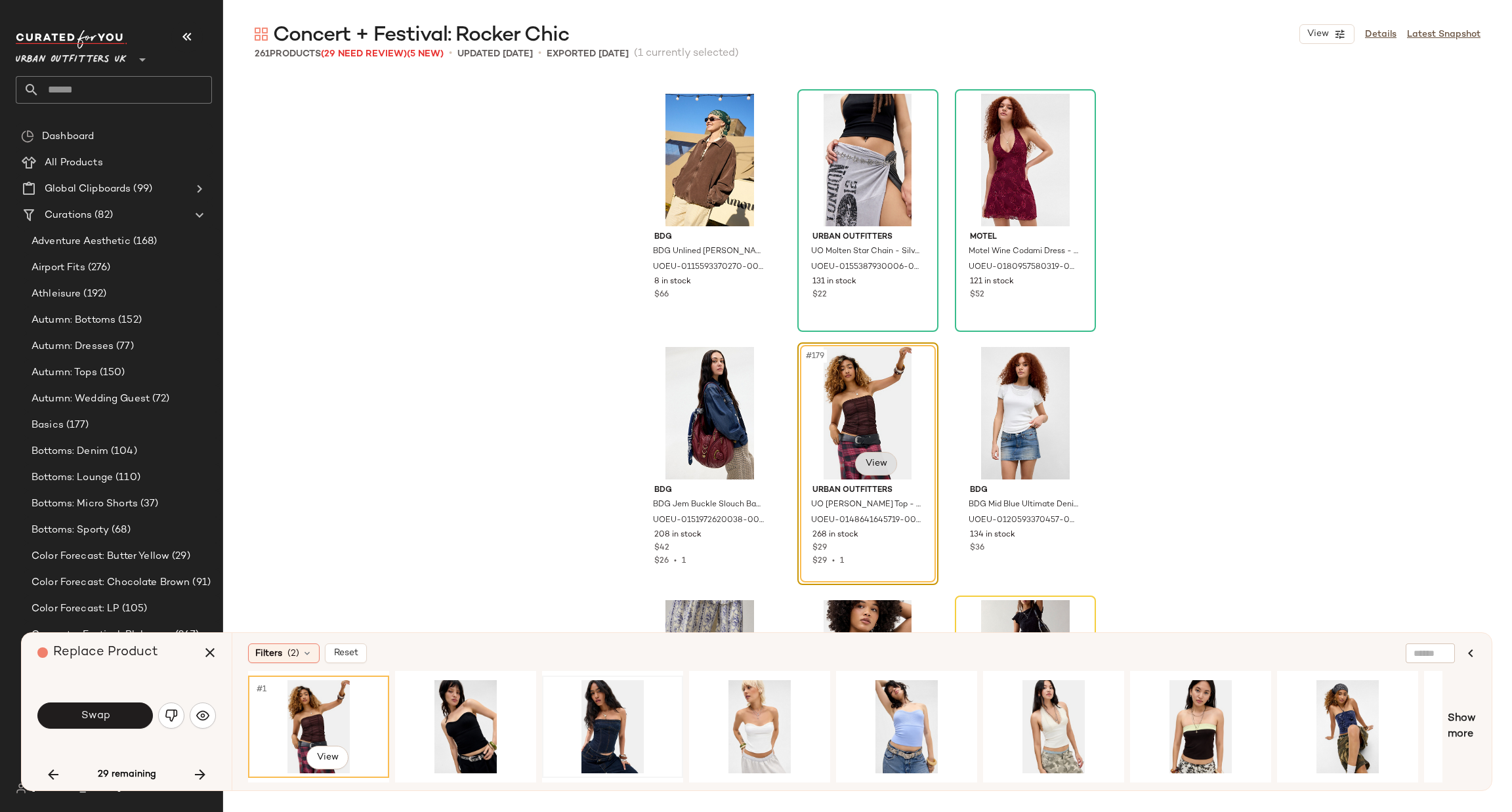
click at [869, 462] on body "Urban Outfitters UK ** Dashboard All Products Global Clipboards (99) Curations …" at bounding box center [756, 406] width 1512 height 812
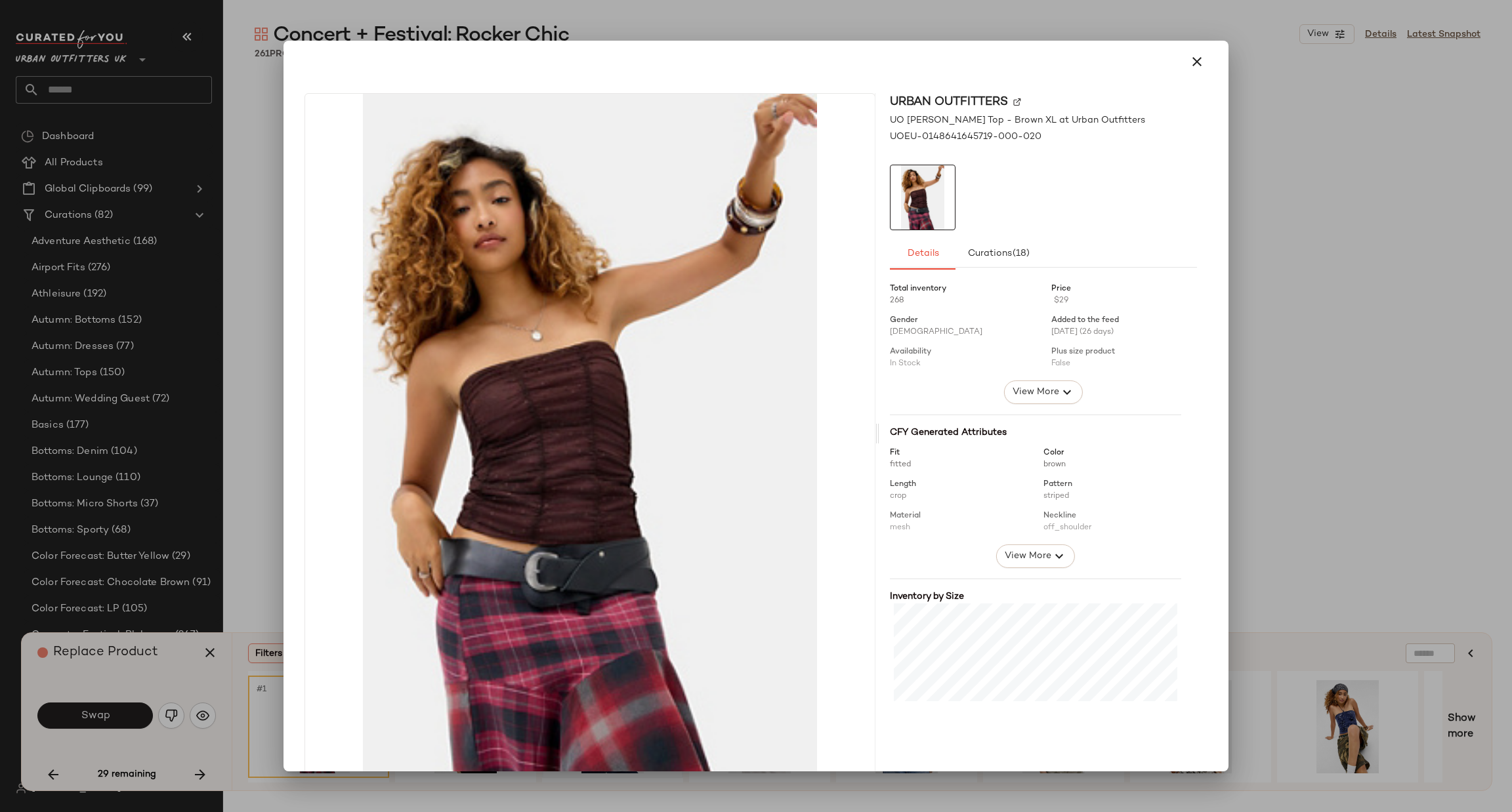
click at [1237, 444] on div at bounding box center [756, 406] width 1512 height 812
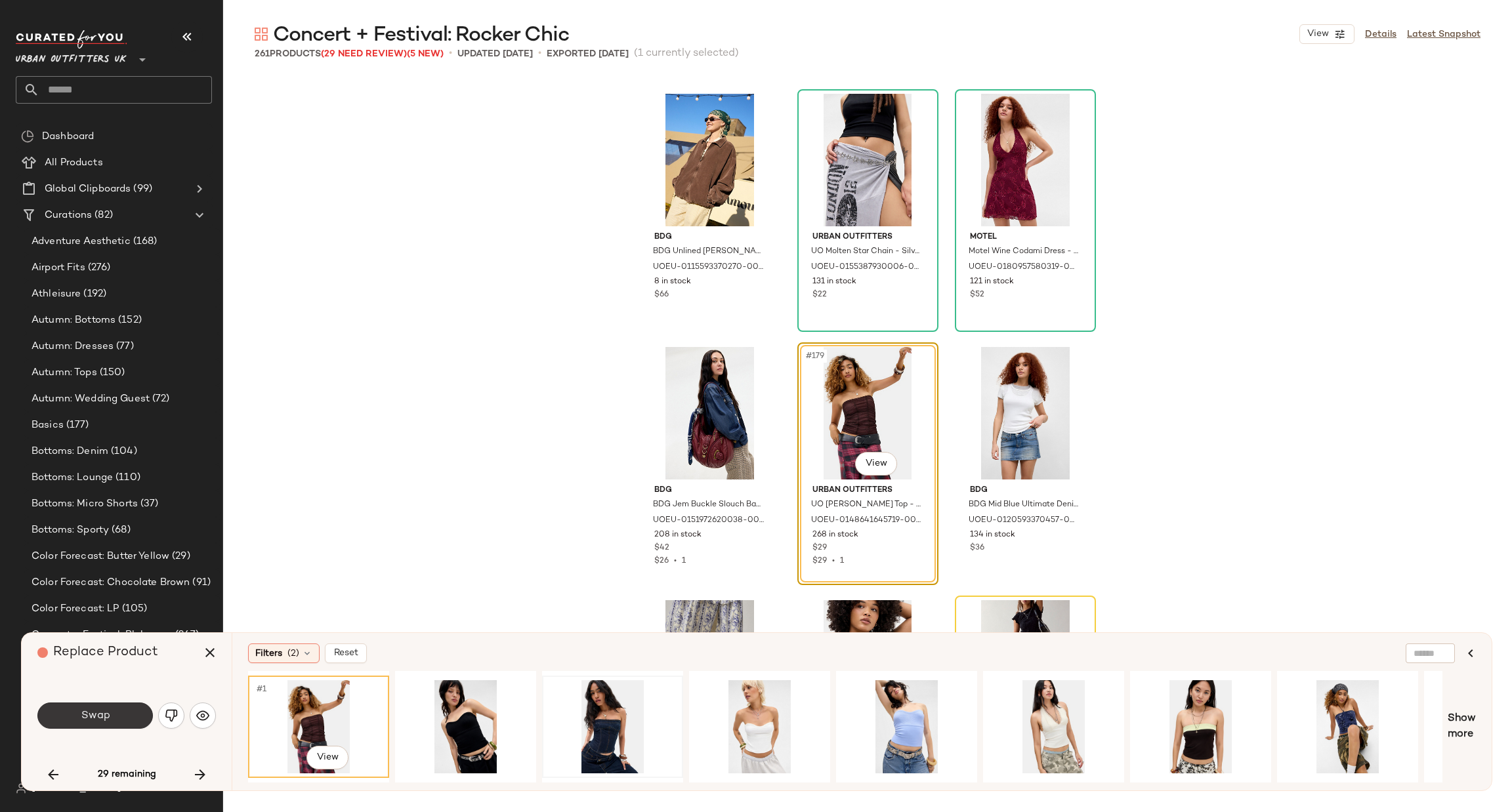
click at [112, 722] on button "Swap" at bounding box center [94, 716] width 115 height 26
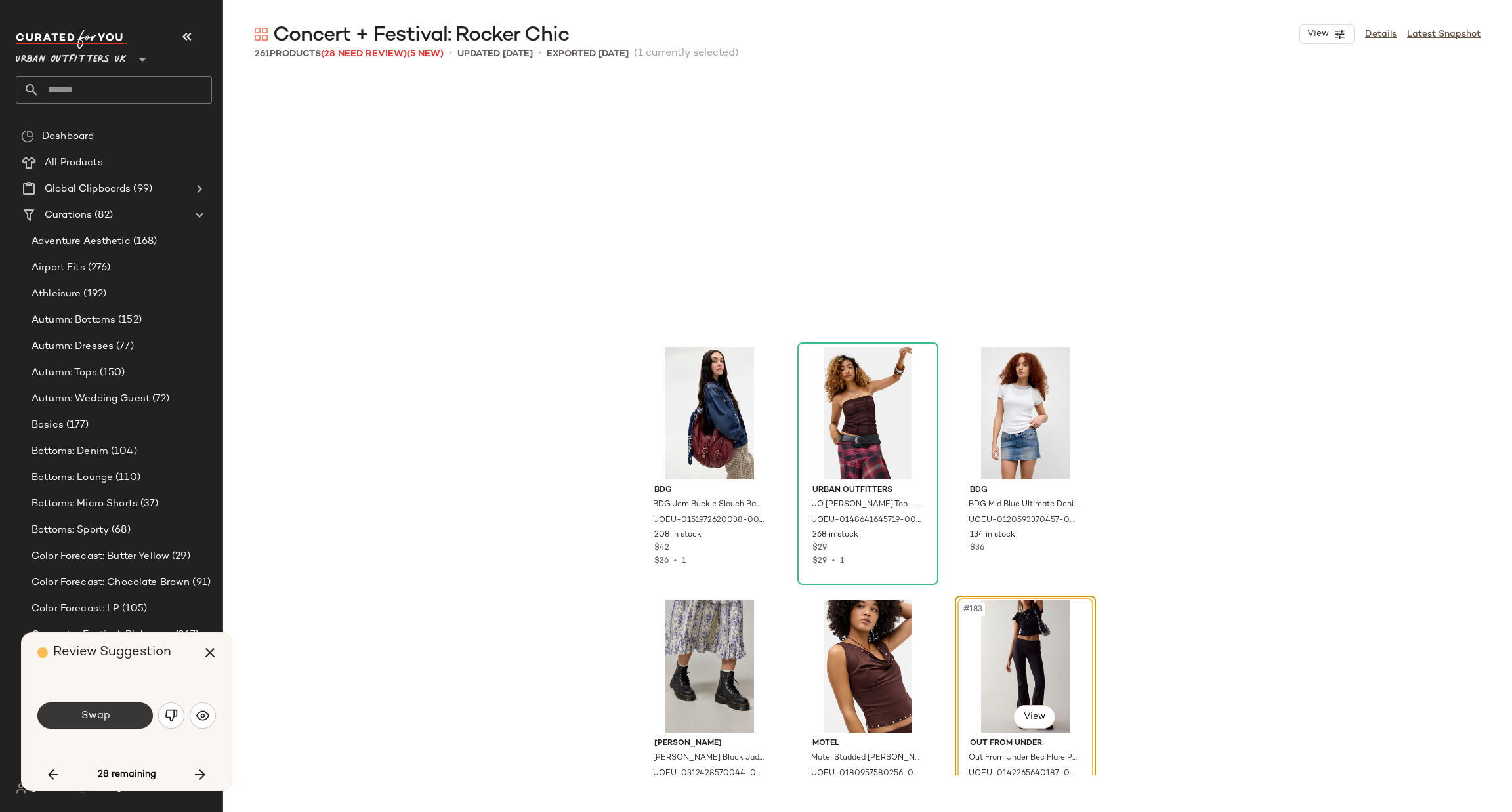
scroll to position [14943, 0]
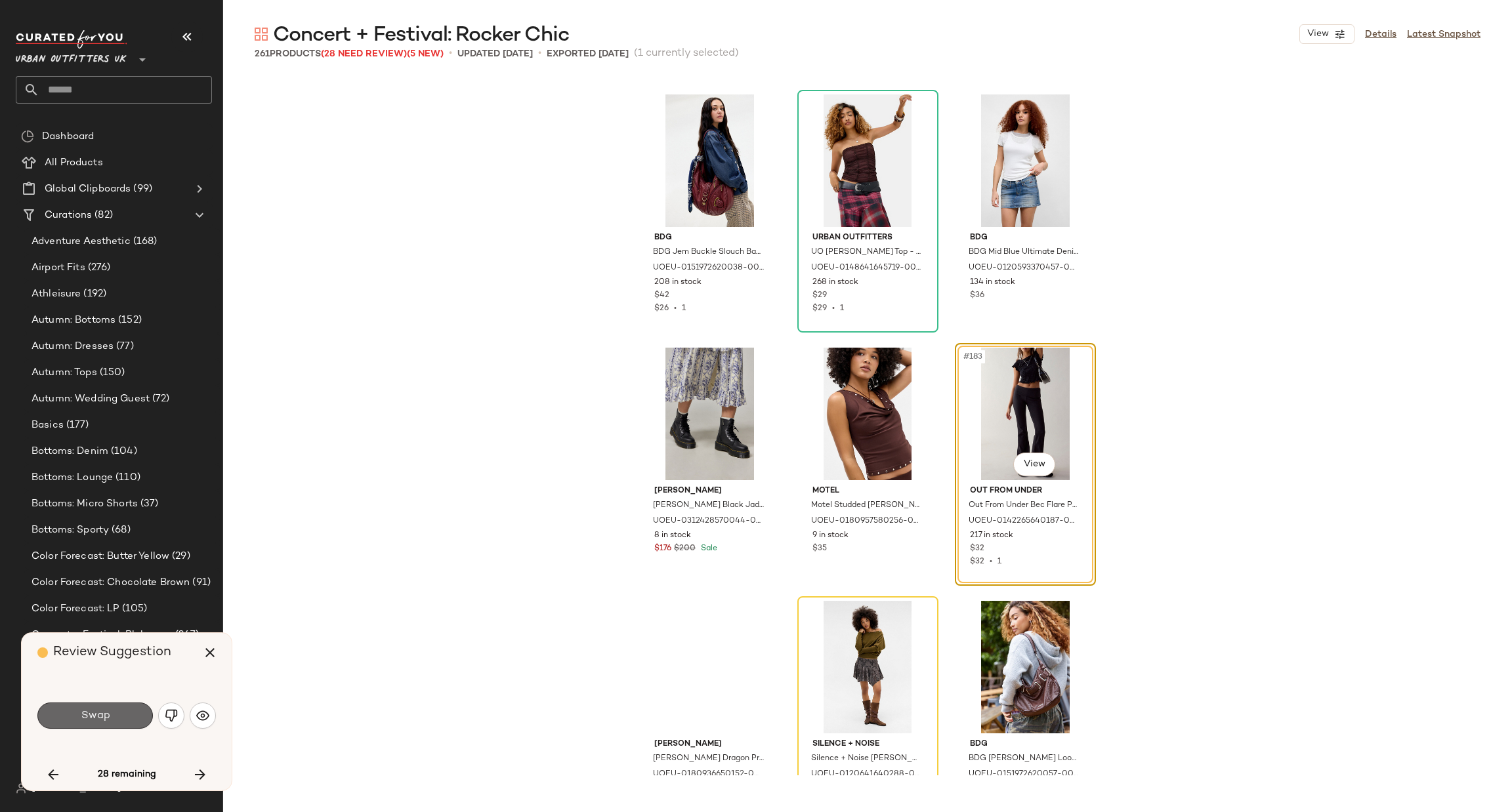
click at [130, 716] on button "Swap" at bounding box center [94, 716] width 115 height 26
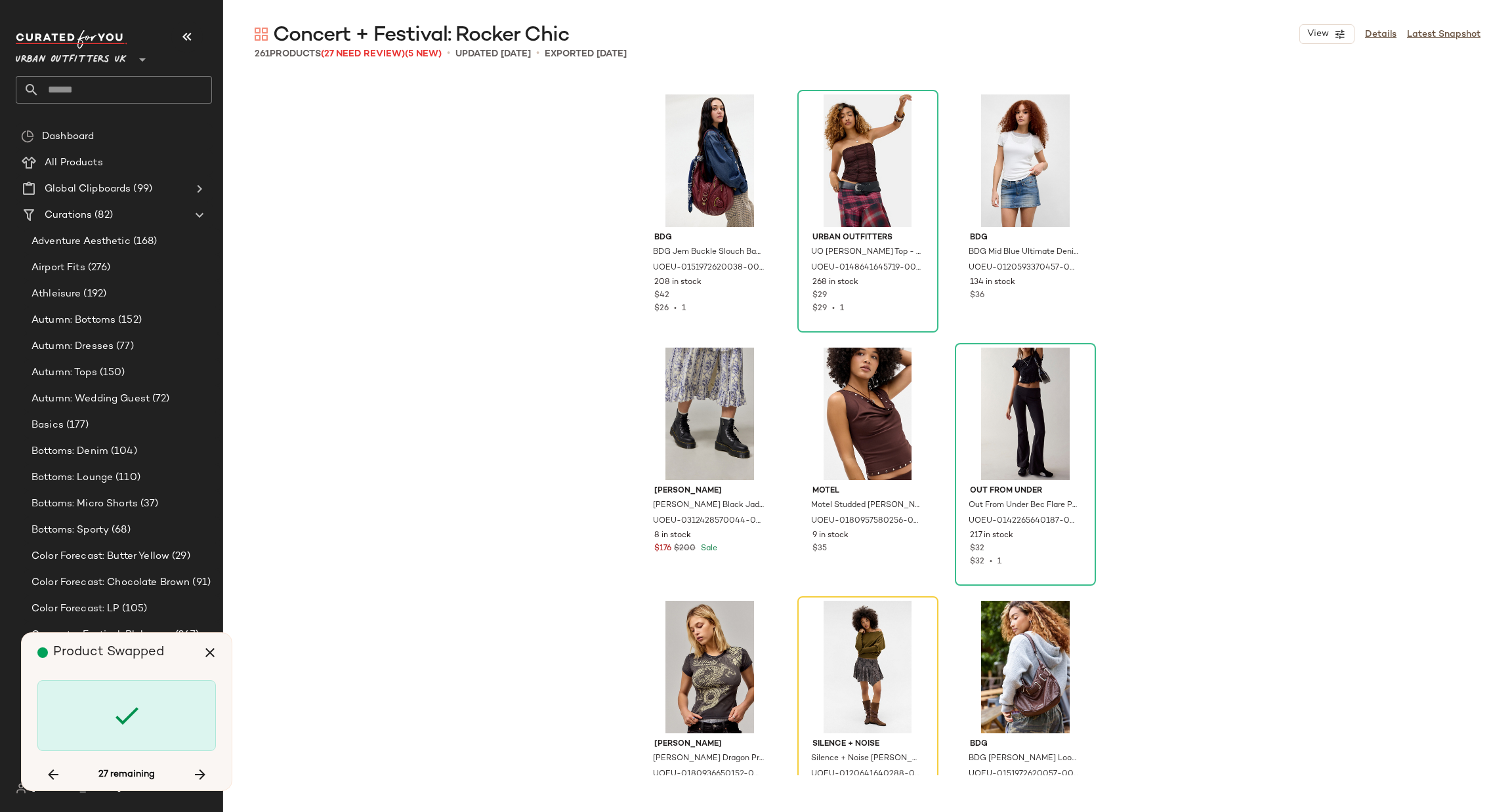
scroll to position [15197, 0]
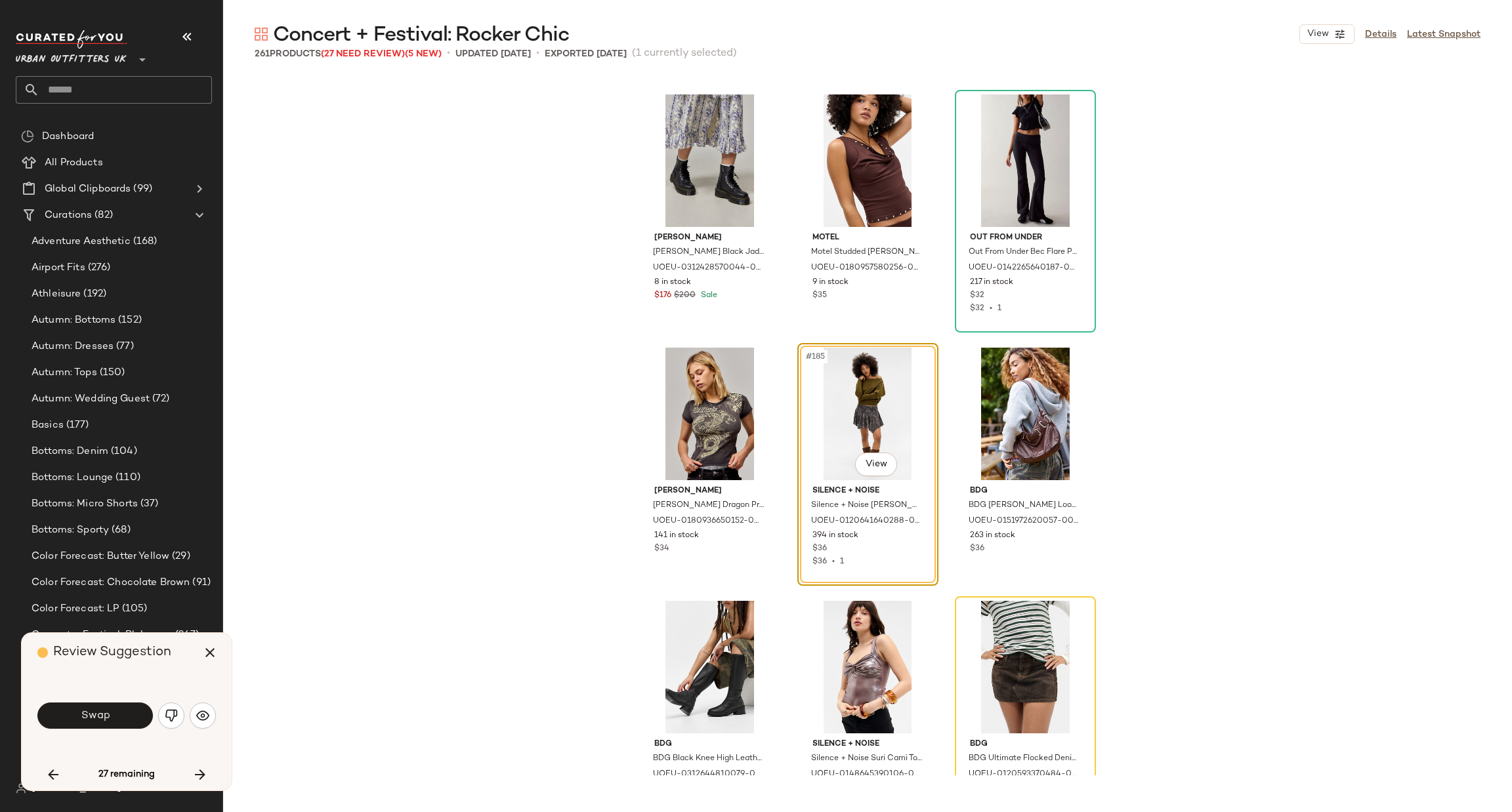
click at [130, 716] on button "Swap" at bounding box center [94, 716] width 115 height 26
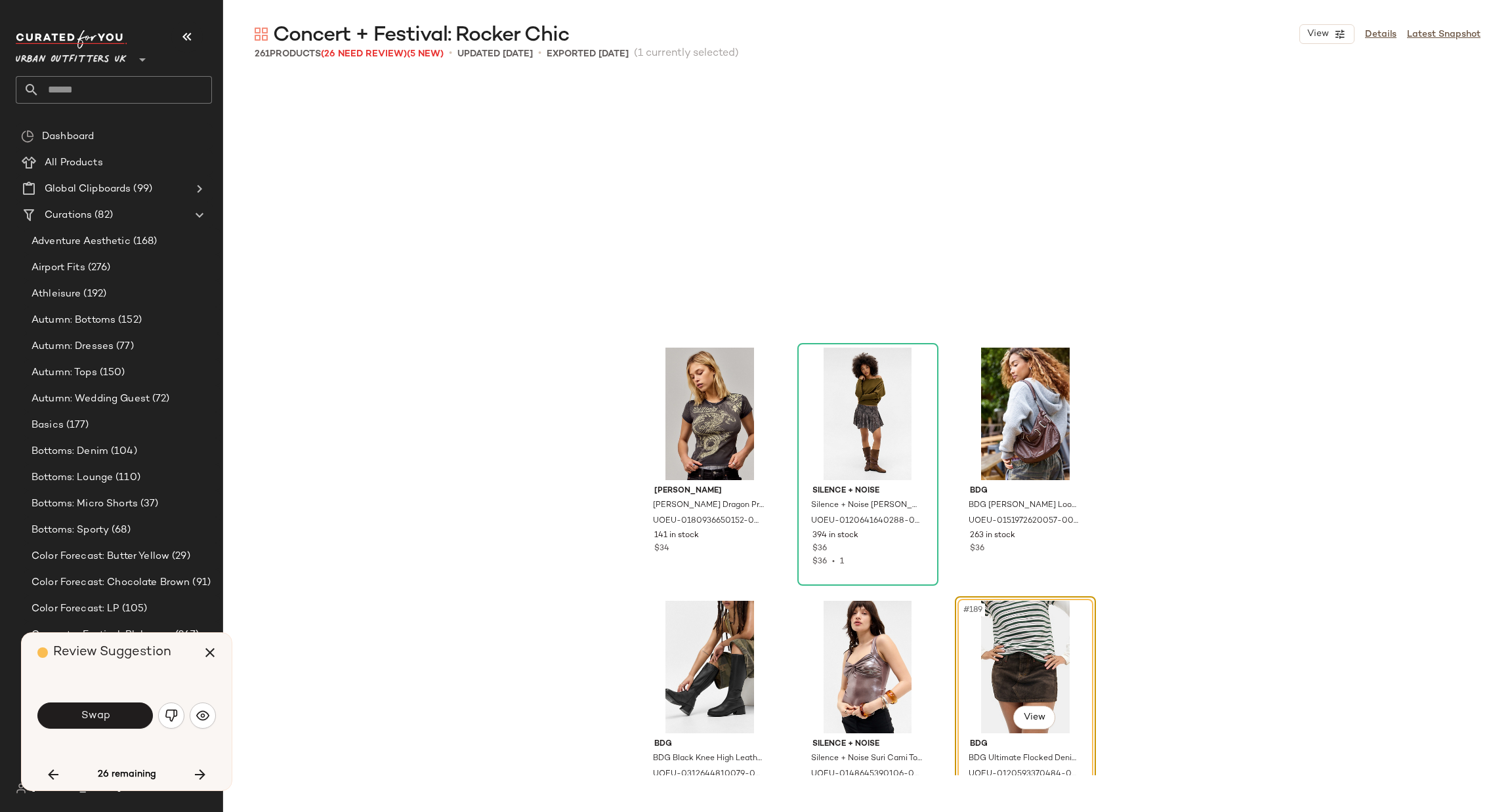
scroll to position [15451, 0]
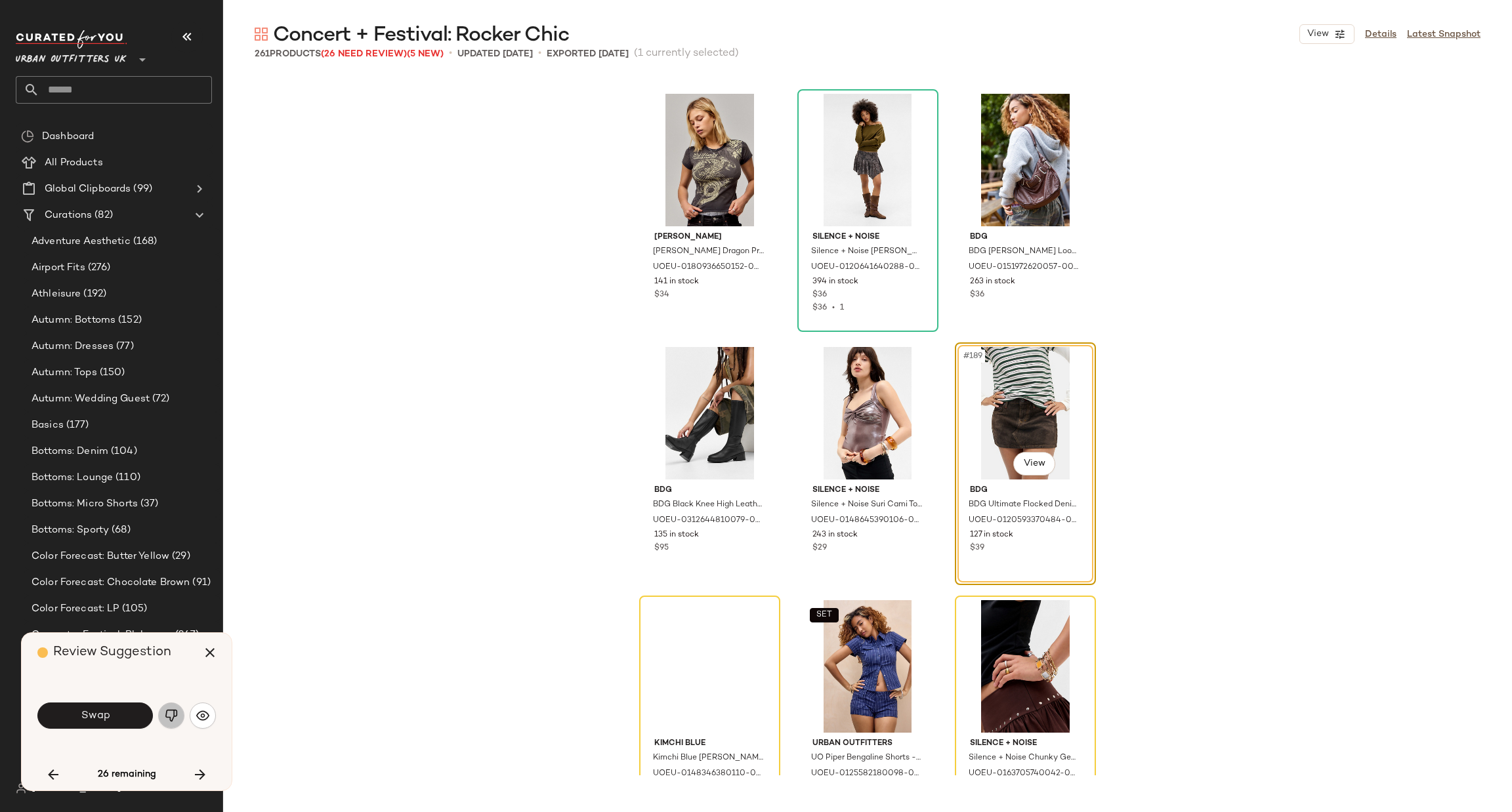
click at [175, 717] on img "button" at bounding box center [171, 716] width 13 height 13
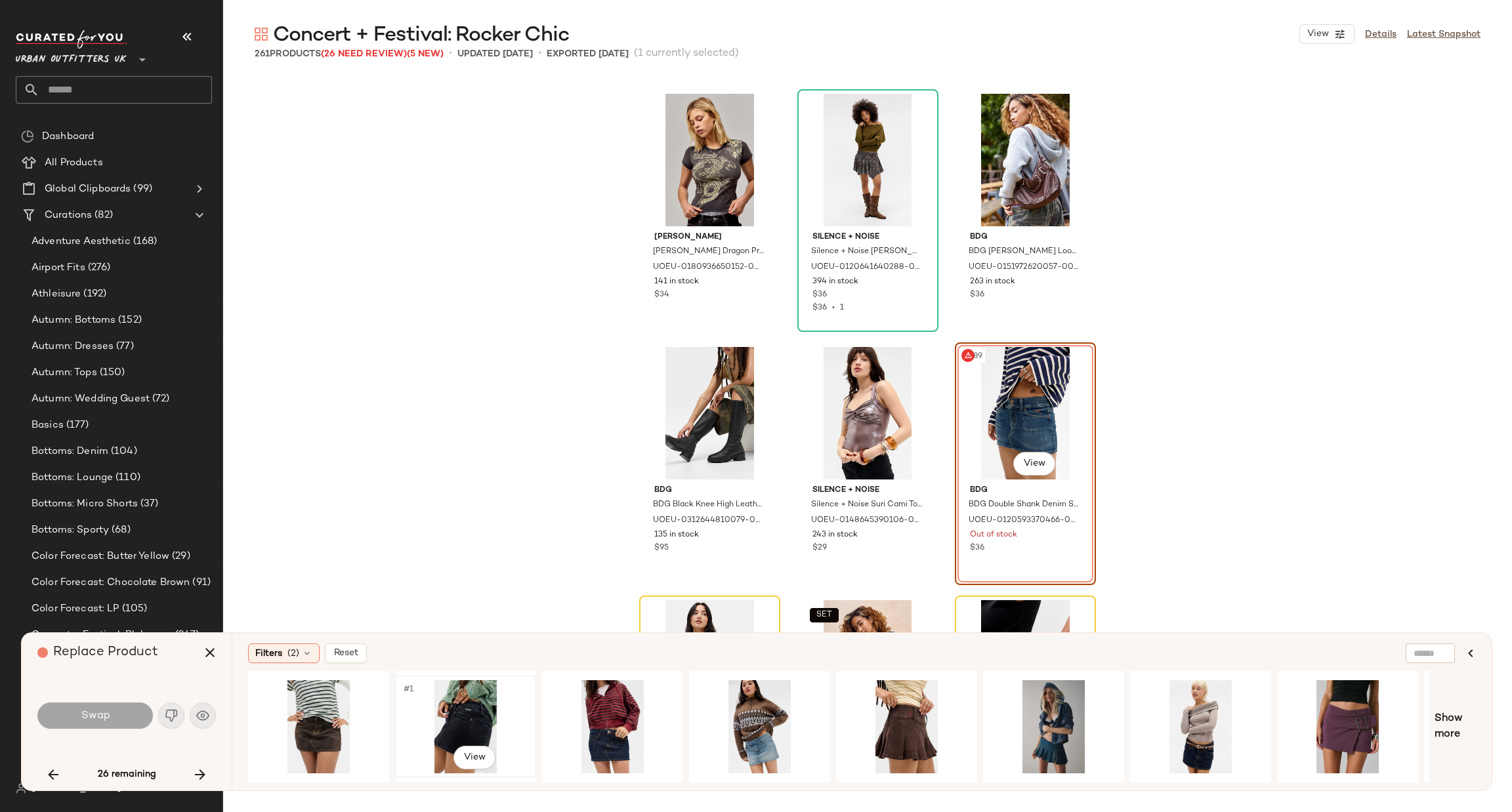
click at [471, 697] on div "#1 View" at bounding box center [466, 727] width 132 height 93
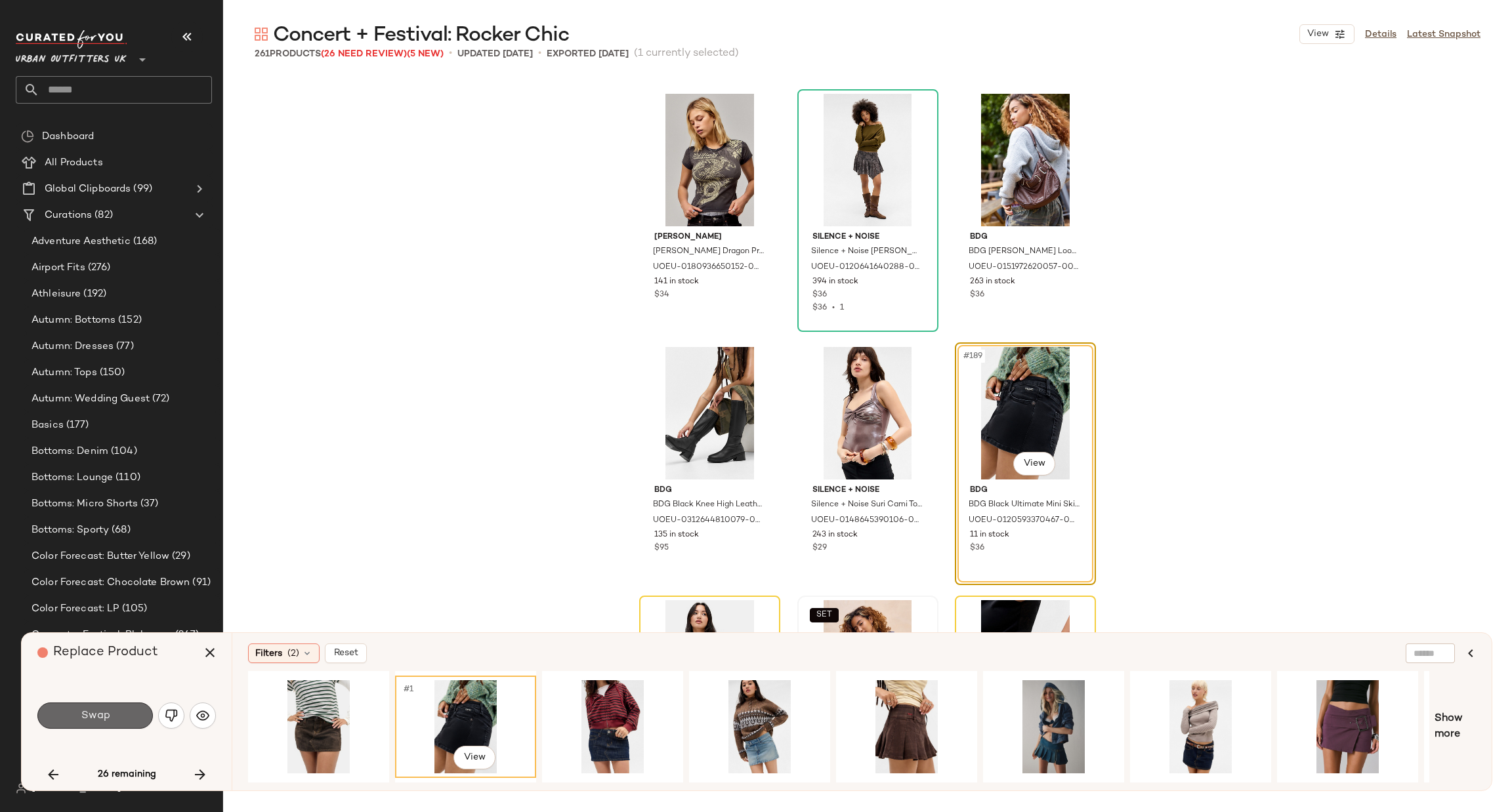
click at [112, 715] on button "Swap" at bounding box center [94, 716] width 115 height 26
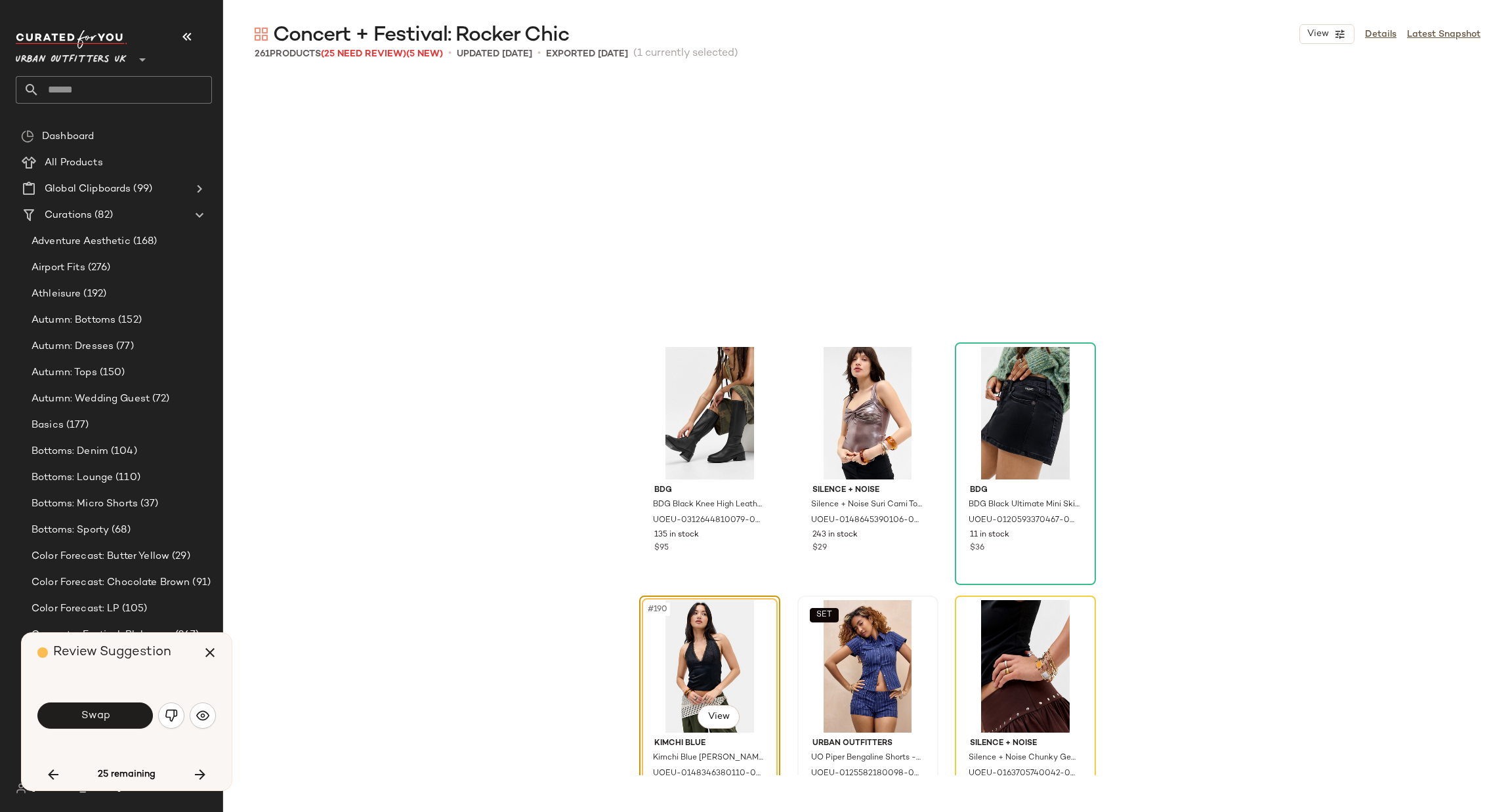
scroll to position [15703, 0]
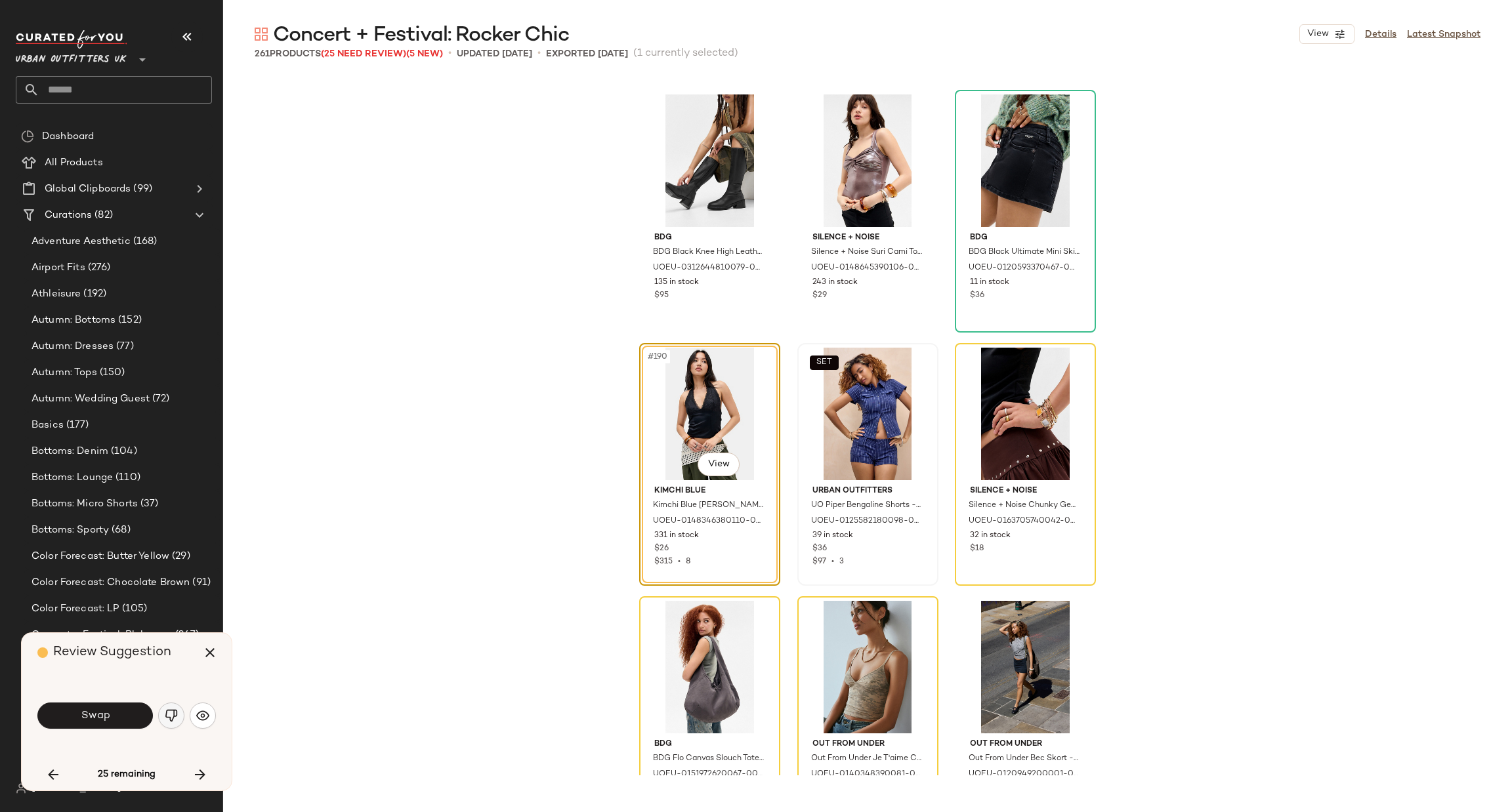
click at [178, 706] on button "button" at bounding box center [171, 716] width 26 height 26
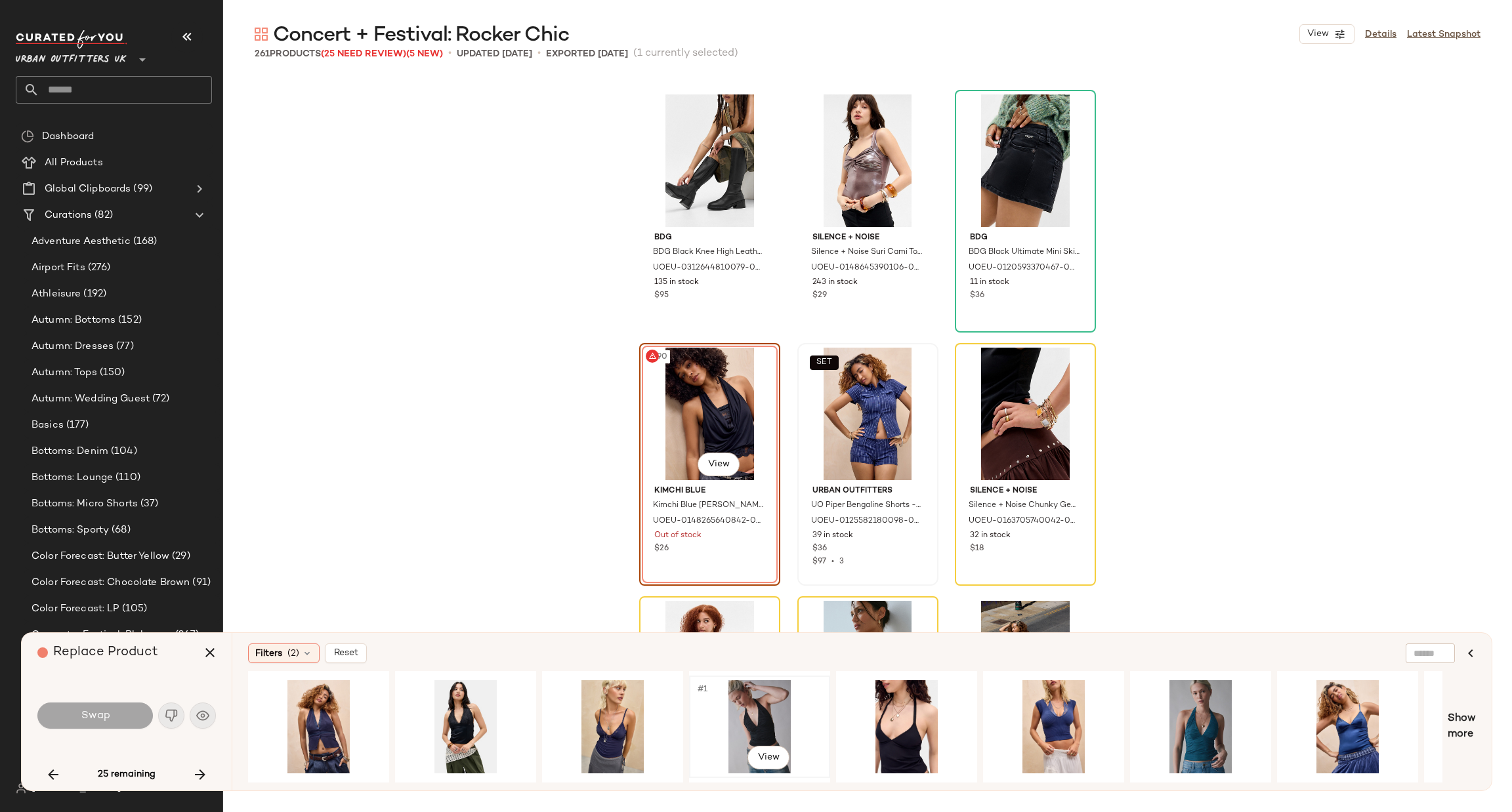
click at [738, 715] on div "#1 View" at bounding box center [760, 727] width 132 height 93
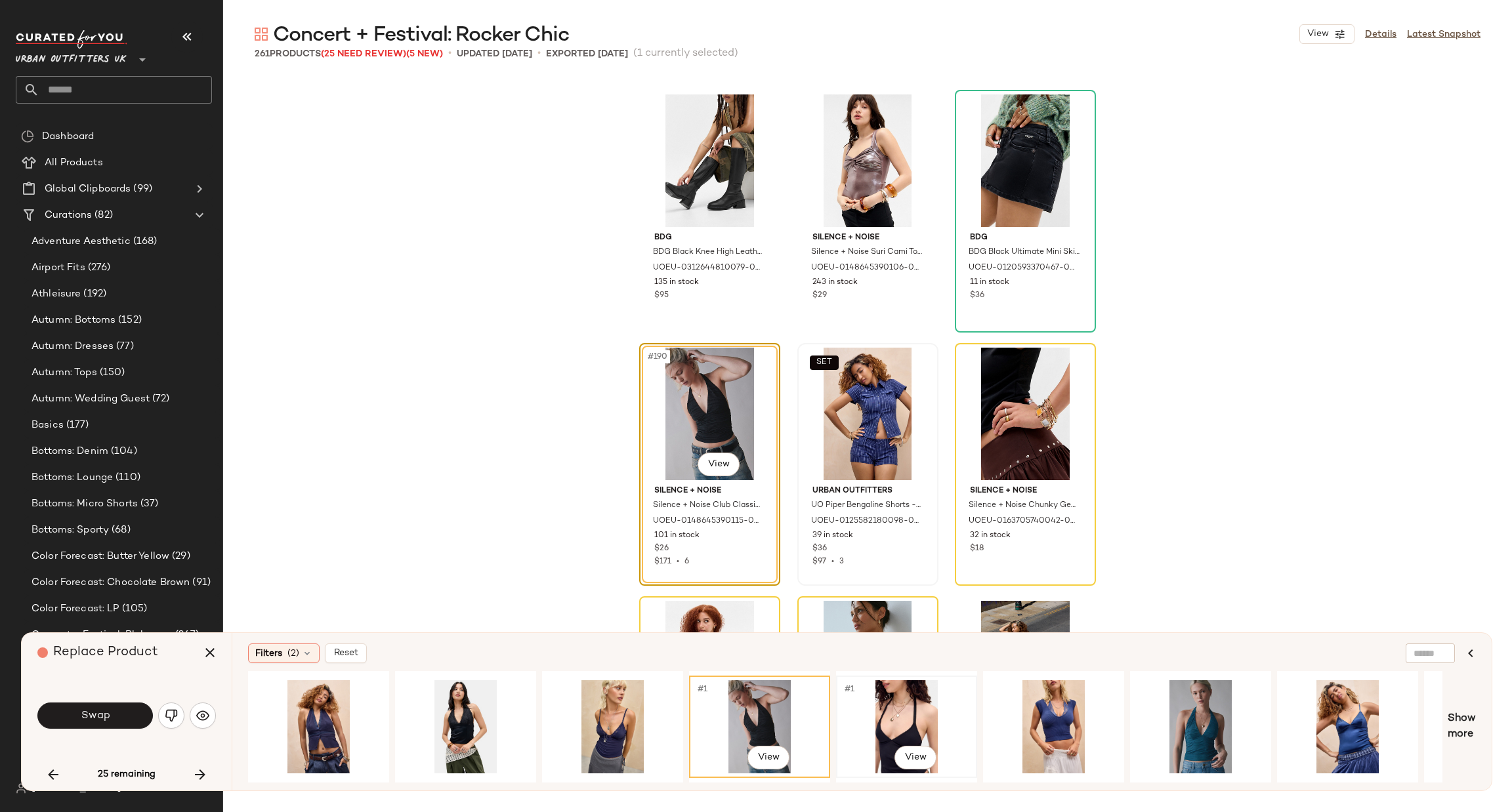
drag, startPoint x: 665, startPoint y: 777, endPoint x: 843, endPoint y: 773, distance: 178.0
click at [843, 773] on div "#1 View #1 View" at bounding box center [845, 726] width 1195 height 112
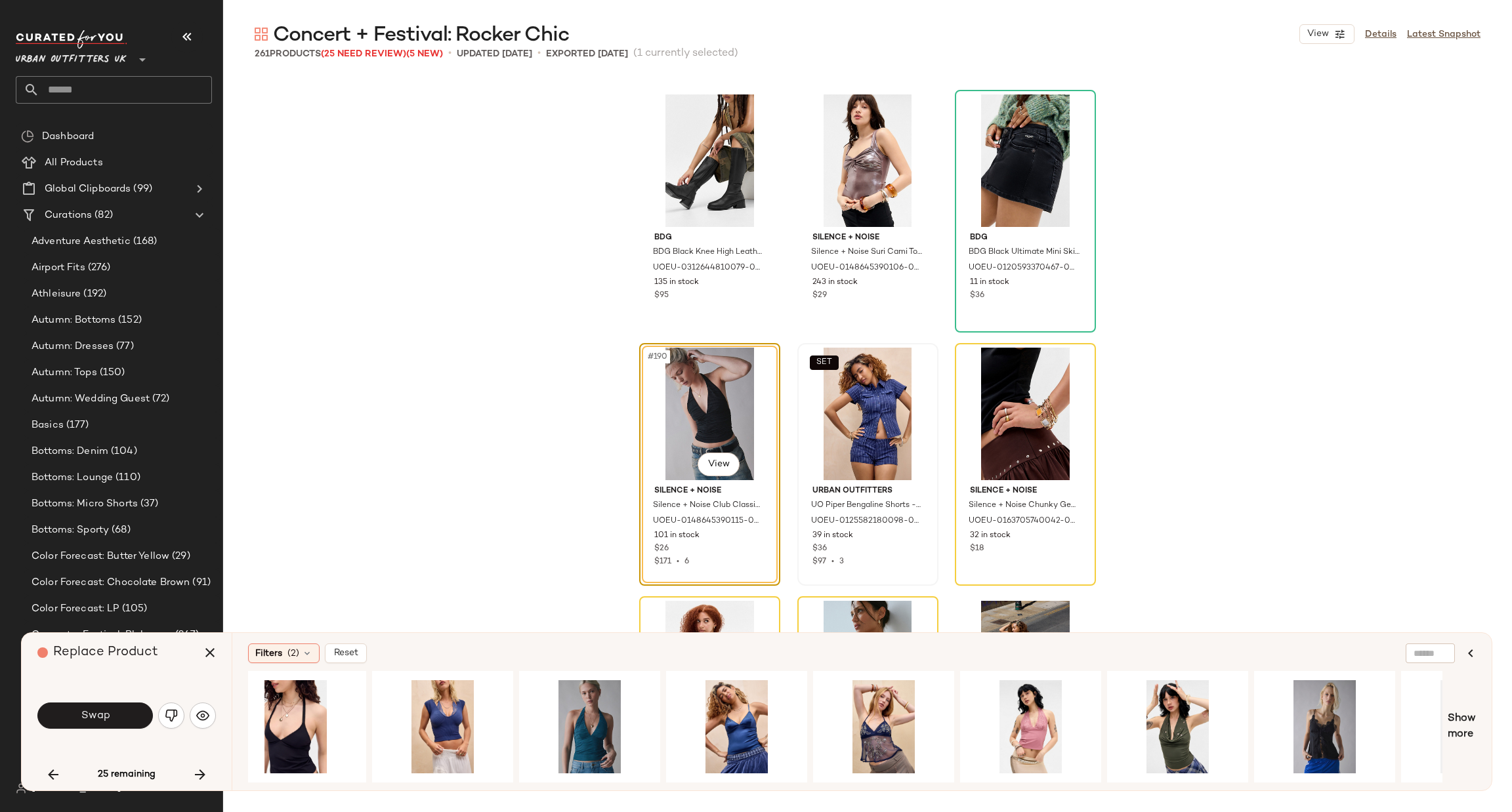
scroll to position [0, 616]
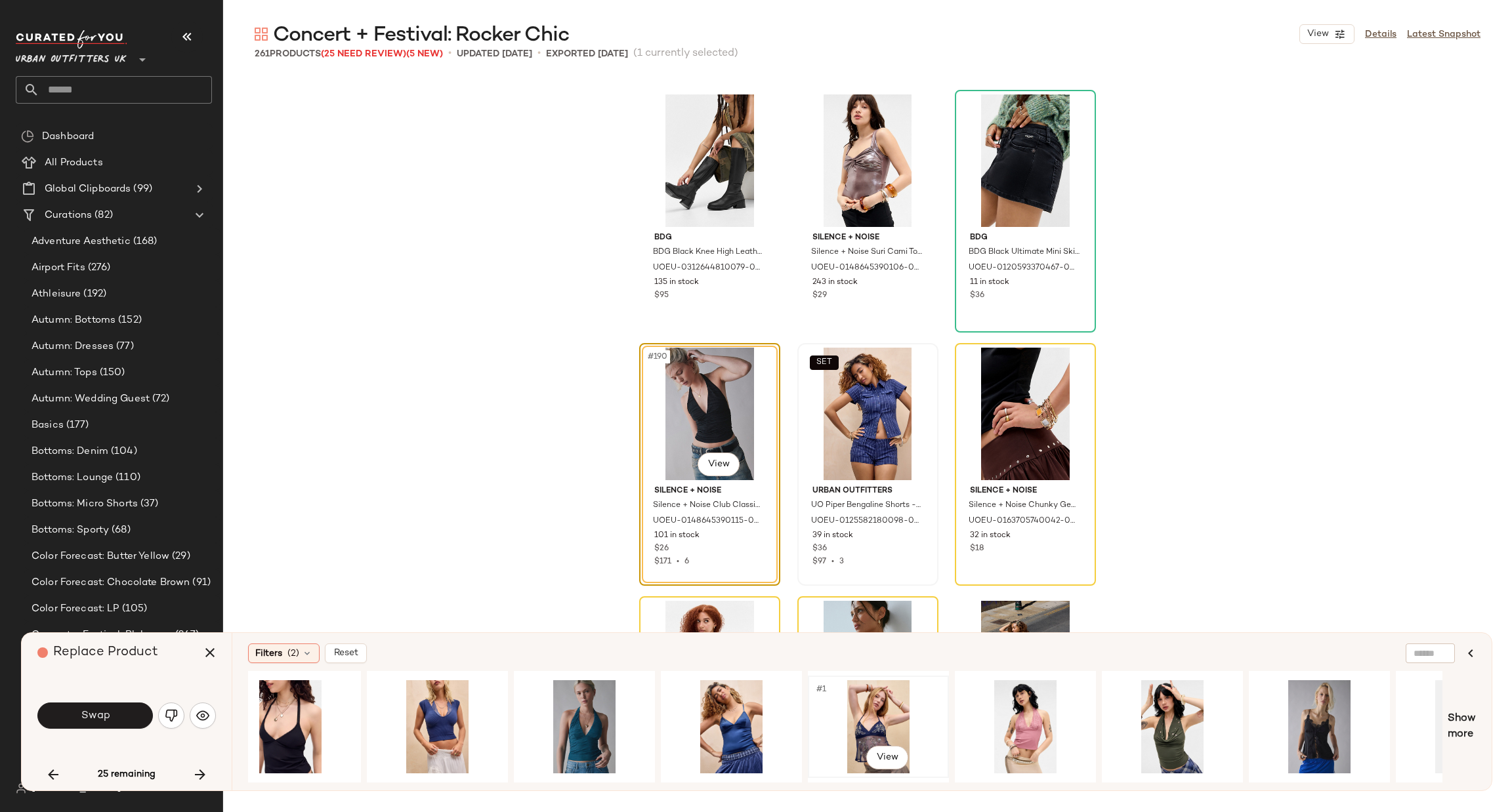
click at [877, 717] on div "#1 View" at bounding box center [878, 727] width 132 height 93
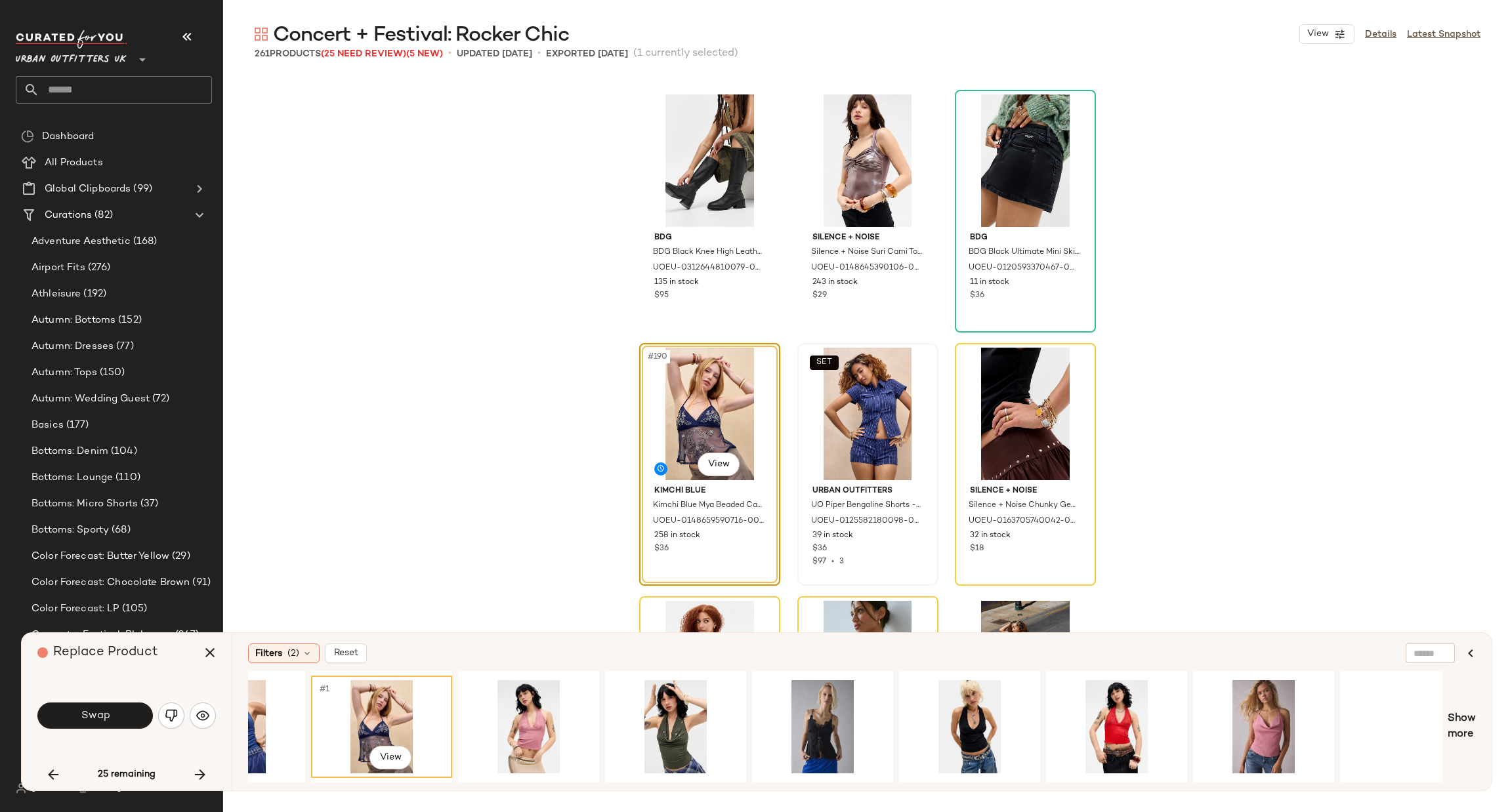
scroll to position [0, 1224]
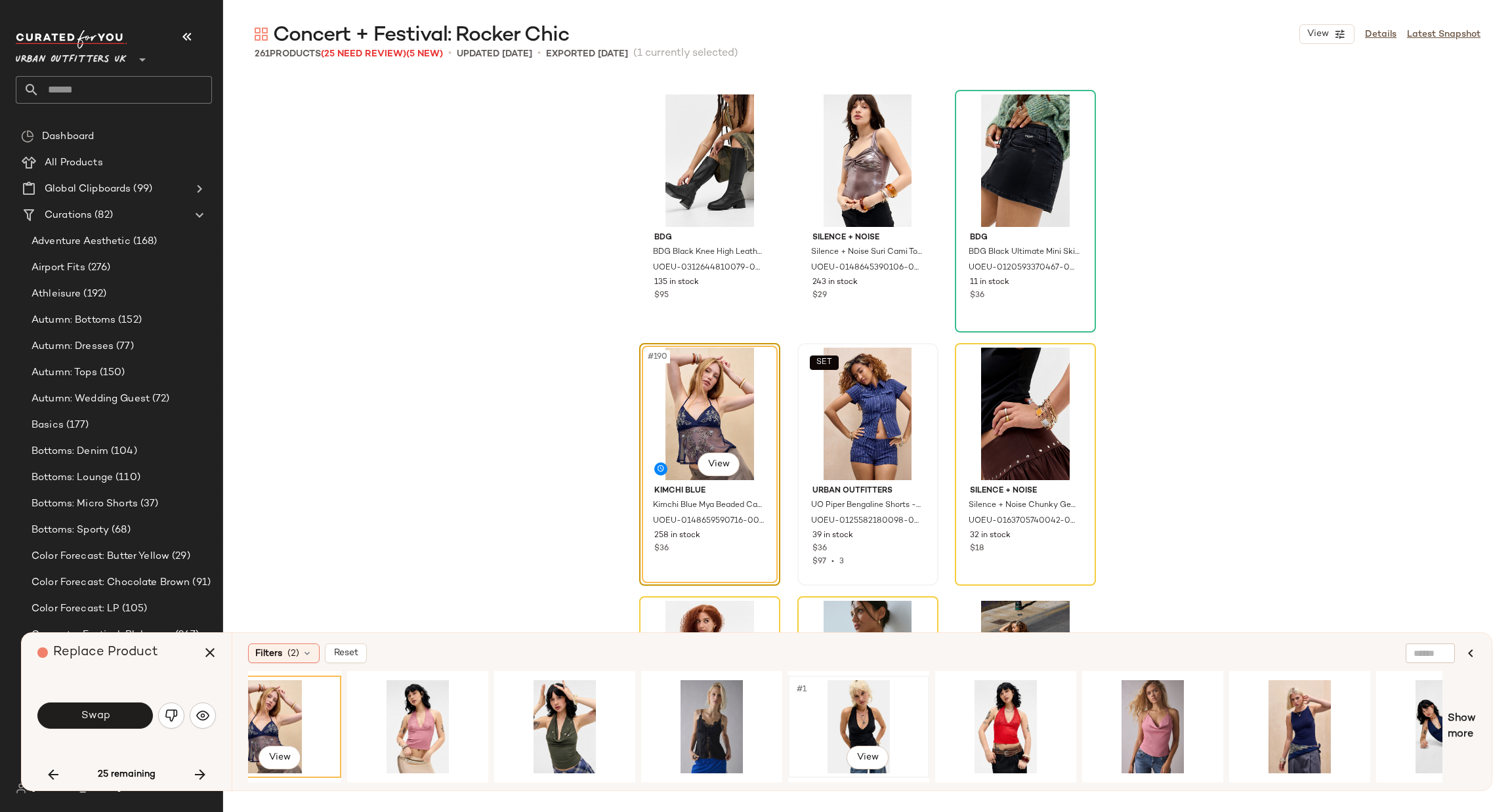
click at [847, 709] on div "#1 View" at bounding box center [859, 727] width 132 height 93
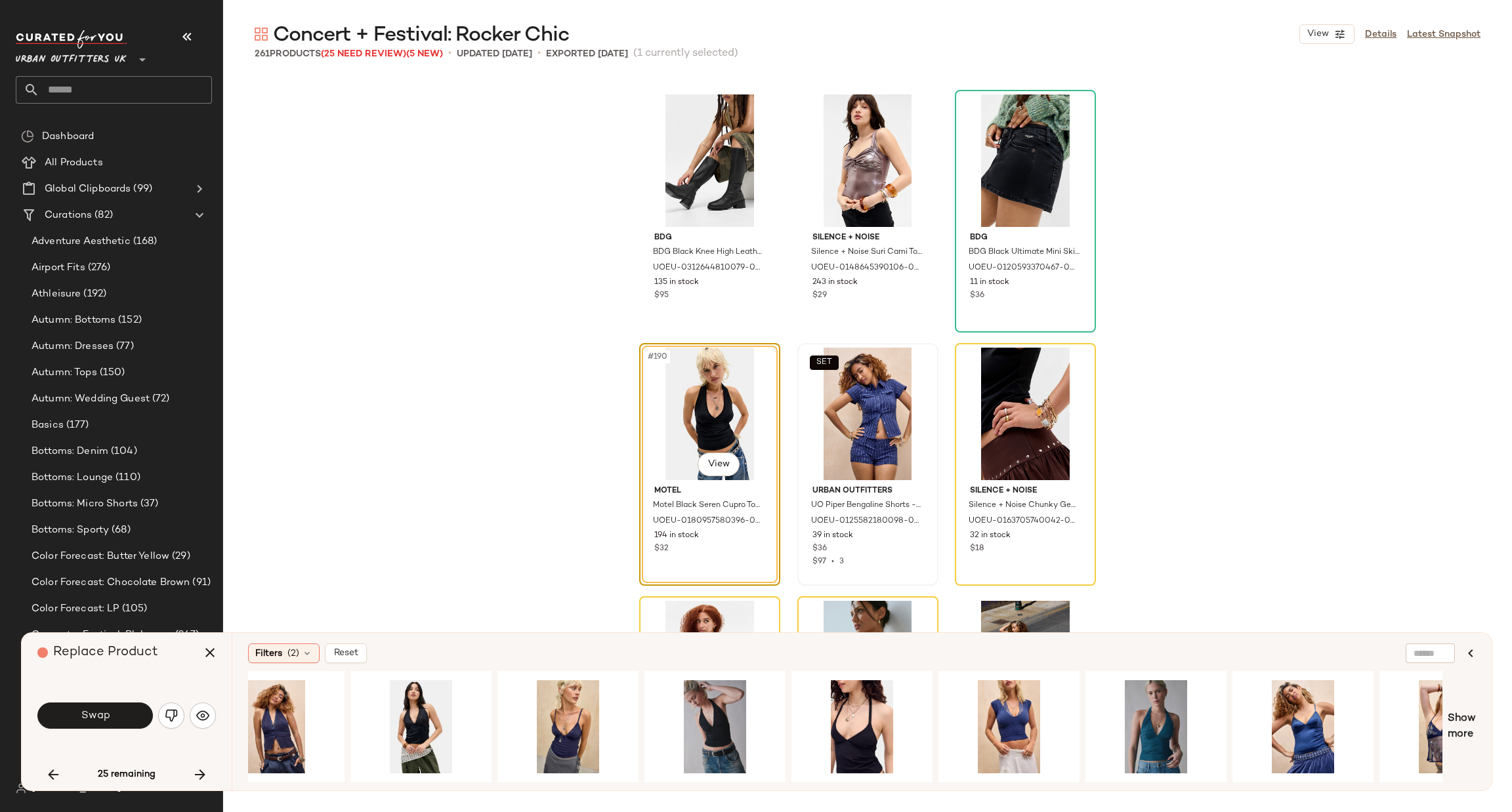
scroll to position [0, 14]
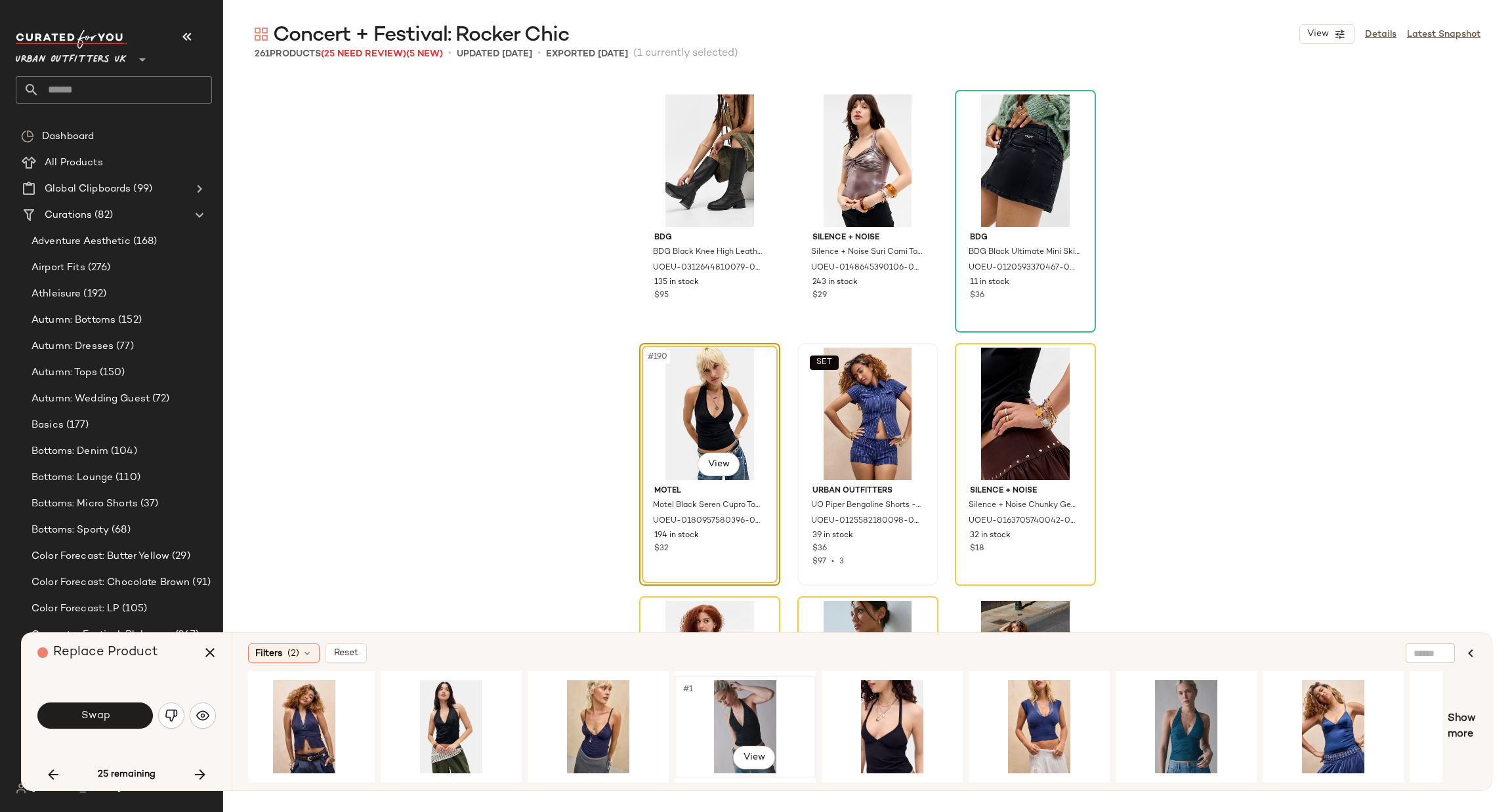
click at [754, 702] on div "#1 View" at bounding box center [745, 727] width 132 height 93
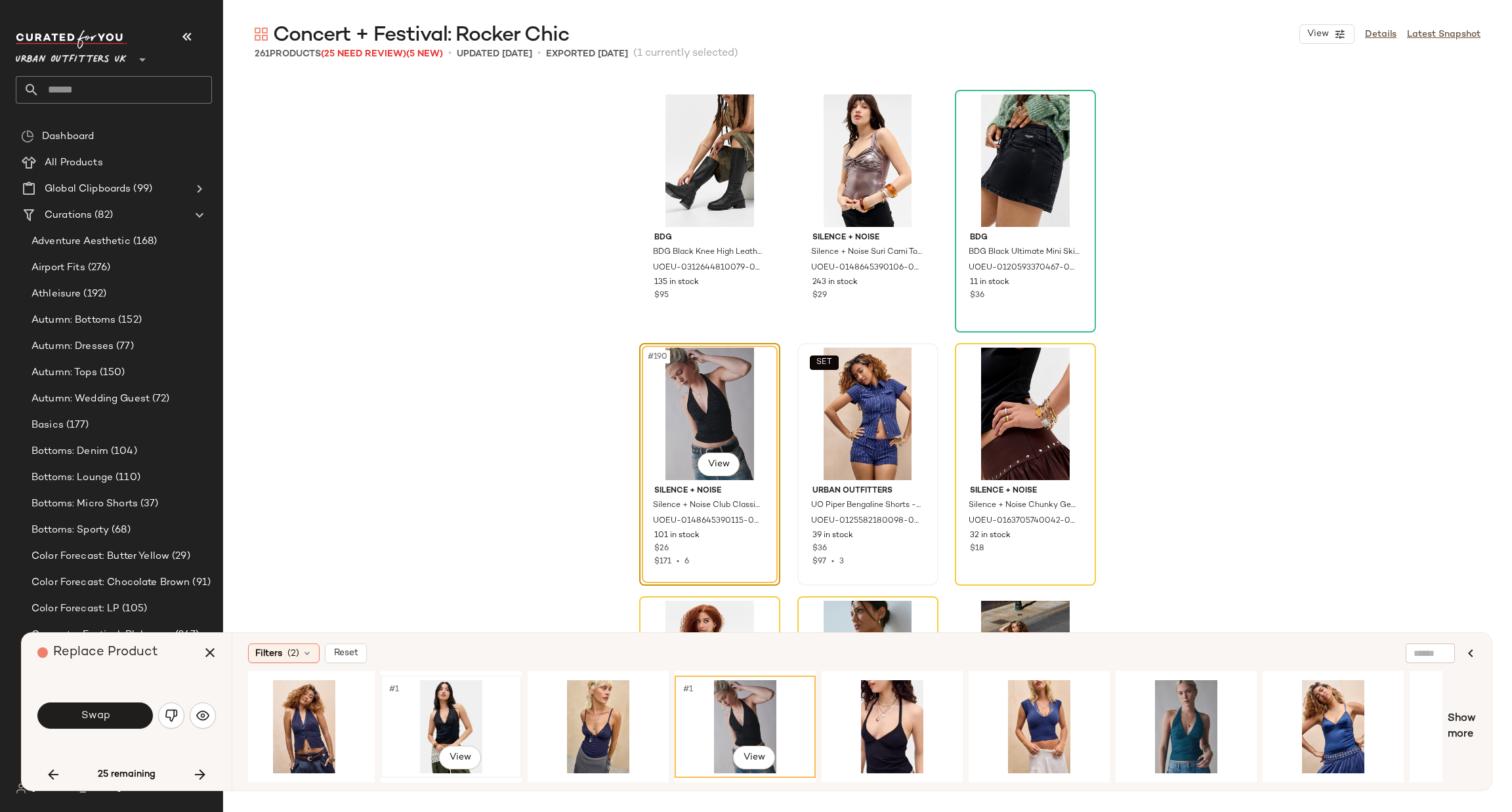
click at [421, 704] on div "#1 View" at bounding box center [451, 727] width 132 height 93
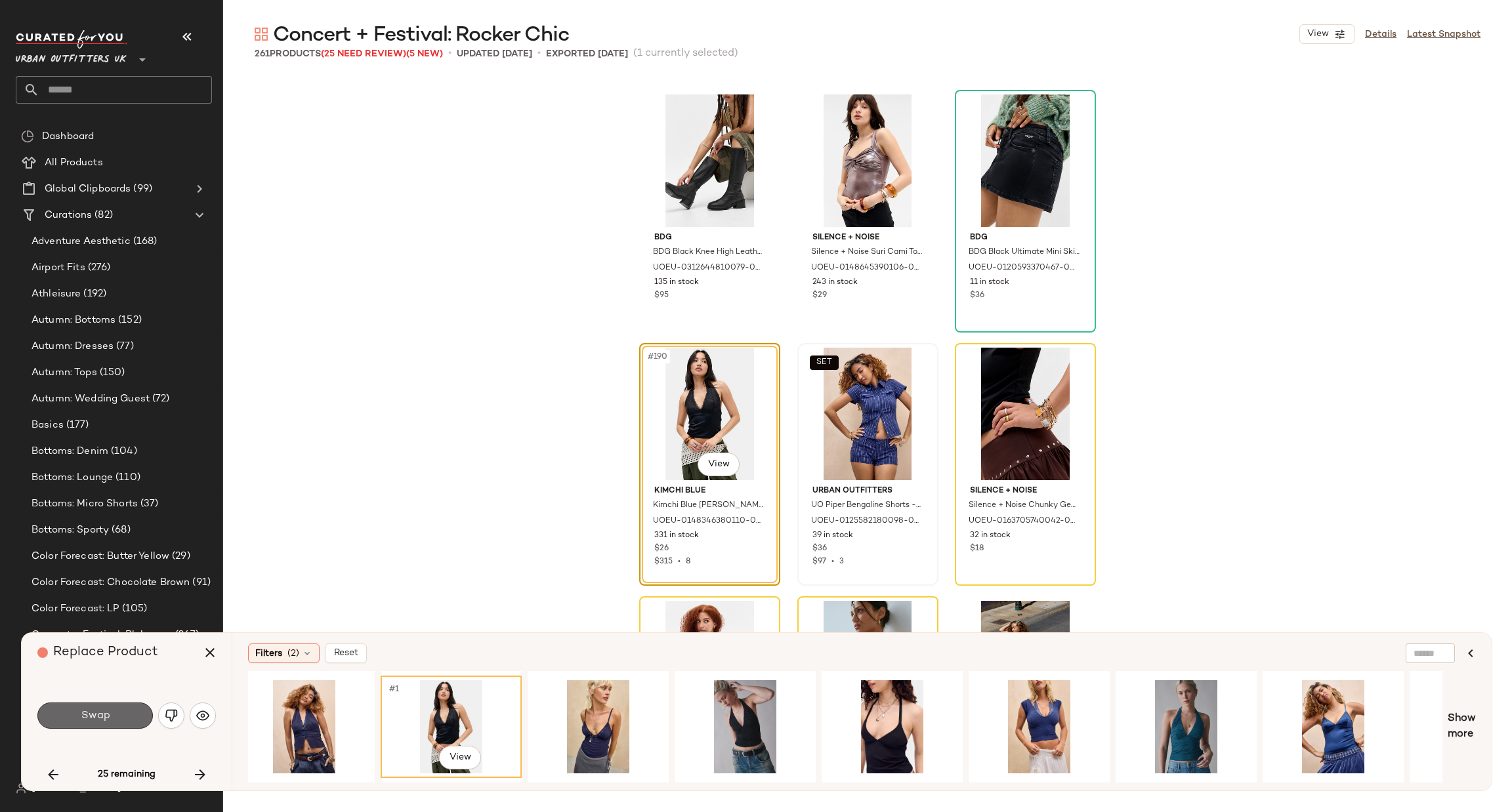
click at [135, 720] on button "Swap" at bounding box center [94, 716] width 115 height 26
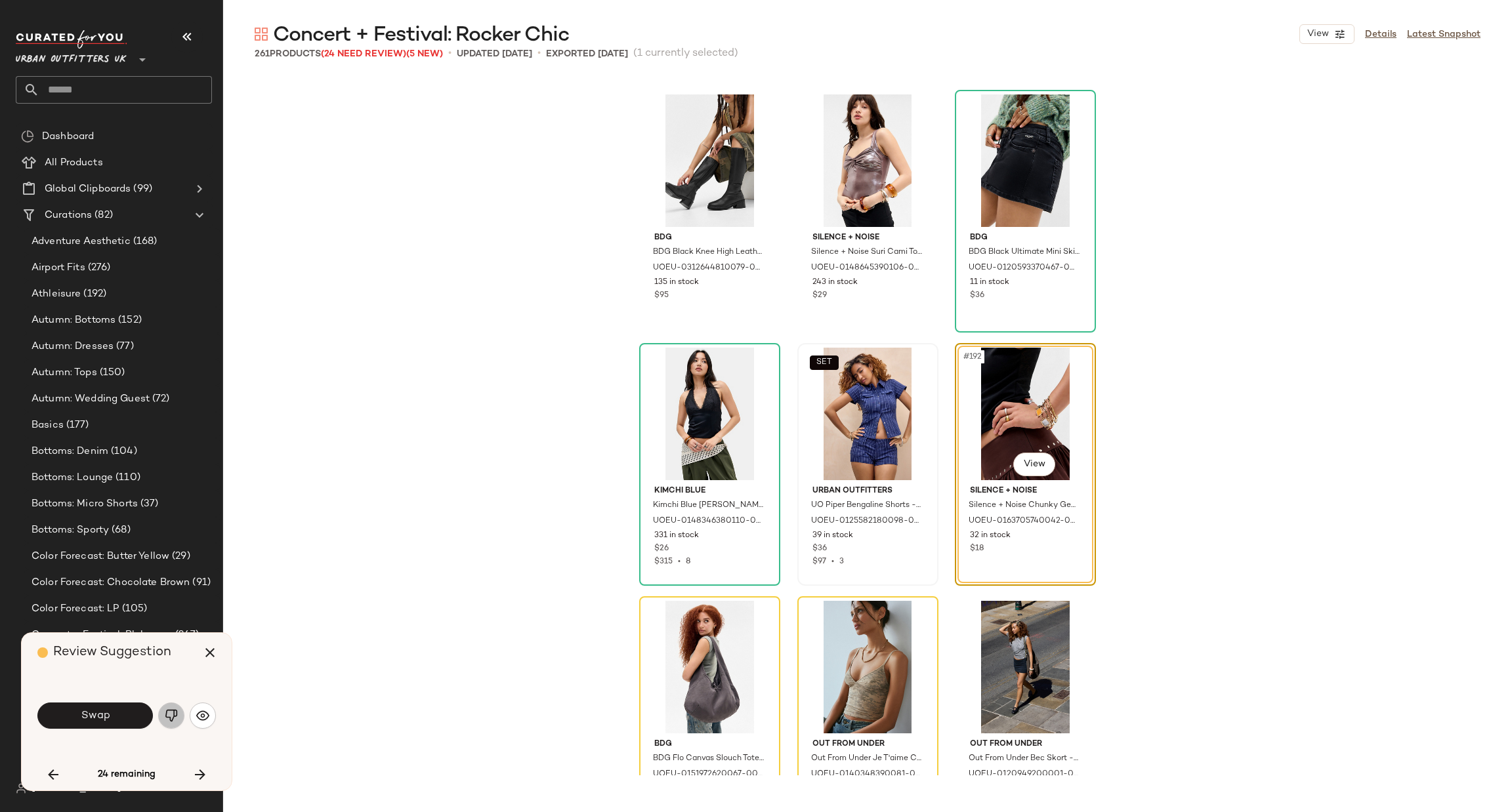
click at [175, 712] on img "button" at bounding box center [171, 716] width 13 height 13
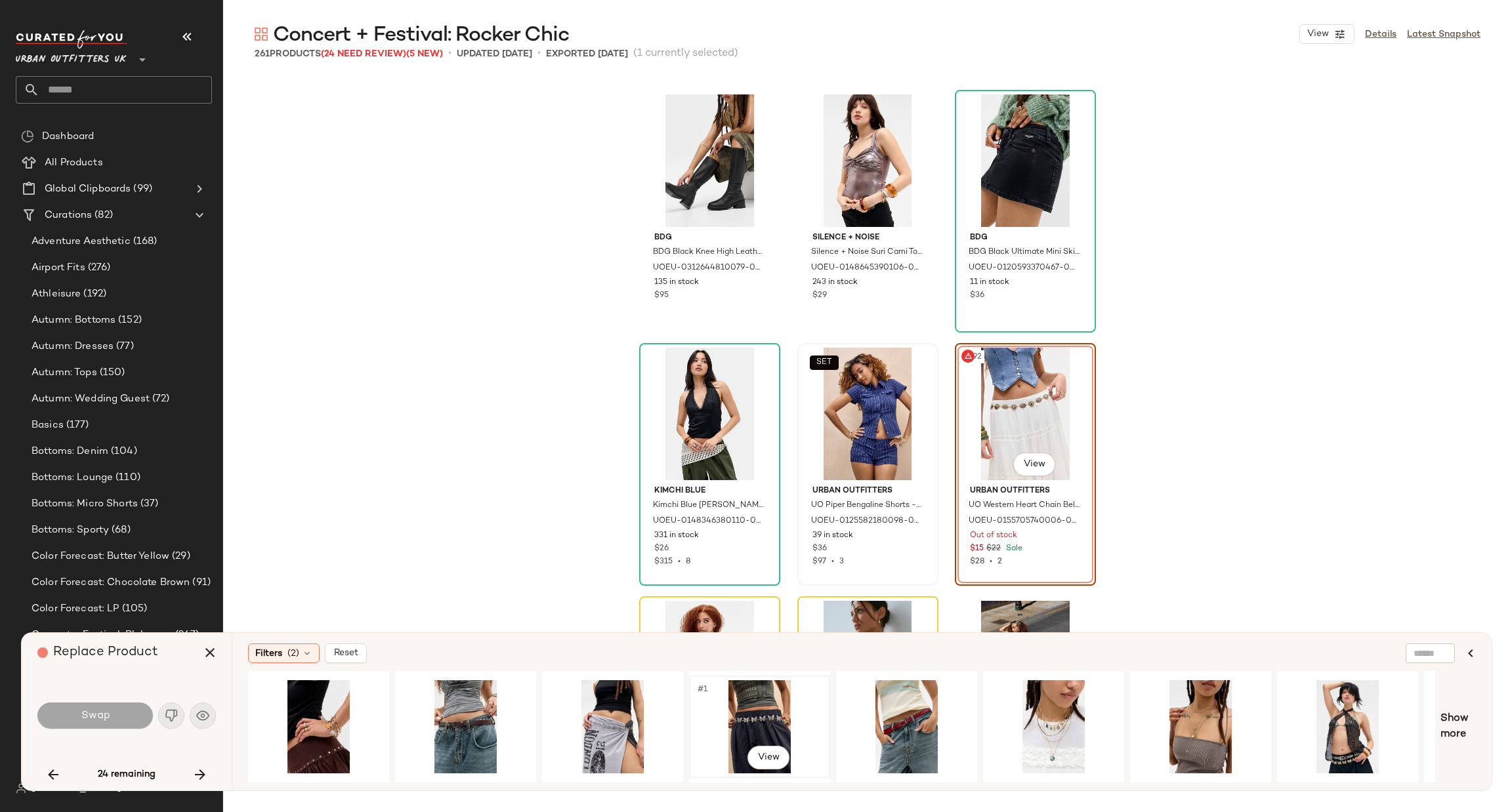
click at [753, 692] on div "#1 View" at bounding box center [760, 727] width 132 height 93
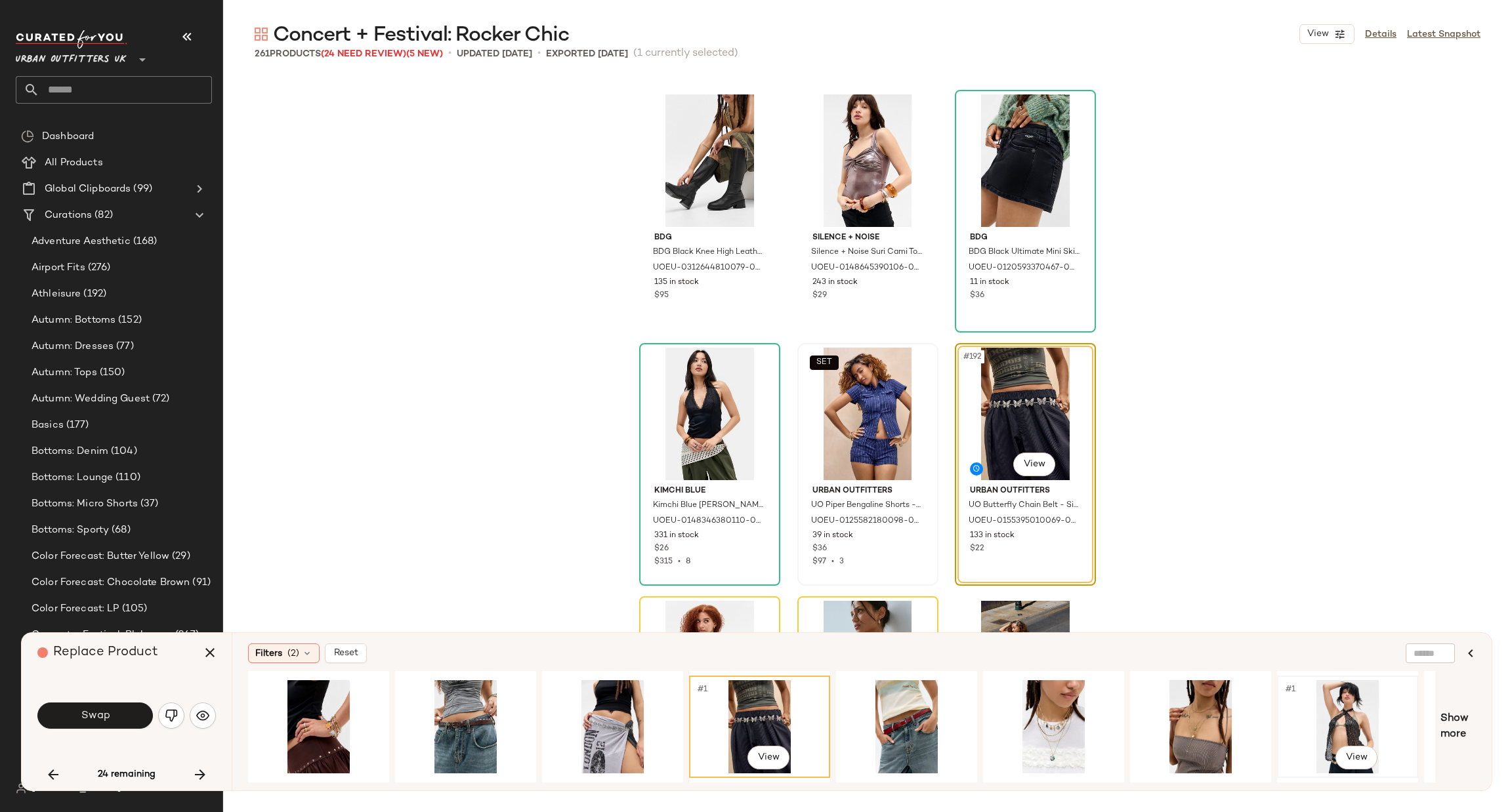
click at [1331, 725] on div "#1 View" at bounding box center [1348, 727] width 132 height 93
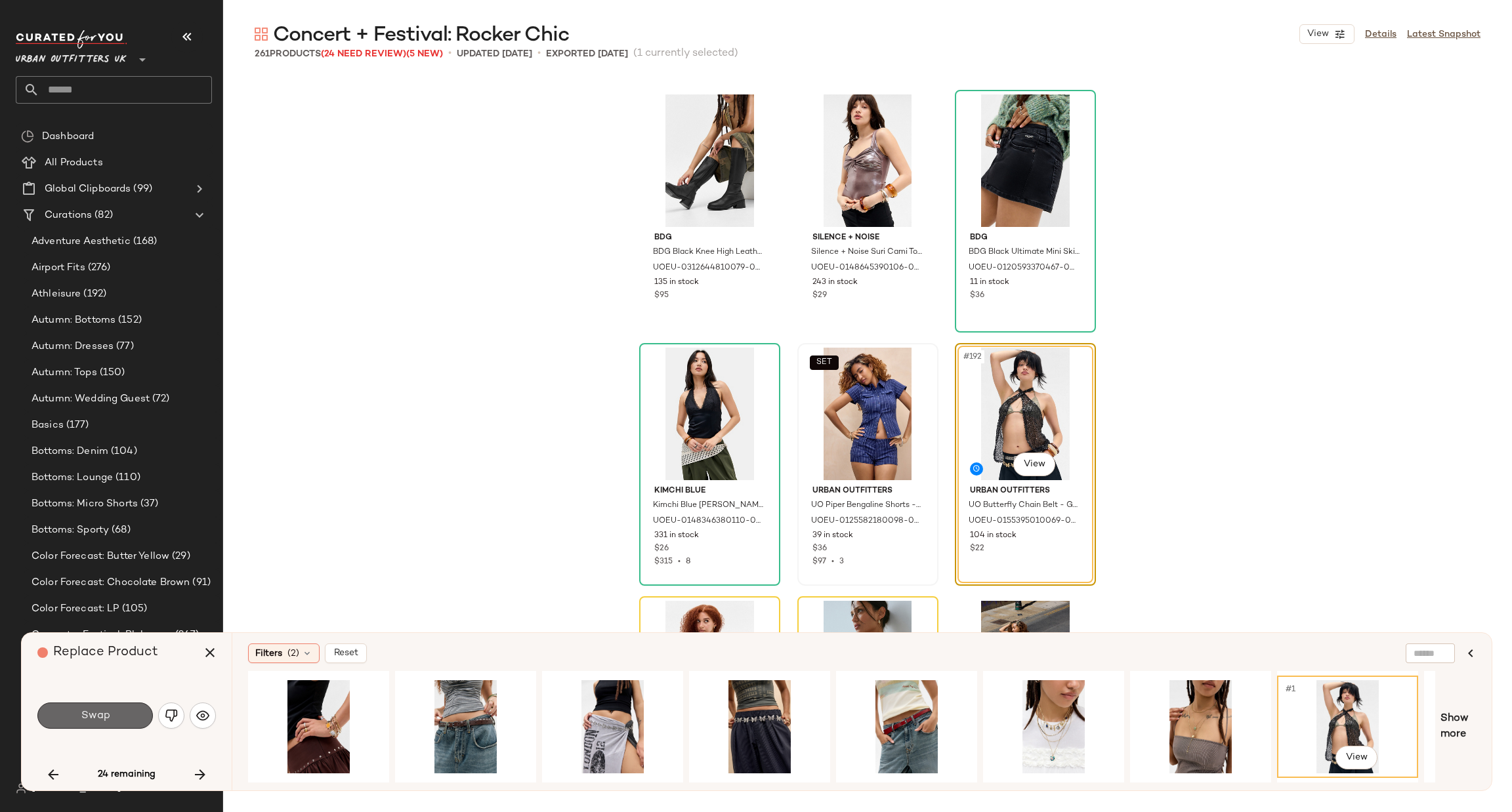
click at [88, 716] on span "Swap" at bounding box center [94, 716] width 29 height 12
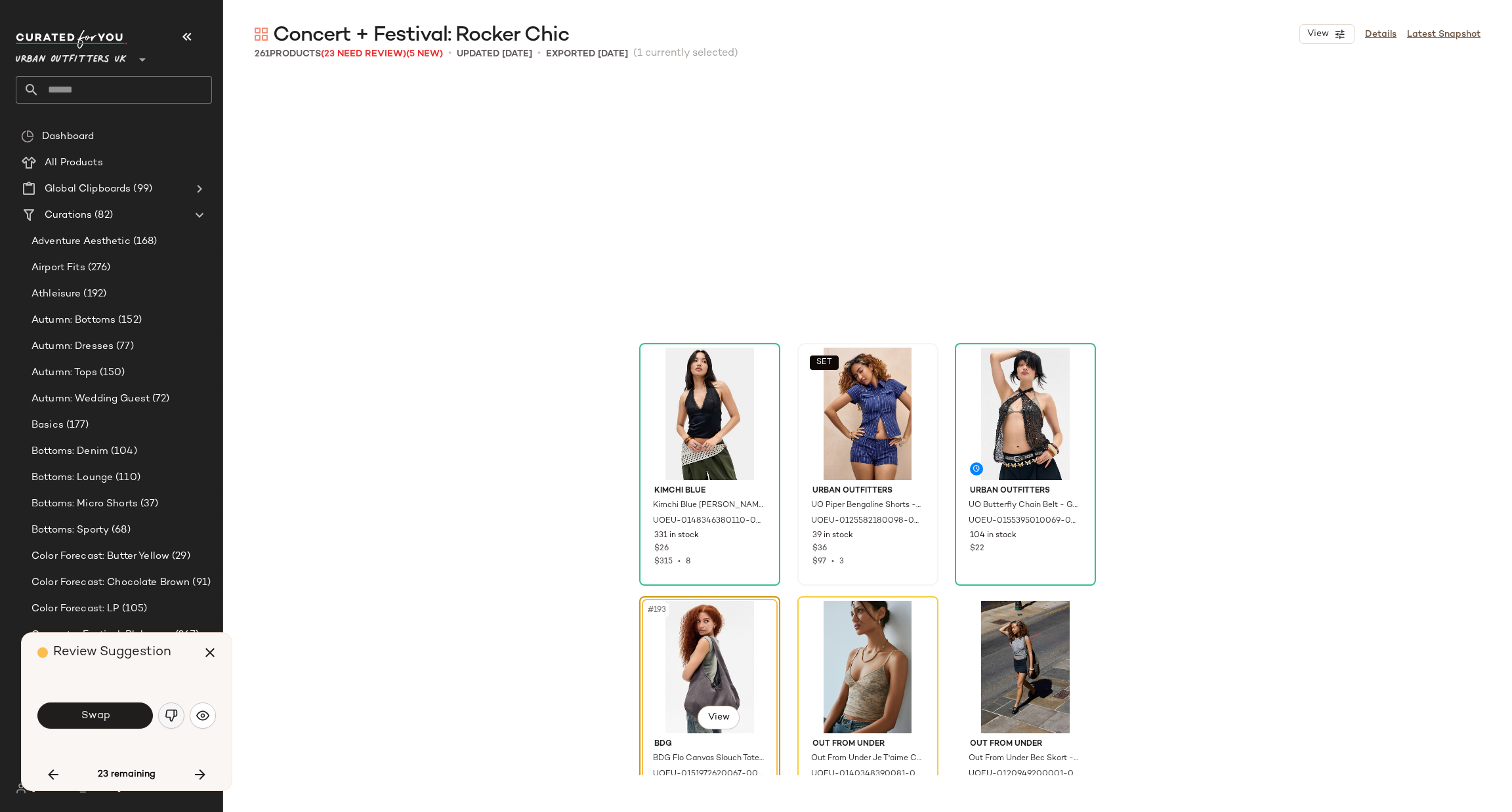
scroll to position [15957, 0]
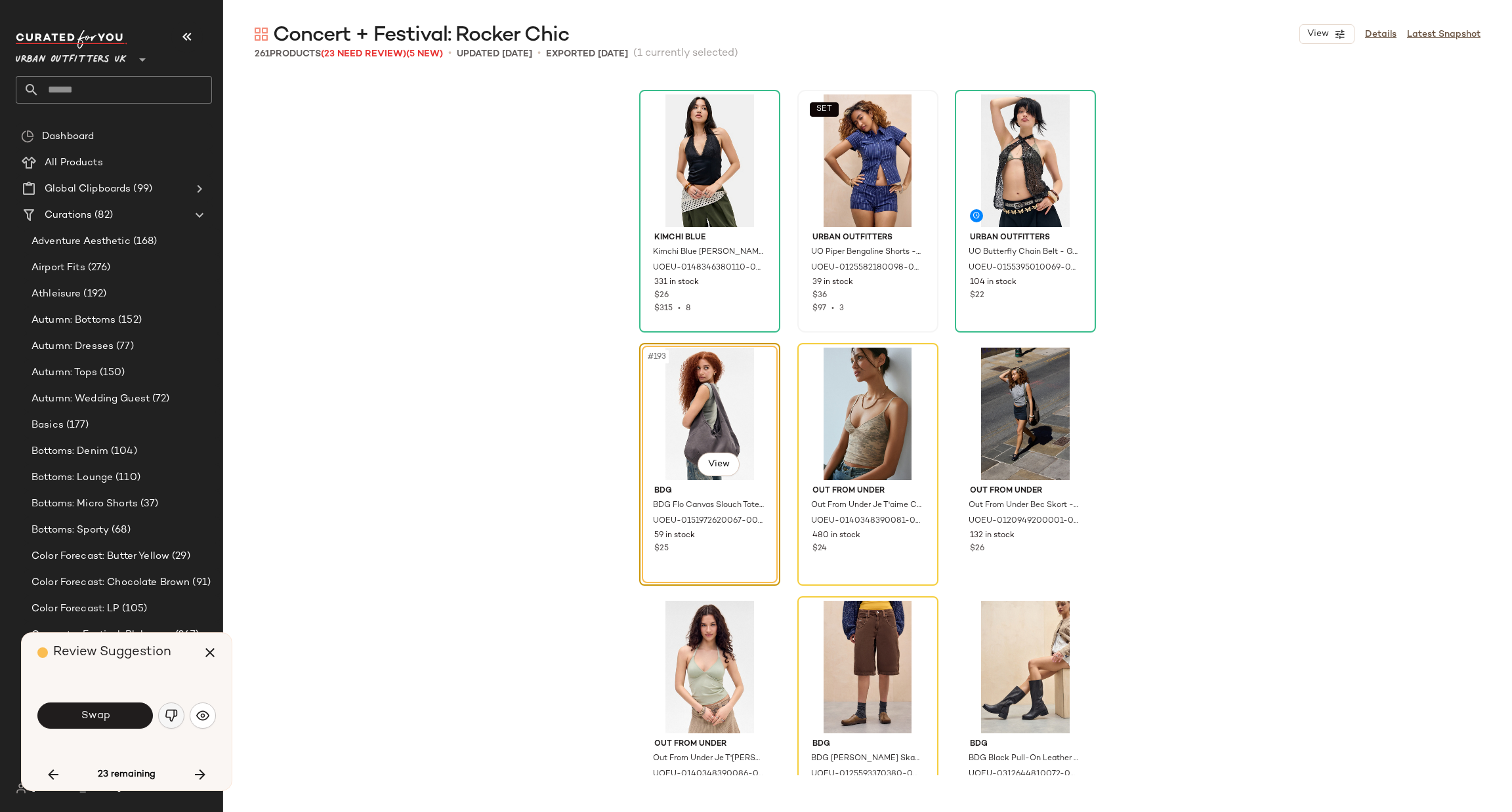
click at [173, 710] on img "button" at bounding box center [171, 716] width 13 height 13
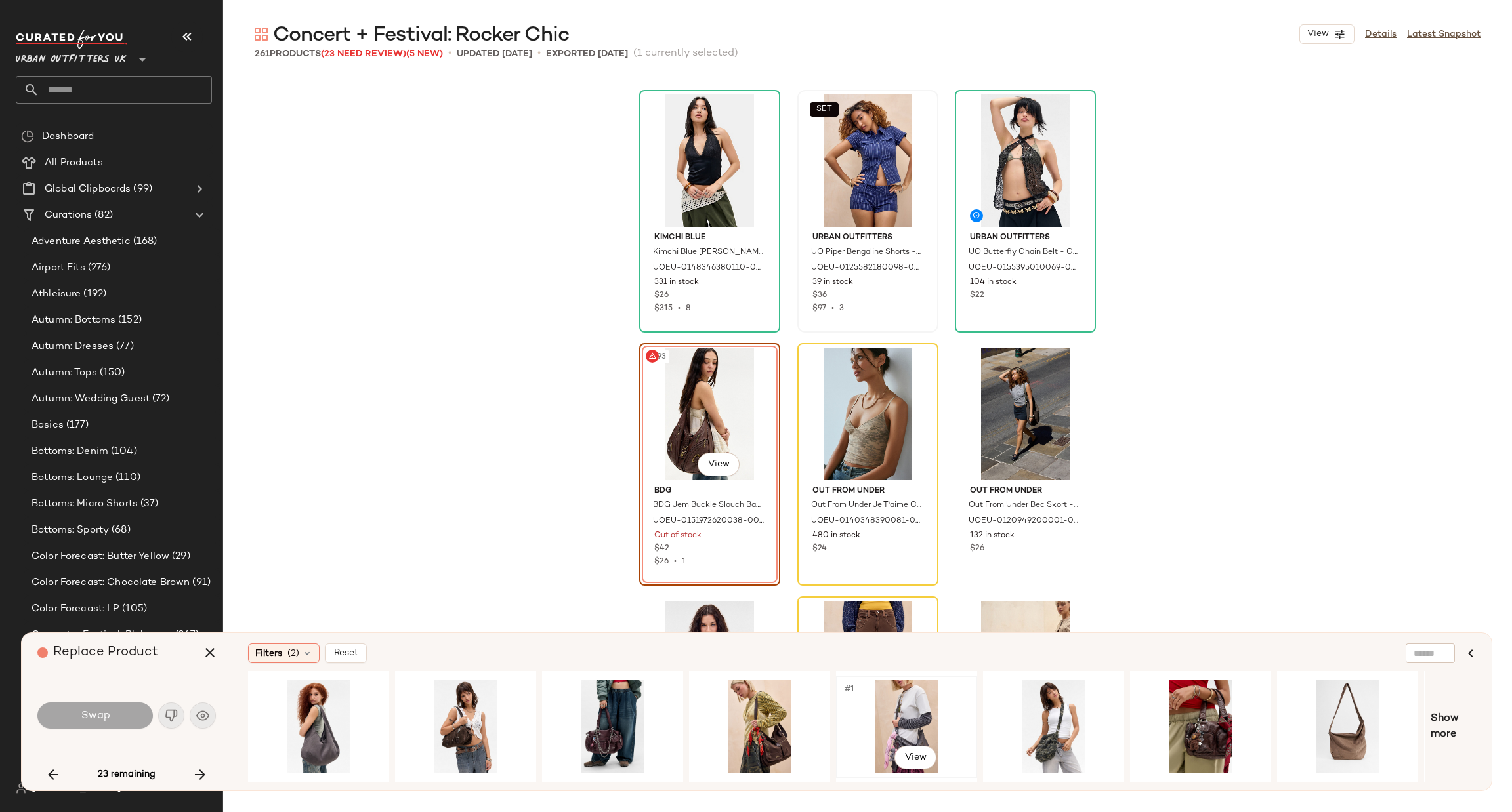
click at [868, 689] on div "#1 View" at bounding box center [906, 727] width 132 height 93
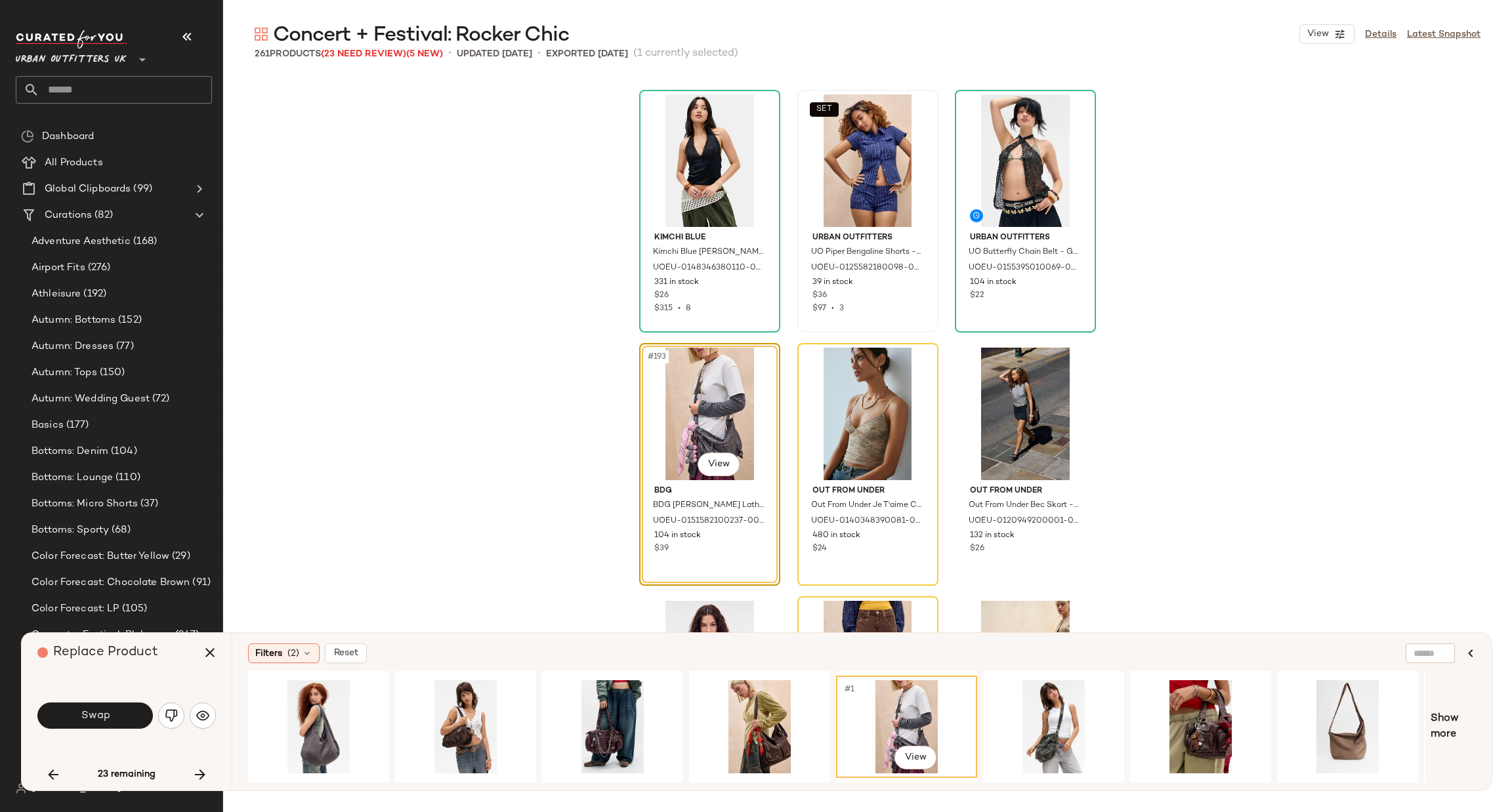
click at [109, 733] on div "Swap" at bounding box center [126, 716] width 178 height 71
click at [115, 722] on button "Swap" at bounding box center [94, 716] width 115 height 26
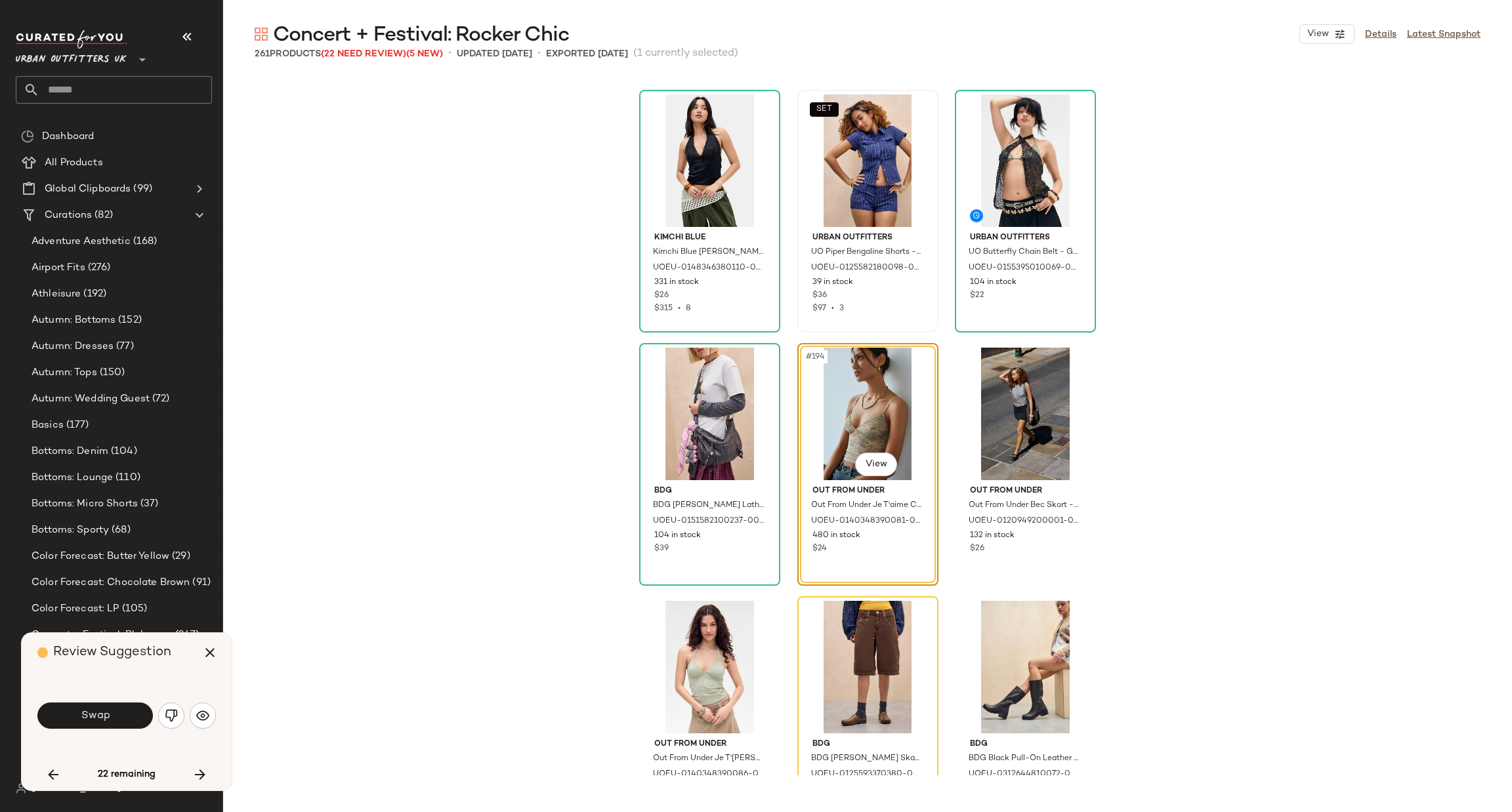
click at [171, 718] on img "button" at bounding box center [171, 716] width 13 height 13
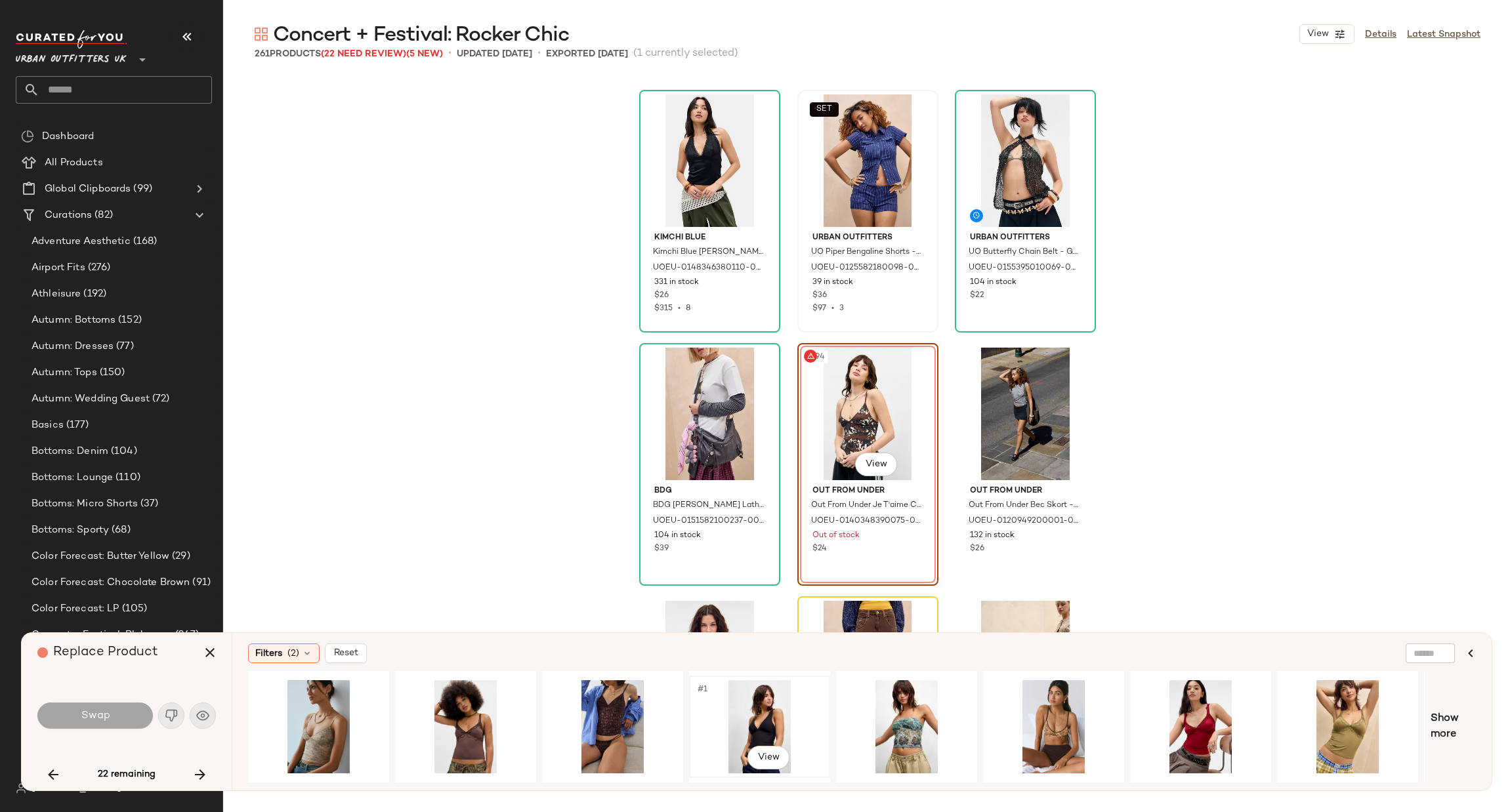
click at [751, 712] on div "#1 View" at bounding box center [760, 727] width 132 height 93
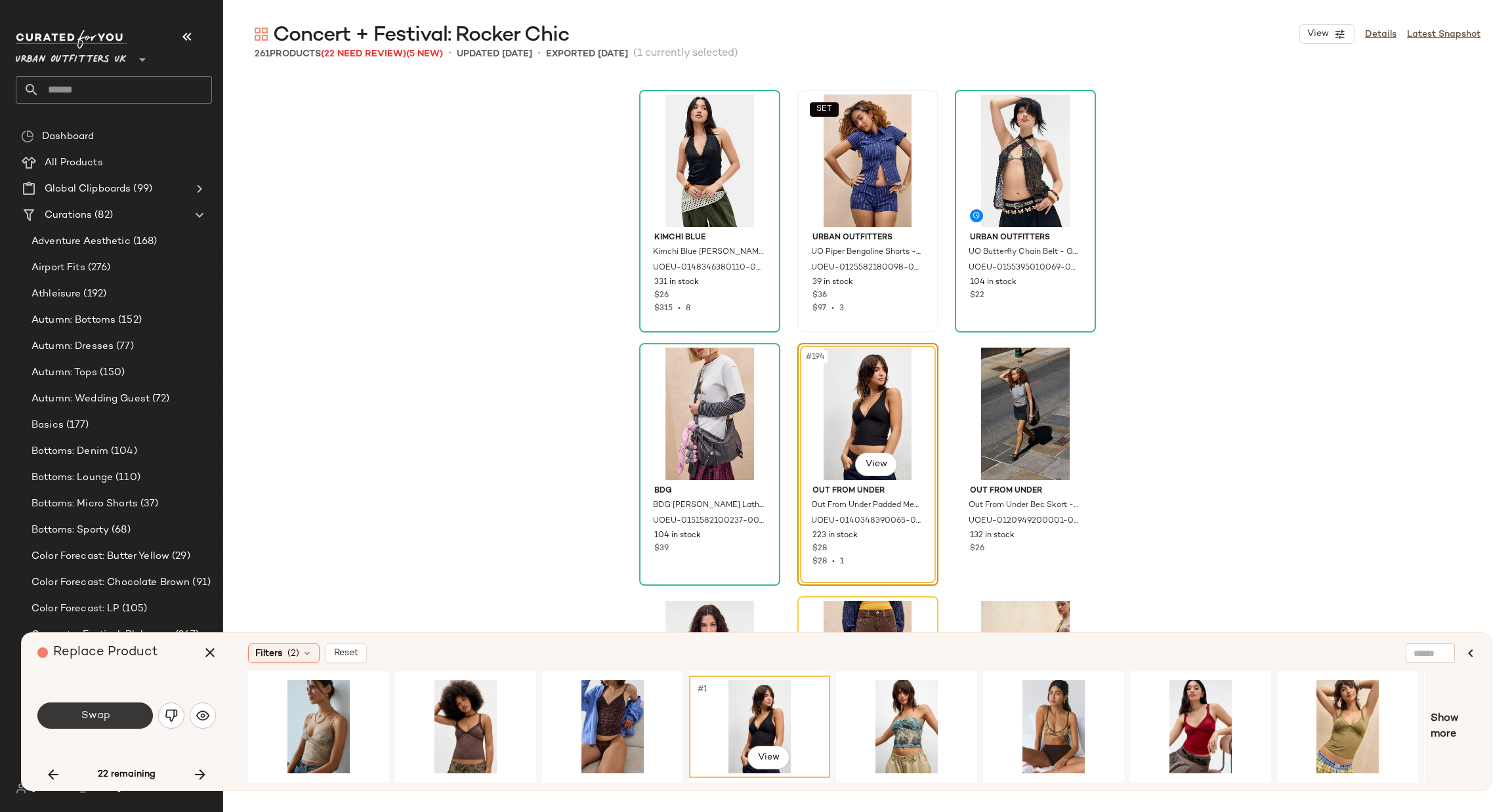
click at [138, 724] on button "Swap" at bounding box center [94, 716] width 115 height 26
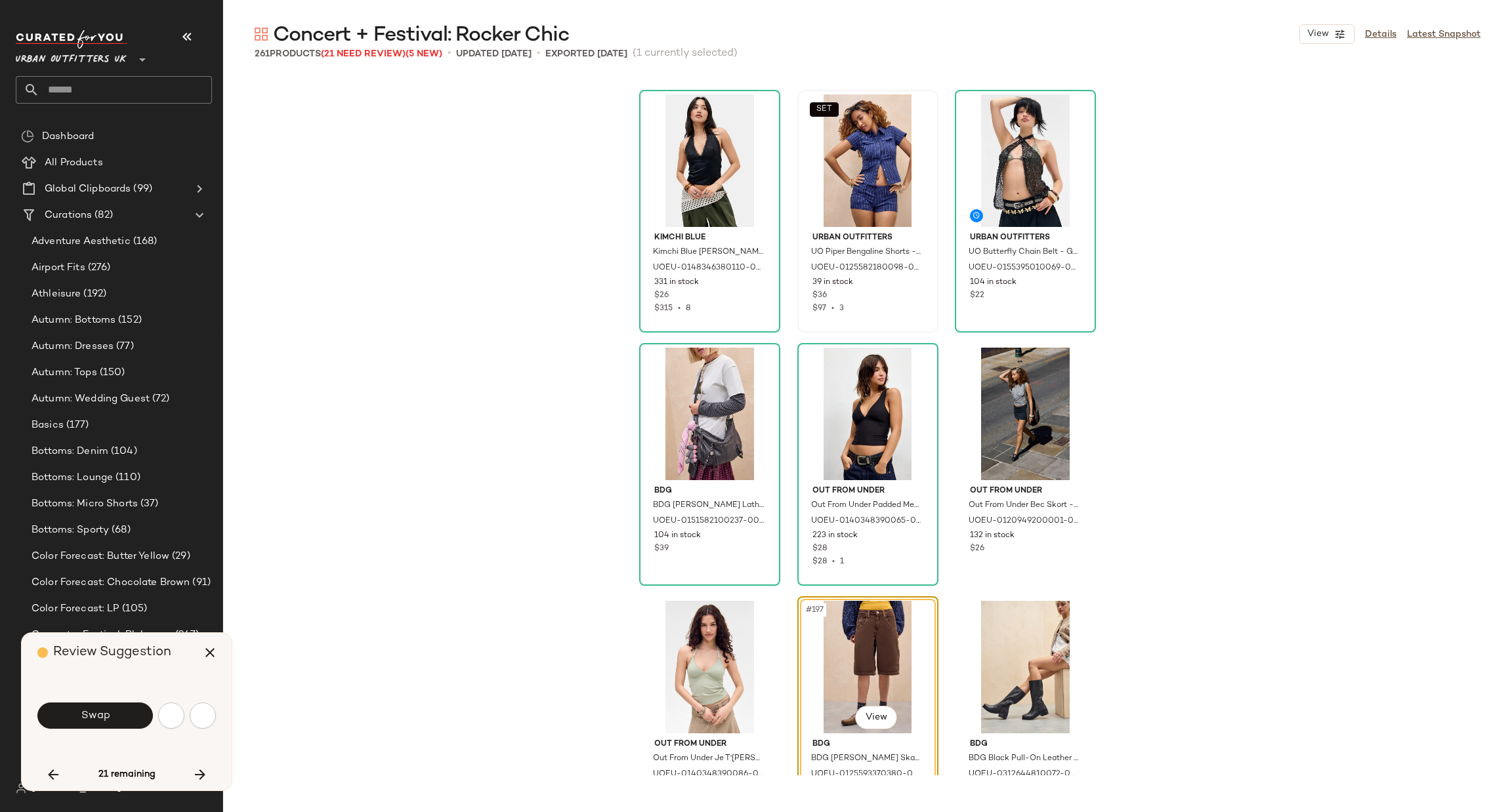
scroll to position [16211, 0]
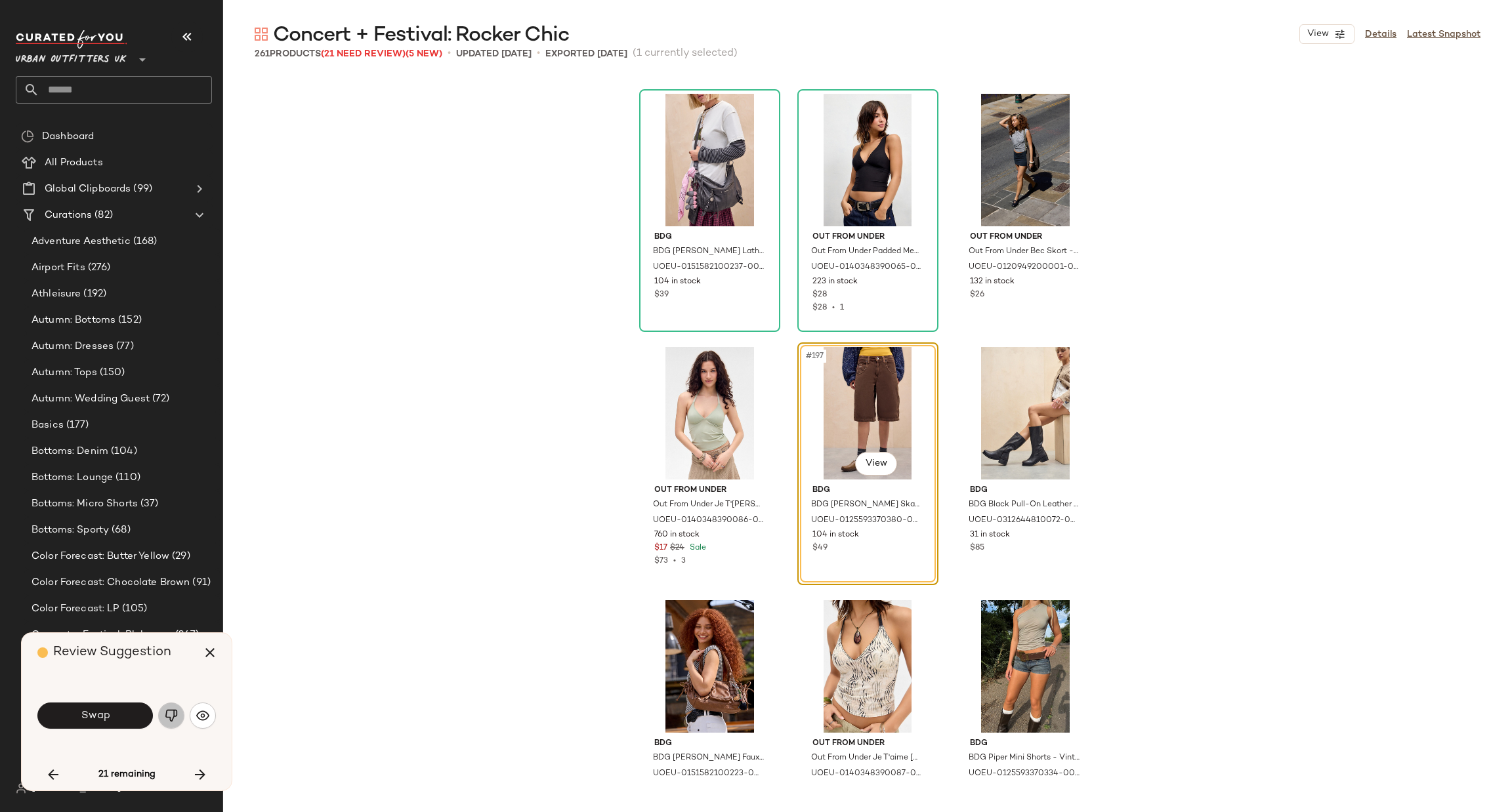
click at [178, 712] on button "button" at bounding box center [171, 716] width 26 height 26
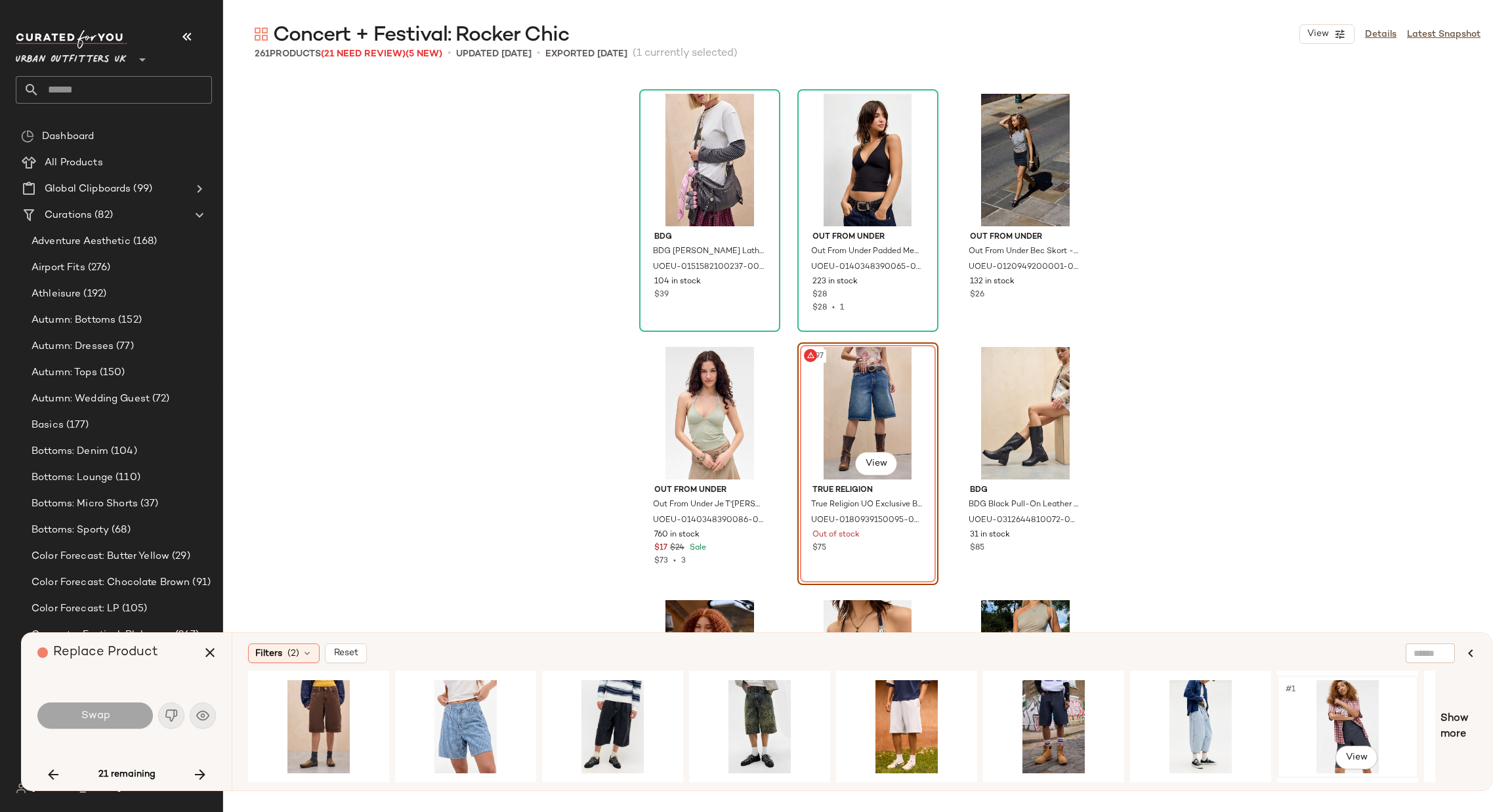
click at [1330, 706] on div "#1 View" at bounding box center [1348, 727] width 132 height 93
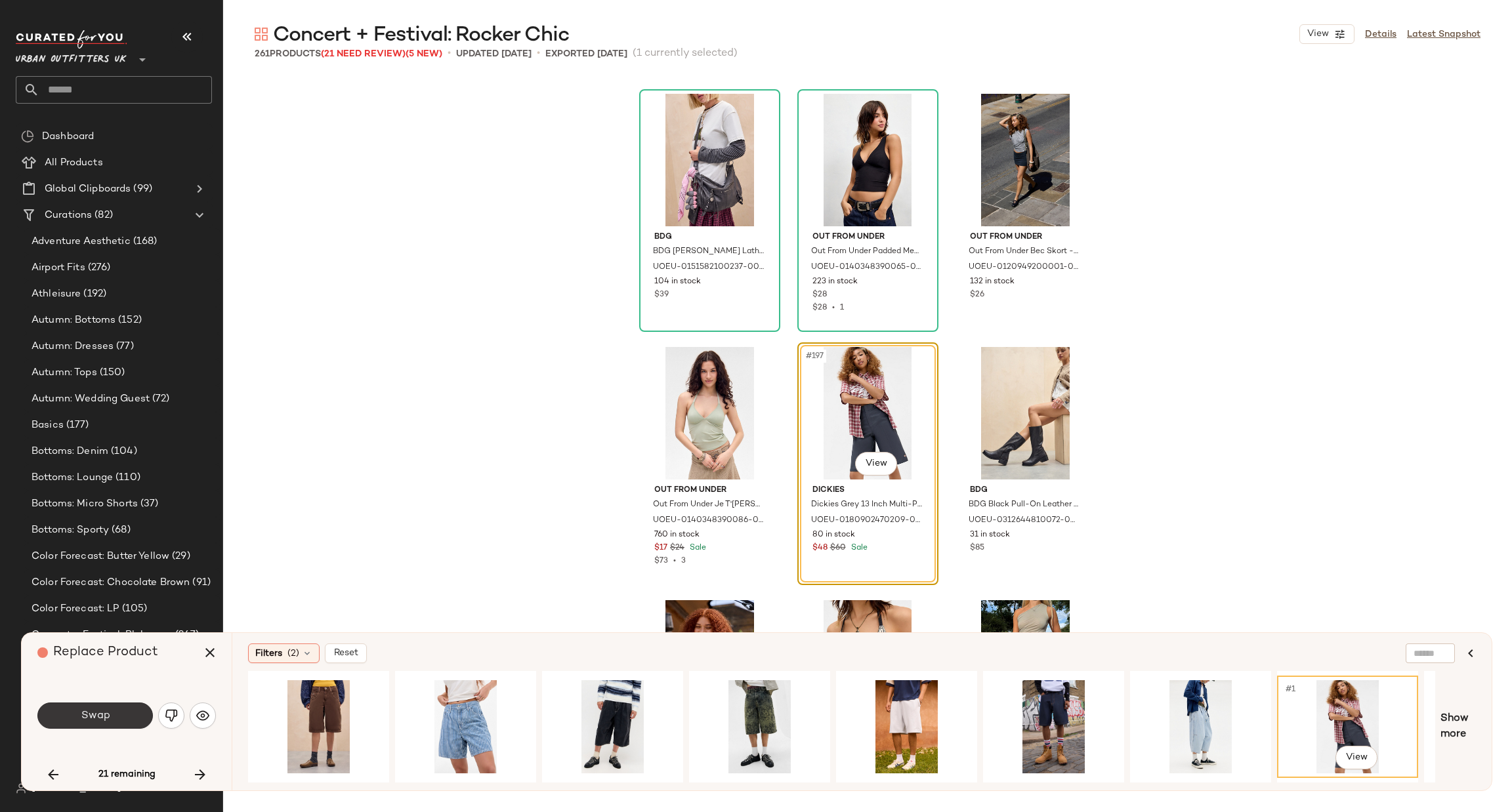
click at [81, 708] on button "Swap" at bounding box center [94, 716] width 115 height 26
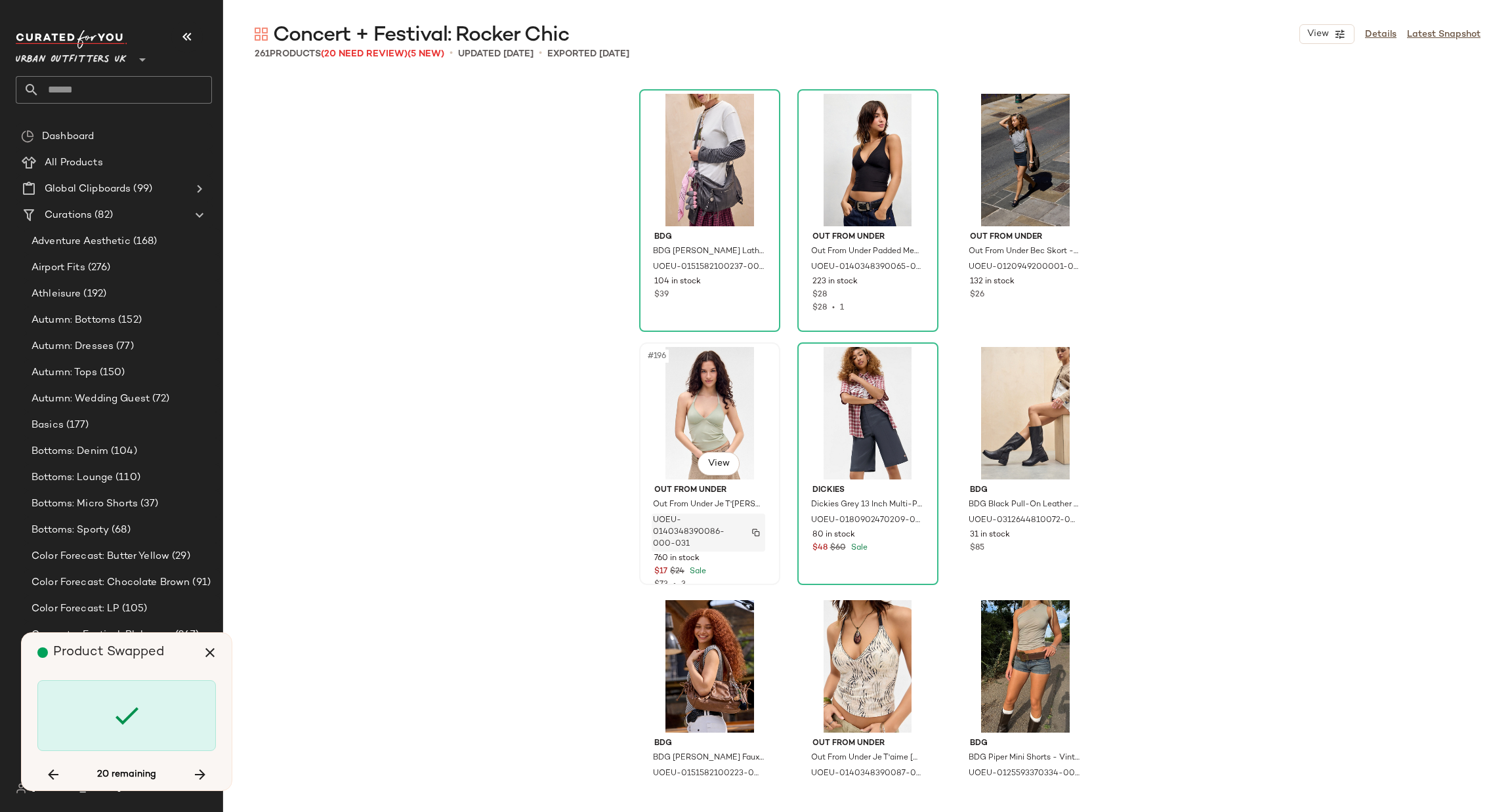
scroll to position [16716, 0]
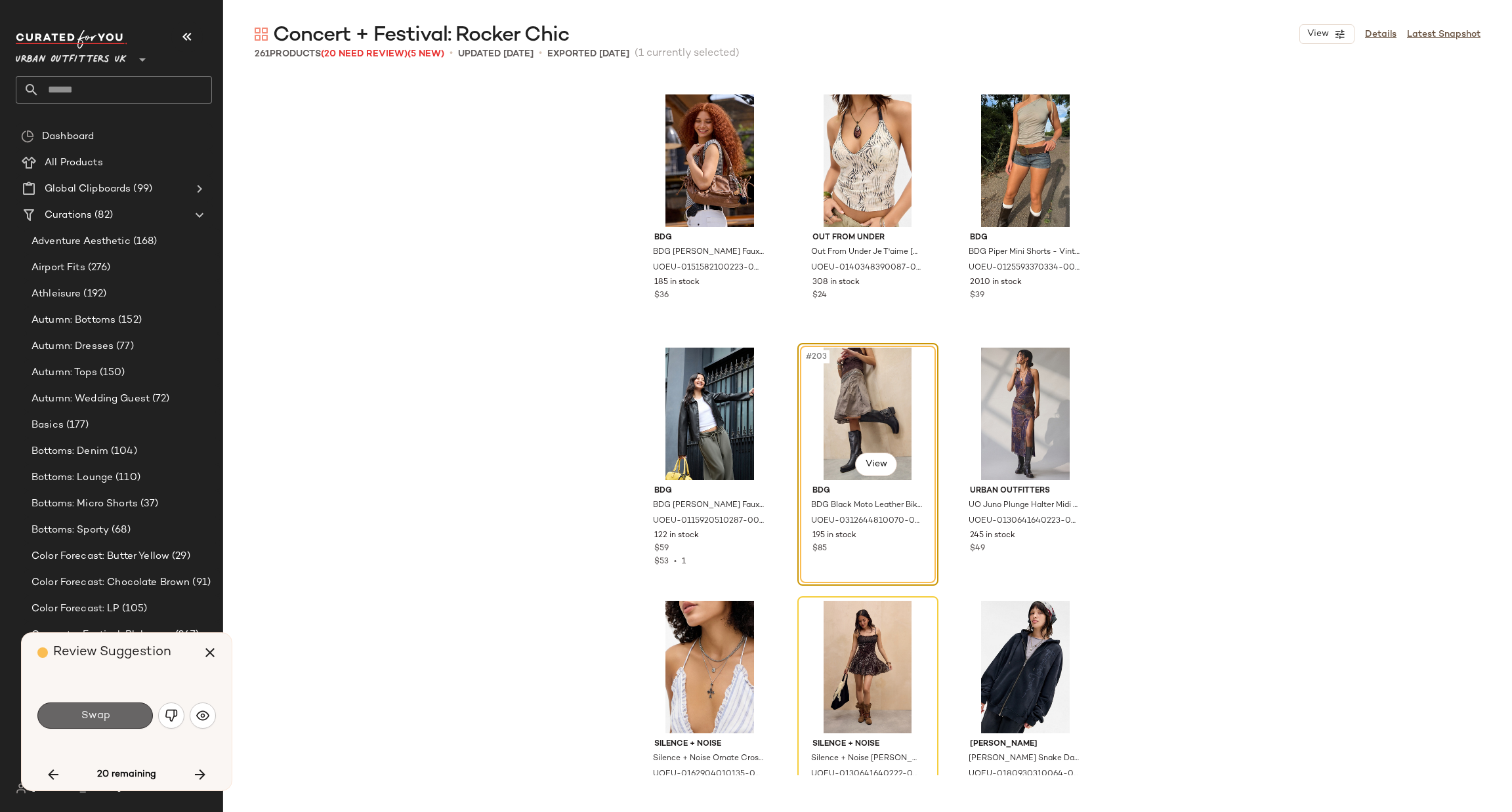
click at [80, 718] on span "Swap" at bounding box center [94, 716] width 29 height 12
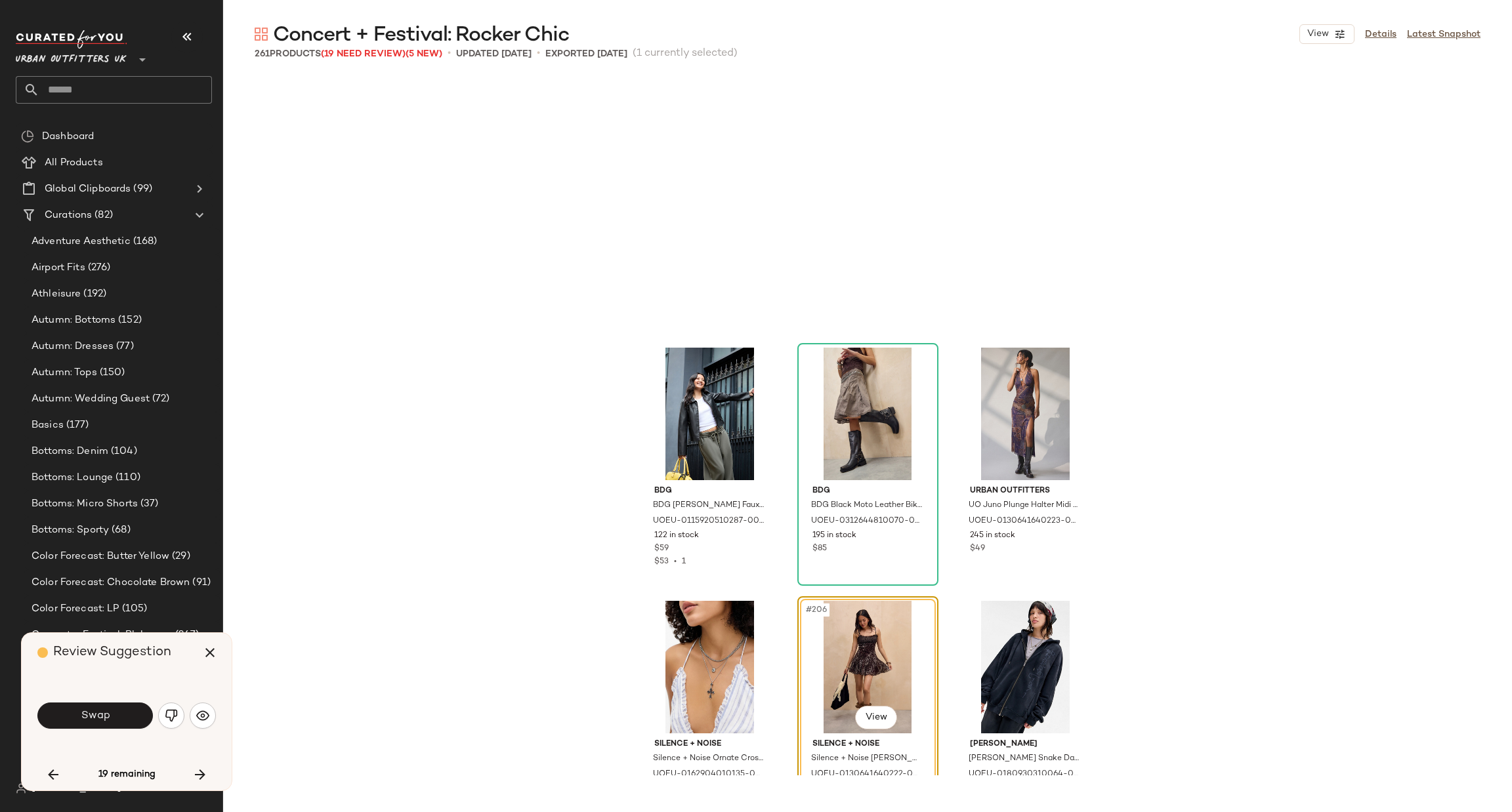
scroll to position [16970, 0]
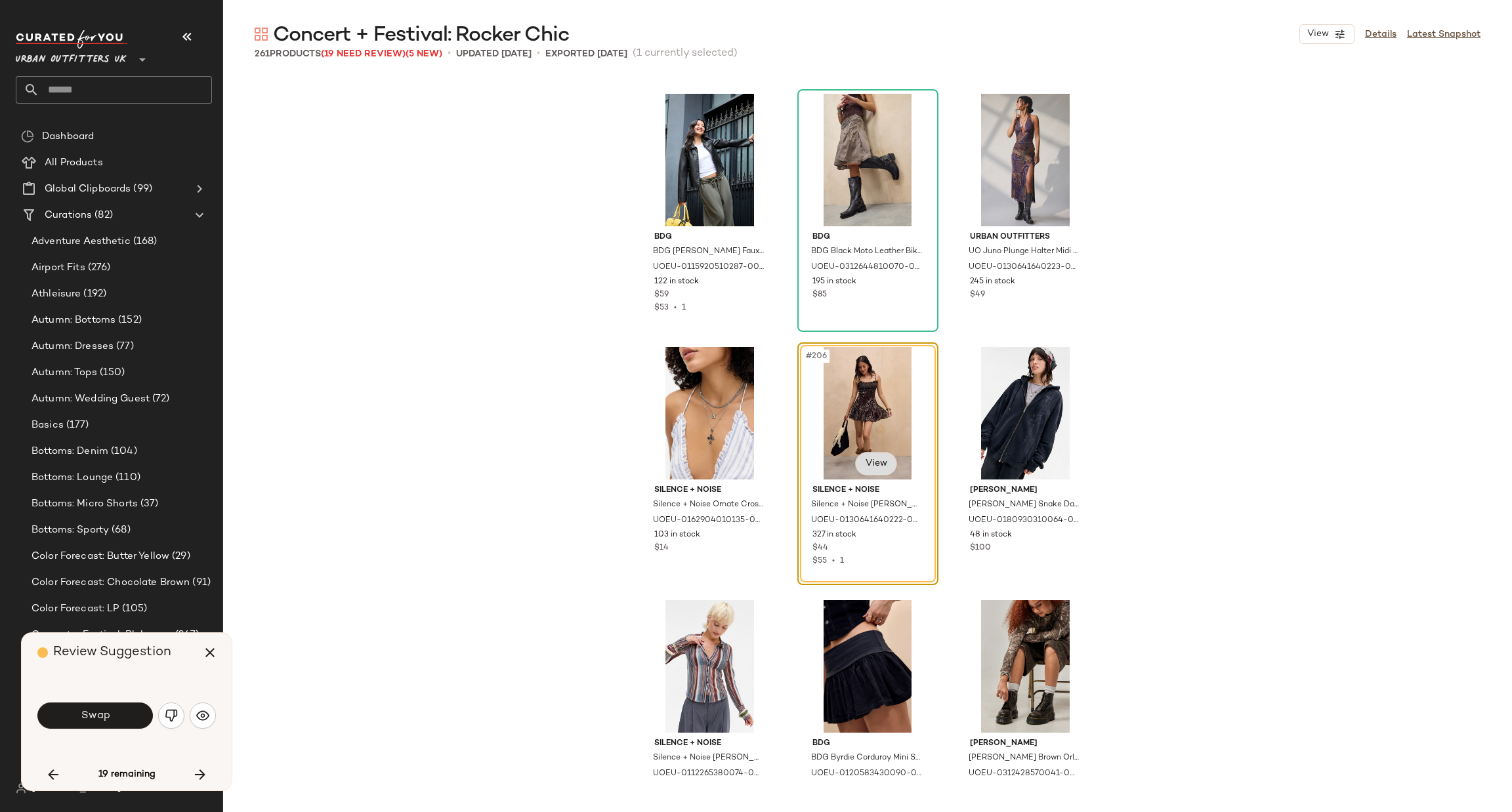
click at [876, 454] on body "Urban Outfitters UK ** Dashboard All Products Global Clipboards (99) Curations …" at bounding box center [756, 406] width 1512 height 812
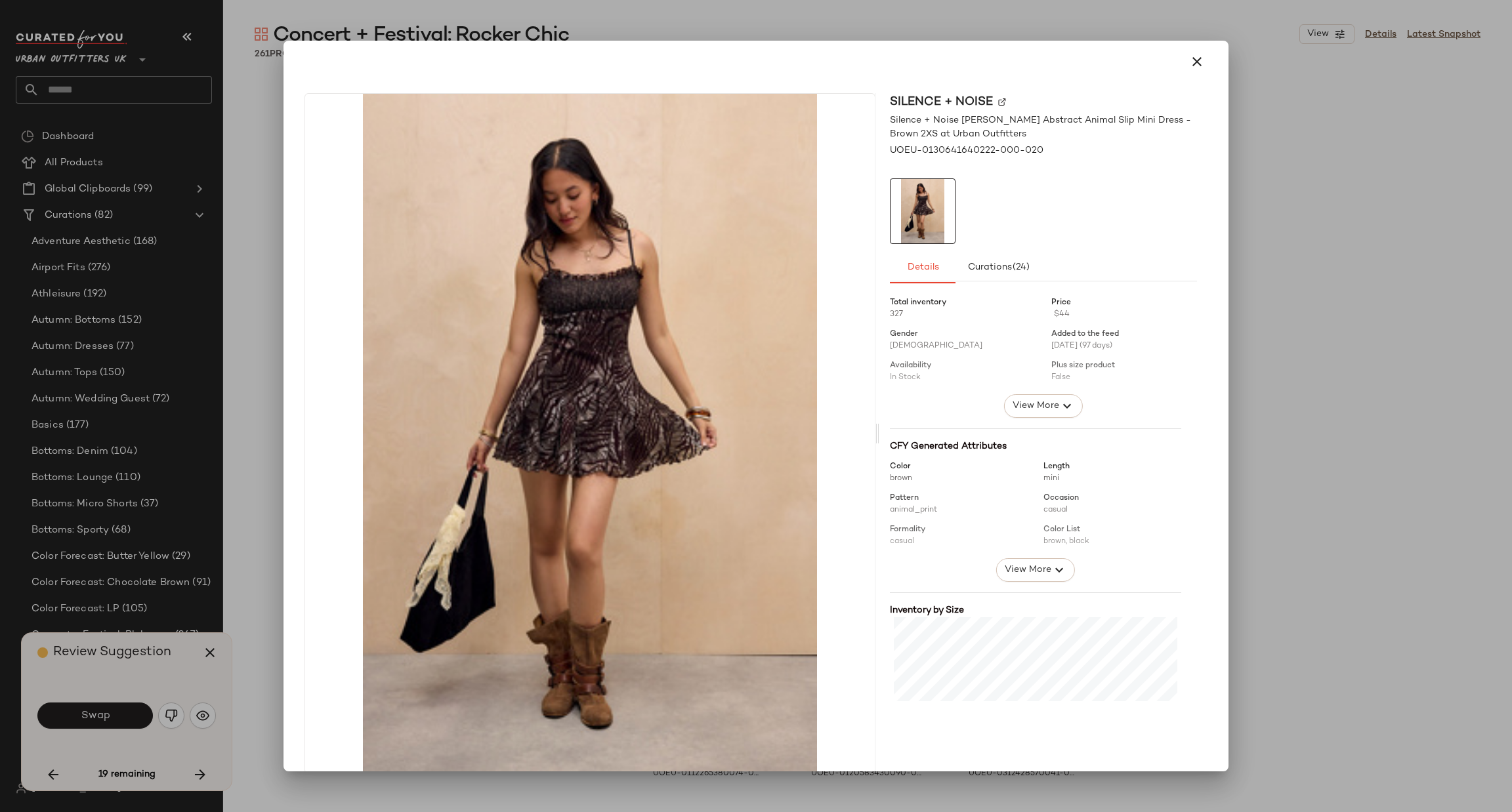
click at [1263, 393] on div at bounding box center [756, 406] width 1512 height 812
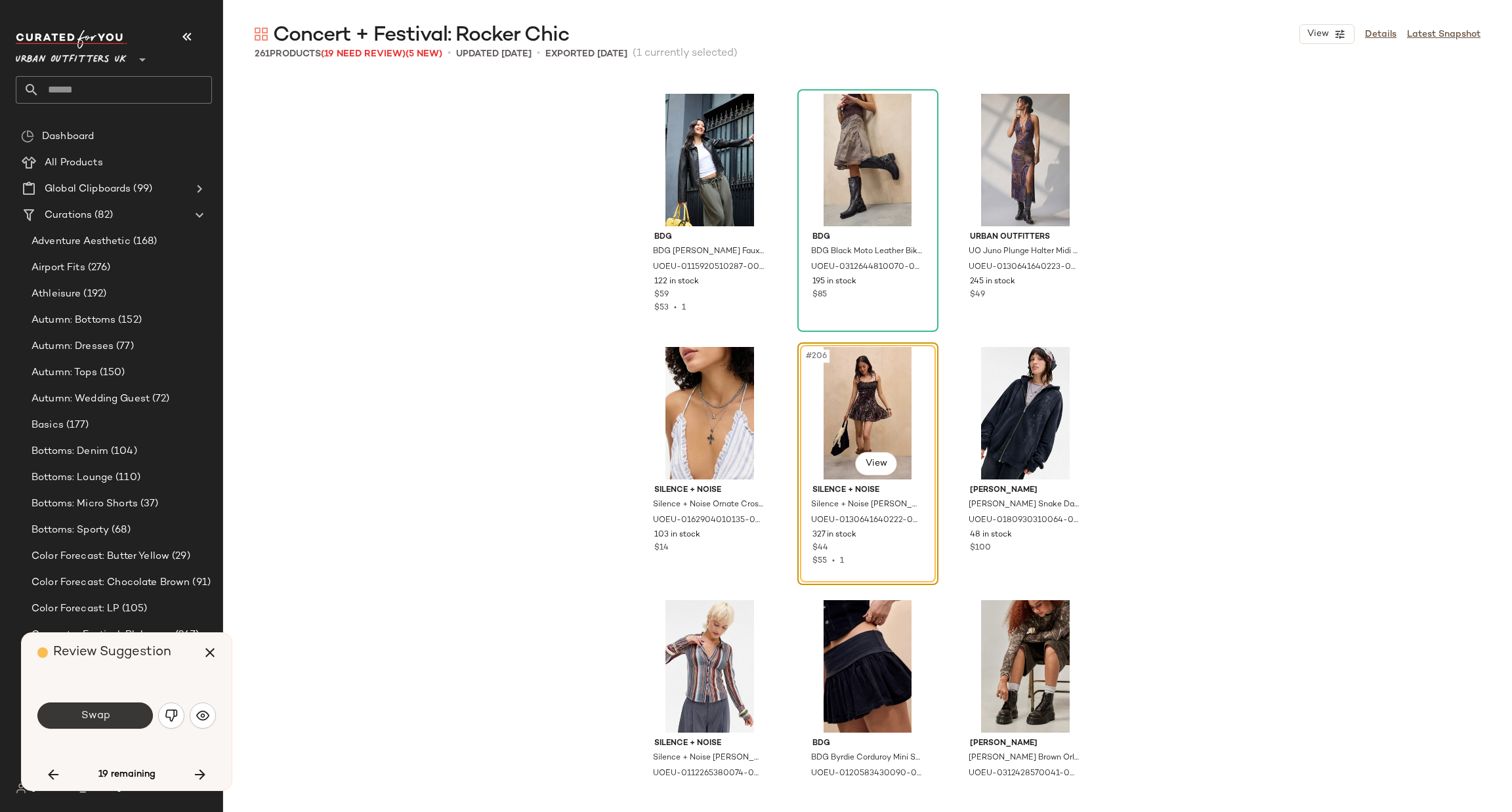
click at [109, 715] on button "Swap" at bounding box center [94, 716] width 115 height 26
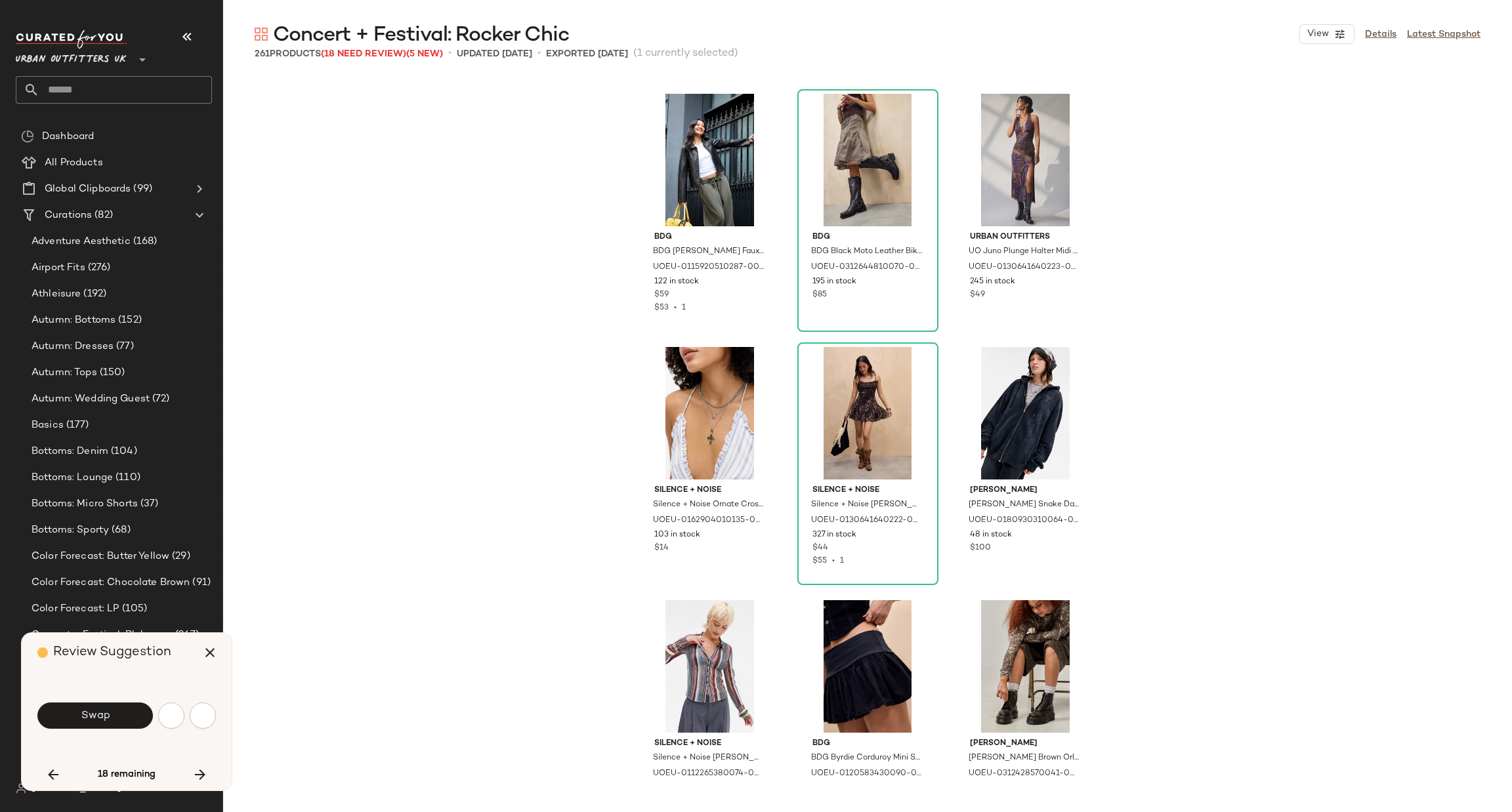
scroll to position [17476, 0]
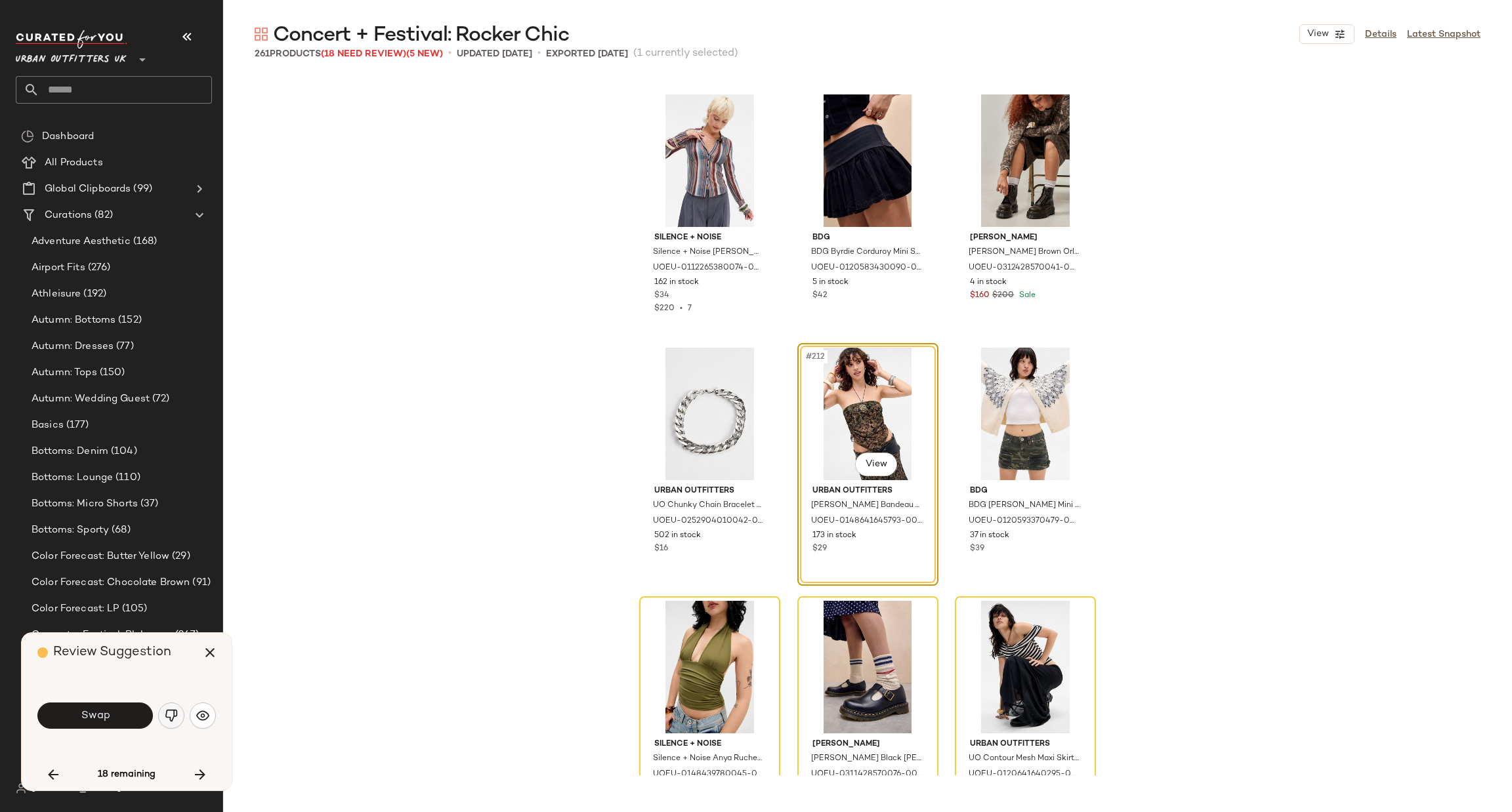
click at [168, 715] on img "button" at bounding box center [171, 716] width 13 height 13
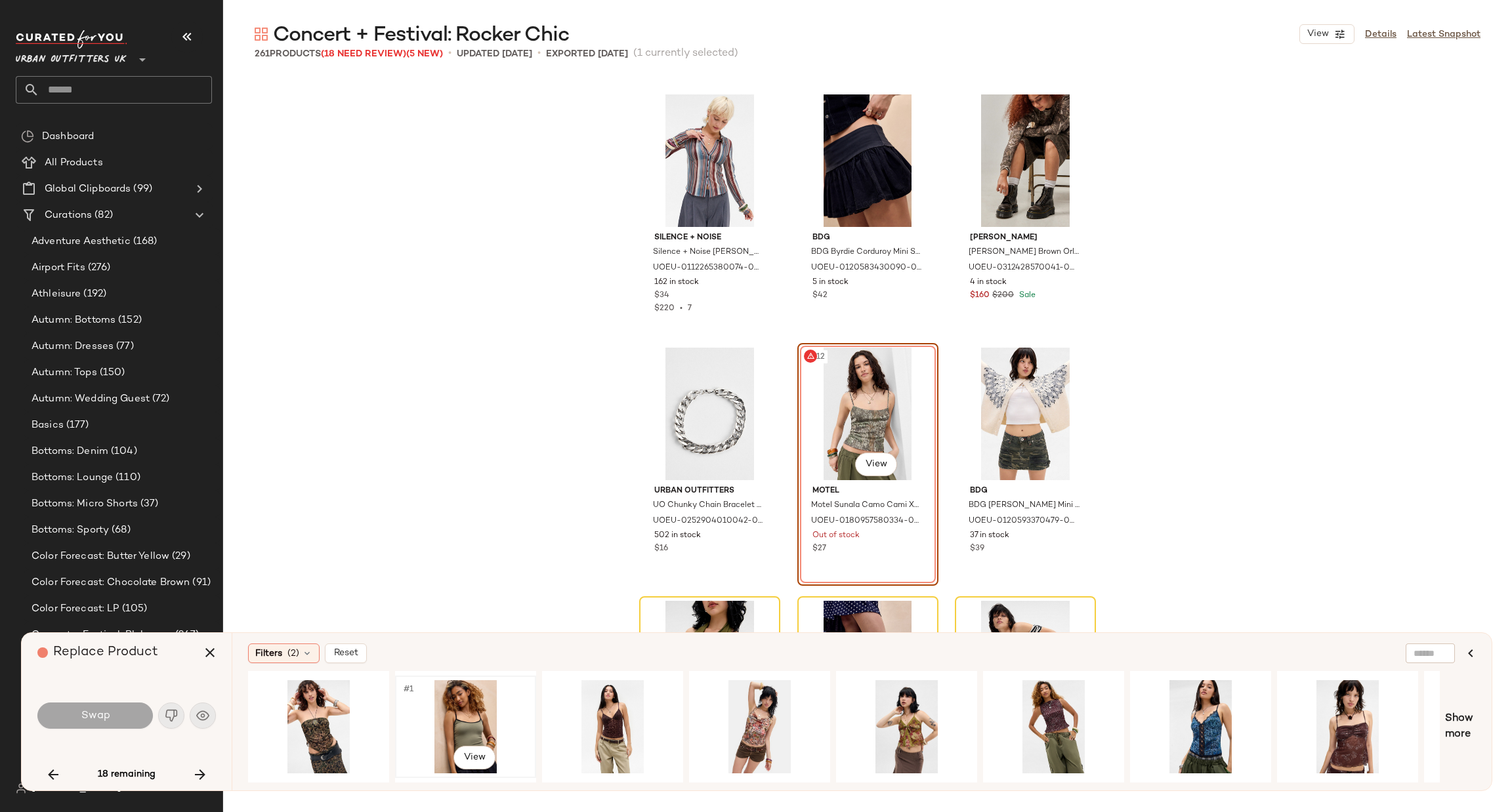
click at [458, 704] on div "#1 View" at bounding box center [466, 727] width 132 height 93
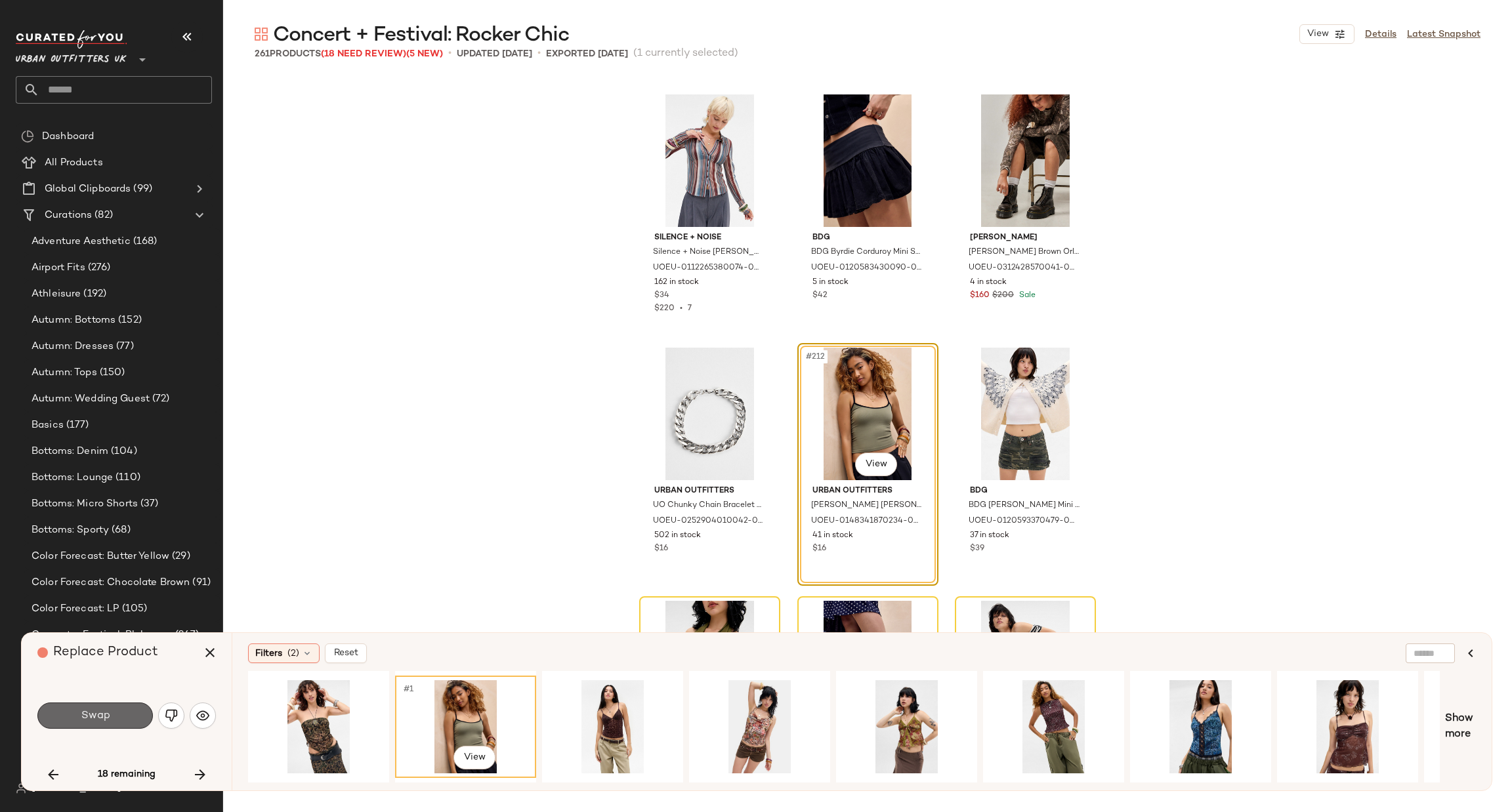
click at [130, 717] on button "Swap" at bounding box center [94, 716] width 115 height 26
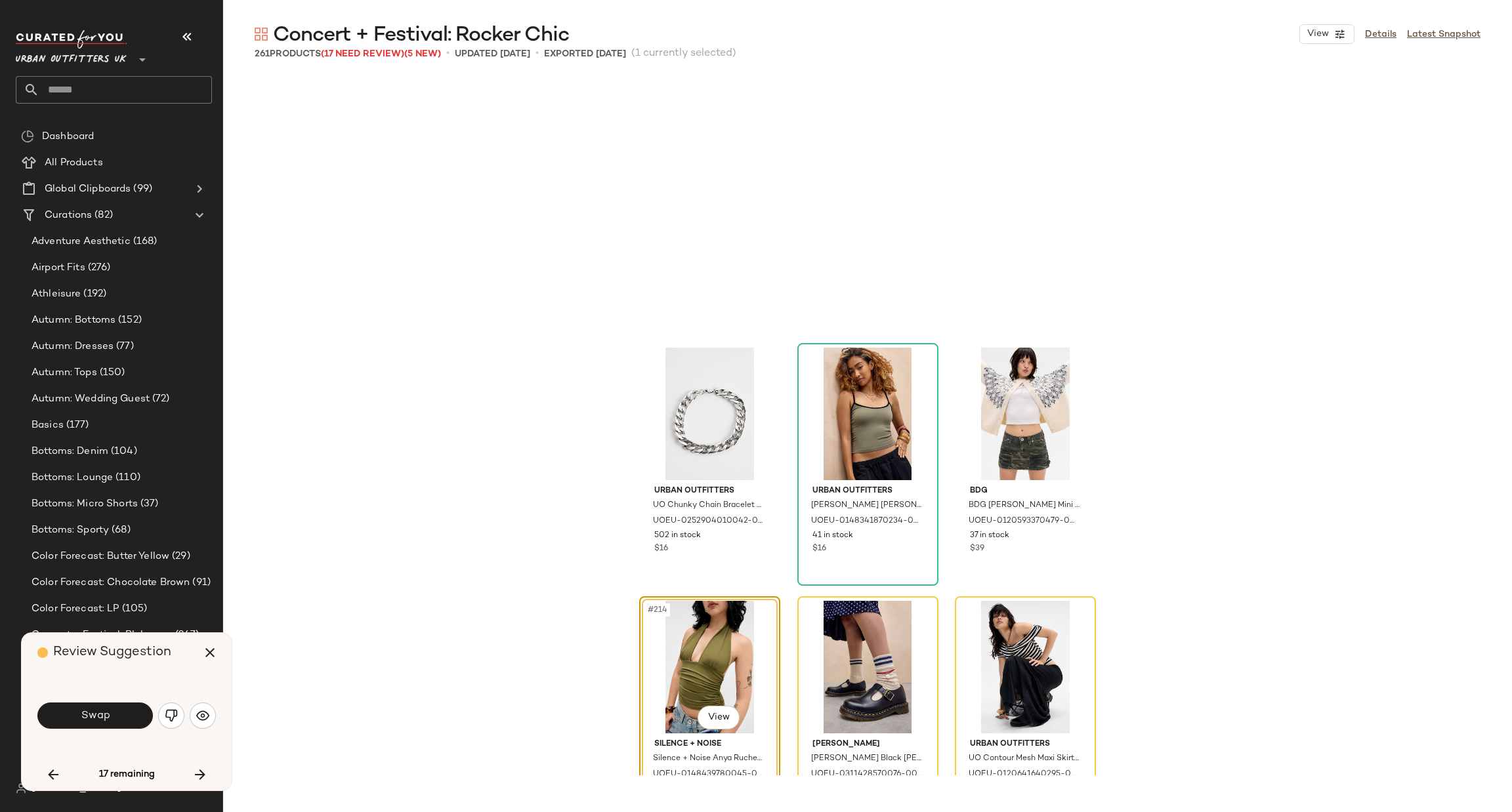
scroll to position [17730, 0]
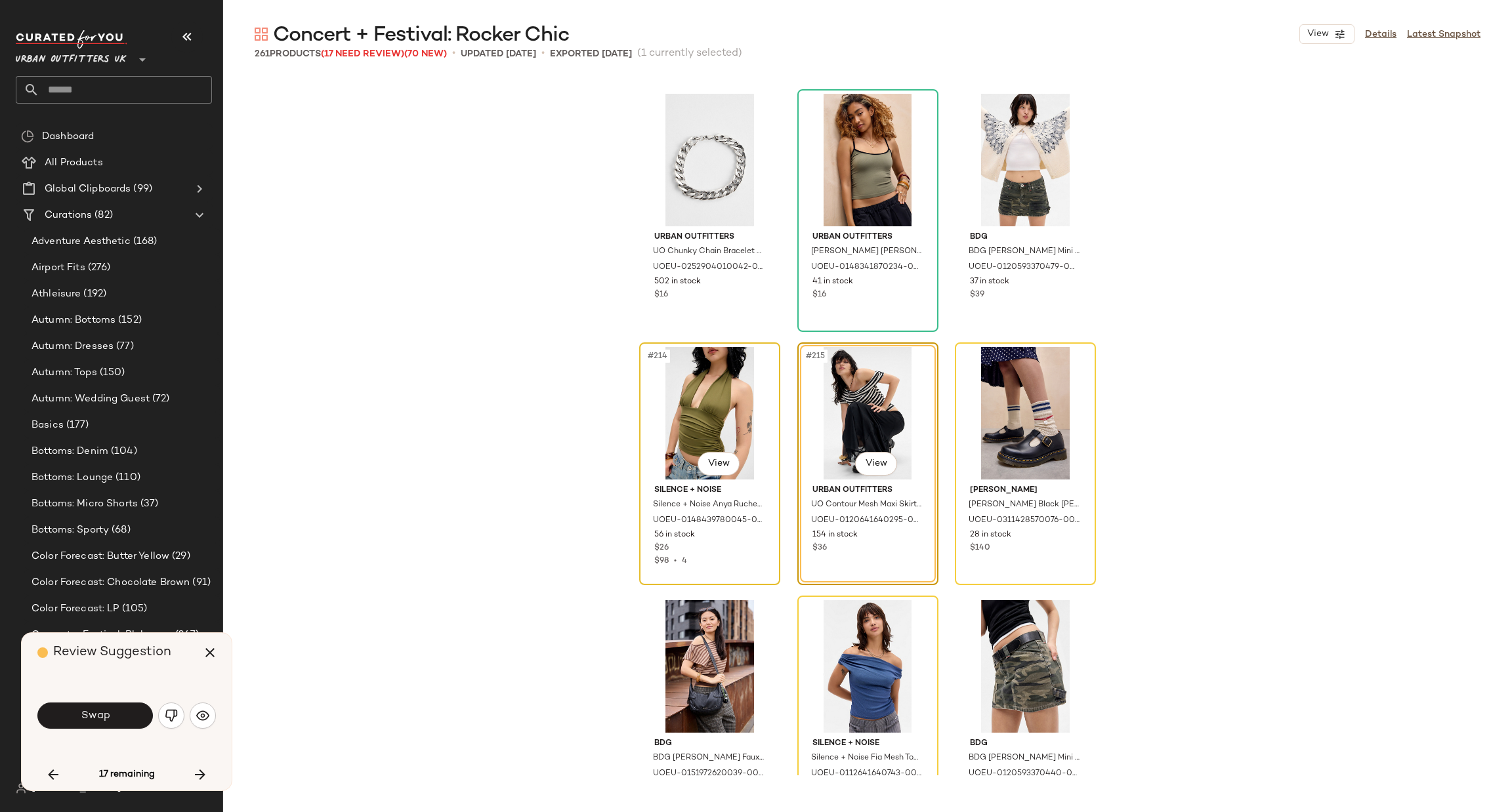
click at [703, 381] on div "#214 View" at bounding box center [710, 413] width 132 height 132
click at [131, 719] on button "Swap" at bounding box center [94, 716] width 115 height 26
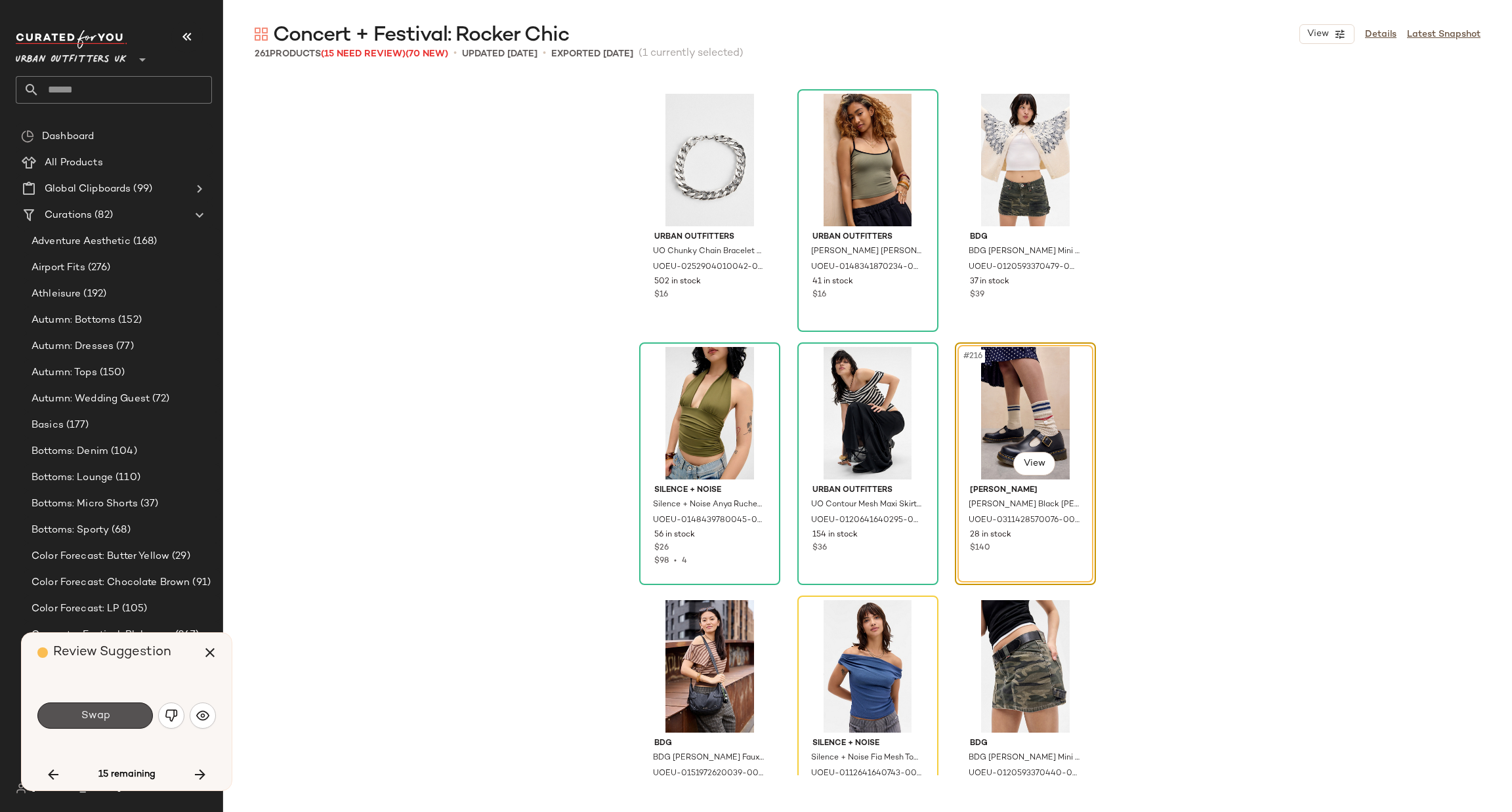
click at [131, 719] on button "Swap" at bounding box center [94, 716] width 115 height 26
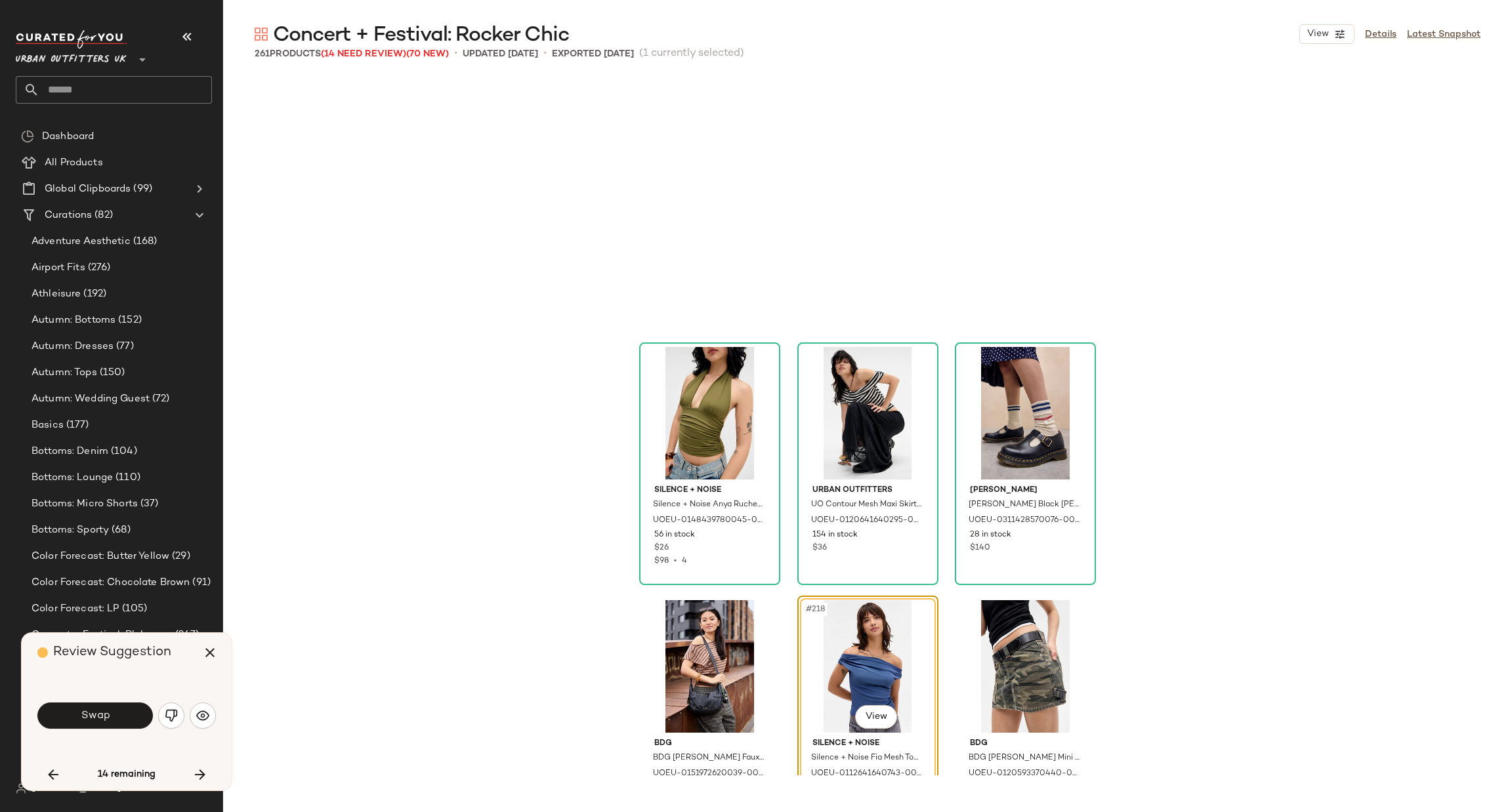
scroll to position [17983, 0]
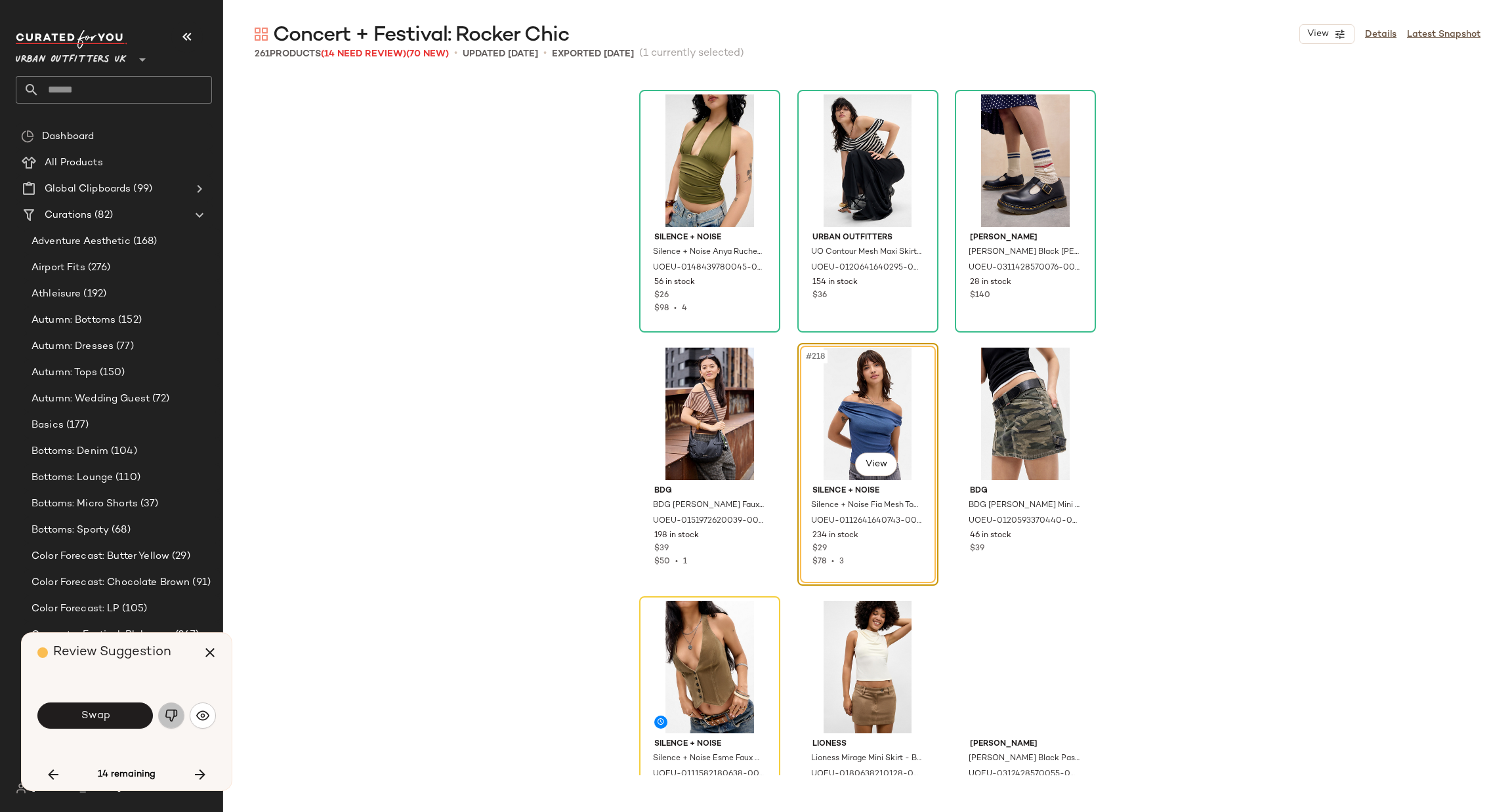
click at [166, 714] on img "button" at bounding box center [171, 716] width 13 height 13
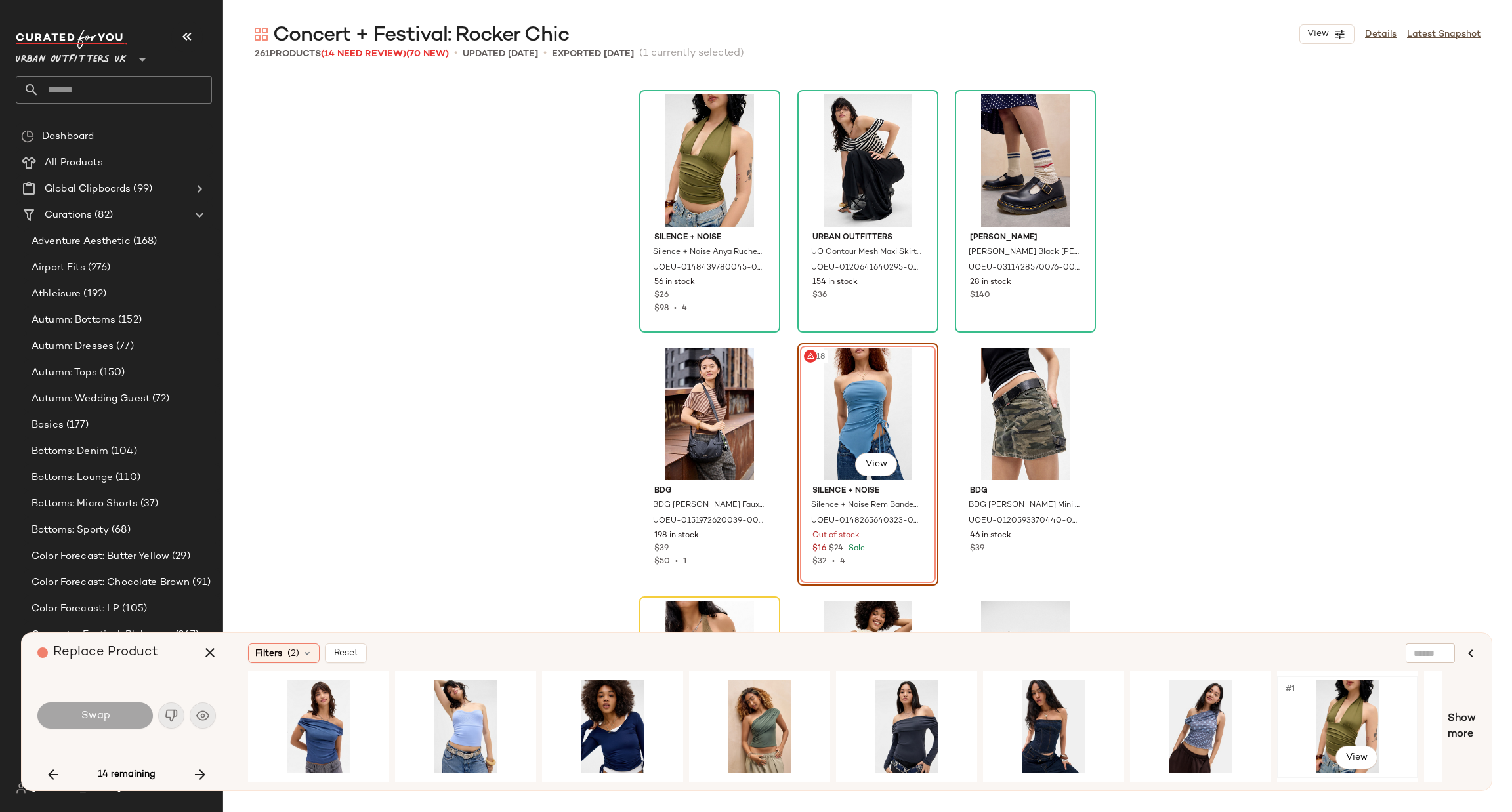
click at [1314, 715] on div "#1 View" at bounding box center [1348, 727] width 132 height 93
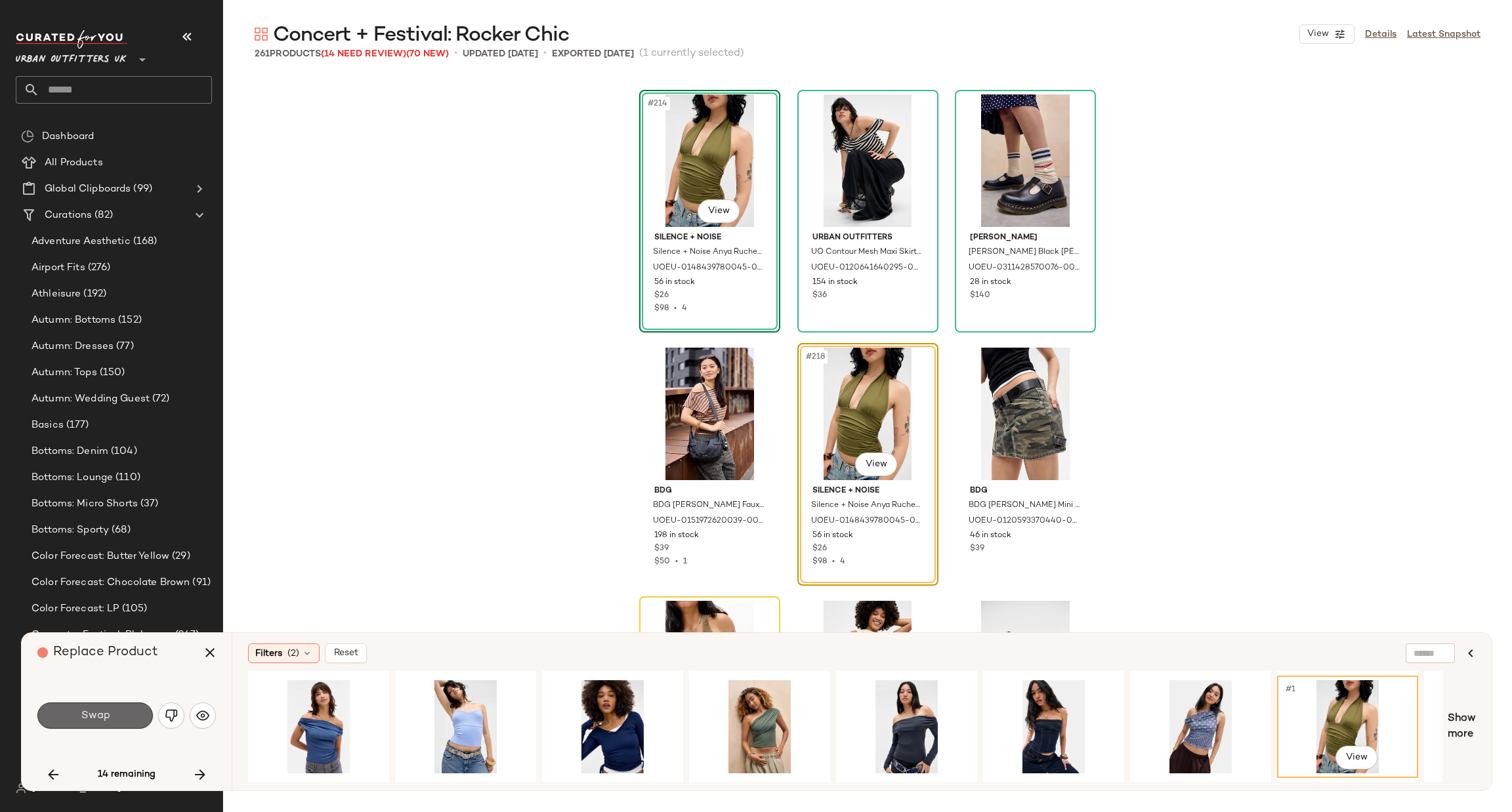
click at [107, 717] on span "Swap" at bounding box center [94, 716] width 29 height 12
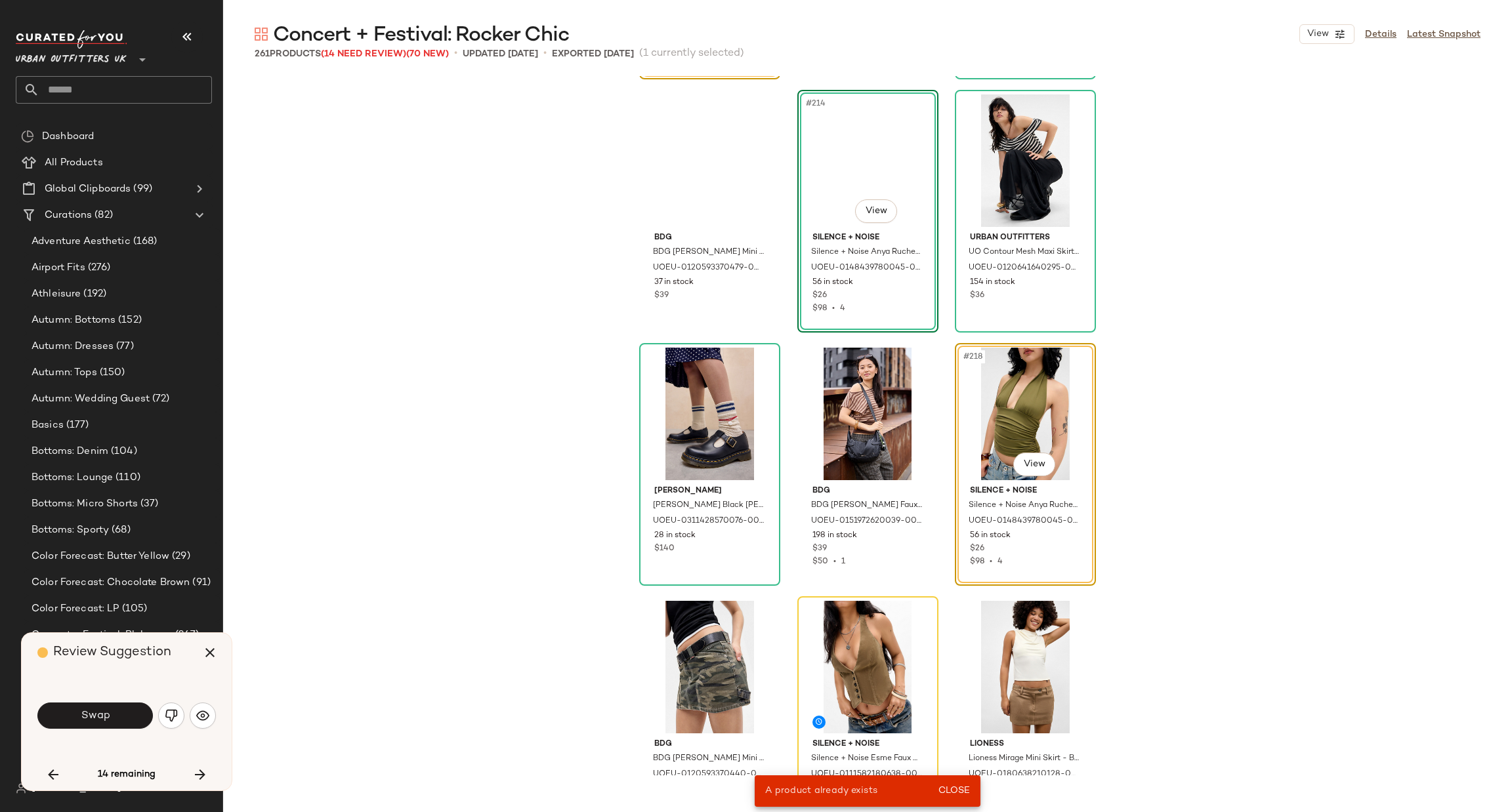
scroll to position [17730, 0]
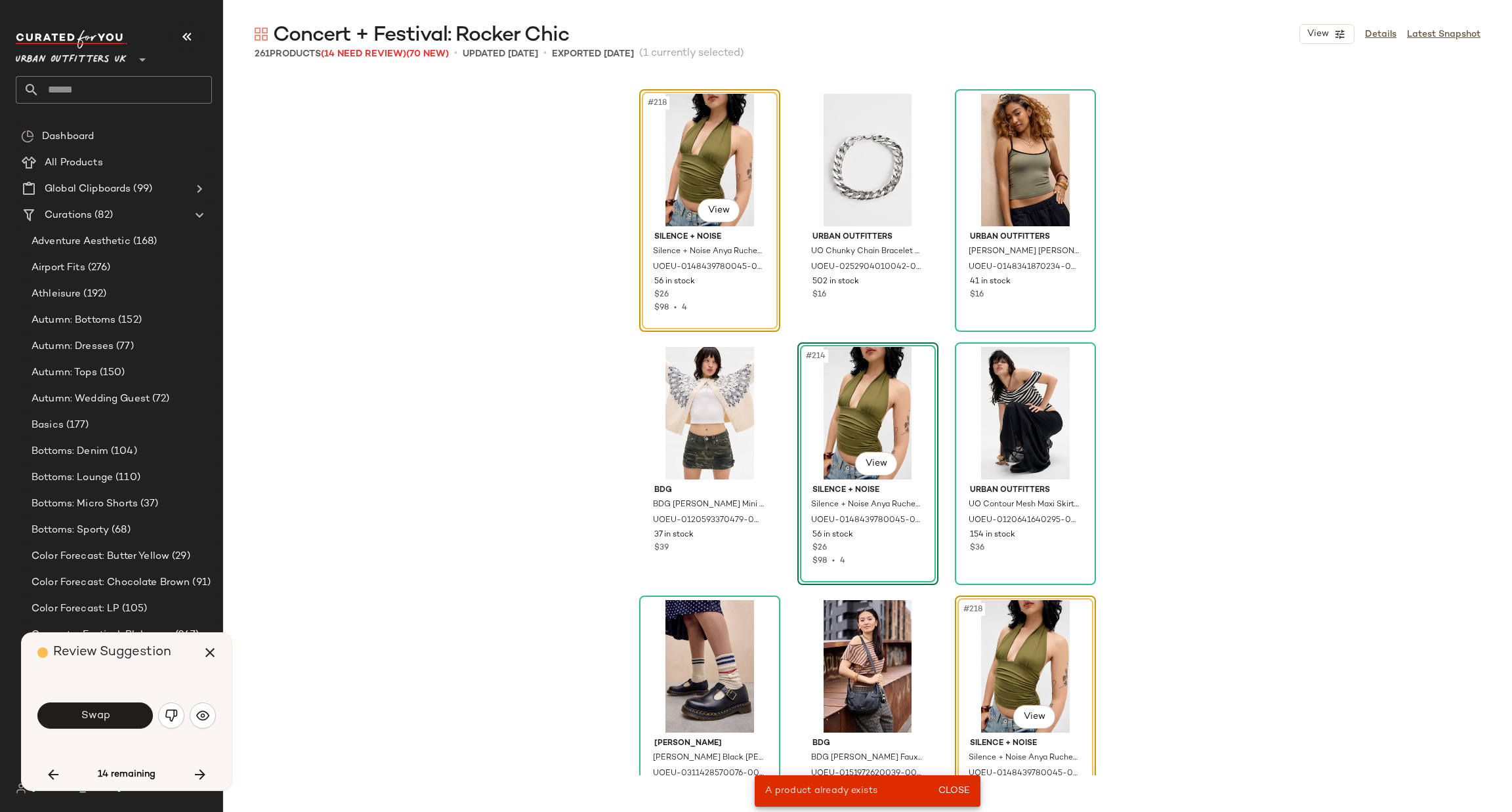
click at [837, 396] on div "#214 View" at bounding box center [868, 413] width 132 height 132
click at [838, 396] on div "#214 View" at bounding box center [868, 413] width 132 height 132
click at [168, 717] on img "button" at bounding box center [171, 716] width 13 height 13
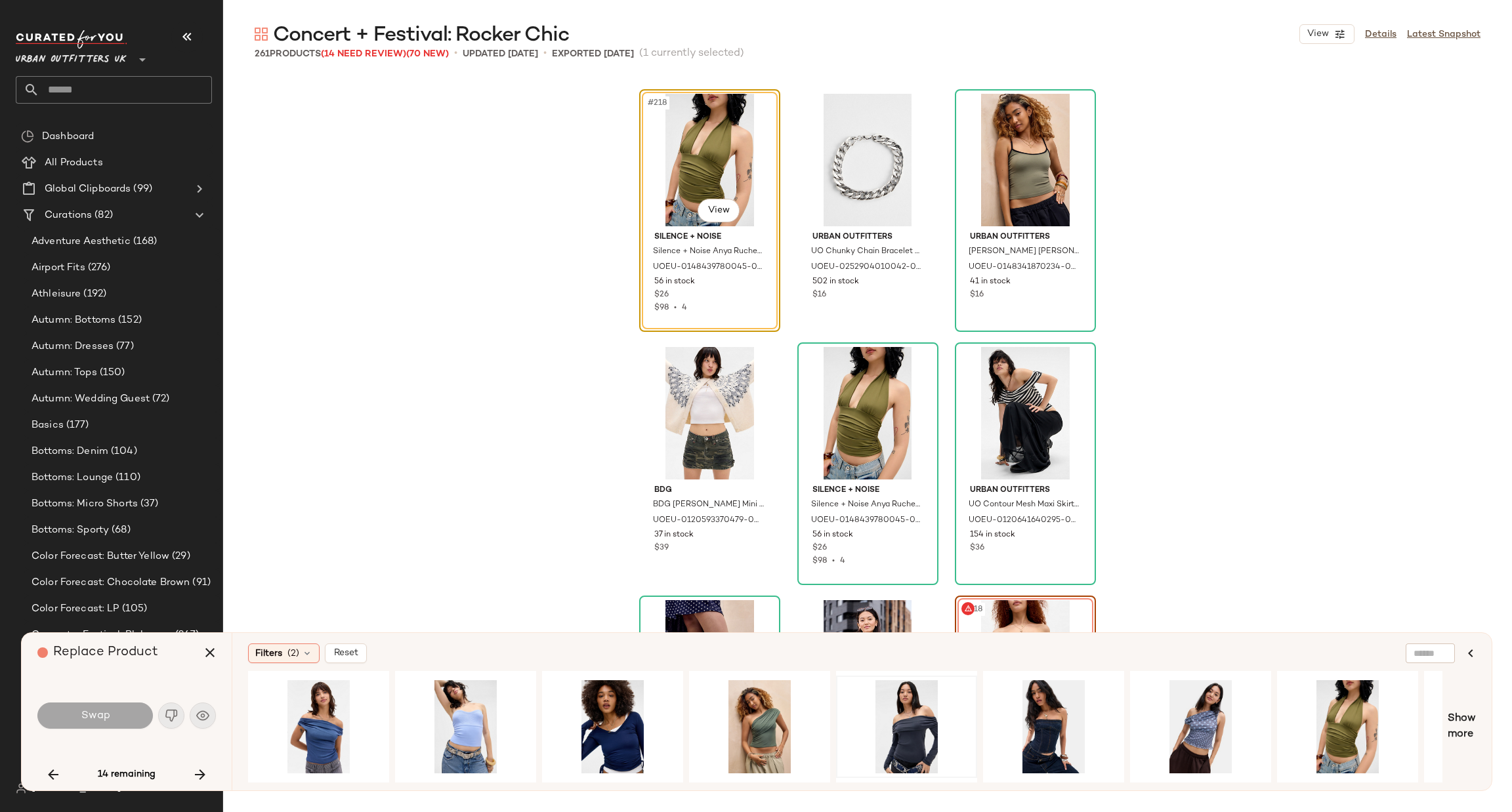
drag, startPoint x: 597, startPoint y: 776, endPoint x: 838, endPoint y: 773, distance: 241.0
click at [838, 773] on div at bounding box center [845, 726] width 1195 height 112
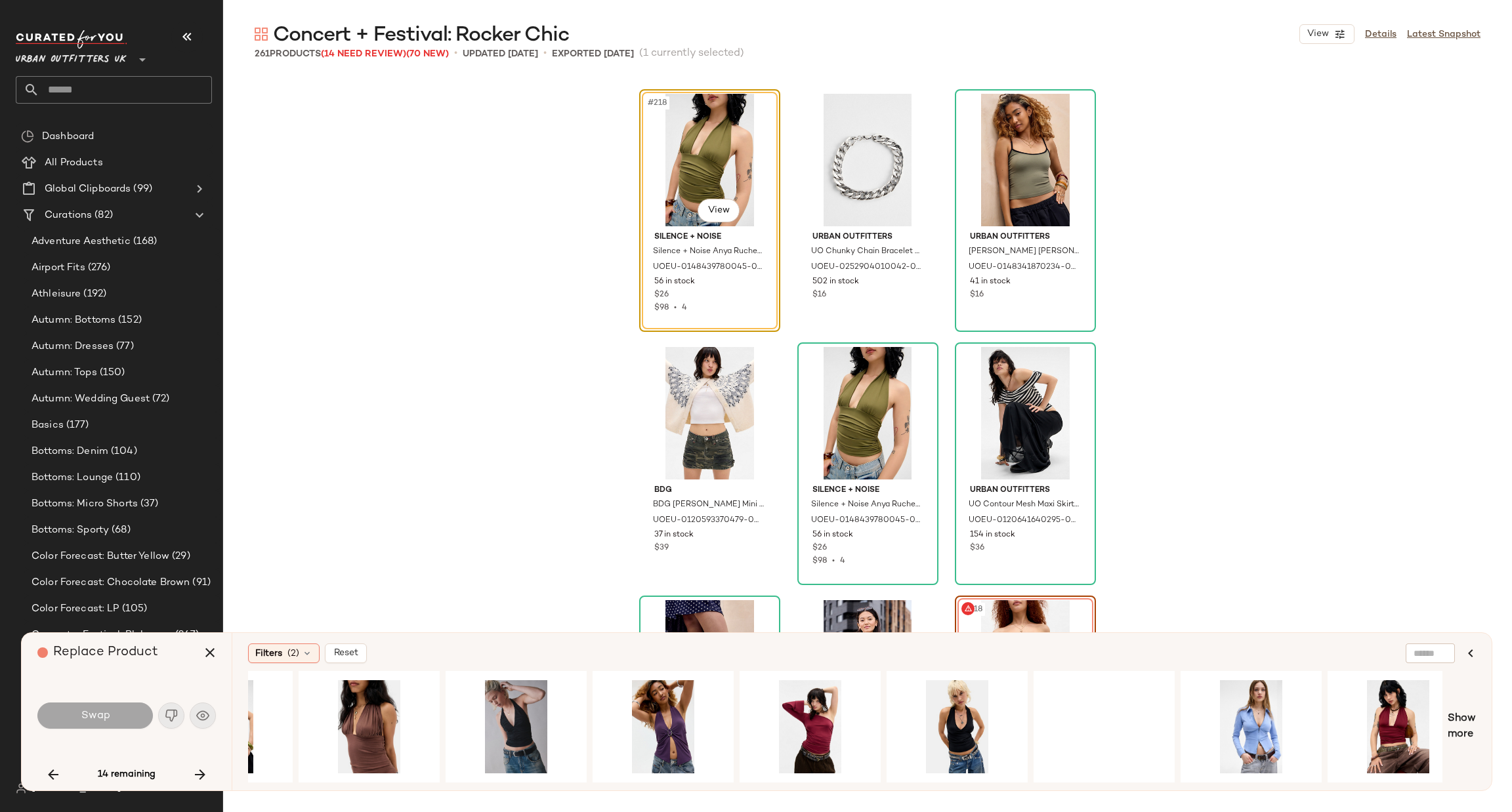
scroll to position [0, 1443]
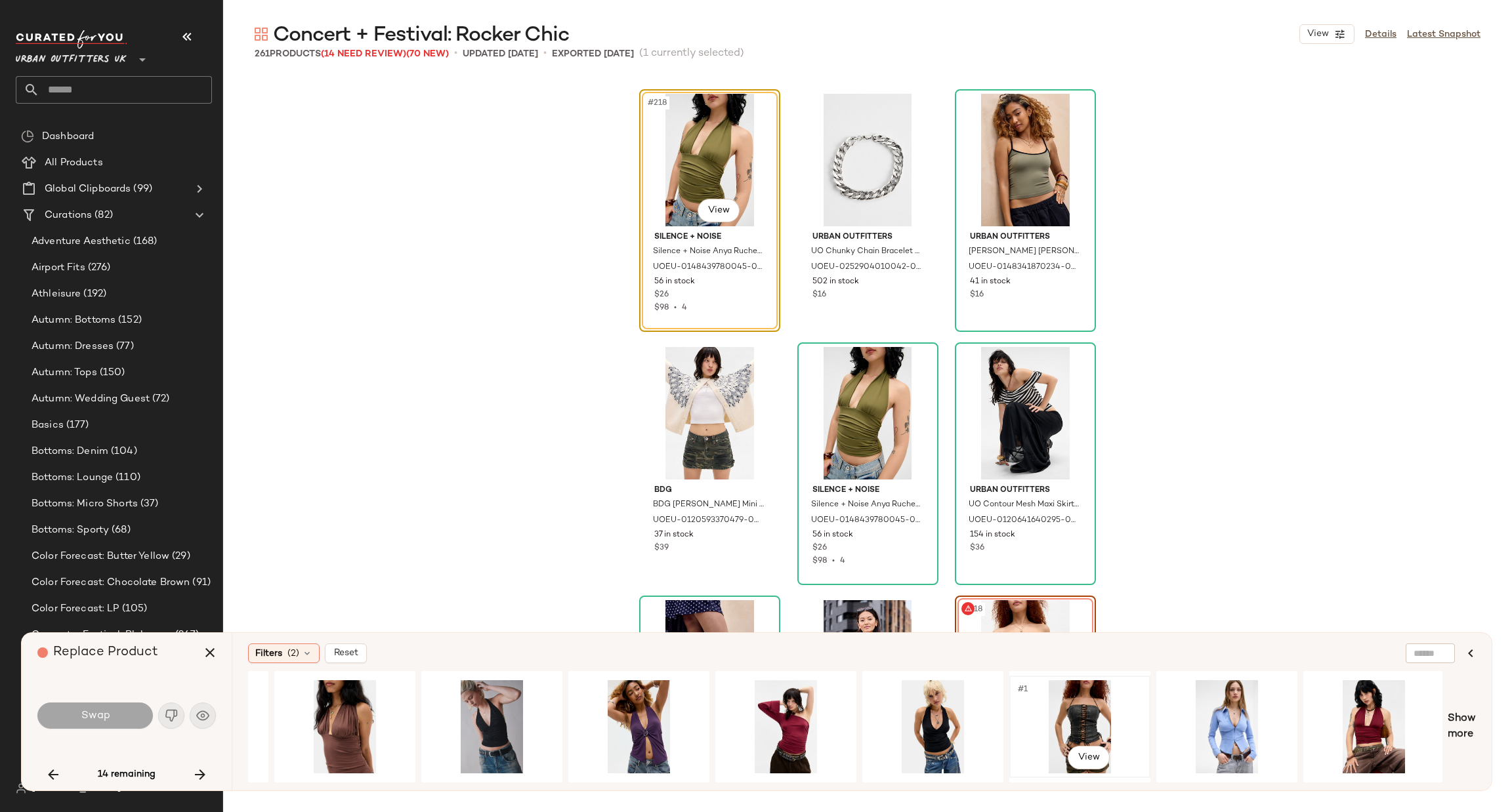
click at [1069, 703] on div "#1 View" at bounding box center [1080, 727] width 132 height 93
click at [1082, 708] on div "#1 View" at bounding box center [1080, 727] width 132 height 93
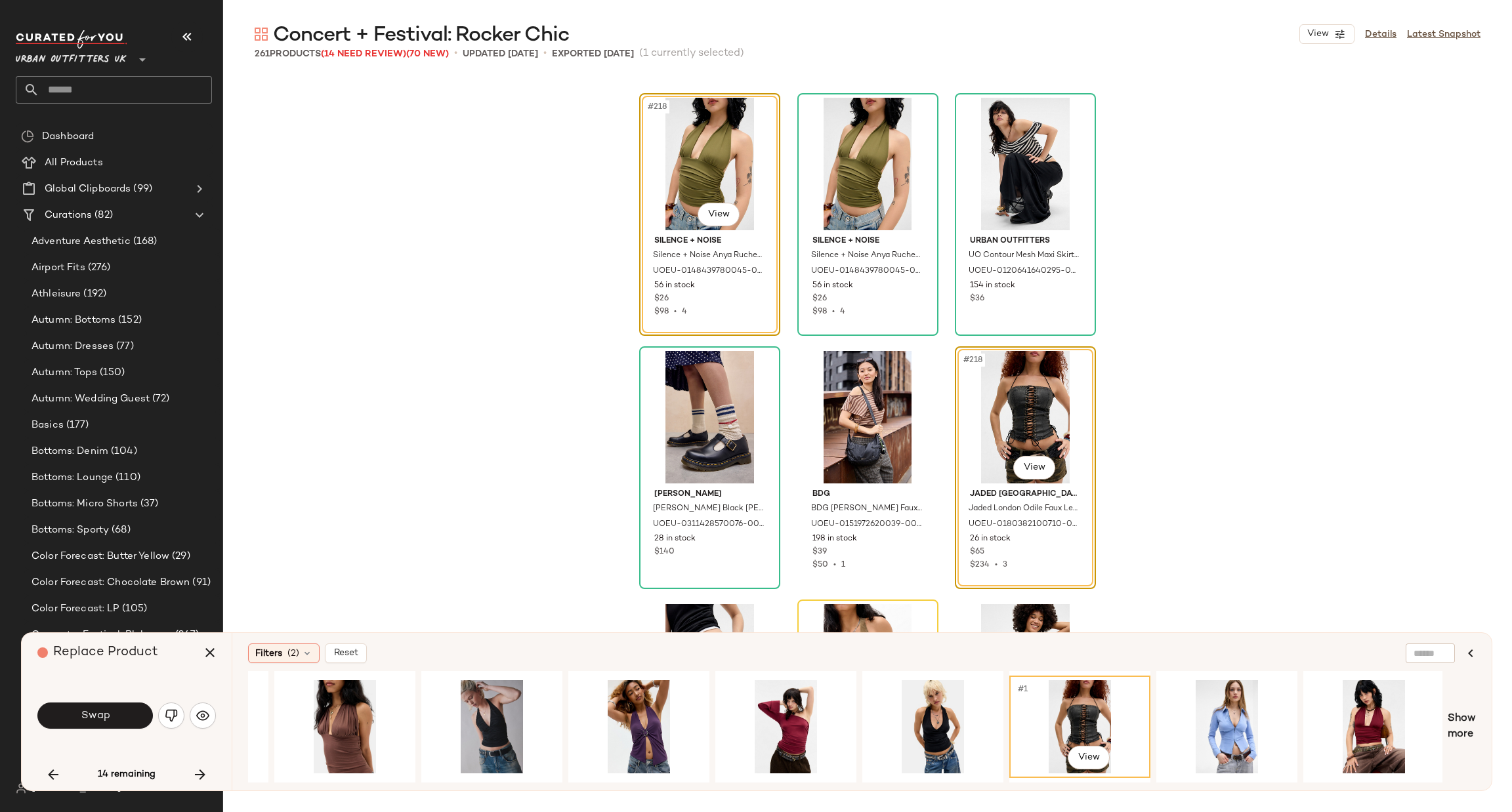
scroll to position [17927, 0]
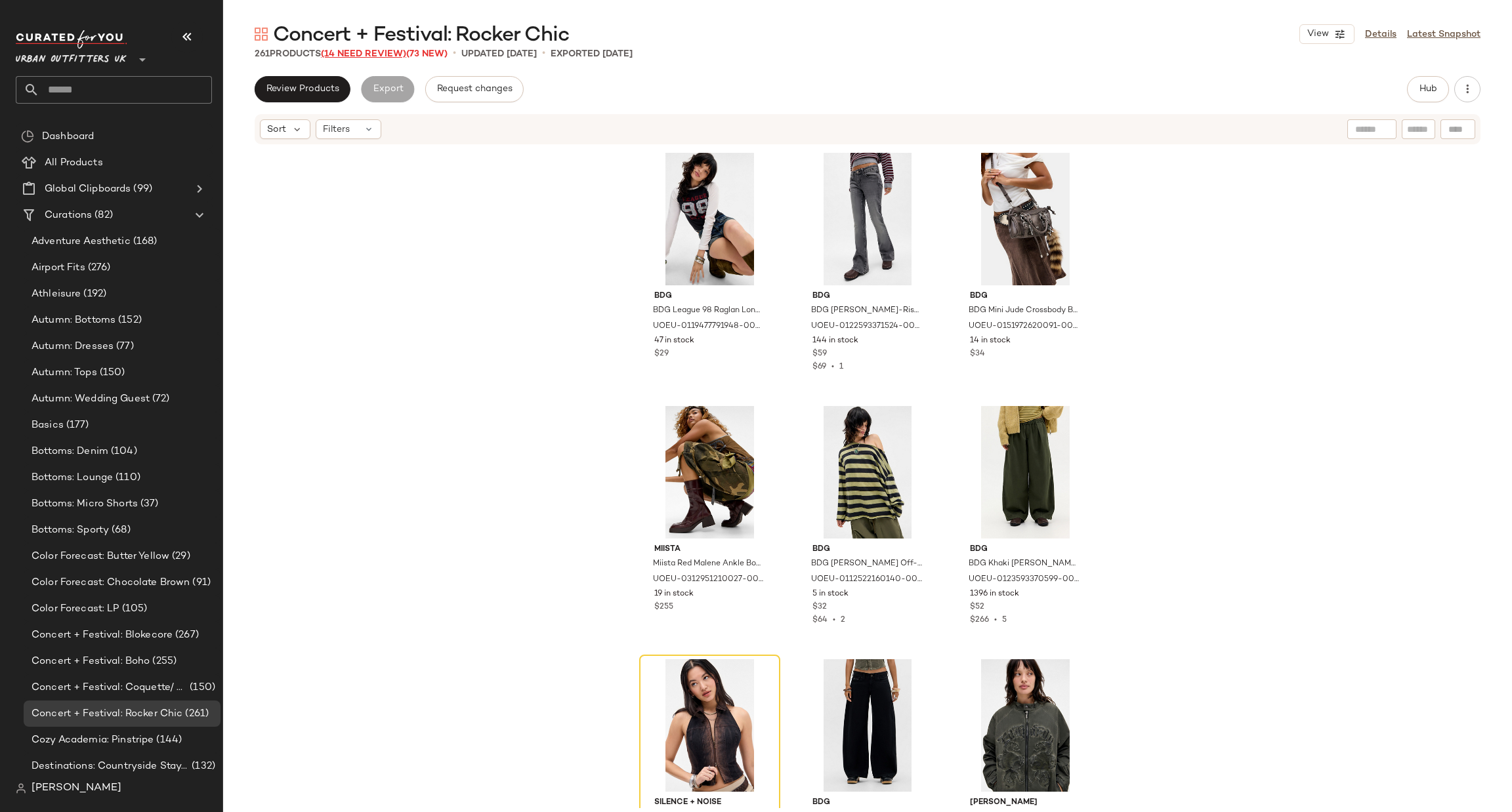
click at [367, 51] on span "(14 Need Review)" at bounding box center [363, 54] width 86 height 10
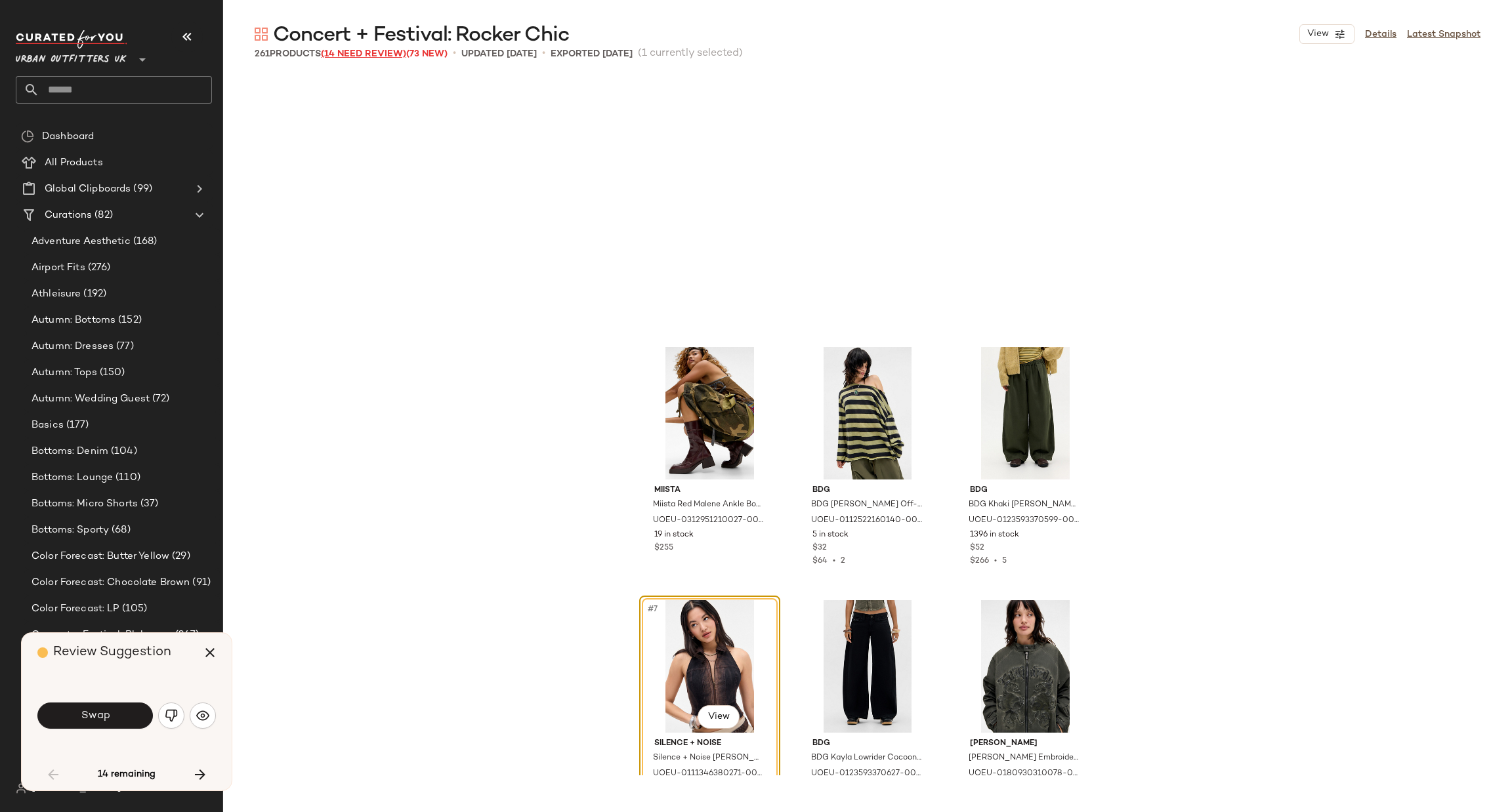
scroll to position [263, 0]
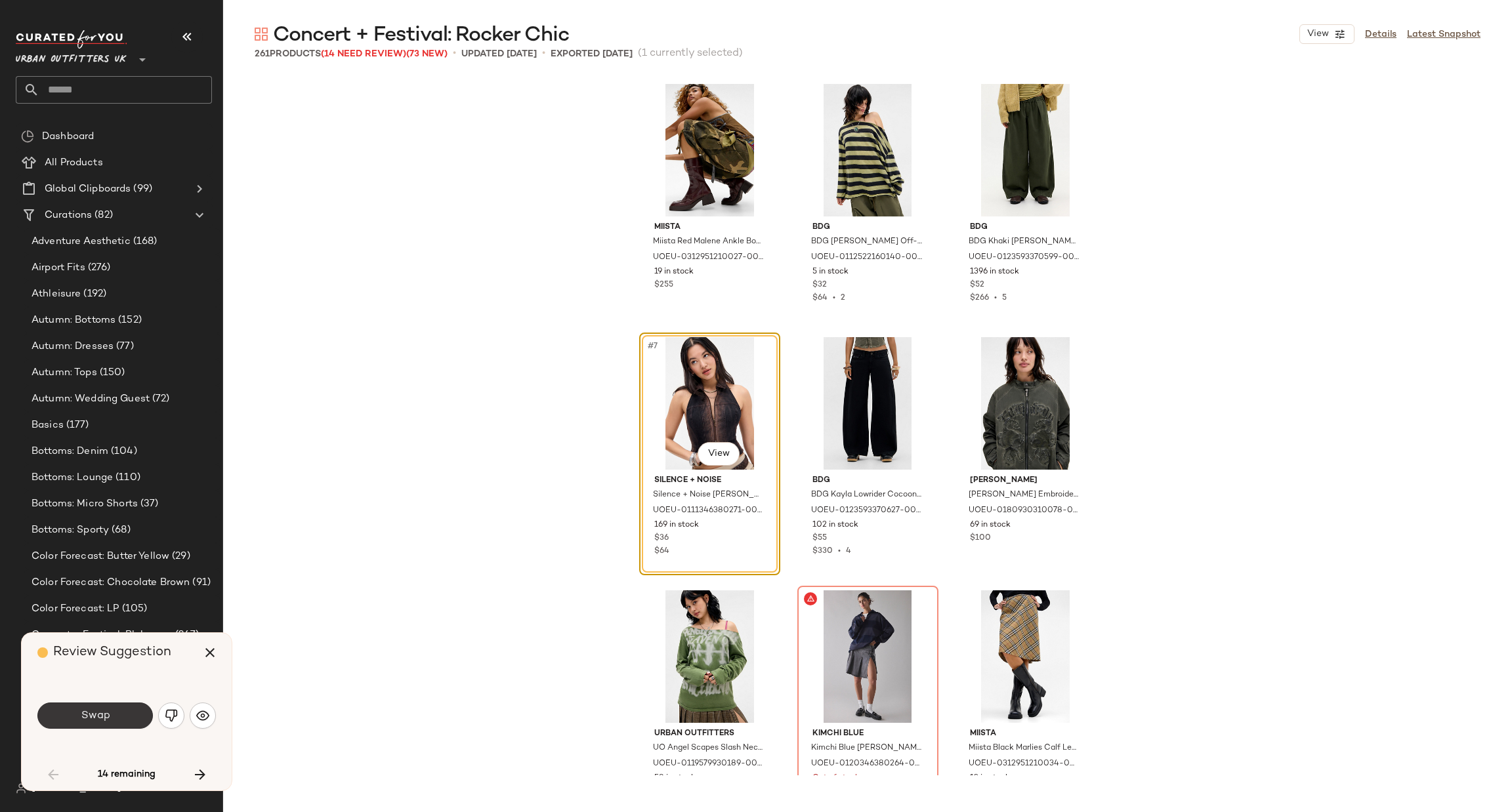
click at [106, 704] on button "Swap" at bounding box center [94, 716] width 115 height 26
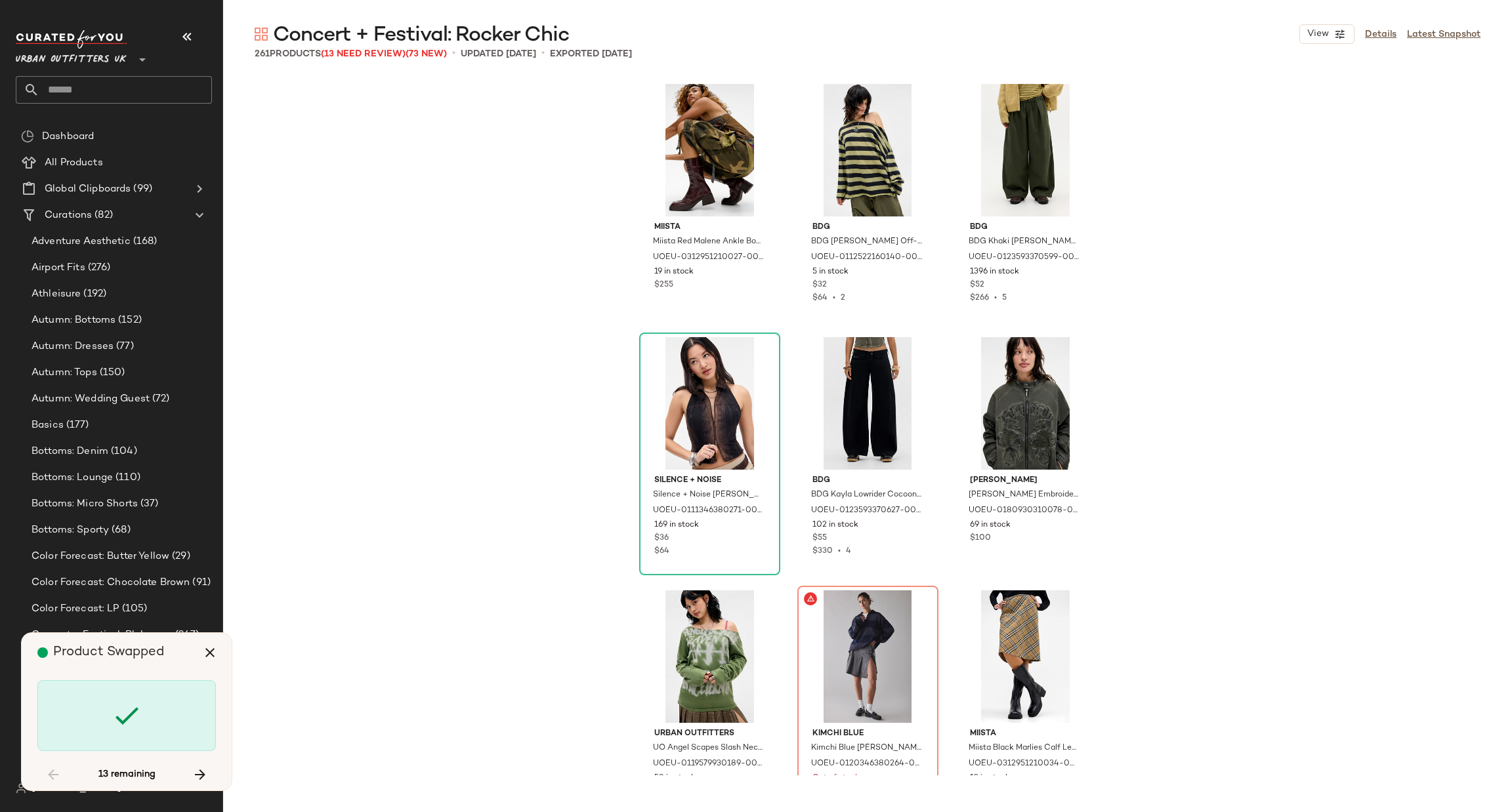
scroll to position [506, 0]
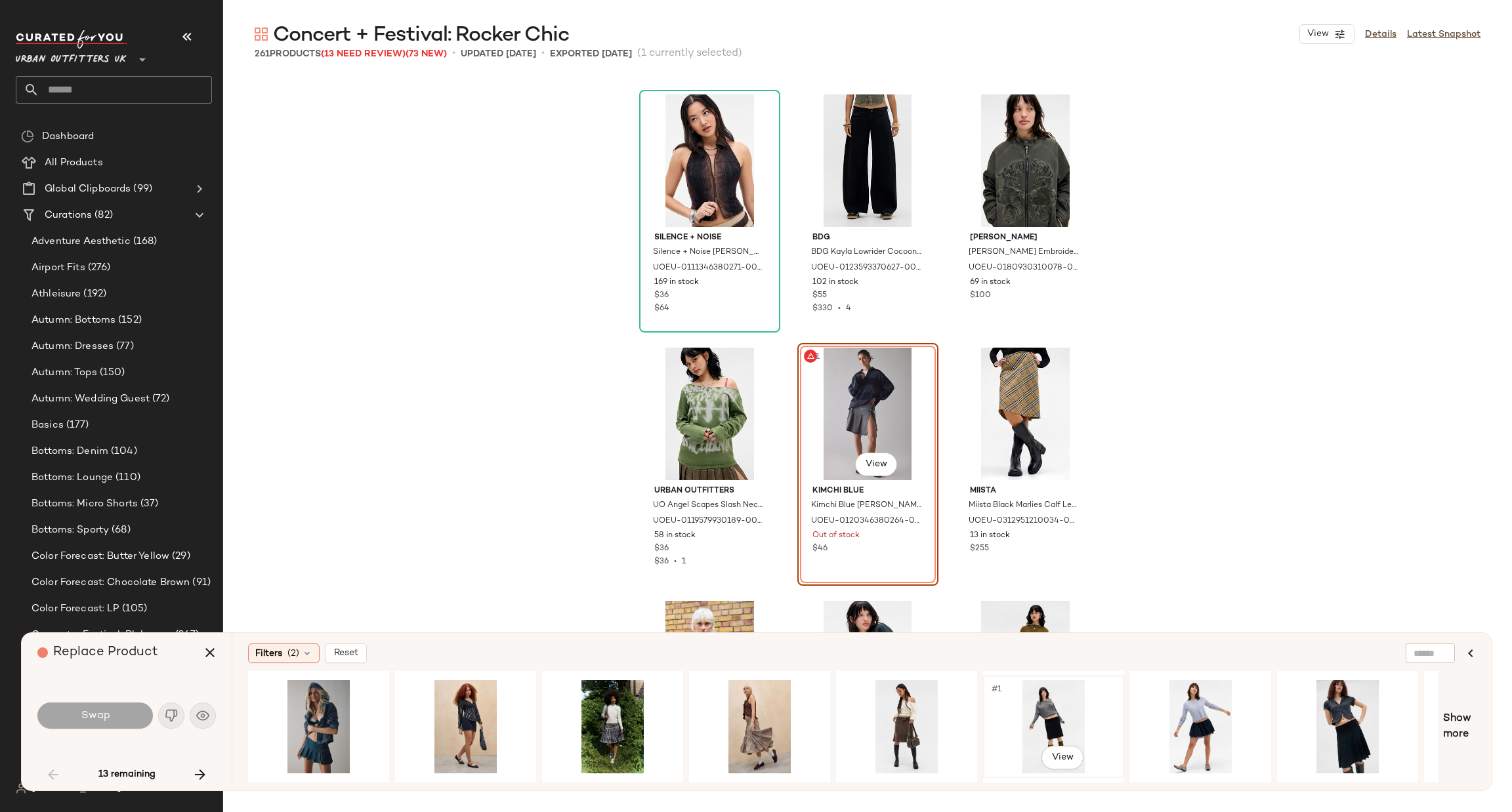
click at [1037, 712] on div "#1 View" at bounding box center [1054, 727] width 132 height 93
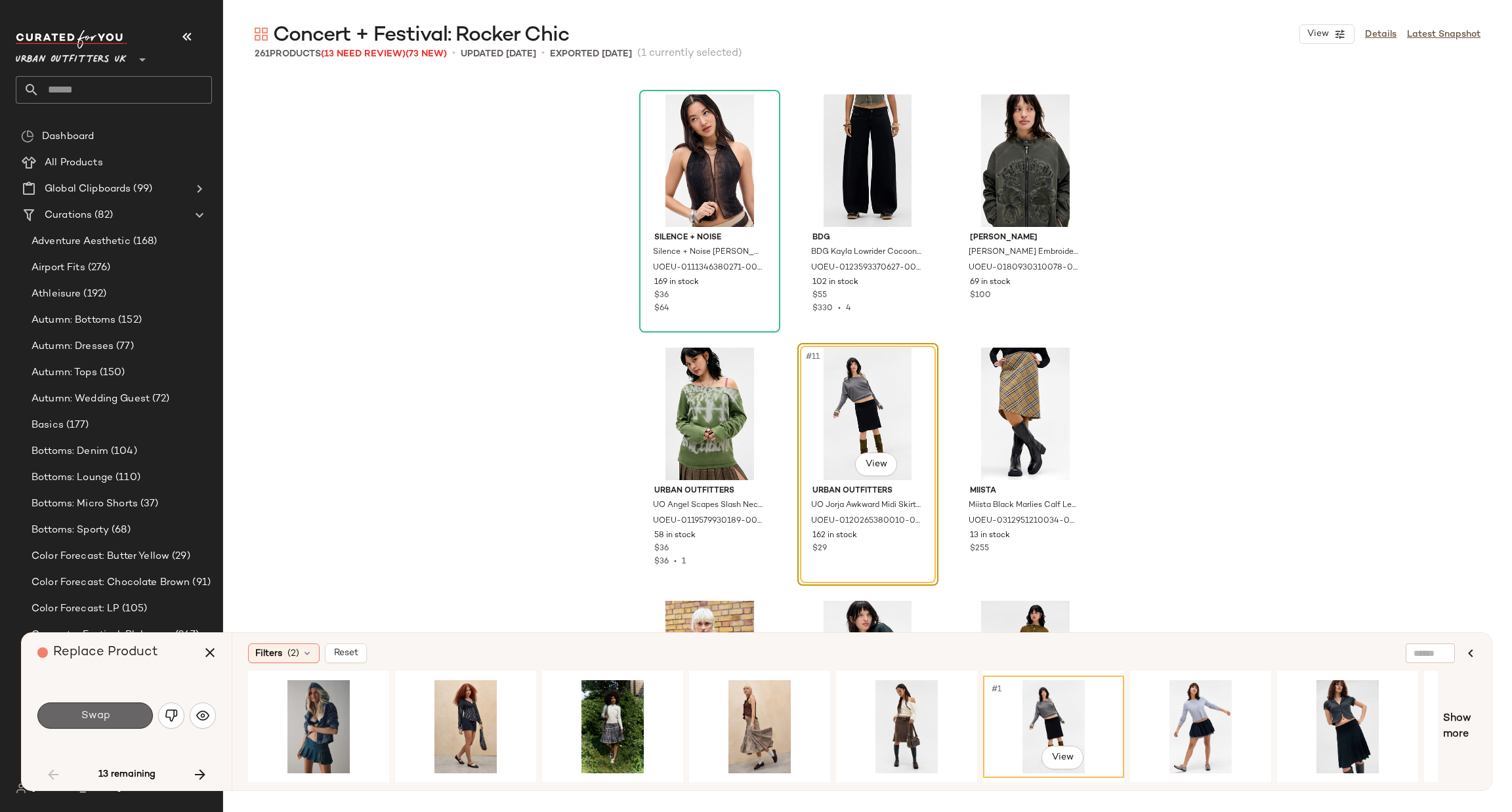
click at [106, 725] on button "Swap" at bounding box center [94, 716] width 115 height 26
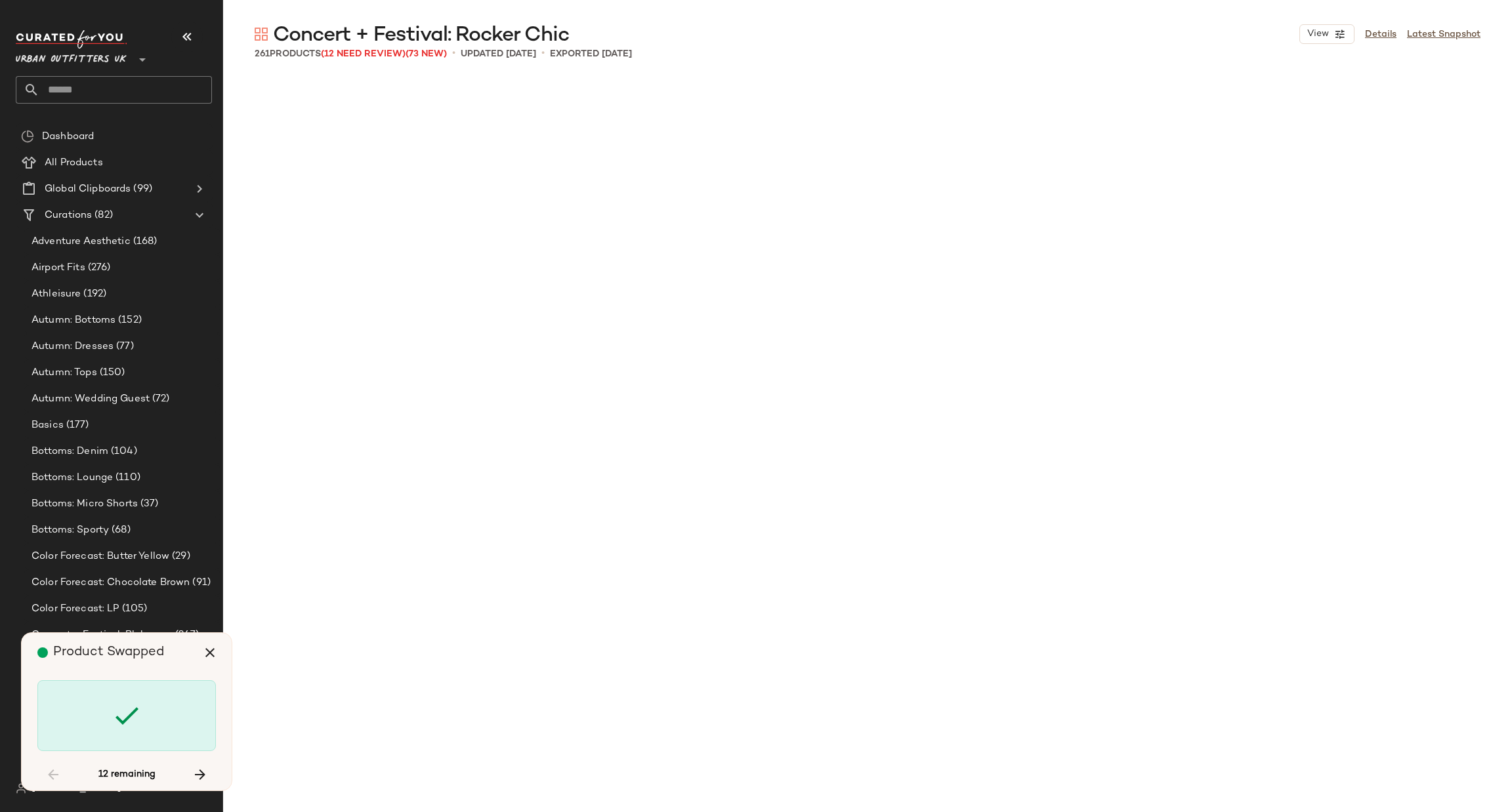
scroll to position [17983, 0]
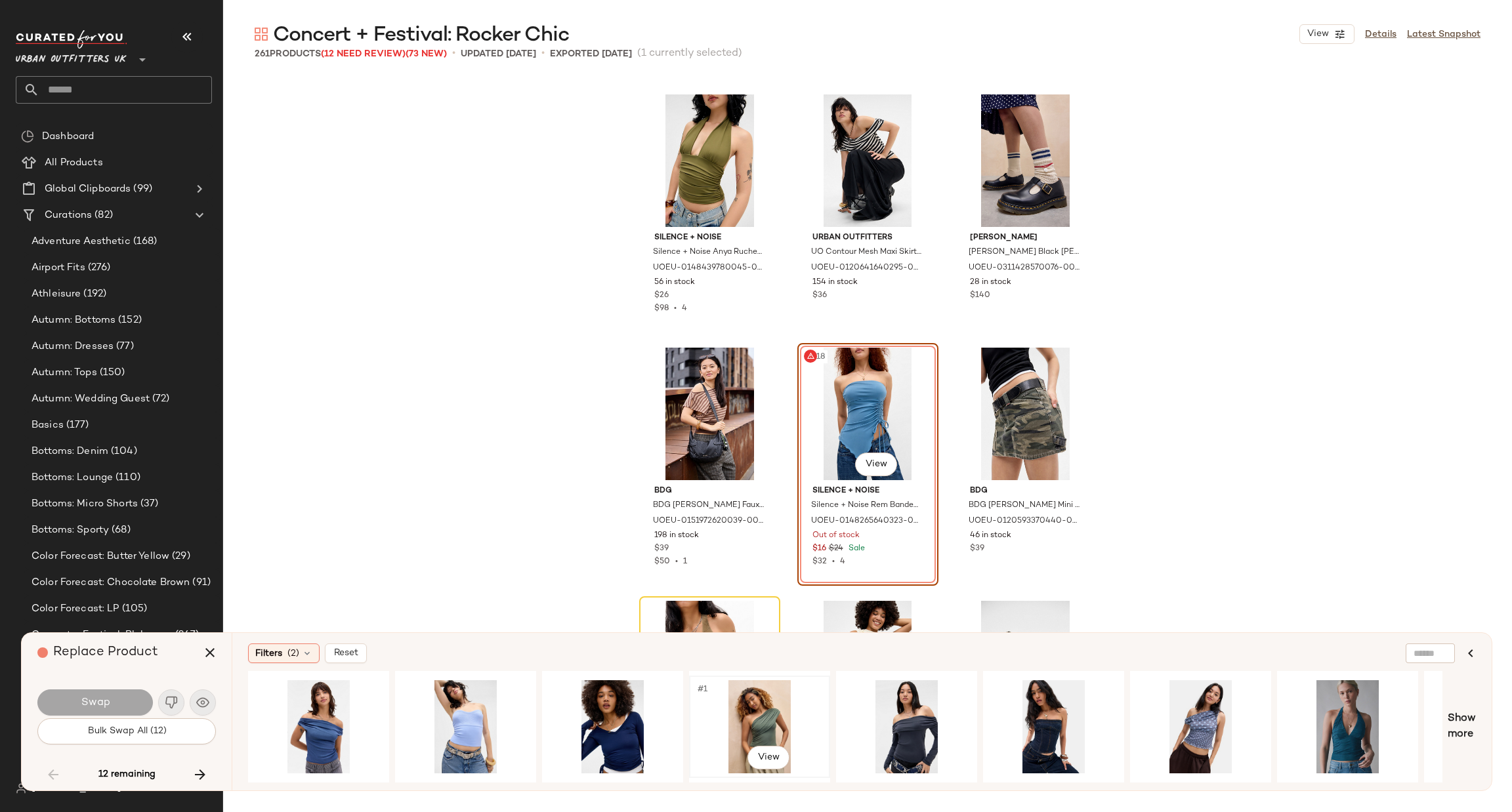
click at [750, 712] on div "#1 View" at bounding box center [760, 727] width 132 height 93
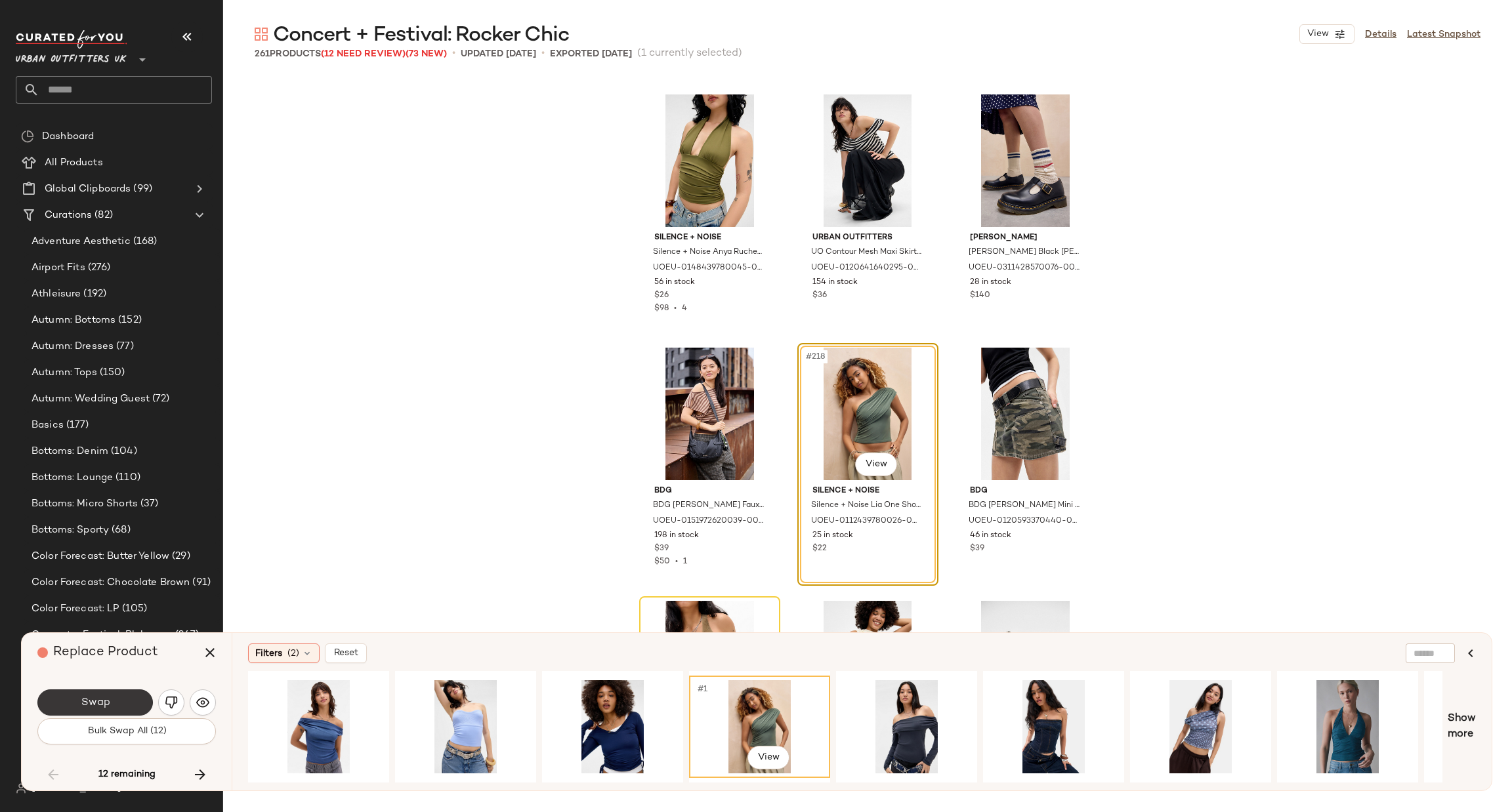
click at [117, 699] on button "Swap" at bounding box center [94, 703] width 115 height 26
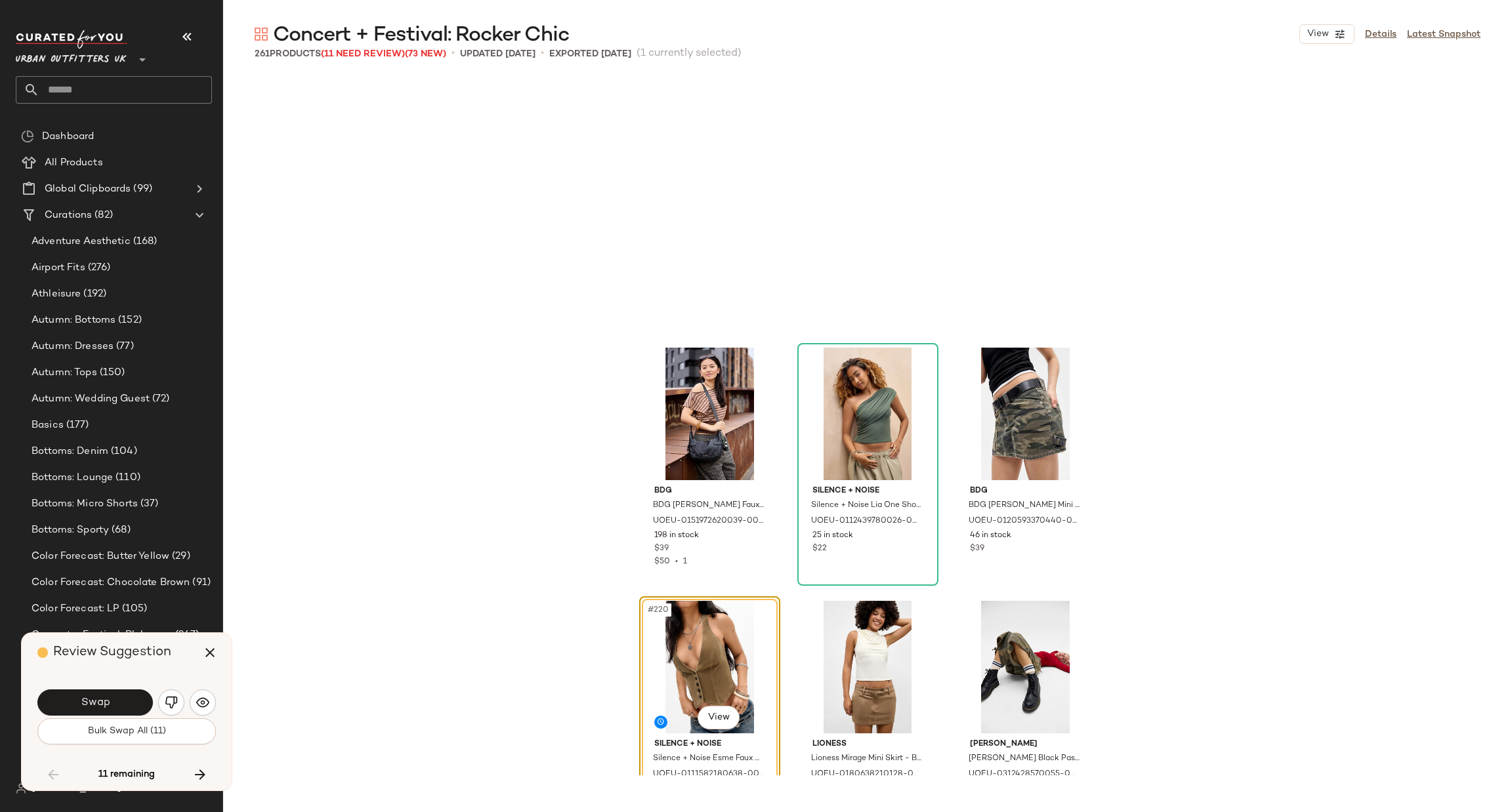
scroll to position [18236, 0]
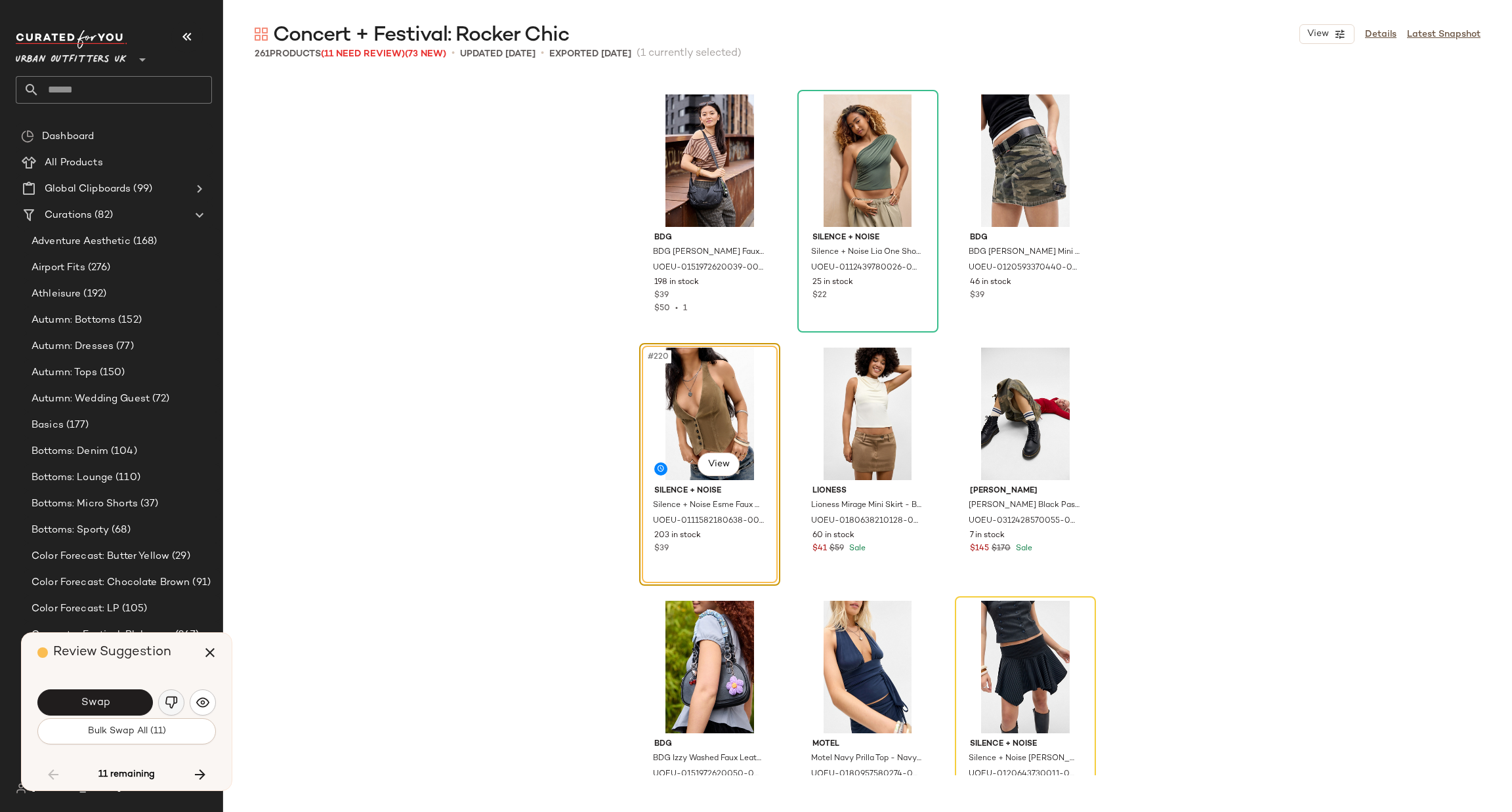
click at [167, 698] on img "button" at bounding box center [171, 703] width 13 height 13
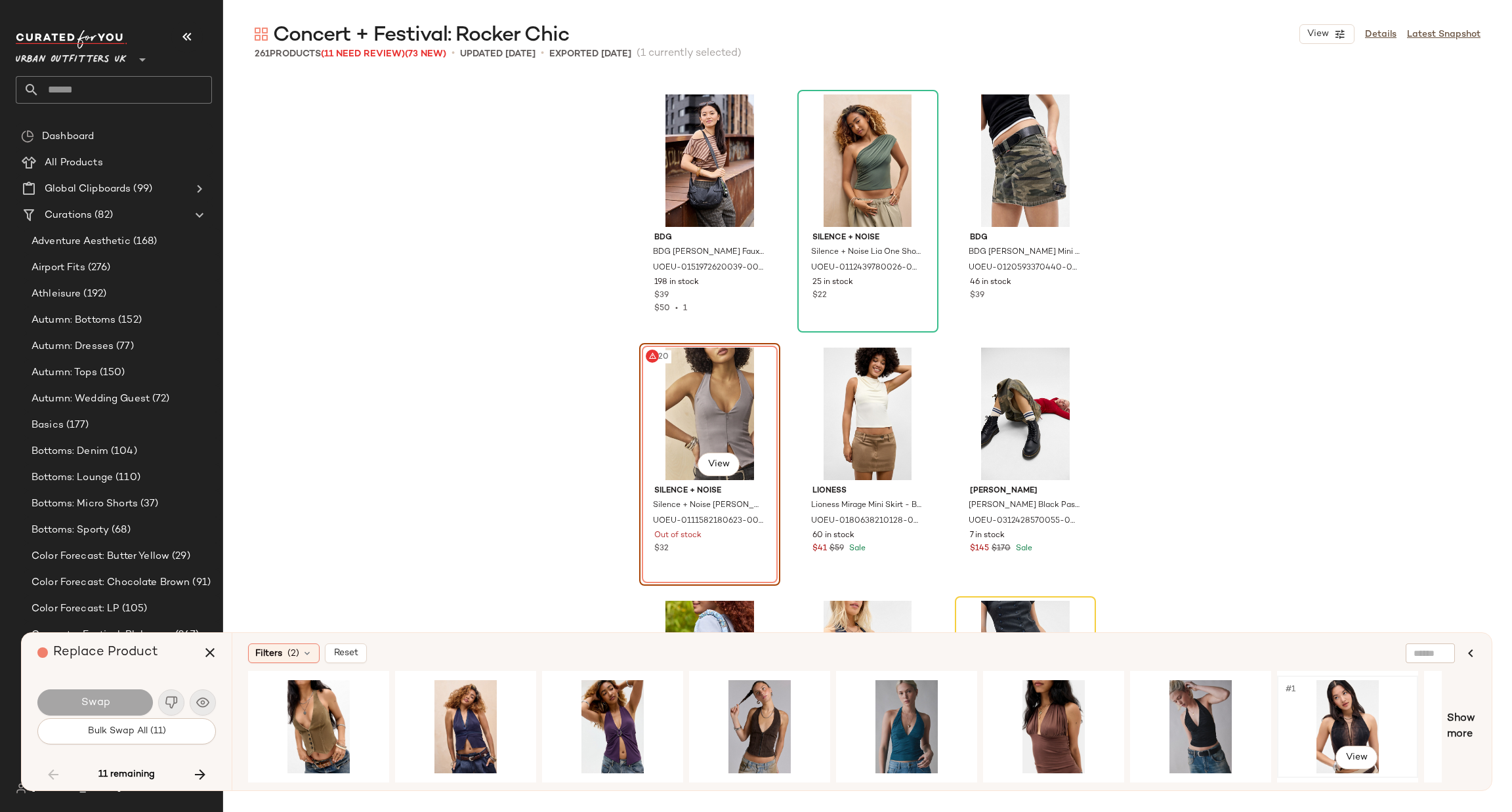
click at [1357, 726] on div "#1 View" at bounding box center [1348, 727] width 132 height 93
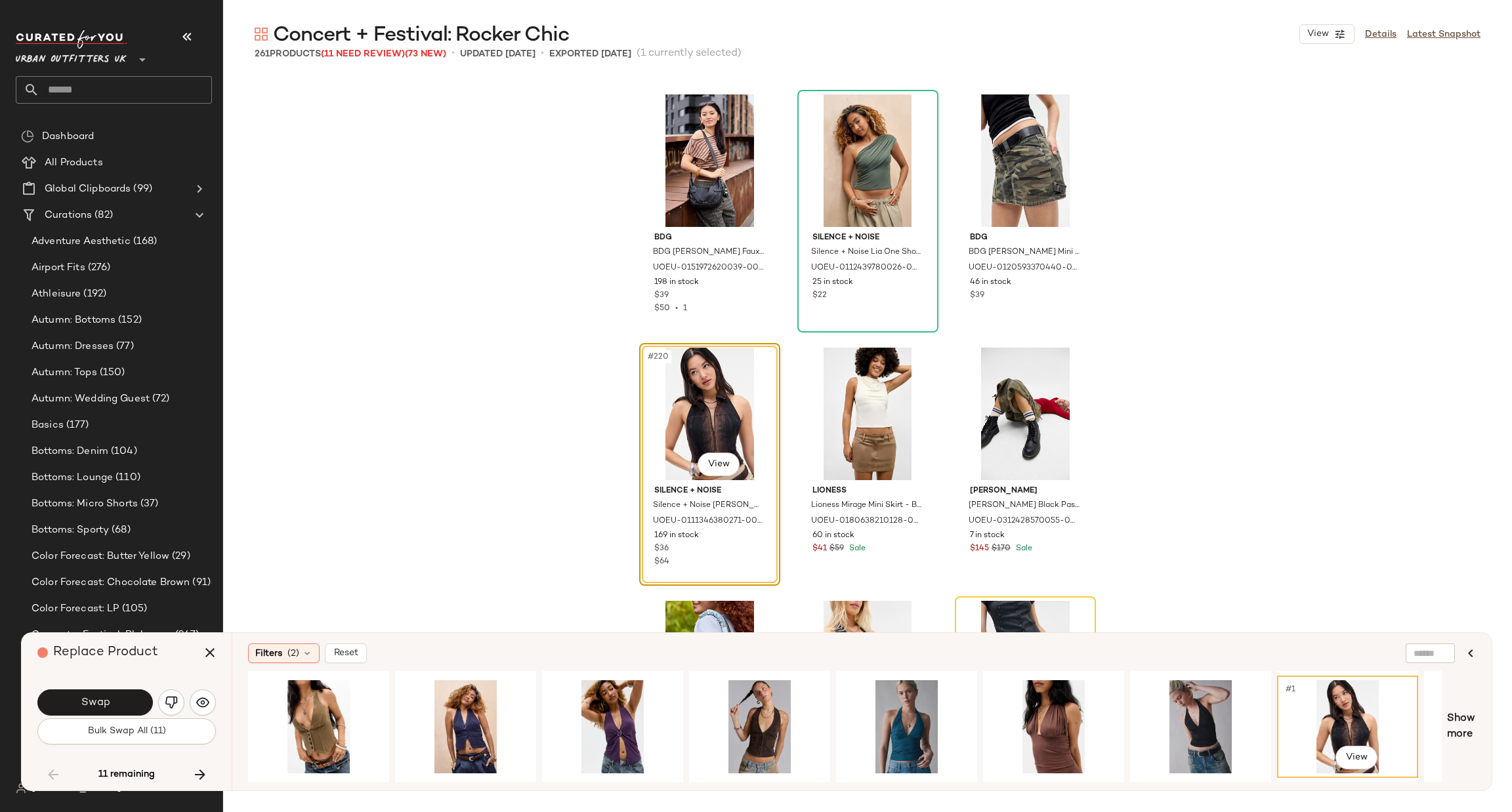
click at [127, 689] on div "Swap" at bounding box center [126, 703] width 178 height 32
click at [127, 697] on button "Swap" at bounding box center [94, 703] width 115 height 26
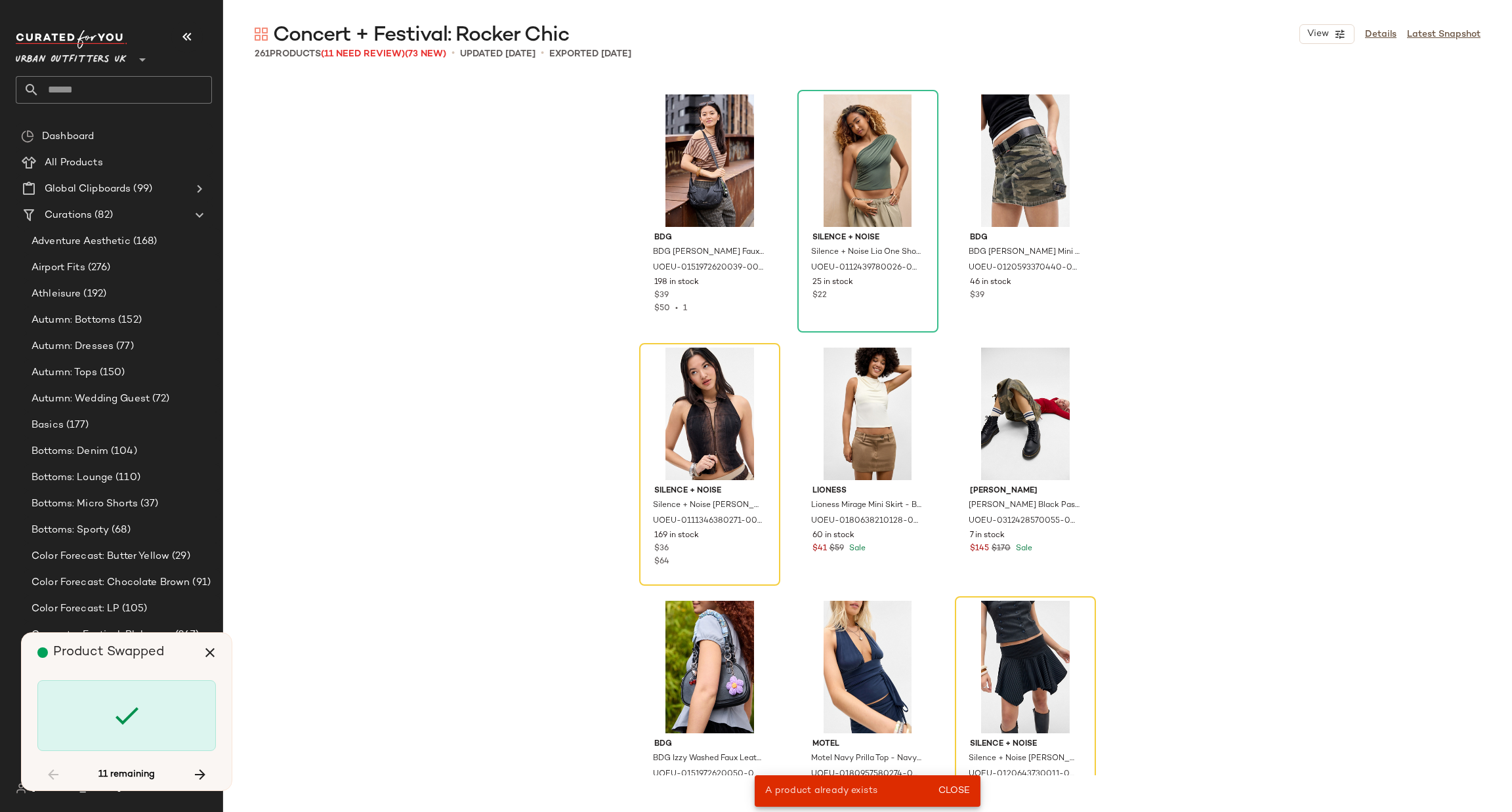
scroll to position [253, 0]
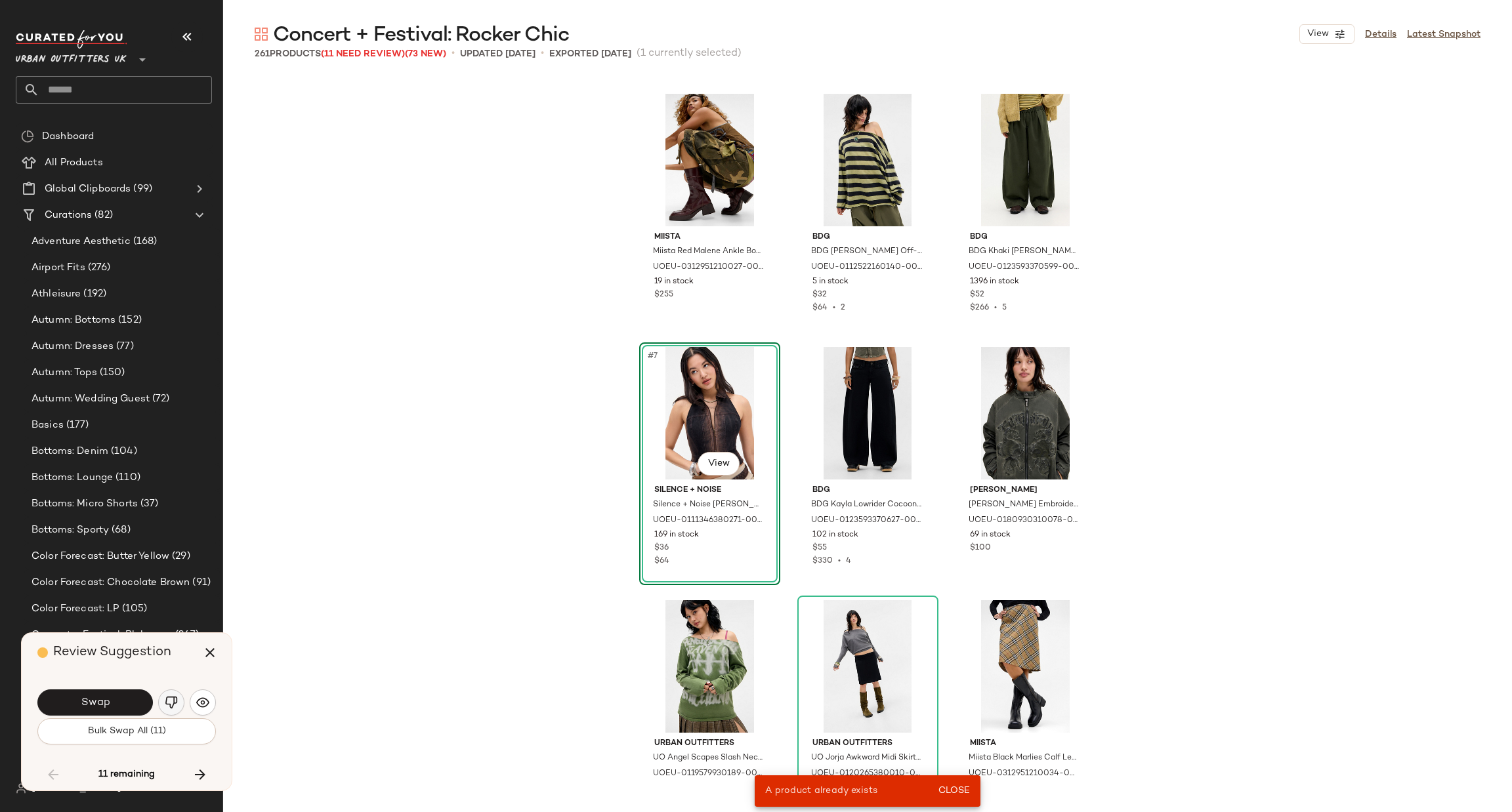
click at [171, 705] on img "button" at bounding box center [171, 703] width 13 height 13
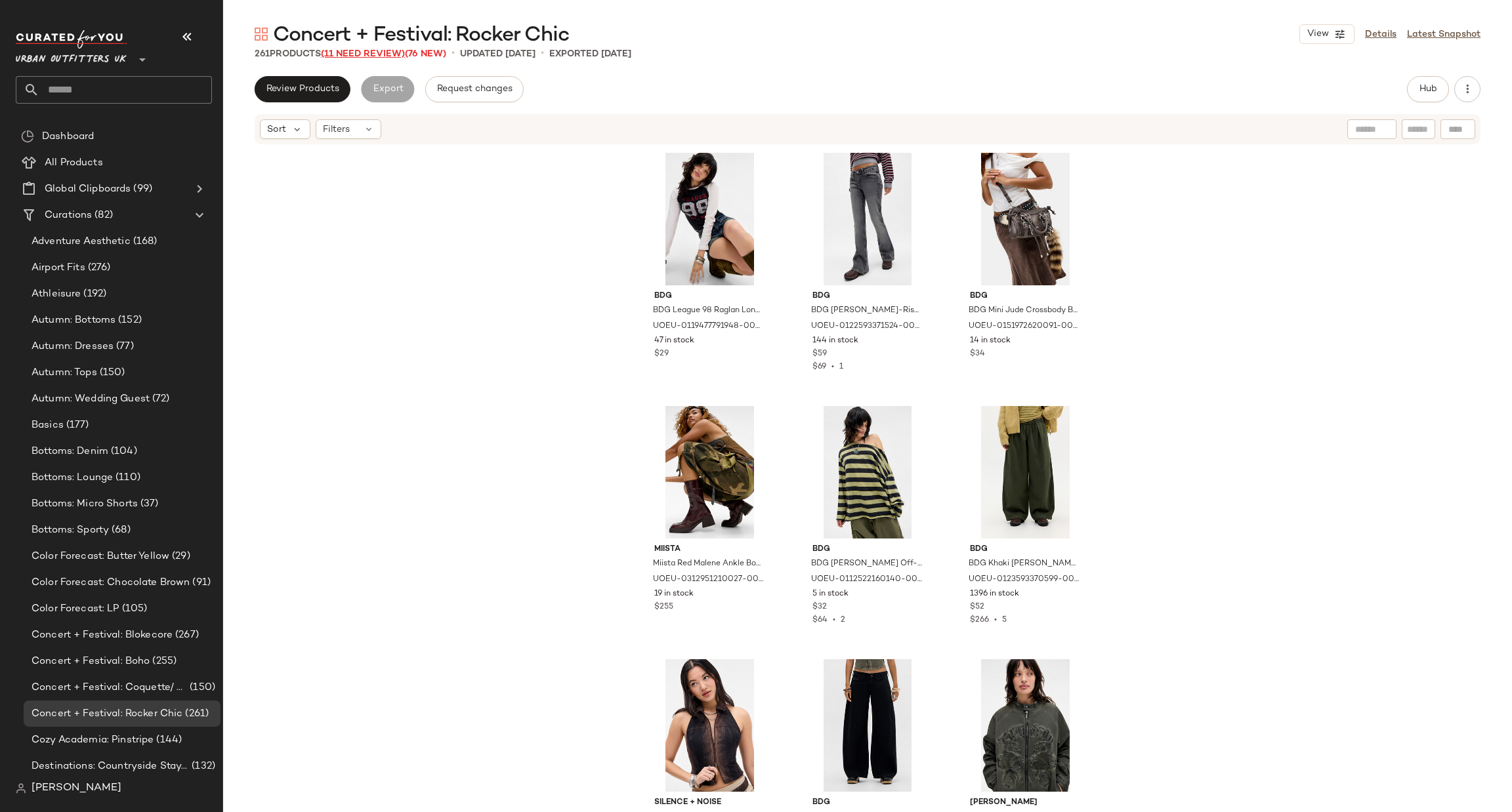
click at [369, 52] on span "(11 Need Review)" at bounding box center [362, 54] width 84 height 10
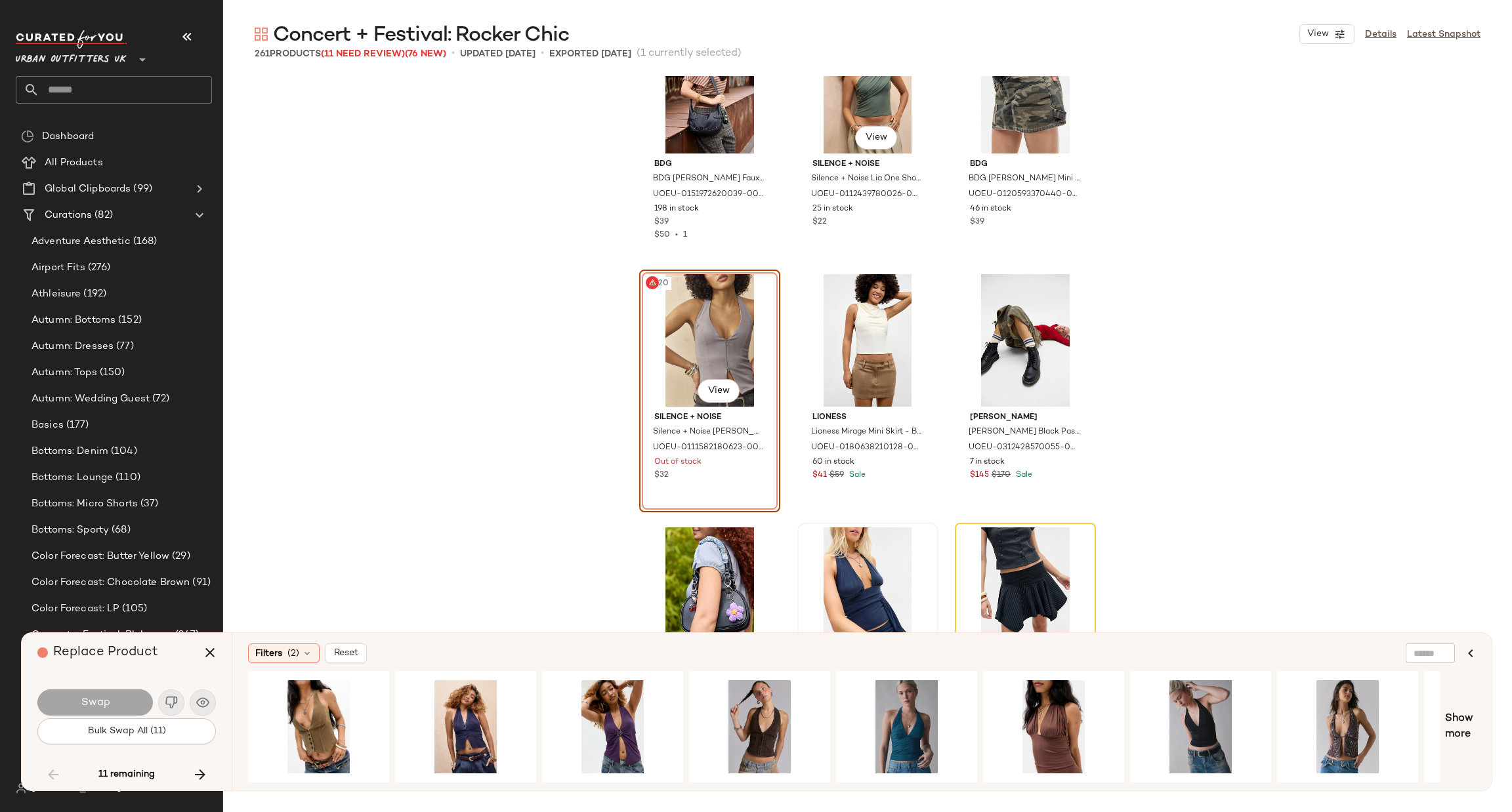
scroll to position [18236, 0]
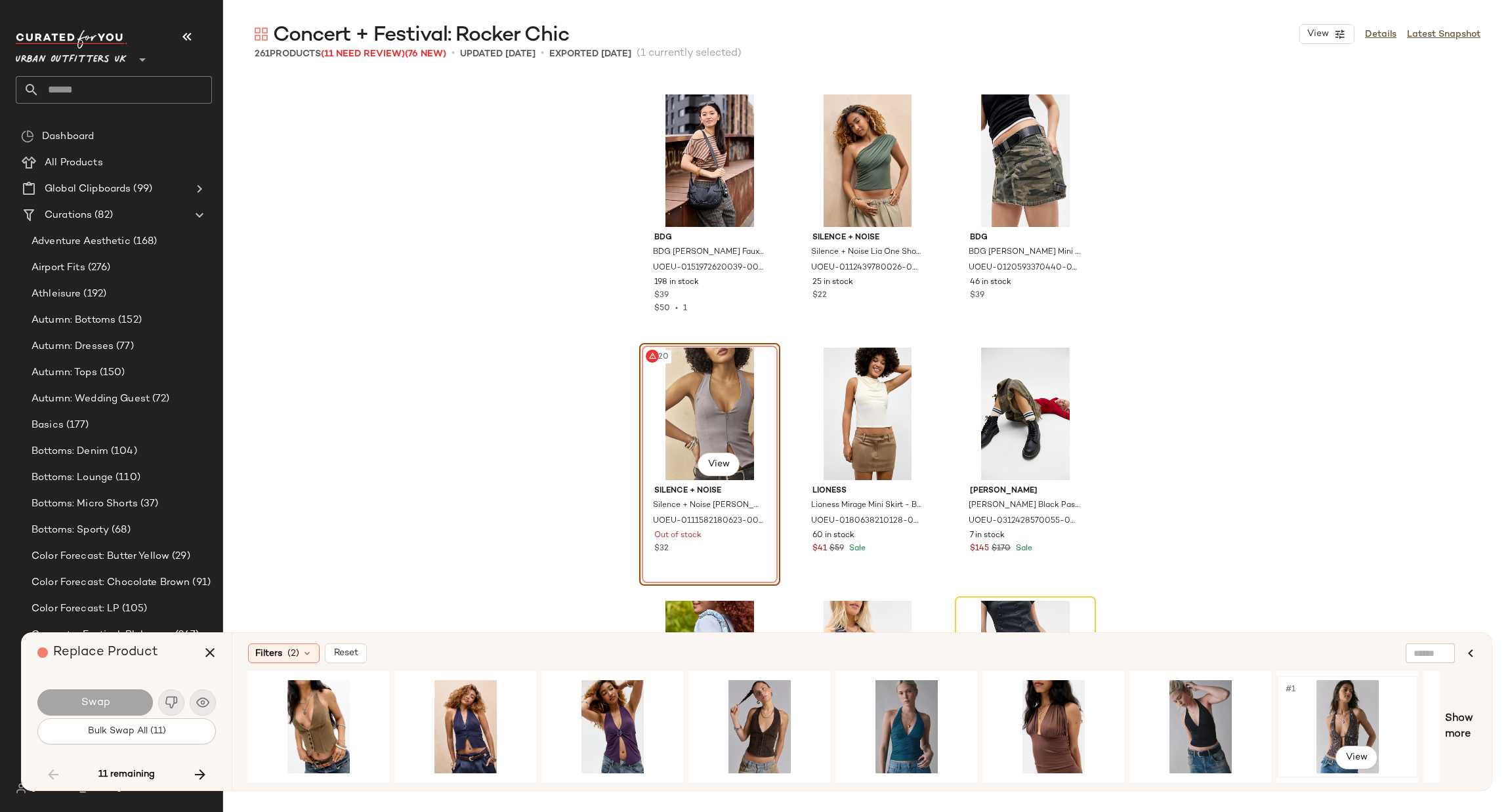
click at [1341, 710] on div "#1 View" at bounding box center [1348, 727] width 132 height 93
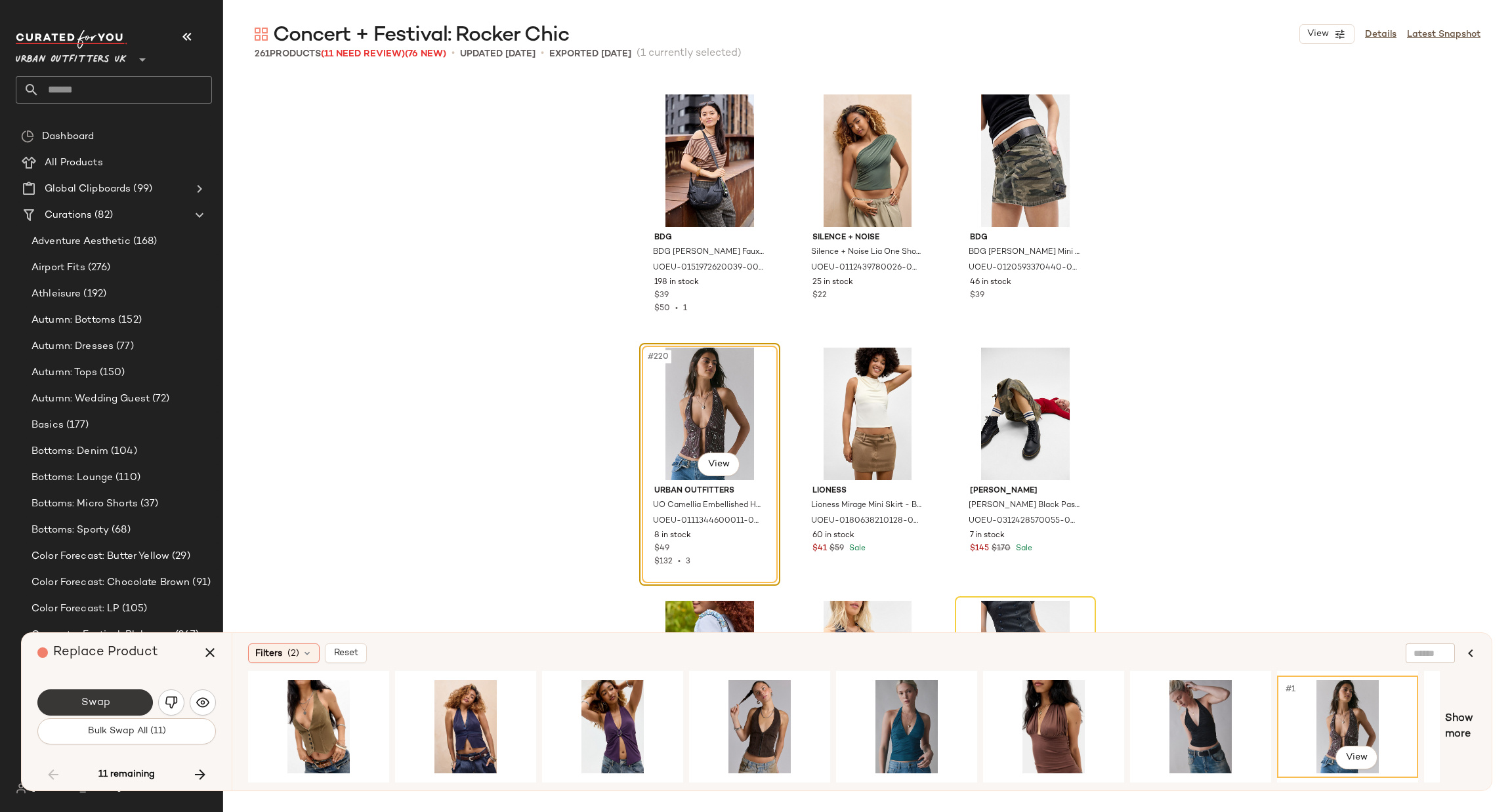
click at [135, 707] on button "Swap" at bounding box center [94, 703] width 115 height 26
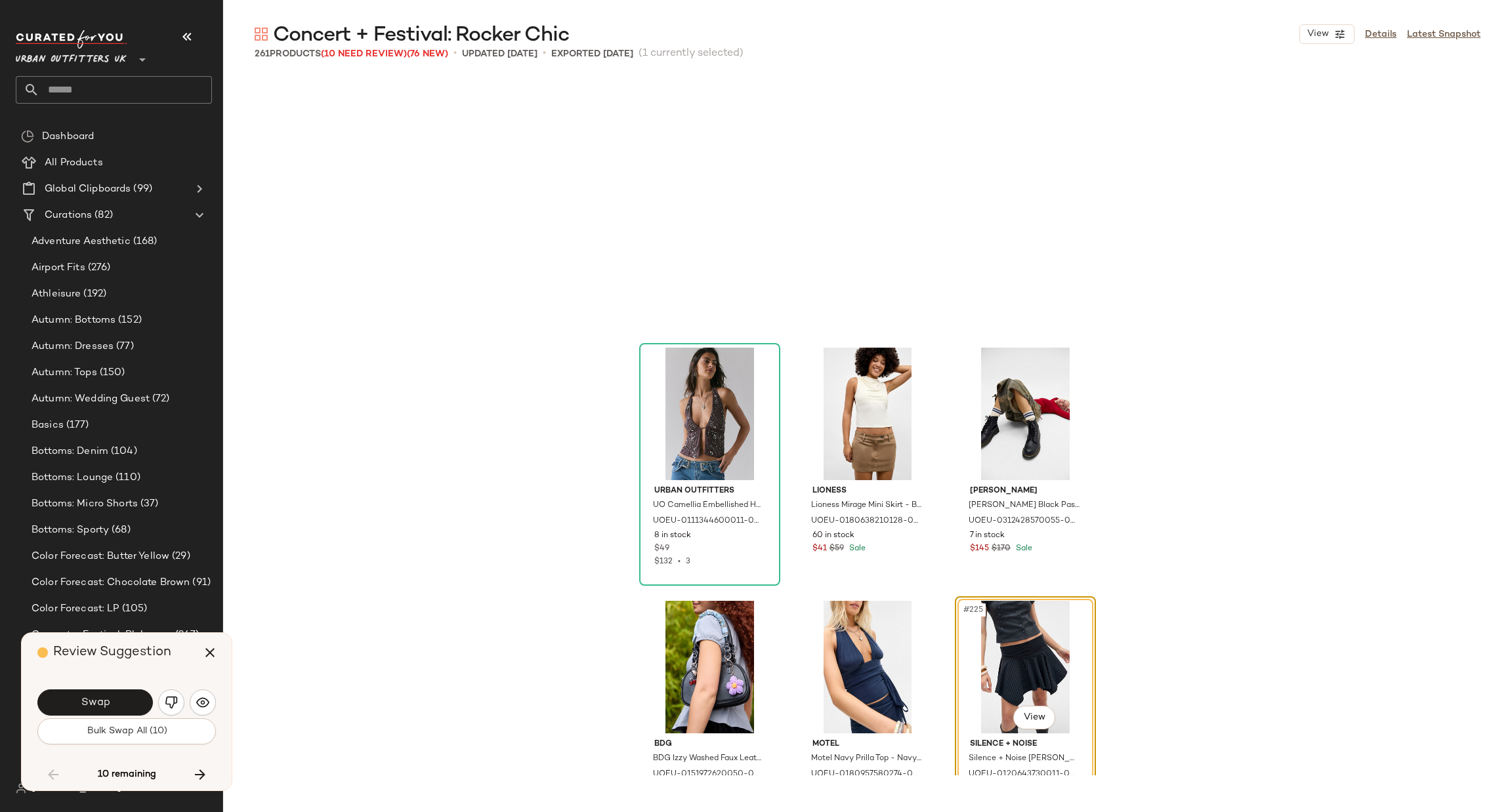
scroll to position [18490, 0]
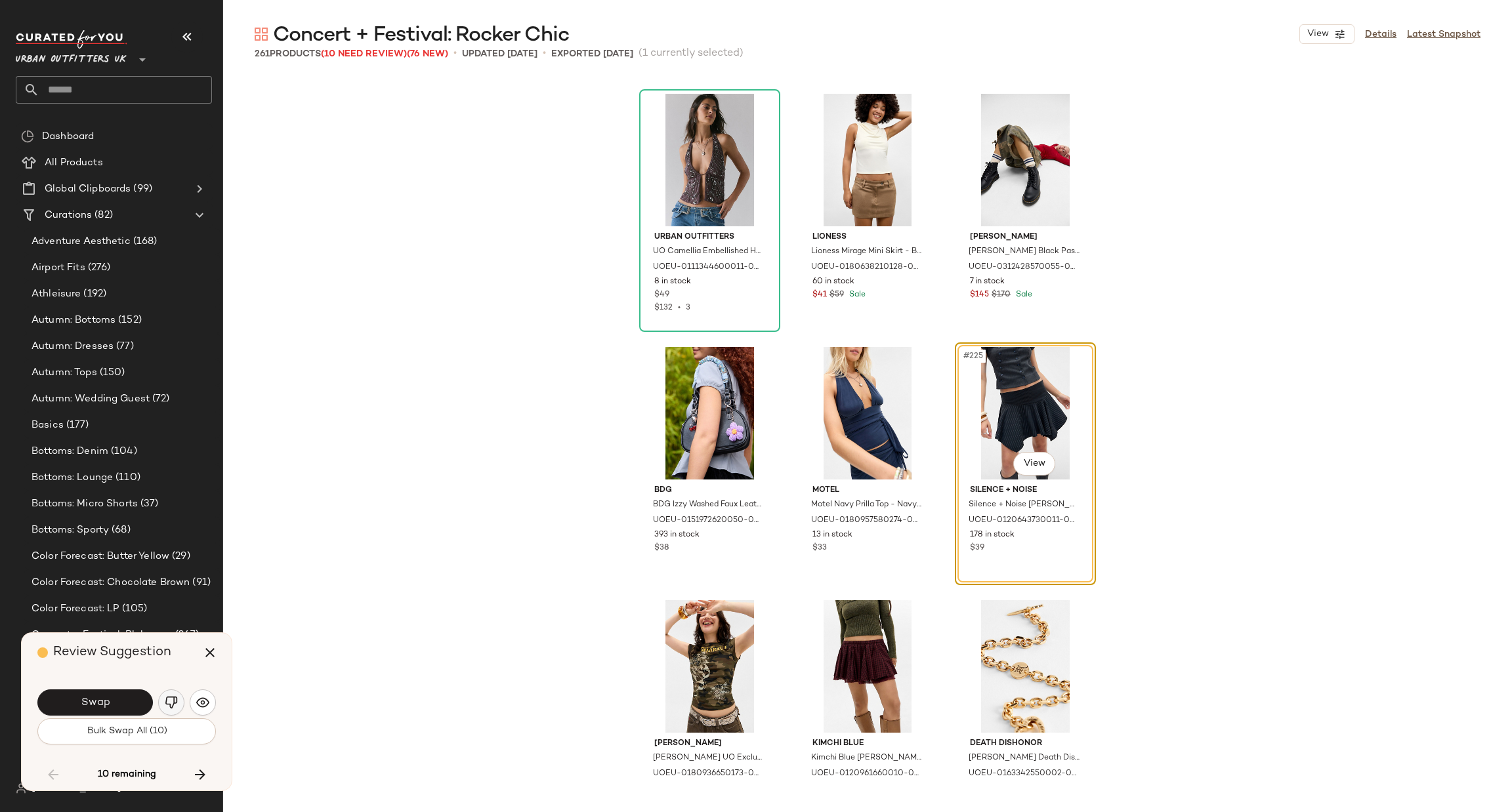
click at [175, 707] on img "button" at bounding box center [171, 703] width 13 height 13
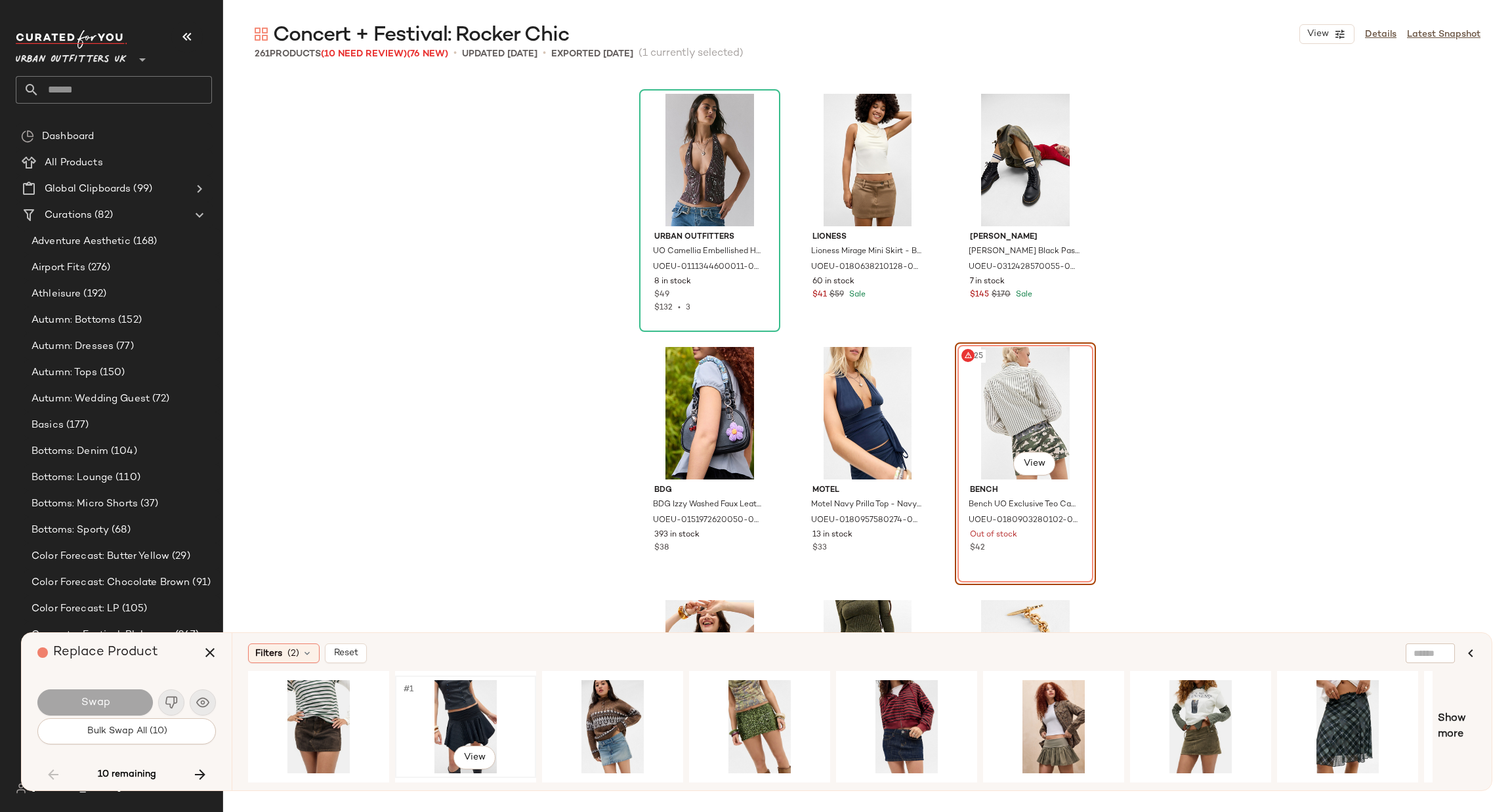
click at [455, 695] on div "#1 View" at bounding box center [466, 727] width 132 height 93
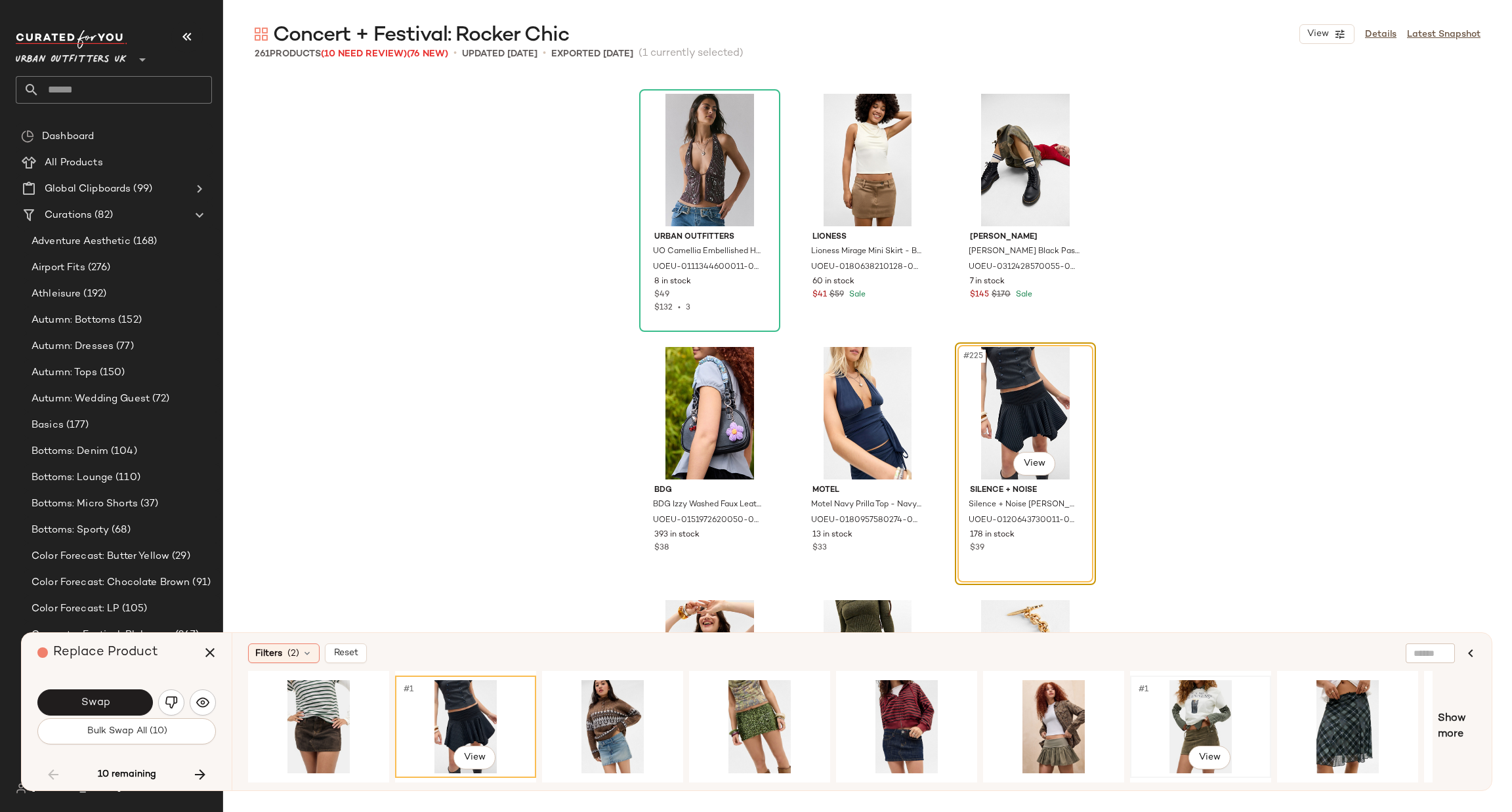
click at [1203, 704] on div "#1 View" at bounding box center [1201, 727] width 132 height 93
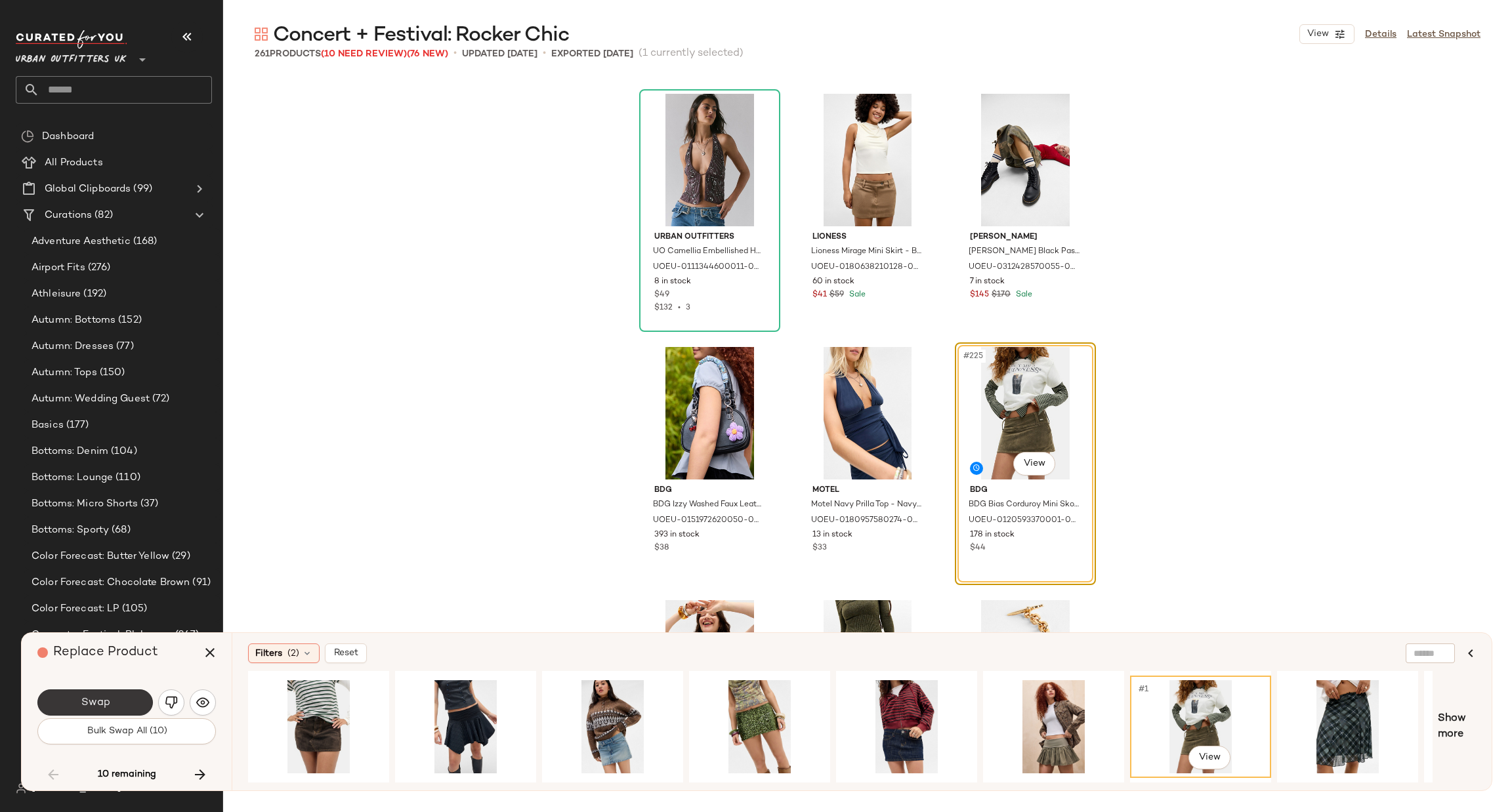
click at [132, 697] on button "Swap" at bounding box center [94, 703] width 115 height 26
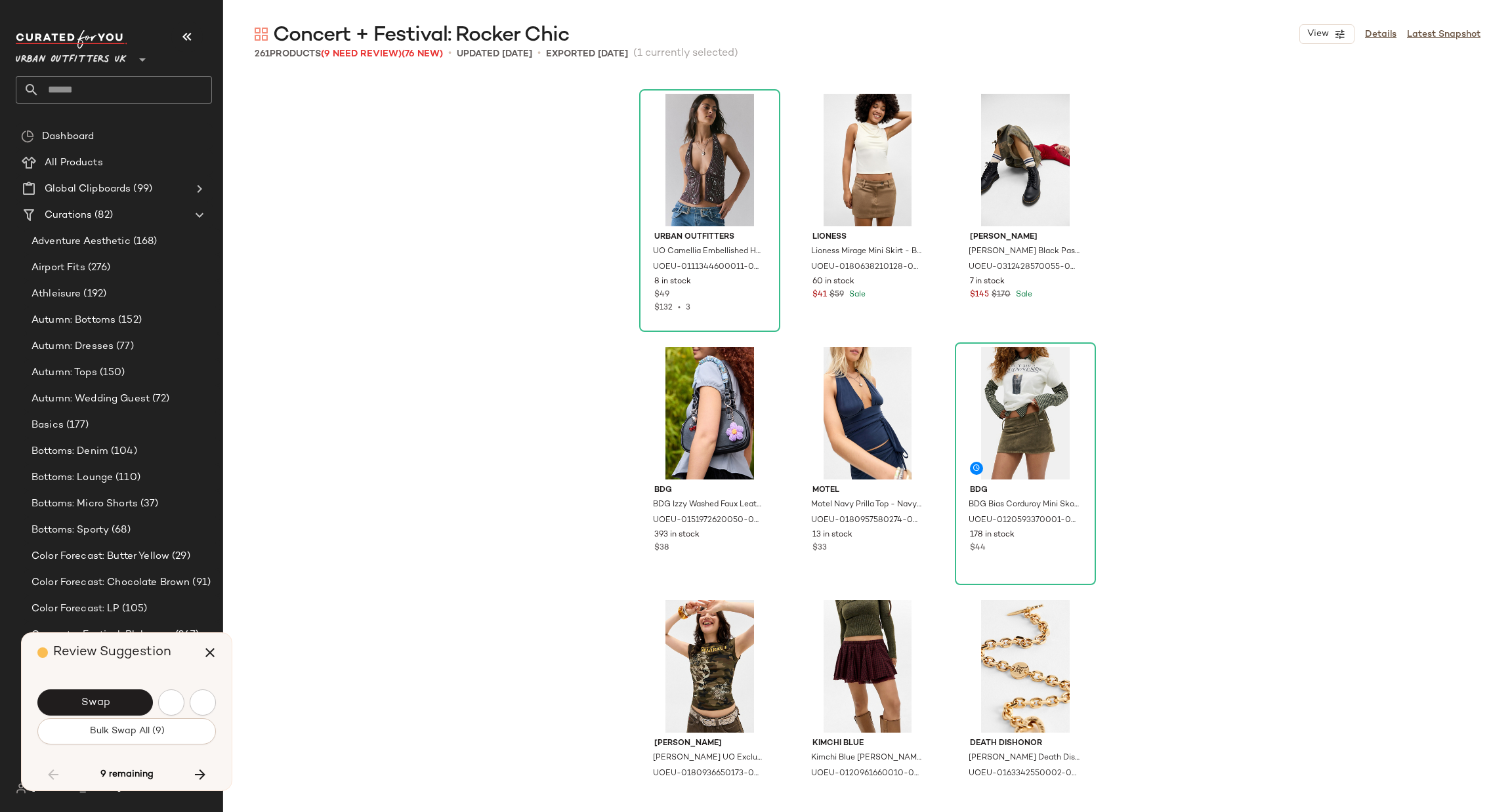
scroll to position [19250, 0]
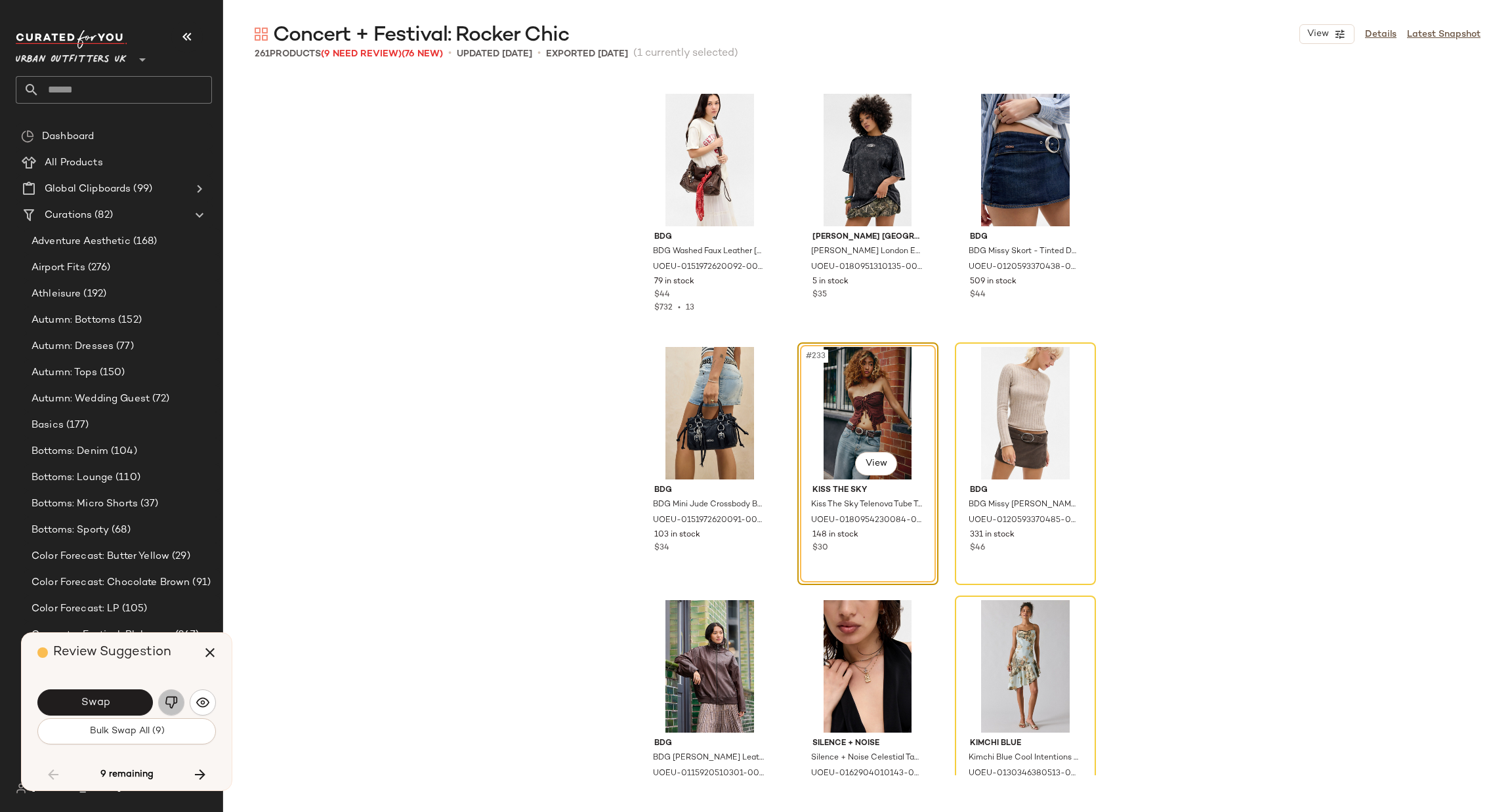
click at [175, 704] on img "button" at bounding box center [171, 703] width 13 height 13
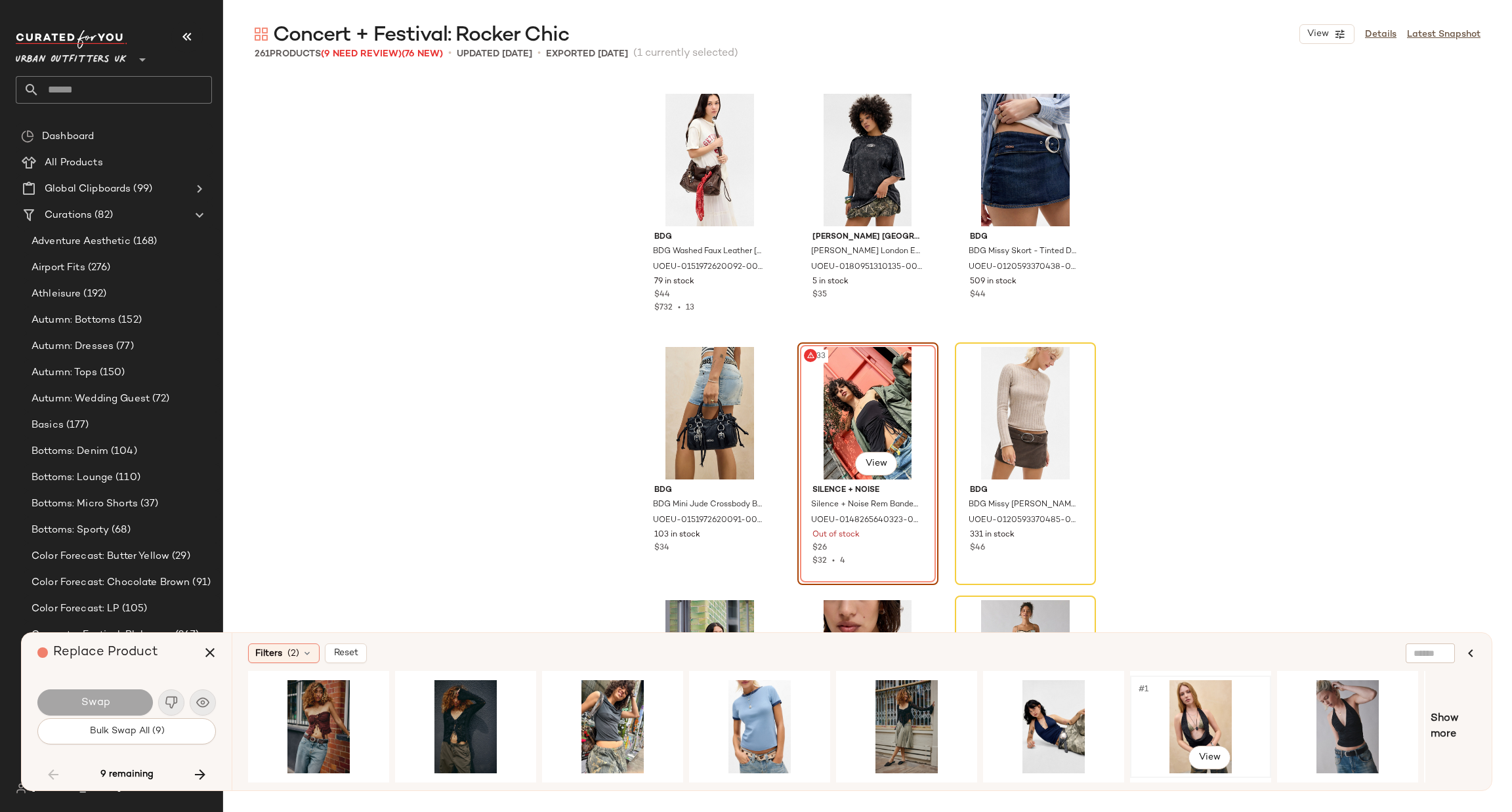
click at [1189, 718] on div "#1 View" at bounding box center [1201, 727] width 132 height 93
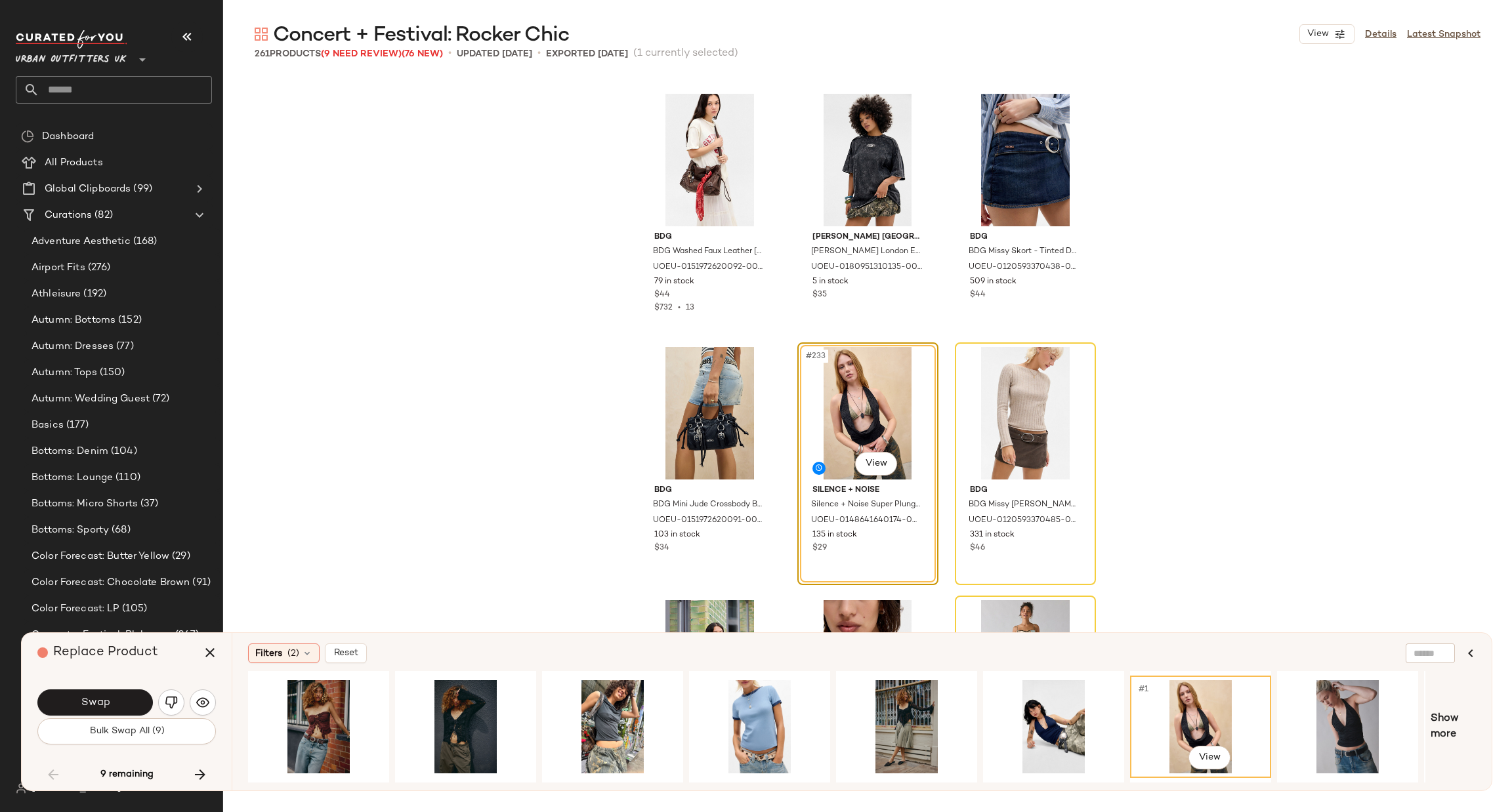
scroll to position [19447, 0]
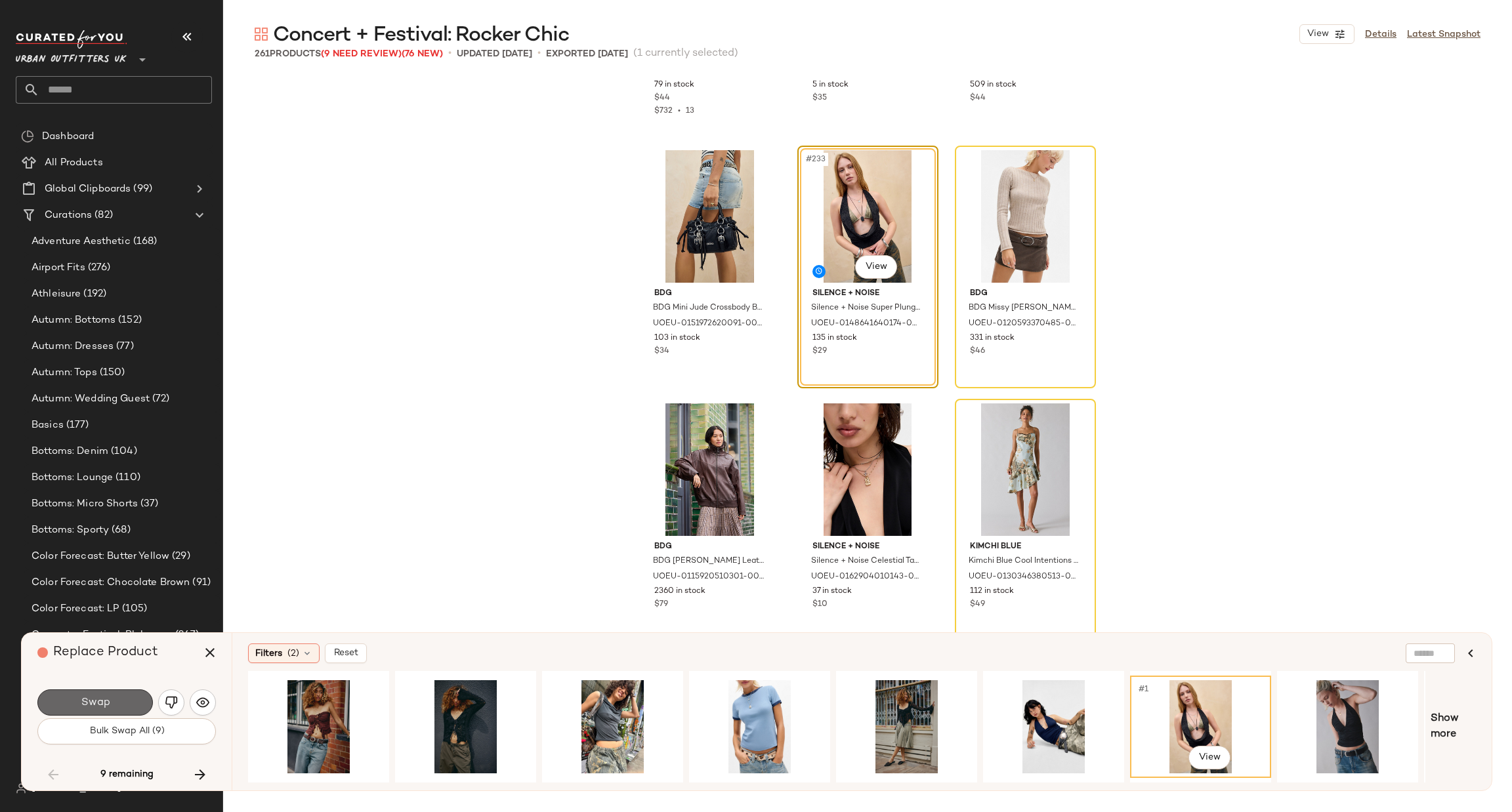
click at [74, 697] on button "Swap" at bounding box center [94, 703] width 115 height 26
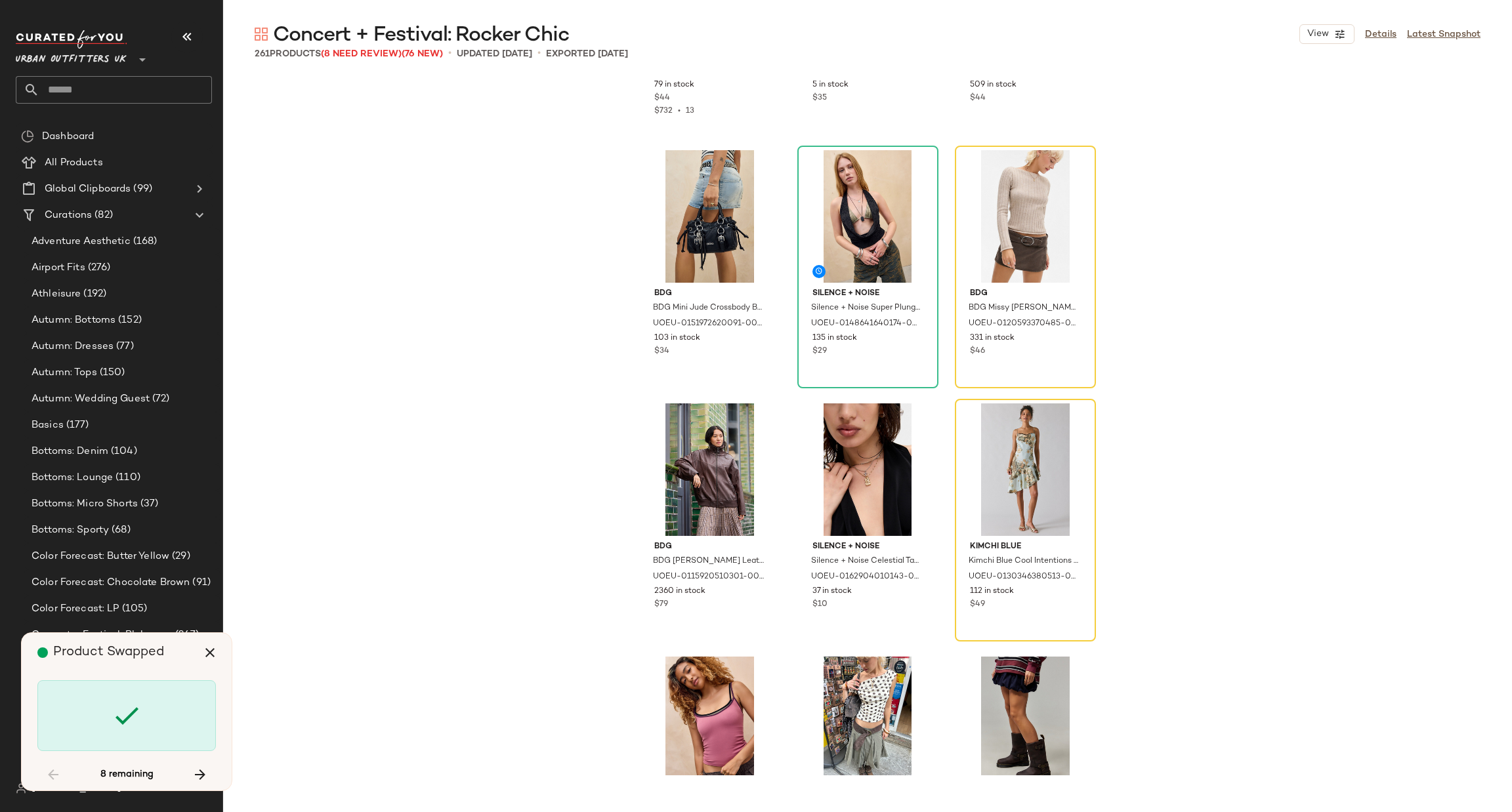
scroll to position [19250, 0]
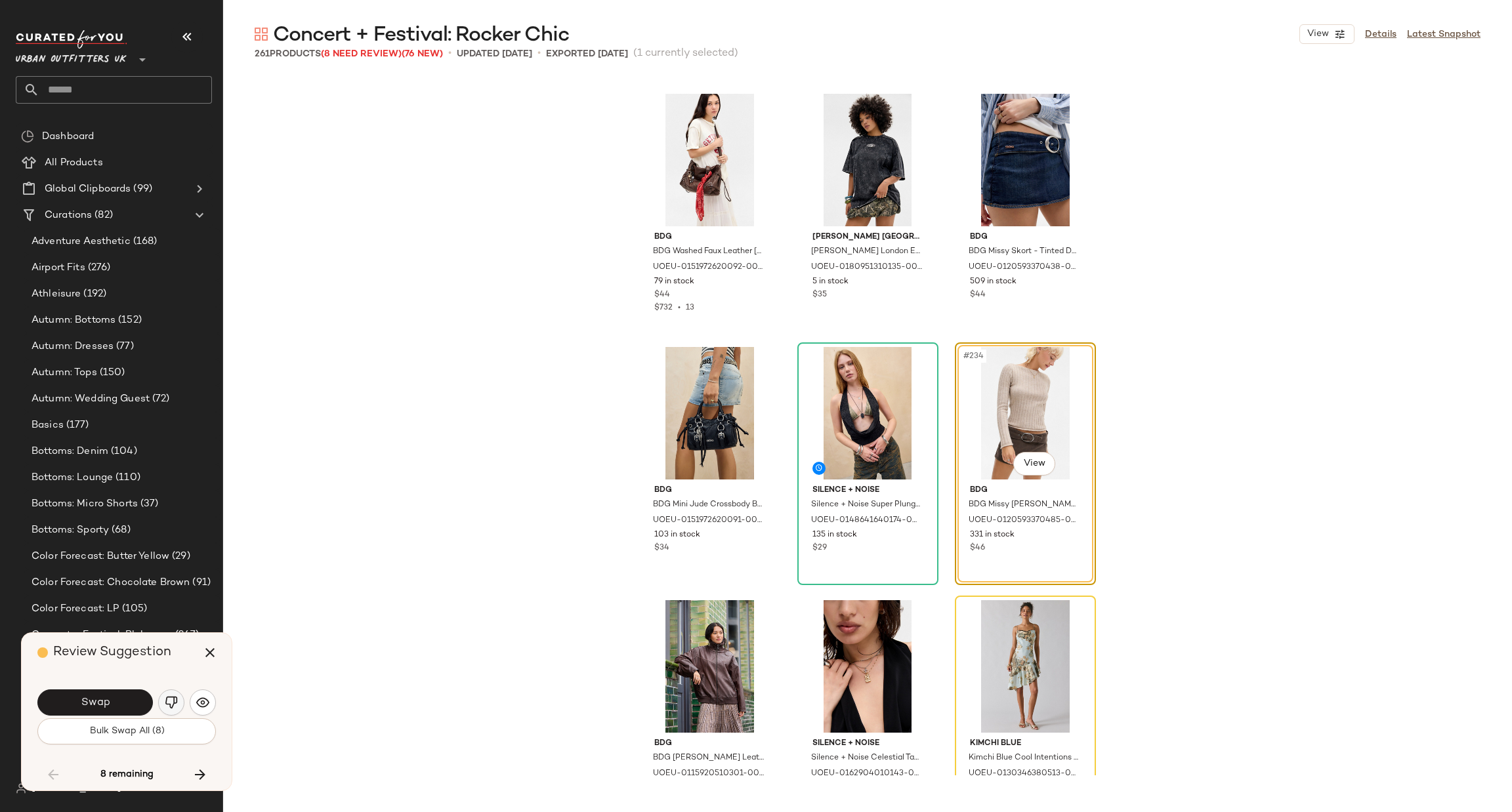
click at [168, 699] on img "button" at bounding box center [171, 703] width 13 height 13
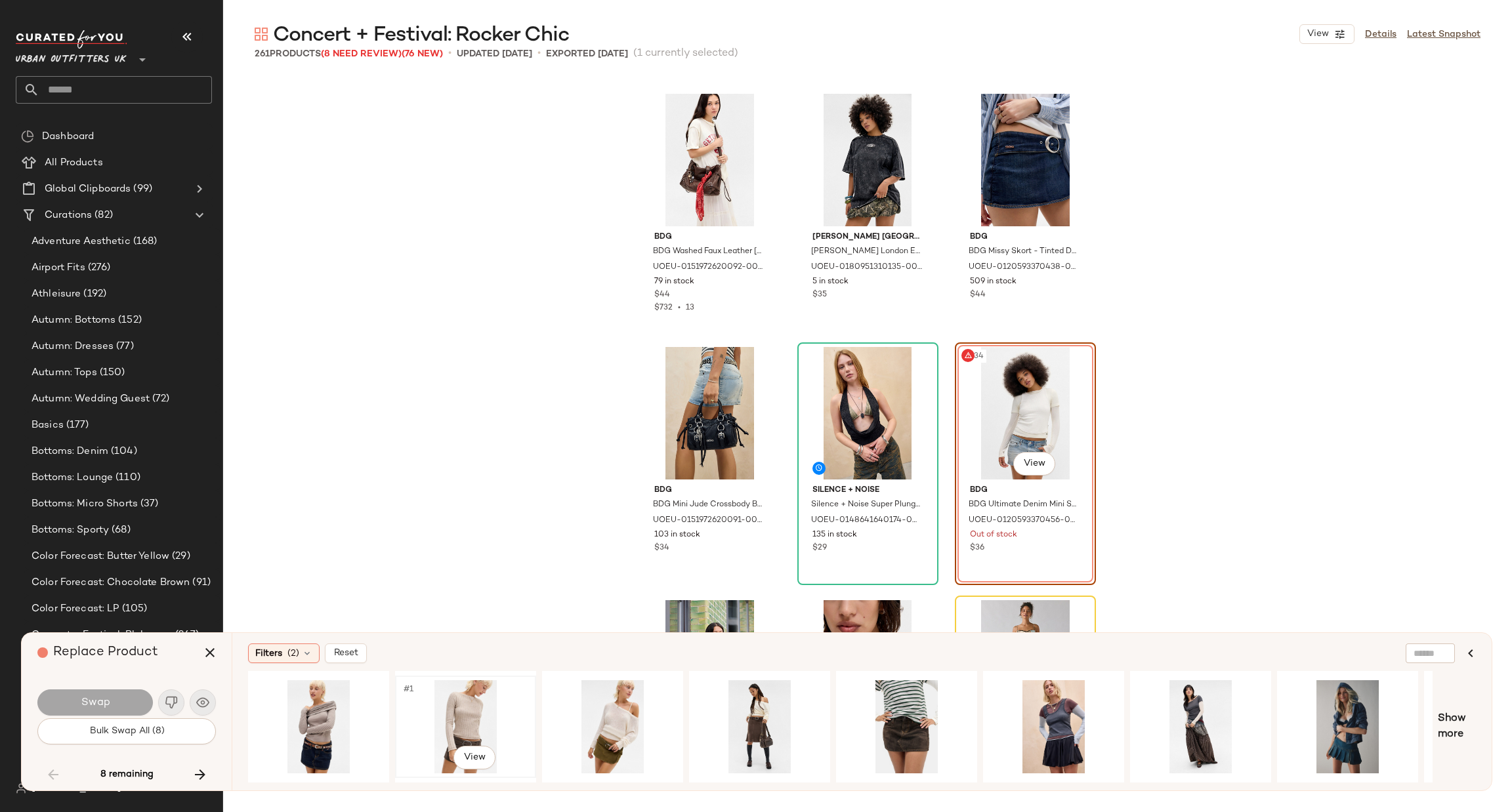
click at [470, 717] on div "#1 View" at bounding box center [466, 727] width 132 height 93
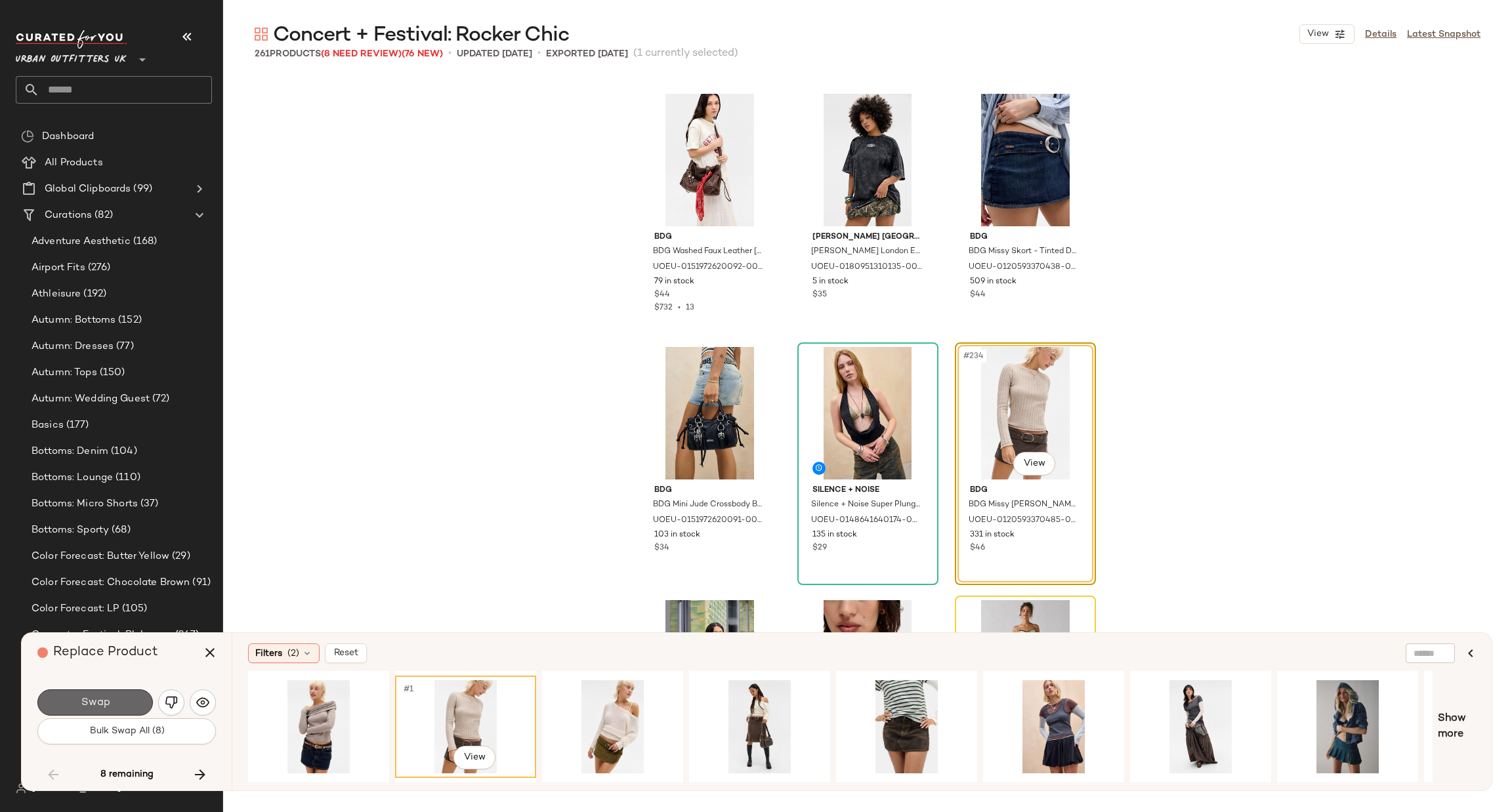
click at [93, 697] on span "Swap" at bounding box center [94, 703] width 29 height 12
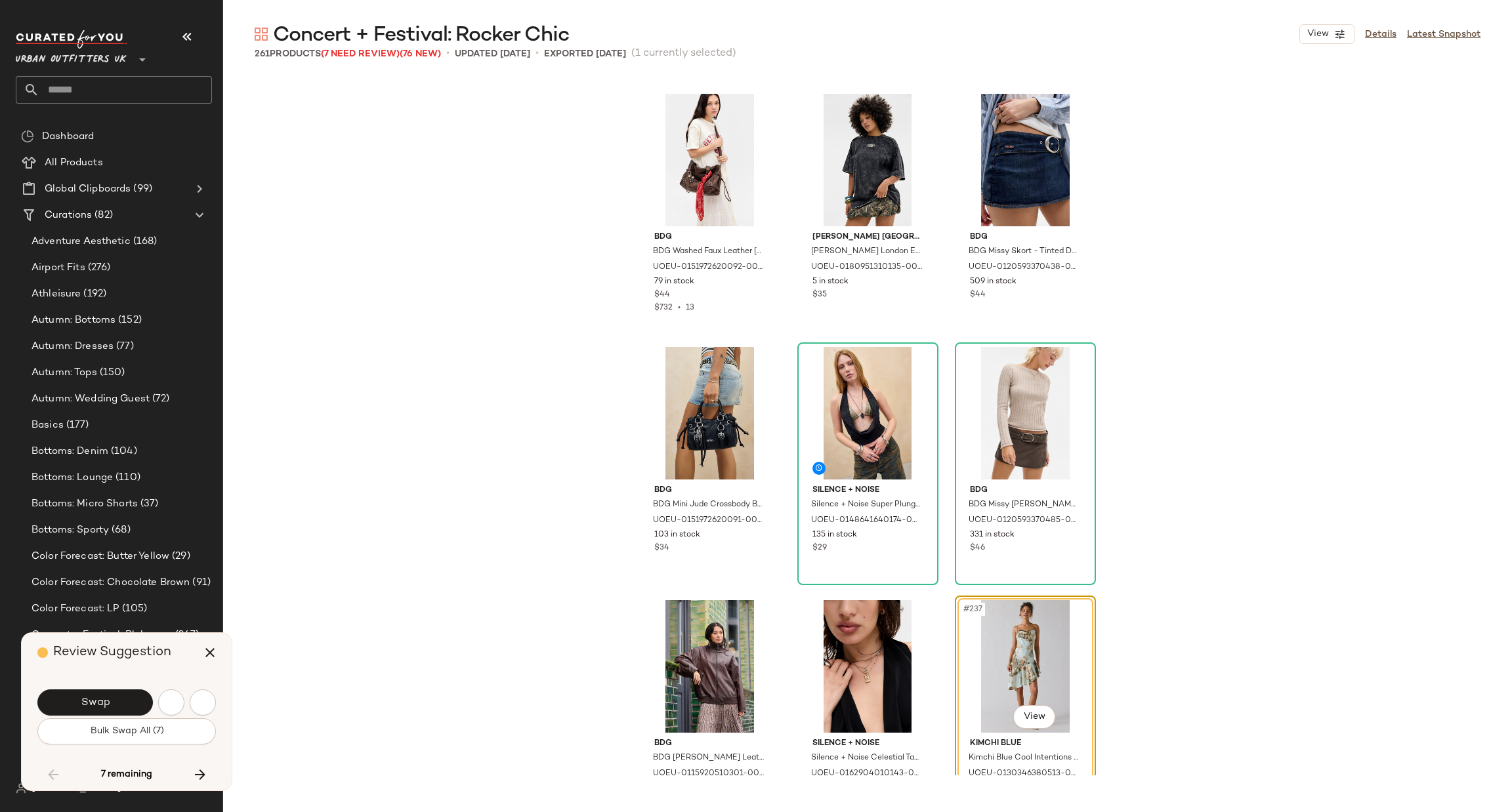
scroll to position [19503, 0]
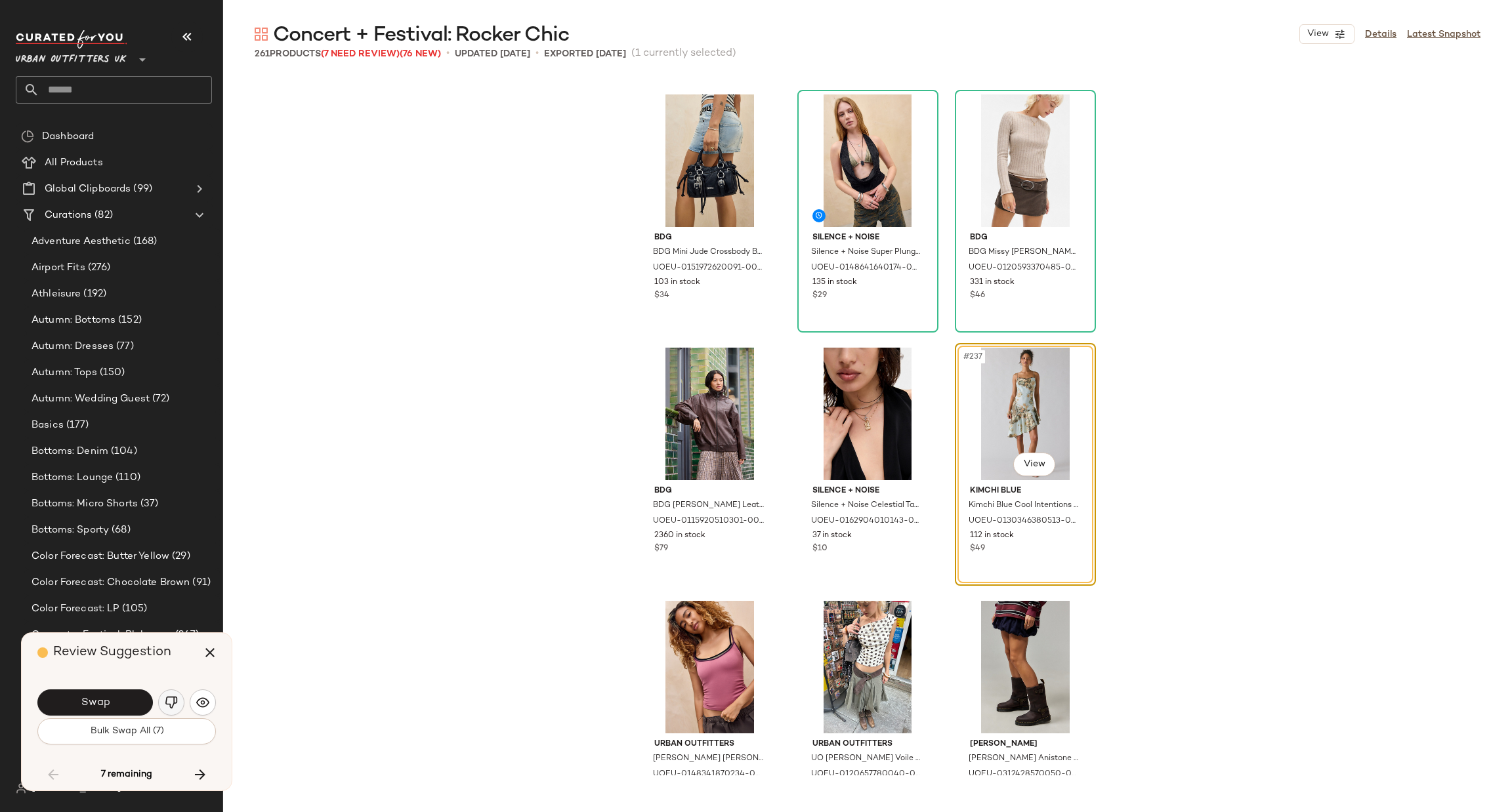
click at [171, 695] on button "button" at bounding box center [171, 703] width 26 height 26
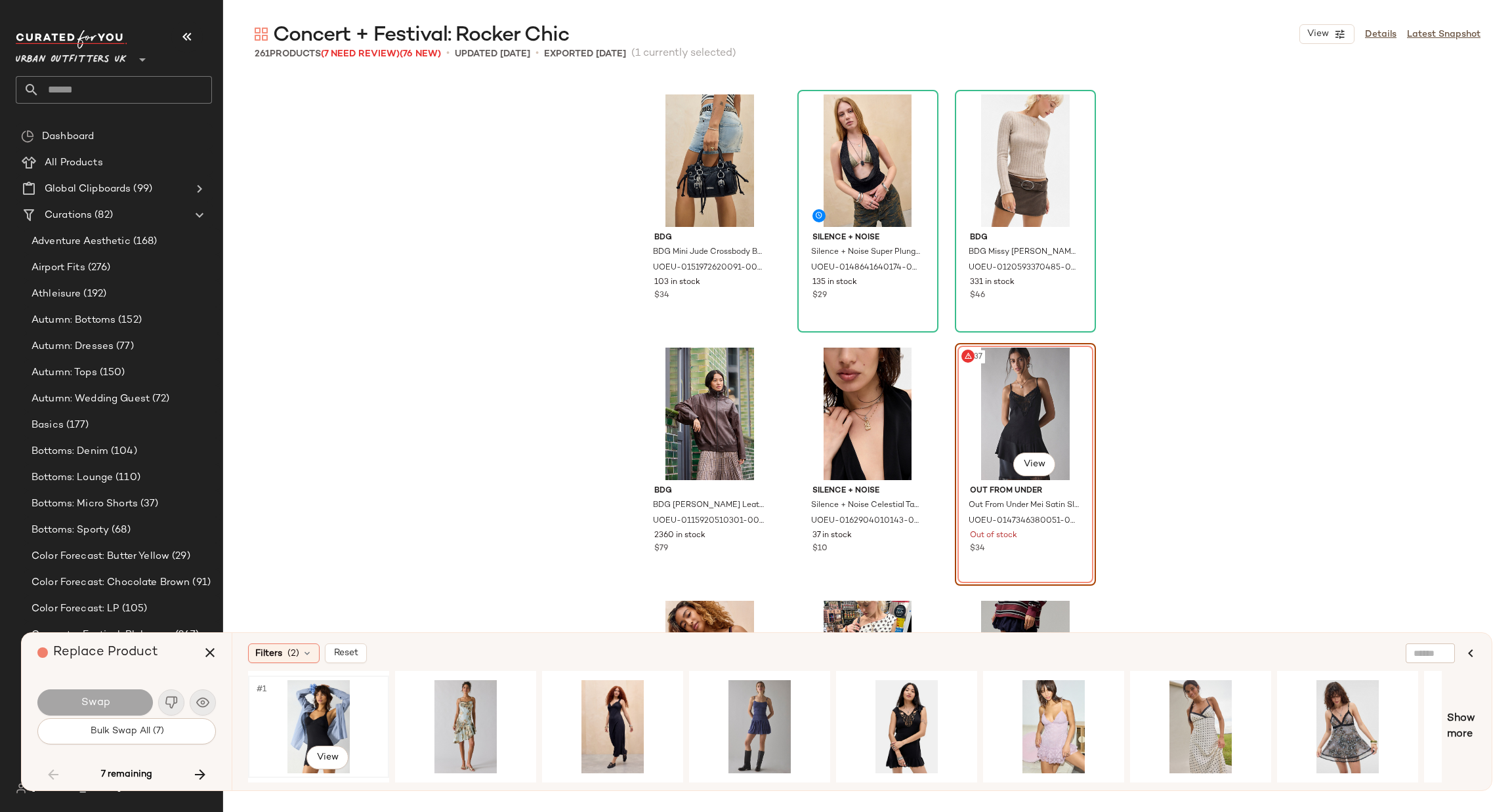
click at [305, 733] on div "#1 View" at bounding box center [319, 727] width 132 height 93
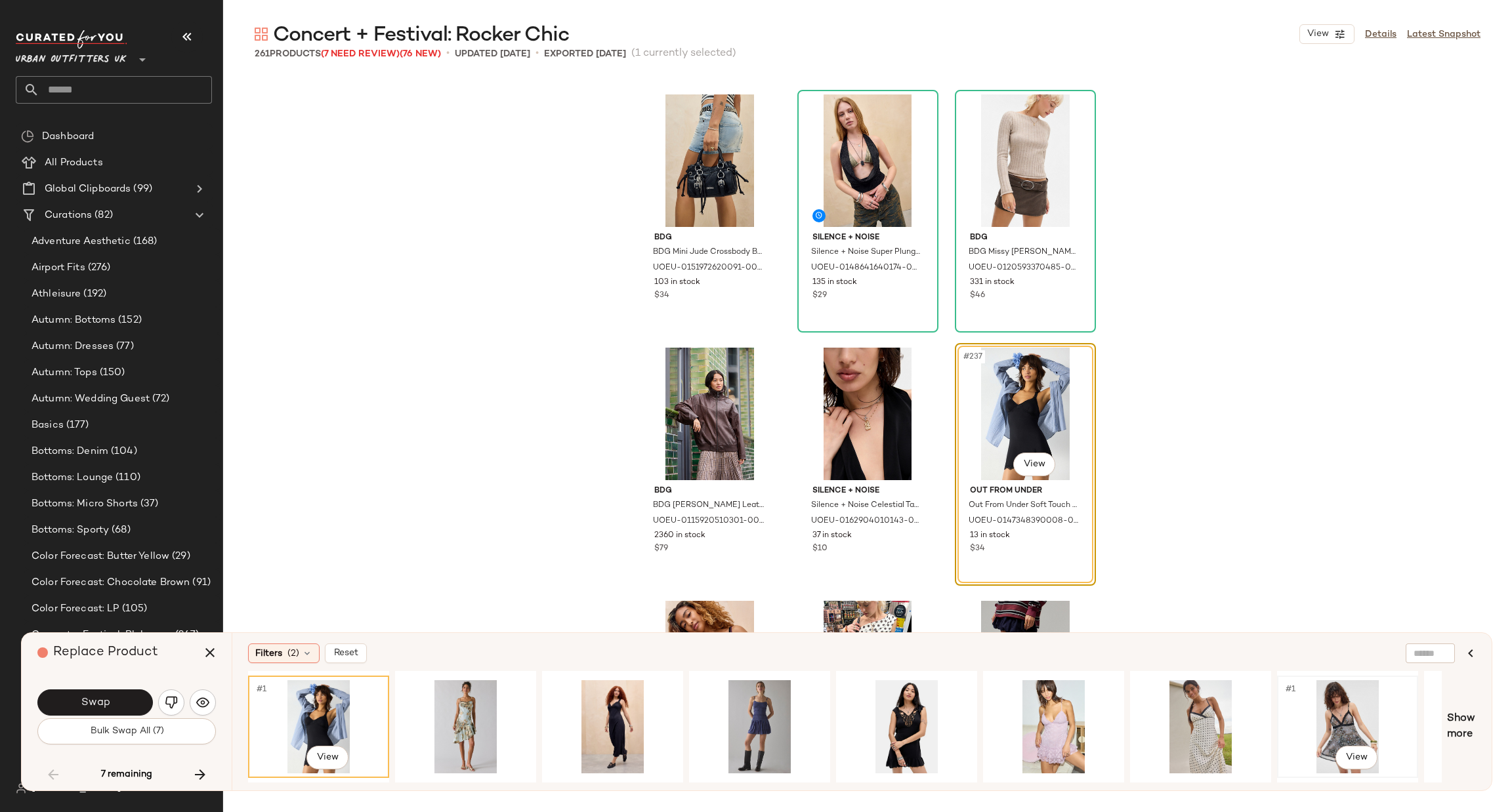
click at [1328, 698] on div "#1 View" at bounding box center [1348, 727] width 132 height 93
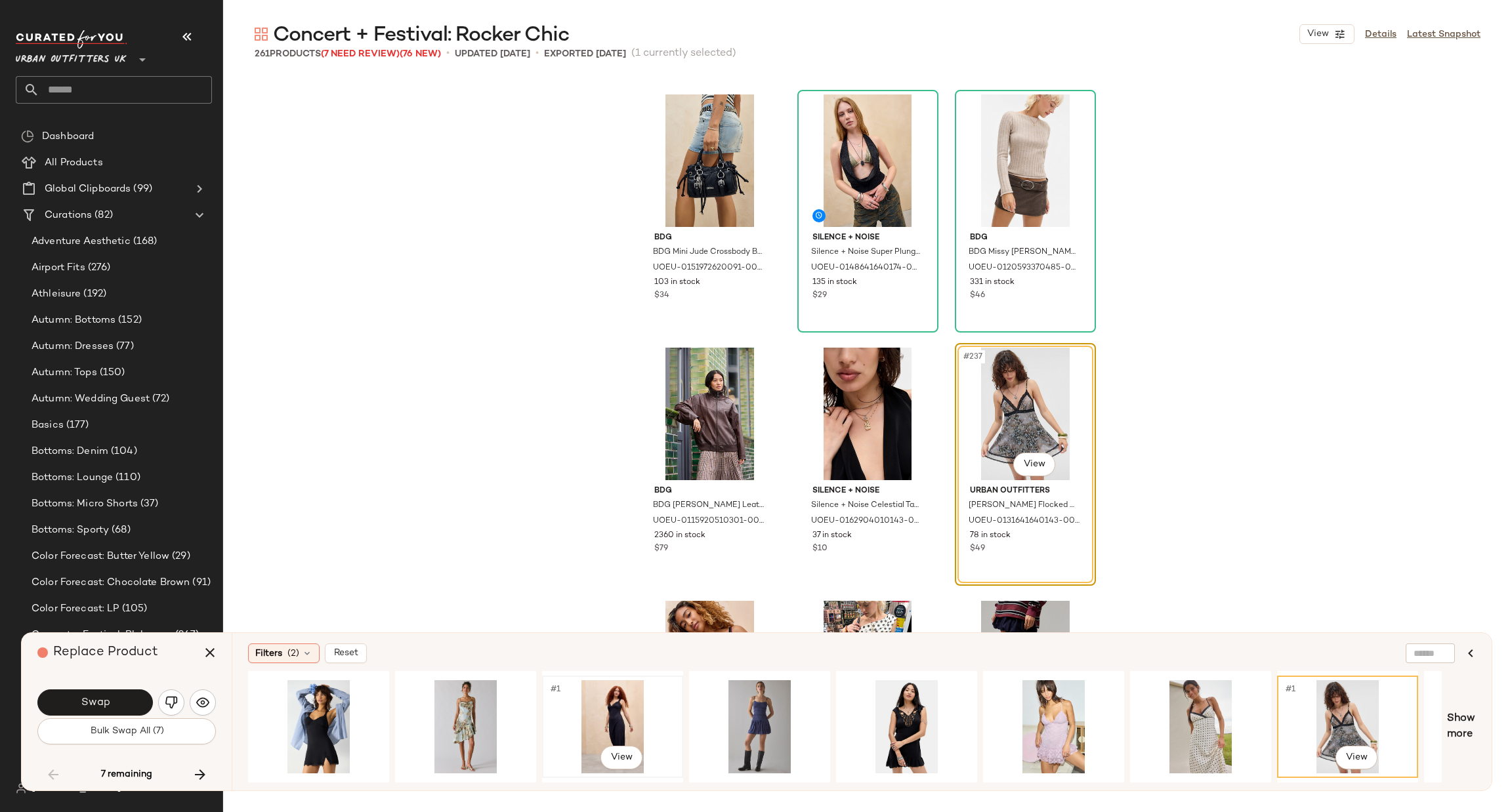
click at [607, 704] on div "#1 View" at bounding box center [613, 727] width 132 height 93
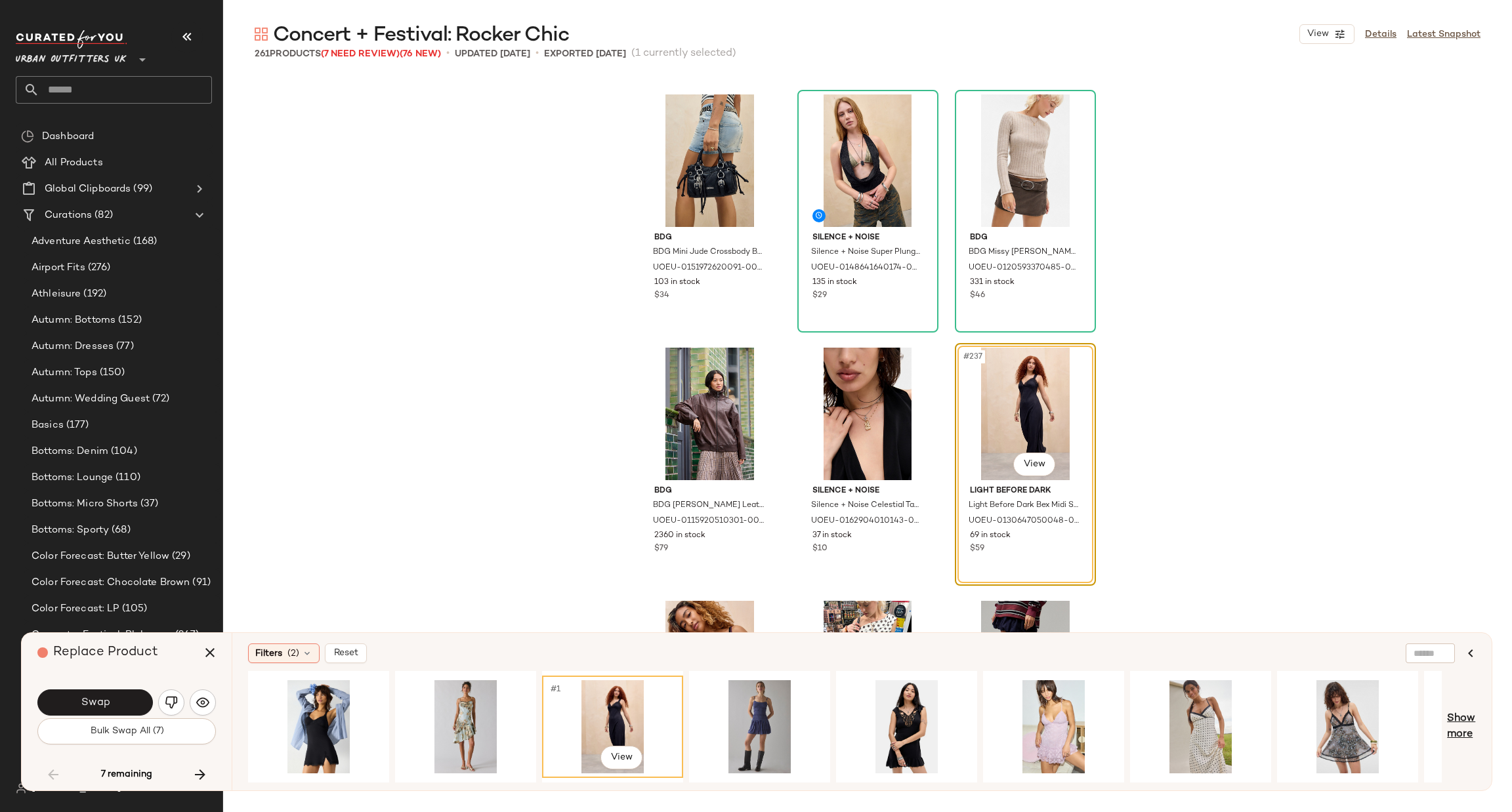
click at [1451, 714] on span "Show more" at bounding box center [1461, 727] width 29 height 32
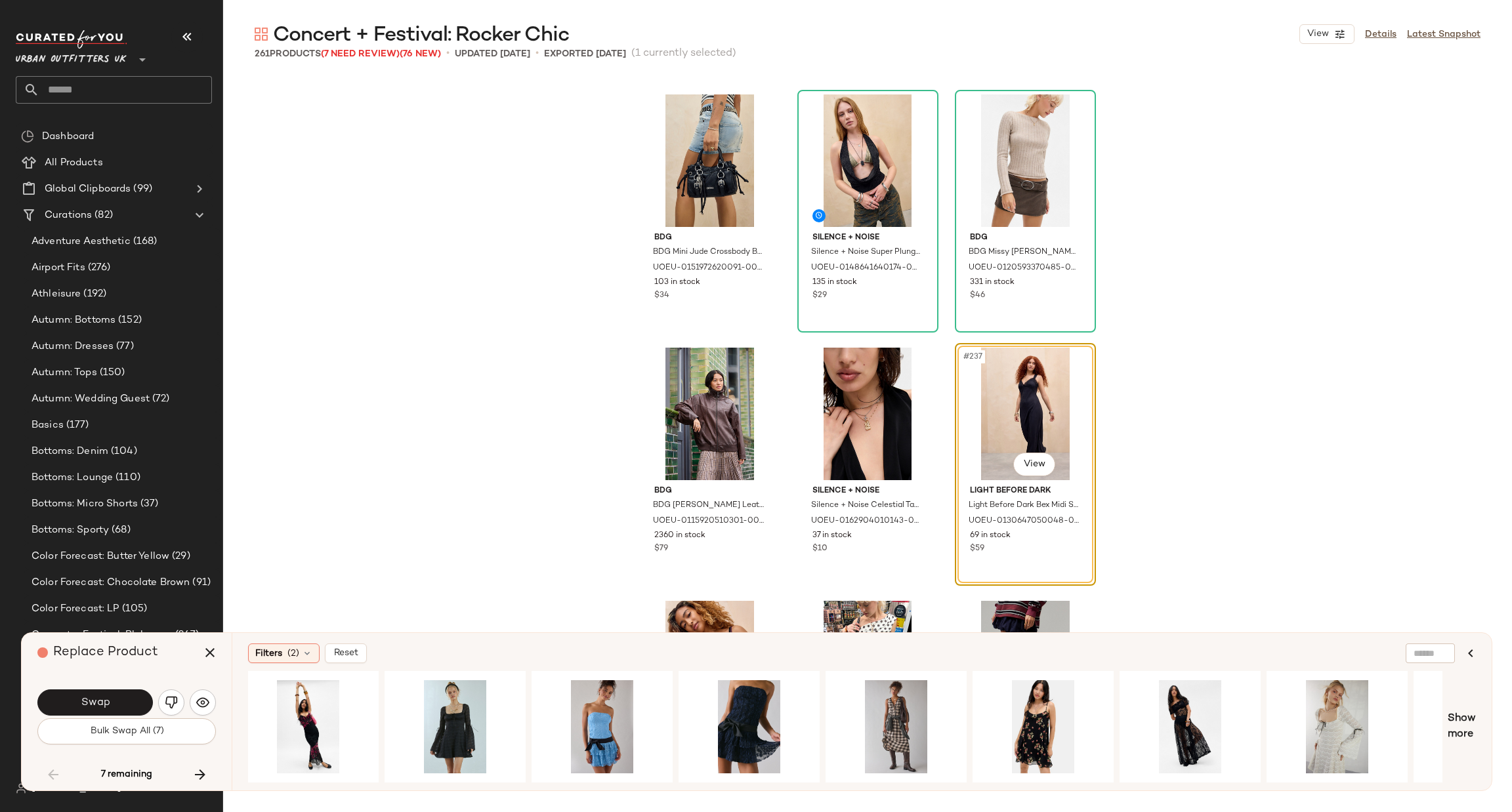
scroll to position [0, 1208]
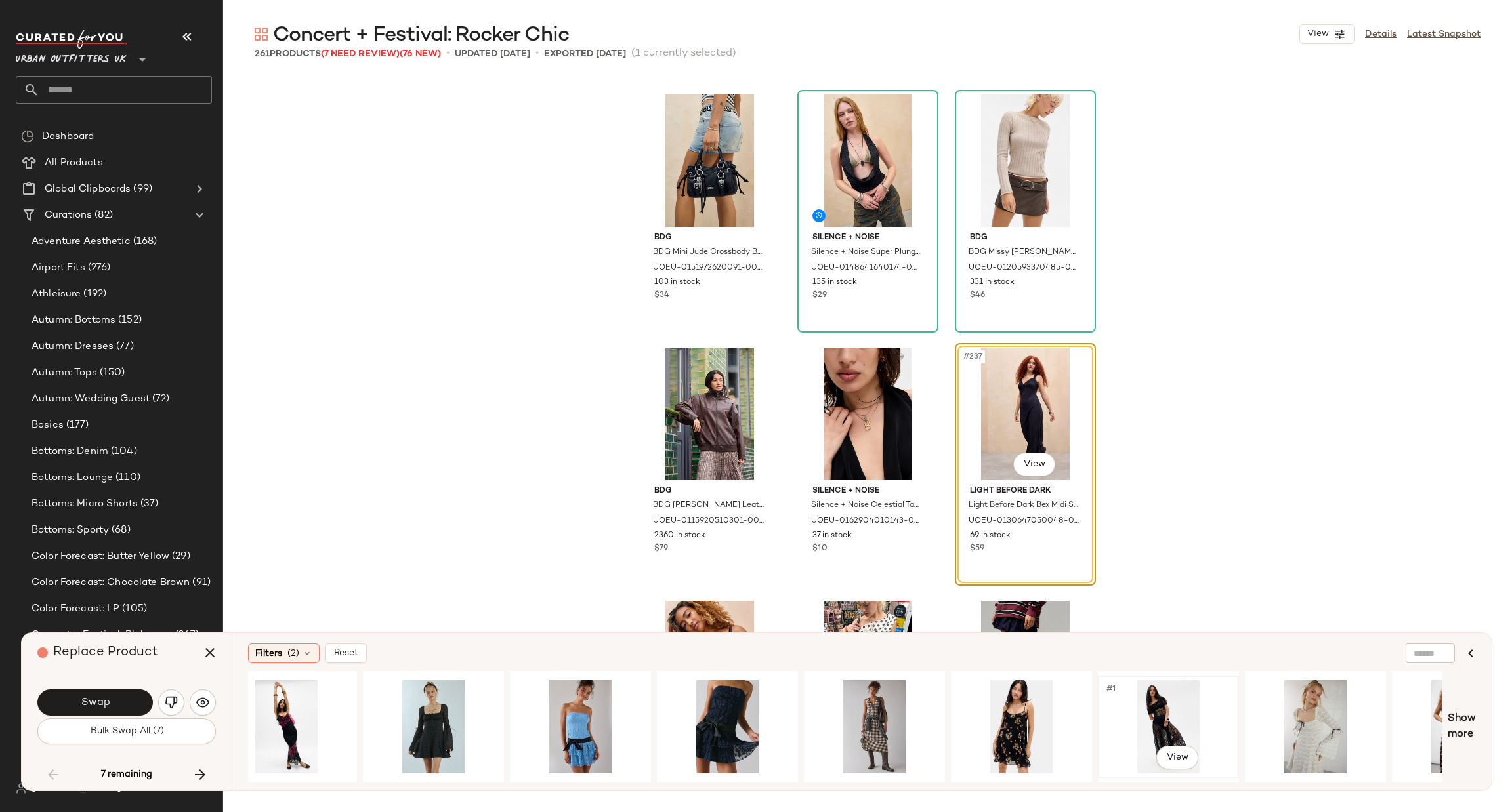
click at [1148, 691] on div "#1 View" at bounding box center [1168, 727] width 132 height 93
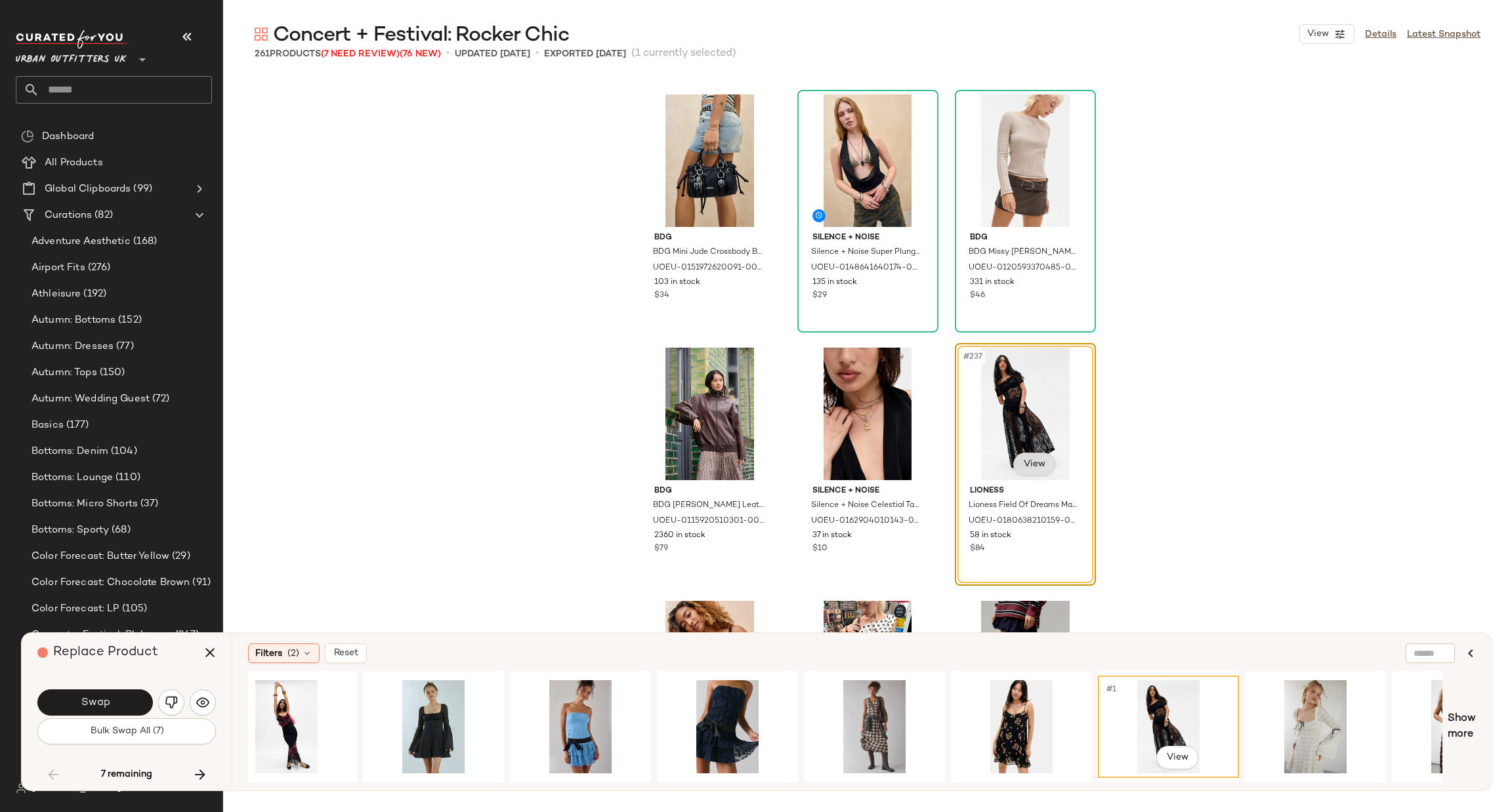
click at [1040, 461] on body "Urban Outfitters UK ** Dashboard All Products Global Clipboards (99) Curations …" at bounding box center [756, 406] width 1512 height 812
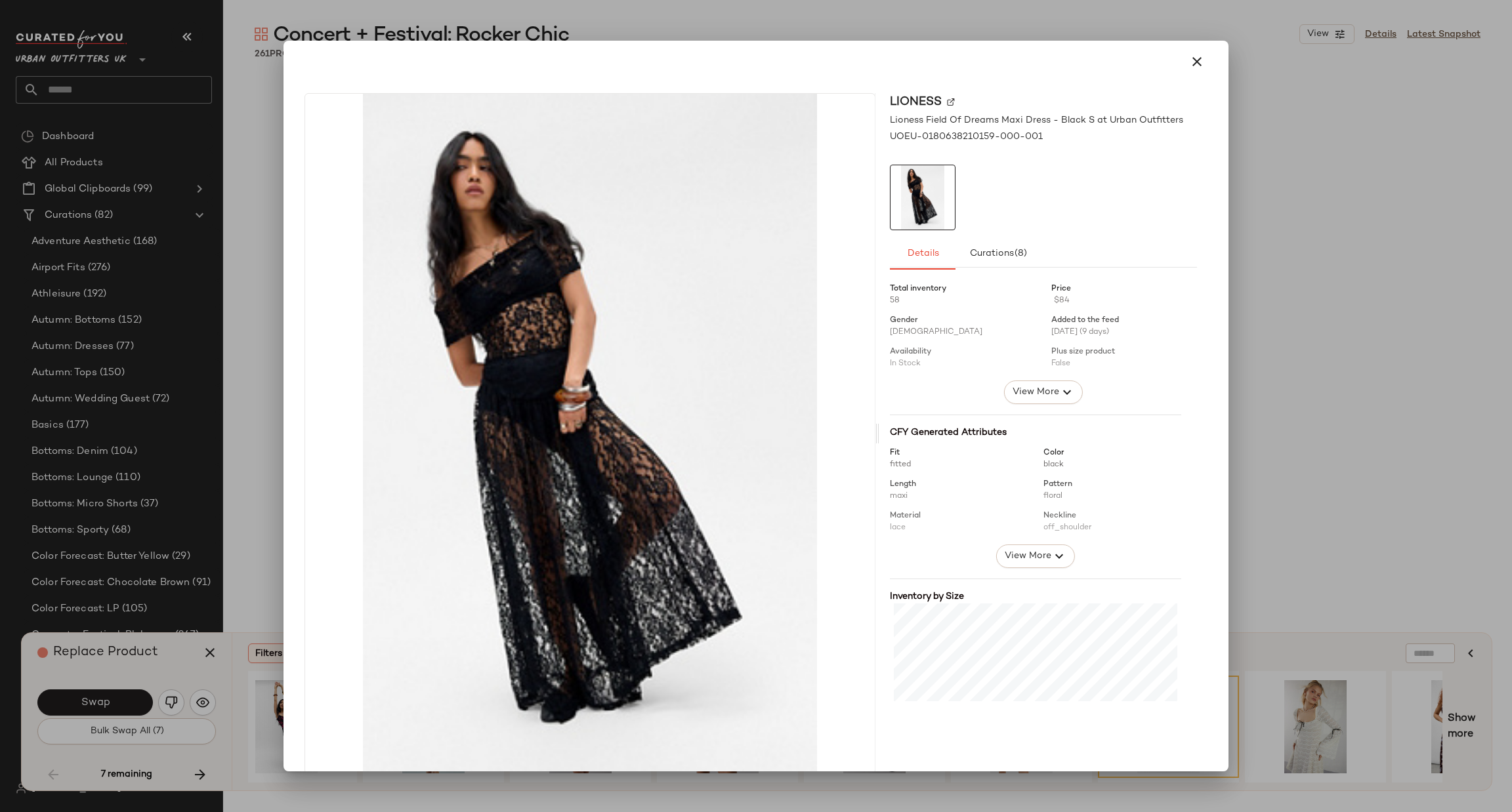
click at [1263, 346] on div at bounding box center [756, 406] width 1512 height 812
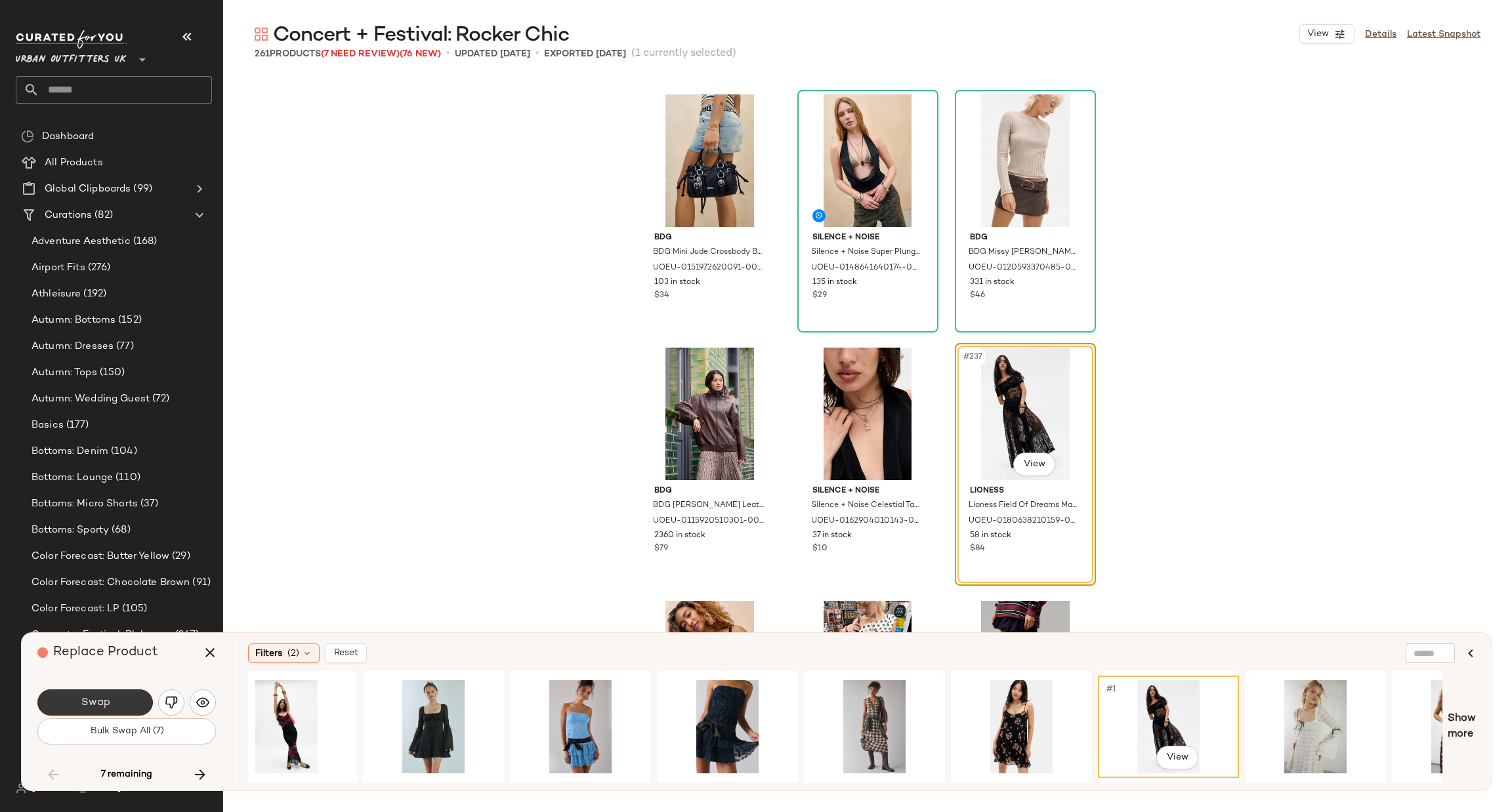
click at [127, 697] on button "Swap" at bounding box center [94, 703] width 115 height 26
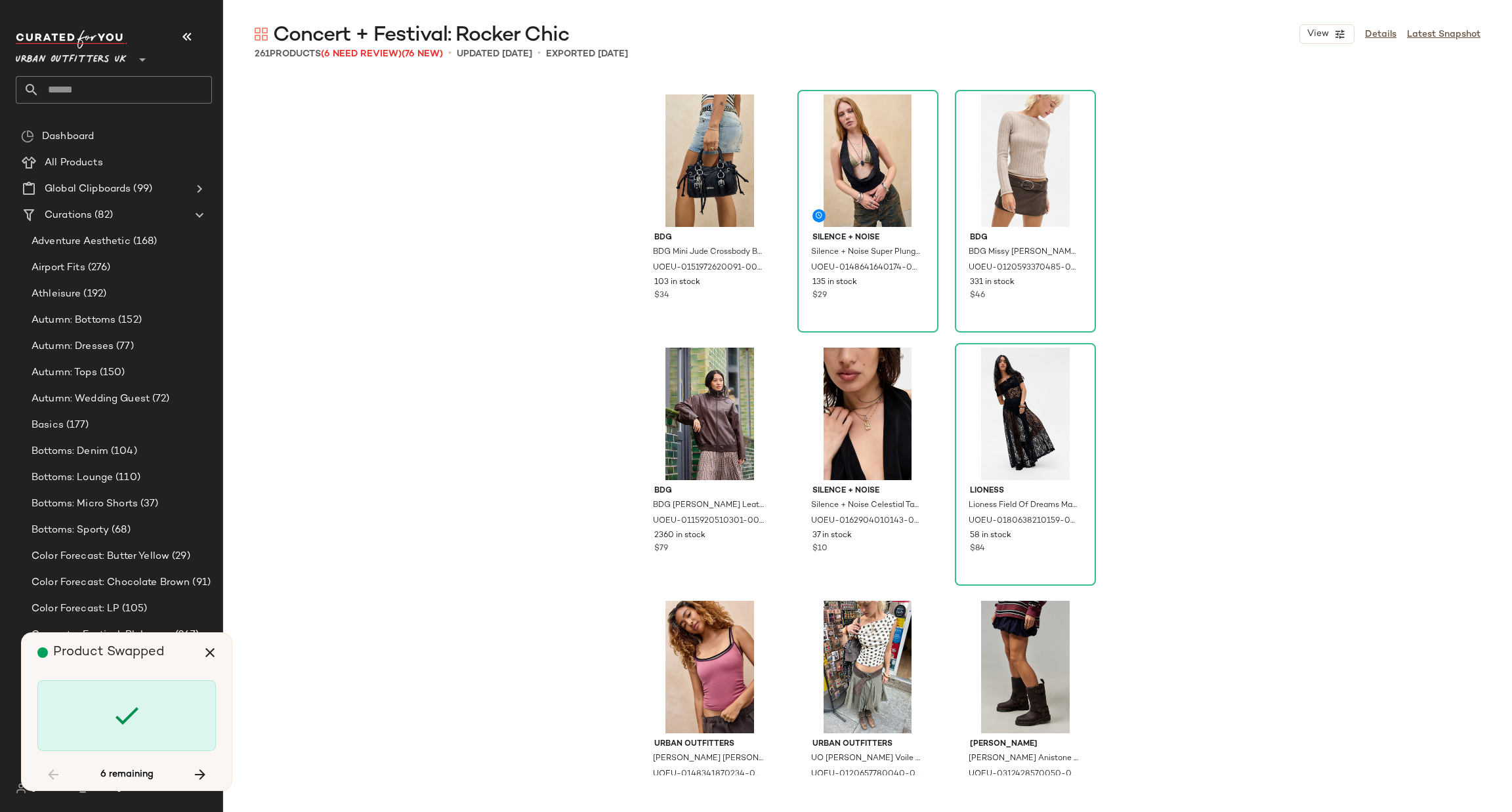
scroll to position [20010, 0]
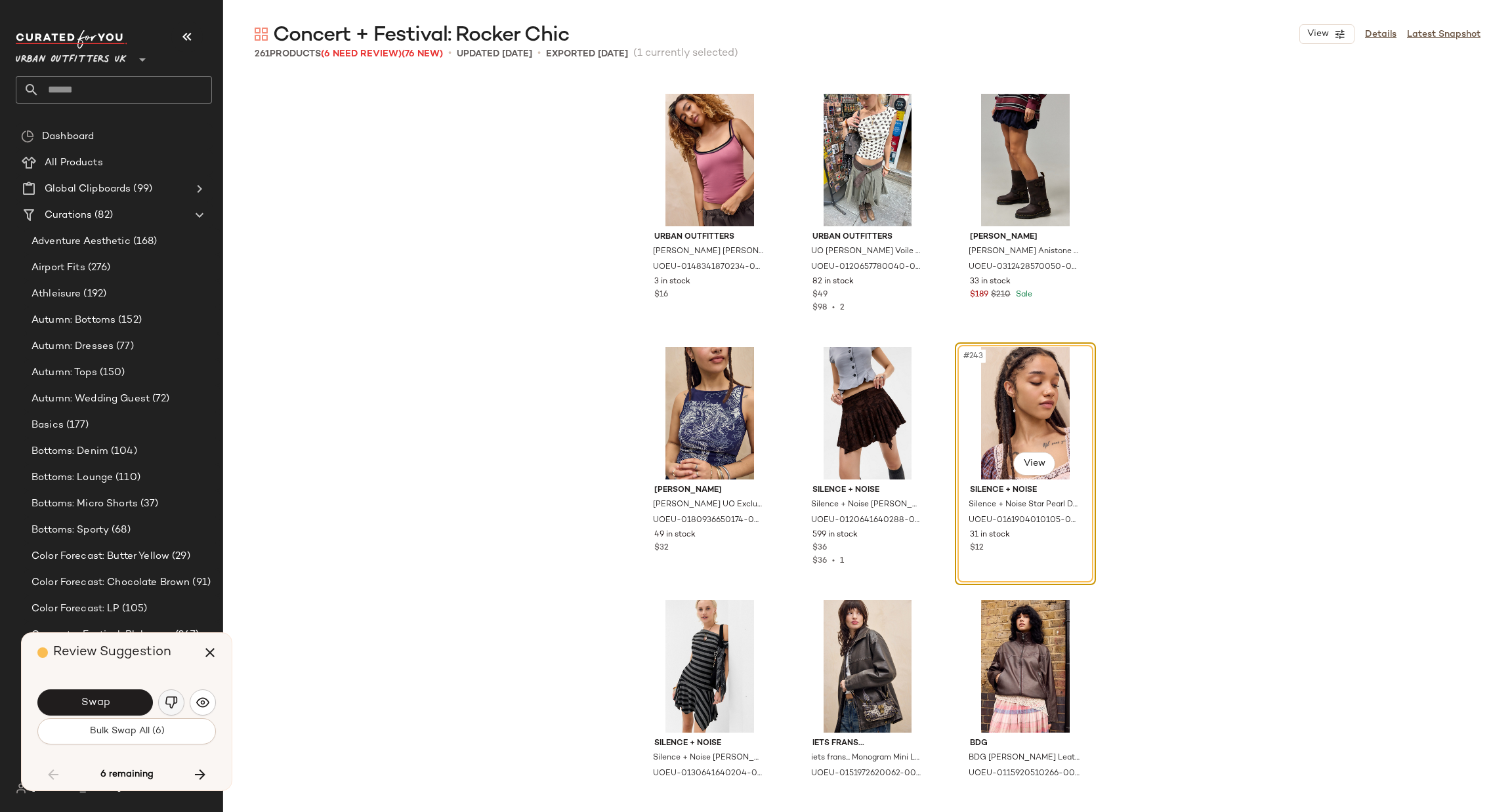
click at [173, 707] on img "button" at bounding box center [171, 703] width 13 height 13
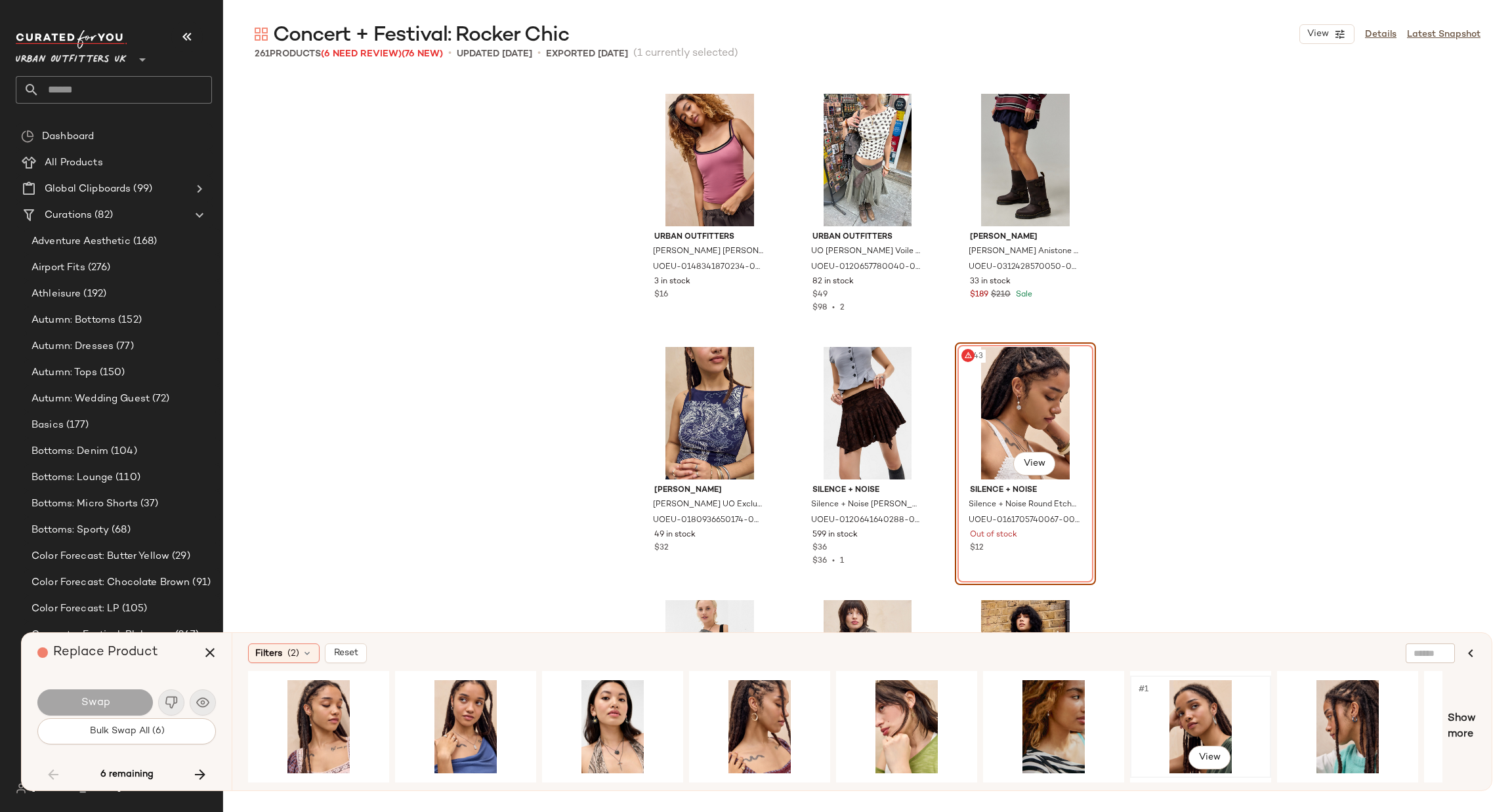
click at [1196, 704] on div "#1 View" at bounding box center [1201, 727] width 132 height 93
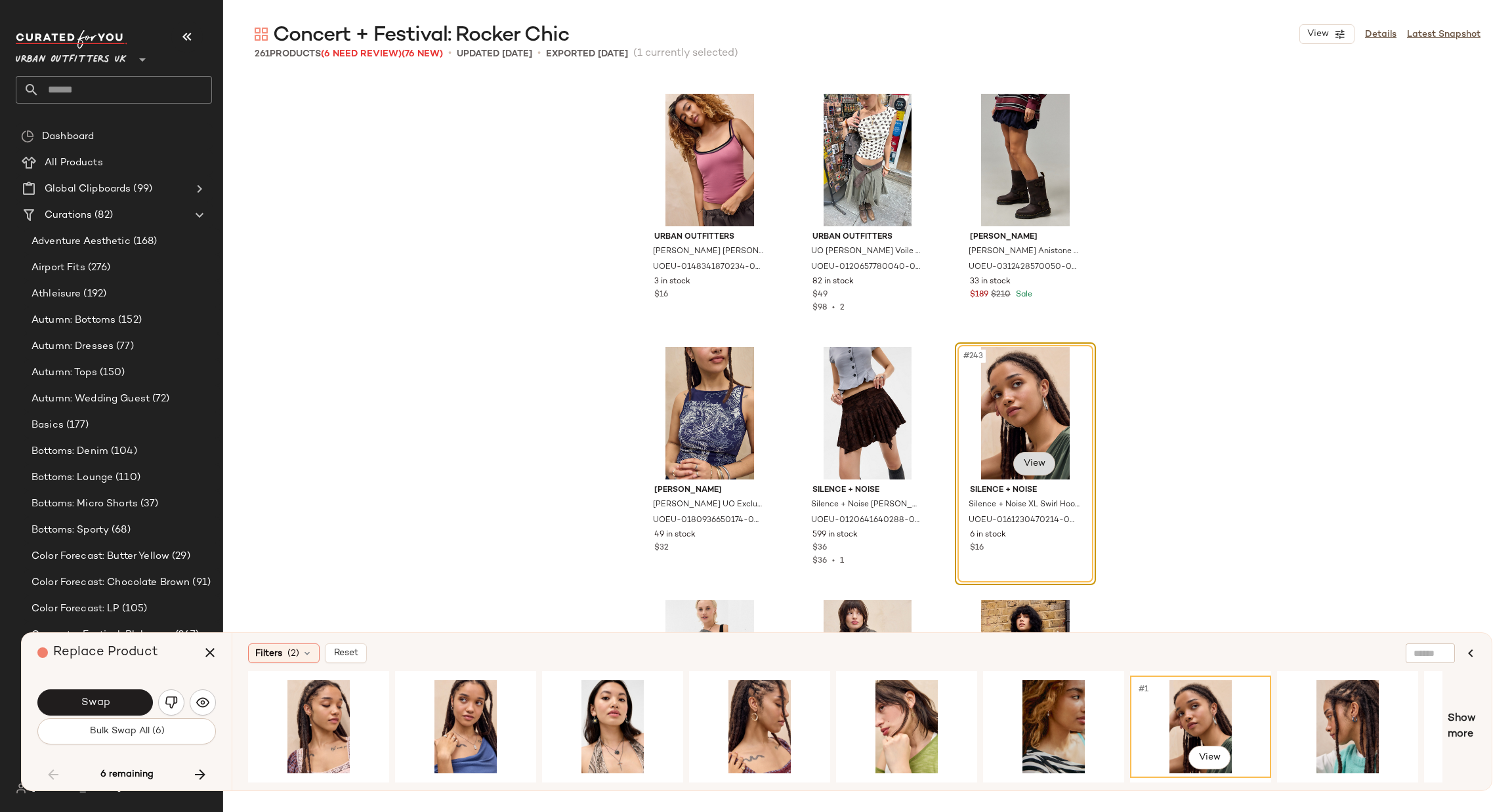
click at [1032, 458] on body "Urban Outfitters UK ** Dashboard All Products Global Clipboards (99) Curations …" at bounding box center [756, 406] width 1512 height 812
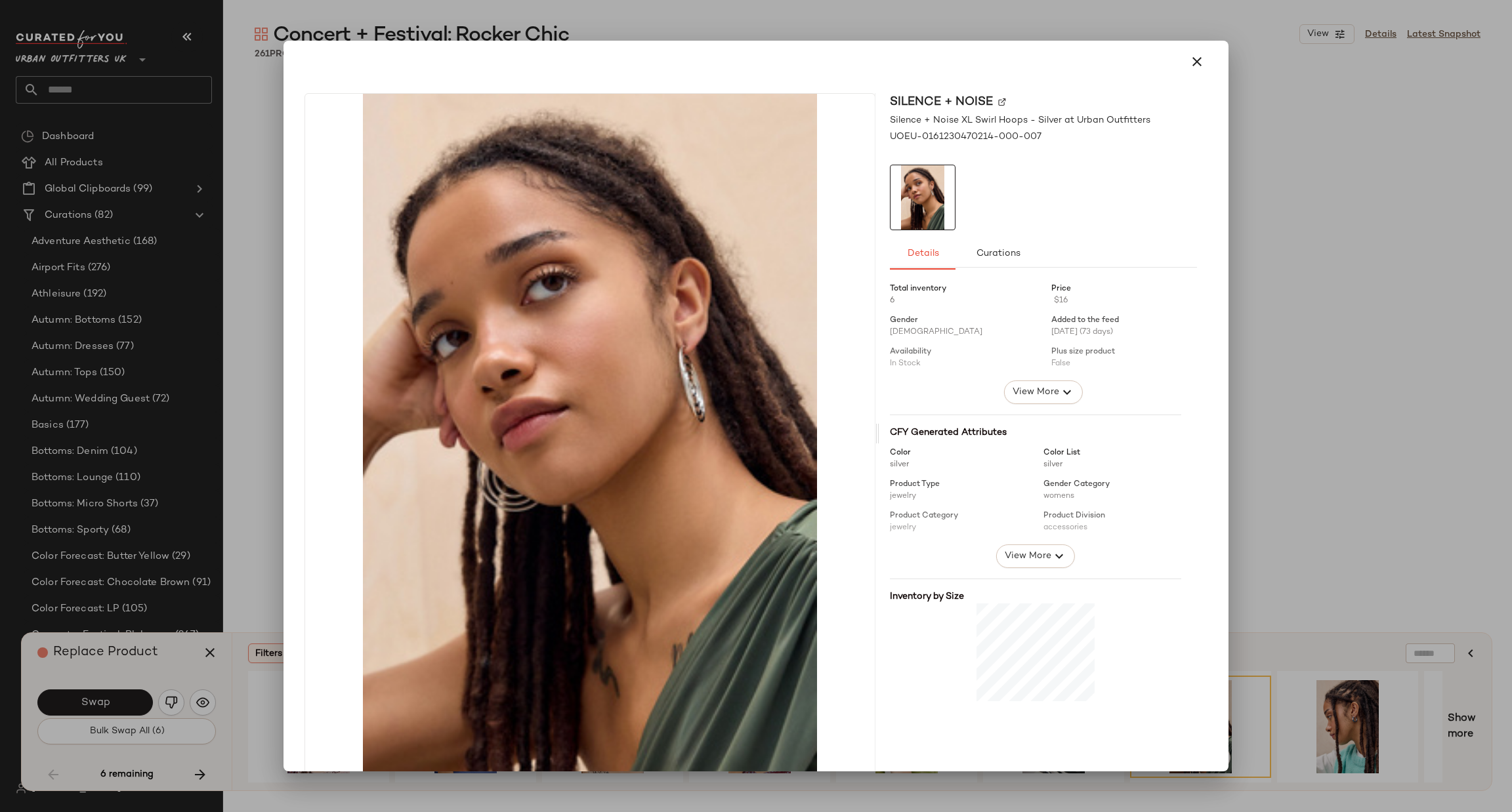
click at [1283, 324] on div at bounding box center [756, 406] width 1512 height 812
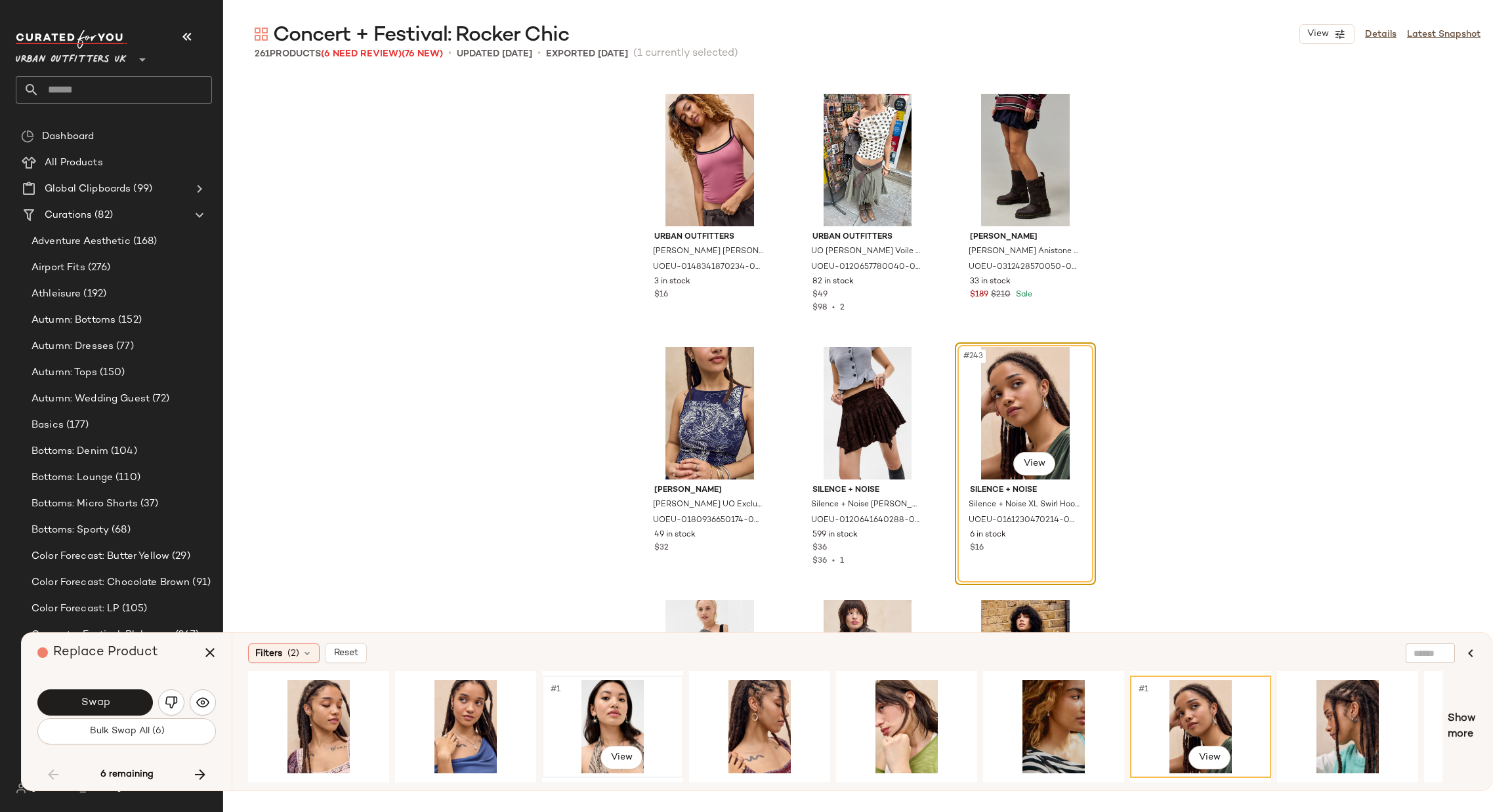
click at [640, 712] on div "#1 View" at bounding box center [613, 727] width 132 height 93
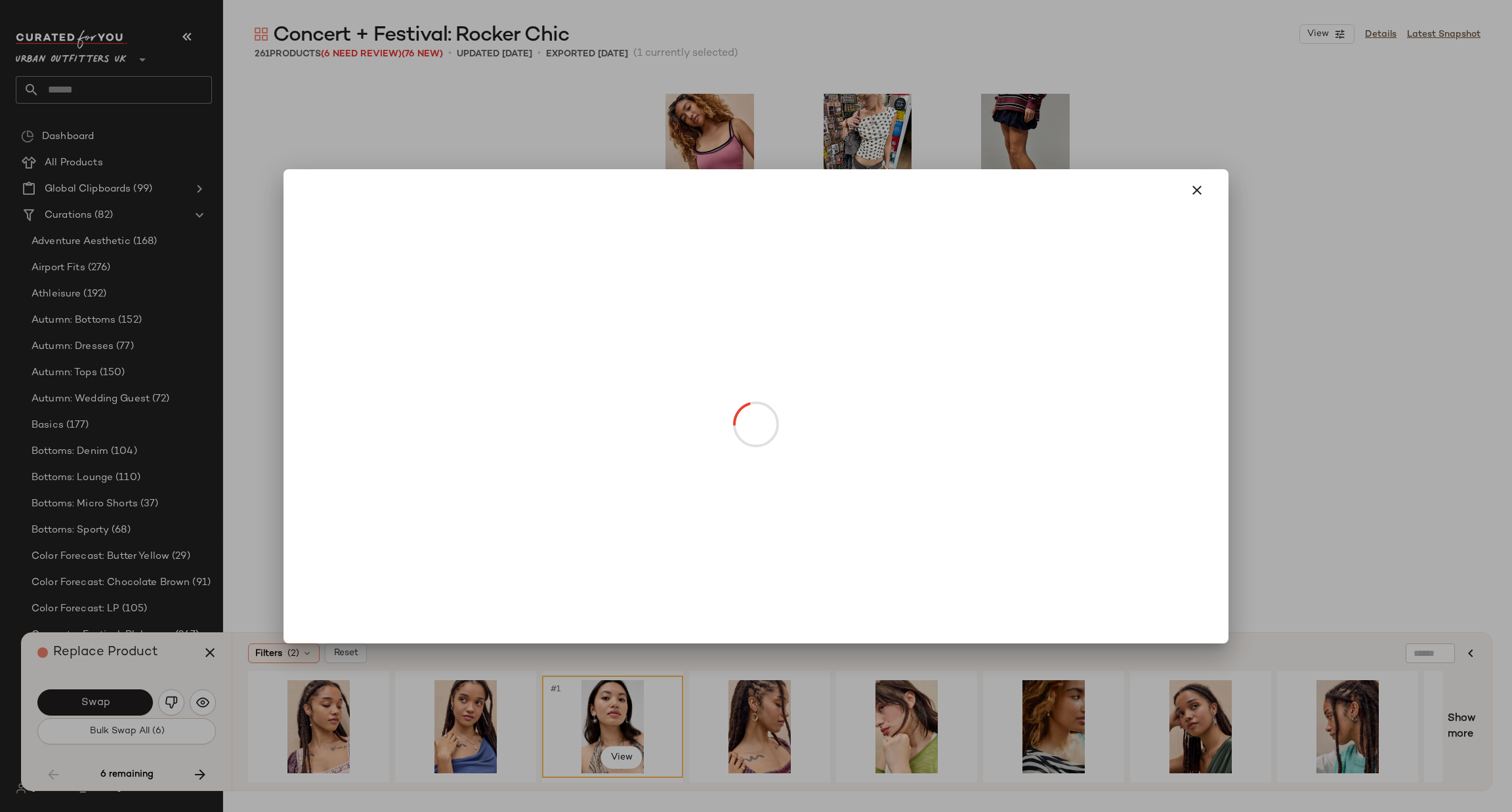
click at [1037, 461] on body "Urban Outfitters UK ** Dashboard All Products Global Clipboards (99) Curations …" at bounding box center [756, 406] width 1512 height 812
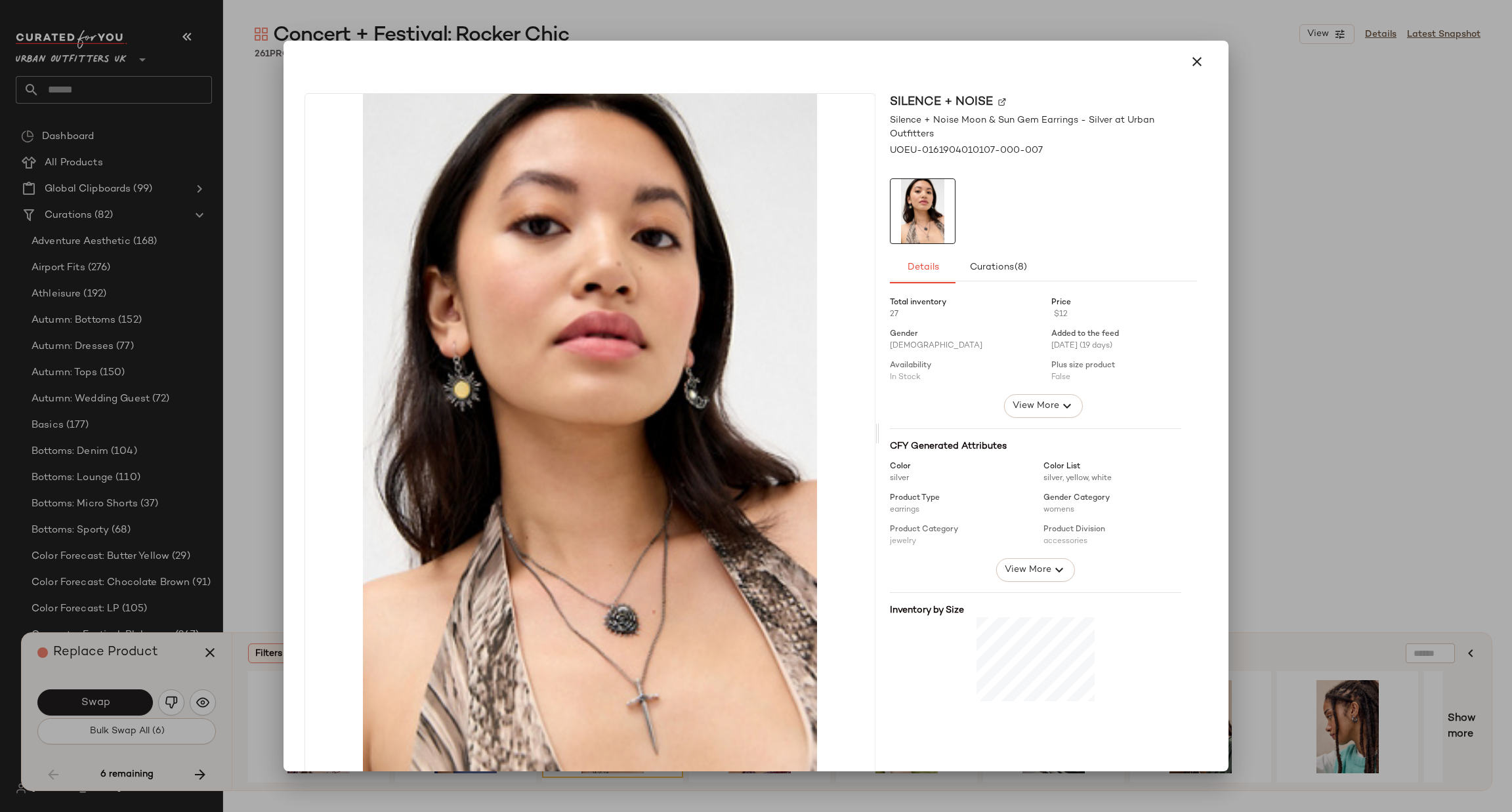
click at [1292, 323] on div at bounding box center [756, 406] width 1512 height 812
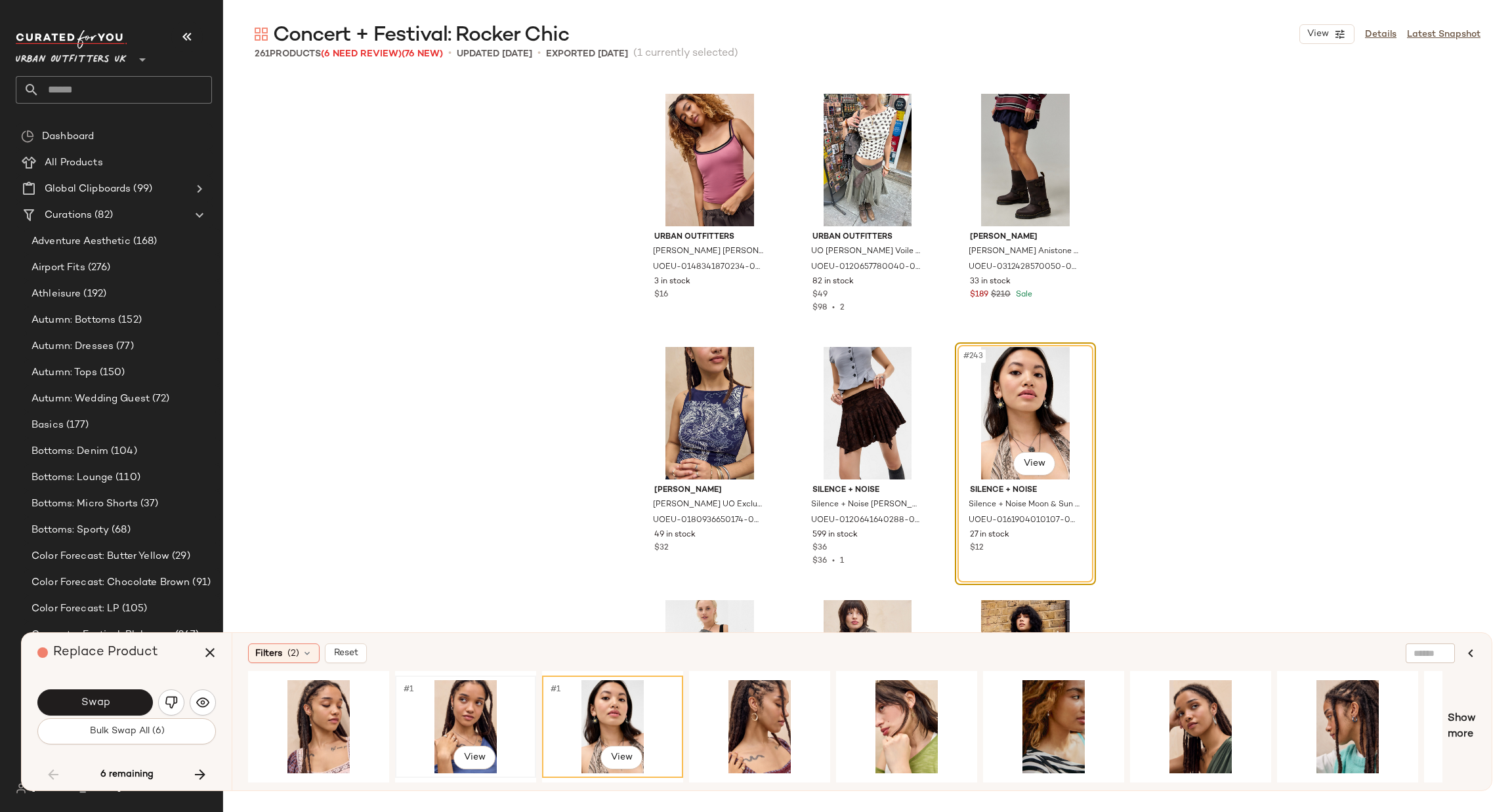
click at [456, 683] on div "#1 View" at bounding box center [466, 727] width 132 height 93
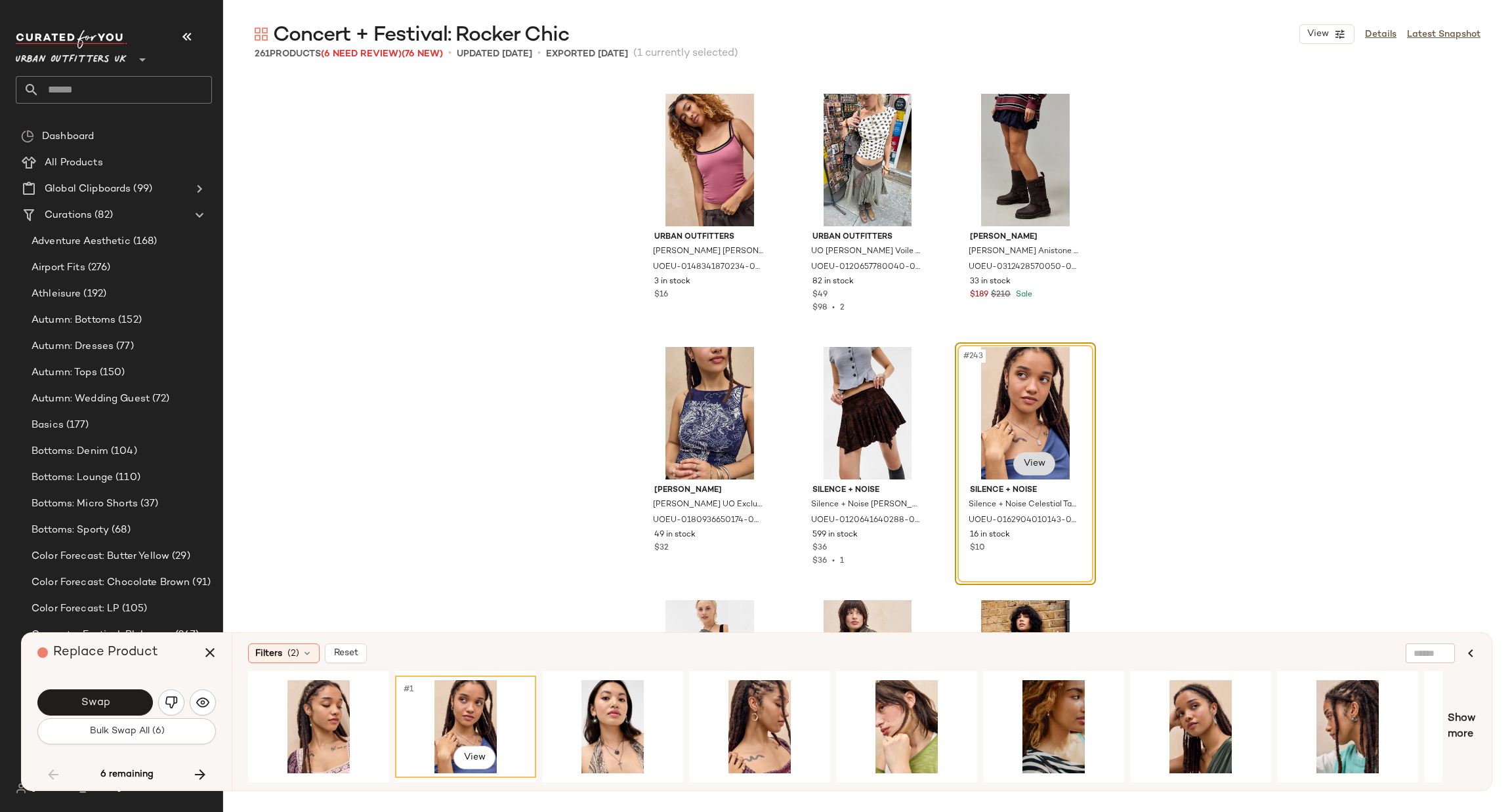
click at [1039, 458] on body "Urban Outfitters UK ** Dashboard All Products Global Clipboards (99) Curations …" at bounding box center [756, 406] width 1512 height 812
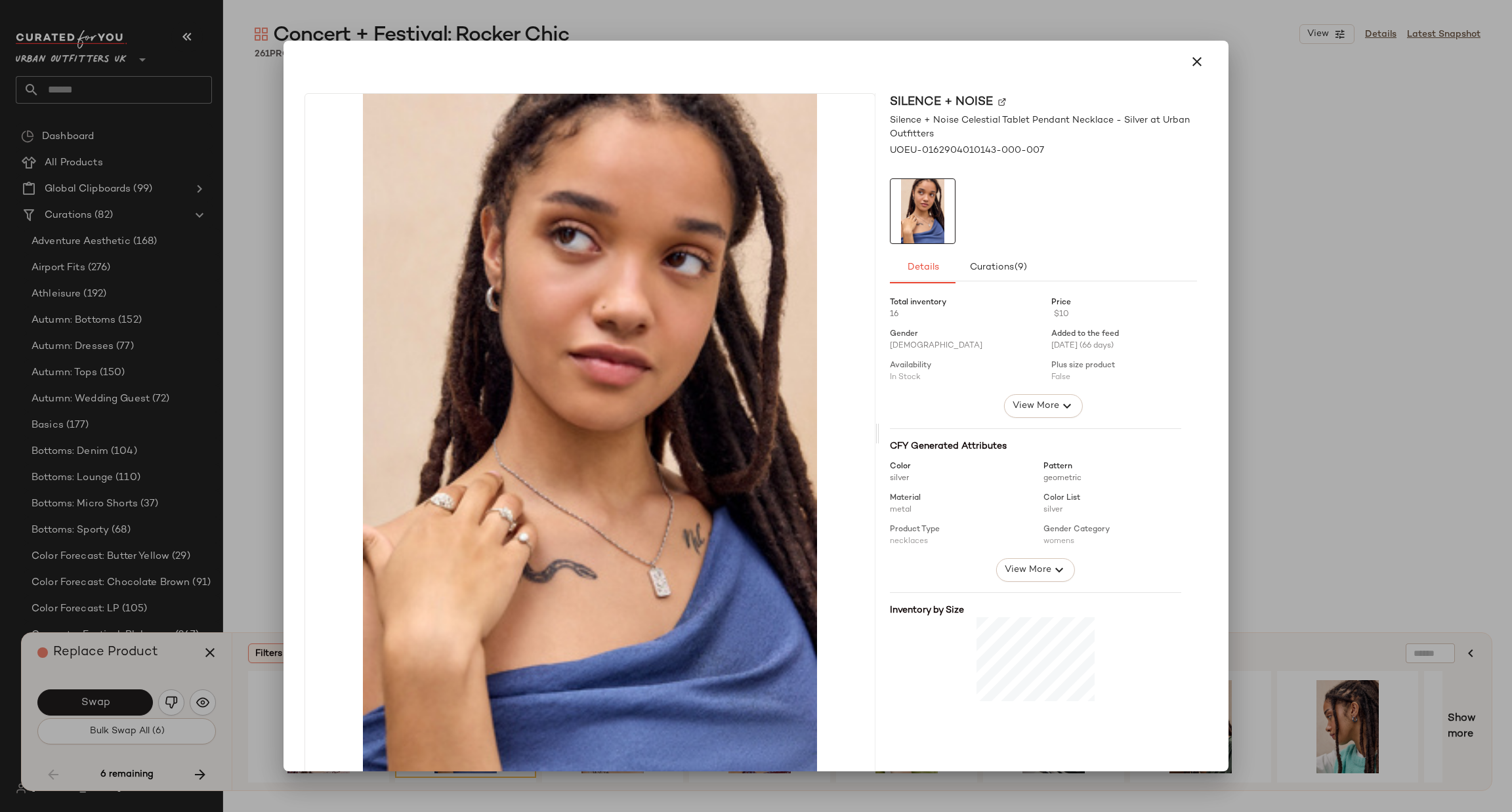
click at [1266, 289] on div at bounding box center [756, 406] width 1512 height 812
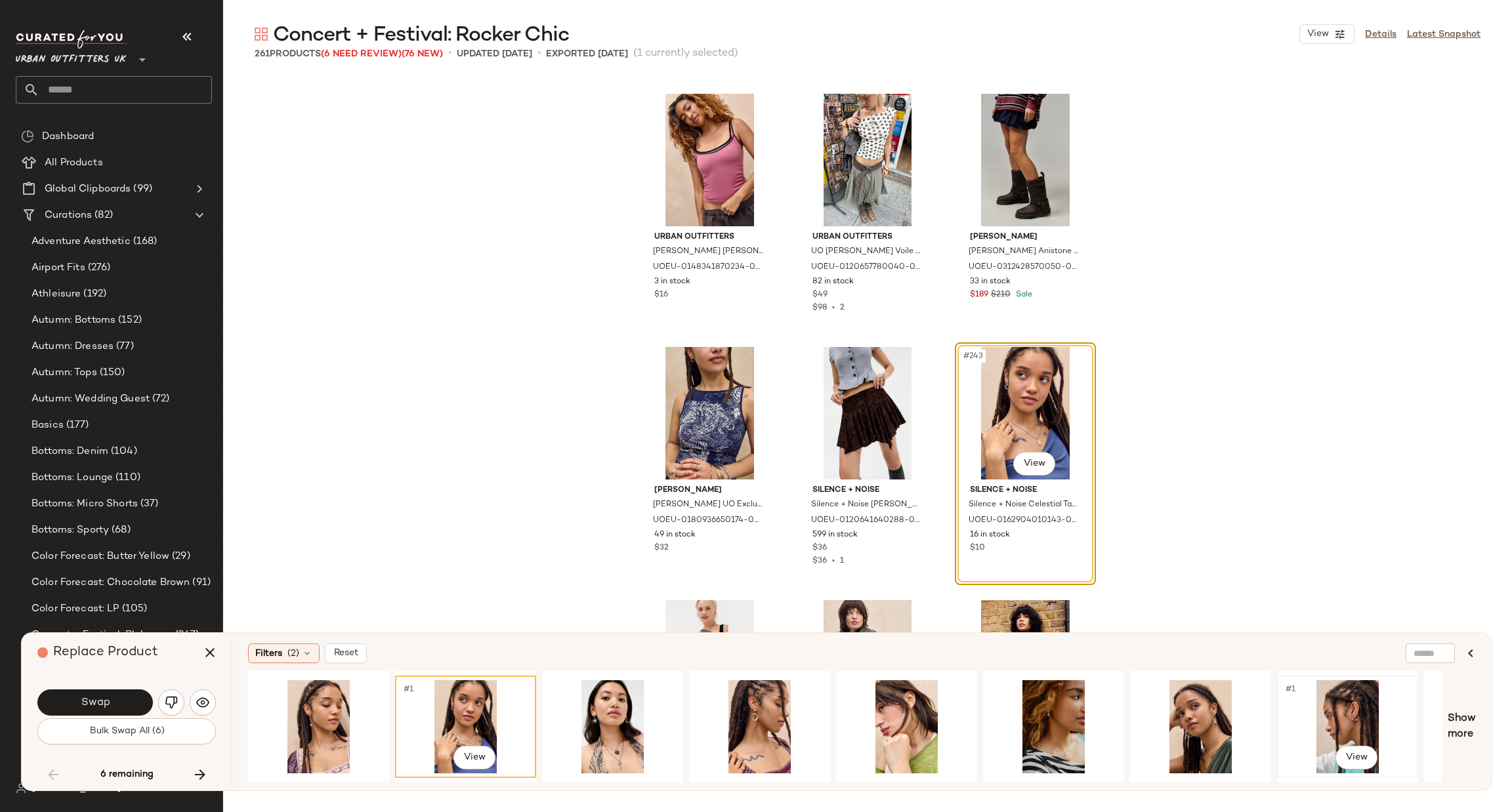
click at [1359, 692] on div "#1 View" at bounding box center [1348, 727] width 132 height 93
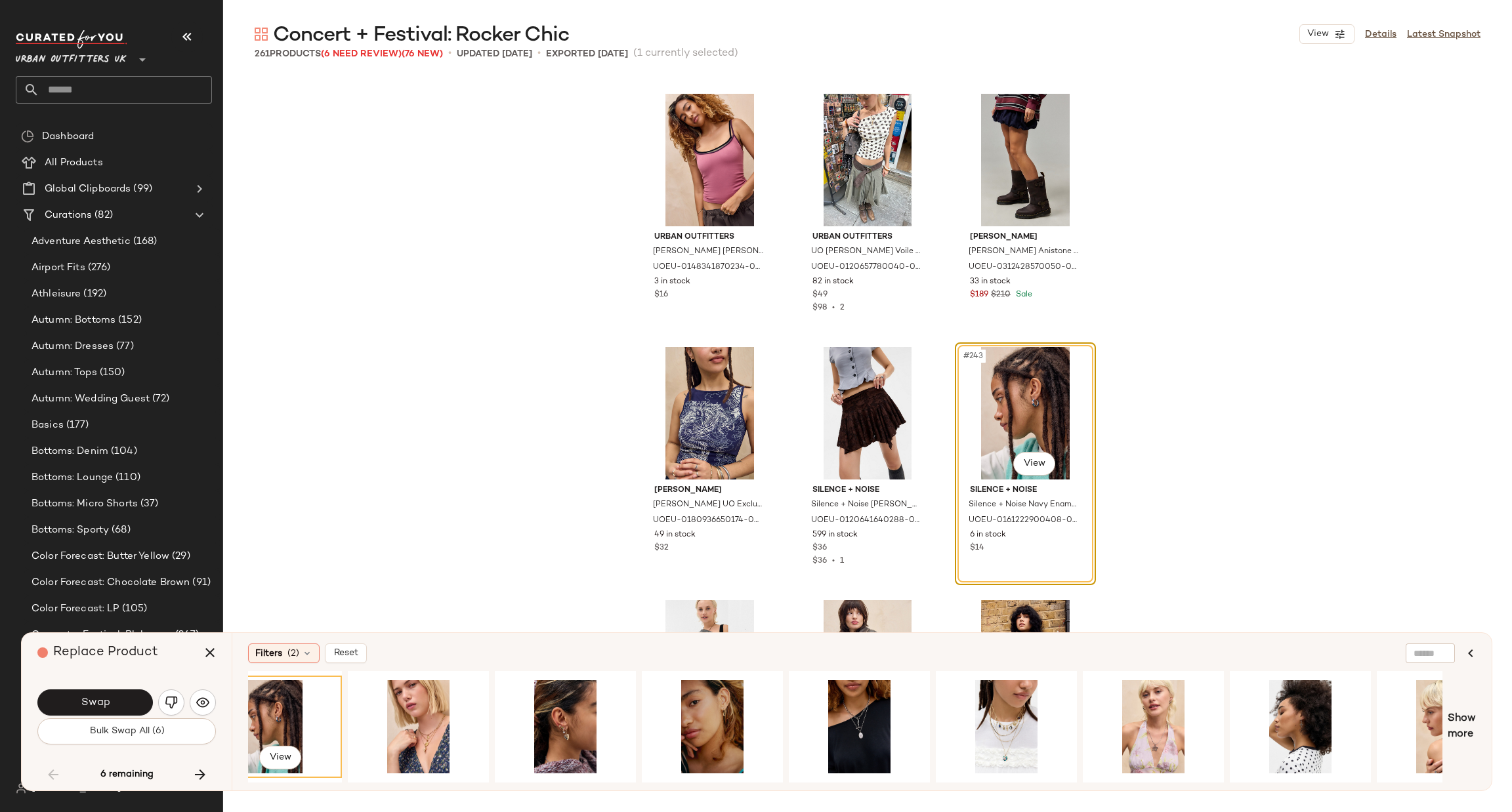
scroll to position [0, 1297]
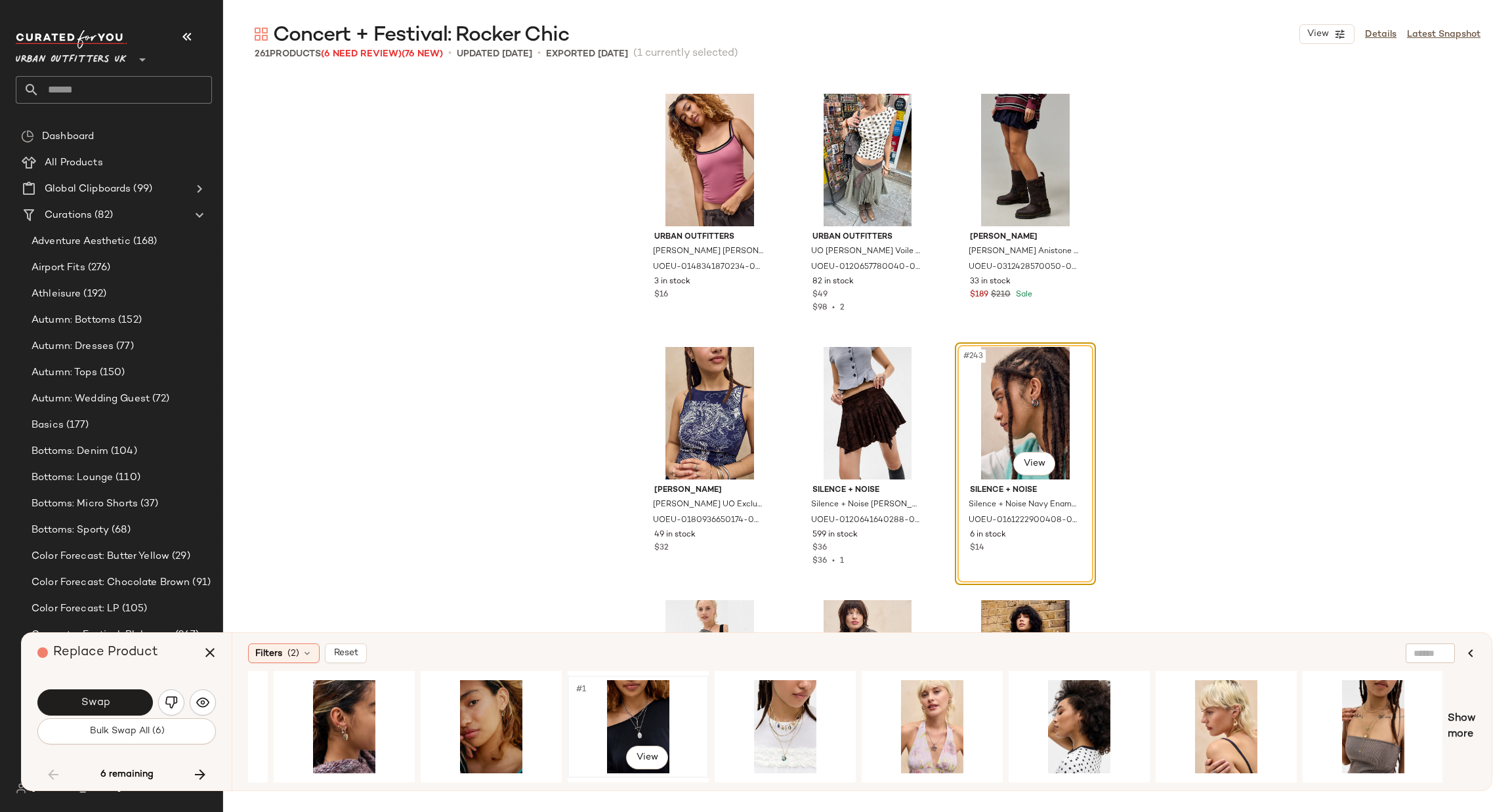
click at [631, 730] on div "#1 View" at bounding box center [638, 727] width 132 height 93
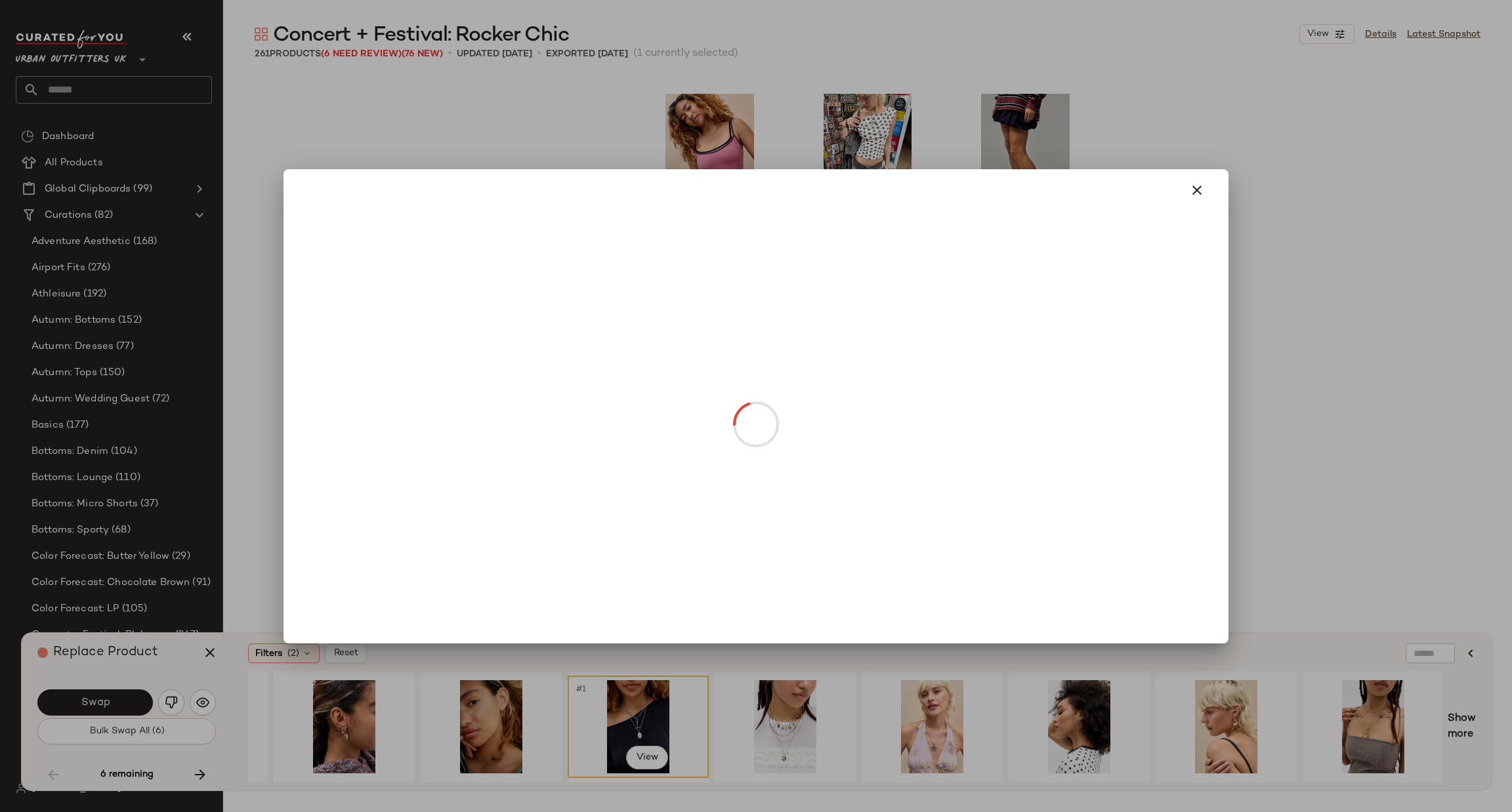
click at [1043, 460] on body "Urban Outfitters UK ** Dashboard All Products Global Clipboards (99) Curations …" at bounding box center [756, 406] width 1512 height 812
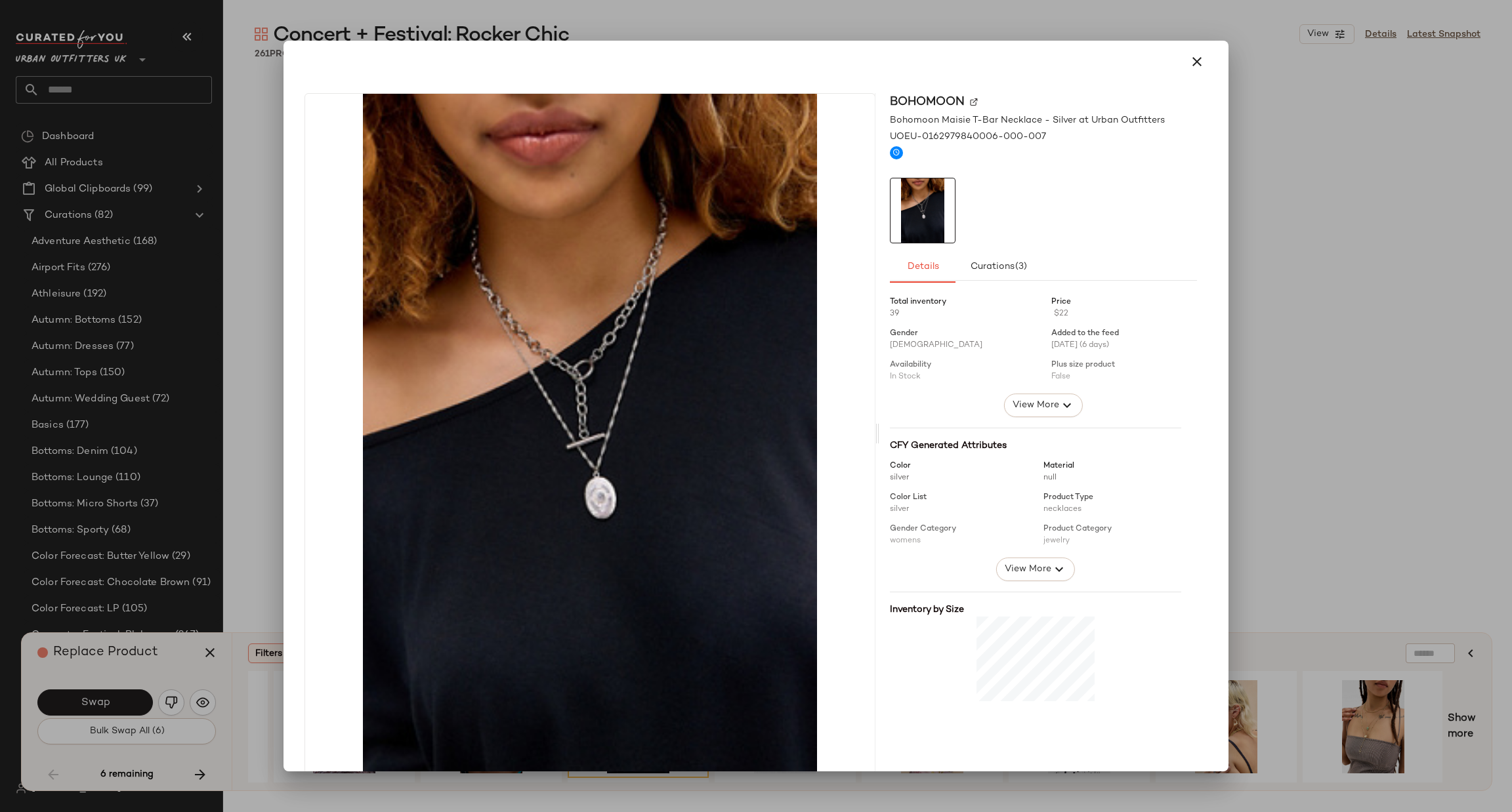
click at [1297, 396] on div at bounding box center [756, 406] width 1512 height 812
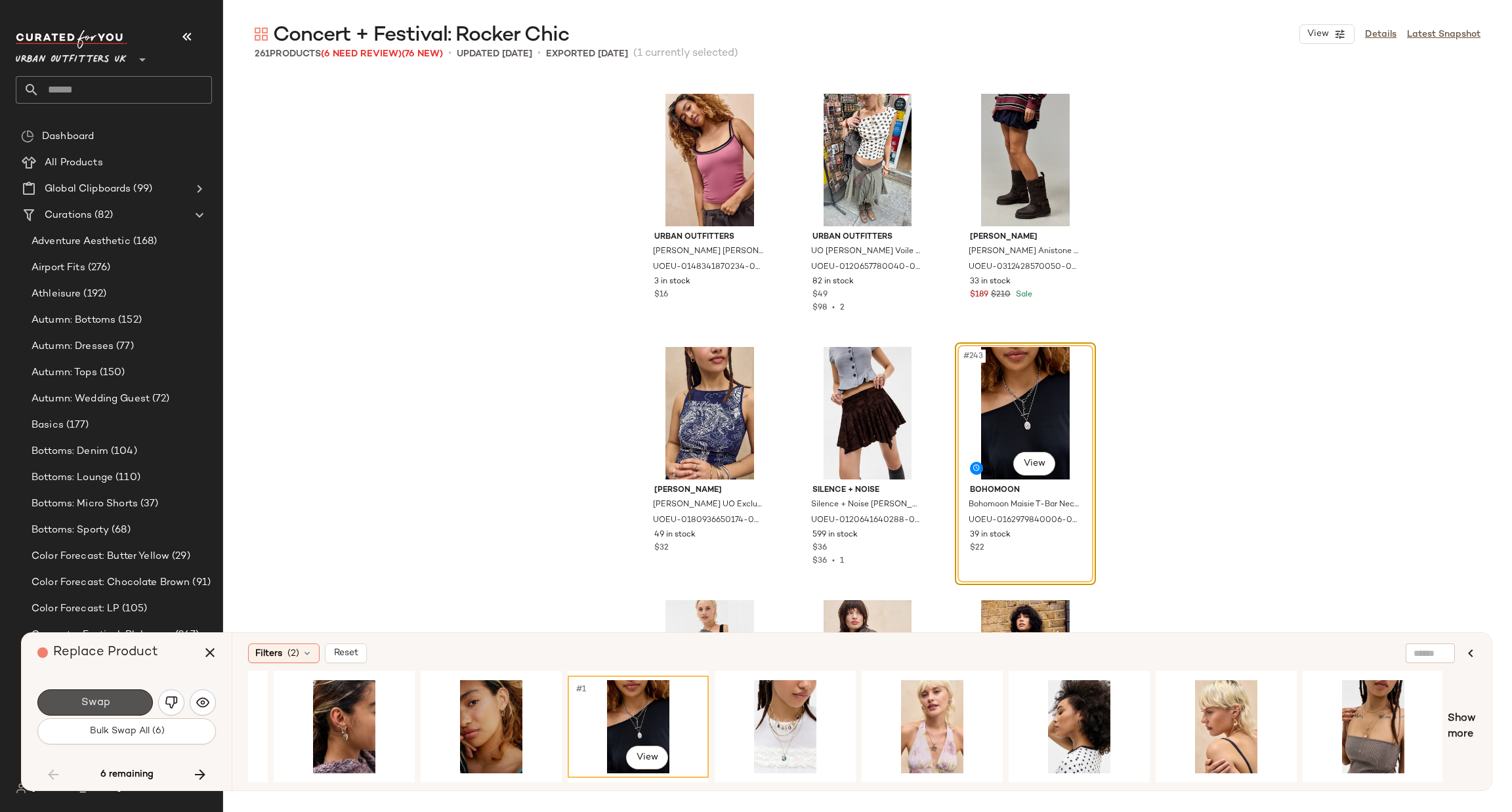
click at [76, 693] on button "Swap" at bounding box center [94, 703] width 115 height 26
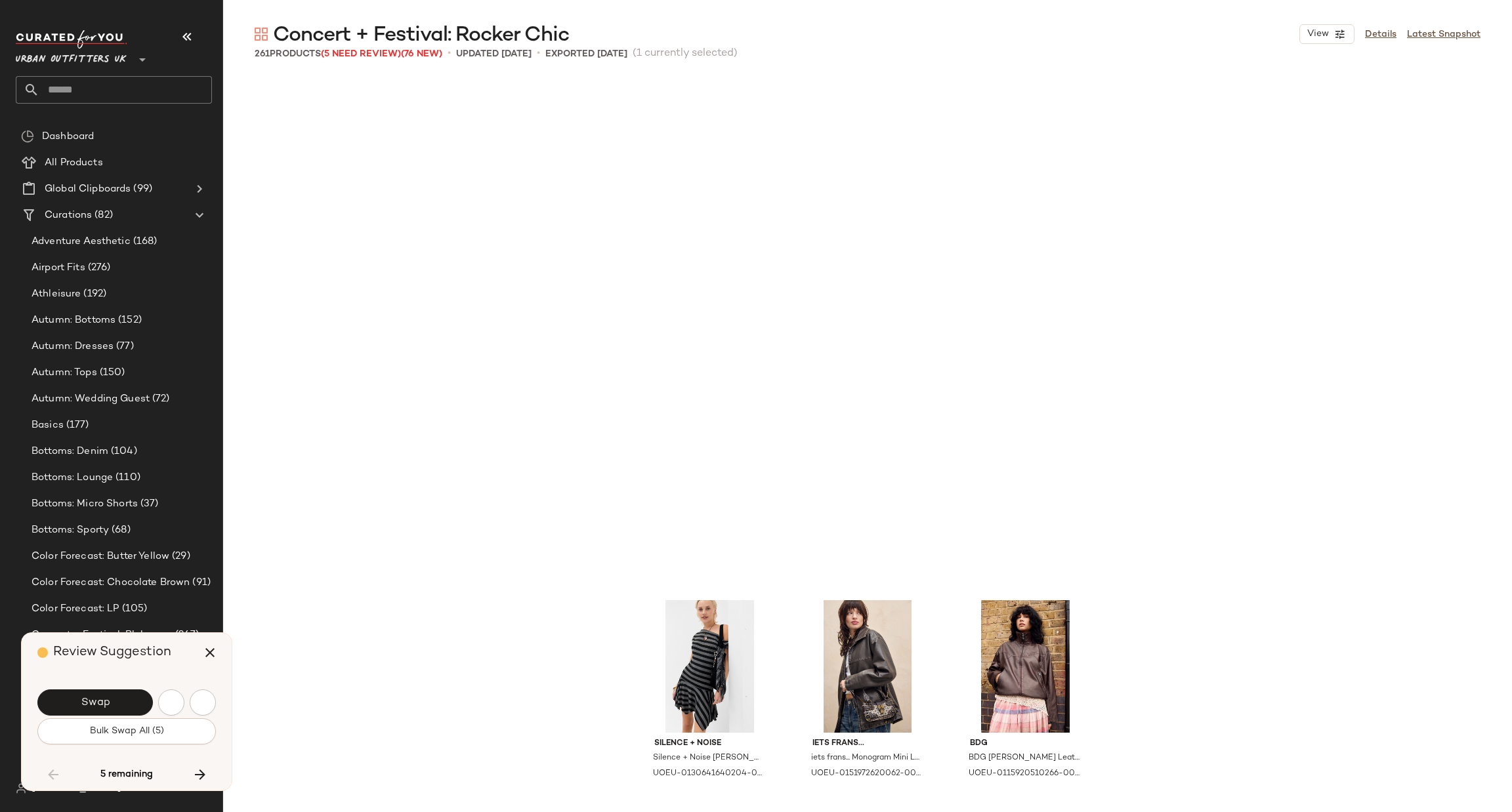
scroll to position [20516, 0]
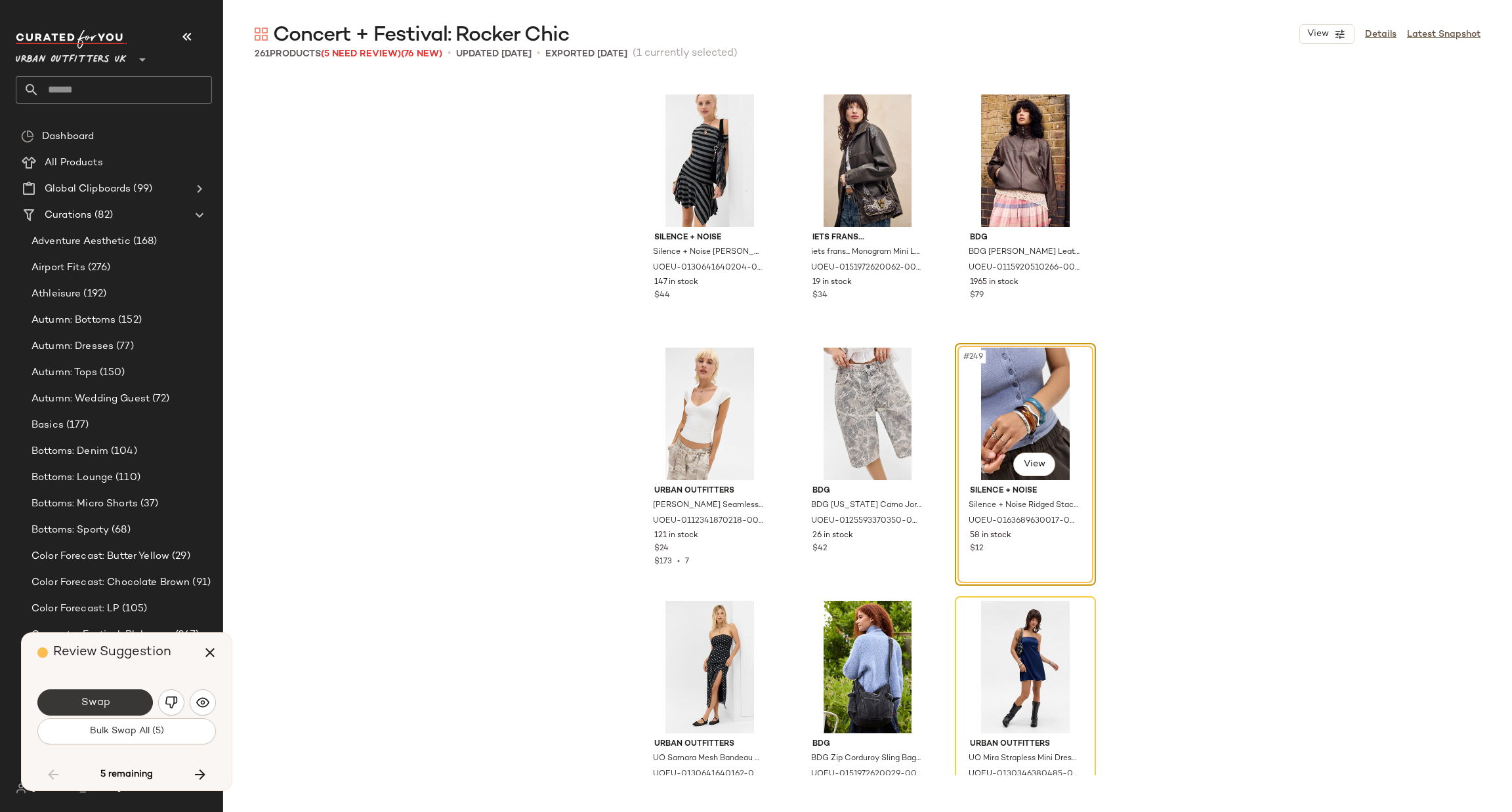
click at [129, 693] on button "Swap" at bounding box center [94, 703] width 115 height 26
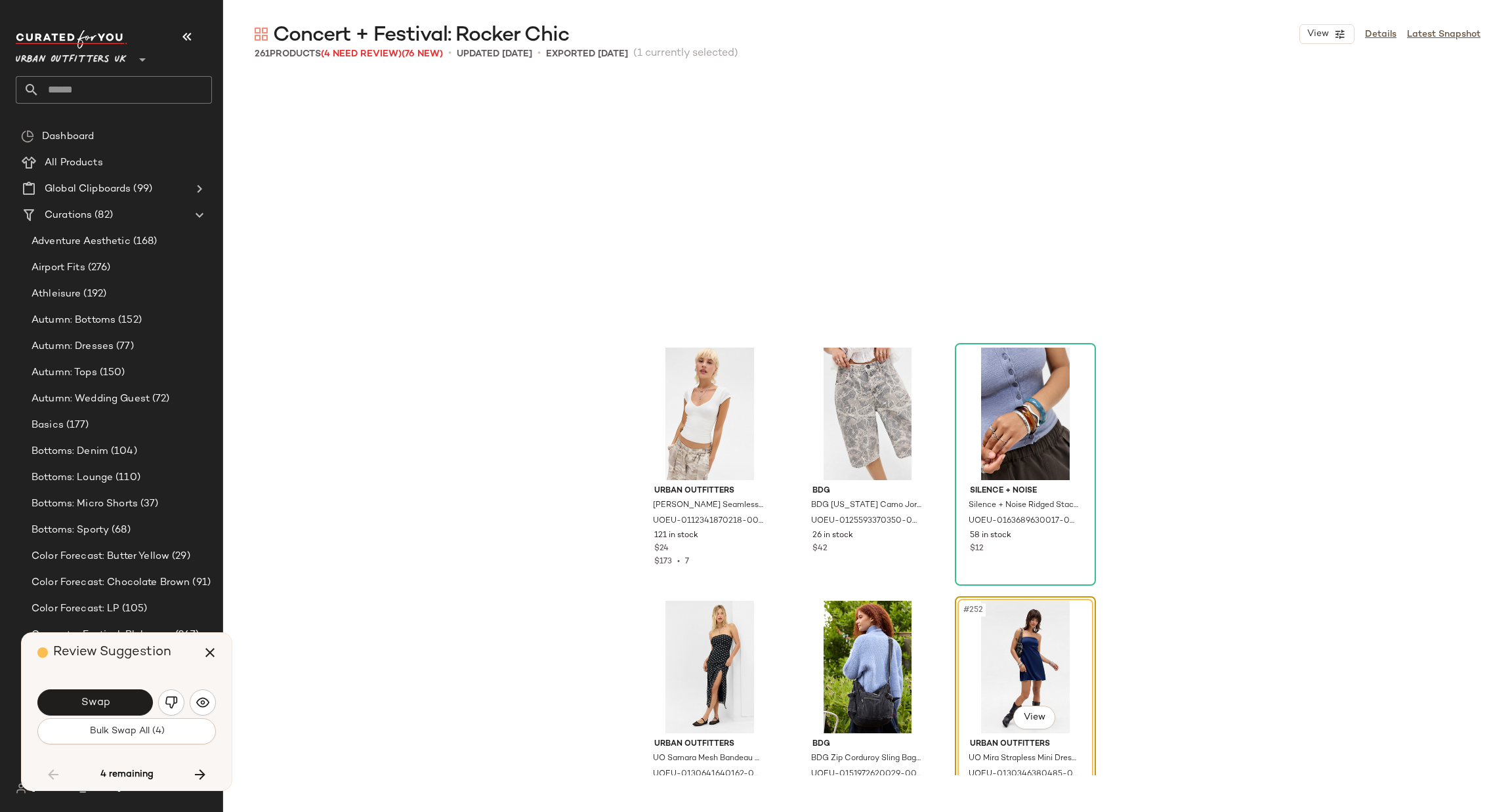
scroll to position [20770, 0]
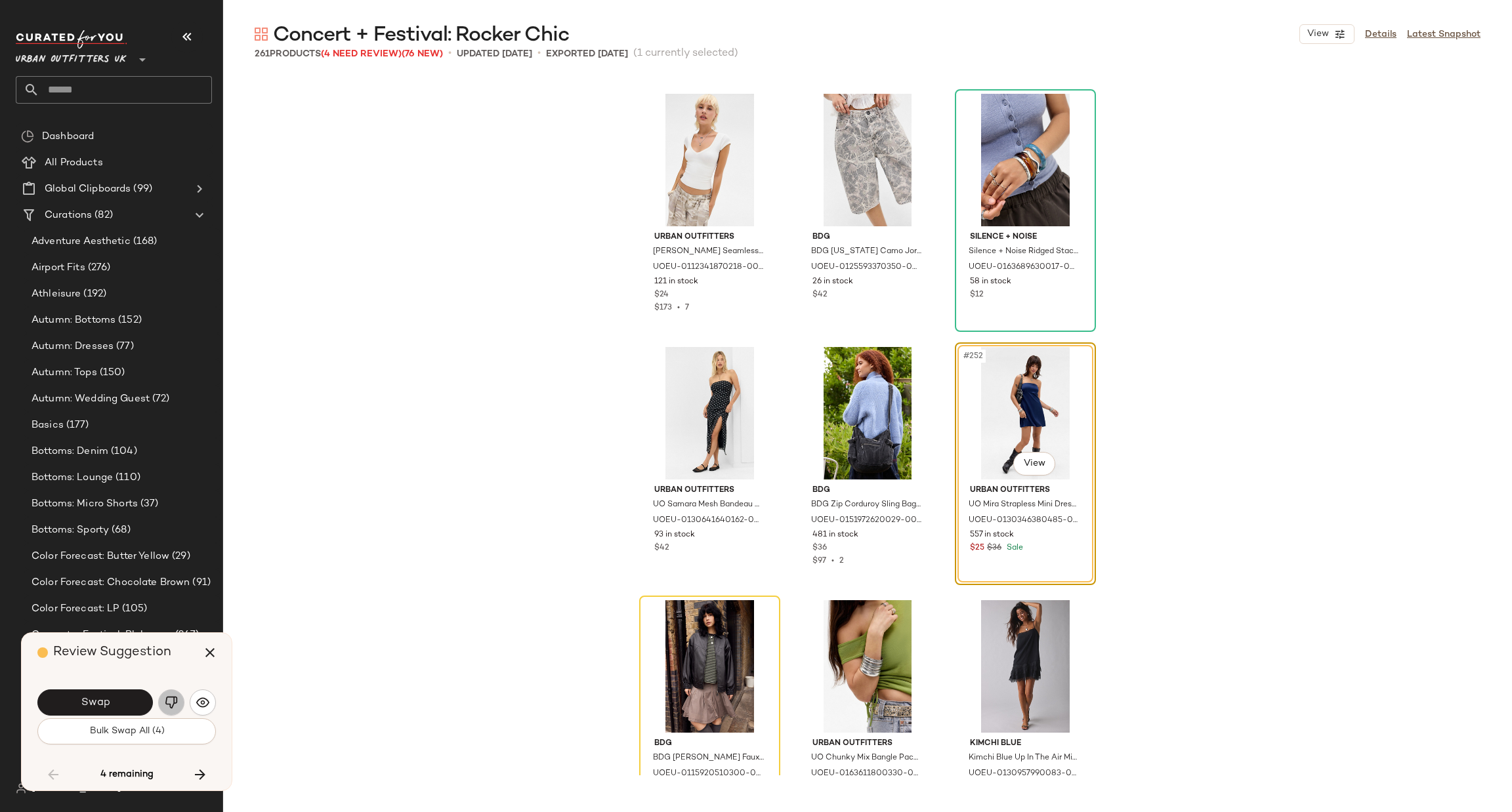
click at [167, 695] on button "button" at bounding box center [171, 703] width 26 height 26
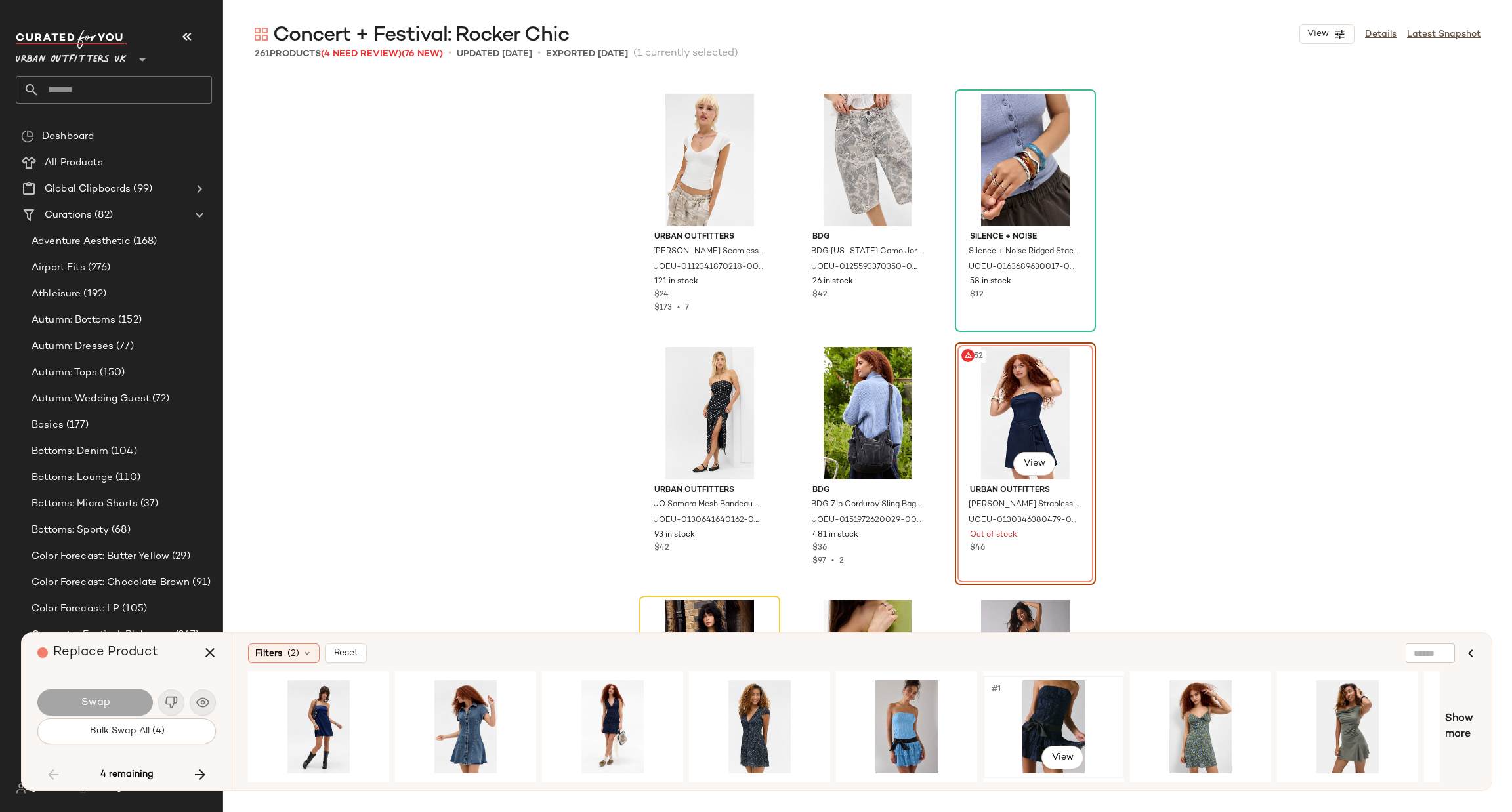
click at [1043, 714] on div "#1 View" at bounding box center [1054, 727] width 132 height 93
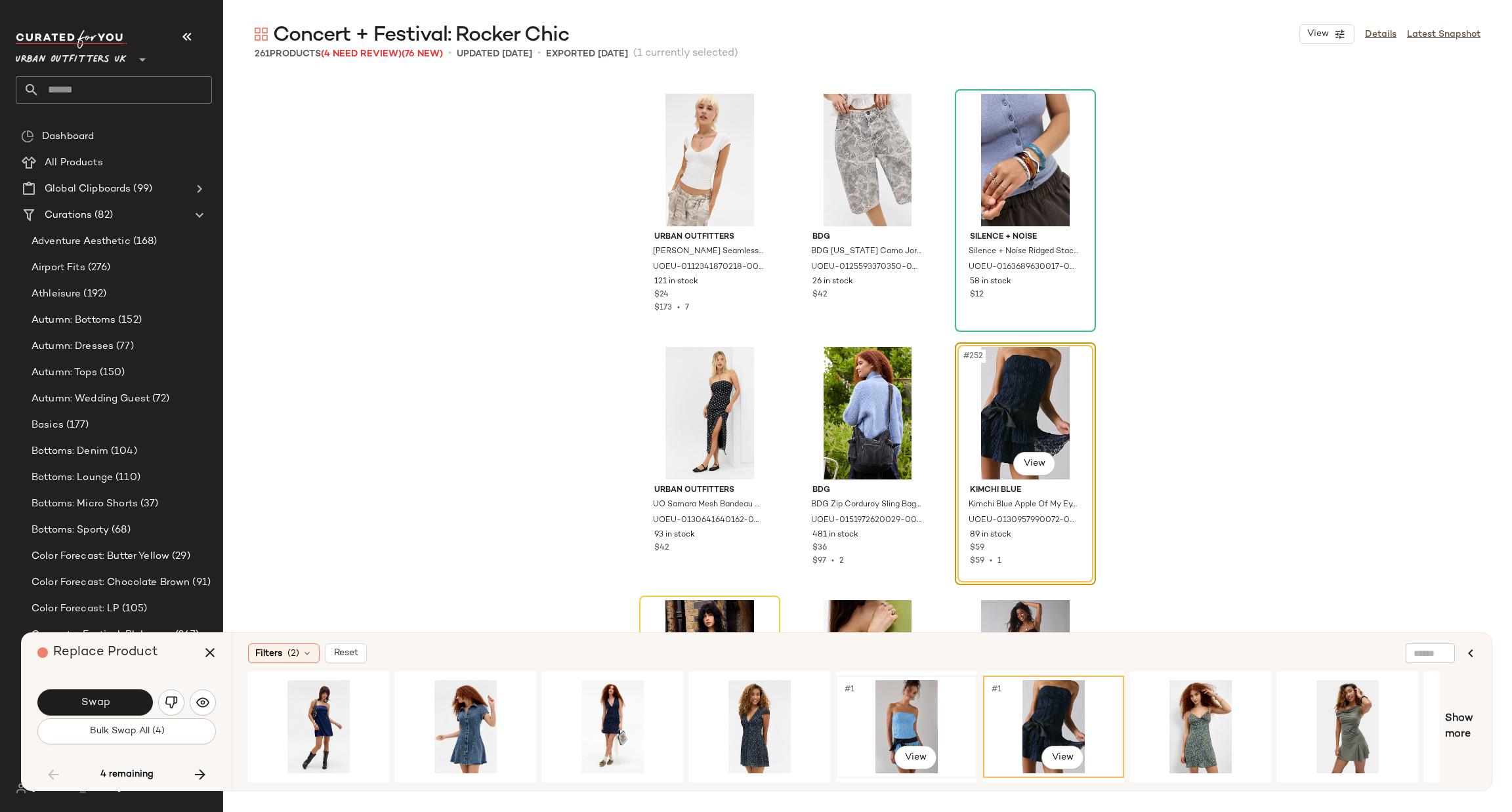
click at [905, 710] on div "#1 View" at bounding box center [906, 727] width 132 height 93
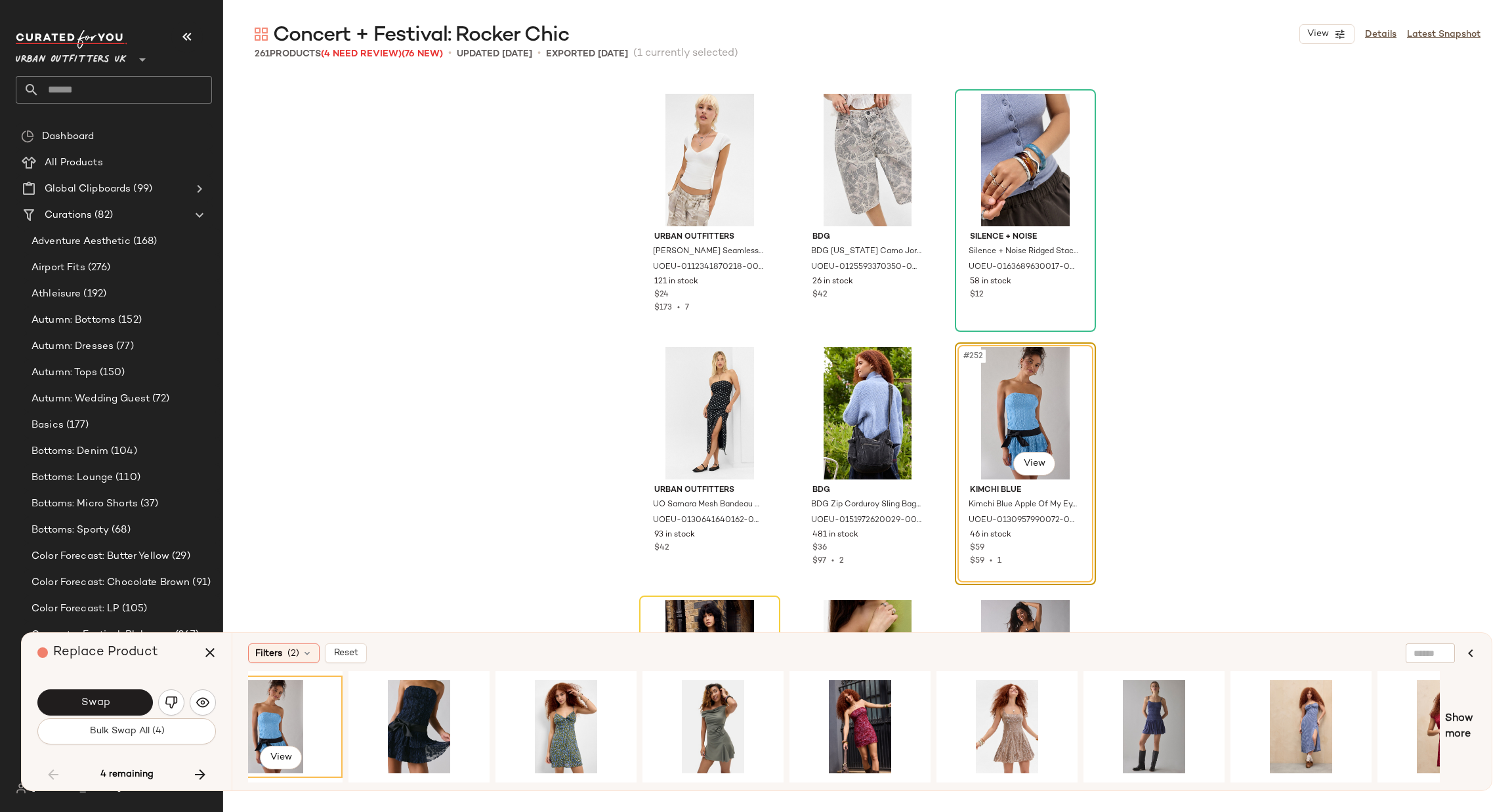
scroll to position [0, 635]
click at [1145, 699] on div "#1 View" at bounding box center [1153, 727] width 132 height 93
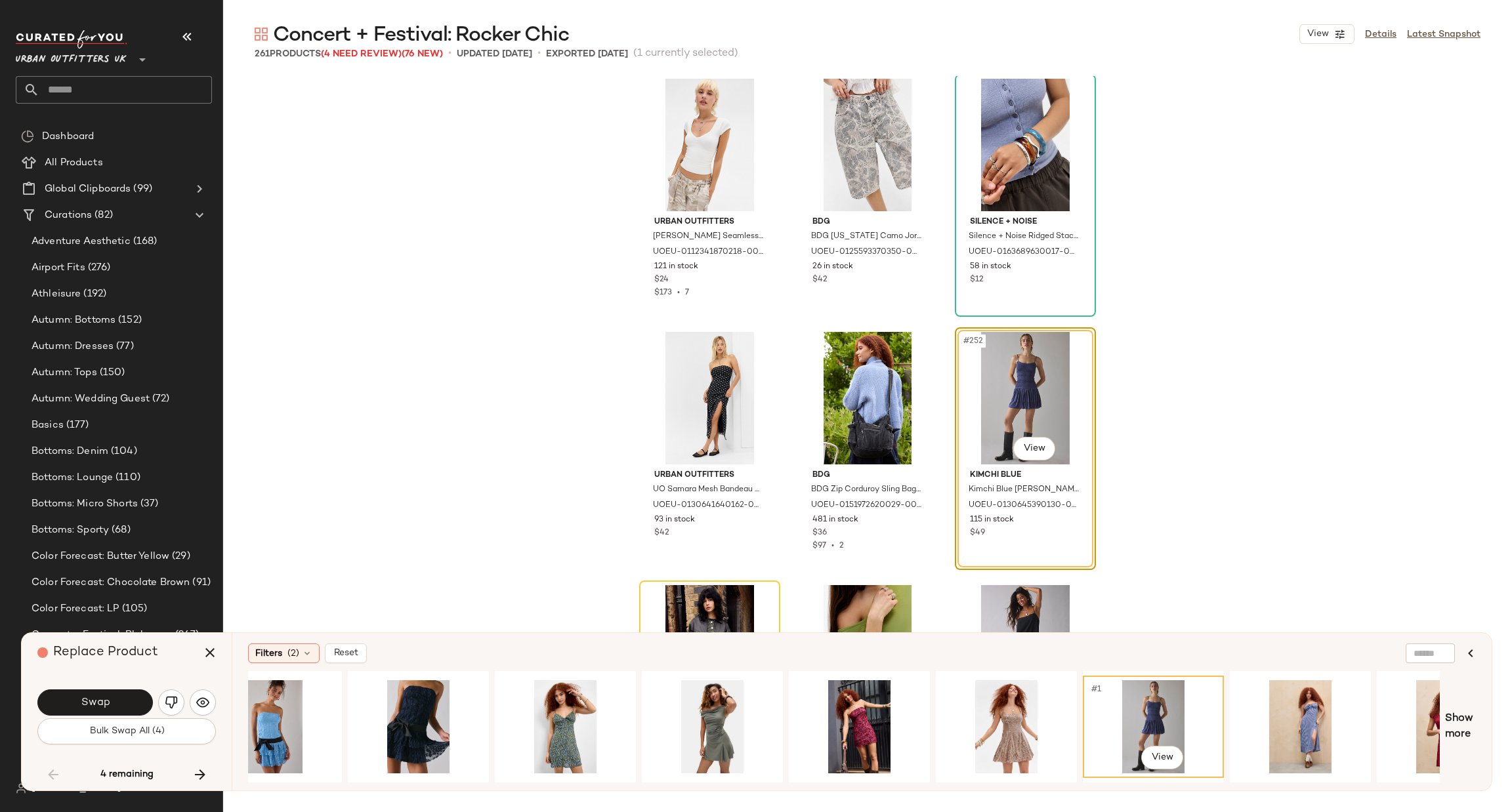
scroll to position [20770, 0]
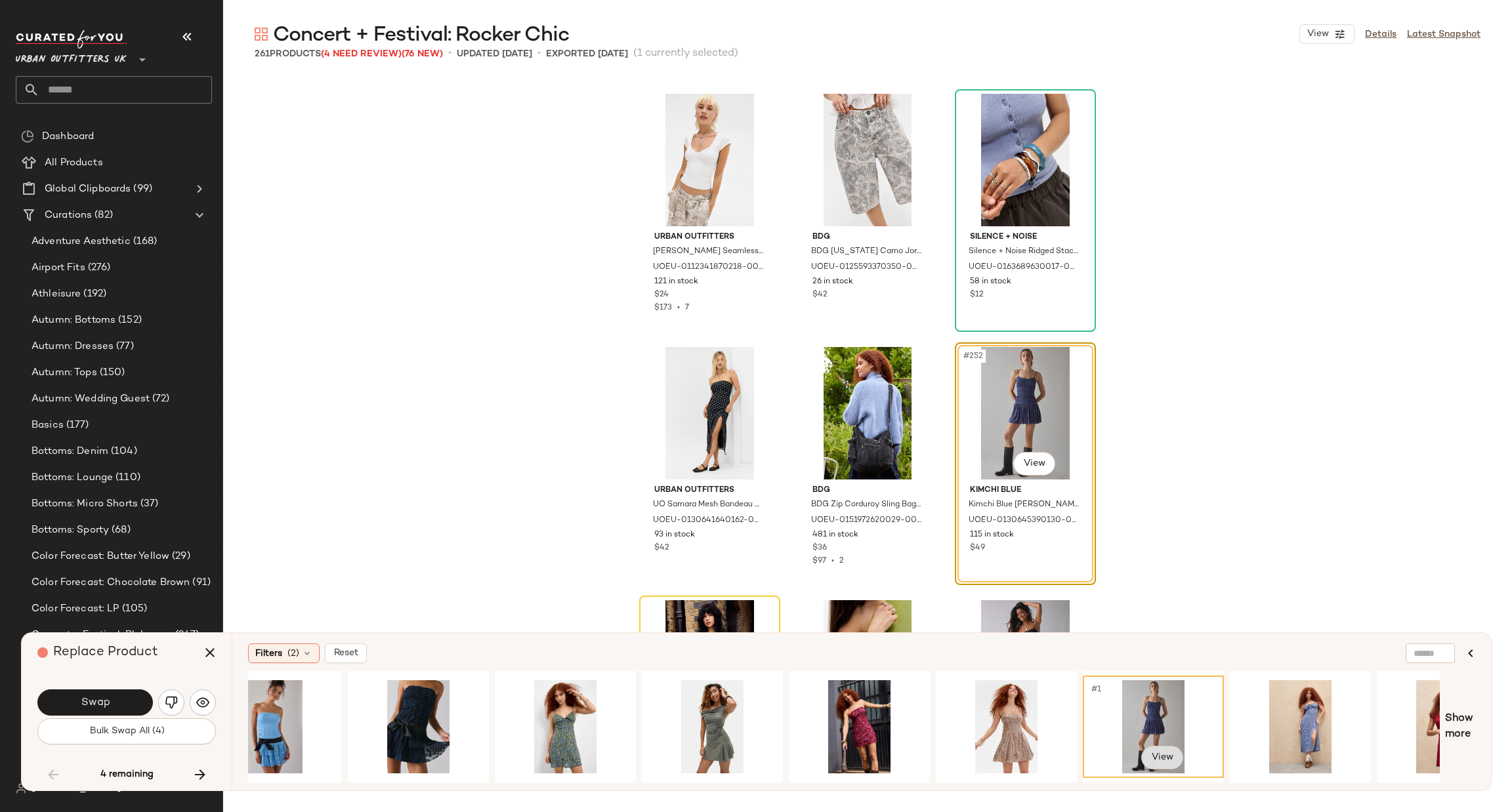
drag, startPoint x: 974, startPoint y: 776, endPoint x: 1165, endPoint y: 745, distance: 193.5
click at [1165, 745] on div "#1 View" at bounding box center [844, 726] width 1192 height 112
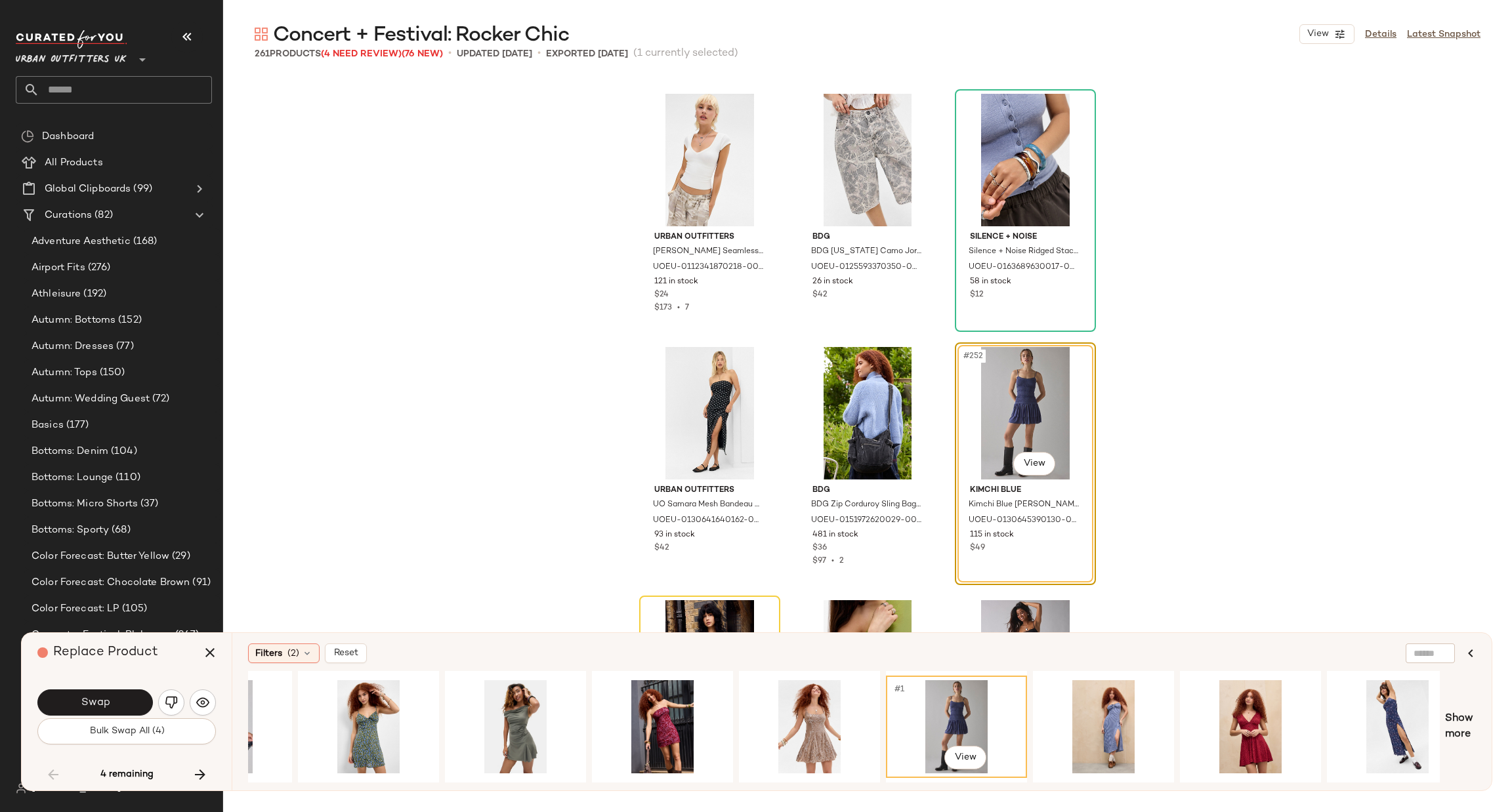
scroll to position [0, 1006]
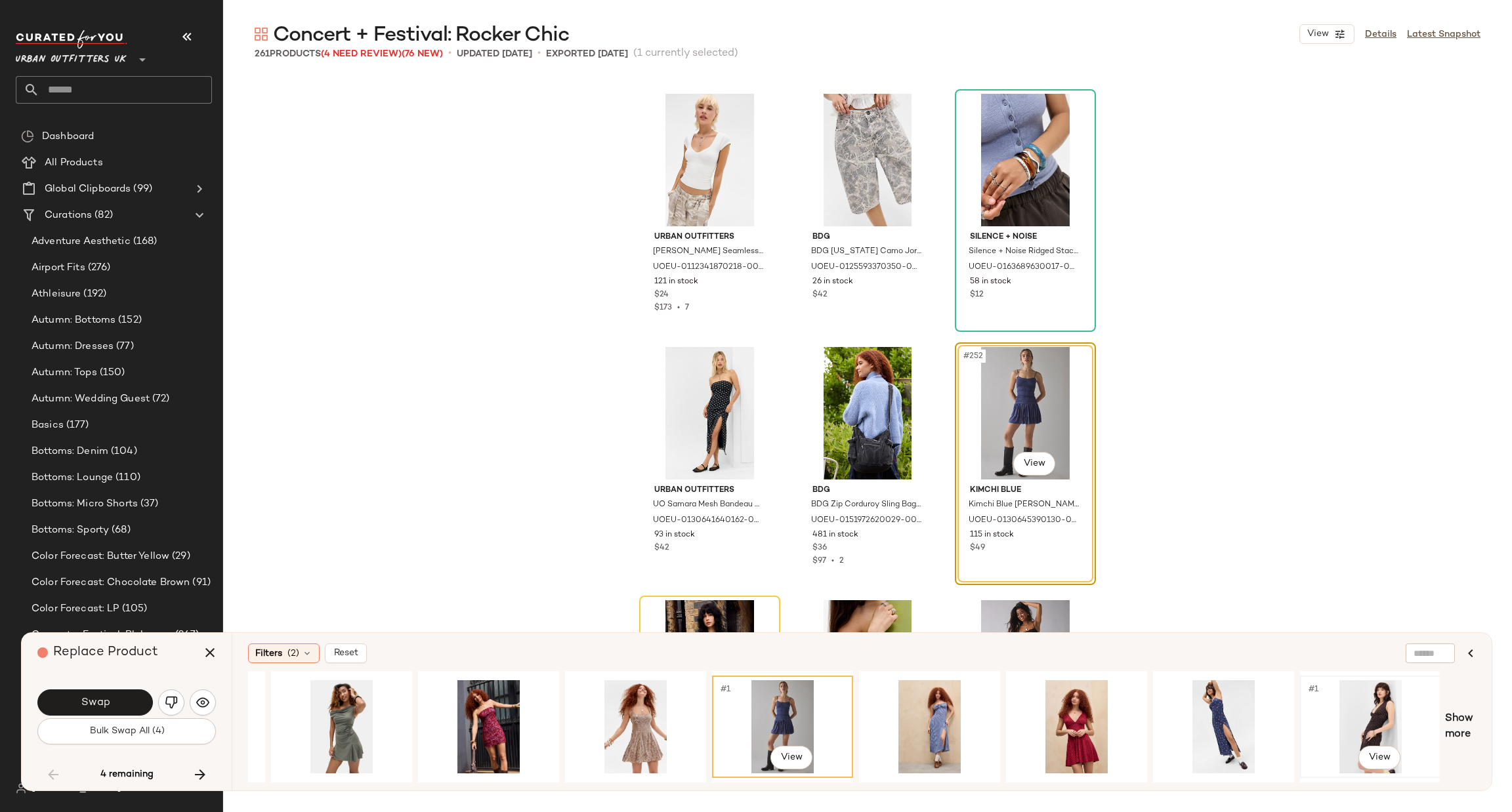
click at [1359, 705] on div "#1 View" at bounding box center [1371, 727] width 132 height 93
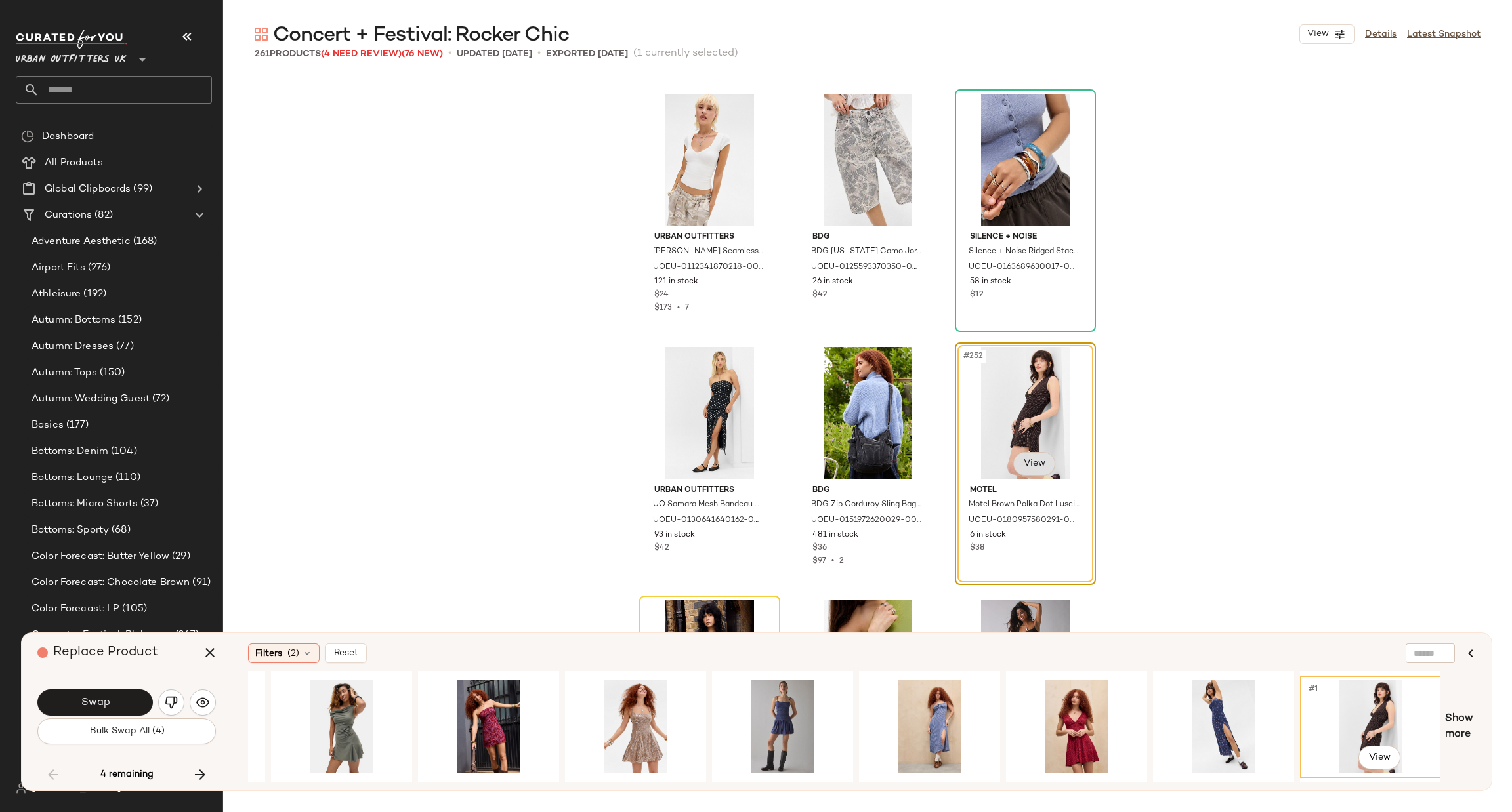
click at [1025, 471] on body "Urban Outfitters UK ** Dashboard All Products Global Clipboards (99) Curations …" at bounding box center [756, 406] width 1512 height 812
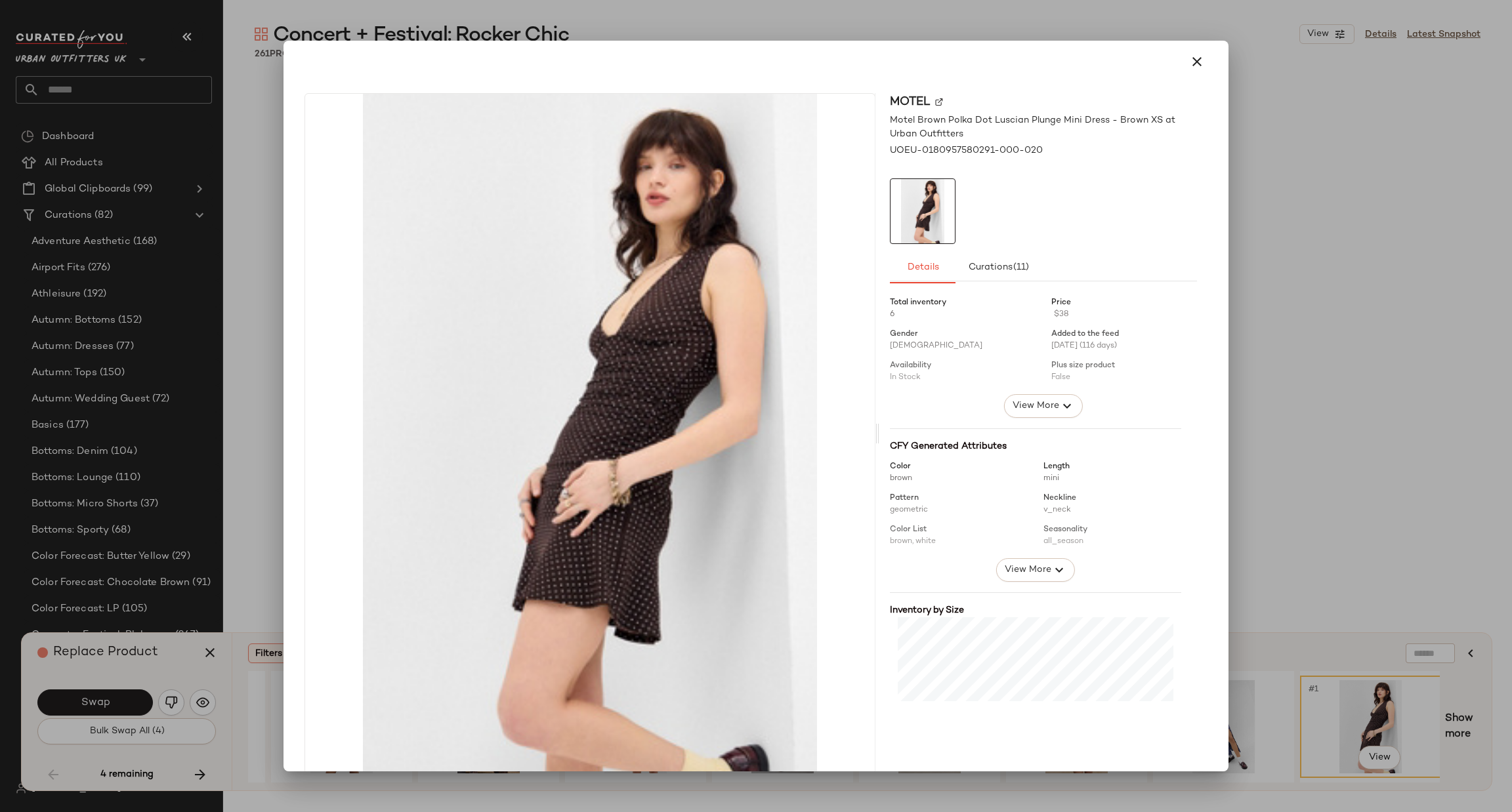
click at [1256, 394] on div at bounding box center [756, 406] width 1512 height 812
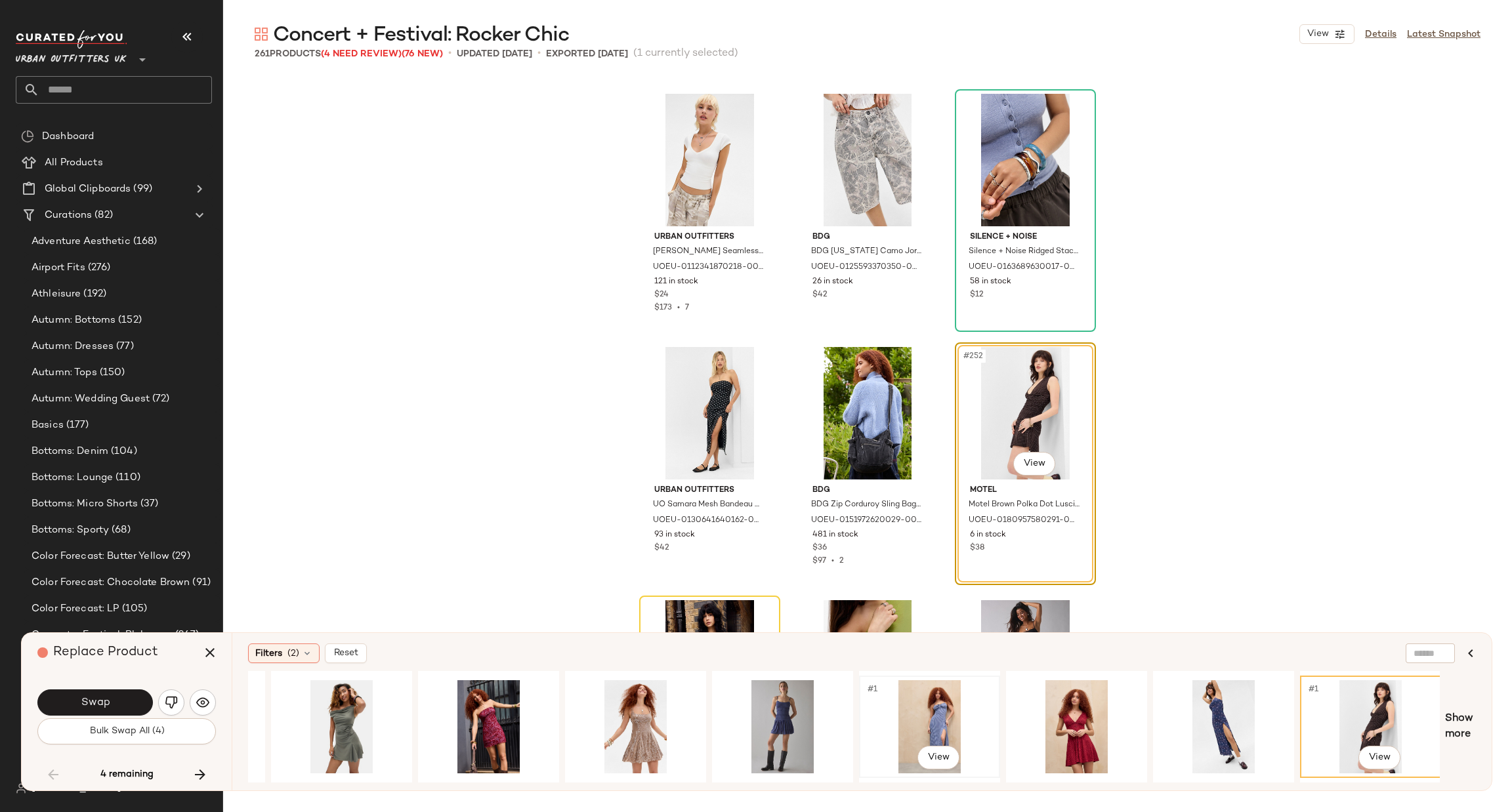
drag, startPoint x: 825, startPoint y: 775, endPoint x: 904, endPoint y: 761, distance: 80.2
click at [904, 764] on div "#1 View #1 View" at bounding box center [844, 726] width 1192 height 112
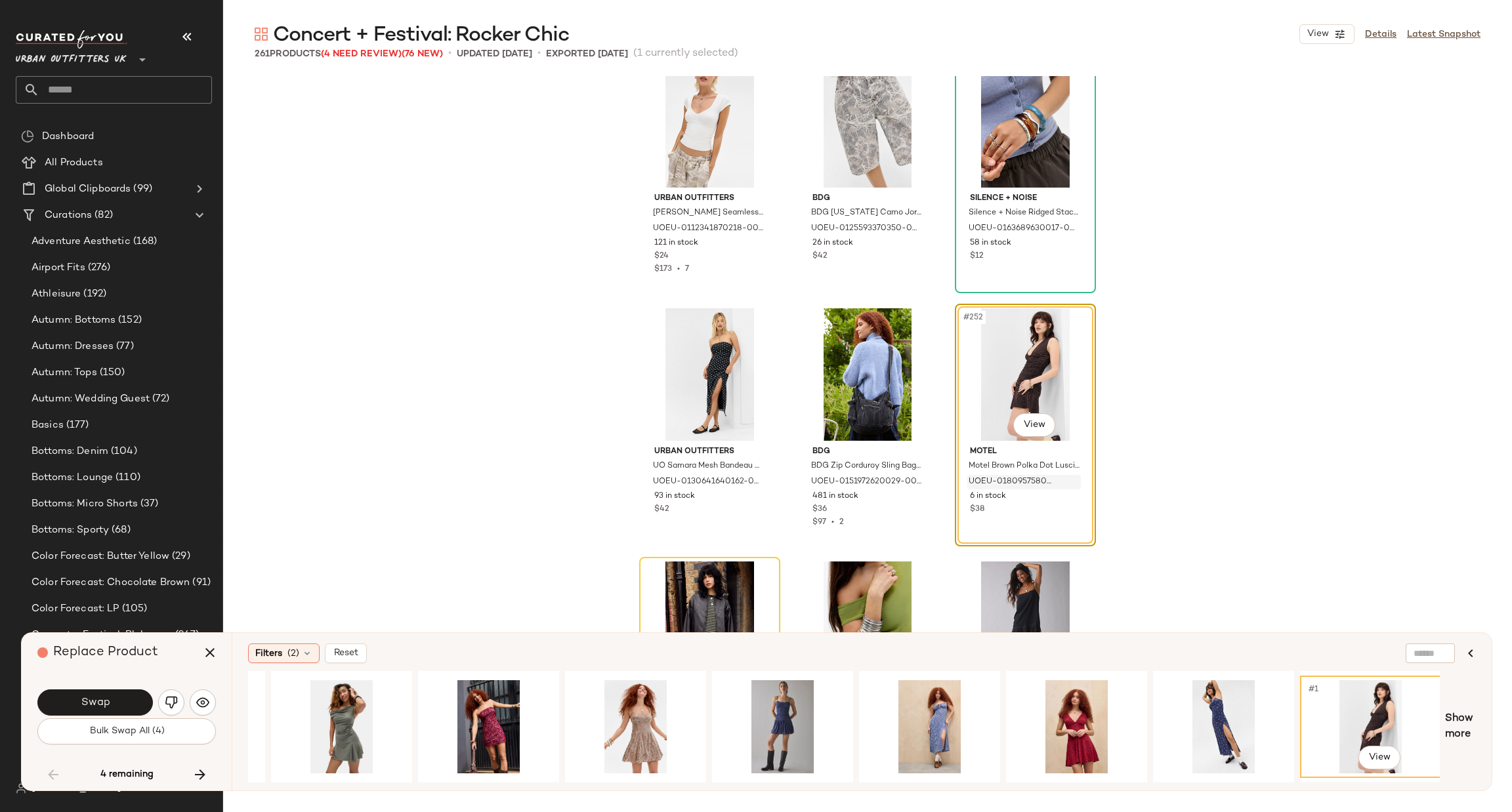
scroll to position [20770, 0]
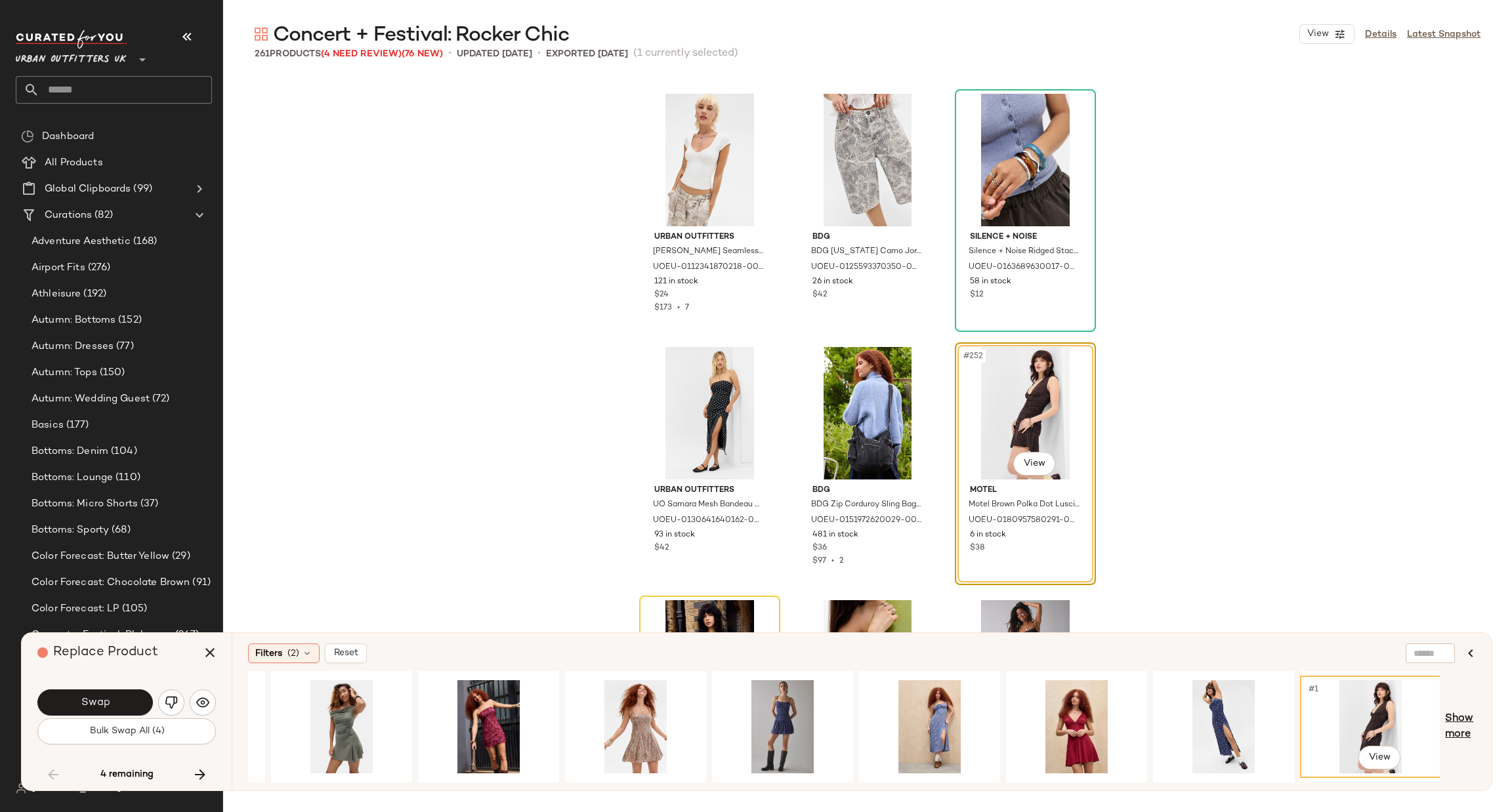
click at [1462, 734] on span "Show more" at bounding box center [1460, 727] width 31 height 32
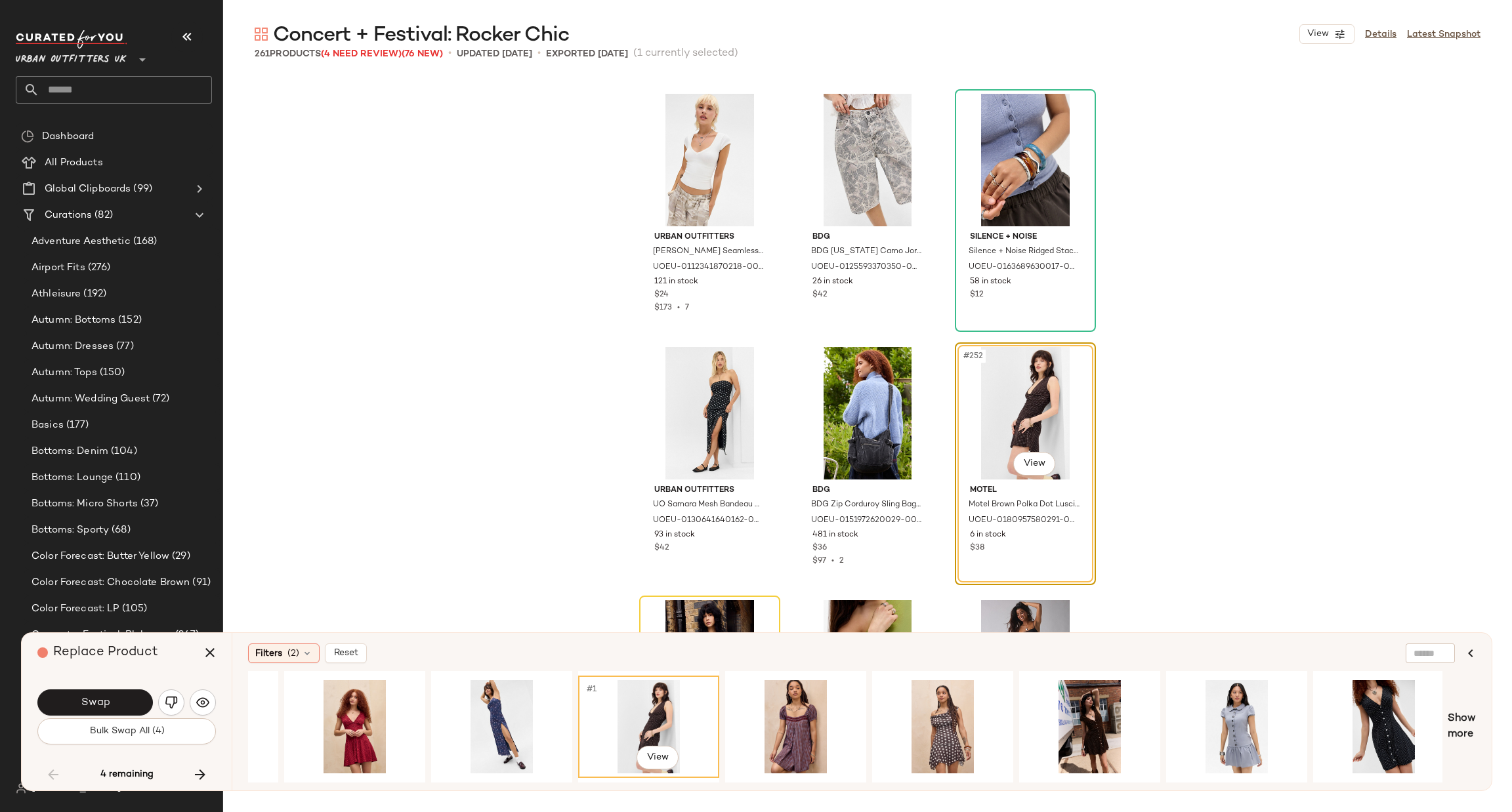
scroll to position [0, 1746]
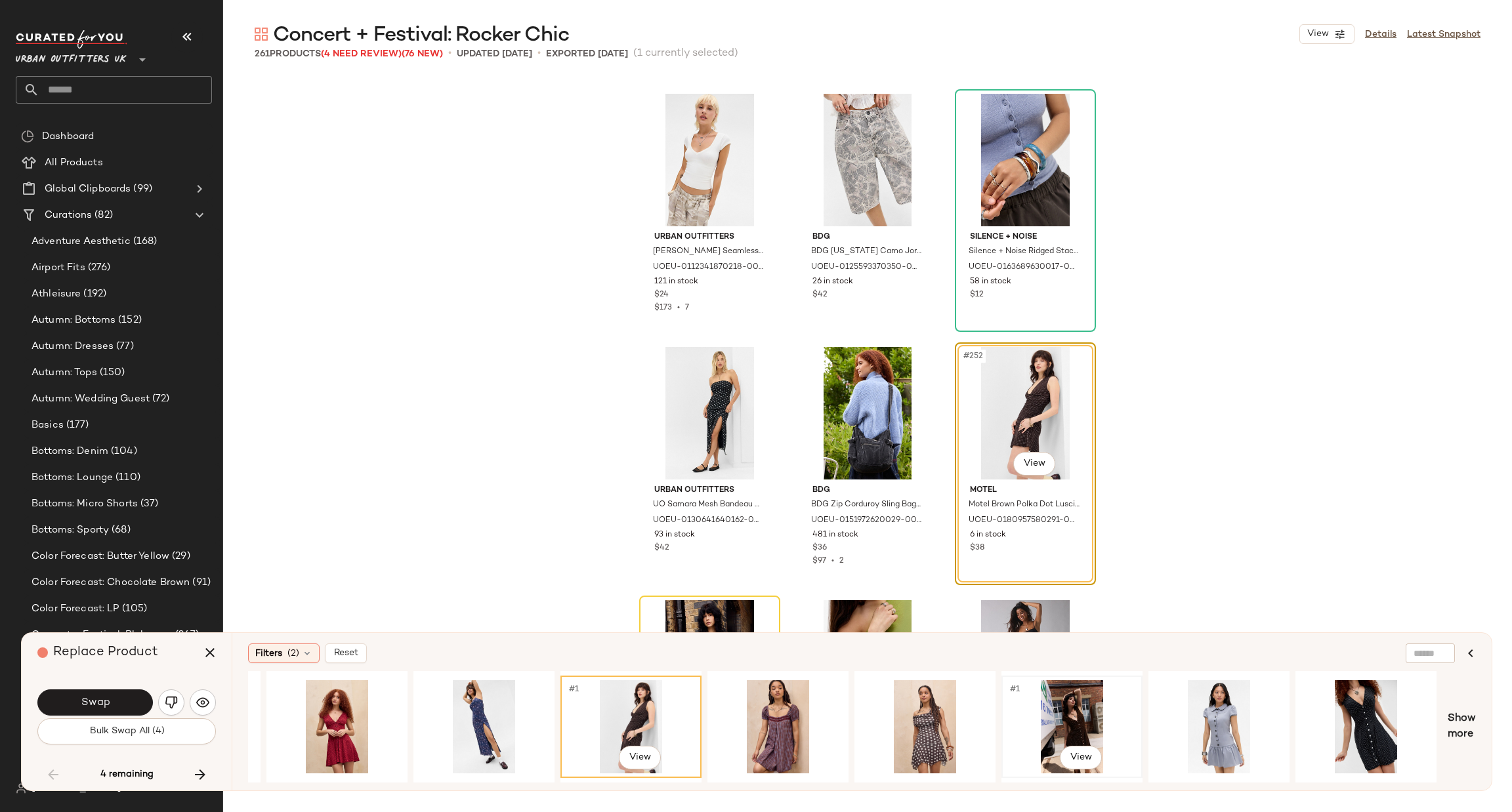
click at [1062, 710] on div "#1 View" at bounding box center [1072, 727] width 132 height 93
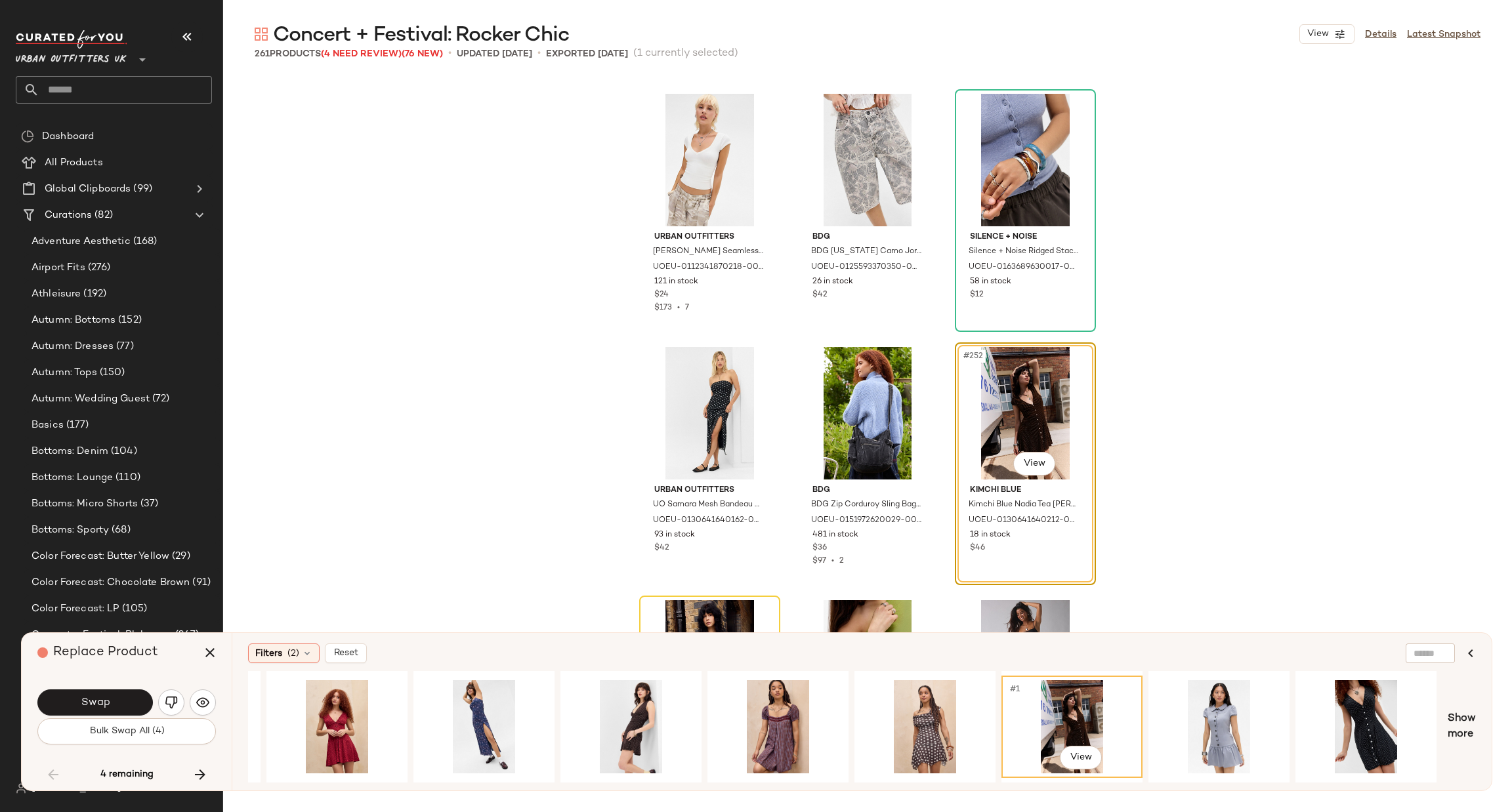
scroll to position [0, 2179]
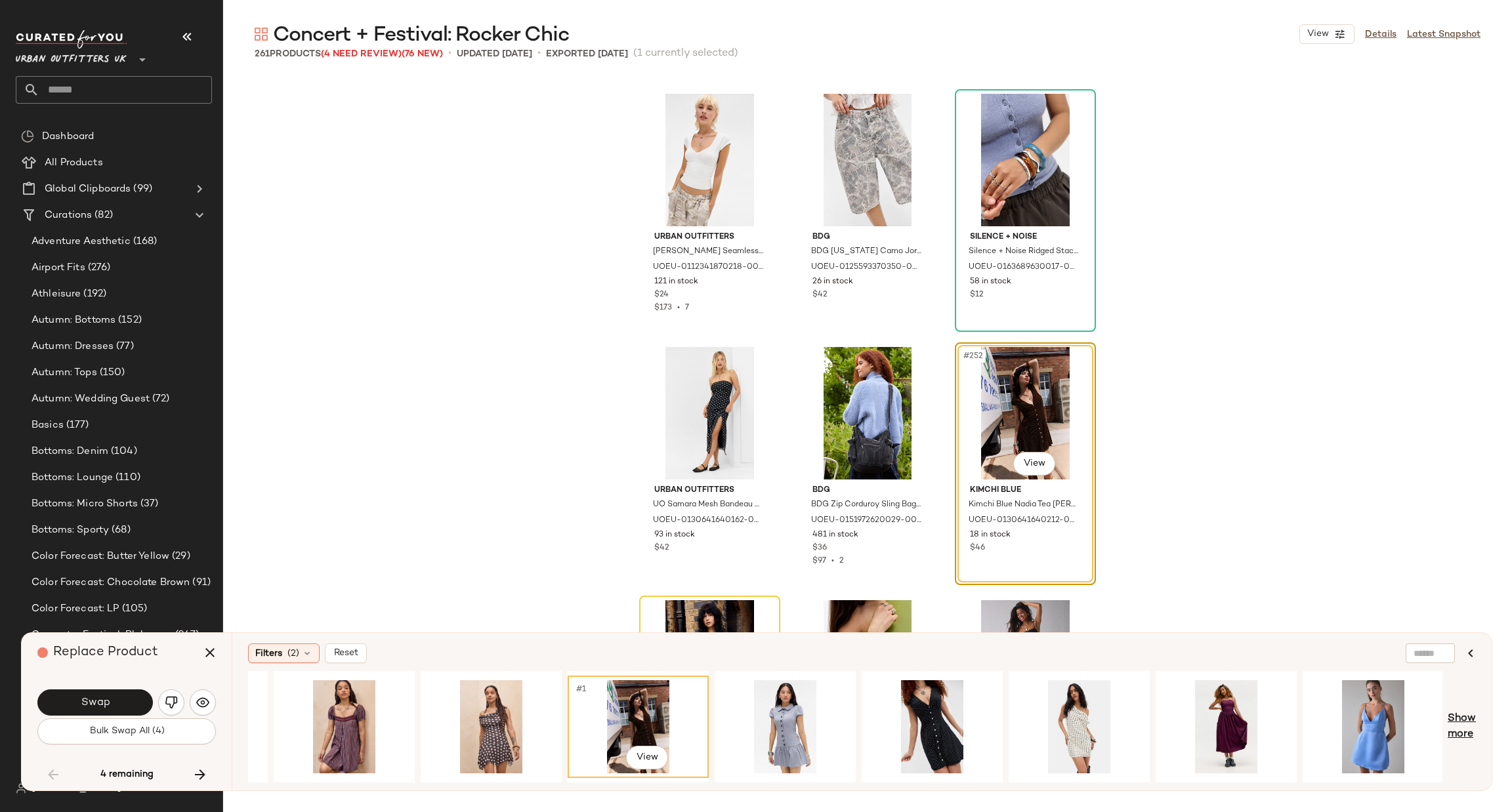
click at [1470, 712] on span "Show more" at bounding box center [1462, 727] width 28 height 32
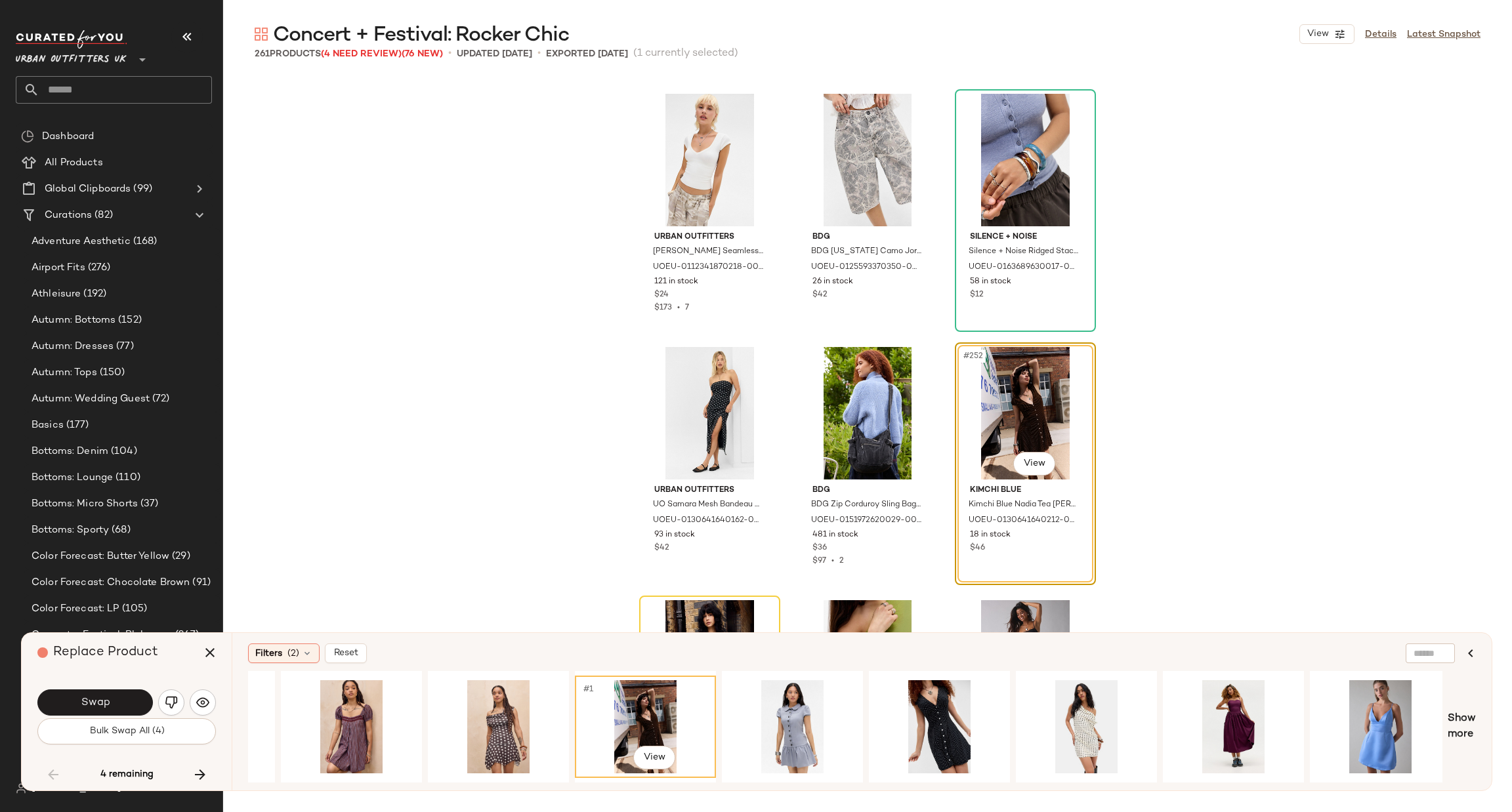
drag, startPoint x: 1061, startPoint y: 783, endPoint x: 1215, endPoint y: 789, distance: 154.1
click at [1215, 789] on div "Filters (2) Reset #1 View Show more" at bounding box center [861, 711] width 1260 height 158
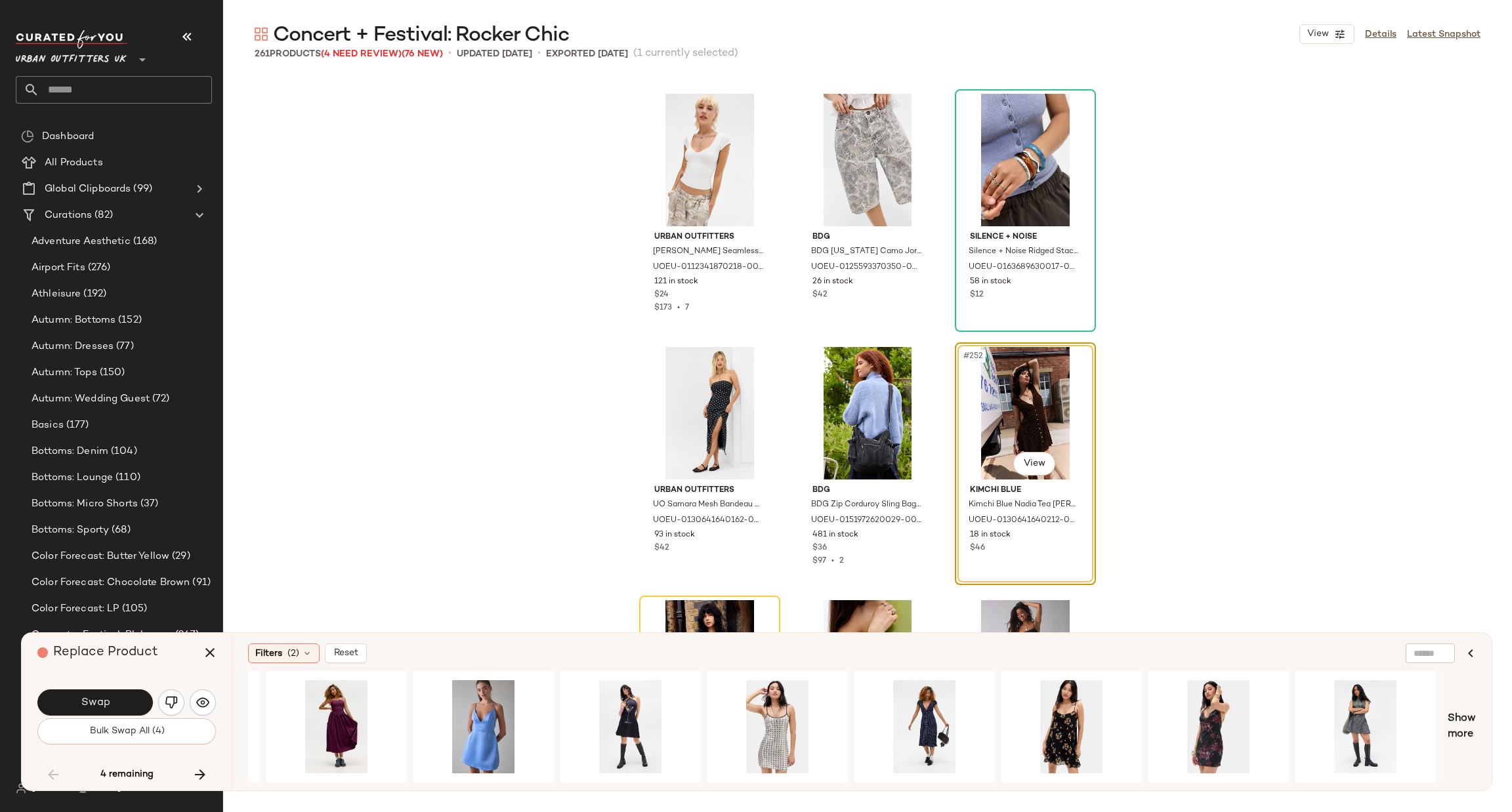
scroll to position [0, 3072]
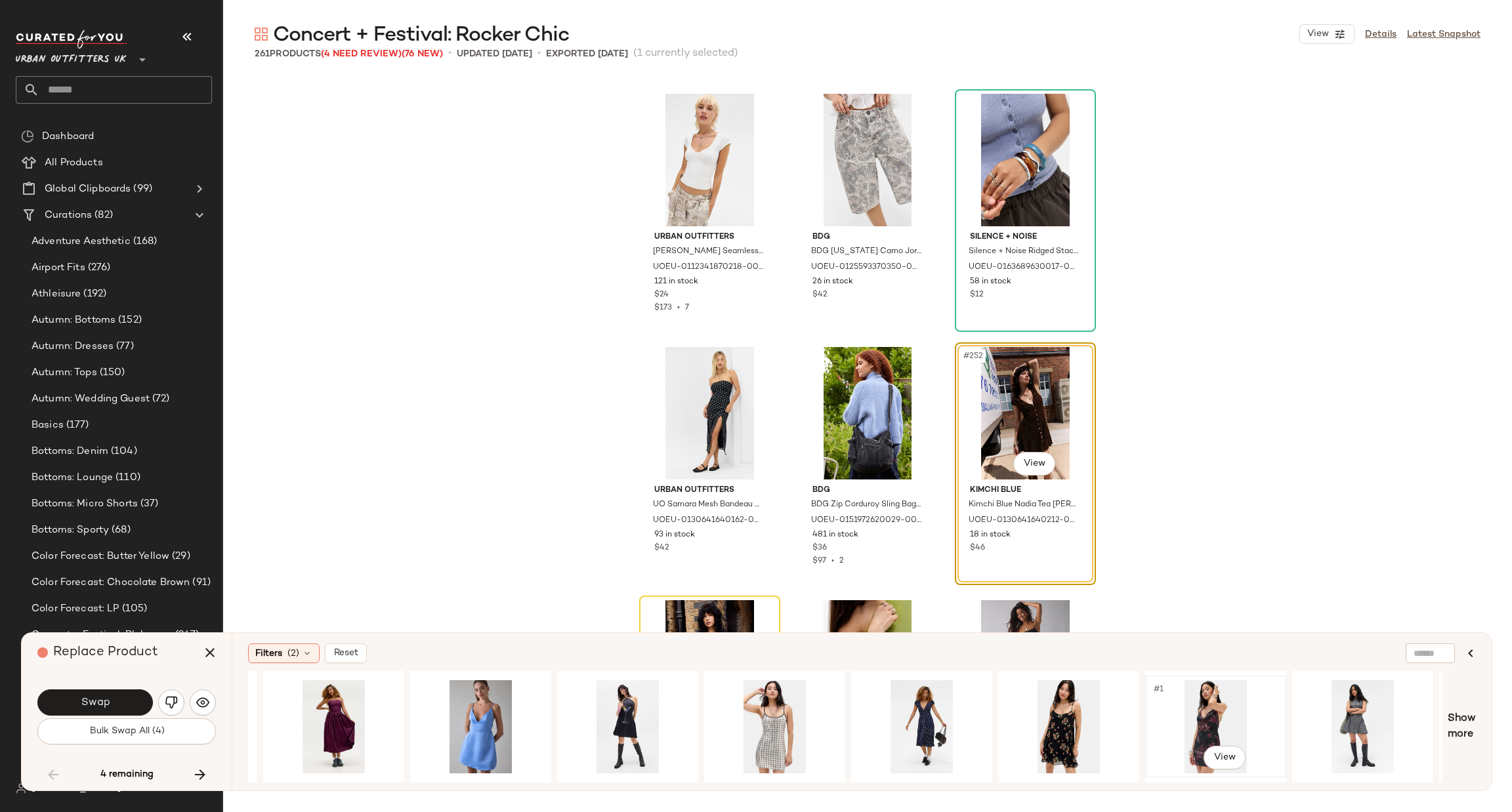
click at [1202, 721] on div "#1 View" at bounding box center [1216, 727] width 132 height 93
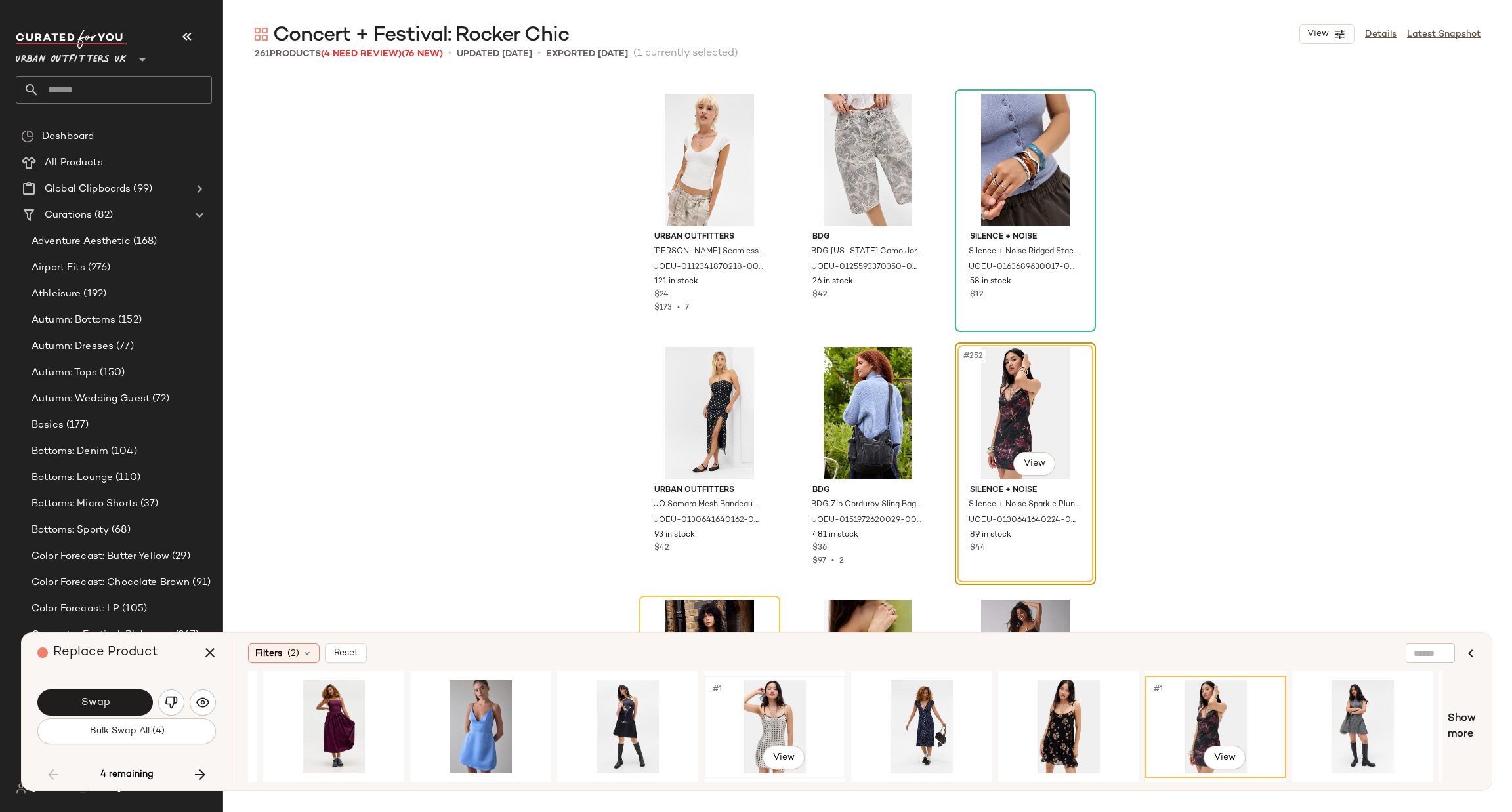
click at [770, 702] on div "#1 View" at bounding box center [775, 727] width 132 height 93
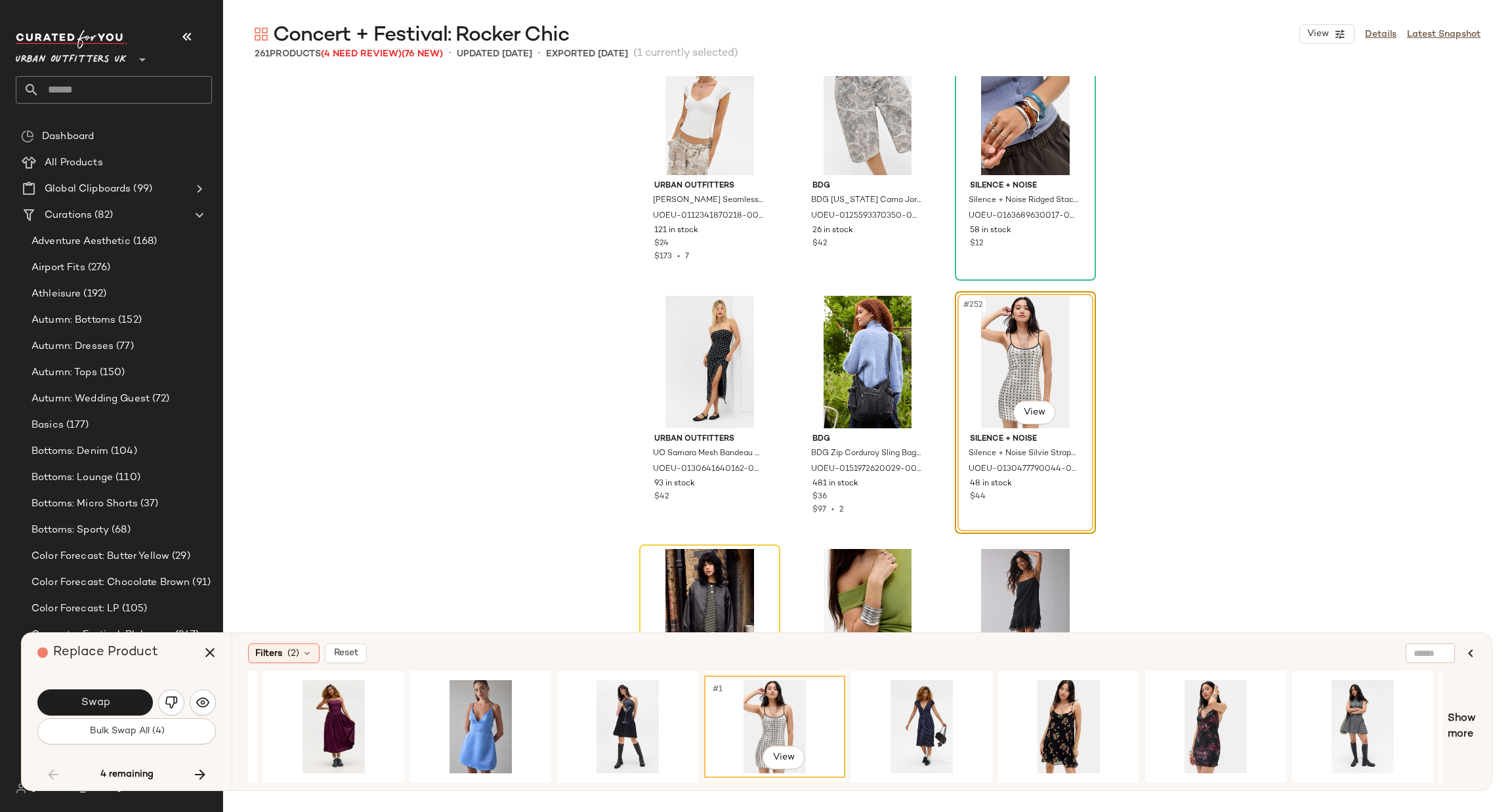
scroll to position [20747, 0]
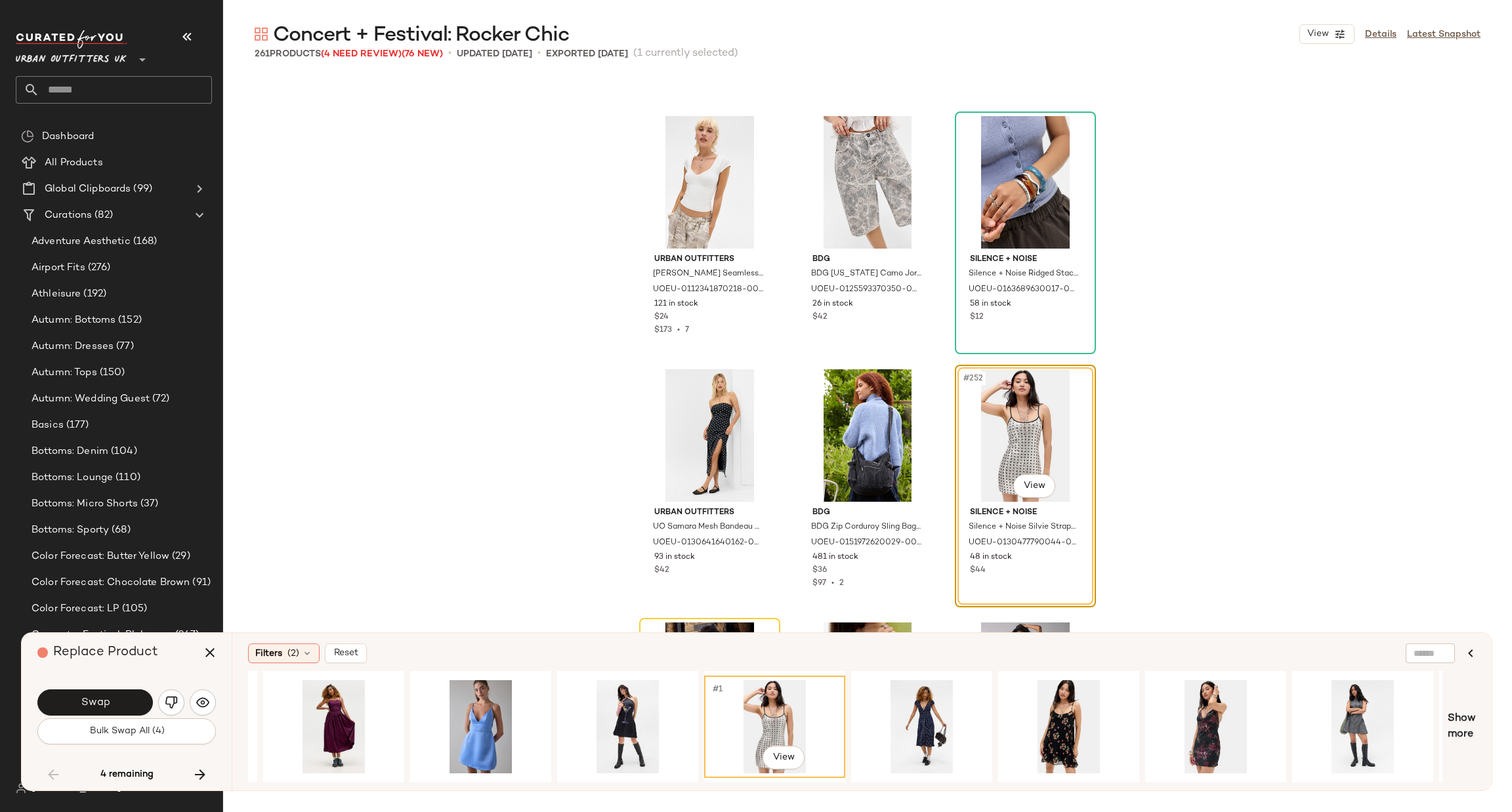
click at [120, 709] on button "Swap" at bounding box center [94, 703] width 115 height 26
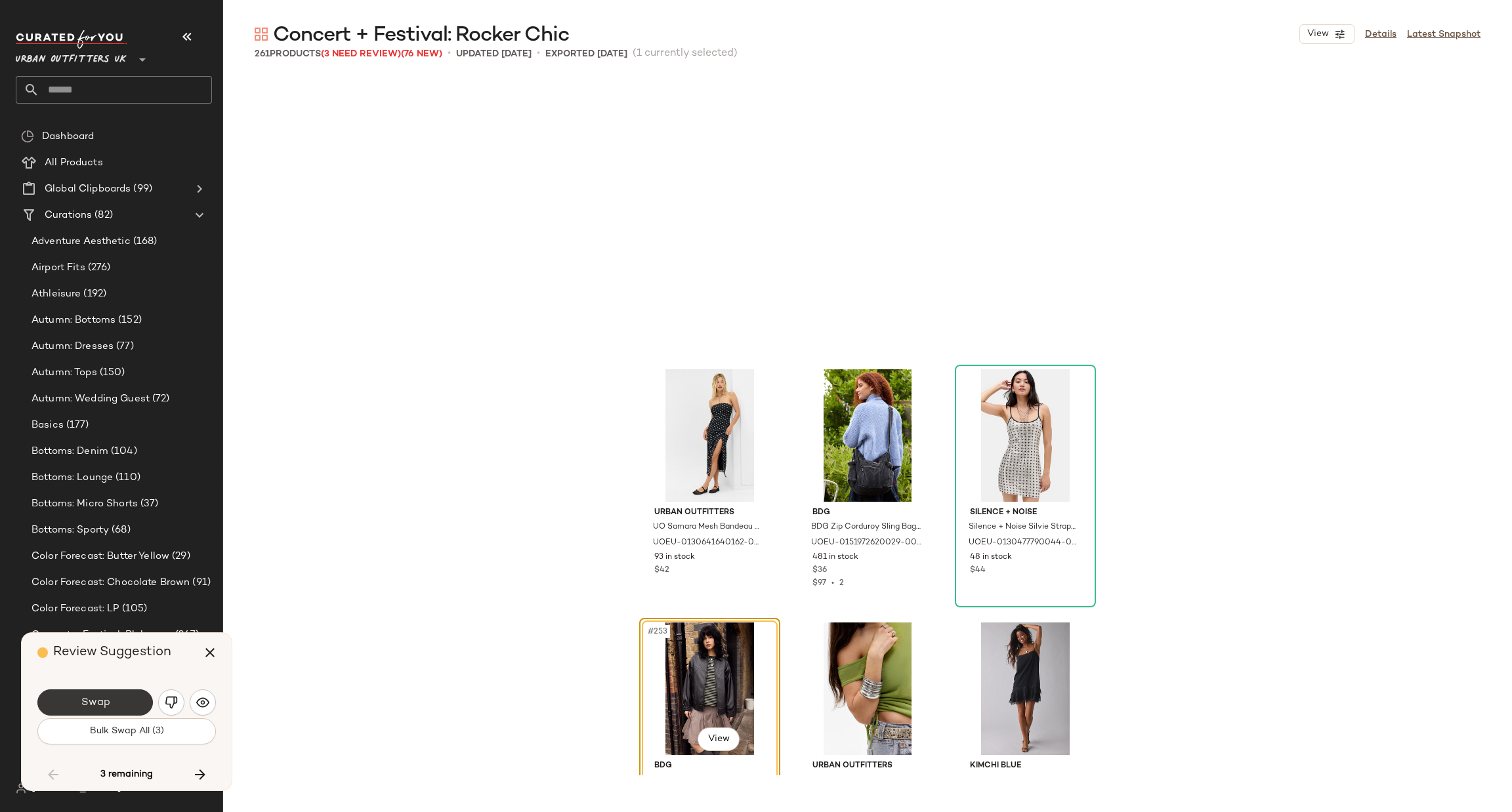
scroll to position [21022, 0]
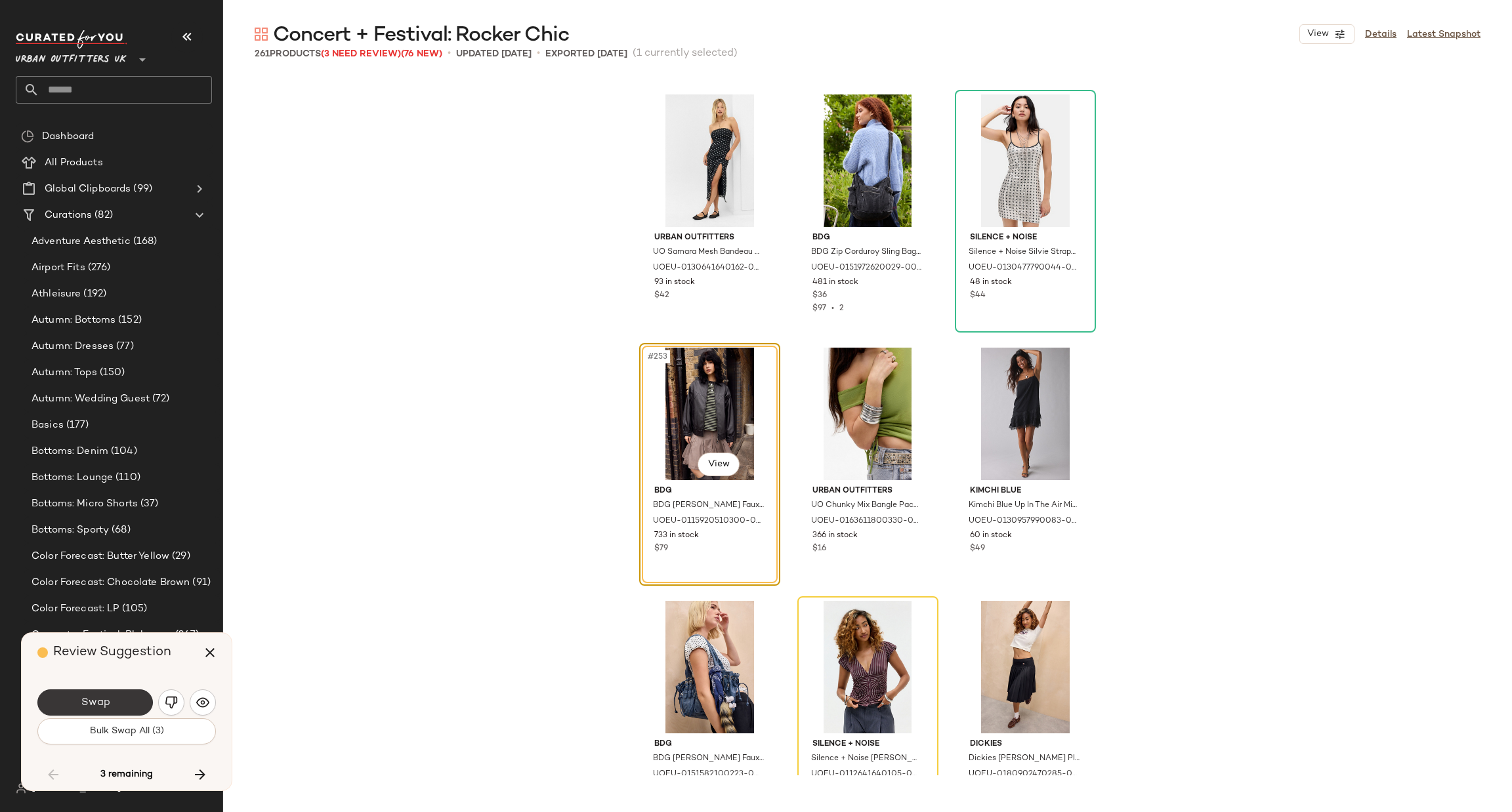
click at [131, 698] on button "Swap" at bounding box center [94, 703] width 115 height 26
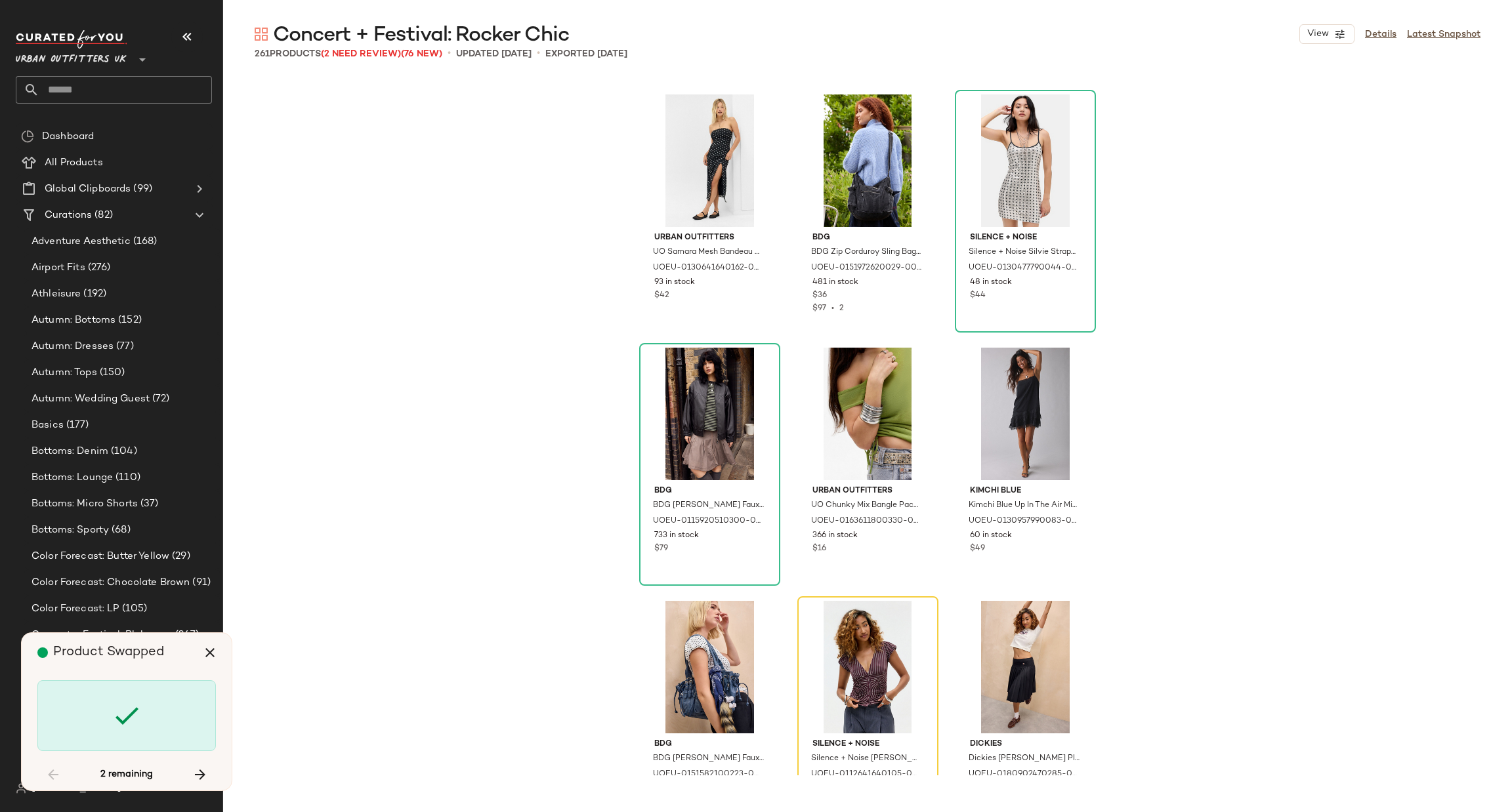
scroll to position [21276, 0]
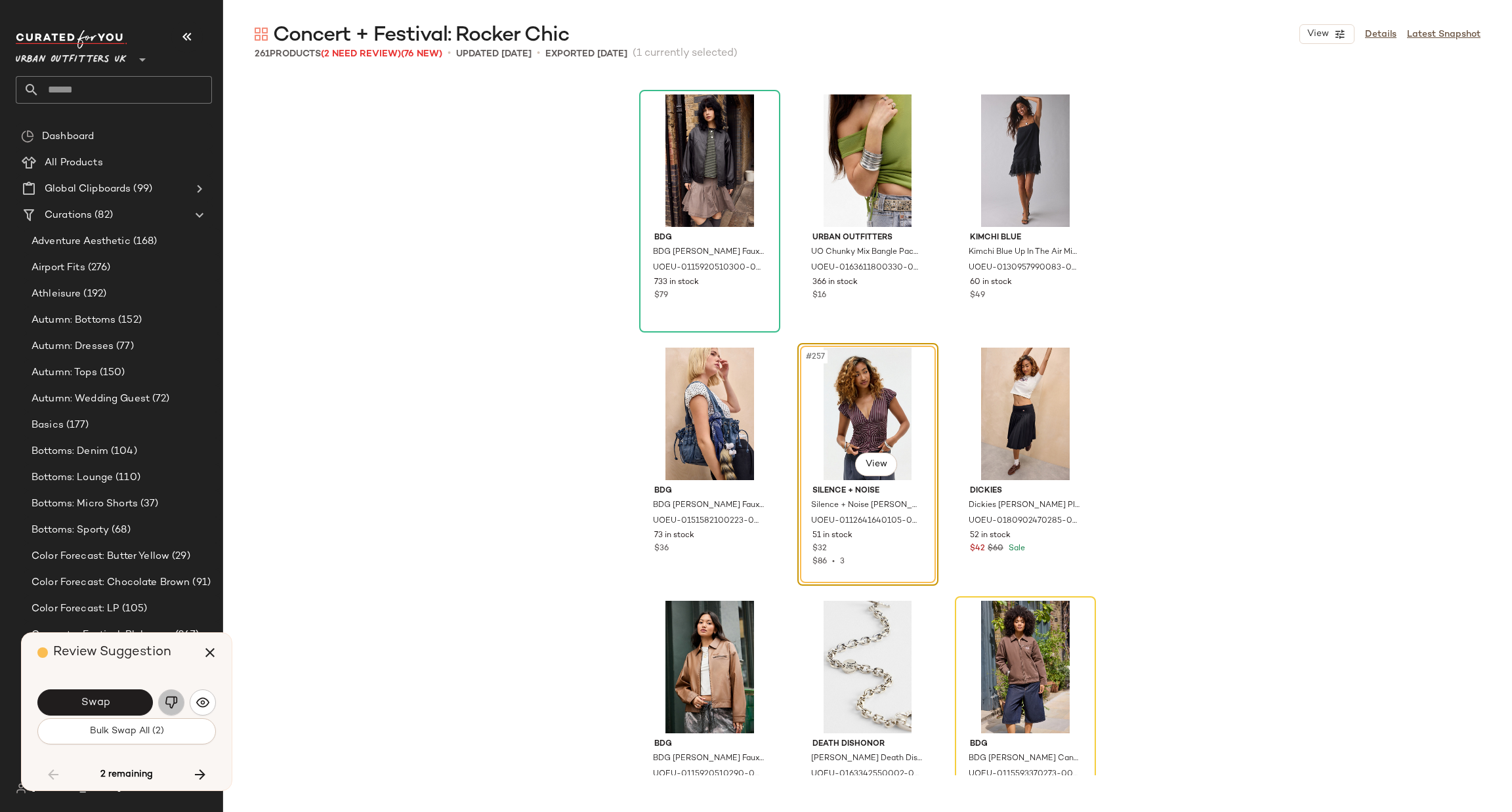
click at [175, 706] on img "button" at bounding box center [171, 703] width 13 height 13
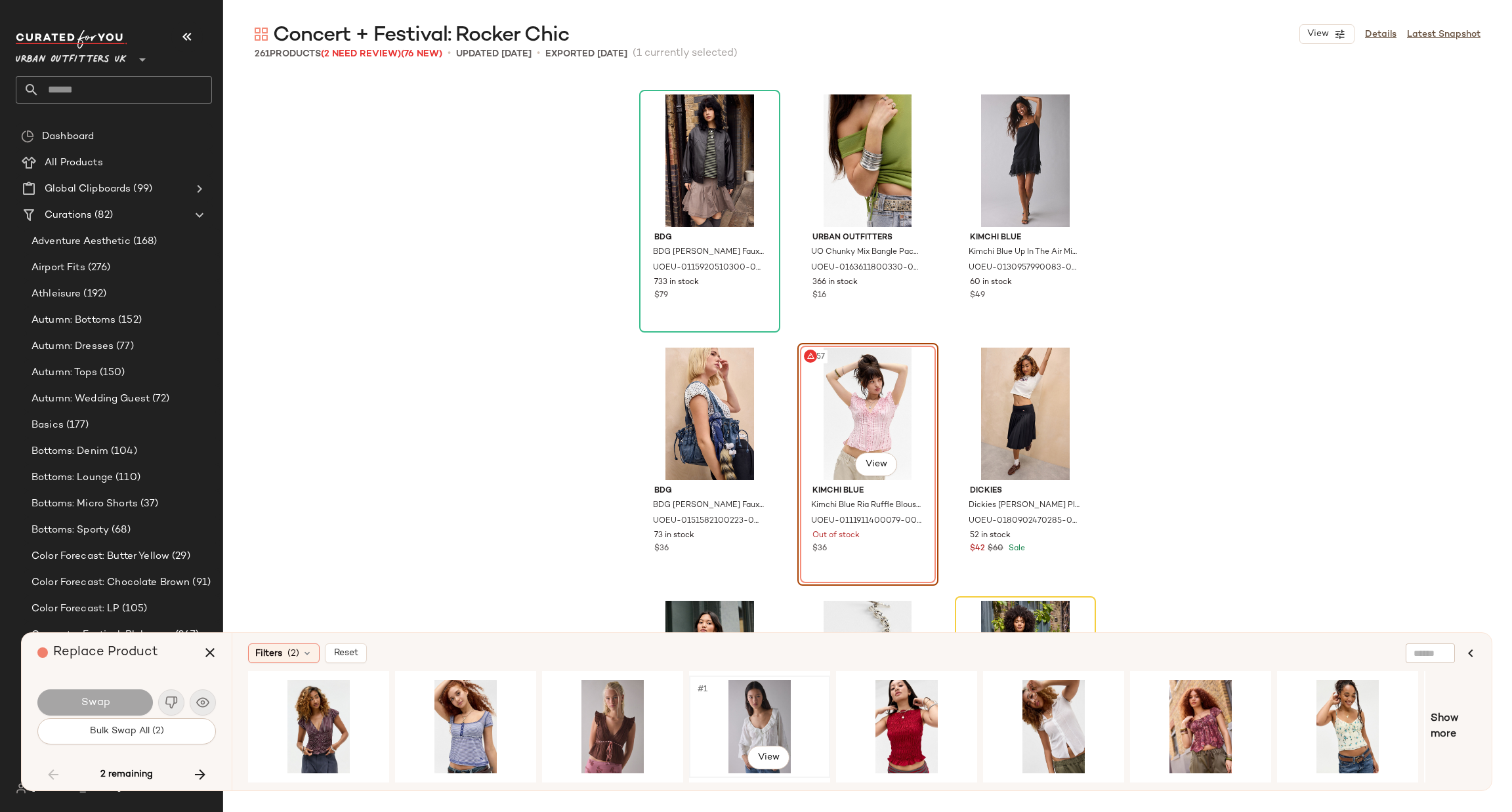
drag, startPoint x: 485, startPoint y: 776, endPoint x: 718, endPoint y: 748, distance: 234.7
click at [718, 748] on div "#1 View" at bounding box center [836, 726] width 1177 height 112
drag, startPoint x: 781, startPoint y: 776, endPoint x: 828, endPoint y: 783, distance: 47.5
click at [828, 783] on div at bounding box center [836, 726] width 1177 height 112
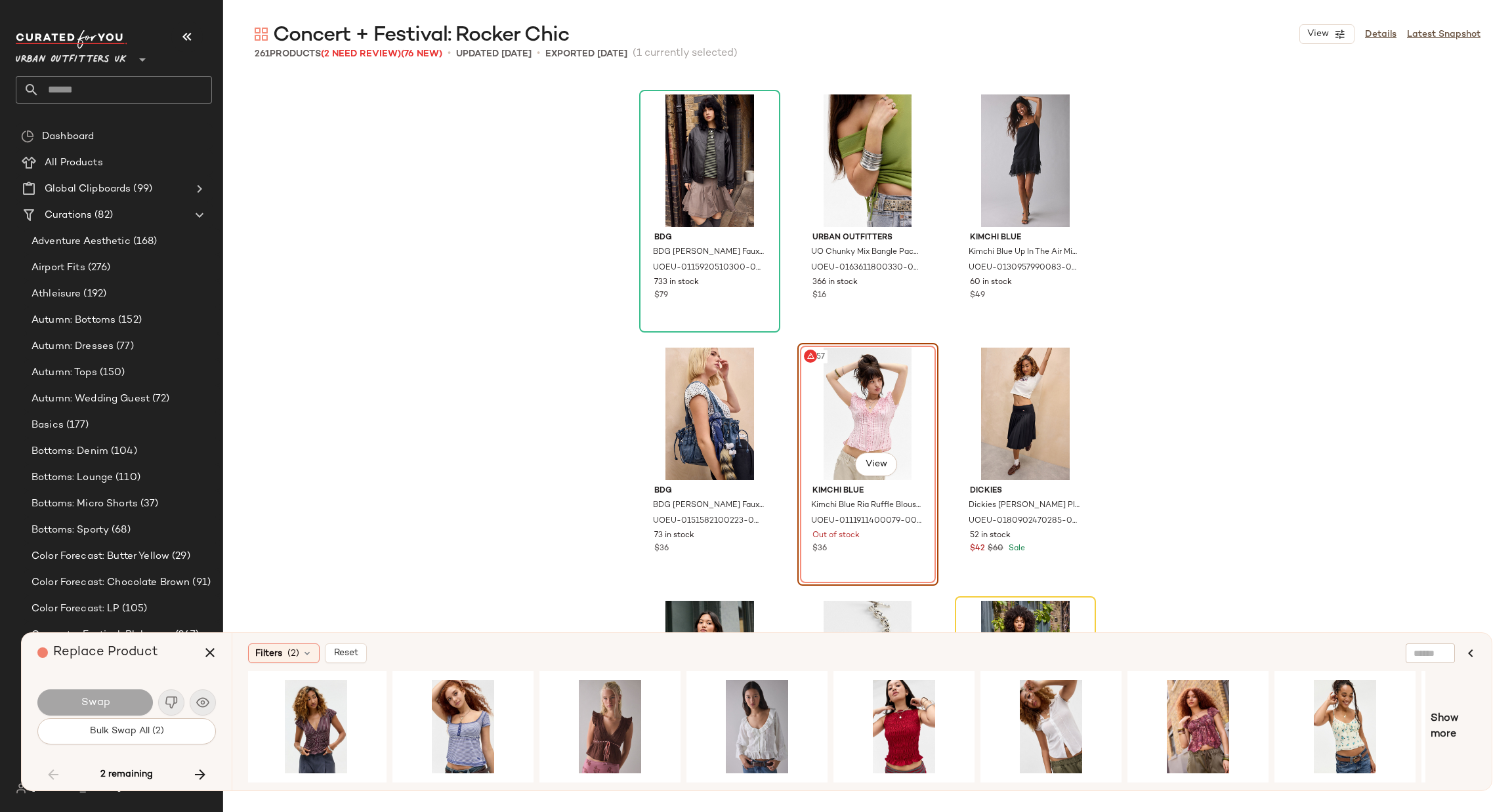
drag, startPoint x: 838, startPoint y: 775, endPoint x: 881, endPoint y: 792, distance: 46.2
click at [881, 792] on div "Concert + Festival: Rocker Chic View Details Latest Snapshot 261 Products (2 Ne…" at bounding box center [868, 417] width 1289 height 792
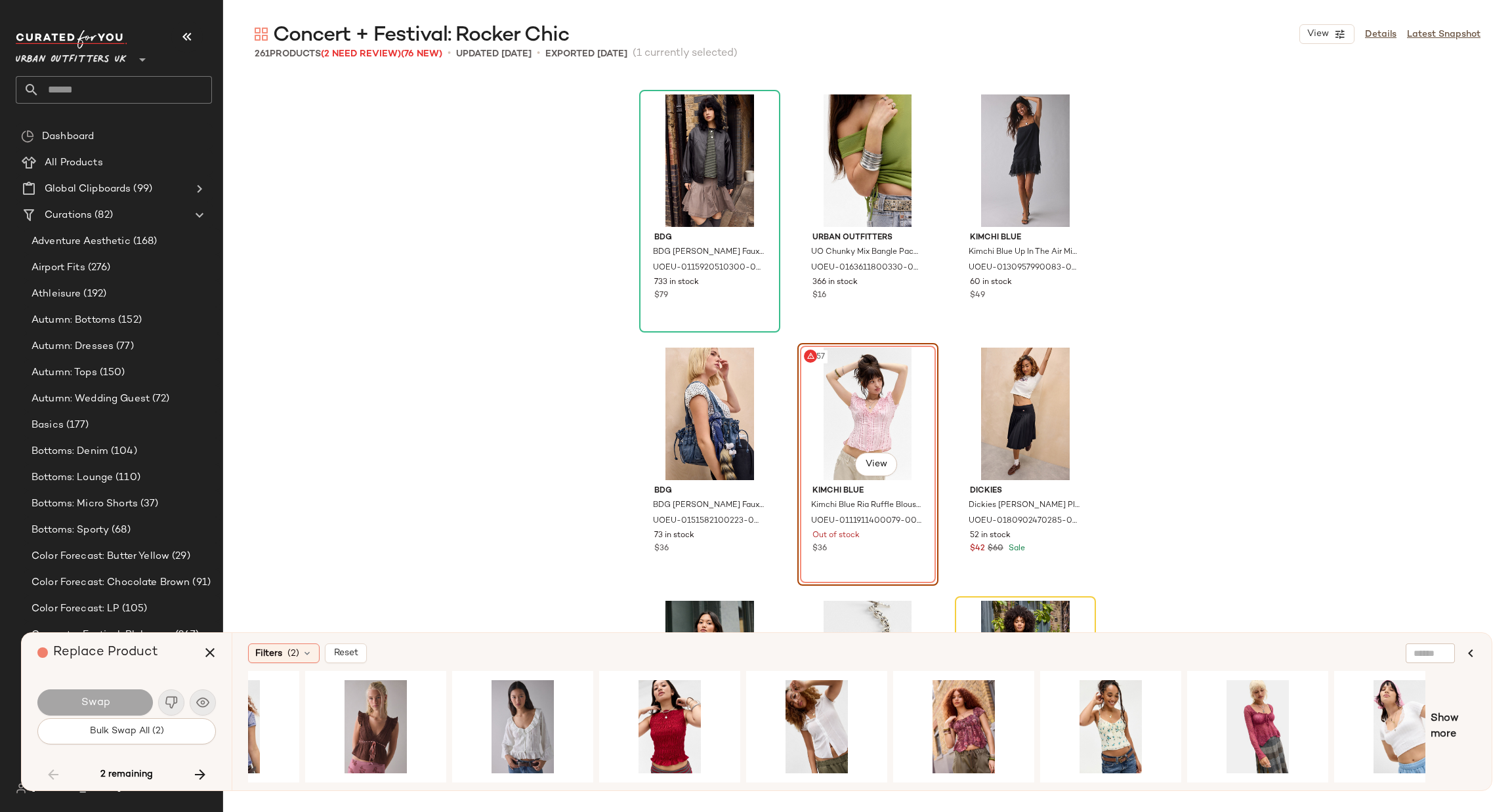
scroll to position [0, 286]
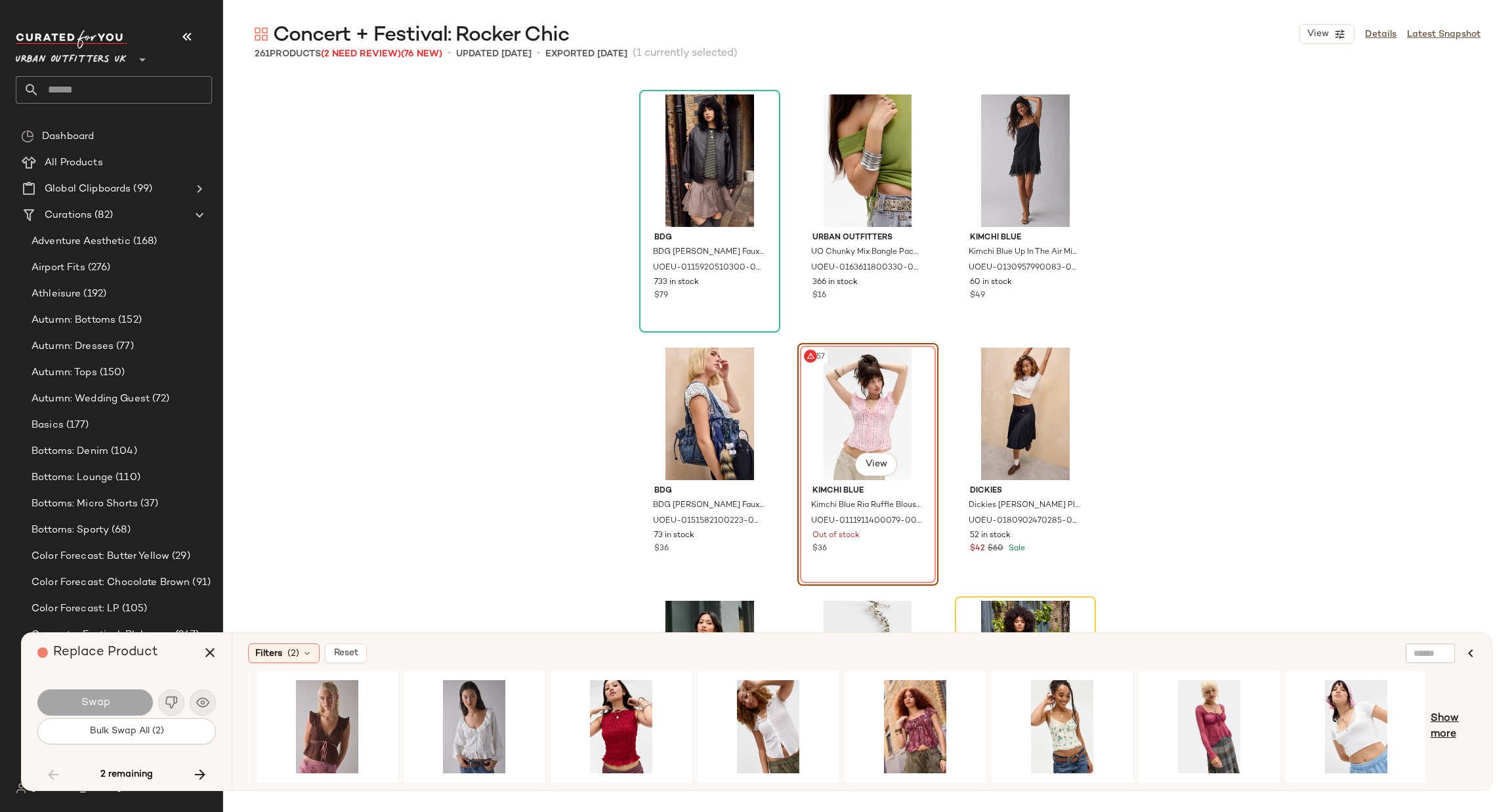
click at [1444, 725] on span "Show more" at bounding box center [1453, 727] width 45 height 32
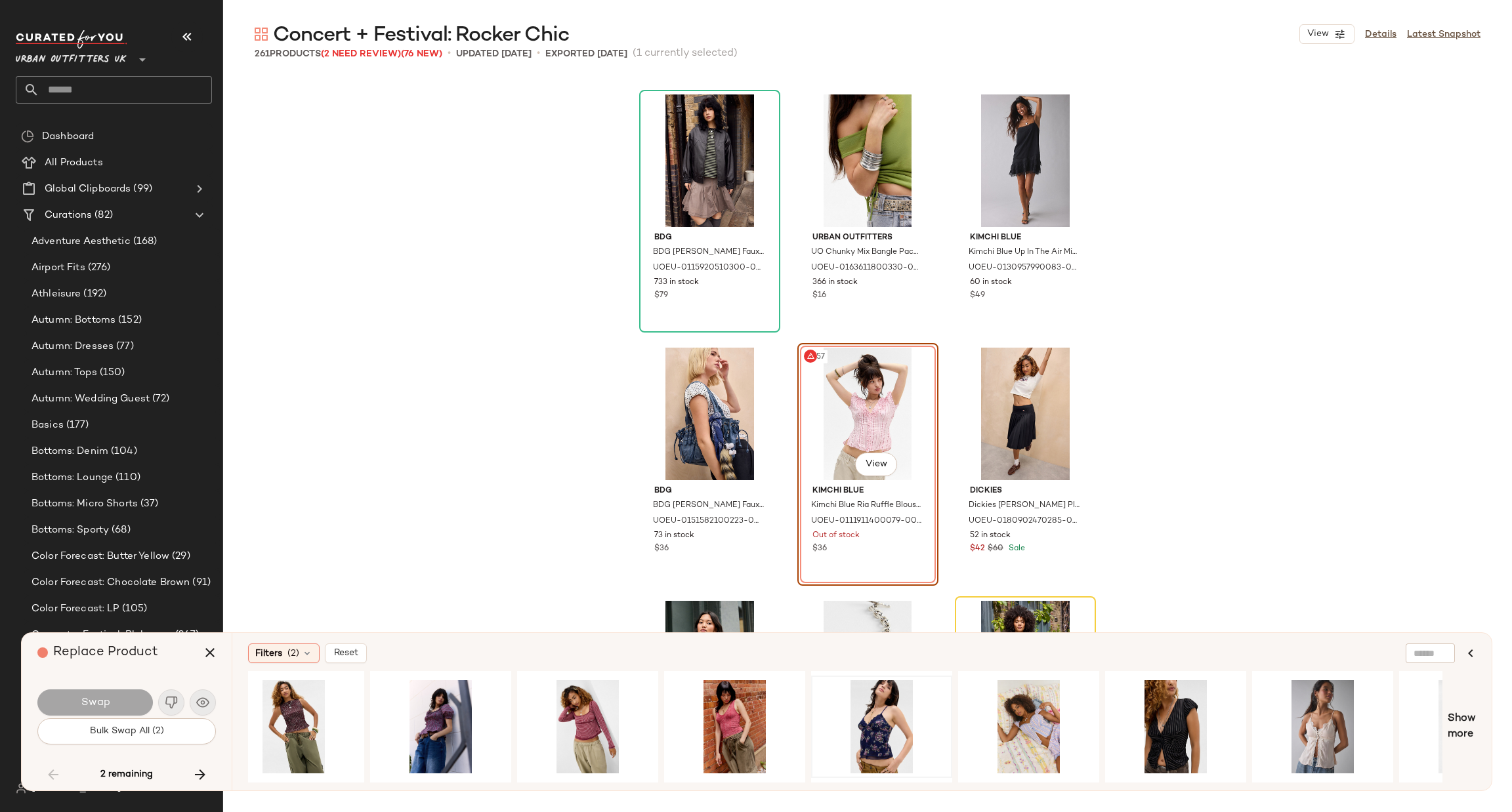
scroll to position [0, 1490]
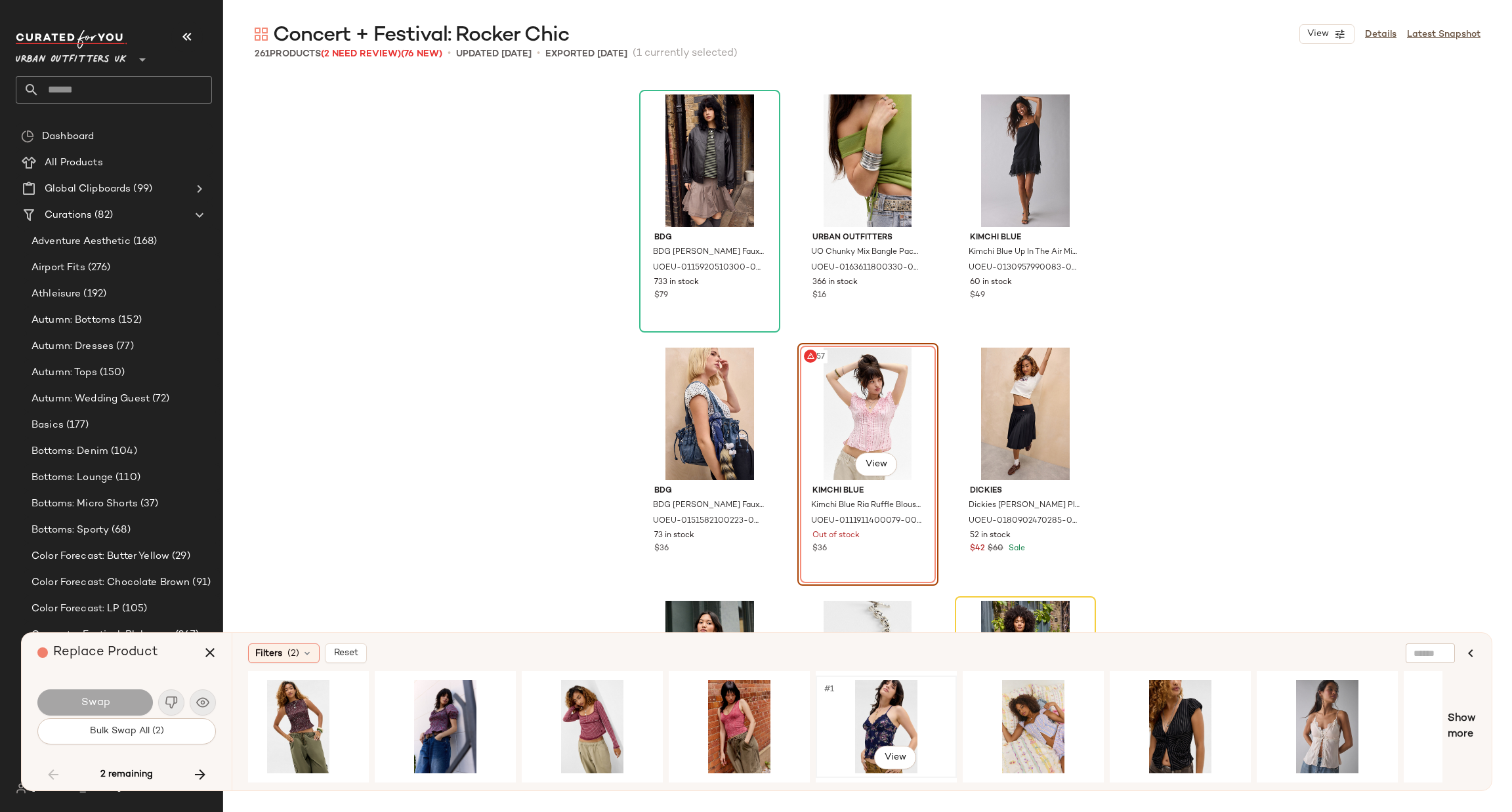
click at [876, 718] on div "#1 View" at bounding box center [886, 727] width 132 height 93
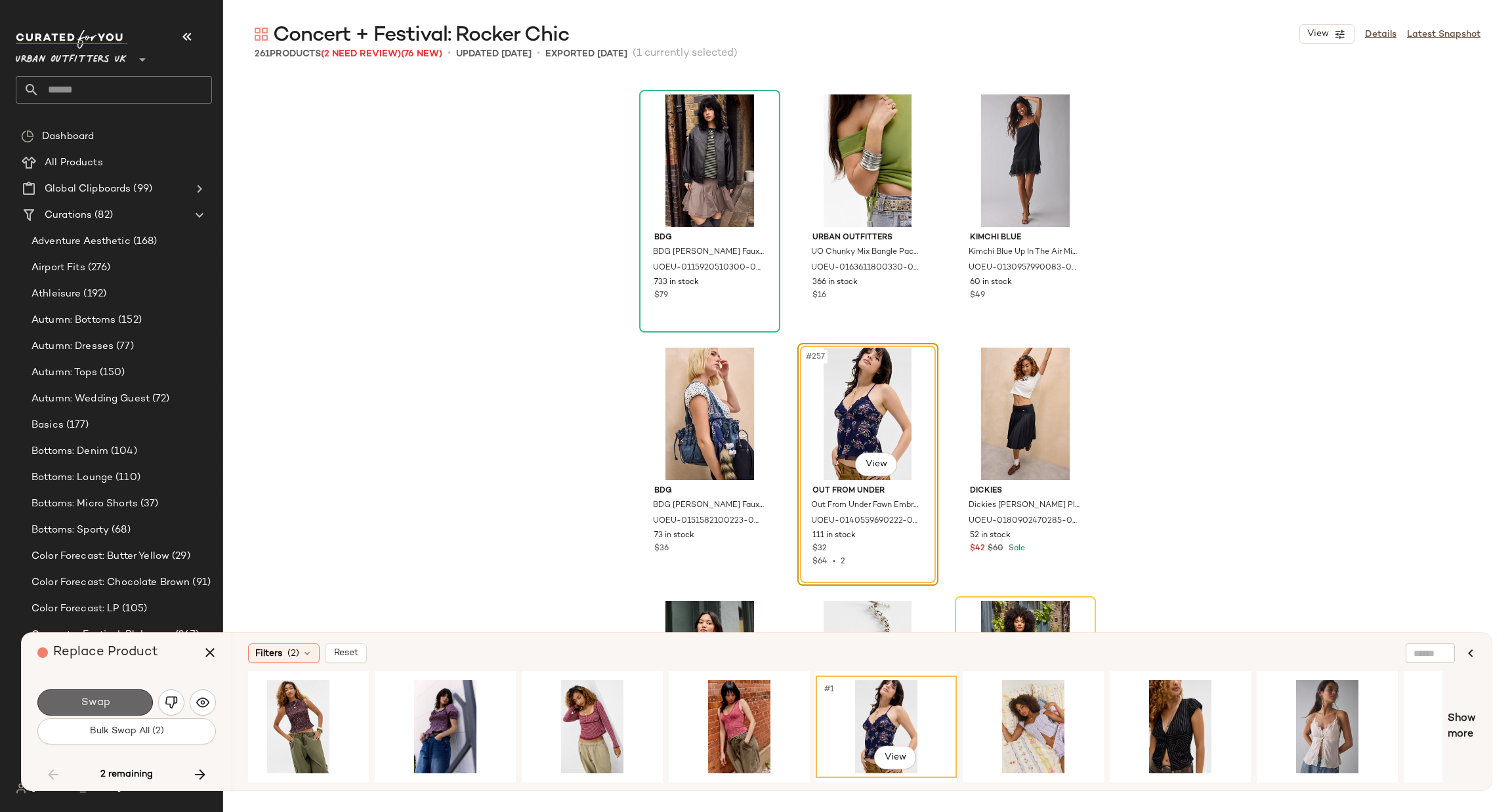
click at [108, 705] on span "Swap" at bounding box center [94, 703] width 29 height 12
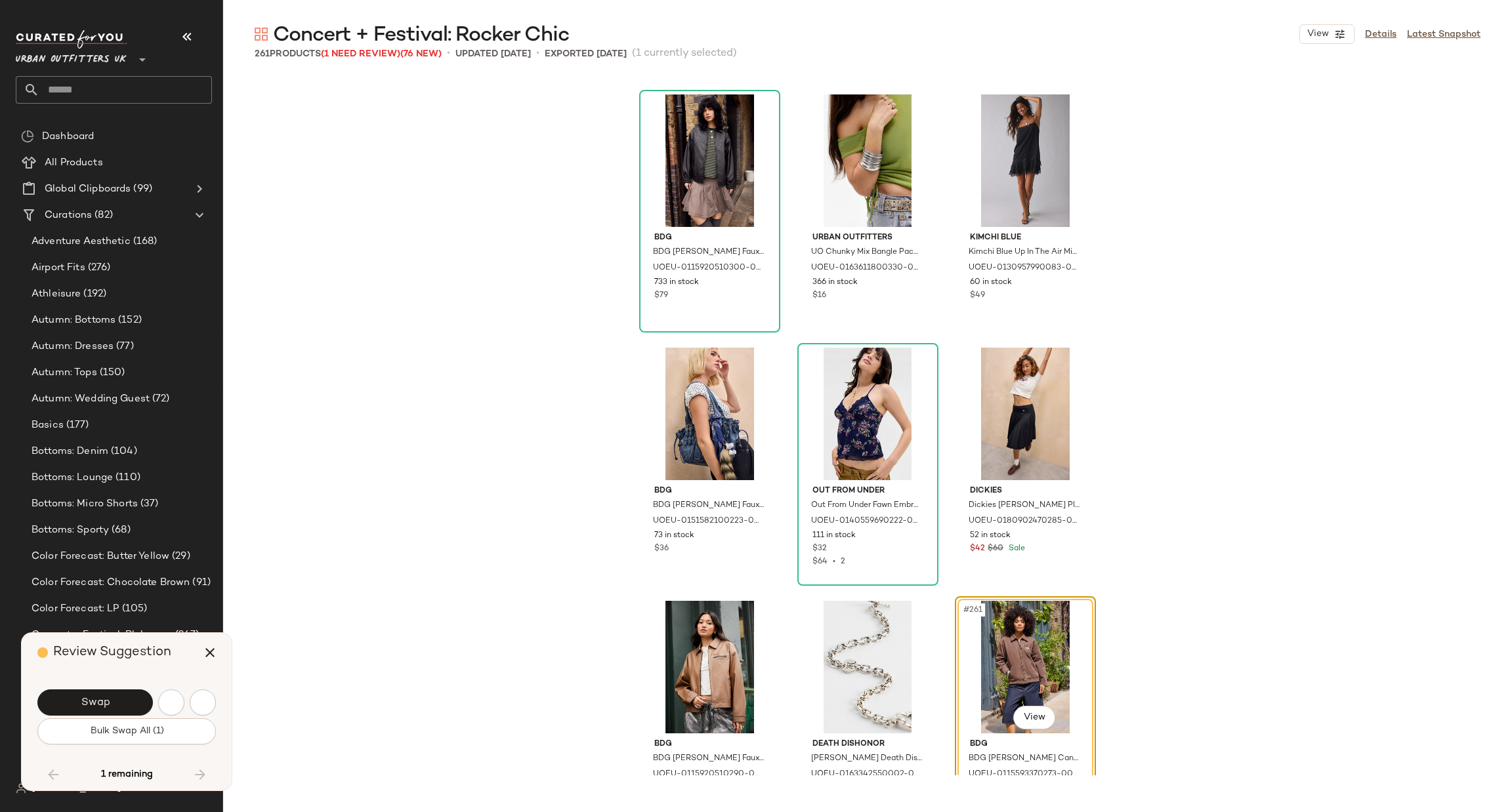
scroll to position [21338, 0]
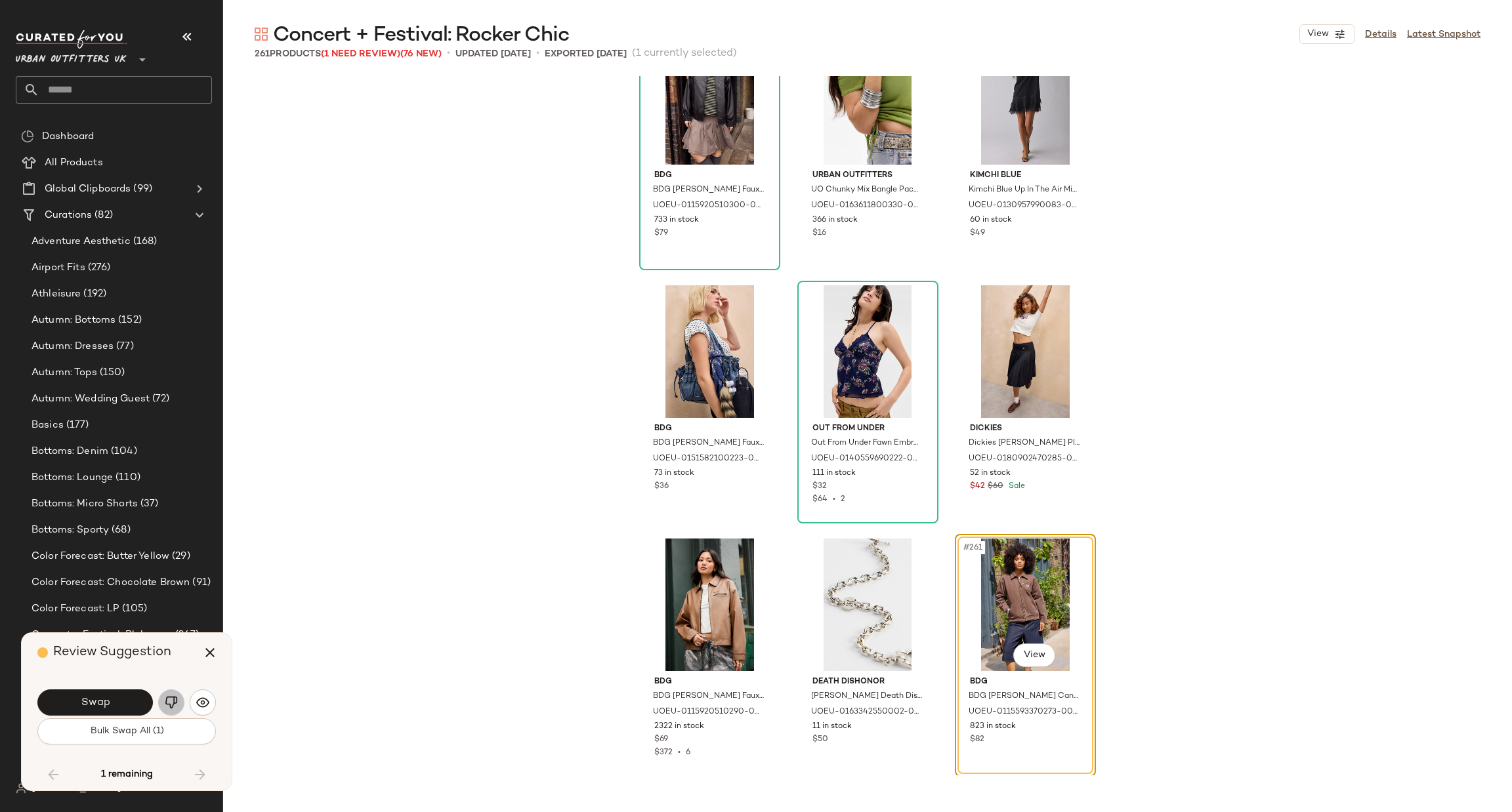
click at [171, 697] on img "button" at bounding box center [171, 703] width 13 height 13
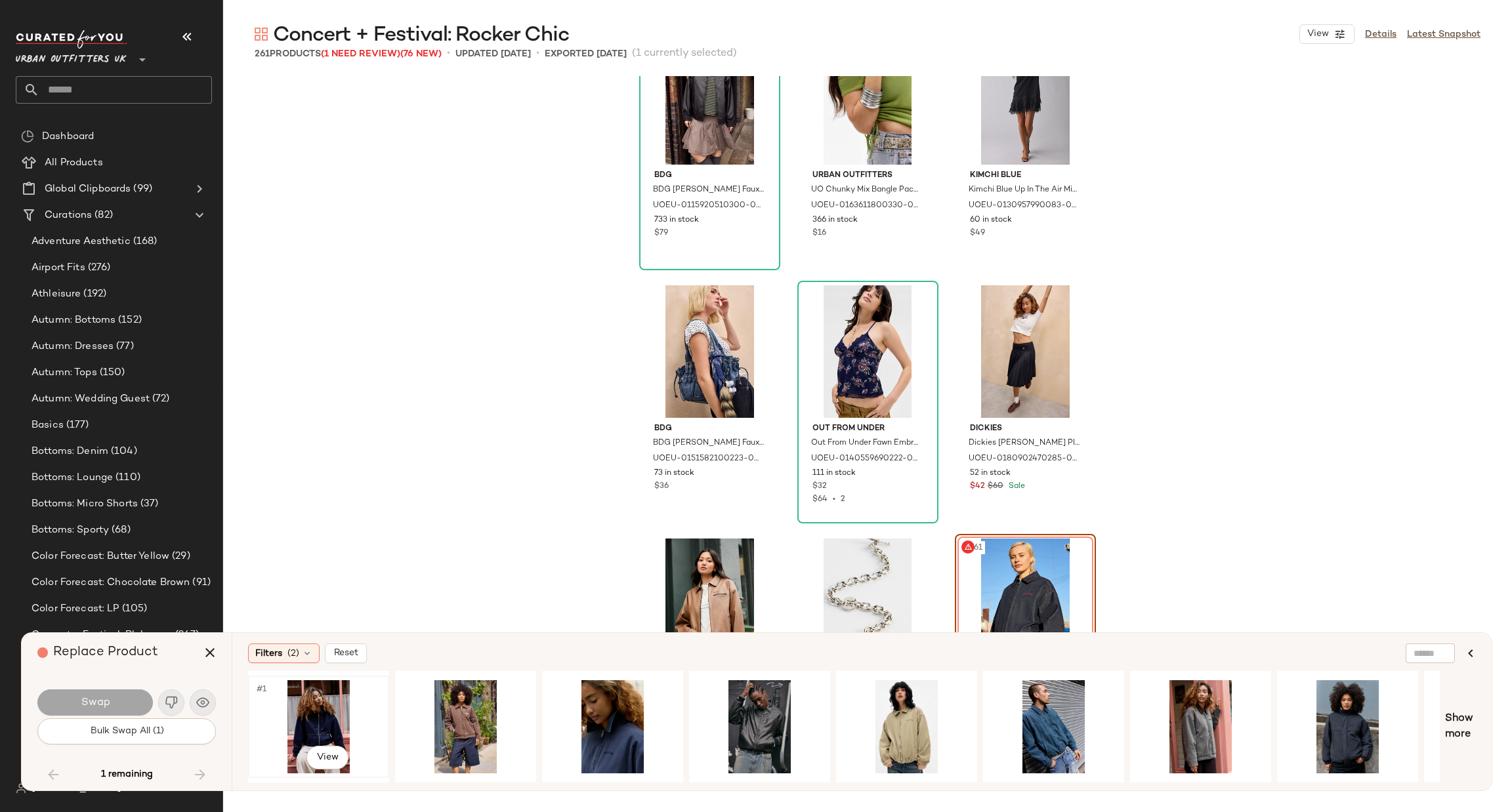
click at [327, 713] on div "#1 View" at bounding box center [319, 727] width 132 height 93
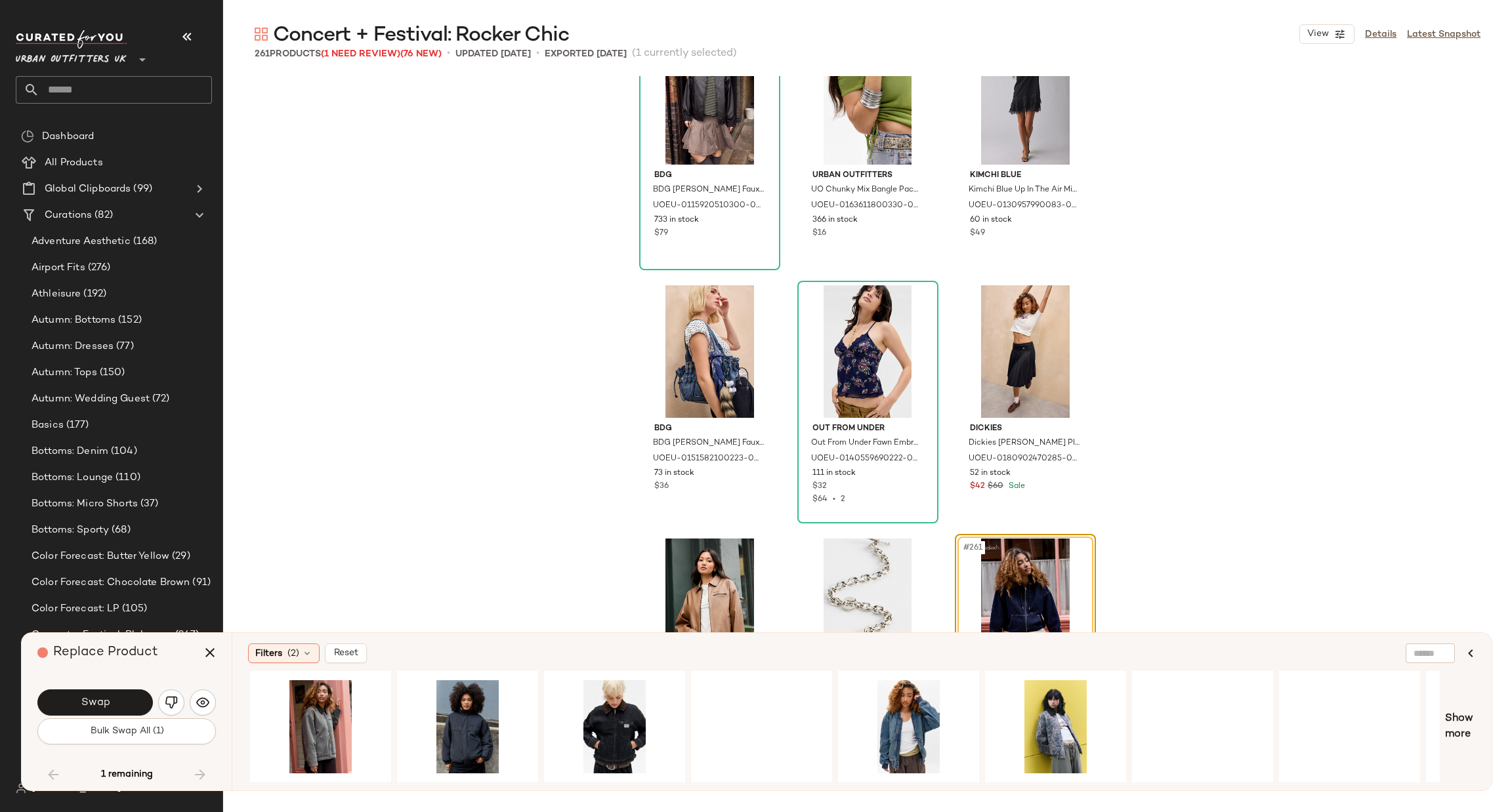
scroll to position [0, 1006]
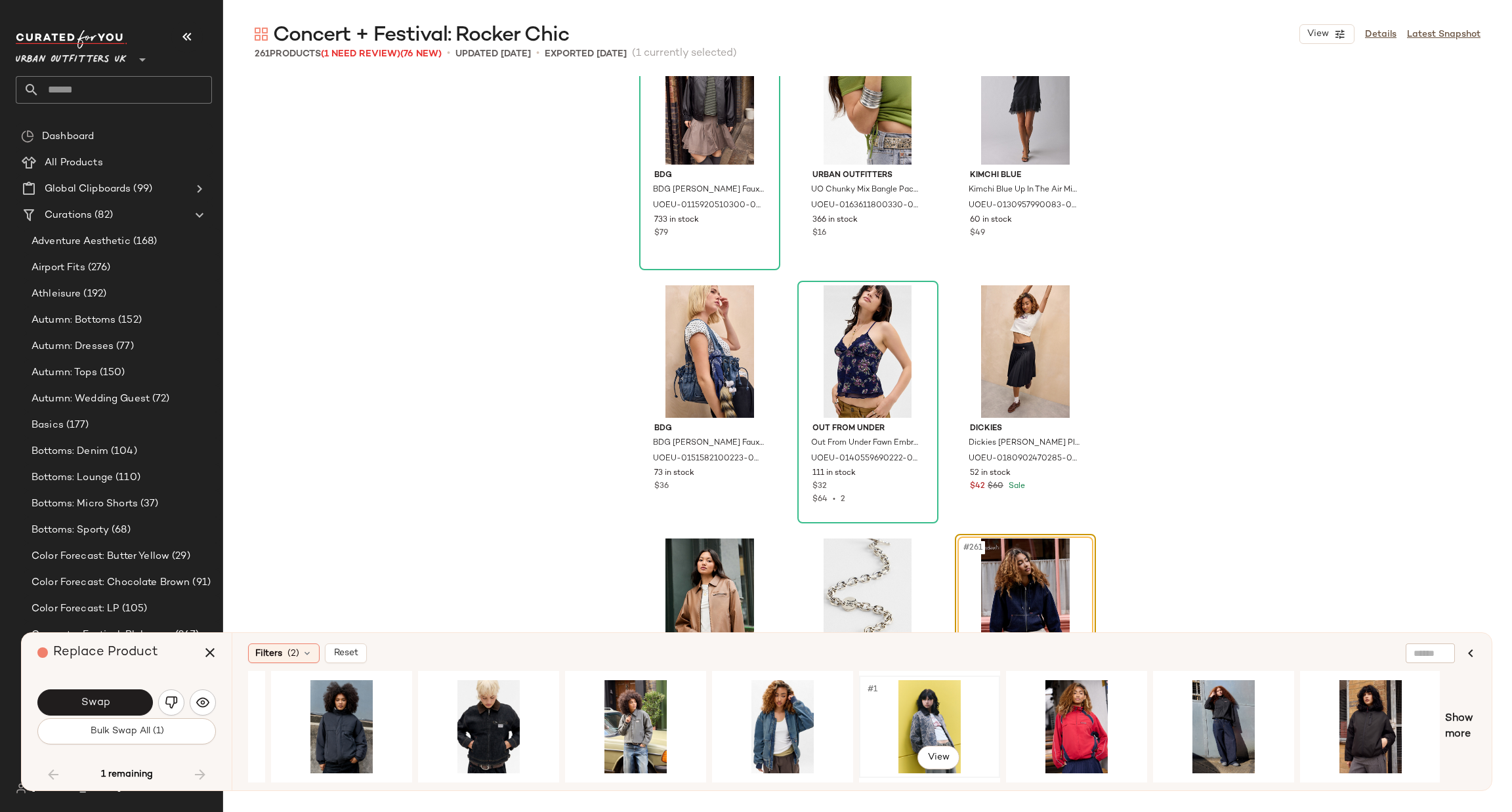
click at [922, 693] on div "#1 View" at bounding box center [929, 727] width 132 height 93
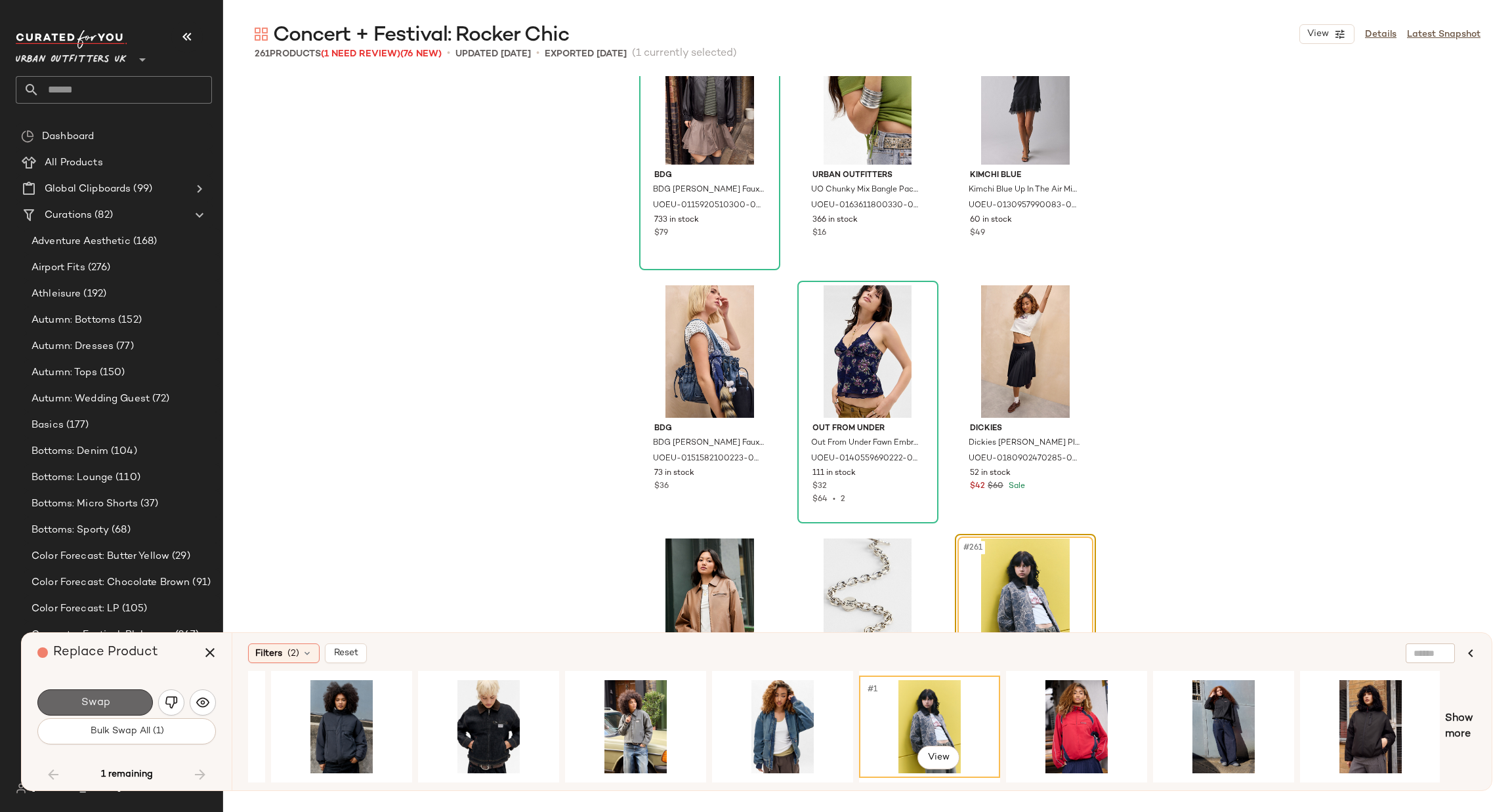
click at [123, 704] on button "Swap" at bounding box center [94, 703] width 115 height 26
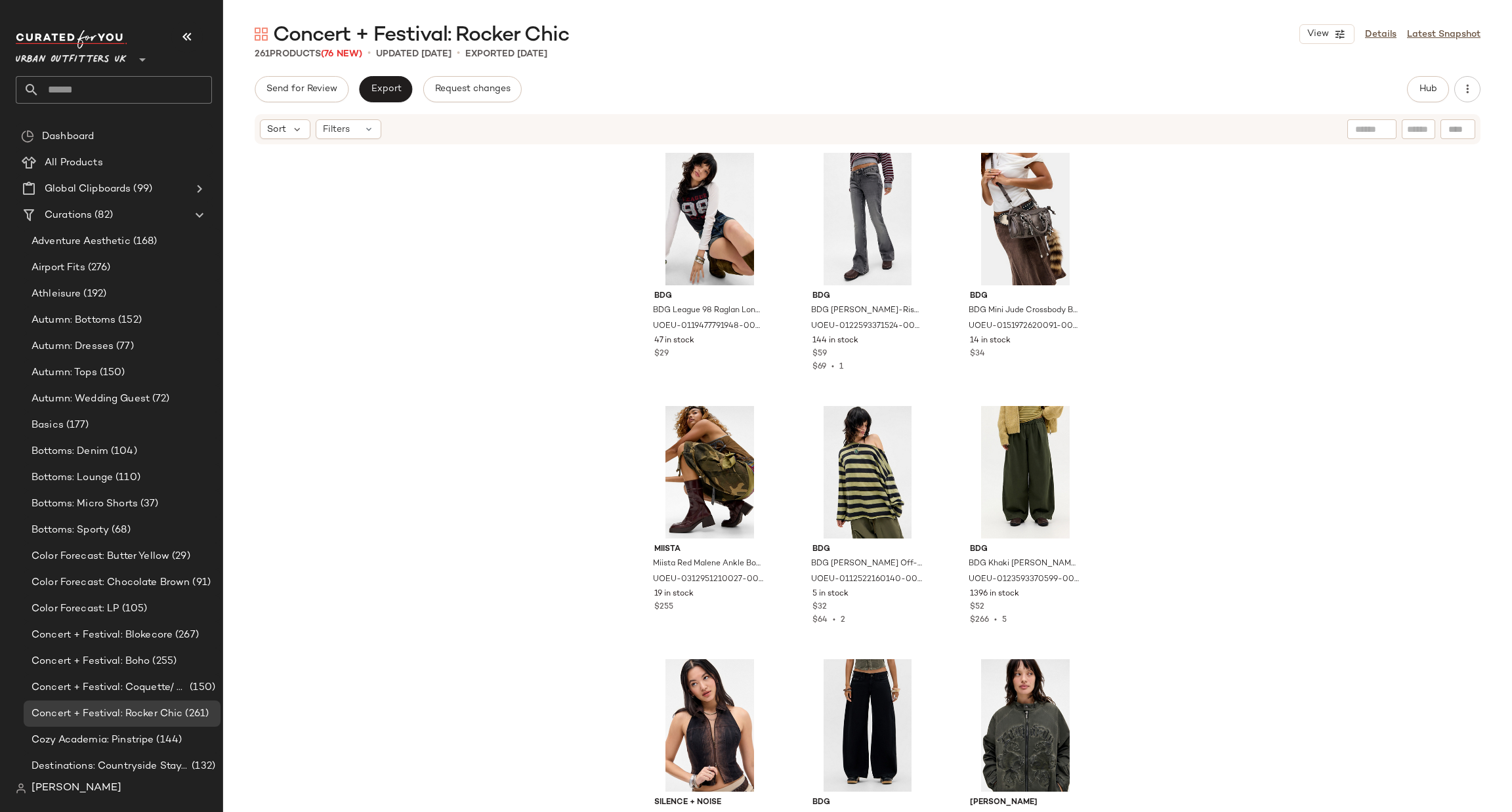
click at [111, 83] on input "text" at bounding box center [126, 89] width 173 height 27
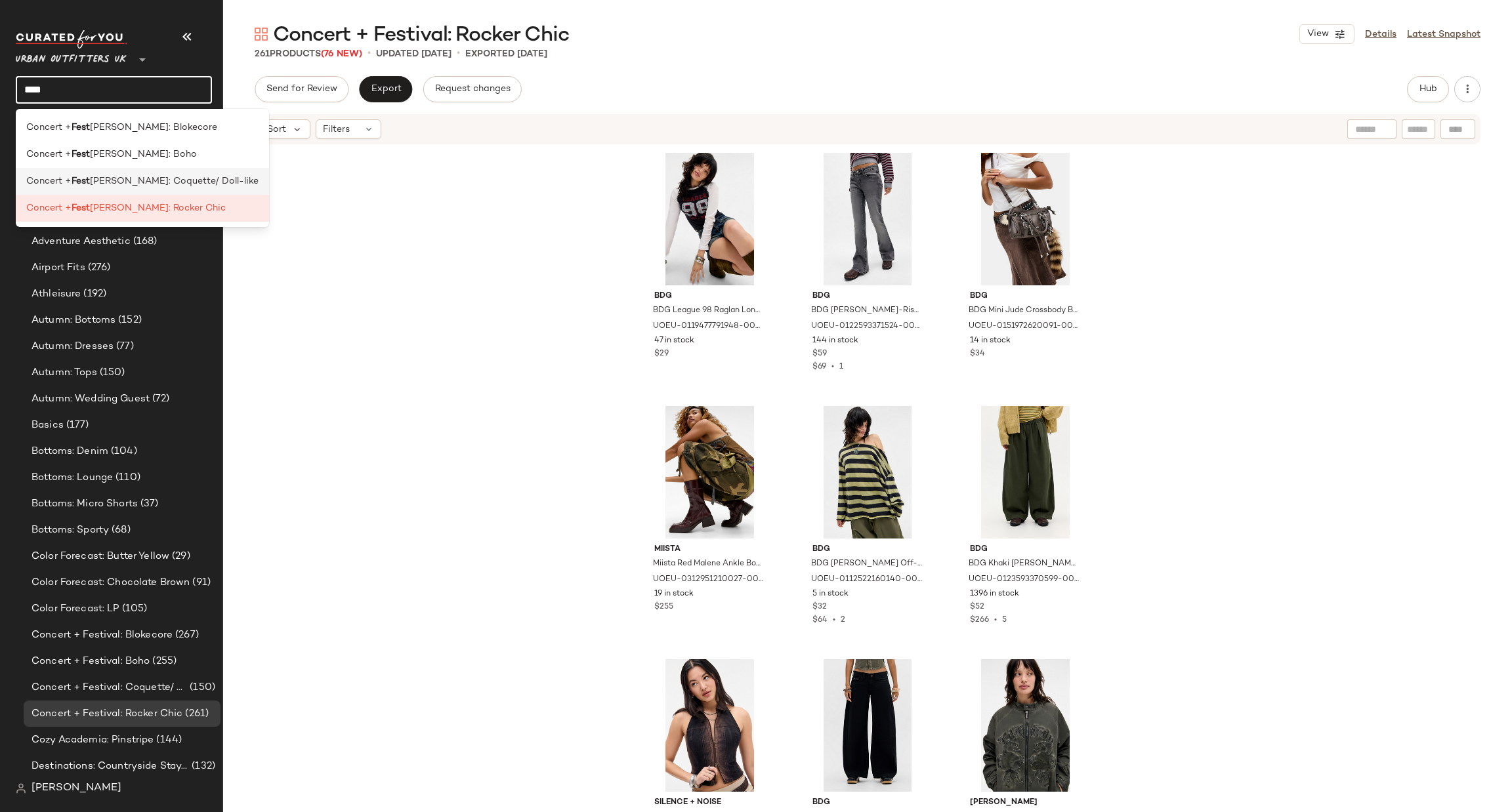
type input "****"
click at [184, 184] on span "[PERSON_NAME]: Coquette/ Doll-like" at bounding box center [174, 182] width 168 height 14
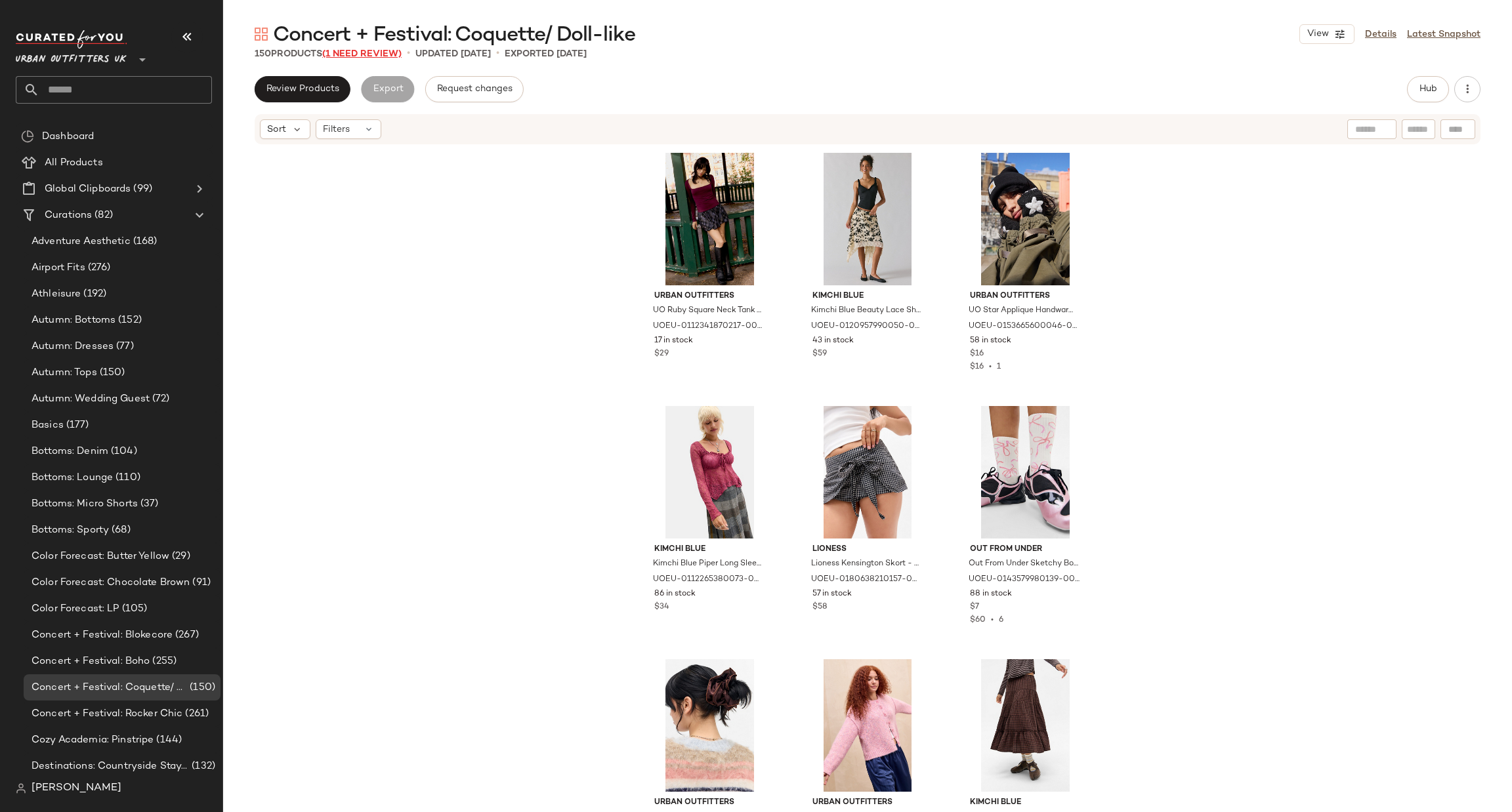
click at [363, 56] on span "(1 Need Review)" at bounding box center [361, 54] width 79 height 10
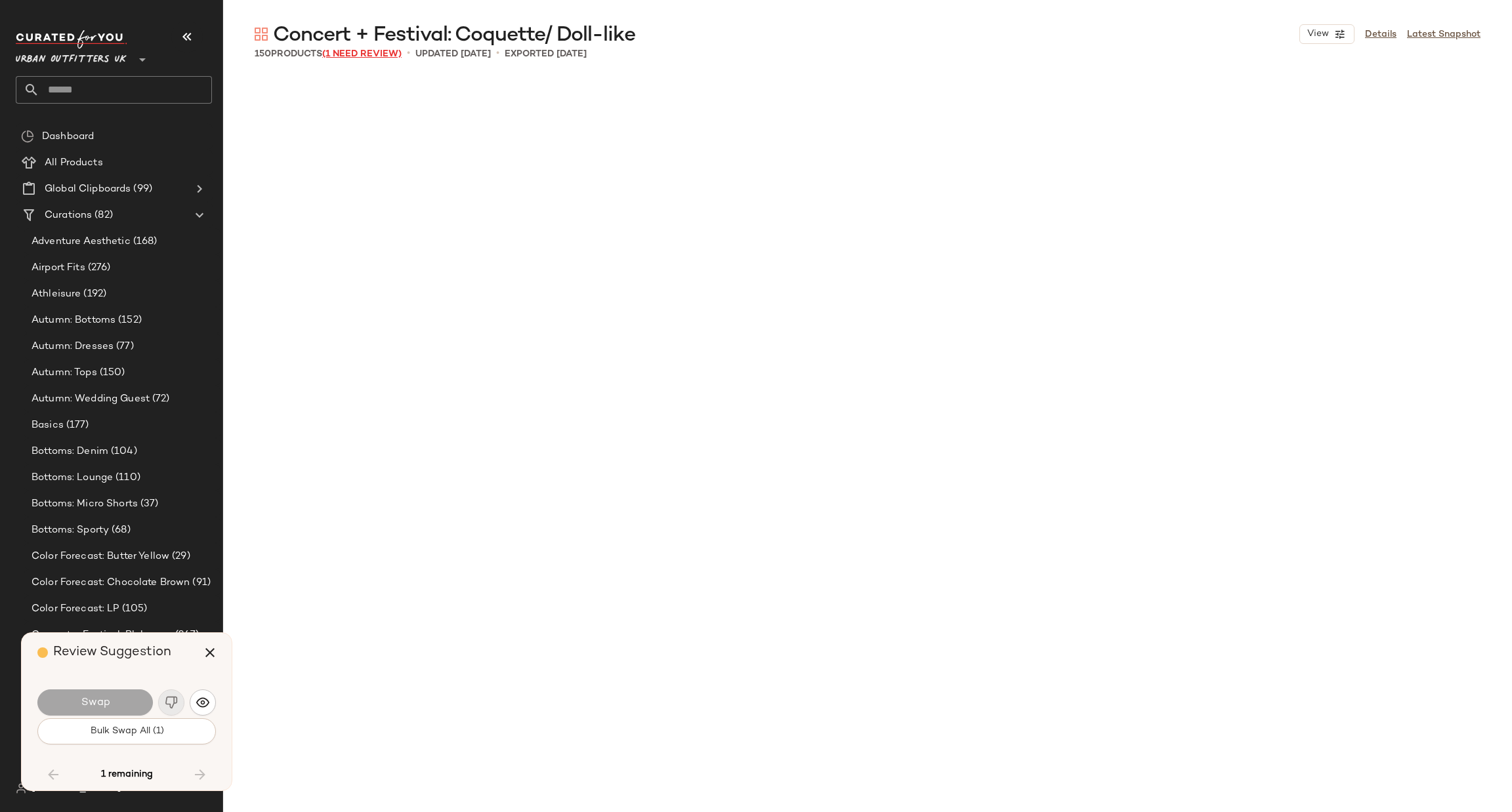
scroll to position [7345, 0]
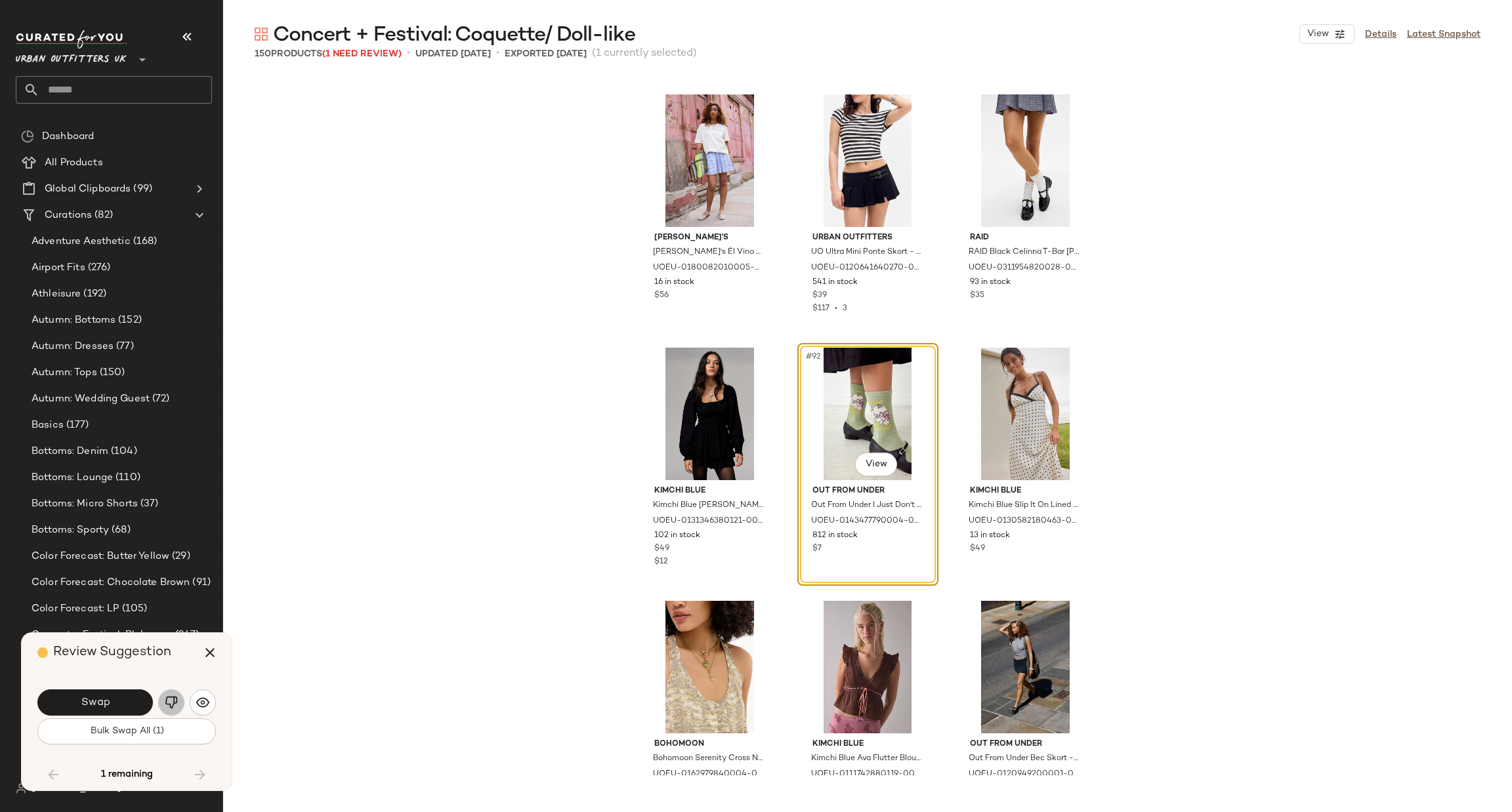
click at [174, 708] on img "button" at bounding box center [171, 703] width 13 height 13
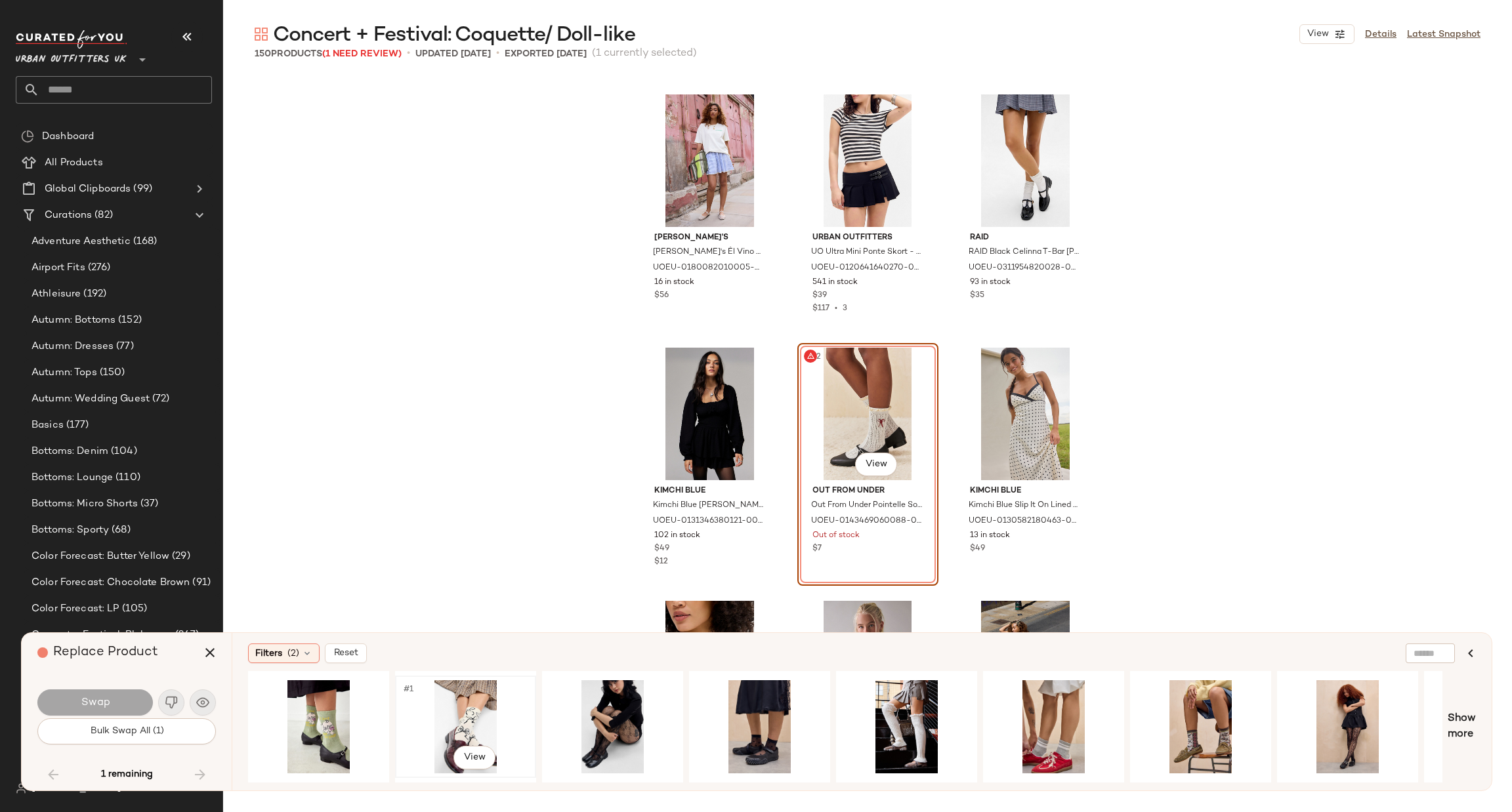
click at [456, 716] on div "#1 View" at bounding box center [466, 727] width 132 height 93
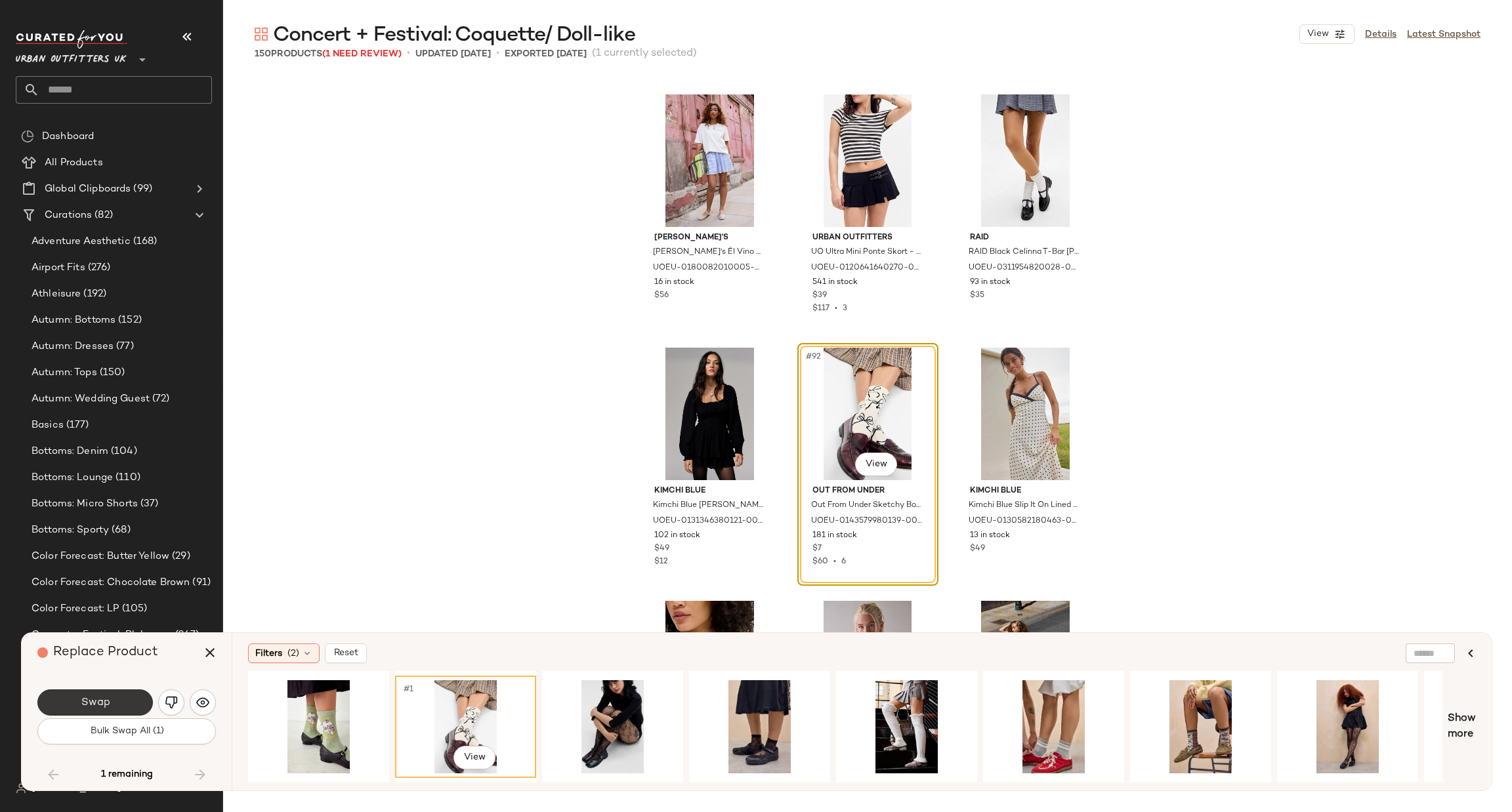
click at [107, 698] on span "Swap" at bounding box center [94, 703] width 29 height 12
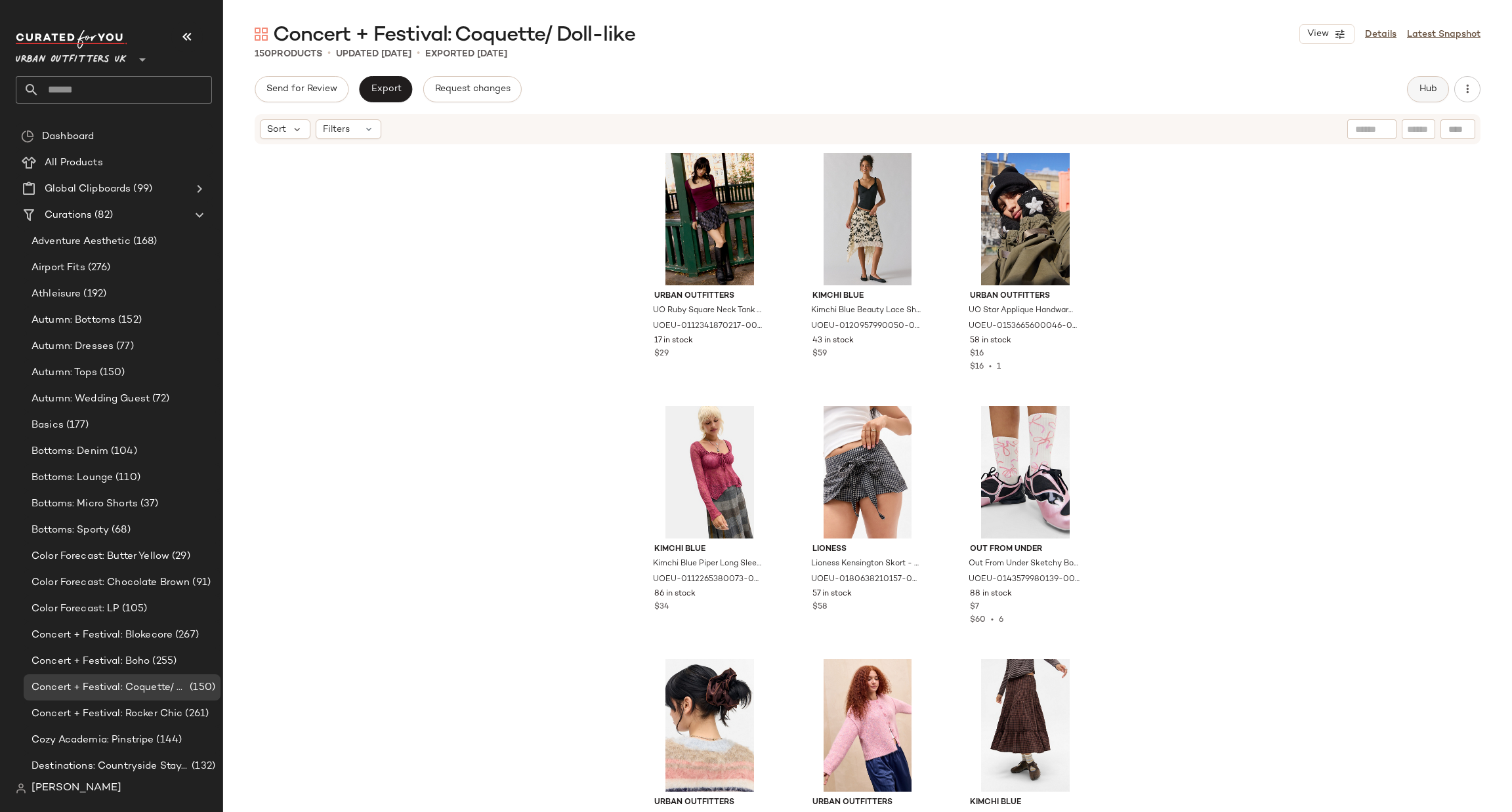
click at [1423, 88] on span "Hub" at bounding box center [1427, 89] width 19 height 11
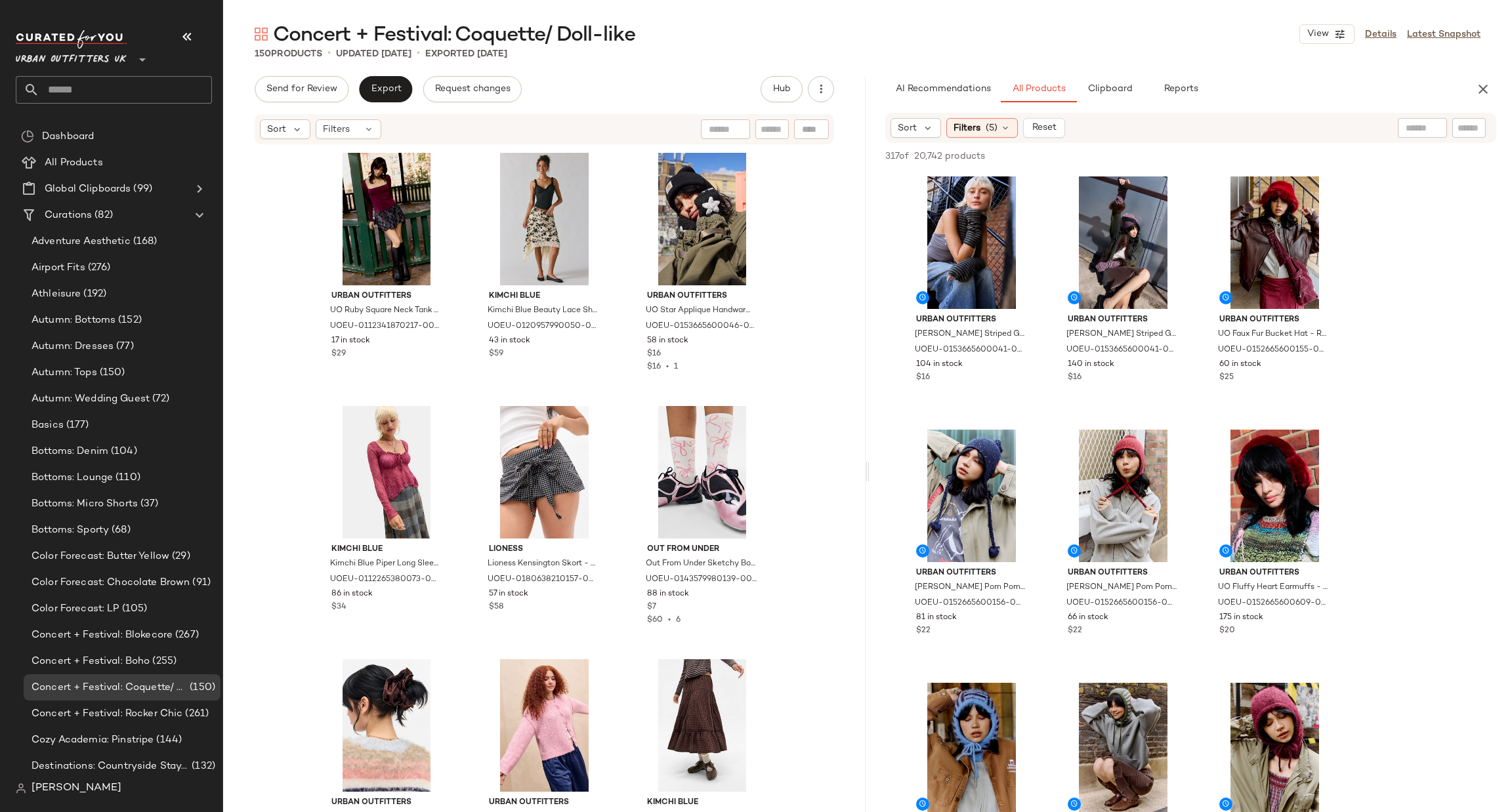
click at [88, 88] on input "text" at bounding box center [126, 89] width 173 height 27
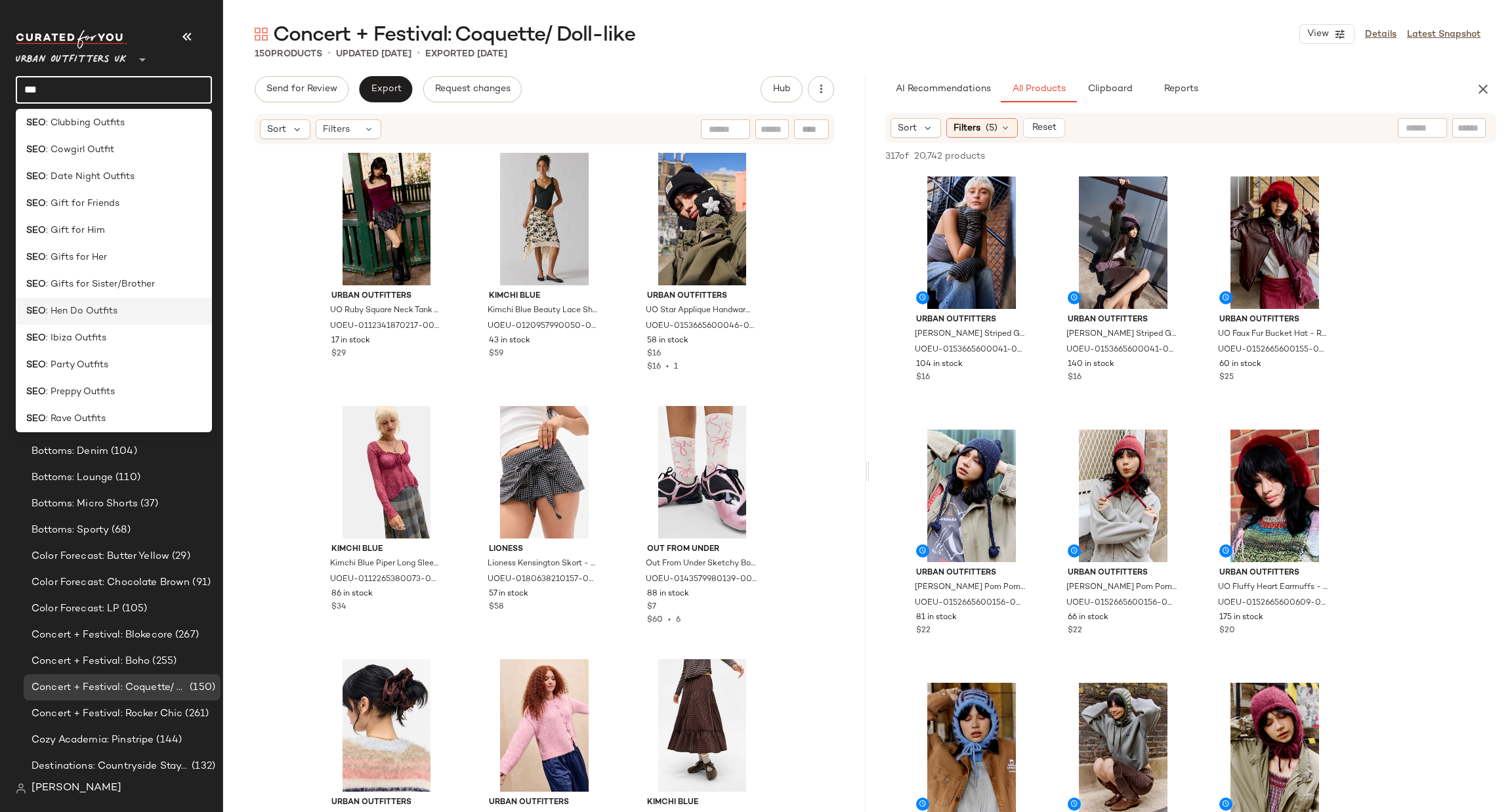
scroll to position [145, 0]
type input "***"
click at [130, 369] on span ": Gifts for Sister/Brother" at bounding box center [101, 370] width 109 height 14
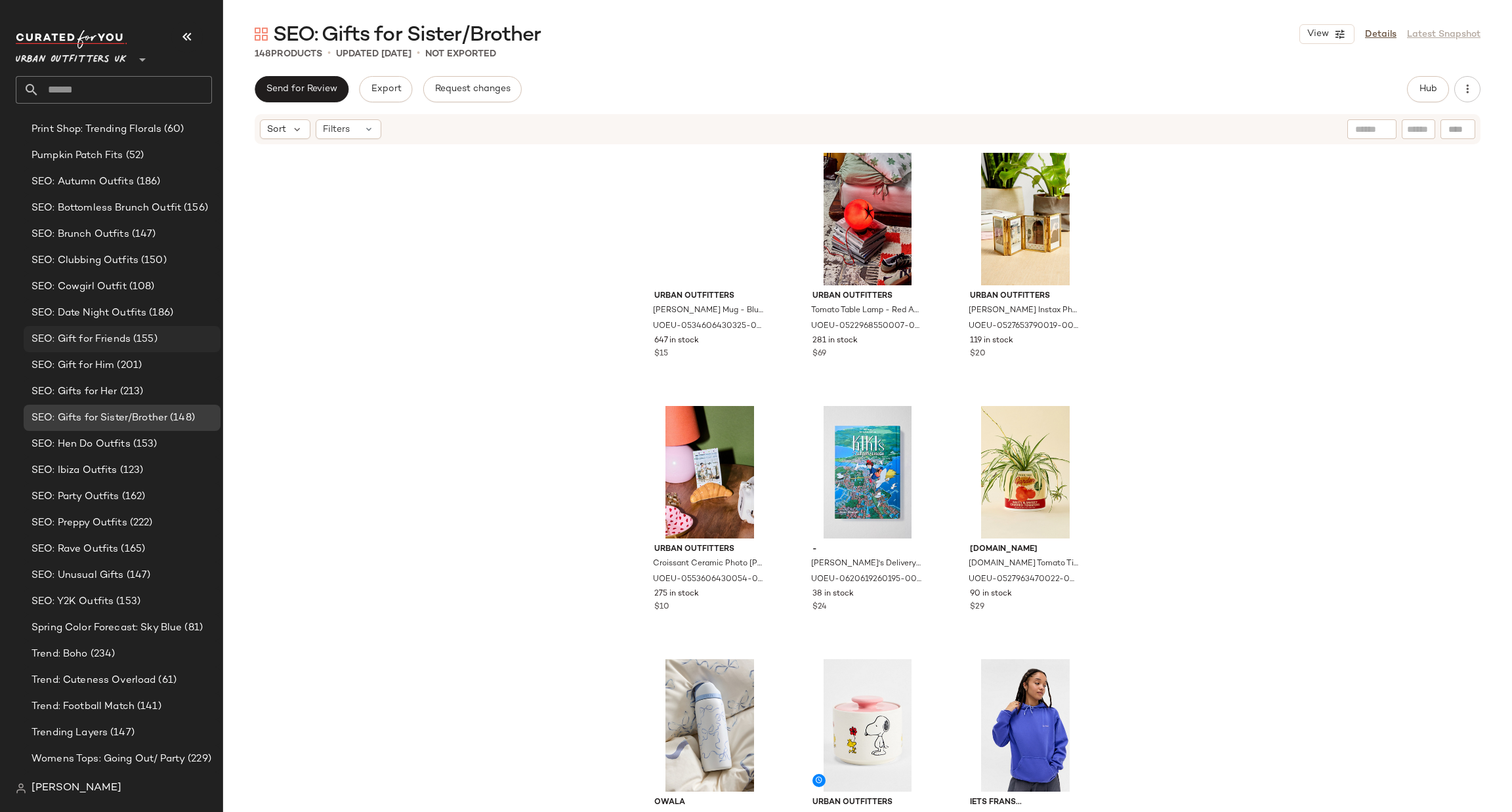
scroll to position [2444, 0]
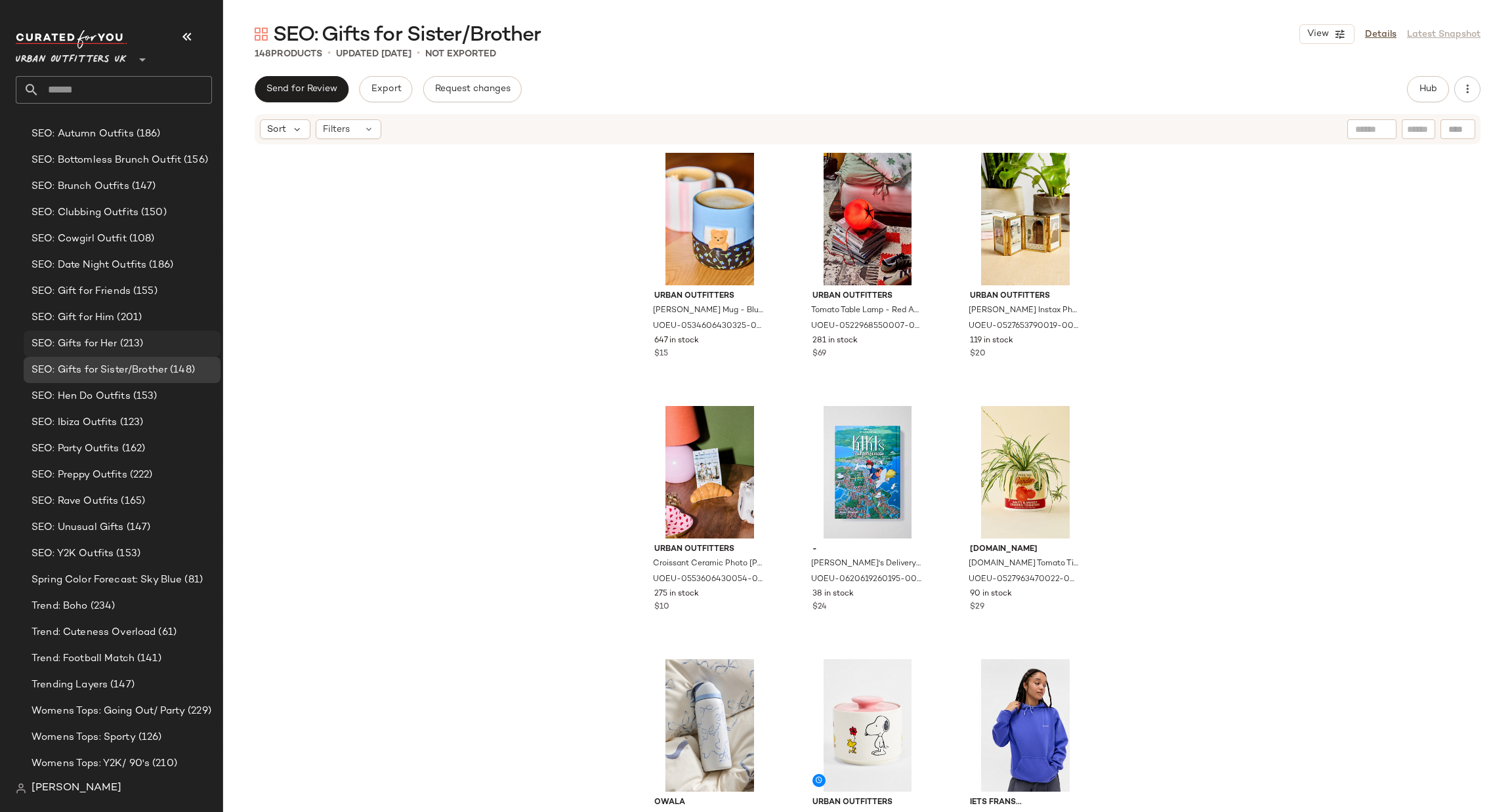
click at [175, 339] on div "SEO: Gifts for Her (213)" at bounding box center [121, 344] width 188 height 15
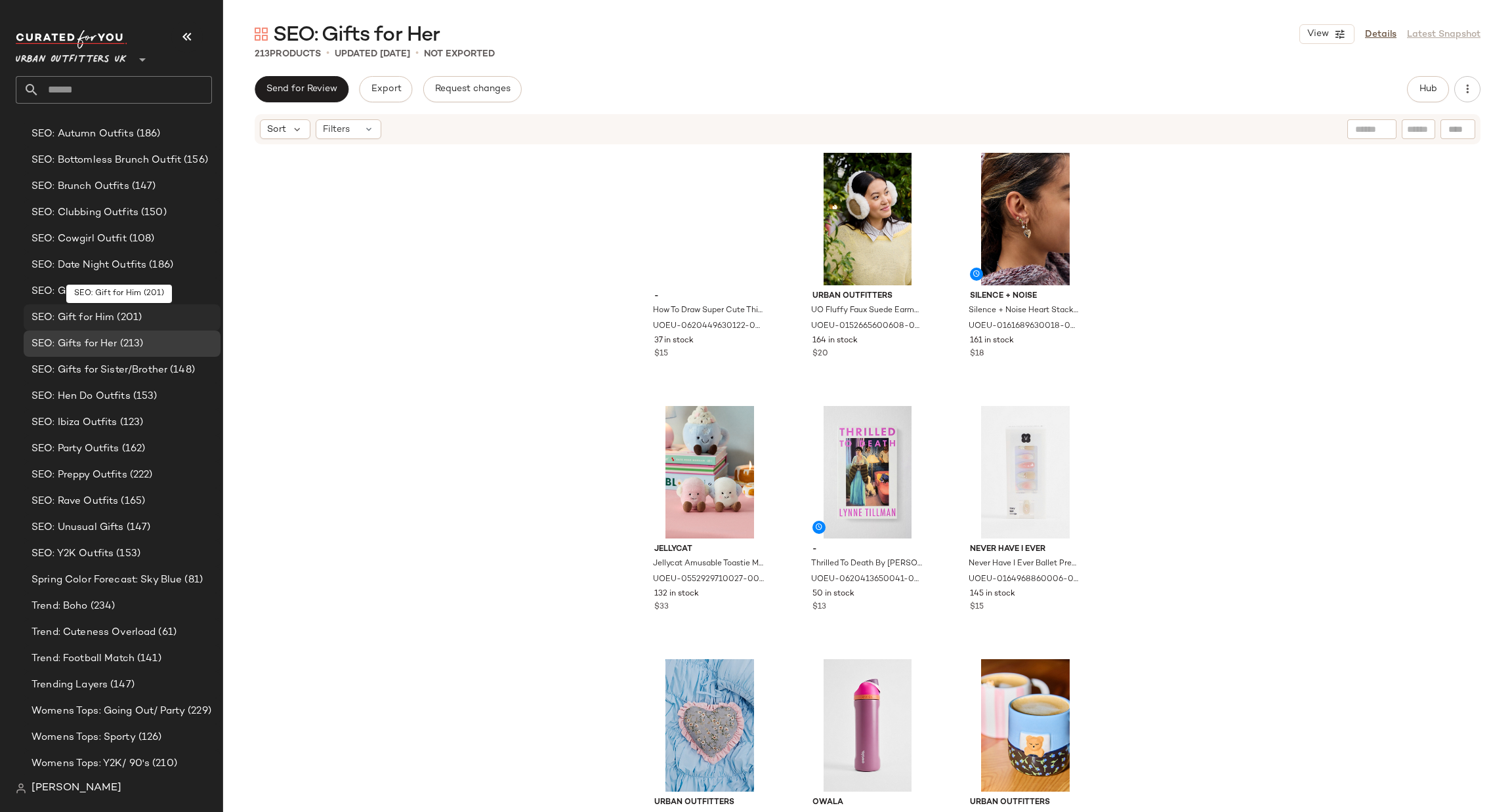
click at [173, 312] on div "SEO: Gift for Him (201)" at bounding box center [121, 317] width 188 height 15
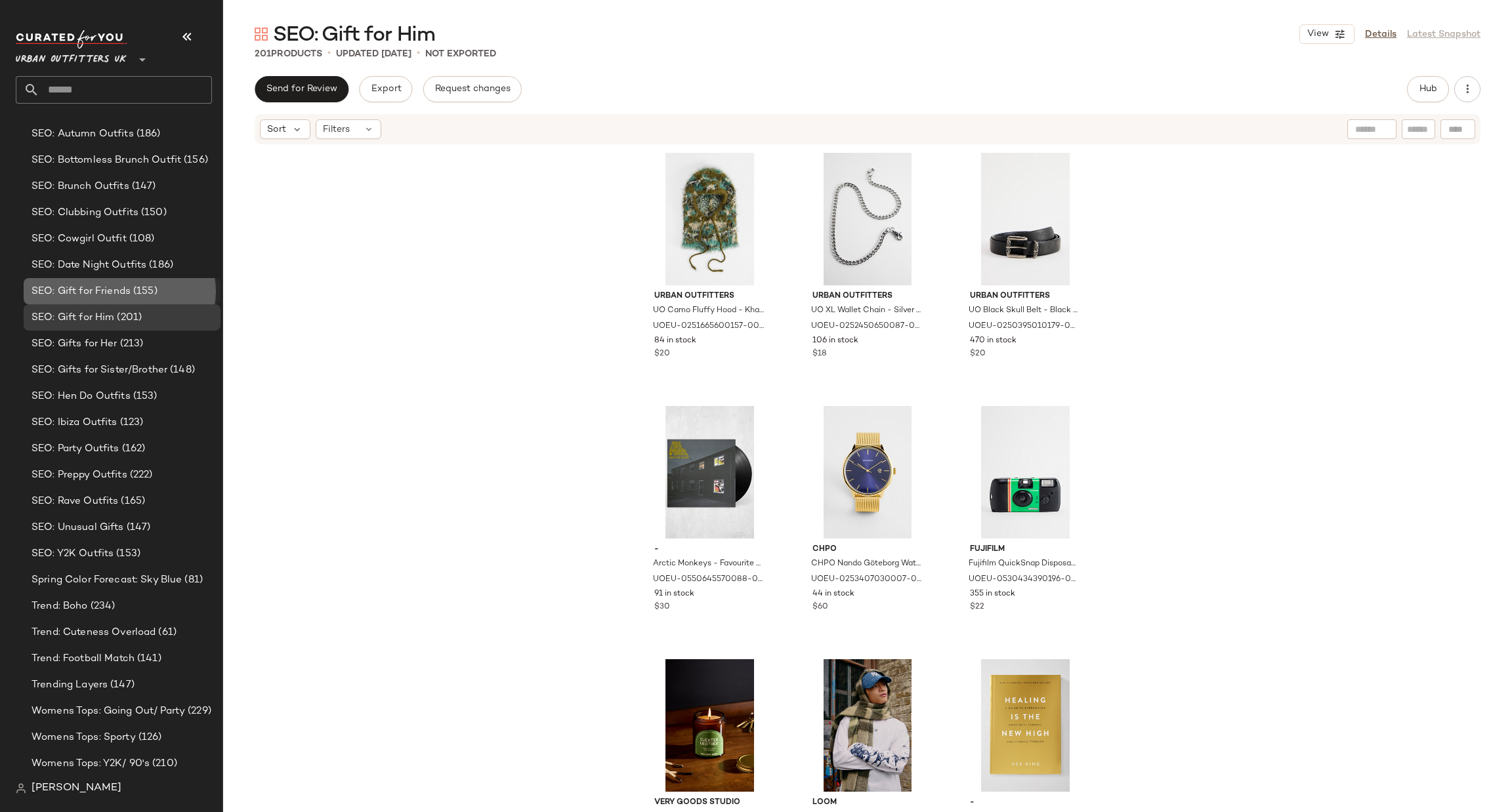
click at [170, 291] on div "SEO: Gift for Friends (155)" at bounding box center [121, 291] width 188 height 15
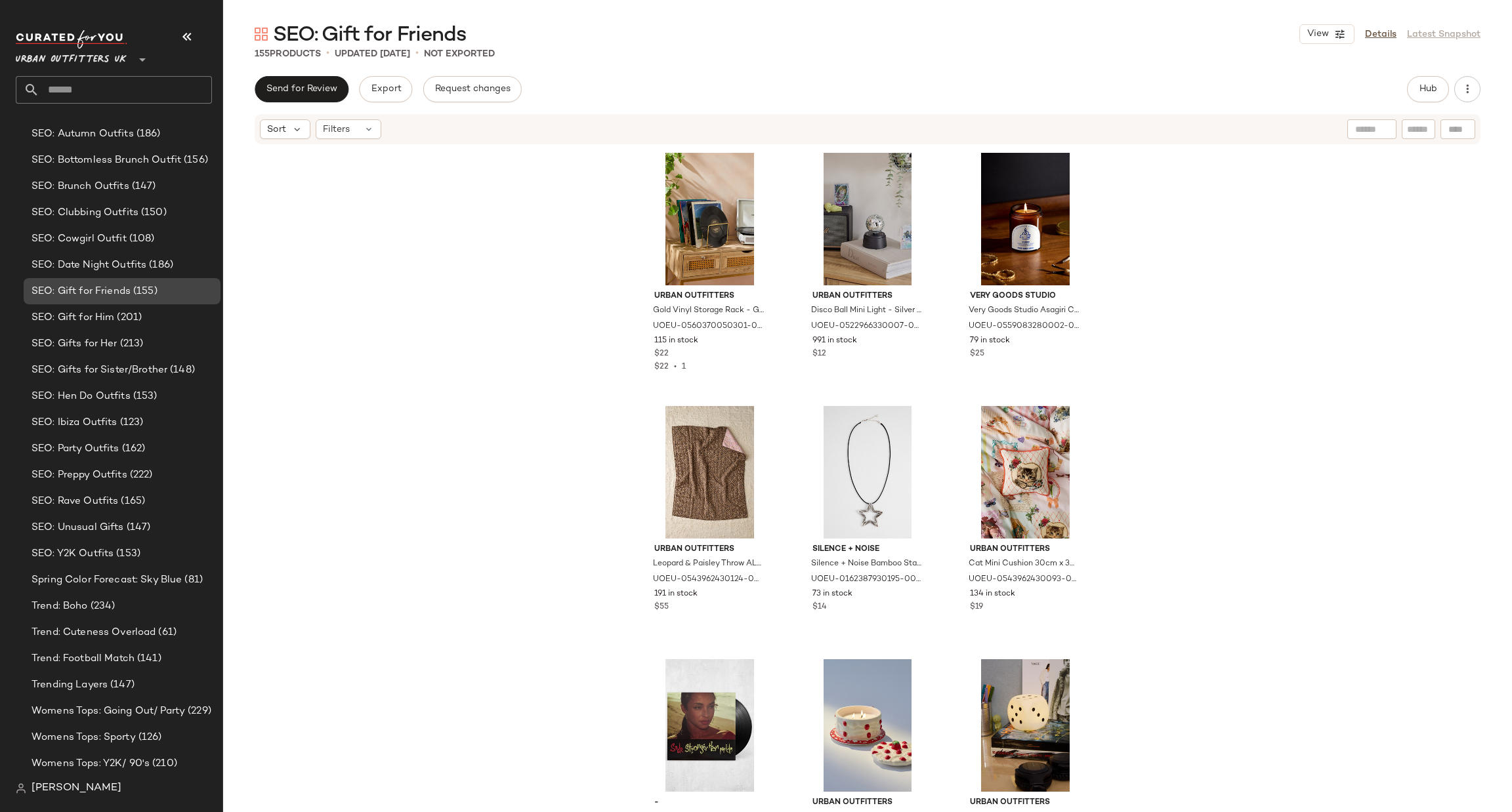
scroll to position [2246, 0]
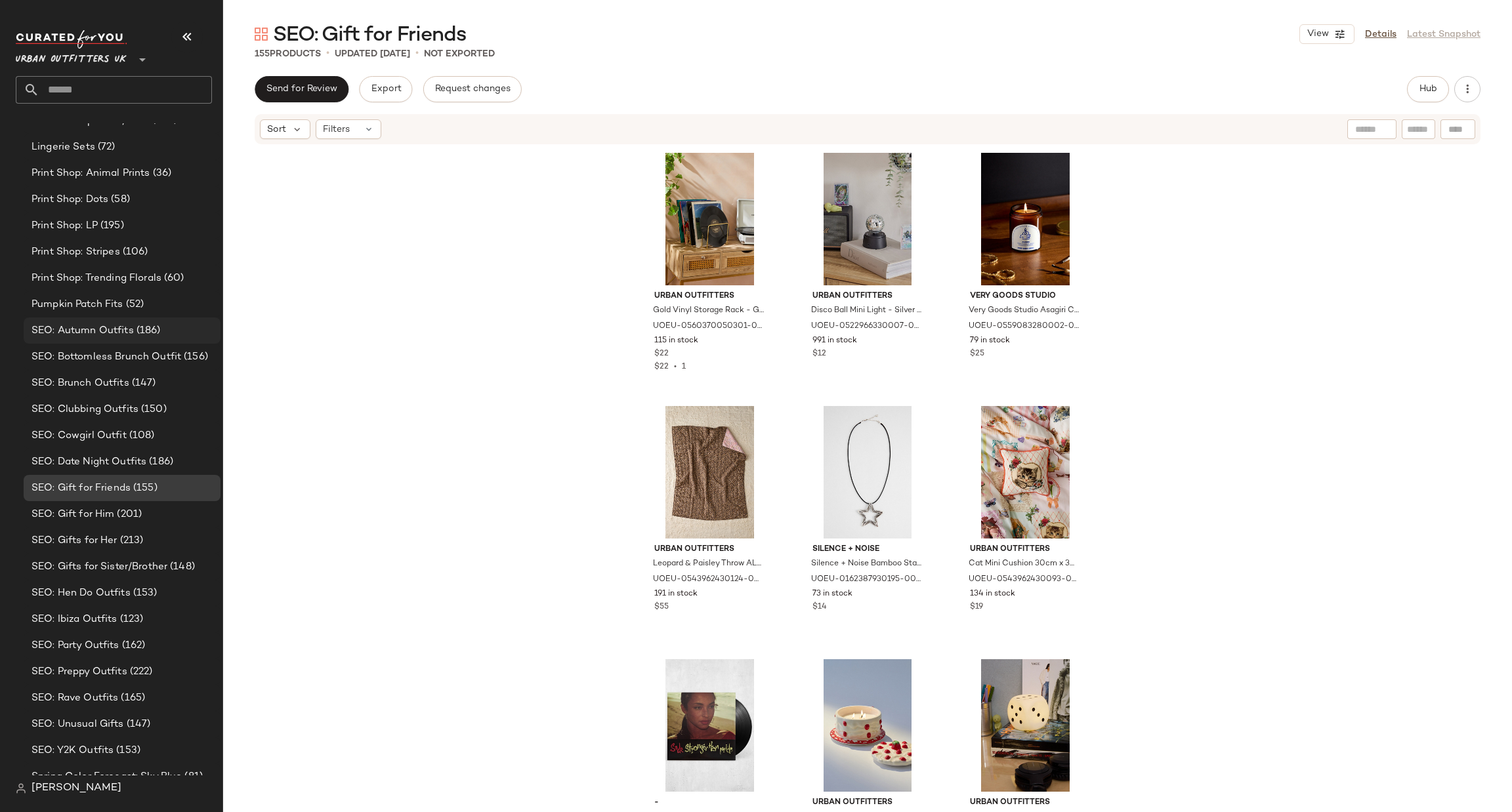
click at [156, 320] on div "SEO: Autumn Outfits (186)" at bounding box center [122, 331] width 197 height 26
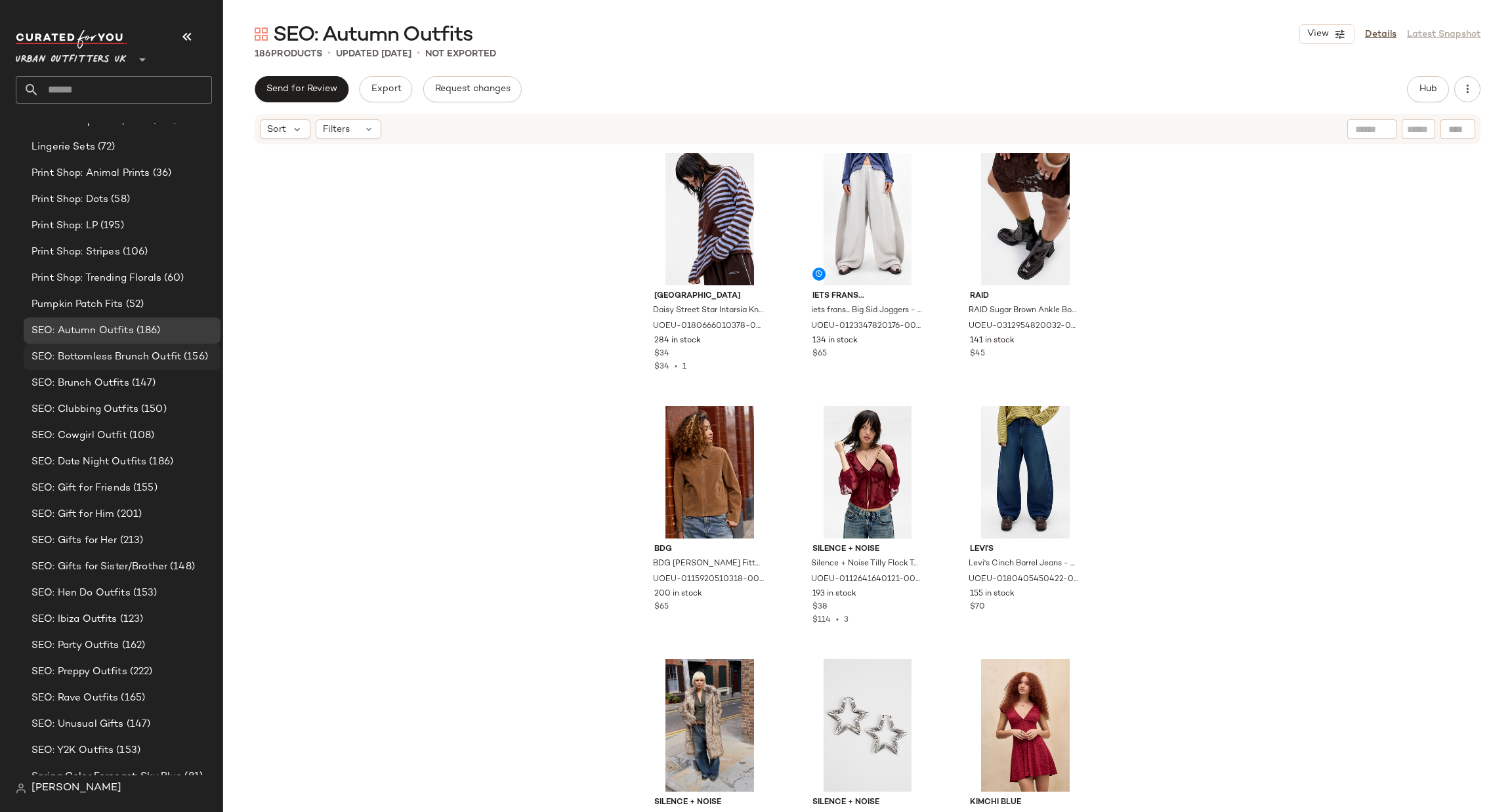
scroll to position [2444, 0]
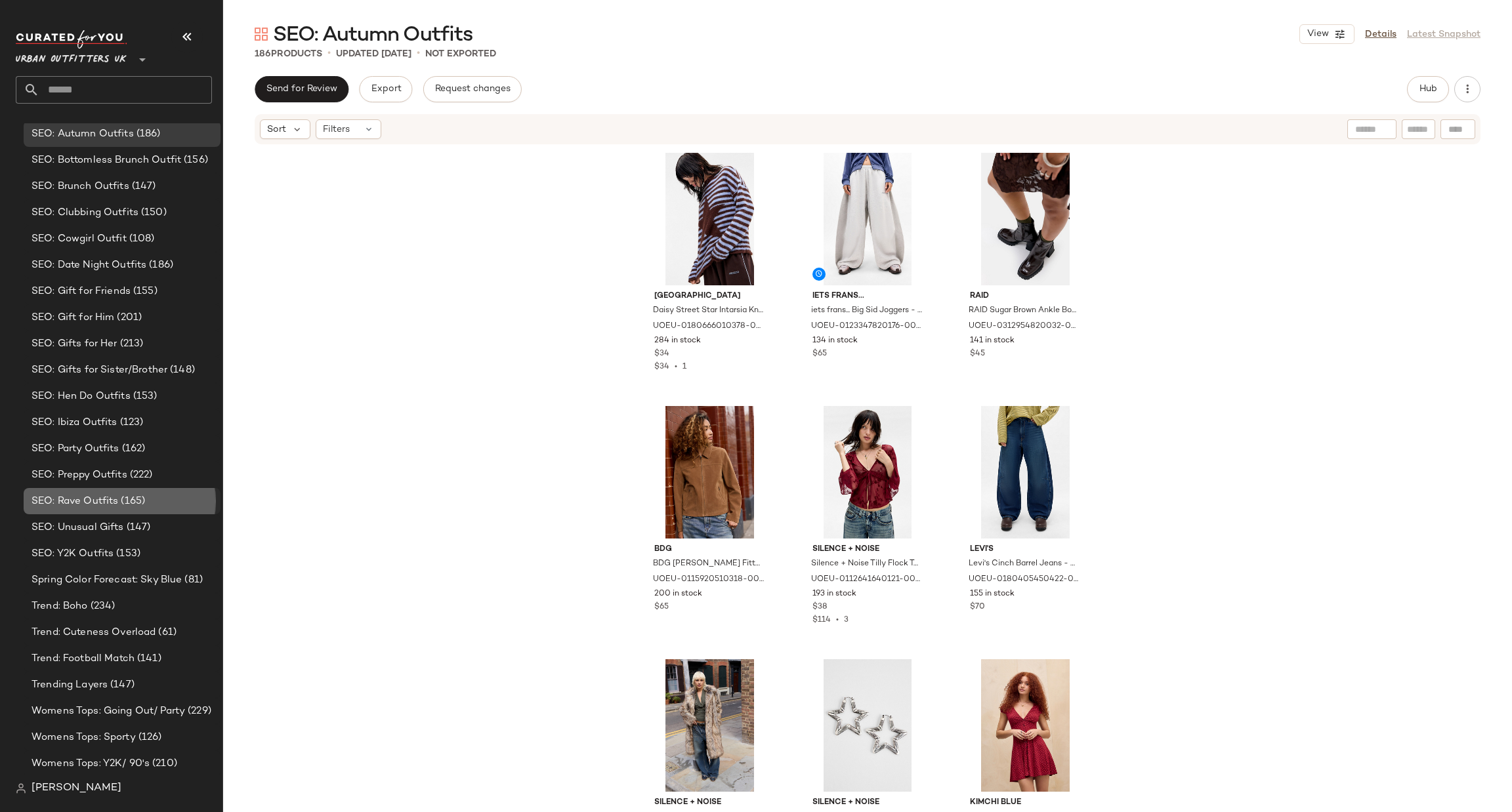
click at [172, 499] on div "SEO: Rave Outfits (165)" at bounding box center [121, 501] width 188 height 15
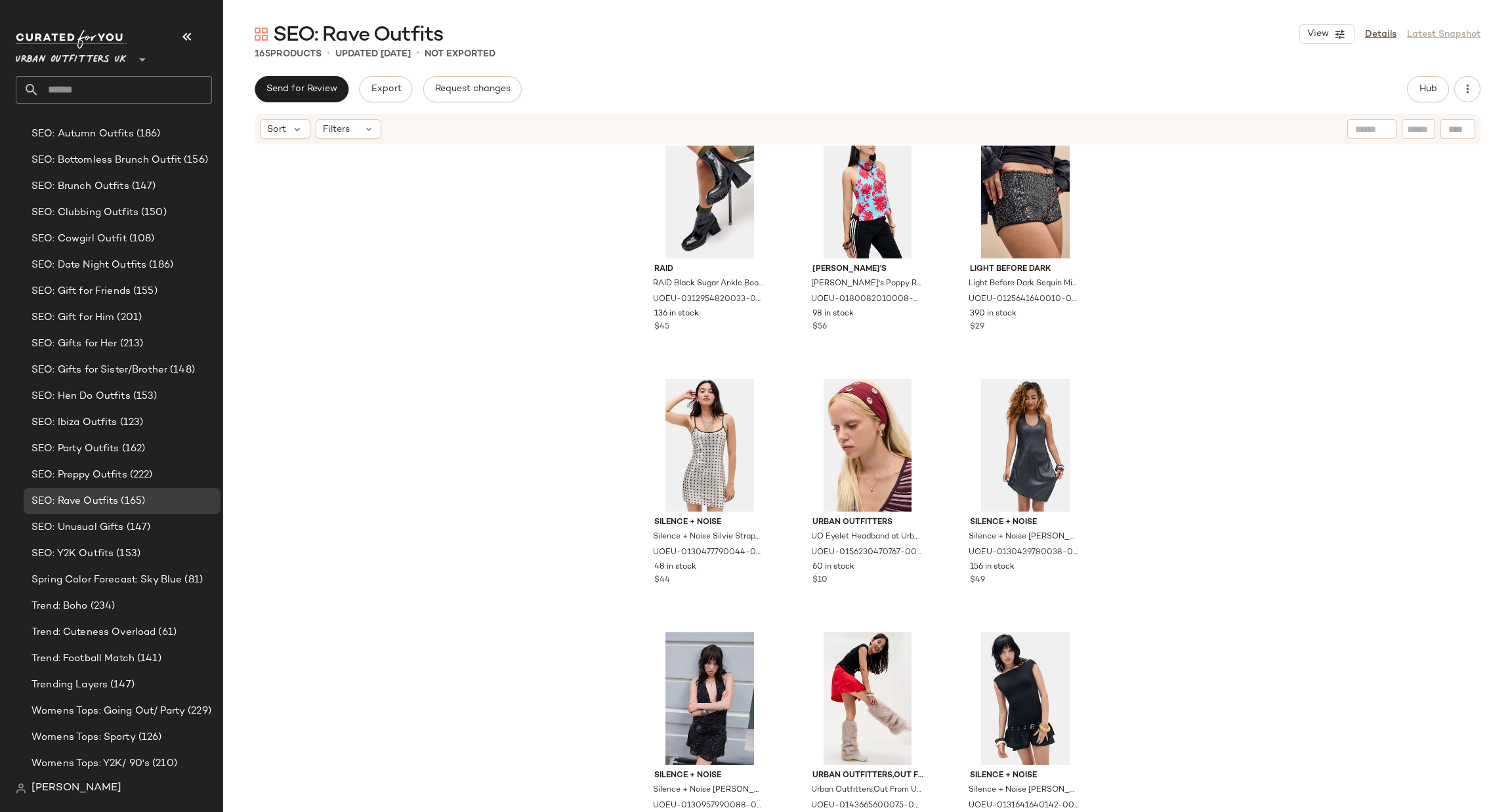
scroll to position [197, 0]
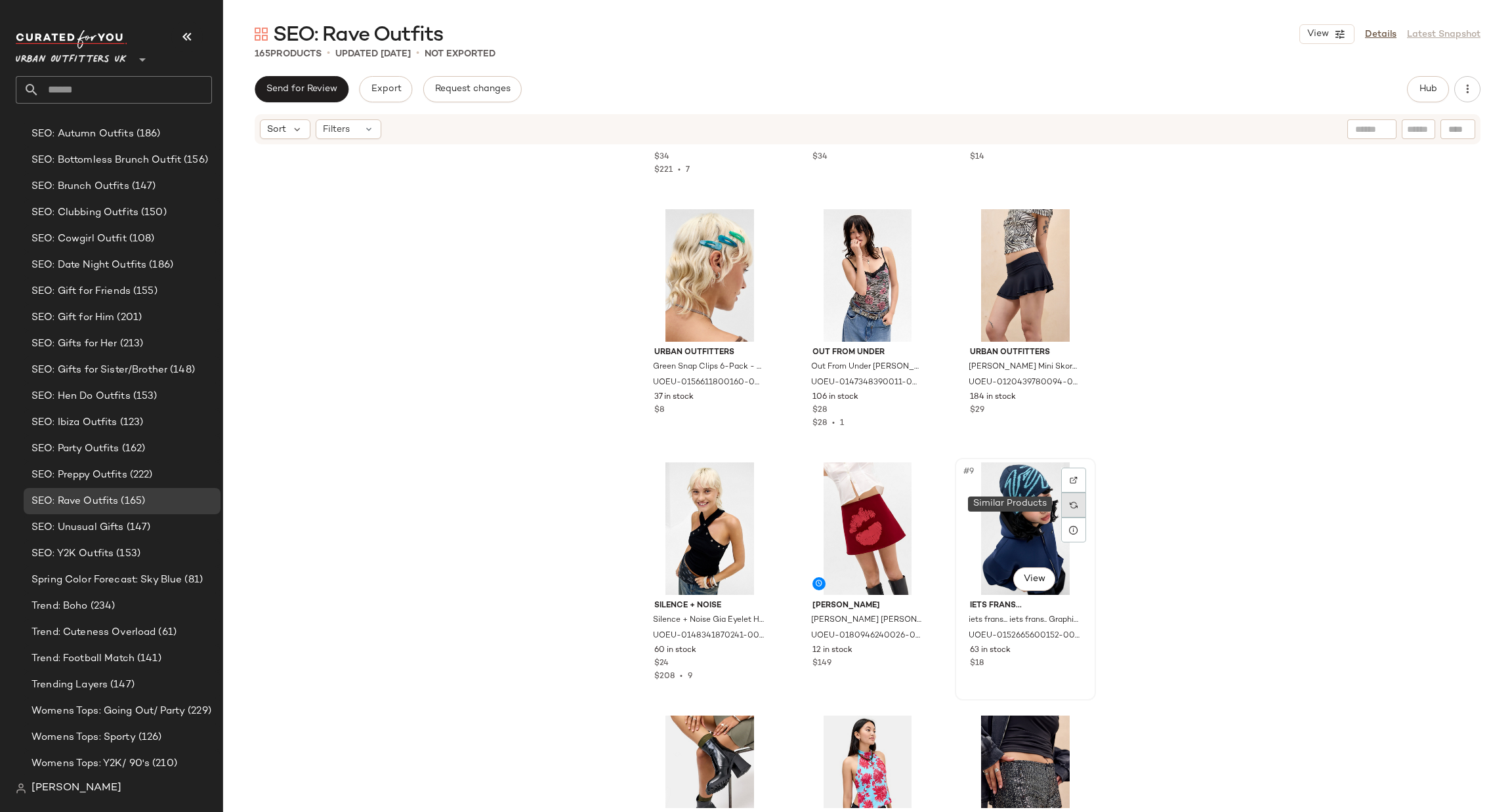
click at [1076, 497] on div at bounding box center [1073, 505] width 25 height 25
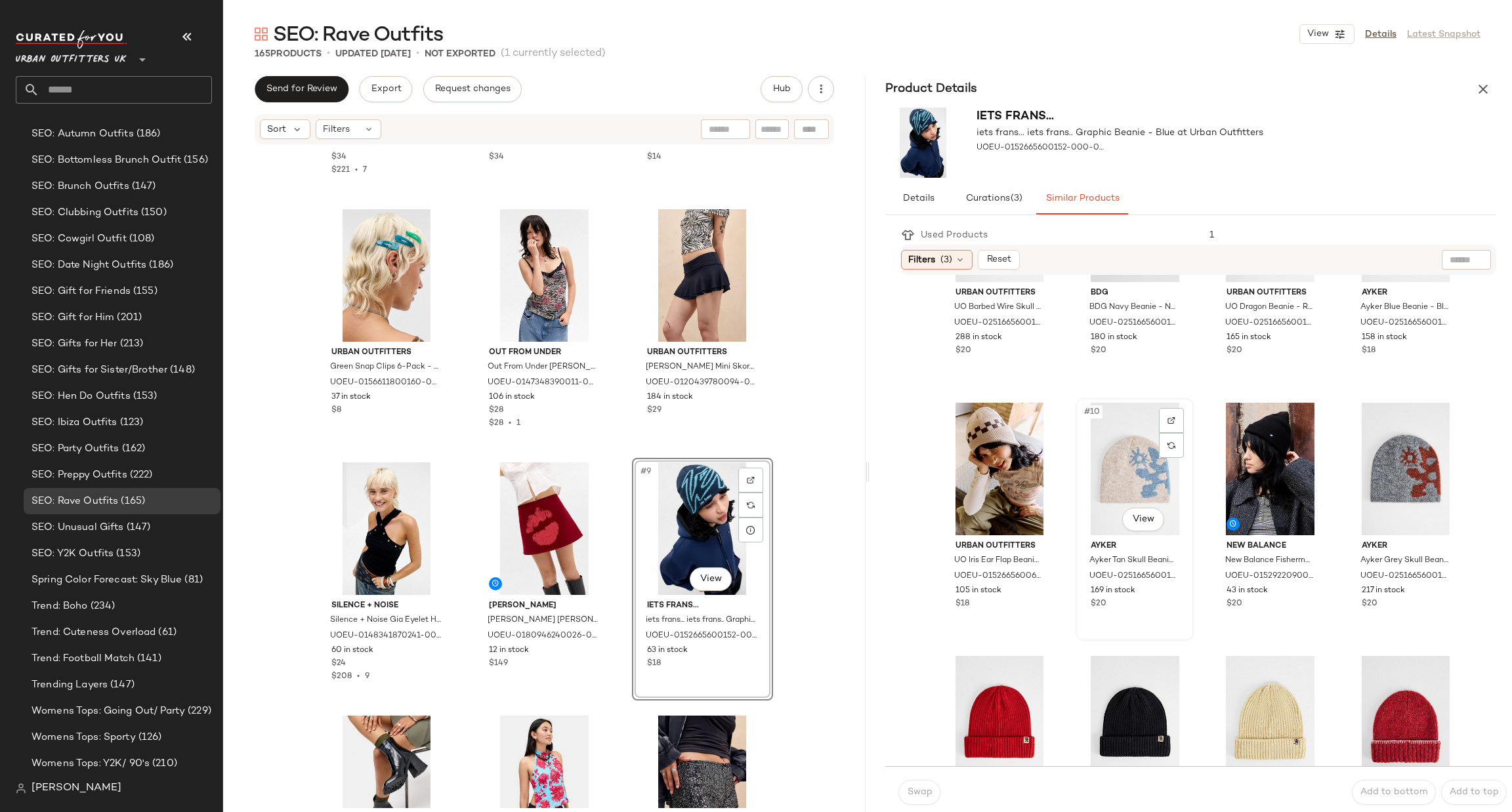
scroll to position [787, 0]
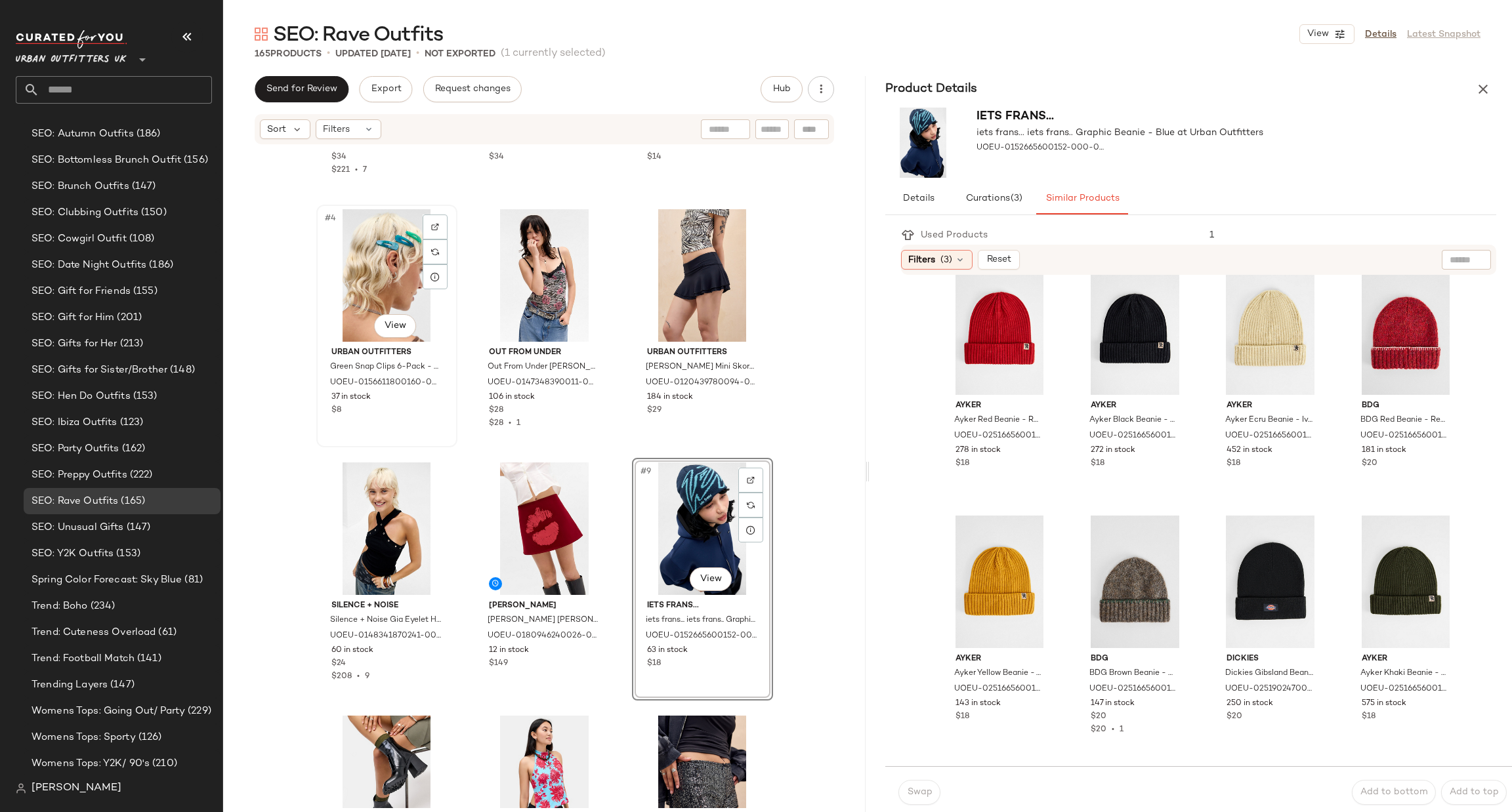
click at [369, 285] on div "#4 View" at bounding box center [387, 275] width 132 height 132
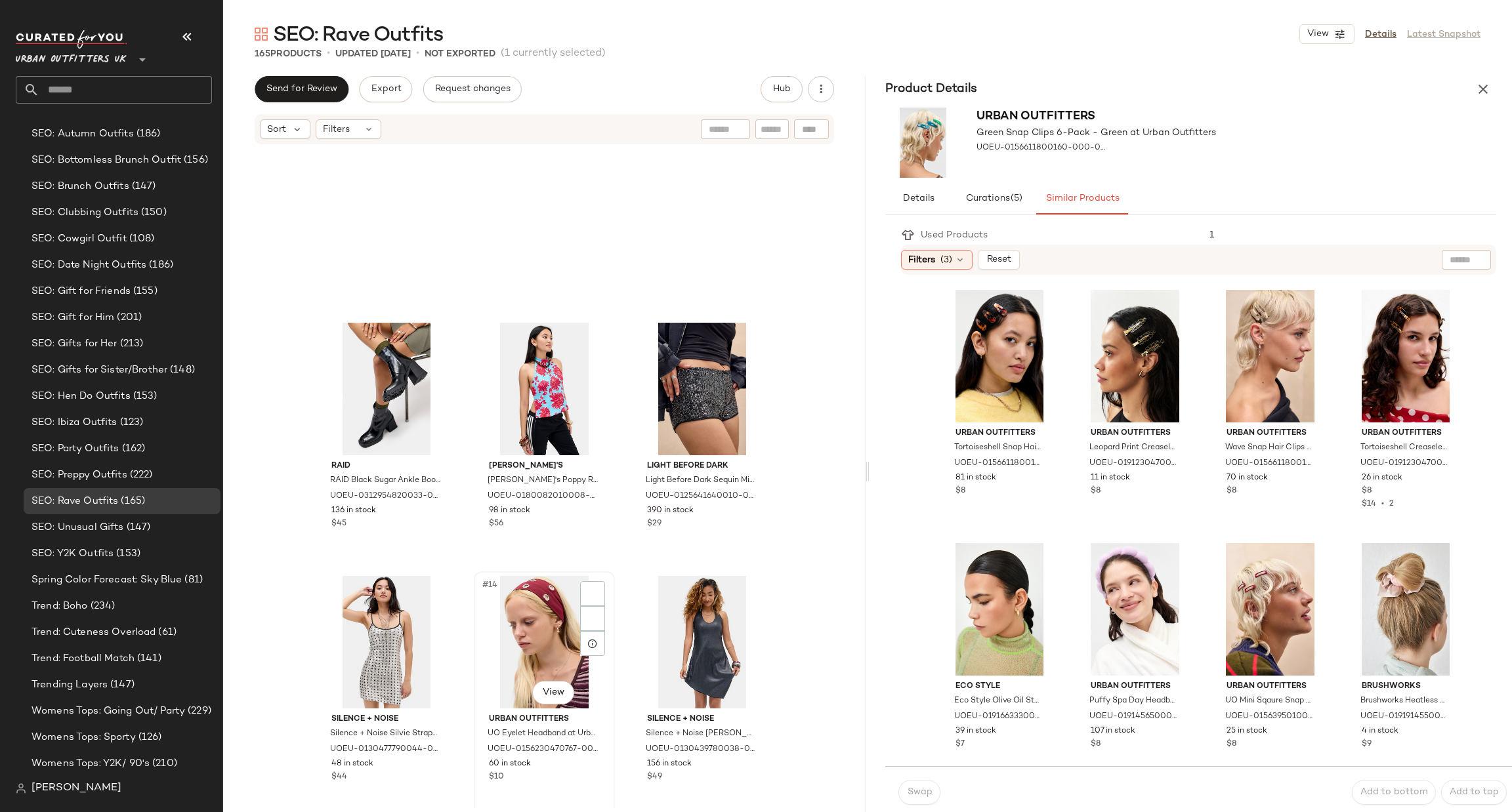
scroll to position [995, 0]
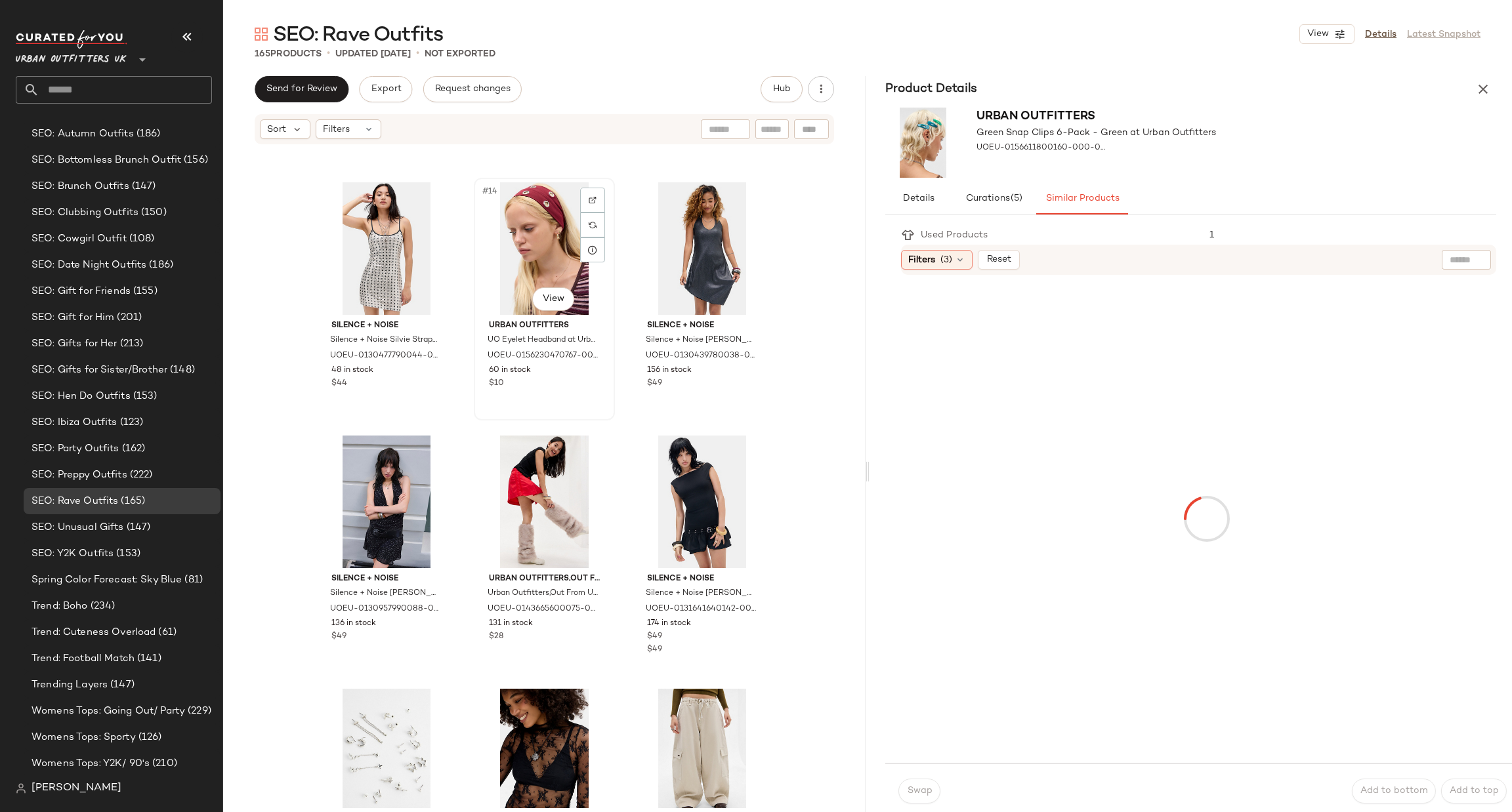
click at [538, 257] on div "#14 View" at bounding box center [545, 249] width 132 height 132
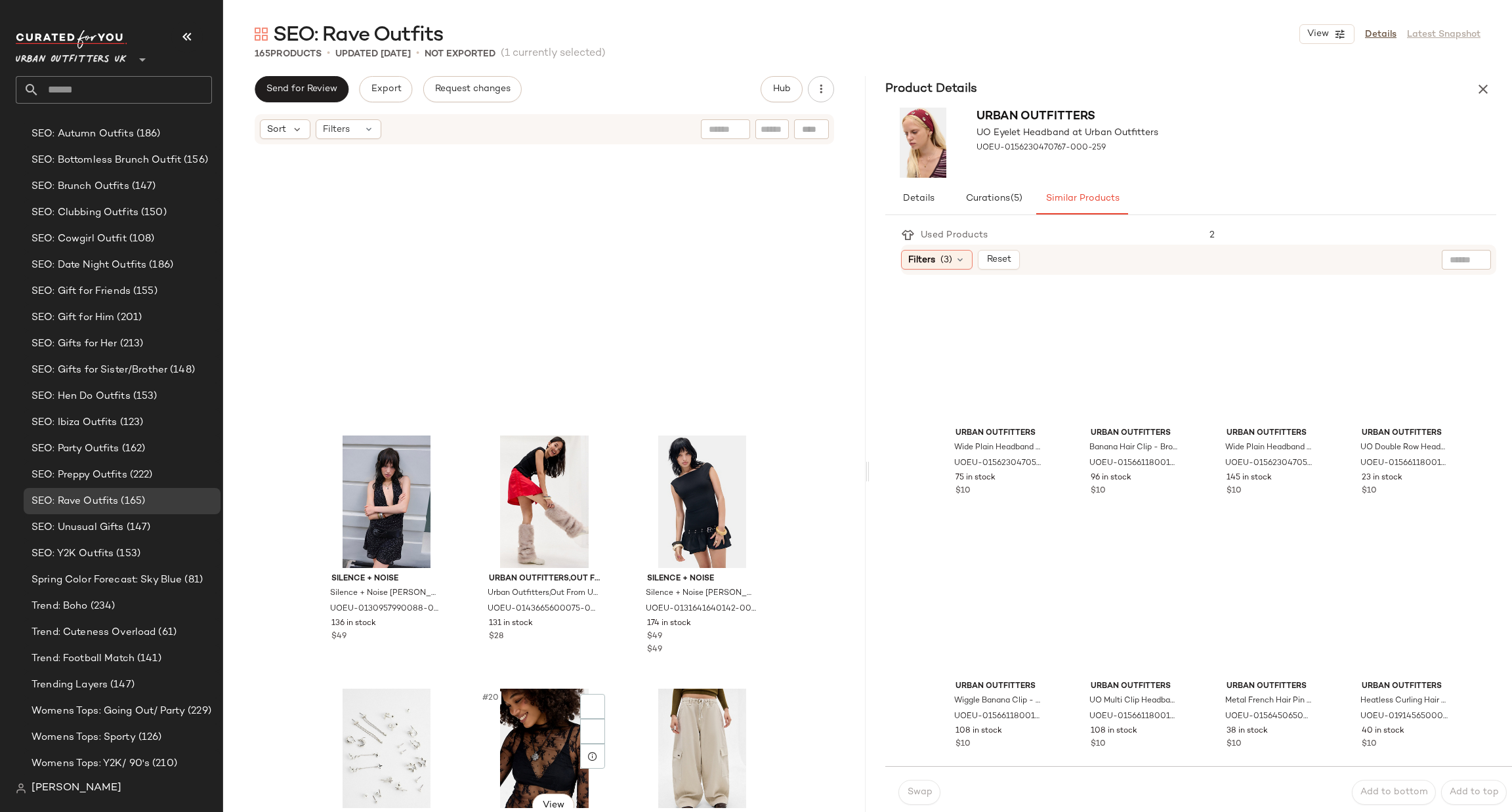
scroll to position [1388, 0]
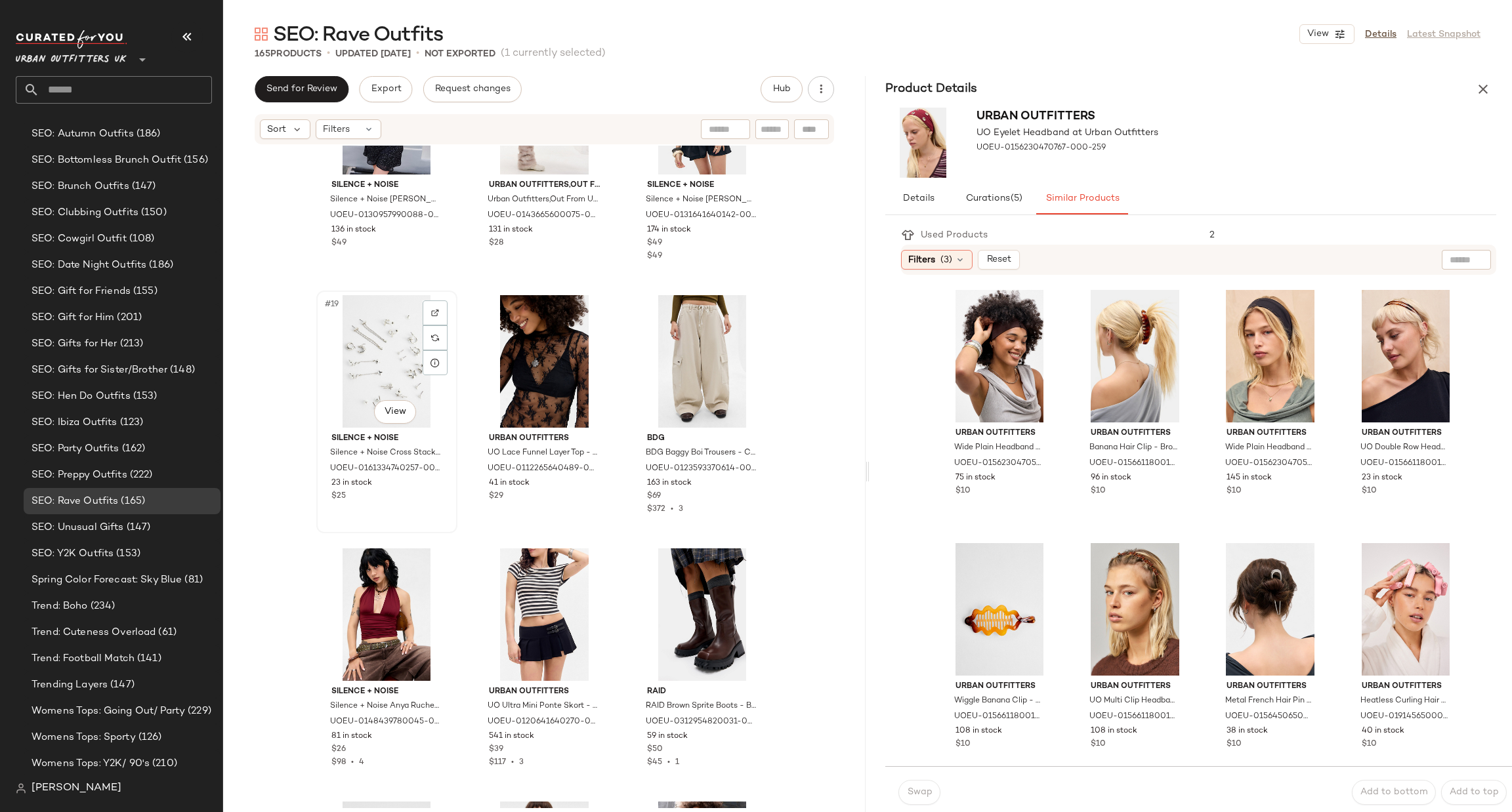
click at [384, 377] on div "#19 View" at bounding box center [387, 361] width 132 height 132
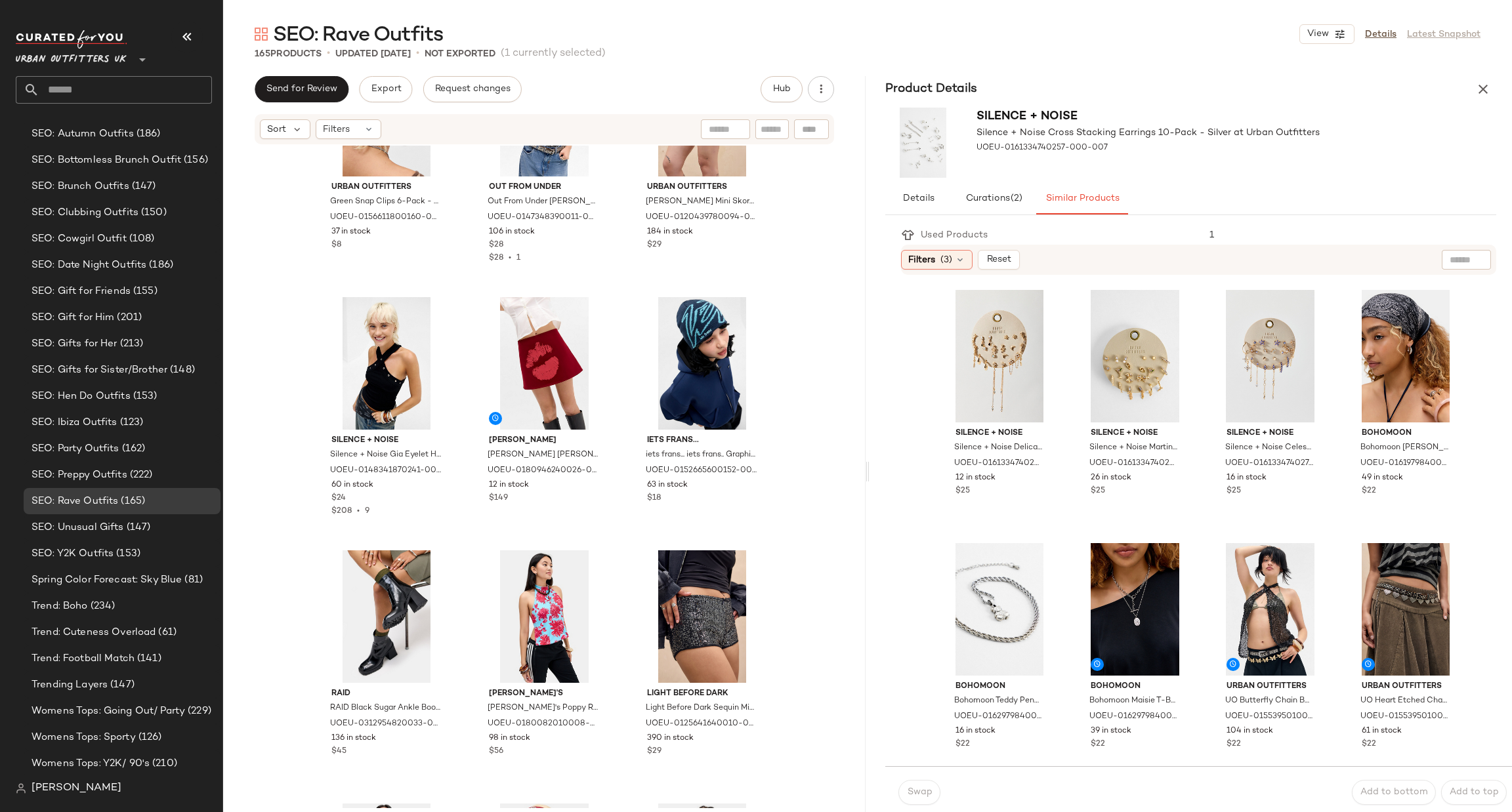
scroll to position [404, 0]
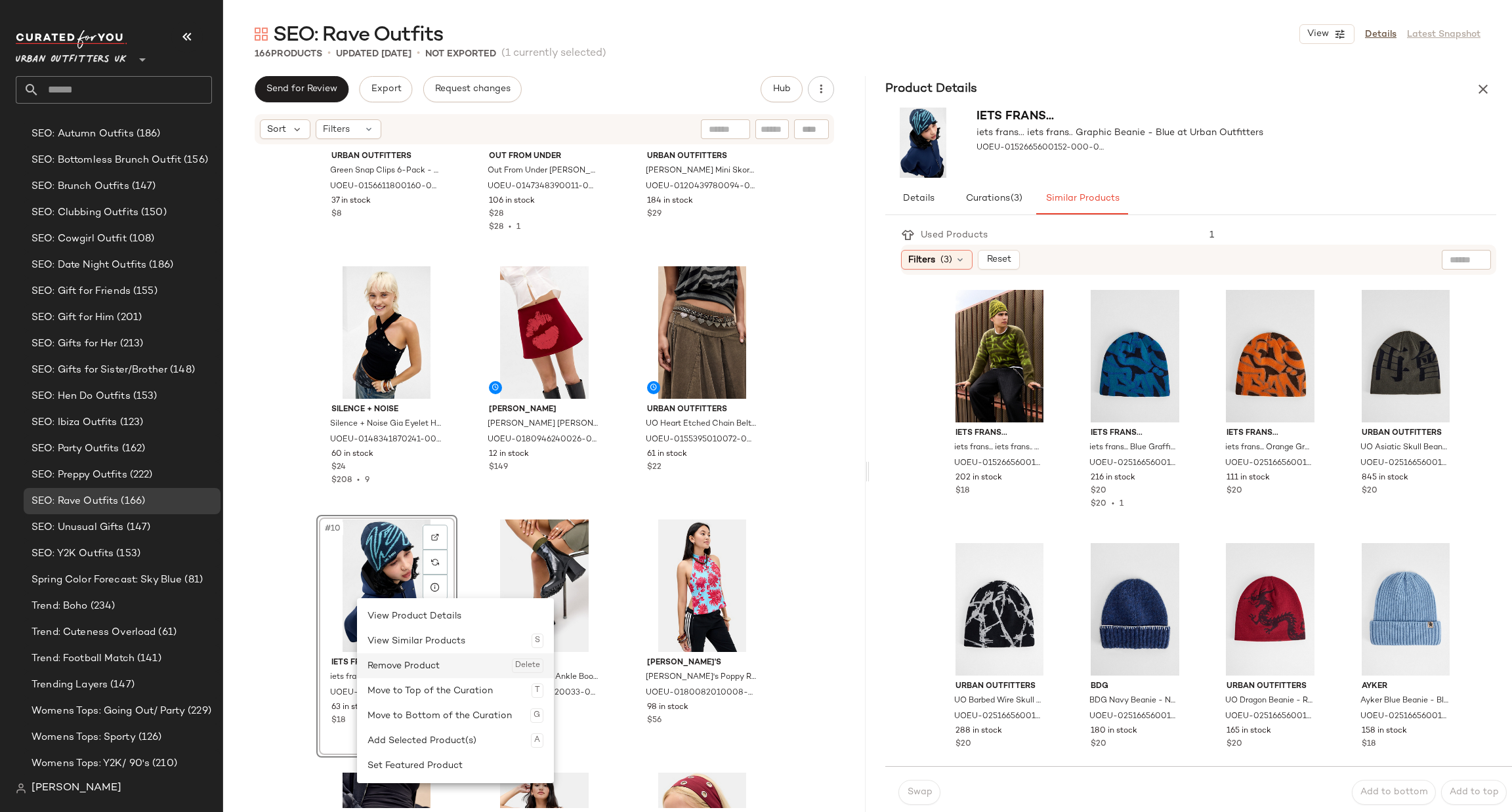
click at [415, 662] on div "Remove Product Delete" at bounding box center [455, 666] width 175 height 25
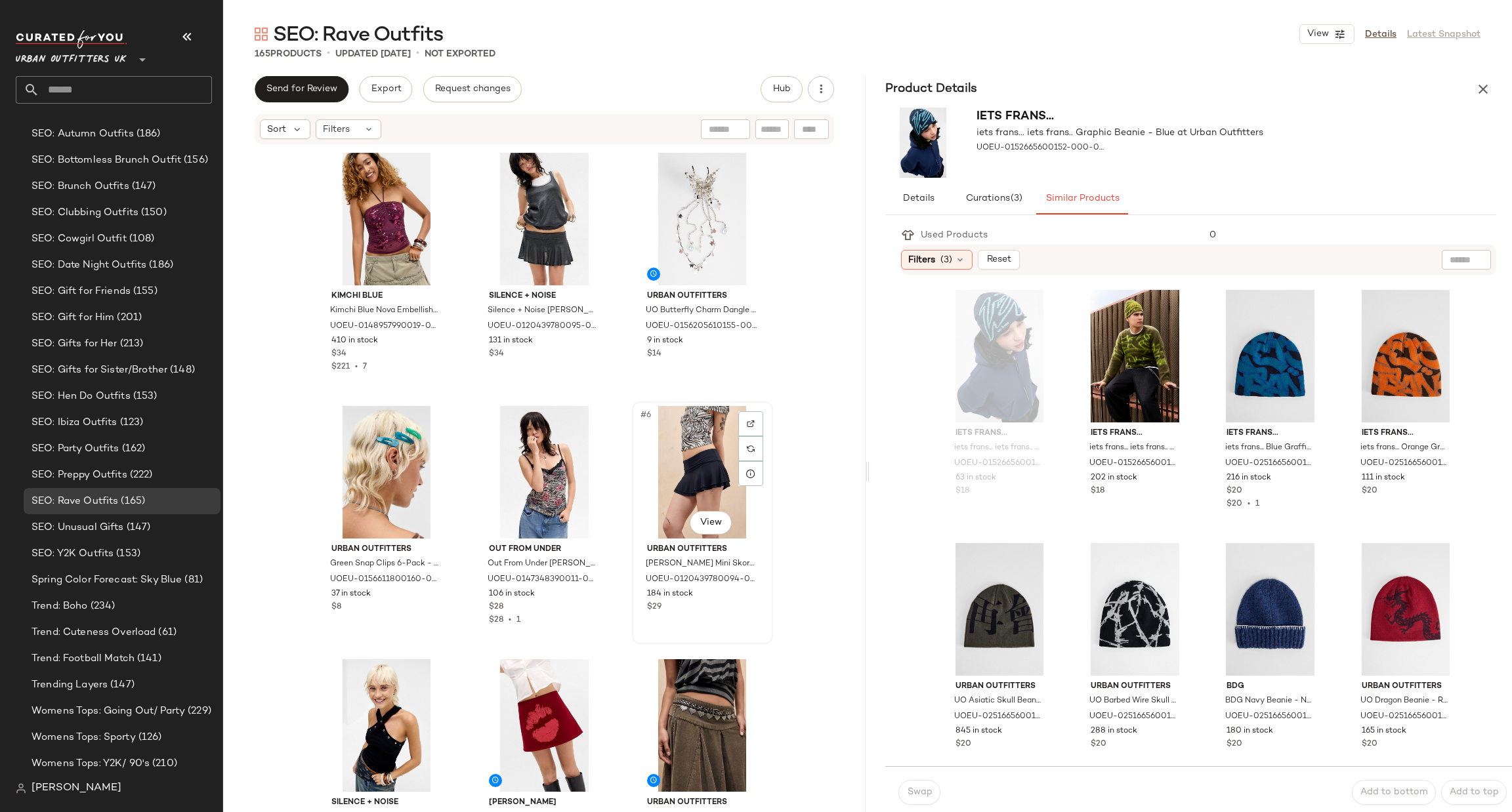
click at [673, 466] on div "#6 View" at bounding box center [703, 473] width 132 height 132
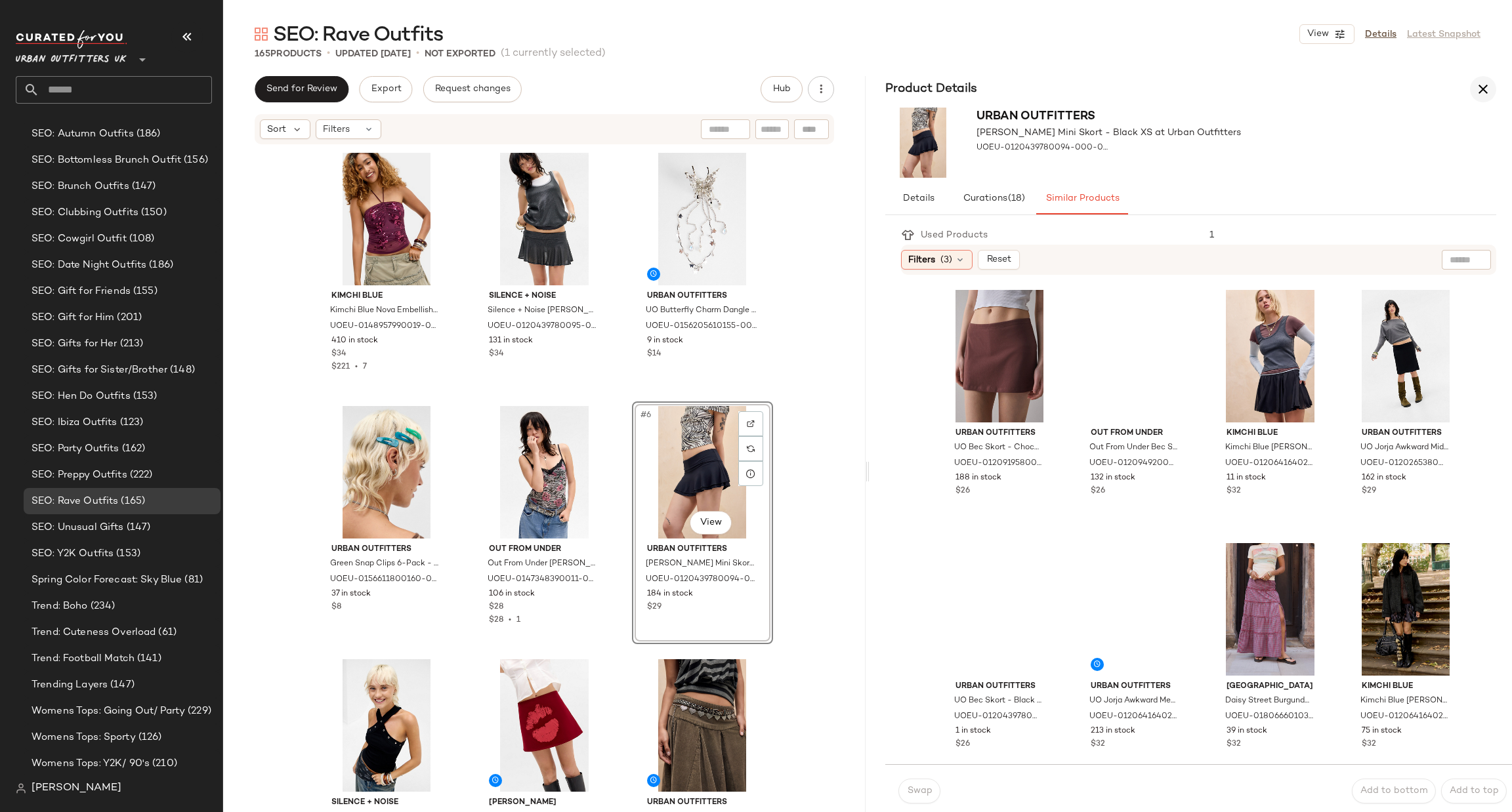
click at [1483, 83] on icon "button" at bounding box center [1483, 89] width 16 height 16
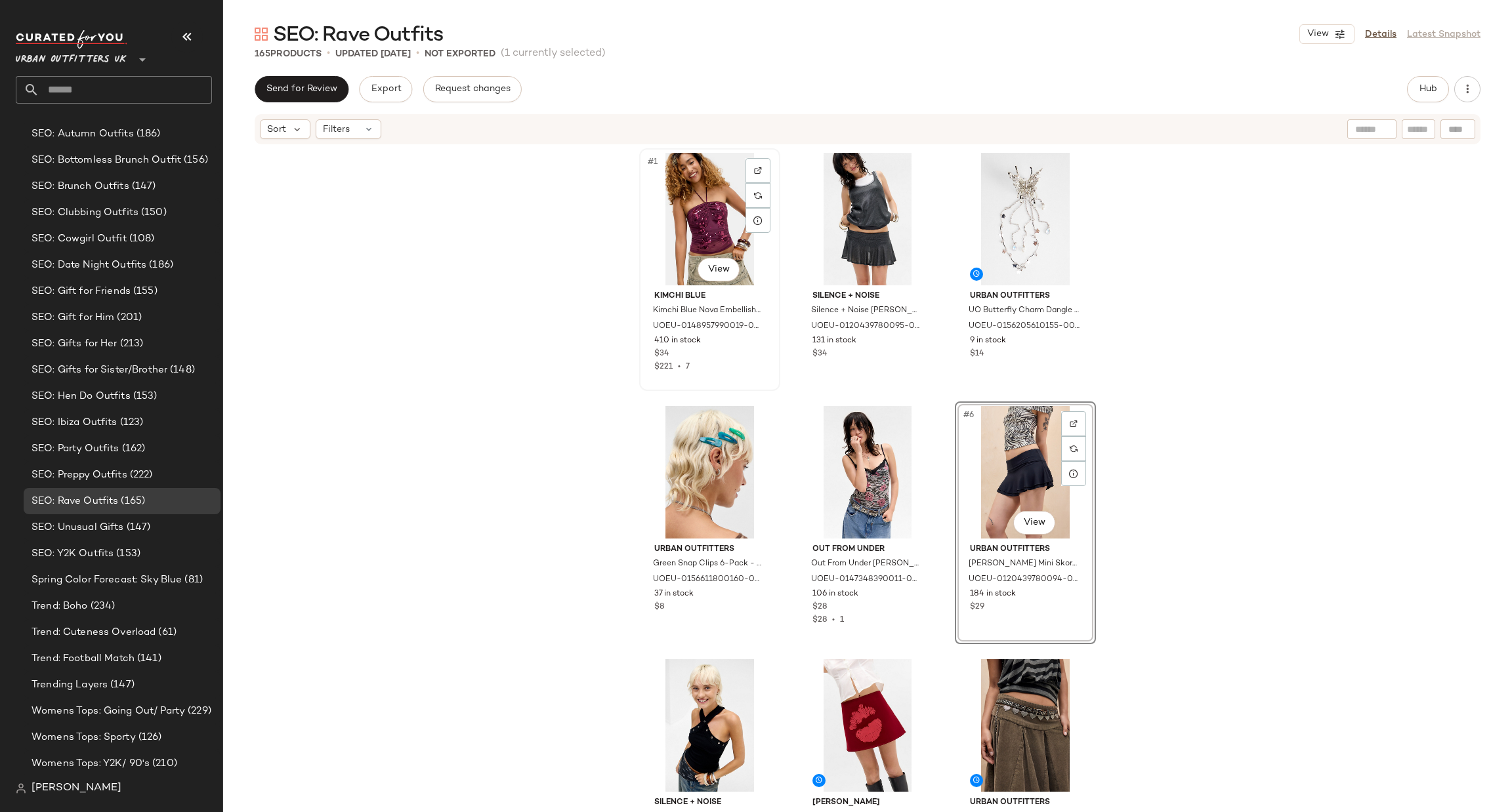
click at [719, 222] on div "#1 View" at bounding box center [710, 219] width 132 height 132
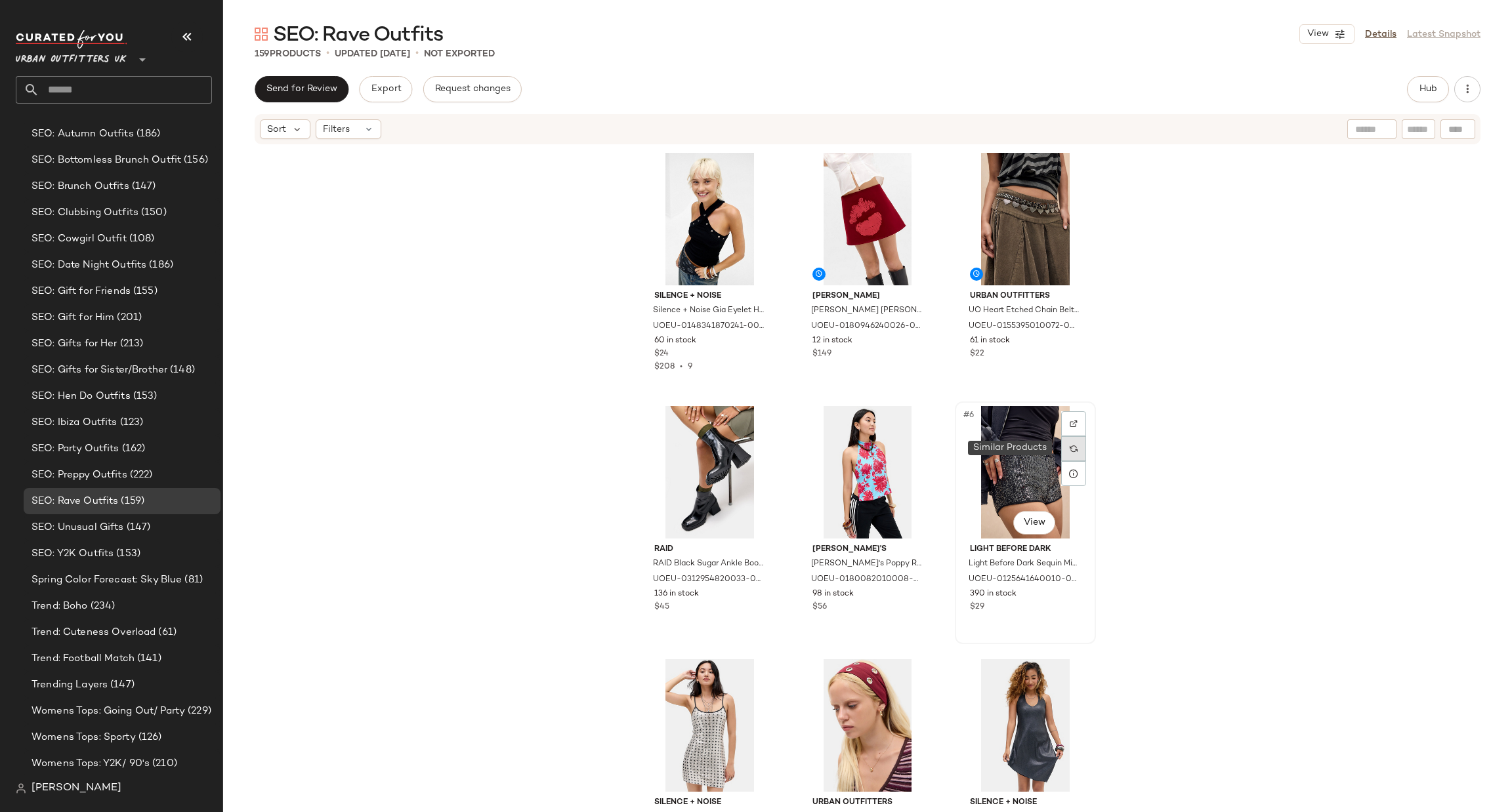
click at [1073, 451] on img at bounding box center [1073, 449] width 8 height 8
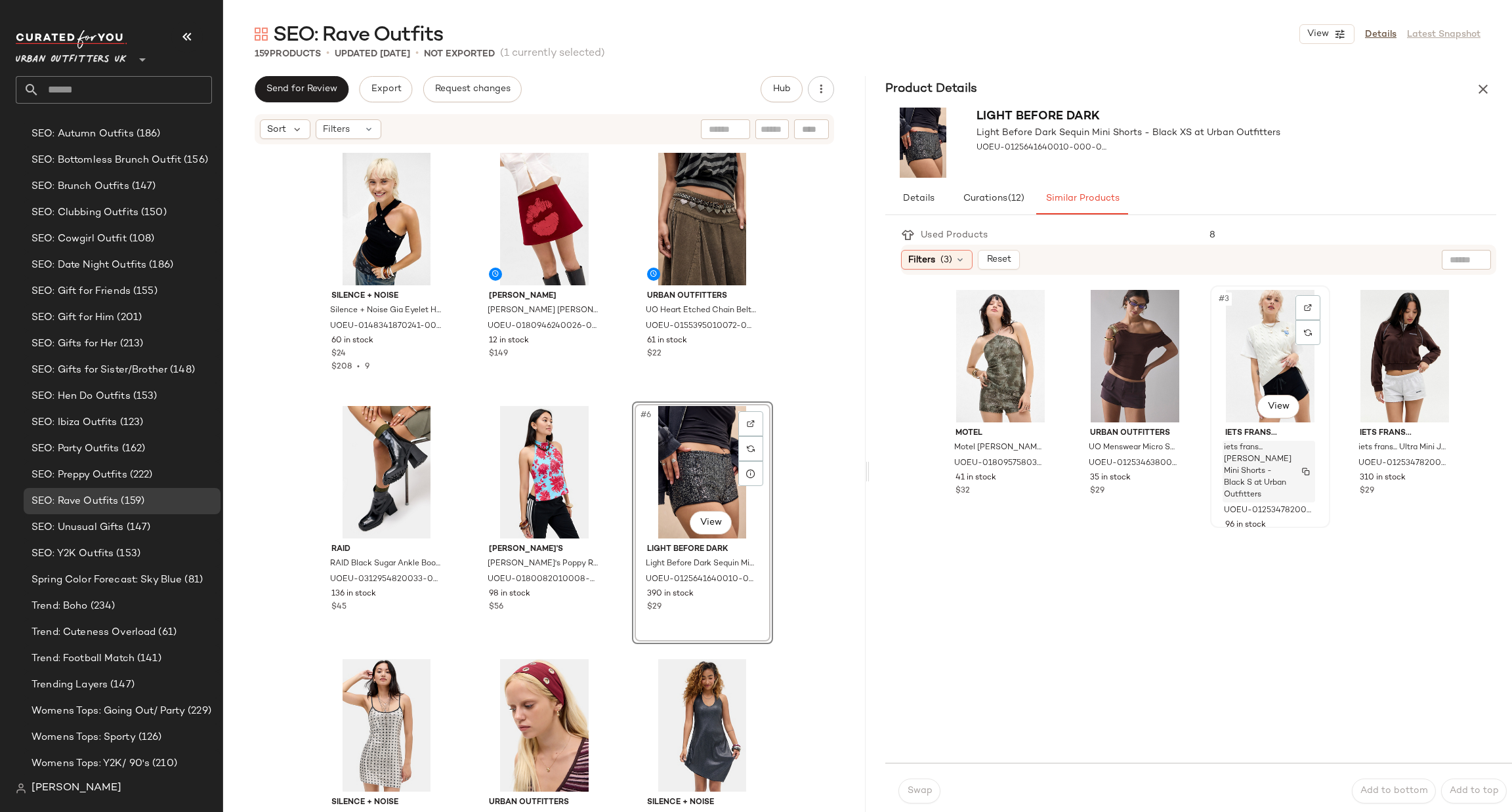
click at [1256, 465] on span "iets frans... [PERSON_NAME] Mini Shorts - Black S at Urban Outfitters" at bounding box center [1257, 472] width 68 height 59
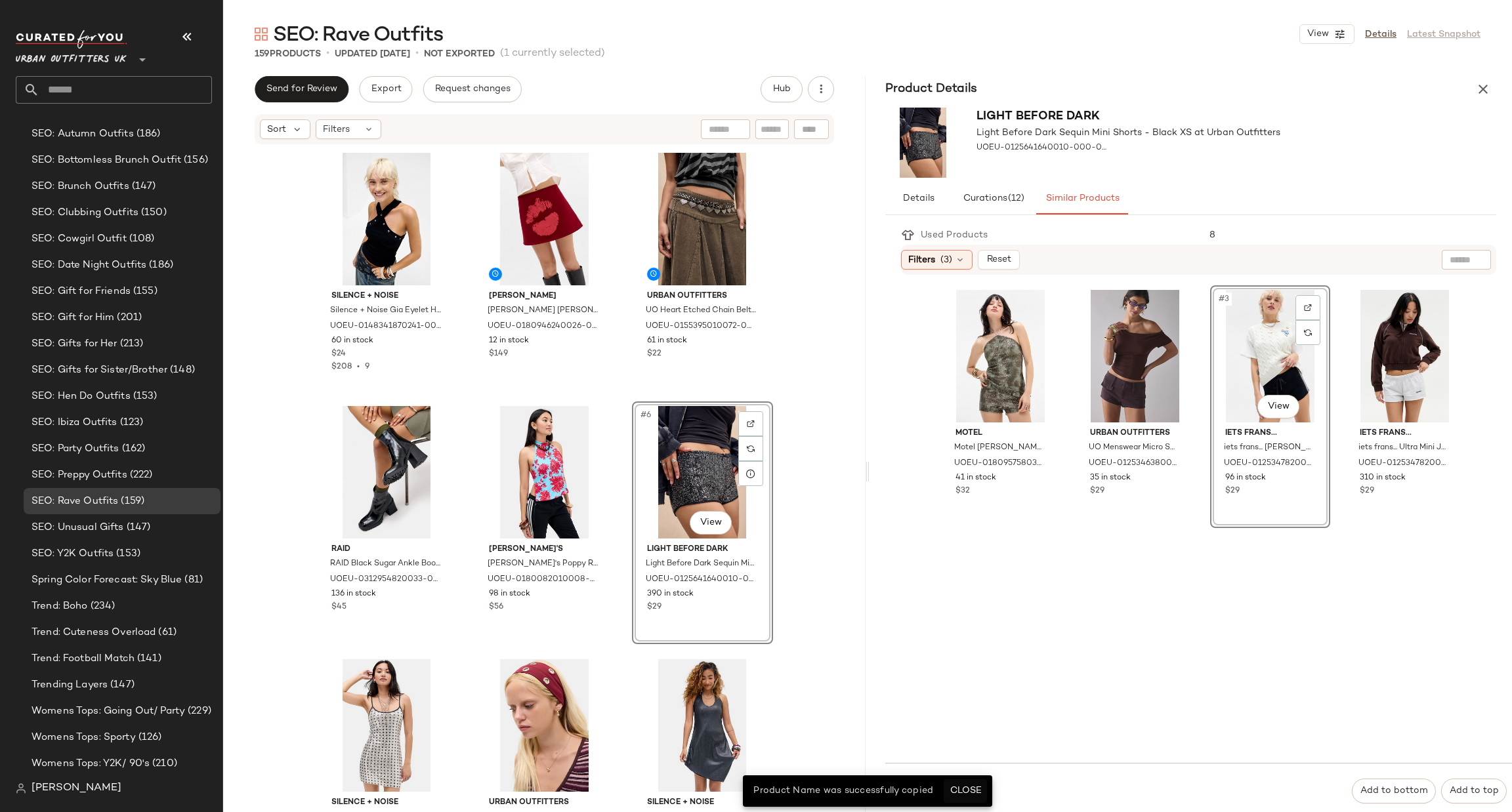
click at [964, 792] on span "Close" at bounding box center [965, 792] width 32 height 11
click at [917, 787] on span "Swap" at bounding box center [919, 792] width 26 height 11
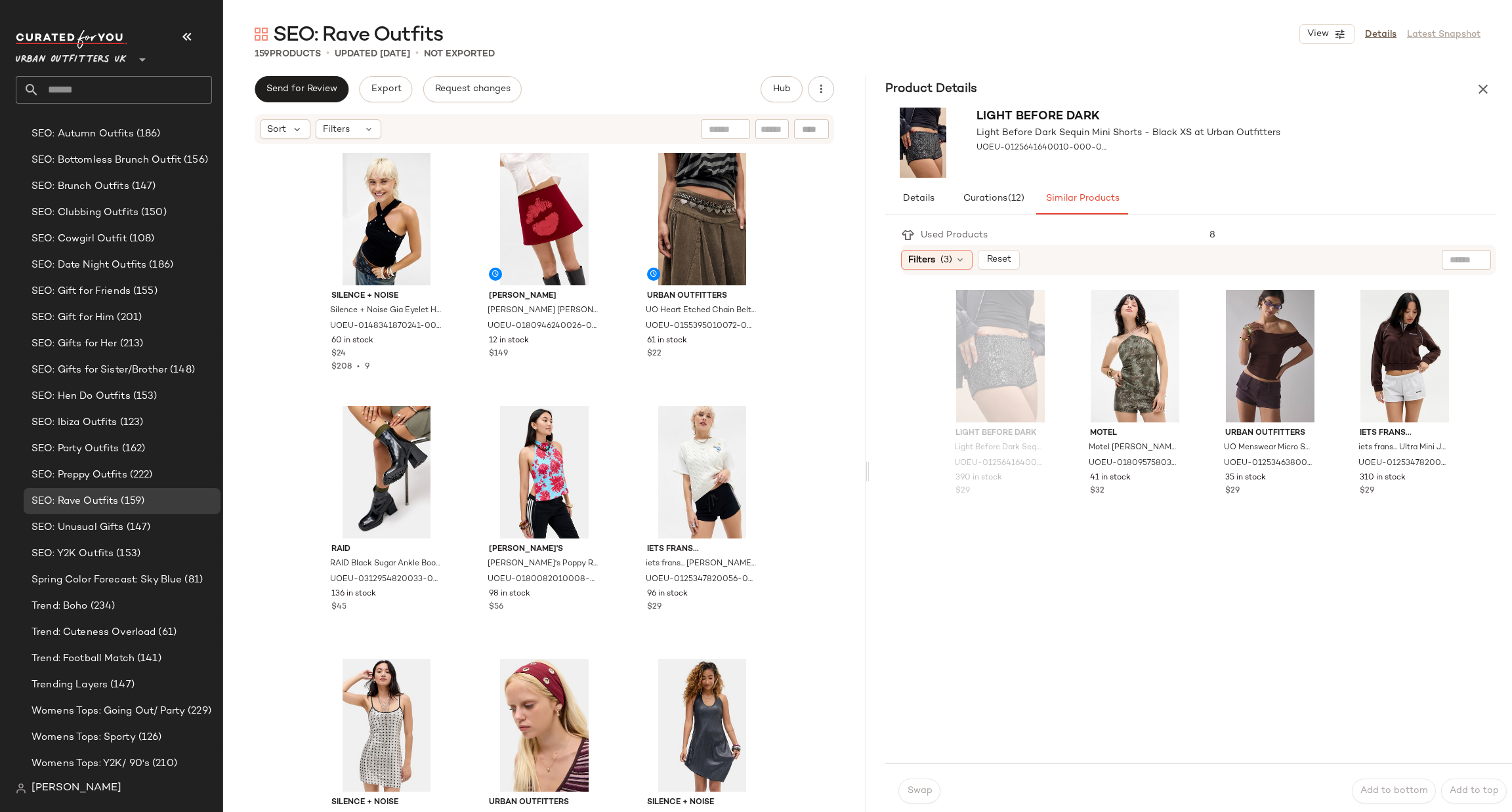
click at [1501, 78] on div "Product Details" at bounding box center [1190, 89] width 643 height 26
click at [1492, 88] on button "button" at bounding box center [1483, 89] width 26 height 26
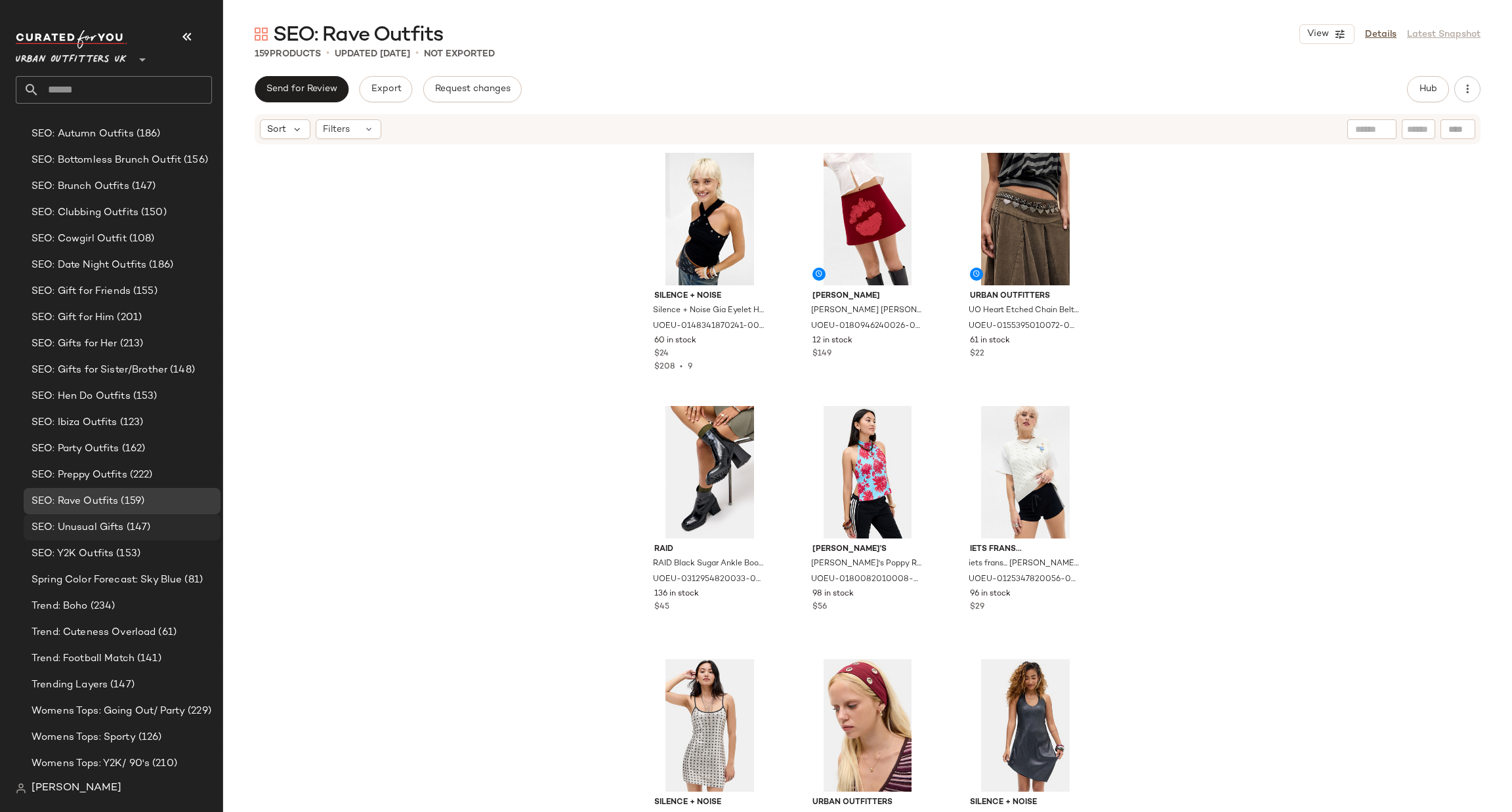
click at [117, 525] on span "SEO: Unusual Gifts" at bounding box center [78, 527] width 93 height 15
